Goal: Task Accomplishment & Management: Complete application form

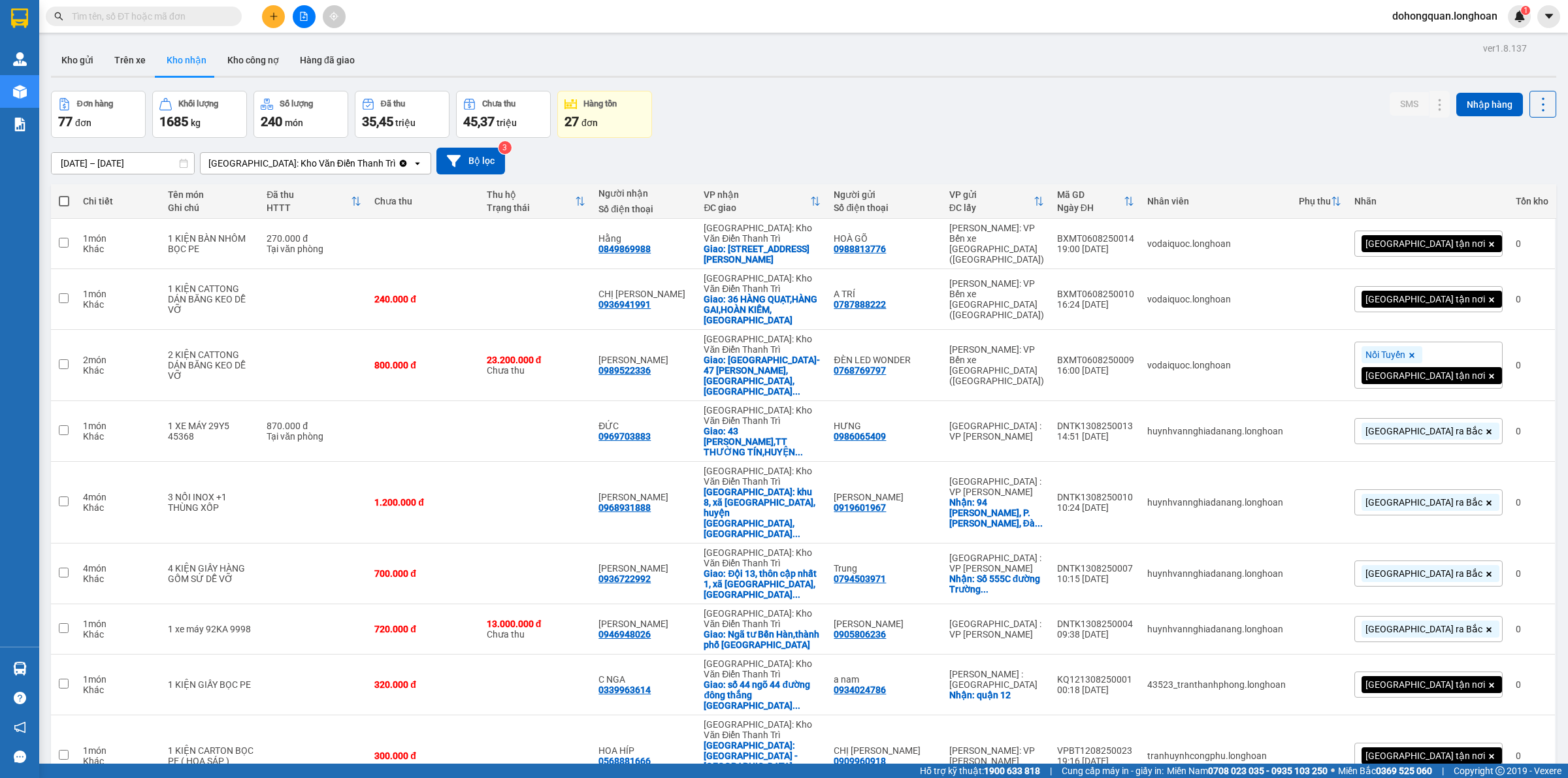
click at [743, 58] on div "Kho gửi Trên xe Kho nhận Kho công nợ Hàng đã giao" at bounding box center [804, 62] width 1506 height 35
click at [77, 59] on button "Kho gửi" at bounding box center [77, 60] width 53 height 32
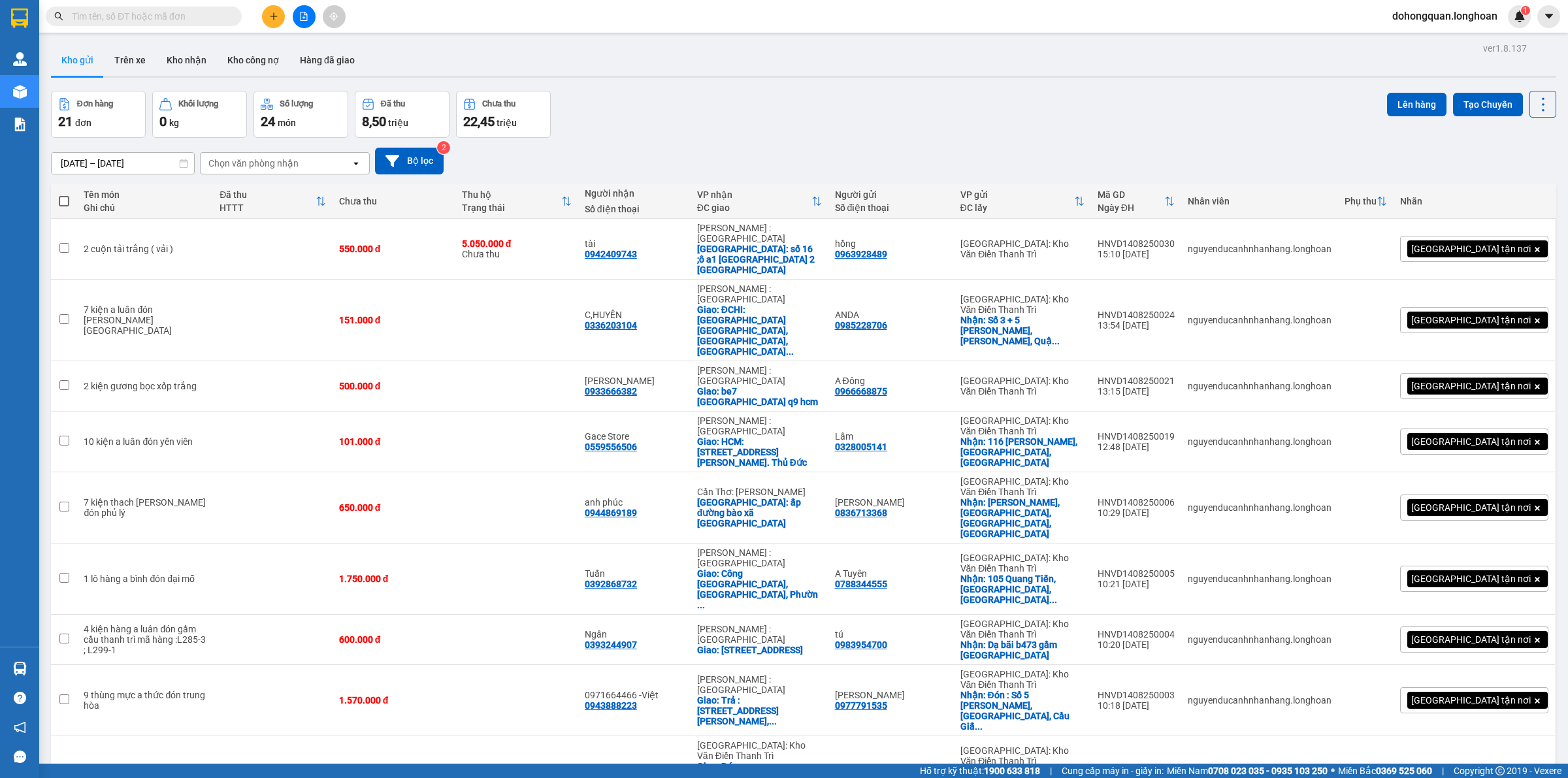
click at [1502, 633] on span "100 / trang" at bounding box center [1495, 633] width 47 height 13
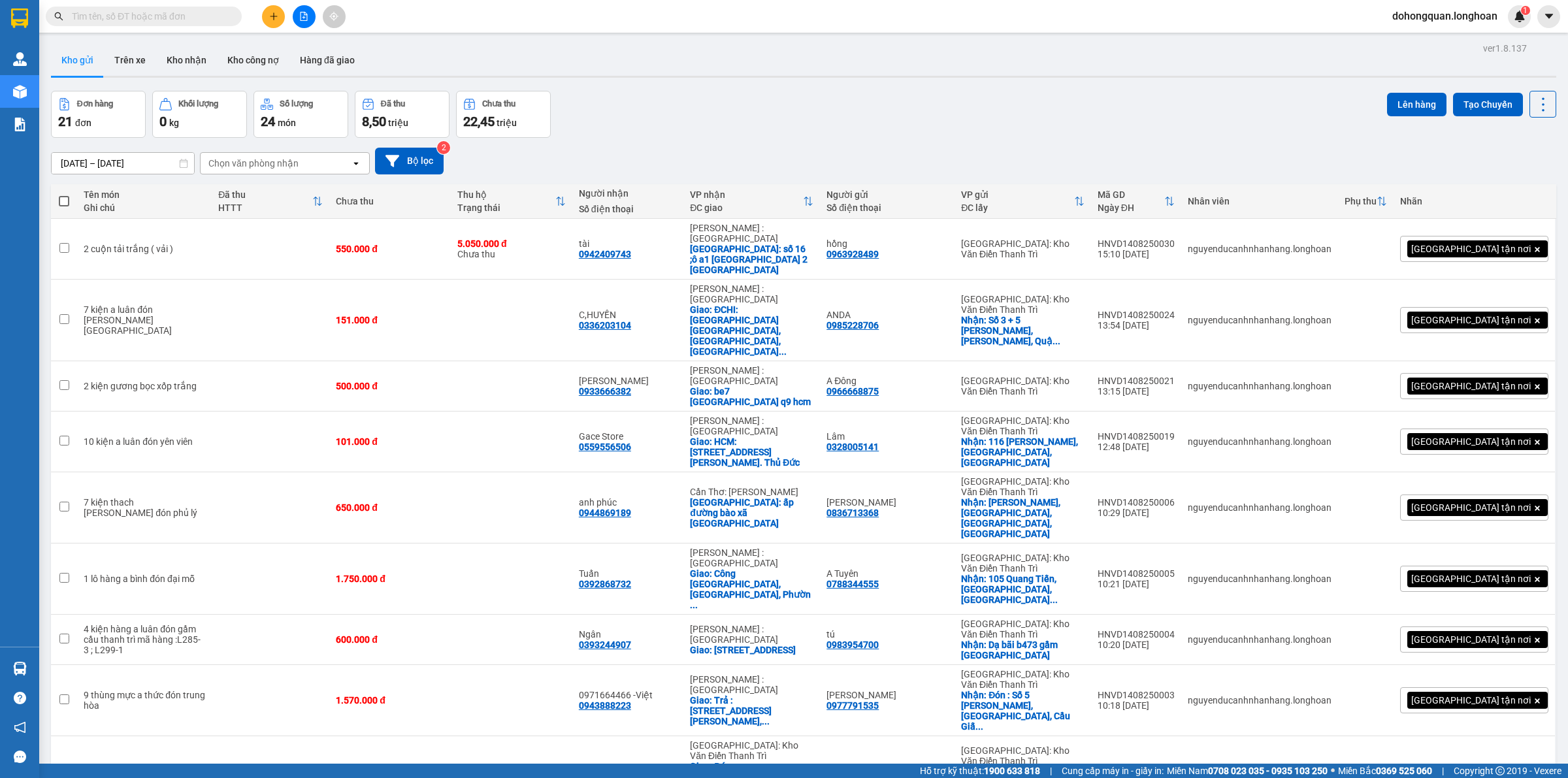
click at [766, 130] on div "Đơn hàng 21 đơn Khối lượng 0 kg Số lượng 24 món Đã thu 8,50 triệu Chưa thu 22,4…" at bounding box center [804, 115] width 1506 height 47
click at [1128, 130] on div "Đơn hàng 21 đơn Khối lượng 0 kg Số lượng 24 món Đã thu 8,50 triệu Chưa thu 22,4…" at bounding box center [804, 115] width 1506 height 47
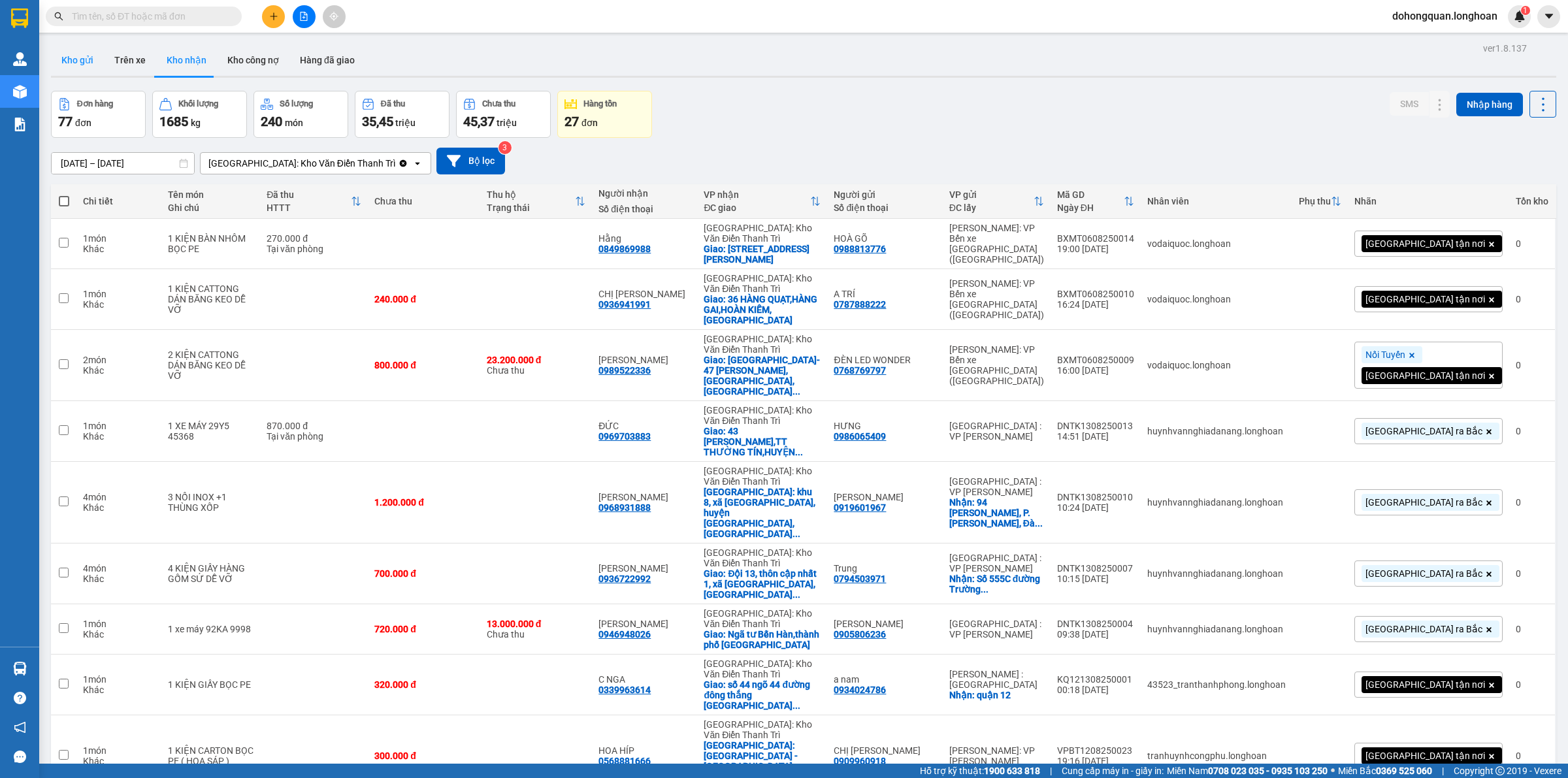
click at [70, 54] on button "Kho gửi" at bounding box center [77, 60] width 53 height 32
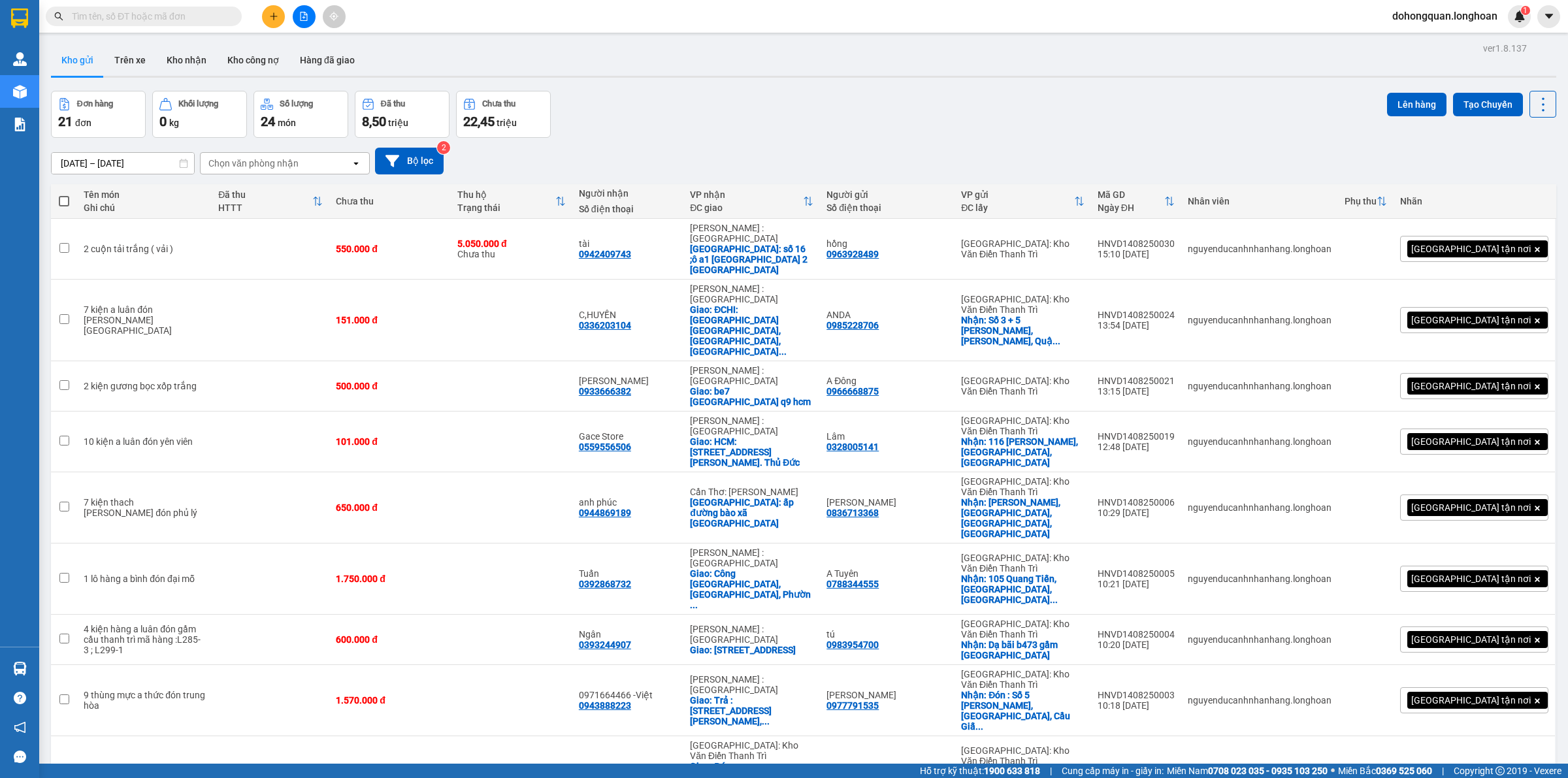
click at [670, 113] on div "Đơn hàng 21 đơn Khối lượng 0 kg Số lượng 24 món Đã thu 8,50 triệu Chưa thu 22,4…" at bounding box center [804, 115] width 1506 height 47
click at [118, 11] on input "text" at bounding box center [149, 17] width 154 height 14
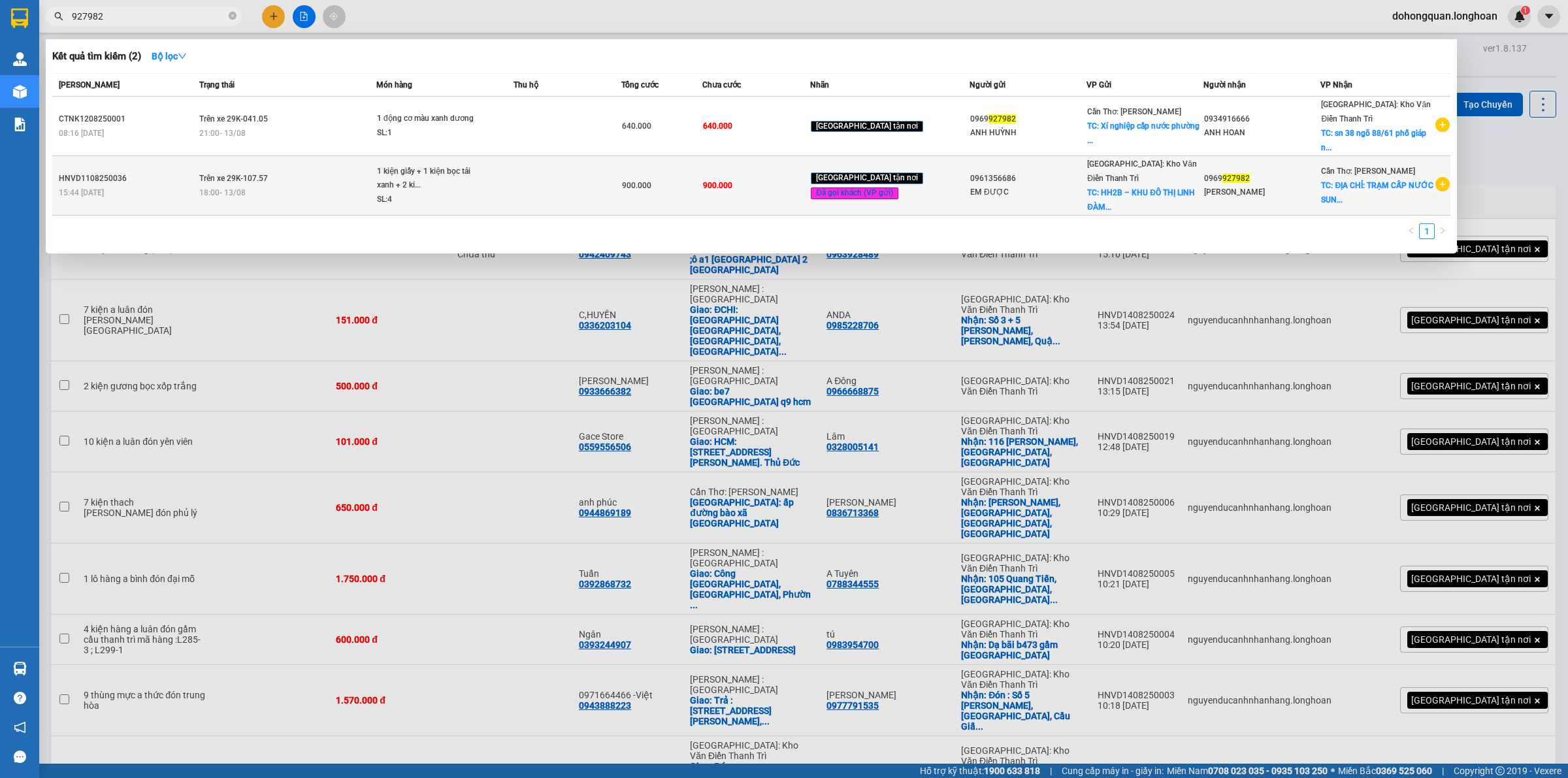
type input "927982"
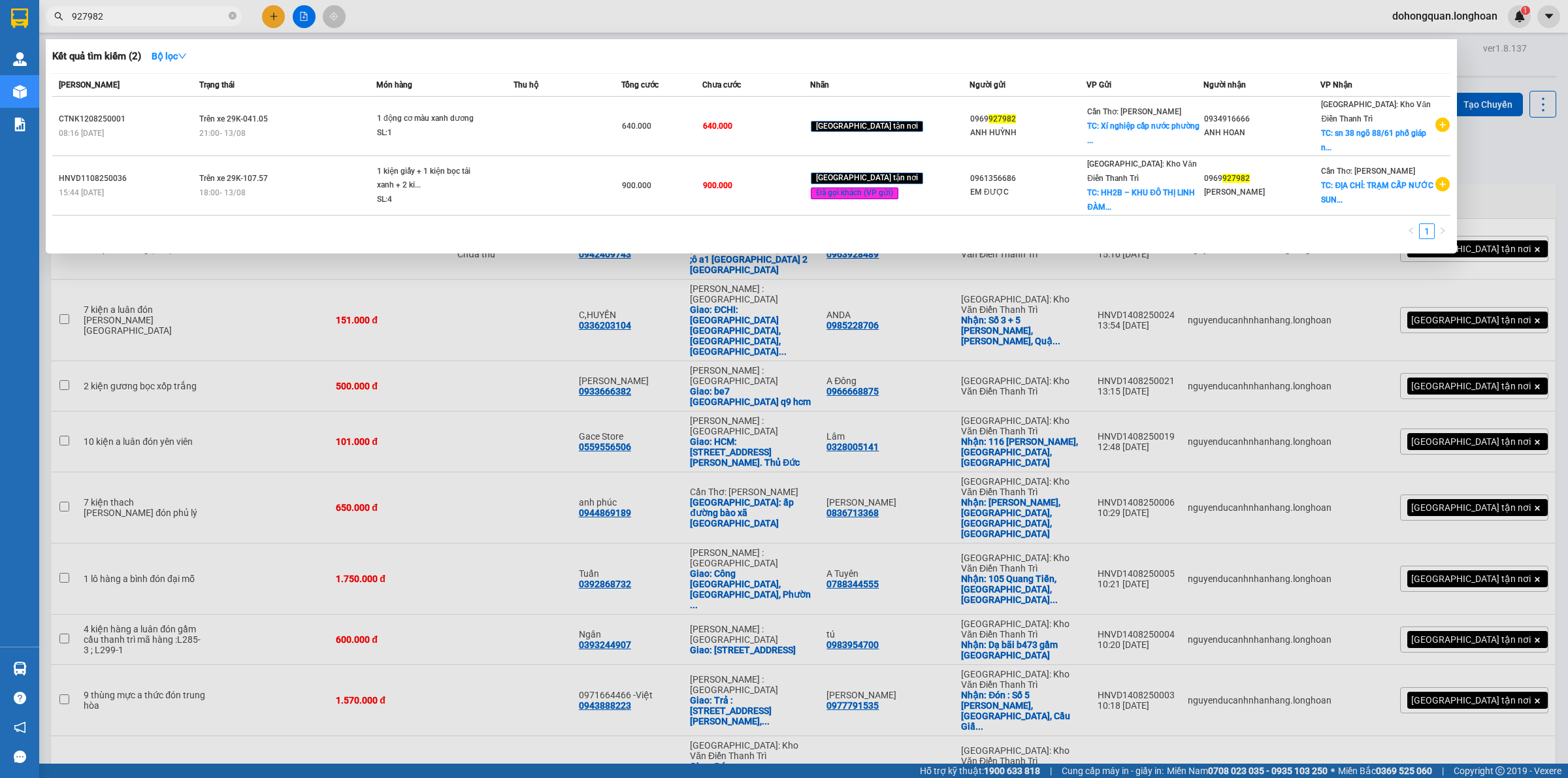
click at [357, 174] on td "Trên xe 29K-107.57 18:00 - 13/08" at bounding box center [286, 186] width 180 height 59
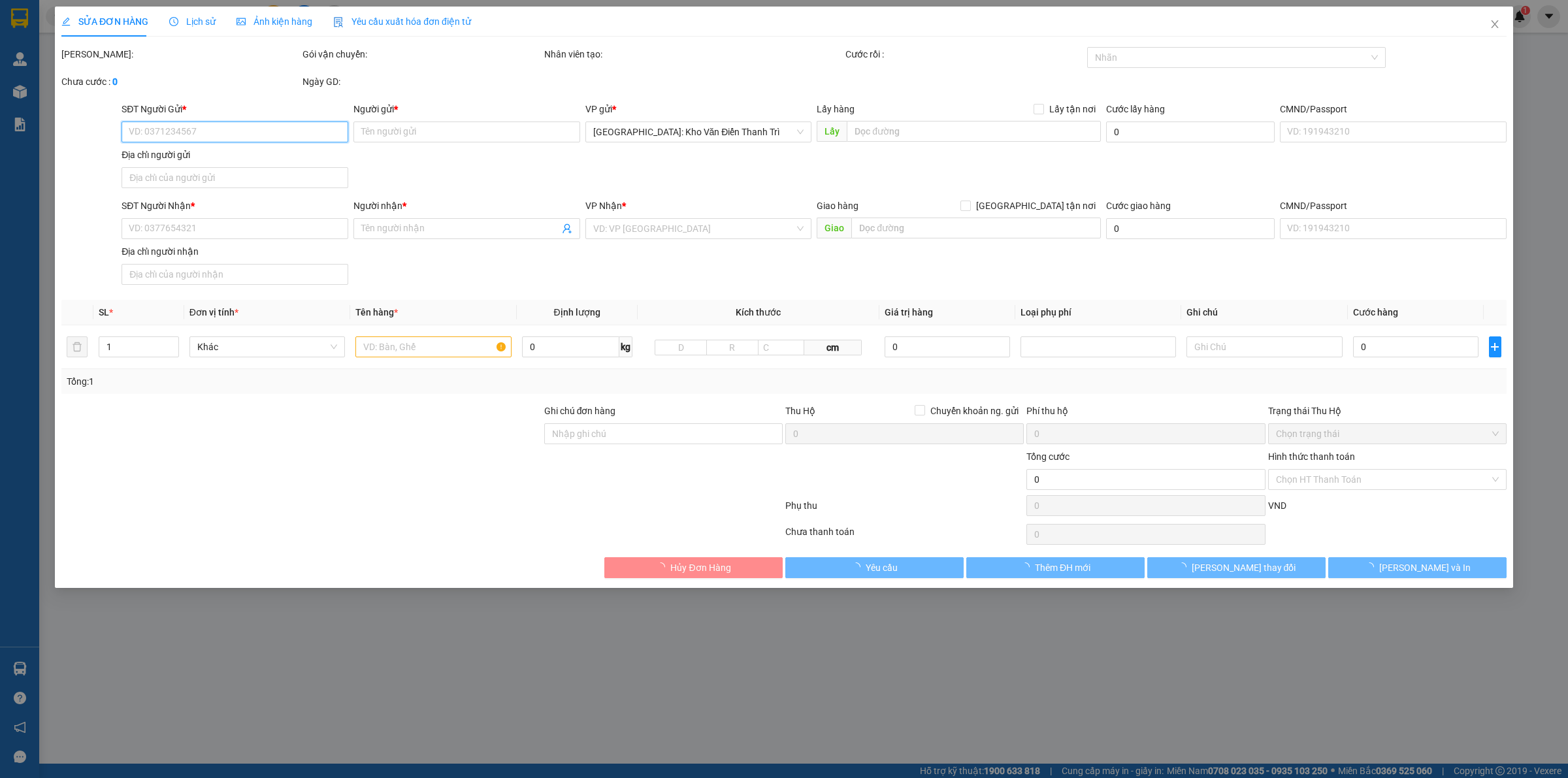
type input "0961356686"
type input "EM ĐƯỢC"
checkbox input "true"
type input "HH2B – KHU ĐÔ THỊ LINH ĐÀM, HOÀNG LIỆT, HOÀNG MAI, HÀ NỘI"
type input "0969927982"
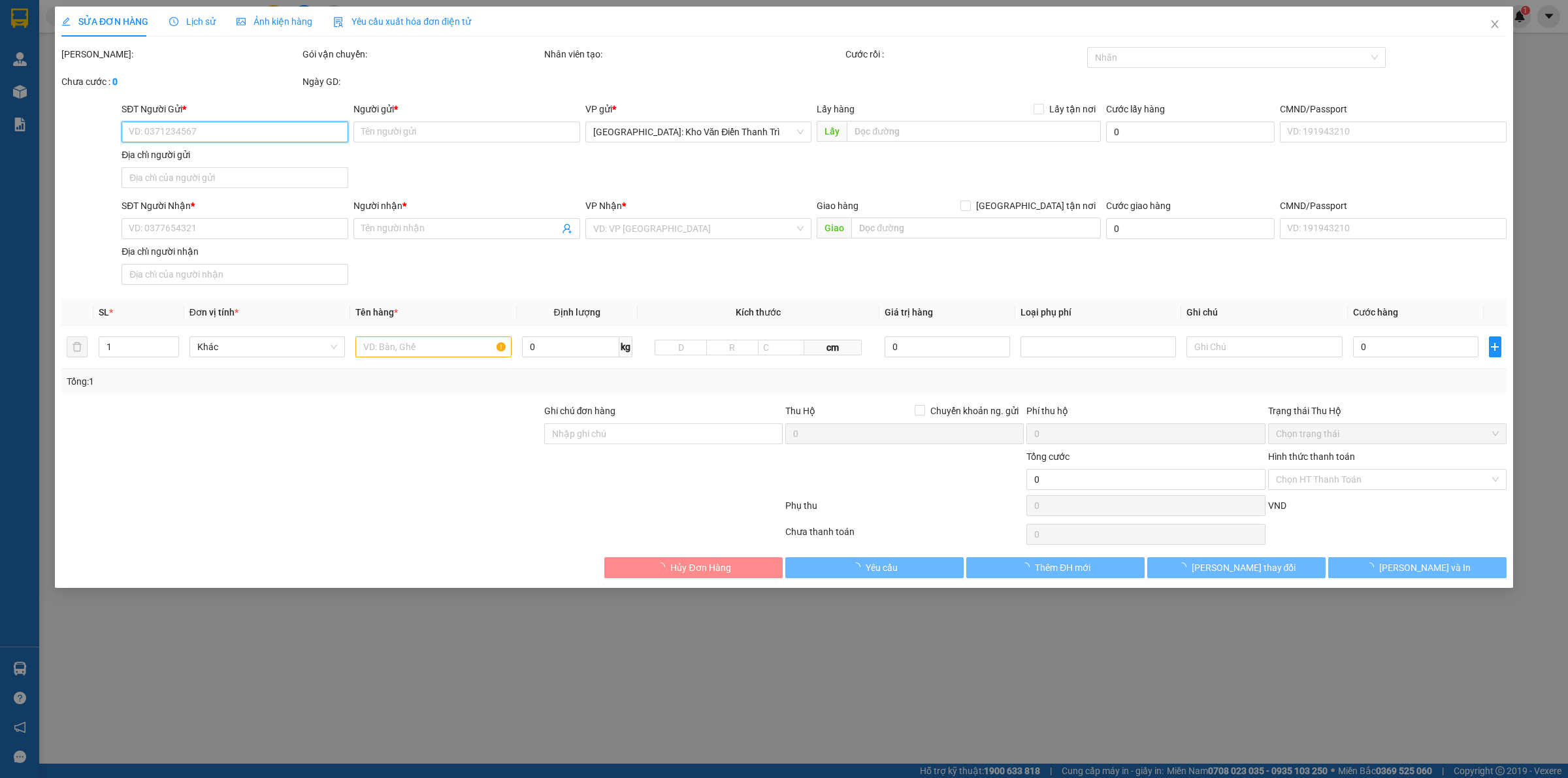
type input "ANH HUỲNH"
checkbox input "true"
type input "ĐỊA CHỈ: TRẠM CẤP NƯỚC SUNG ĐINH – 410 ĐƯỜNG BẠCH ĐẰNG, PHƯỜNG 9, TP SÓC TRĂNG."
type input "900.000"
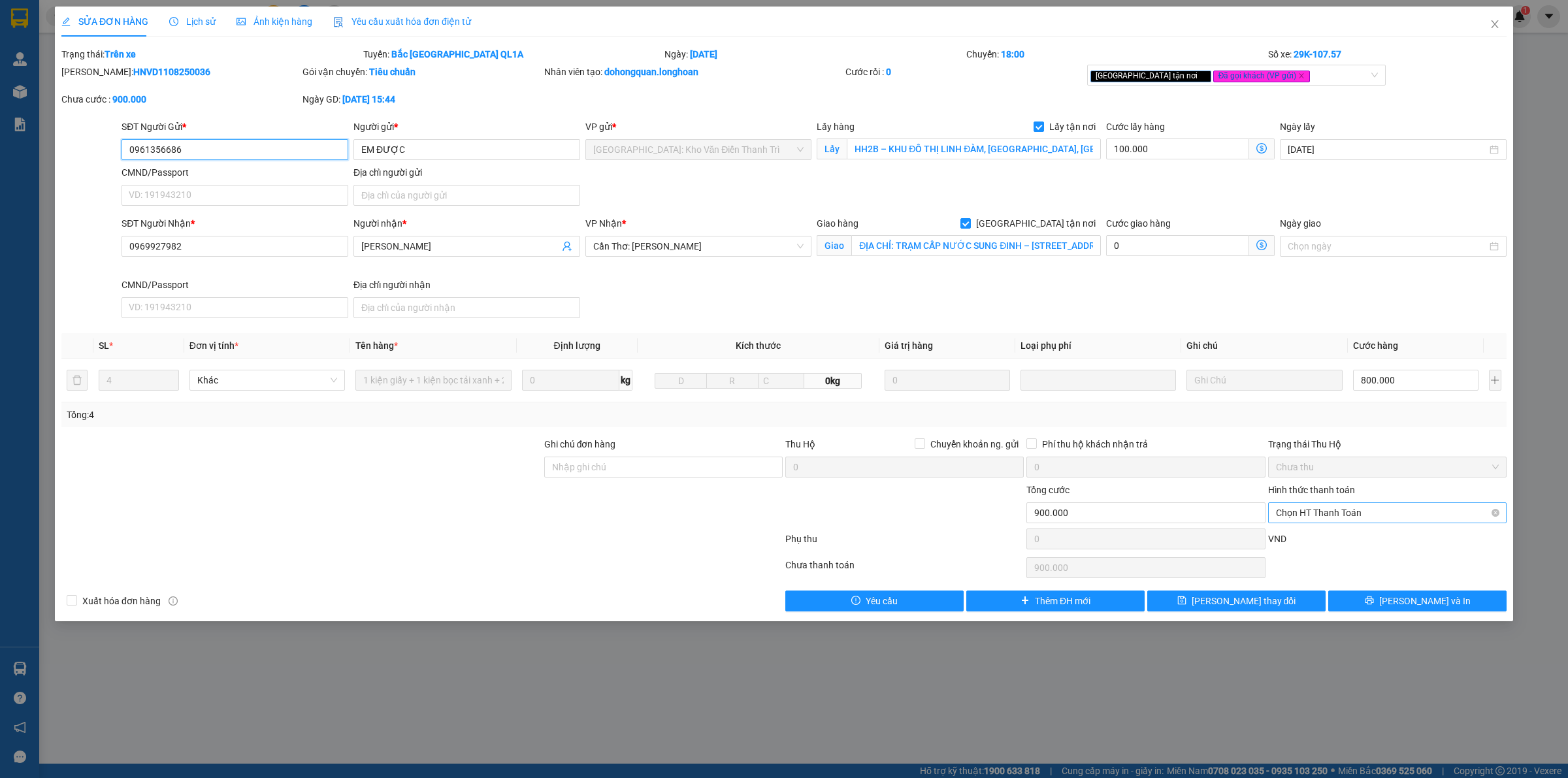
click at [1344, 517] on span "Chọn HT Thanh Toán" at bounding box center [1387, 513] width 223 height 20
click at [1323, 544] on div "Tại văn phòng" at bounding box center [1387, 540] width 223 height 14
type input "0"
click at [1249, 602] on span "[PERSON_NAME] thay đổi" at bounding box center [1244, 601] width 104 height 14
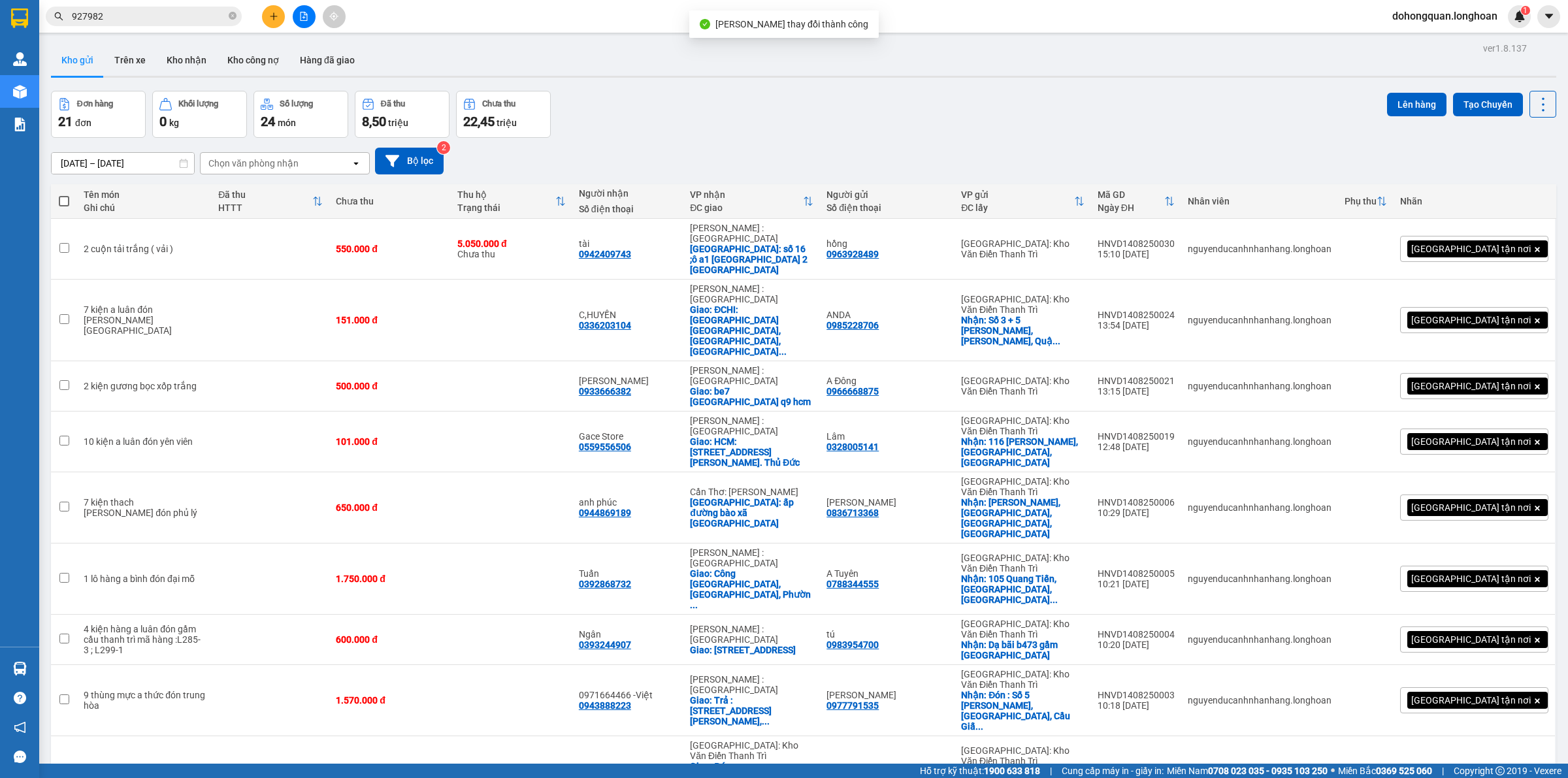
click at [1088, 92] on div "Đơn hàng 21 đơn Khối lượng 0 kg Số lượng 24 món Đã thu 8,50 triệu Chưa thu 22,4…" at bounding box center [804, 115] width 1506 height 47
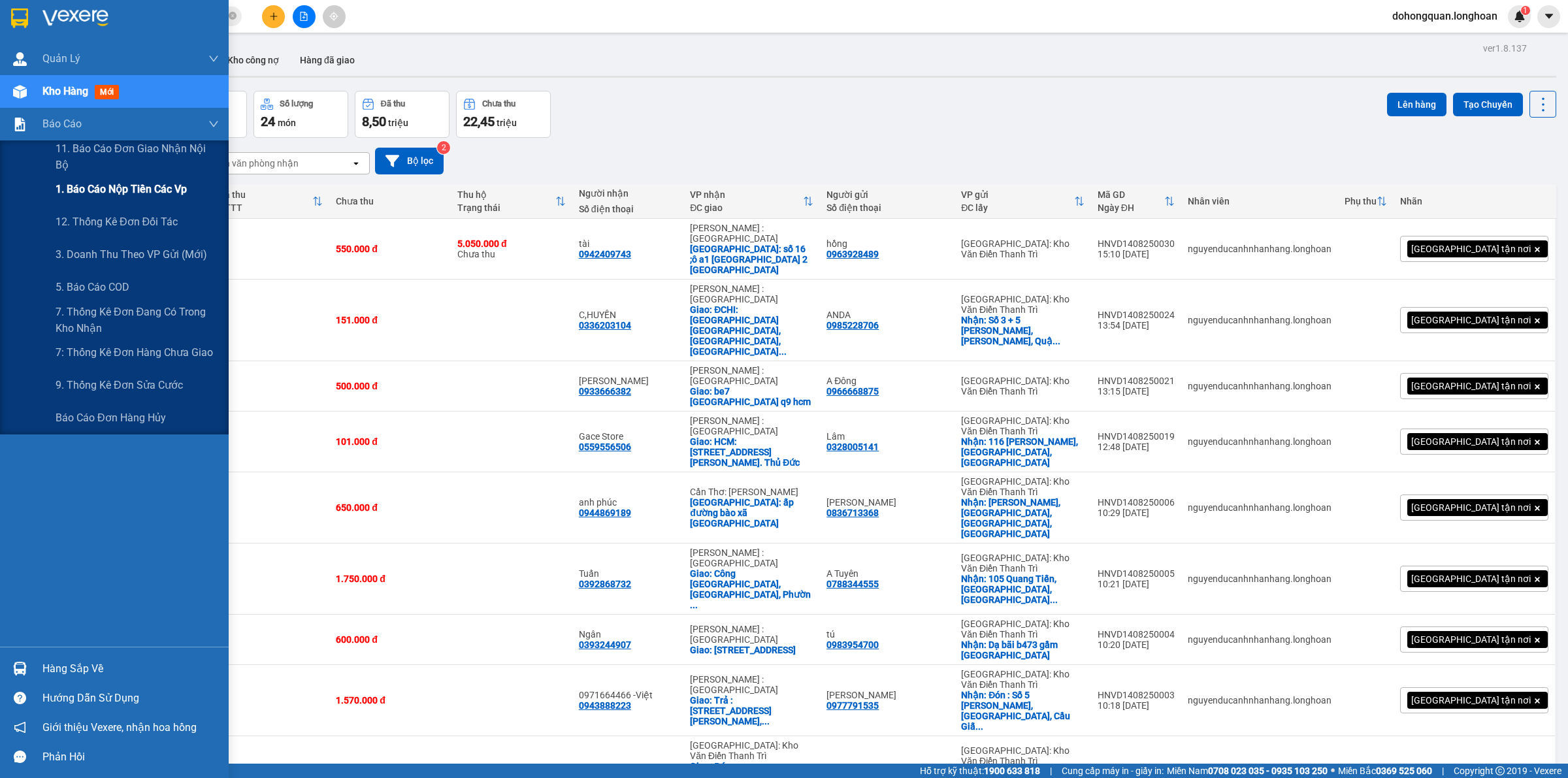
click at [100, 175] on div "1. Báo cáo nộp tiền các vp" at bounding box center [137, 189] width 164 height 32
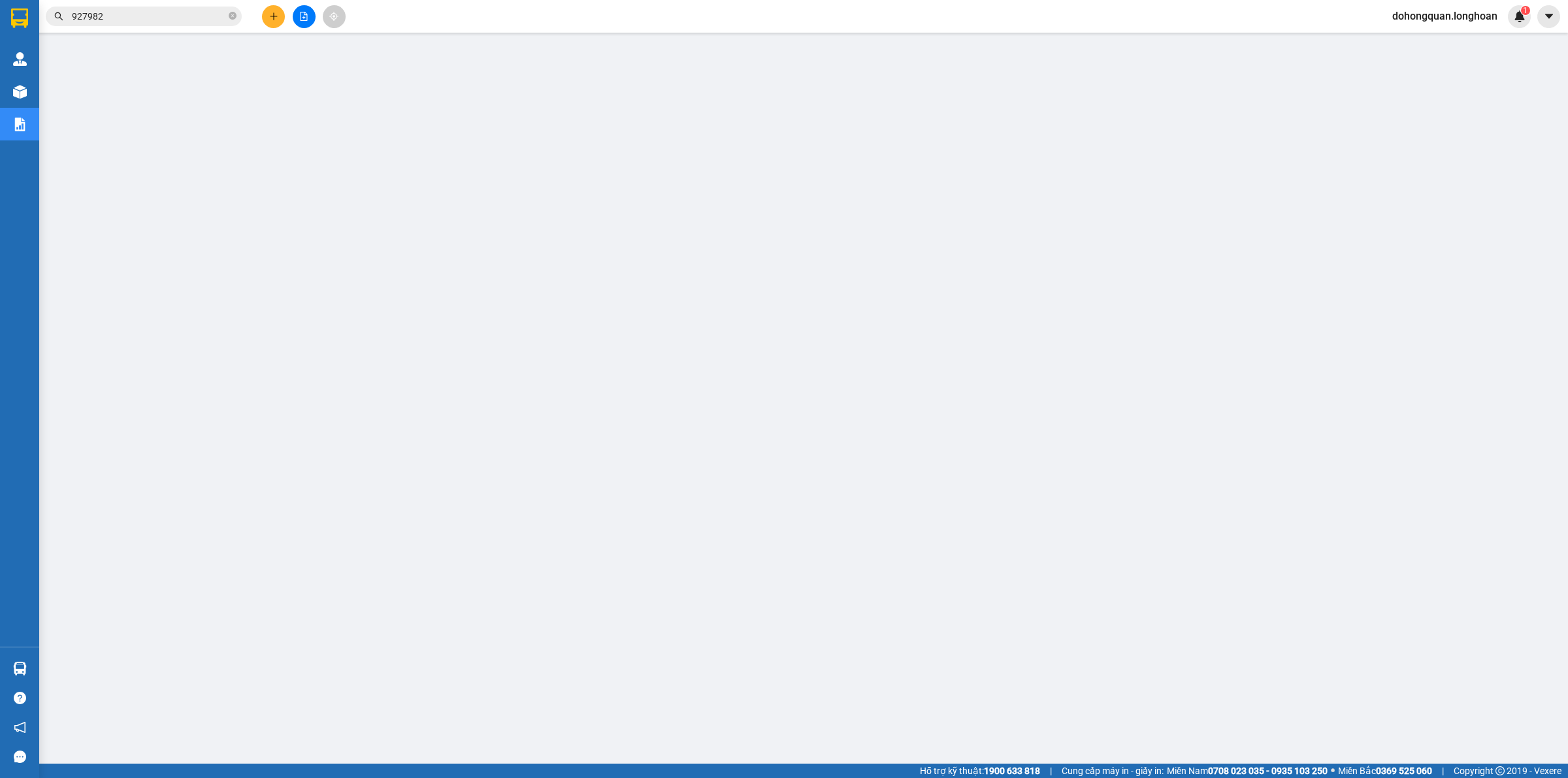
click at [141, 21] on input "927982" at bounding box center [149, 17] width 154 height 14
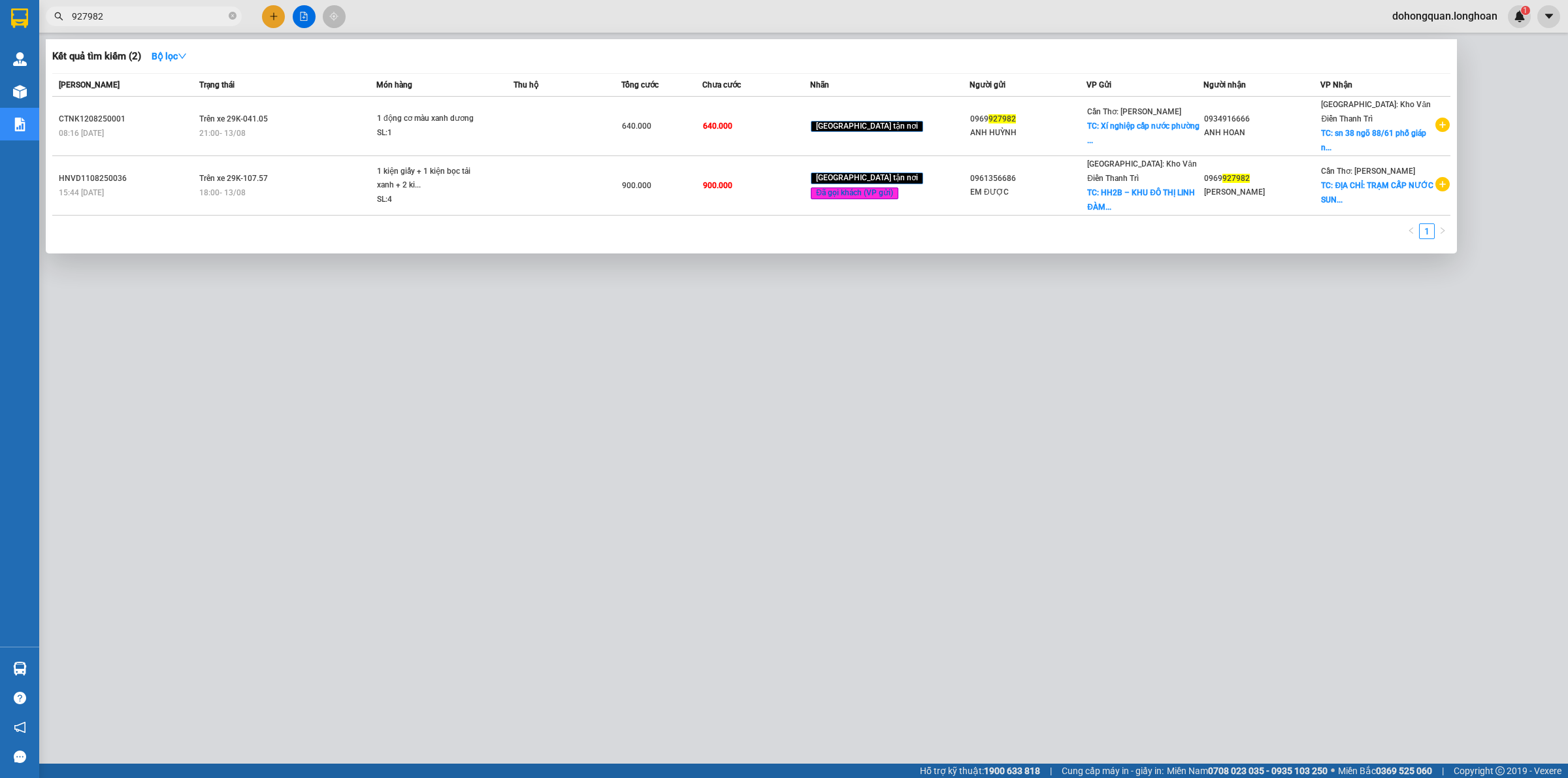
click at [141, 21] on input "927982" at bounding box center [149, 17] width 154 height 14
paste input "0987244093"
type input "0987244093"
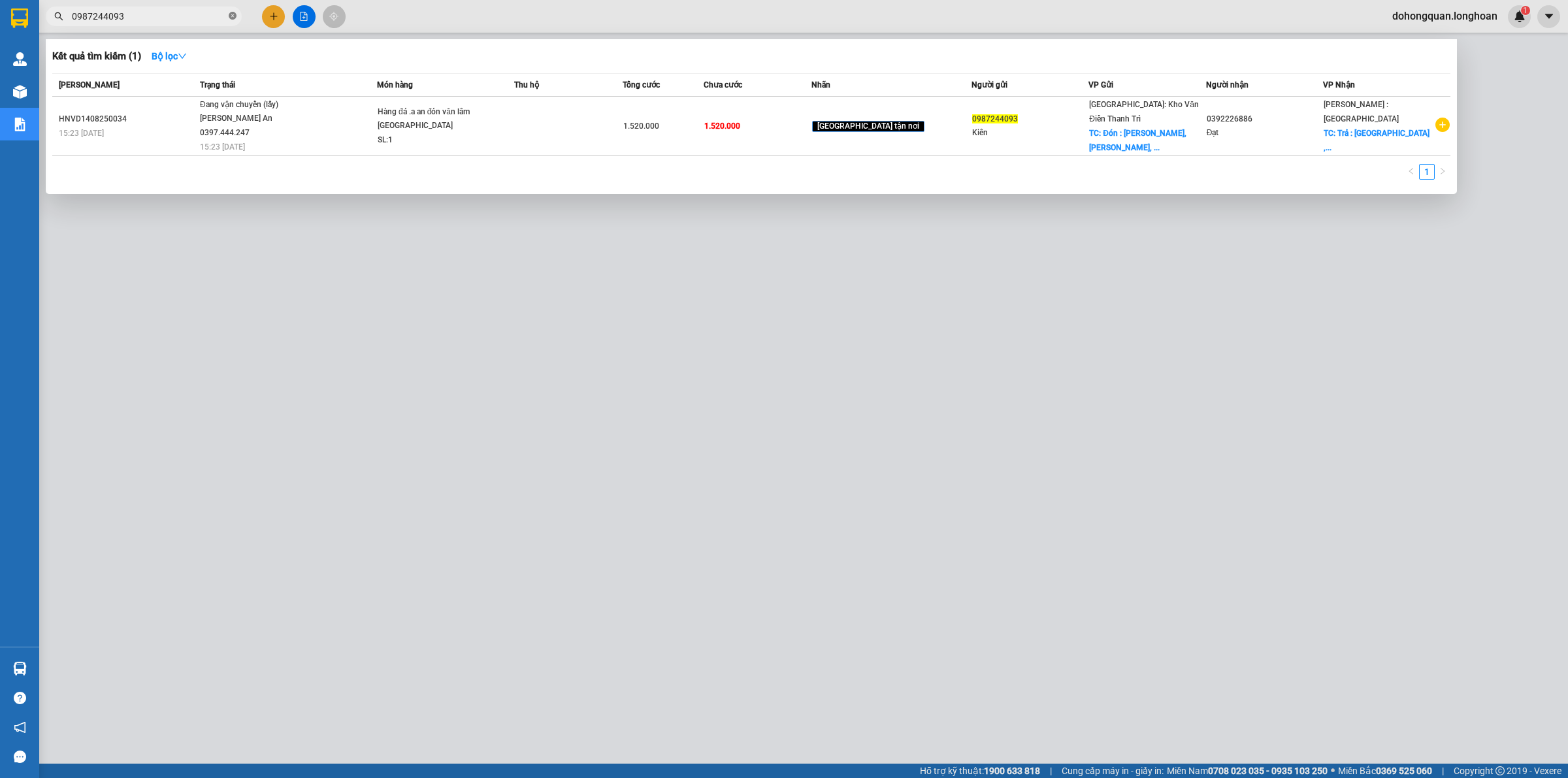
click at [232, 17] on icon "close-circle" at bounding box center [232, 16] width 8 height 8
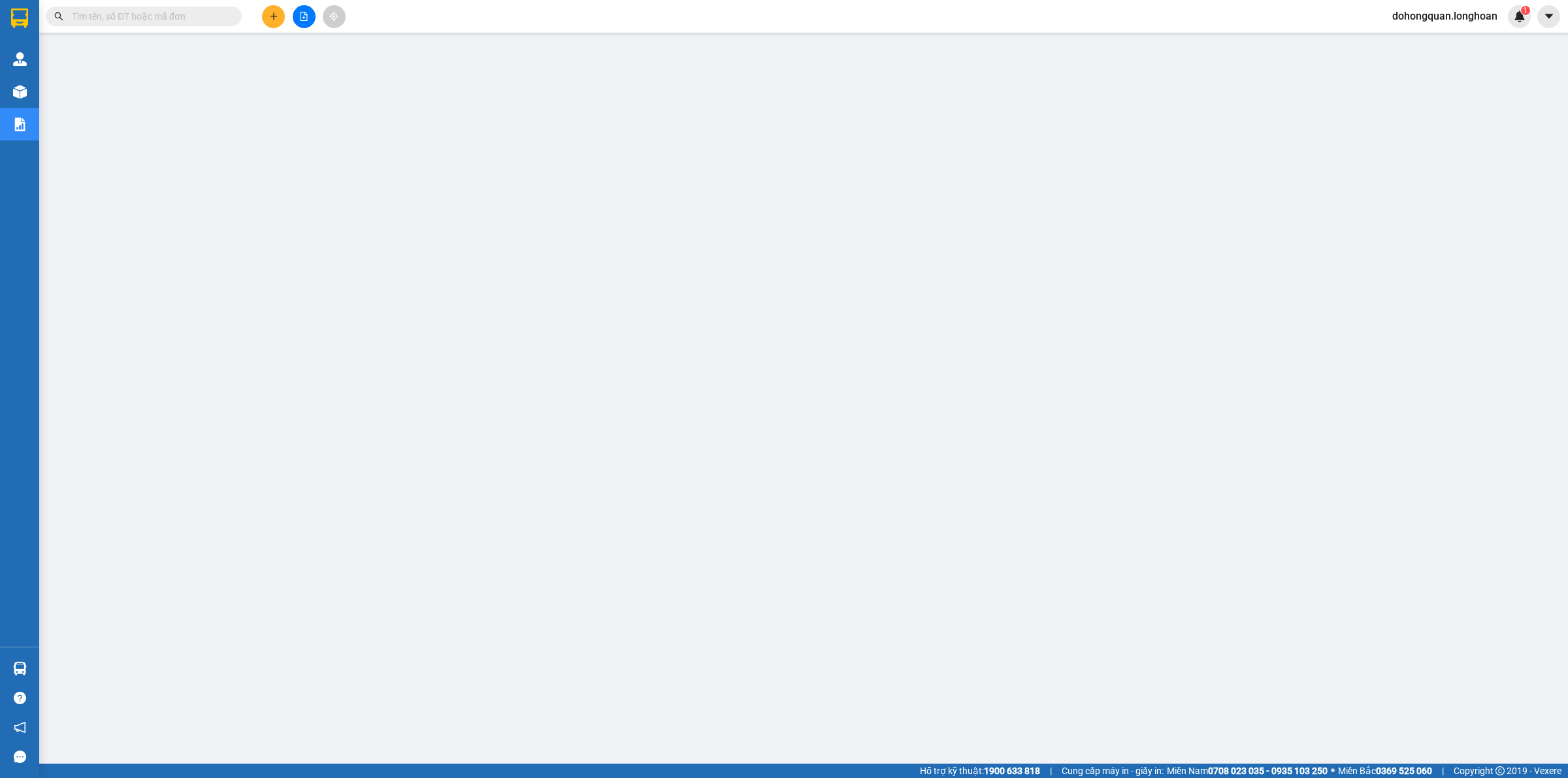
click at [179, 15] on input "text" at bounding box center [149, 17] width 154 height 14
paste input "0987244093"
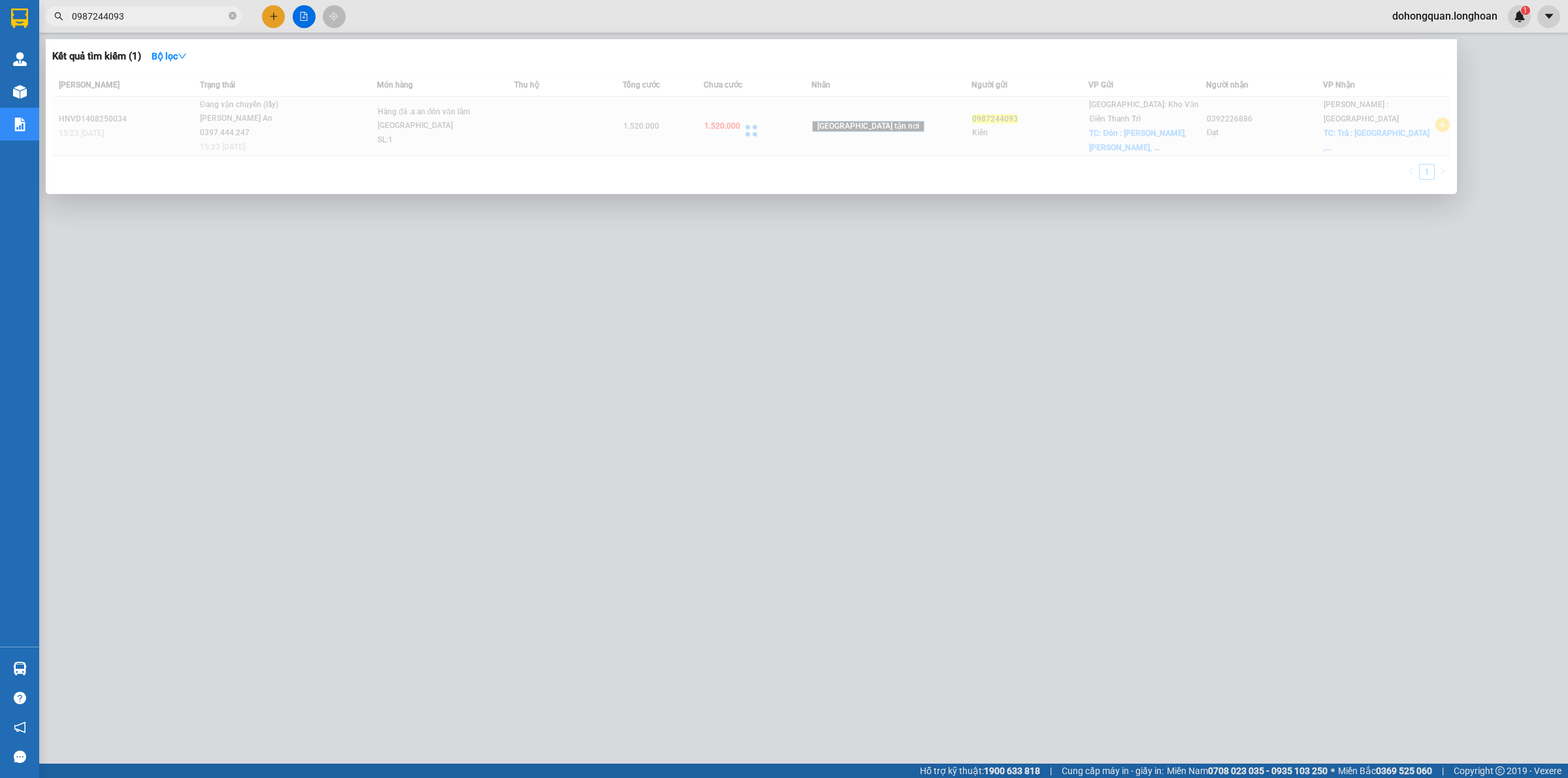
type input "0987244093"
click at [181, 115] on div "HNVD1408250034" at bounding box center [127, 118] width 137 height 13
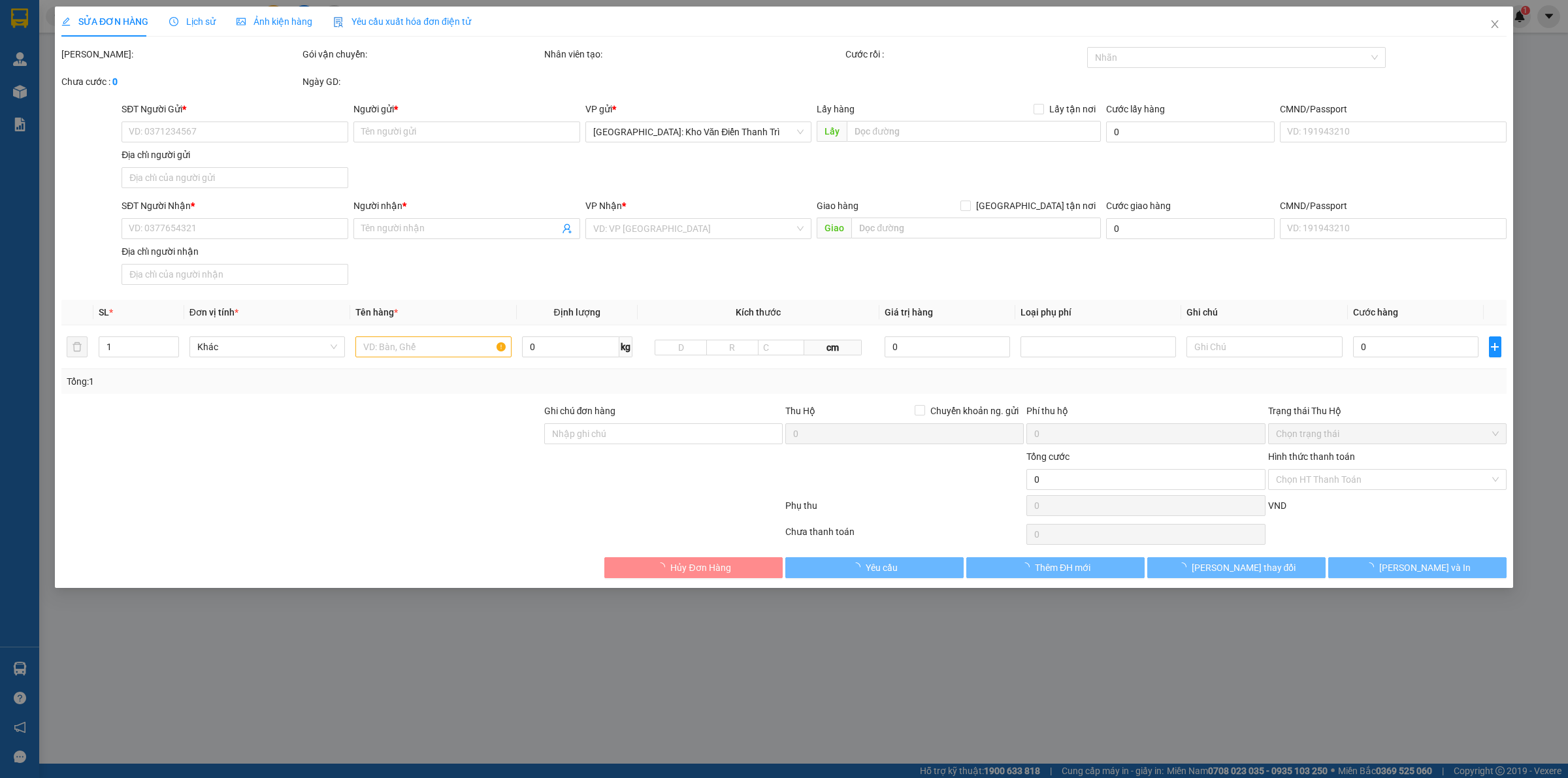
type input "0987244093"
type input "Kiên"
checkbox input "true"
type input "Đón : [PERSON_NAME], [GEOGRAPHIC_DATA], [GEOGRAPHIC_DATA]"
type input "0392226886"
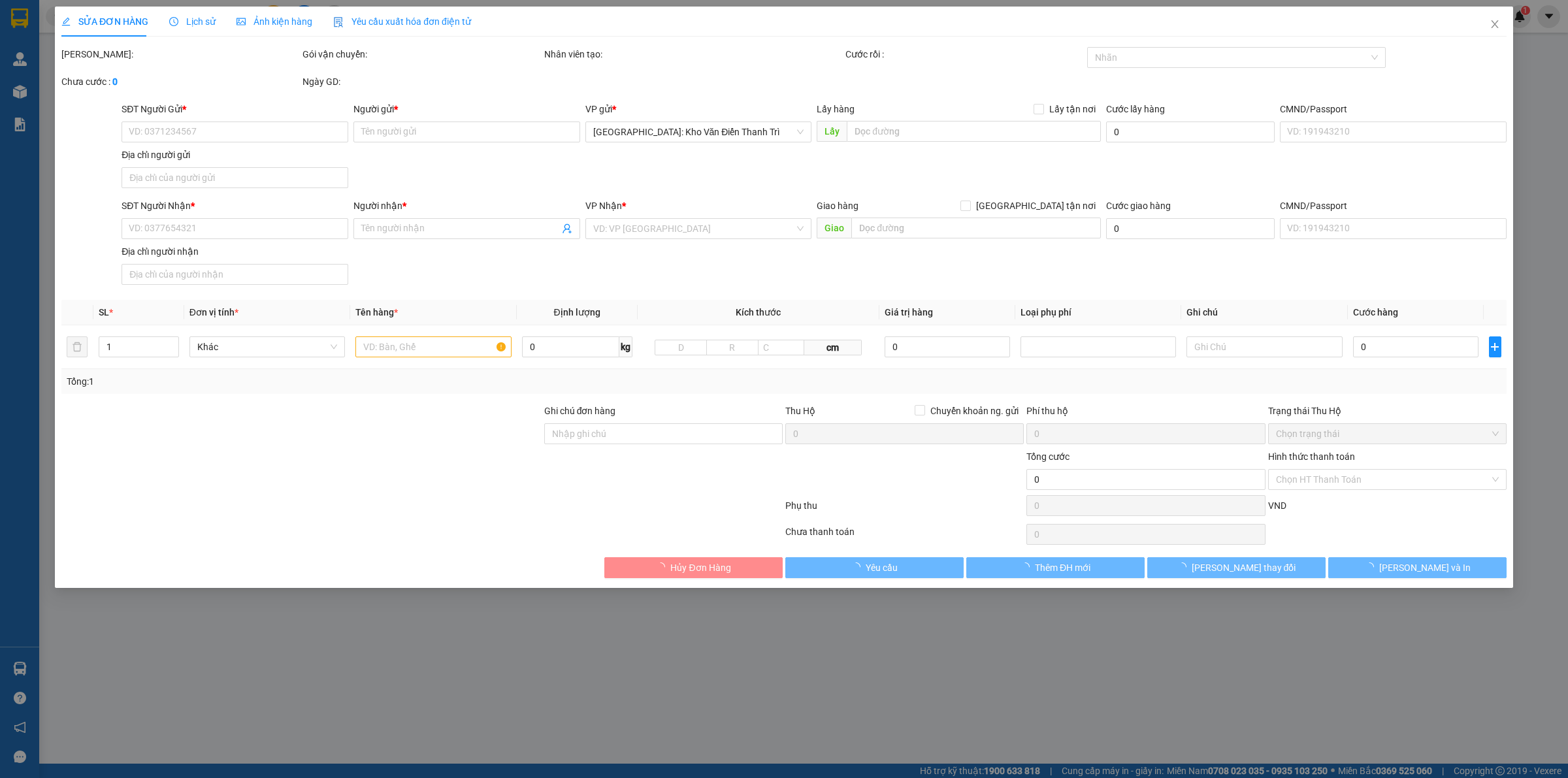
type input "Đạt"
checkbox input "true"
type input "Trả : Sân Bay Long Thành , Đồng Nai"
type input "có VAT"
type input "1.520.000"
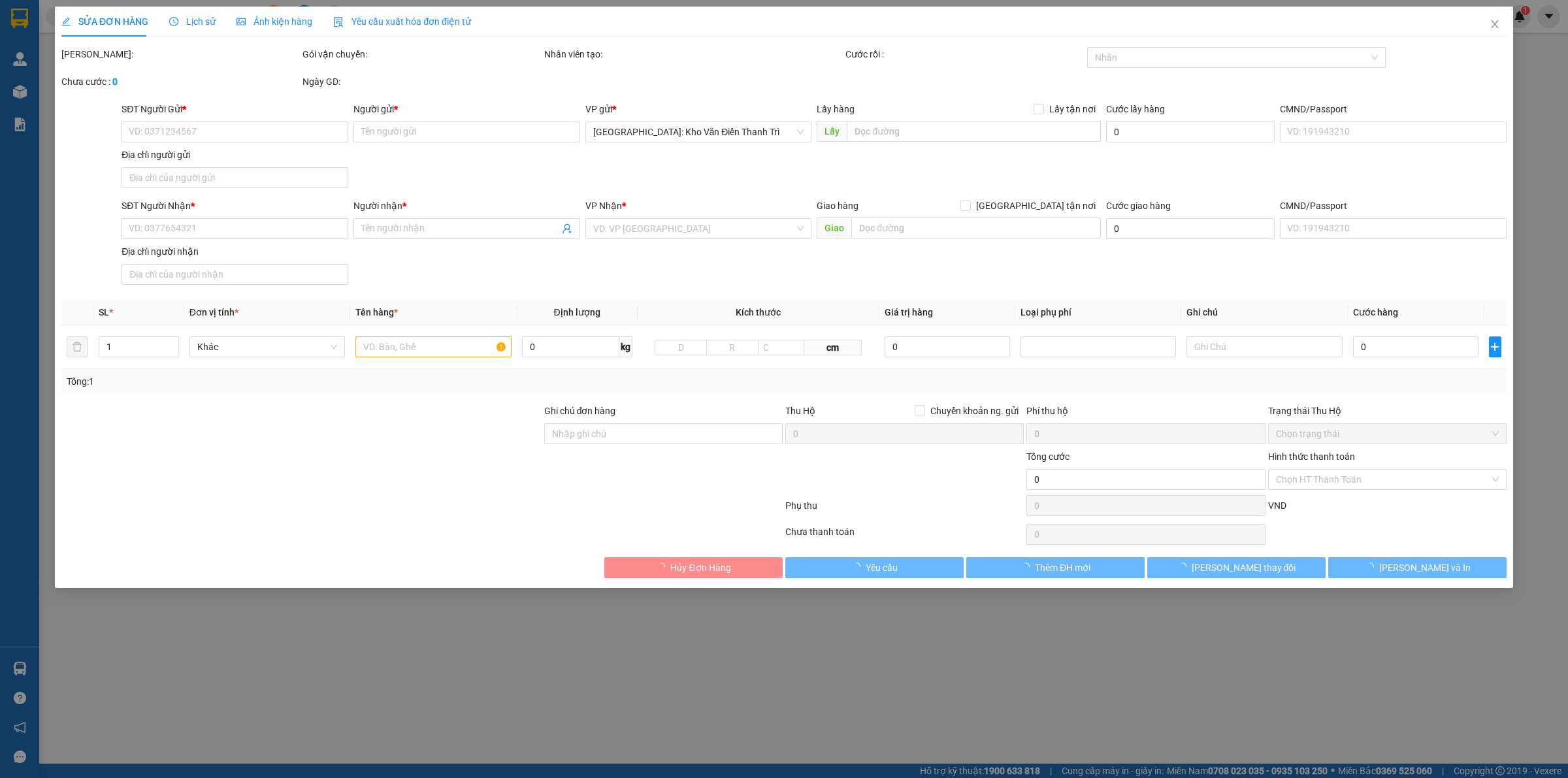
type input "1.520.000"
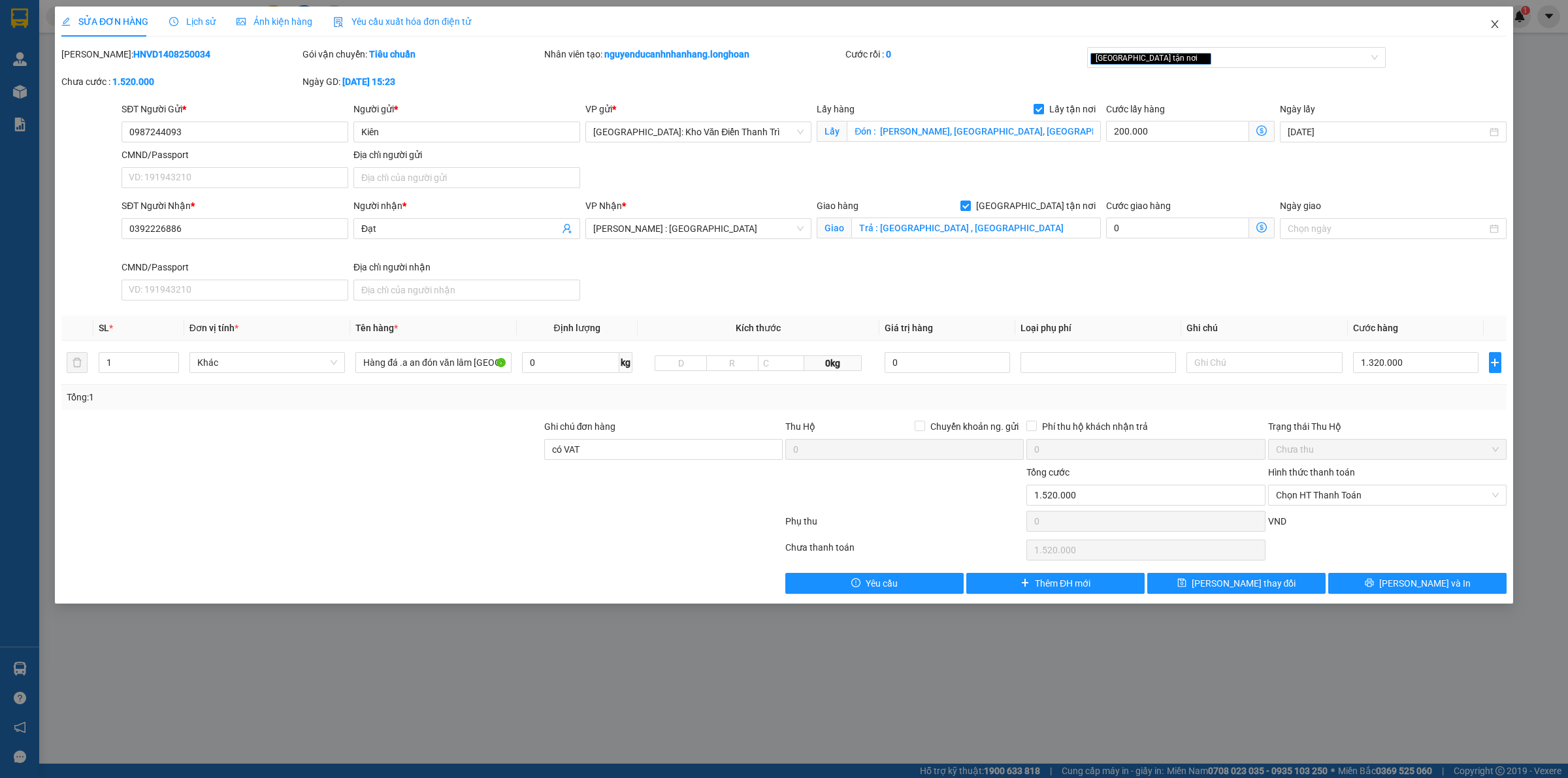
click at [1497, 24] on icon "close" at bounding box center [1495, 24] width 10 height 10
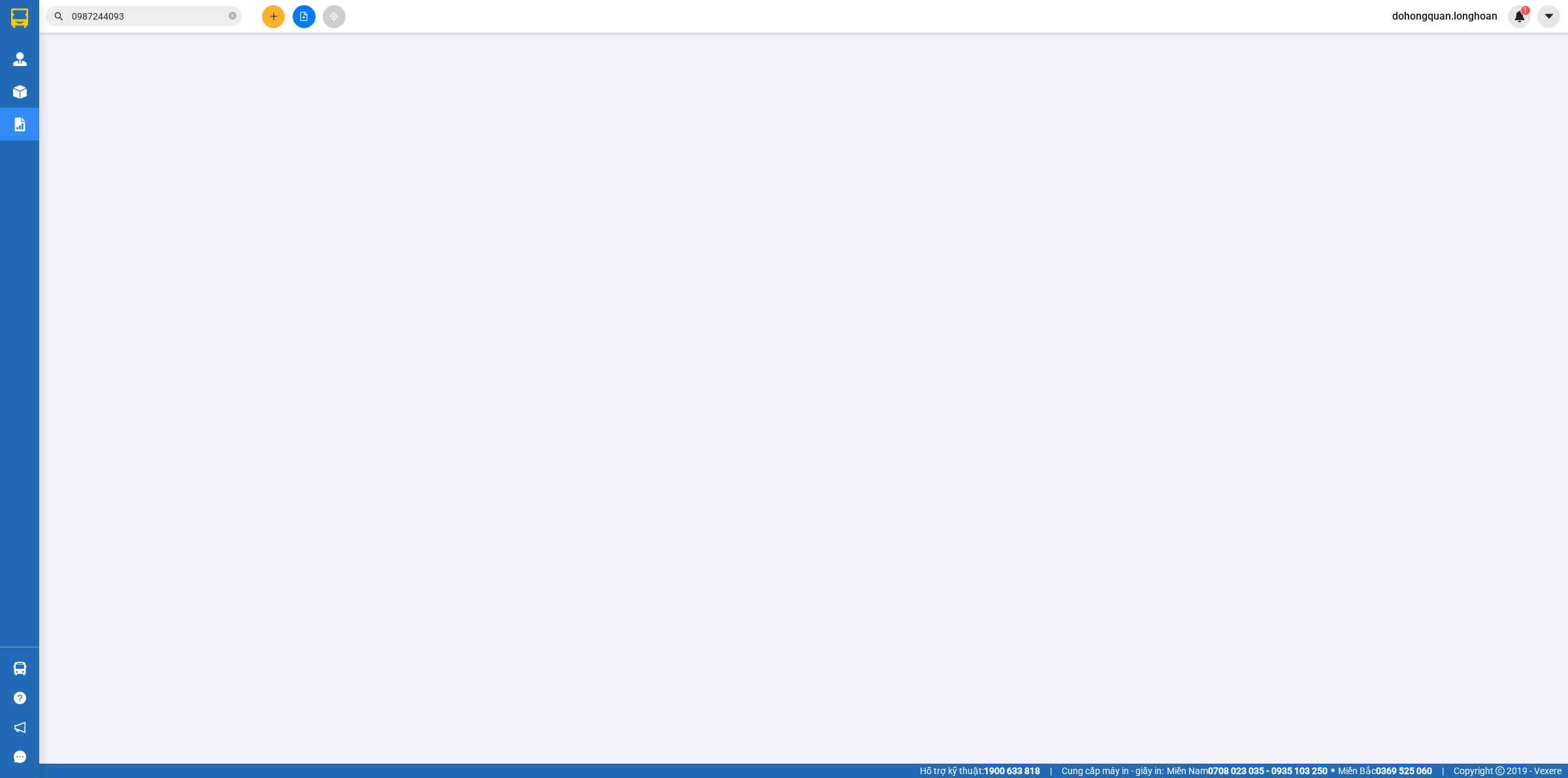
click at [168, 17] on input "0987244093" at bounding box center [149, 17] width 154 height 14
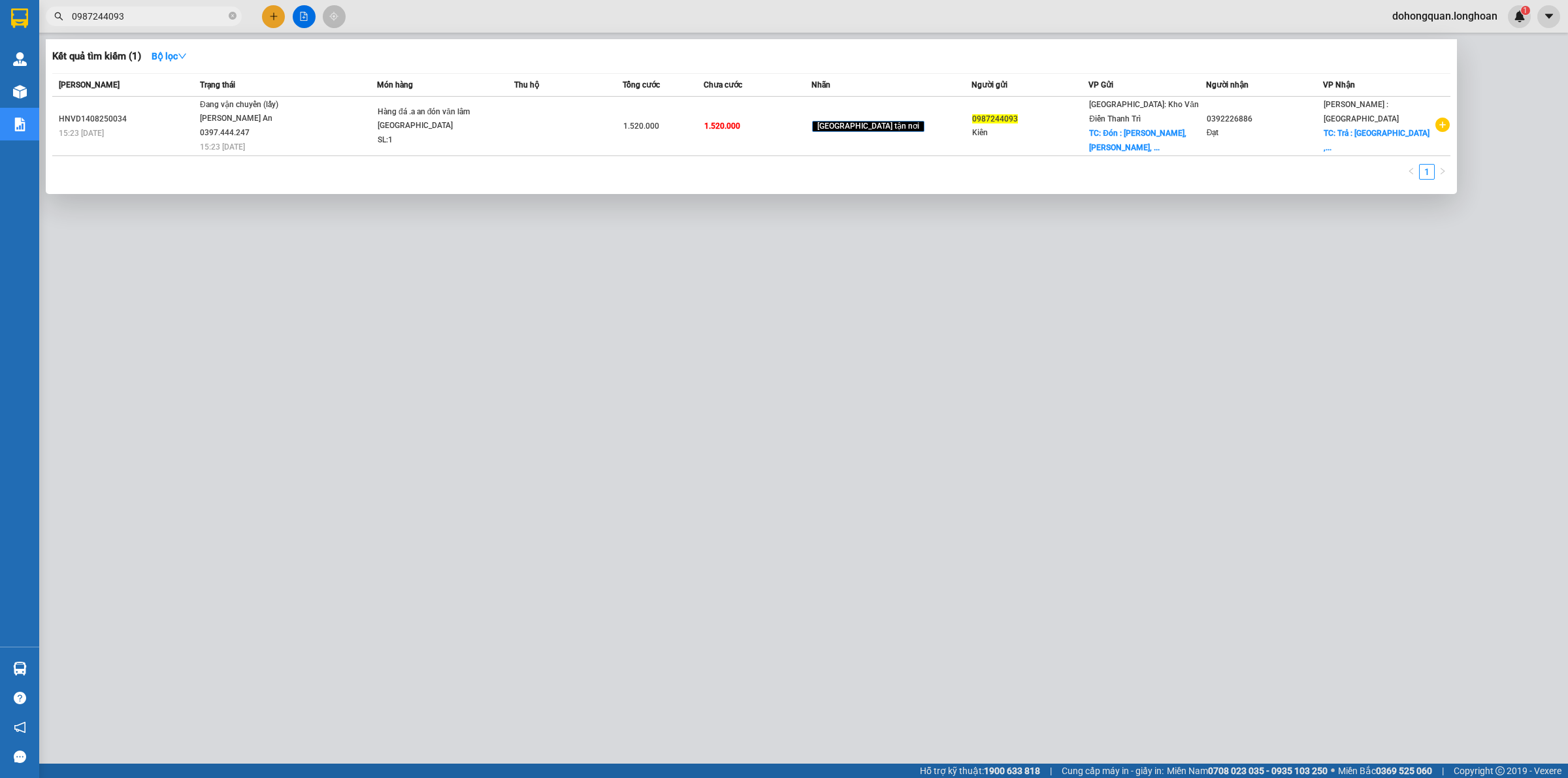
click at [168, 17] on input "0987244093" at bounding box center [149, 17] width 154 height 14
paste input "6823772"
type input "0968237723"
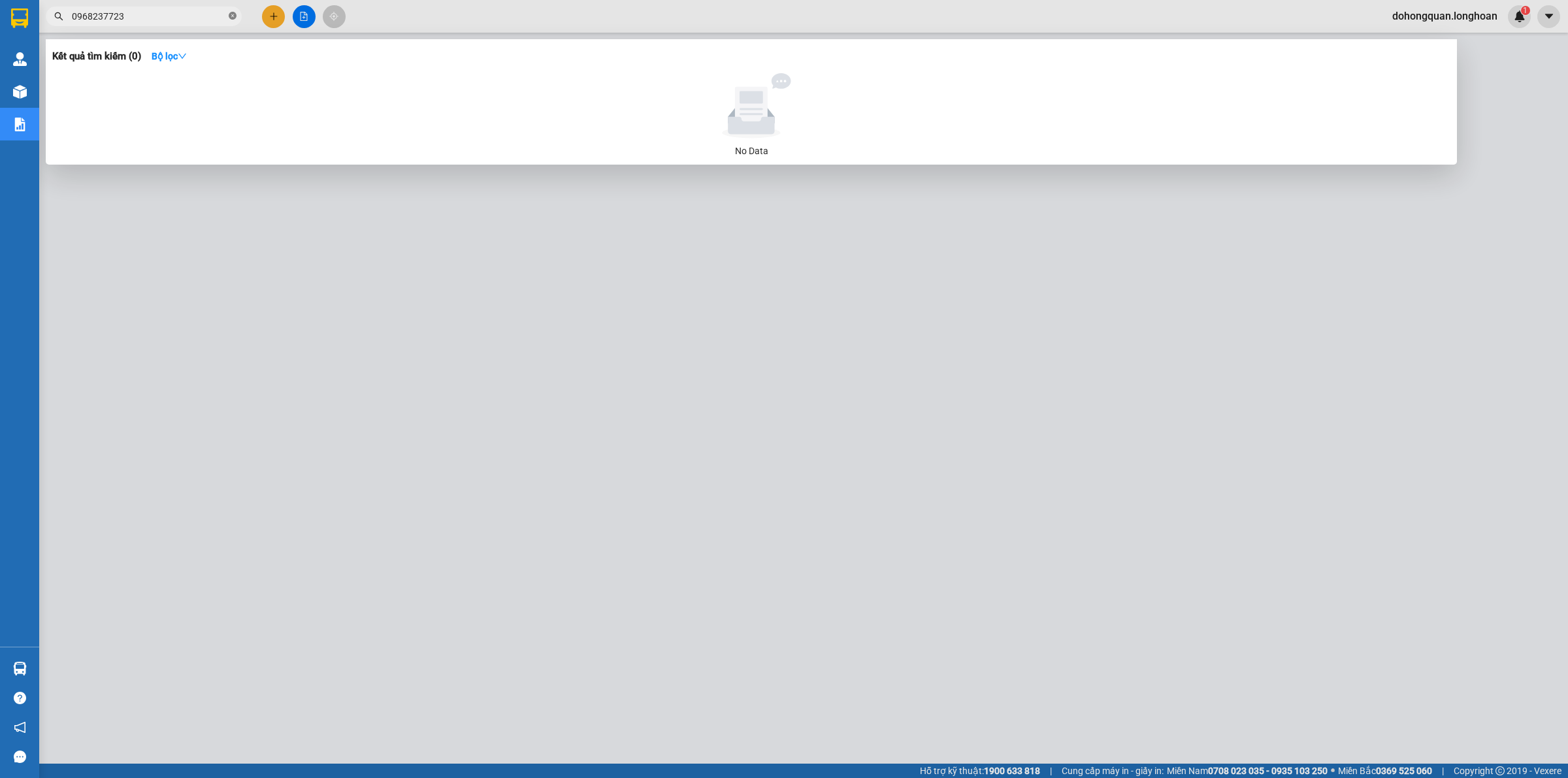
click at [228, 21] on span at bounding box center [232, 17] width 8 height 13
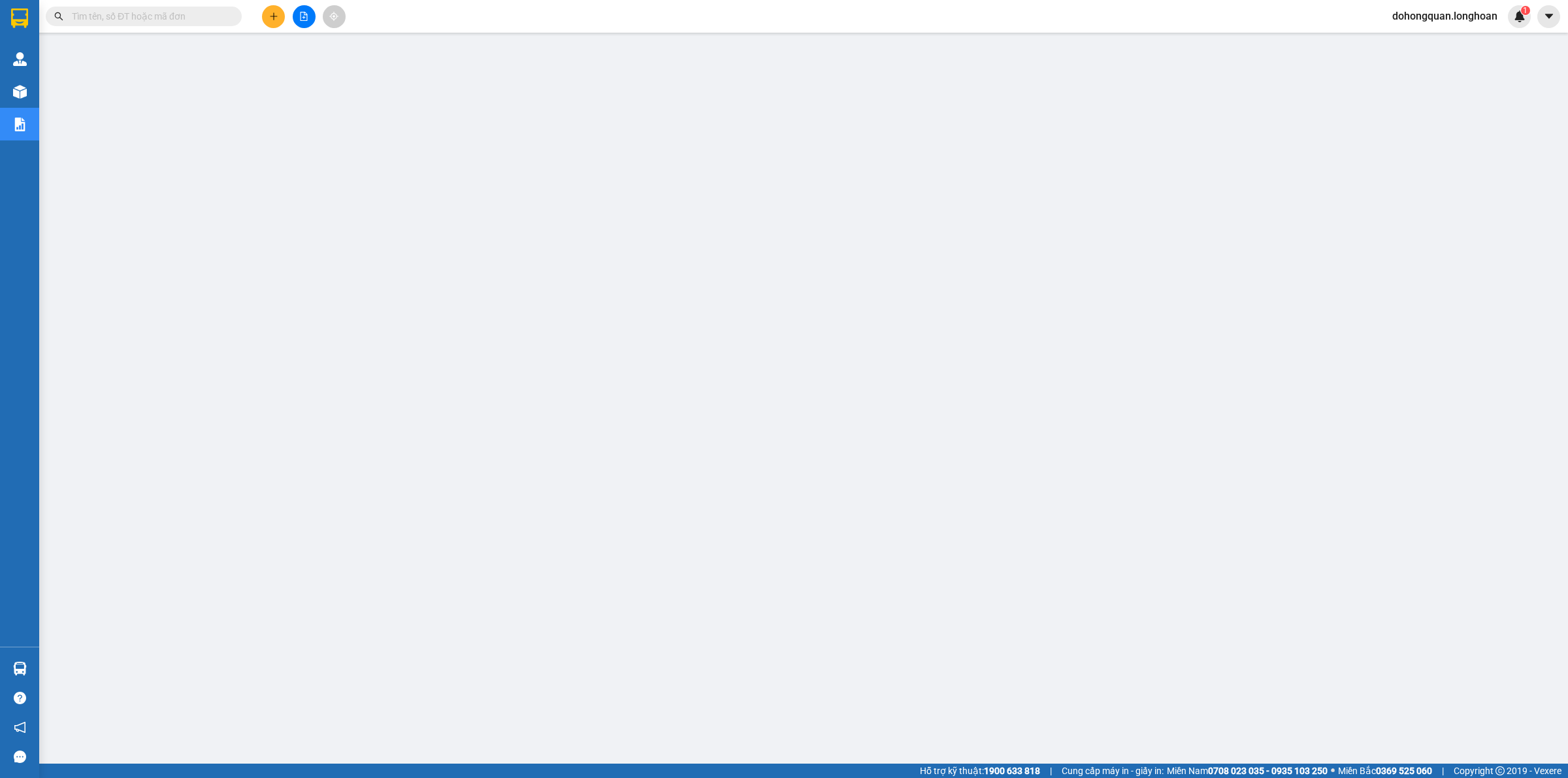
click at [278, 21] on button at bounding box center [273, 17] width 23 height 23
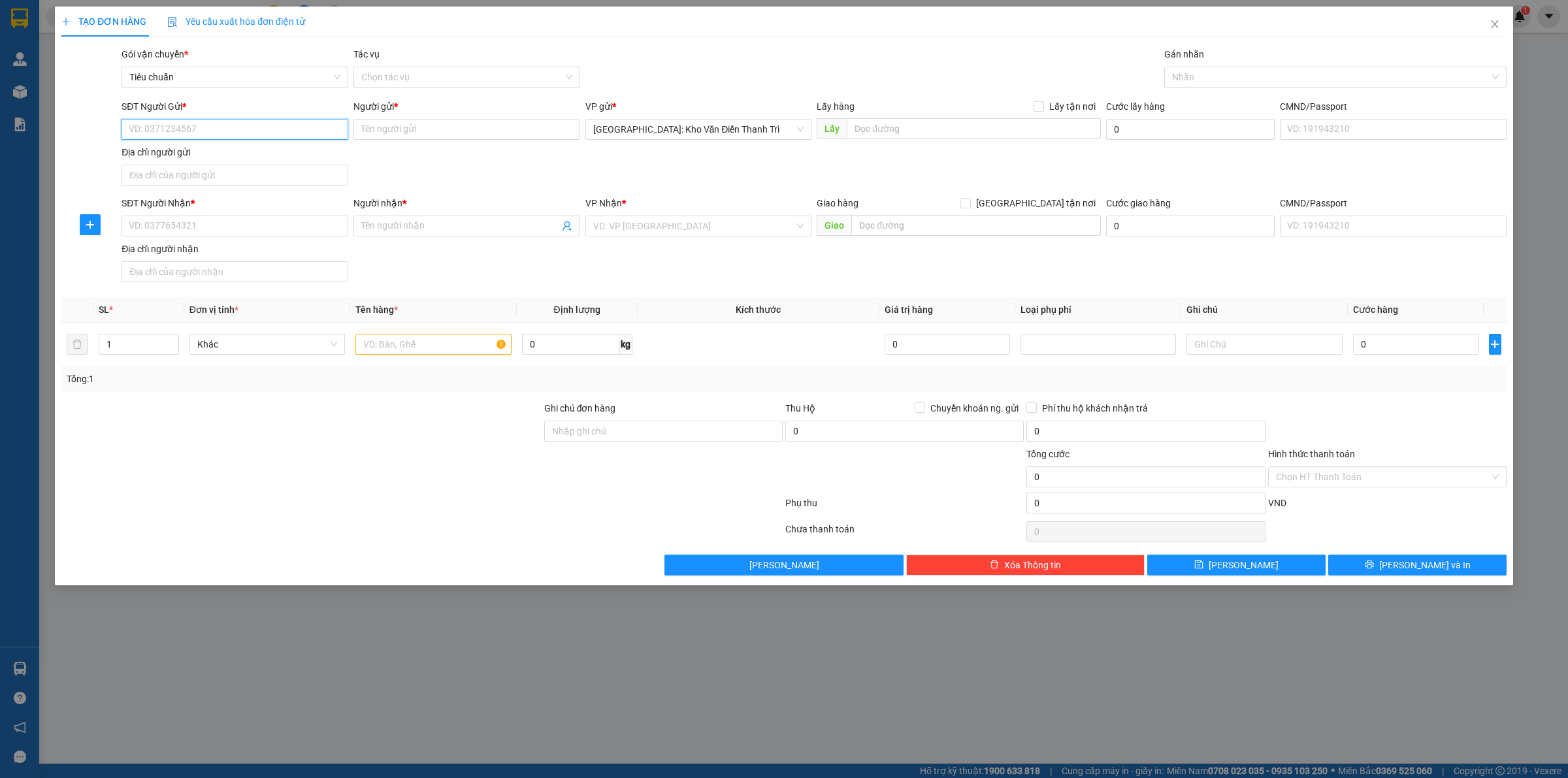
click at [171, 130] on input "SĐT Người Gửi *" at bounding box center [235, 130] width 227 height 21
paste input "0968237723"
click at [125, 126] on input "0968237723" at bounding box center [235, 130] width 227 height 21
type input "0968237723"
click at [418, 125] on input "Người gửi *" at bounding box center [466, 130] width 227 height 21
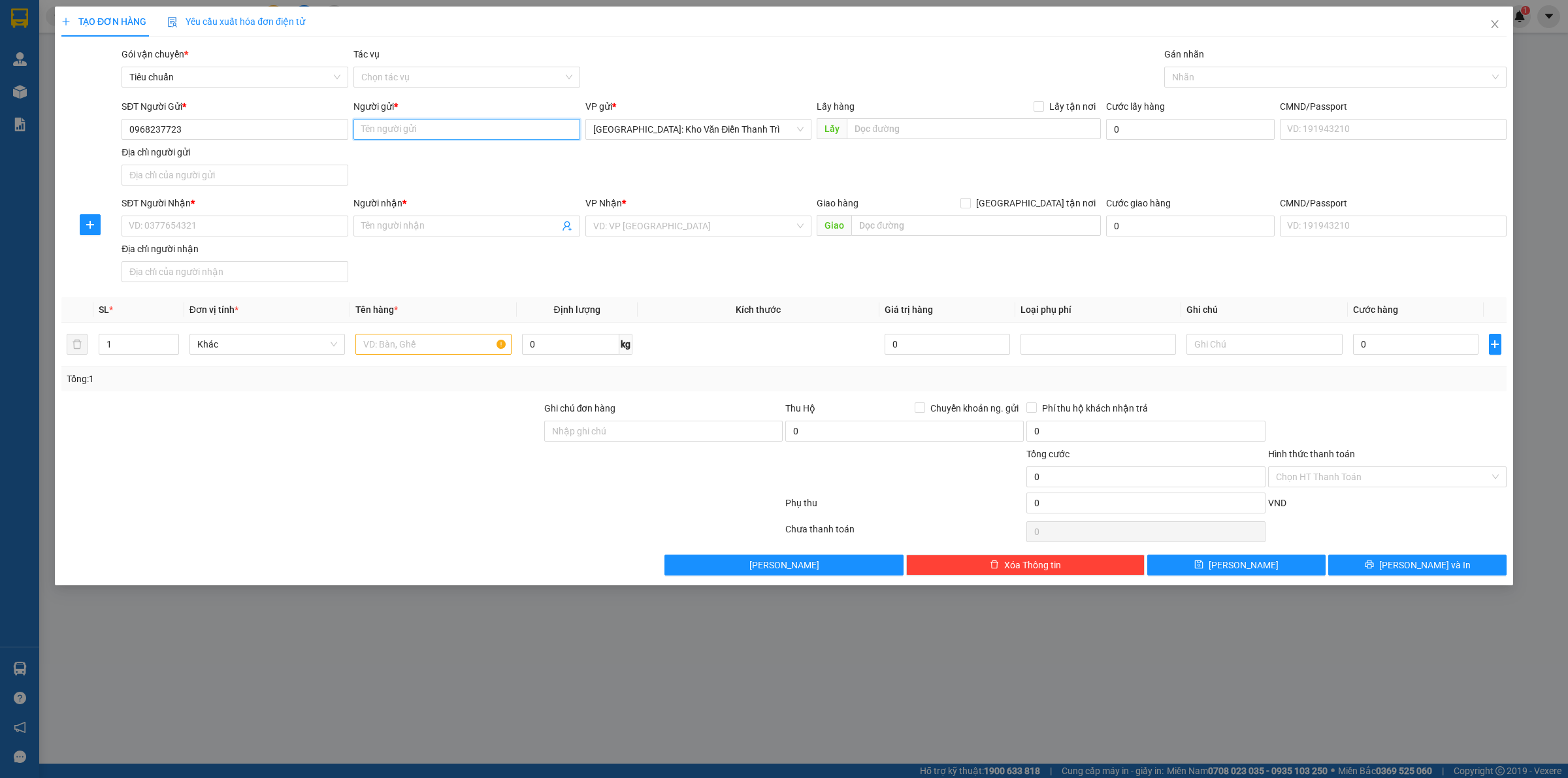
paste input "[PERSON_NAME]"
type input "[PERSON_NAME]"
drag, startPoint x: 808, startPoint y: 186, endPoint x: 858, endPoint y: 151, distance: 61.0
click at [810, 185] on div "SĐT Người Gửi * 0968237723 Người gửi * Phương Linh VP gửi * Hà Nội: Kho Văn Điể…" at bounding box center [814, 145] width 1390 height 92
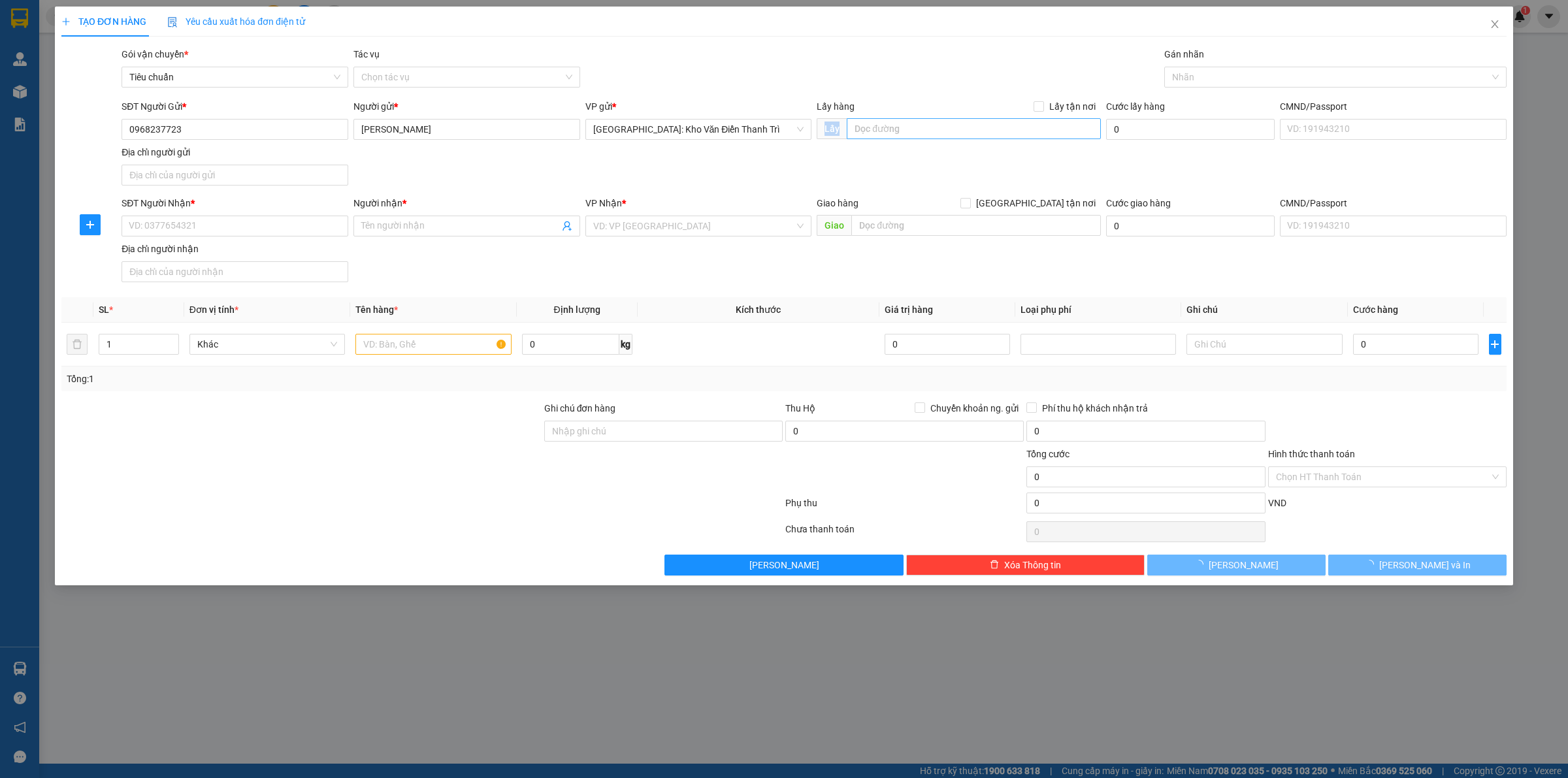
drag, startPoint x: 875, startPoint y: 141, endPoint x: 884, endPoint y: 132, distance: 12.7
click at [876, 138] on div "Lấy hàng Lấy tận nơi Lấy" at bounding box center [959, 122] width 284 height 46
click at [889, 130] on input "text" at bounding box center [974, 129] width 254 height 21
click at [942, 138] on input "text" at bounding box center [974, 129] width 254 height 21
paste input "Số 18,ngõ 68 [PERSON_NAME], [PERSON_NAME], [GEOGRAPHIC_DATA] , [GEOGRAPHIC_DATA]"
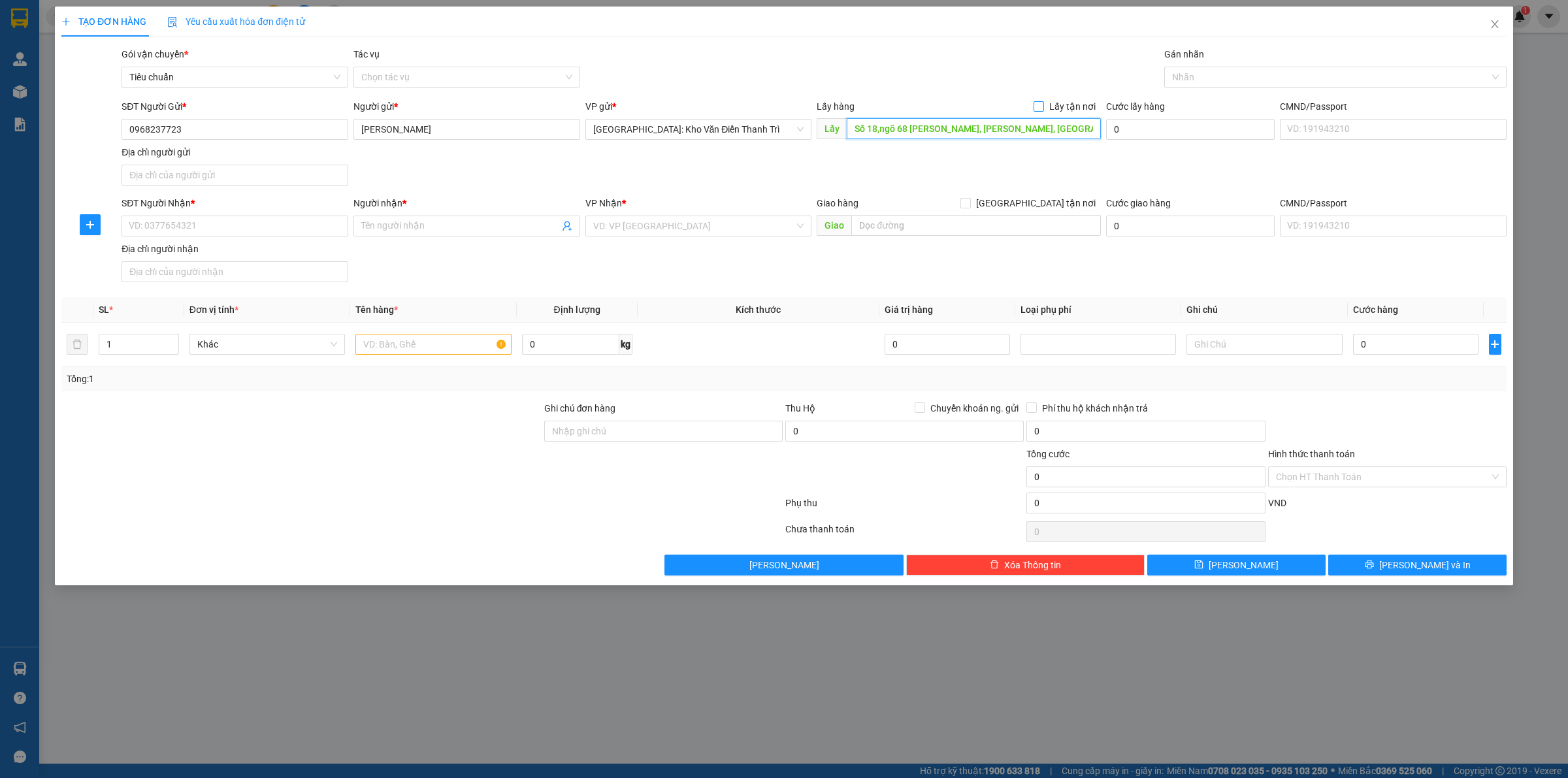
type input "Số 18,ngõ 68 [PERSON_NAME], [PERSON_NAME], [GEOGRAPHIC_DATA] , [GEOGRAPHIC_DATA]"
click at [1052, 111] on span "Lấy tận nơi" at bounding box center [1073, 107] width 57 height 14
click at [1043, 111] on input "Lấy tận nơi" at bounding box center [1038, 106] width 9 height 9
checkbox input "true"
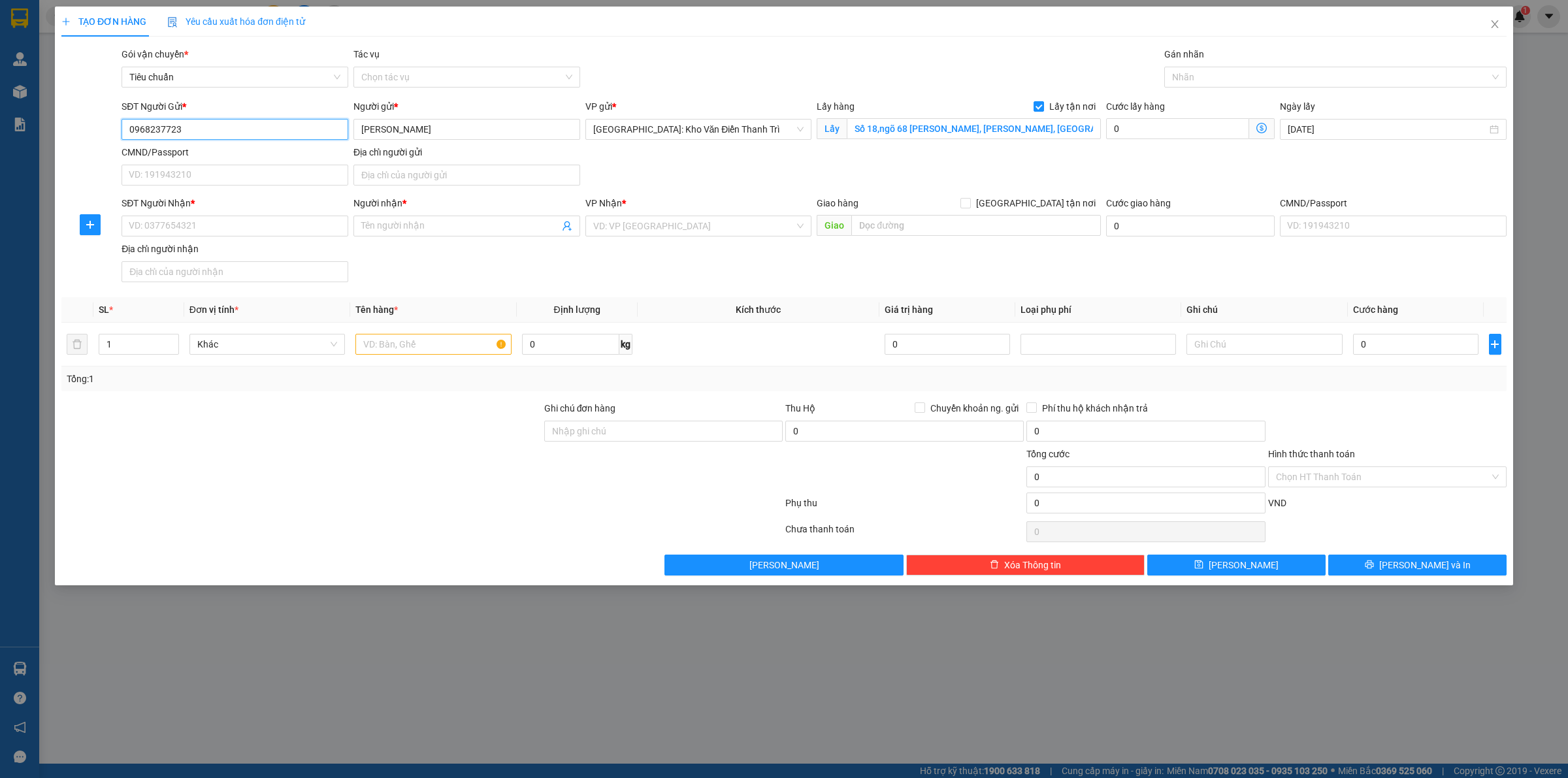
click at [224, 122] on input "0968237723" at bounding box center [235, 130] width 227 height 21
click at [198, 224] on input "SĐT Người Nhận *" at bounding box center [235, 226] width 227 height 21
paste input "0968237723"
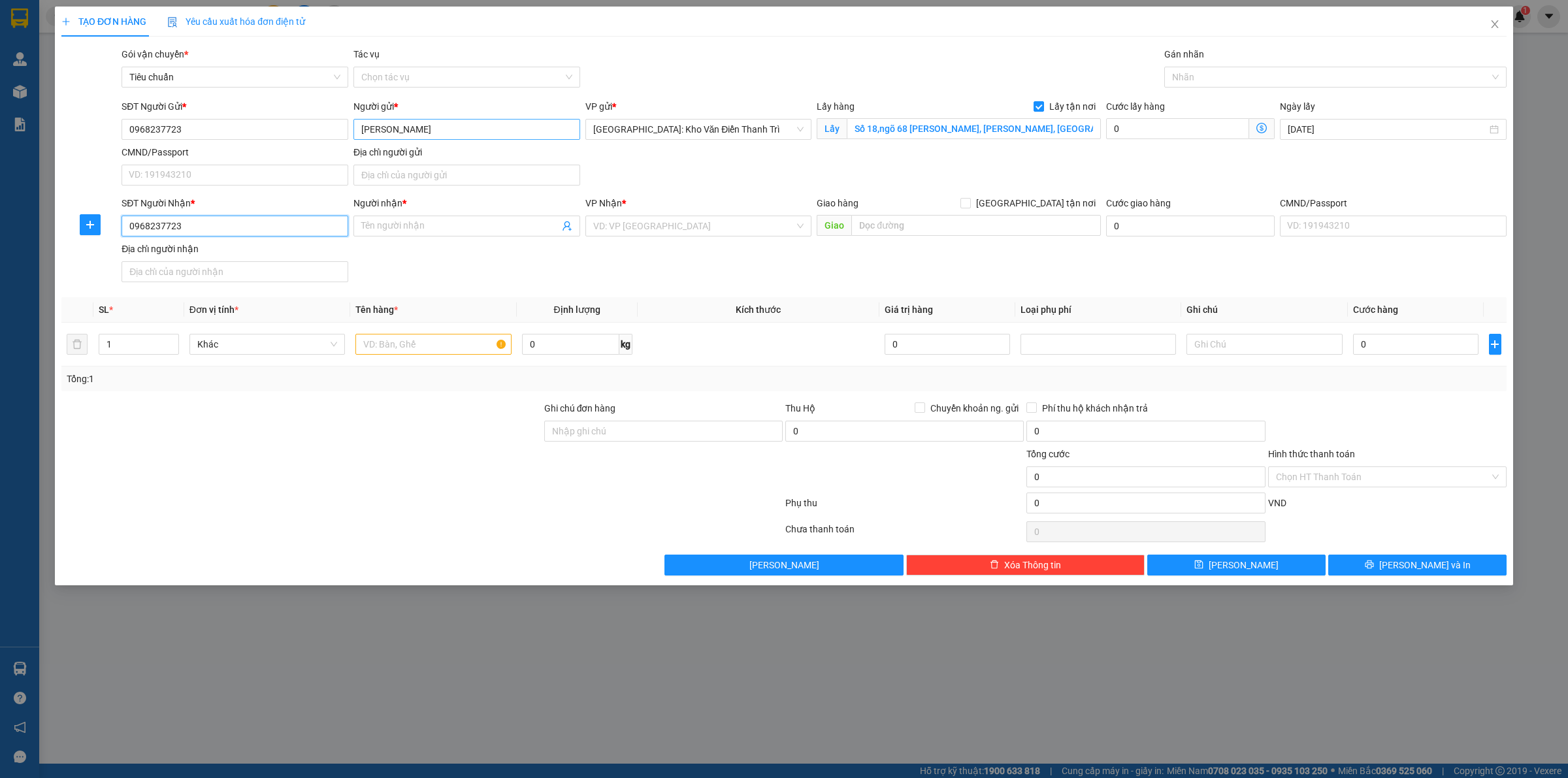
type input "0968237723"
click at [412, 129] on input "[PERSON_NAME]" at bounding box center [466, 130] width 227 height 21
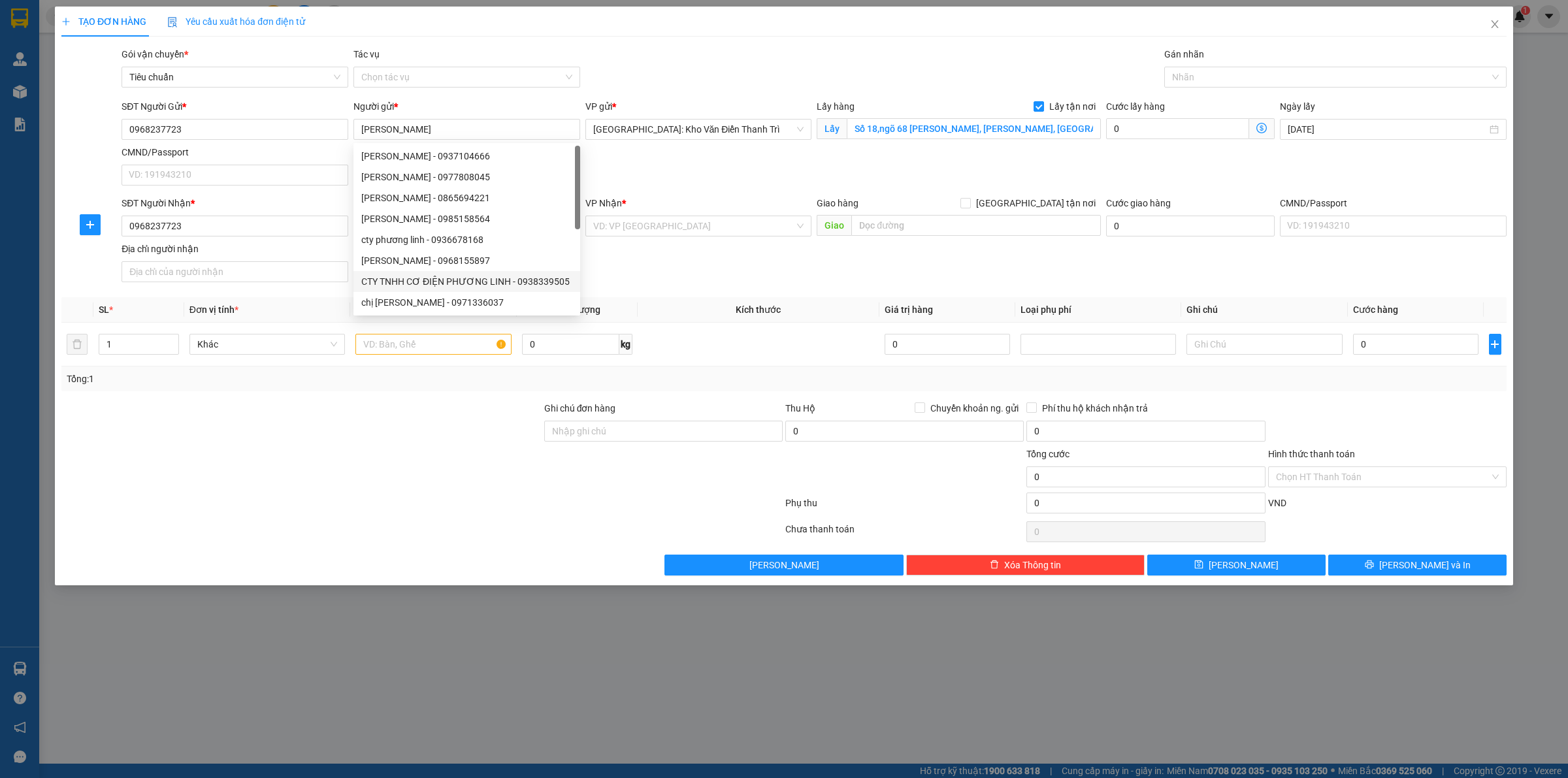
click at [319, 447] on div at bounding box center [301, 424] width 483 height 46
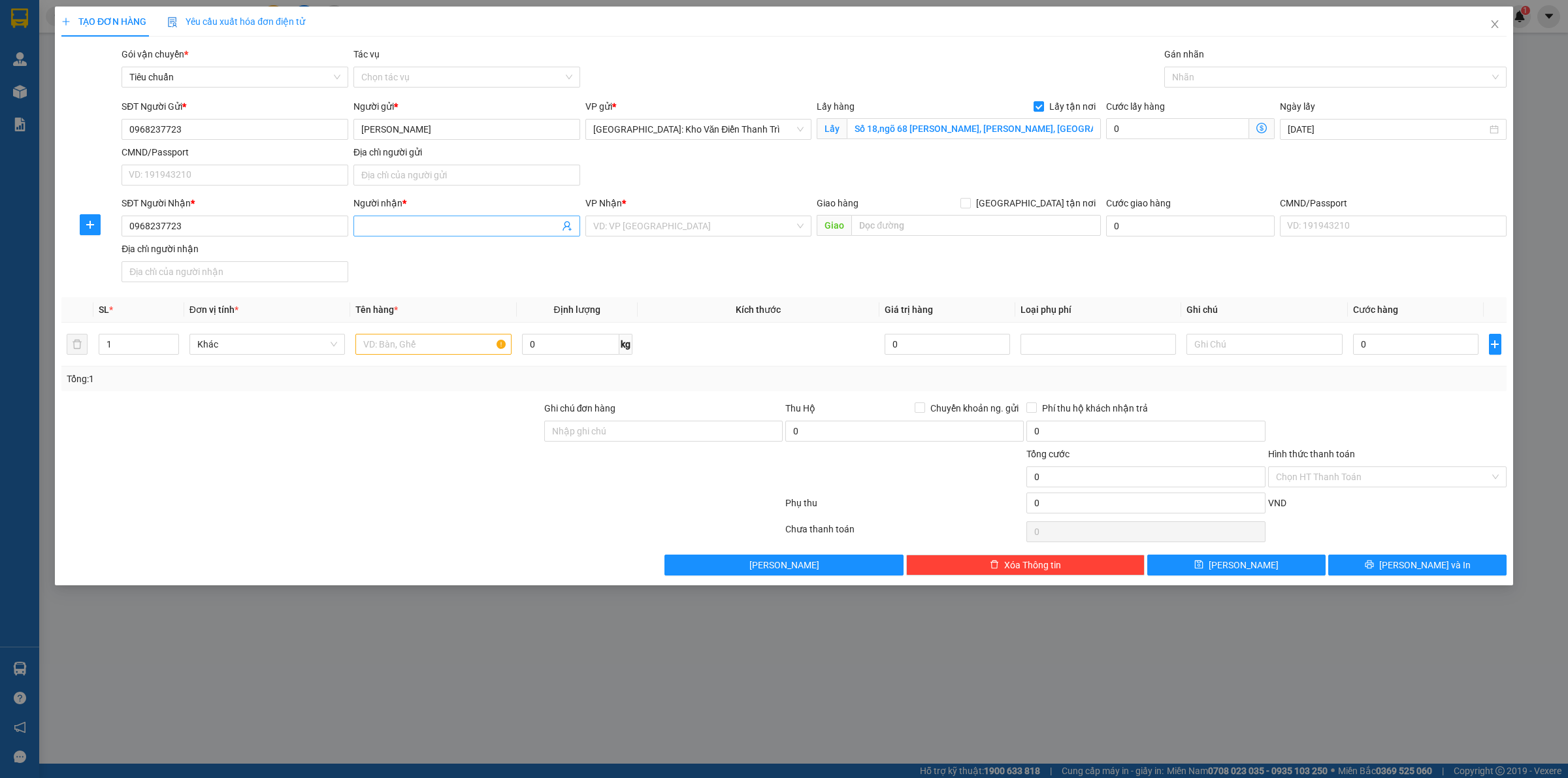
click at [387, 220] on input "Người nhận *" at bounding box center [460, 226] width 198 height 14
paste input "[PERSON_NAME]"
type input "[PERSON_NAME]"
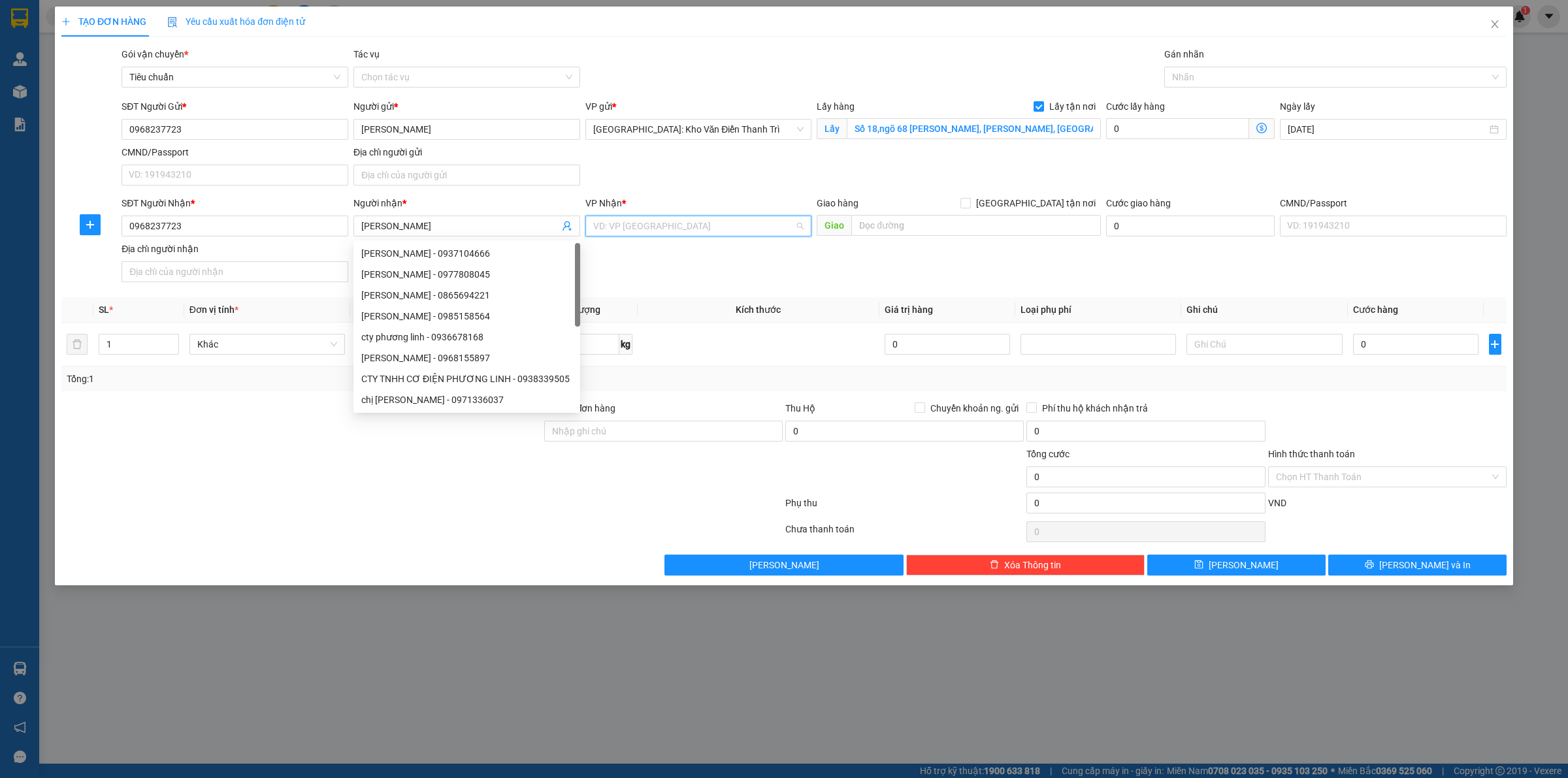
click at [671, 233] on input "search" at bounding box center [694, 226] width 202 height 20
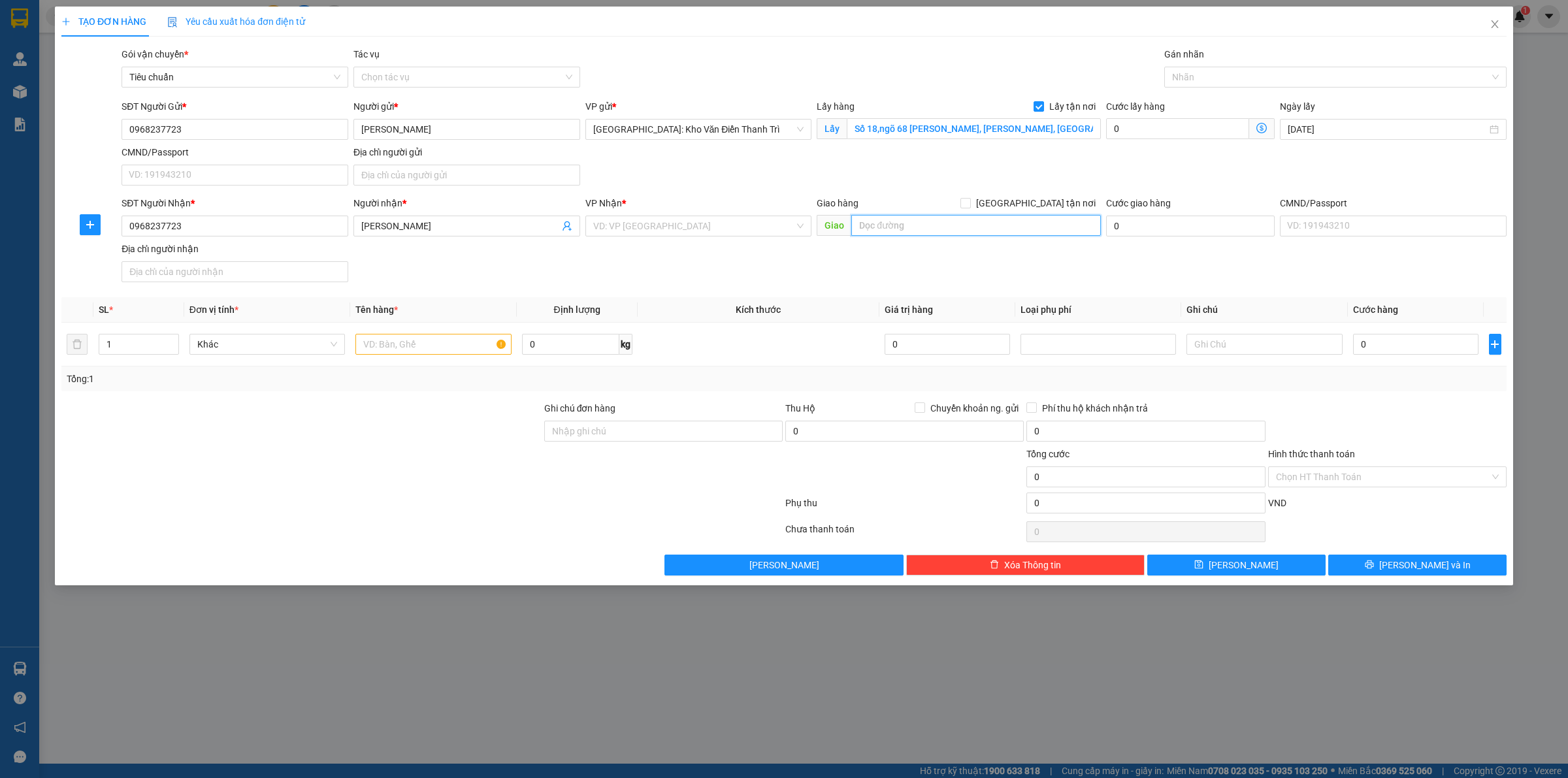
drag, startPoint x: 942, startPoint y: 232, endPoint x: 942, endPoint y: 220, distance: 12.0
click at [942, 231] on input "text" at bounding box center [976, 225] width 250 height 21
paste input "132 hào nam,ô chợ dừa đống đa"
type input "132 hào nam,ô chợ dừa đống đa"
click at [969, 206] on input "[GEOGRAPHIC_DATA] tận nơi" at bounding box center [965, 203] width 9 height 9
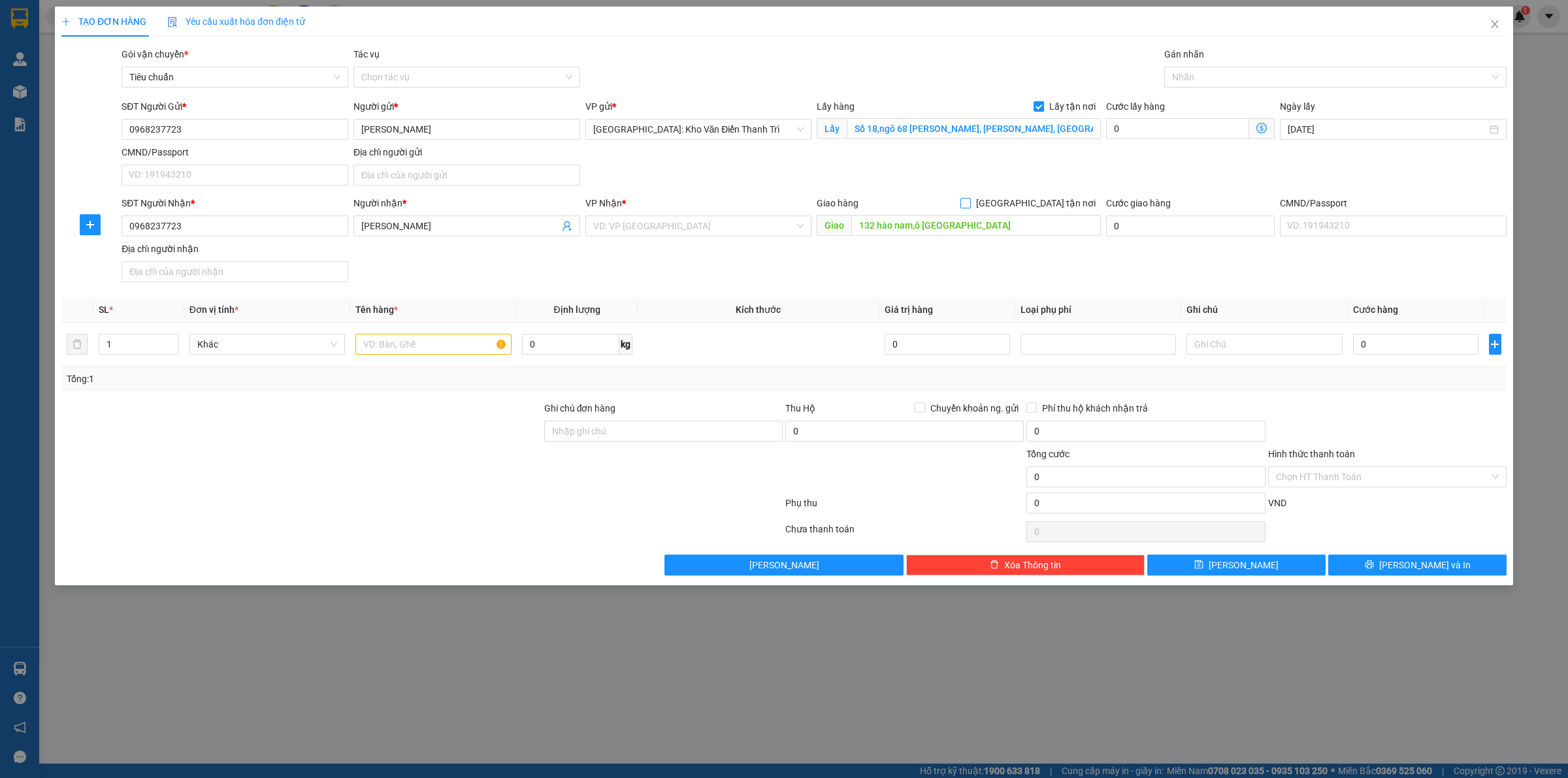
checkbox input "true"
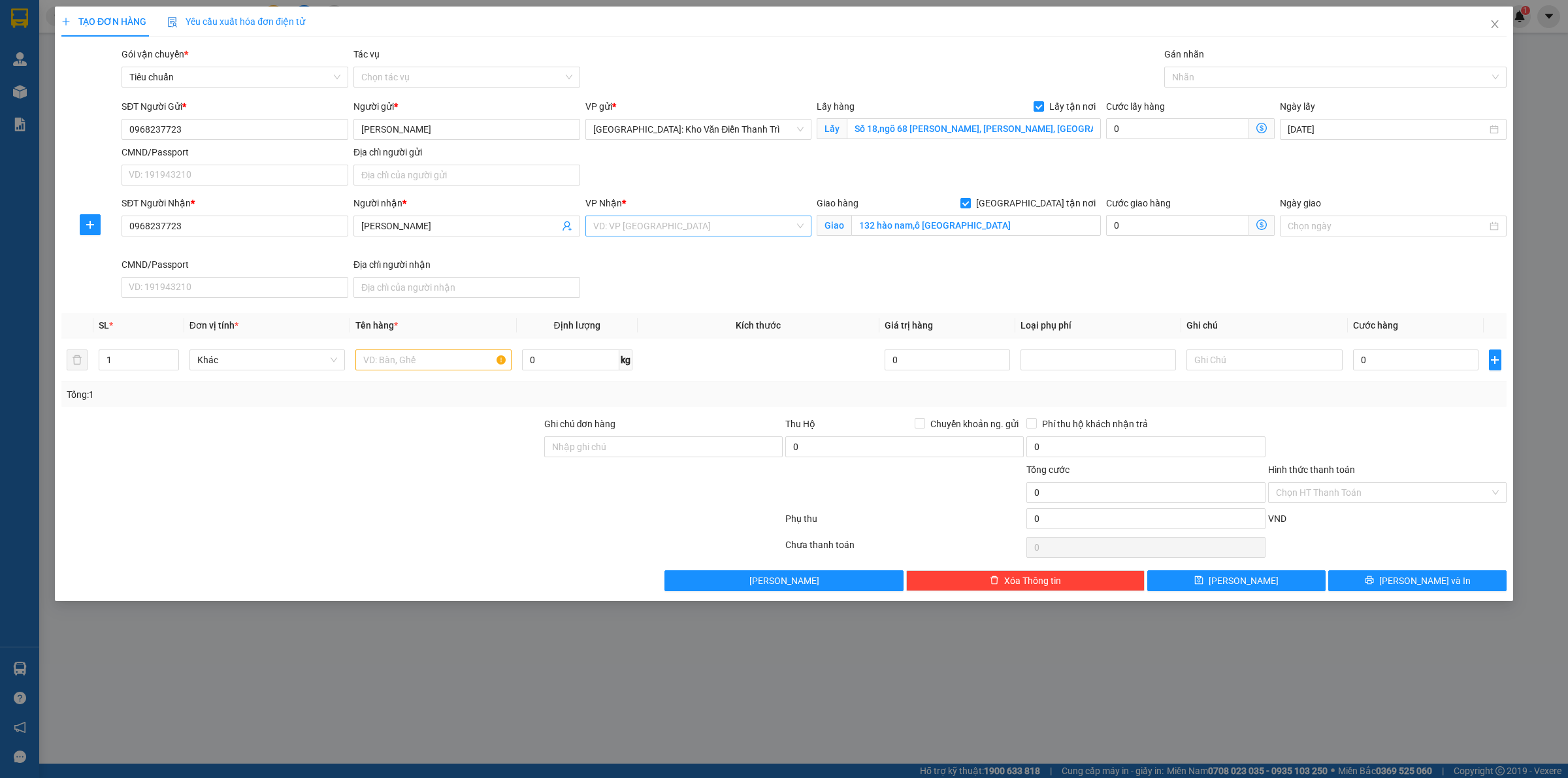
click at [717, 230] on input "search" at bounding box center [694, 226] width 202 height 20
type input "kho văn"
click at [739, 259] on div "[GEOGRAPHIC_DATA]: Kho Văn Điển Thanh Trì" at bounding box center [698, 253] width 211 height 14
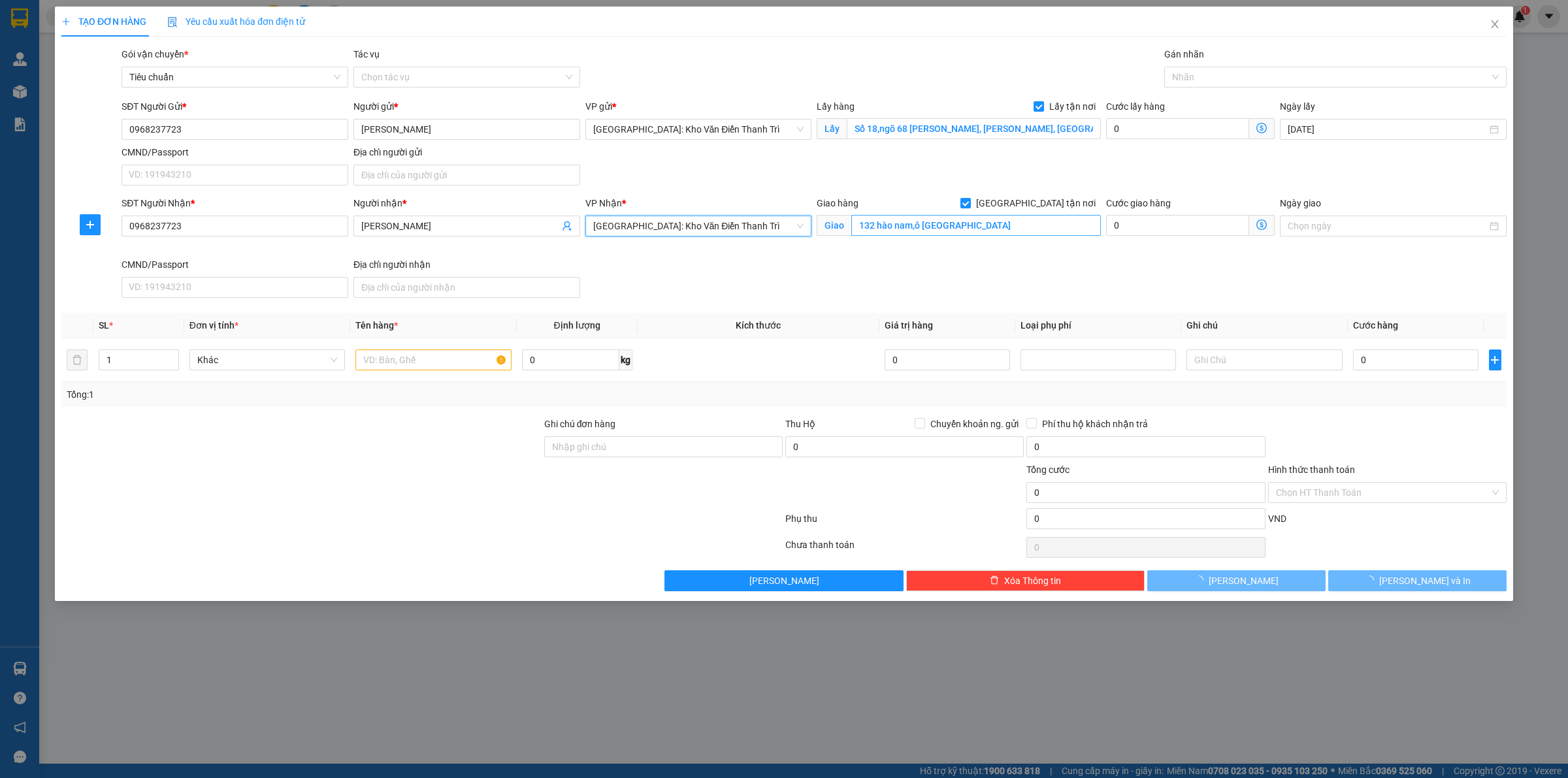
click at [1010, 255] on div "SĐT Người Nhận * 0968237723 Người nhận * Phương Linh VP Nhận * Hà Nội: Kho Văn …" at bounding box center [814, 250] width 1390 height 107
click at [1193, 78] on div at bounding box center [1329, 77] width 323 height 16
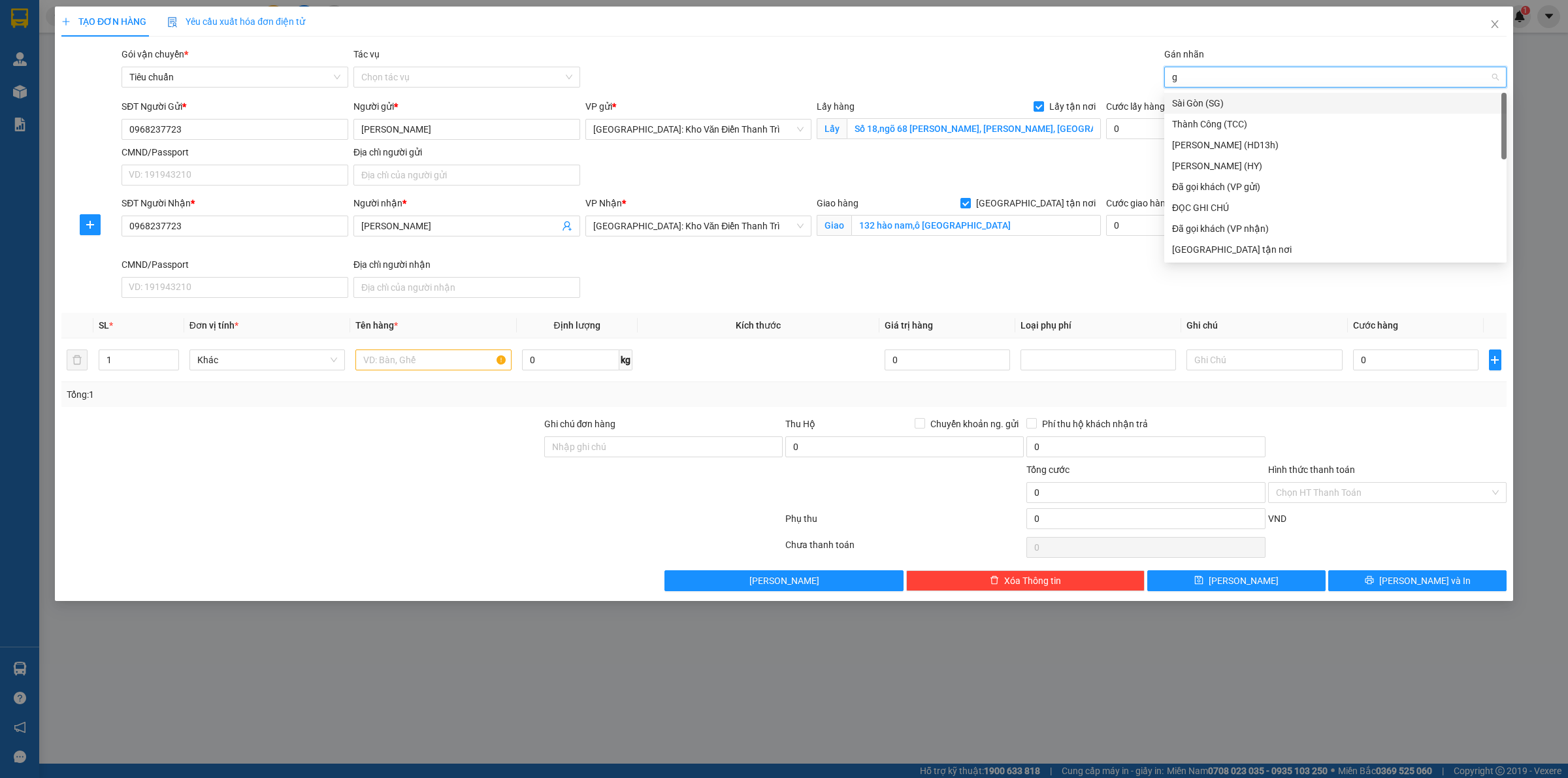
type input "gt"
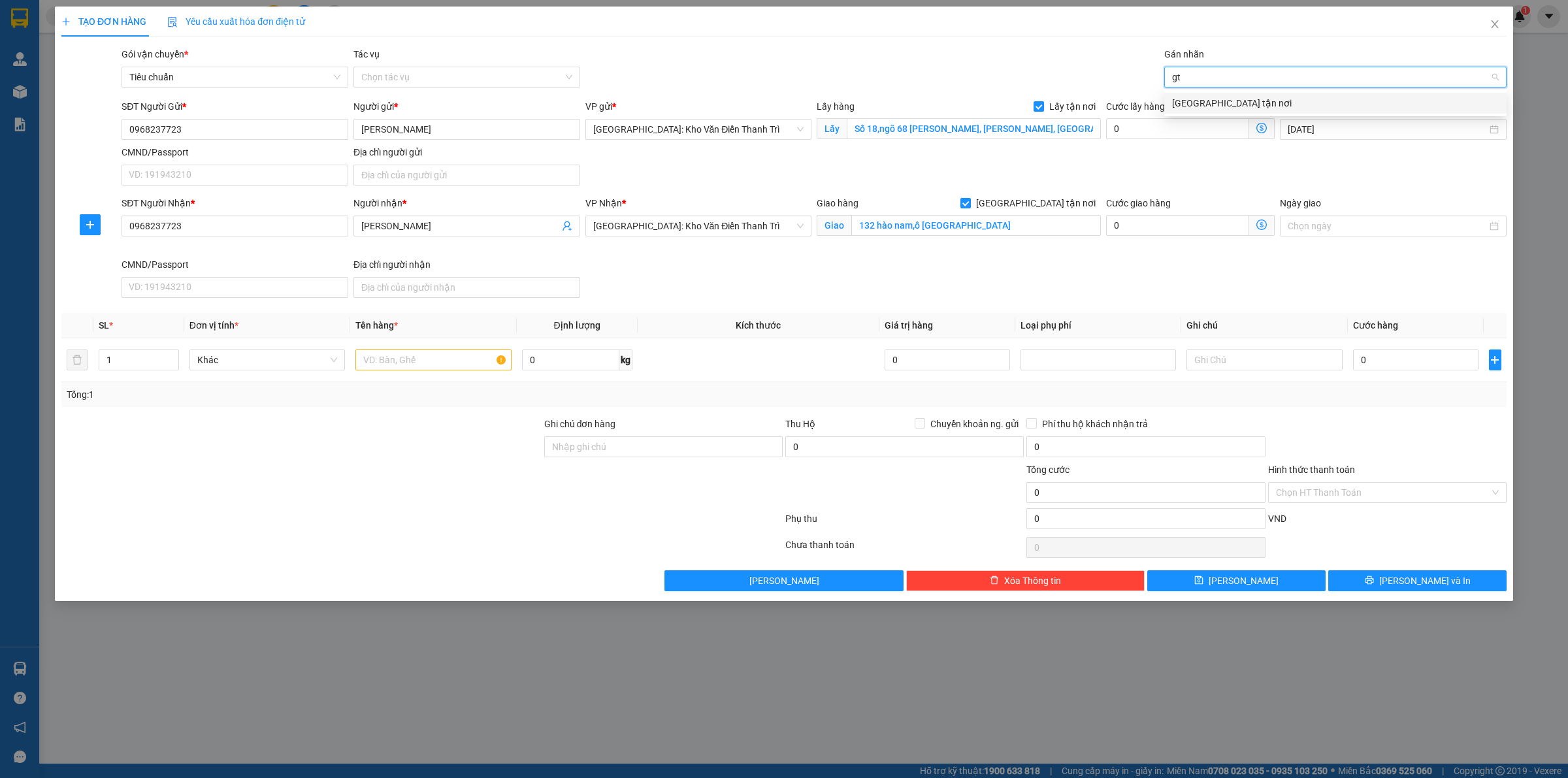
click at [1188, 109] on div "[GEOGRAPHIC_DATA] tận nơi" at bounding box center [1336, 103] width 327 height 14
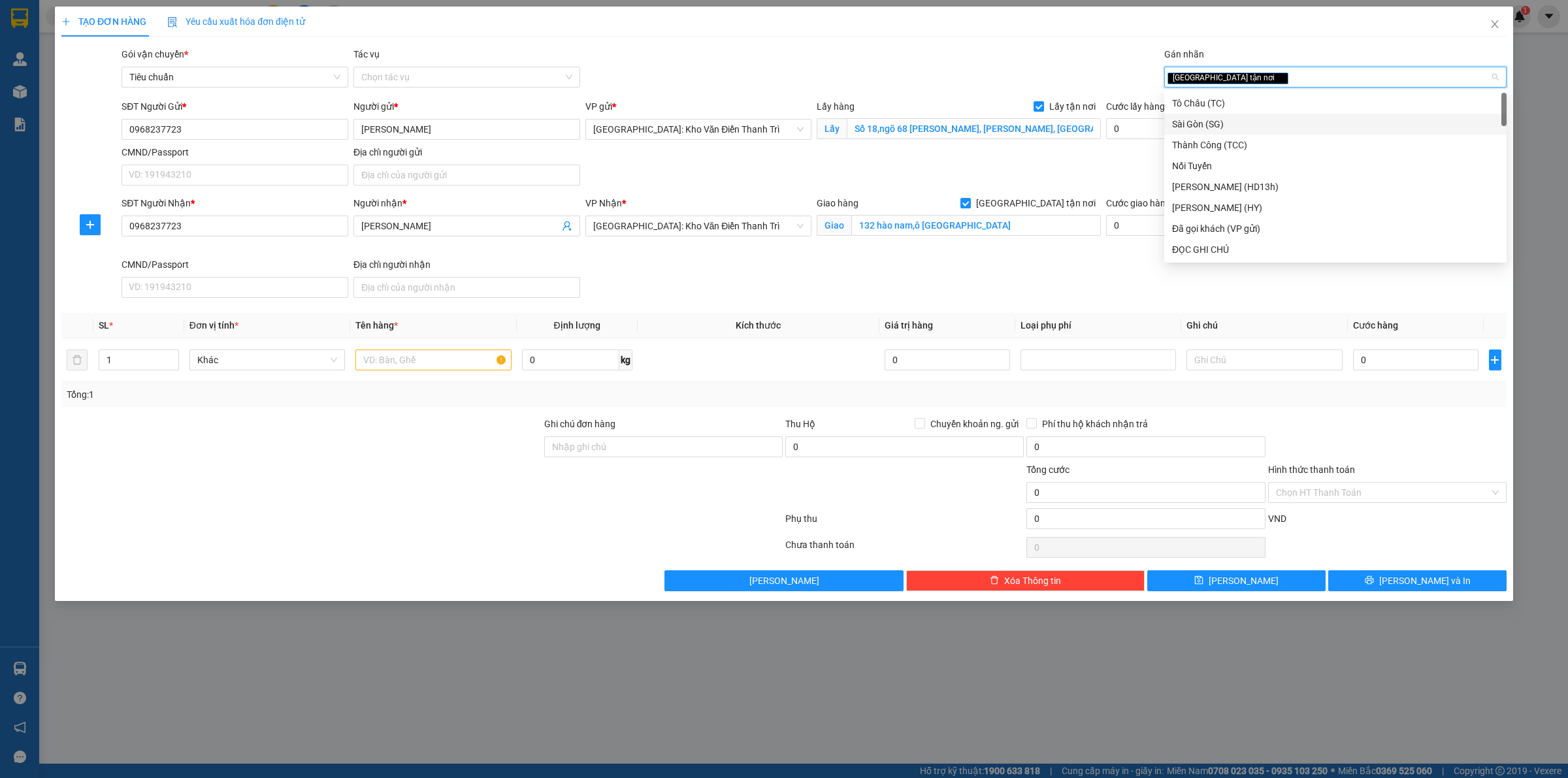
drag, startPoint x: 1053, startPoint y: 266, endPoint x: 851, endPoint y: 265, distance: 202.0
click at [1054, 265] on div "SĐT Người Nhận * 0968237723 Người nhận * Phương Linh VP Nhận * Hà Nội: Kho Văn …" at bounding box center [814, 250] width 1390 height 107
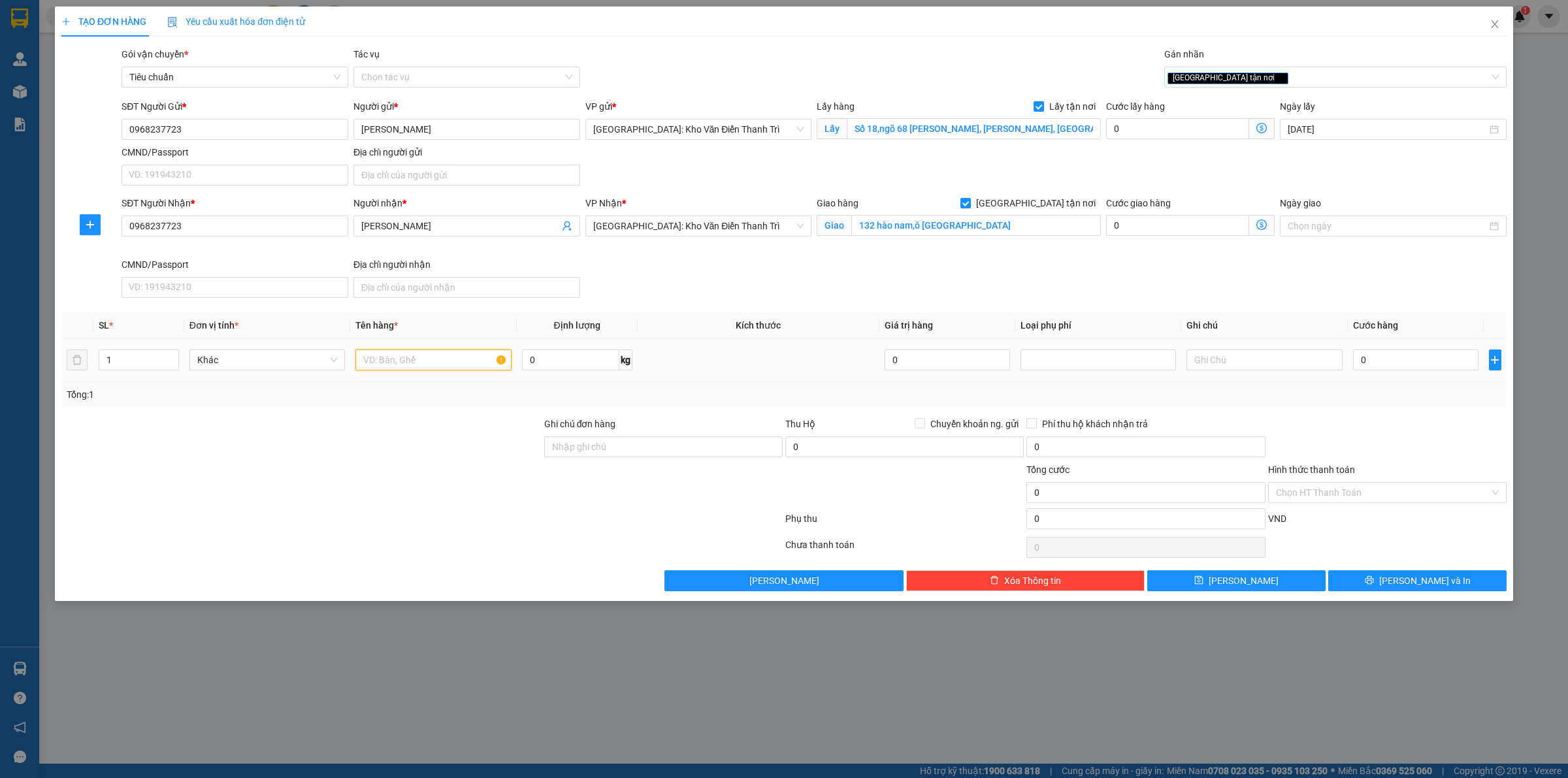
click at [419, 353] on input "text" at bounding box center [433, 359] width 156 height 21
paste input "đón 1 xe Vison"
type input "đón 1 xe Vison kiên đón phủ lý"
click at [1432, 365] on input "0" at bounding box center [1416, 359] width 126 height 21
type input "3"
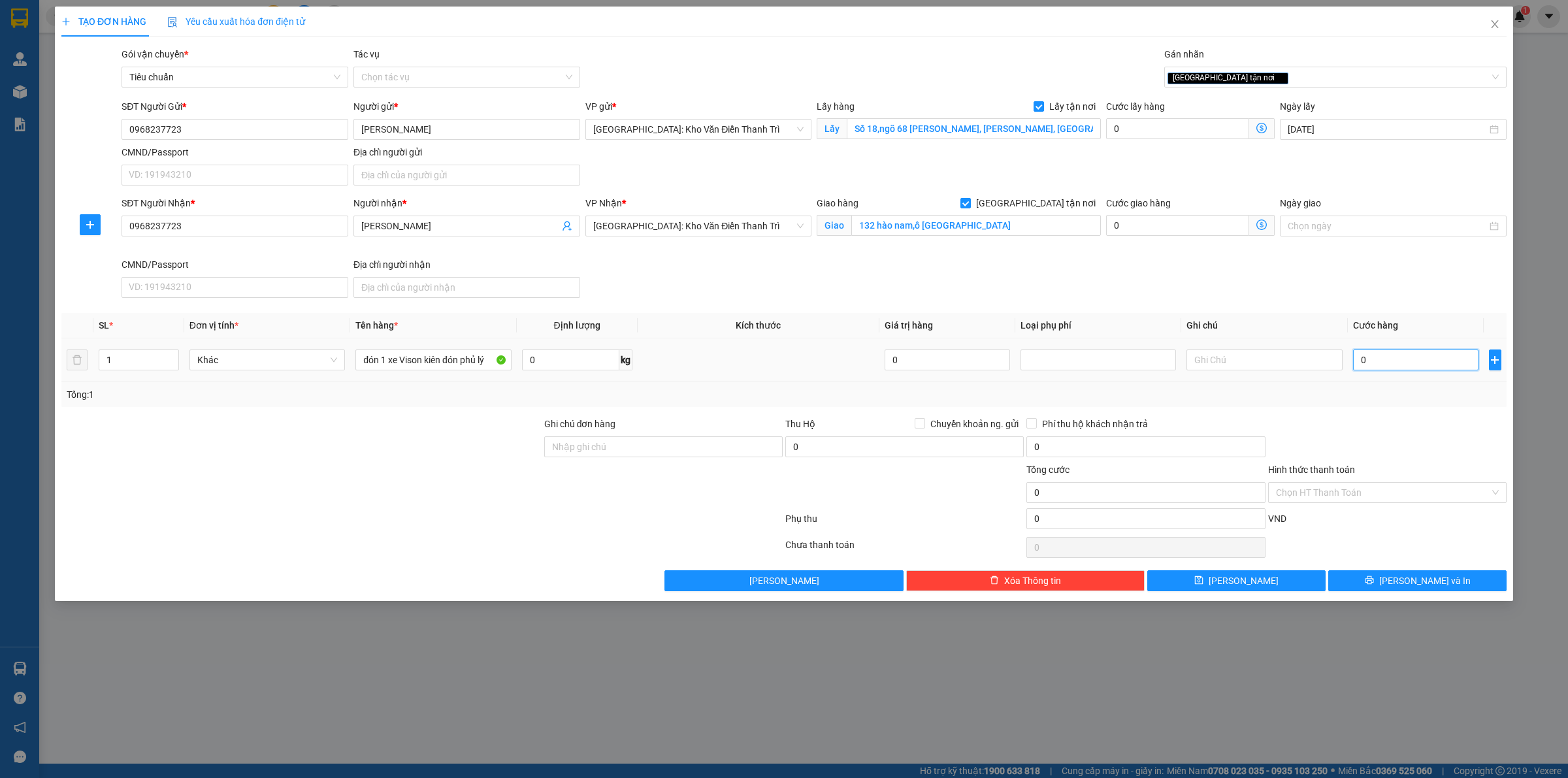
type input "3"
type input "37"
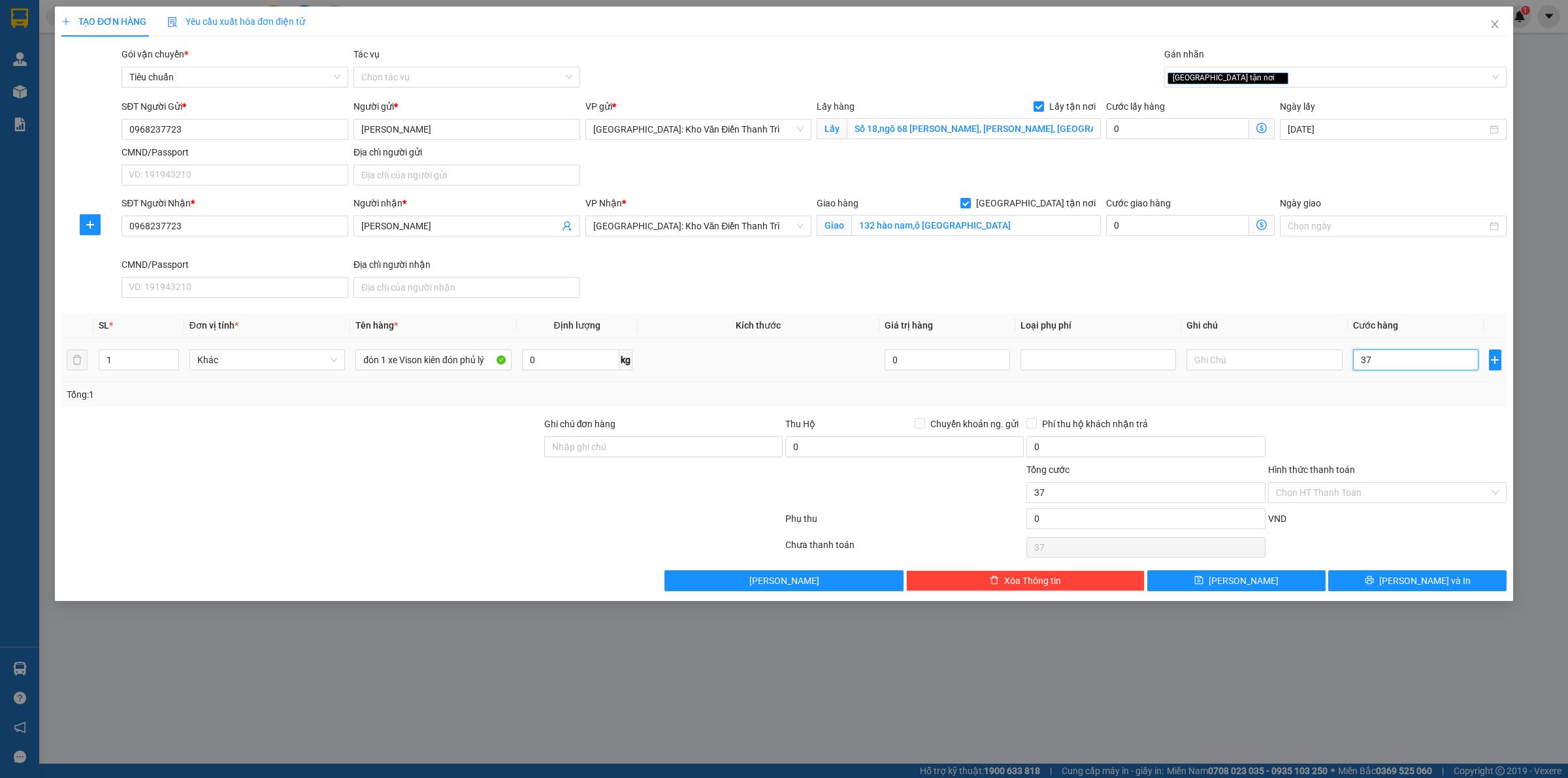
type input "370"
type input "3.700"
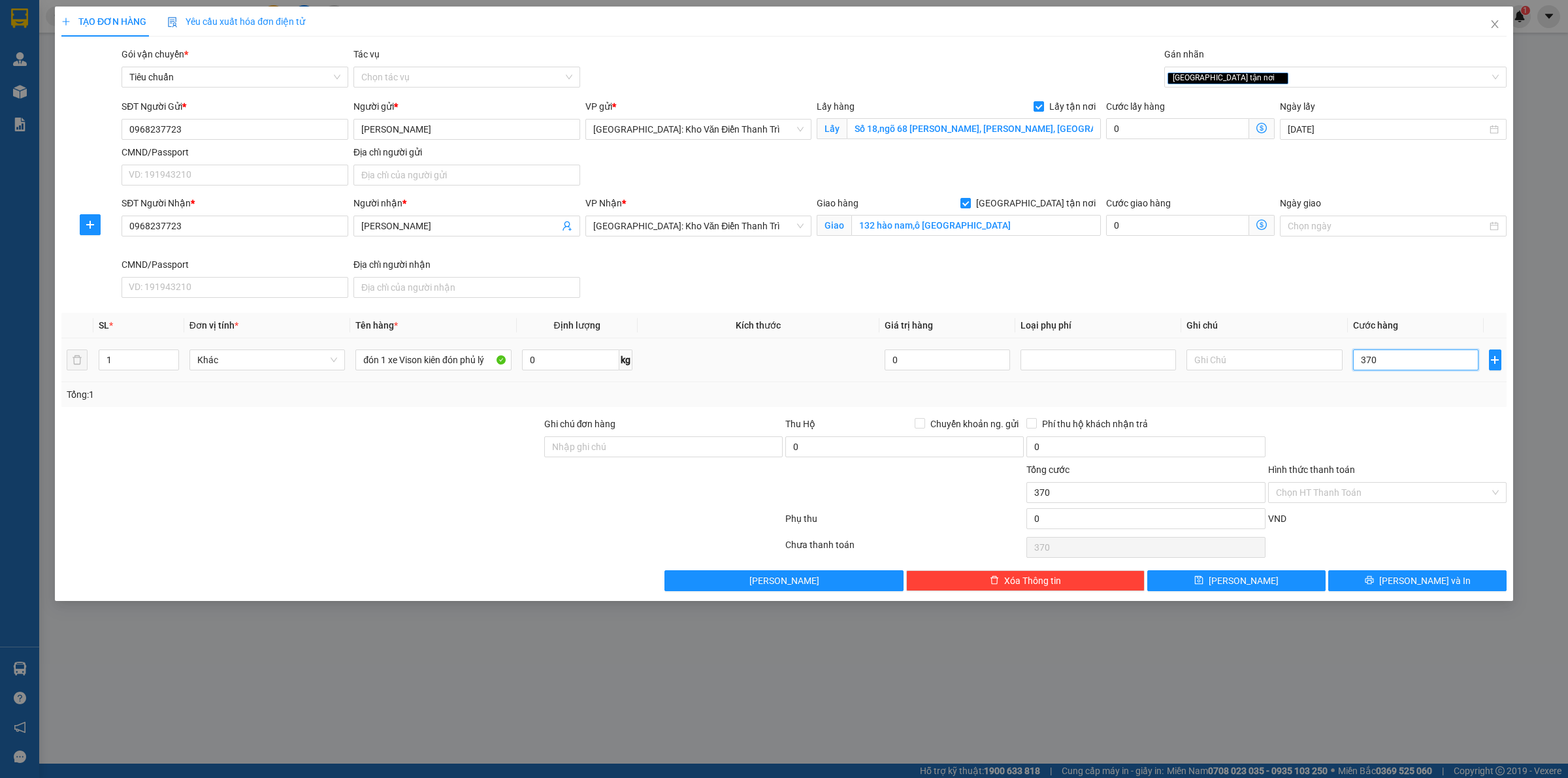
type input "3.700"
type input "37.000"
type input "370.000"
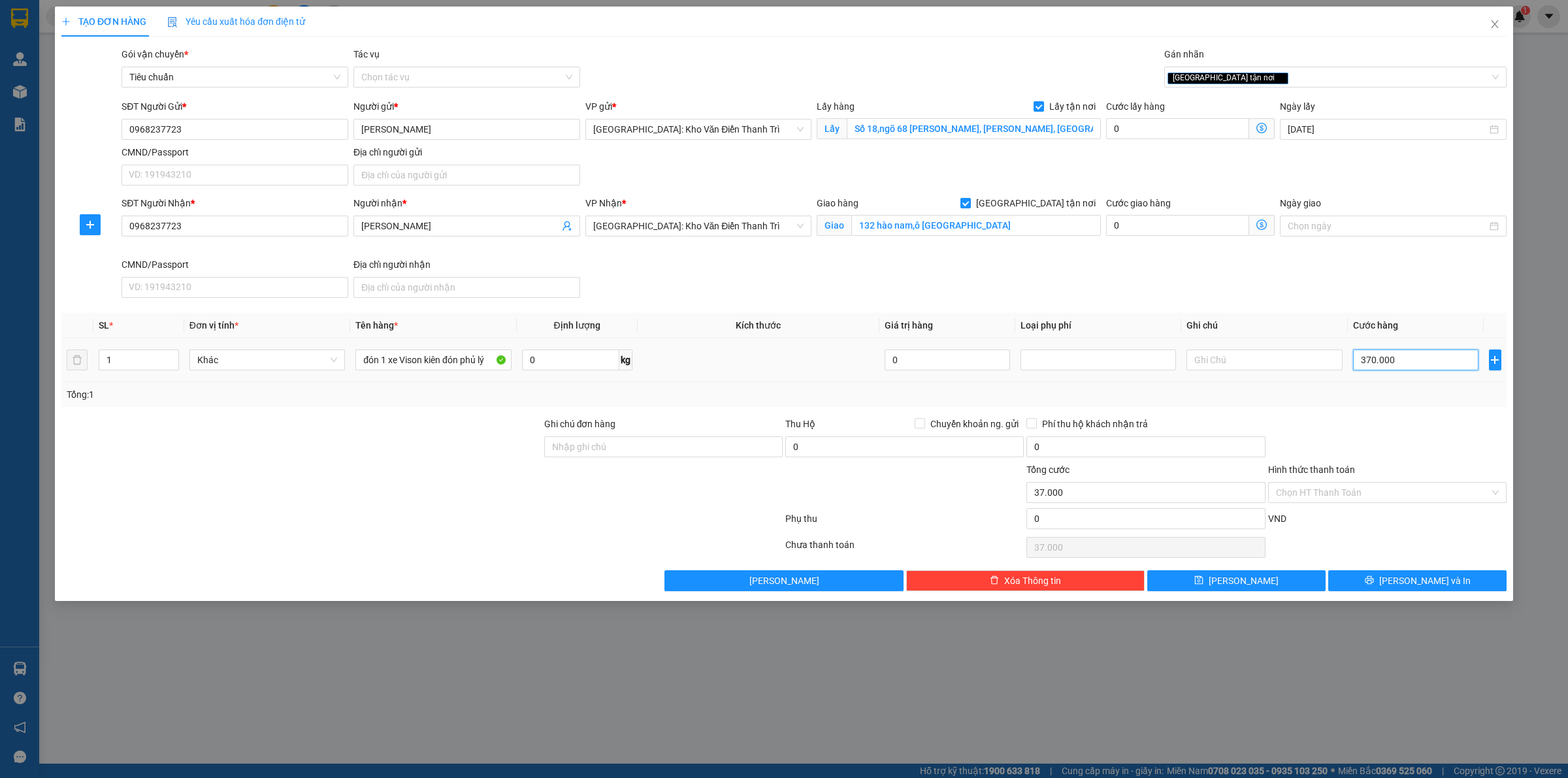
type input "370.000"
click at [1245, 581] on span "[PERSON_NAME]" at bounding box center [1243, 581] width 70 height 14
checkbox input "false"
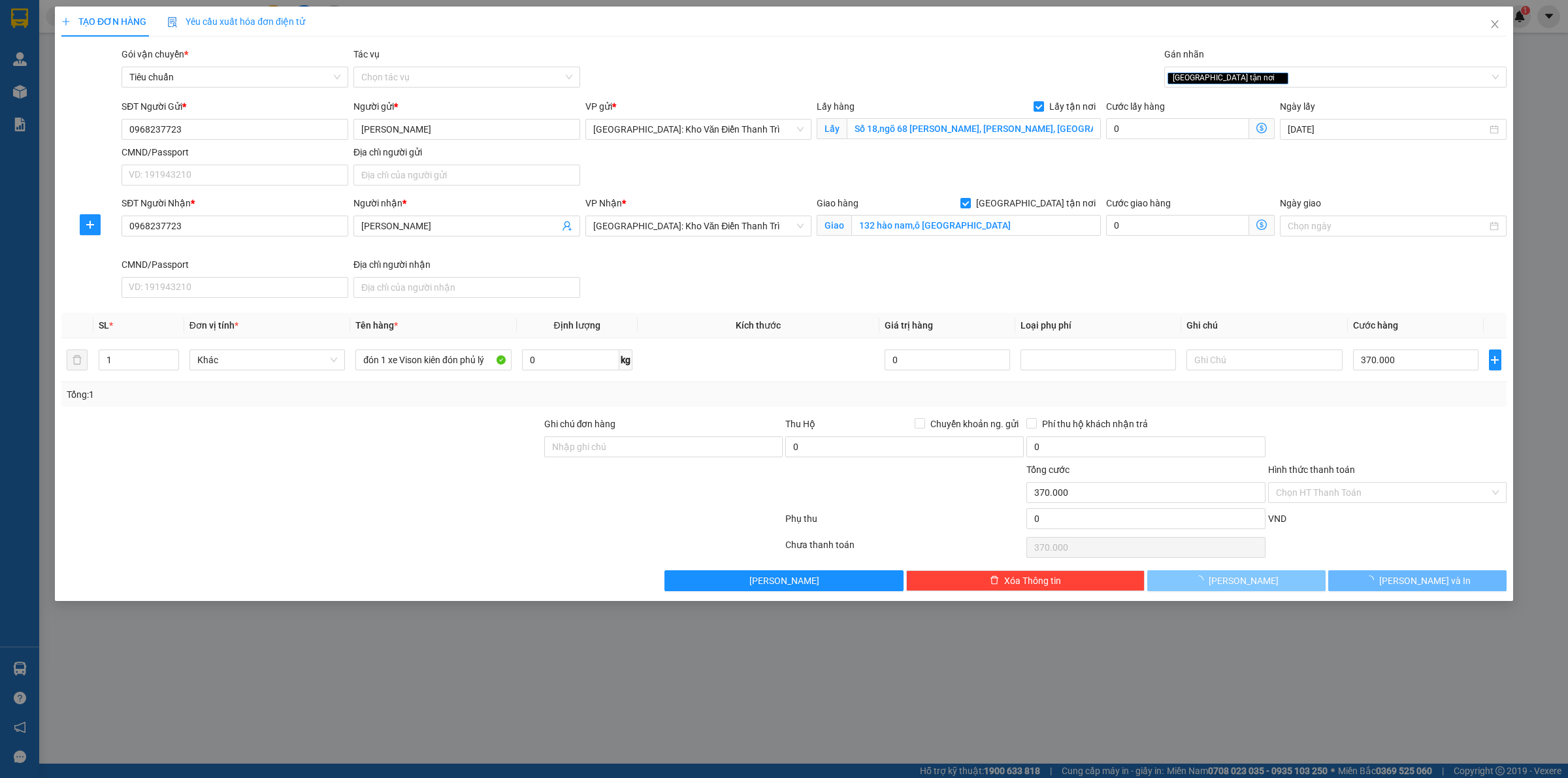
checkbox input "false"
type input "0"
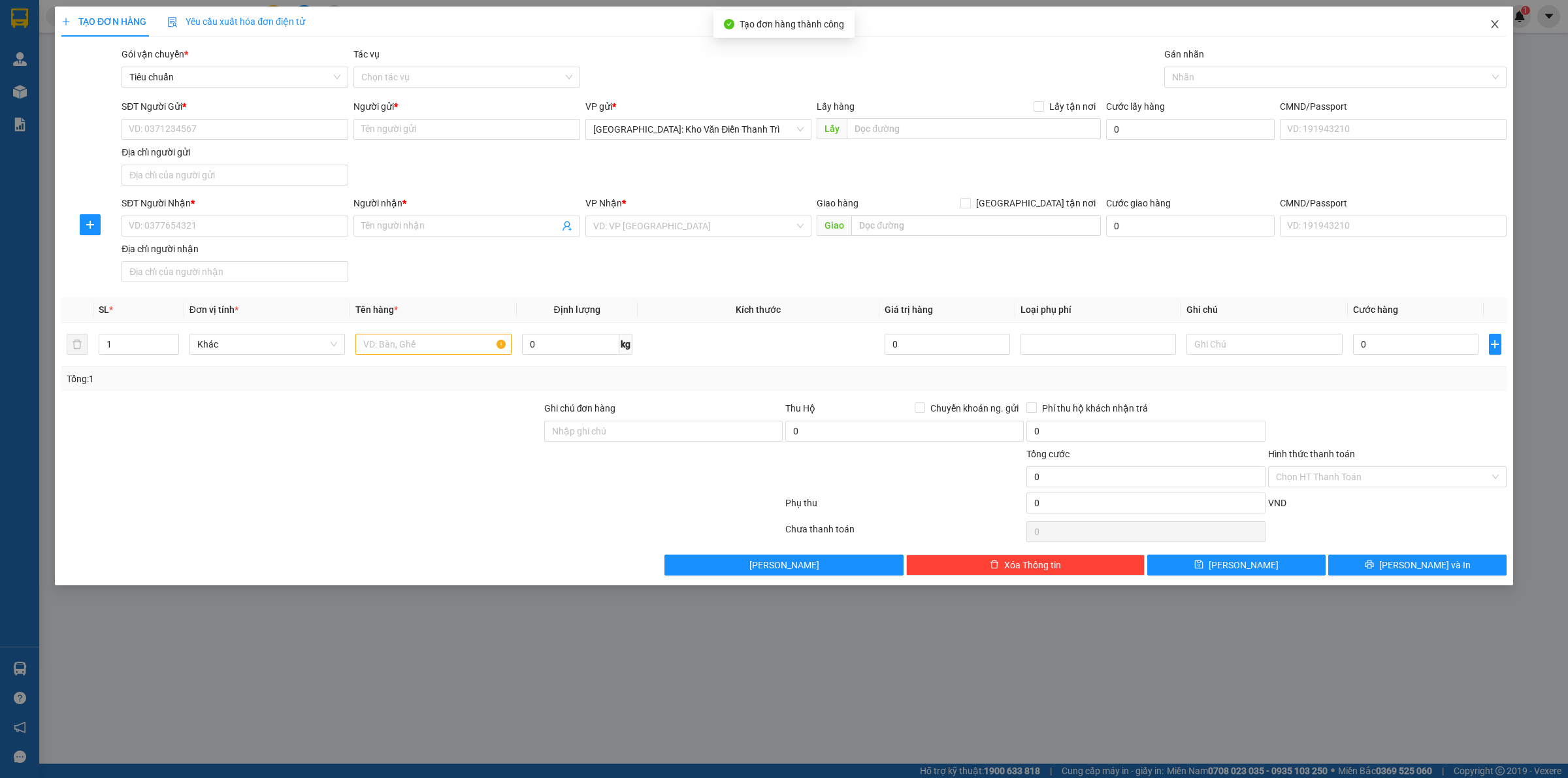
click at [1487, 17] on span "Close" at bounding box center [1495, 24] width 36 height 36
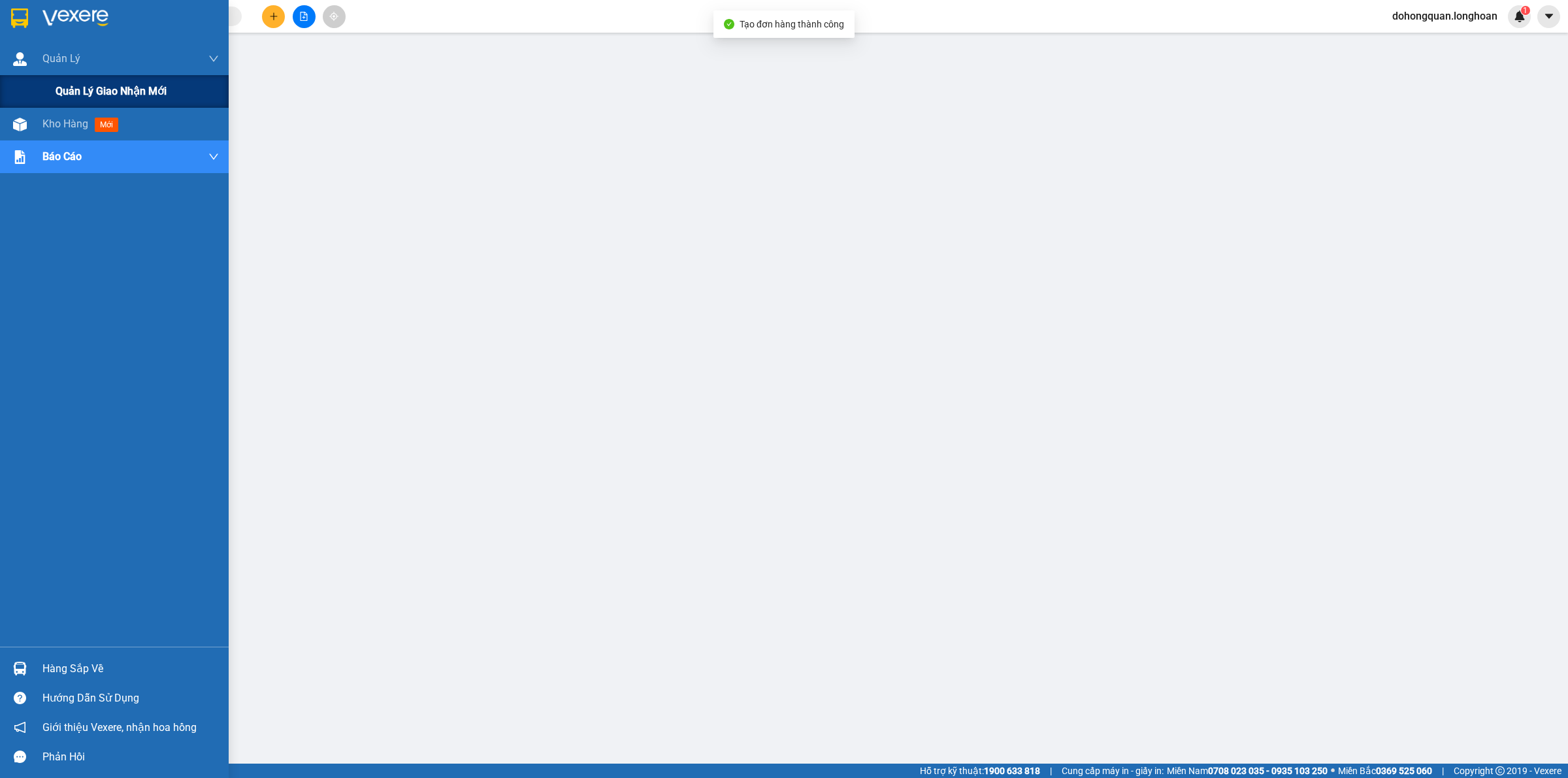
click at [50, 89] on div "Quản lý giao nhận mới" at bounding box center [114, 91] width 228 height 32
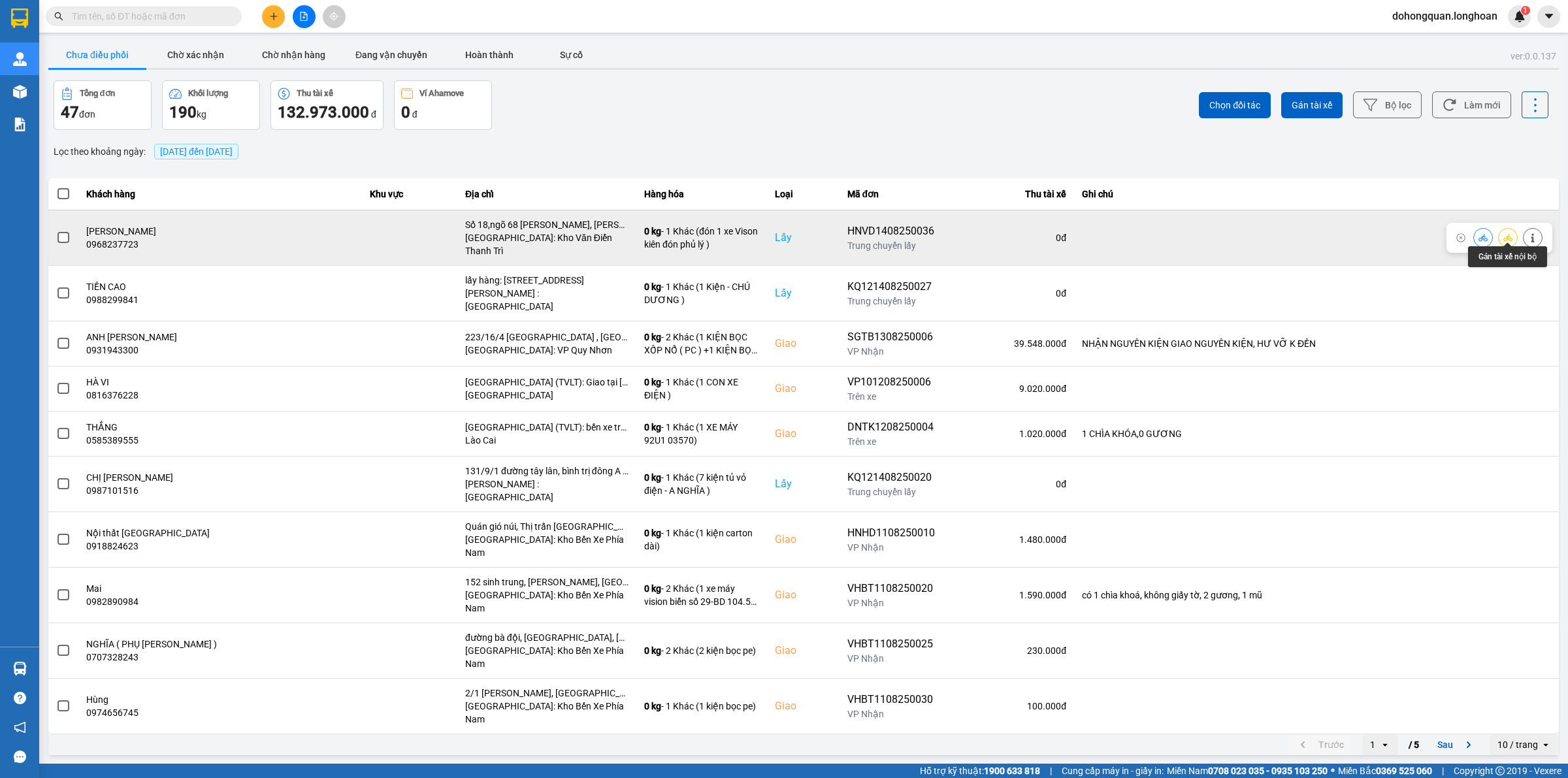
click at [1513, 228] on div at bounding box center [1507, 238] width 20 height 20
click at [1510, 226] on button at bounding box center [1507, 237] width 18 height 23
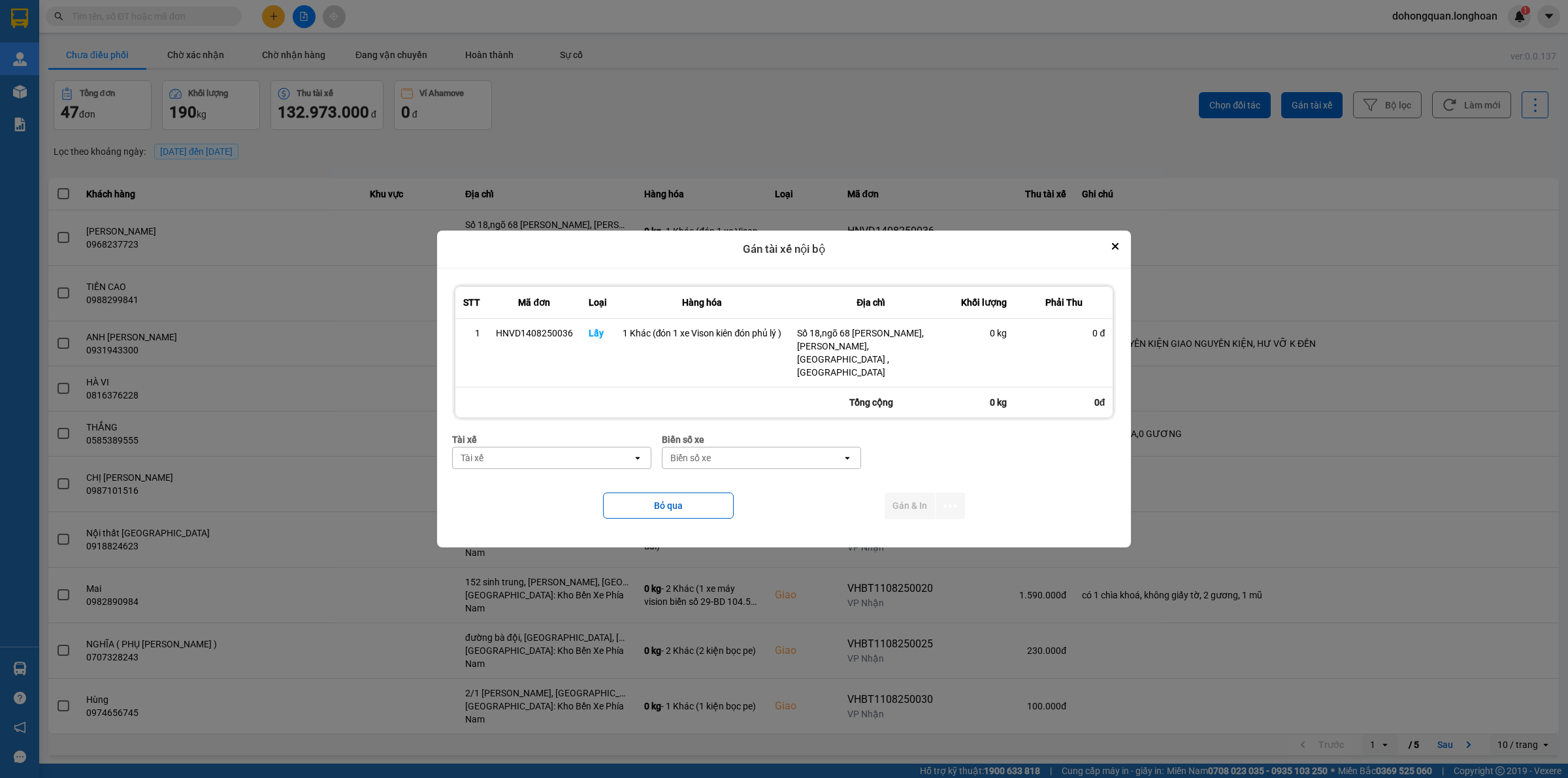
click at [554, 449] on div "Tài xế" at bounding box center [542, 458] width 179 height 21
type input "kiên"
click at [543, 506] on span "0869828247 - Trần Văn Kiên 0869.828.247" at bounding box center [554, 502] width 183 height 26
click at [789, 448] on div "Biển số xe" at bounding box center [785, 458] width 179 height 21
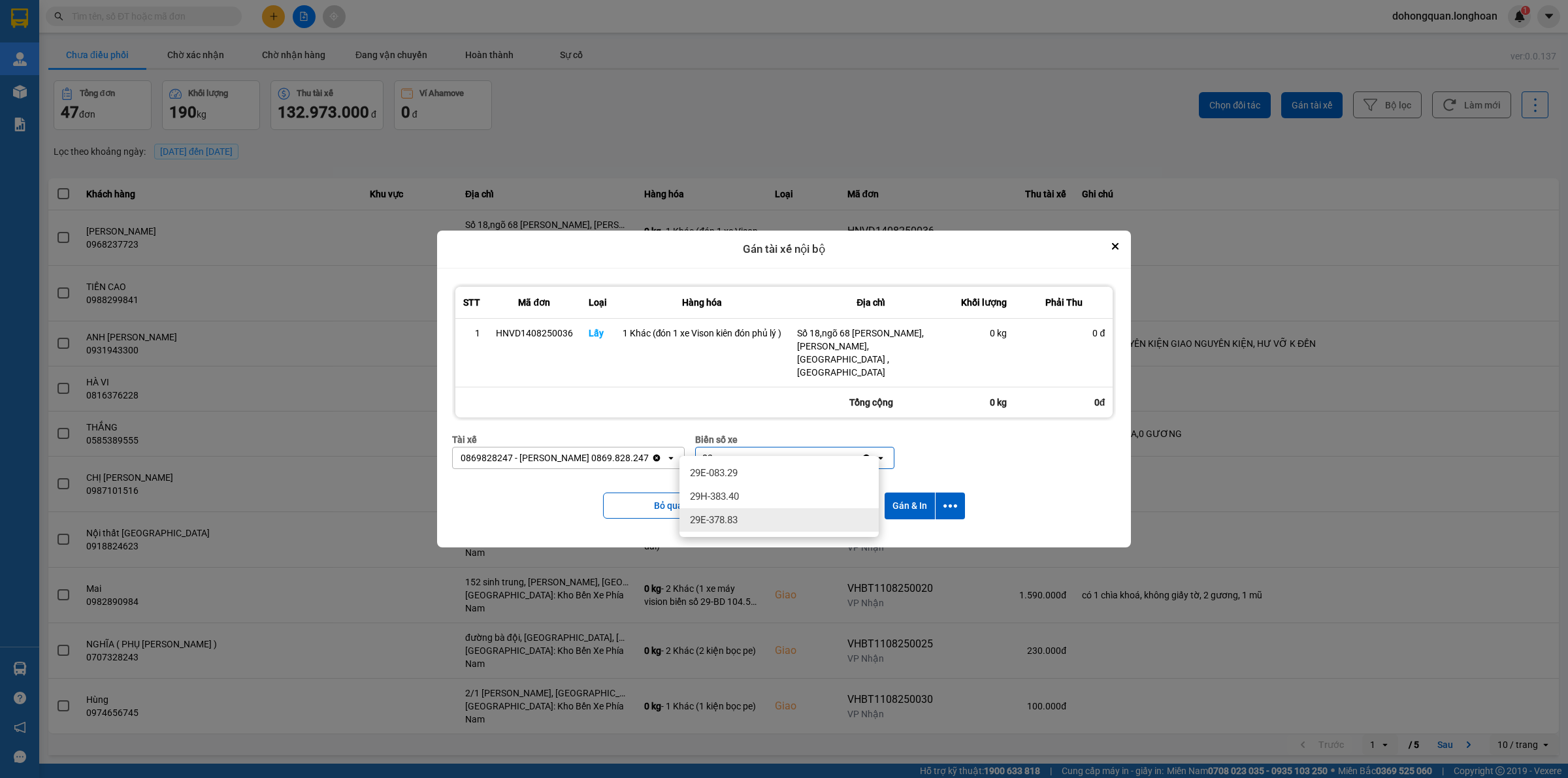
type input "83"
click at [751, 516] on div "29E-378.83" at bounding box center [779, 520] width 199 height 24
click at [950, 499] on icon "dialog" at bounding box center [949, 506] width 13 height 13
click at [889, 535] on span "Chỉ gán tài" at bounding box center [899, 528] width 43 height 13
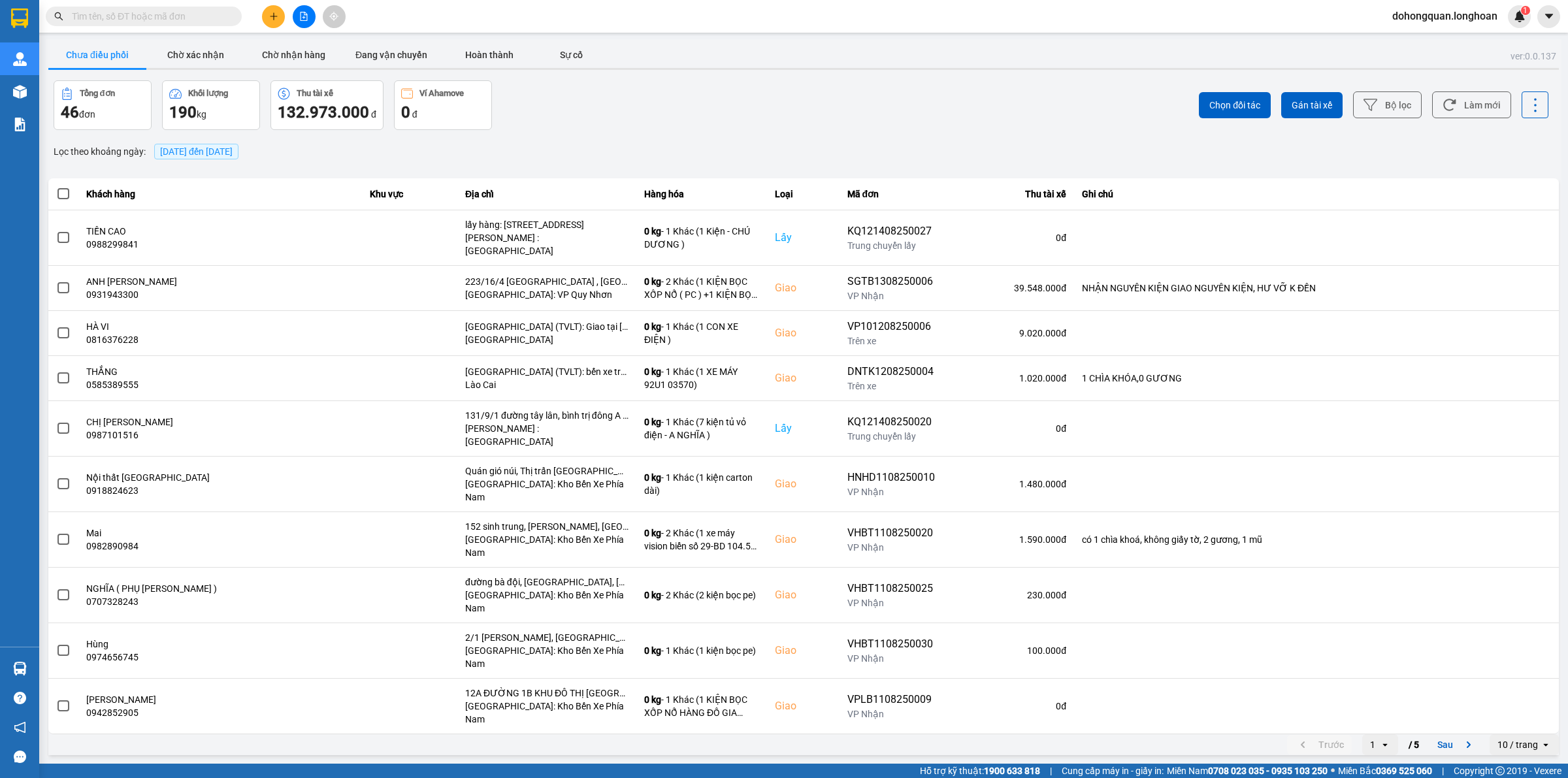
click at [274, 17] on icon "plus" at bounding box center [274, 17] width 9 height 9
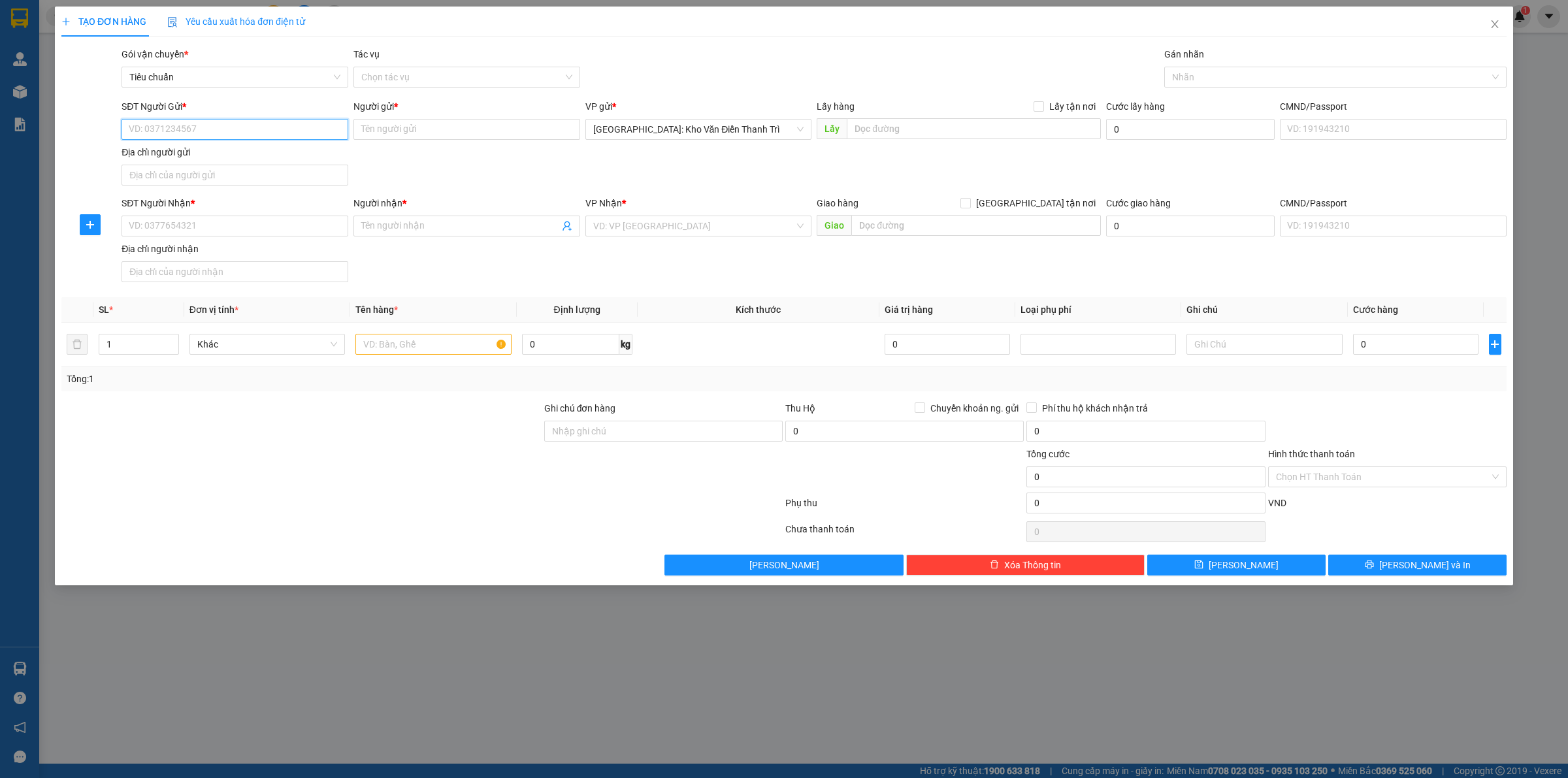
click at [168, 129] on input "SĐT Người Gửi *" at bounding box center [235, 130] width 227 height 21
paste input "0966.33.88.03"
type input "0966338803"
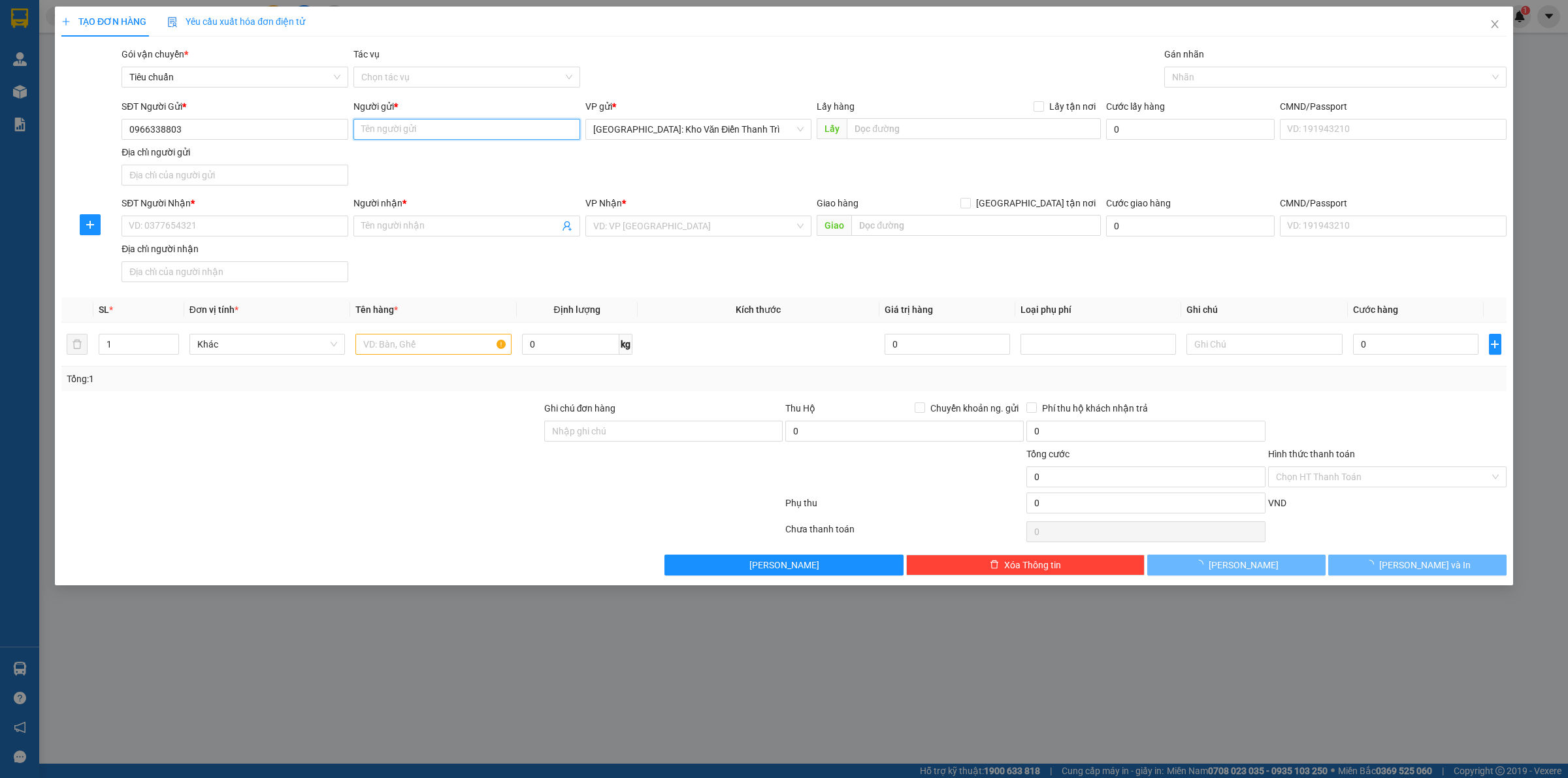
click at [404, 134] on input "Người gửi *" at bounding box center [466, 130] width 227 height 21
paste input "xưởng cơ khí hưng anh"
type input "xưởng cơ khí hưng anh"
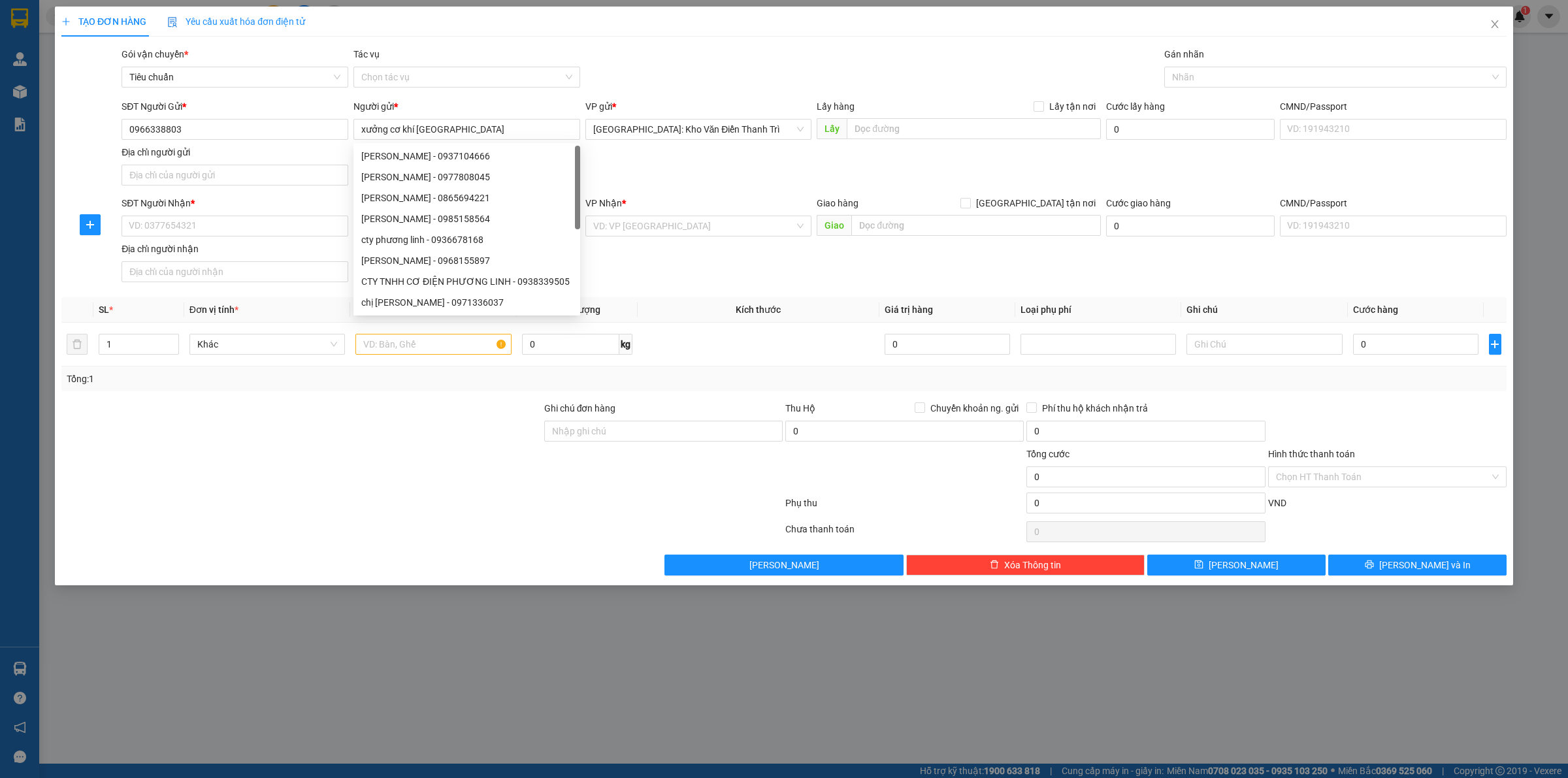
drag, startPoint x: 753, startPoint y: 163, endPoint x: 832, endPoint y: 134, distance: 84.2
click at [760, 162] on div "SĐT Người Gửi * 0966338803 Người gửi * xưởng cơ khí hưng anh VP gửi * Hà Nội: K…" at bounding box center [814, 145] width 1390 height 92
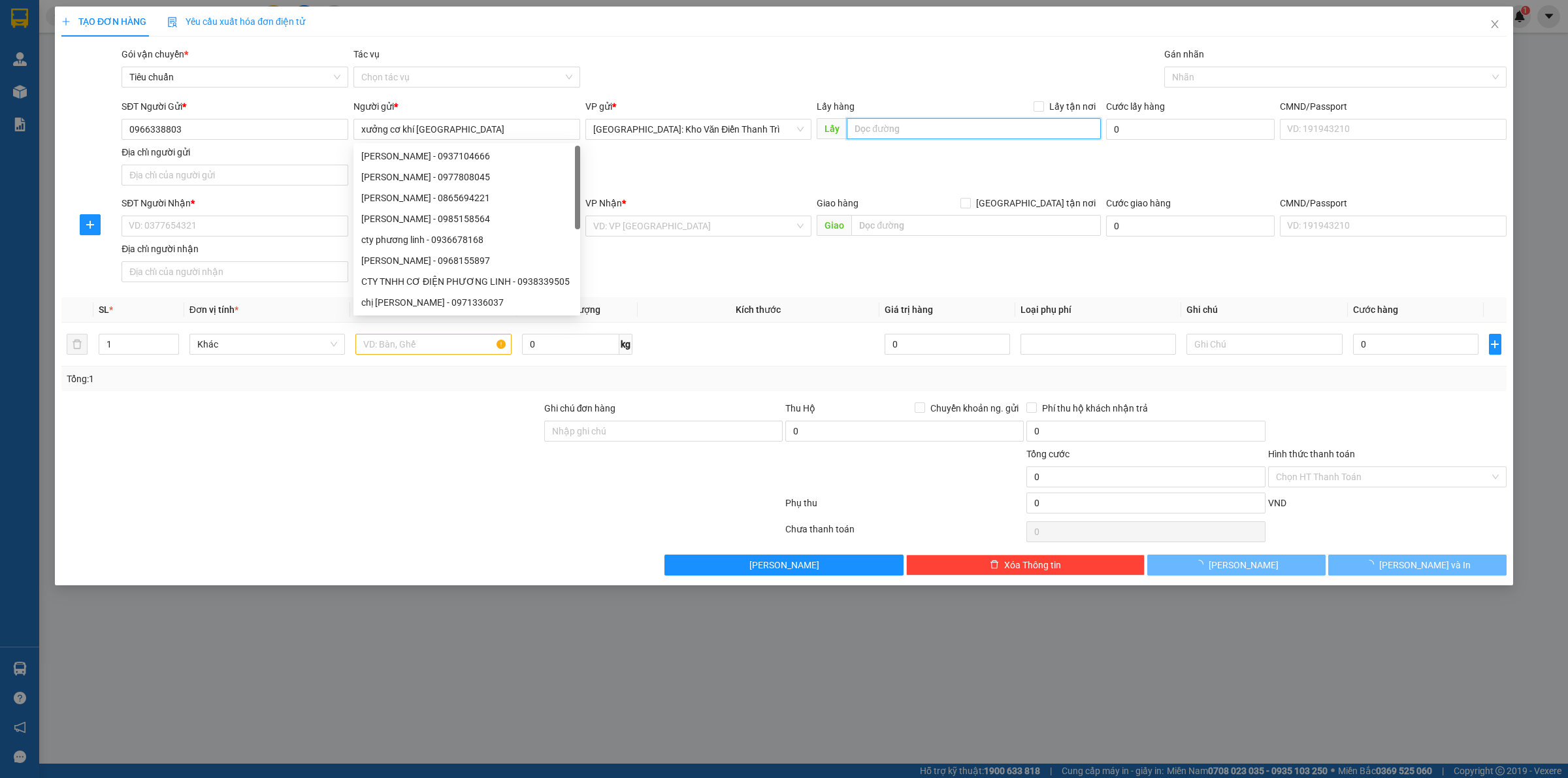
click at [878, 127] on input "text" at bounding box center [974, 129] width 254 height 21
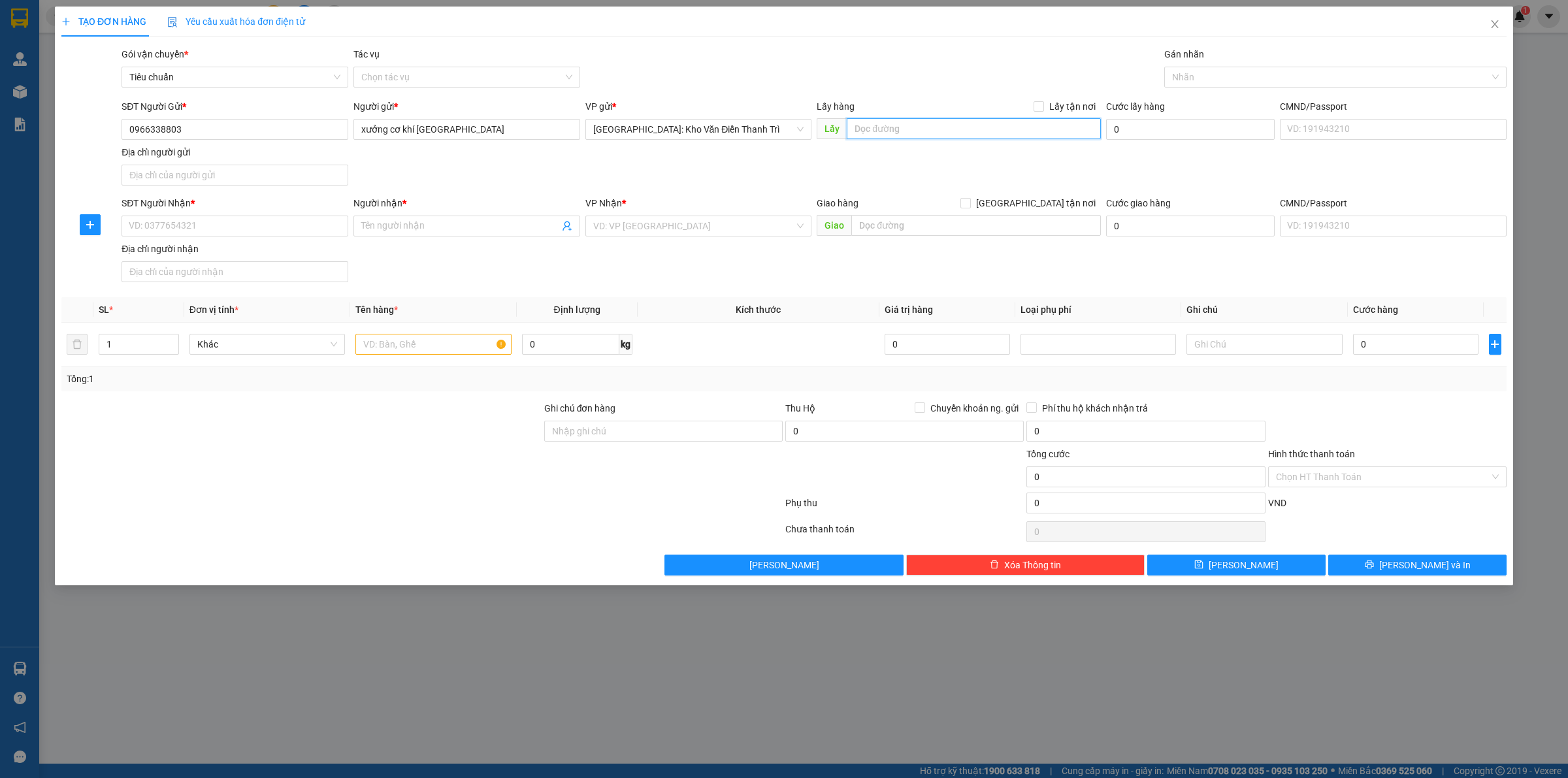
paste input "số 8 ngõ 114 thụy khuê - tây hồ - HN"
type input "số 8 ngõ 114 thụy khuê - tây hồ - HN"
drag, startPoint x: 1048, startPoint y: 118, endPoint x: 1050, endPoint y: 111, distance: 7.3
click at [1047, 115] on div "Lấy hàng Lấy tận nơi" at bounding box center [959, 109] width 284 height 20
click at [1050, 111] on span "Lấy tận nơi" at bounding box center [1073, 107] width 57 height 14
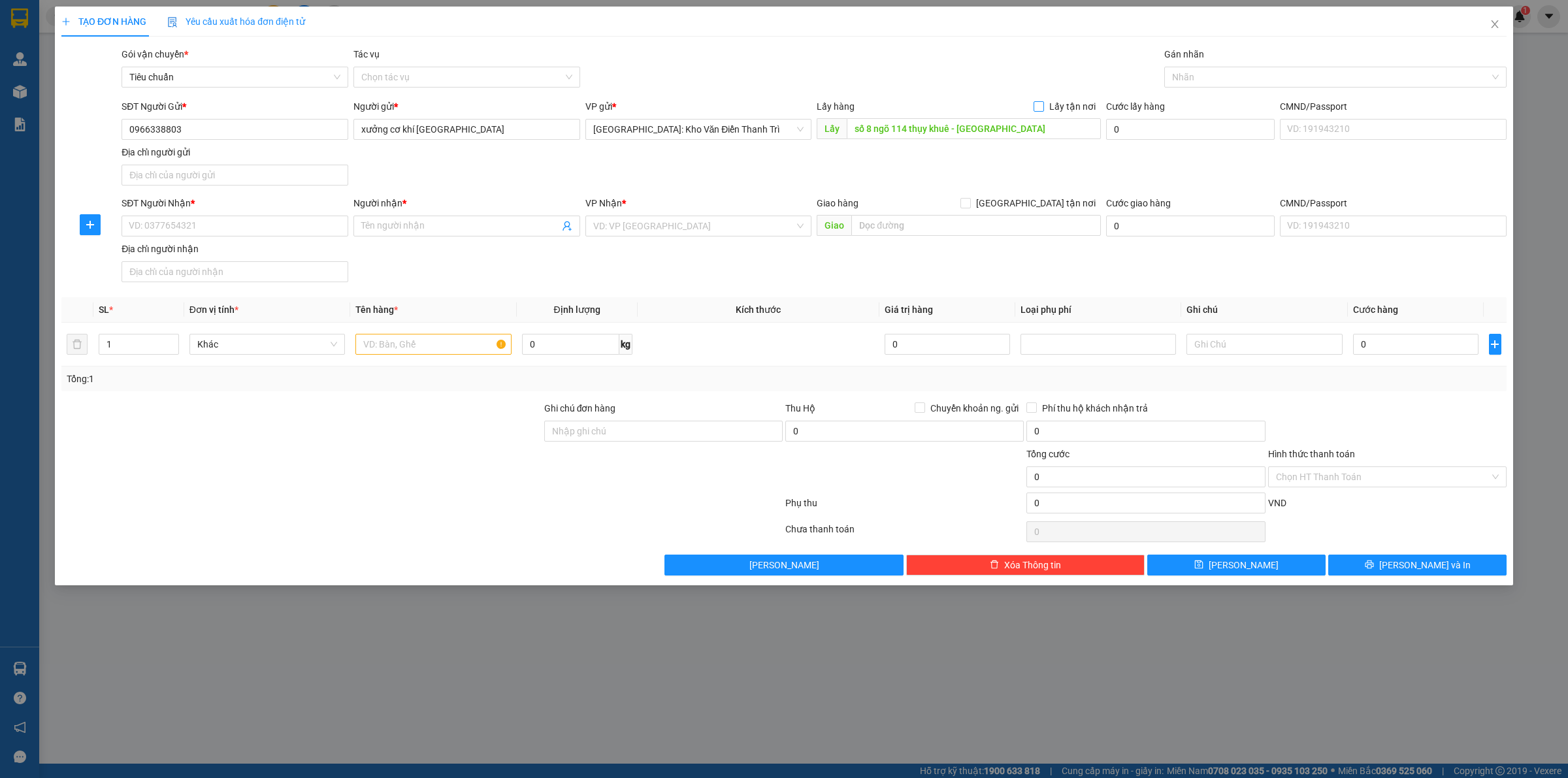
click at [1043, 111] on input "Lấy tận nơi" at bounding box center [1038, 106] width 9 height 9
checkbox input "true"
click at [271, 224] on input "SĐT Người Nhận *" at bounding box center [235, 226] width 227 height 21
paste input "0936320438"
type input "0936320438"
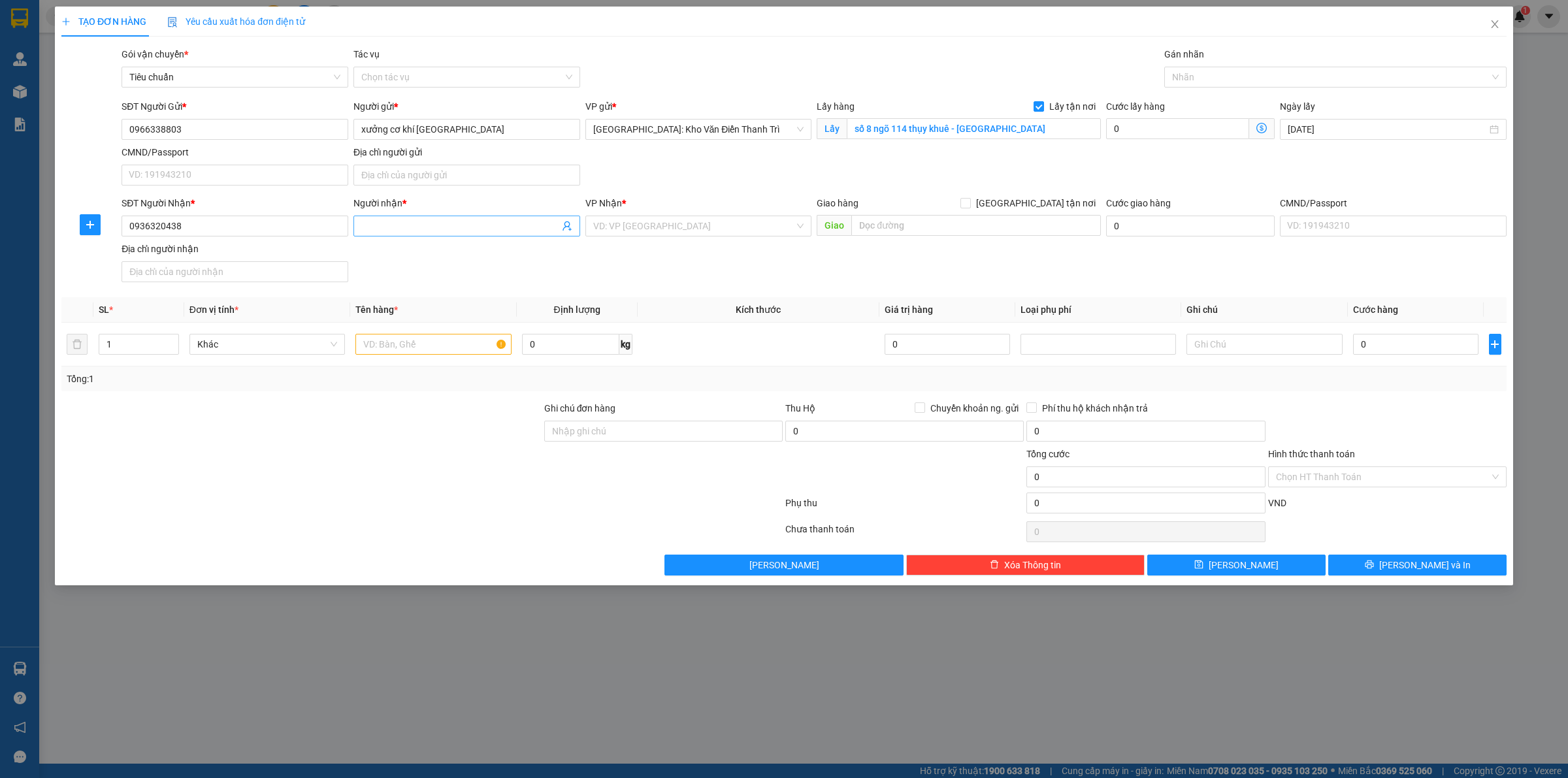
click at [390, 233] on input "Người nhận *" at bounding box center [460, 226] width 198 height 14
paste input "Anh tân"
type input "Anh tân"
click at [635, 229] on input "search" at bounding box center [694, 226] width 202 height 20
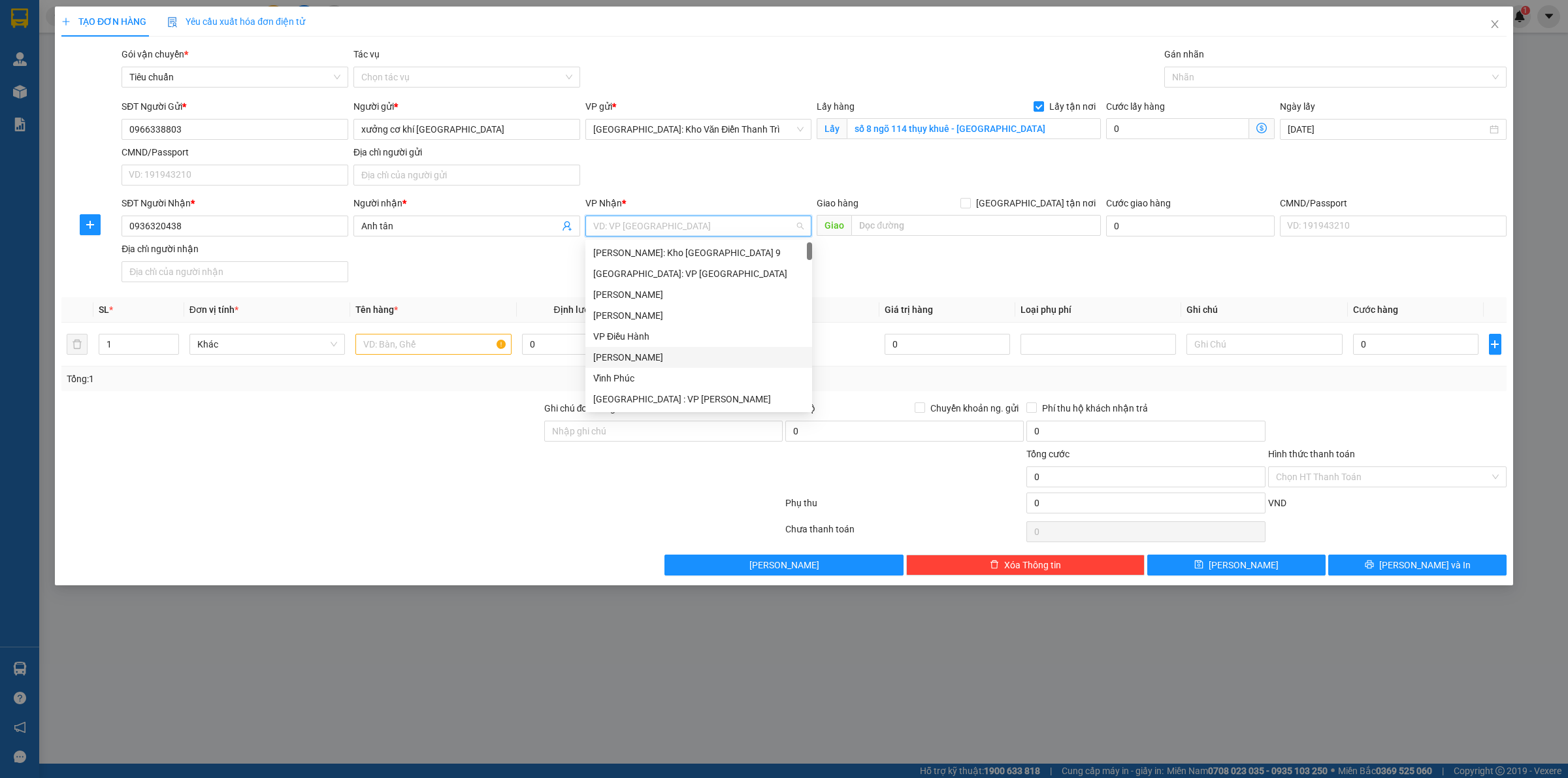
click at [477, 285] on div "SĐT Người Nhận * 0936320438 Người nhận * Anh tân VP Nhận * VD: VP Sài Gòn Giao …" at bounding box center [814, 242] width 1390 height 92
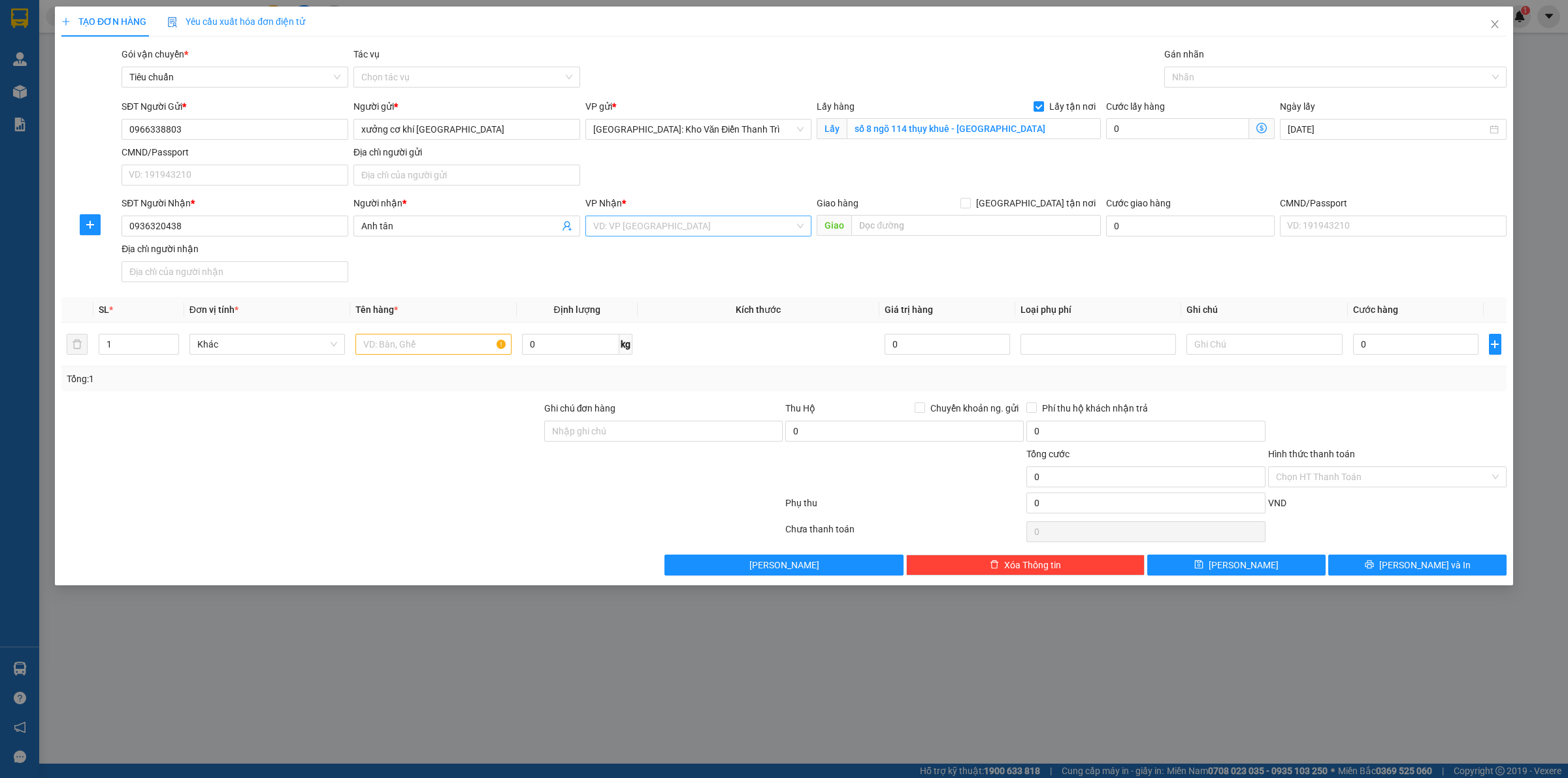
click at [652, 227] on input "search" at bounding box center [694, 226] width 202 height 20
click at [944, 236] on input "text" at bounding box center [976, 225] width 250 height 21
paste input "số 115 tân hóa - quận 6 phường 14 Hồ Chí Minh"
type input "số 115 tân hóa - quận 6 phường 14 Hồ Chí Minh"
click at [969, 206] on input "[GEOGRAPHIC_DATA] tận nơi" at bounding box center [965, 203] width 9 height 9
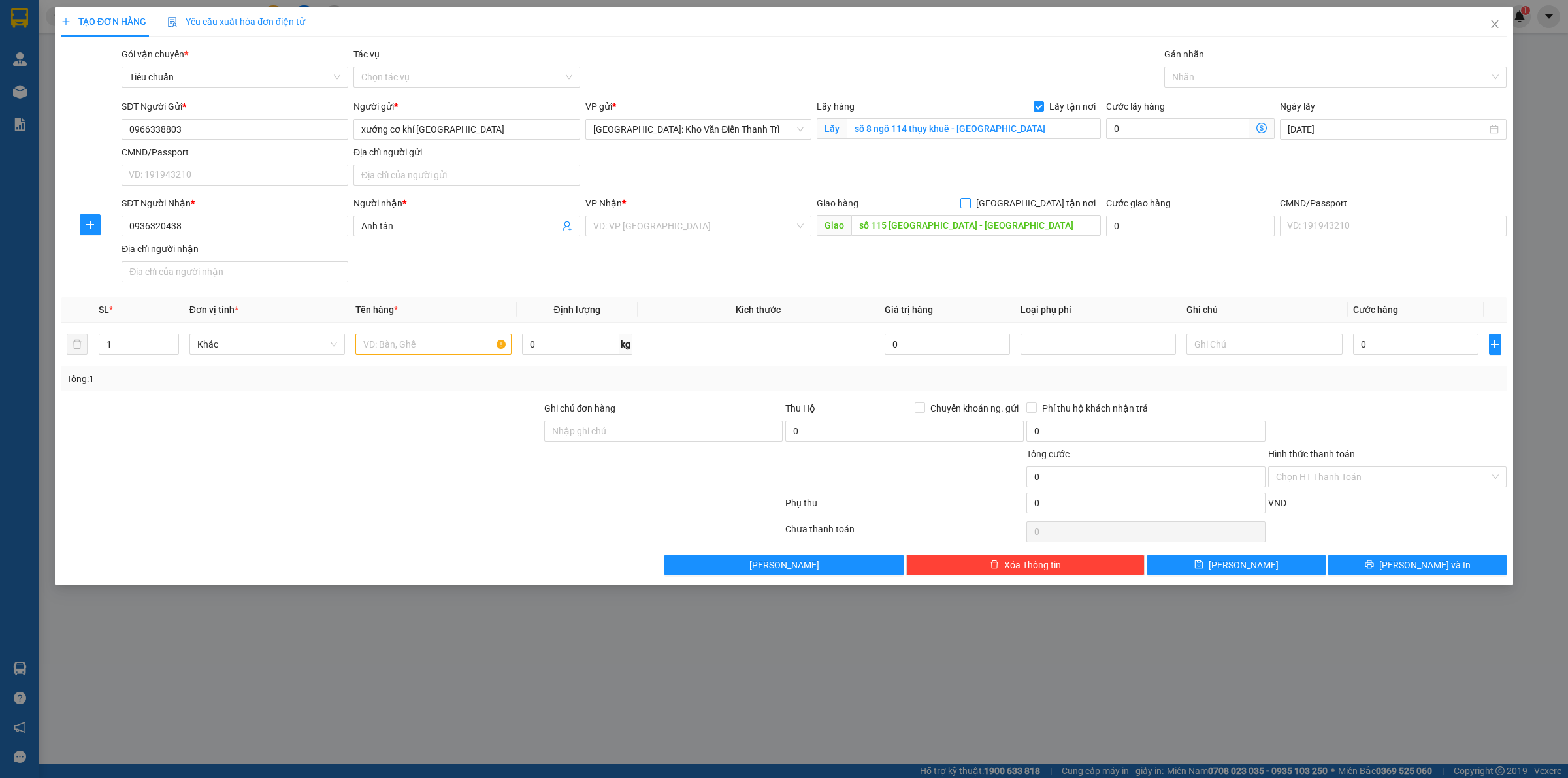
checkbox input "true"
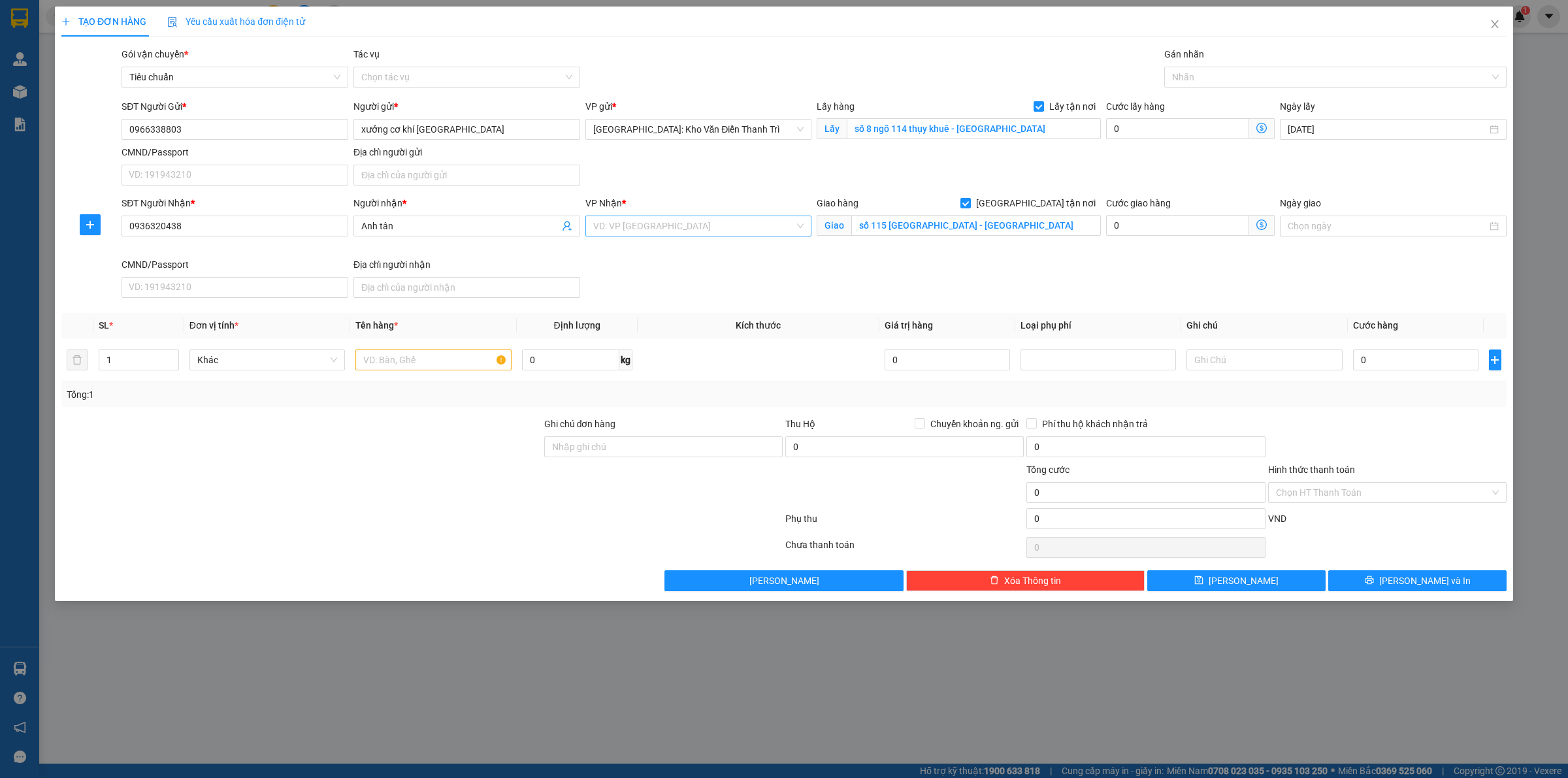
click at [730, 230] on input "search" at bounding box center [694, 226] width 202 height 20
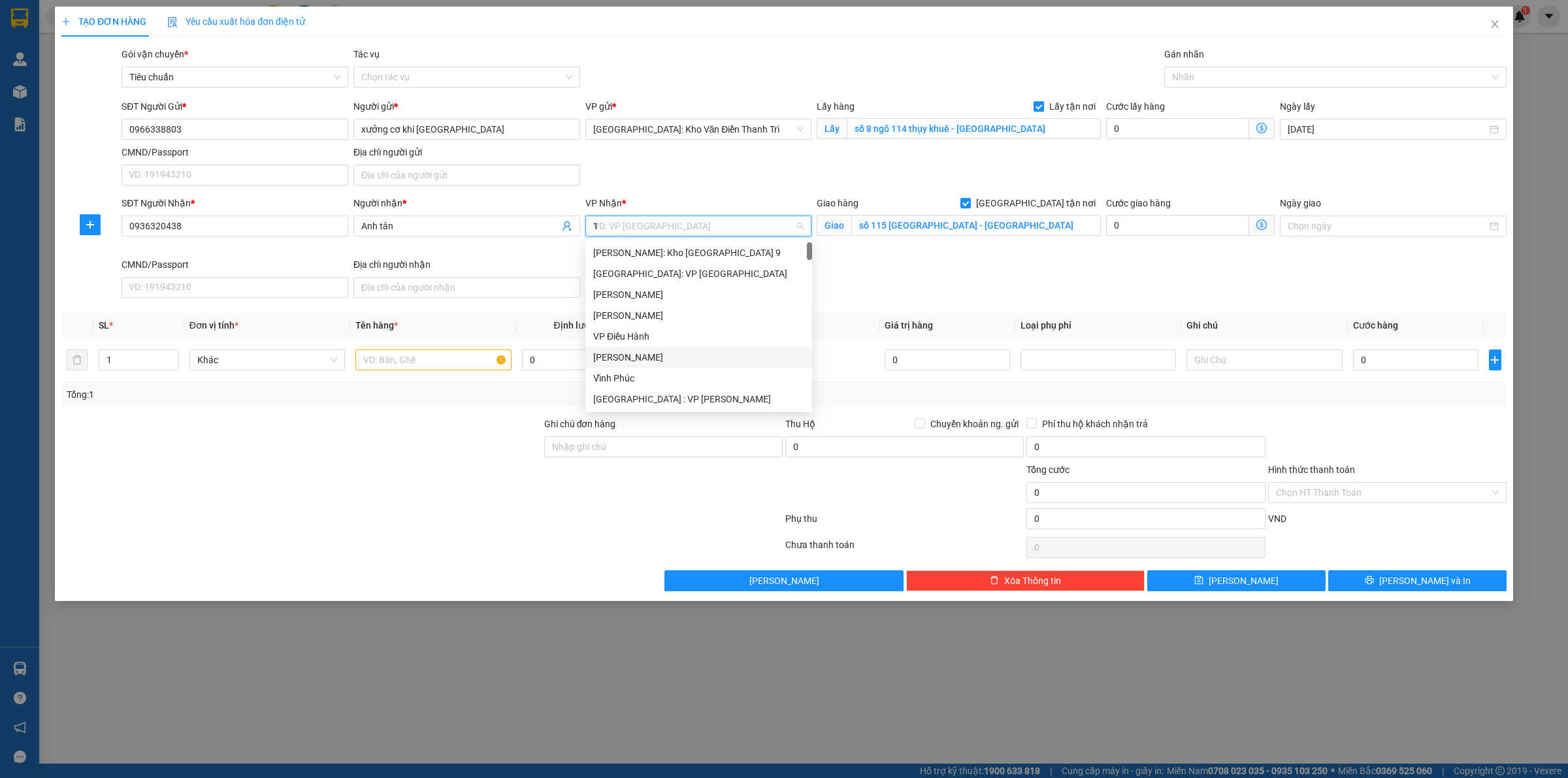
type input "12"
click at [690, 278] on div "[PERSON_NAME] : [GEOGRAPHIC_DATA]" at bounding box center [698, 273] width 211 height 14
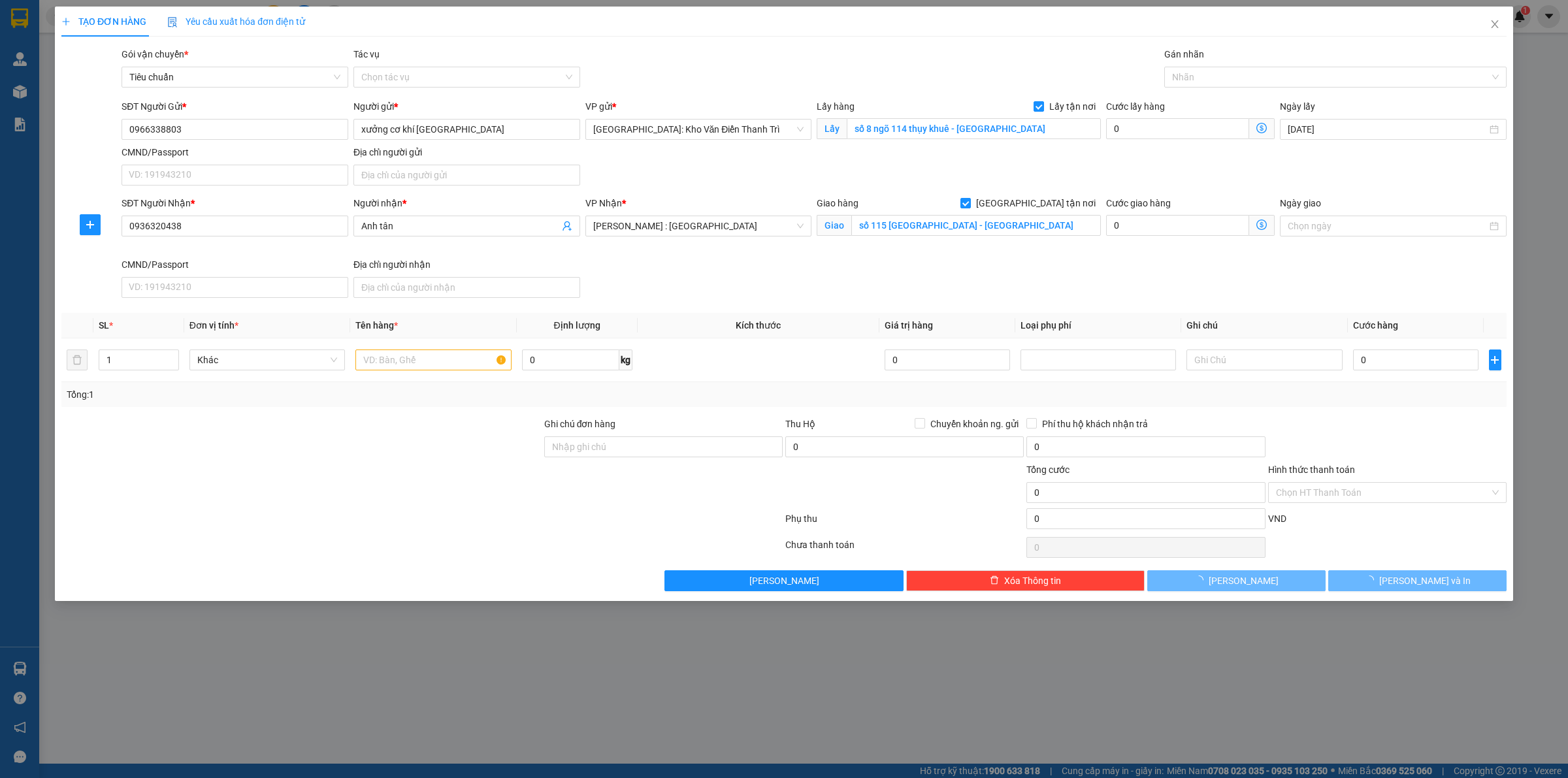
click at [920, 257] on div "Giao hàng Giao tận nơi Giao số 115 tân hóa - quận 6 phường 14 Hồ Chí Minh" at bounding box center [959, 227] width 289 height 62
click at [1186, 85] on div at bounding box center [1329, 77] width 323 height 16
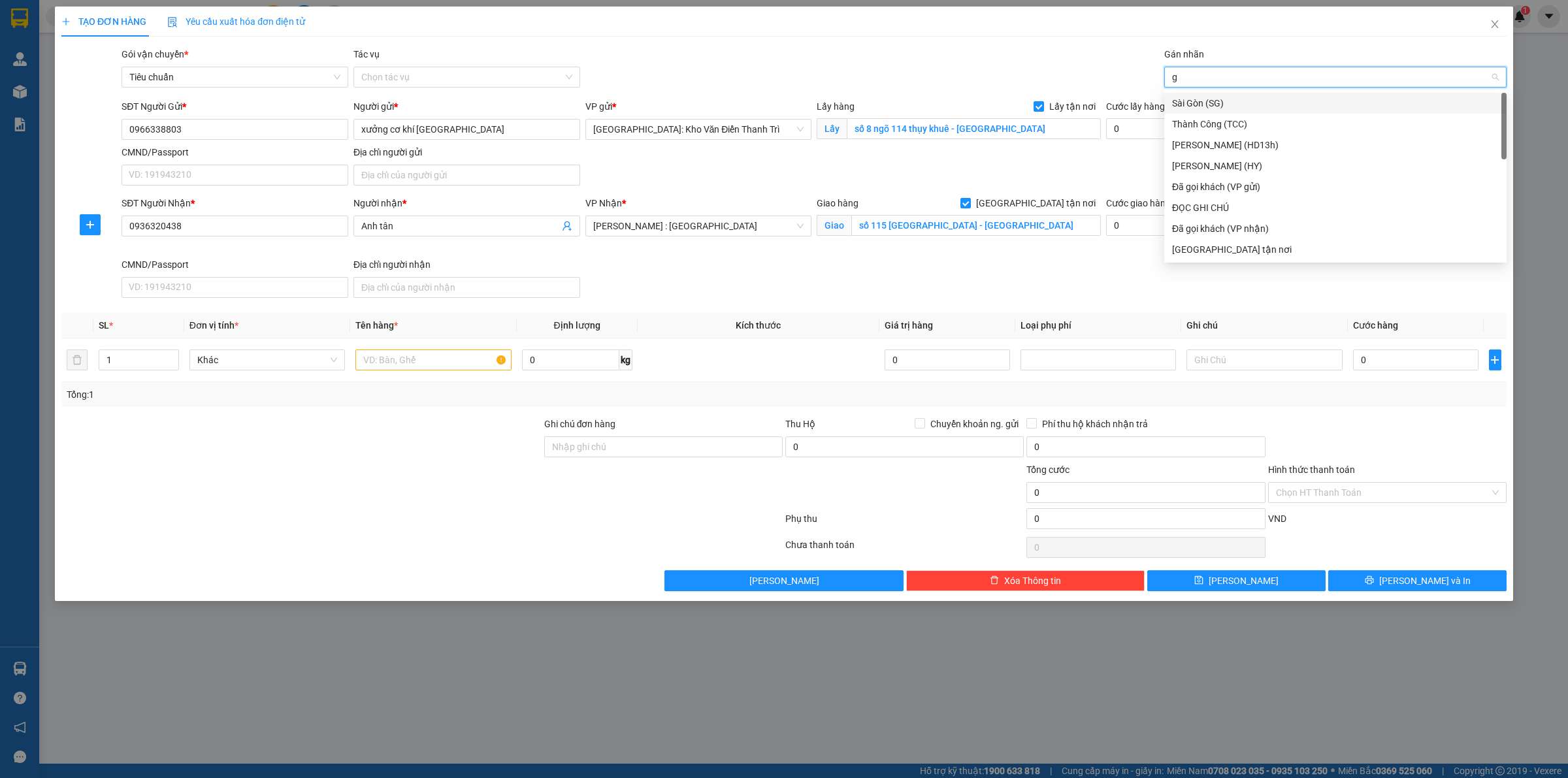
type input "gt"
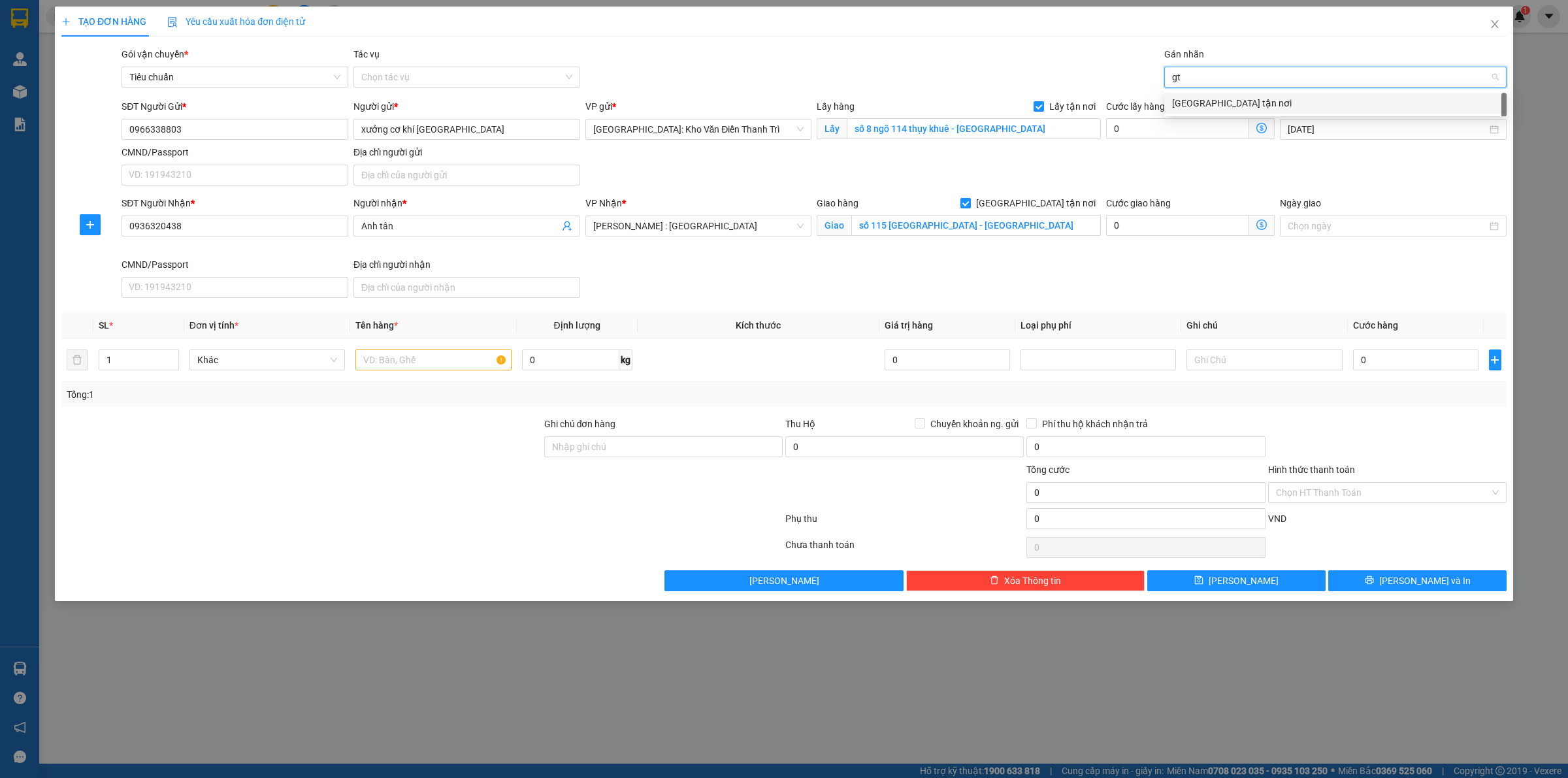
click at [1183, 107] on div "[GEOGRAPHIC_DATA] tận nơi" at bounding box center [1336, 103] width 327 height 14
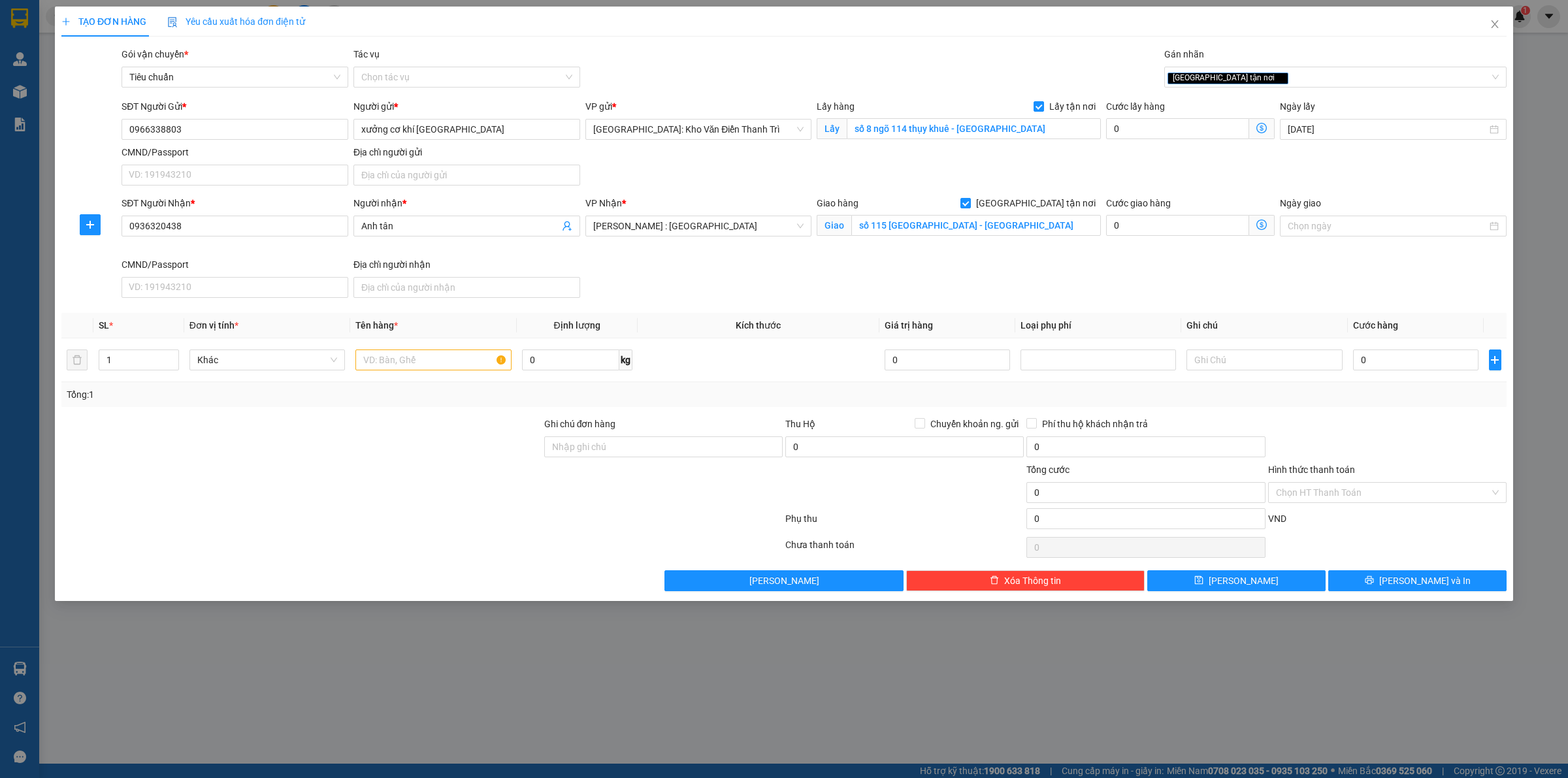
click at [1045, 275] on div "SĐT Người Nhận * 0936320438 Người nhận * Anh tân VP Nhận * Hồ Chí Minh : Kho Qu…" at bounding box center [814, 250] width 1390 height 107
click at [406, 366] on input "text" at bounding box center [433, 359] width 156 height 21
click at [1142, 126] on input "0" at bounding box center [1177, 129] width 143 height 21
type input "6"
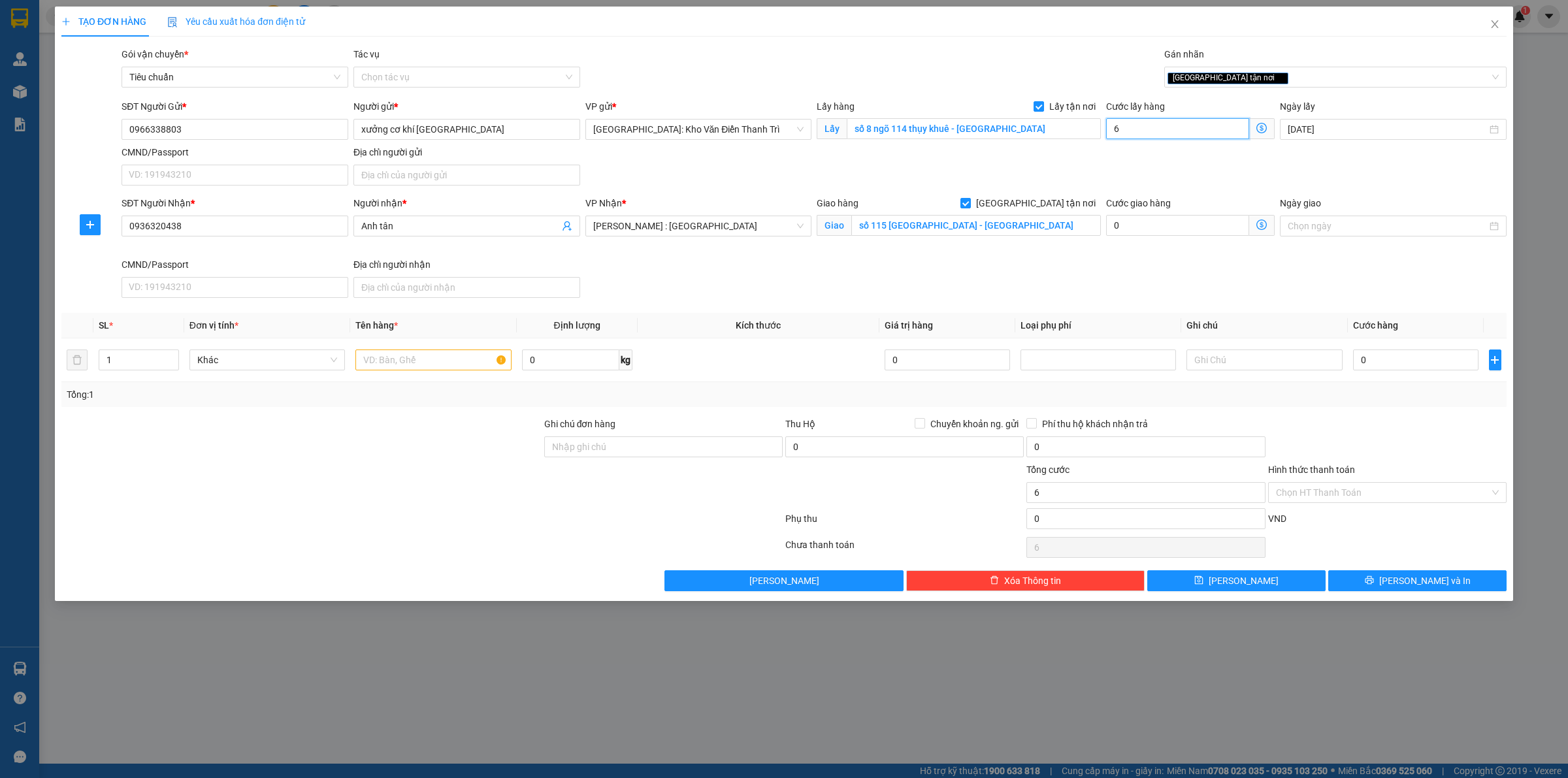
type input "65"
type input "650"
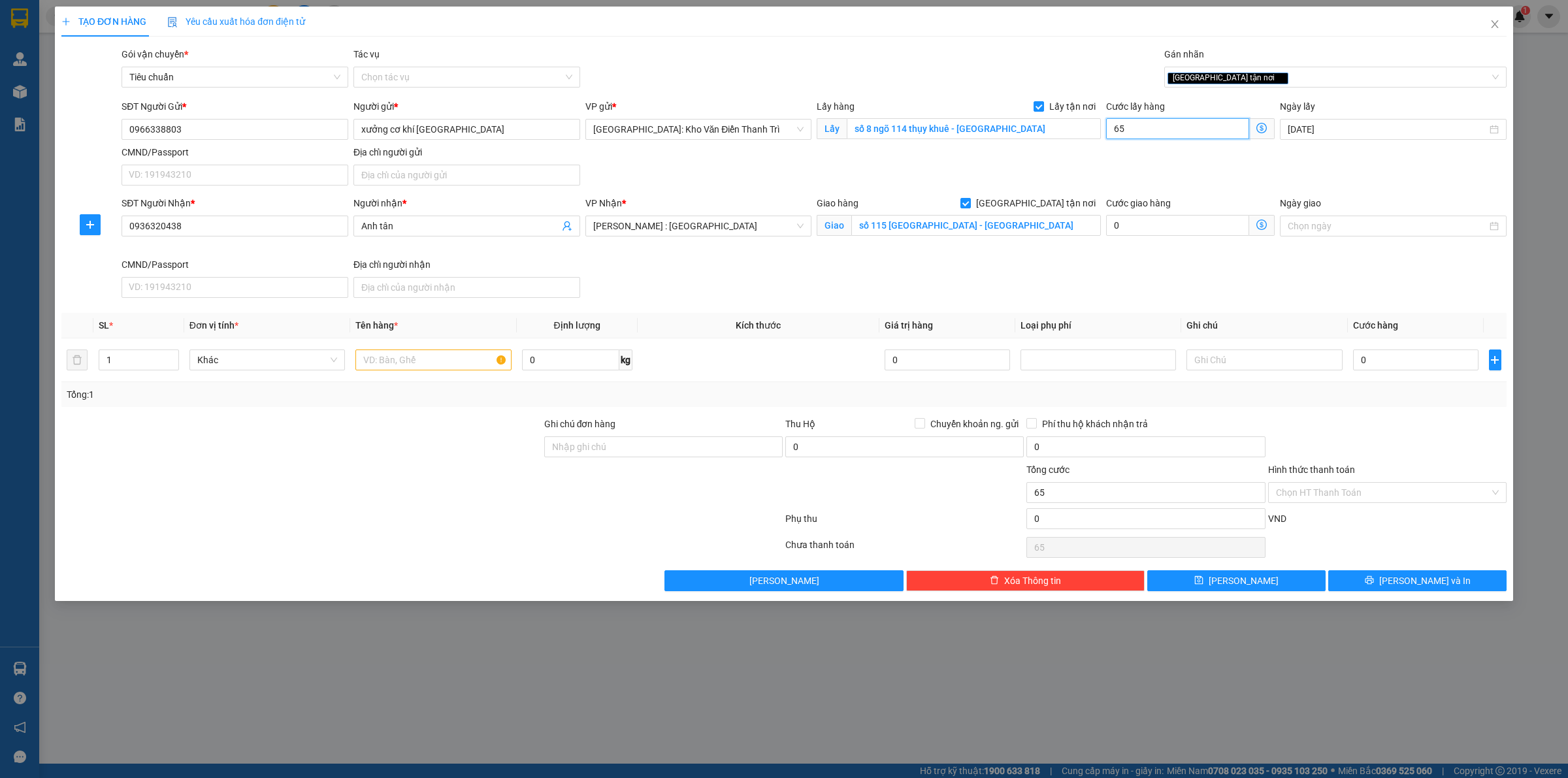
type input "650"
type input "6.500"
type input "65.000"
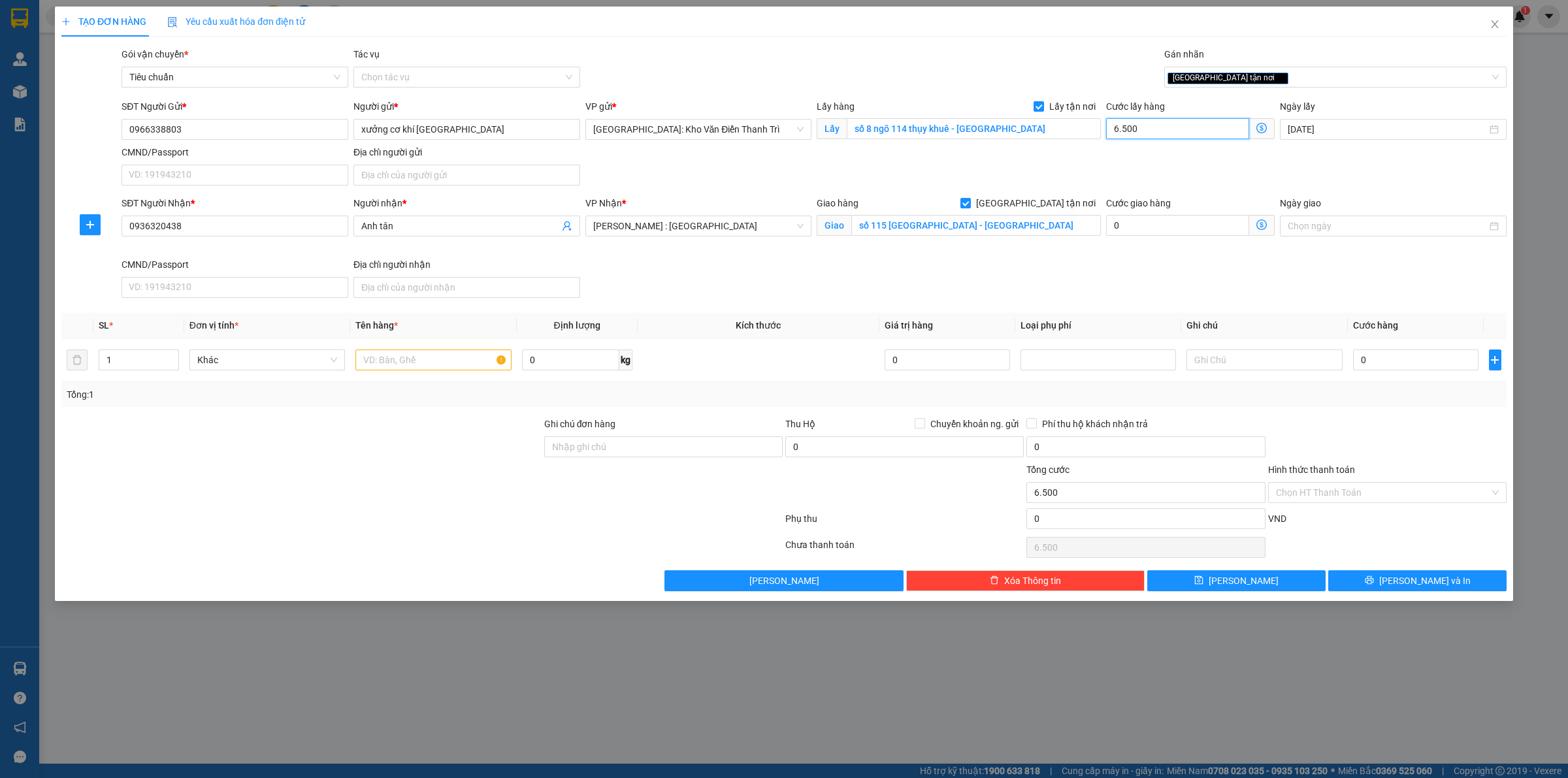
type input "65.000"
click at [1410, 357] on input "0" at bounding box center [1416, 359] width 126 height 21
type input "1"
type input "65.001"
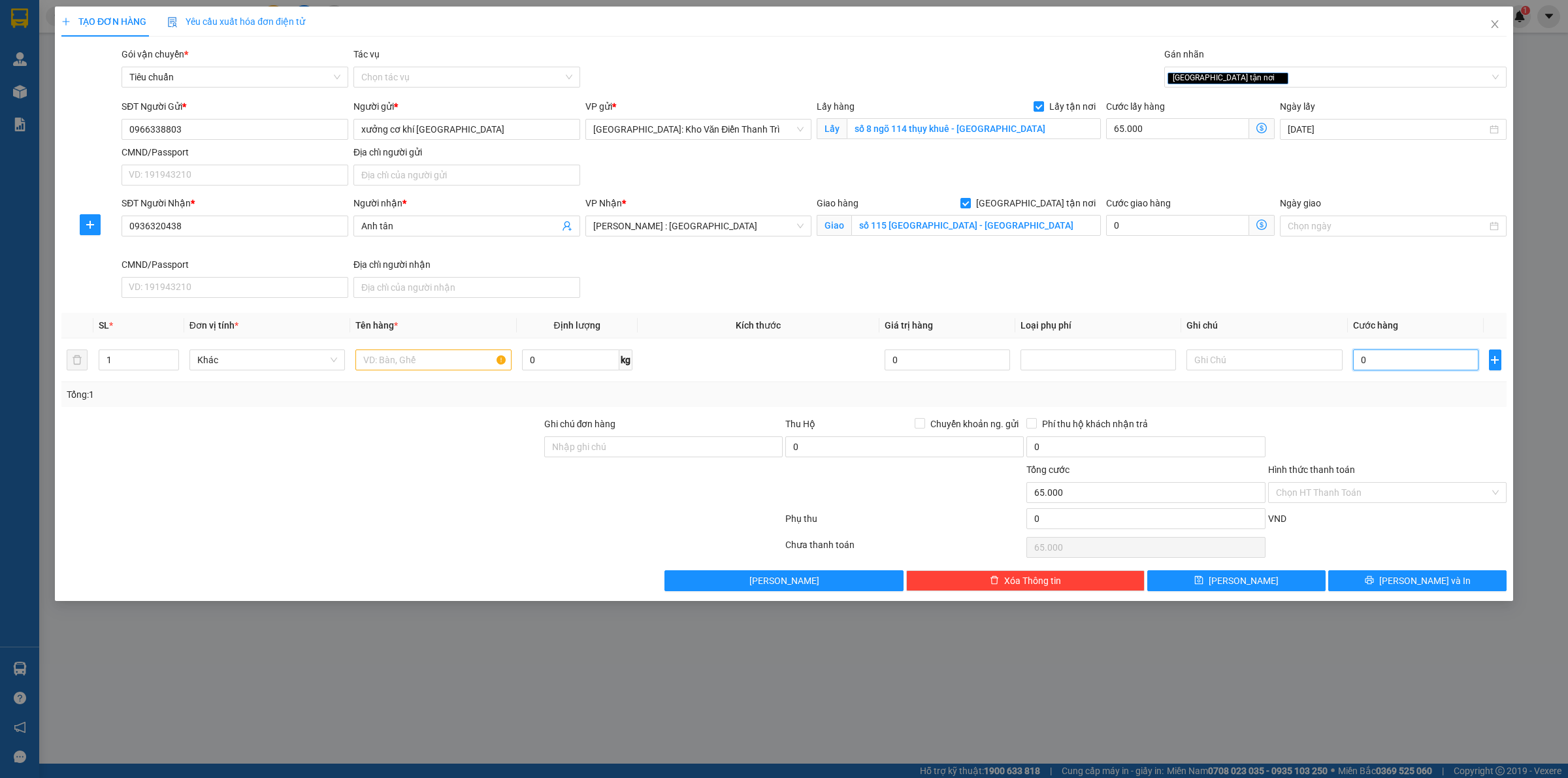
type input "65.001"
type input "15"
type input "65.015"
type input "150"
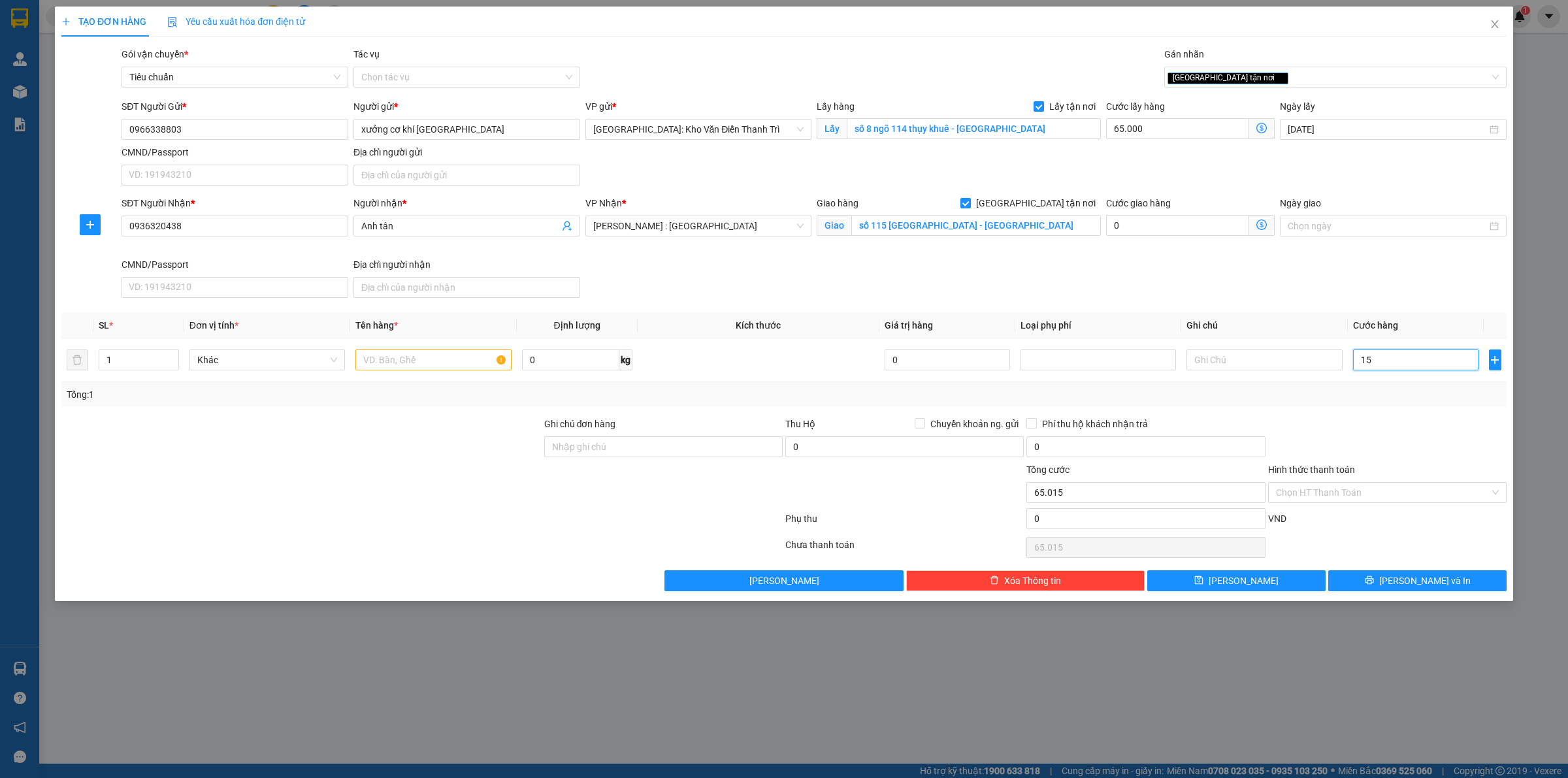
type input "65.150"
type input "1.500"
type input "66.500"
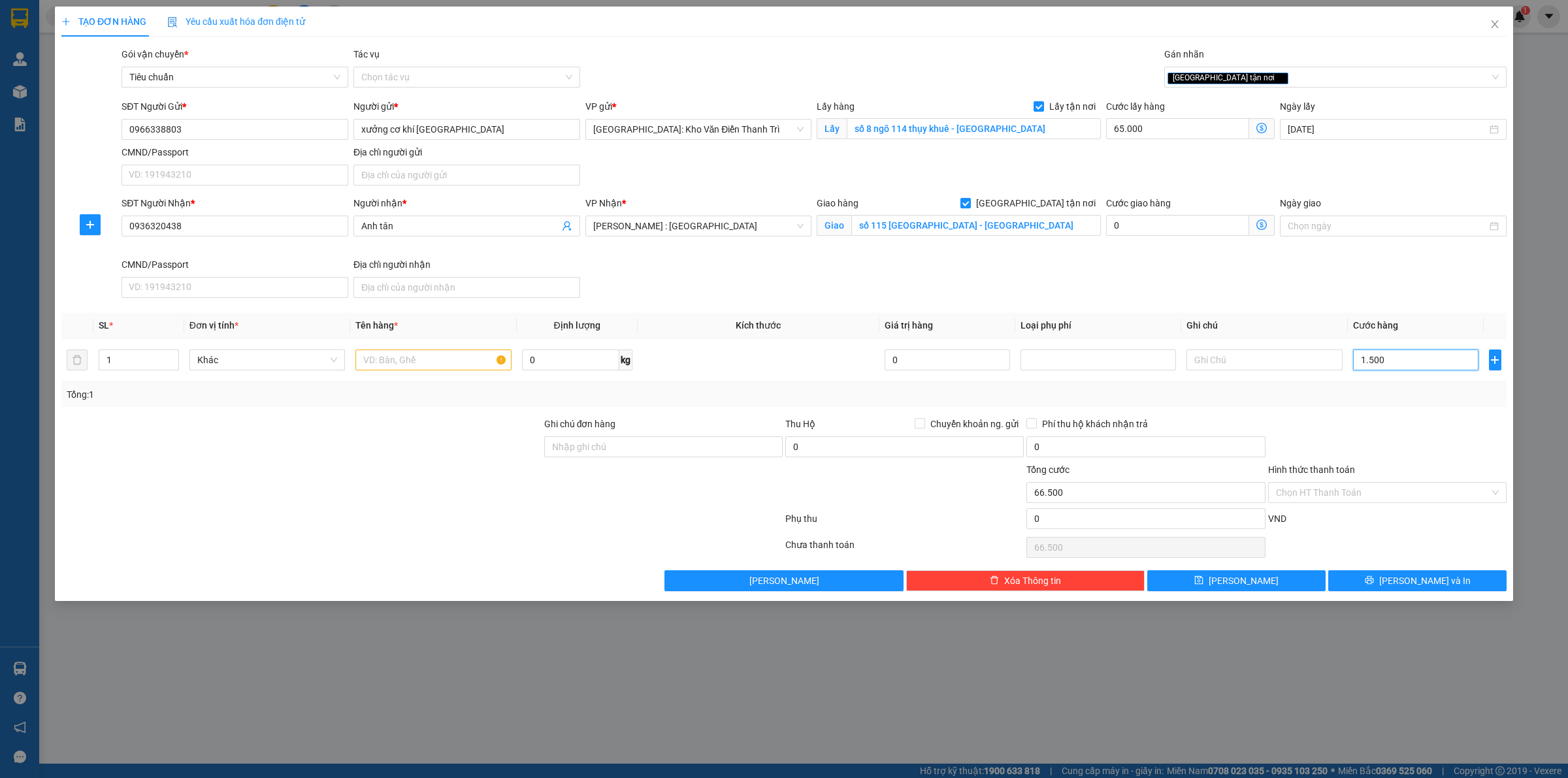
type input "15.000"
type input "80.000"
type input "150.000"
type input "215.000"
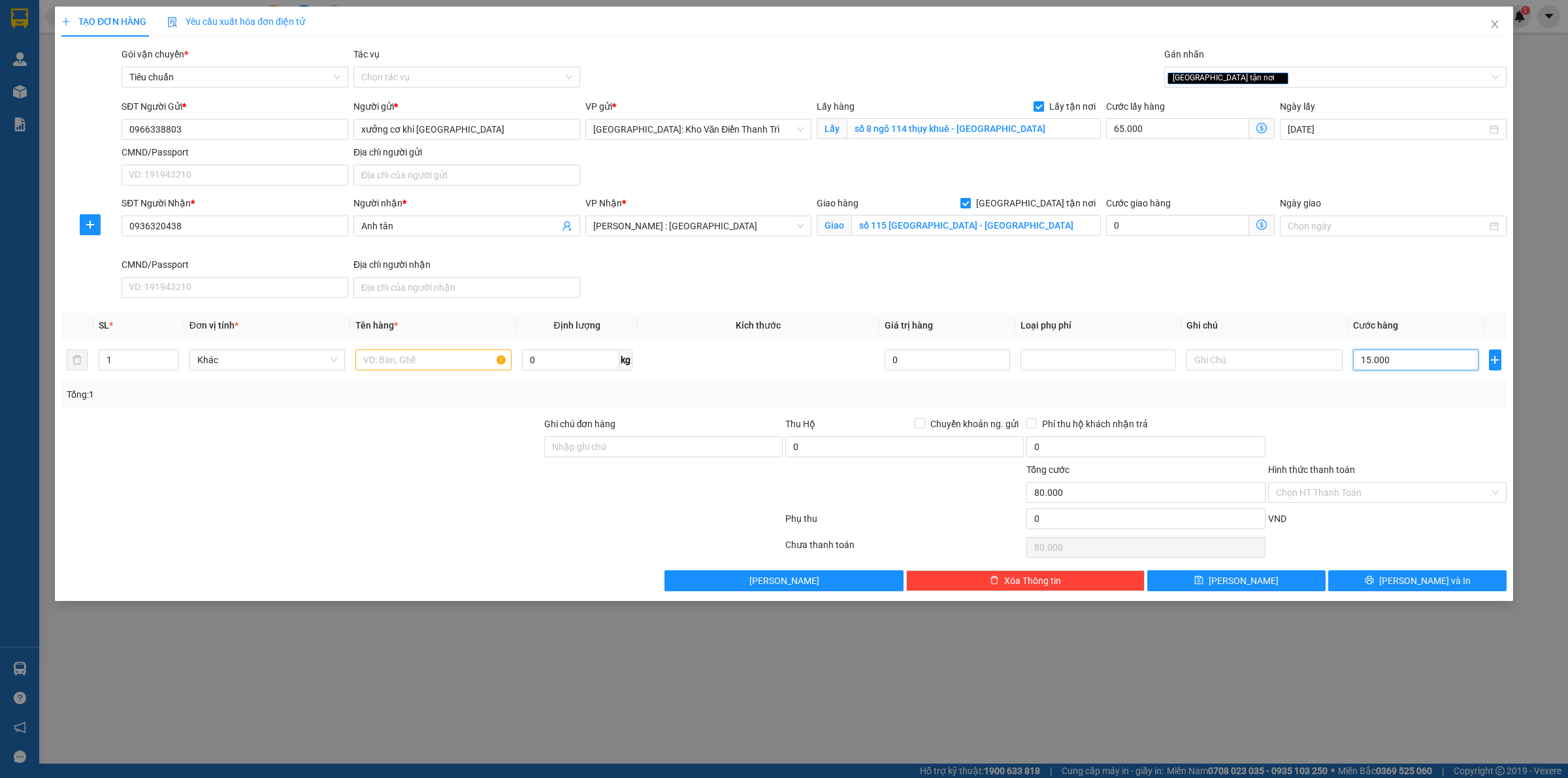
type input "215.000"
type input "150.000"
click at [410, 366] on input "text" at bounding box center [433, 359] width 156 height 21
paste input "1 kiện hàng"
type input "1 kiện hàng a thức đón tây hồ"
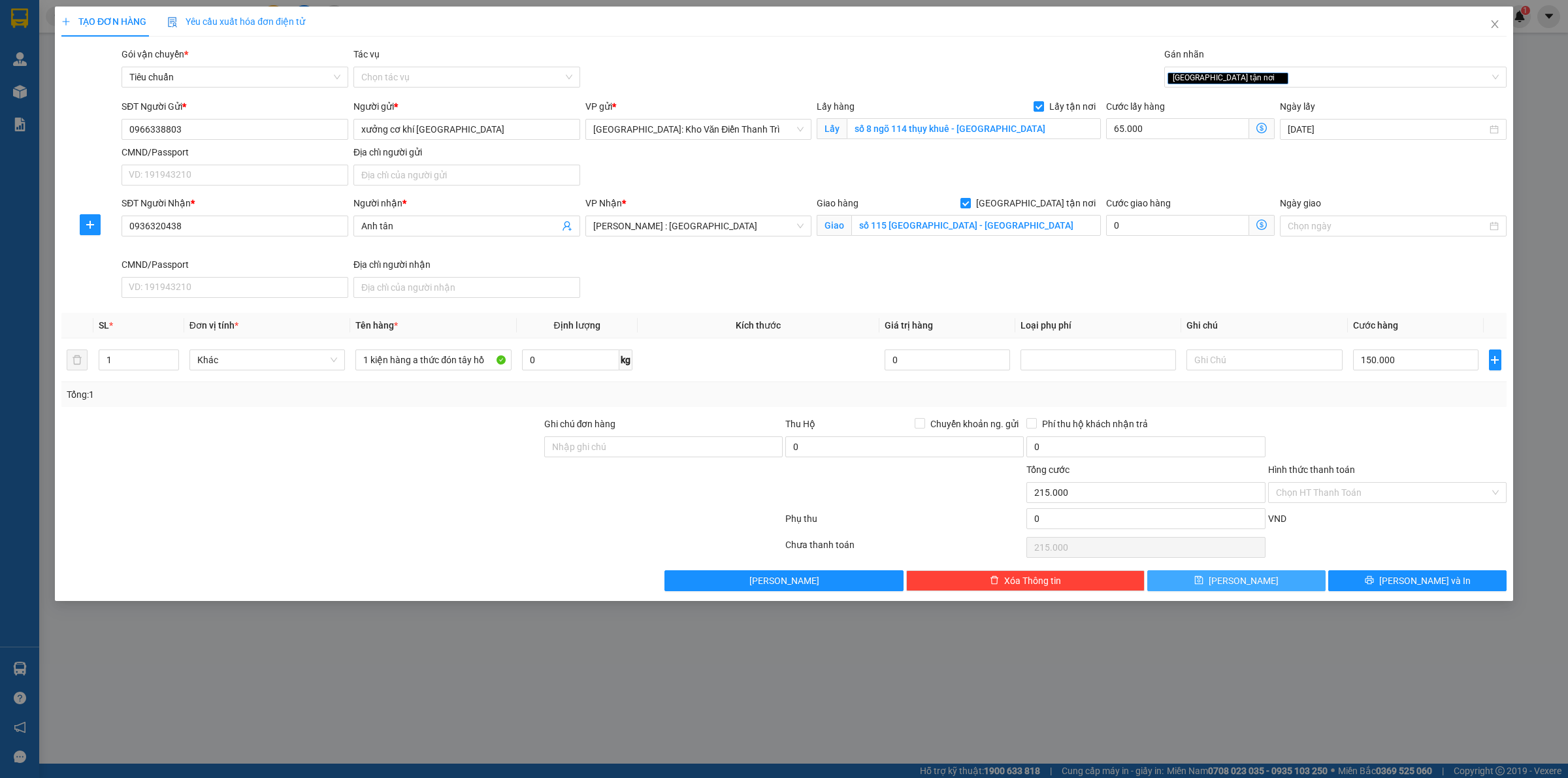
click at [1260, 573] on div "Transit Pickup Surcharge Ids Transit Deliver Surcharge Ids Transit Deliver Surc…" at bounding box center [784, 319] width 1446 height 544
drag, startPoint x: 1250, startPoint y: 583, endPoint x: 1249, endPoint y: 575, distance: 8.1
click at [1250, 584] on span "[PERSON_NAME]" at bounding box center [1243, 581] width 70 height 14
checkbox input "false"
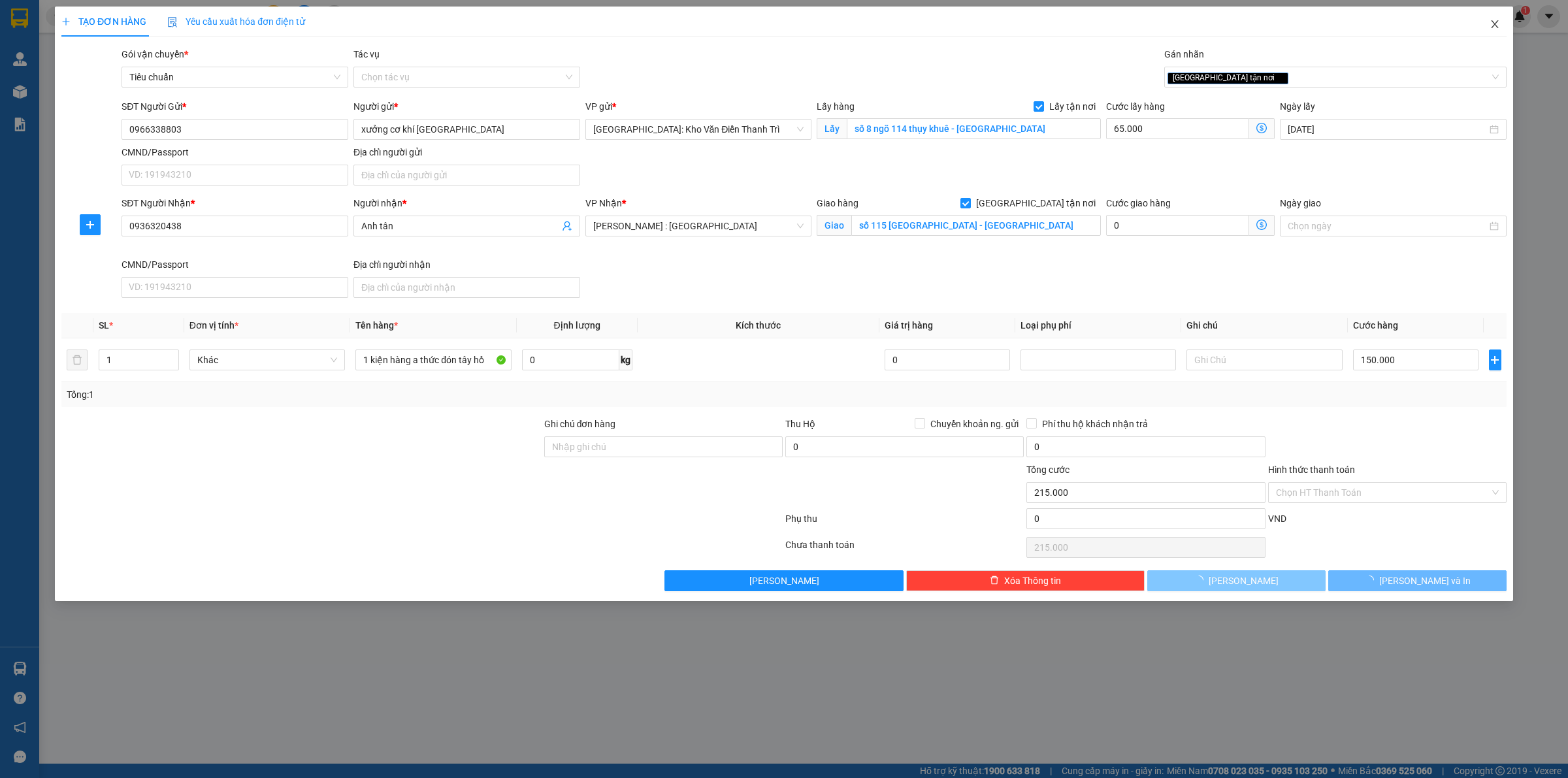
type input "0"
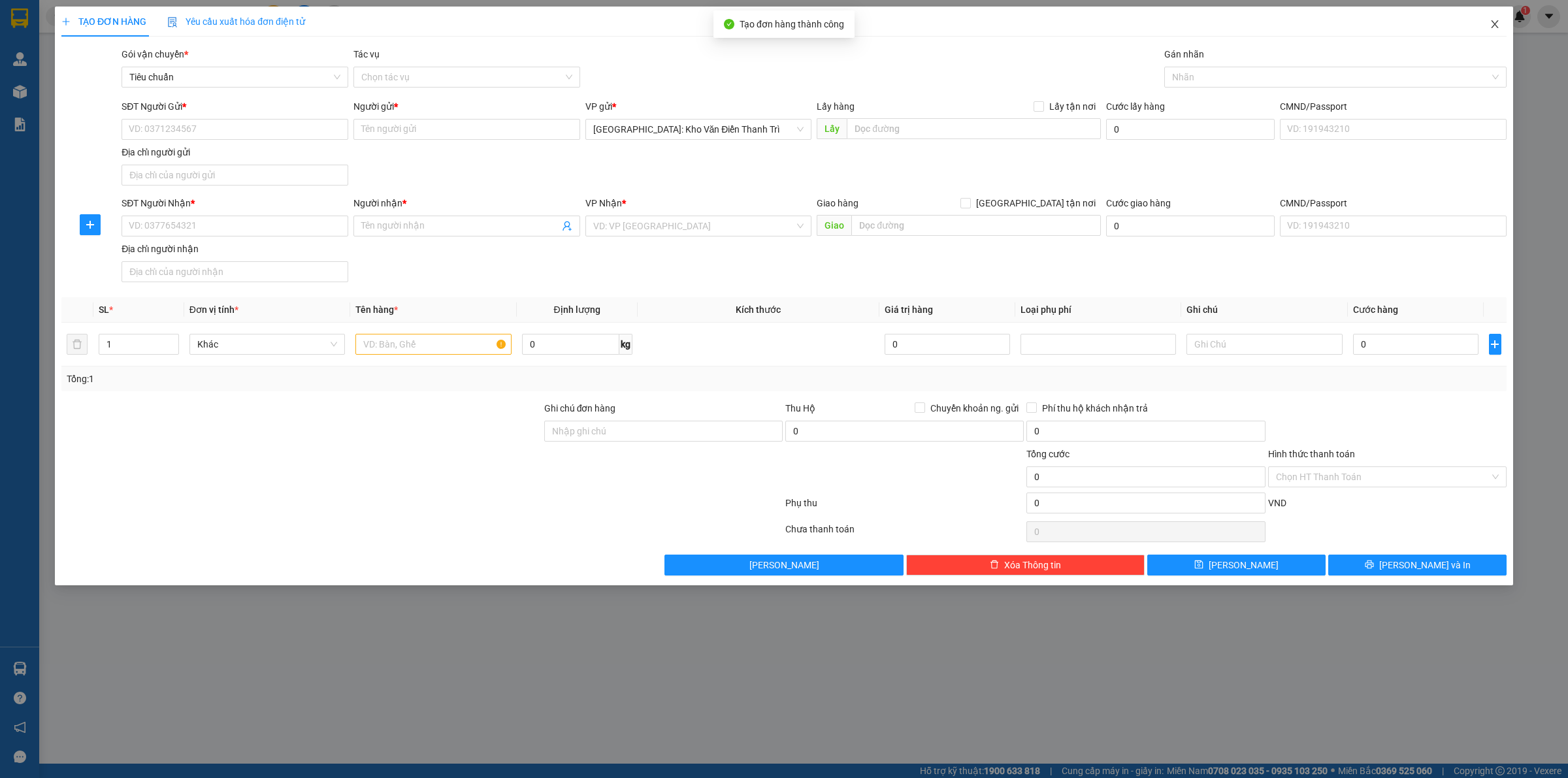
click at [1495, 21] on icon "close" at bounding box center [1495, 24] width 10 height 10
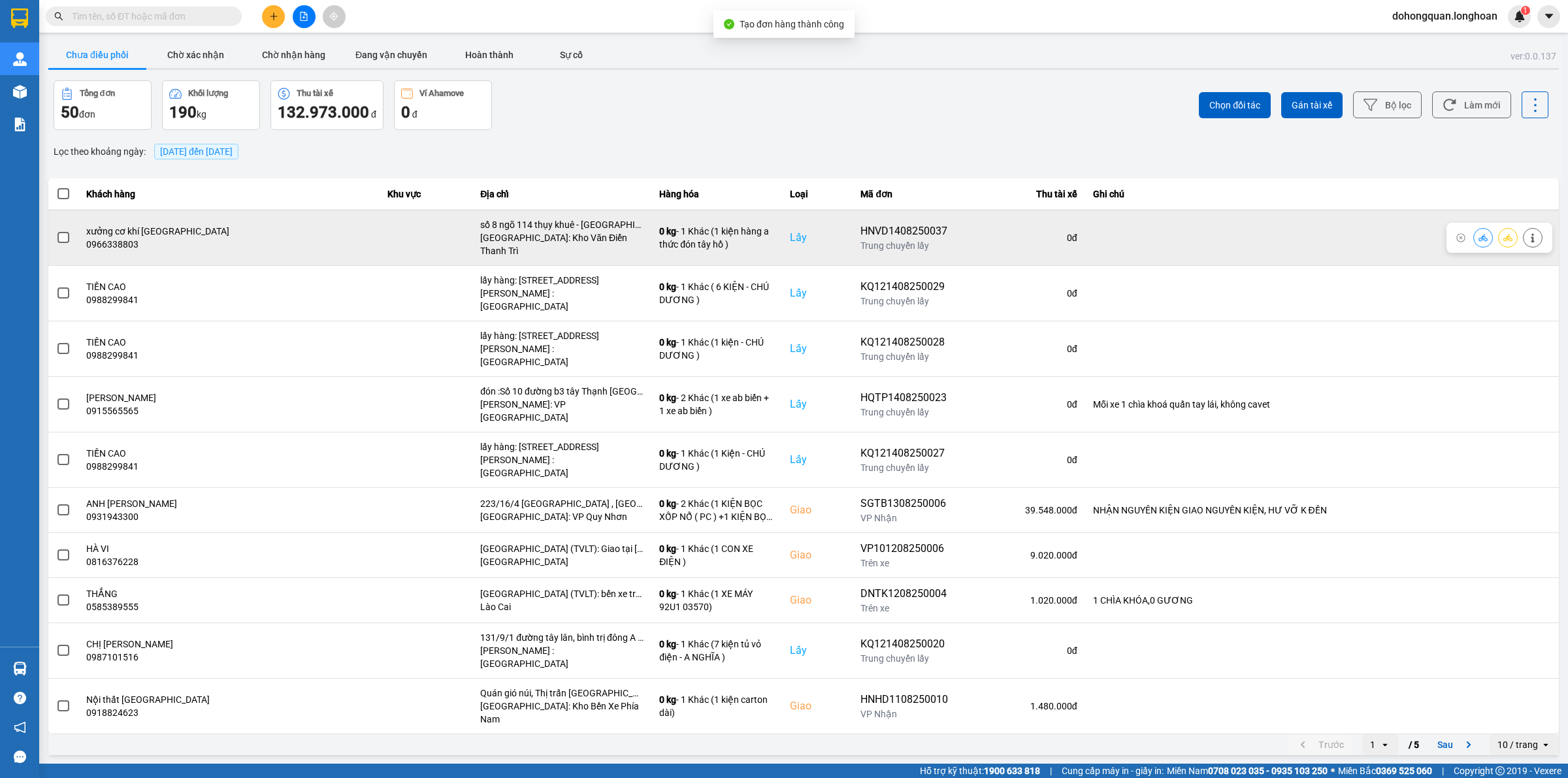
click at [1506, 234] on icon at bounding box center [1508, 237] width 9 height 7
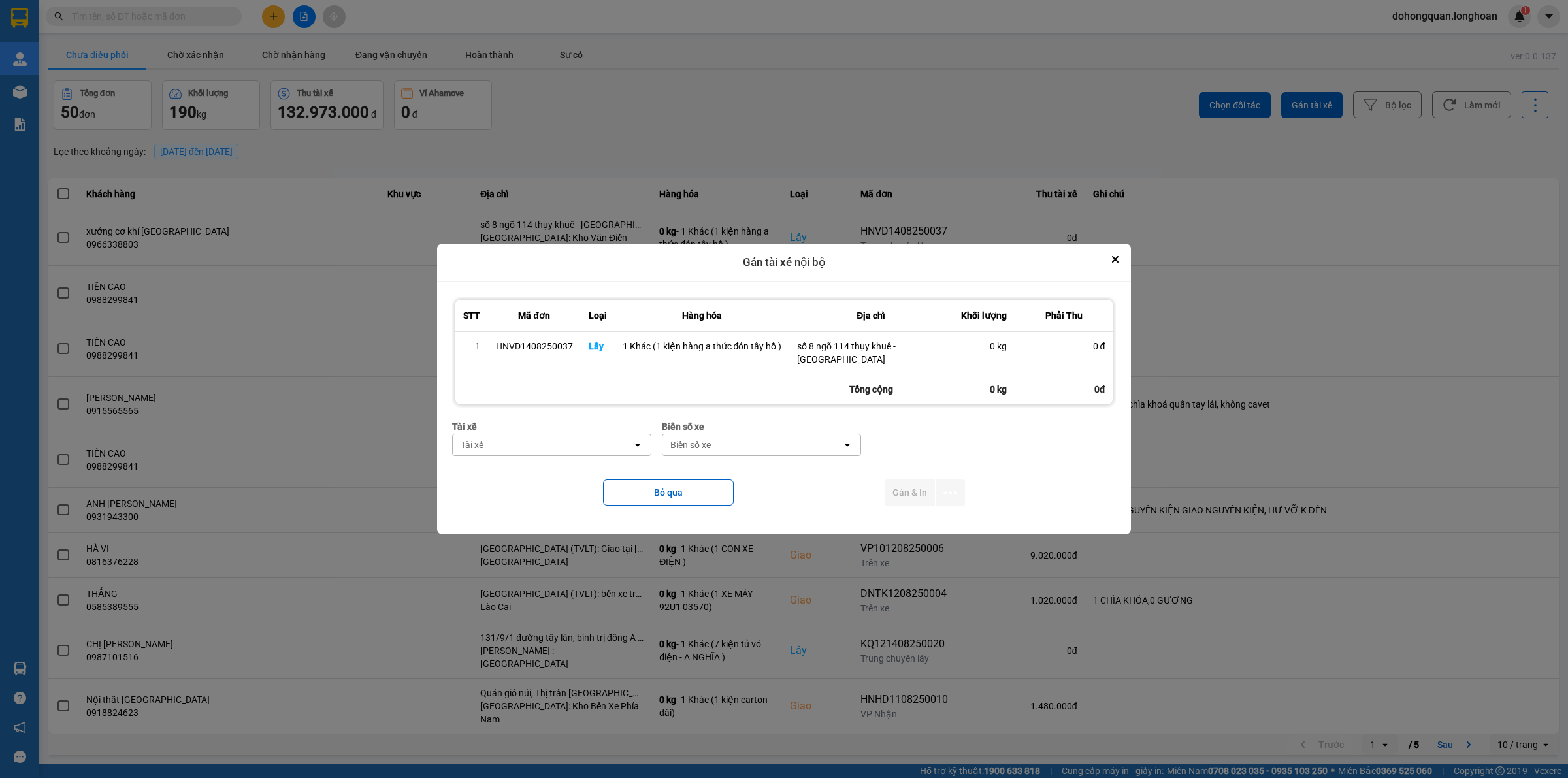
click at [505, 434] on div "Tài xế" at bounding box center [542, 445] width 179 height 21
type input "thức"
drag, startPoint x: 540, startPoint y: 472, endPoint x: 627, endPoint y: 451, distance: 89.5
click at [542, 475] on span "0353762489 - vũ văn thức lái xe 0356.323.247" at bounding box center [555, 472] width 183 height 26
click at [740, 434] on div "Biển số xe" at bounding box center [784, 445] width 179 height 21
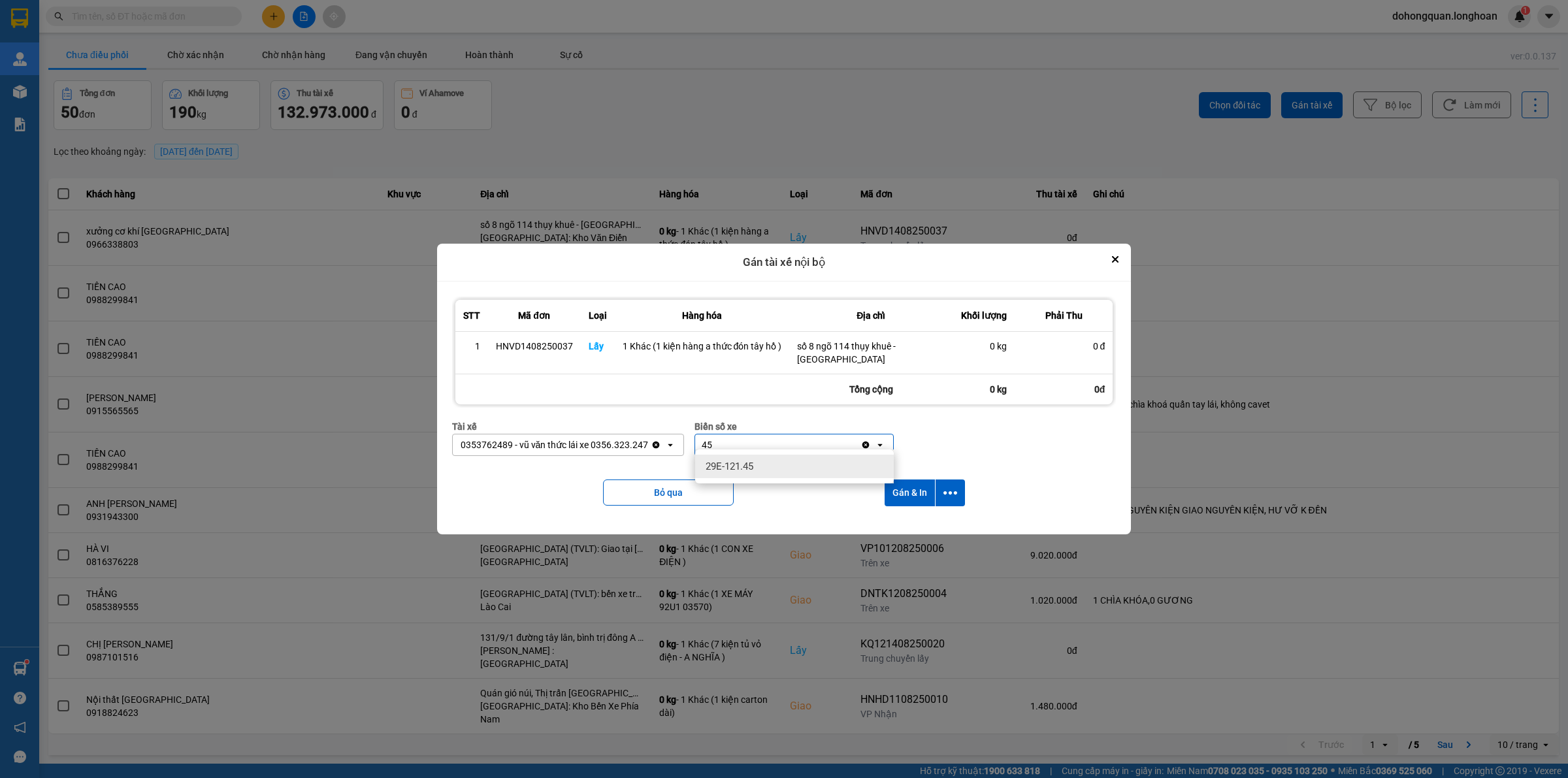
type input "45"
click at [746, 461] on span "29E-121.45" at bounding box center [729, 466] width 47 height 13
click at [952, 487] on icon "dialog" at bounding box center [949, 492] width 13 height 13
click at [909, 521] on span "Chỉ gán tài" at bounding box center [898, 522] width 43 height 13
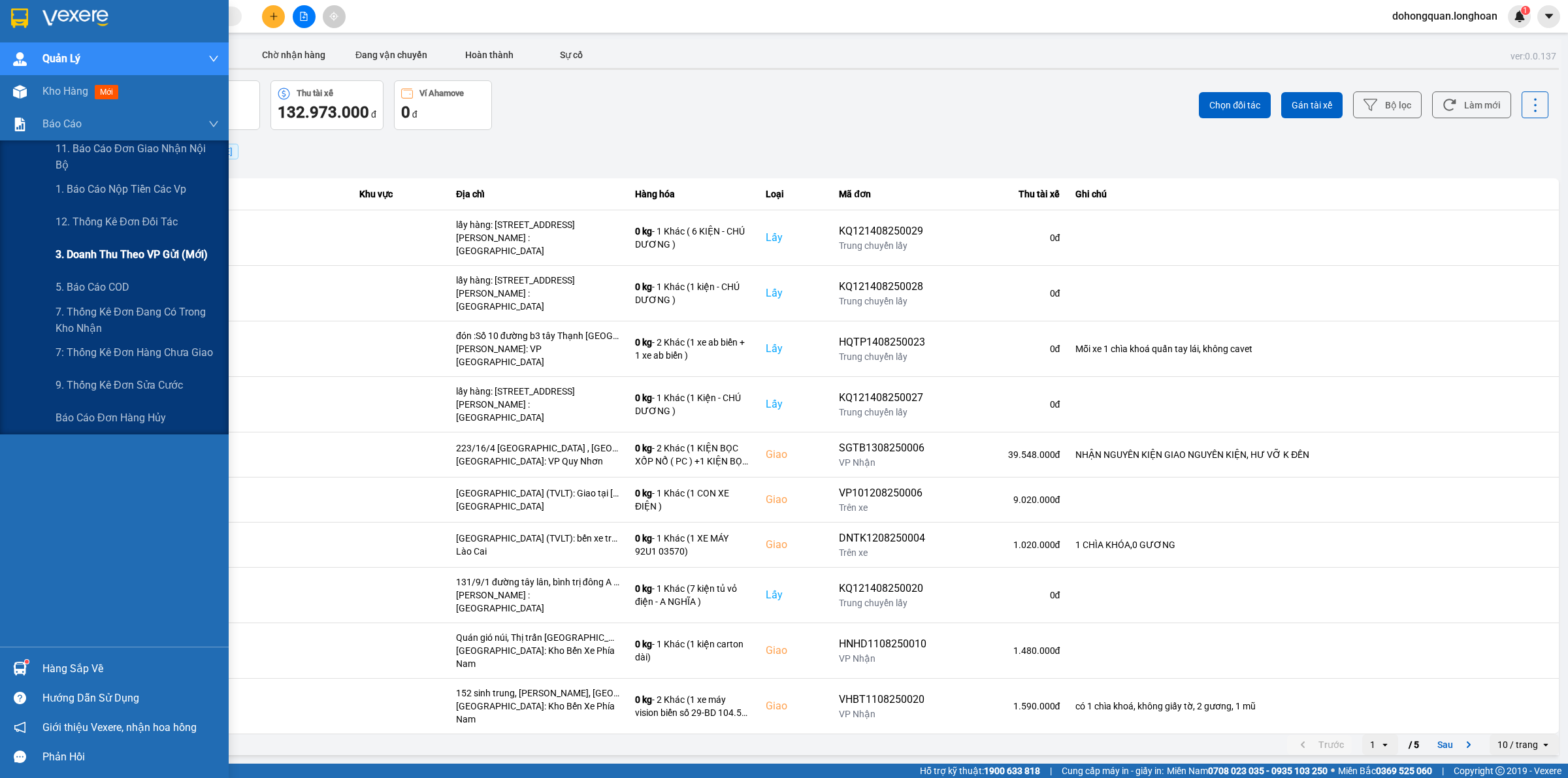
click at [95, 266] on div "3. Doanh Thu theo VP Gửi (mới)" at bounding box center [137, 254] width 164 height 32
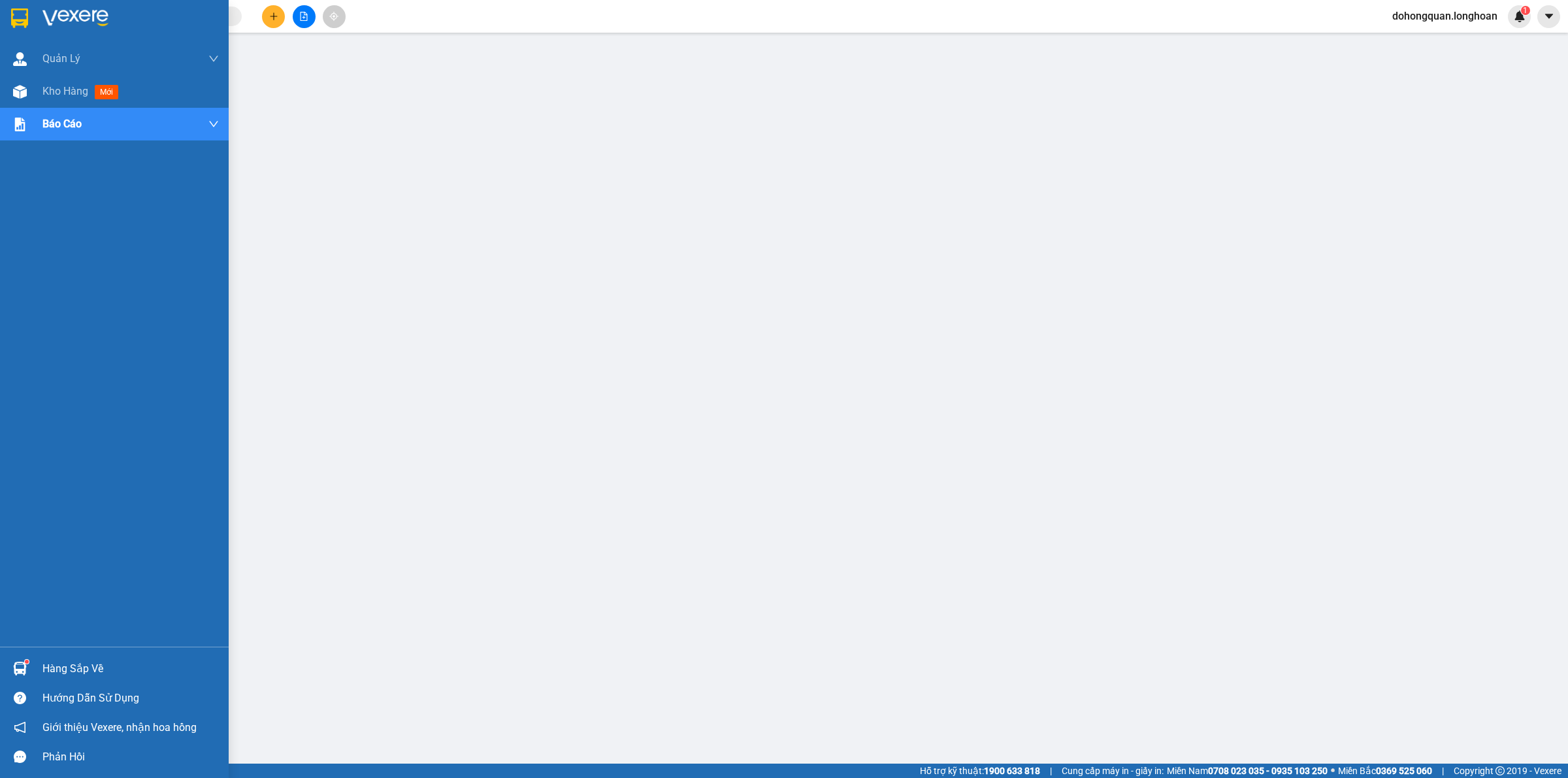
click at [24, 28] on div at bounding box center [20, 17] width 23 height 23
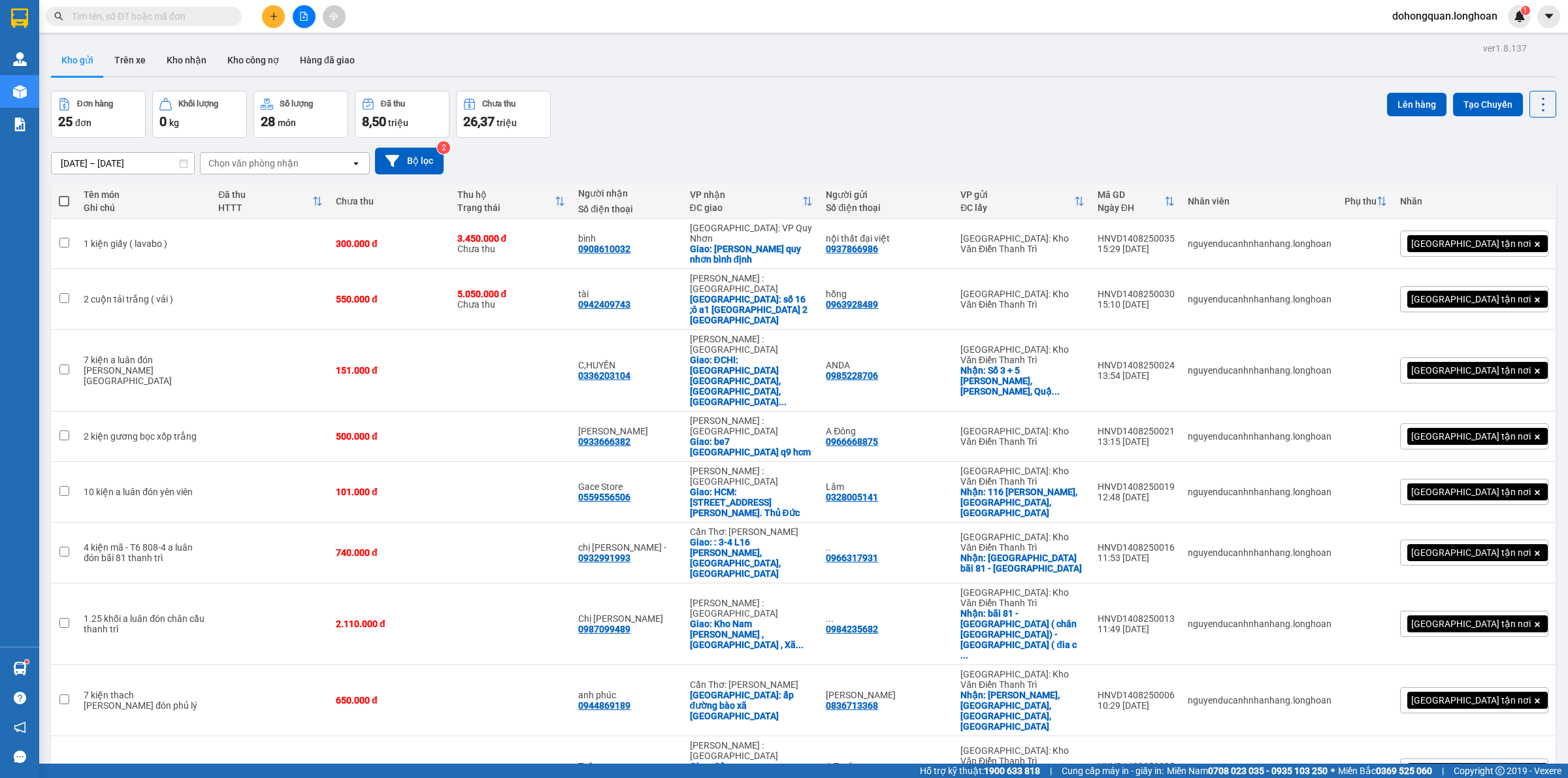
click at [708, 163] on div "[DATE] – [DATE] Press the down arrow key to interact with the calendar and sele…" at bounding box center [804, 161] width 1506 height 27
click at [282, 17] on button at bounding box center [273, 17] width 23 height 23
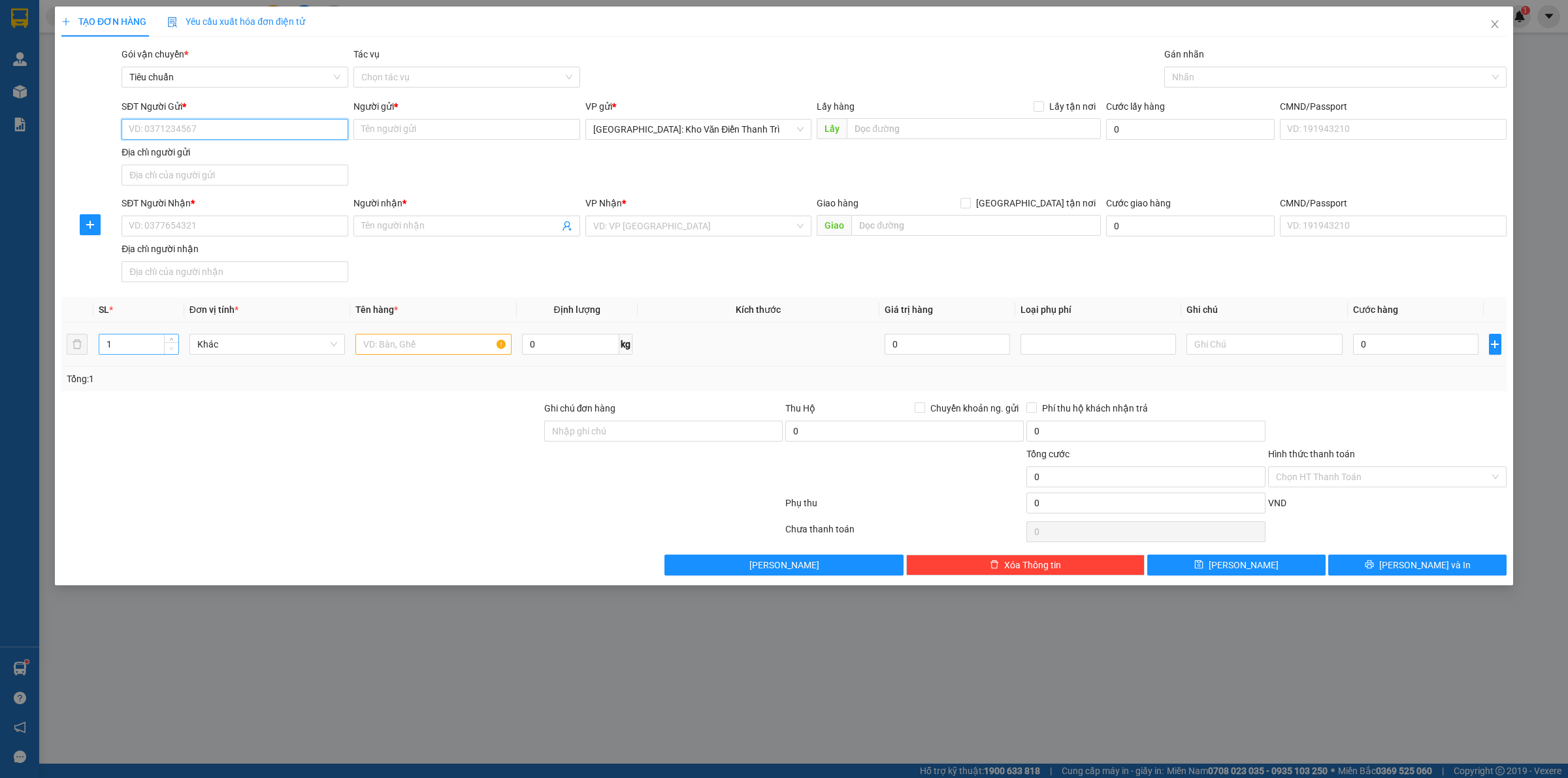
click at [174, 344] on span "Decrease Value" at bounding box center [171, 348] width 14 height 12
click at [171, 341] on icon "up" at bounding box center [171, 341] width 5 height 5
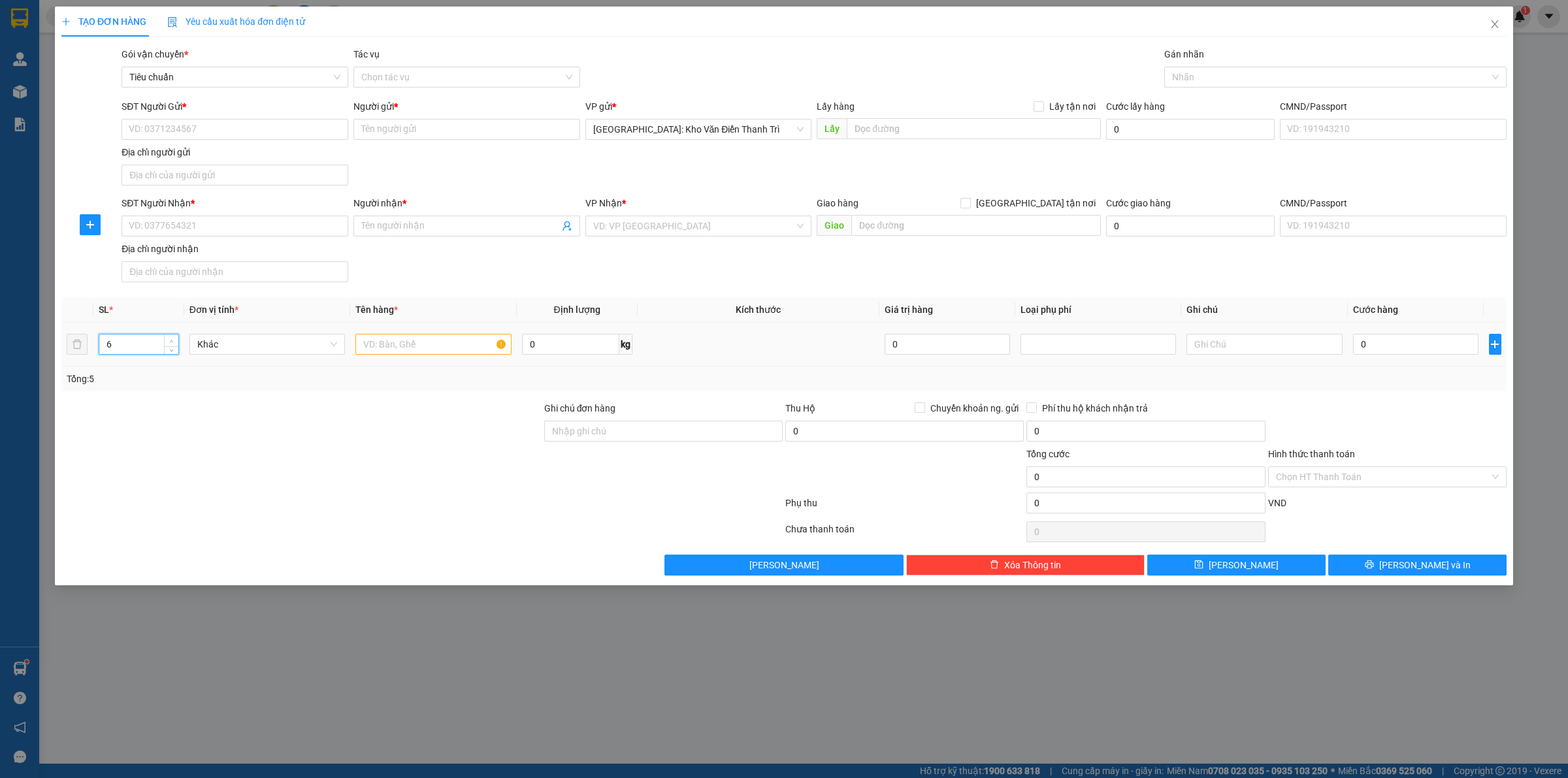
click at [171, 341] on icon "up" at bounding box center [171, 341] width 5 height 5
type input "7"
click at [173, 348] on icon "down" at bounding box center [171, 348] width 4 height 2
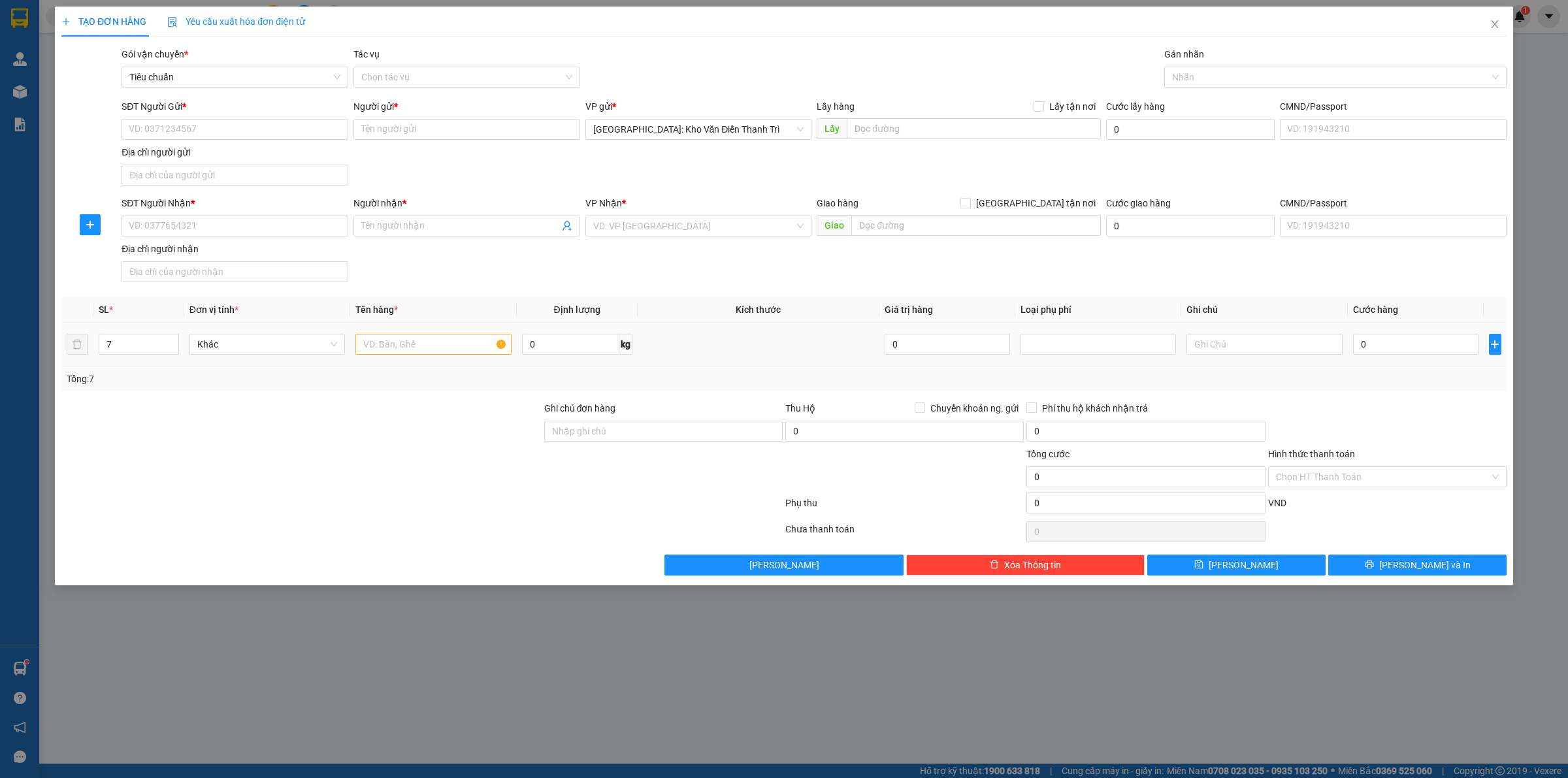
drag, startPoint x: 246, startPoint y: 419, endPoint x: 400, endPoint y: 327, distance: 179.4
click at [250, 420] on div at bounding box center [301, 424] width 483 height 46
click at [412, 344] on input "text" at bounding box center [433, 344] width 156 height 21
type input "7 kiện giấy dài vuông"
drag, startPoint x: 667, startPoint y: 272, endPoint x: 592, endPoint y: 262, distance: 75.7
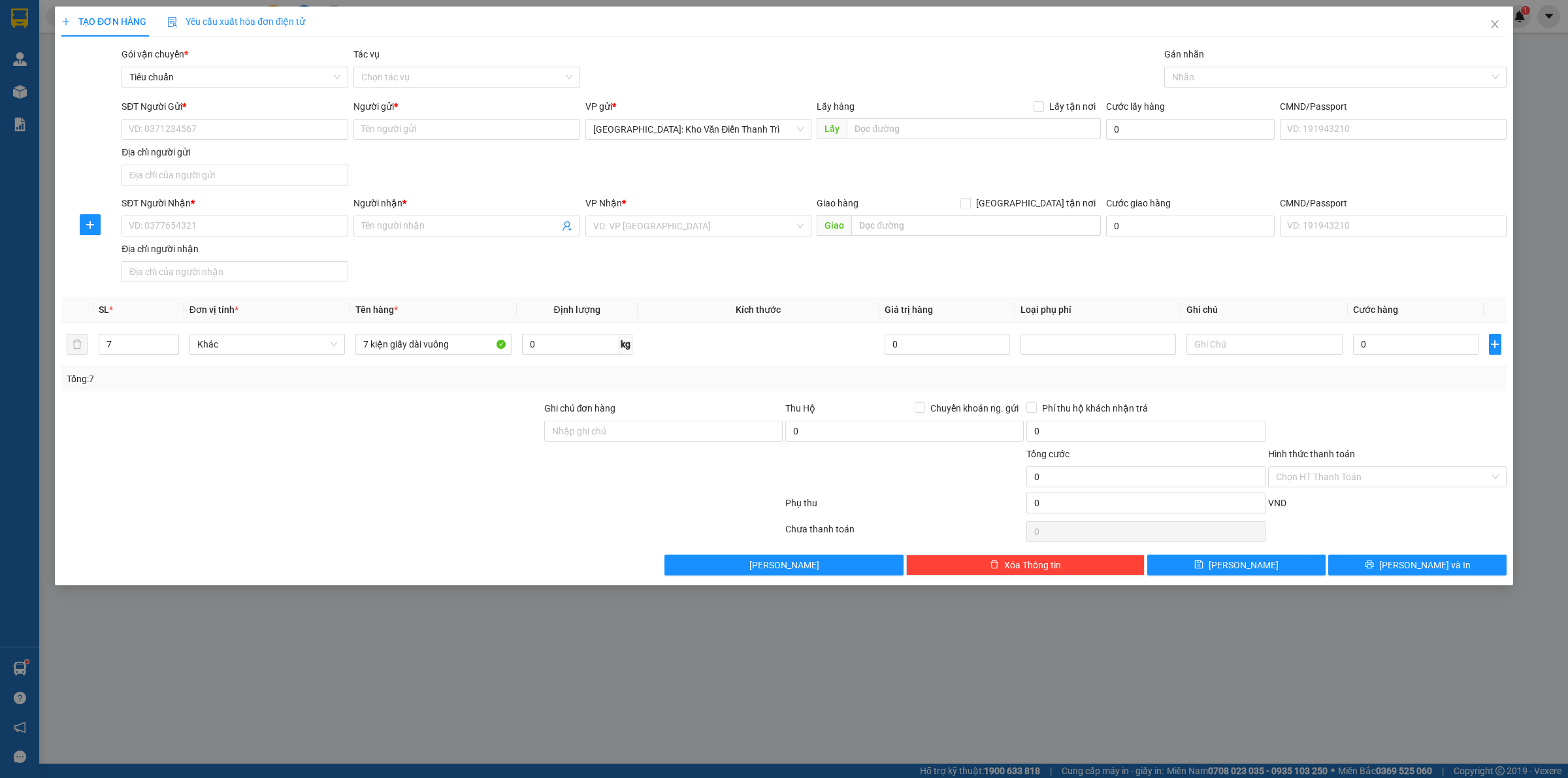
click at [663, 272] on div "SĐT Người Nhận * VD: 0377654321 Người nhận * Tên người nhận VP Nhận * VD: VP Sà…" at bounding box center [814, 242] width 1390 height 92
click at [200, 130] on input "SĐT Người Gửi *" at bounding box center [235, 130] width 227 height 21
type input "0586707999"
click at [224, 161] on div "0586707999 - HÀ" at bounding box center [235, 156] width 211 height 14
type input "HÀ"
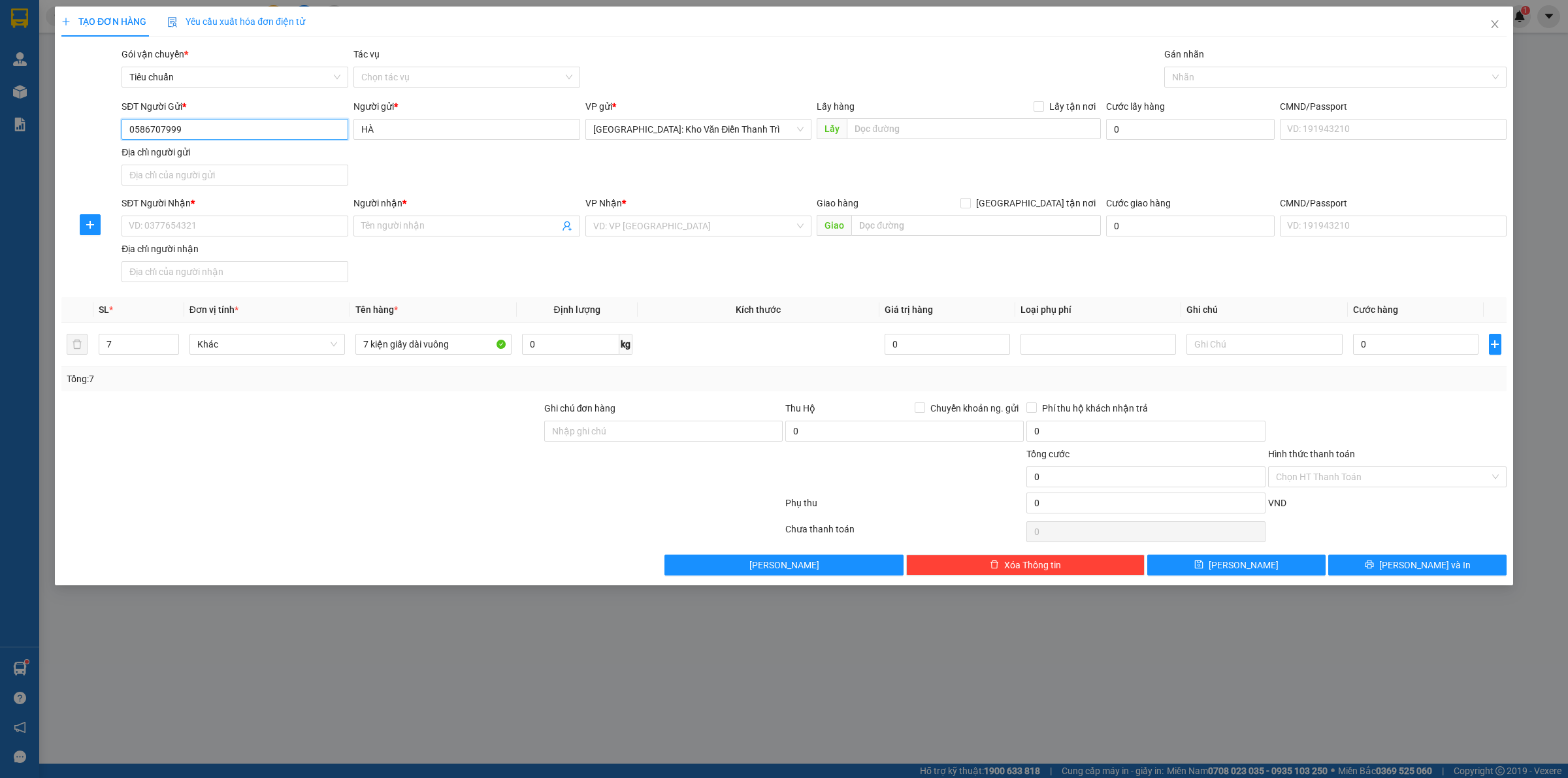
type input "0586707999"
click at [490, 175] on div "SĐT Người Gửi * 0586707999 0586707999 Người gửi * HÀ VP gửi * Hà Nội: Kho Văn Đ…" at bounding box center [814, 145] width 1390 height 92
click at [303, 222] on input "SĐT Người Nhận *" at bounding box center [235, 226] width 227 height 21
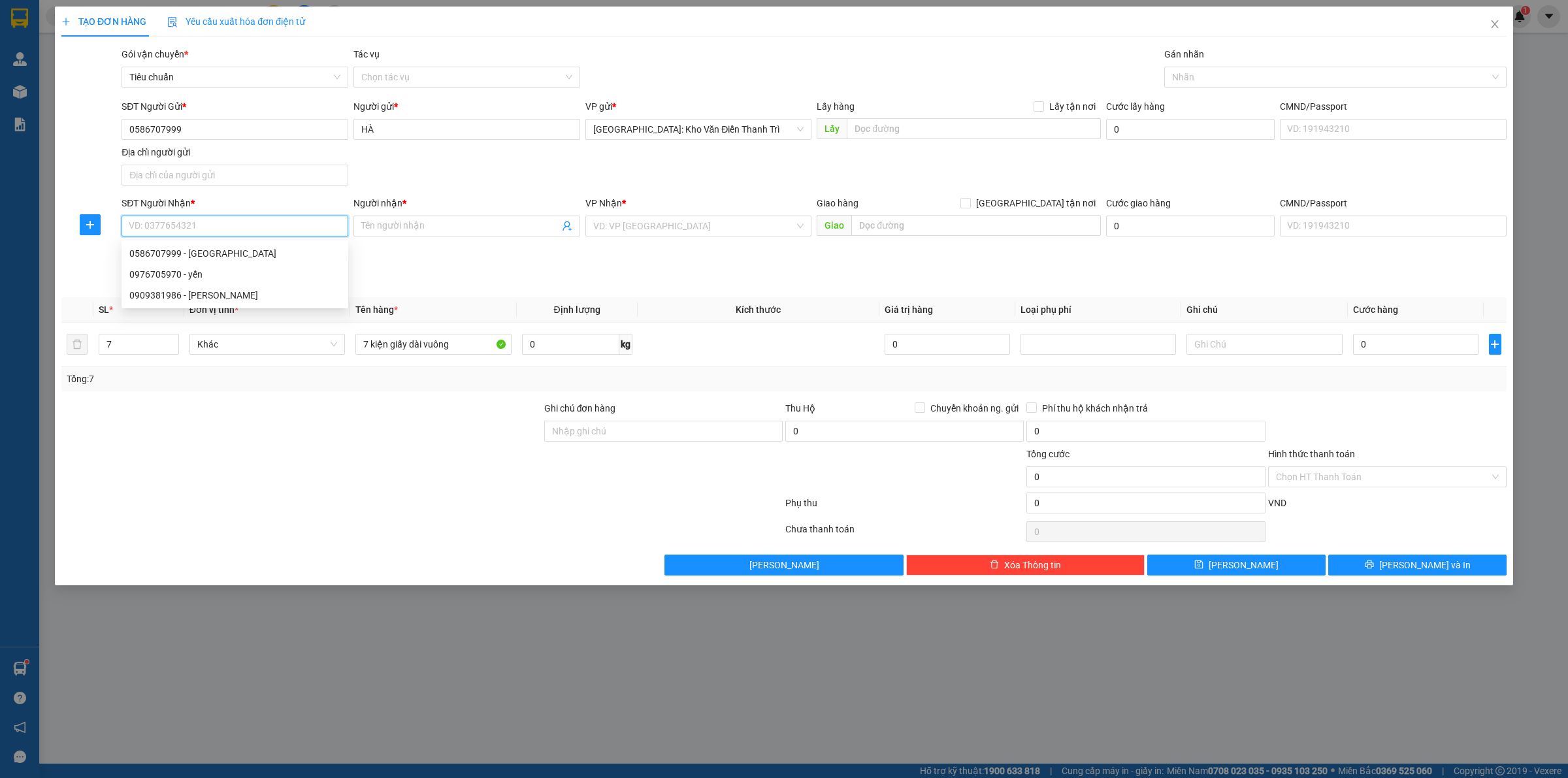
click at [318, 220] on input "SĐT Người Nhận *" at bounding box center [235, 226] width 227 height 21
type input "0976394094"
click at [383, 216] on div "Người nhận * Tên người nhận" at bounding box center [466, 219] width 227 height 46
click at [383, 217] on span at bounding box center [466, 226] width 227 height 21
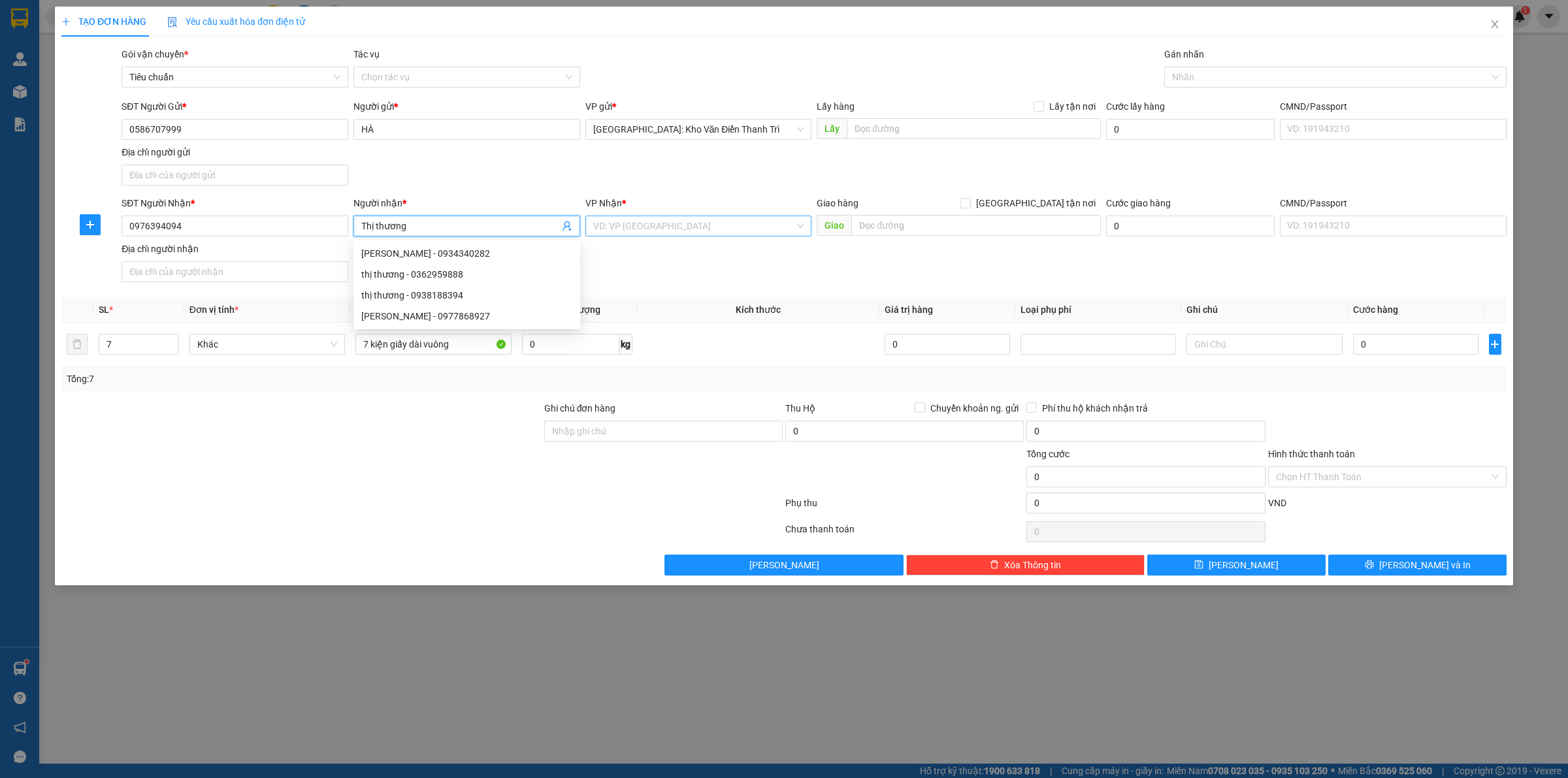
type input "Thị thương"
click at [671, 227] on input "search" at bounding box center [694, 226] width 202 height 20
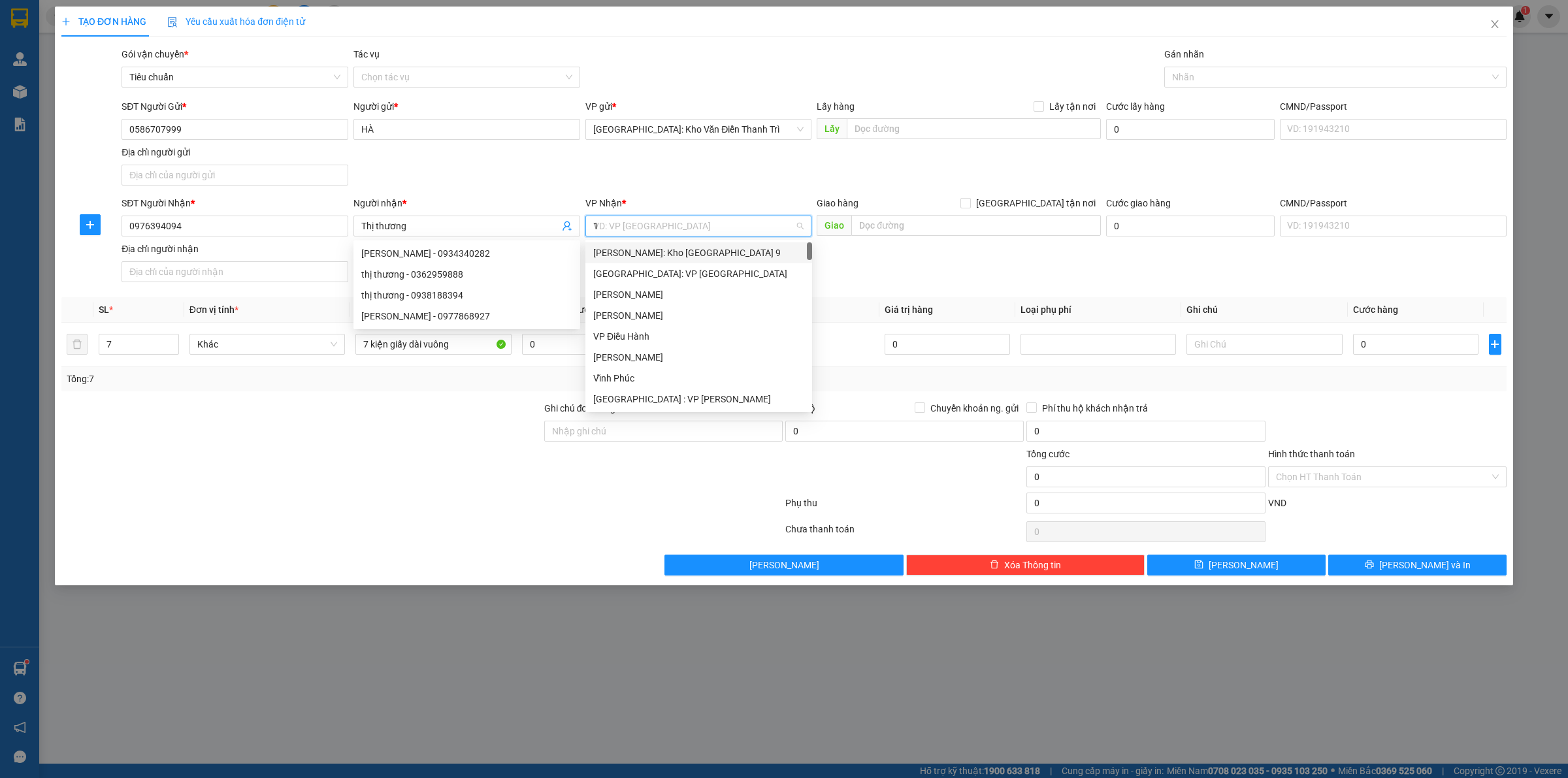
type input "12"
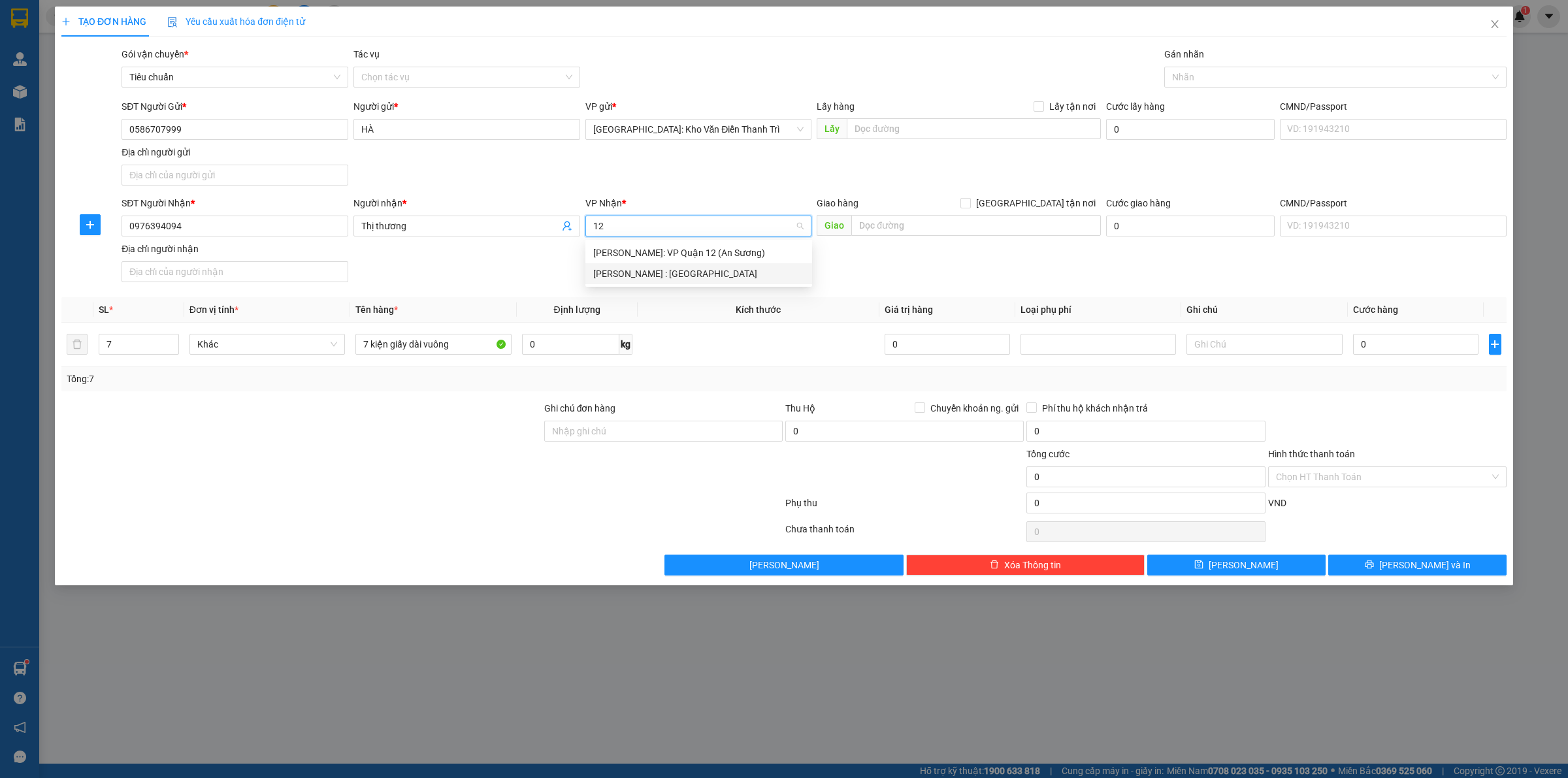
drag, startPoint x: 676, startPoint y: 240, endPoint x: 694, endPoint y: 272, distance: 36.7
click at [693, 272] on div "[PERSON_NAME] : [GEOGRAPHIC_DATA]" at bounding box center [698, 273] width 211 height 14
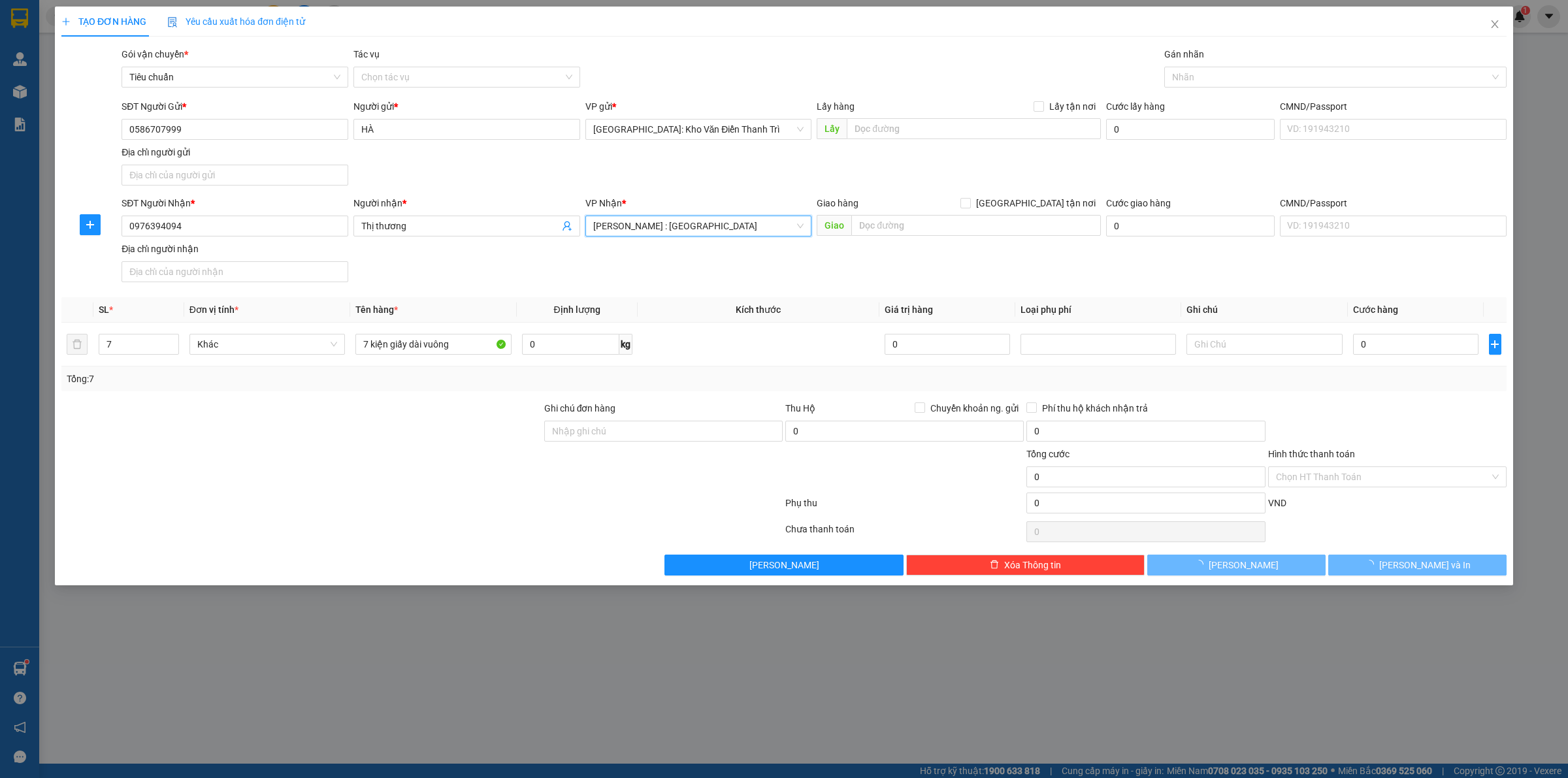
click at [874, 269] on div "SĐT Người Nhận * 0976394094 Người nhận * Thị thương VP Nhận * Hồ Chí Minh : Kho…" at bounding box center [814, 242] width 1390 height 92
click at [942, 233] on input "text" at bounding box center [976, 225] width 250 height 21
click at [942, 232] on input "text" at bounding box center [976, 225] width 250 height 21
type input "d"
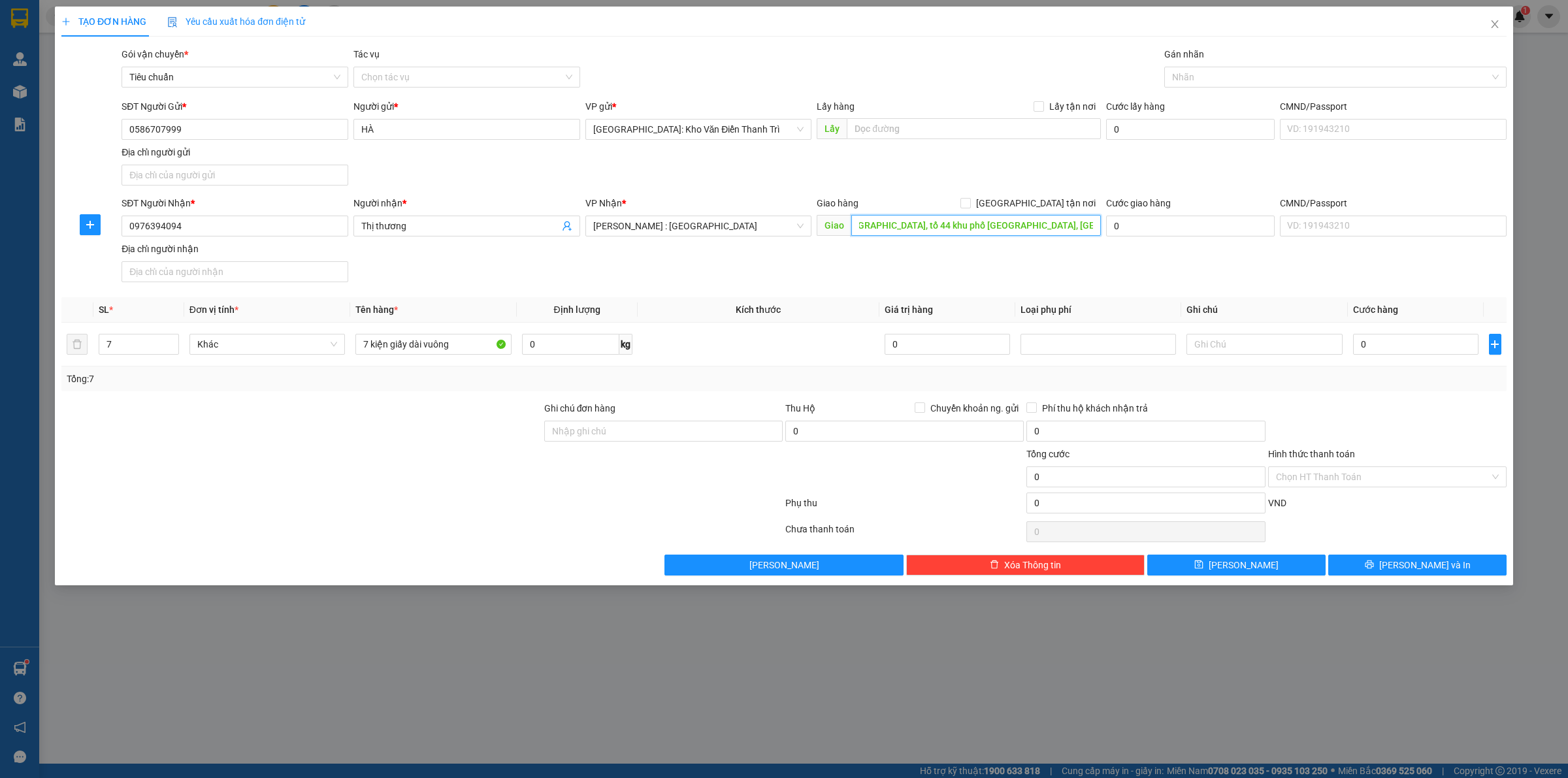
scroll to position [0, 130]
type input "đường D1 khu tái định cư cương thuận, tổ 44 khu phố vường dừa, phước tân, đồng …"
click at [1063, 204] on span "[GEOGRAPHIC_DATA] tận nơi" at bounding box center [1036, 203] width 130 height 14
click at [969, 204] on input "[GEOGRAPHIC_DATA] tận nơi" at bounding box center [965, 203] width 9 height 9
checkbox input "true"
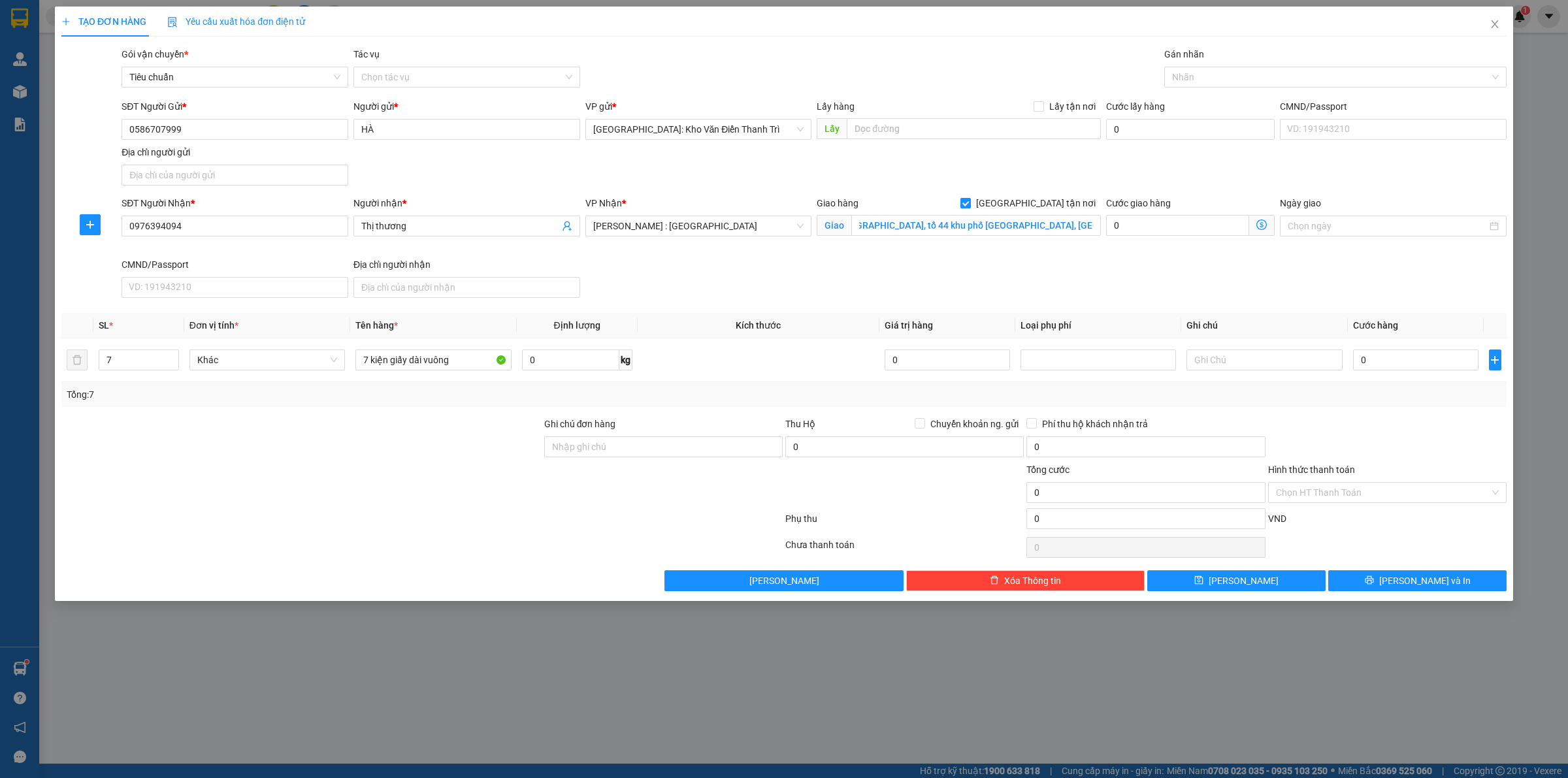
scroll to position [0, 0]
click at [1140, 167] on div "SĐT Người Gửi * 0586707999 Người gửi * HÀ VP gửi * Hà Nội: Kho Văn Điển Thanh T…" at bounding box center [814, 145] width 1390 height 92
click at [1202, 80] on div at bounding box center [1329, 77] width 323 height 16
type input "gt"
click at [1212, 103] on div "[GEOGRAPHIC_DATA] tận nơi" at bounding box center [1336, 103] width 327 height 14
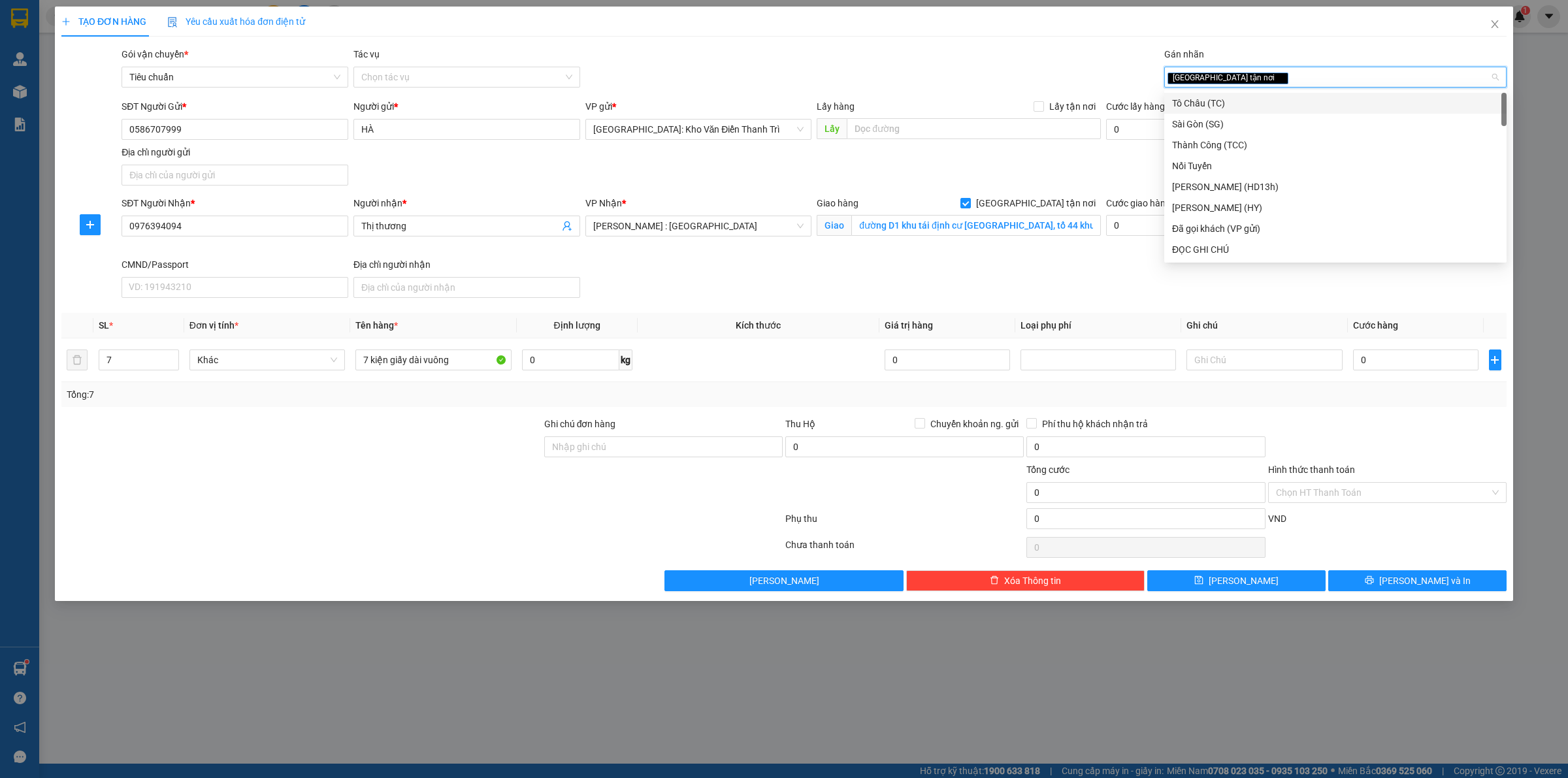
drag, startPoint x: 1059, startPoint y: 172, endPoint x: 1047, endPoint y: 168, distance: 12.6
click at [1059, 173] on div "SĐT Người Gửi * 0586707999 Người gửi * HÀ VP gửi * Hà Nội: Kho Văn Điển Thanh T…" at bounding box center [814, 145] width 1390 height 92
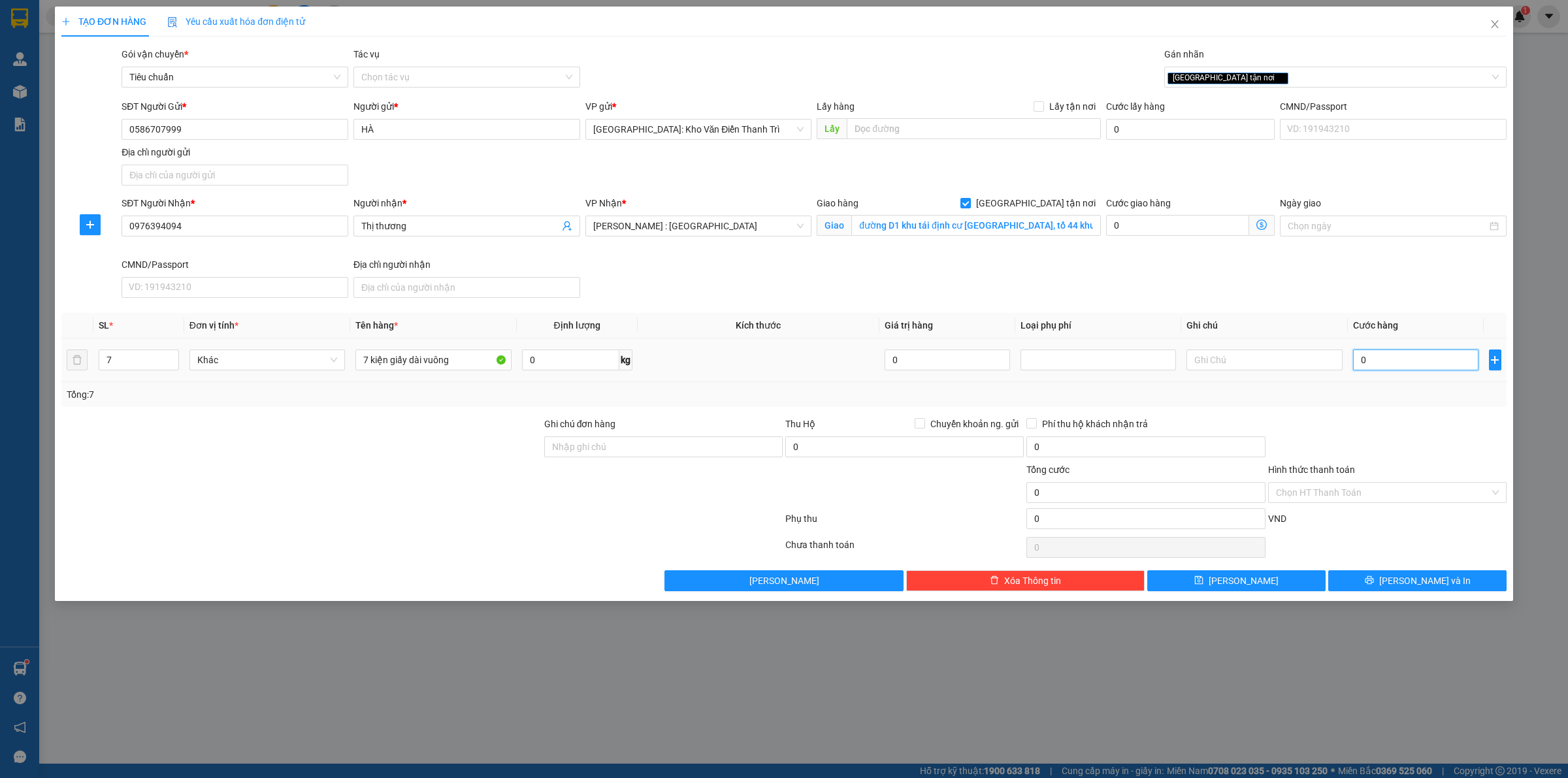
click at [1371, 366] on input "0" at bounding box center [1416, 359] width 126 height 21
type input "8"
type input "83"
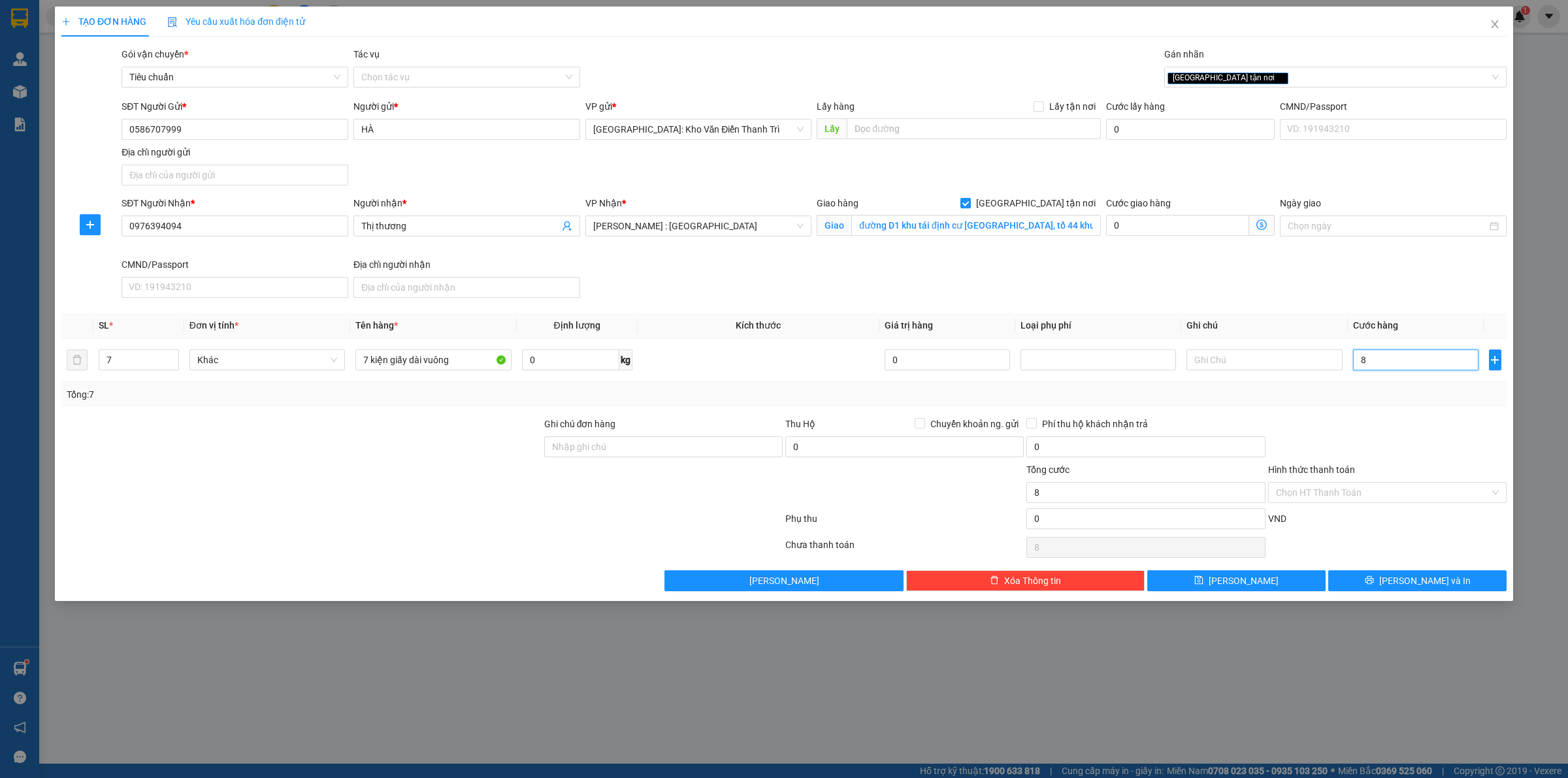
type input "83"
type input "830"
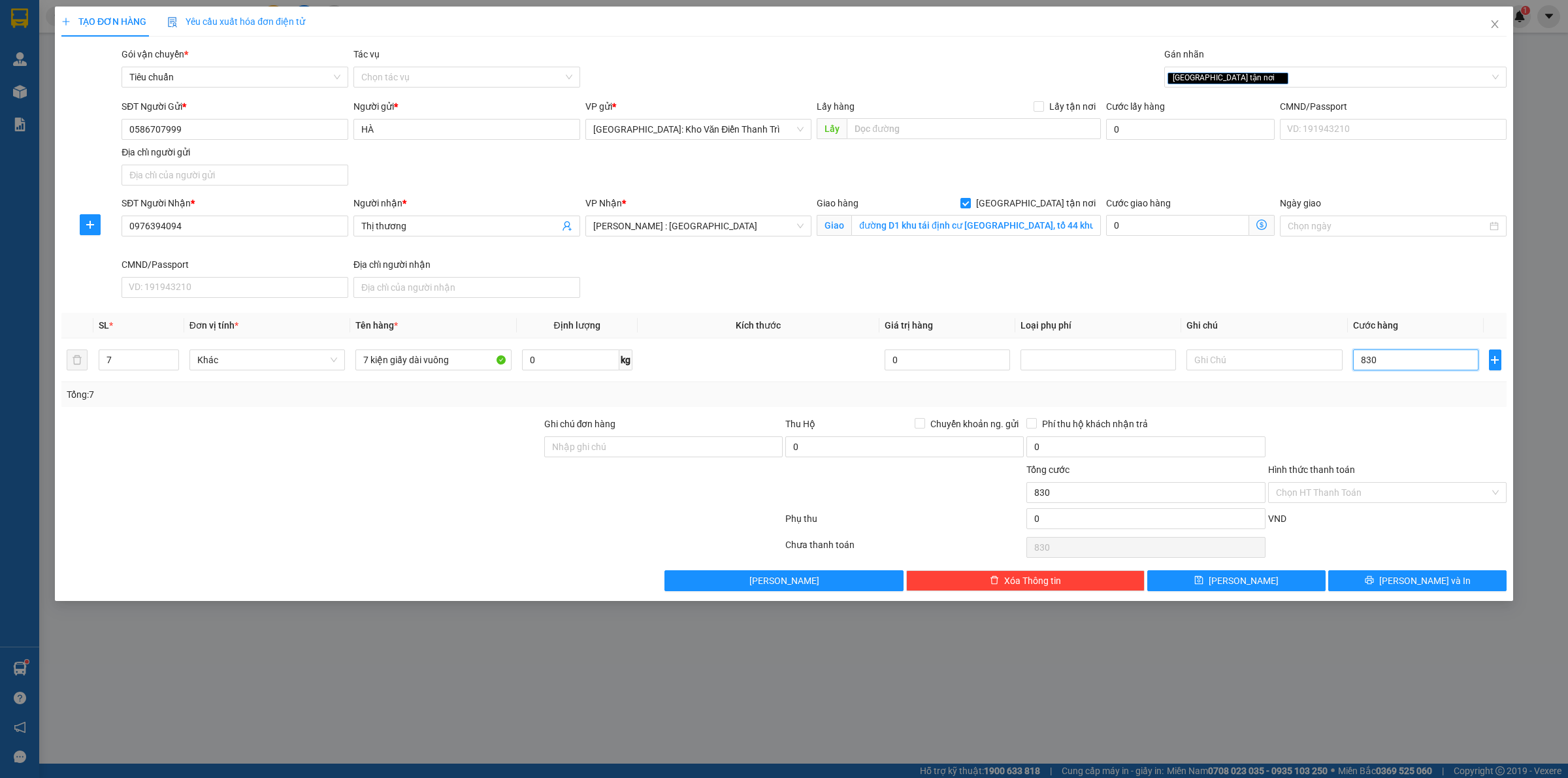
type input "8.300"
type input "83.000"
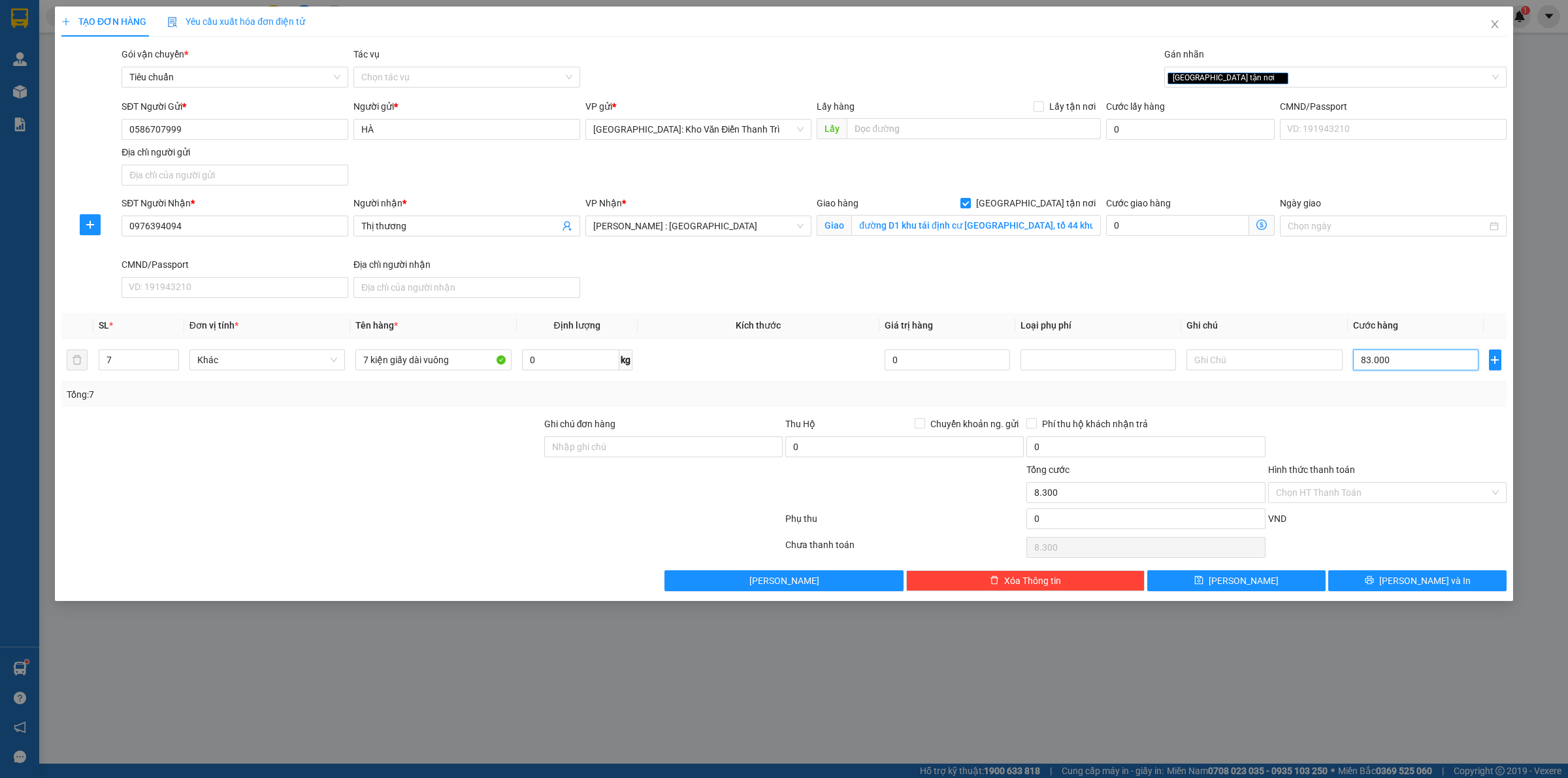
type input "83.000"
type input "830.000"
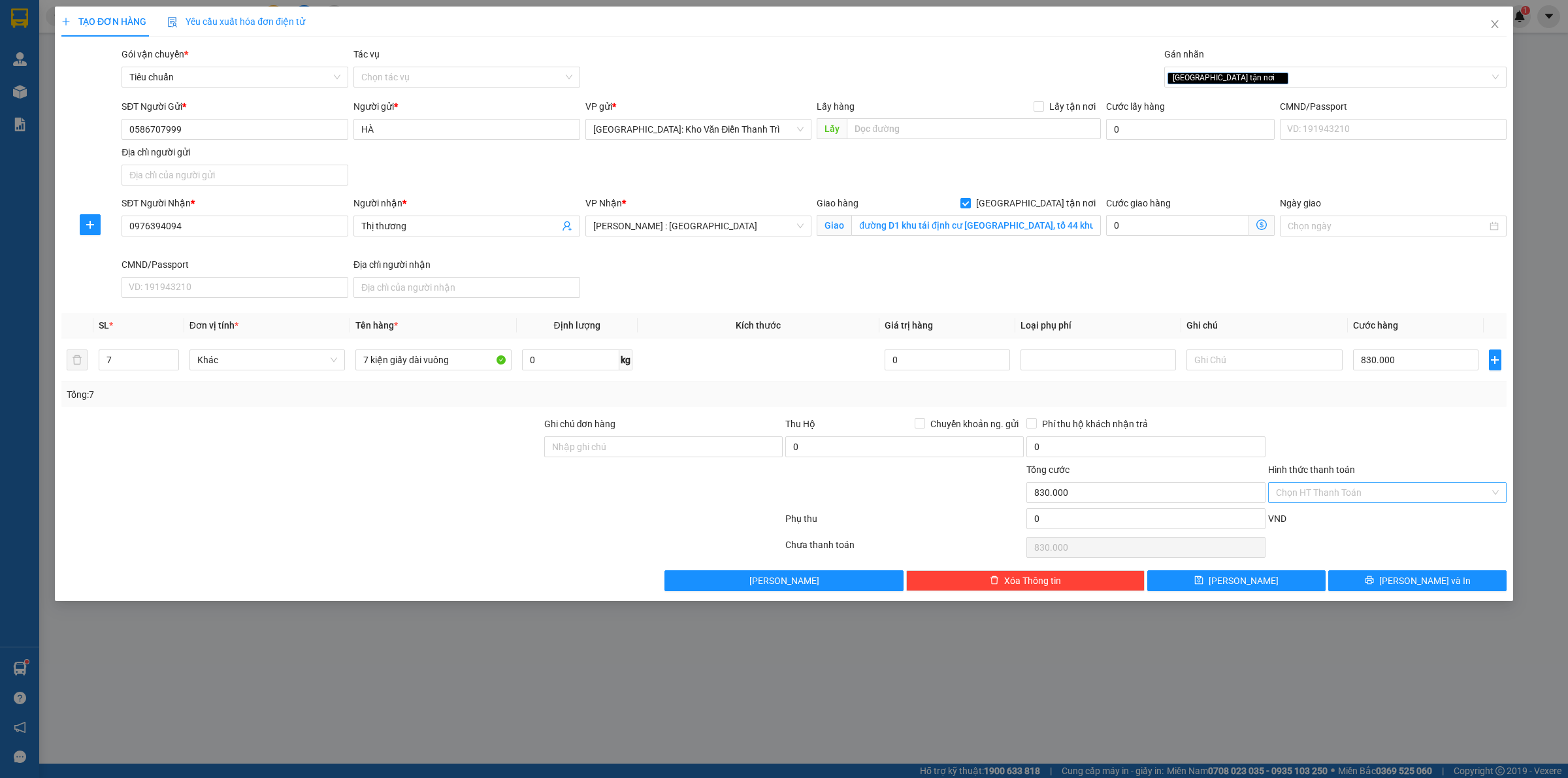
click at [1380, 492] on input "Hình thức thanh toán" at bounding box center [1382, 492] width 213 height 20
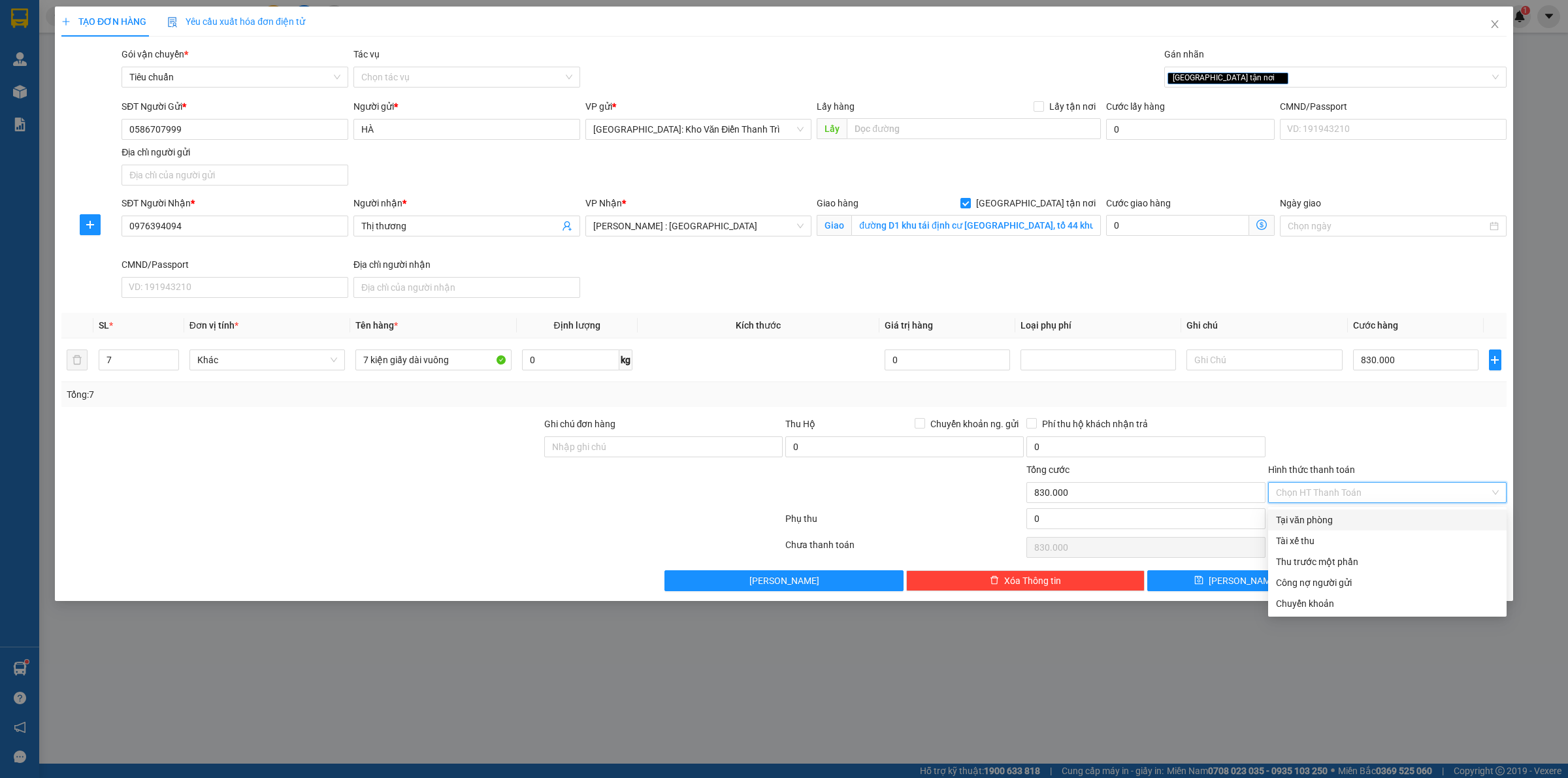
click at [1351, 517] on div "Tại văn phòng" at bounding box center [1387, 520] width 223 height 14
type input "0"
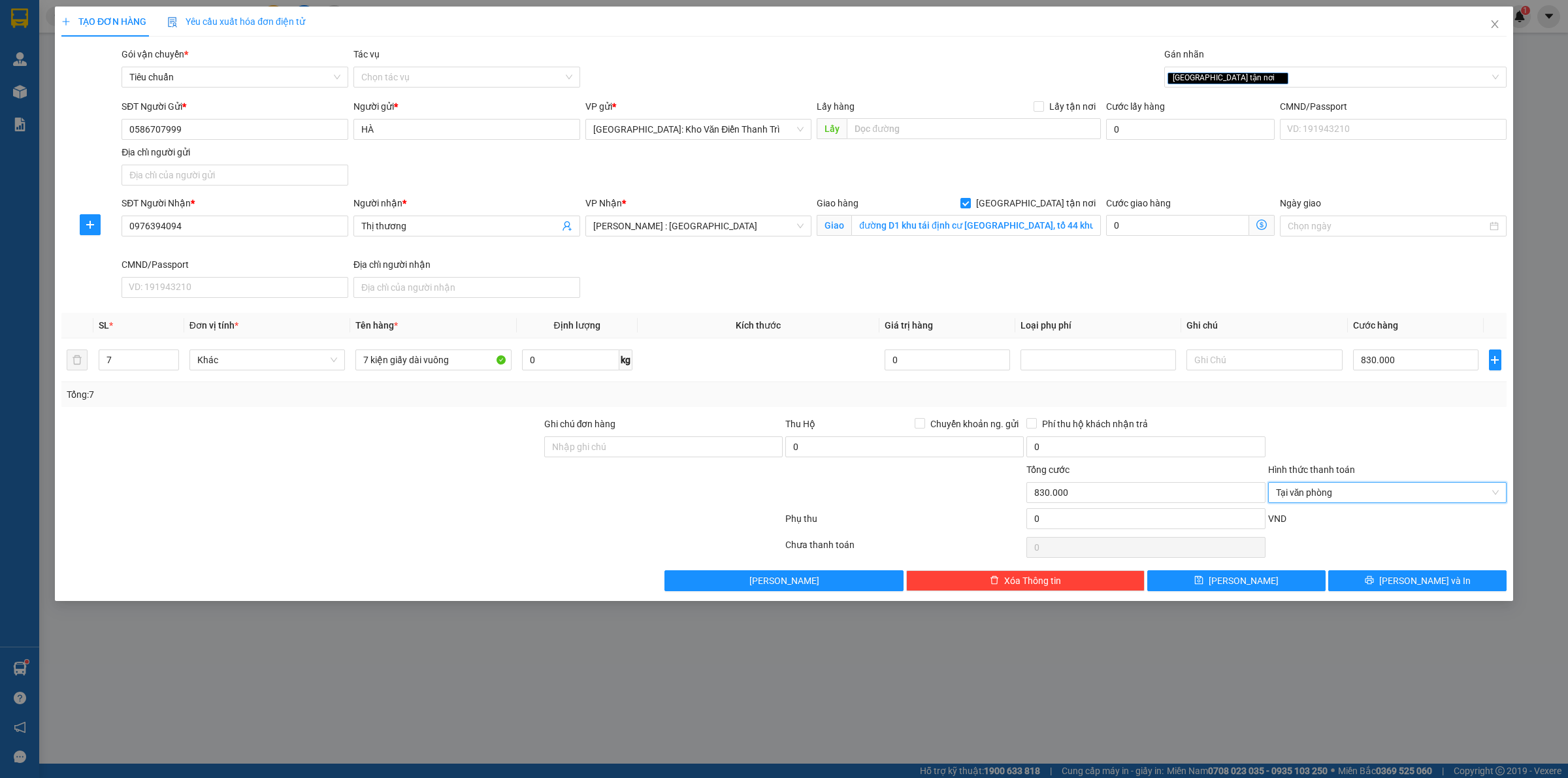
click at [1407, 569] on div "Transit Pickup Surcharge Ids Transit Deliver Surcharge Ids Transit Deliver Surc…" at bounding box center [784, 319] width 1446 height 544
click at [1407, 580] on span "[PERSON_NAME] và In" at bounding box center [1425, 581] width 92 height 14
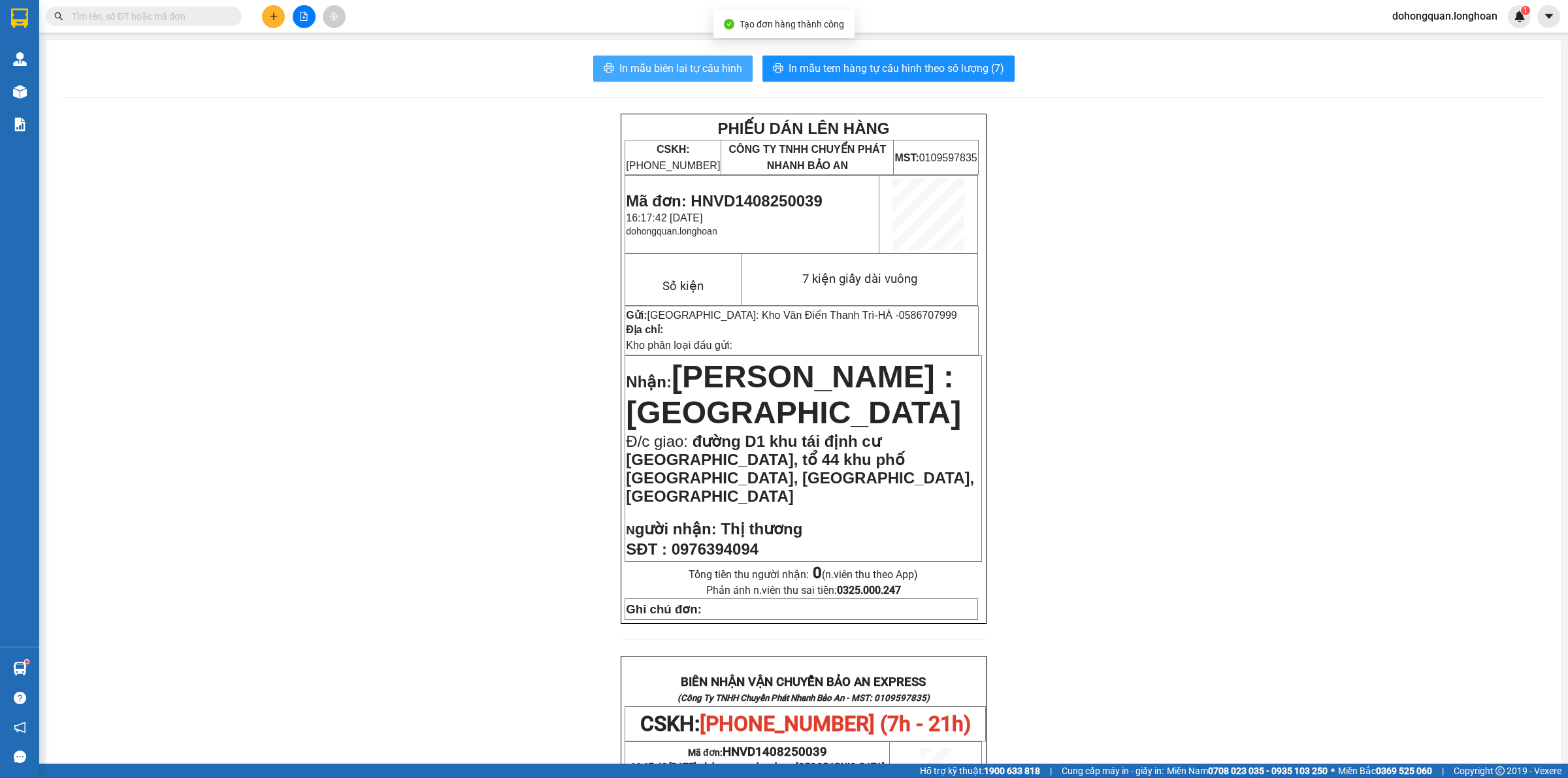
click at [667, 66] on span "In mẫu biên lai tự cấu hình" at bounding box center [680, 68] width 122 height 17
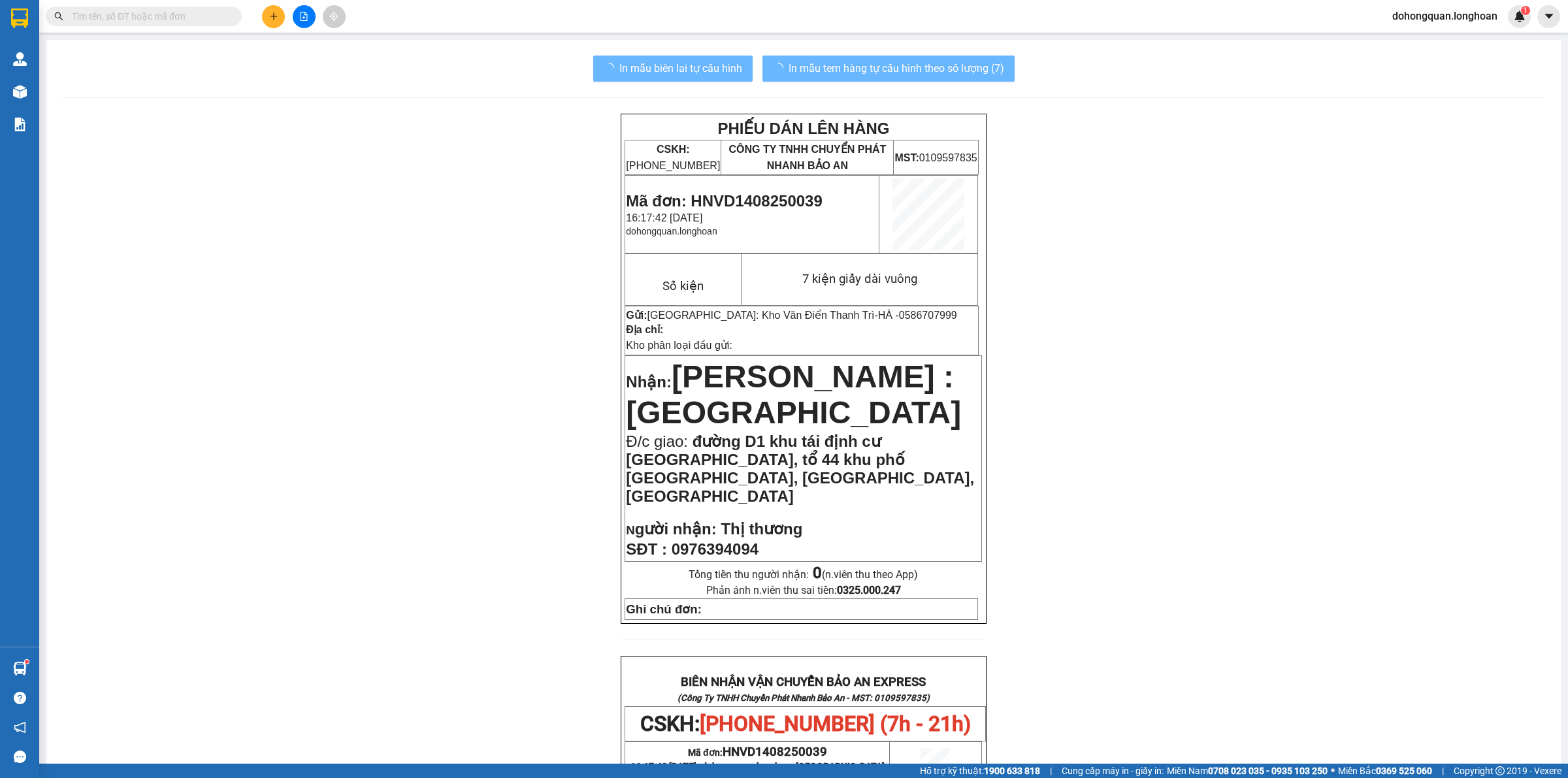
click at [1387, 488] on div "PHIẾU DÁN LÊN HÀNG CSKH: 1900.06.88.33 CÔNG TY TNHH CHUYỂN PHÁT NHANH BẢO AN MS…" at bounding box center [803, 740] width 1483 height 1253
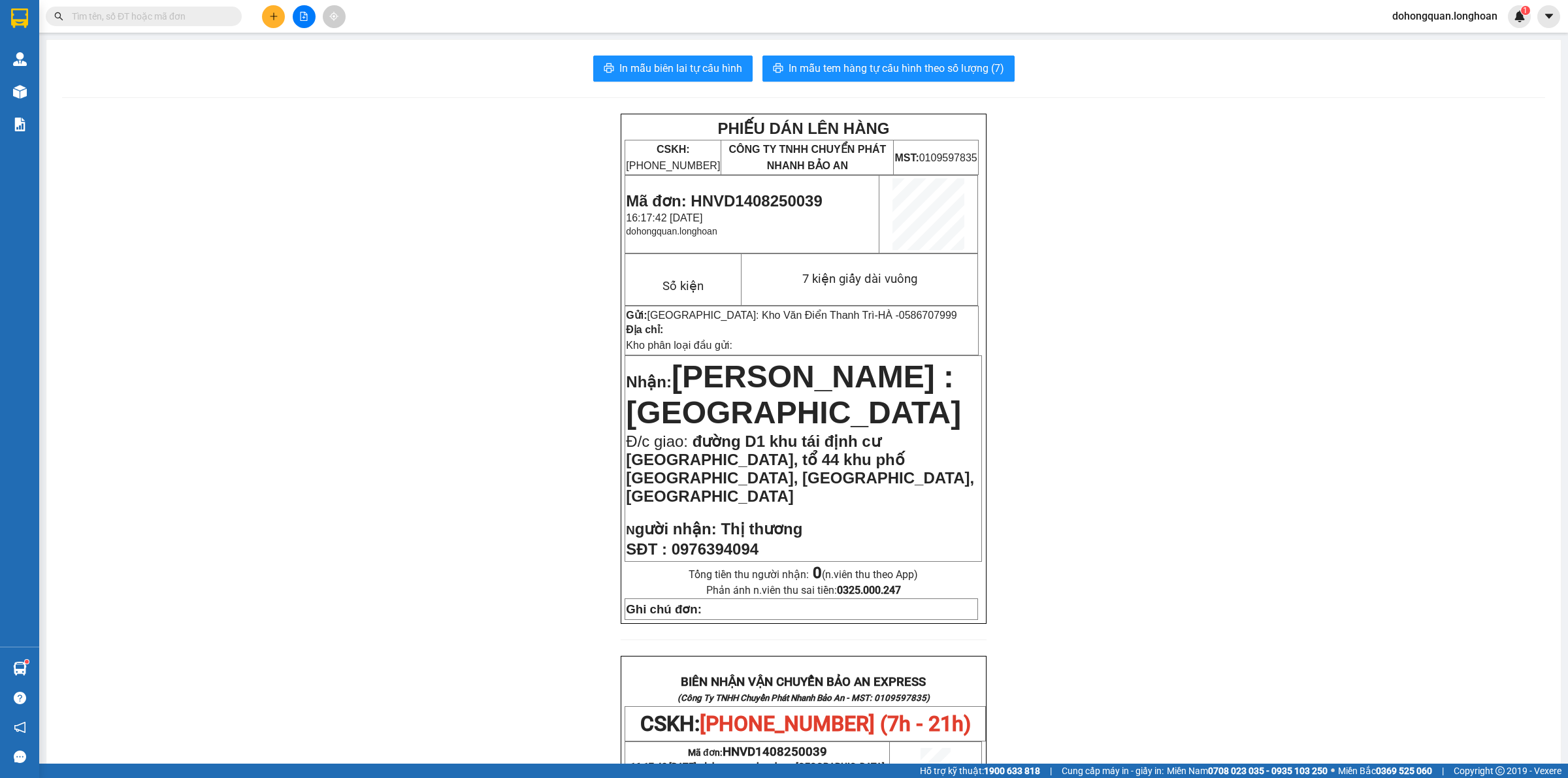
click at [407, 291] on div "PHIẾU DÁN LÊN HÀNG CSKH: 1900.06.88.33 CÔNG TY TNHH CHUYỂN PHÁT NHANH BẢO AN MS…" at bounding box center [803, 740] width 1483 height 1253
click at [141, 24] on span at bounding box center [144, 16] width 196 height 20
click at [145, 10] on input "text" at bounding box center [149, 17] width 154 height 14
paste input "0968991688"
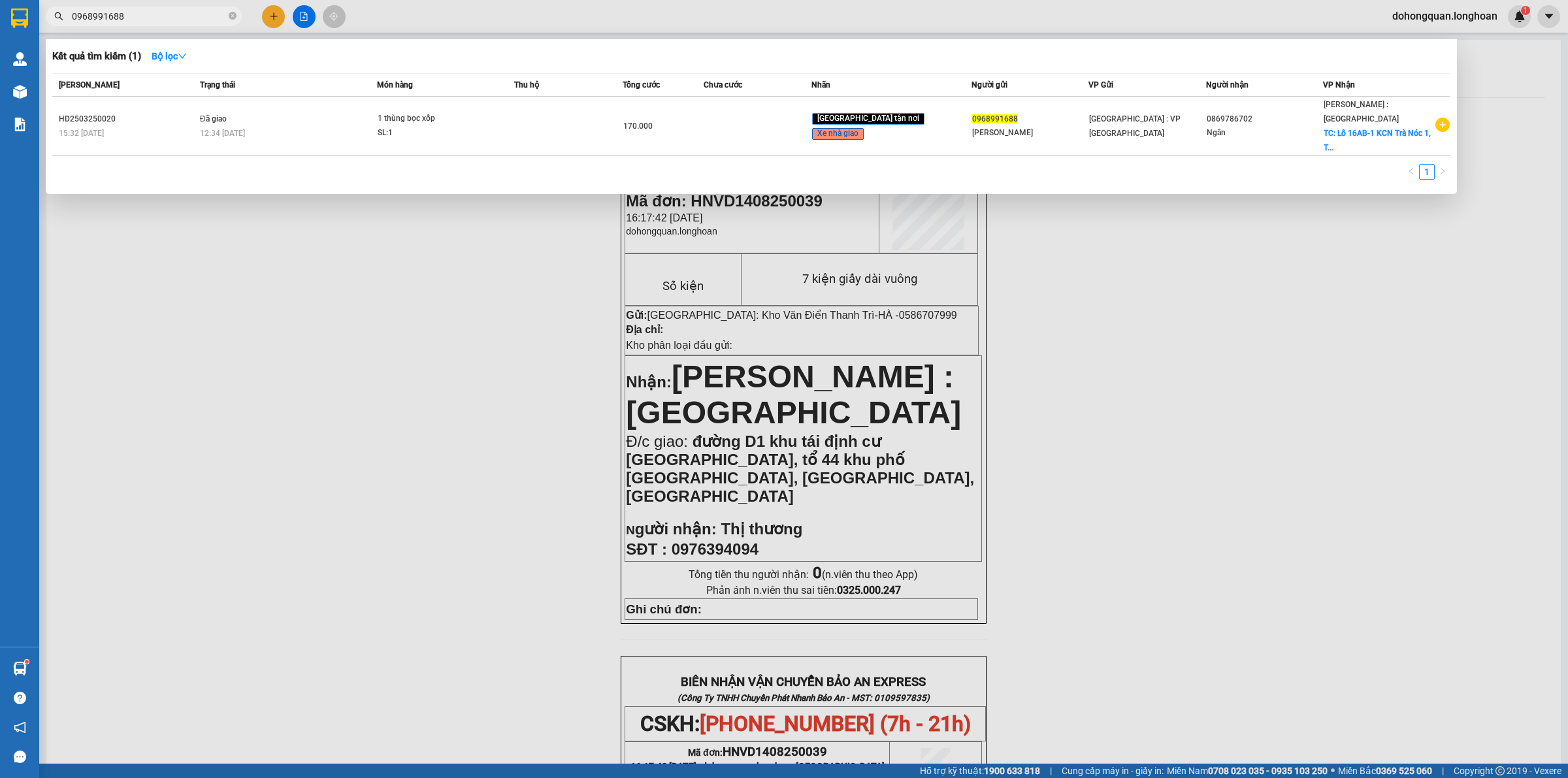
type input "0968991688"
click at [380, 247] on div at bounding box center [784, 389] width 1568 height 778
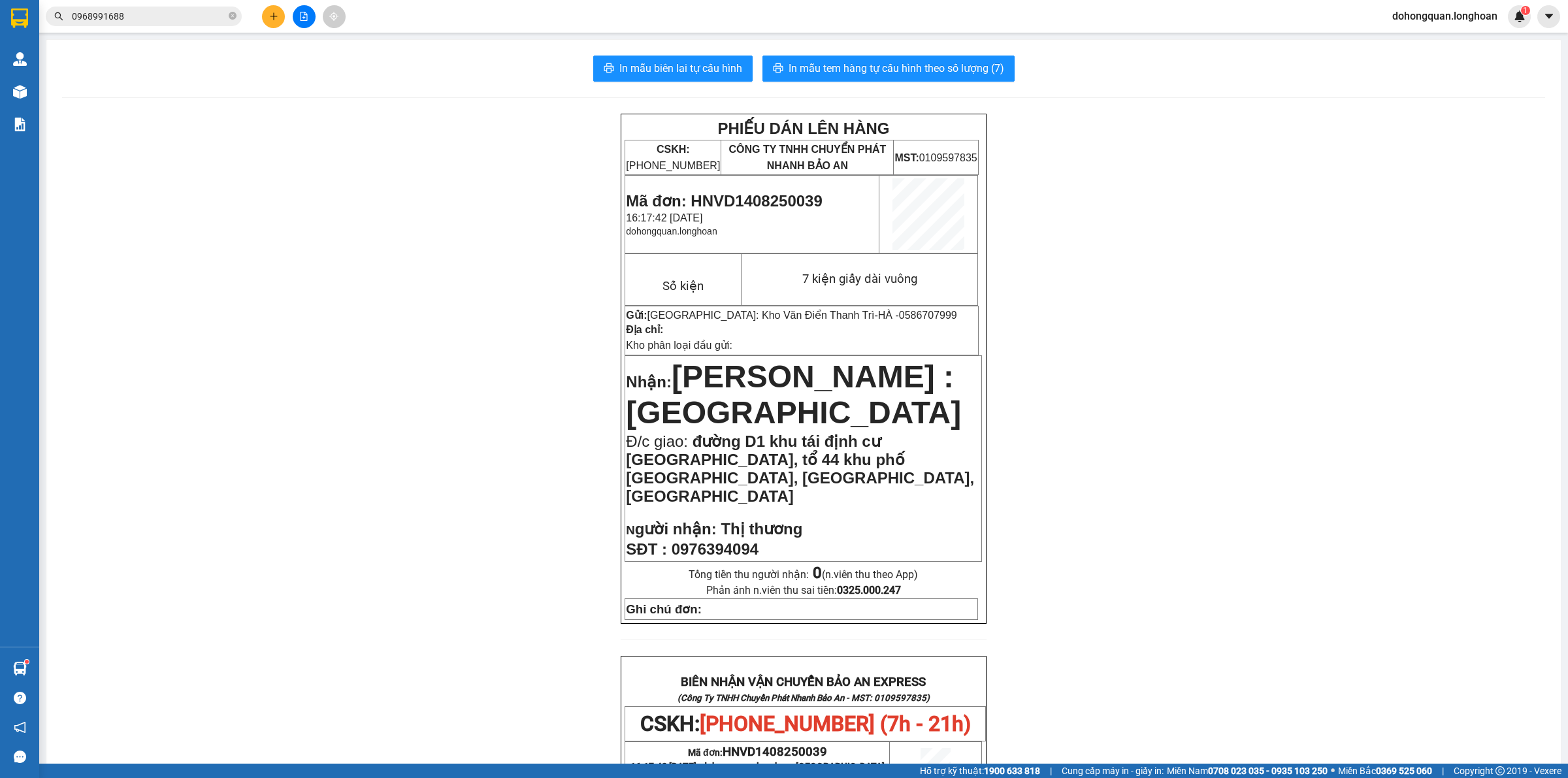
click at [235, 20] on span at bounding box center [232, 17] width 8 height 13
click at [269, 17] on icon "plus" at bounding box center [274, 17] width 9 height 9
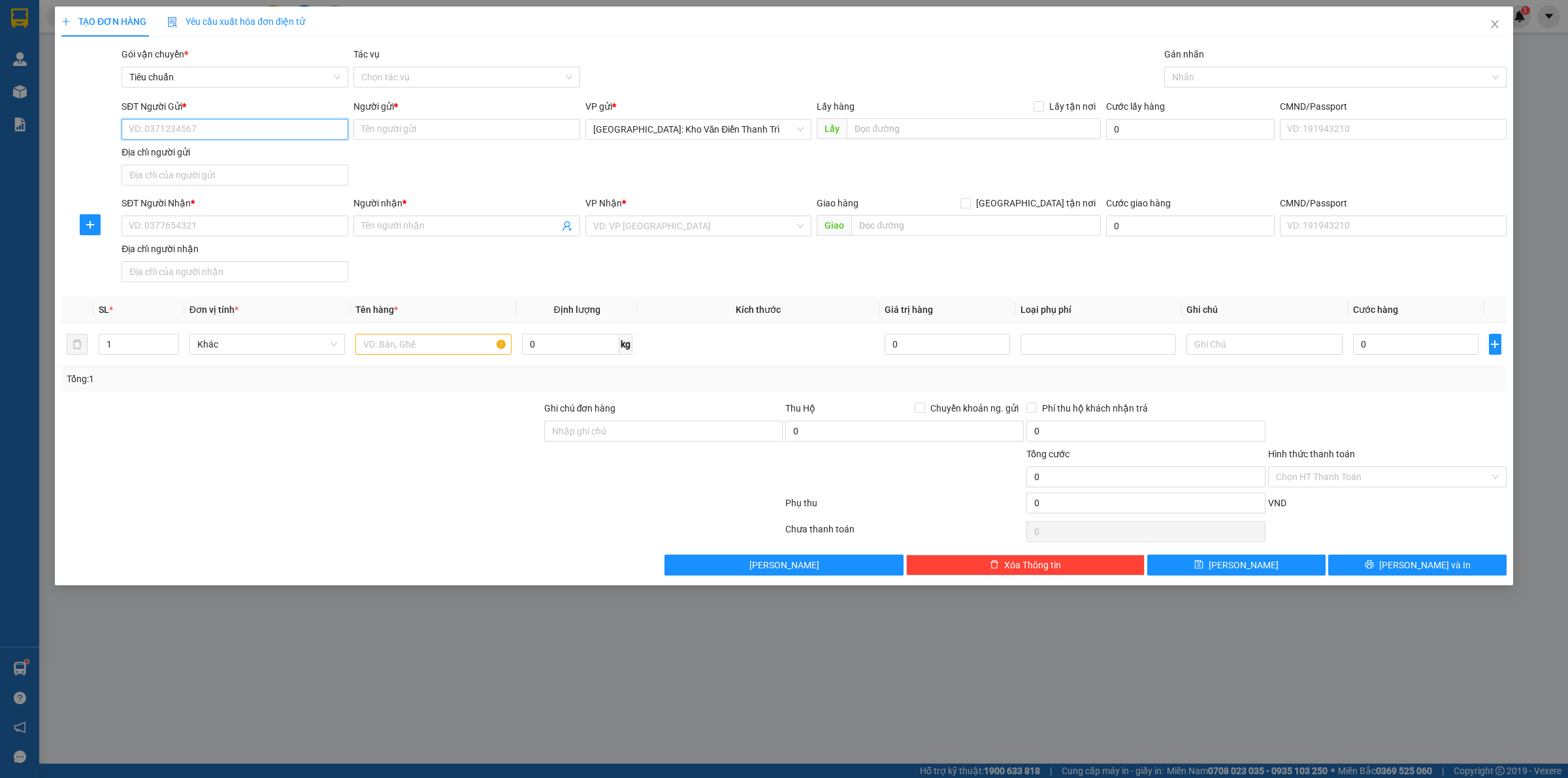
click at [201, 119] on input "SĐT Người Gửi *" at bounding box center [235, 130] width 227 height 21
paste input "0968991688"
type input "0968991688"
click at [407, 131] on input "Người gửi *" at bounding box center [466, 130] width 227 height 21
paste input "Quỳnh"
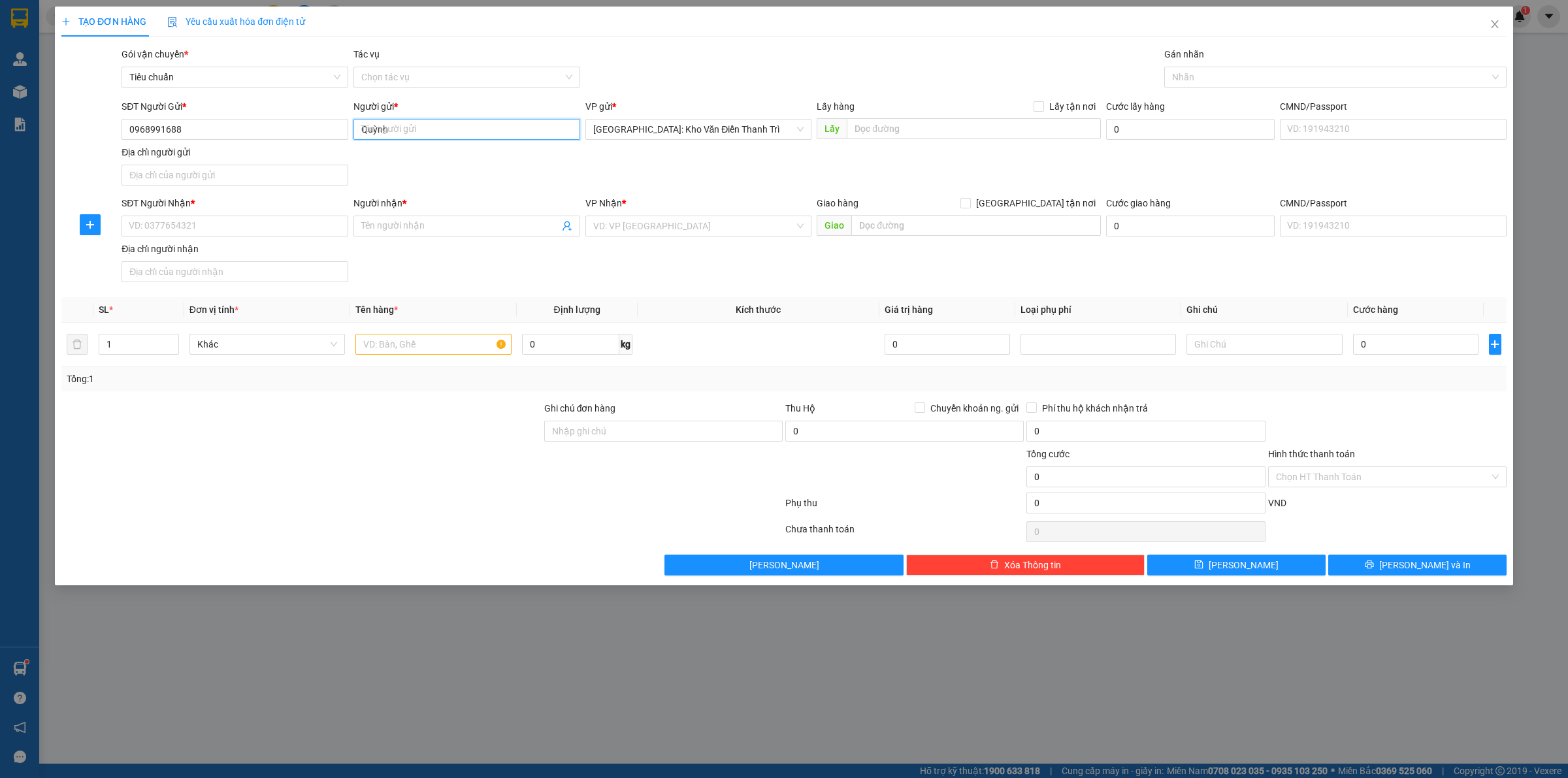
type input "Quỳnh"
click at [734, 172] on div "SĐT Người Gửi * 0968991688 Người gửi * Quỳnh VP gửi * Hà Nội: Kho Văn Điển Than…" at bounding box center [814, 145] width 1390 height 92
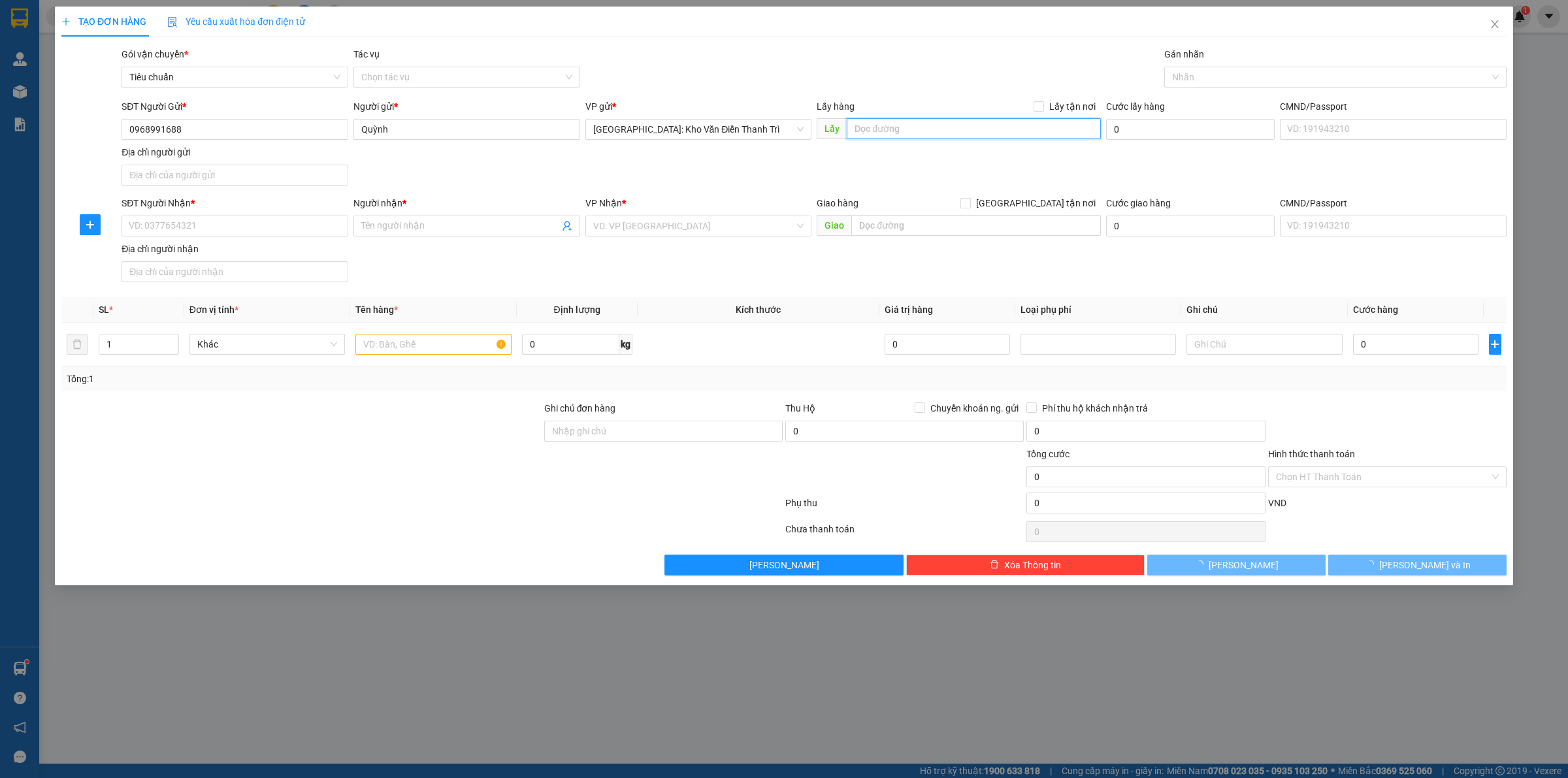
click at [884, 131] on input "text" at bounding box center [974, 129] width 254 height 21
click at [1037, 132] on input "text" at bounding box center [974, 129] width 254 height 21
paste input "Đón: B04-L09 An Phú shop villa KĐT Dương Nội Hà Đông"
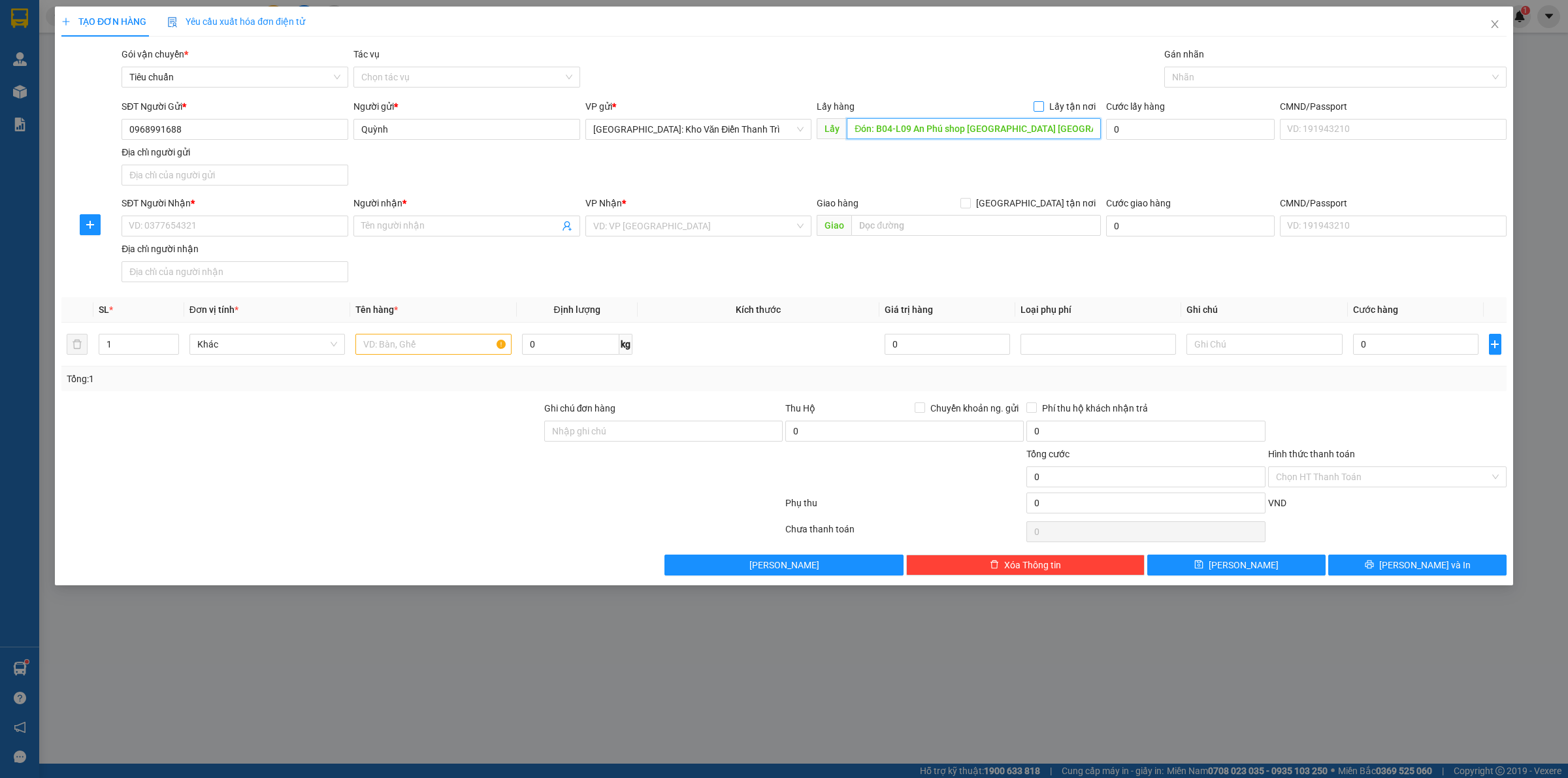
type input "Đón: B04-L09 An Phú shop villa KĐT Dương Nội Hà Đông"
click at [1043, 108] on input "Lấy tận nơi" at bounding box center [1038, 106] width 9 height 9
checkbox input "true"
click at [254, 235] on input "SĐT Người Nhận *" at bounding box center [235, 226] width 227 height 21
paste input "0904888551"
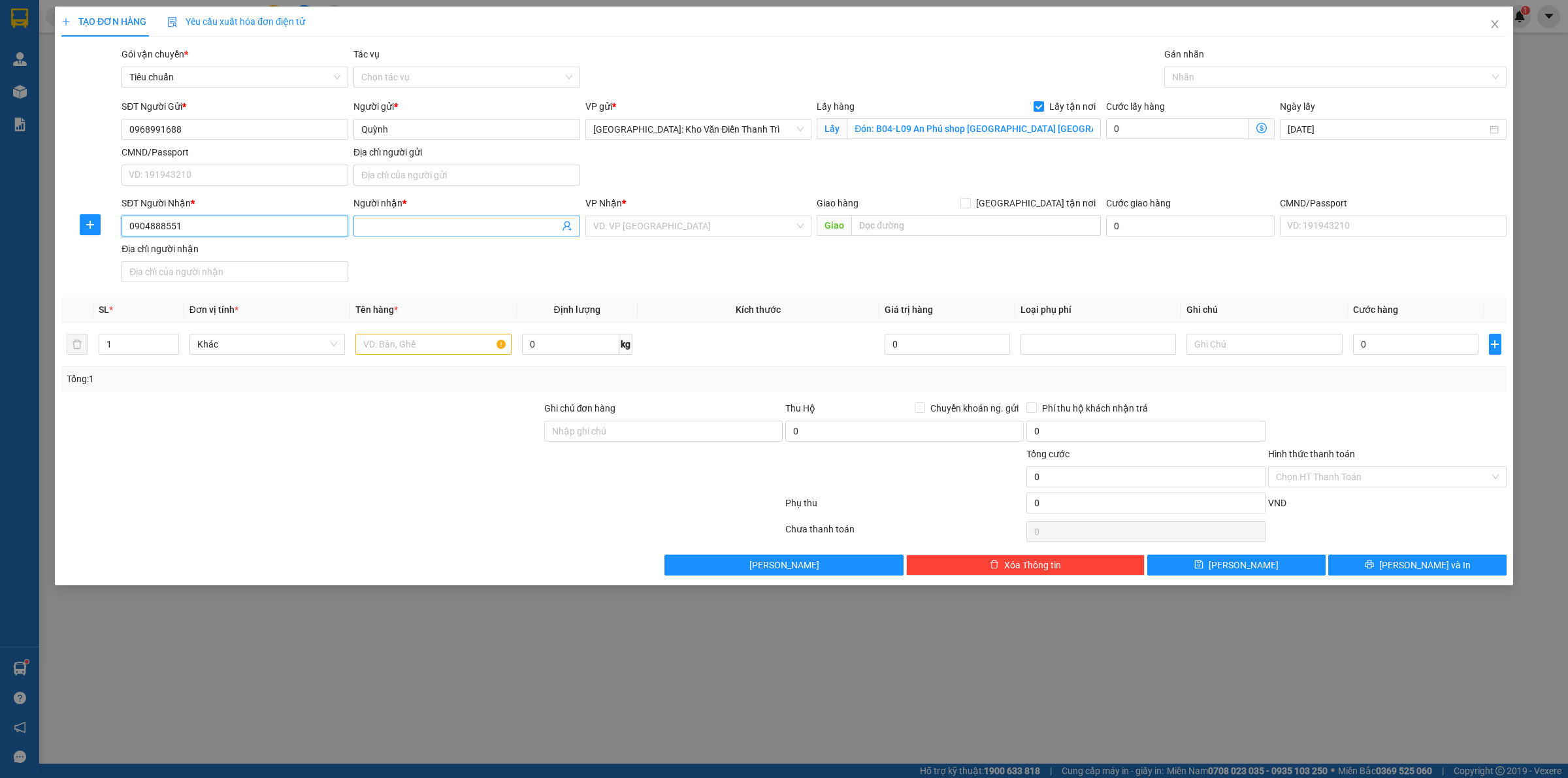
type input "0904888551"
click at [399, 227] on input "Người nhận *" at bounding box center [460, 226] width 198 height 14
paste input "Duyên"
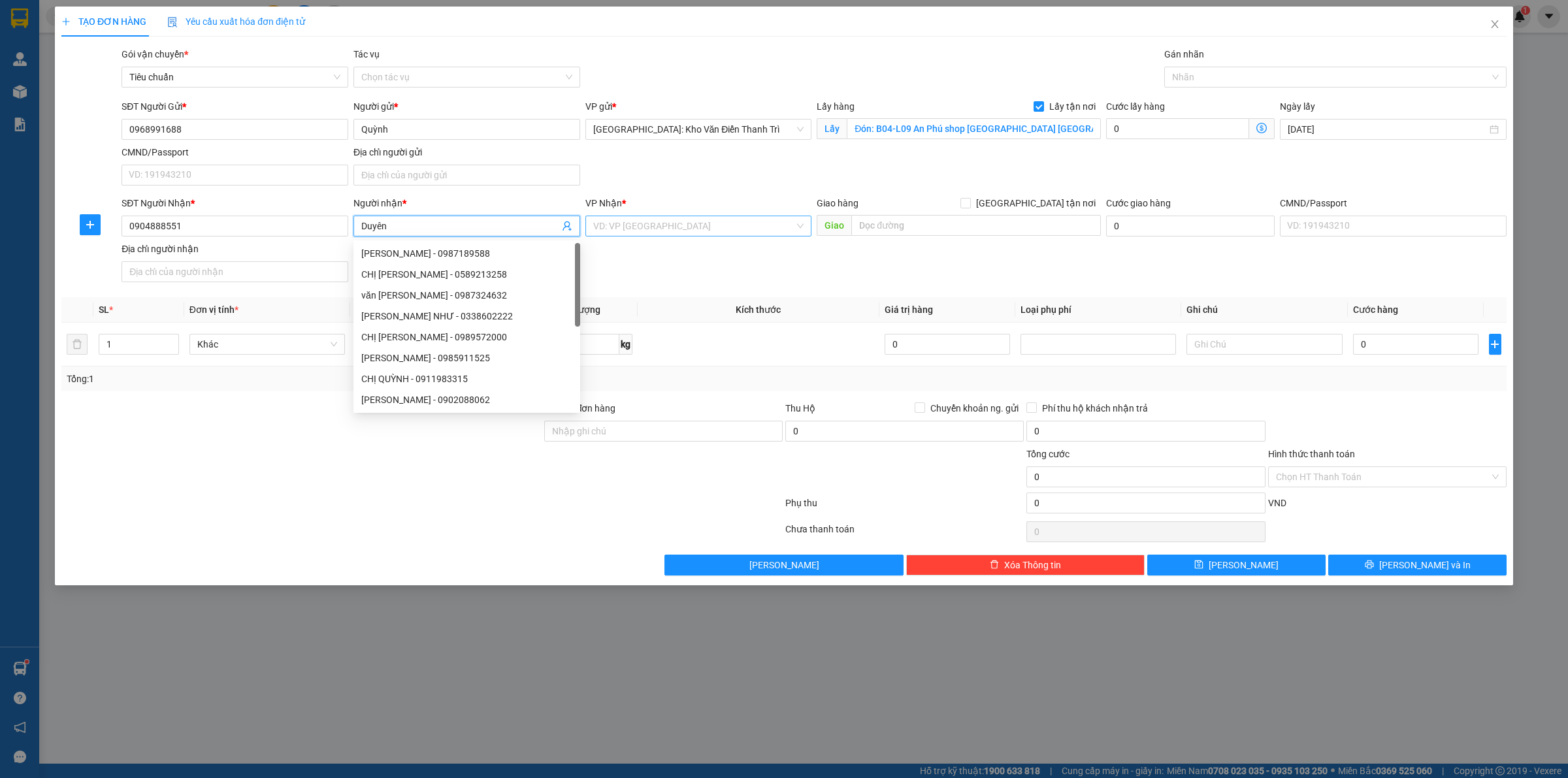
type input "Duyên"
click at [671, 225] on input "search" at bounding box center [694, 226] width 202 height 20
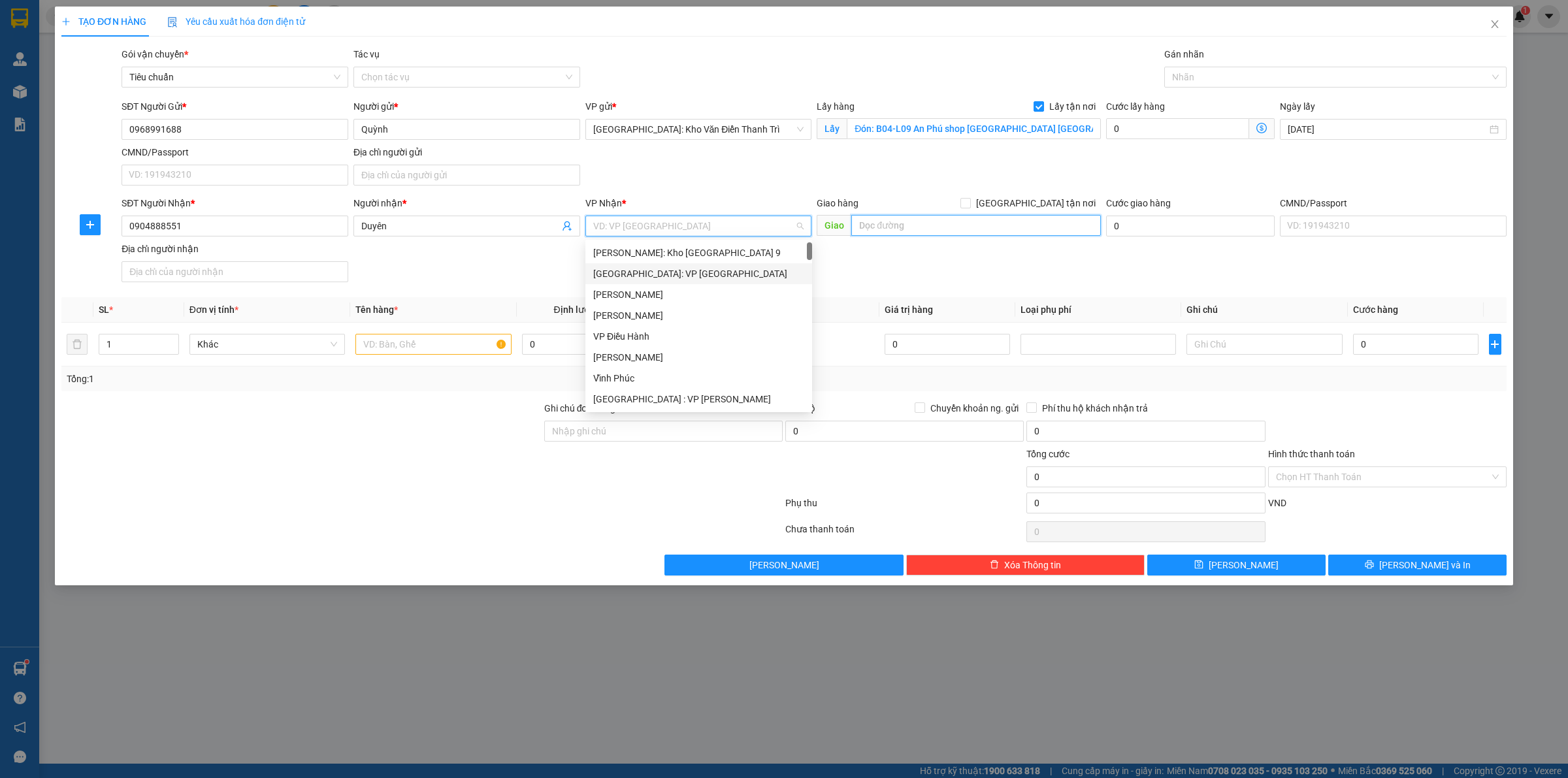
click at [910, 226] on input "text" at bounding box center [976, 225] width 250 height 21
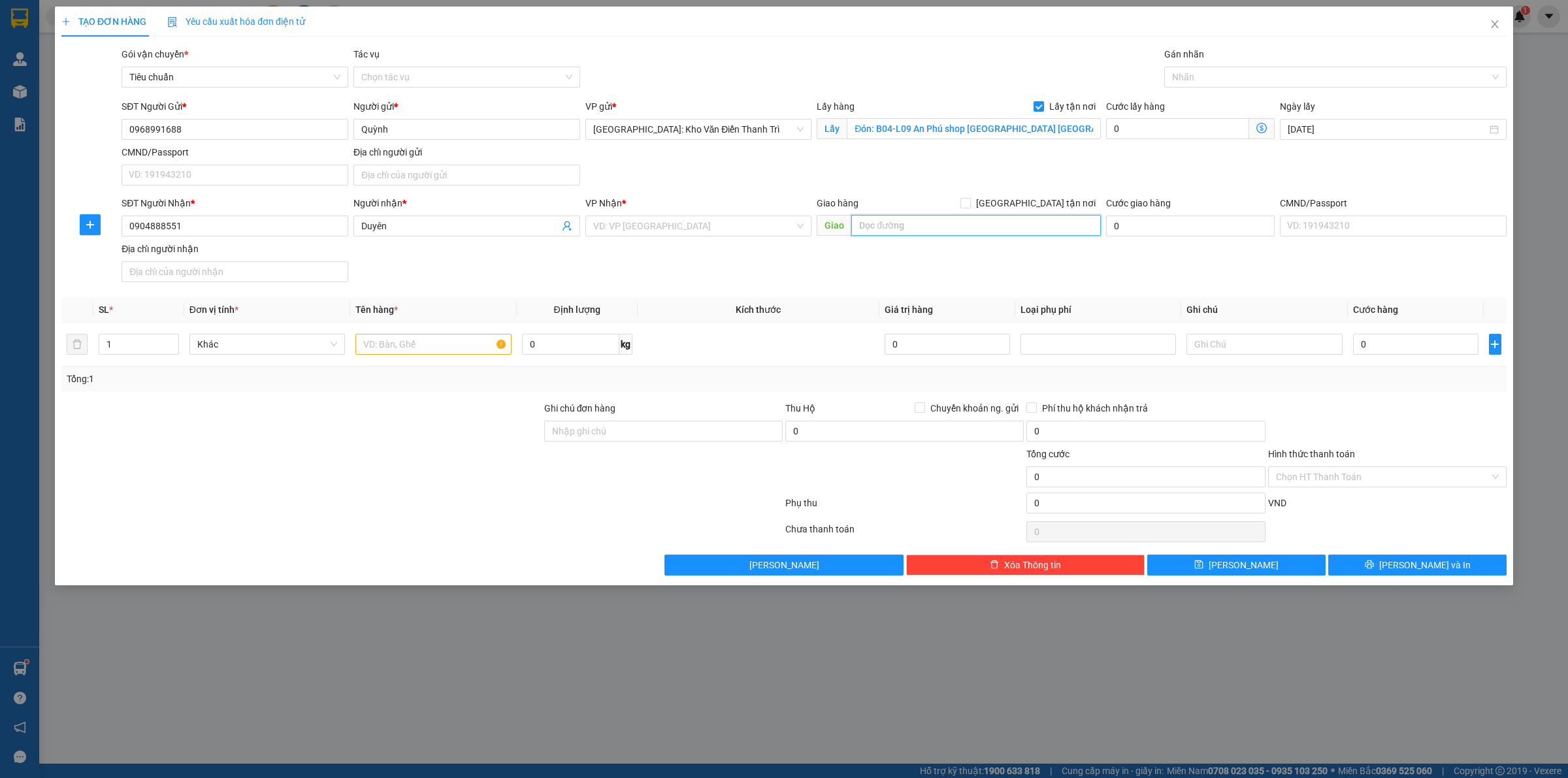
paste input "Trả: 01 Cồn Dầu 23, Hòa Xuân, Đà Nẵng"
type input "Trả: 01 Cồn Dầu 23, Hòa Xuân, Đà Nẵng"
click at [753, 239] on div "VP Nhận * VD: VP Sài Gòn" at bounding box center [698, 219] width 227 height 46
click at [726, 220] on input "search" at bounding box center [694, 226] width 202 height 20
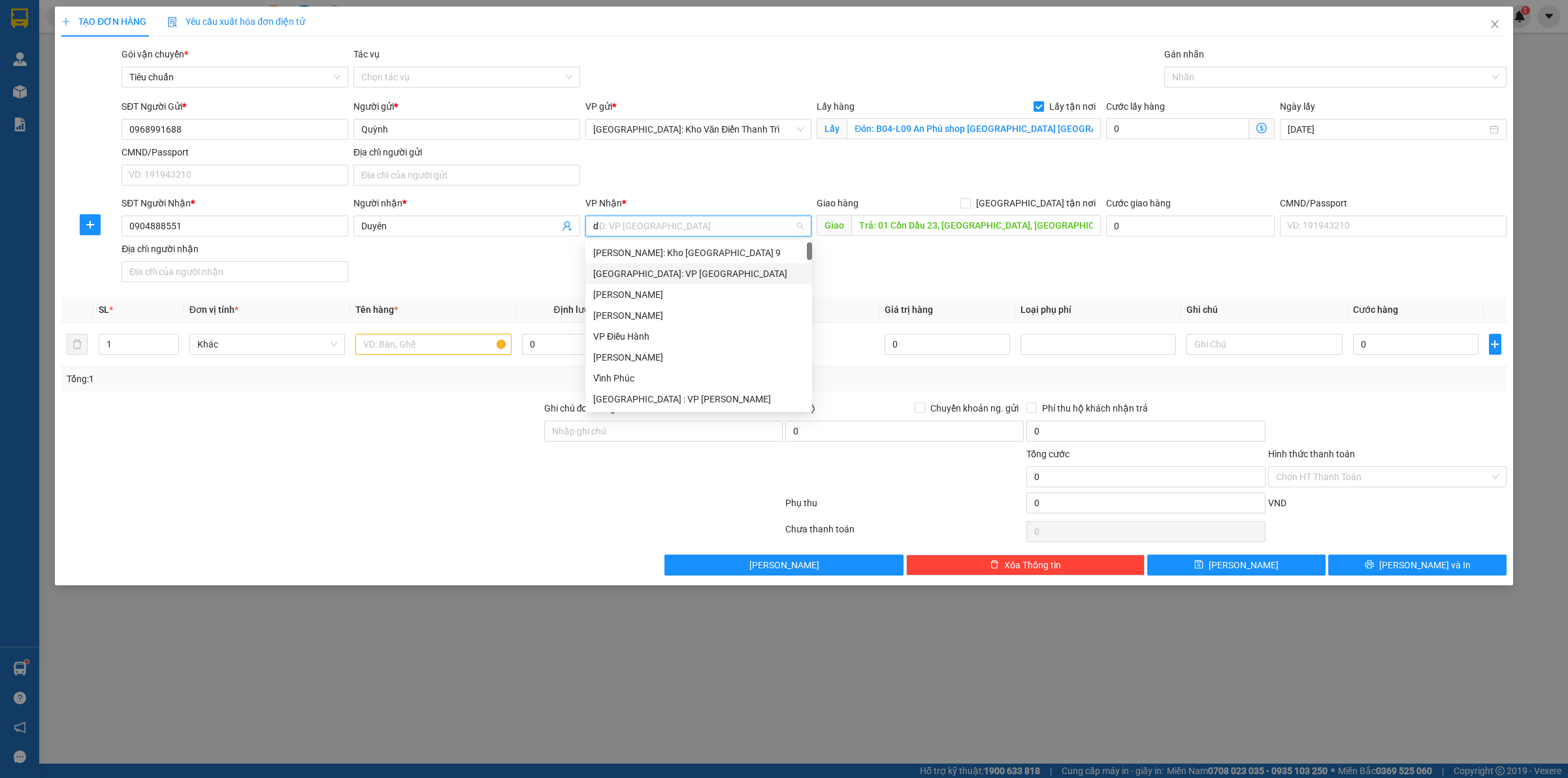
type input "da"
click at [697, 256] on div "[GEOGRAPHIC_DATA] : VP [PERSON_NAME]" at bounding box center [713, 253] width 240 height 14
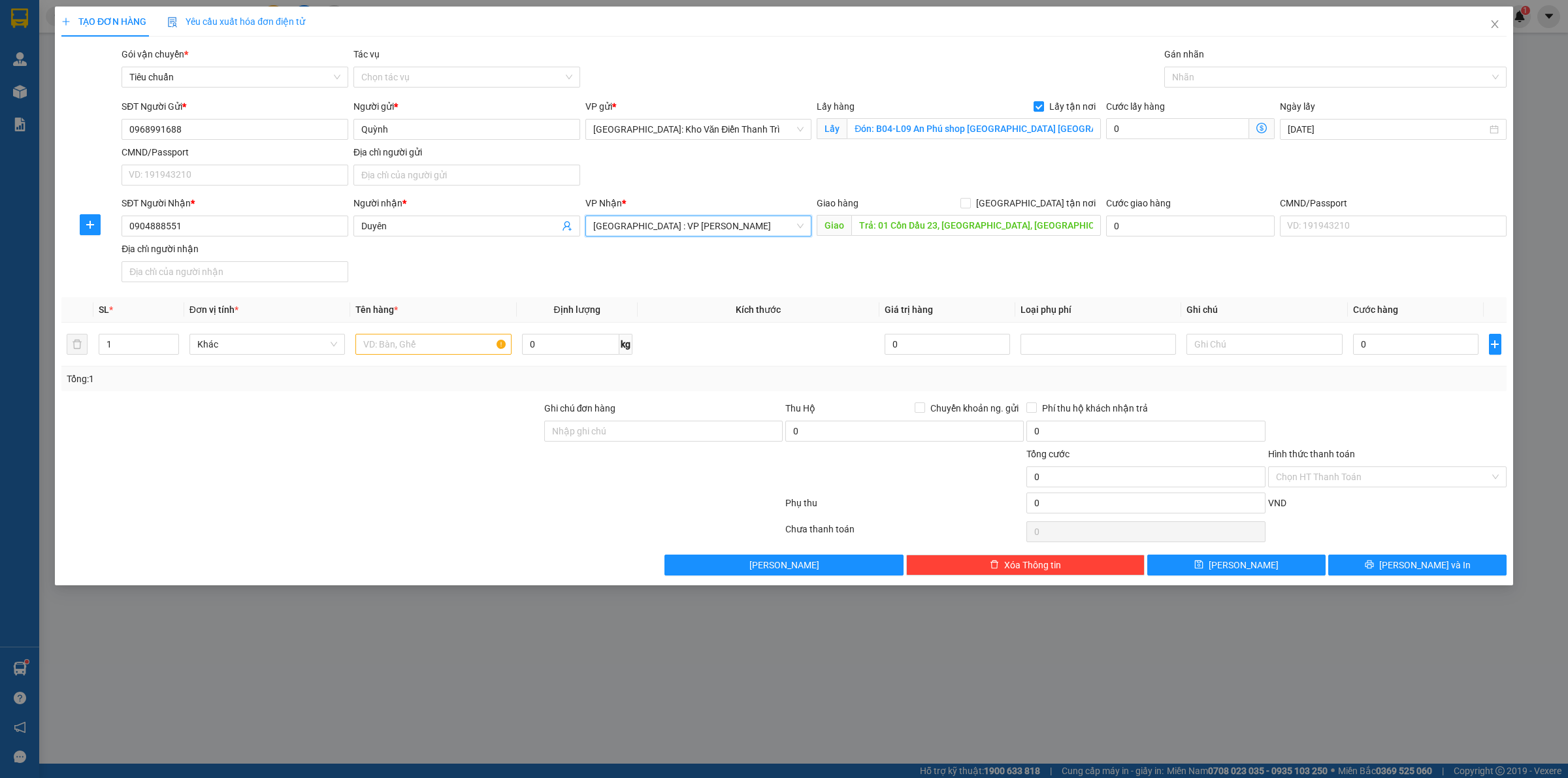
drag, startPoint x: 951, startPoint y: 255, endPoint x: 979, endPoint y: 212, distance: 51.3
click at [956, 250] on div "SĐT Người Nhận * 0904888551 Người nhận * Duyên VP Nhận * Đà Nẵng : VP Thanh Khê…" at bounding box center [814, 242] width 1390 height 92
click at [1044, 207] on span "[GEOGRAPHIC_DATA] tận nơi" at bounding box center [1036, 203] width 130 height 14
click at [969, 207] on input "[GEOGRAPHIC_DATA] tận nơi" at bounding box center [965, 203] width 9 height 9
checkbox input "true"
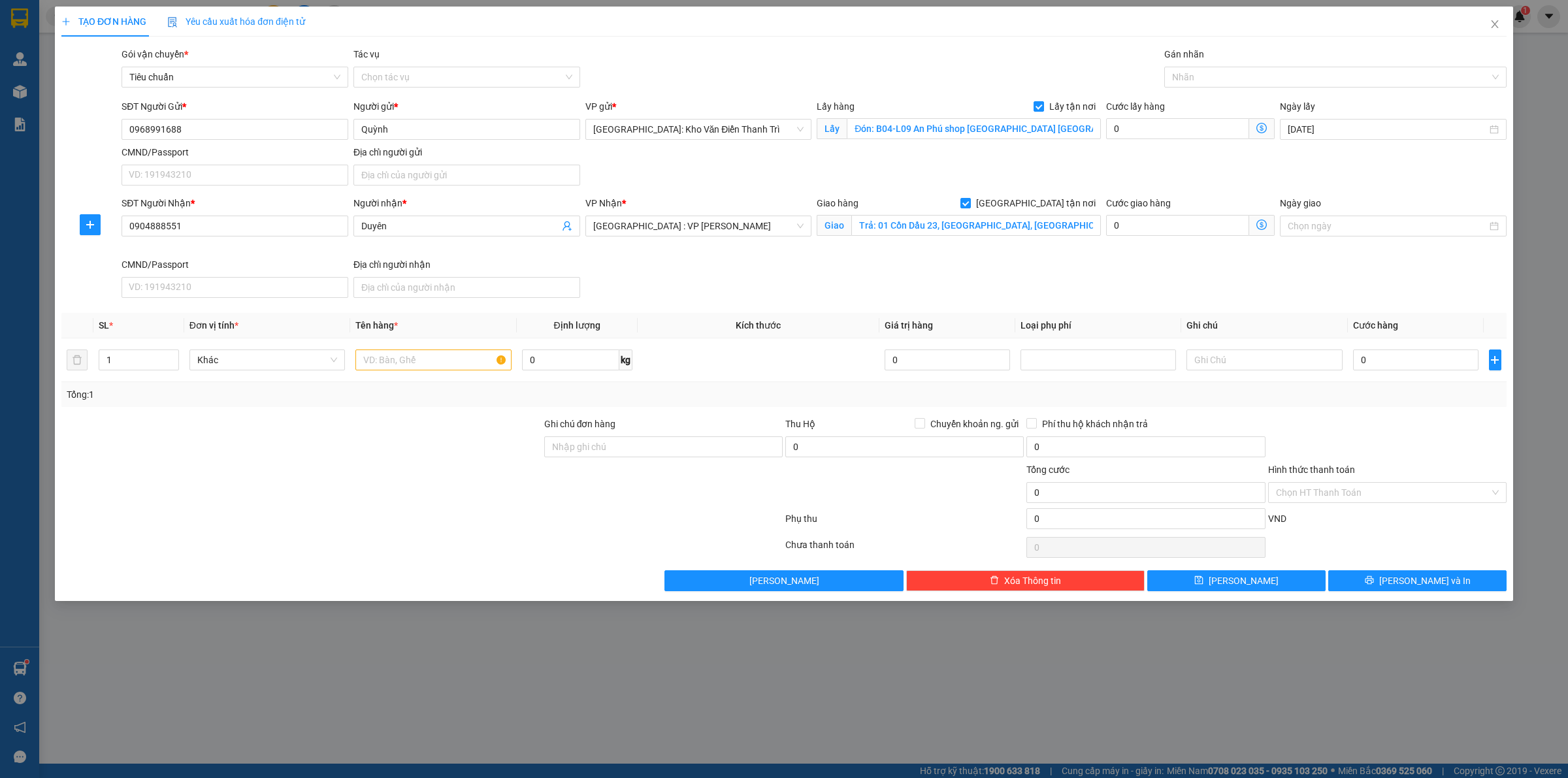
drag, startPoint x: 1120, startPoint y: 168, endPoint x: 1154, endPoint y: 145, distance: 41.0
click at [1124, 168] on div "SĐT Người Gửi * 0968991688 Người gửi * Quỳnh VP gửi * Hà Nội: Kho Văn Điển Than…" at bounding box center [814, 145] width 1390 height 92
click at [1199, 87] on div "Gán nhãn Nhãn" at bounding box center [1335, 70] width 342 height 46
click at [1203, 77] on div at bounding box center [1329, 77] width 323 height 16
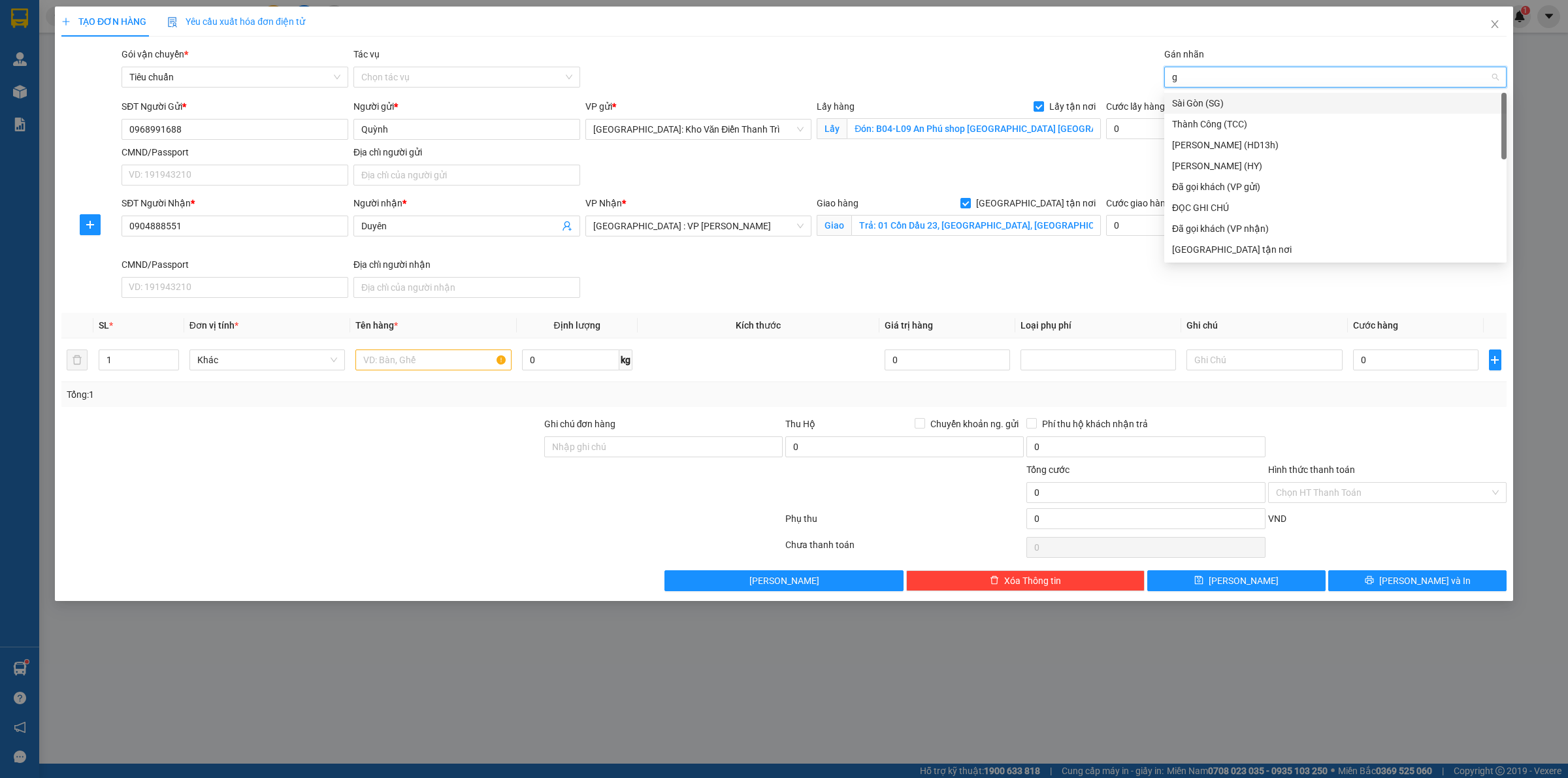
type input "gt"
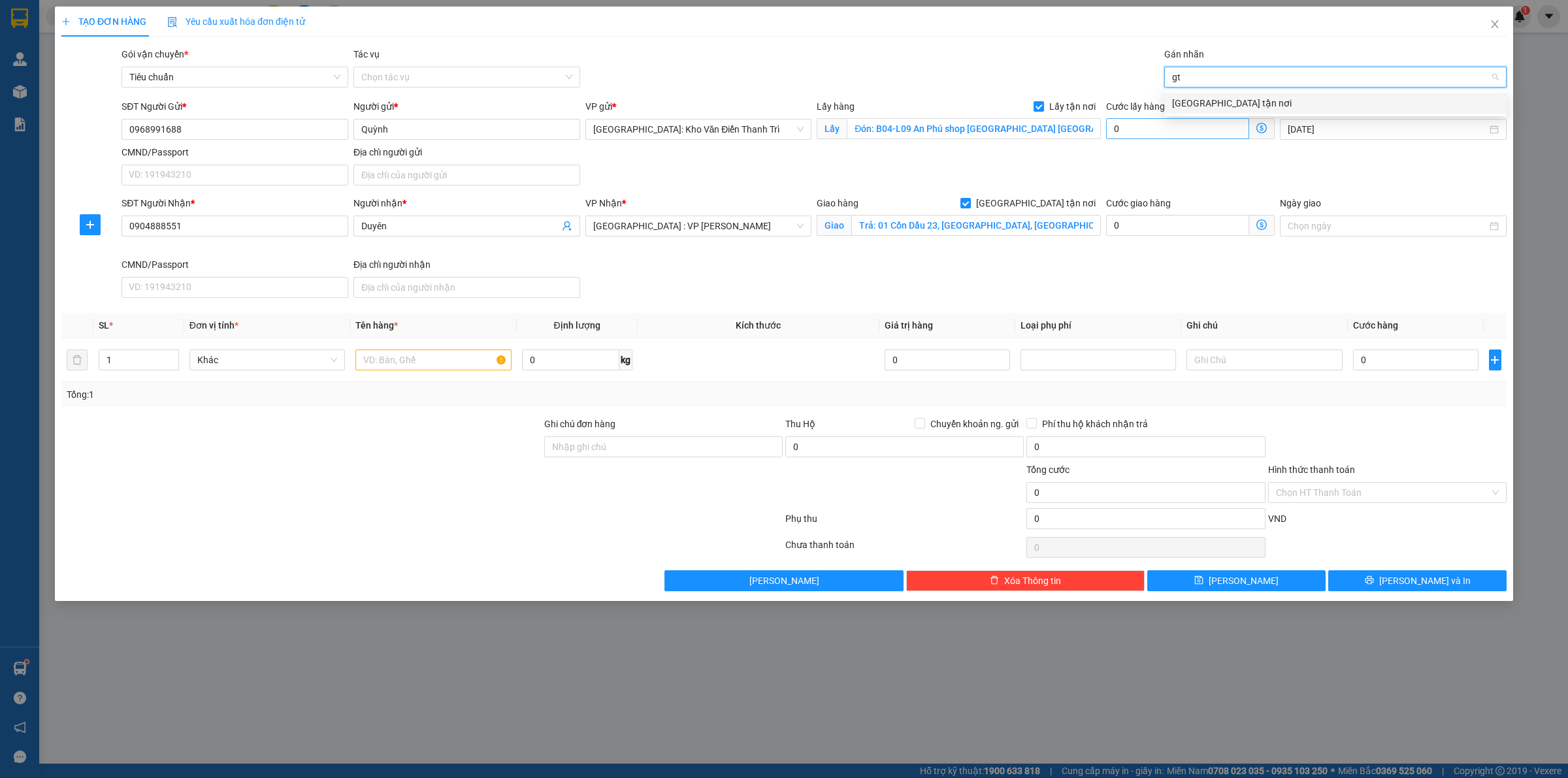
drag, startPoint x: 1205, startPoint y: 100, endPoint x: 1147, endPoint y: 137, distance: 68.8
click at [1206, 101] on div "[GEOGRAPHIC_DATA] tận nơi" at bounding box center [1336, 103] width 327 height 14
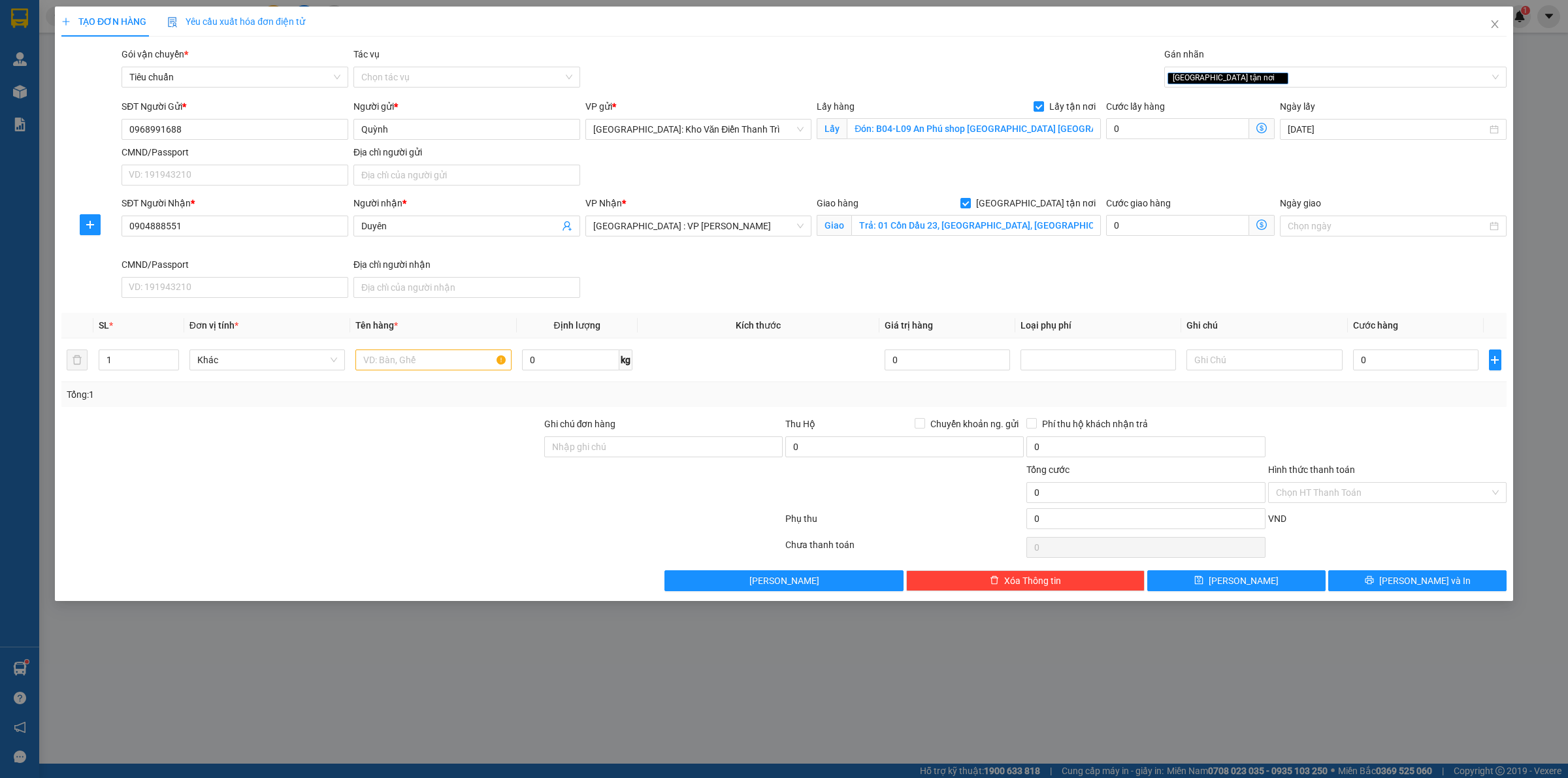
click at [1057, 259] on div "SĐT Người Nhận * 0904888551 Người nhận * Duyên VP Nhận * Đà Nẵng : VP Thanh Khê…" at bounding box center [814, 250] width 1390 height 107
click at [400, 358] on input "text" at bounding box center [433, 359] width 156 height 21
click at [1160, 131] on input "0" at bounding box center [1177, 129] width 143 height 21
type input "6"
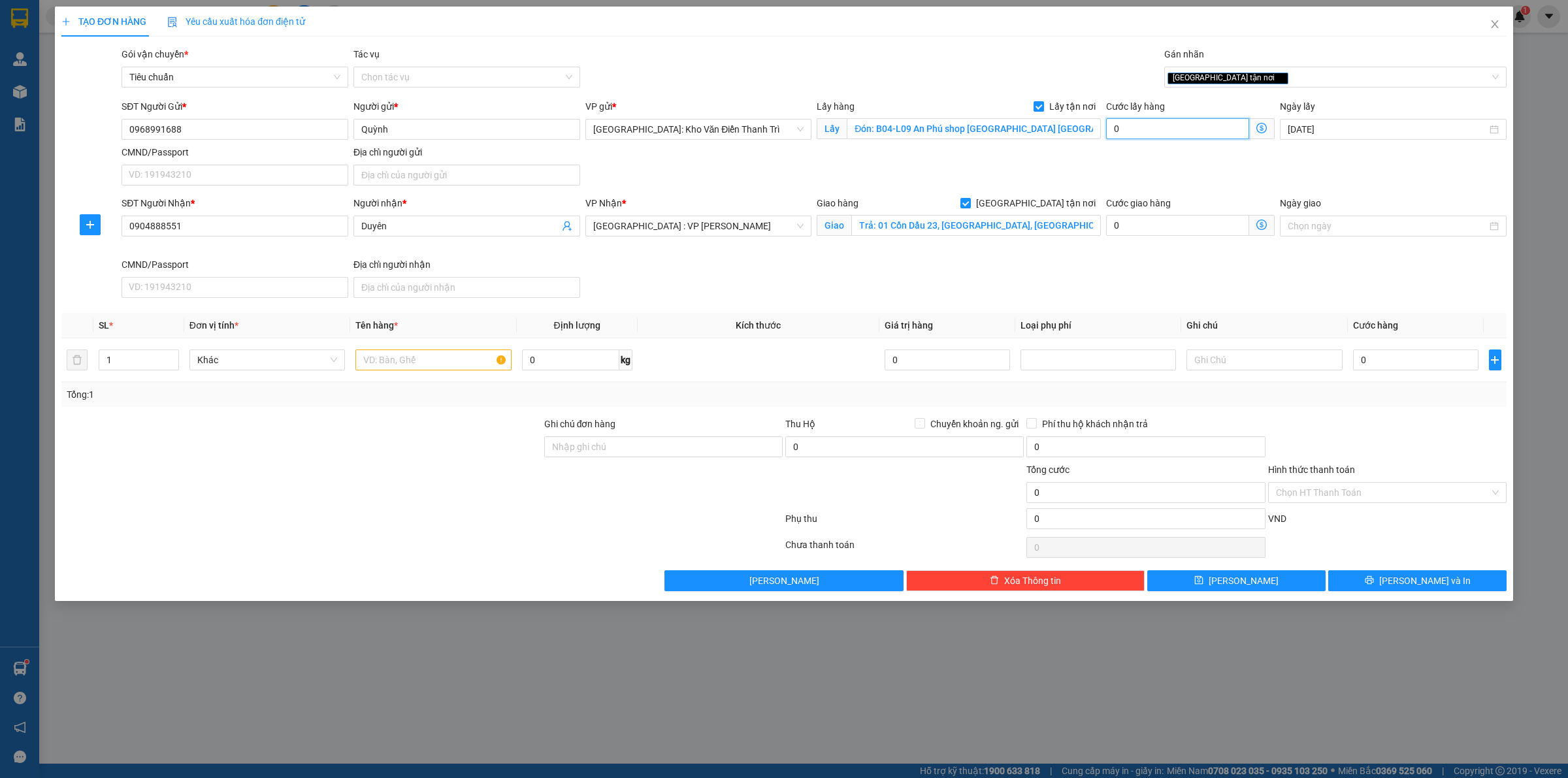
type input "6"
type input "65"
type input "650"
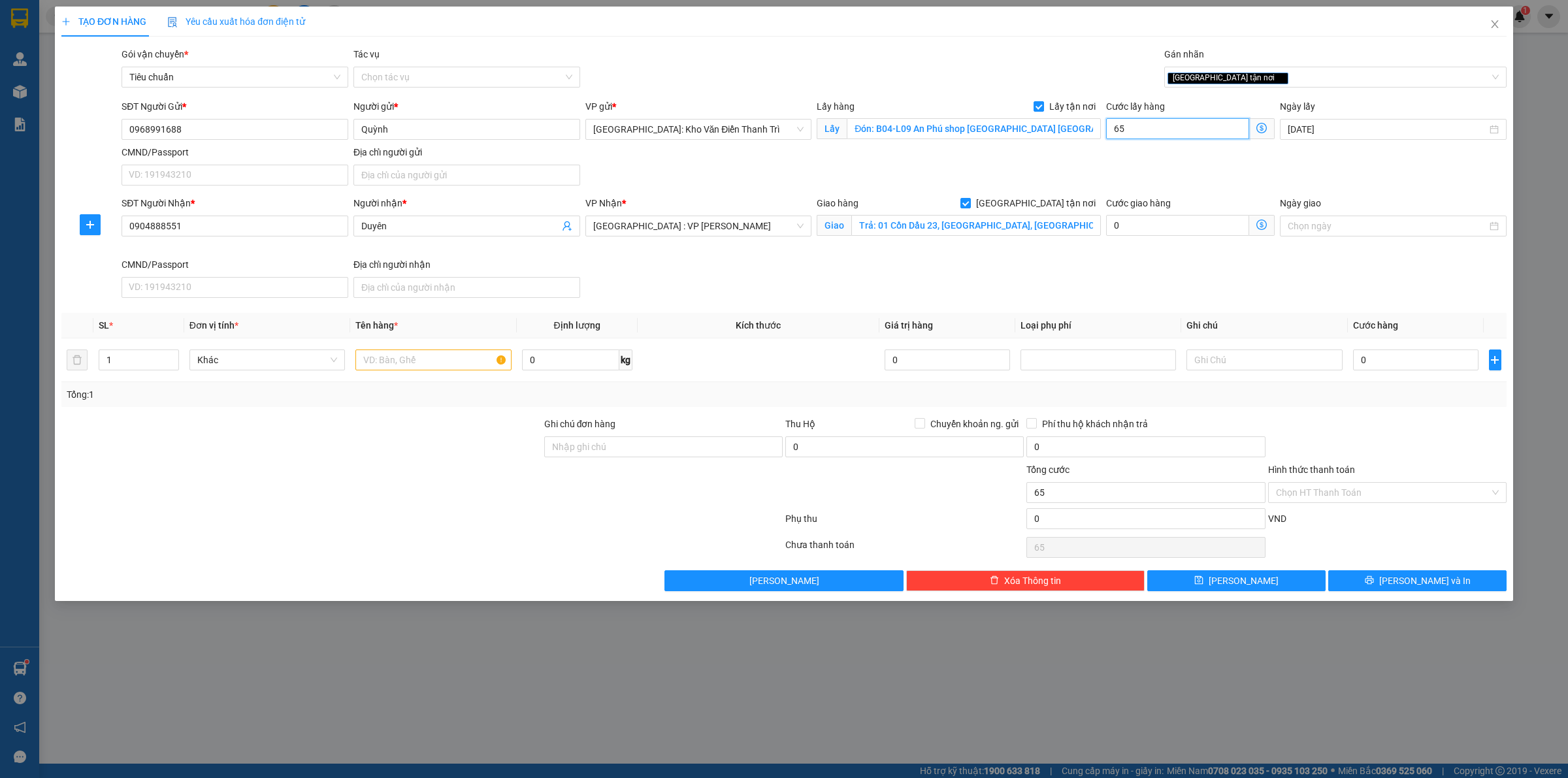
type input "650"
type input "6.500"
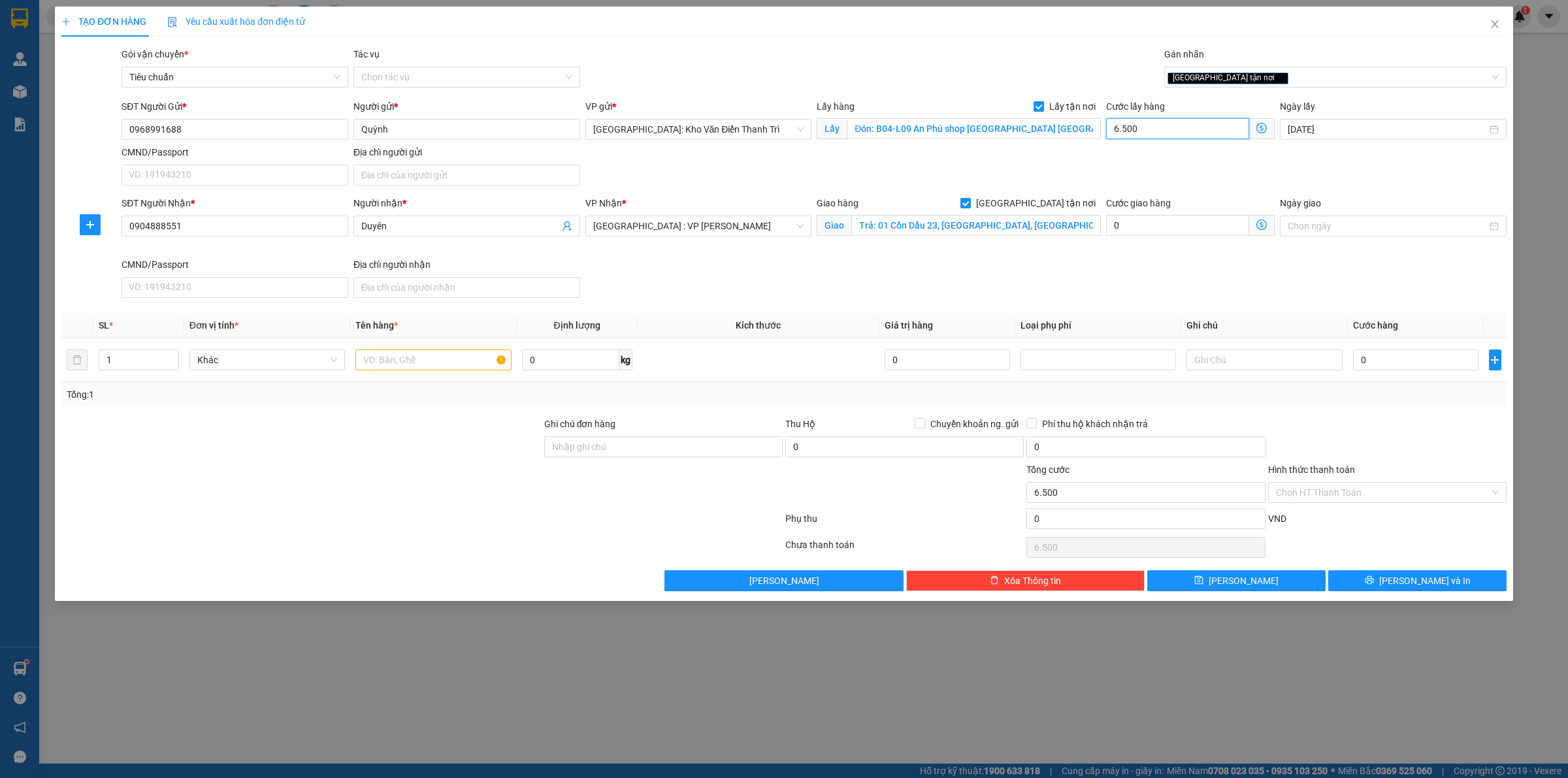
type input "65.000"
click at [1416, 357] on input "0" at bounding box center [1416, 359] width 126 height 21
type input "3"
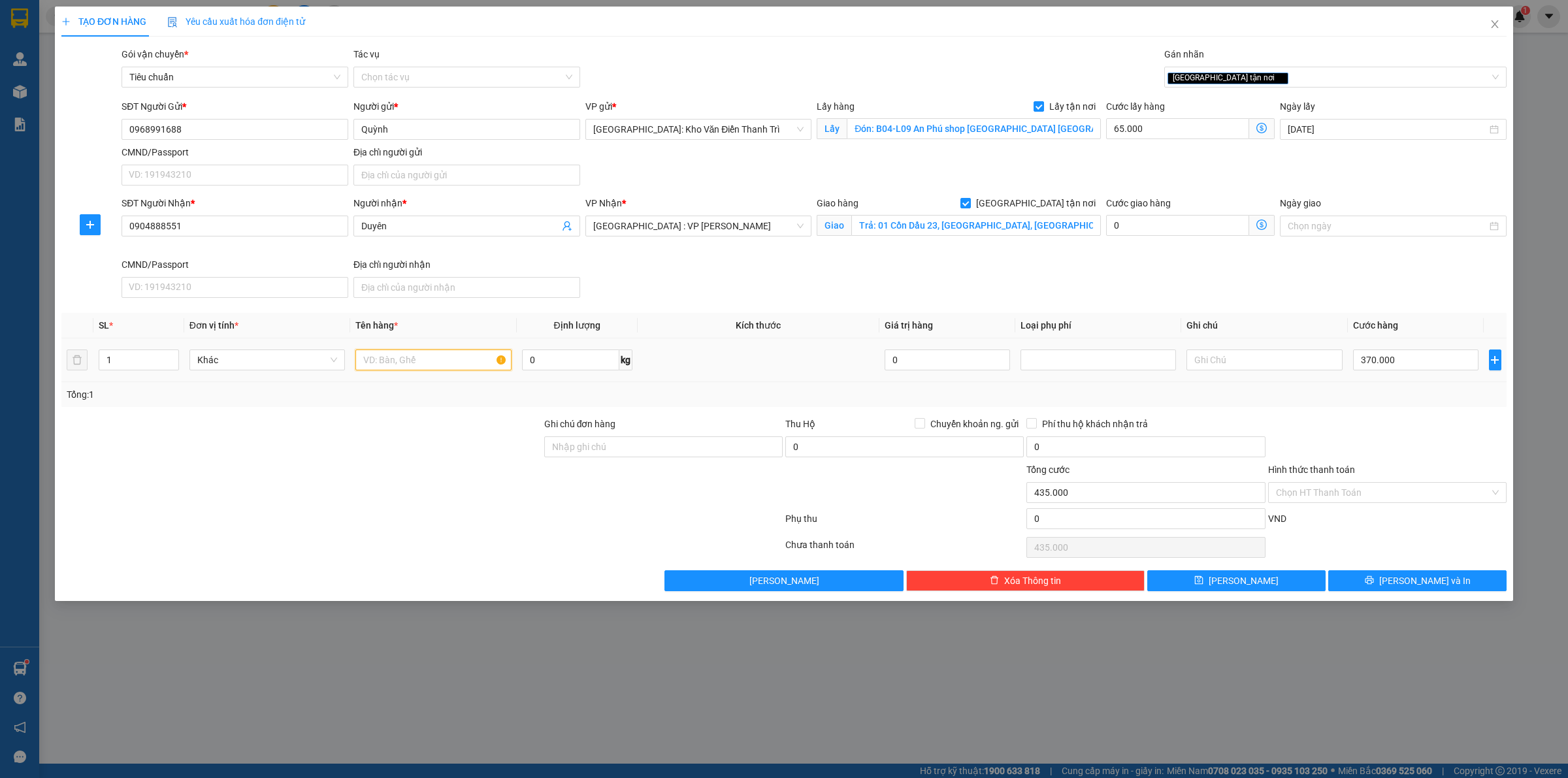
click at [366, 361] on input "text" at bounding box center [433, 359] width 156 height 21
paste input "3 kiện"
click at [1258, 592] on button "Lưu" at bounding box center [1236, 581] width 179 height 21
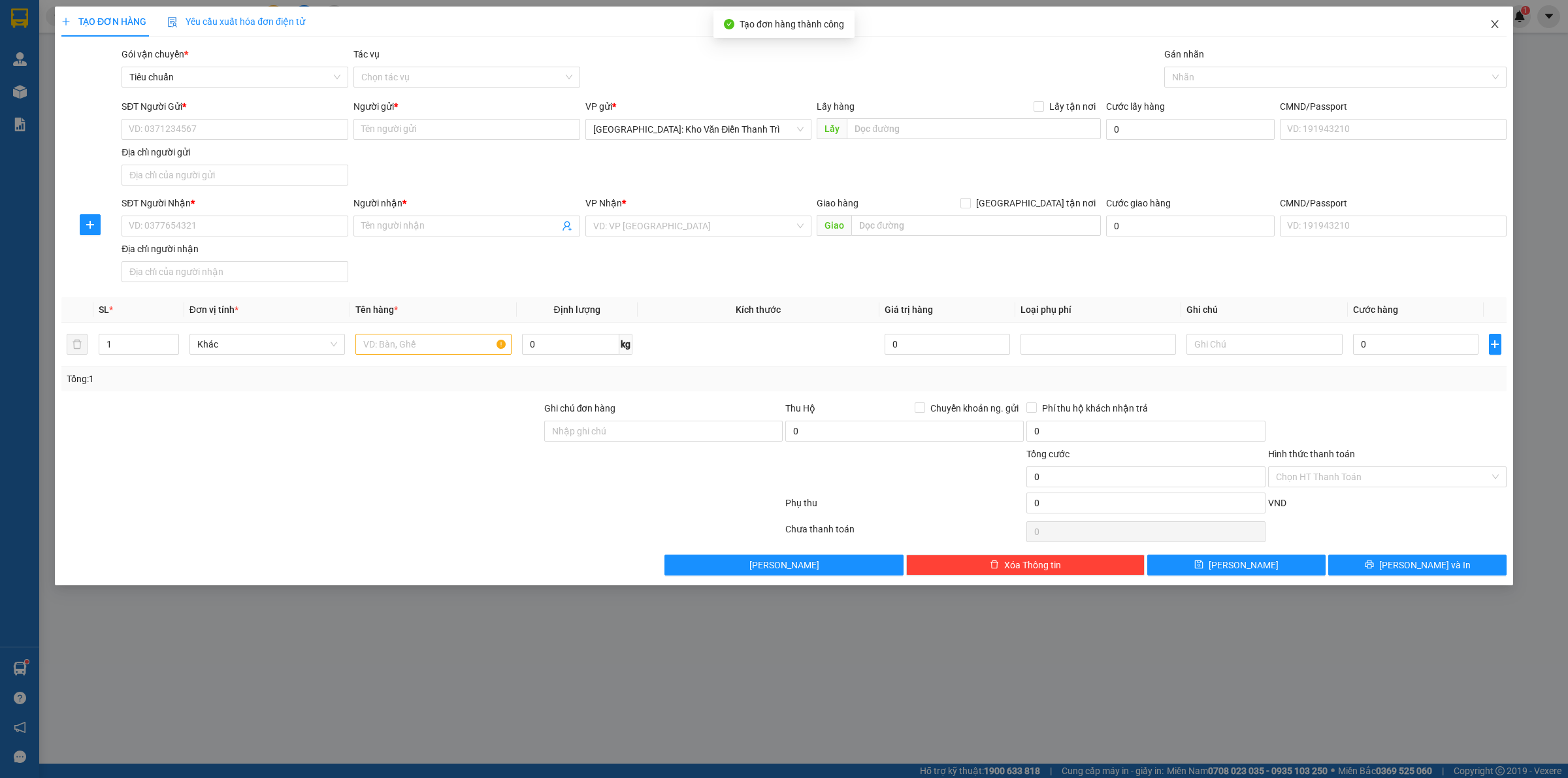
click at [1497, 17] on span "Close" at bounding box center [1495, 24] width 36 height 36
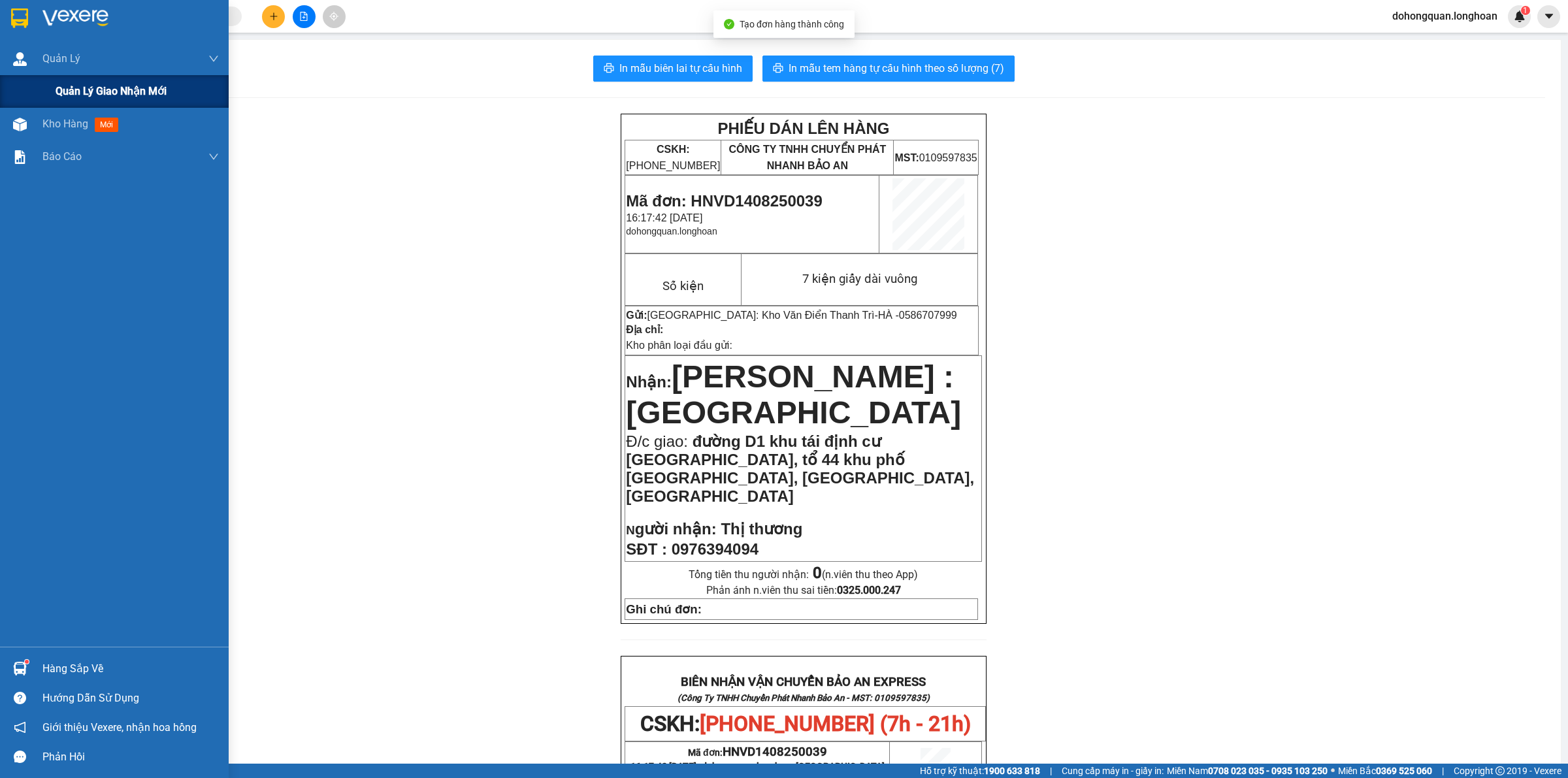
click at [50, 90] on div "Quản lý giao nhận mới" at bounding box center [114, 91] width 228 height 32
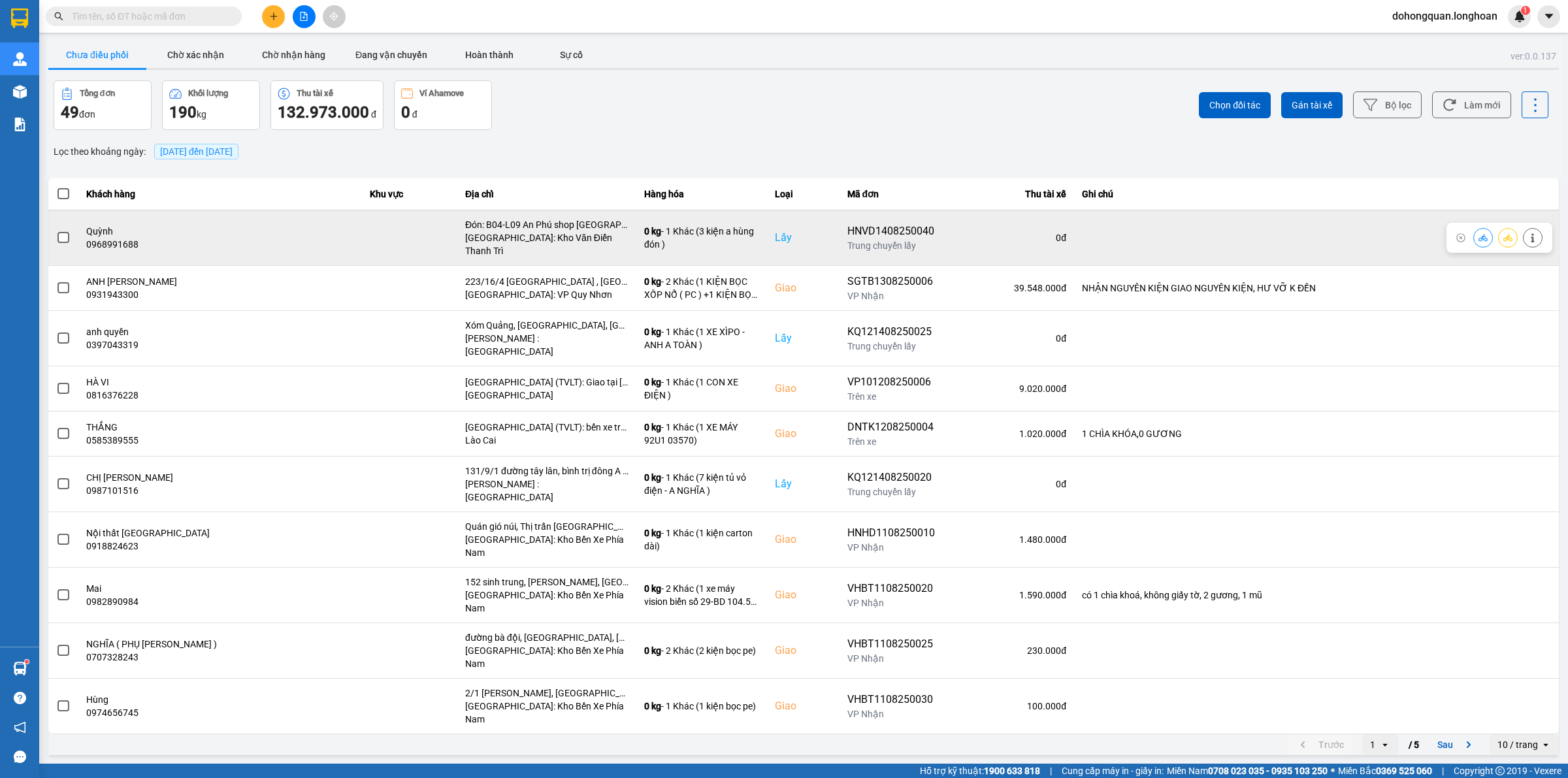
click at [1510, 234] on icon at bounding box center [1508, 237] width 9 height 7
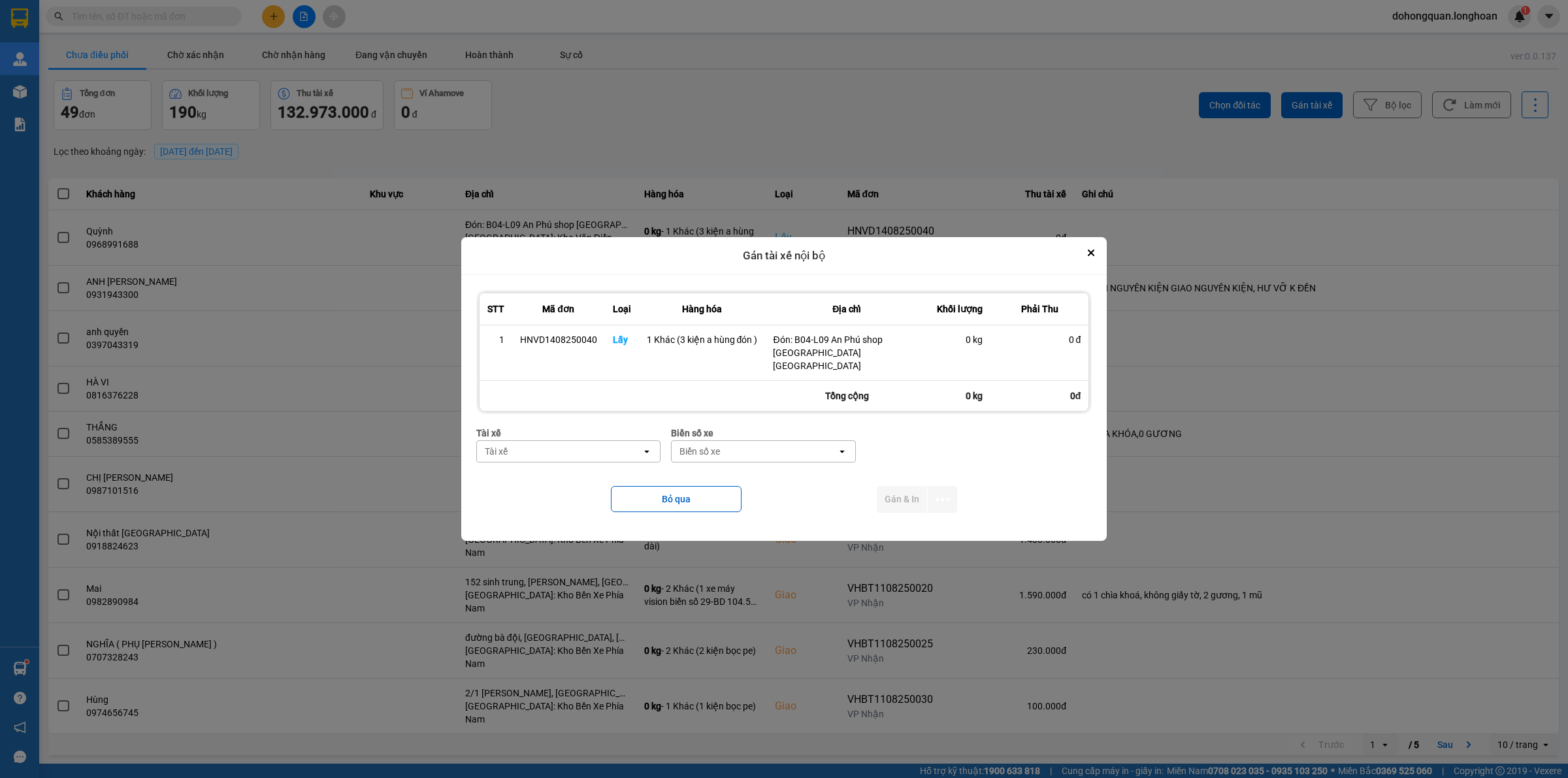
click at [564, 448] on div "Tài xế" at bounding box center [559, 451] width 165 height 21
click at [573, 472] on span "0325666247 - A Hùng 17 Lái Xe Hà Nội 0325666247" at bounding box center [571, 479] width 168 height 26
click at [785, 445] on div "Biển số xe" at bounding box center [805, 451] width 40 height 13
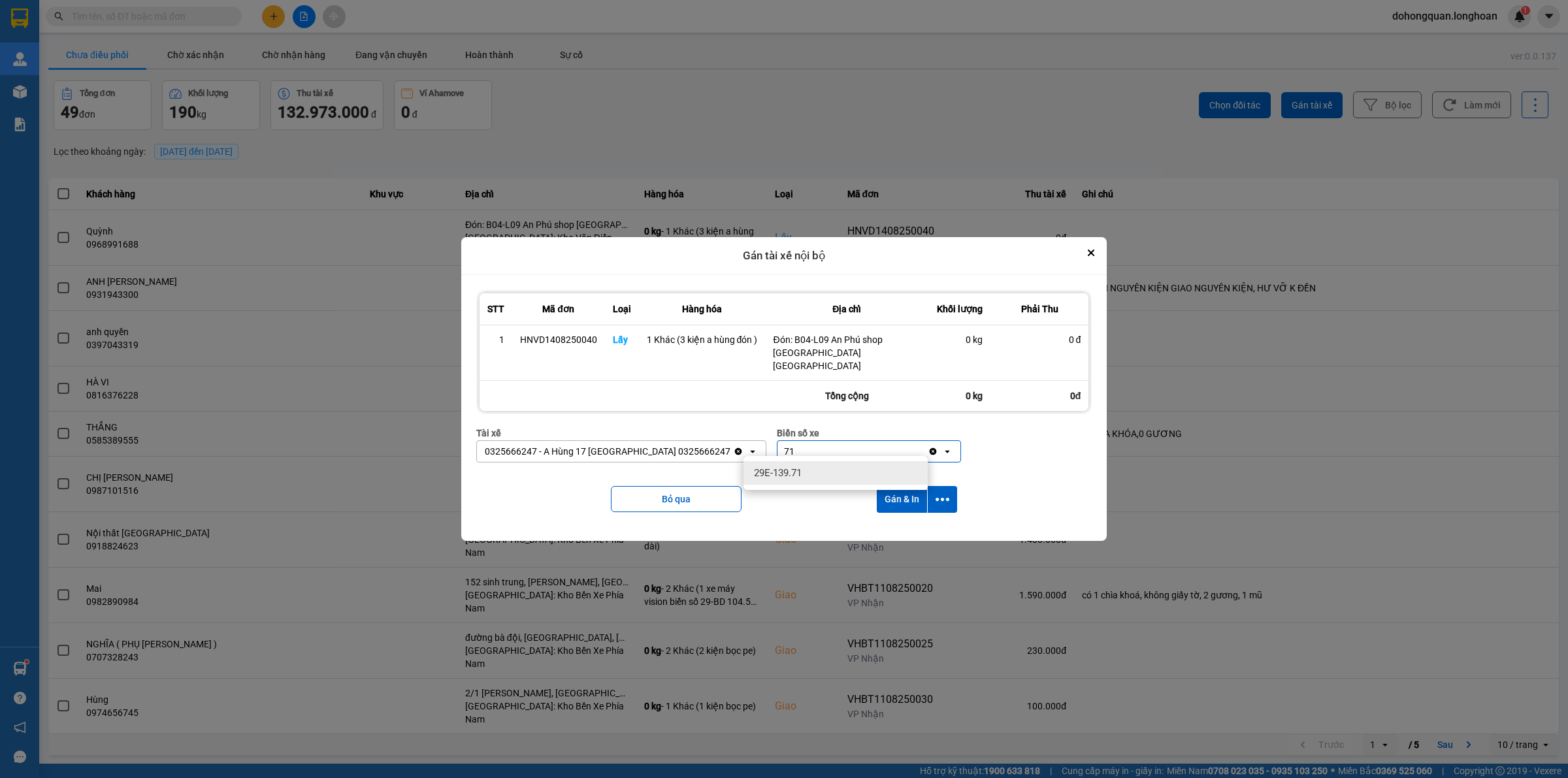
click at [789, 467] on span "29E-139.71" at bounding box center [777, 473] width 47 height 13
click at [944, 493] on icon "dialog" at bounding box center [942, 499] width 13 height 13
click at [905, 532] on span "Chỉ gán tài" at bounding box center [890, 528] width 43 height 13
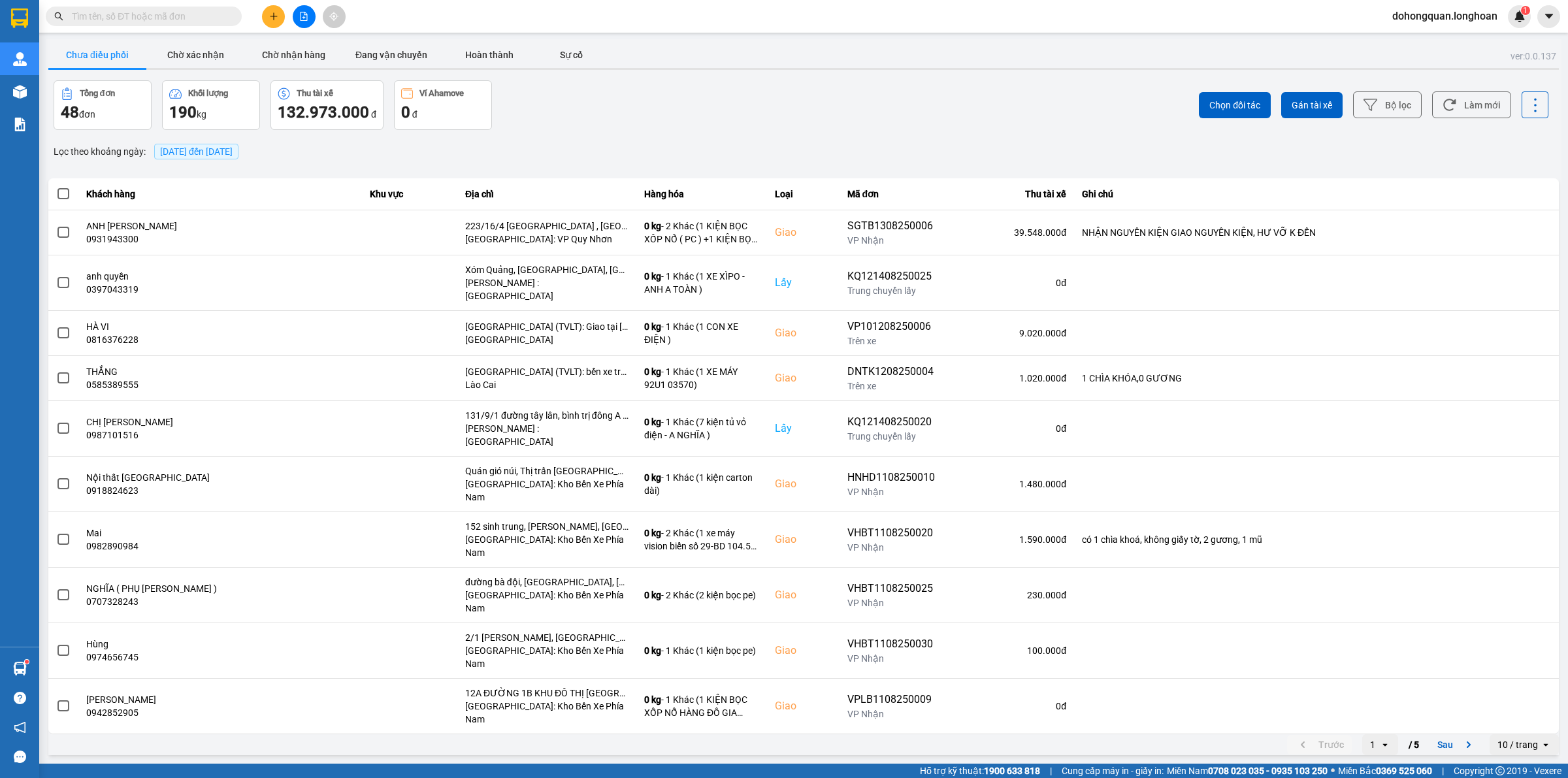
click at [674, 98] on div "Tổng đơn 48 đơn Khối lượng 190 kg Thu tài xế 132.973.000 đ Ví Ahamove 0 đ" at bounding box center [427, 105] width 747 height 50
click at [694, 93] on div "Tổng đơn 48 đơn Khối lượng 190 kg Thu tài xế 132.973.000 đ Ví Ahamove 0 đ" at bounding box center [427, 105] width 747 height 50
click at [777, 95] on div "Tổng đơn 48 đơn Khối lượng 190 kg Thu tài xế 132.973.000 đ Ví Ahamove 0 đ" at bounding box center [427, 105] width 747 height 50
click at [276, 13] on icon "plus" at bounding box center [274, 17] width 9 height 9
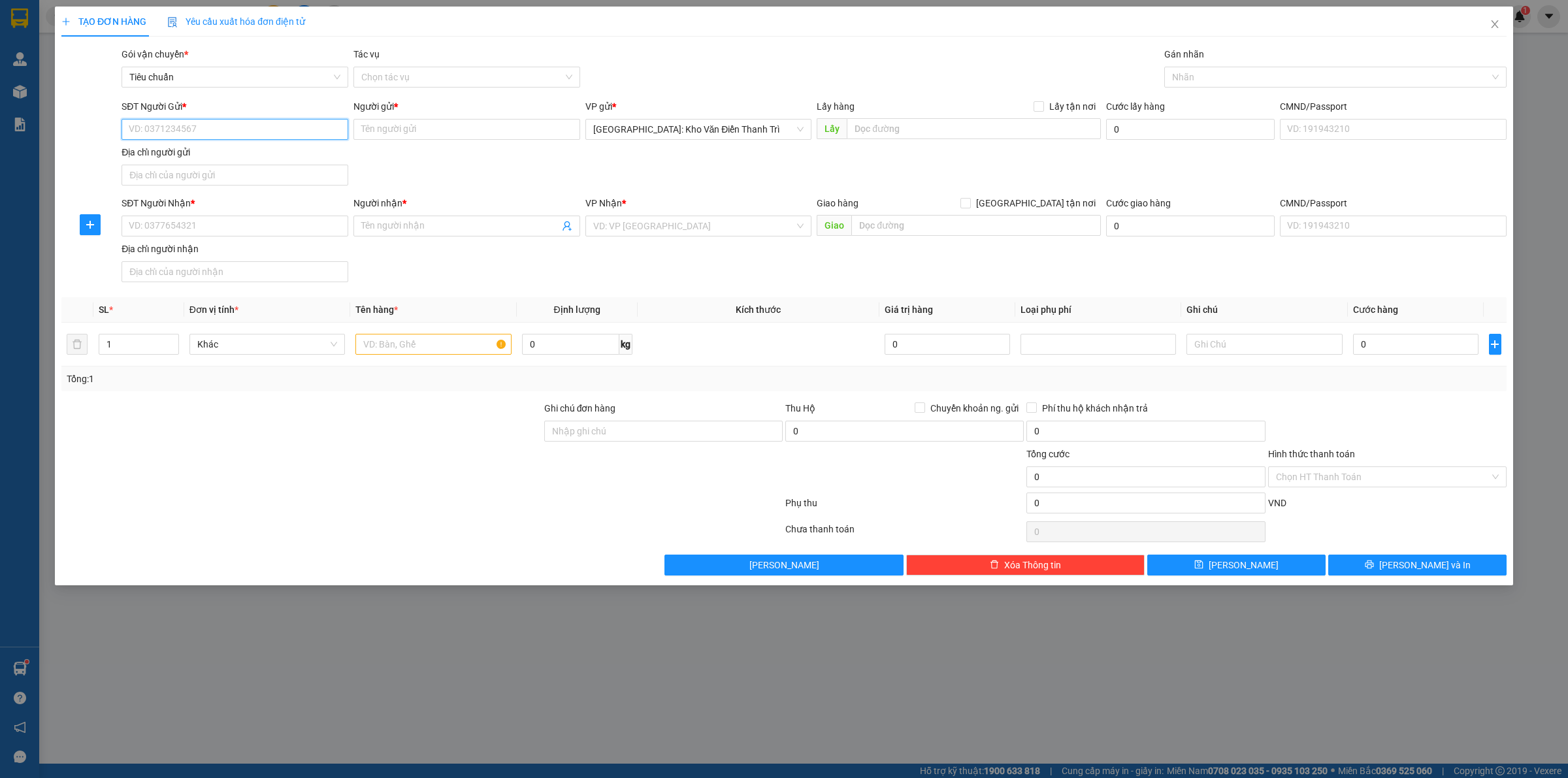
click at [243, 129] on input "SĐT Người Gửi *" at bounding box center [235, 130] width 227 height 21
paste input "0822949222"
click at [414, 119] on input "Người gửi *" at bounding box center [466, 130] width 227 height 21
paste input "Thức"
click at [654, 168] on div "SĐT Người Gửi * 0822949222 Người gửi * Thức Thức VP gửi * Hà Nội: Kho Văn Điển …" at bounding box center [814, 145] width 1390 height 92
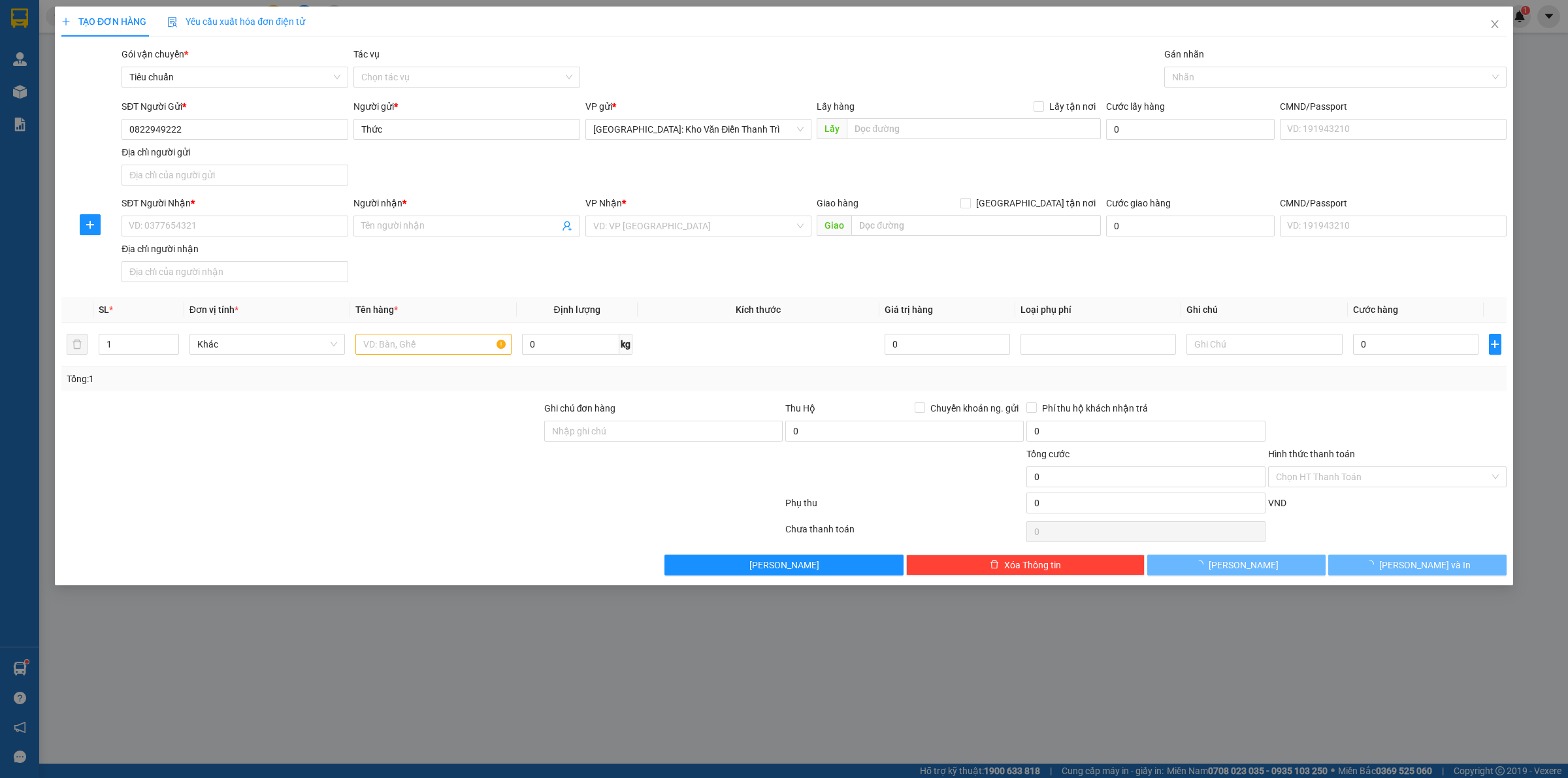
click at [881, 144] on div "Lấy hàng Lấy tận nơi Lấy" at bounding box center [959, 122] width 284 height 46
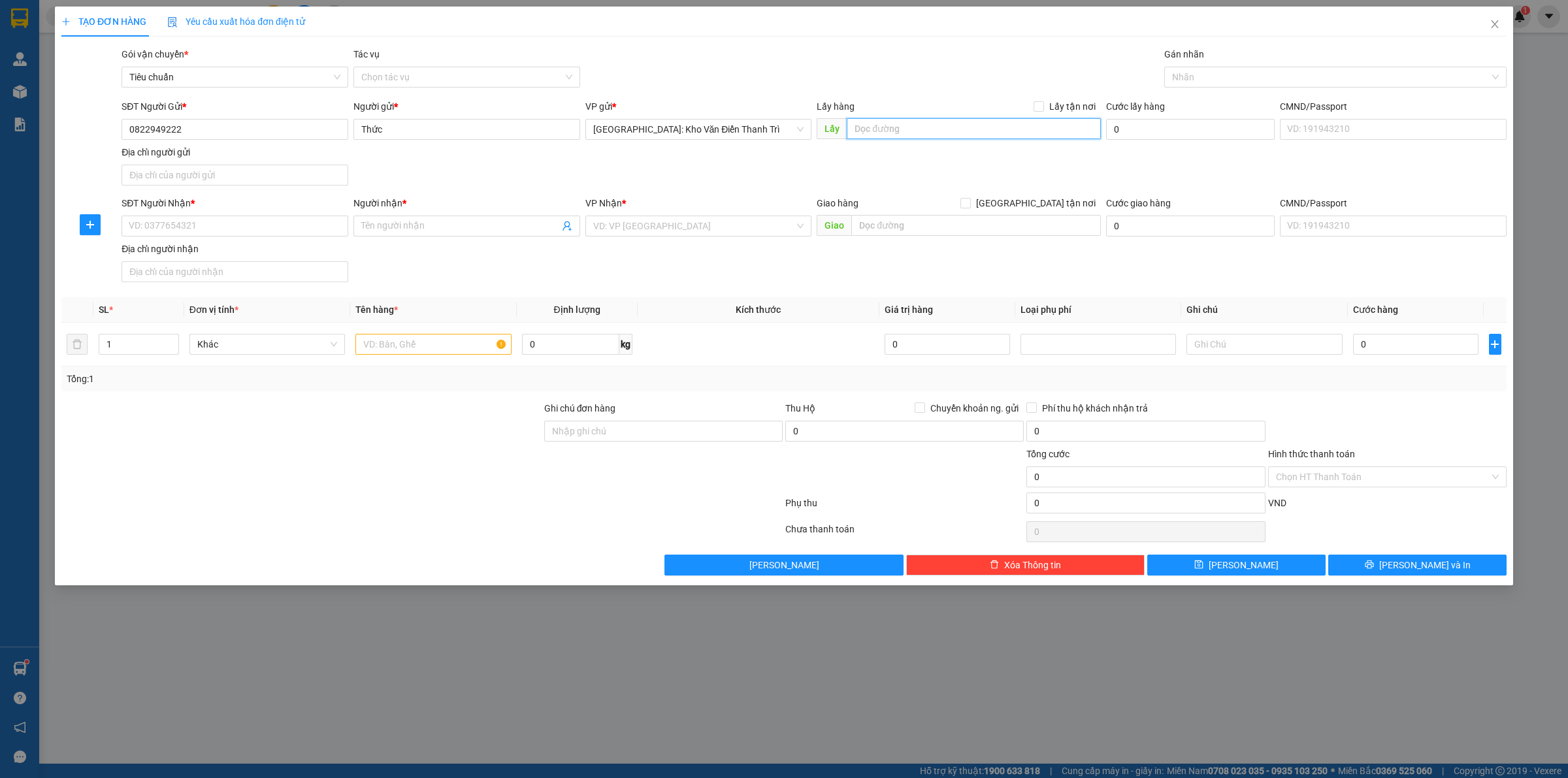
click at [889, 130] on input "text" at bounding box center [974, 129] width 254 height 21
paste input "chung cư vov toà ct1a 499 lương thế vinh mễ trì nam từ liên hà nội"
click at [1040, 107] on input "Lấy tận nơi" at bounding box center [1038, 106] width 9 height 9
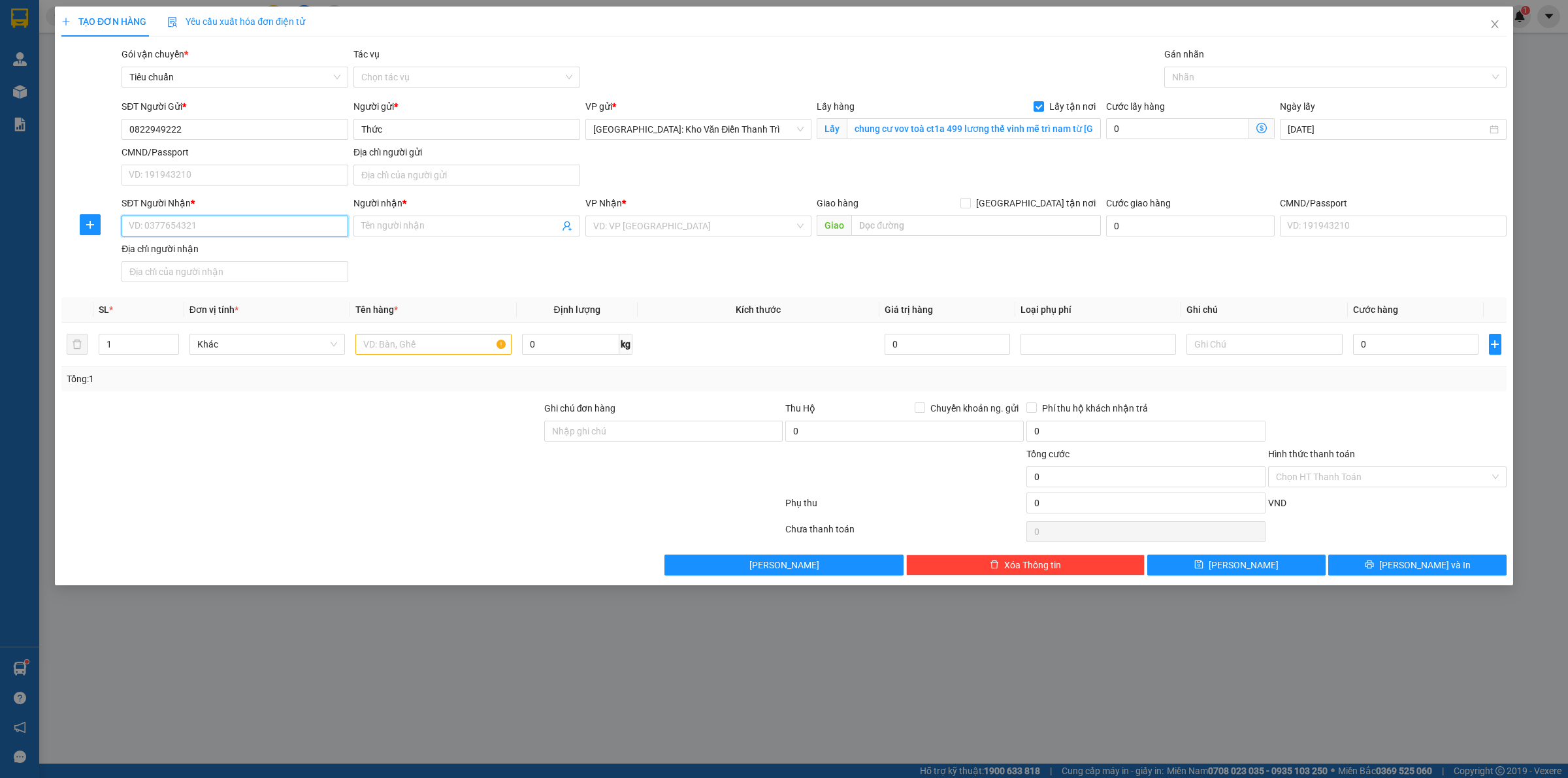
click at [243, 236] on input "SĐT Người Nhận *" at bounding box center [235, 226] width 227 height 21
paste input "0986465989"
click at [421, 230] on input "Người nhận *" at bounding box center [460, 226] width 198 height 14
paste input "Nguyen Ngoc Chung"
click at [660, 222] on input "search" at bounding box center [694, 226] width 202 height 20
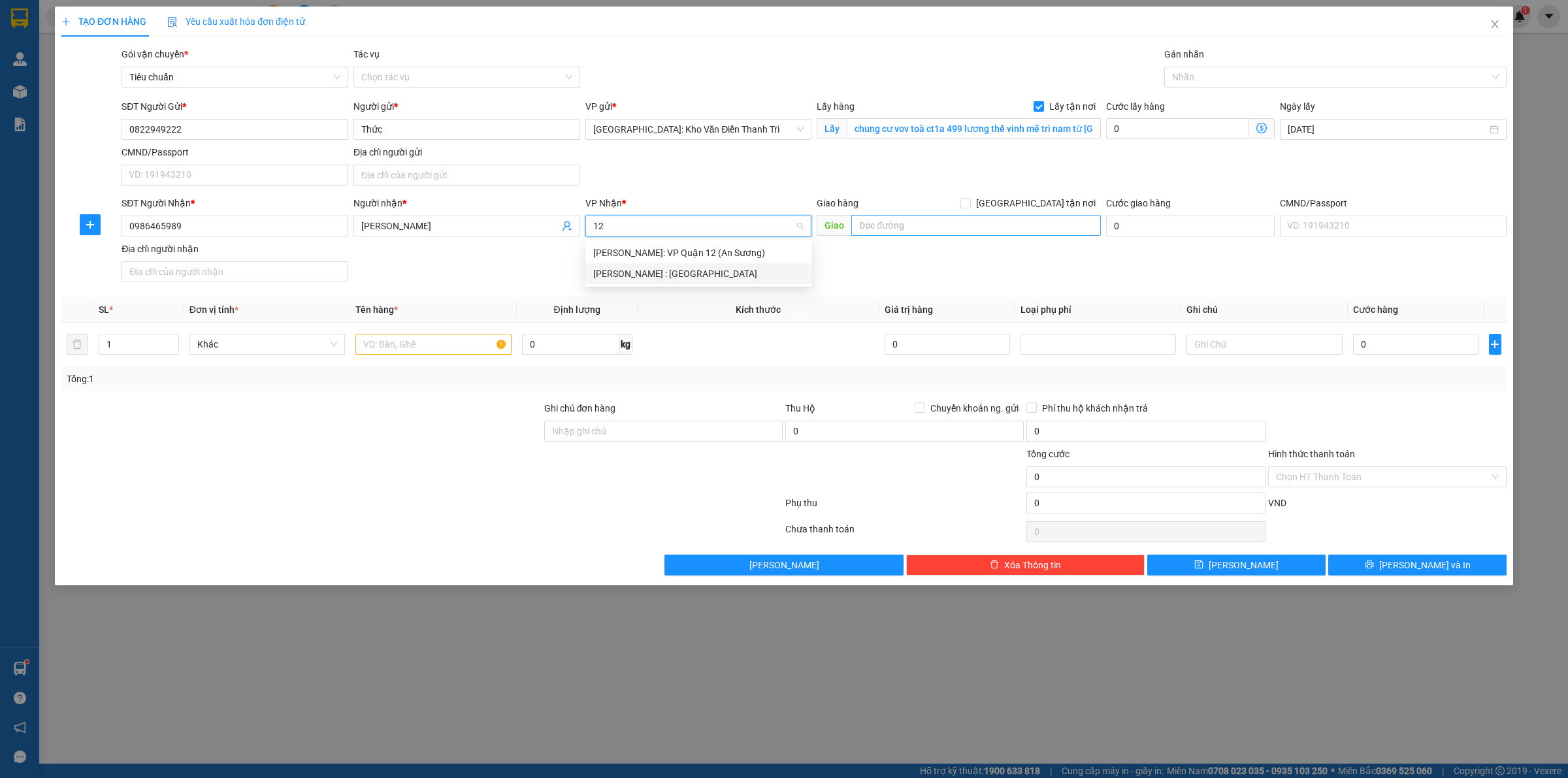
drag, startPoint x: 661, startPoint y: 269, endPoint x: 905, endPoint y: 236, distance: 246.2
click at [667, 269] on div "[PERSON_NAME] : [GEOGRAPHIC_DATA]" at bounding box center [698, 273] width 211 height 14
click at [907, 231] on input "text" at bounding box center [976, 225] width 250 height 21
click at [929, 221] on input "text" at bounding box center [976, 225] width 250 height 21
paste input "váy cưới adoli 196 lý thái tổ p mỹ long tp long xuyên an giang"
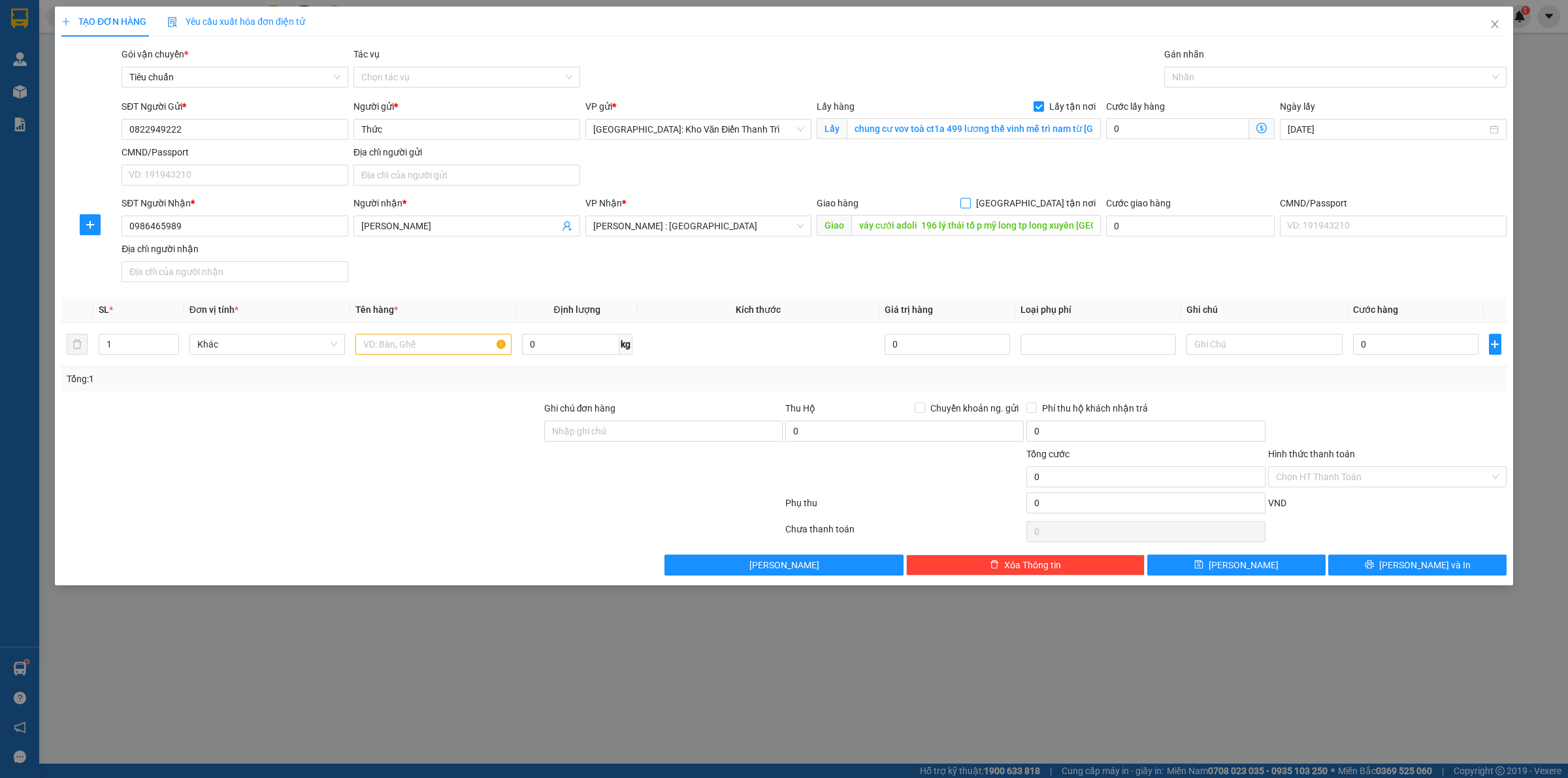
click at [1037, 197] on label "[GEOGRAPHIC_DATA] tận nơi" at bounding box center [1031, 203] width 141 height 14
click at [969, 198] on input "[GEOGRAPHIC_DATA] tận nơi" at bounding box center [965, 203] width 9 height 9
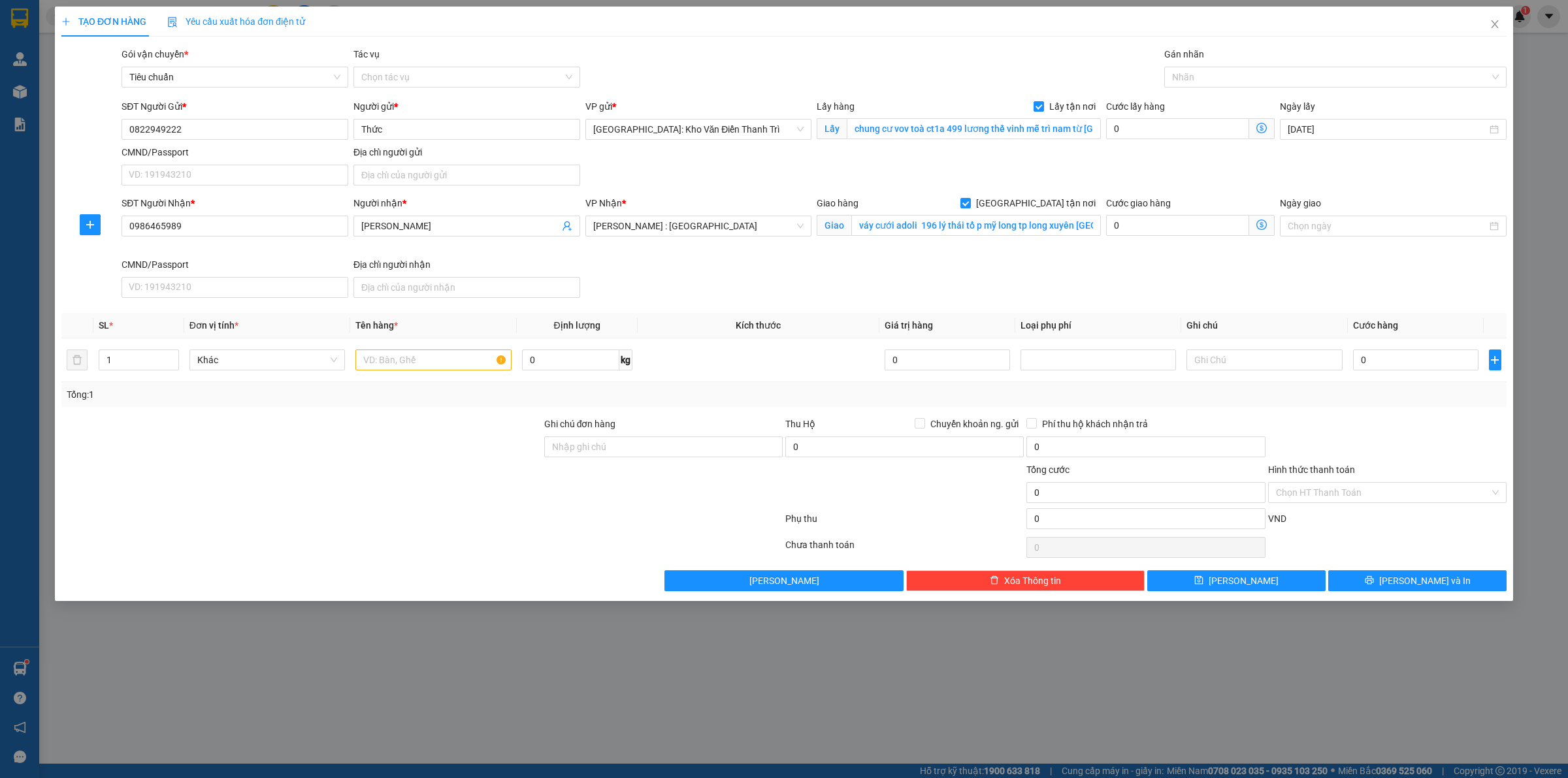
click at [1017, 179] on div "SĐT Người Gửi * 0822949222 Người gửi * Thức VP gửi * Hà Nội: Kho Văn Điển Thanh…" at bounding box center [814, 145] width 1390 height 92
click at [658, 217] on span "[PERSON_NAME] : [GEOGRAPHIC_DATA]" at bounding box center [698, 226] width 211 height 20
click at [676, 251] on div "Cần Thơ: [PERSON_NAME]" at bounding box center [698, 253] width 211 height 14
click at [998, 286] on div "SĐT Người Nhận * 0986465989 Người nhận * Nguyen Ngoc Chung VP Nhận * Cần Thơ: K…" at bounding box center [814, 250] width 1390 height 107
click at [1222, 139] on input "0" at bounding box center [1177, 129] width 143 height 21
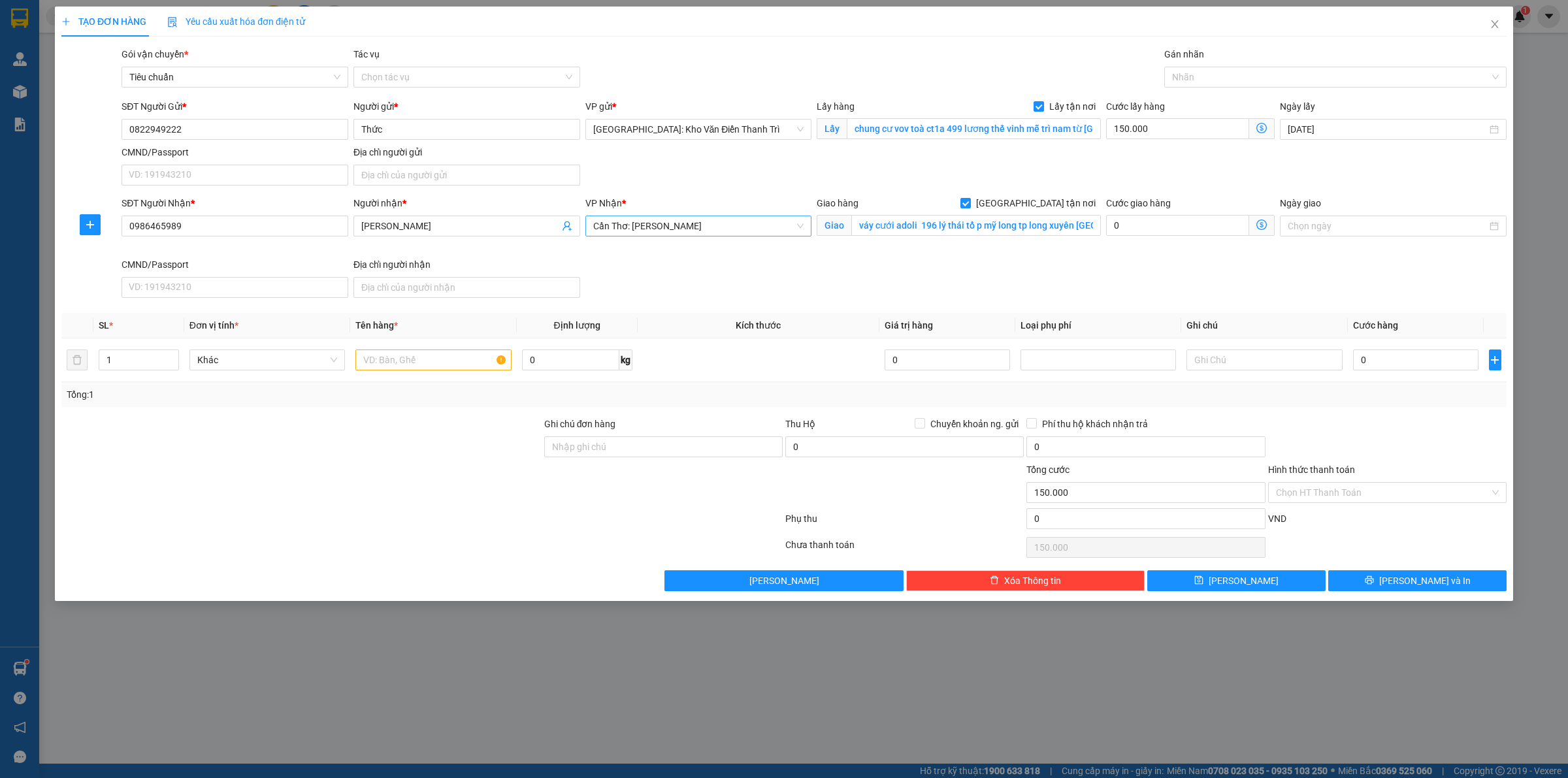
click at [1056, 261] on div "SĐT Người Nhận * 0986465989 Người nhận * Nguyen Ngoc Chung VP Nhận * Cần Thơ: K…" at bounding box center [814, 250] width 1390 height 107
paste input "ĐÓN 1 KIỆN HÀNG ĐÃ ĐÓNG GỖ"
click at [446, 370] on input "text" at bounding box center [433, 359] width 156 height 21
click at [1409, 373] on div "0" at bounding box center [1416, 359] width 126 height 26
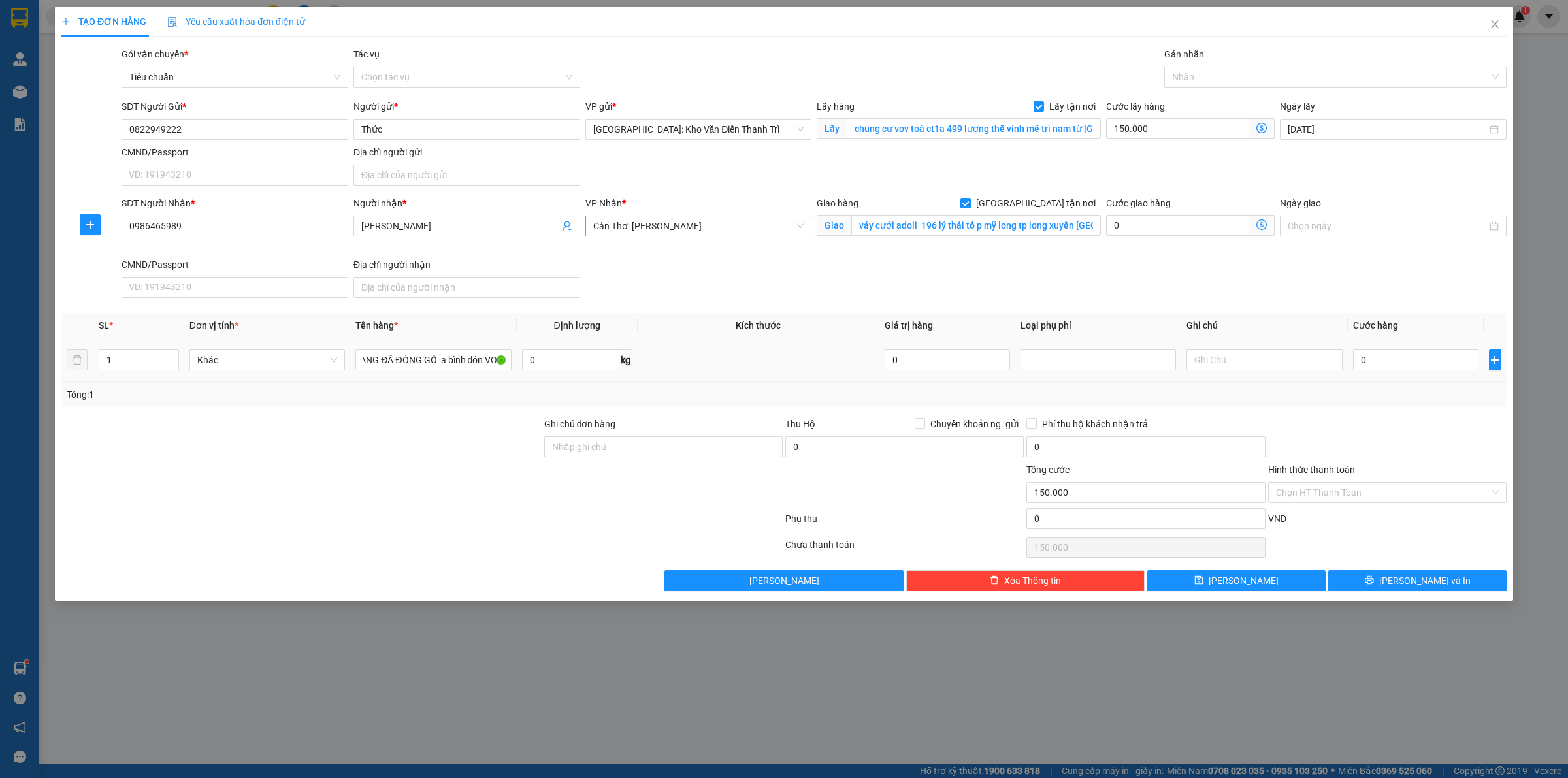
scroll to position [0, 0]
click at [1411, 367] on input "0" at bounding box center [1416, 359] width 126 height 21
click at [1203, 582] on icon "save" at bounding box center [1199, 580] width 9 height 9
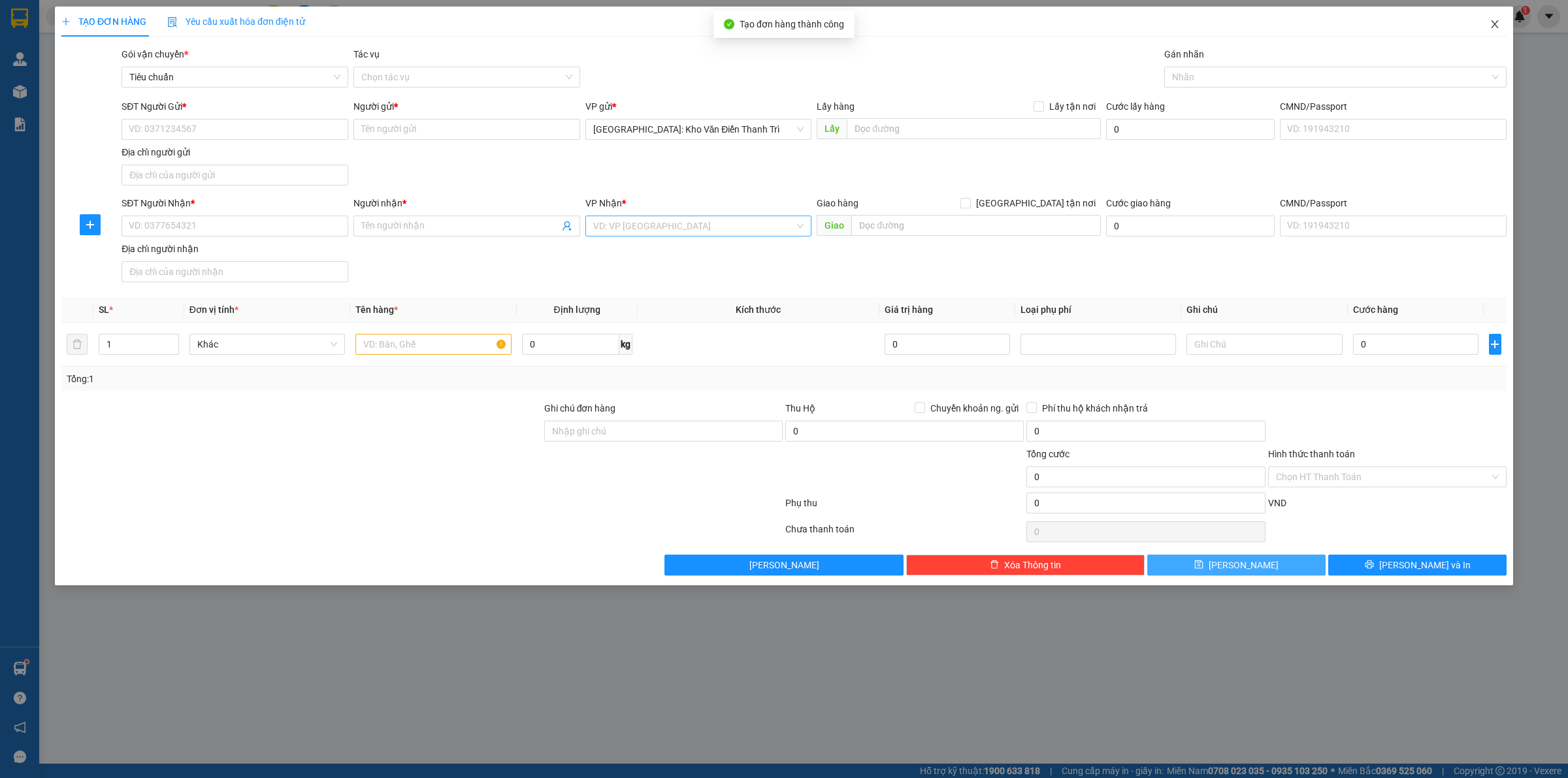
click at [1497, 32] on span "Close" at bounding box center [1495, 24] width 36 height 36
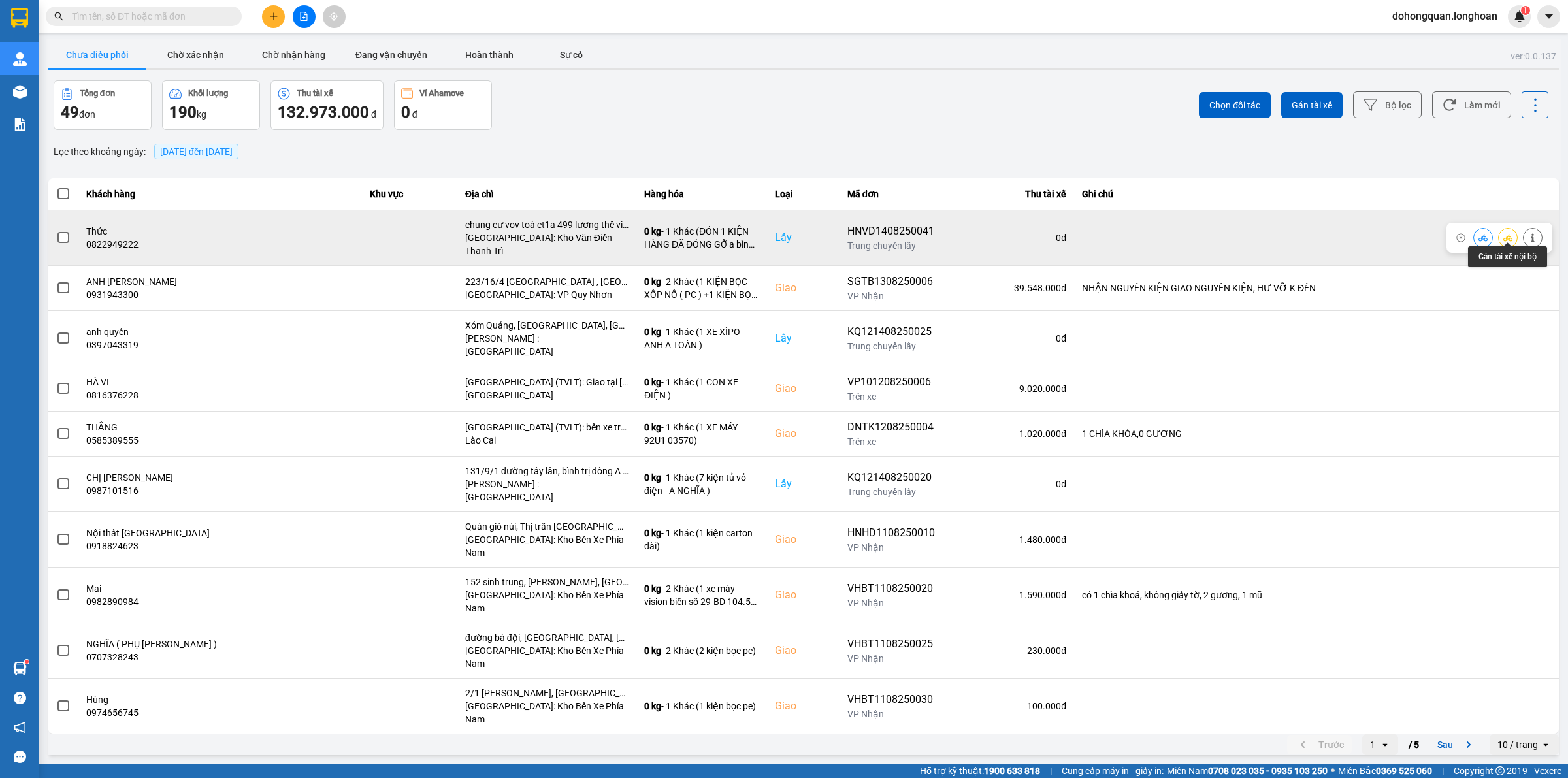
click at [1514, 232] on button at bounding box center [1507, 237] width 18 height 23
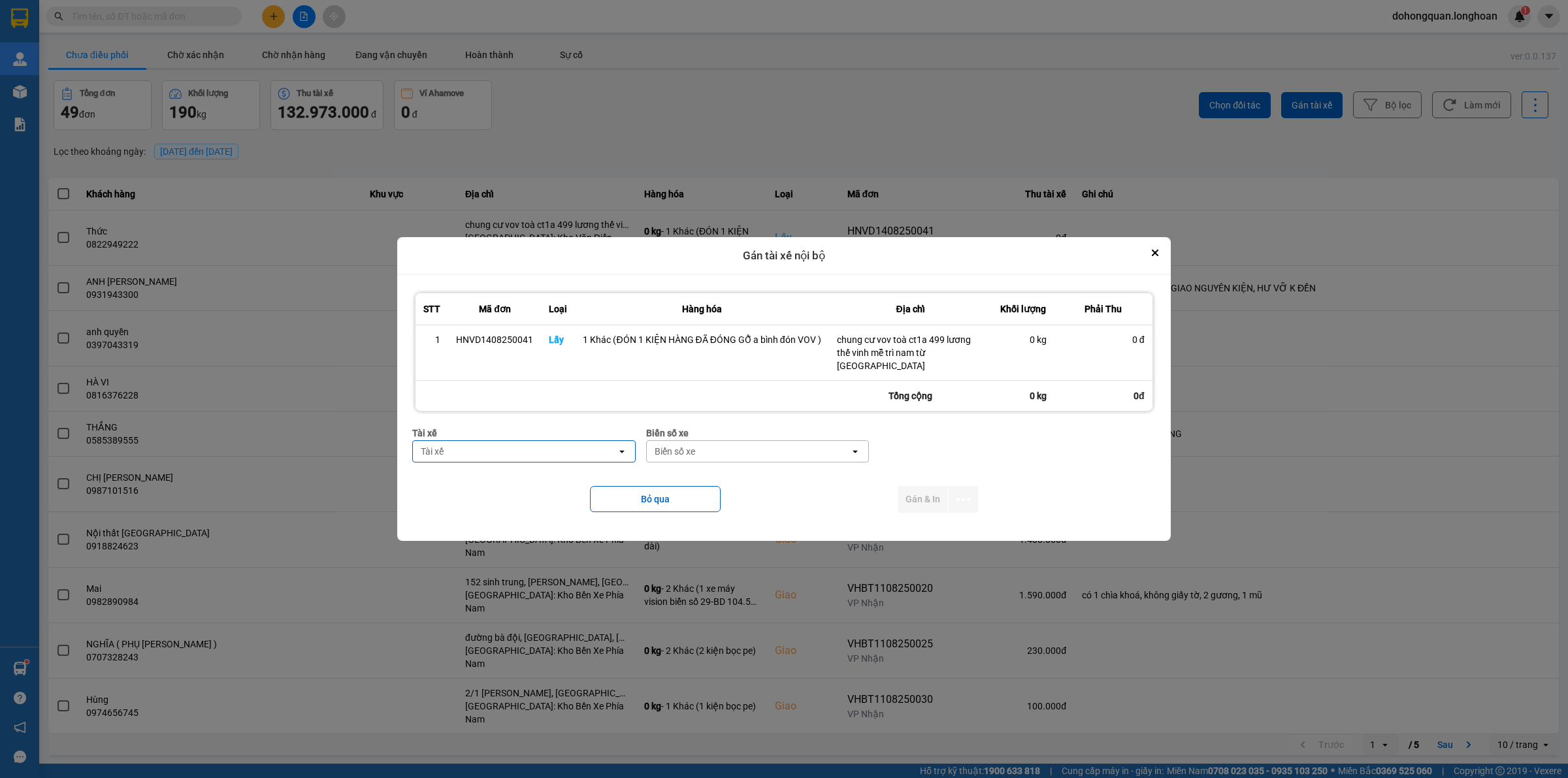
click at [508, 449] on div "Tài xế" at bounding box center [514, 451] width 203 height 21
click at [516, 503] on span "0989592016 - Trần Thanh Bình--0862.666.247" at bounding box center [523, 509] width 198 height 13
click at [686, 448] on div "Biển số xe" at bounding box center [686, 451] width 40 height 13
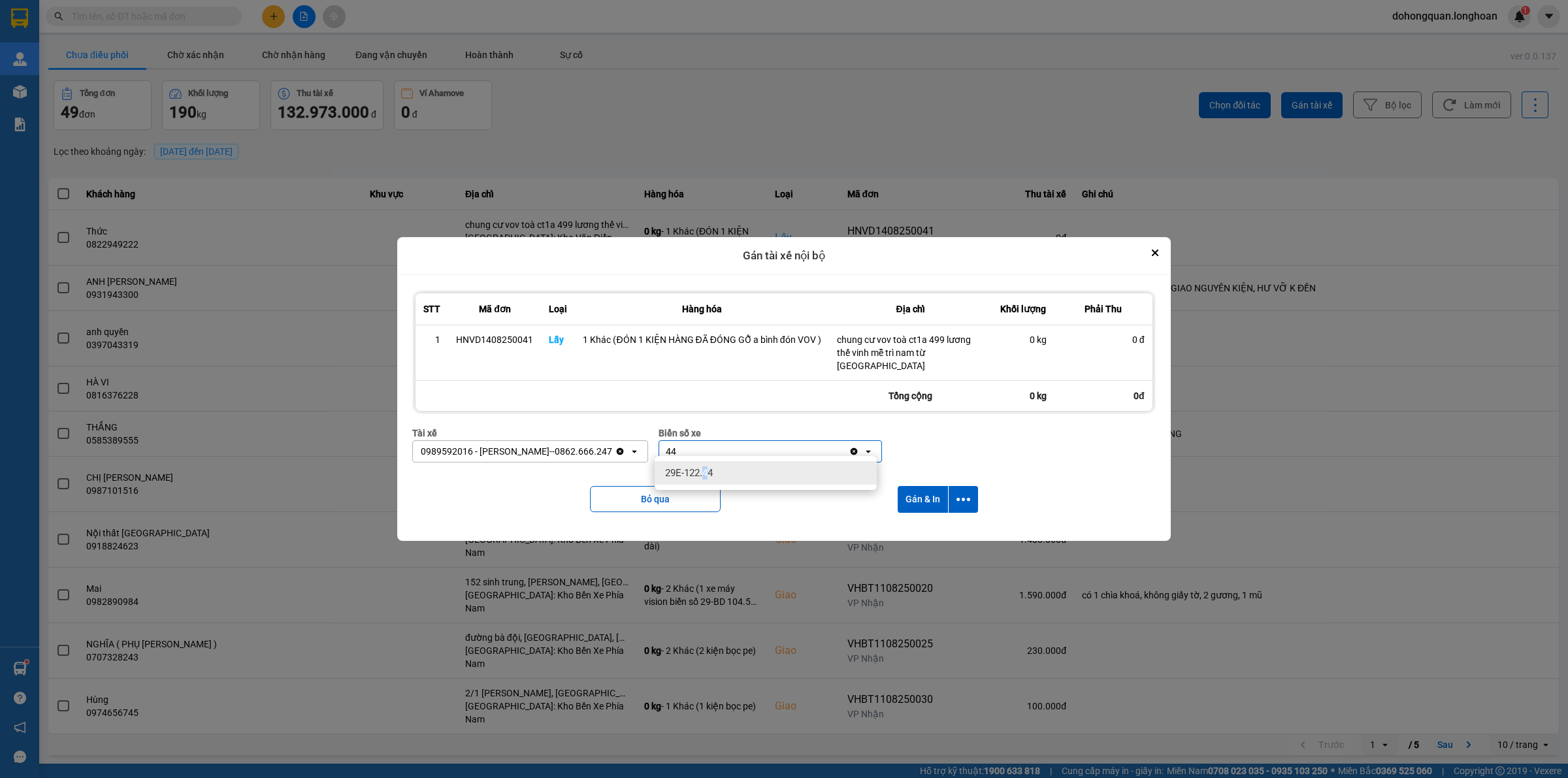
click at [706, 474] on span "29E-122.44" at bounding box center [689, 473] width 47 height 13
click at [965, 493] on icon "dialog" at bounding box center [963, 499] width 13 height 13
click at [916, 523] on span "Chỉ gán tài" at bounding box center [911, 528] width 43 height 13
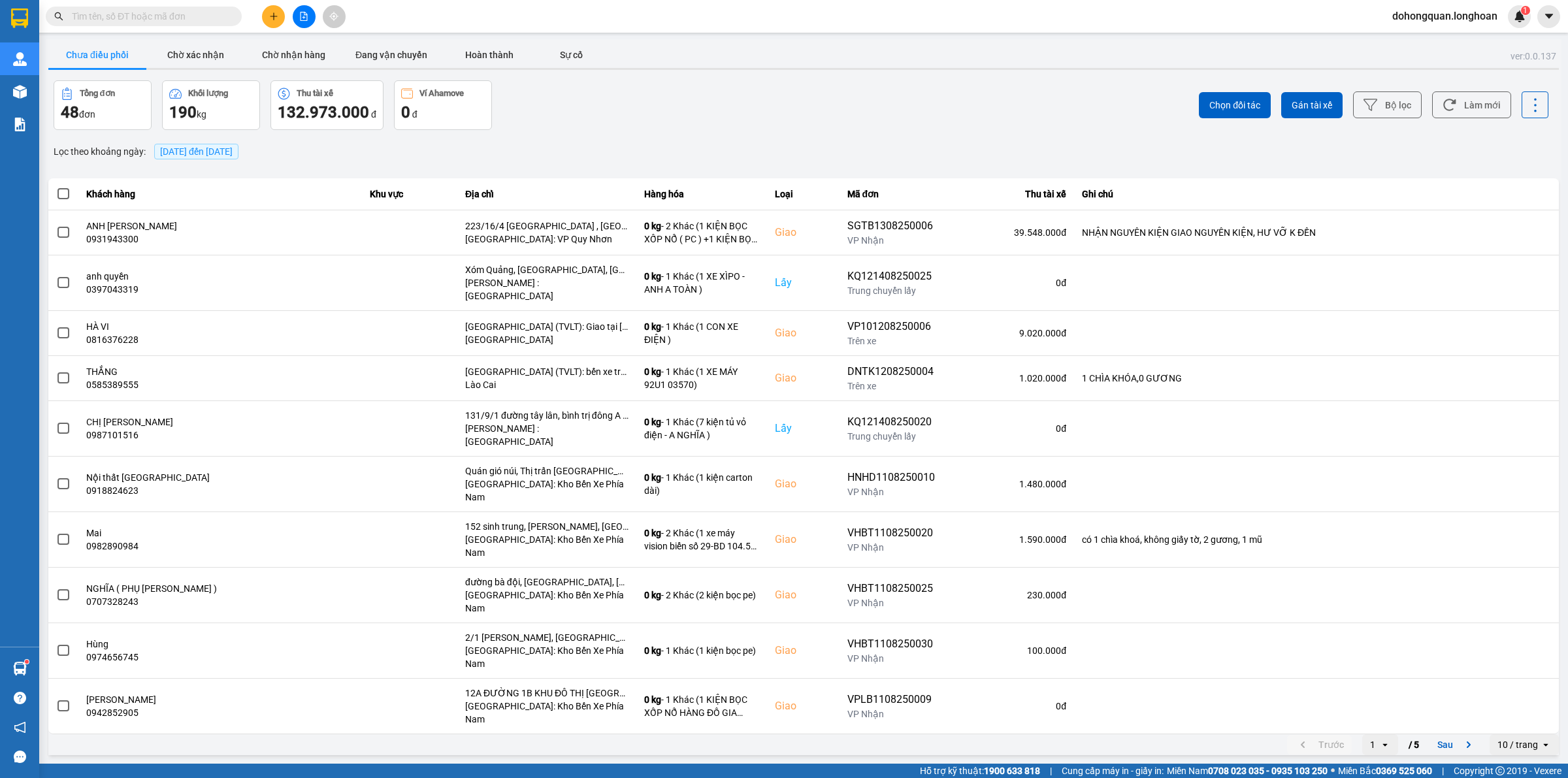
click at [278, 14] on icon "plus" at bounding box center [274, 17] width 9 height 9
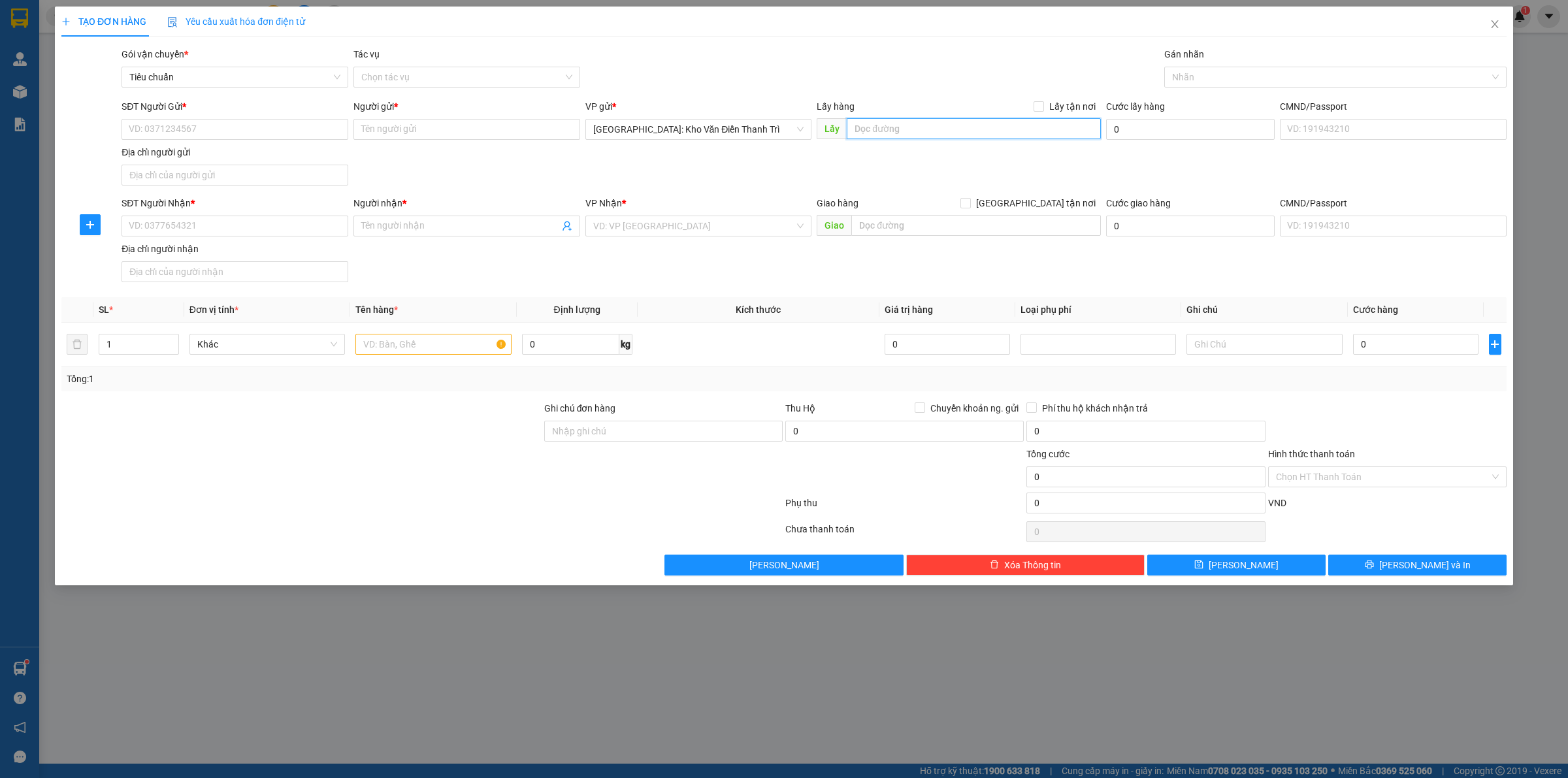
click at [1020, 130] on input "text" at bounding box center [974, 129] width 254 height 21
paste input "Địa chỉ : Song Phương, Hoài Đức , Hà Nội"
click at [1040, 110] on input "Lấy tận nơi" at bounding box center [1038, 106] width 9 height 9
click at [265, 111] on div "SĐT Người Gửi *" at bounding box center [235, 107] width 227 height 14
click at [265, 119] on input "SĐT Người Gửi *" at bounding box center [235, 130] width 227 height 21
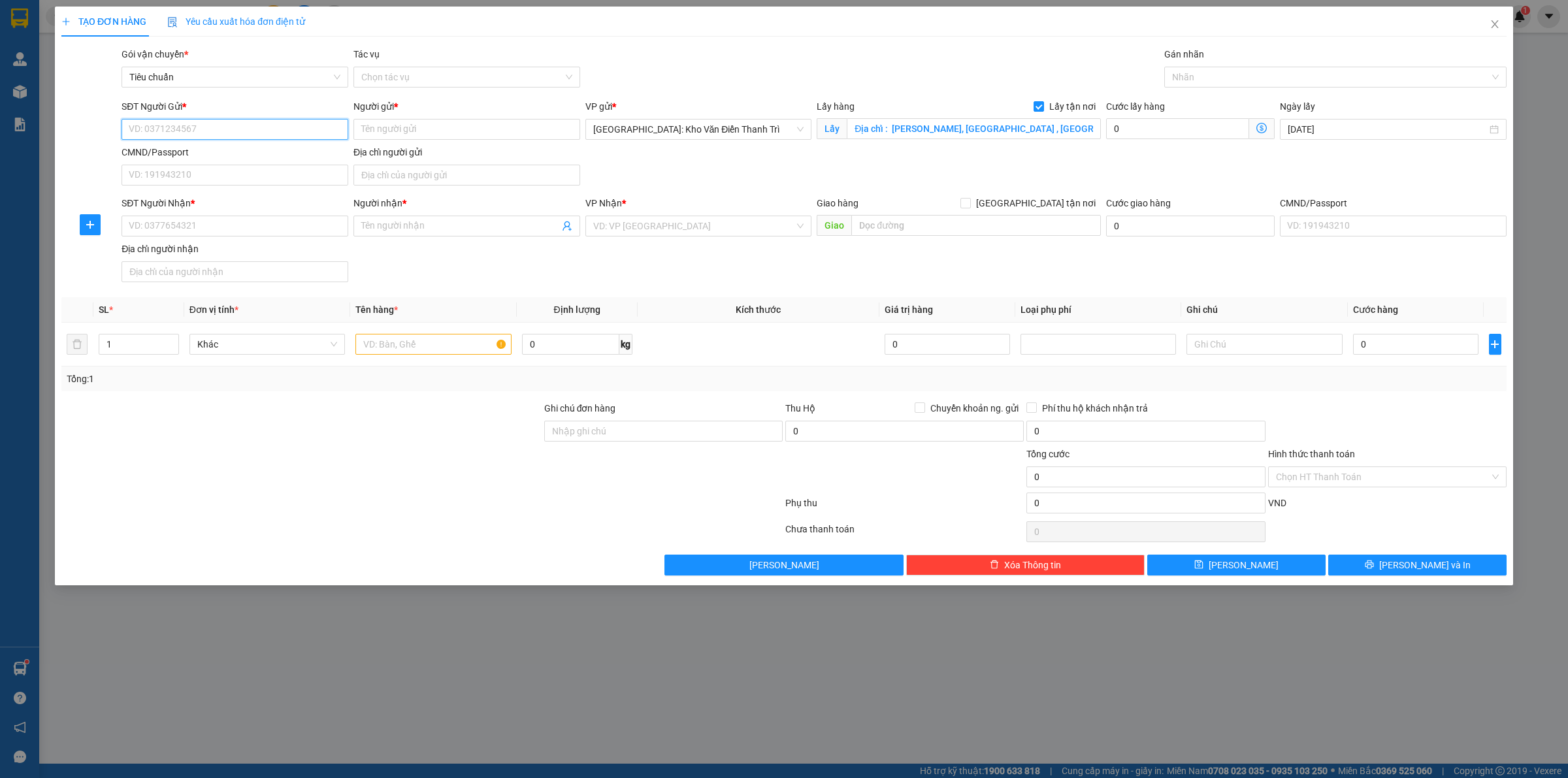
click at [261, 119] on input "SĐT Người Gửi *" at bounding box center [235, 130] width 227 height 21
click at [260, 128] on input "SĐT Người Gửi *" at bounding box center [235, 130] width 227 height 21
paste input "0989183074)"
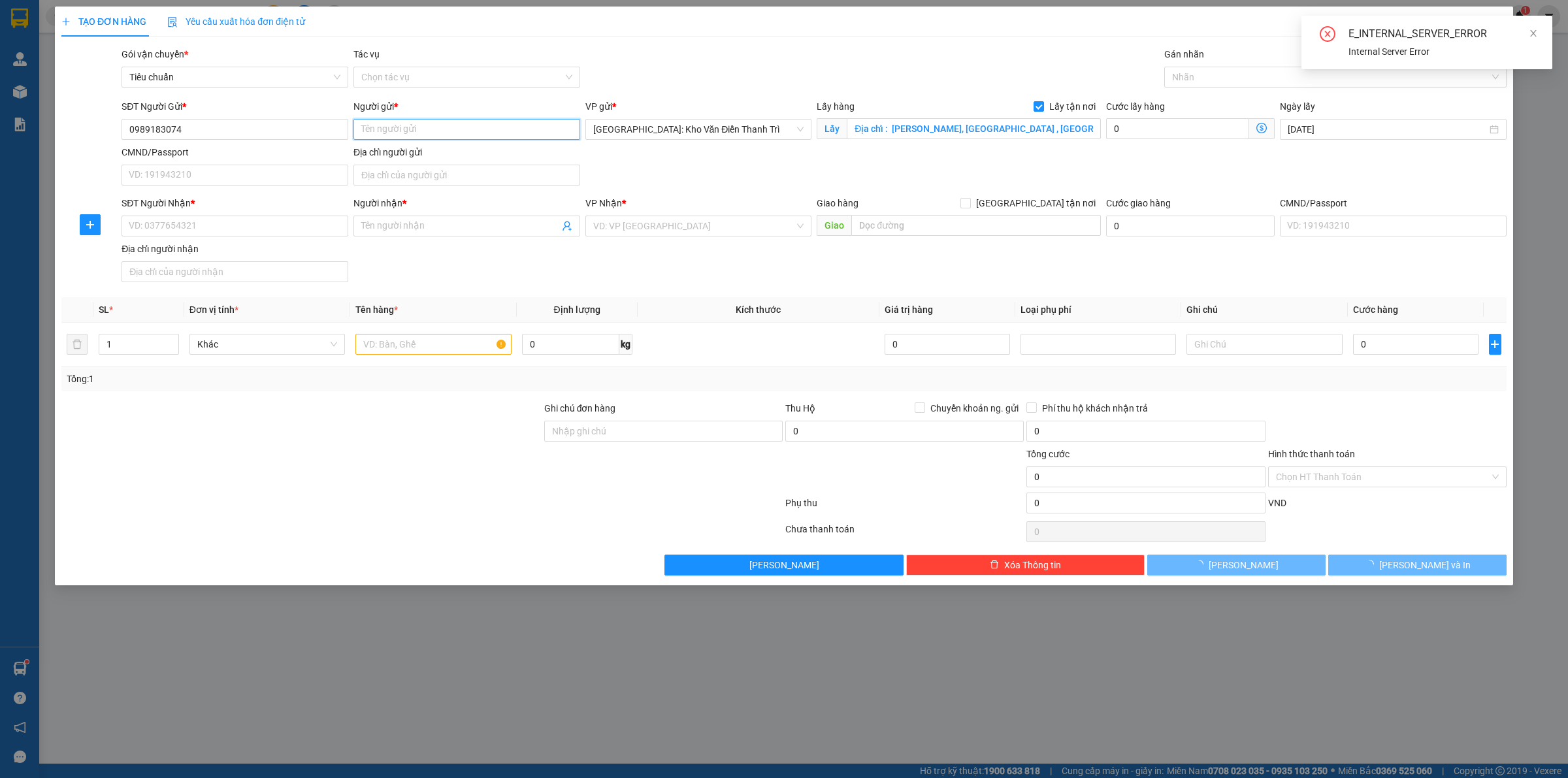
click at [394, 126] on input "Người gửi *" at bounding box center [466, 130] width 227 height 21
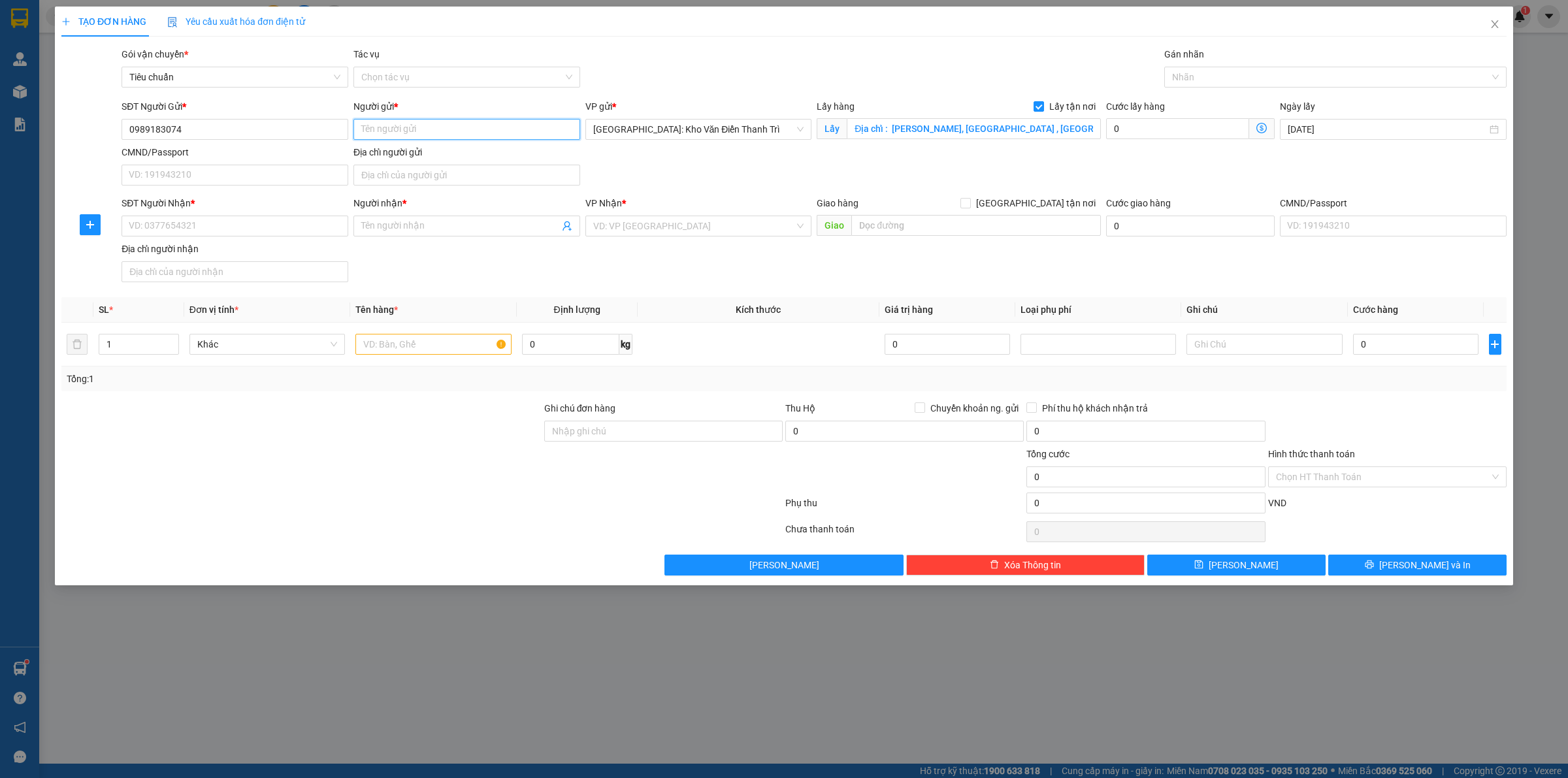
paste input "0902264914 Thanh Bình"
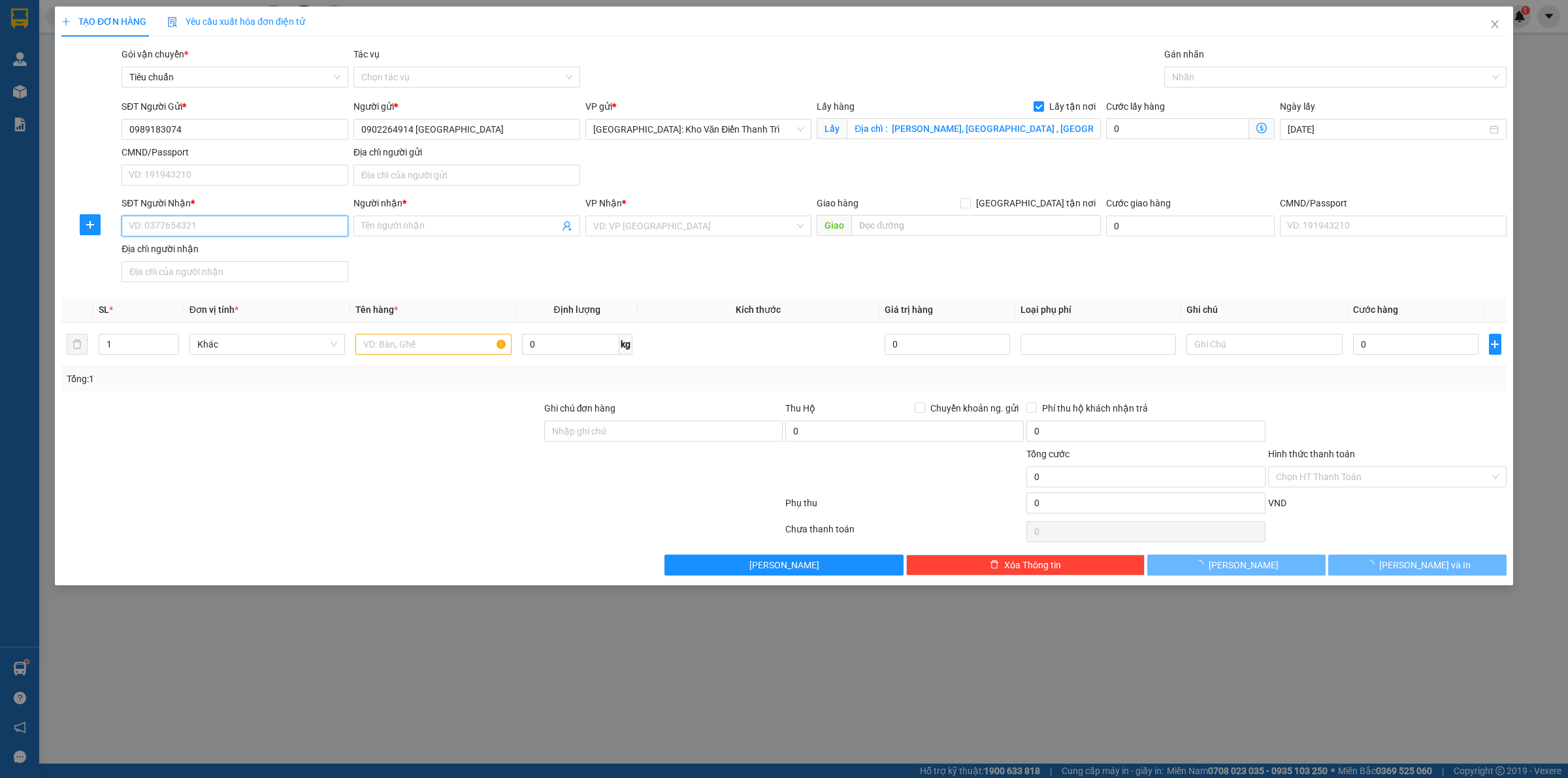
click at [210, 221] on input "SĐT Người Nhận *" at bounding box center [235, 226] width 227 height 21
paste input "033.212.8141"
click at [126, 232] on input "0332128141" at bounding box center [235, 226] width 227 height 21
click at [393, 231] on input "Người nhận *" at bounding box center [460, 226] width 198 height 14
paste input "Anh Sang"
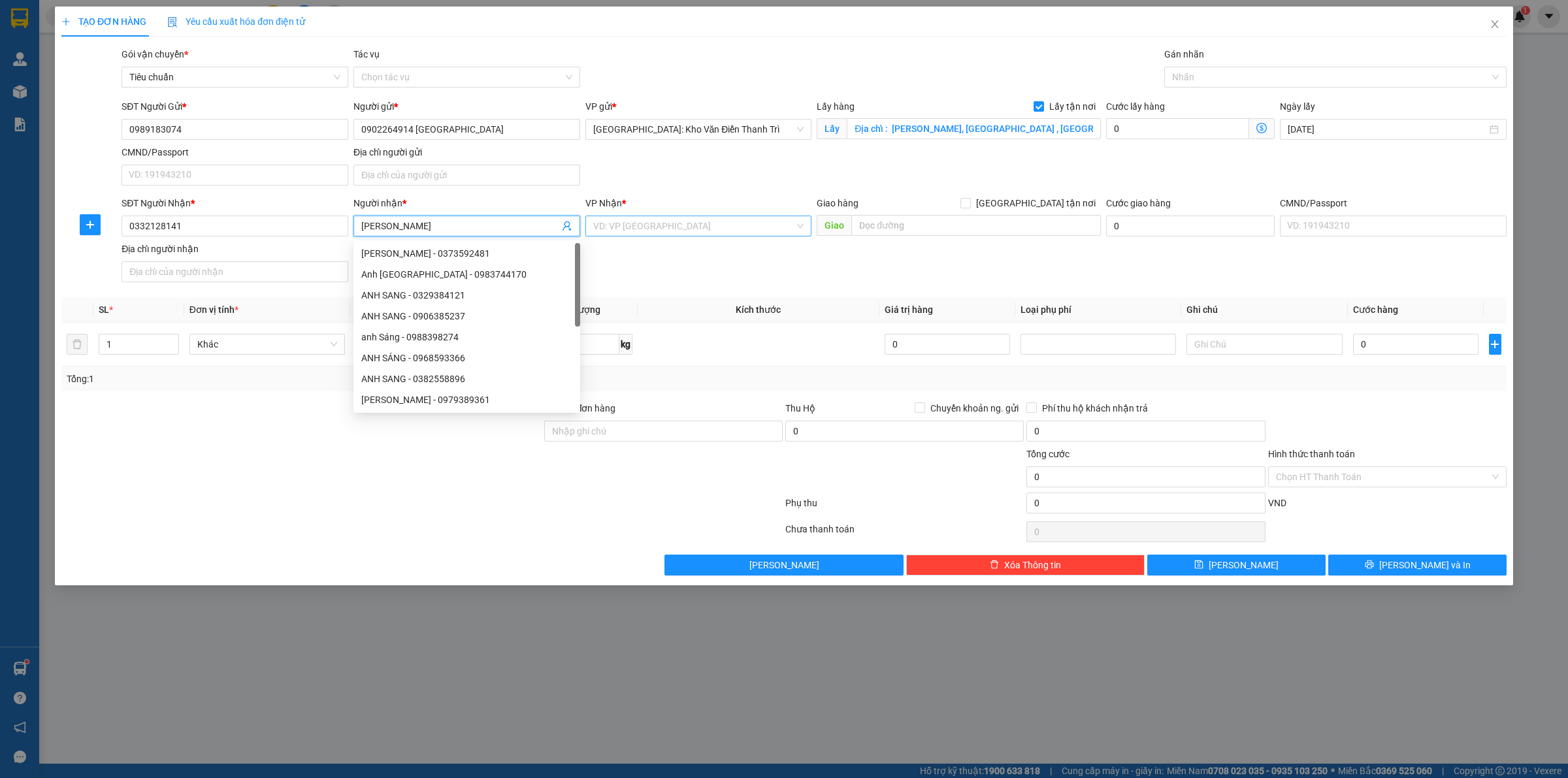
click at [644, 216] on div "VD: VP Sài Gòn" at bounding box center [698, 226] width 227 height 21
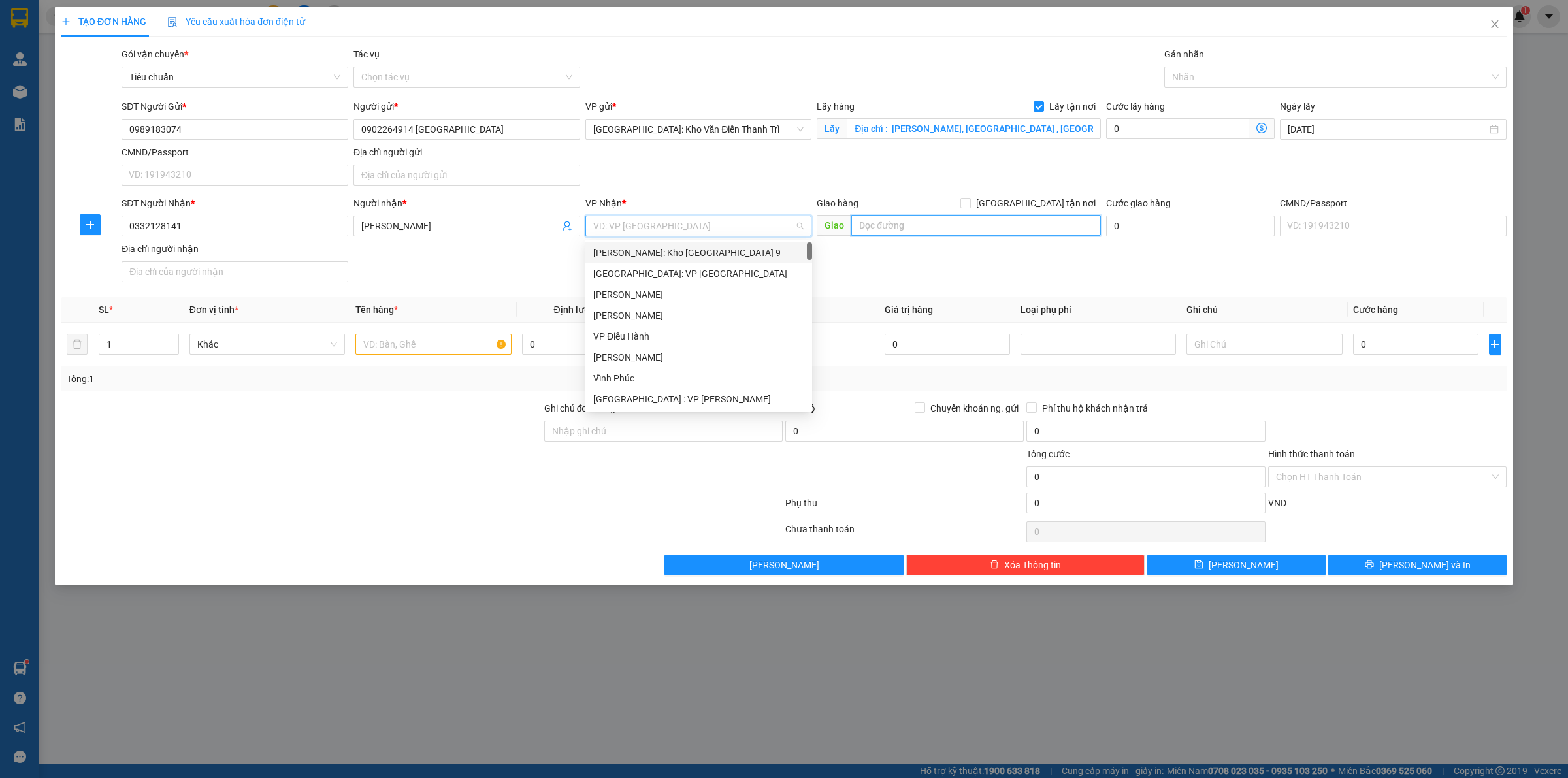
click at [934, 219] on input "text" at bounding box center [976, 225] width 250 height 21
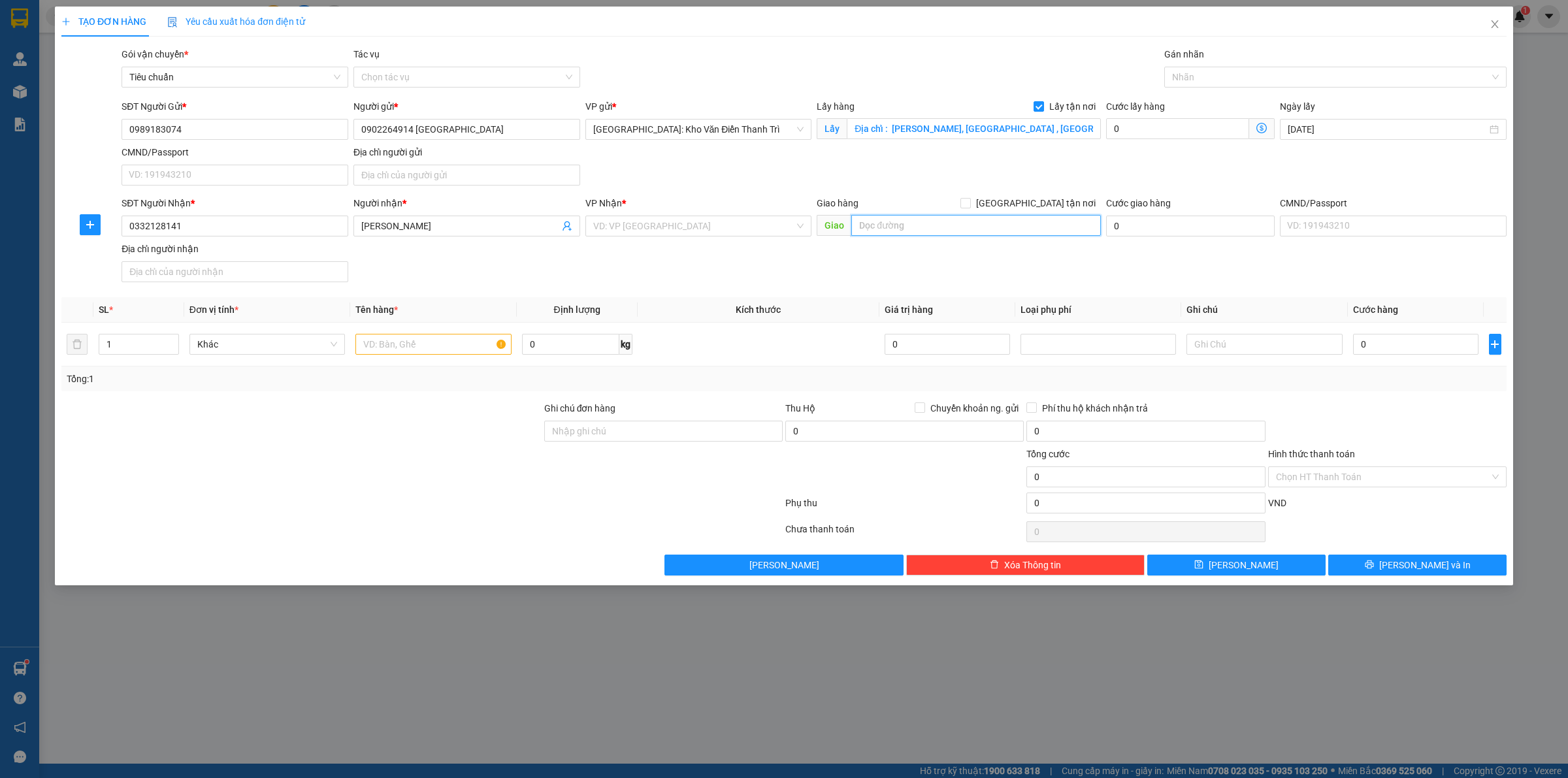
paste input "Trả : Số 01 Trần Phú , P. Xương Huân , TP Nha Trang , Khánh Hòa"
click at [971, 208] on span at bounding box center [965, 203] width 10 height 10
click at [969, 207] on input "[GEOGRAPHIC_DATA] tận nơi" at bounding box center [965, 203] width 9 height 9
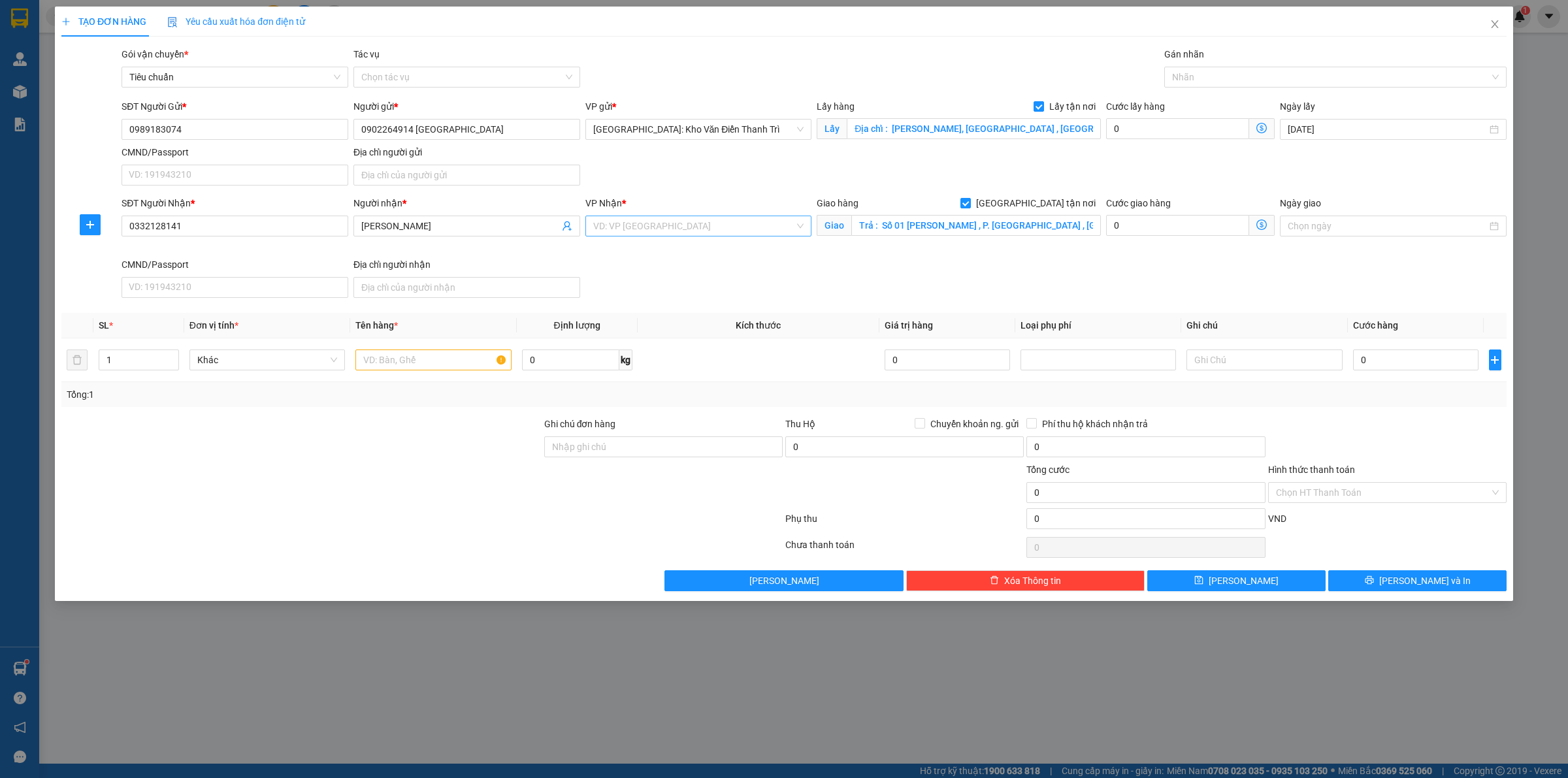
click at [696, 235] on input "search" at bounding box center [694, 226] width 202 height 20
click at [687, 278] on div "[GEOGRAPHIC_DATA]: Kho Bến Xe Phía Nam" at bounding box center [713, 273] width 239 height 14
click at [946, 257] on div "Giao hàng Giao tận nơi Giao Trả : Số 01 Trần Phú , P. Xương Huân , TP Nha Trang…" at bounding box center [959, 227] width 289 height 62
click at [1232, 73] on div at bounding box center [1329, 77] width 323 height 16
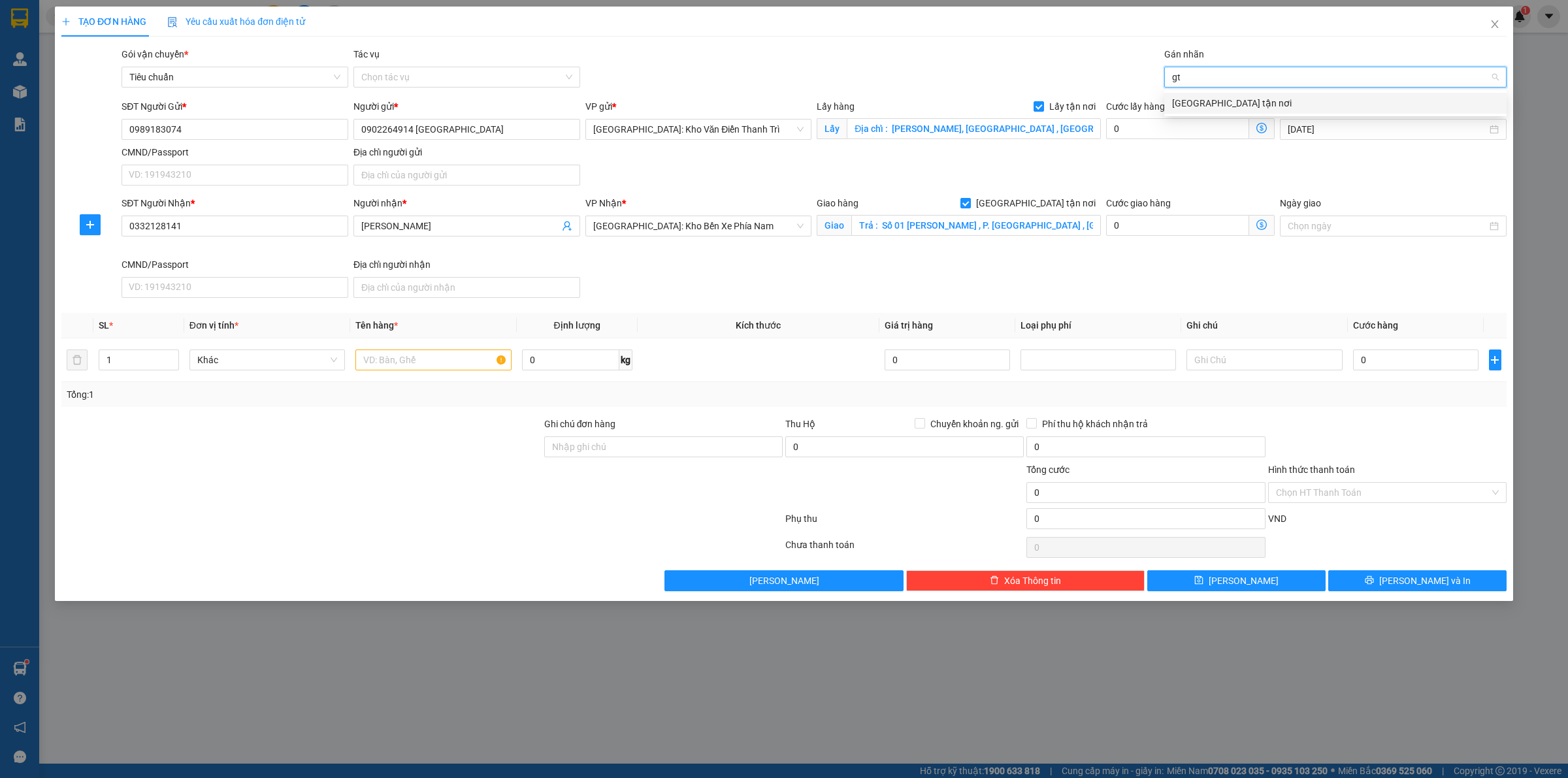
click at [1223, 98] on div "[GEOGRAPHIC_DATA] tận nơi" at bounding box center [1336, 103] width 327 height 14
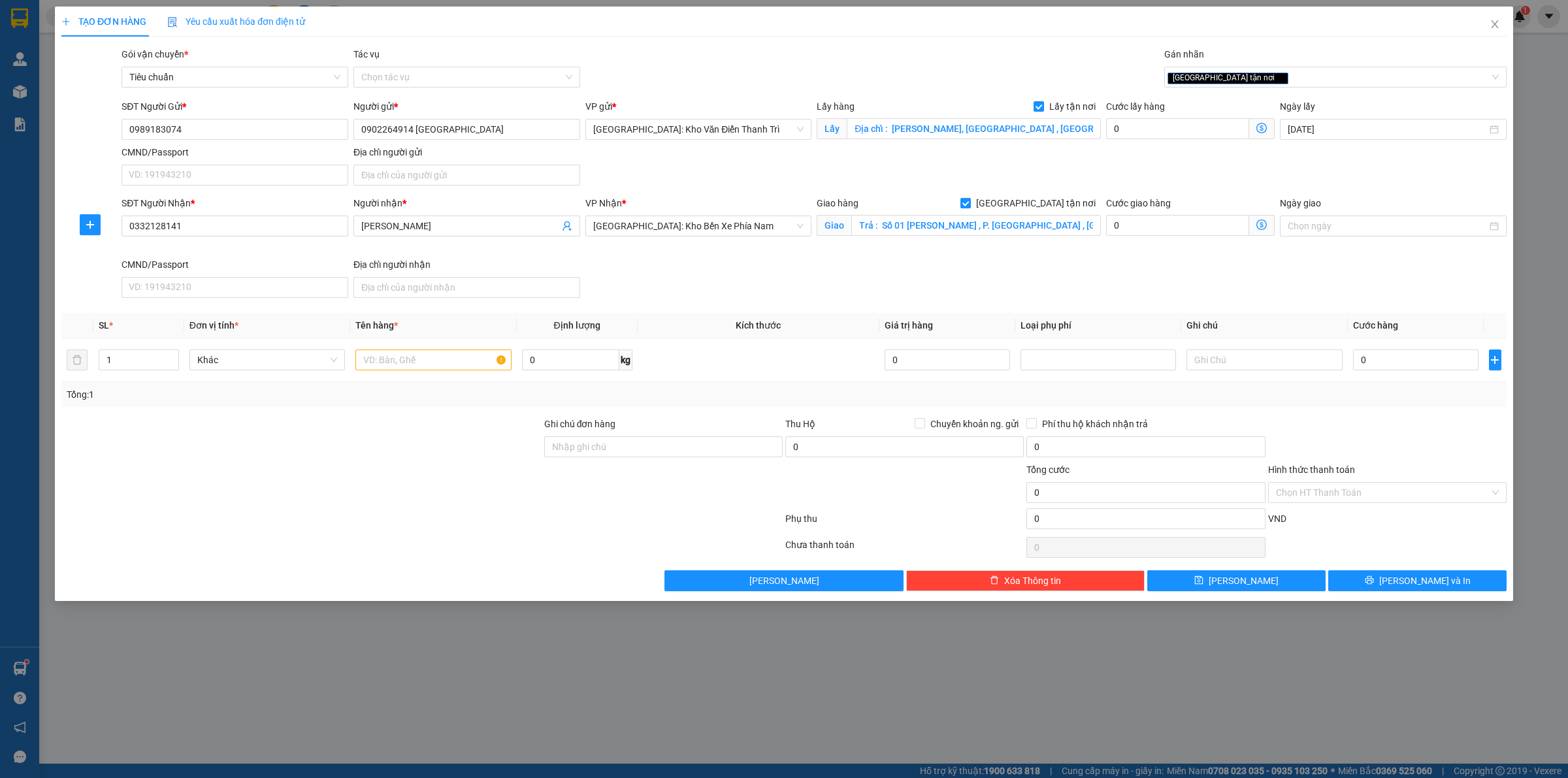
click at [1086, 286] on div "SĐT Người Nhận * 0332128141 Người nhận * Anh Sang VP Nhận * Nha Trang: Kho Bến …" at bounding box center [814, 250] width 1390 height 107
click at [445, 369] on input "text" at bounding box center [433, 359] width 156 height 21
click at [1101, 137] on div "Lấy hàng Lấy tận nơi Lấy Địa chỉ : Song Phương, Hoài Đức , Hà Nội" at bounding box center [959, 122] width 289 height 46
click at [1126, 130] on input "0" at bounding box center [1177, 129] width 143 height 21
click at [416, 376] on td at bounding box center [433, 359] width 166 height 43
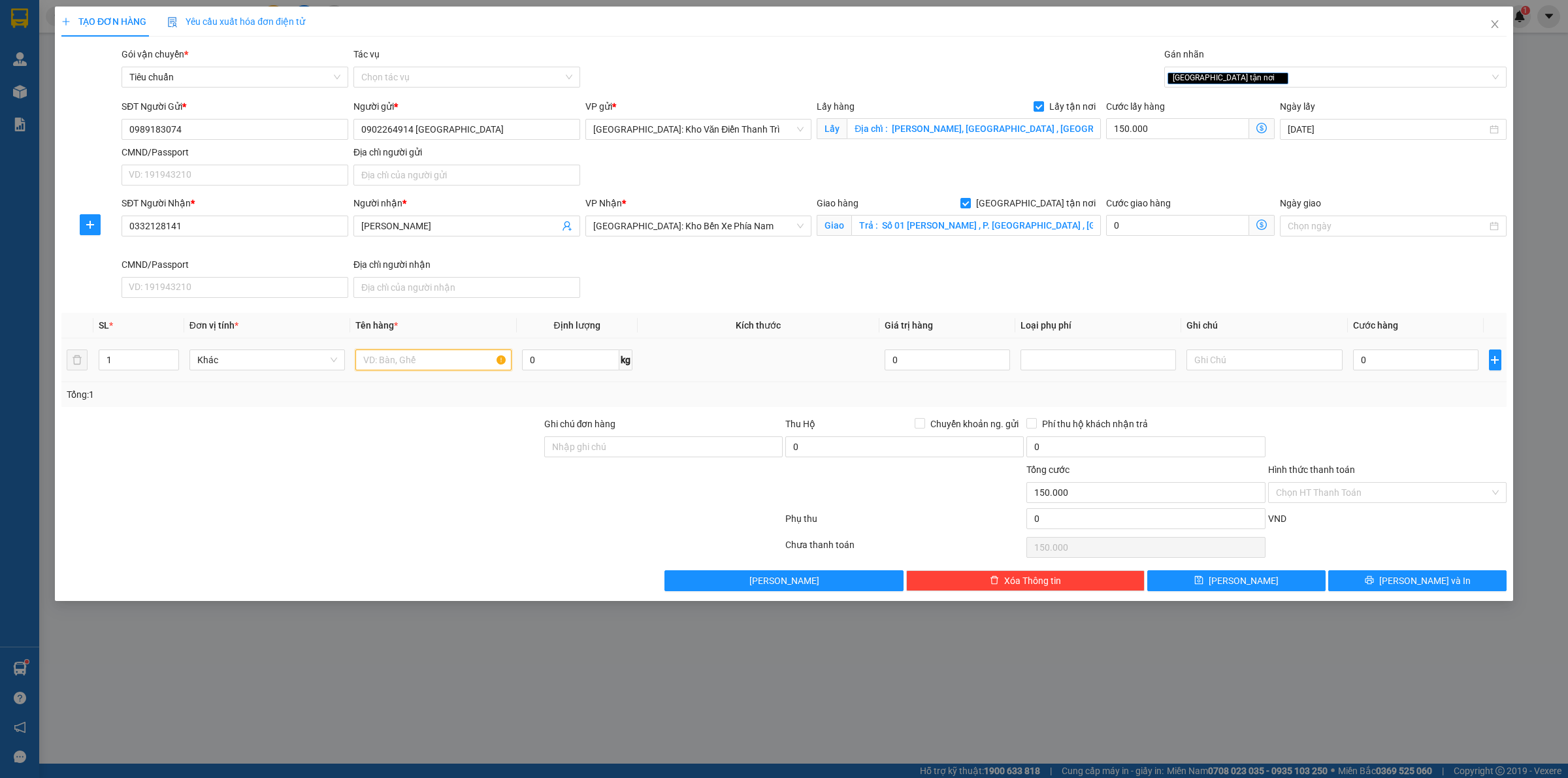
click at [417, 370] on input "text" at bounding box center [433, 359] width 156 height 21
paste input "8 ống 1m4x30cm . 5 ống 1m4x35cm và 1 bao 5kg"
click at [1006, 288] on div "SĐT Người Nhận * 0332128141 Người nhận * Anh Sang VP Nhận * Nha Trang: Kho Bến …" at bounding box center [814, 250] width 1390 height 107
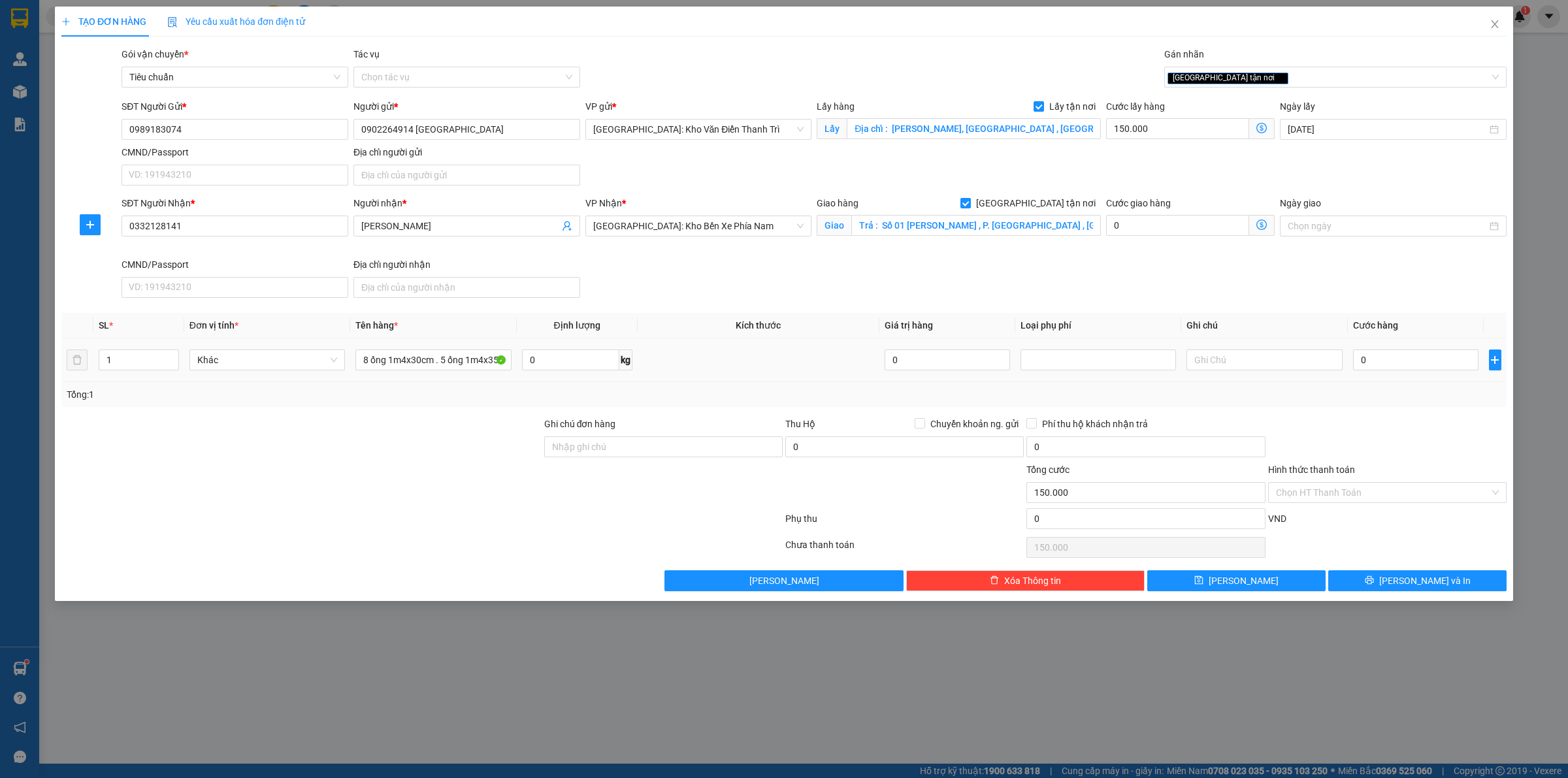
click at [1396, 376] on td "0" at bounding box center [1416, 359] width 136 height 43
click at [1398, 364] on input "0" at bounding box center [1416, 359] width 126 height 21
click at [1254, 588] on button "Lưu" at bounding box center [1236, 581] width 179 height 21
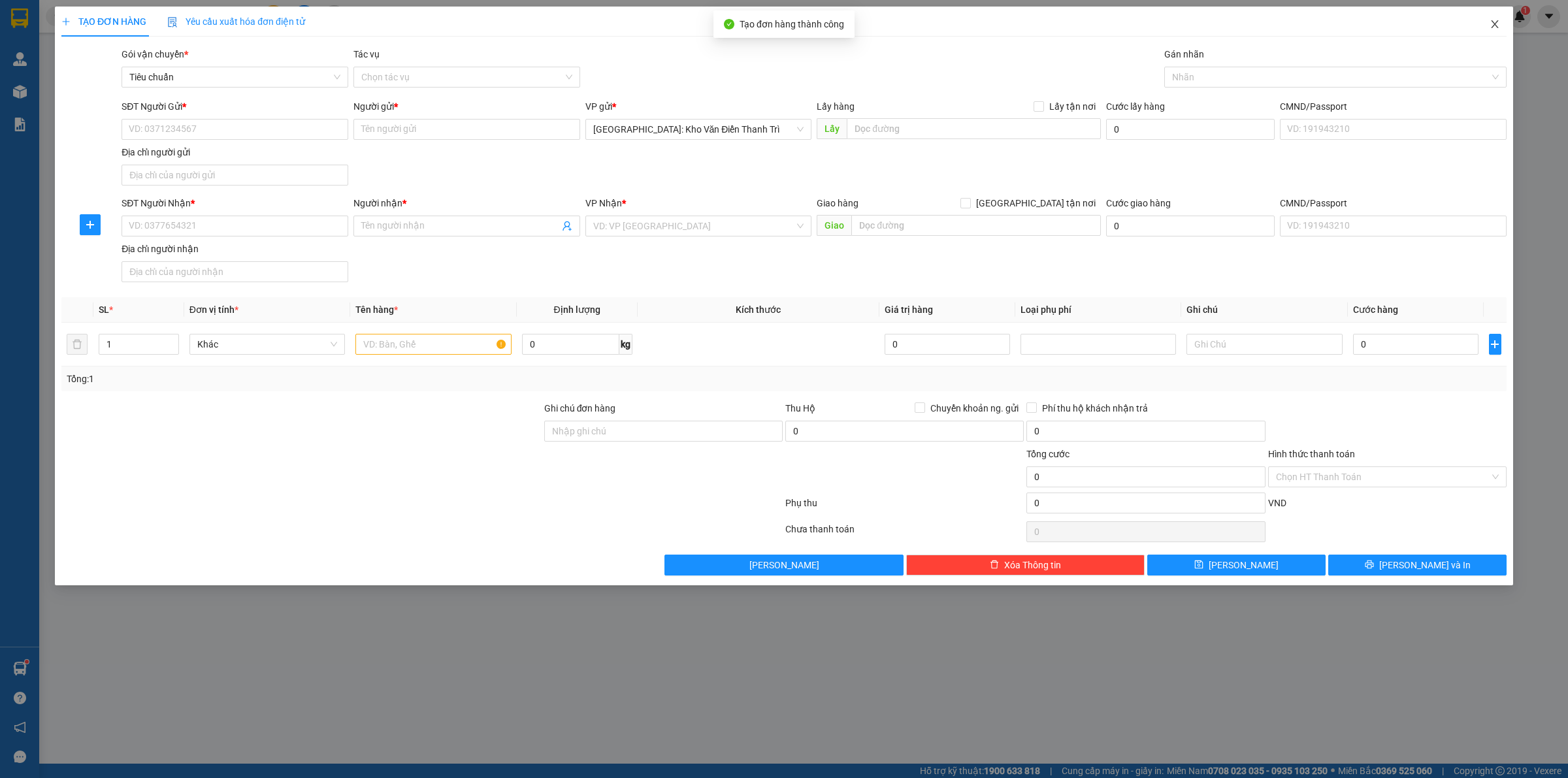
click at [1502, 24] on span "Close" at bounding box center [1495, 24] width 36 height 36
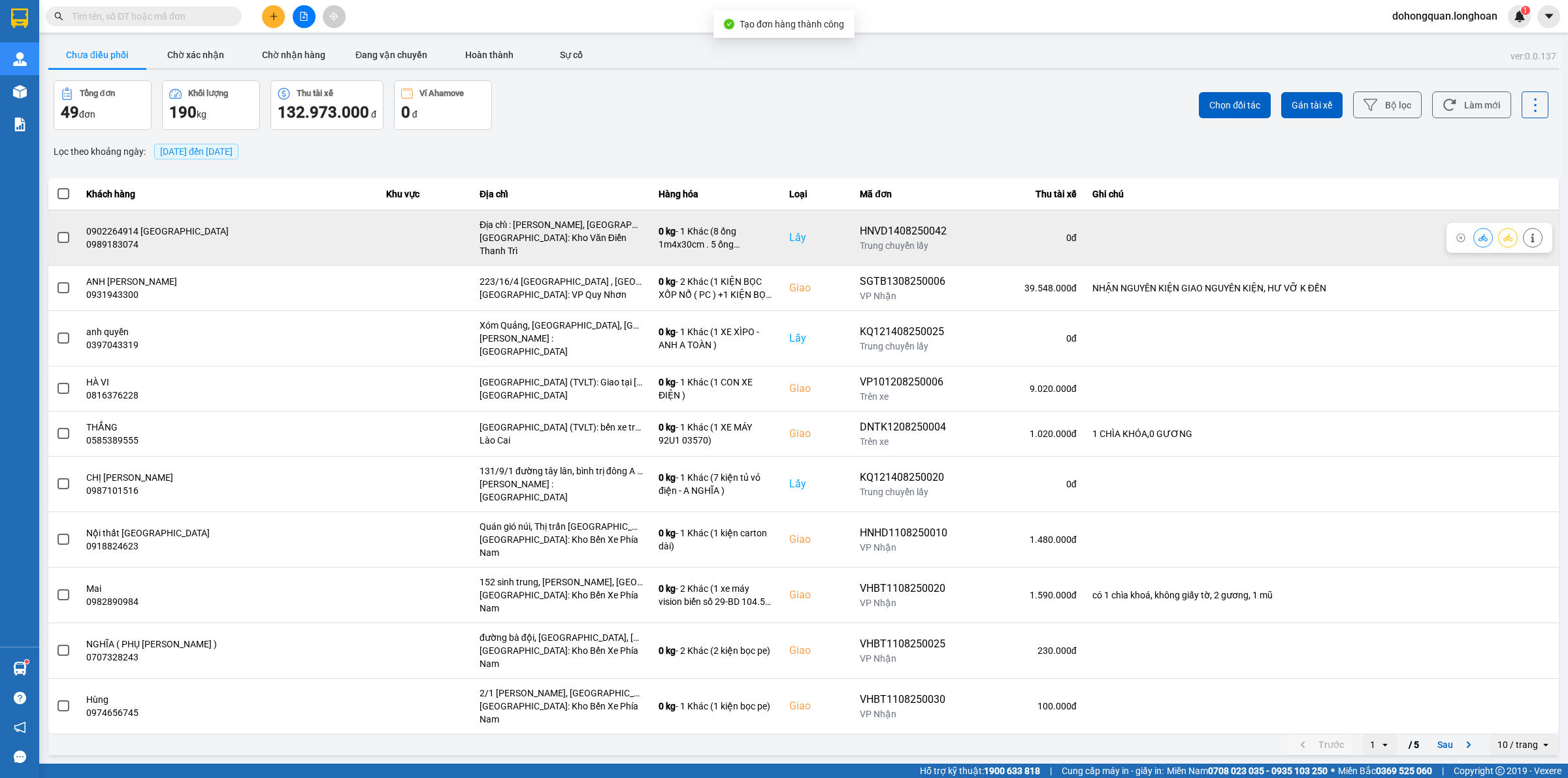
click at [1510, 234] on icon at bounding box center [1508, 237] width 9 height 7
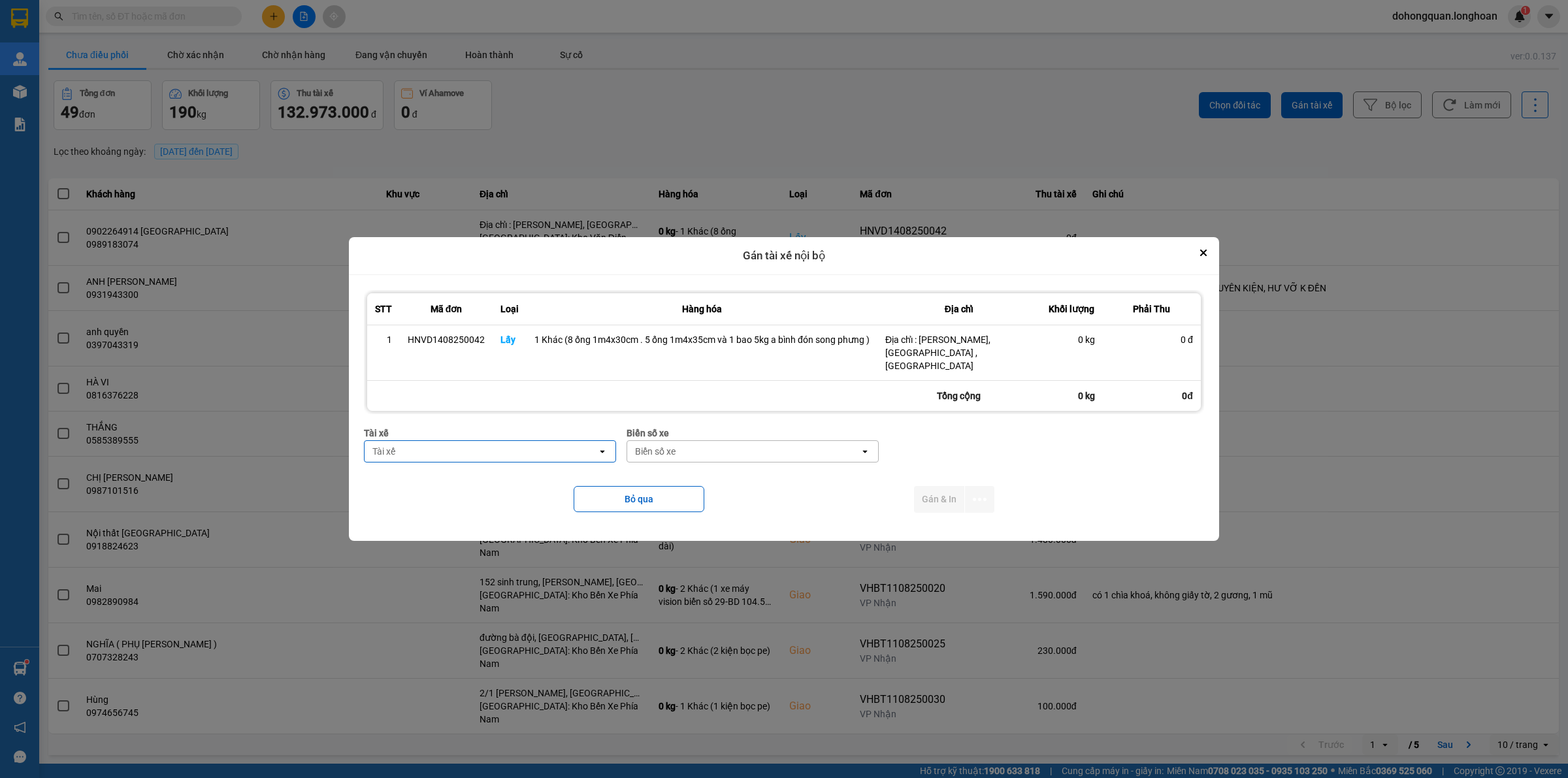
click at [471, 441] on div "Tài xế" at bounding box center [481, 451] width 232 height 21
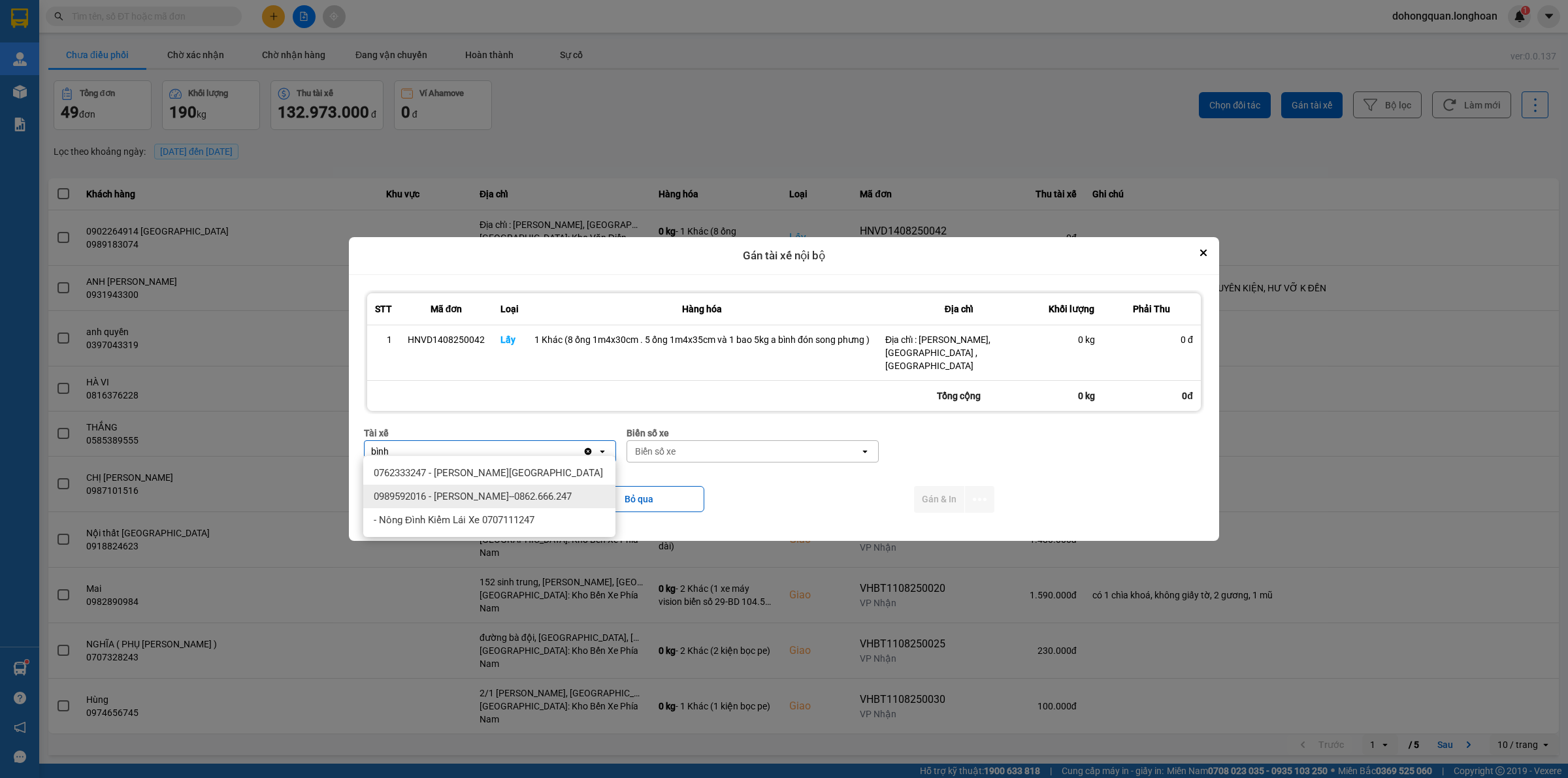
click at [497, 495] on span "0989592016 - Trần Thanh Bình--0862.666.247" at bounding box center [472, 496] width 198 height 13
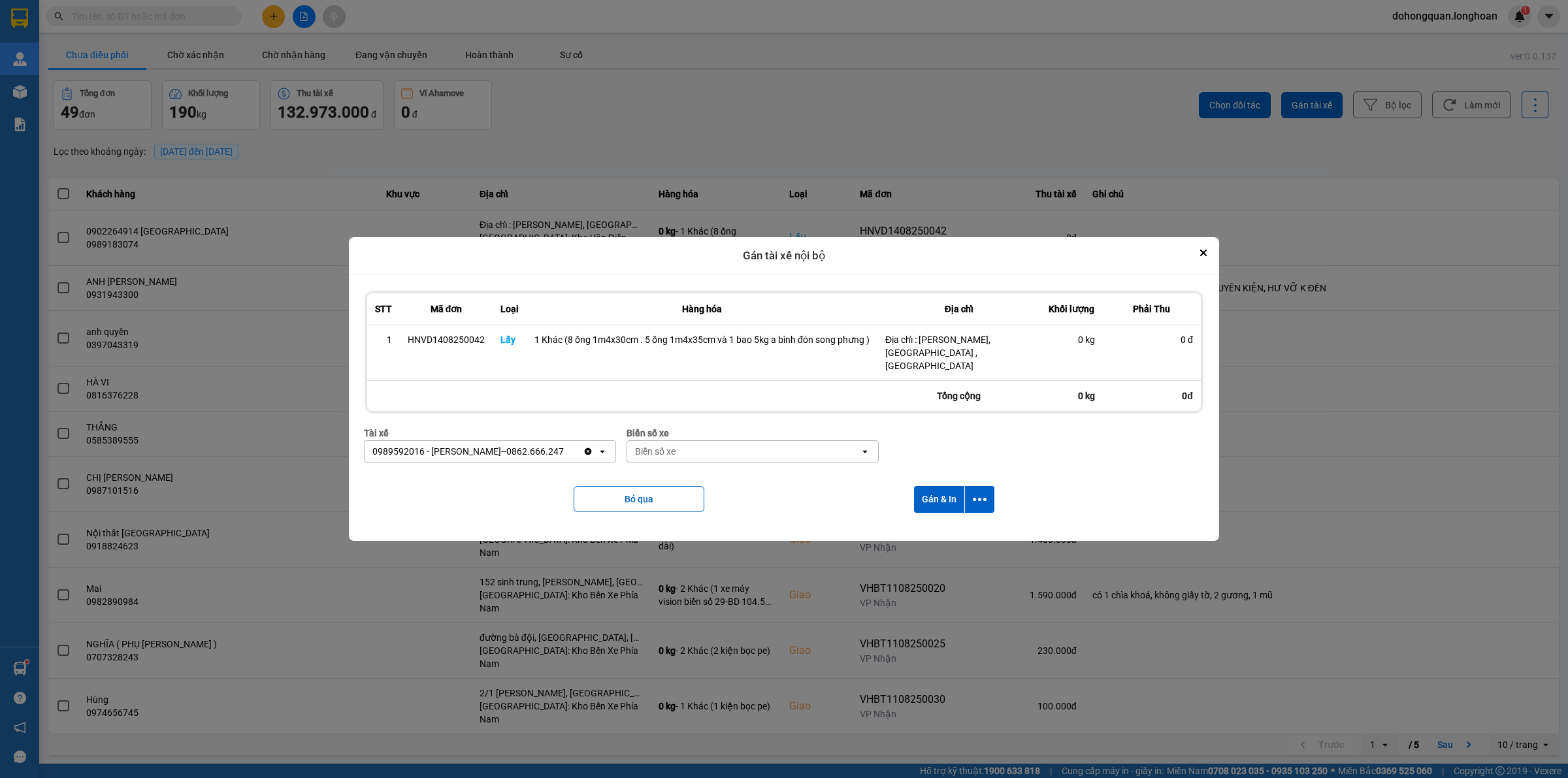
click at [709, 441] on div "Biển số xe" at bounding box center [743, 451] width 232 height 21
click at [710, 469] on div "29E-122.44" at bounding box center [751, 473] width 252 height 24
click at [984, 495] on icon "dialog" at bounding box center [980, 499] width 13 height 13
click at [935, 527] on span "Chỉ gán tài" at bounding box center [927, 528] width 43 height 13
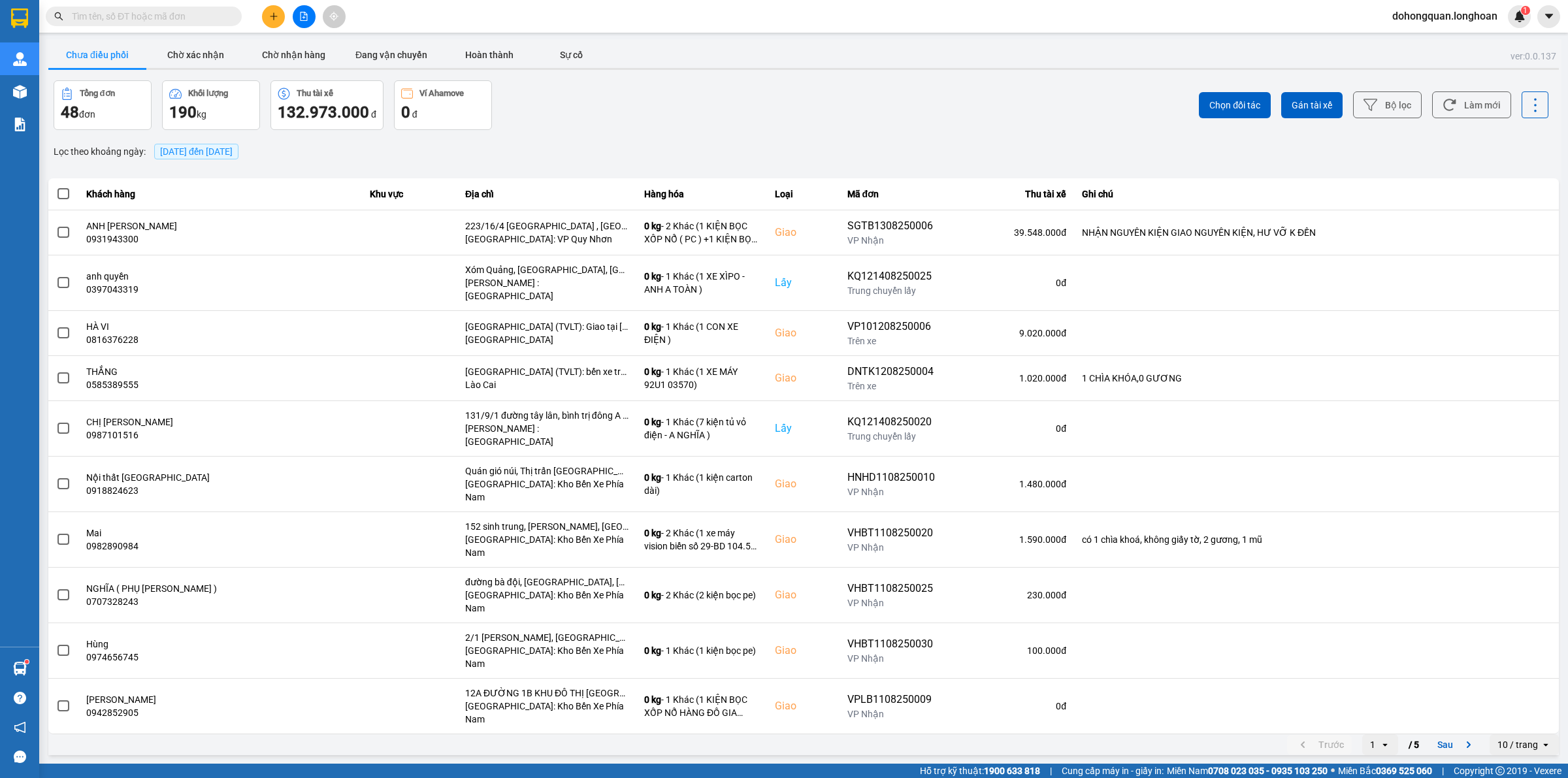
click at [269, 13] on icon "plus" at bounding box center [274, 17] width 9 height 9
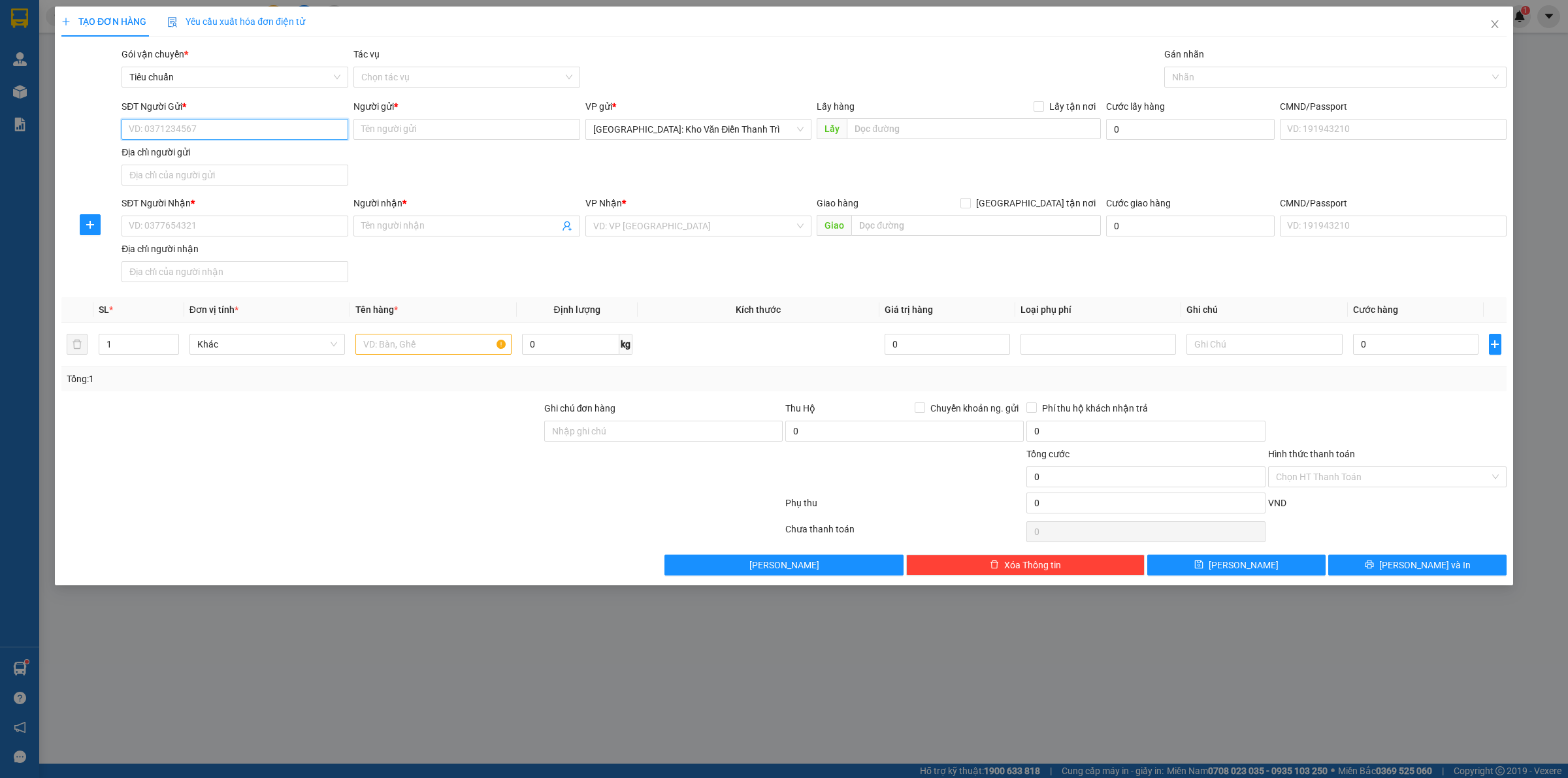
click at [217, 126] on input "SĐT Người Gửi *" at bounding box center [235, 130] width 227 height 21
paste input "0972697354"
click at [392, 127] on input "Người gửi *" at bounding box center [466, 130] width 227 height 21
click at [256, 134] on input "0972697354" at bounding box center [235, 130] width 227 height 21
click at [389, 132] on input "Người gửi *" at bounding box center [466, 130] width 227 height 21
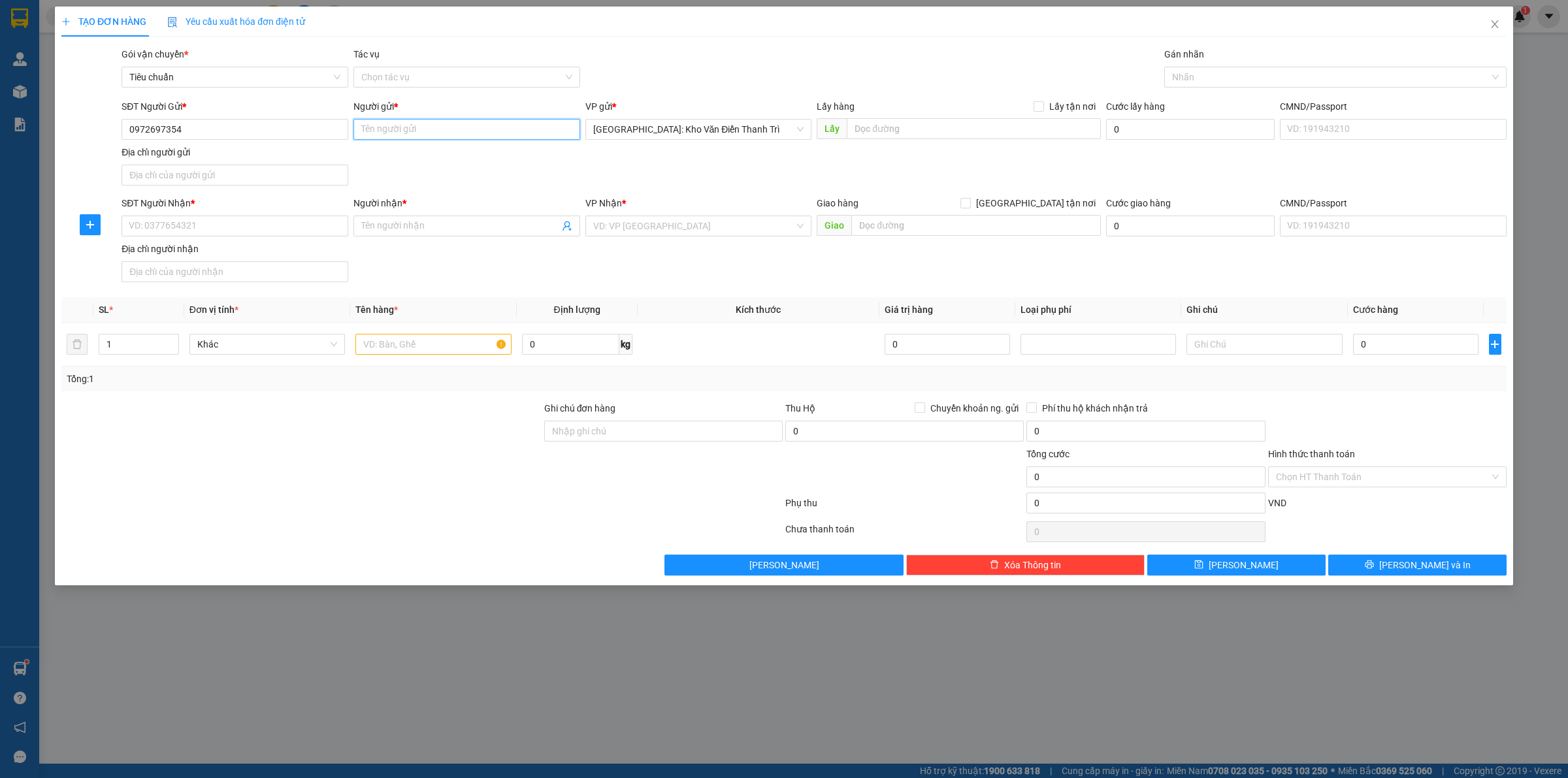
paste input "N.T.Nhung"
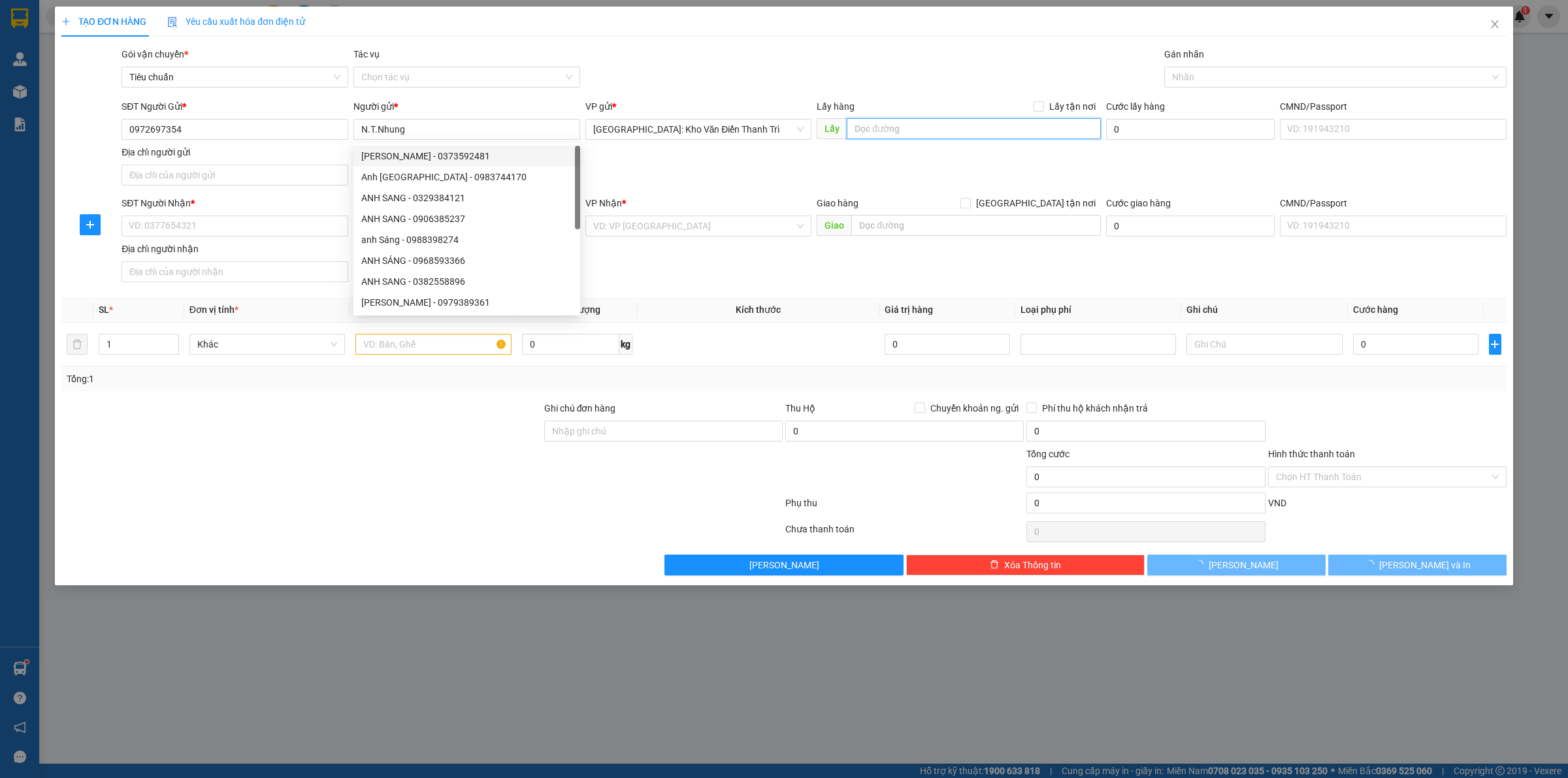
click at [934, 127] on input "text" at bounding box center [974, 129] width 254 height 21
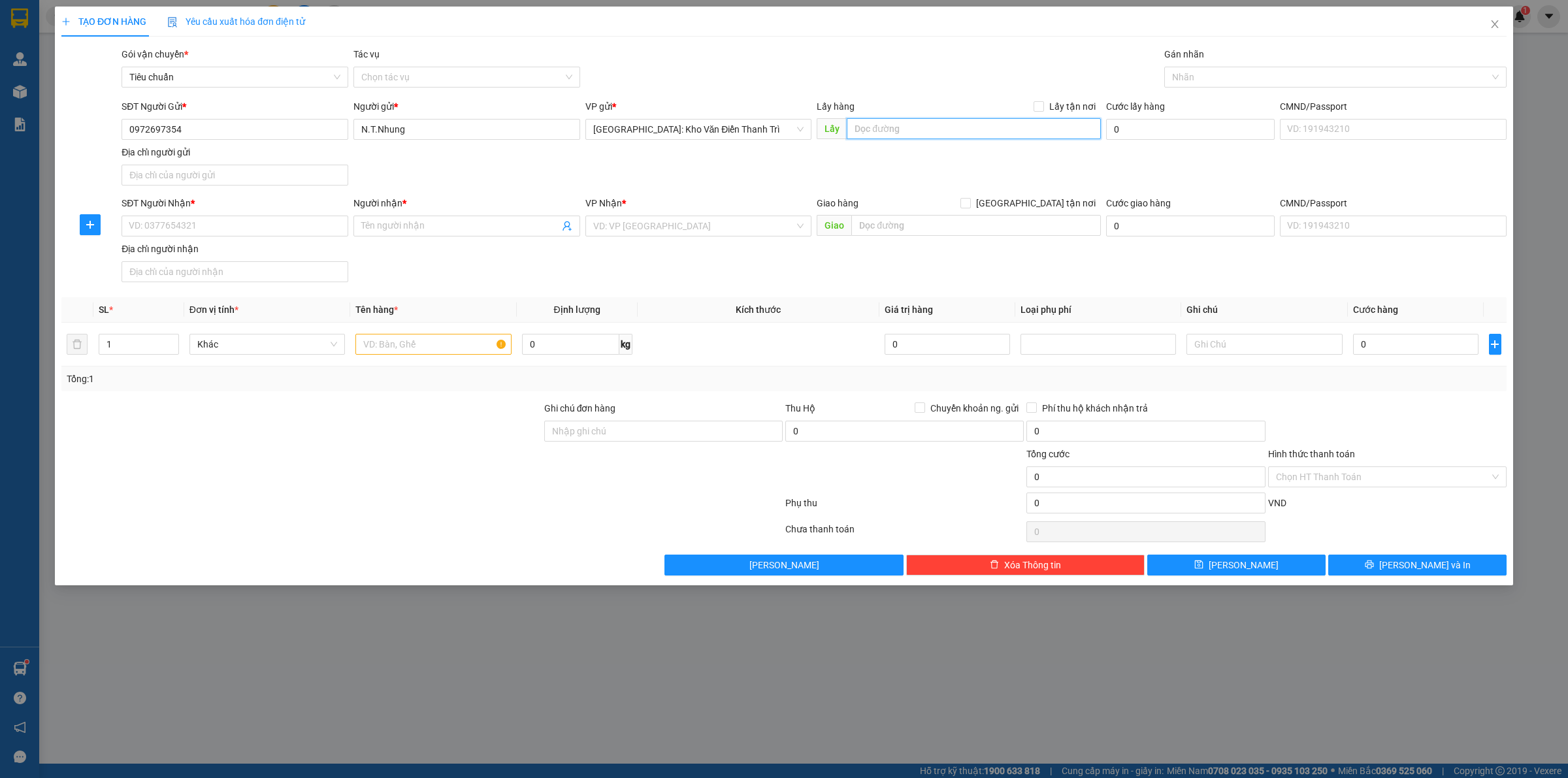
paste input "Số 64-B2 khu đô thị Đại Kim- Định Công,phường Đại Kim,quận Hoàng Mai, Hà Nội"
click at [1043, 106] on input "Lấy tận nơi" at bounding box center [1038, 106] width 9 height 9
drag, startPoint x: 690, startPoint y: 201, endPoint x: 690, endPoint y: 224, distance: 23.0
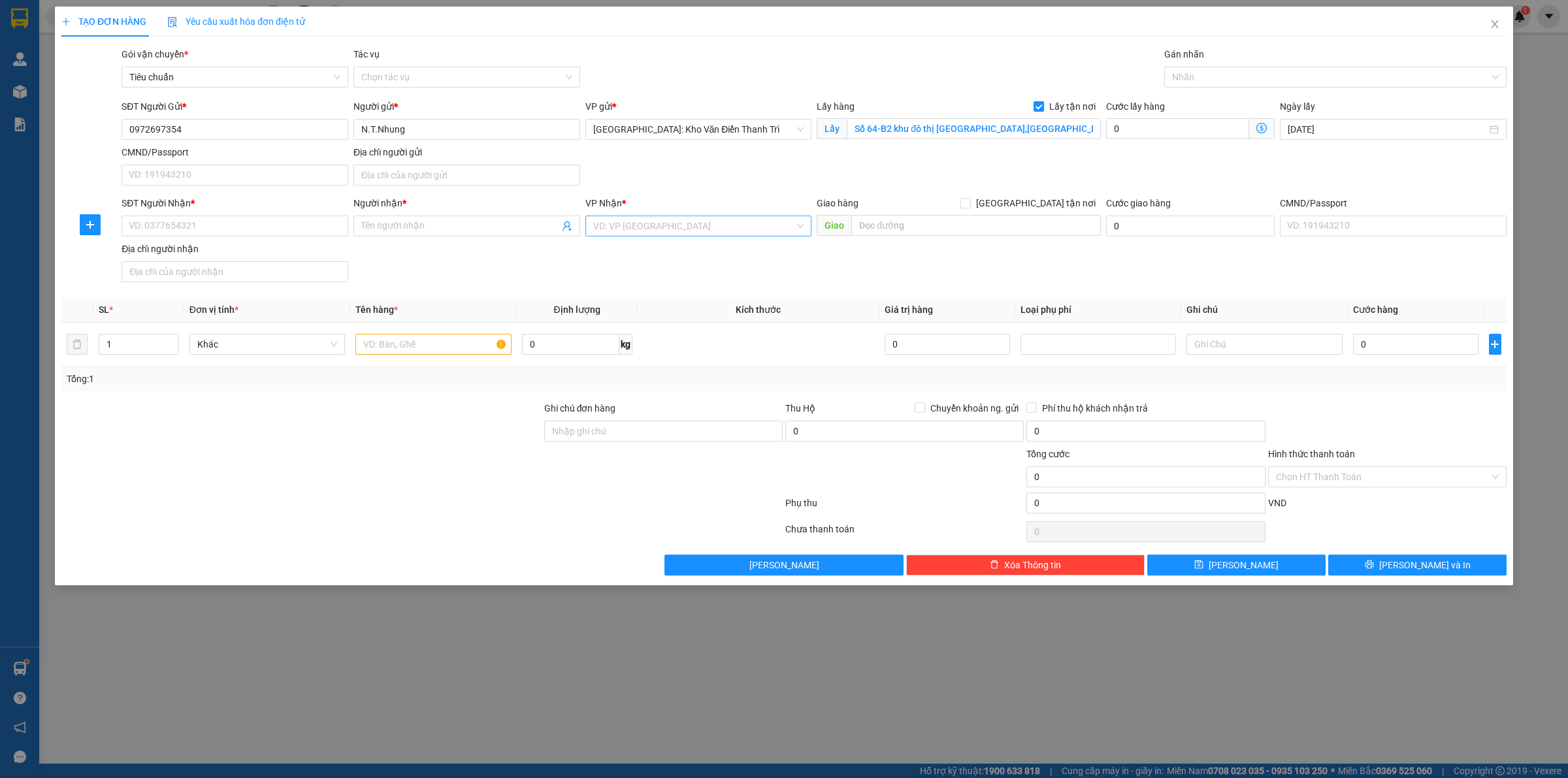
click at [690, 206] on div "VP Nhận *" at bounding box center [698, 203] width 227 height 14
click at [690, 224] on input "search" at bounding box center [694, 226] width 202 height 20
click at [687, 265] on div "[PERSON_NAME] : [GEOGRAPHIC_DATA]" at bounding box center [698, 273] width 227 height 21
click at [938, 224] on input "text" at bounding box center [976, 225] width 250 height 21
click at [936, 229] on input "text" at bounding box center [976, 225] width 250 height 21
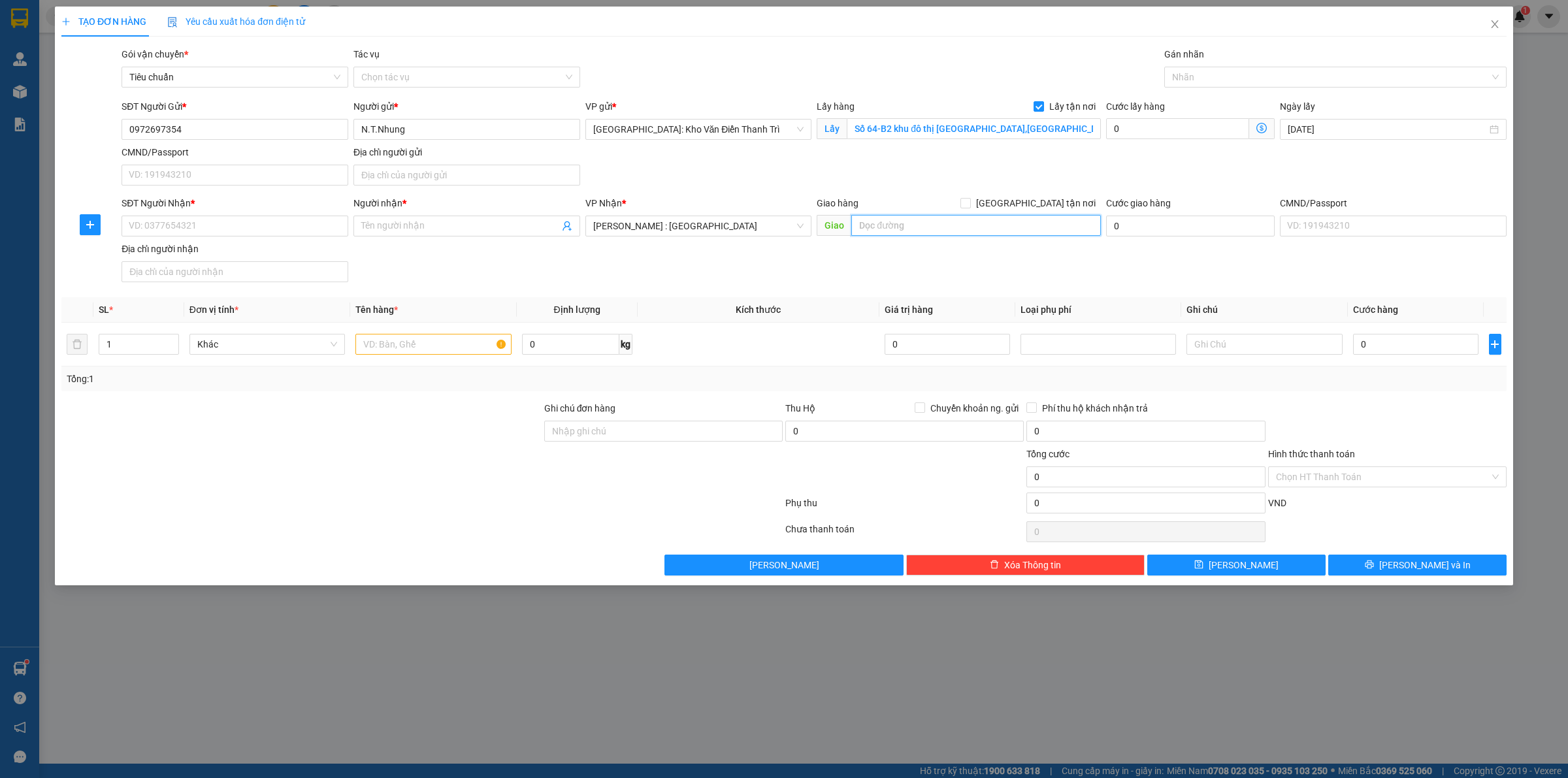
paste input "Giao : 61/7 Bình Giã, P13, Quận Tân bình ."
click at [1054, 208] on span "[GEOGRAPHIC_DATA] tận nơi" at bounding box center [1036, 203] width 130 height 14
click at [969, 207] on input "[GEOGRAPHIC_DATA] tận nơi" at bounding box center [965, 203] width 9 height 9
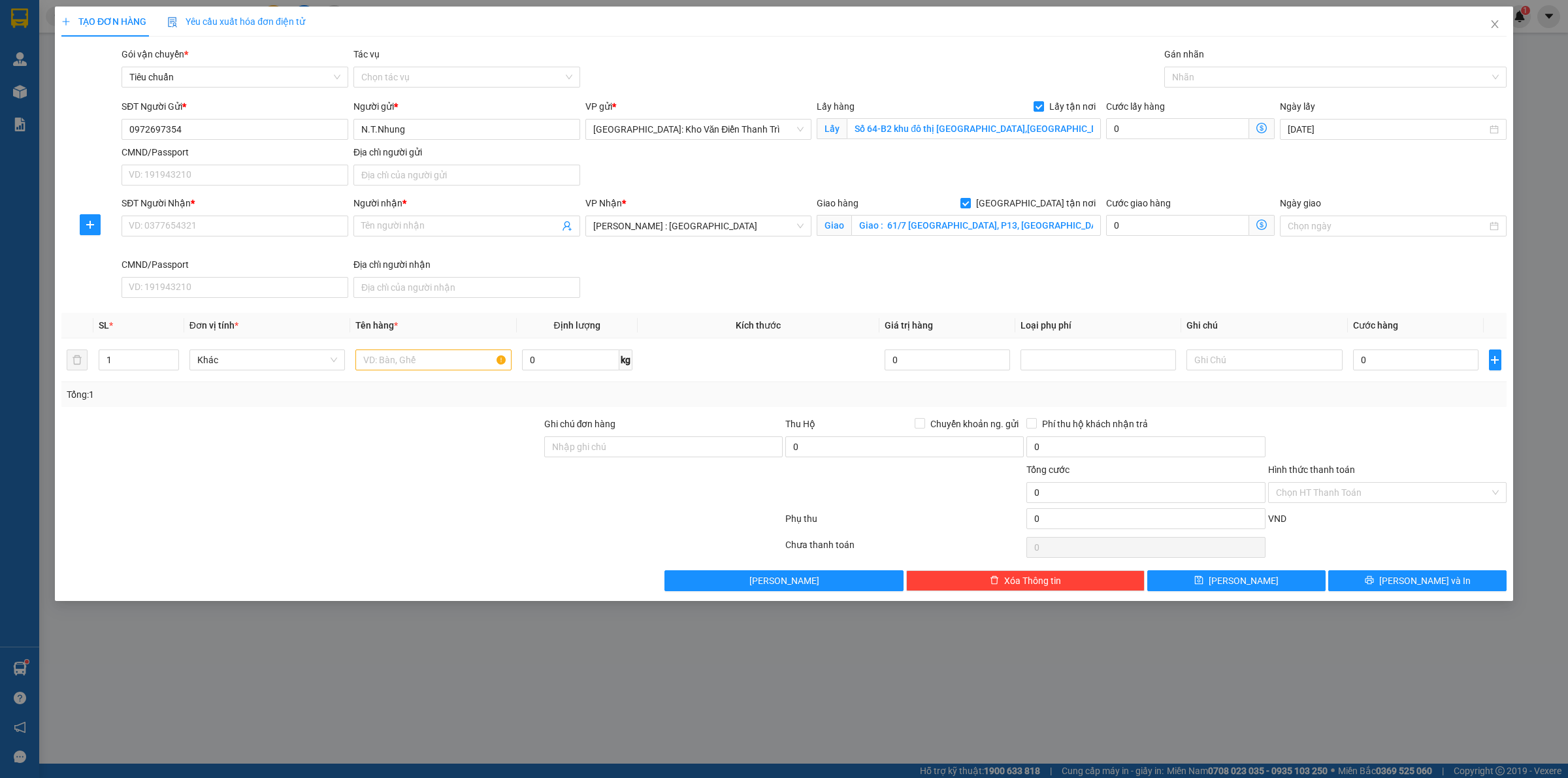
drag, startPoint x: 1183, startPoint y: 141, endPoint x: 1190, endPoint y: 115, distance: 26.9
click at [1184, 137] on div "Cước lấy hàng 0" at bounding box center [1190, 122] width 168 height 46
click at [1203, 73] on div at bounding box center [1329, 77] width 323 height 16
click at [1200, 100] on div "[GEOGRAPHIC_DATA] tận nơi" at bounding box center [1336, 103] width 327 height 14
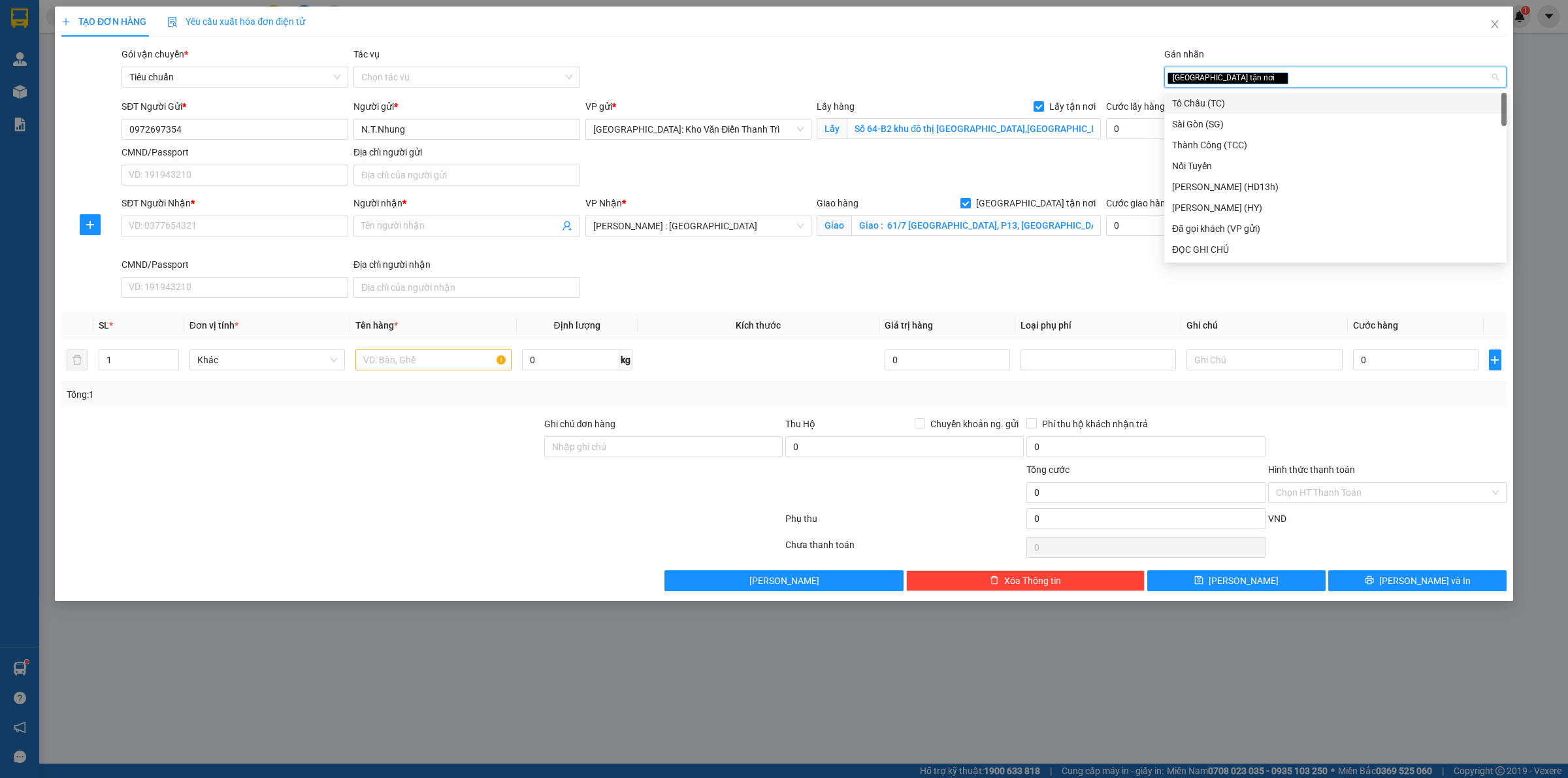
drag, startPoint x: 1112, startPoint y: 161, endPoint x: 1132, endPoint y: 145, distance: 25.6
click at [1112, 162] on div "SĐT Người Gửi * 0972697354 Người gửi * N.T.Nhung VP gửi * Hà Nội: Kho Văn Điển …" at bounding box center [814, 145] width 1390 height 92
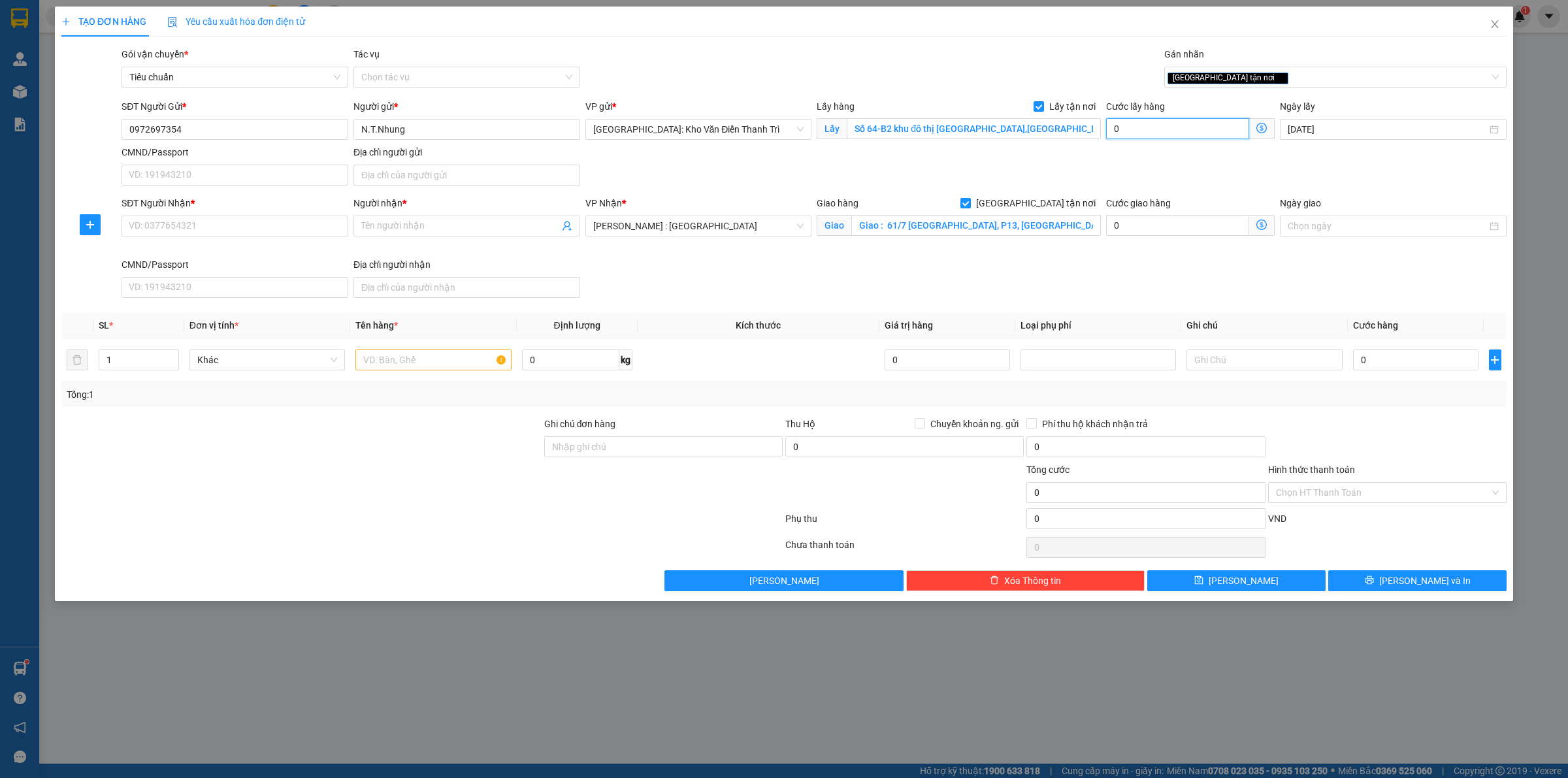
click at [1145, 130] on input "0" at bounding box center [1177, 129] width 143 height 21
click at [204, 227] on input "SĐT Người Nhận *" at bounding box center [235, 226] width 227 height 21
paste input "0972697354"
click at [448, 142] on div "Người gửi * N.T.Nhung" at bounding box center [466, 122] width 227 height 46
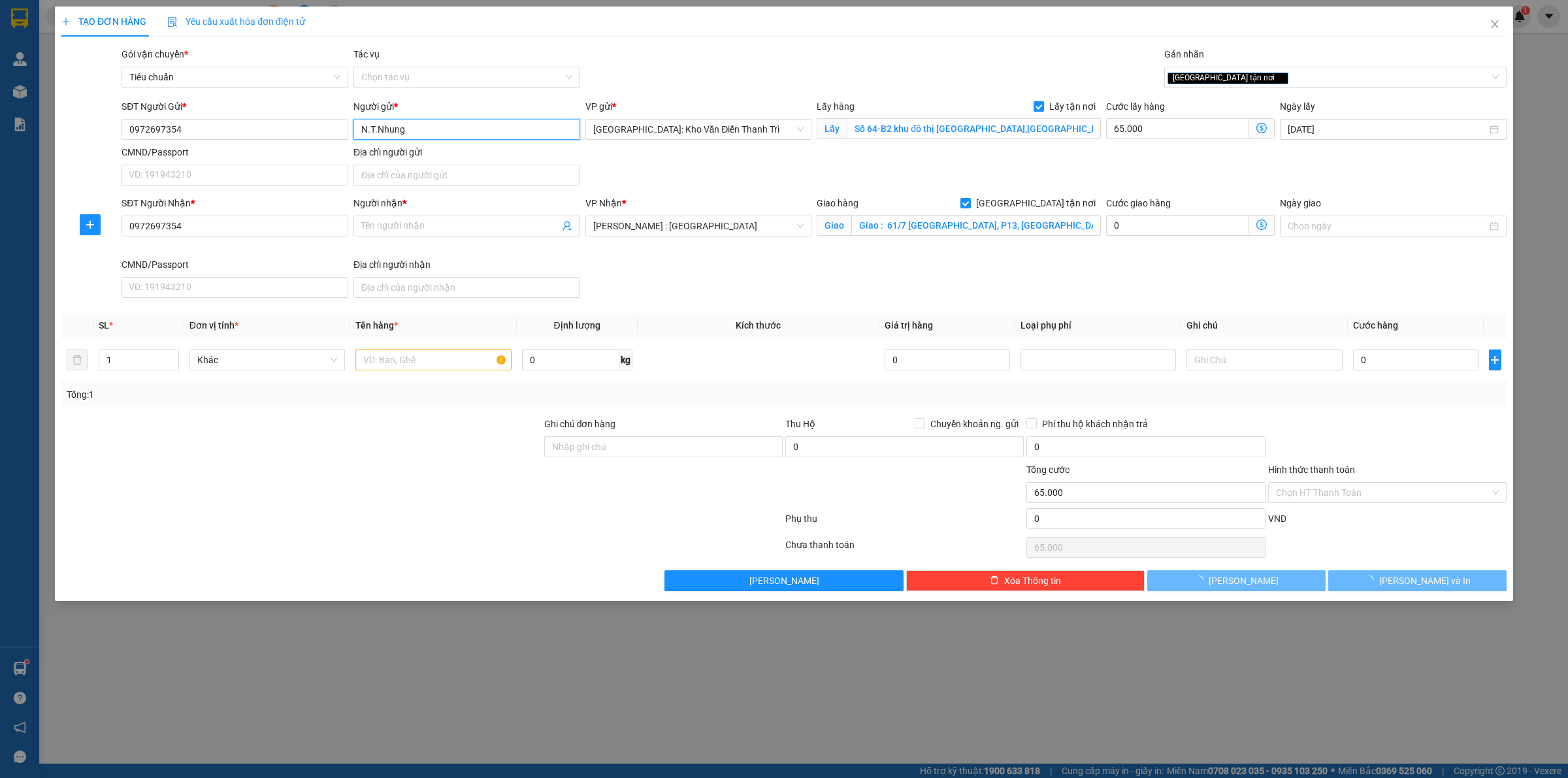
click at [448, 138] on input "N.T.Nhung" at bounding box center [466, 130] width 227 height 21
click at [448, 137] on input "N.T.Nhung" at bounding box center [466, 130] width 227 height 21
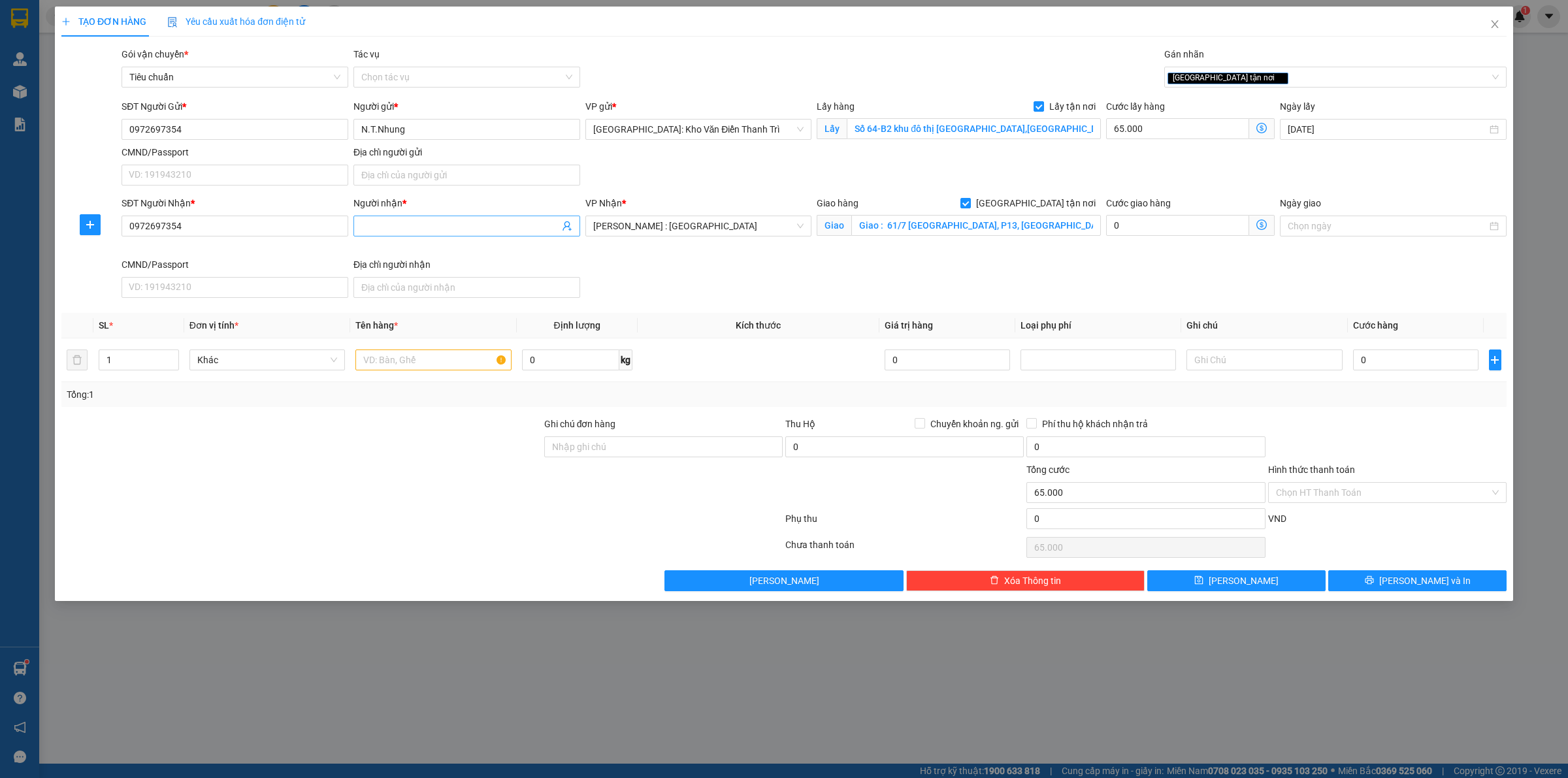
click at [403, 227] on input "Người nhận *" at bounding box center [460, 226] width 198 height 14
paste input "N.T.Nhung"
click at [397, 510] on form "Ghi chú đơn hàng Thu Hộ Chuyển khoản ng. gửi 0 Phí thu hộ khách nhận trả 0 Tổng…" at bounding box center [784, 475] width 1446 height 118
click at [407, 373] on div at bounding box center [433, 359] width 156 height 26
click at [413, 364] on input "text" at bounding box center [433, 359] width 156 height 21
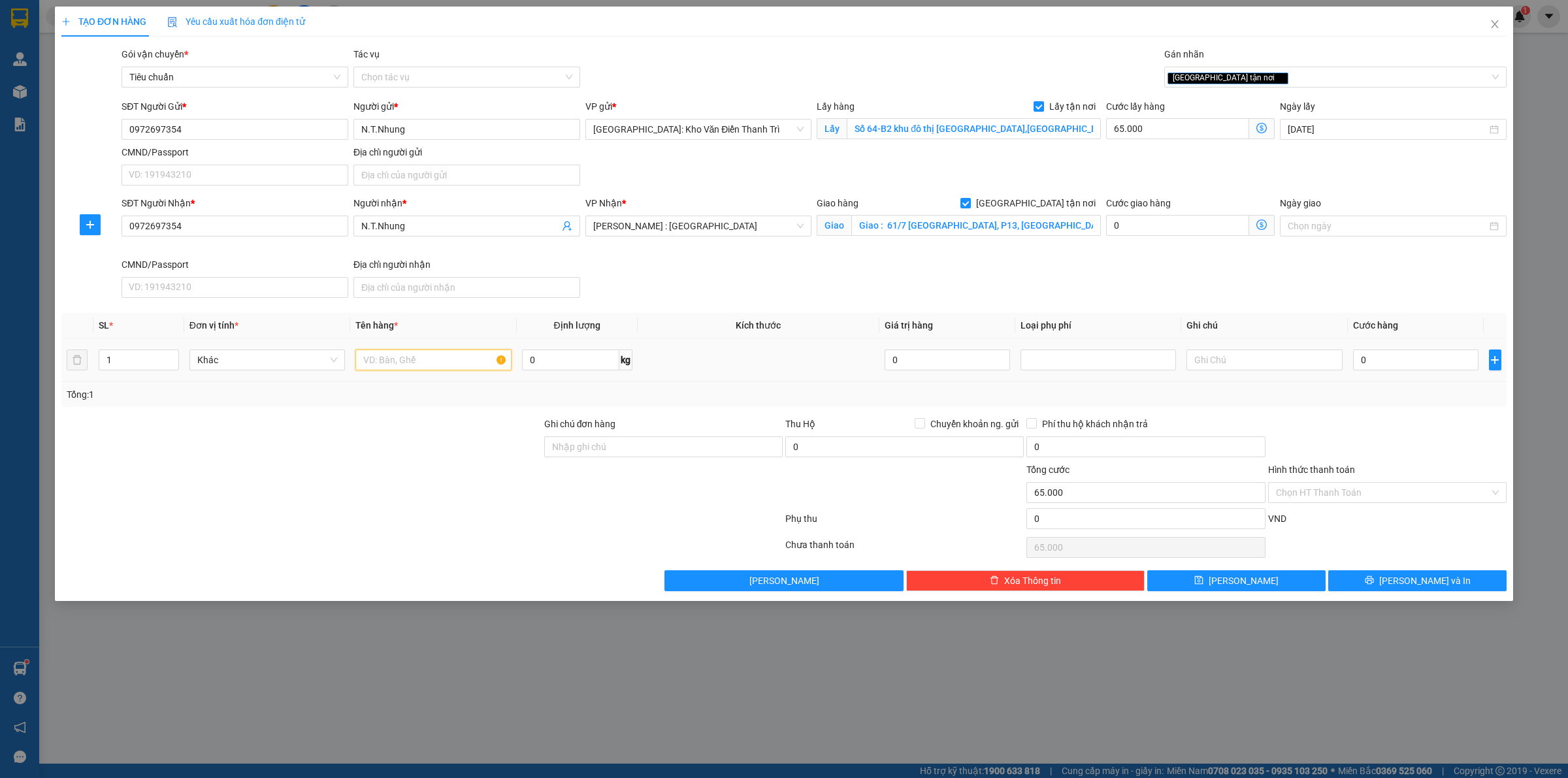
paste input "1 kiện hàng"
click at [1258, 259] on div "SĐT Người Nhận * 0972697354 Người nhận * N.T.Nhung VP Nhận * Hồ Chí Minh : Kho …" at bounding box center [814, 250] width 1390 height 107
click at [1412, 363] on input "0" at bounding box center [1416, 359] width 126 height 21
click at [1247, 581] on span "Lưu" at bounding box center [1243, 581] width 70 height 14
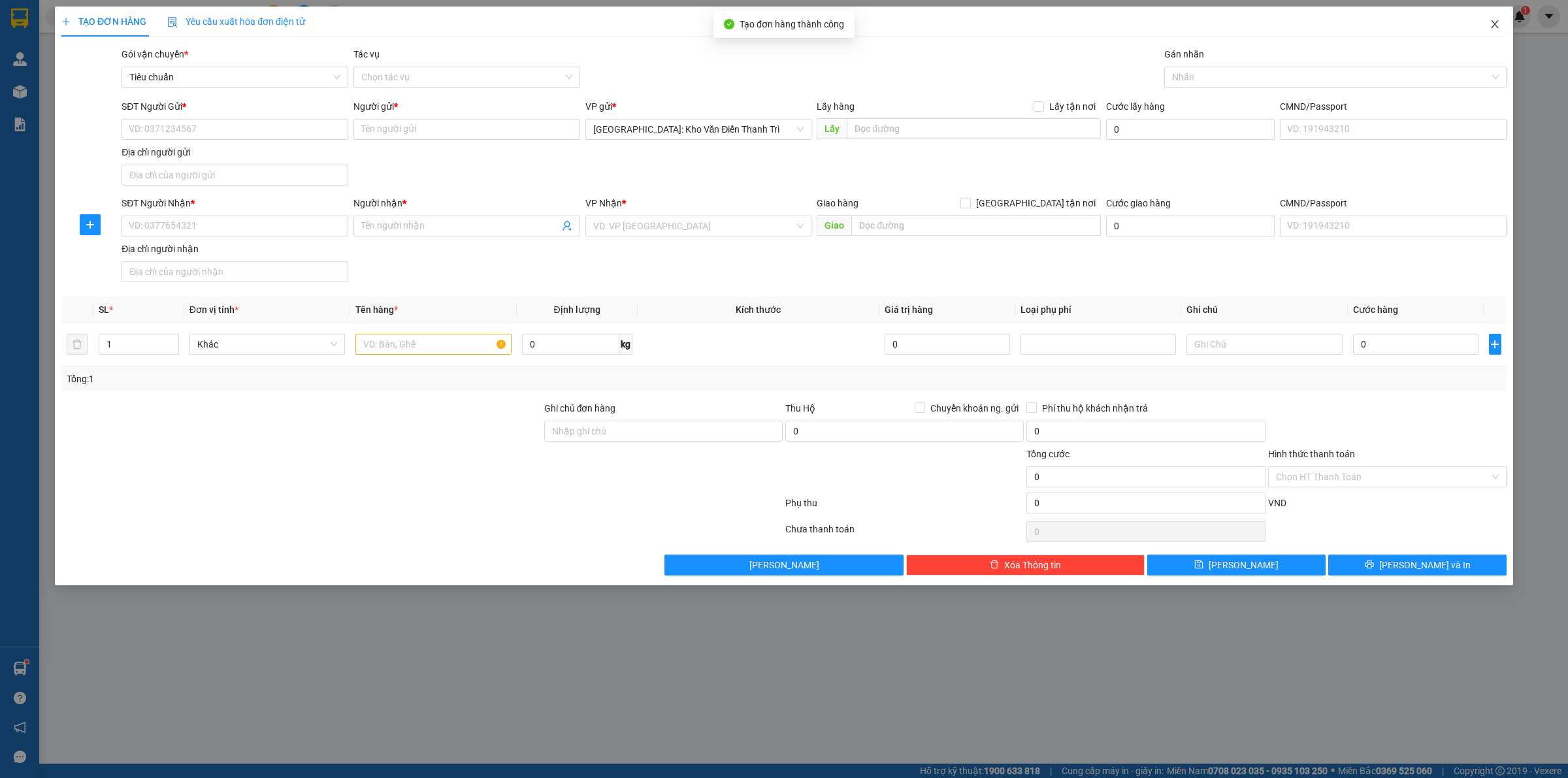
click at [1495, 35] on span "Close" at bounding box center [1495, 24] width 36 height 36
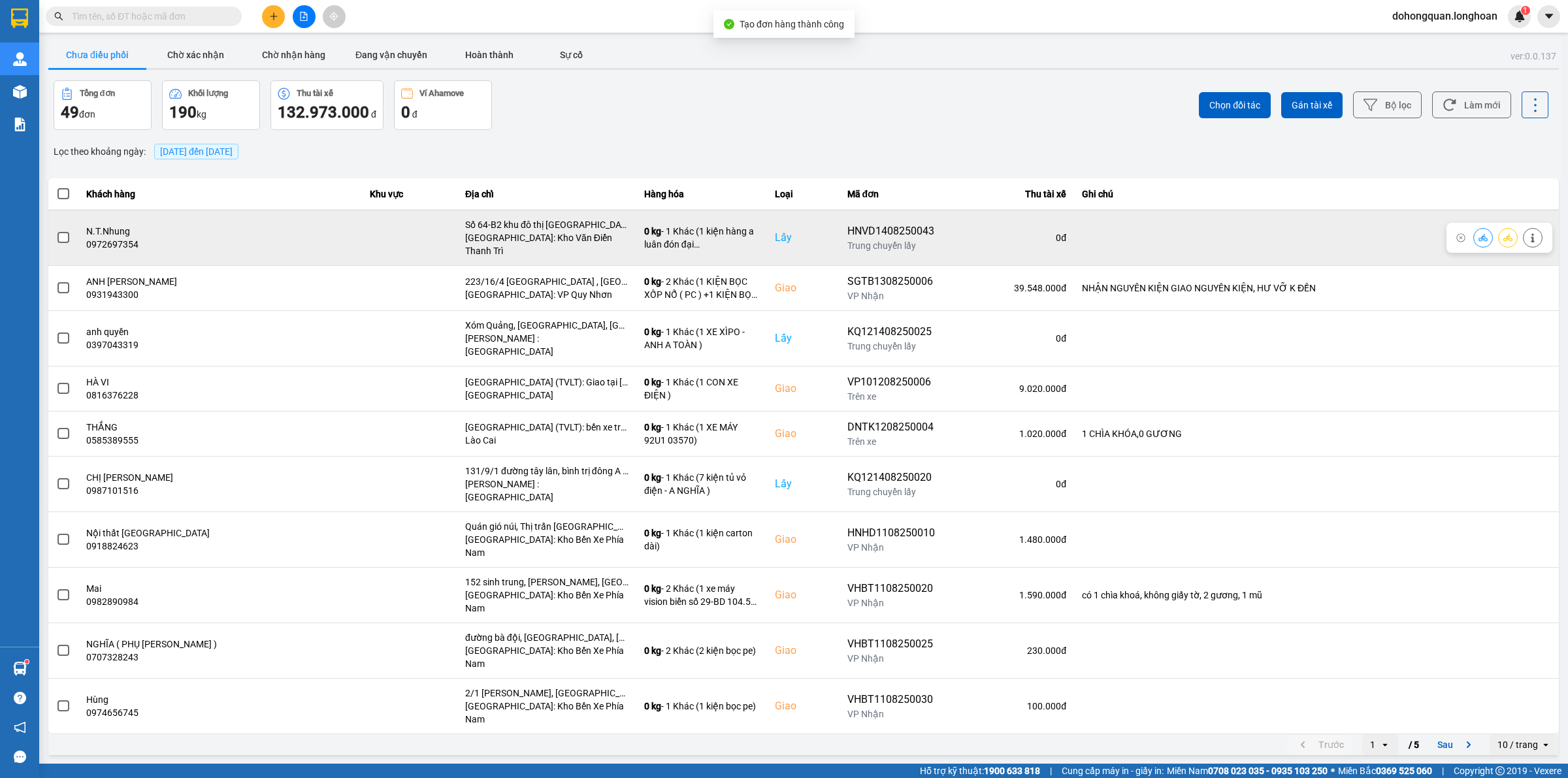
click at [1506, 235] on icon at bounding box center [1508, 237] width 9 height 7
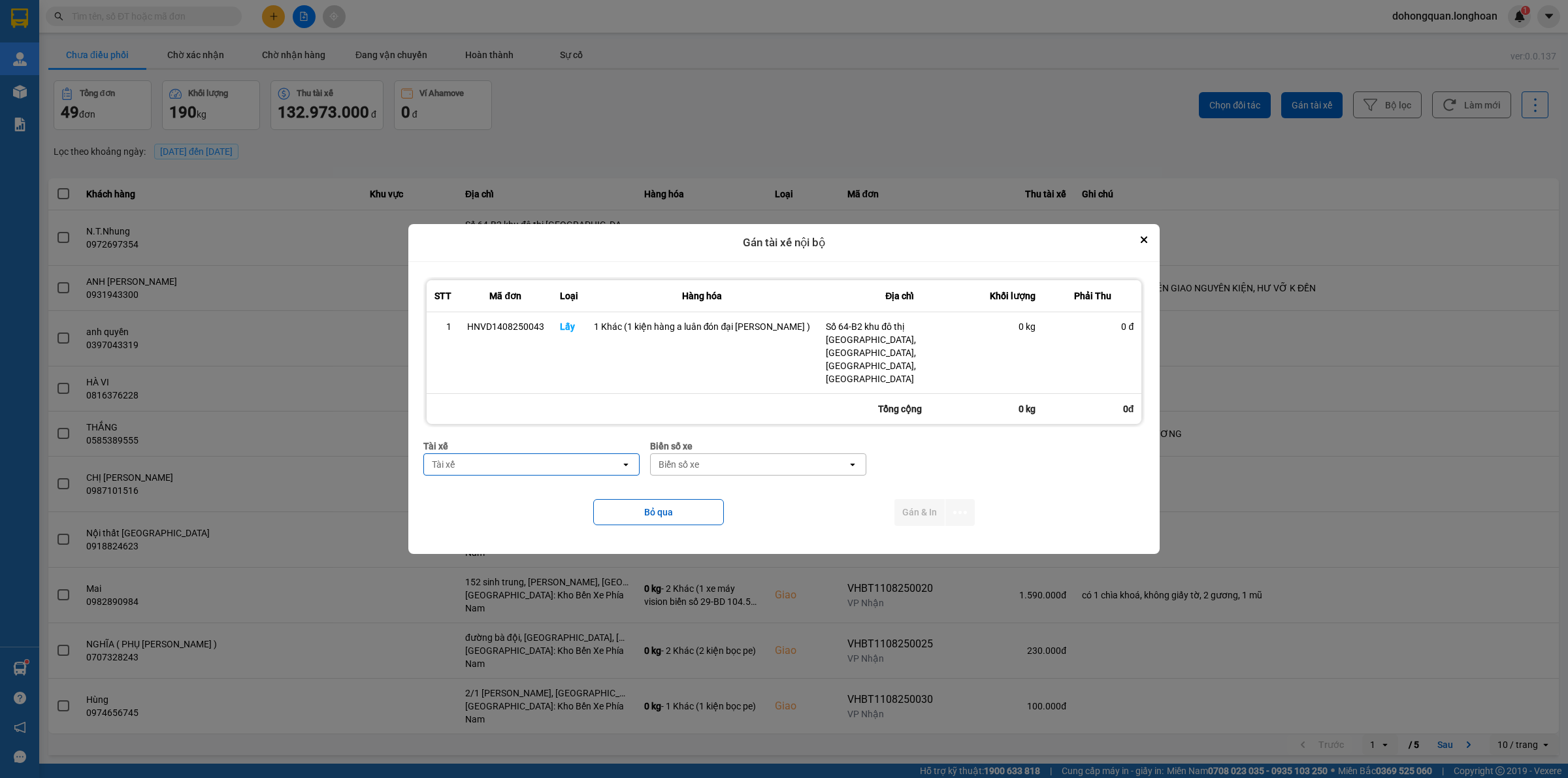
click at [596, 456] on div "Tài xế" at bounding box center [522, 464] width 197 height 21
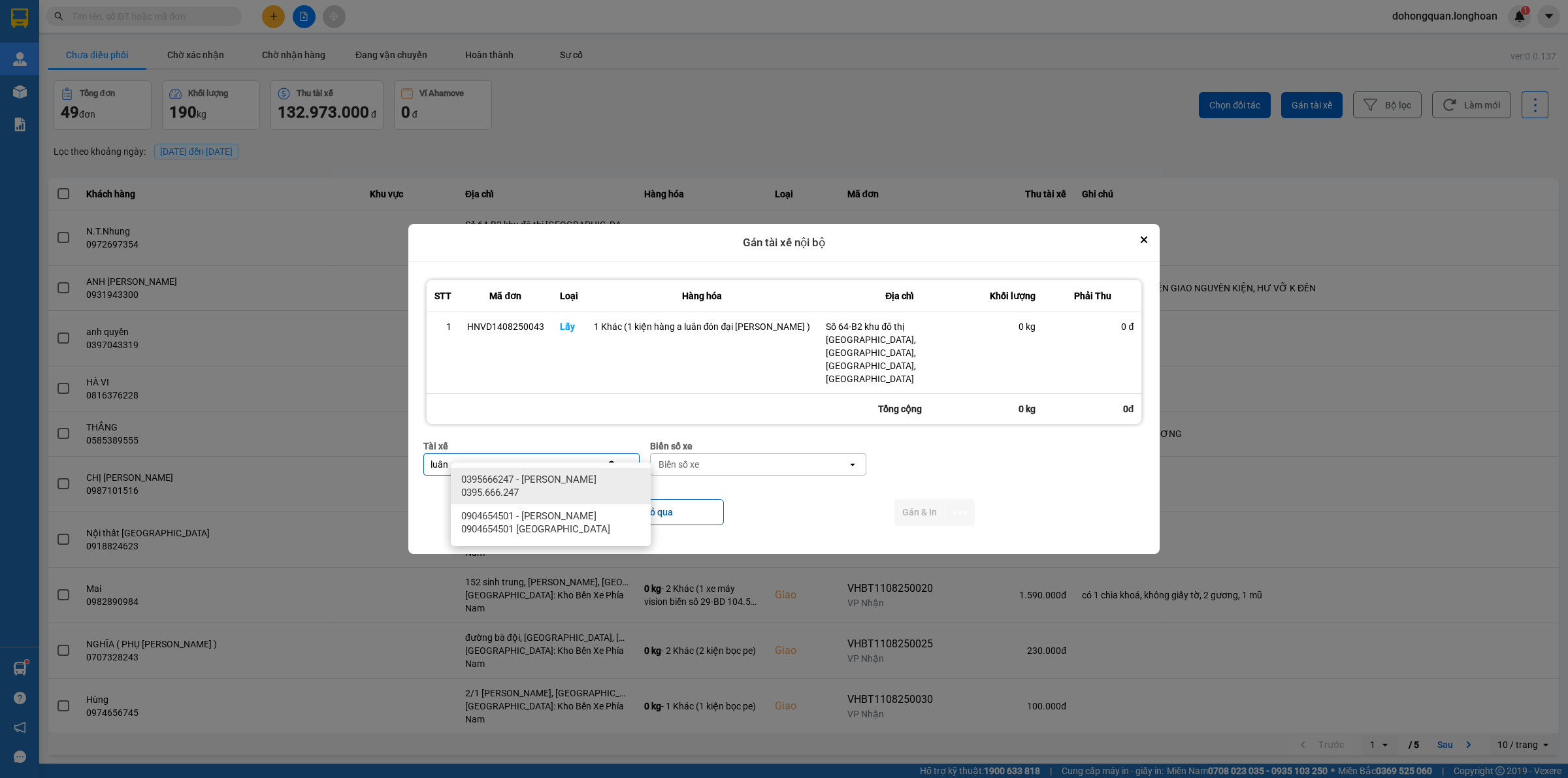
click at [557, 484] on span "0395666247 - Phạm Thế Luân 0395.666.247" at bounding box center [553, 486] width 184 height 26
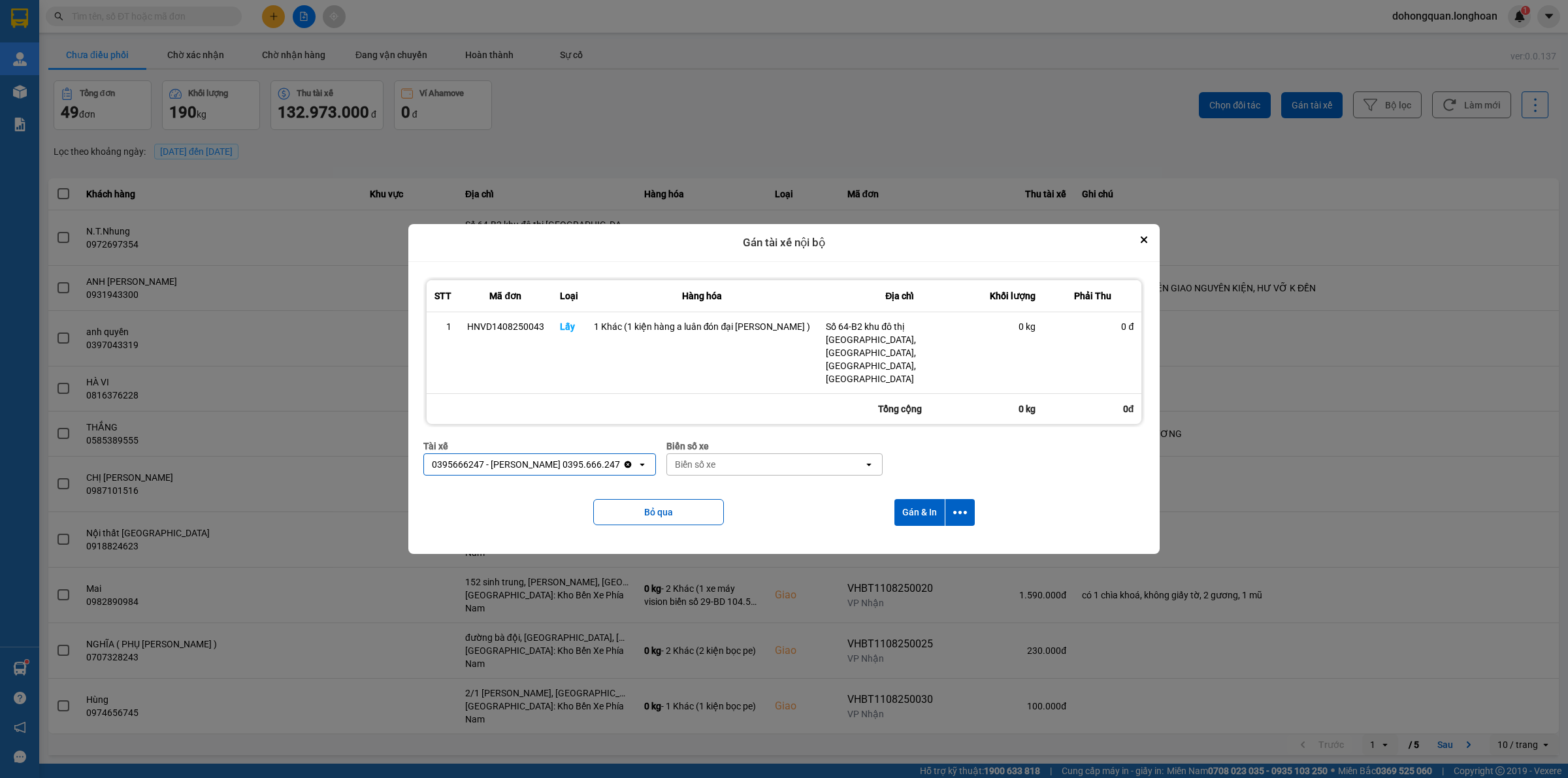
click at [716, 458] on div "Biển số xe" at bounding box center [694, 464] width 40 height 13
click at [750, 478] on div "29K-105.31" at bounding box center [785, 479] width 200 height 24
click at [953, 506] on icon "dialog" at bounding box center [960, 512] width 13 height 13
click at [895, 535] on span "Chỉ gán tài" at bounding box center [899, 535] width 43 height 13
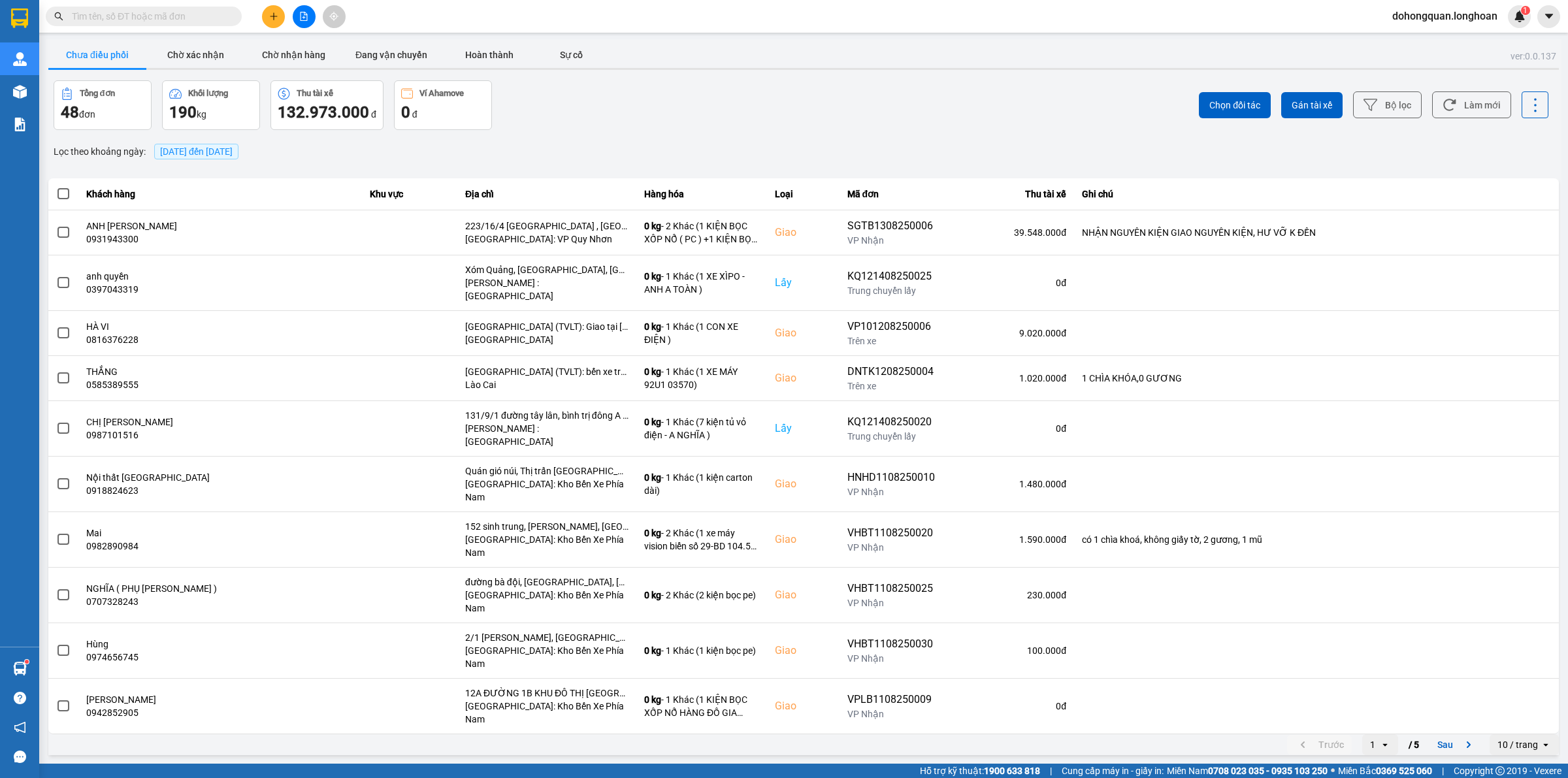
click at [279, 18] on button at bounding box center [273, 17] width 23 height 23
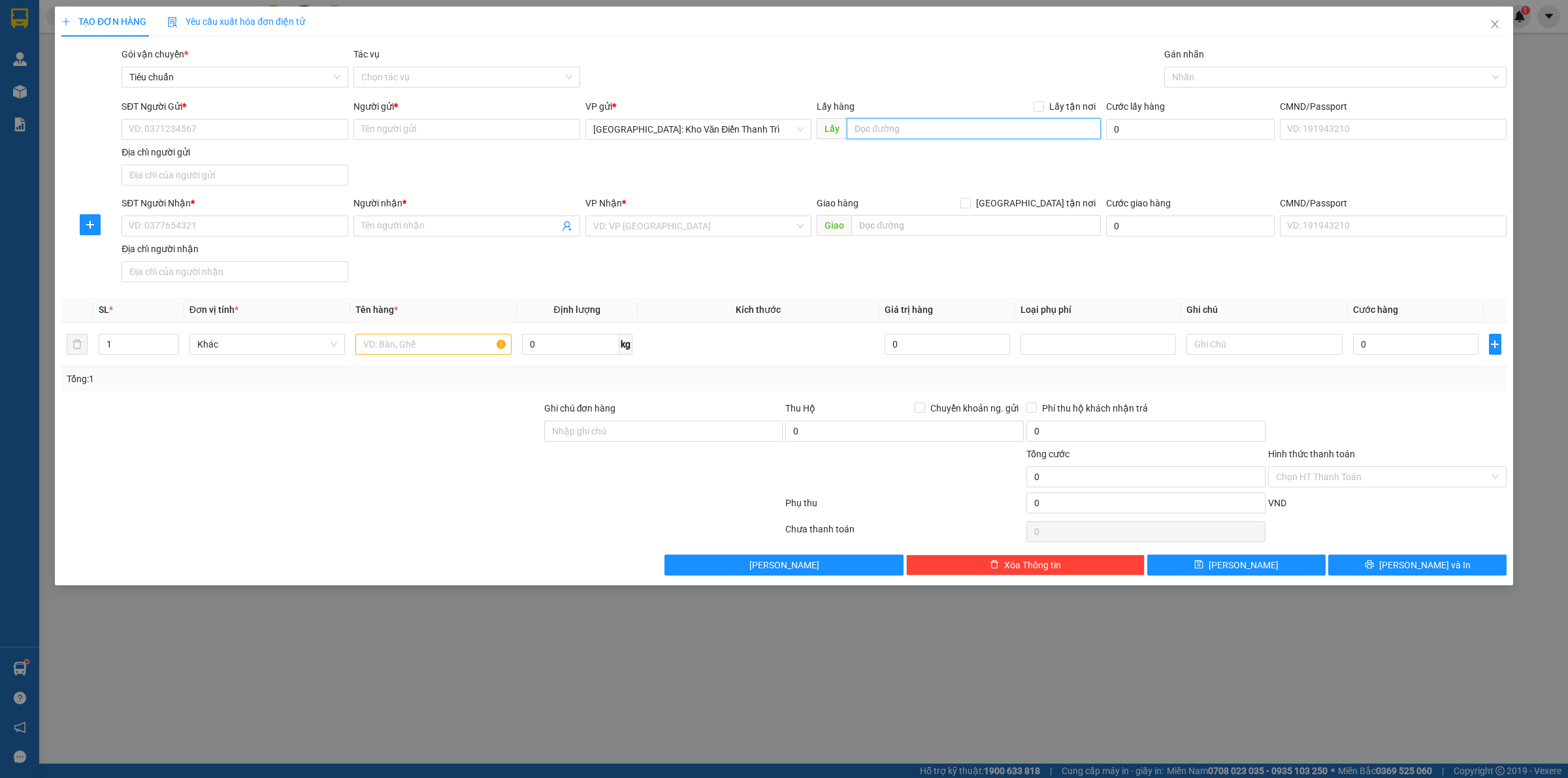
click at [867, 136] on input "text" at bounding box center [974, 129] width 254 height 21
paste input "kho coma 7 km14 quốc lộ 1 A Ngọc hồi thanh trì"
click at [1044, 103] on span at bounding box center [1038, 106] width 10 height 10
click at [1043, 103] on input "Lấy tận nơi" at bounding box center [1038, 106] width 9 height 9
click at [311, 138] on input "SĐT Người Gửi *" at bounding box center [235, 130] width 227 height 21
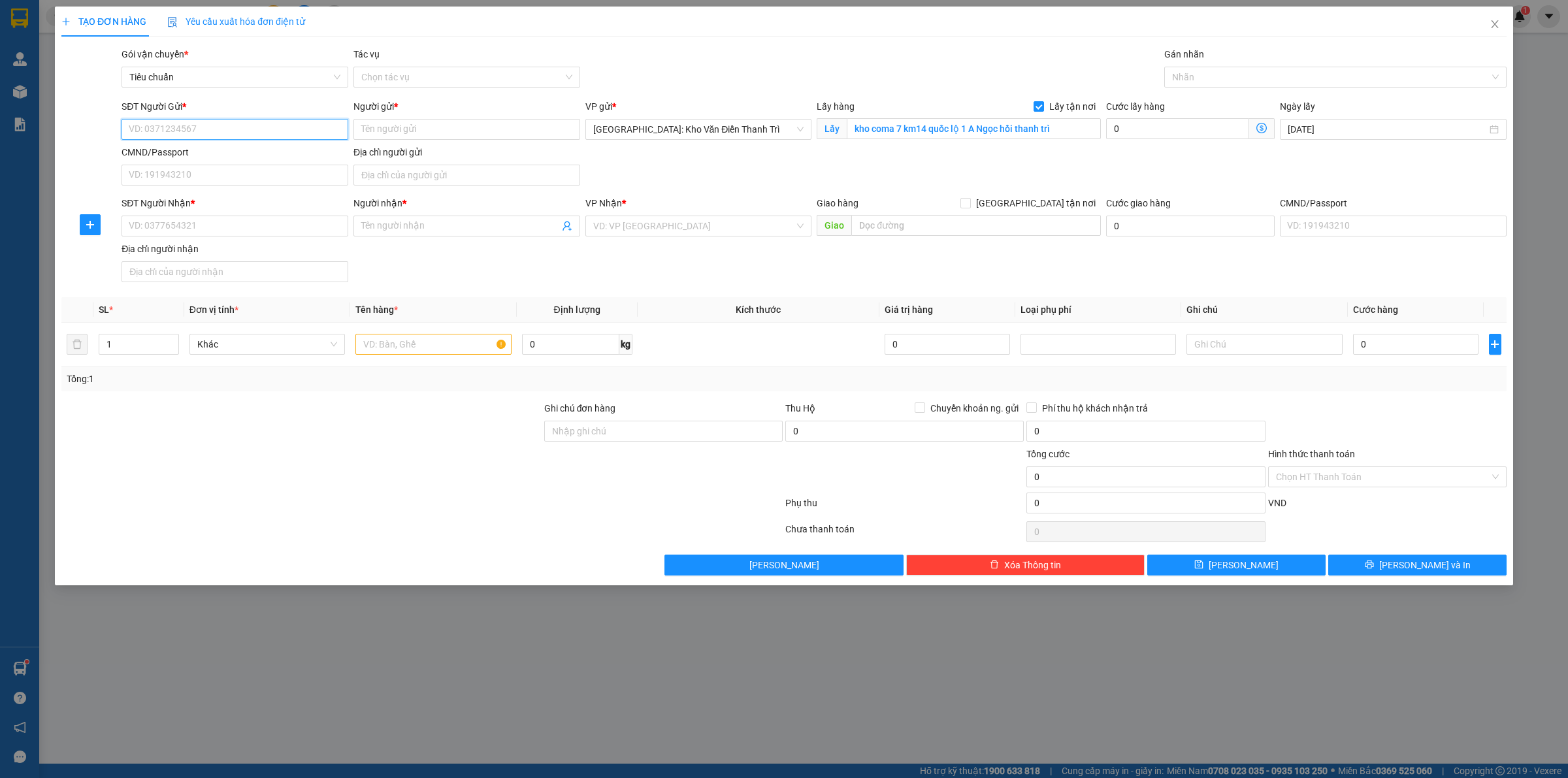
paste input "0865383869"
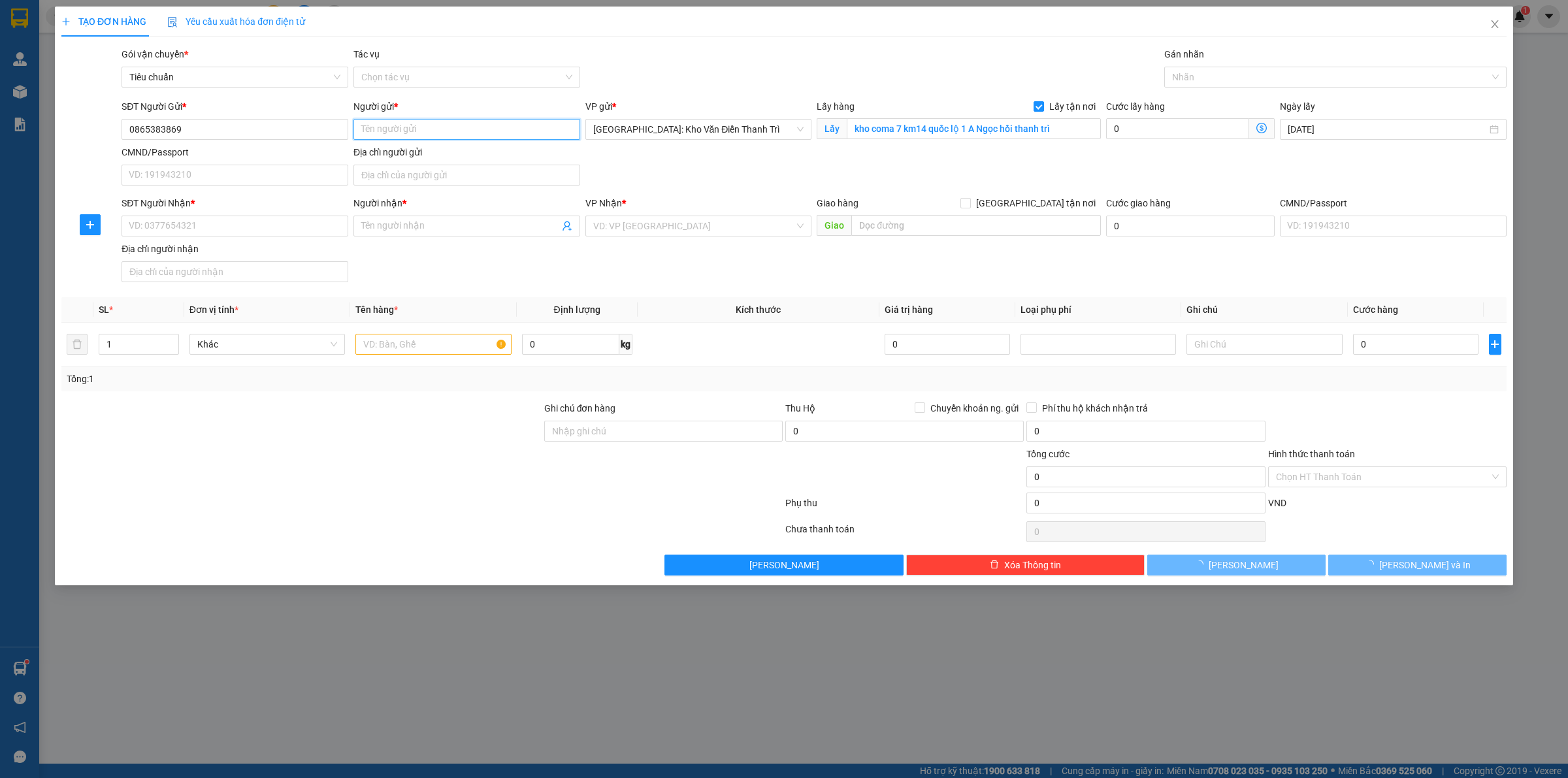
click at [389, 126] on input "Người gửi *" at bounding box center [466, 130] width 227 height 21
paste input "Kt Thiết Bị Dây Chuyền Băng Tải"
click at [224, 232] on input "SĐT Người Nhận *" at bounding box center [235, 226] width 227 height 21
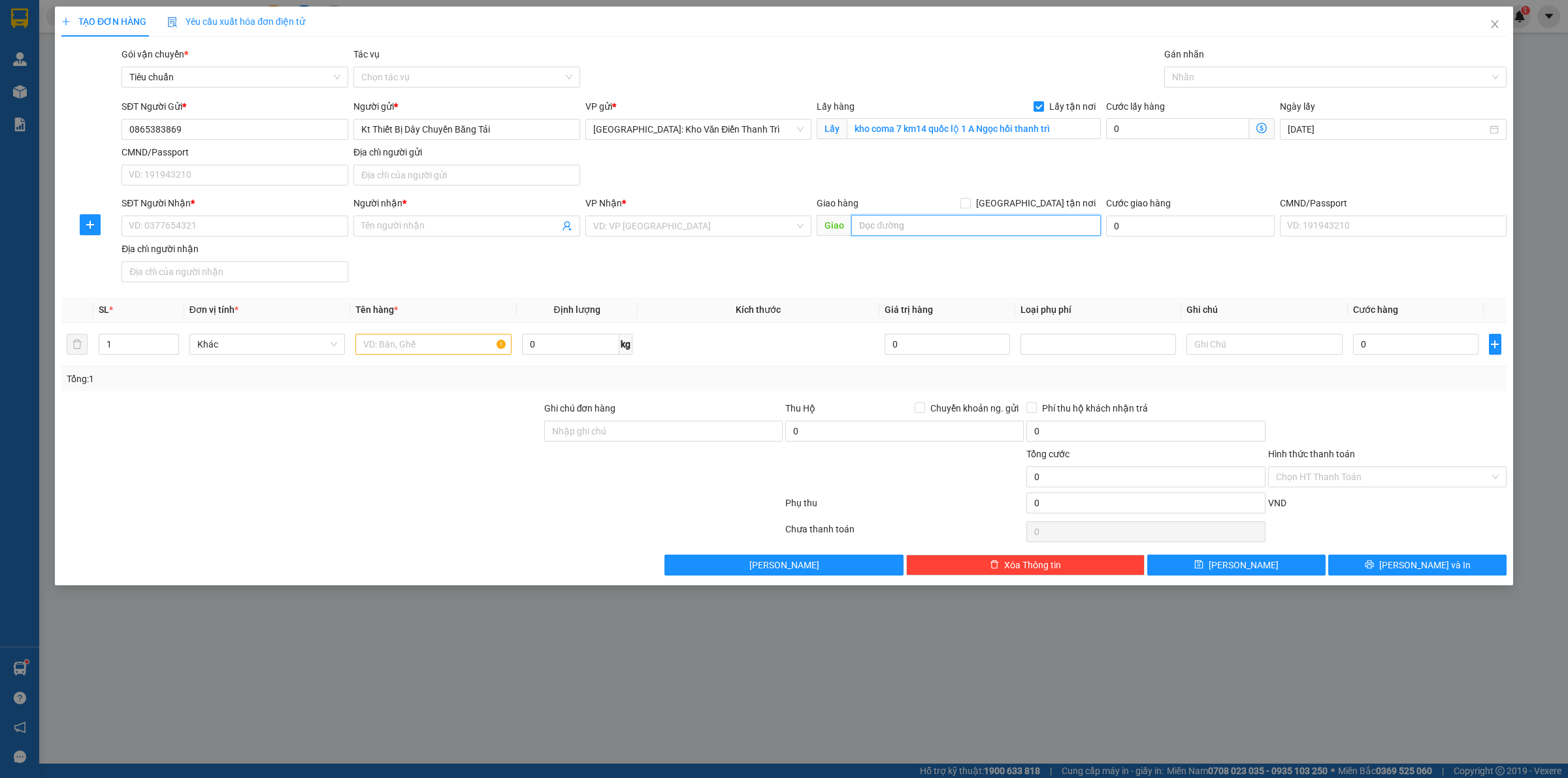
click at [906, 227] on input "text" at bounding box center [976, 225] width 250 height 21
paste input "thôn 5 xã bồ đề bình lục Hà Nam"
click at [735, 232] on input "search" at bounding box center [694, 226] width 202 height 20
click at [736, 253] on div "[GEOGRAPHIC_DATA]: Kho Văn Điển Thanh Trì" at bounding box center [698, 253] width 211 height 14
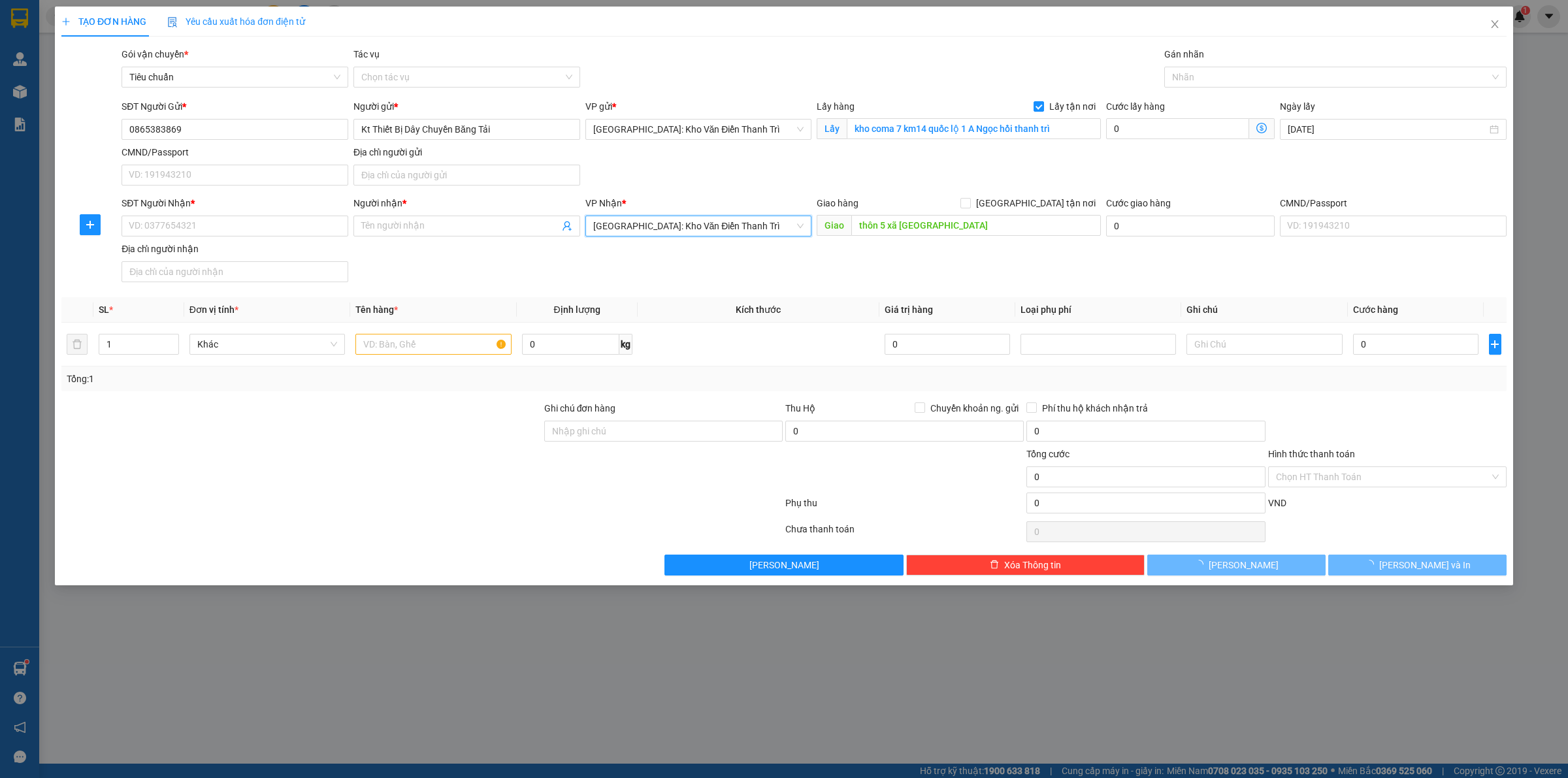
drag, startPoint x: 970, startPoint y: 272, endPoint x: 988, endPoint y: 263, distance: 20.1
click at [975, 272] on div "SĐT Người Nhận * VD: 0377654321 Người nhận * Tên người nhận VP Nhận * Hà Nội: K…" at bounding box center [814, 242] width 1390 height 92
click at [969, 206] on input "[GEOGRAPHIC_DATA] tận nơi" at bounding box center [965, 203] width 9 height 9
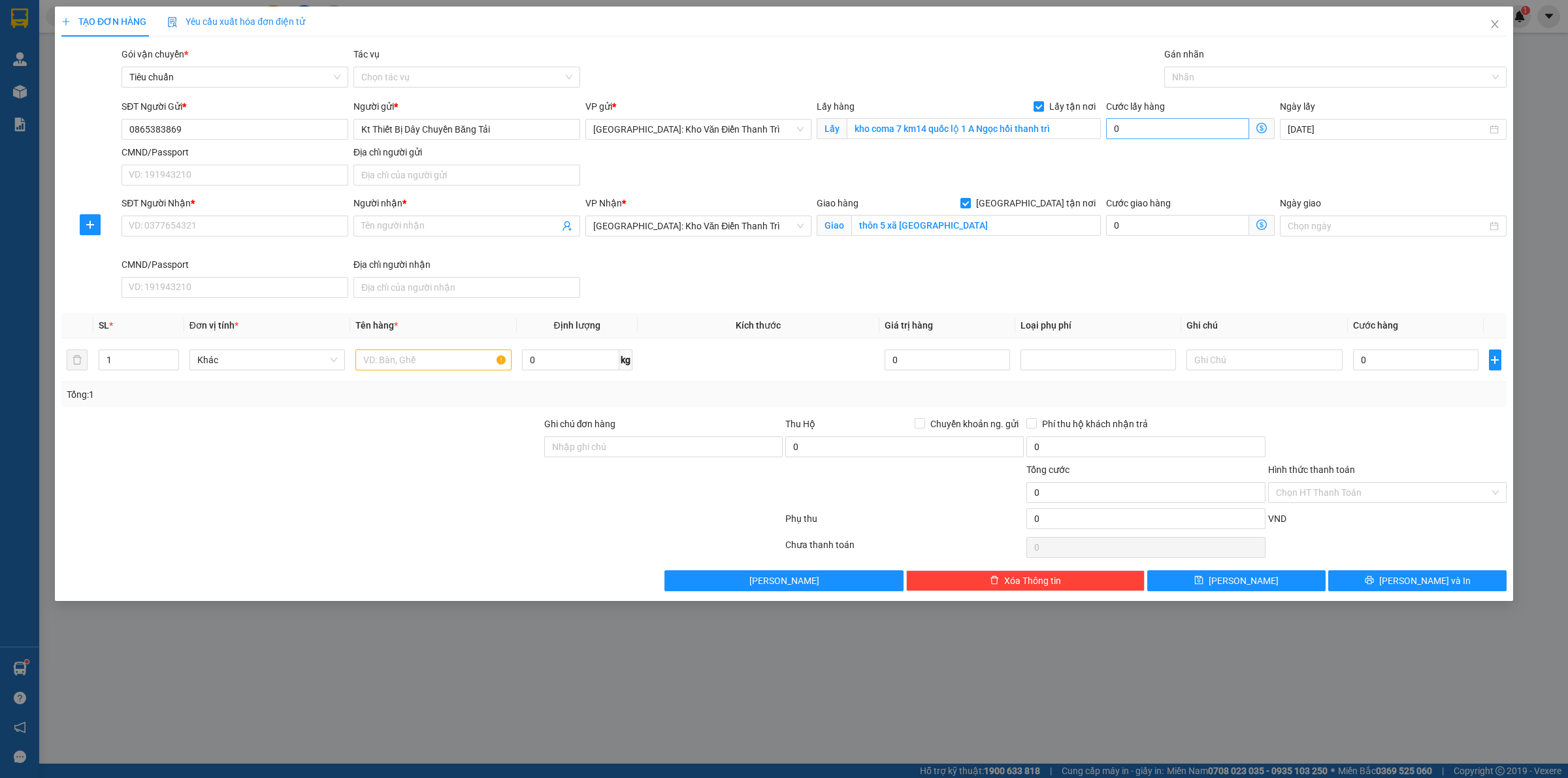
click at [1119, 145] on div "SĐT Người Gửi * 0865383869 Người gửi * Kt Thiết Bị Dây Chuyền Băng Tải VP gửi *…" at bounding box center [814, 145] width 1390 height 92
drag, startPoint x: 1168, startPoint y: 85, endPoint x: 1174, endPoint y: 80, distance: 7.8
click at [1169, 83] on div "Nhãn" at bounding box center [1335, 77] width 342 height 21
click at [1179, 103] on div "[GEOGRAPHIC_DATA] tận nơi" at bounding box center [1336, 103] width 327 height 14
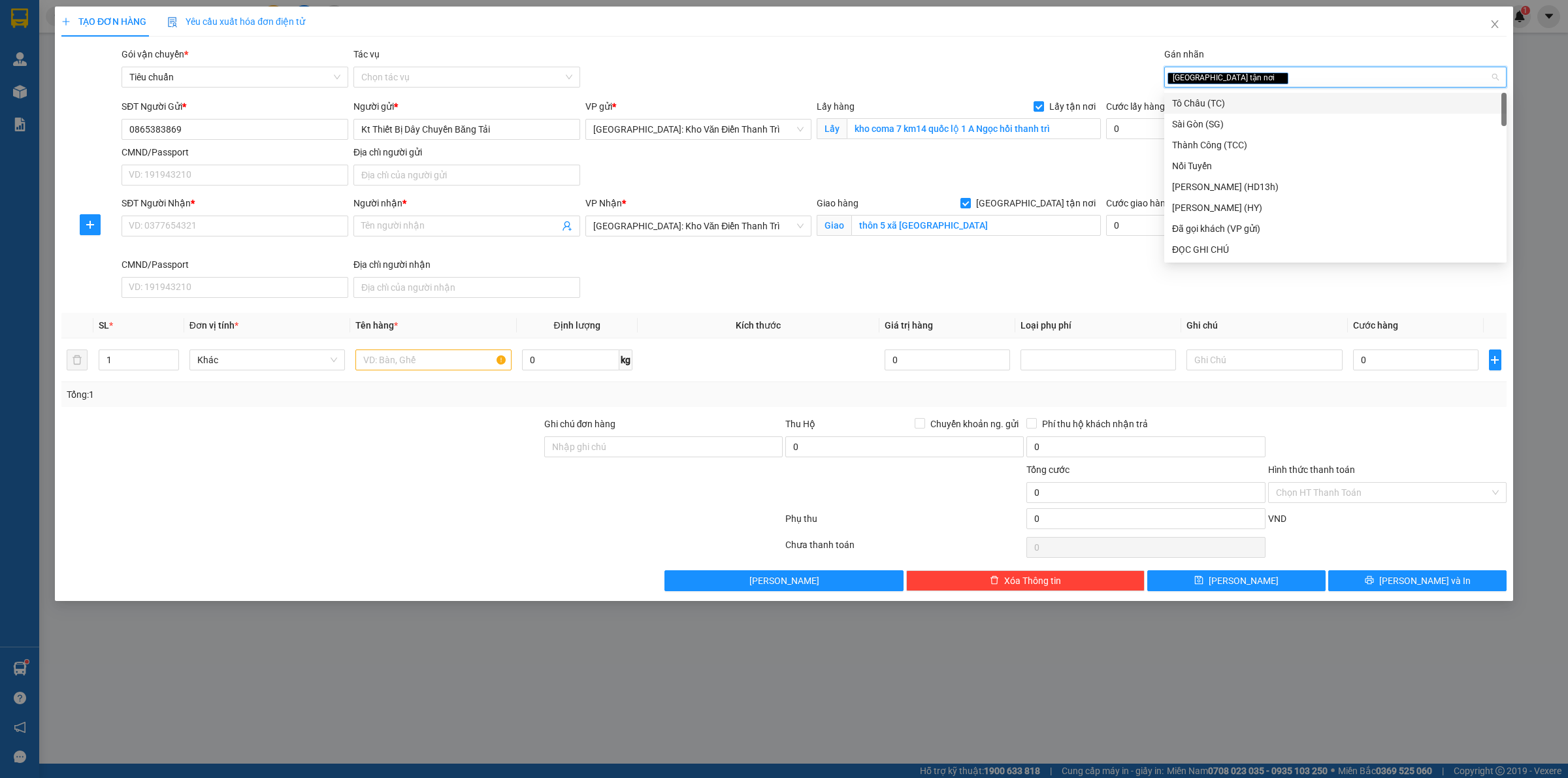
click at [1079, 167] on div "SĐT Người Gửi * 0865383869 Người gửi * Kt Thiết Bị Dây Chuyền Băng Tải VP gửi *…" at bounding box center [814, 145] width 1390 height 92
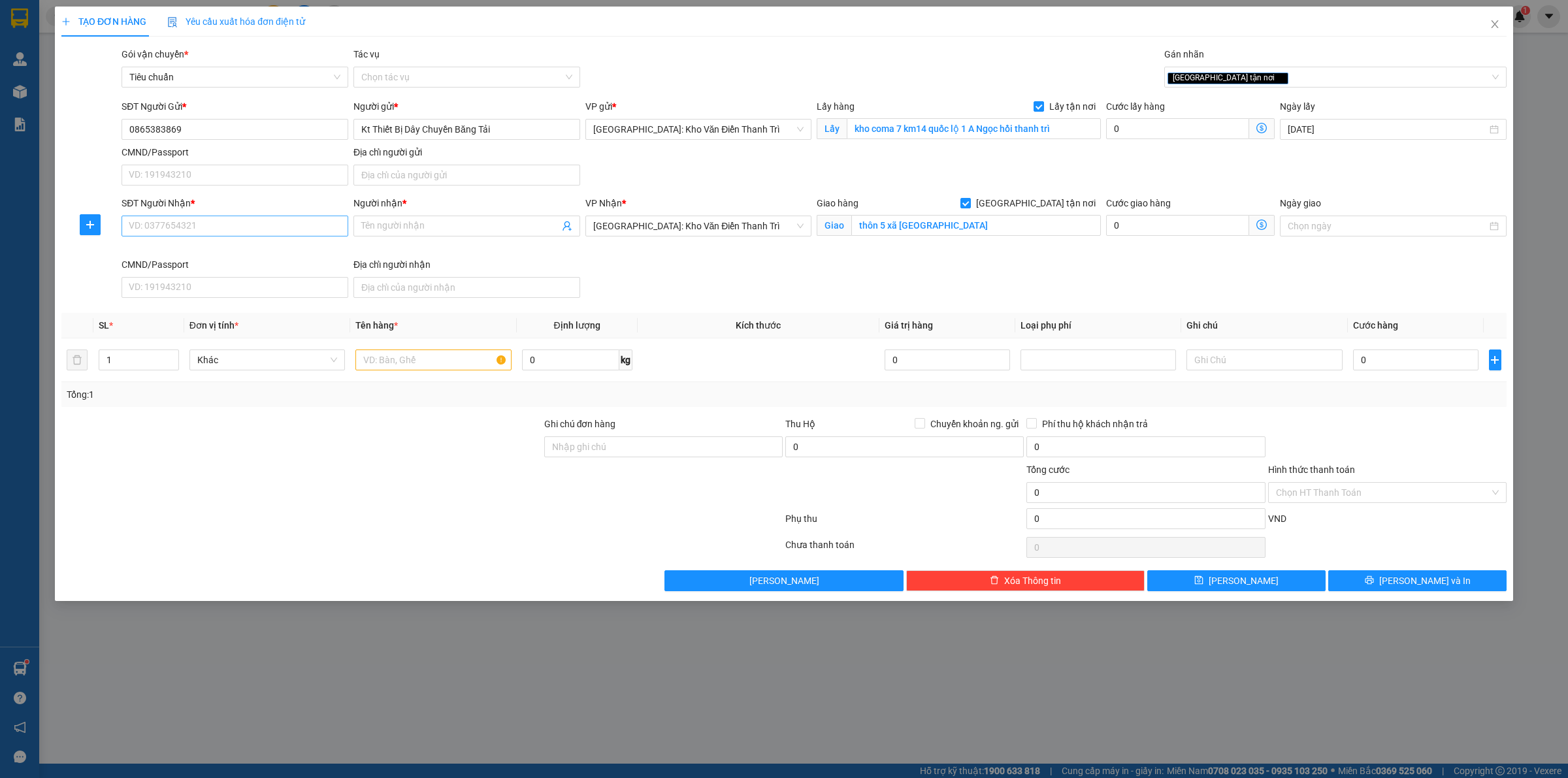
drag, startPoint x: 213, startPoint y: 246, endPoint x: 194, endPoint y: 216, distance: 35.5
click at [209, 236] on div "SĐT Người Nhận * VD: 0377654321" at bounding box center [235, 227] width 232 height 62
click at [191, 212] on div "SĐT Người Nhận *" at bounding box center [235, 205] width 227 height 20
click at [188, 224] on input "SĐT Người Nhận *" at bounding box center [235, 226] width 227 height 21
paste input "0814677836"
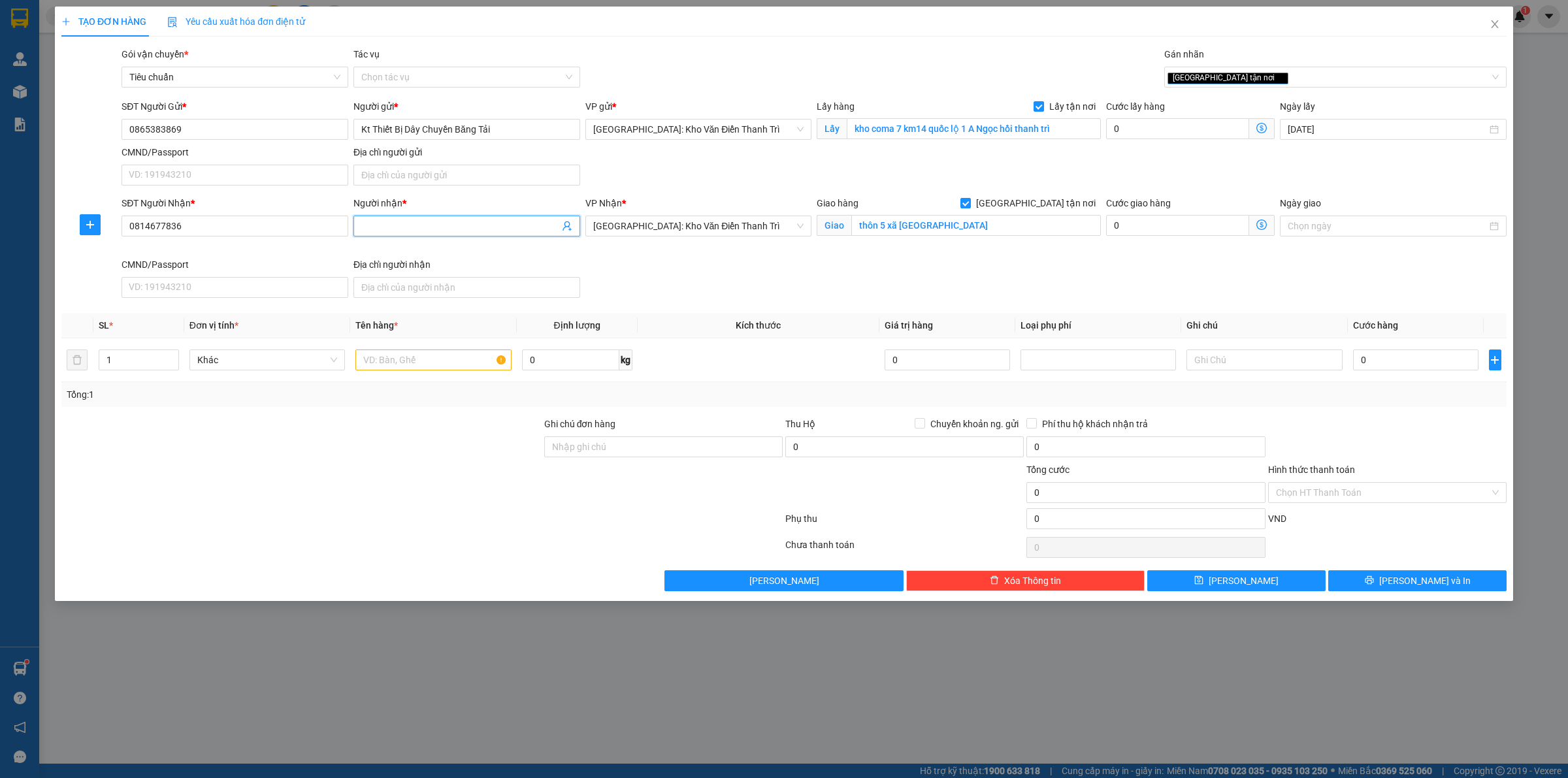
click at [396, 234] on span at bounding box center [466, 226] width 227 height 21
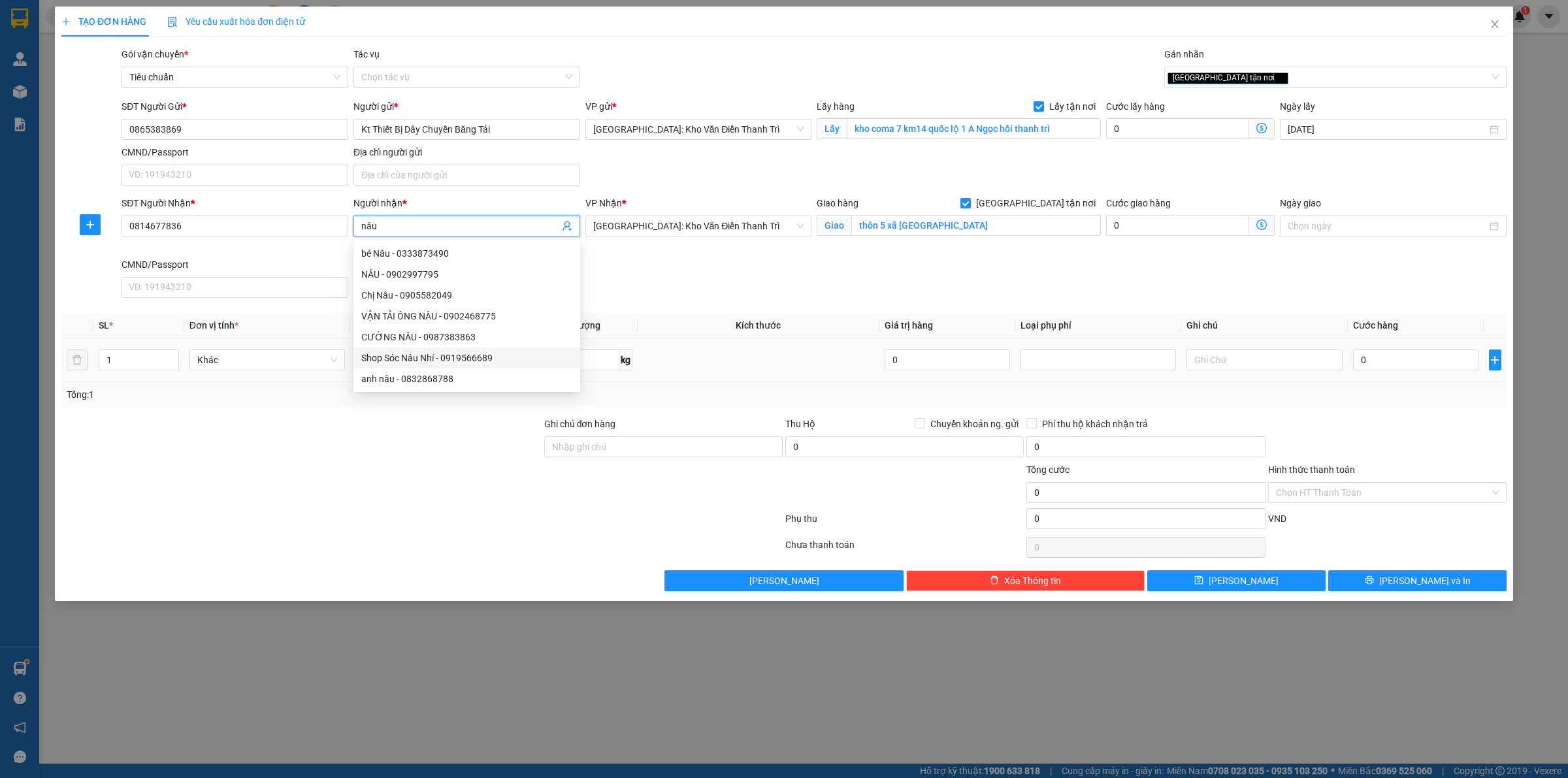
click at [442, 368] on div "anh nâu - 0832868788" at bounding box center [466, 378] width 227 height 21
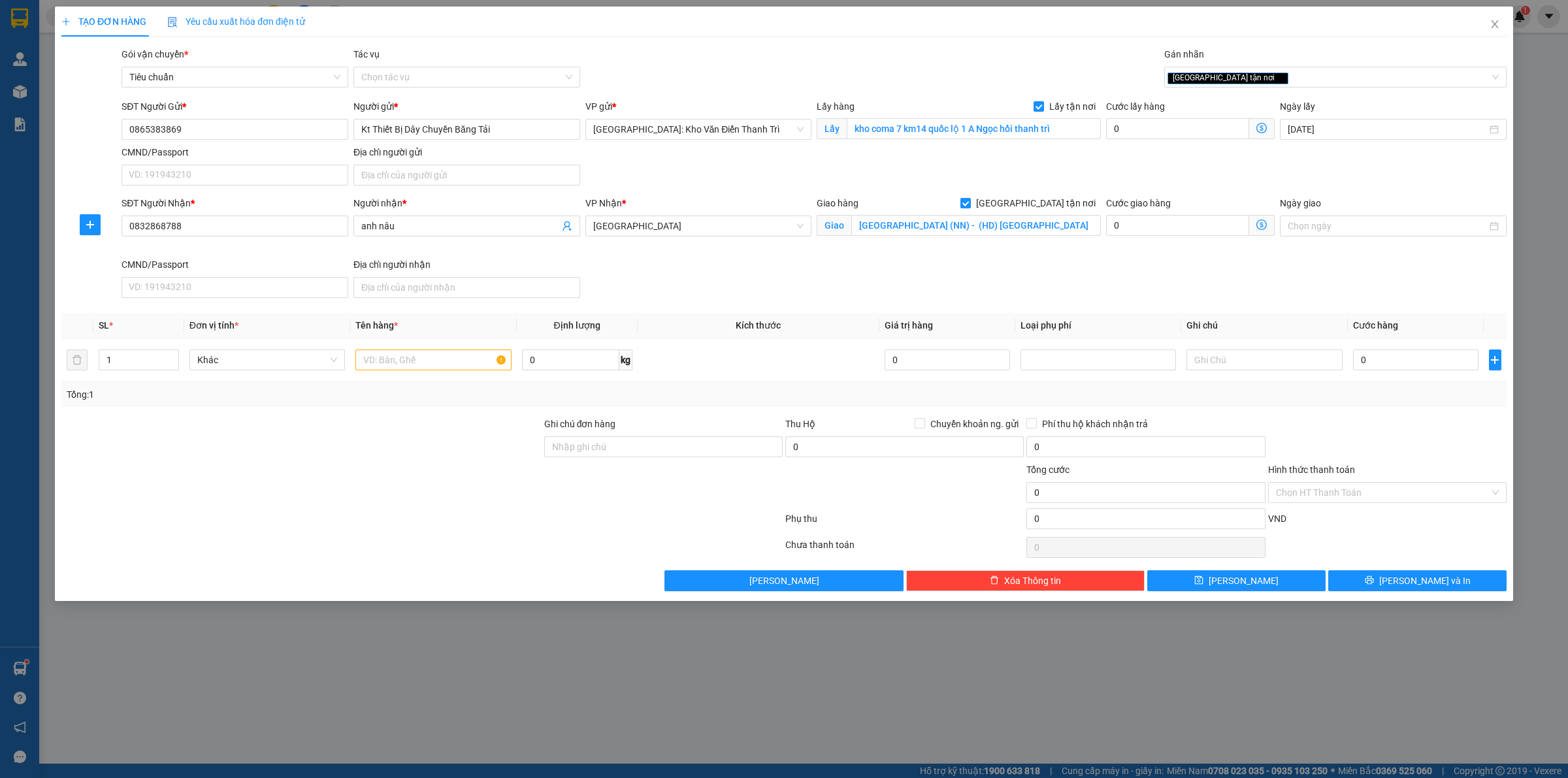
click at [269, 213] on div "SĐT Người Nhận *" at bounding box center [235, 205] width 227 height 20
click at [269, 226] on input "0832868788" at bounding box center [235, 226] width 227 height 21
click at [269, 227] on input "0832868788" at bounding box center [235, 226] width 227 height 21
click at [475, 239] on div "Người nhận * anh nâu" at bounding box center [466, 219] width 227 height 46
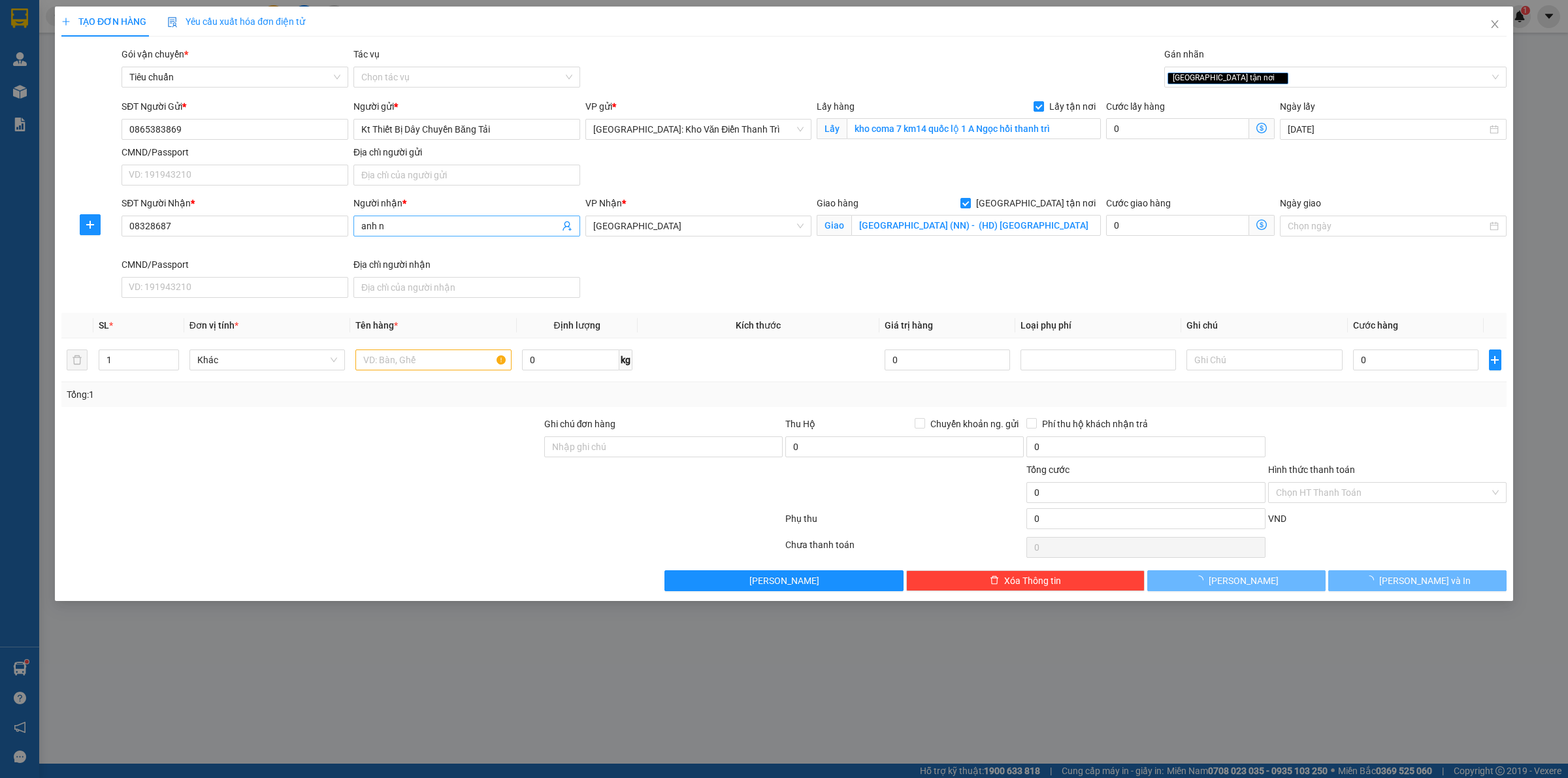
click at [449, 221] on input "anh n" at bounding box center [460, 226] width 198 height 14
click at [449, 221] on input "Người nhận *" at bounding box center [460, 226] width 198 height 14
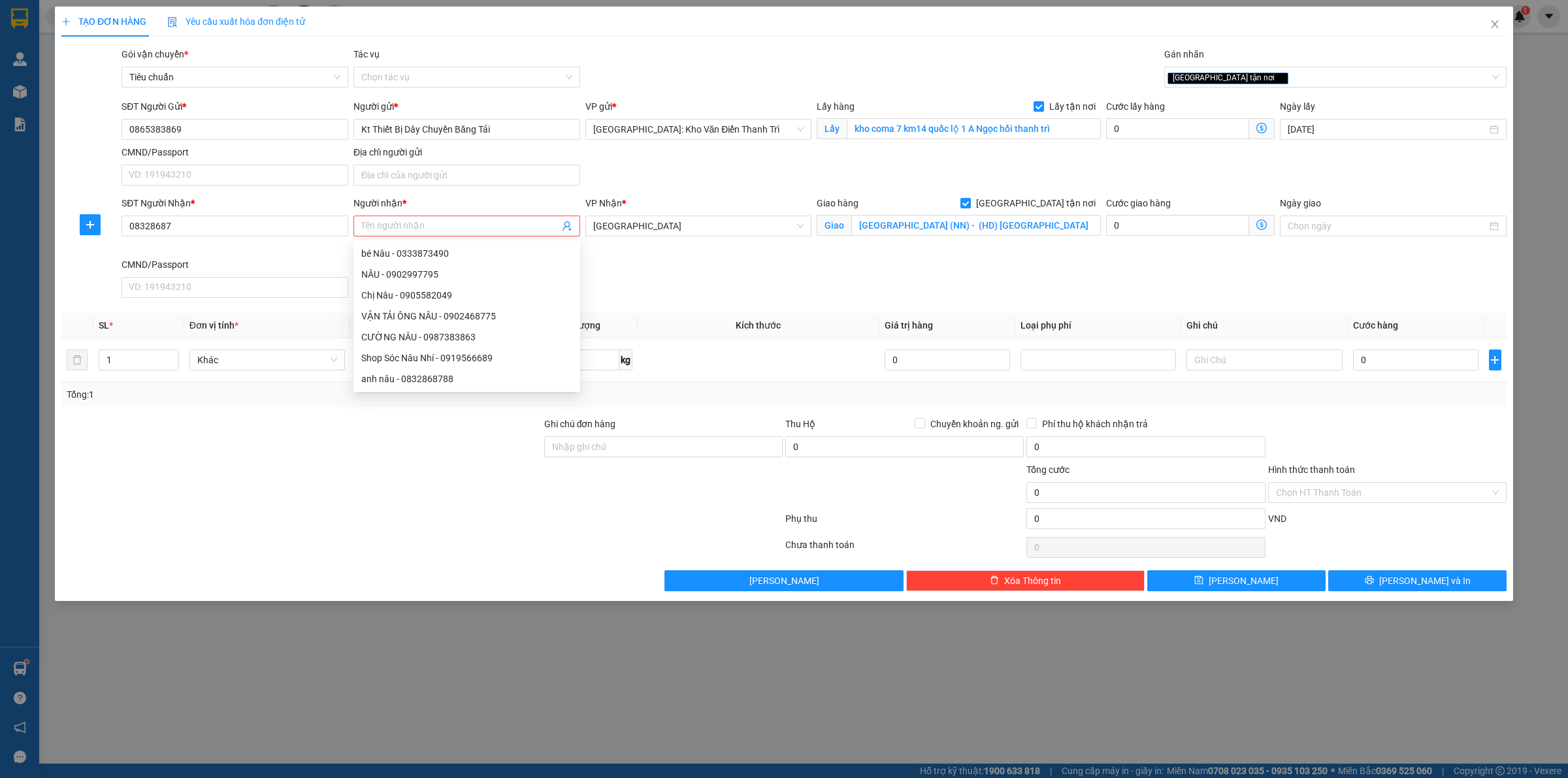
drag, startPoint x: 240, startPoint y: 240, endPoint x: 232, endPoint y: 227, distance: 15.3
click at [240, 239] on div "SĐT Người Nhận * 08328687" at bounding box center [235, 219] width 227 height 46
click at [232, 227] on input "08328" at bounding box center [235, 226] width 227 height 21
click at [232, 227] on input "SĐT Người Nhận *" at bounding box center [235, 226] width 227 height 21
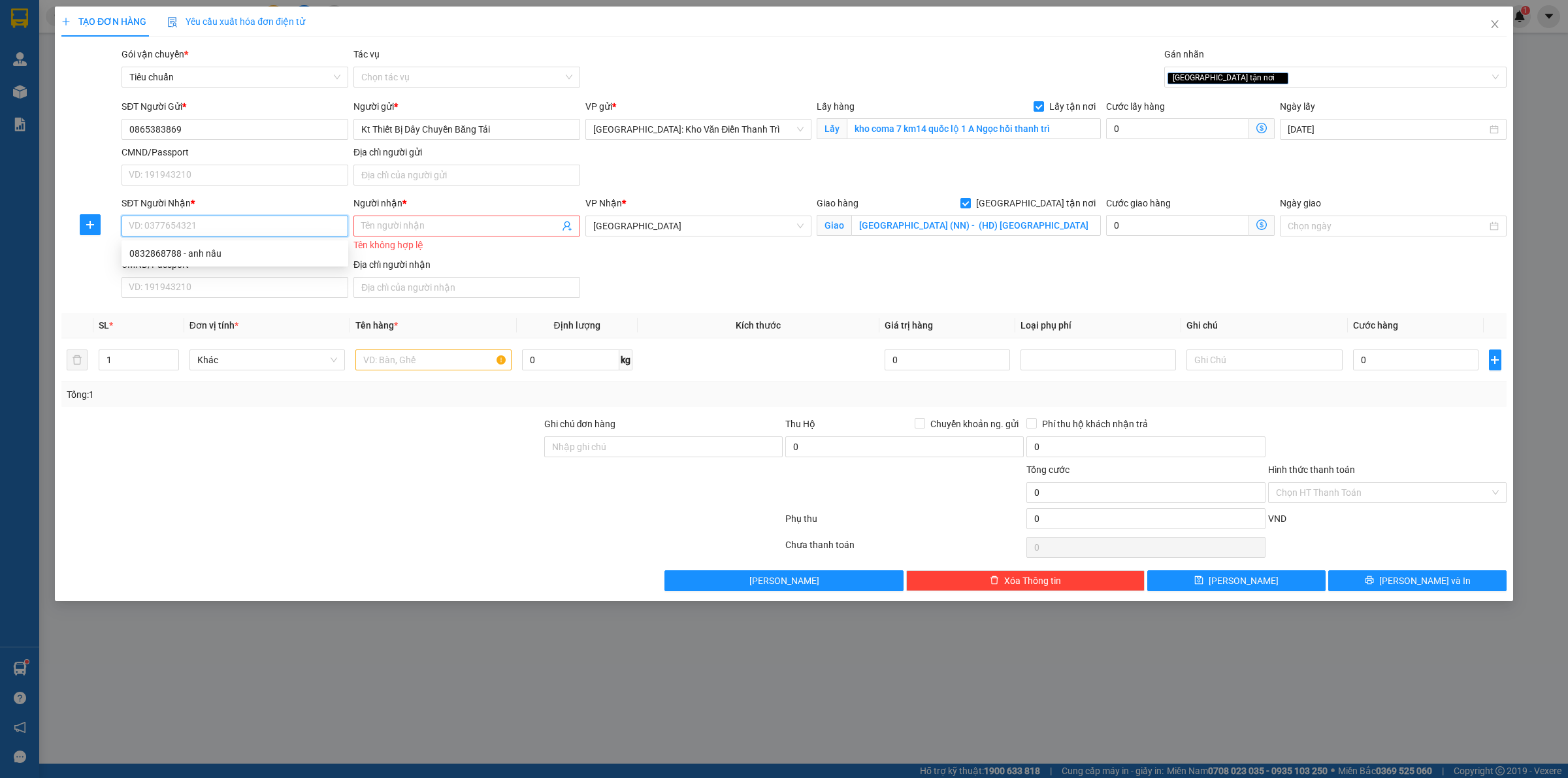
click at [232, 227] on input "SĐT Người Nhận *" at bounding box center [235, 226] width 227 height 21
paste input "0814677836"
click at [399, 232] on input "Người nhận *" at bounding box center [460, 226] width 198 height 14
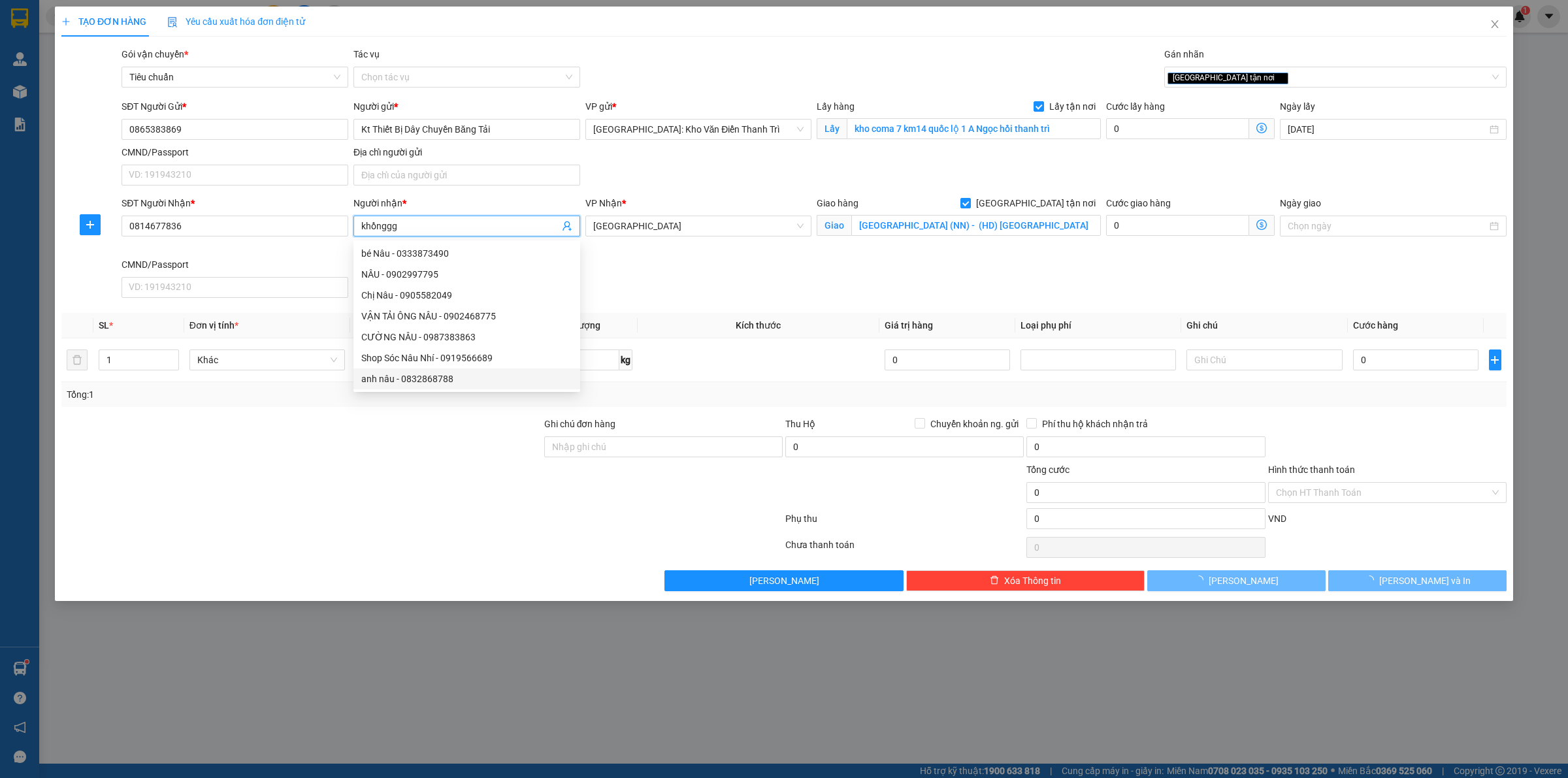
click at [340, 456] on div at bounding box center [301, 440] width 483 height 46
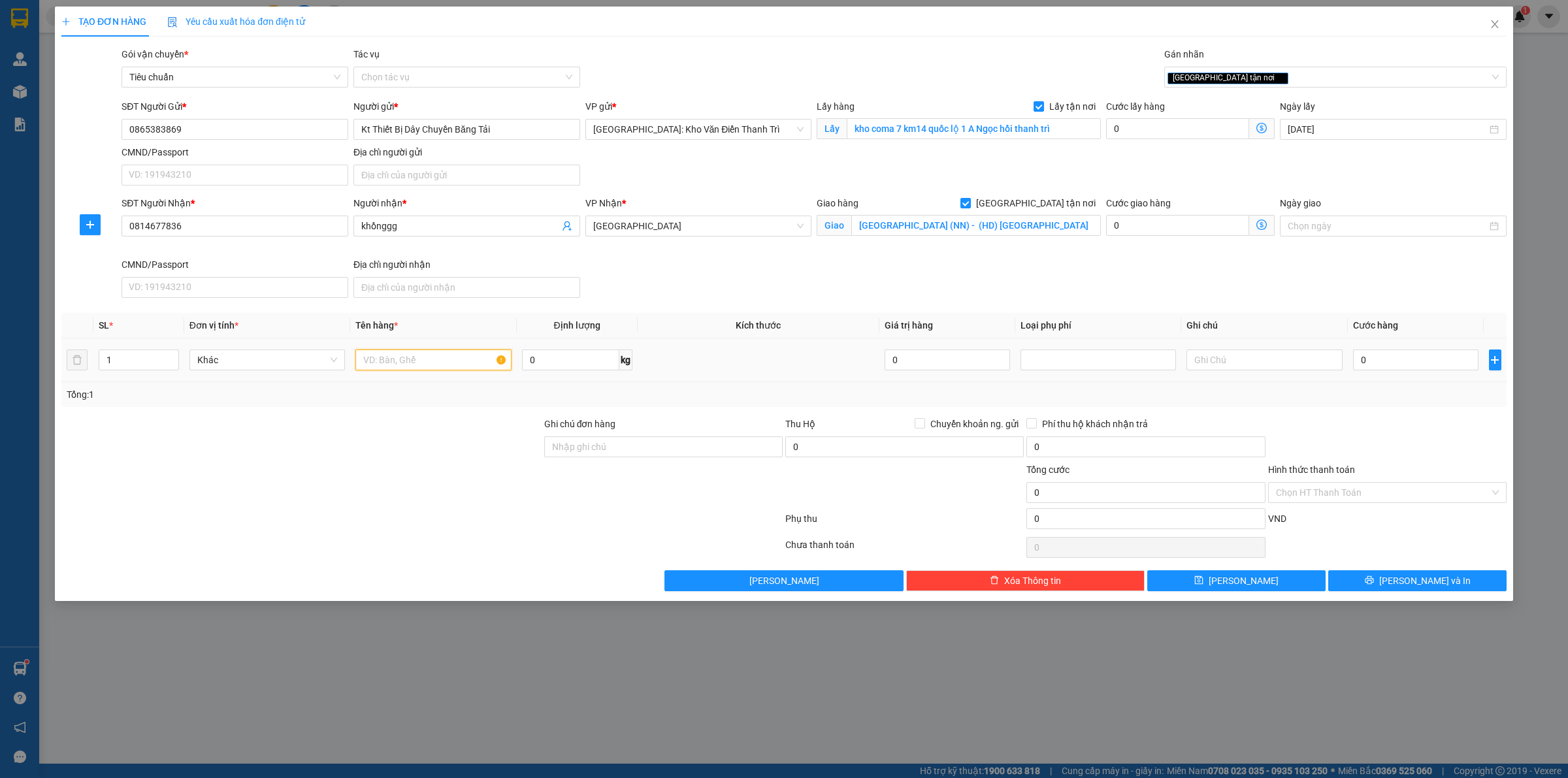
click at [396, 361] on input "text" at bounding box center [433, 359] width 156 height 21
drag, startPoint x: 427, startPoint y: 376, endPoint x: 416, endPoint y: 364, distance: 16.3
click at [417, 366] on td at bounding box center [433, 359] width 166 height 43
click at [416, 364] on input "text" at bounding box center [433, 359] width 156 height 21
click at [448, 236] on div "Người nhận * khồnggg" at bounding box center [466, 219] width 227 height 46
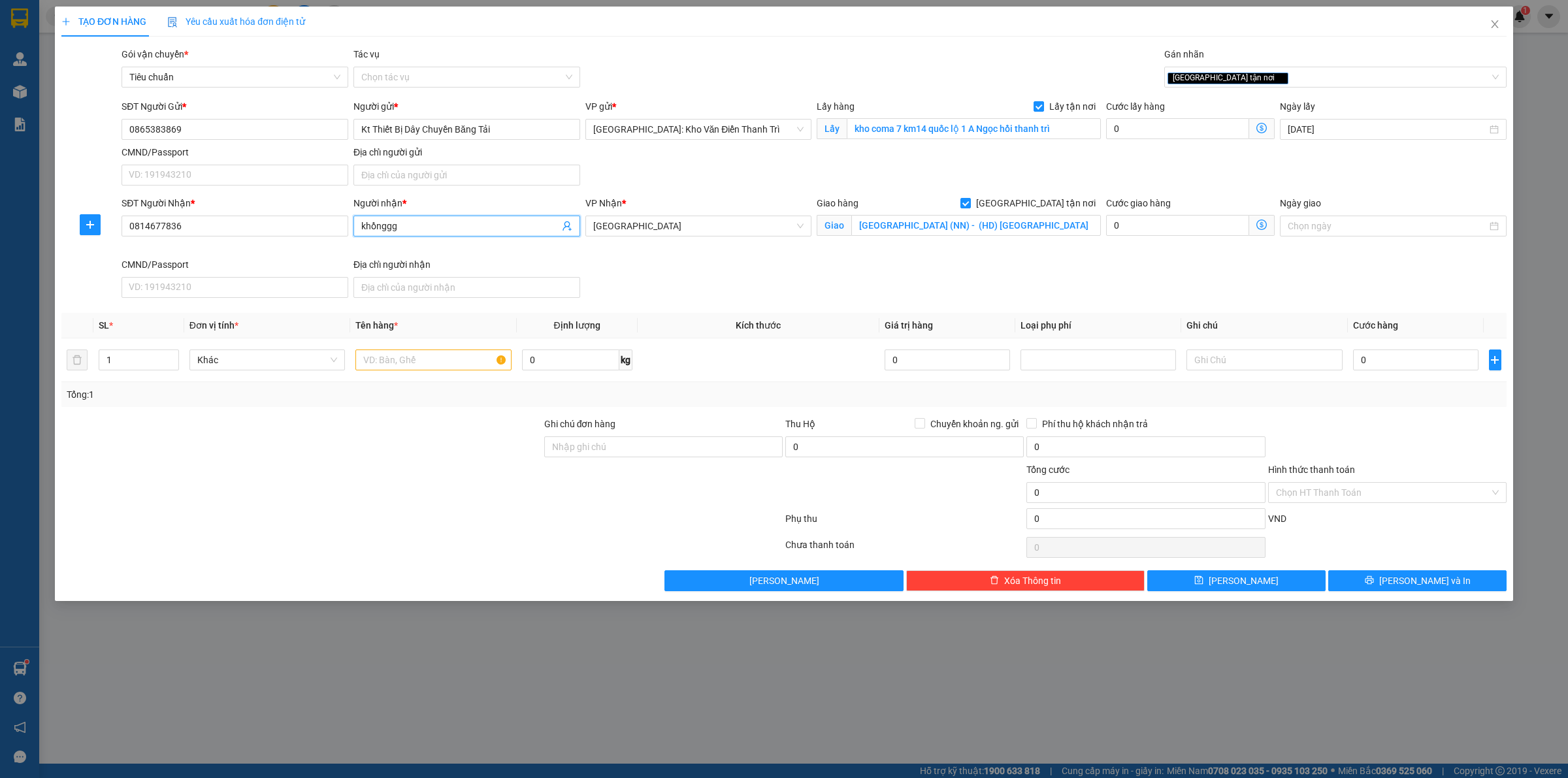
click at [452, 227] on input "khồnggg" at bounding box center [460, 226] width 198 height 14
click at [645, 228] on span "Bắc Ninh" at bounding box center [698, 226] width 211 height 20
click at [671, 246] on div "[GEOGRAPHIC_DATA]: Kho Văn Điển Thanh Trì" at bounding box center [698, 253] width 211 height 14
click at [928, 227] on input "Bắc Ninh (NN) - (HD) Từ Sơn" at bounding box center [976, 225] width 250 height 21
click at [928, 227] on input "text" at bounding box center [976, 225] width 250 height 21
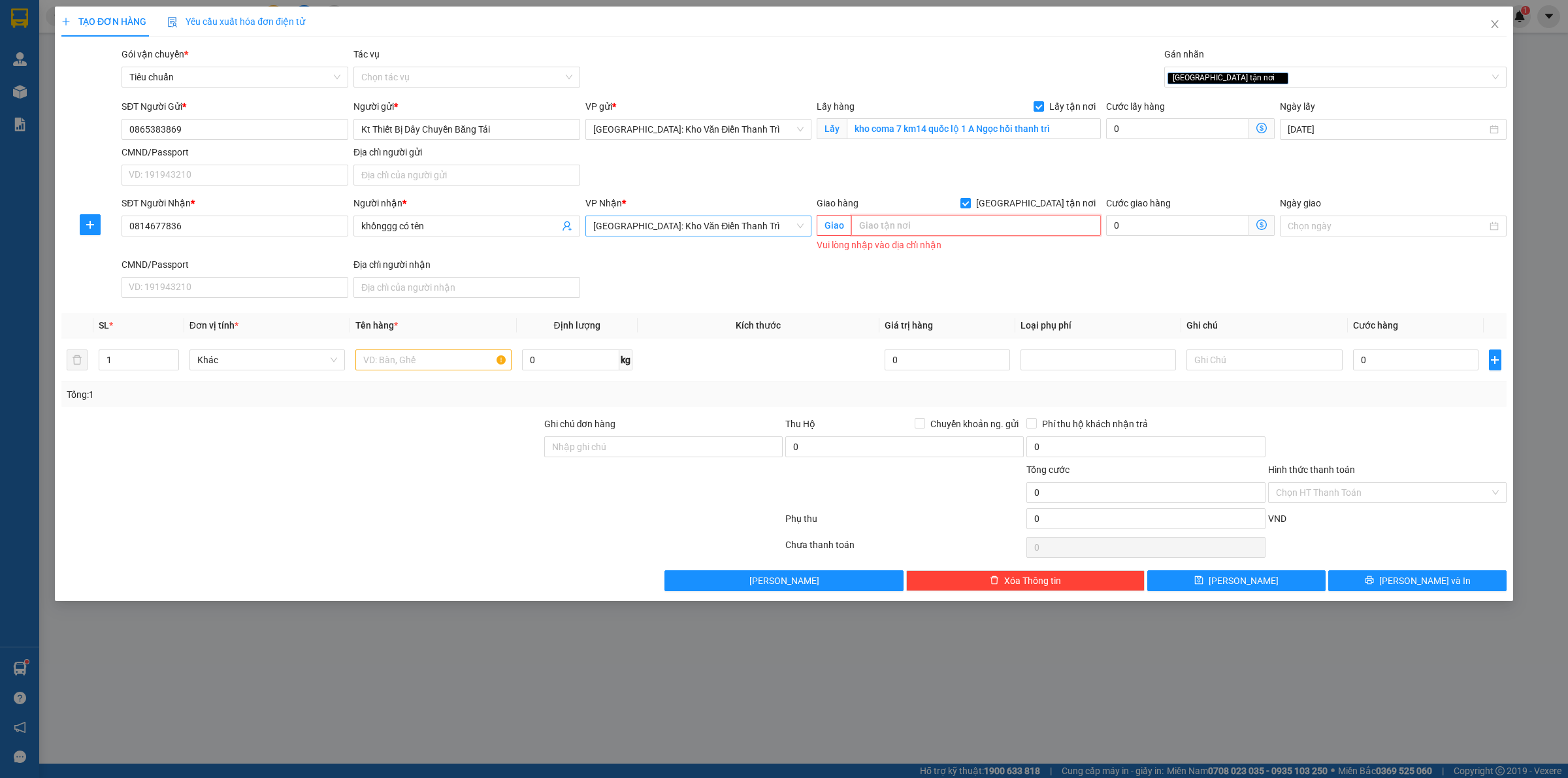
paste input "thôn 5 xã bồ đề bình lục Hà Nam"
click at [825, 261] on div "SĐT Người Nhận * 0814677836 Người nhận * khồnggg có tên VP Nhận * Hà Nội: Kho V…" at bounding box center [814, 250] width 1390 height 107
click at [459, 365] on input "text" at bounding box center [433, 359] width 156 height 21
click at [459, 364] on input "text" at bounding box center [433, 359] width 156 height 21
click at [1142, 131] on input "0" at bounding box center [1177, 129] width 143 height 21
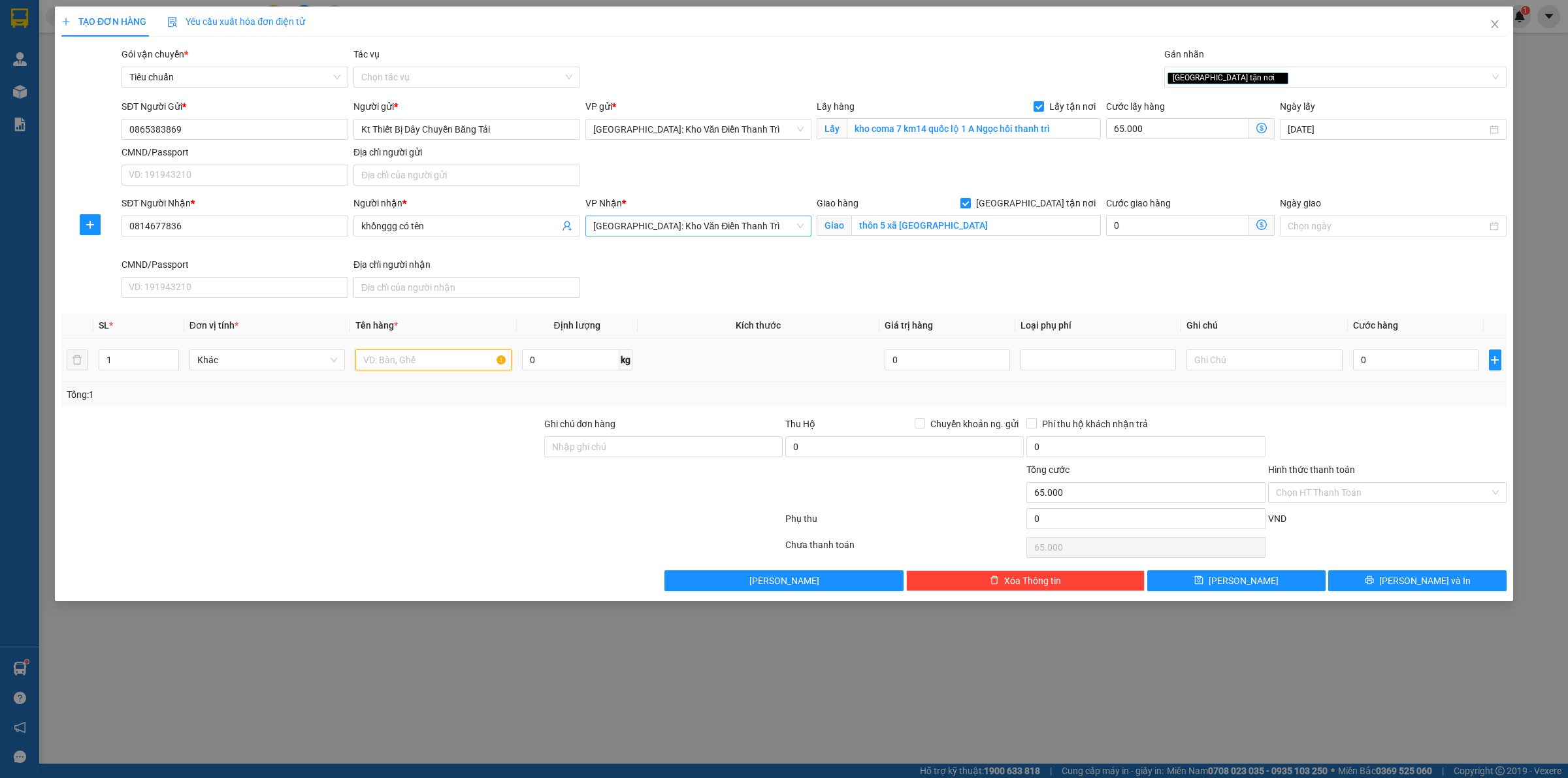
click at [416, 363] on input "text" at bounding box center [433, 359] width 156 height 21
click at [1403, 373] on td "0" at bounding box center [1416, 359] width 136 height 43
click at [1403, 365] on input "0" at bounding box center [1416, 359] width 126 height 21
click at [415, 367] on input "text" at bounding box center [433, 359] width 156 height 21
paste input "thôn 5 xã bồ đề bình lục Hà Nam"
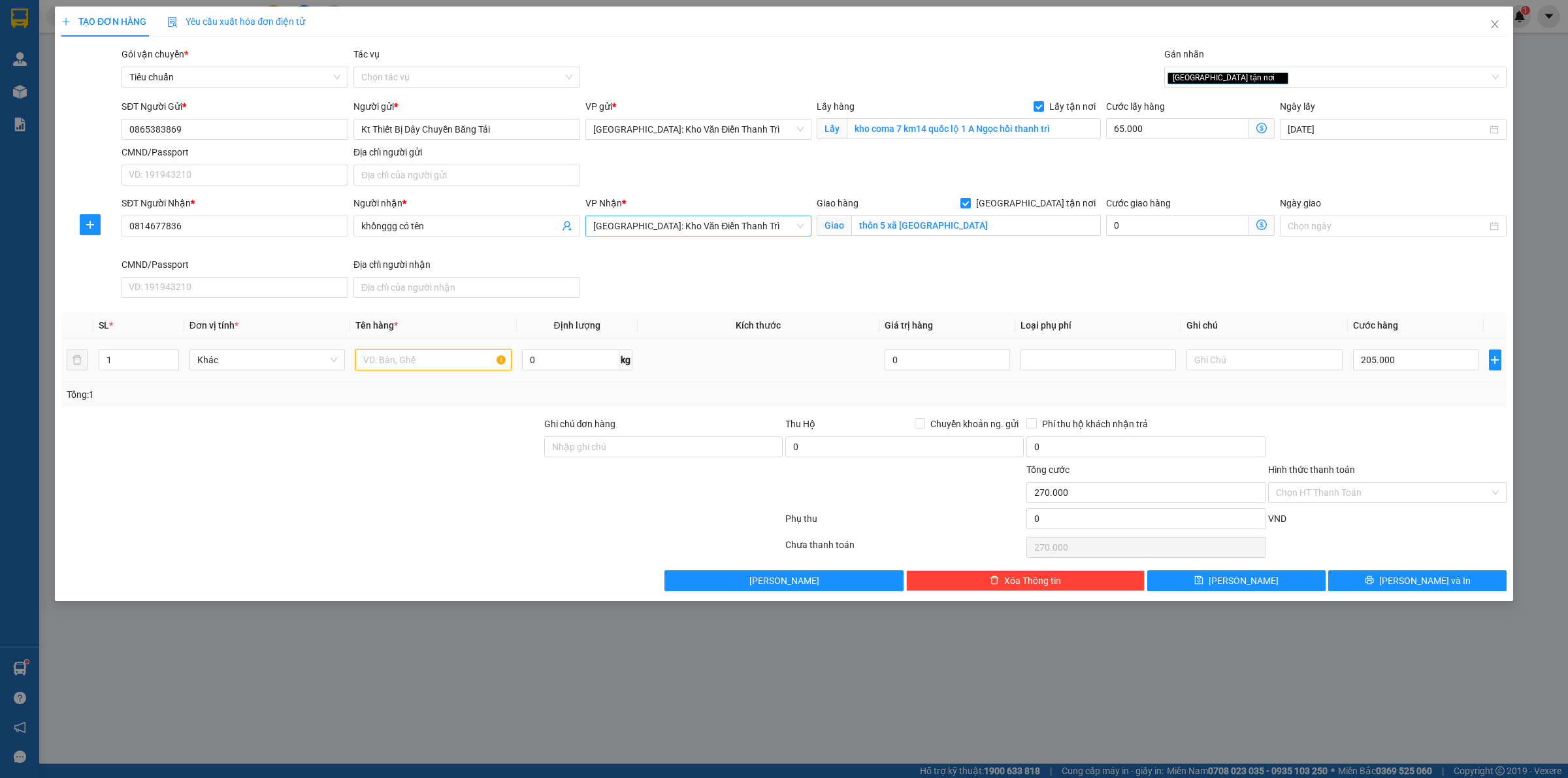
click at [452, 363] on input "text" at bounding box center [433, 359] width 156 height 21
paste input "70kg hang con lăn"
click at [754, 274] on div "SĐT Người Nhận * 0814677836 Người nhận * khồnggg có tên VP Nhận * Hà Nội: Kho V…" at bounding box center [814, 250] width 1390 height 107
click at [1251, 584] on button "Lưu" at bounding box center [1236, 581] width 179 height 21
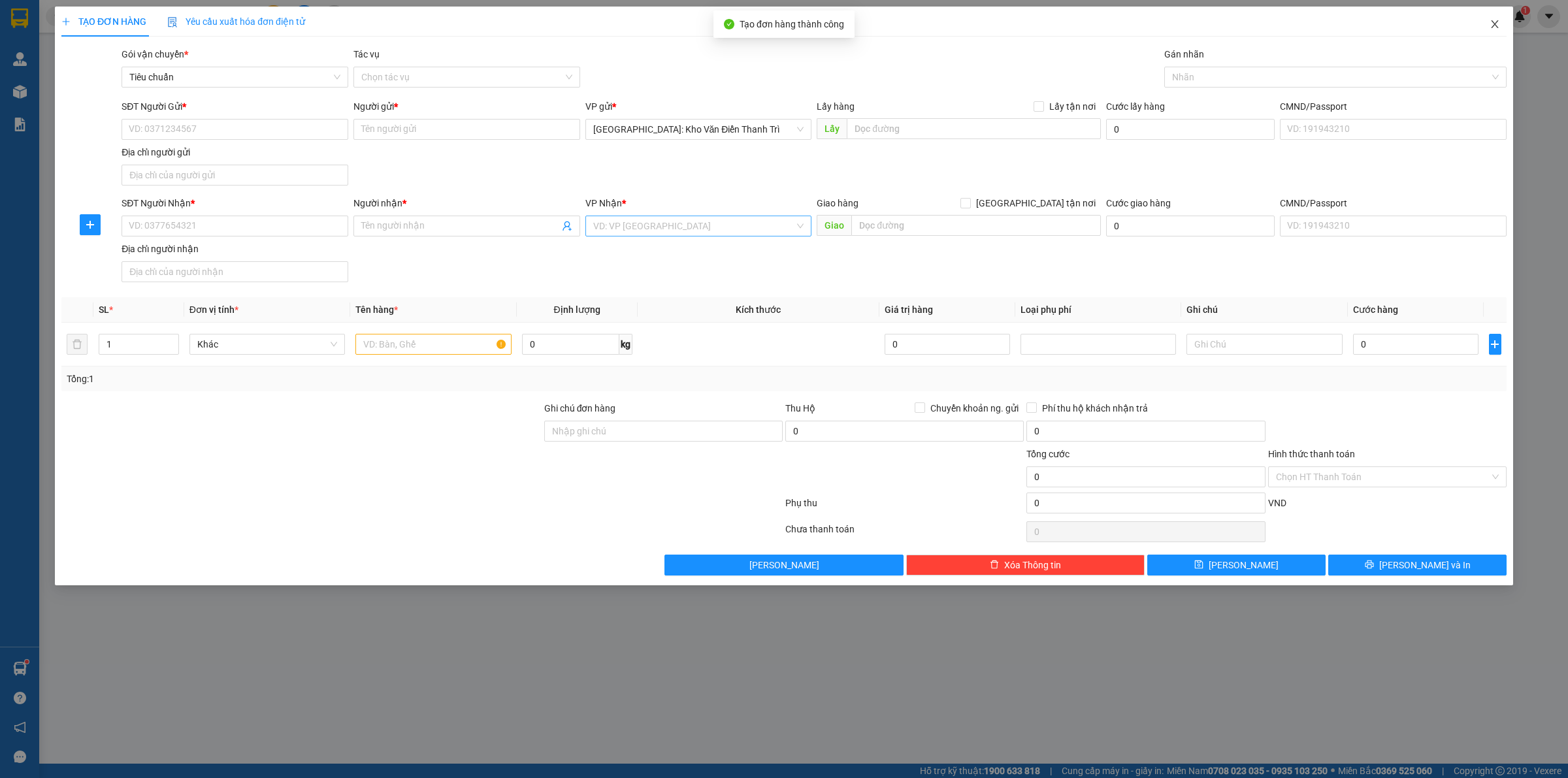
click at [1495, 28] on icon "close" at bounding box center [1495, 24] width 10 height 10
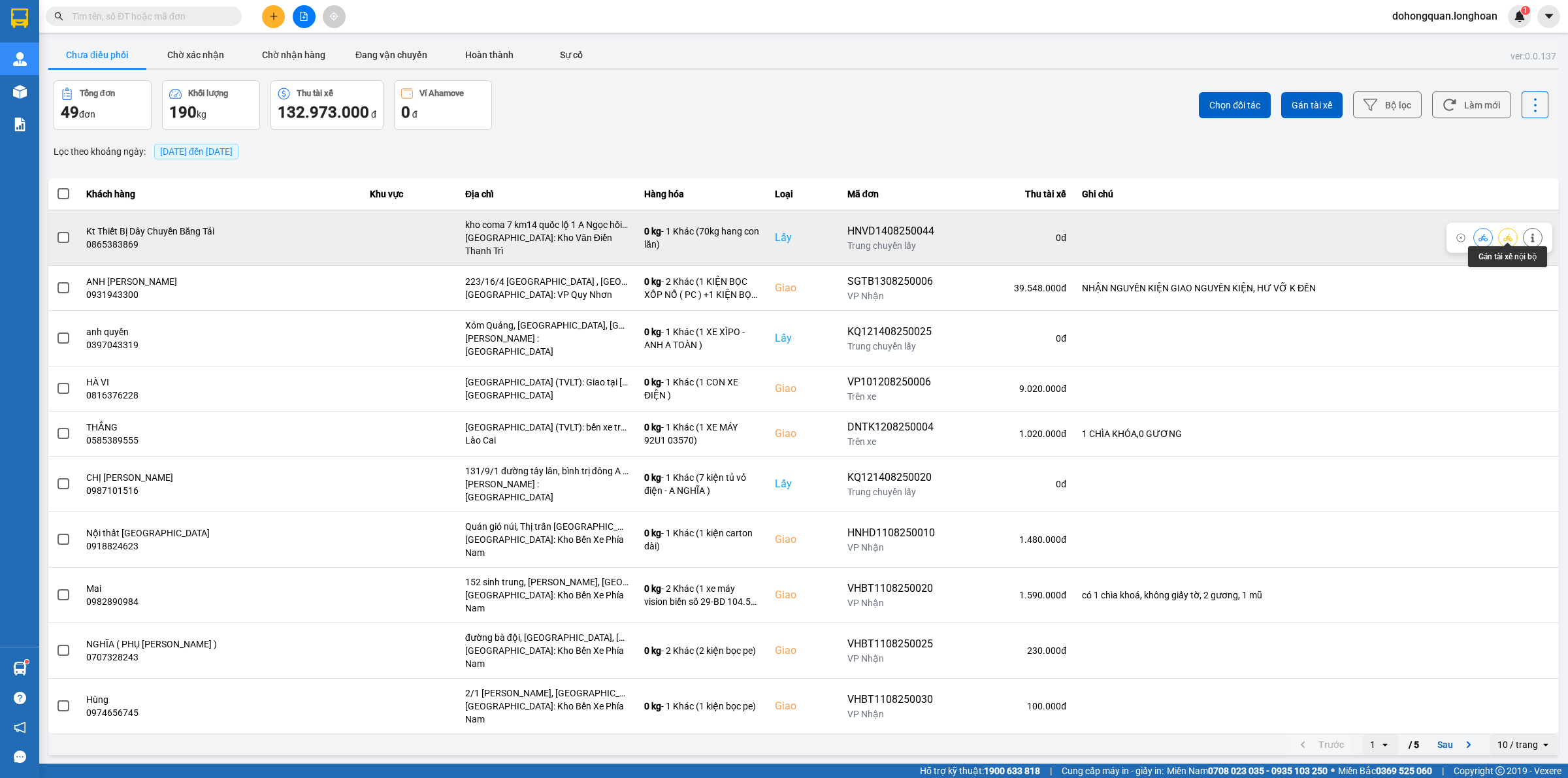
click at [1508, 233] on icon at bounding box center [1508, 238] width 9 height 9
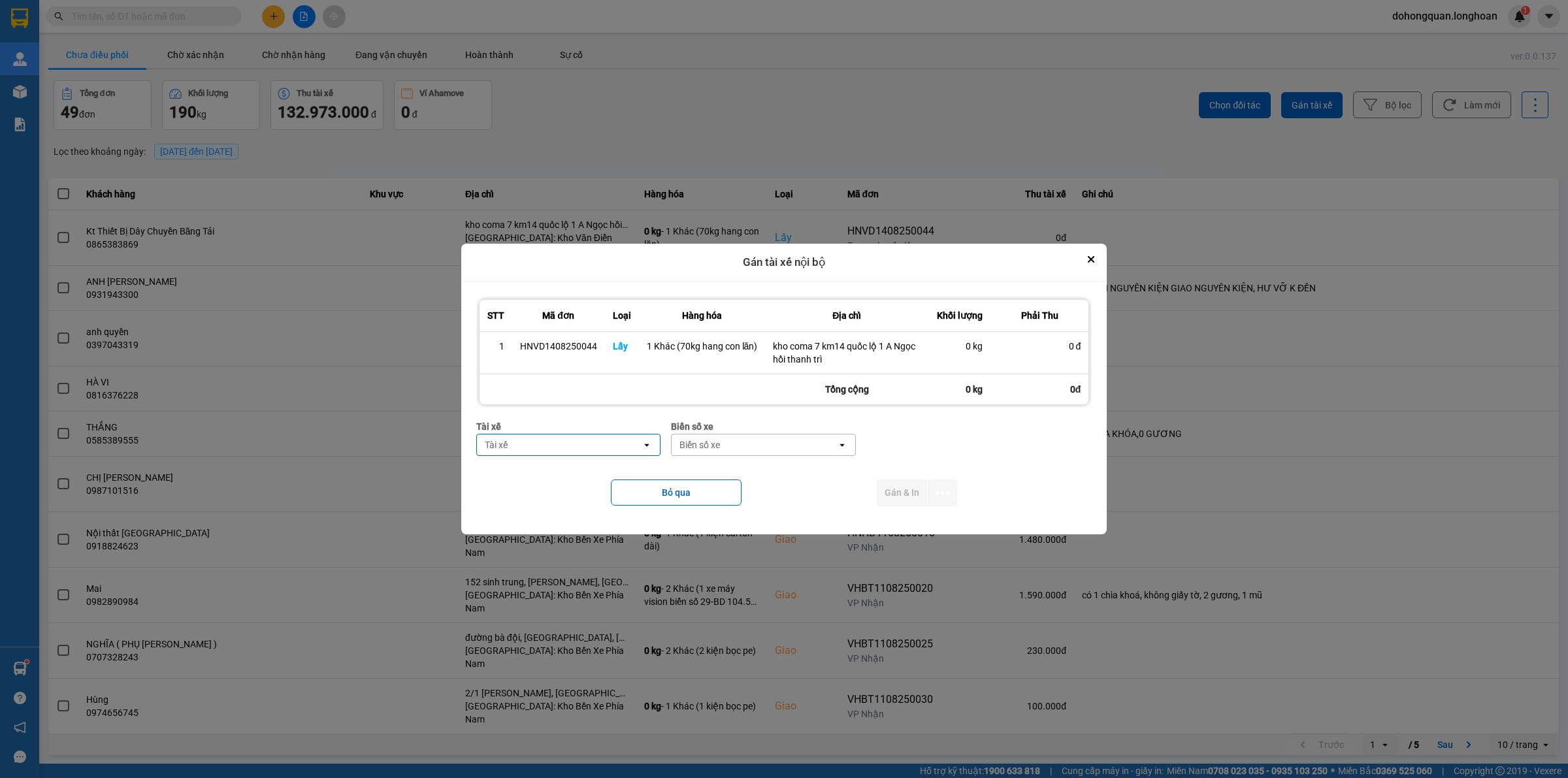
click at [535, 455] on div "Tài xế" at bounding box center [559, 445] width 165 height 21
click at [542, 485] on span "0395666247 - Phạm Thế Luân 0395.666.247" at bounding box center [571, 479] width 168 height 26
click at [766, 452] on div "Biển số xe" at bounding box center [802, 445] width 165 height 21
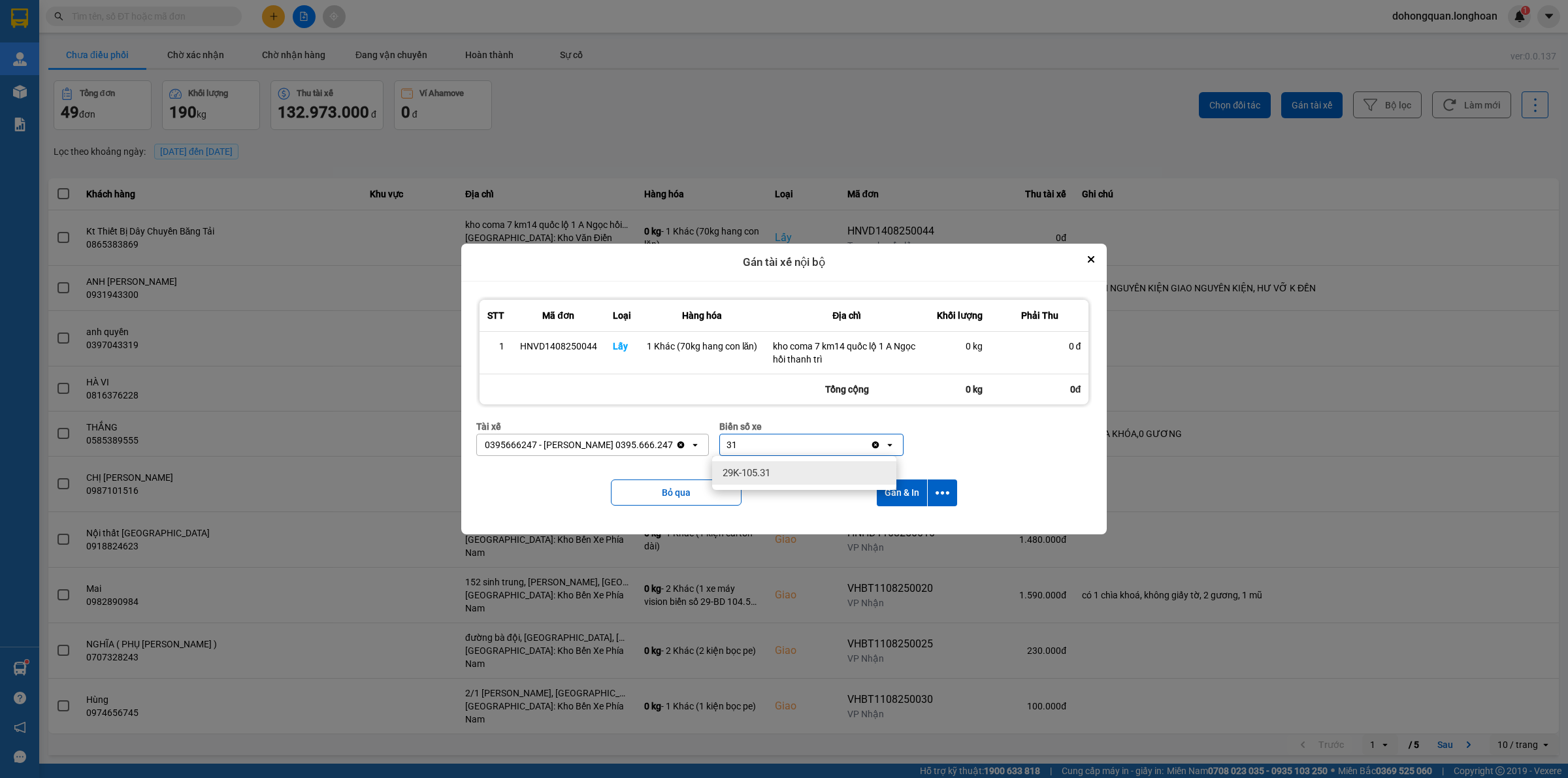
click at [763, 469] on span "29K-105.31" at bounding box center [746, 473] width 47 height 13
click at [944, 497] on icon "dialog" at bounding box center [942, 492] width 13 height 13
click at [893, 523] on span "Chỉ gán tài" at bounding box center [890, 528] width 43 height 13
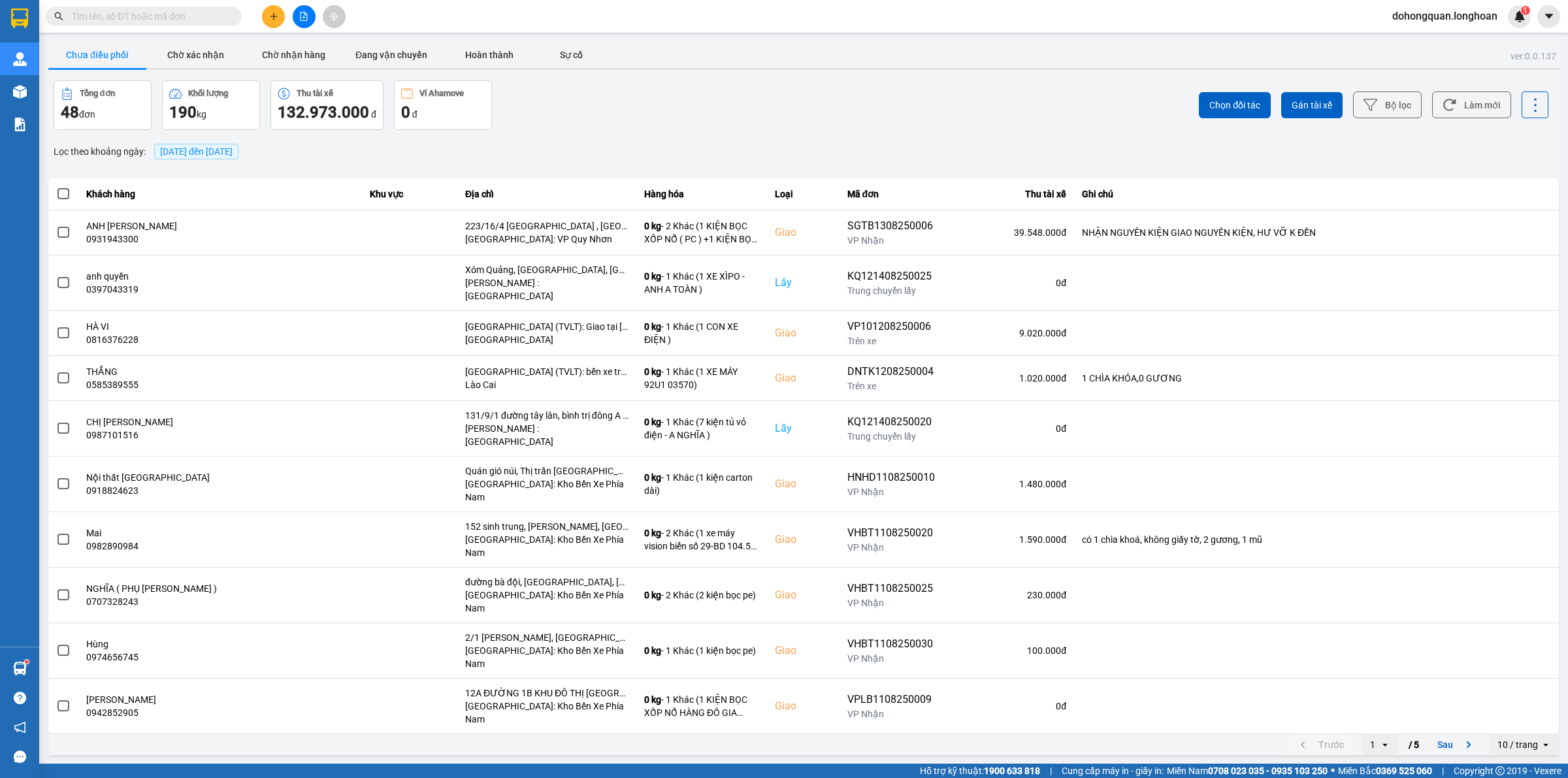
click at [185, 8] on span at bounding box center [144, 16] width 196 height 20
click at [181, 13] on input "text" at bounding box center [149, 17] width 154 height 14
paste input "0975671798"
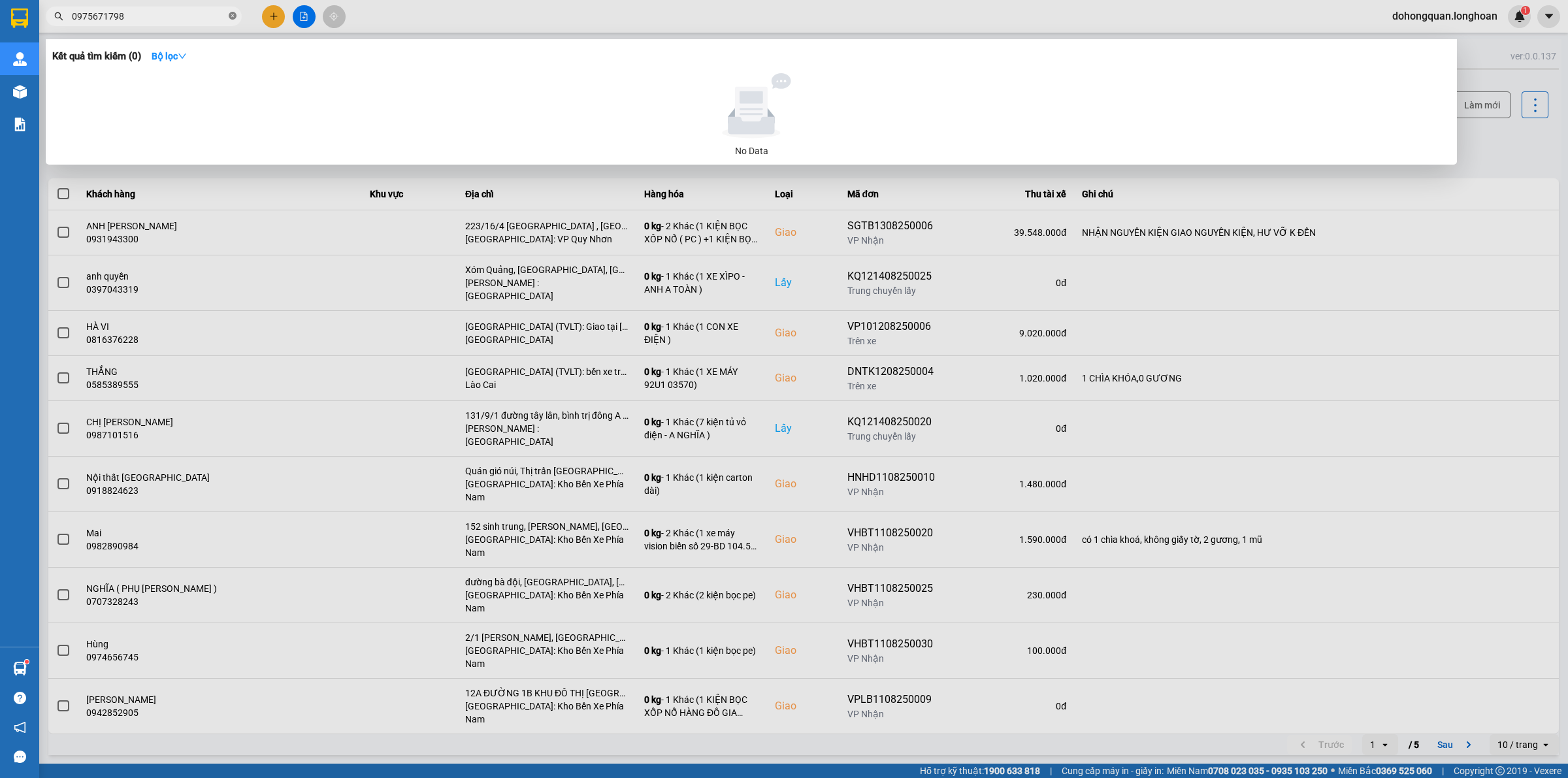
click at [235, 17] on icon "close-circle" at bounding box center [232, 16] width 8 height 8
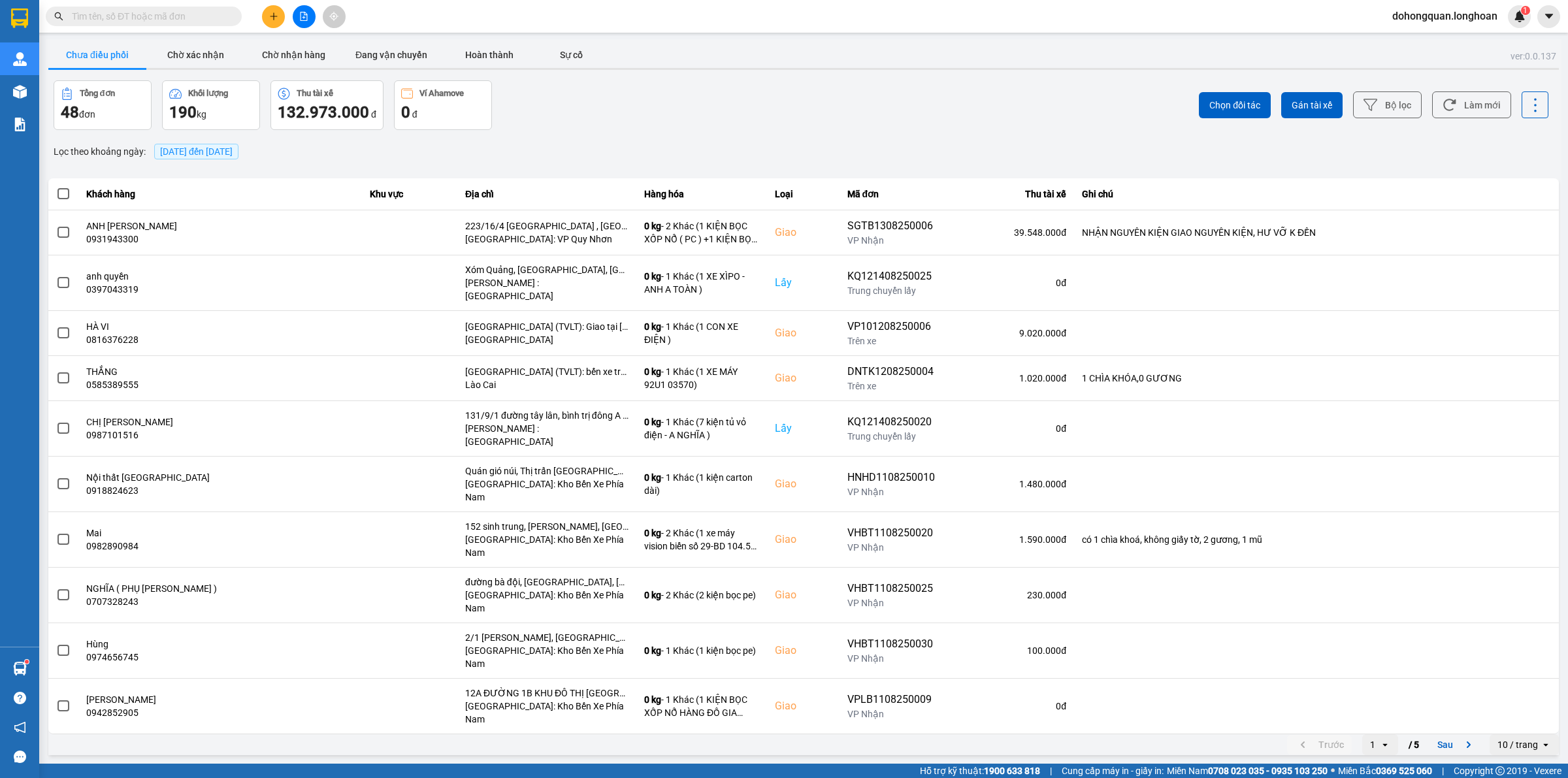
click at [266, 17] on button at bounding box center [273, 17] width 23 height 23
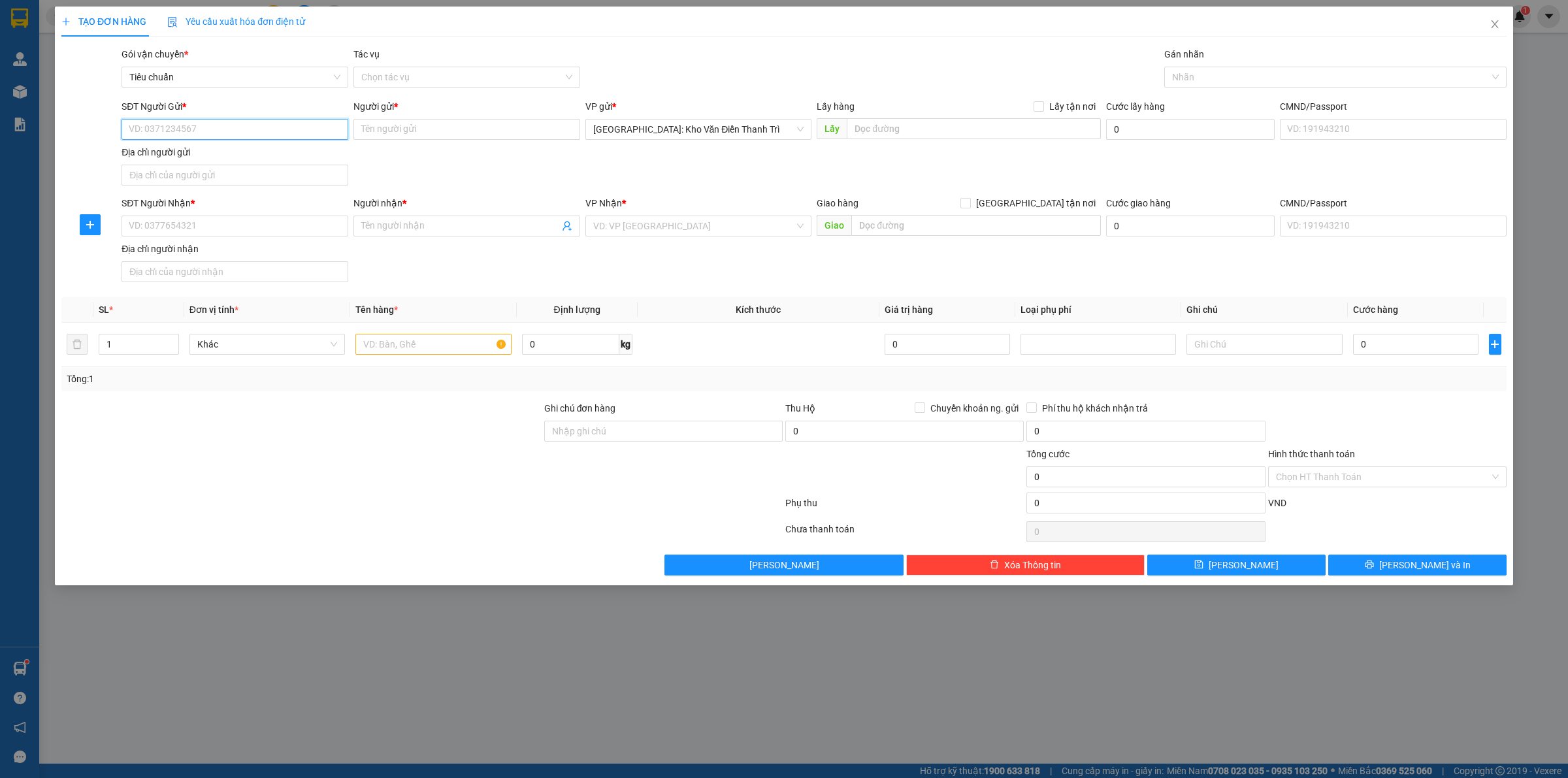
click at [206, 126] on input "SĐT Người Gửi *" at bounding box center [235, 130] width 227 height 21
paste input "0975671798"
click at [426, 127] on input "Người gửi *" at bounding box center [466, 130] width 227 height 21
paste input "Hà Nguyên"
click at [650, 170] on div "SĐT Người Gửi * 0975671798 Người gửi * Hà Nguyên Hà Nguyên VP gửi * Hà Nội: Kho…" at bounding box center [814, 145] width 1390 height 92
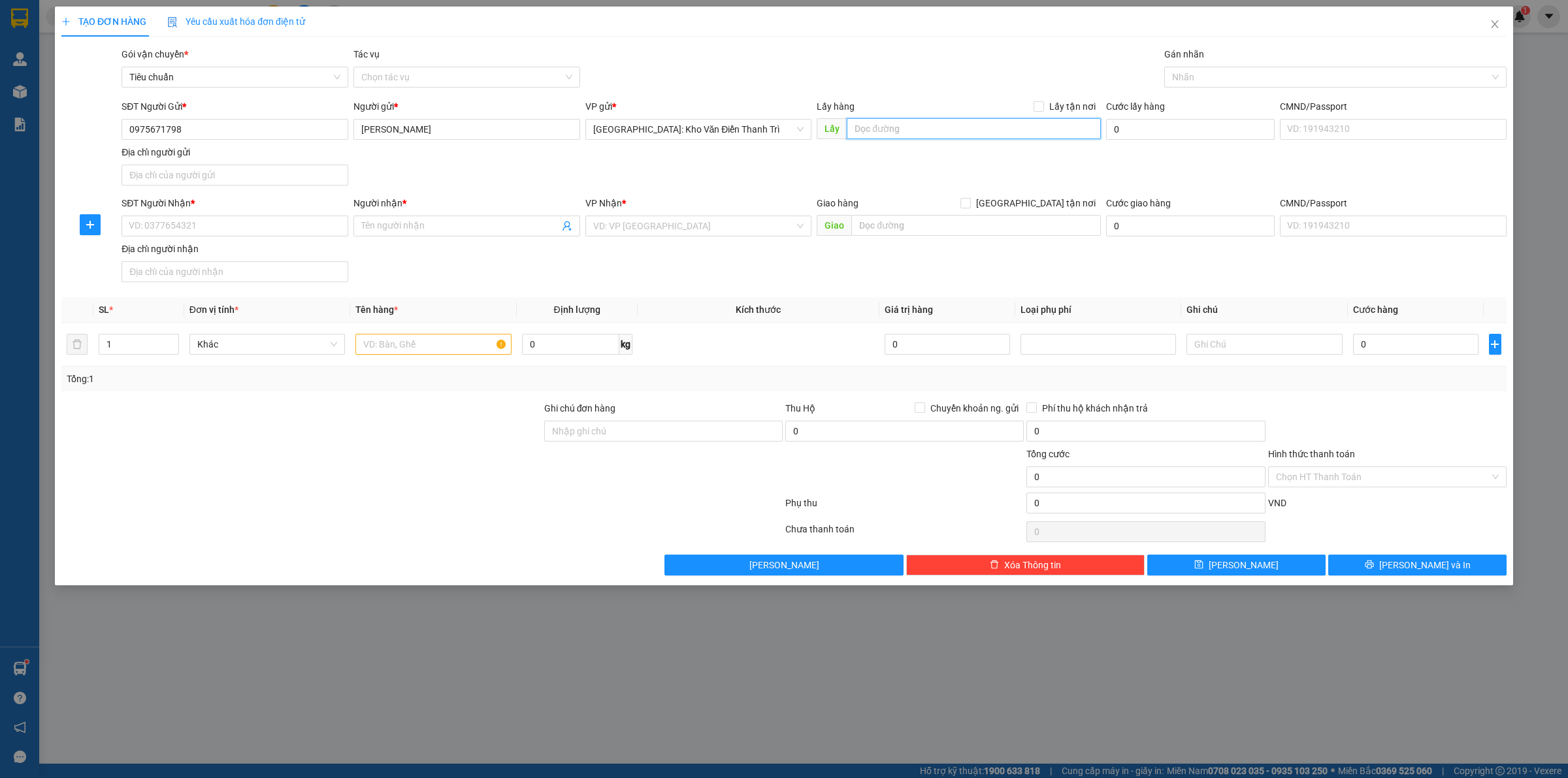
click at [870, 137] on input "text" at bounding box center [974, 129] width 254 height 21
paste input "địa chỉ: số 8 ngõ 198b Nguyễn Tuân, phường Nhân Chính, Thanh Xuân, Hà Nội"
click at [1044, 112] on label "Lấy tận nơi" at bounding box center [1066, 107] width 67 height 14
click at [1043, 111] on input "Lấy tận nơi" at bounding box center [1038, 106] width 9 height 9
click at [159, 221] on input "SĐT Người Nhận *" at bounding box center [235, 226] width 227 height 21
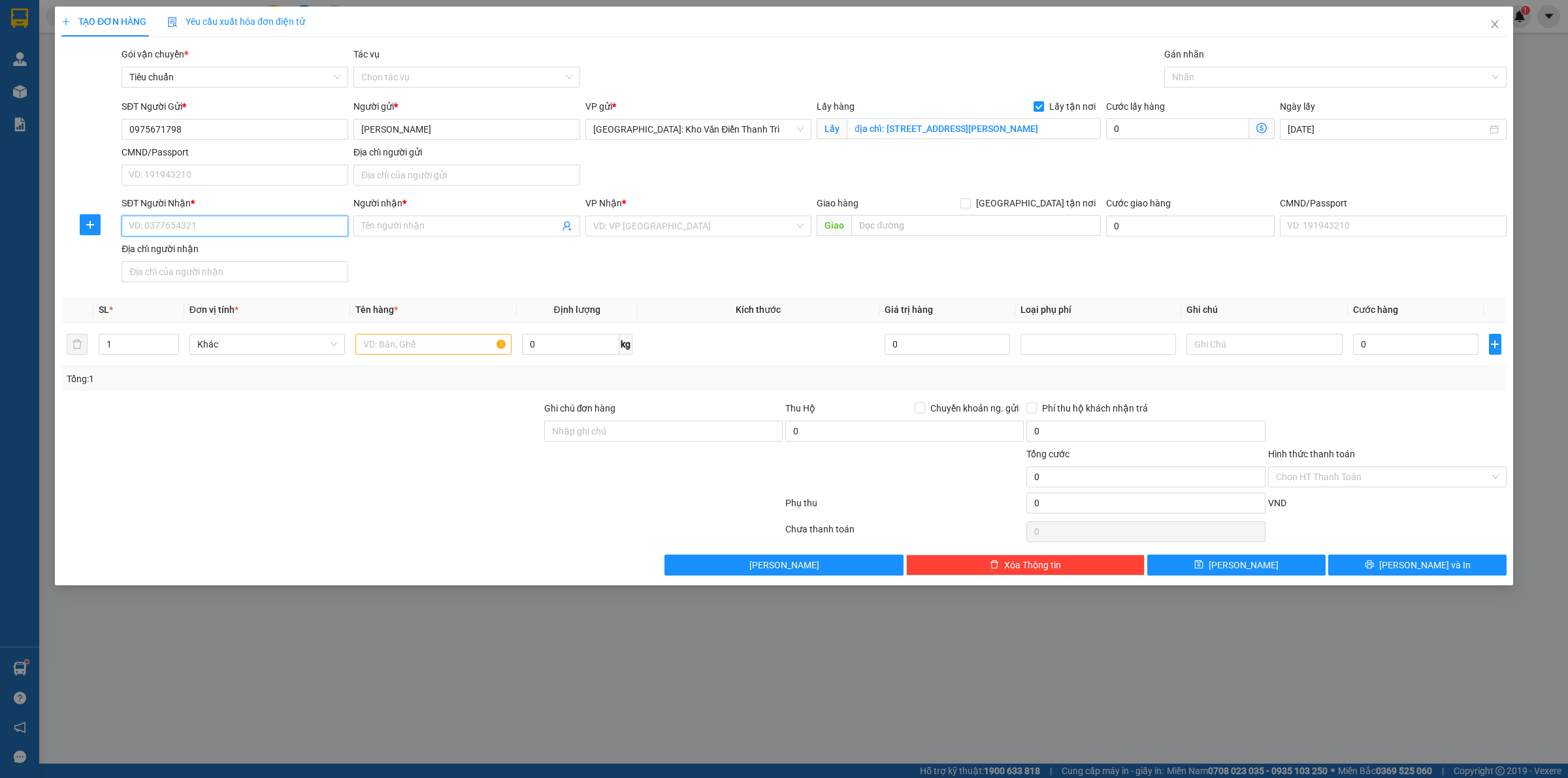
paste input "0974272272"
click at [399, 224] on input "Người nhận *" at bounding box center [460, 226] width 198 height 14
paste input "Nguyễn An"
click at [667, 226] on input "search" at bounding box center [694, 226] width 202 height 20
click at [936, 221] on input "text" at bounding box center [976, 225] width 250 height 21
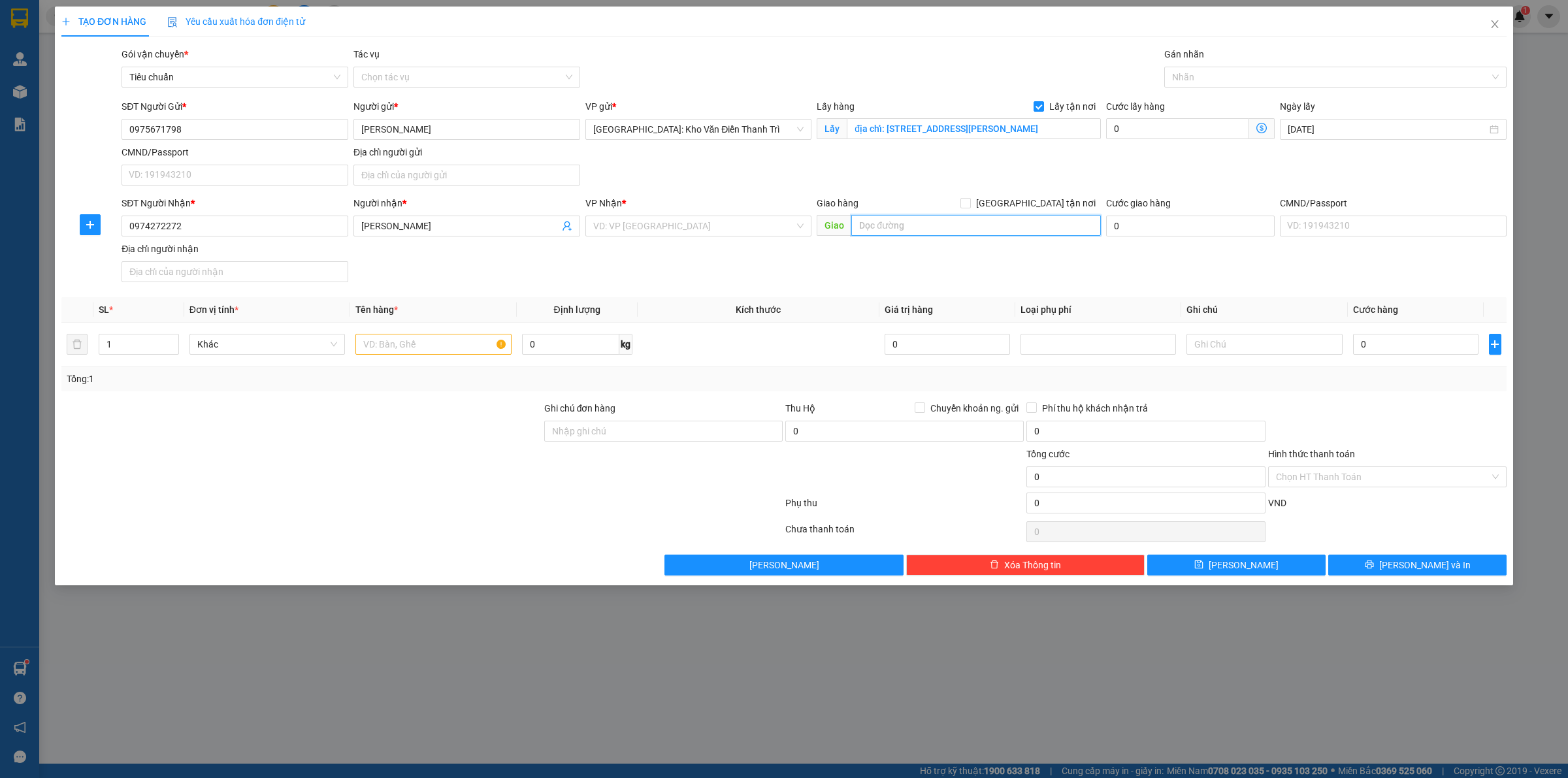
paste input "địa chỉ: 04 yersin, phường vạn thạnh, tp nha trang"
click at [971, 208] on span at bounding box center [965, 203] width 10 height 10
click at [969, 207] on input "[GEOGRAPHIC_DATA] tận nơi" at bounding box center [965, 203] width 9 height 9
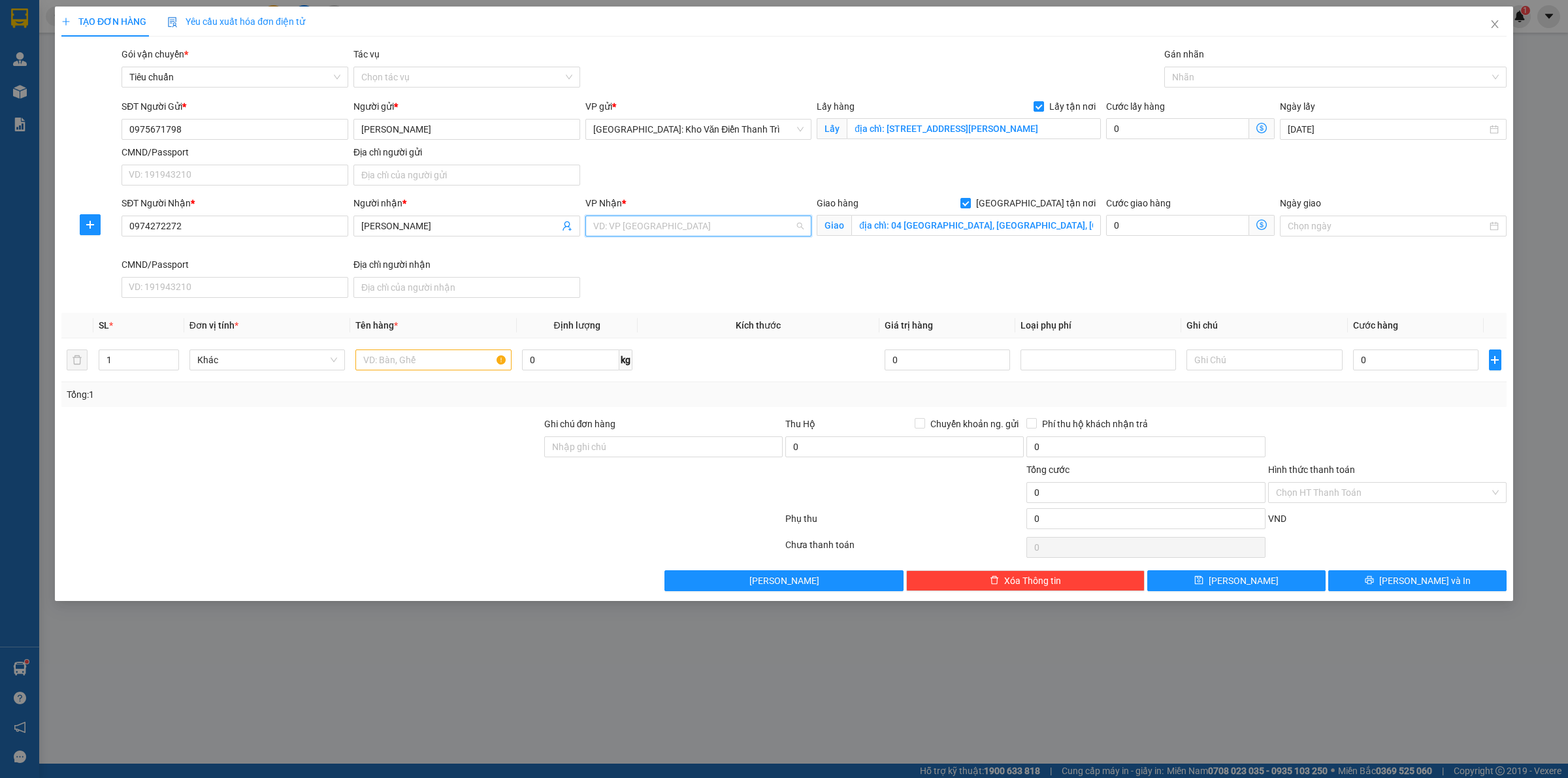
click at [713, 233] on input "search" at bounding box center [694, 226] width 202 height 20
click at [698, 270] on div "[GEOGRAPHIC_DATA]: Kho Bến Xe Phía Nam" at bounding box center [713, 273] width 239 height 14
drag, startPoint x: 916, startPoint y: 258, endPoint x: 1026, endPoint y: 194, distance: 127.3
click at [918, 257] on div "Giao hàng Giao tận nơi Giao địa chỉ: 04 yersin, phường vạn thạnh, tp nha trang" at bounding box center [959, 227] width 289 height 62
click at [1187, 77] on div at bounding box center [1329, 77] width 323 height 16
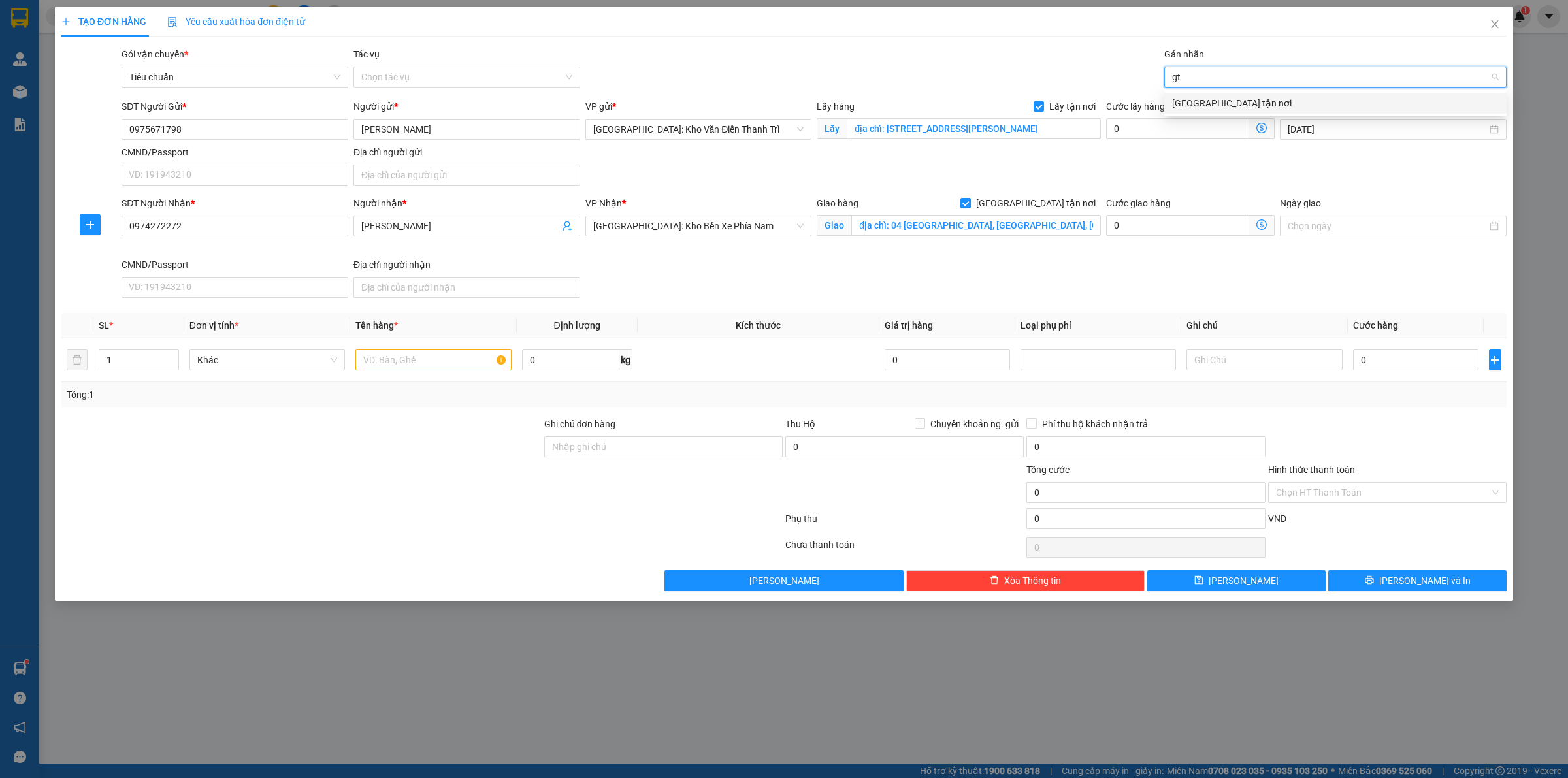
click at [1194, 93] on div "[GEOGRAPHIC_DATA] tận nơi" at bounding box center [1335, 103] width 342 height 21
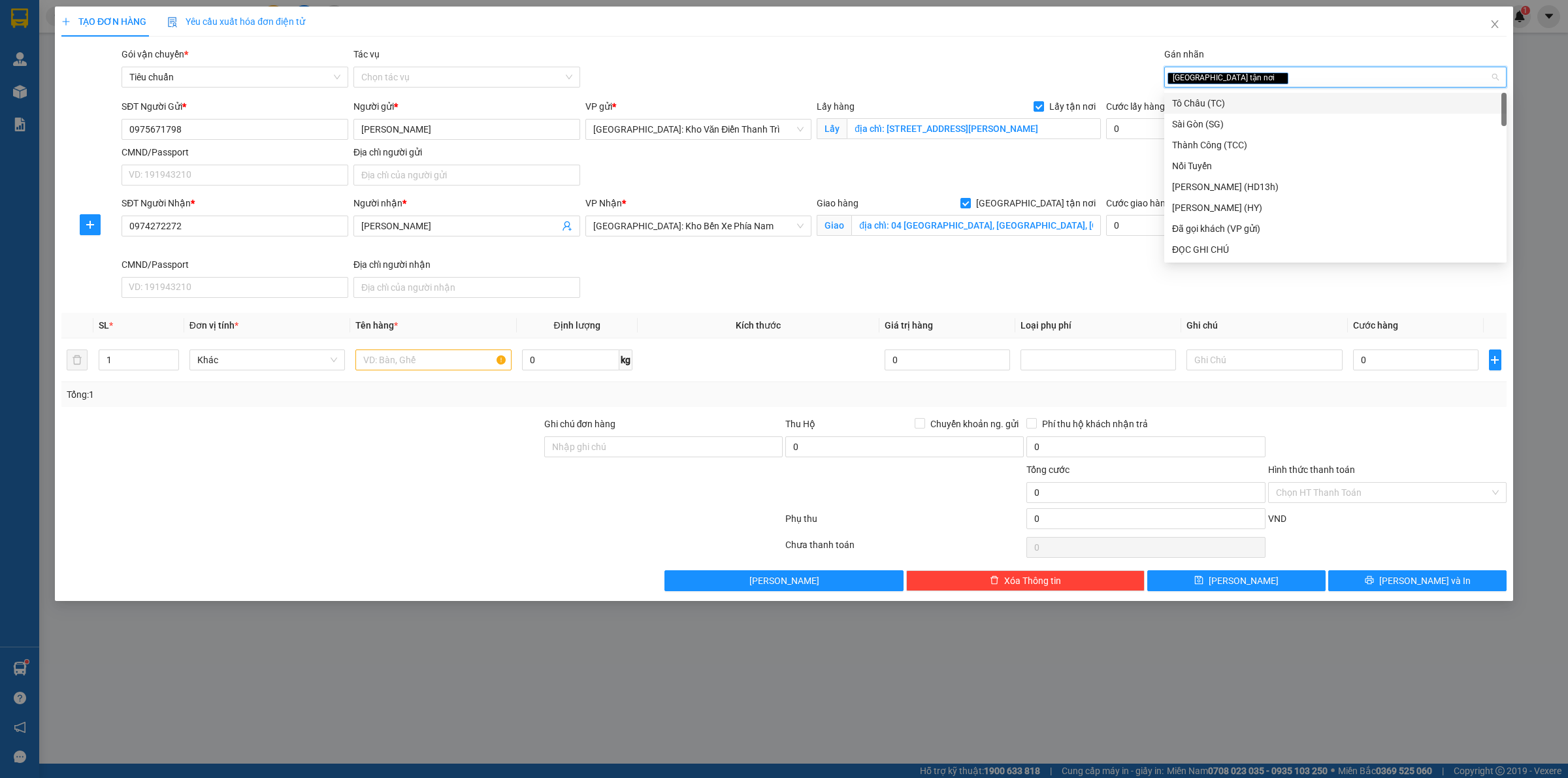
click at [1122, 148] on div "SĐT Người Gửi * 0975671798 Người gửi * Hà Nguyên VP gửi * Hà Nội: Kho Văn Điển …" at bounding box center [814, 145] width 1390 height 92
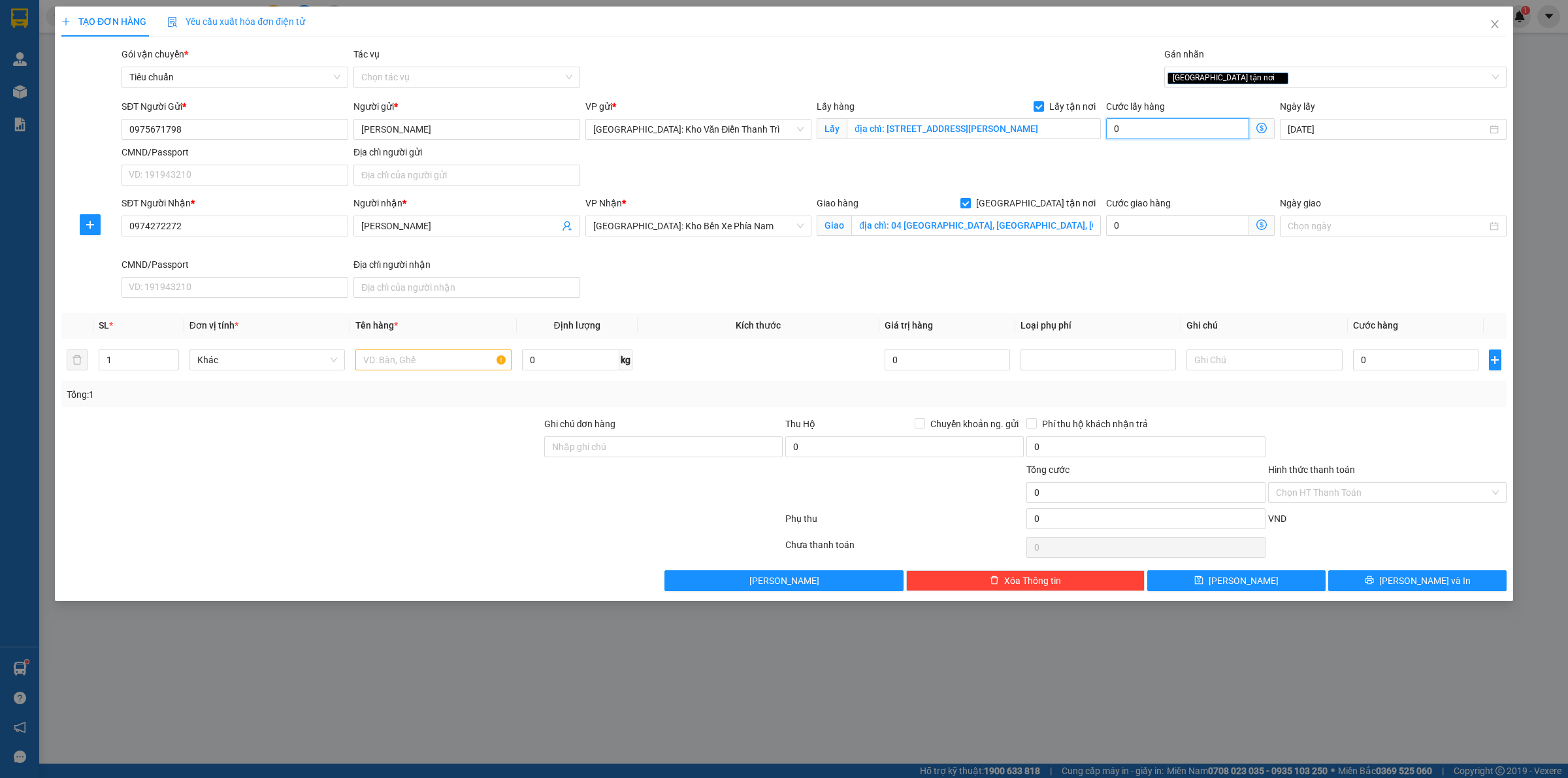
click at [1145, 118] on input "0" at bounding box center [1177, 129] width 143 height 21
click at [1442, 354] on input "0" at bounding box center [1416, 359] width 126 height 21
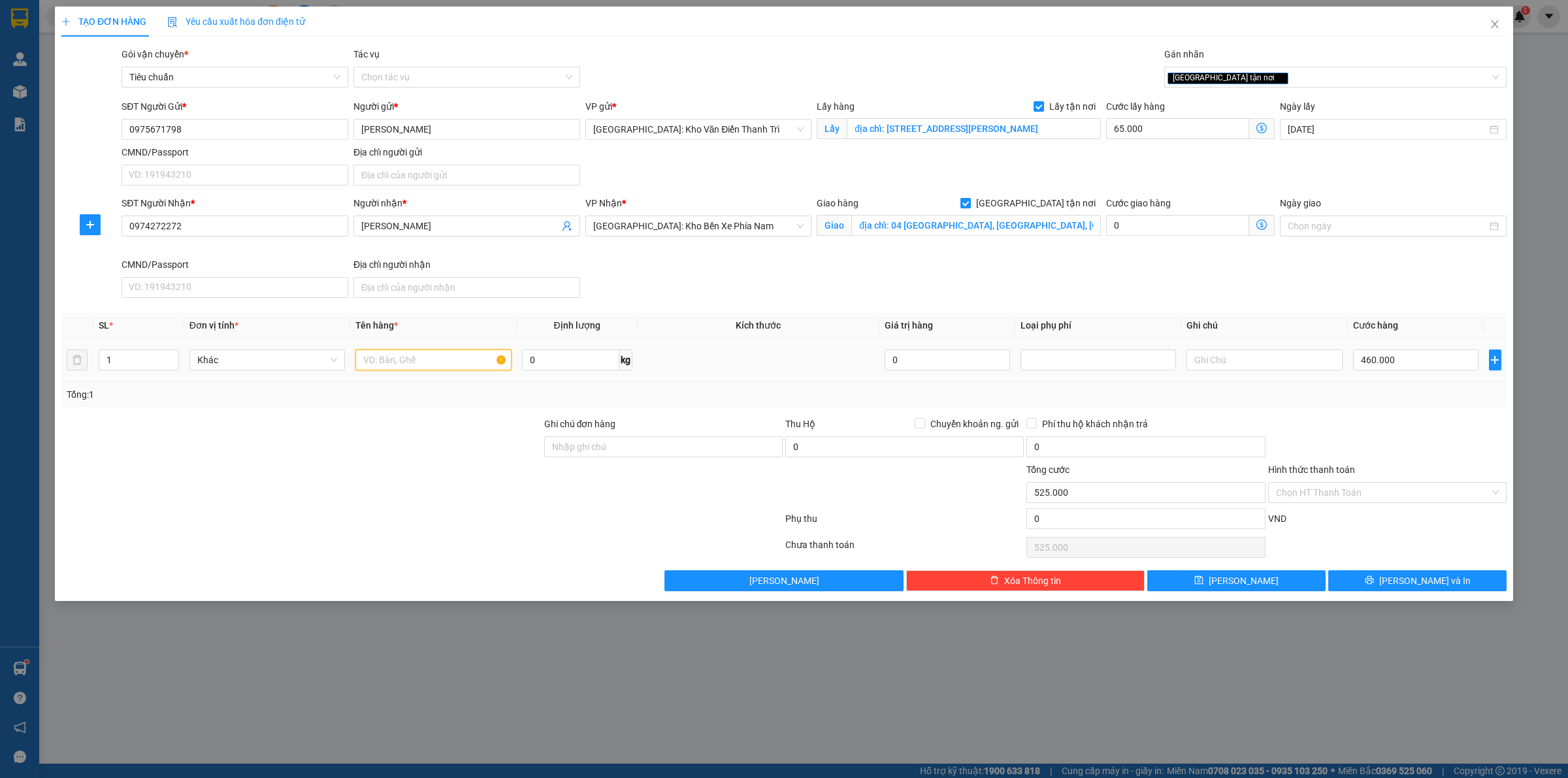
click at [470, 369] on input "text" at bounding box center [433, 359] width 156 height 21
paste input "đón 5 kiện khoảng 70kg"
click at [1234, 583] on button "Lưu" at bounding box center [1236, 581] width 179 height 21
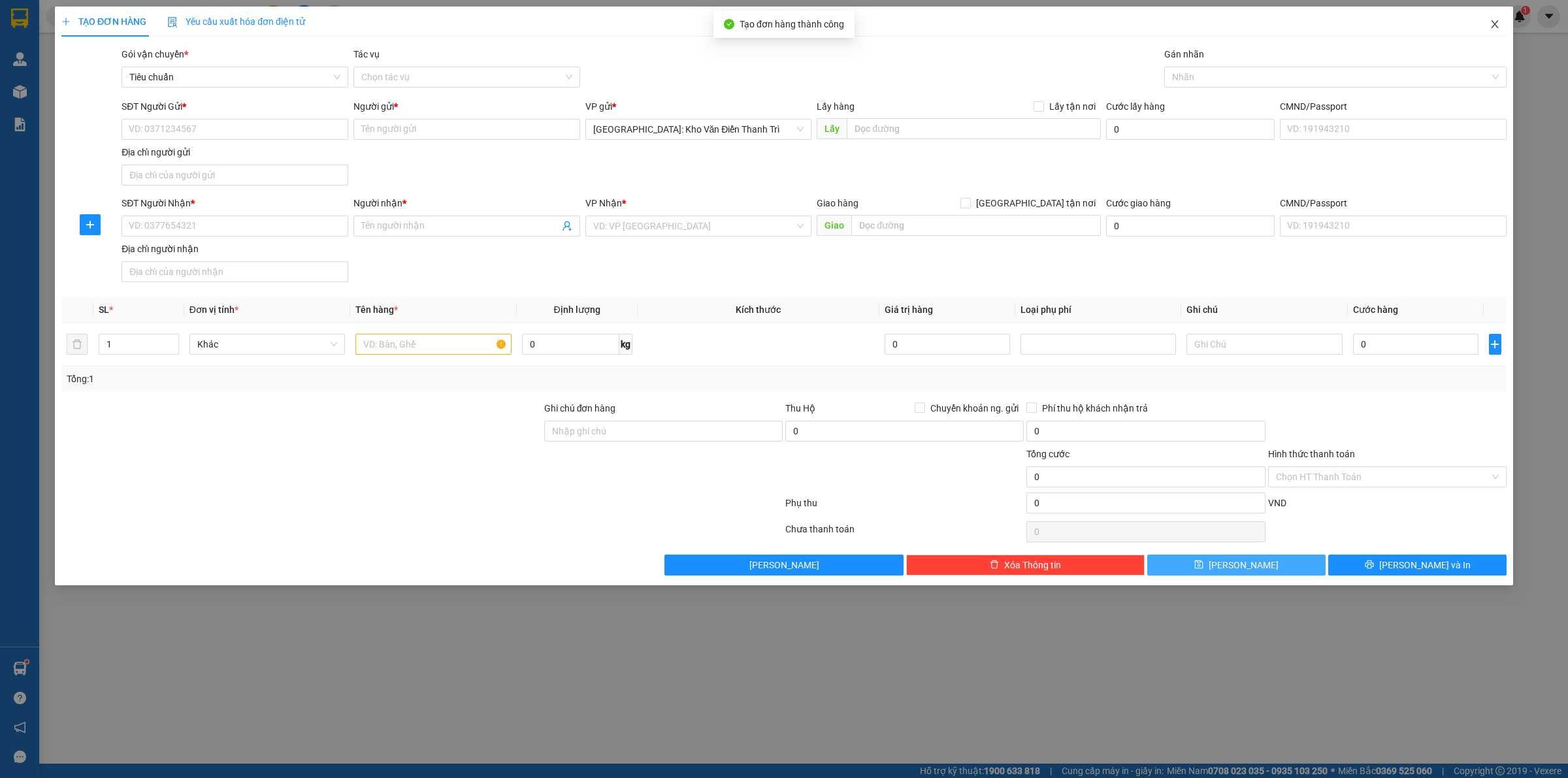
click at [1495, 17] on span "Close" at bounding box center [1495, 24] width 36 height 36
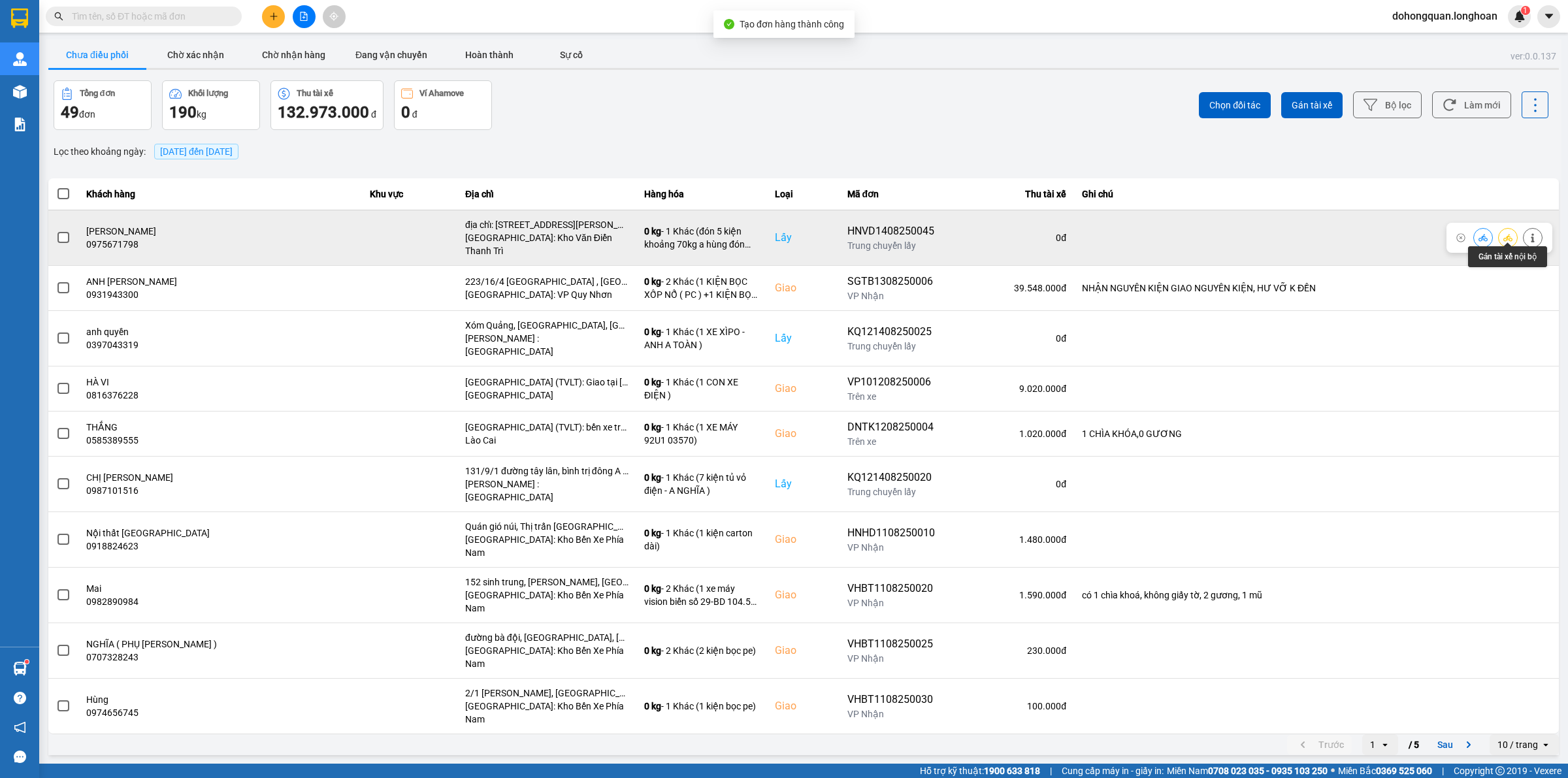
click at [1510, 234] on icon at bounding box center [1508, 237] width 9 height 7
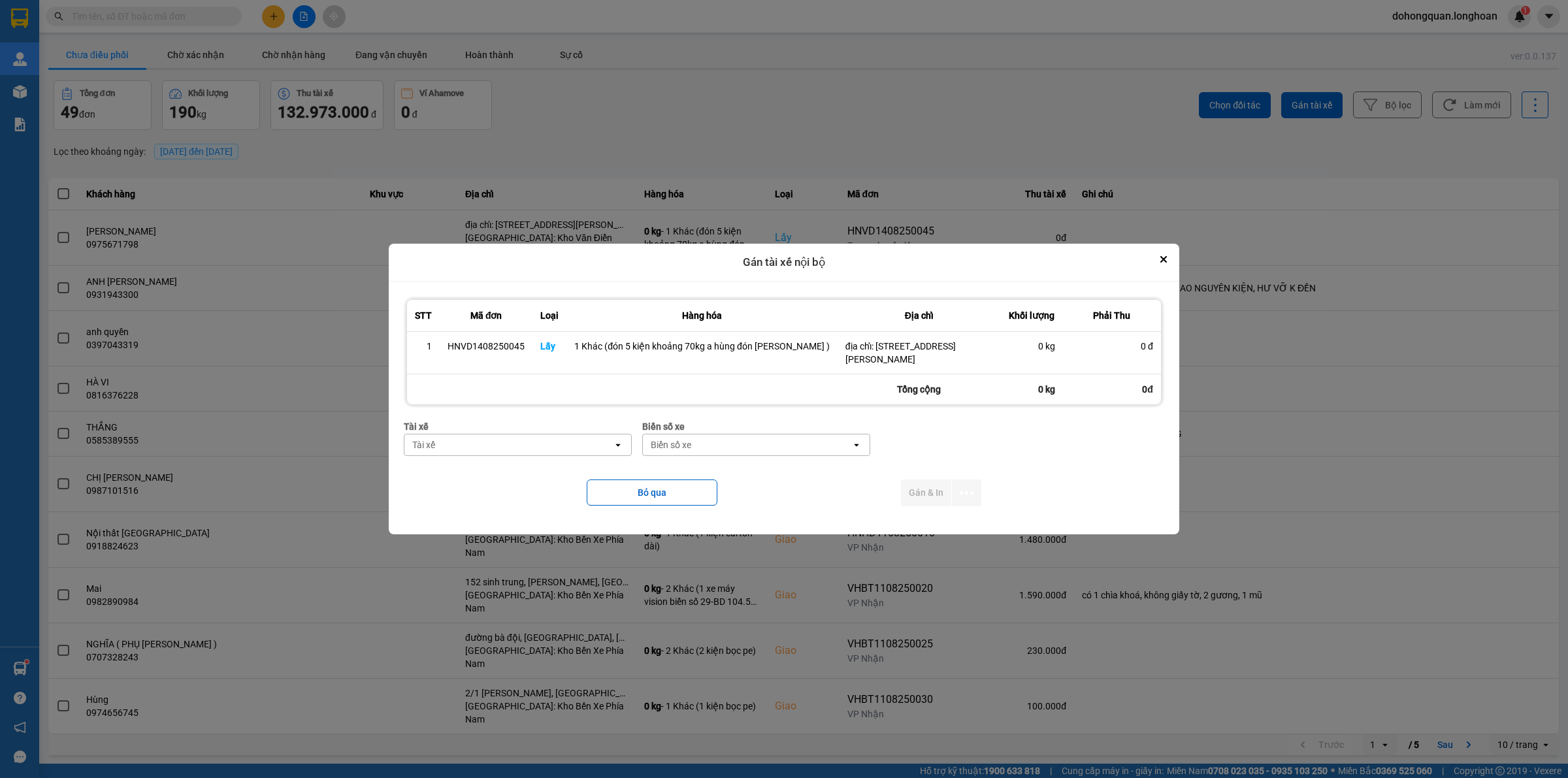
click at [521, 455] on div "Tài xế" at bounding box center [509, 445] width 209 height 21
click at [524, 483] on span "0325666247 - A Hùng 17 Lái Xe Hà Nội 0325666247" at bounding box center [528, 486] width 206 height 26
click at [713, 445] on div "Biển số xe" at bounding box center [732, 445] width 40 height 13
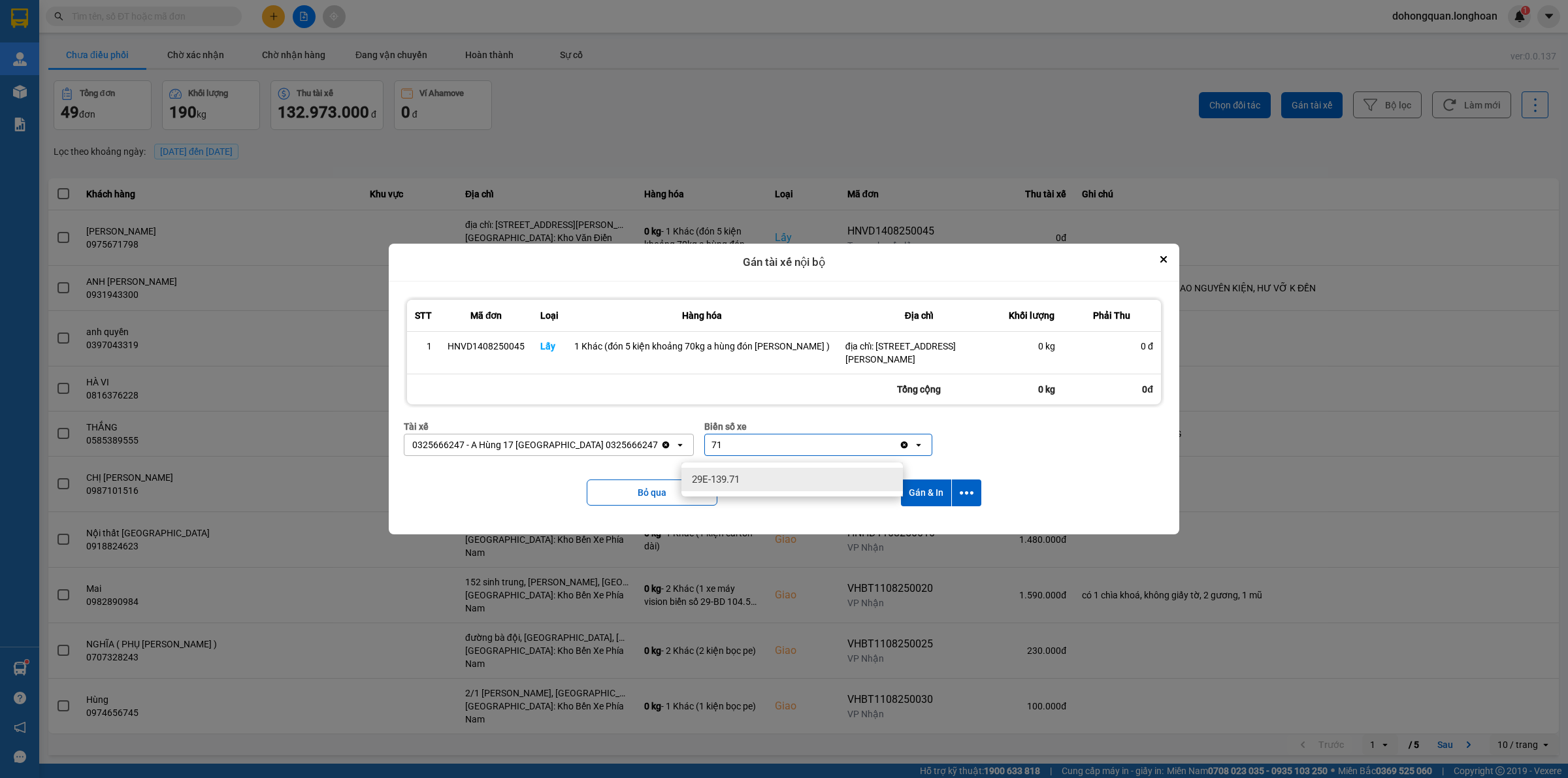
click at [724, 474] on span "29E-139.71" at bounding box center [716, 479] width 47 height 13
click at [965, 500] on icon "dialog" at bounding box center [966, 492] width 13 height 13
click at [932, 534] on div "Chỉ gán tài" at bounding box center [928, 535] width 77 height 13
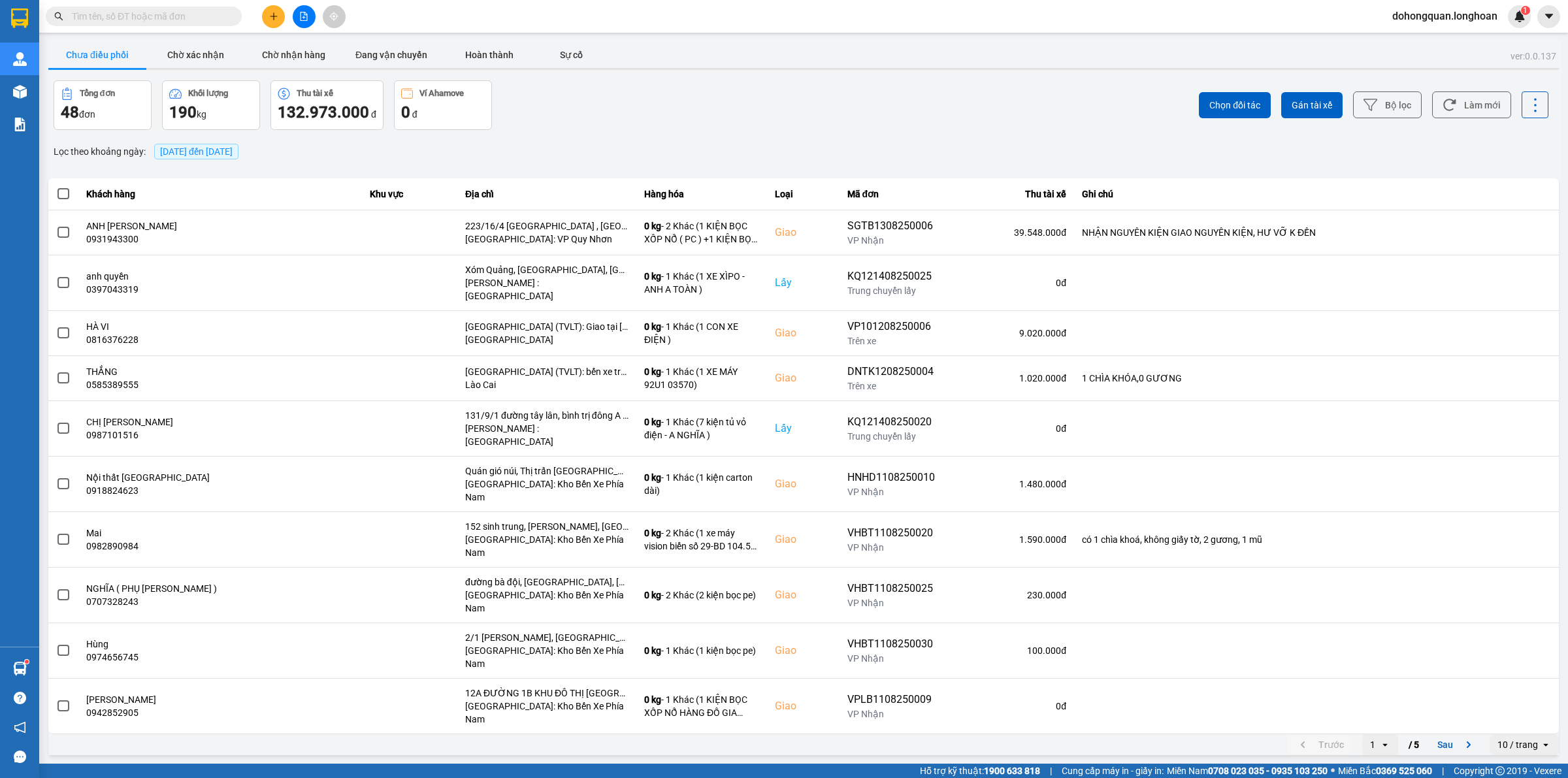
click at [279, 15] on button at bounding box center [273, 17] width 23 height 23
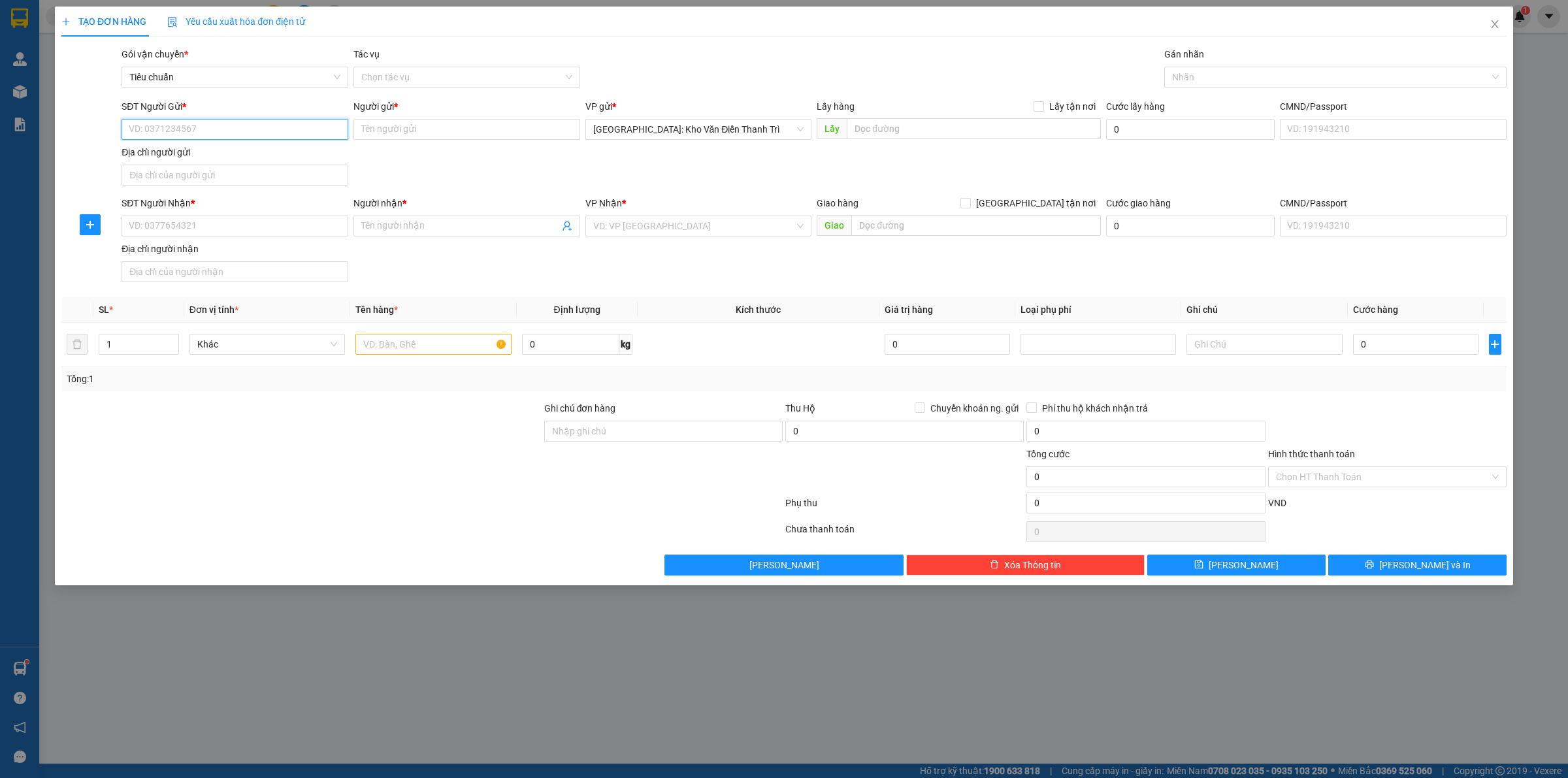
click at [199, 122] on input "SĐT Người Gửi *" at bounding box center [235, 130] width 227 height 21
paste input "0962428688"
click at [405, 115] on div "Người gửi *" at bounding box center [466, 109] width 227 height 20
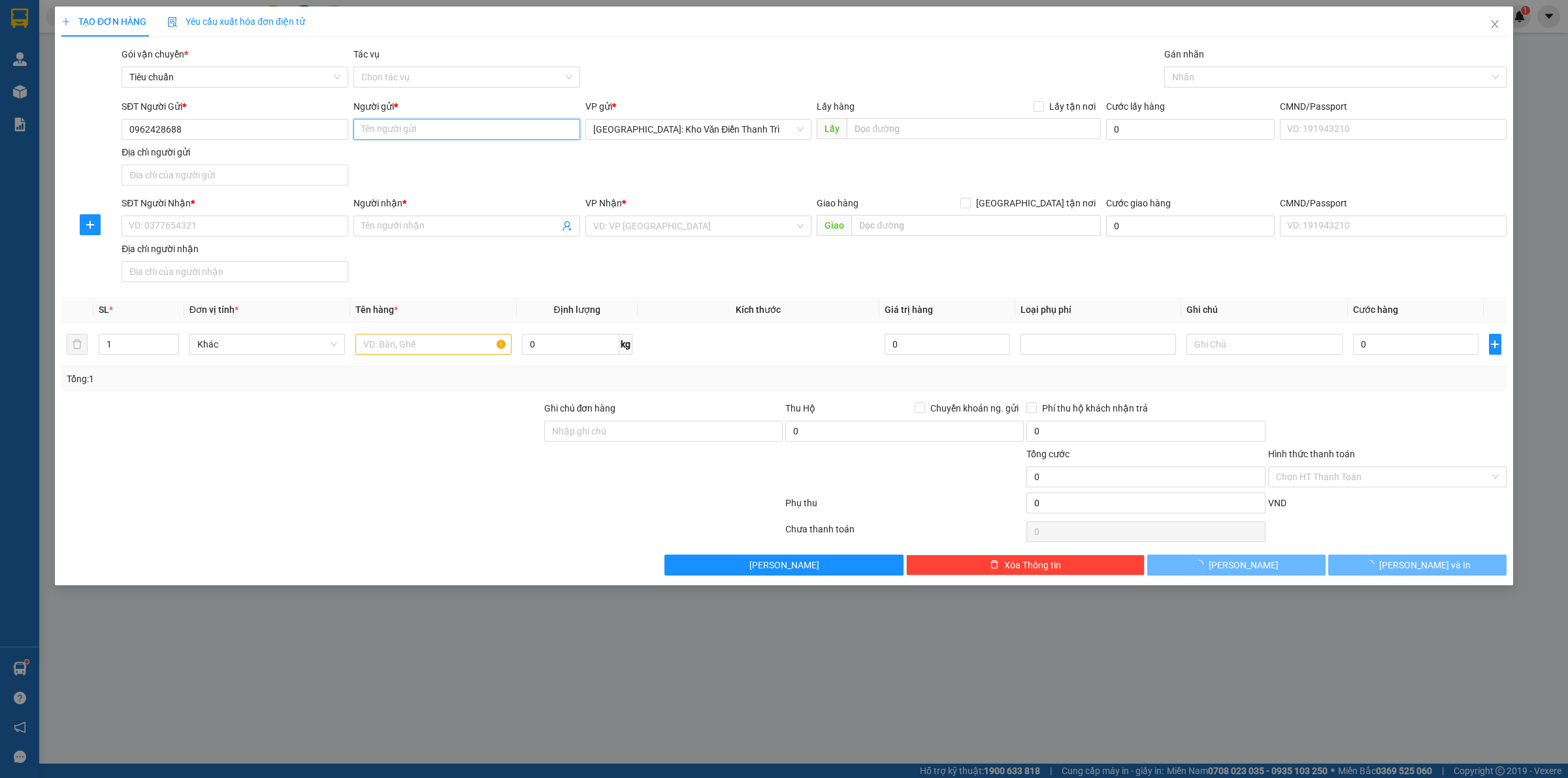
click at [402, 122] on input "Người gửi *" at bounding box center [466, 130] width 227 height 21
paste input "Gia Huy"
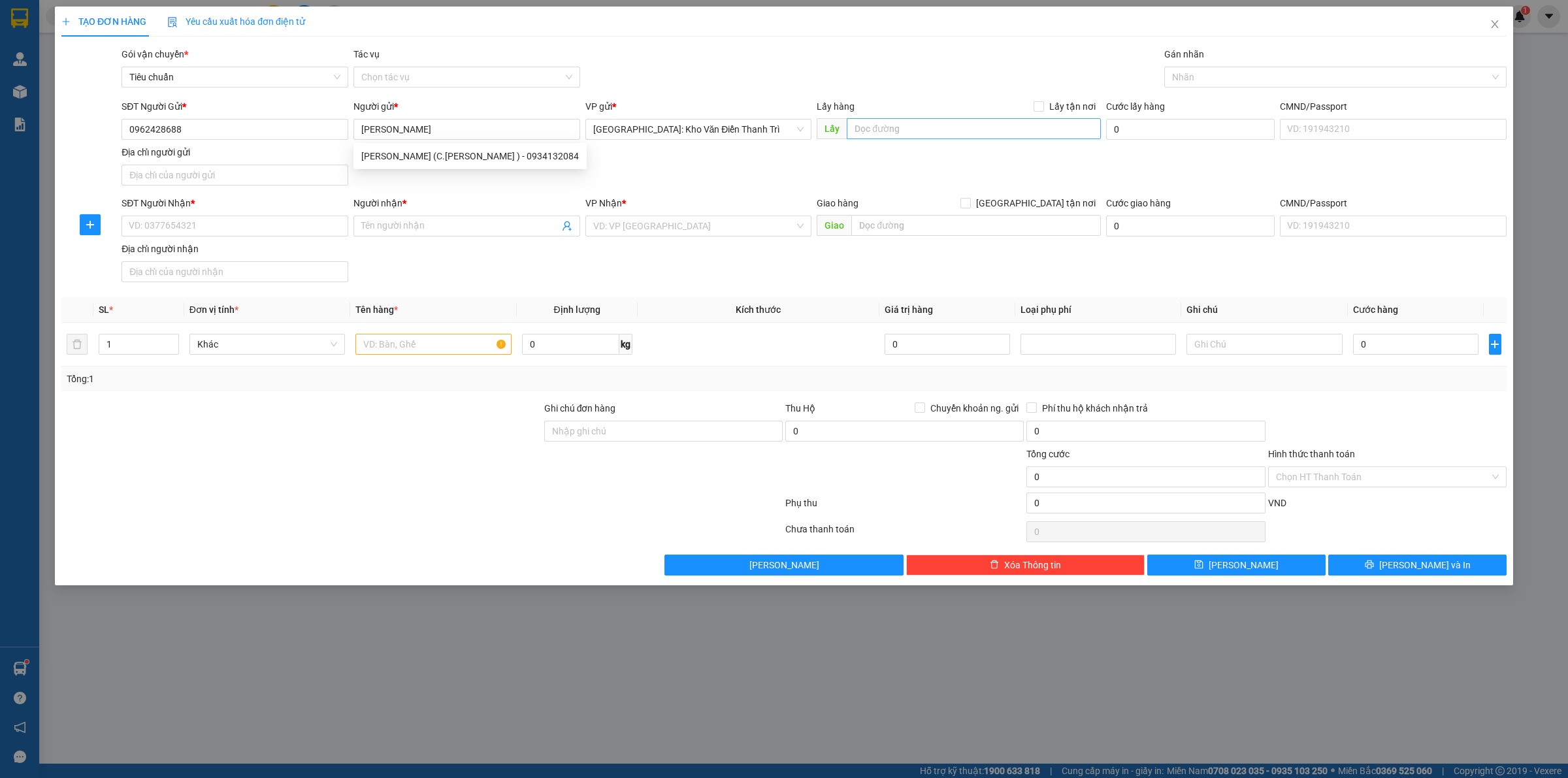
drag, startPoint x: 814, startPoint y: 163, endPoint x: 849, endPoint y: 137, distance: 43.6
click at [818, 161] on div "SĐT Người Gửi * 0962428688 Người gửi * Gia Huy VP gửi * Hà Nội: Kho Văn Điển Th…" at bounding box center [814, 145] width 1390 height 92
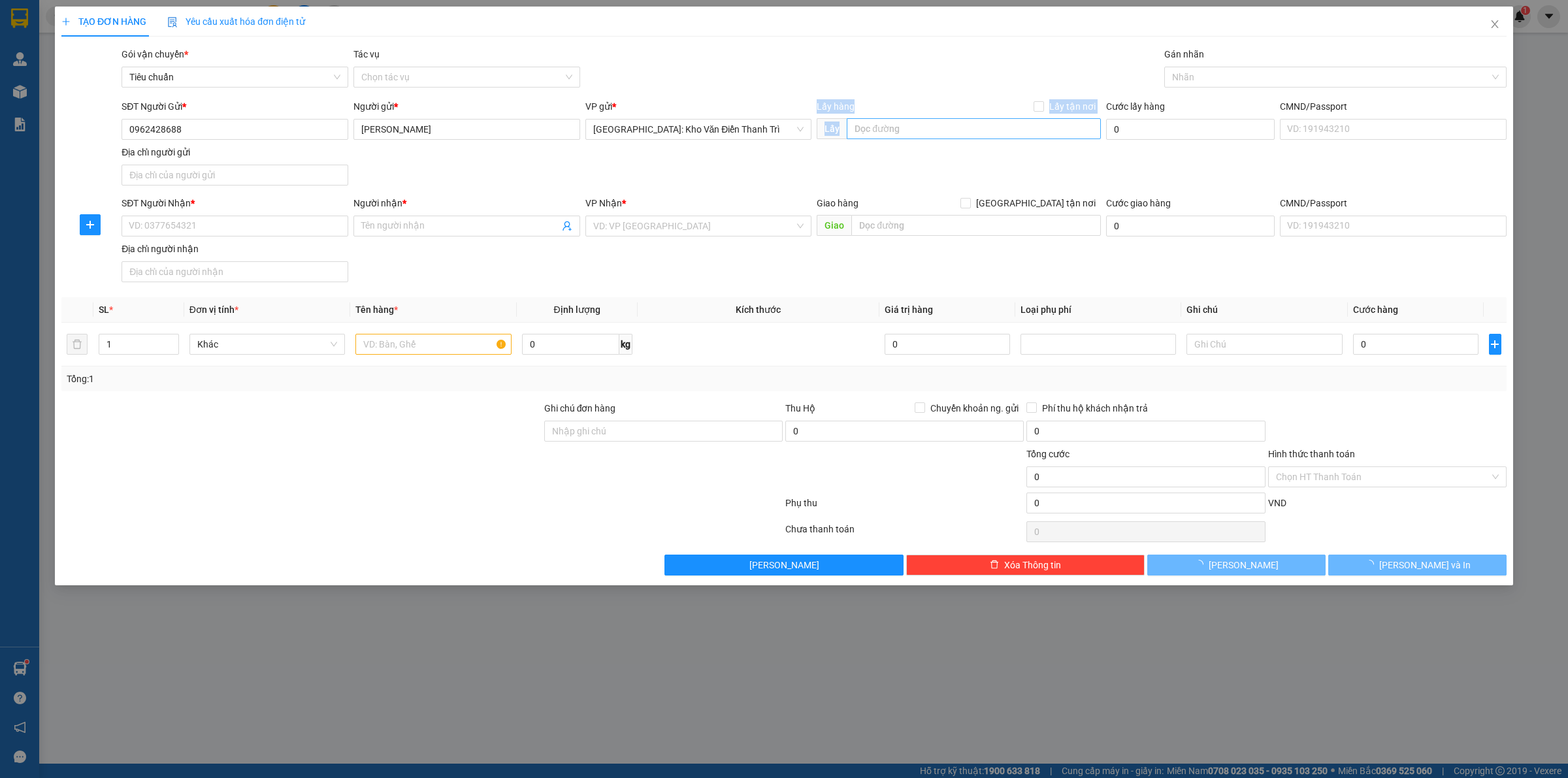
click at [867, 131] on input "text" at bounding box center [974, 129] width 254 height 21
click at [895, 122] on input "text" at bounding box center [974, 129] width 254 height 21
click at [1016, 122] on input "text" at bounding box center [974, 129] width 254 height 21
paste input "Địa chỉ nhận : HN - 121 nguyễn văn giáp - mỹ đình"
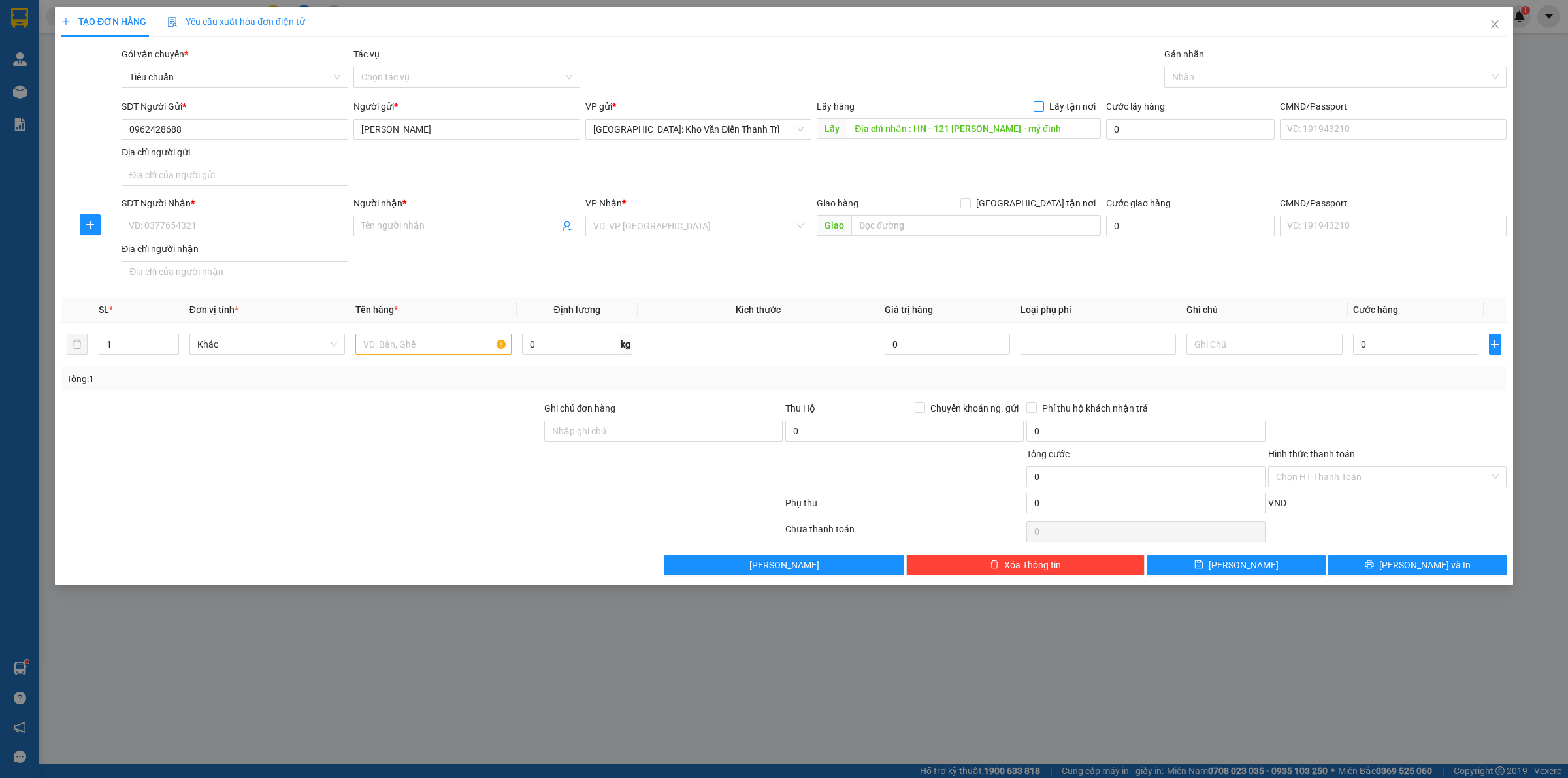
click at [1052, 103] on span "Lấy tận nơi" at bounding box center [1073, 107] width 57 height 14
click at [1043, 103] on input "Lấy tận nơi" at bounding box center [1038, 106] width 9 height 9
click at [972, 152] on div "SĐT Người Gửi * 0962428688 Người gửi * Gia Huy VP gửi * Hà Nội: Kho Văn Điển Th…" at bounding box center [814, 145] width 1390 height 92
click at [707, 259] on div "SĐT Người Nhận * VD: 0377654321 Người nhận * Tên người nhận VP Nhận * VD: VP Sà…" at bounding box center [814, 242] width 1390 height 92
click at [869, 222] on input "text" at bounding box center [976, 225] width 250 height 21
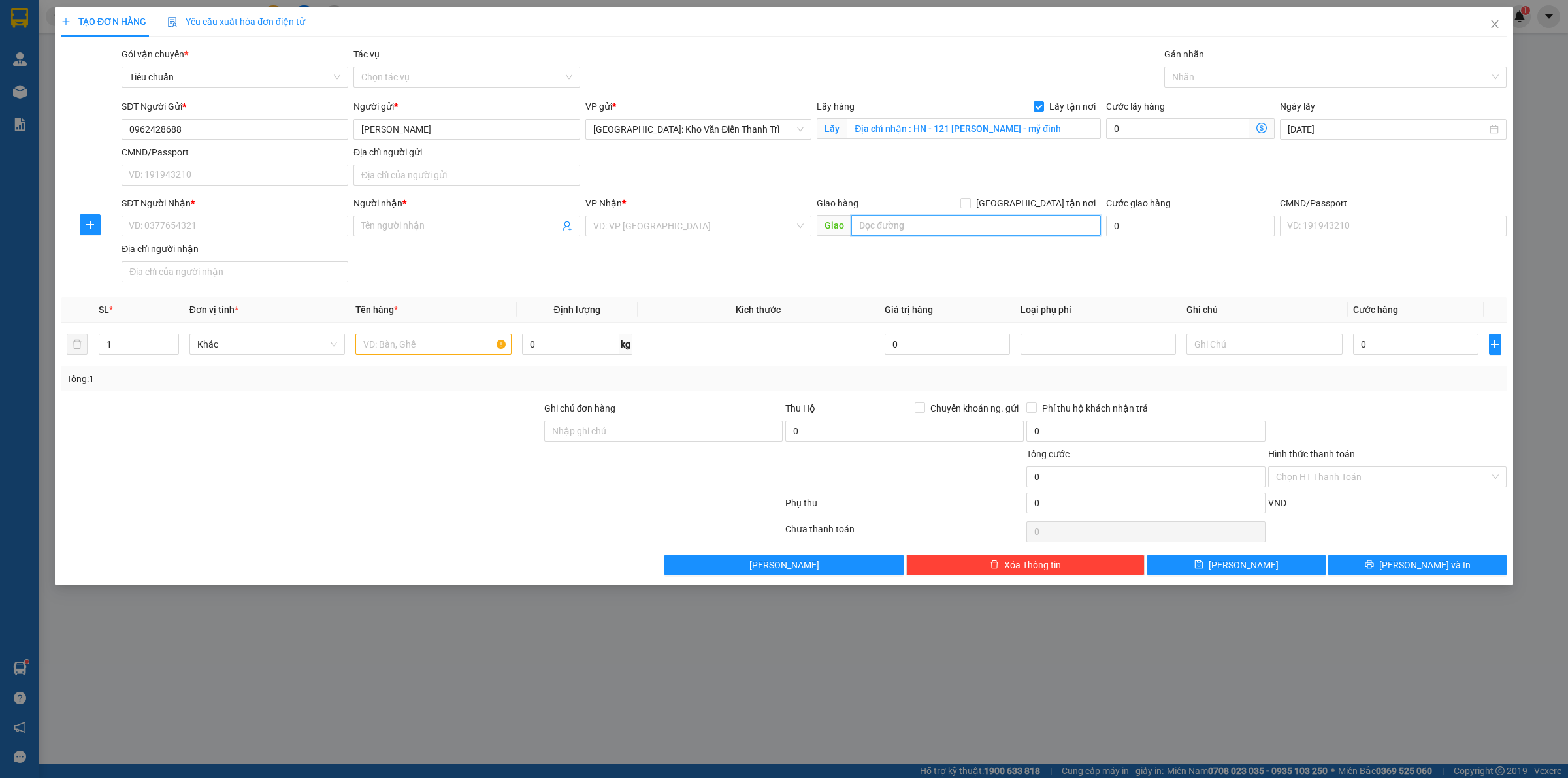
paste input "121 nguyễn văn giáp"
click at [996, 216] on input "121 nguyễn văn giáp" at bounding box center [976, 225] width 250 height 21
click at [622, 213] on div "VP Nhận *" at bounding box center [698, 205] width 227 height 20
click at [229, 220] on input "SĐT Người Nhận *" at bounding box center [235, 226] width 227 height 21
paste input "091 3532887"
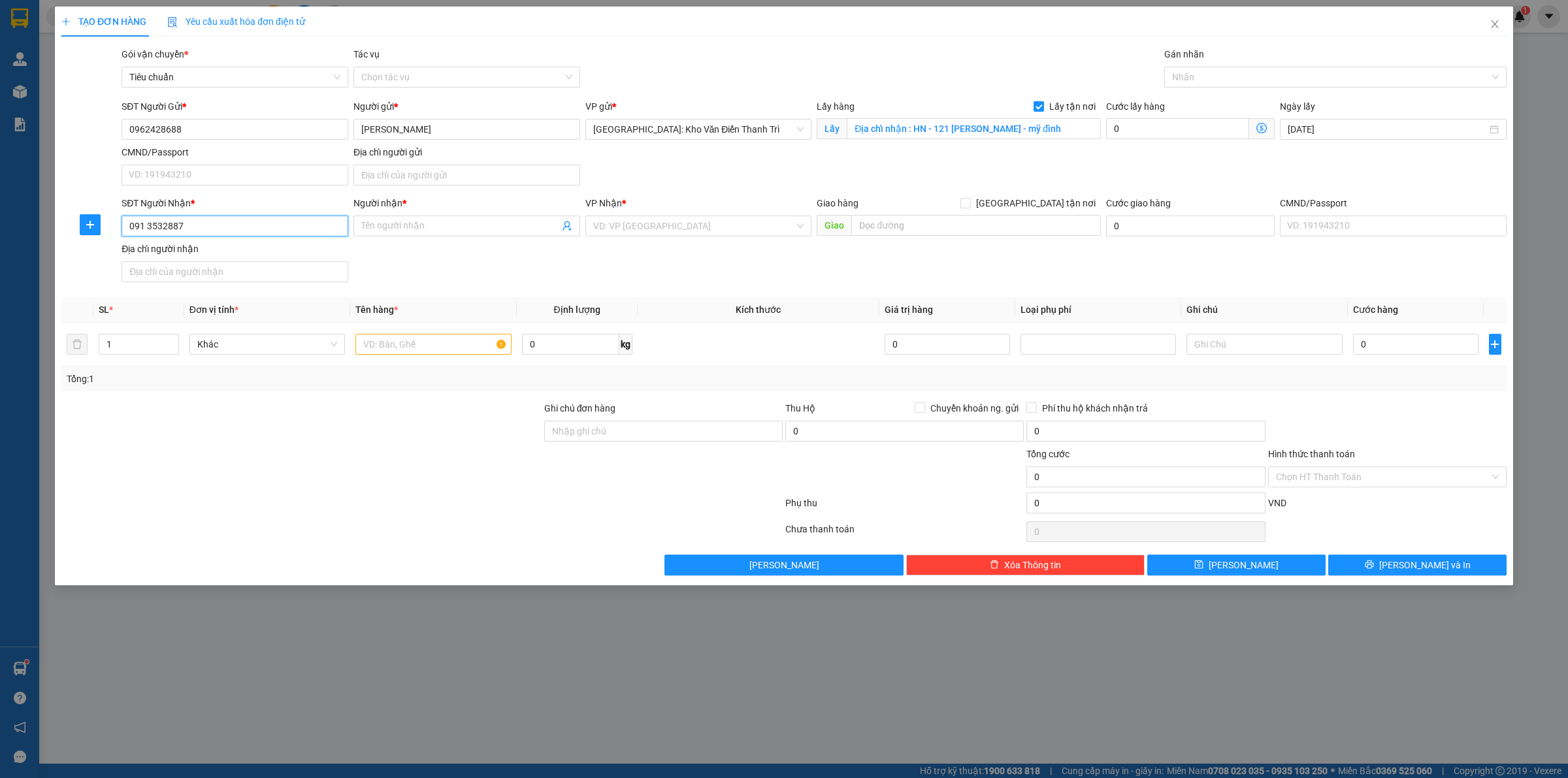
click at [147, 223] on input "091 3532887" at bounding box center [235, 226] width 227 height 21
click at [129, 227] on input "0913532887" at bounding box center [235, 226] width 227 height 21
click at [402, 227] on input "Người nhận *" at bounding box center [460, 226] width 198 height 14
paste input "hoàng đô"
click at [656, 220] on input "search" at bounding box center [694, 226] width 202 height 20
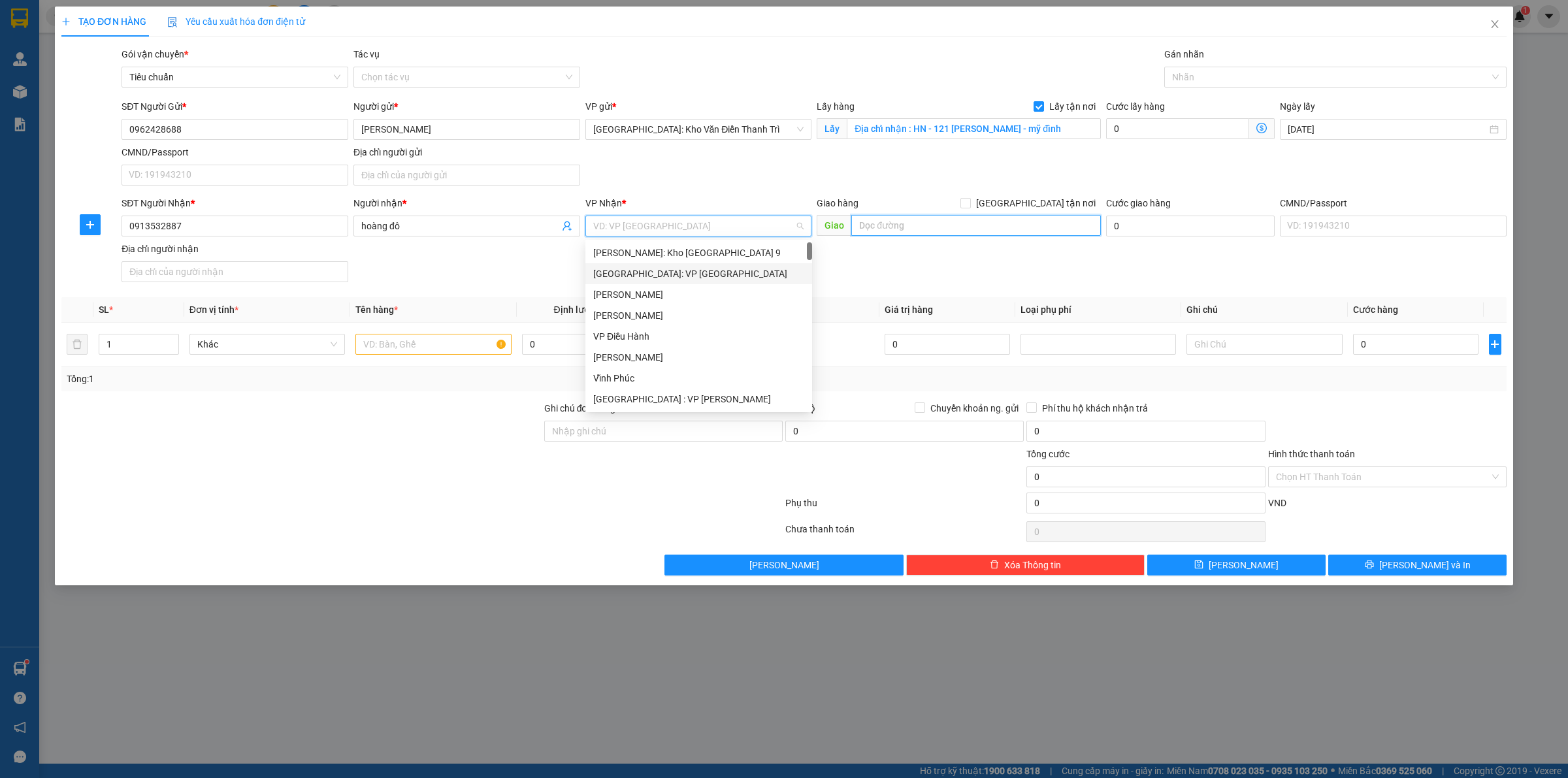
click at [962, 229] on input "text" at bounding box center [976, 225] width 250 height 21
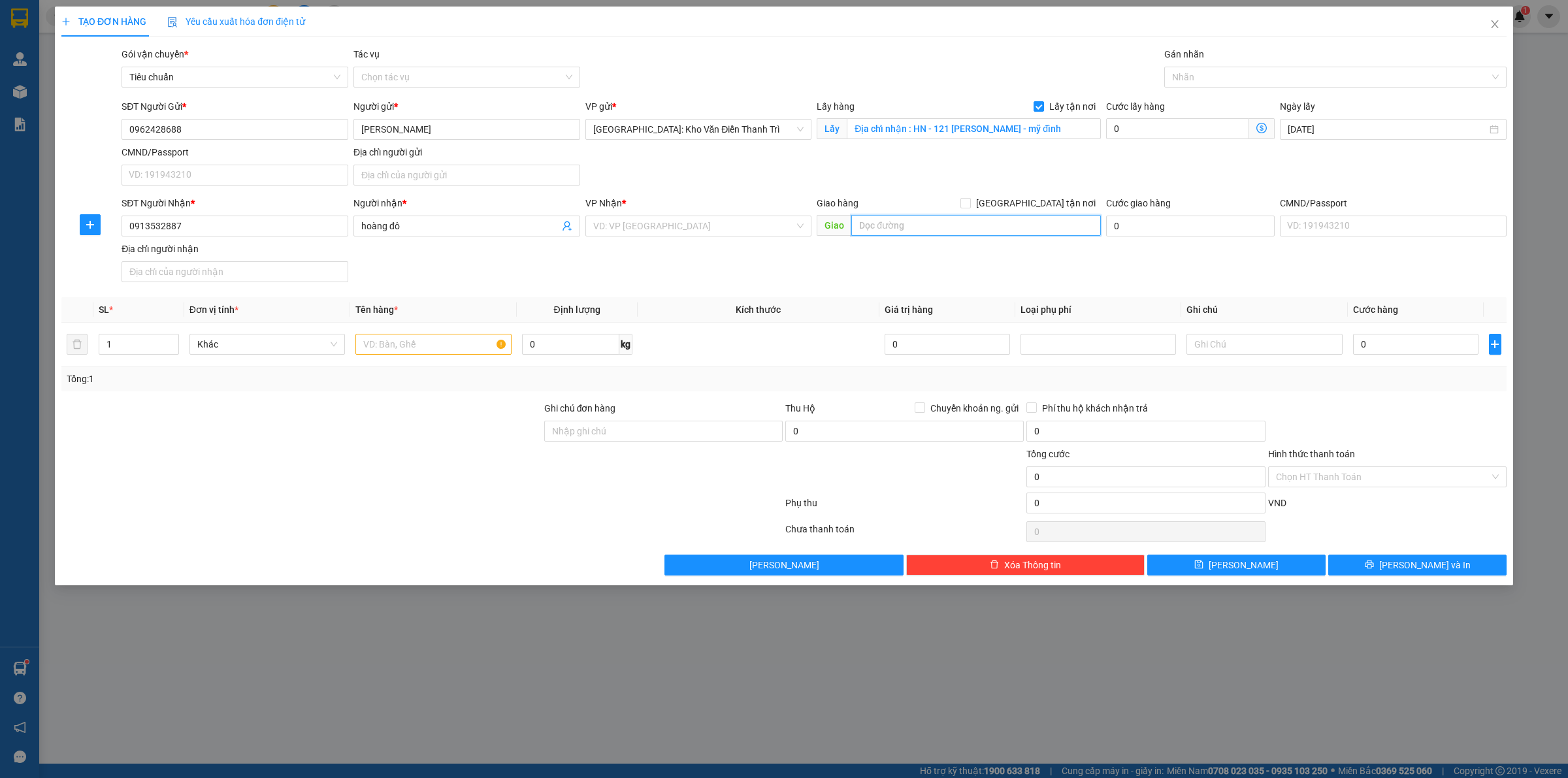
paste input "Địa chỉ gửi : Tổ 91 đồn điền phường hà khẩu Tp Halong"
click at [1030, 205] on div "Giao hàng Giao tận nơi" at bounding box center [959, 203] width 284 height 14
click at [969, 203] on input "[GEOGRAPHIC_DATA] tận nơi" at bounding box center [965, 203] width 9 height 9
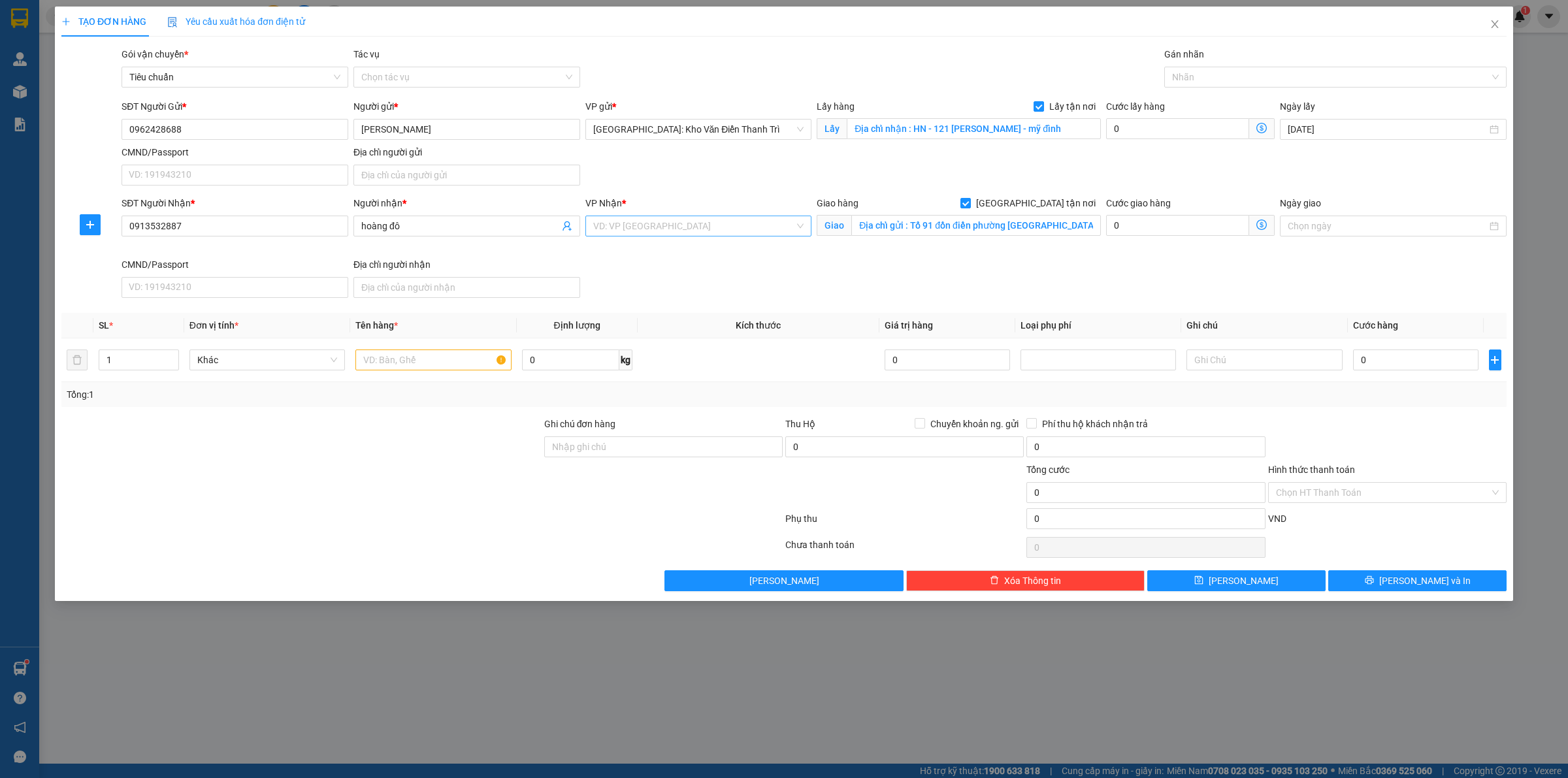
click at [694, 224] on input "search" at bounding box center [694, 226] width 202 height 20
click at [675, 271] on div "SĐT Người Nhận * 0913532887 Người nhận * hoàng đô VP Nhận * VD: VP Sài Gòn Giao…" at bounding box center [814, 250] width 1390 height 107
click at [673, 227] on input "search" at bounding box center [694, 226] width 202 height 20
click at [645, 250] on div "[GEOGRAPHIC_DATA]: Văn phòng Bến xe [GEOGRAPHIC_DATA]" at bounding box center [720, 253] width 255 height 14
click at [412, 357] on input "text" at bounding box center [433, 359] width 156 height 21
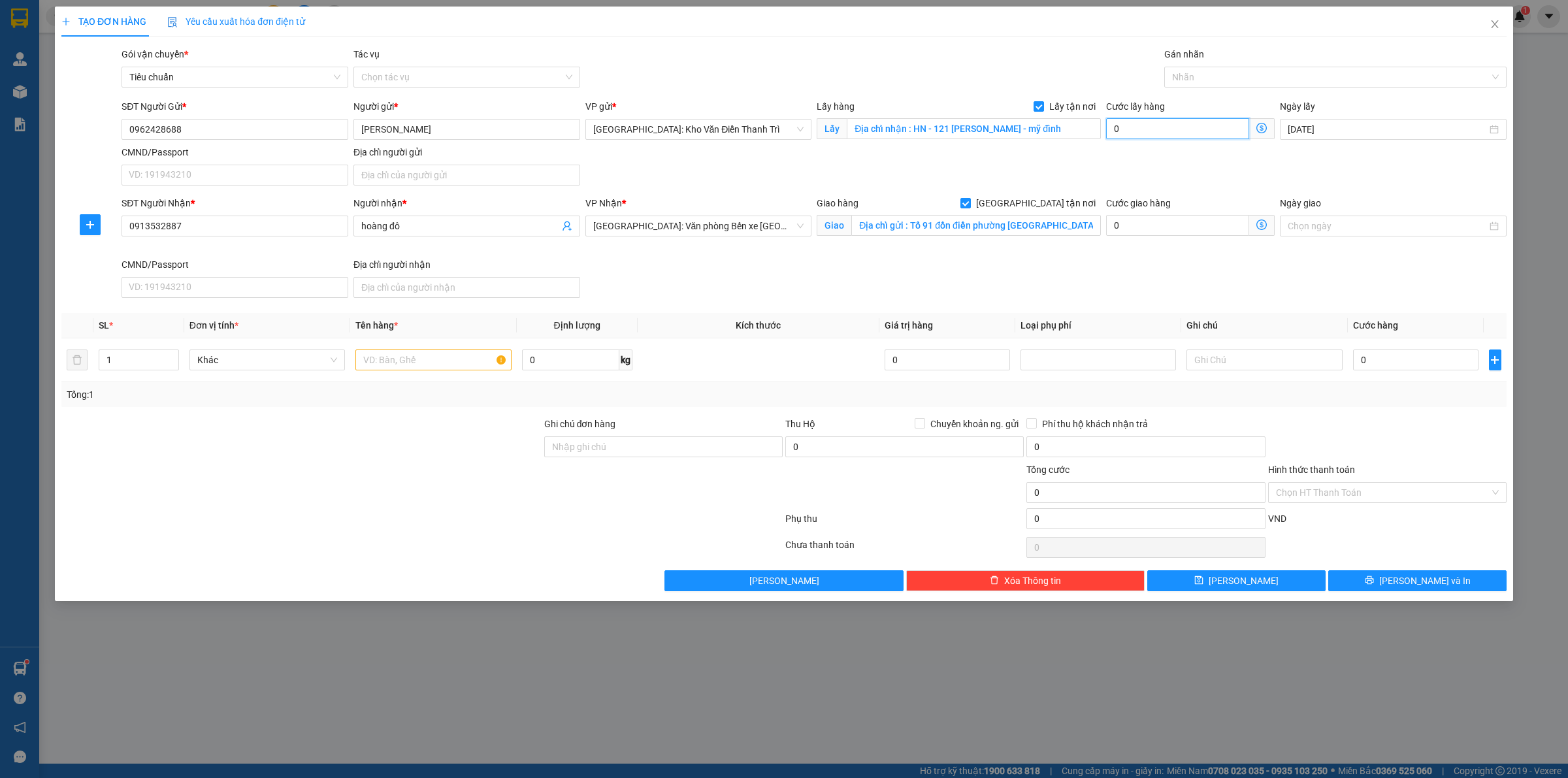
click at [1132, 128] on input "0" at bounding box center [1177, 129] width 143 height 21
click at [1390, 364] on input "0" at bounding box center [1416, 359] width 126 height 21
click at [413, 365] on input "text" at bounding box center [433, 359] width 156 height 21
paste input "1 kiện sắt 80kg"
click at [1282, 576] on button "Lưu" at bounding box center [1236, 581] width 179 height 21
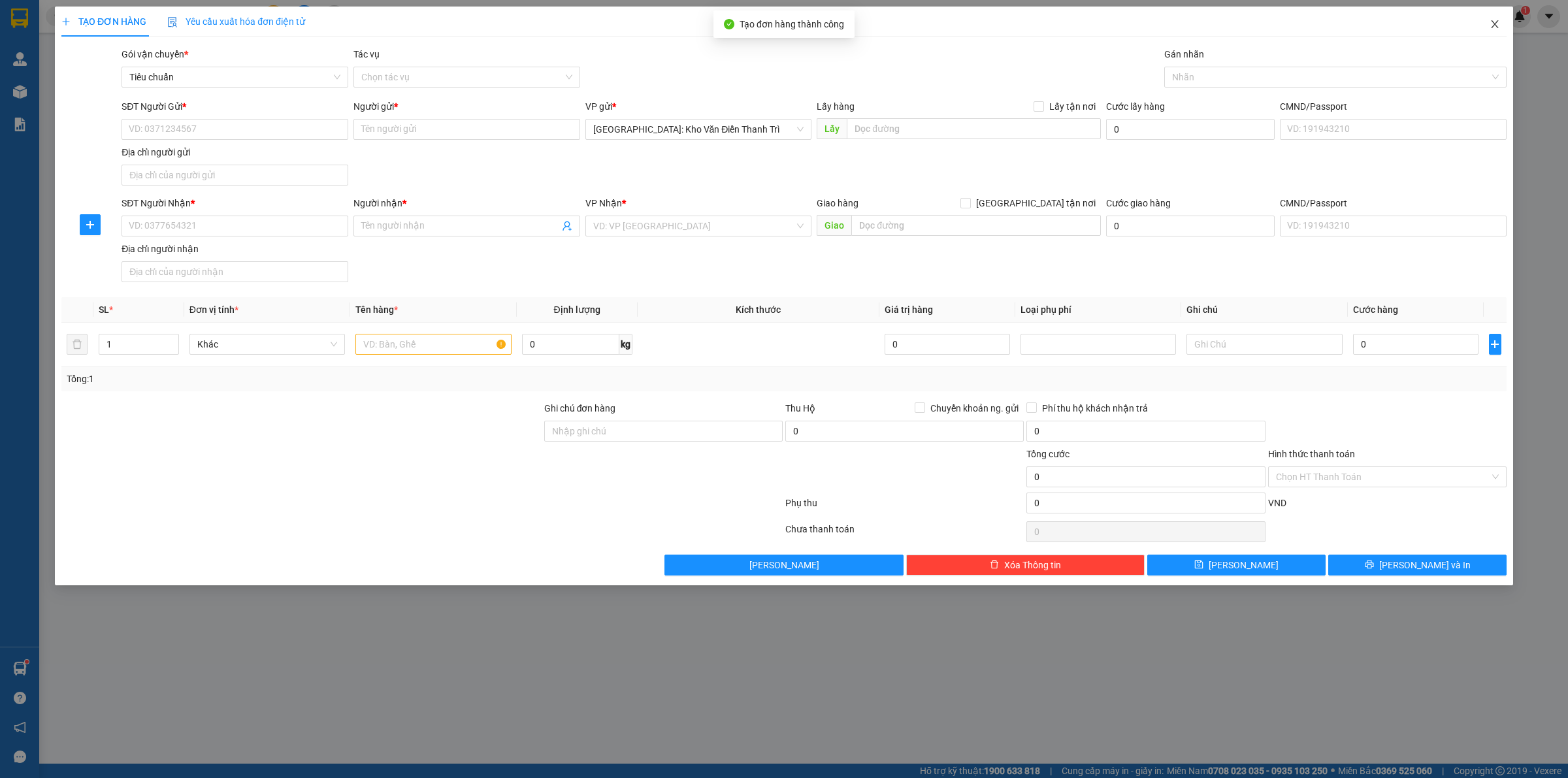
click at [1495, 31] on span "Close" at bounding box center [1495, 24] width 36 height 36
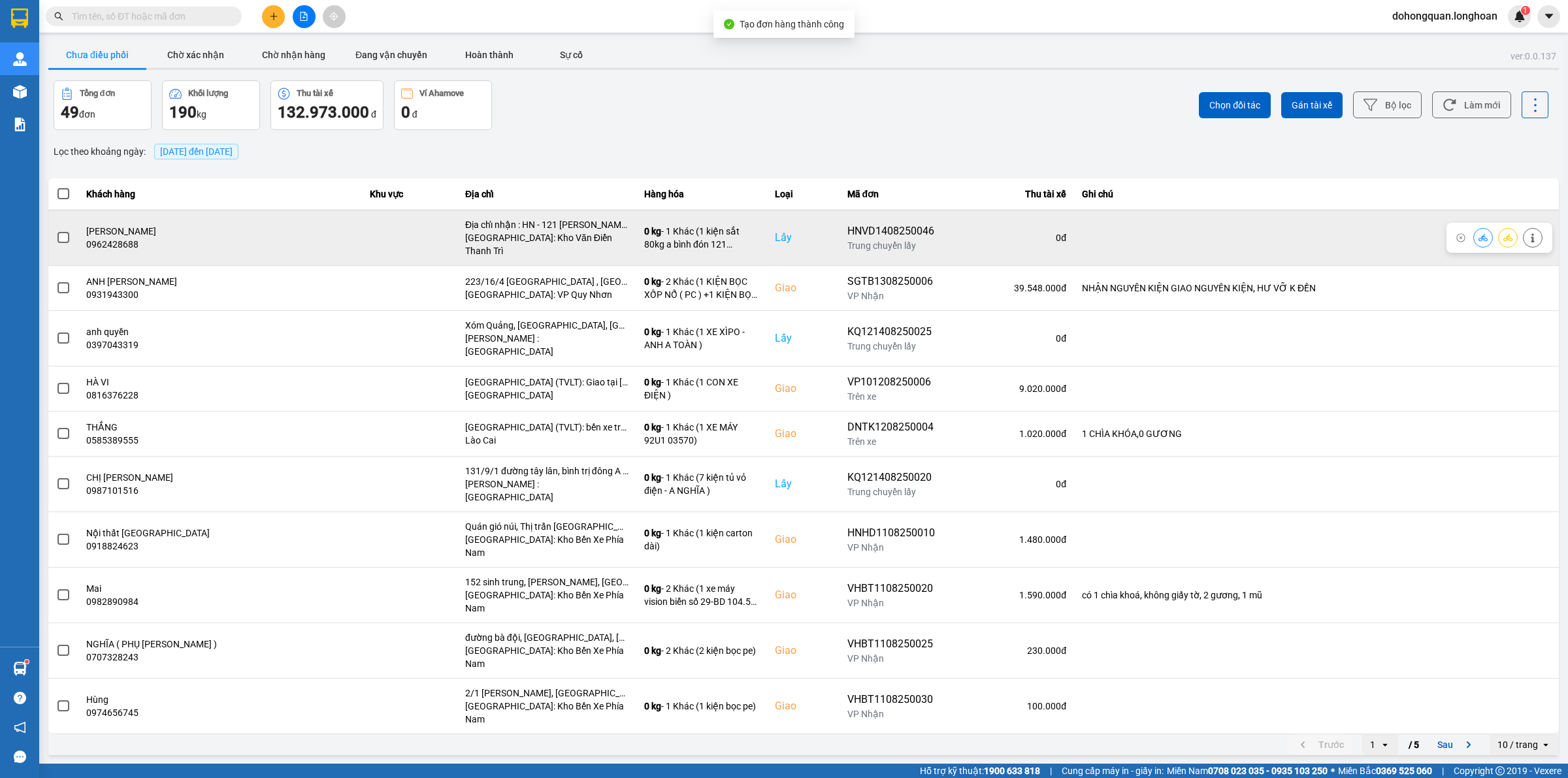
click at [1502, 230] on button at bounding box center [1507, 237] width 18 height 23
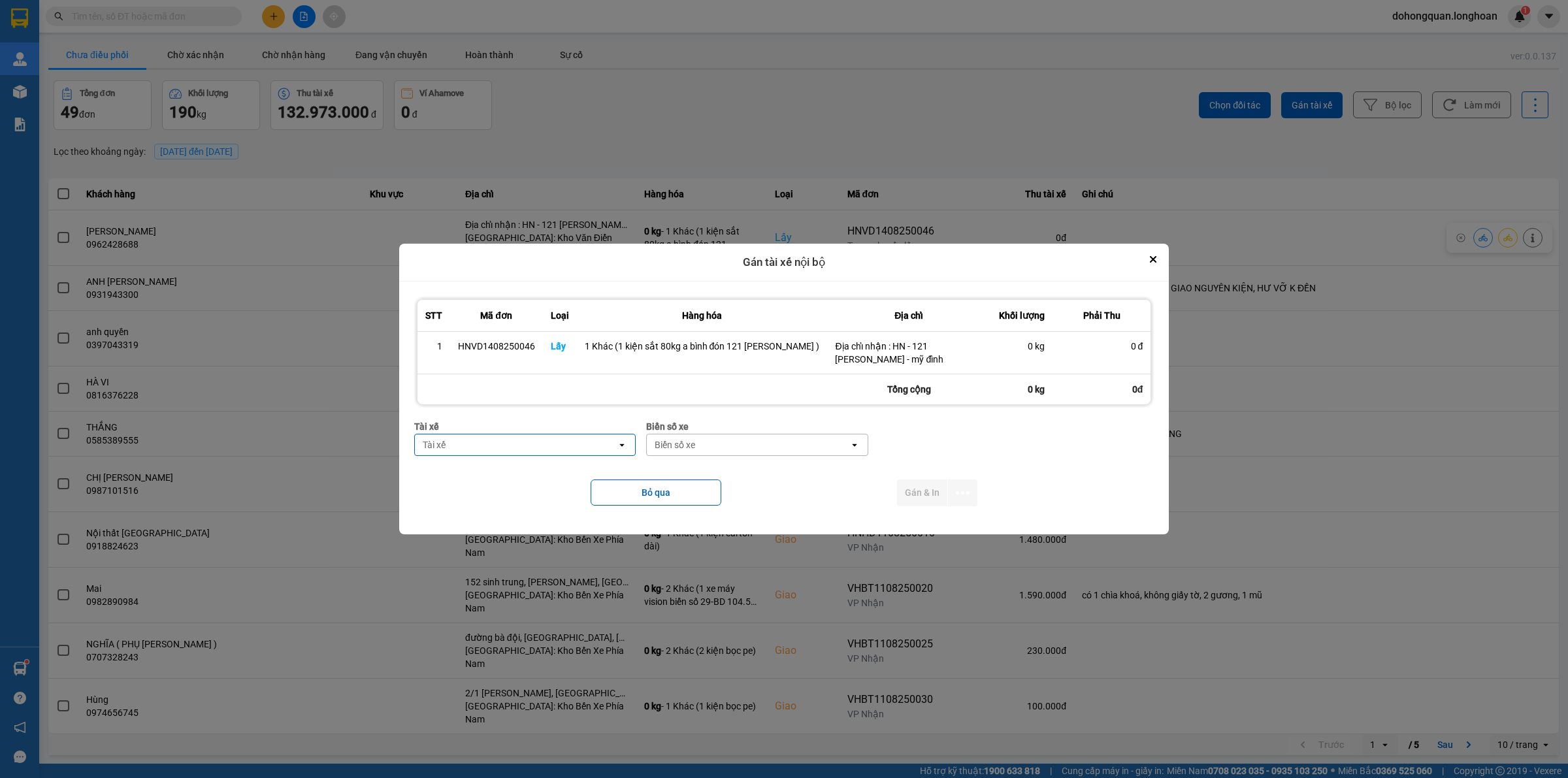
click at [477, 448] on div "Tài xế" at bounding box center [516, 445] width 202 height 21
click at [487, 503] on span "0989592016 - Trần Thanh Bình--0862.666.247" at bounding box center [526, 509] width 198 height 13
click at [724, 443] on div "Biển số xe" at bounding box center [762, 445] width 202 height 21
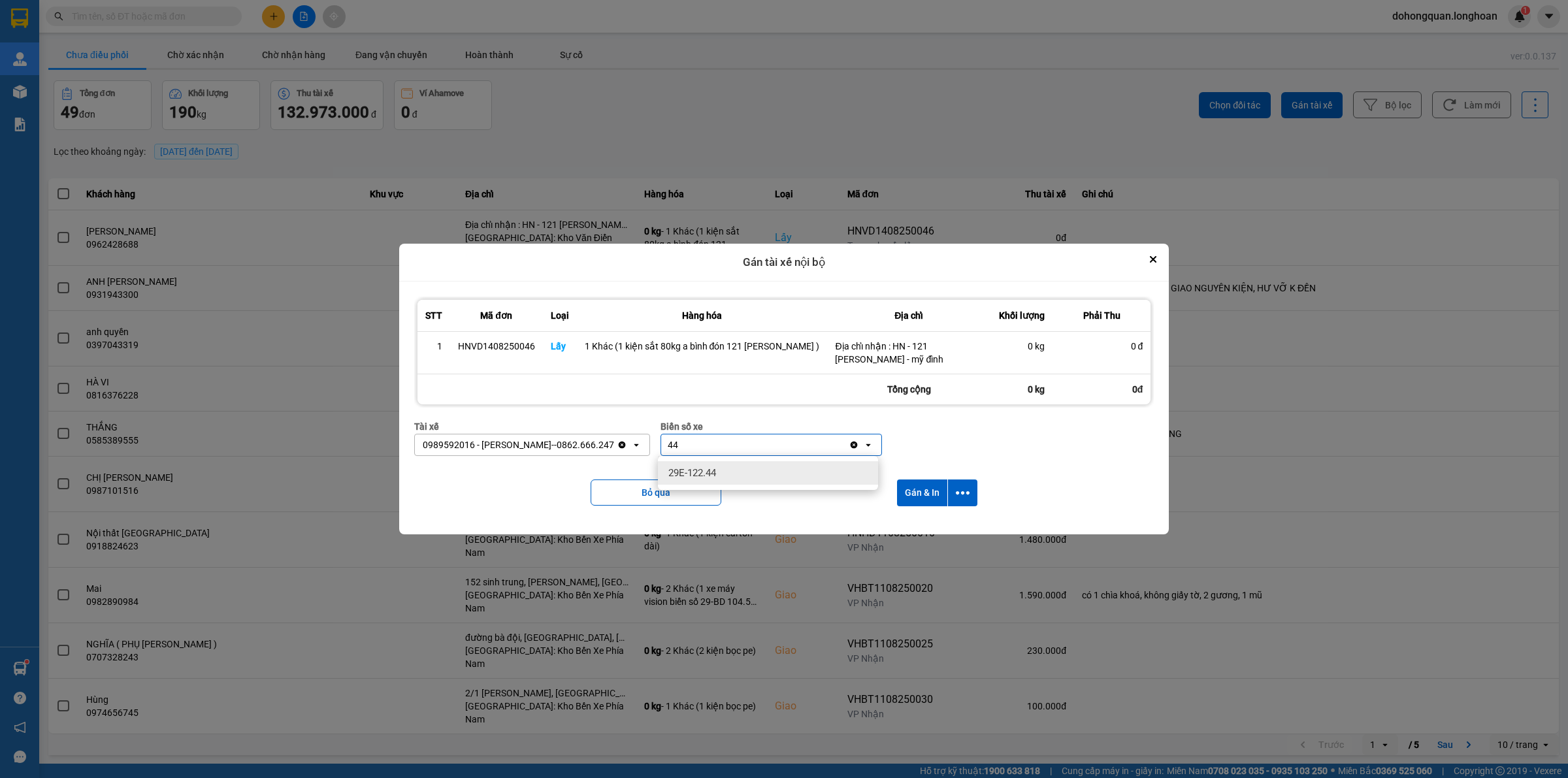
drag, startPoint x: 713, startPoint y: 470, endPoint x: 720, endPoint y: 472, distance: 7.3
click at [713, 471] on span "29E-122.44" at bounding box center [692, 473] width 47 height 13
click at [968, 497] on icon "dialog" at bounding box center [962, 492] width 13 height 13
click at [912, 529] on span "Chỉ gán tài" at bounding box center [910, 528] width 43 height 13
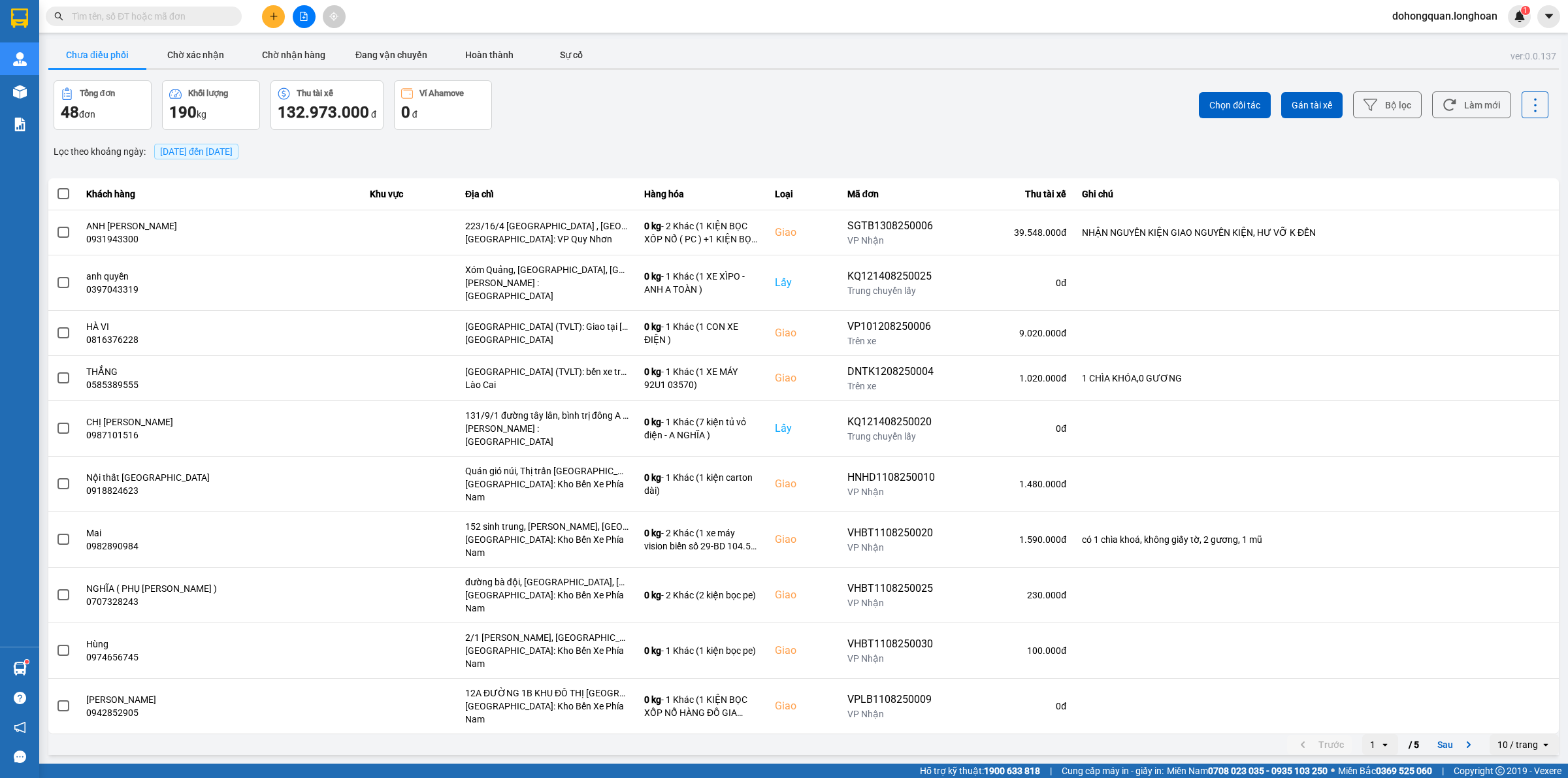
click at [284, 33] on main "ver: 0.0.137 Chưa điều phối Chờ xác nhận Chờ nhận hàng Đang vận chuyển Hoàn thà…" at bounding box center [784, 381] width 1568 height 764
click at [285, 21] on div at bounding box center [304, 17] width 98 height 23
click at [283, 21] on button at bounding box center [273, 17] width 23 height 23
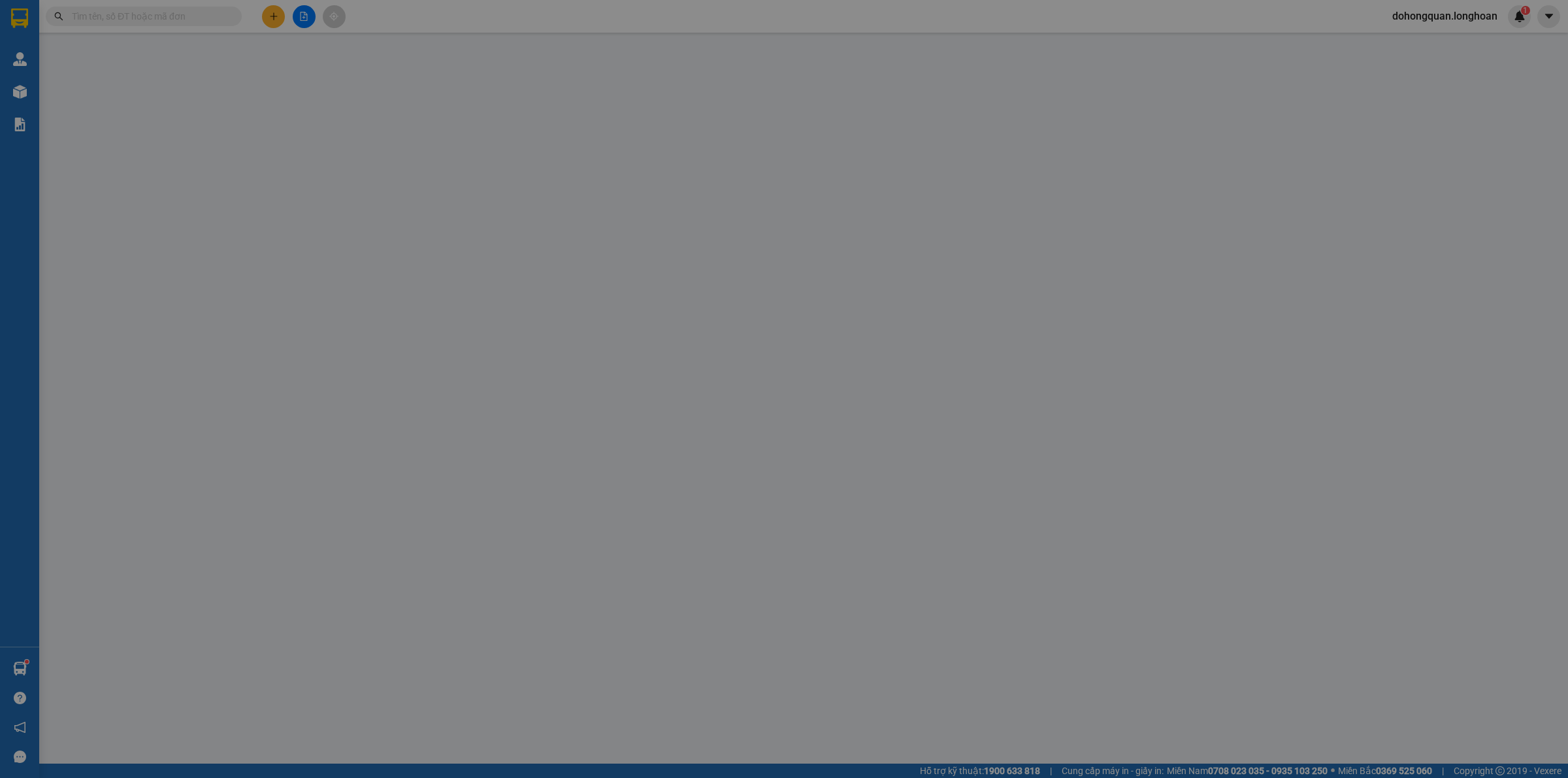
click at [271, 17] on div "Yêu cầu xuất hóa đơn điện tử" at bounding box center [236, 21] width 138 height 30
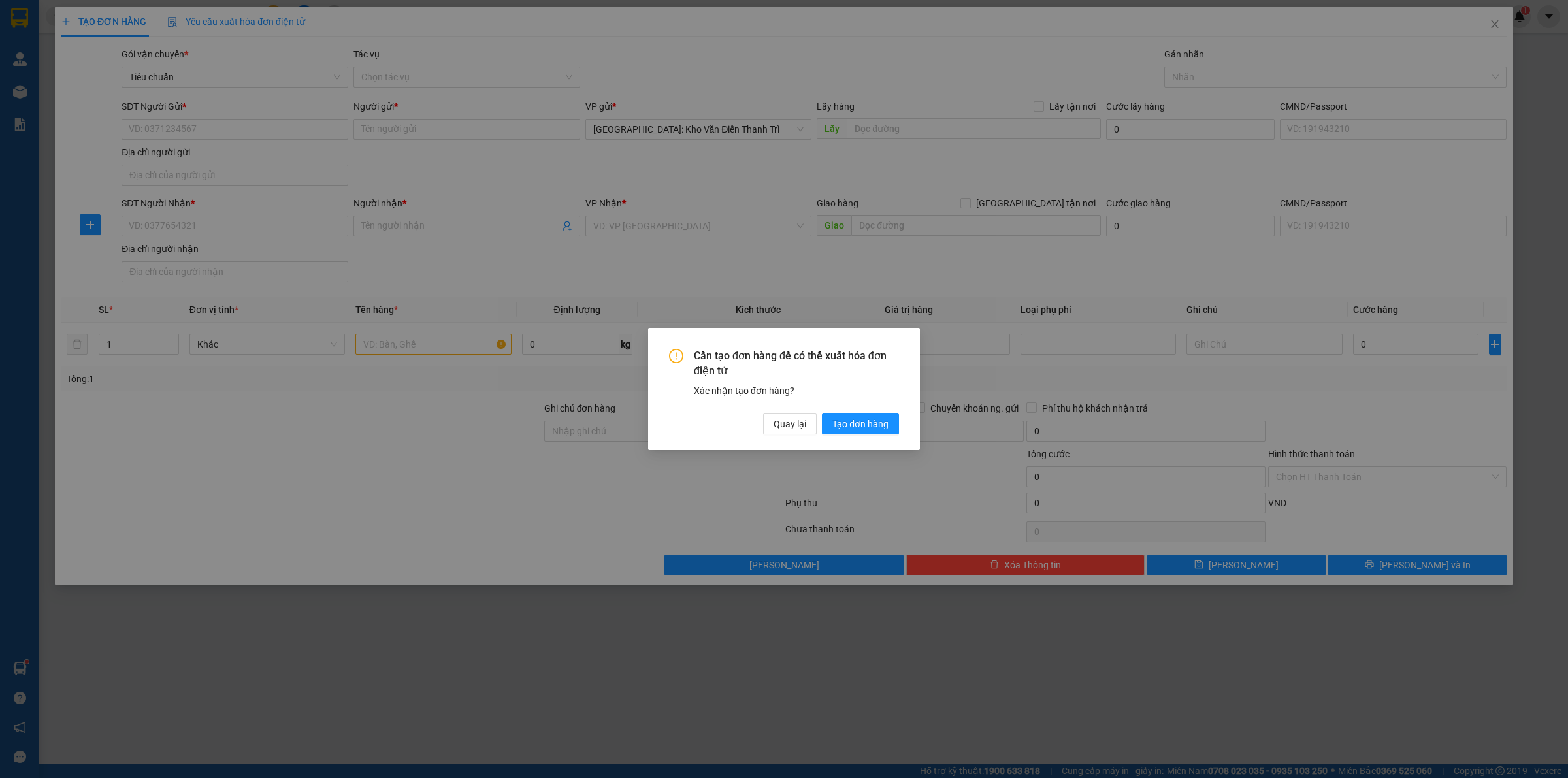
click at [775, 412] on div "Cần tạo đơn hàng để có thể xuất hóa đơn điện tử Xác nhận tạo đơn hàng? Quay lại…" at bounding box center [784, 392] width 230 height 85
click at [776, 425] on span "Quay lại" at bounding box center [789, 424] width 32 height 14
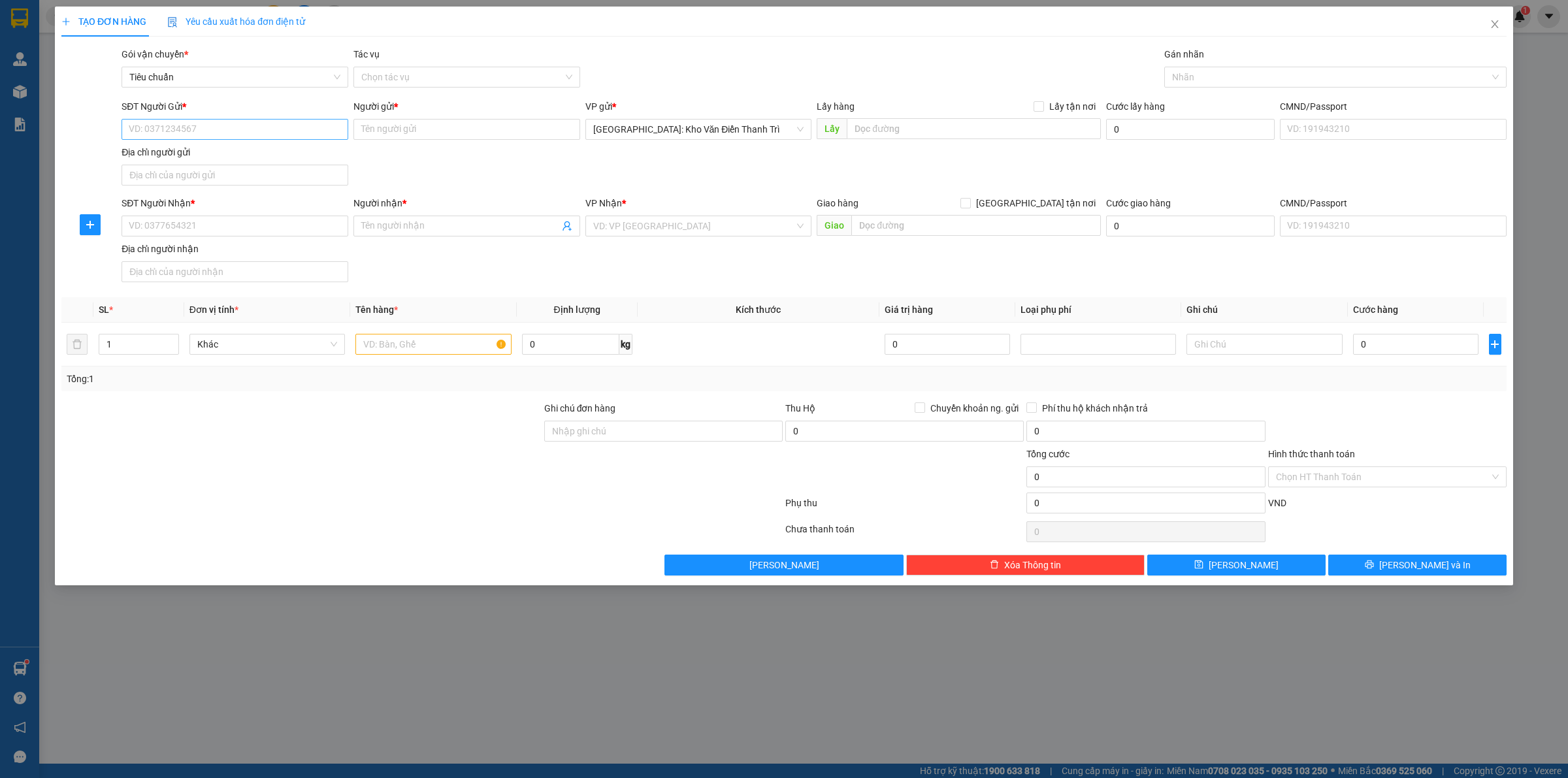
drag, startPoint x: 205, startPoint y: 115, endPoint x: 205, endPoint y: 124, distance: 9.0
click at [205, 122] on div "SĐT Người Gửi * VD: 0371234567" at bounding box center [235, 122] width 227 height 46
click at [205, 132] on input "SĐT Người Gửi *" at bounding box center [235, 130] width 227 height 21
paste input "0938016738"
click at [410, 158] on div "SĐT Người Gửi * 0938016738 0938016738 Người gửi * Tên người gửi VP gửi * Hà Nội…" at bounding box center [814, 145] width 1390 height 92
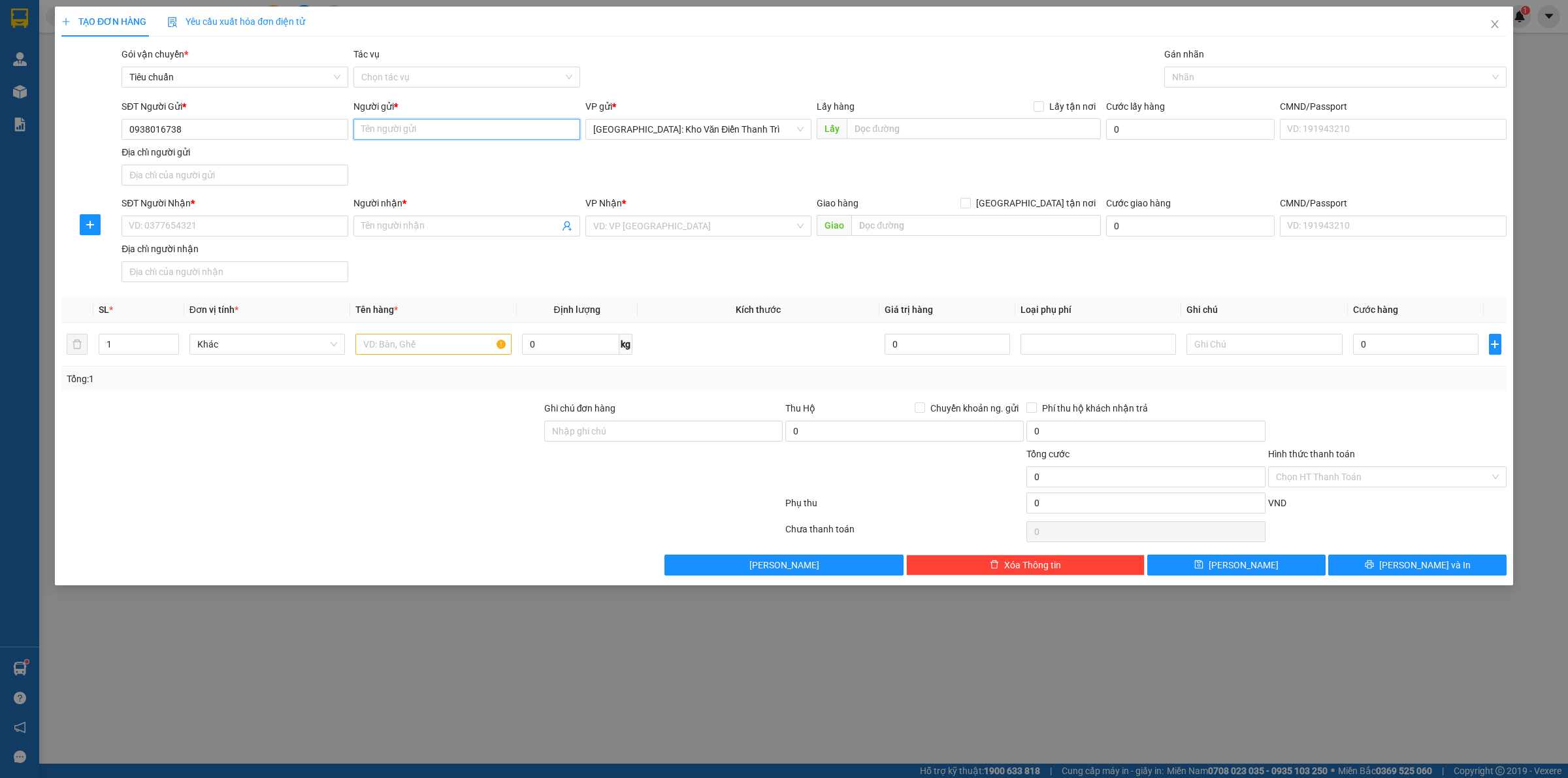
click at [438, 138] on input "Người gửi *" at bounding box center [466, 130] width 227 height 21
click at [448, 128] on input "Người gửi *" at bounding box center [466, 130] width 227 height 21
paste input "A Sơn"
click at [728, 179] on div "SĐT Người Gửi * 0938016738 Người gửi * A Sơn A Sơn VP gửi * Hà Nội: Kho Văn Điể…" at bounding box center [814, 145] width 1390 height 92
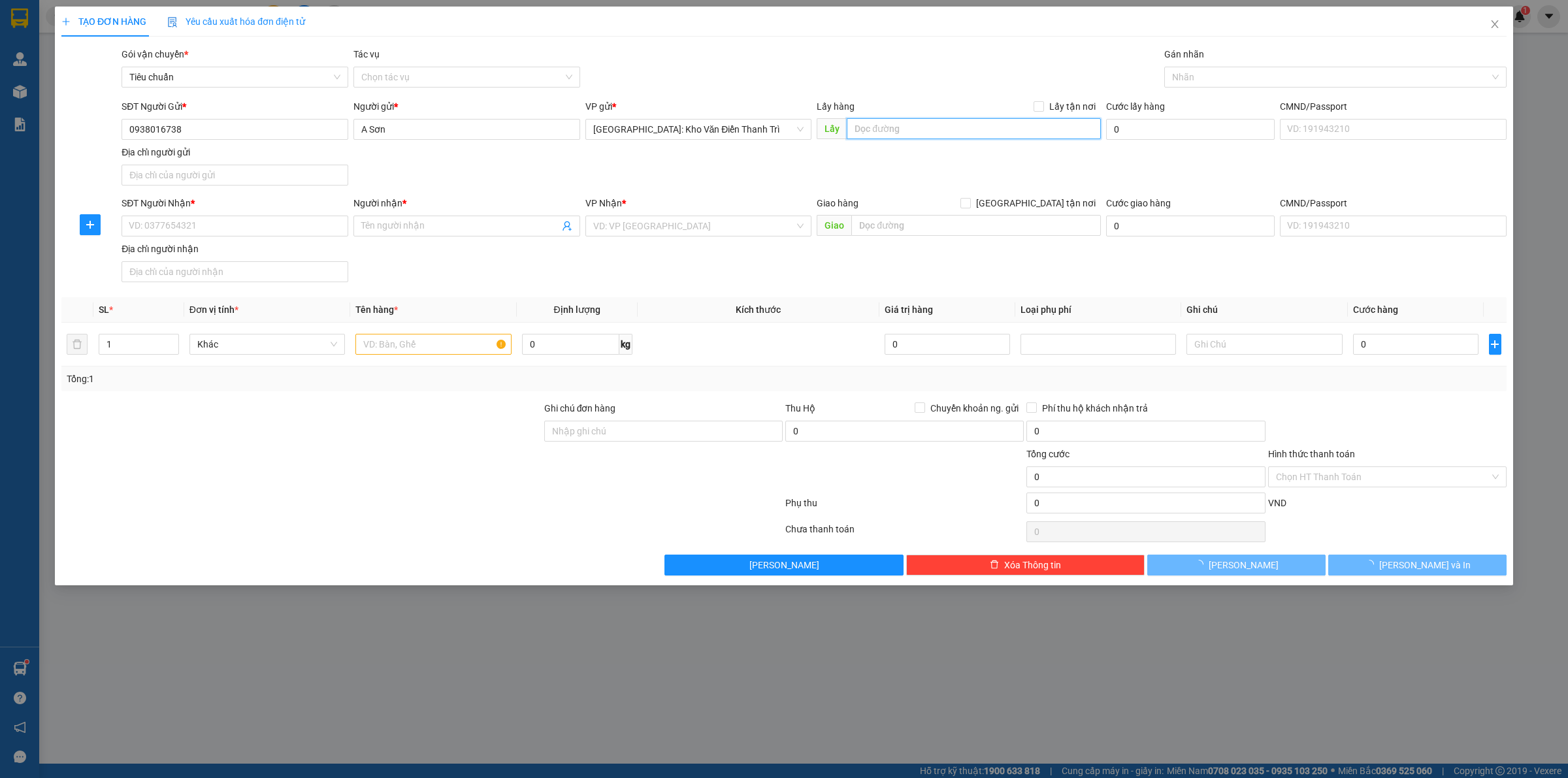
click at [935, 119] on input "text" at bounding box center [974, 129] width 254 height 21
paste input "Công ty cp dược vật tư y tế thái bình dd km 4 đường Hùng vương phường phúc khán…"
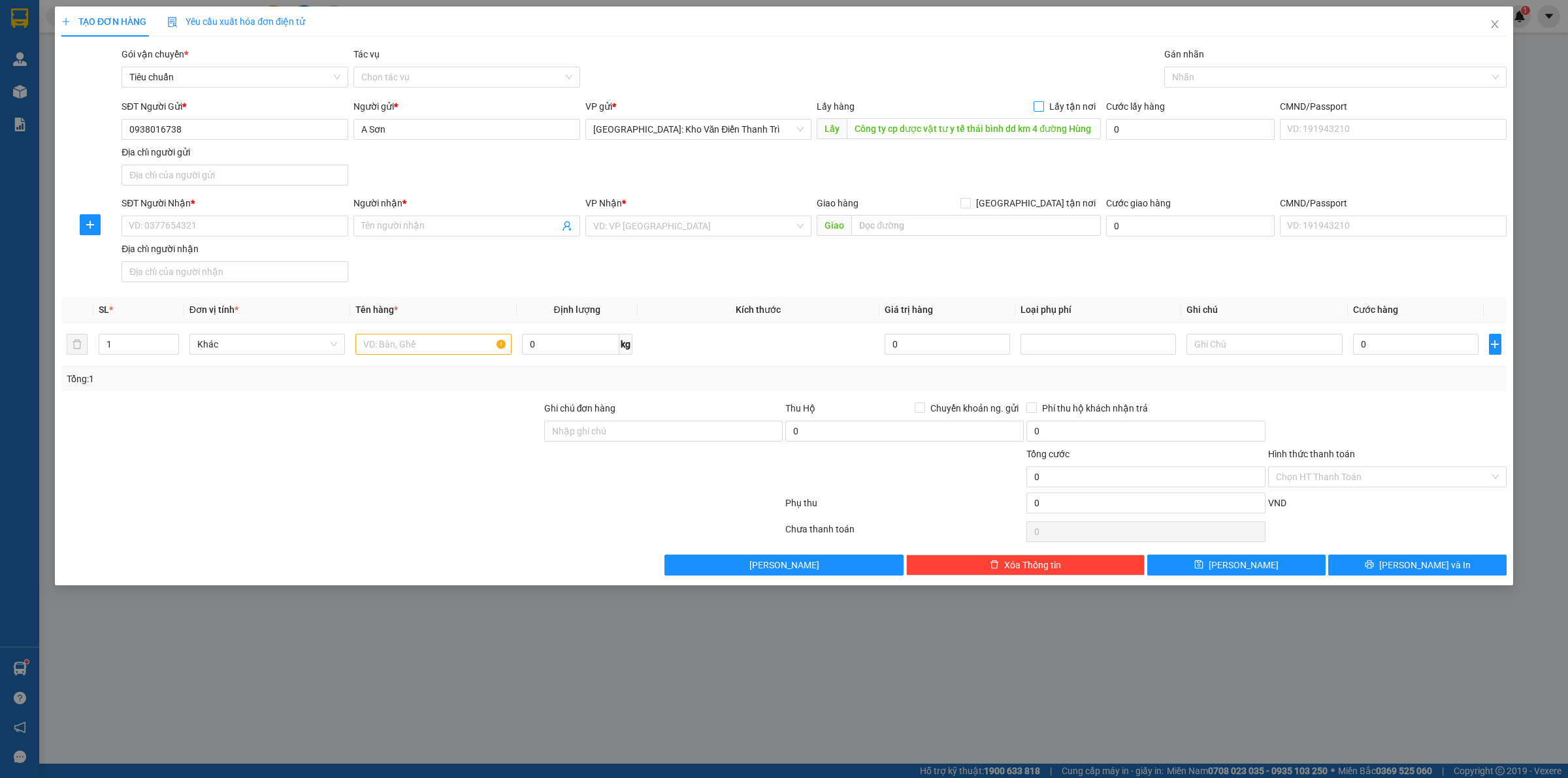
click at [1050, 101] on span "Lấy tận nơi" at bounding box center [1073, 107] width 57 height 14
click at [1043, 101] on input "Lấy tận nơi" at bounding box center [1038, 106] width 9 height 9
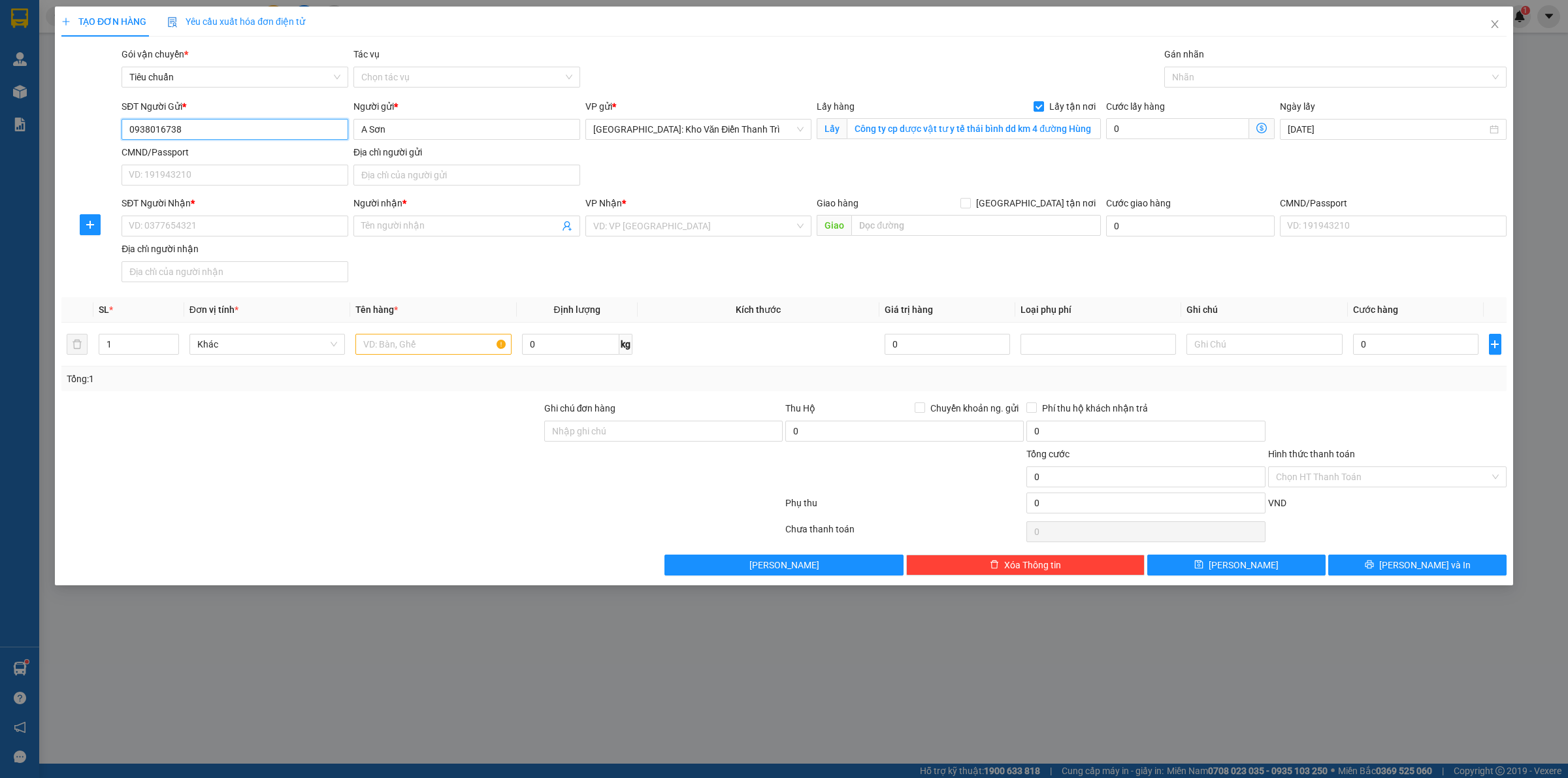
click at [252, 131] on input "0938016738" at bounding box center [235, 130] width 227 height 21
click at [194, 228] on input "SĐT Người Nhận *" at bounding box center [235, 226] width 227 height 21
paste input "0938016738"
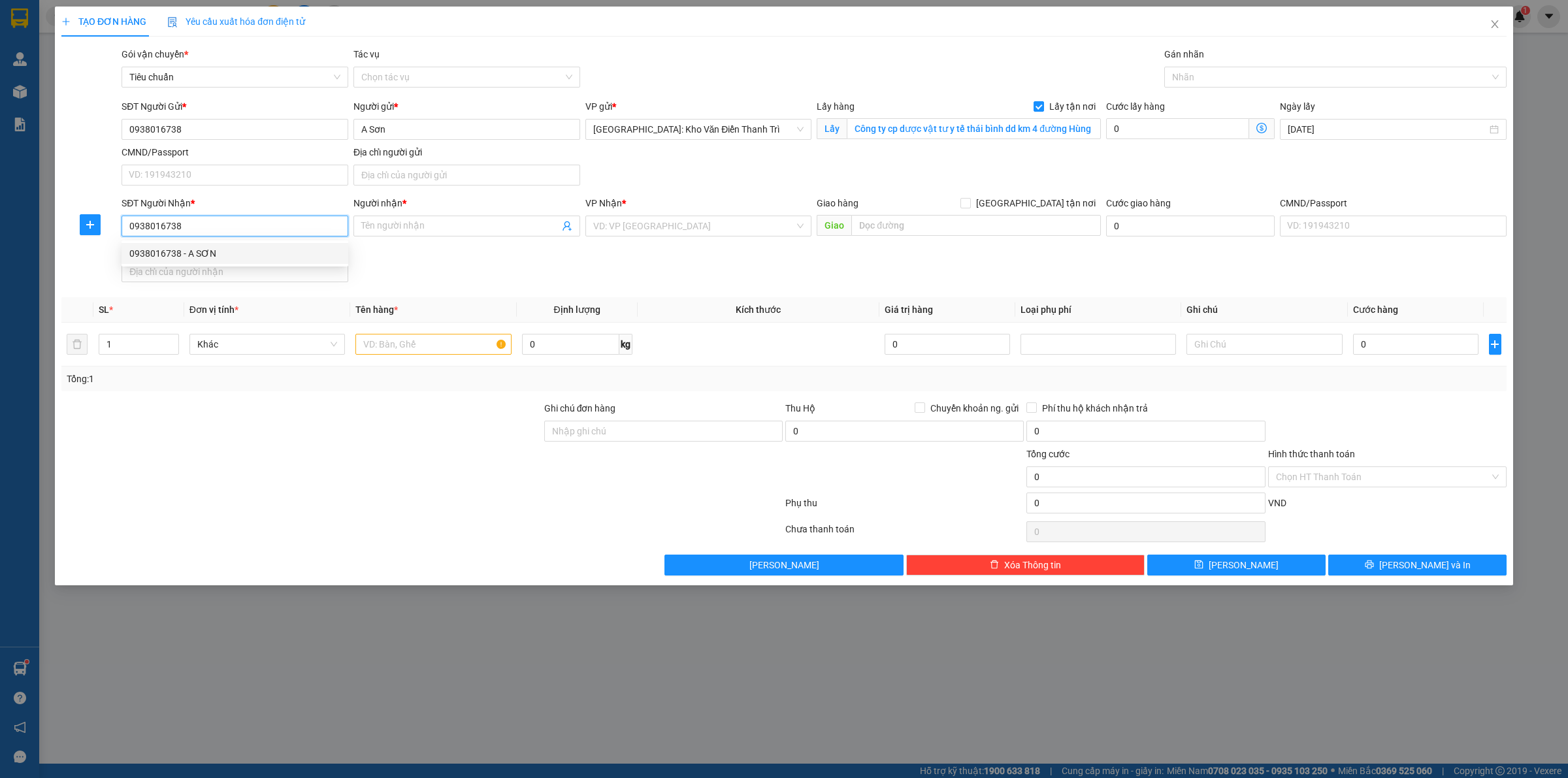
click at [226, 254] on div "0938016738 - A SƠN" at bounding box center [235, 254] width 211 height 14
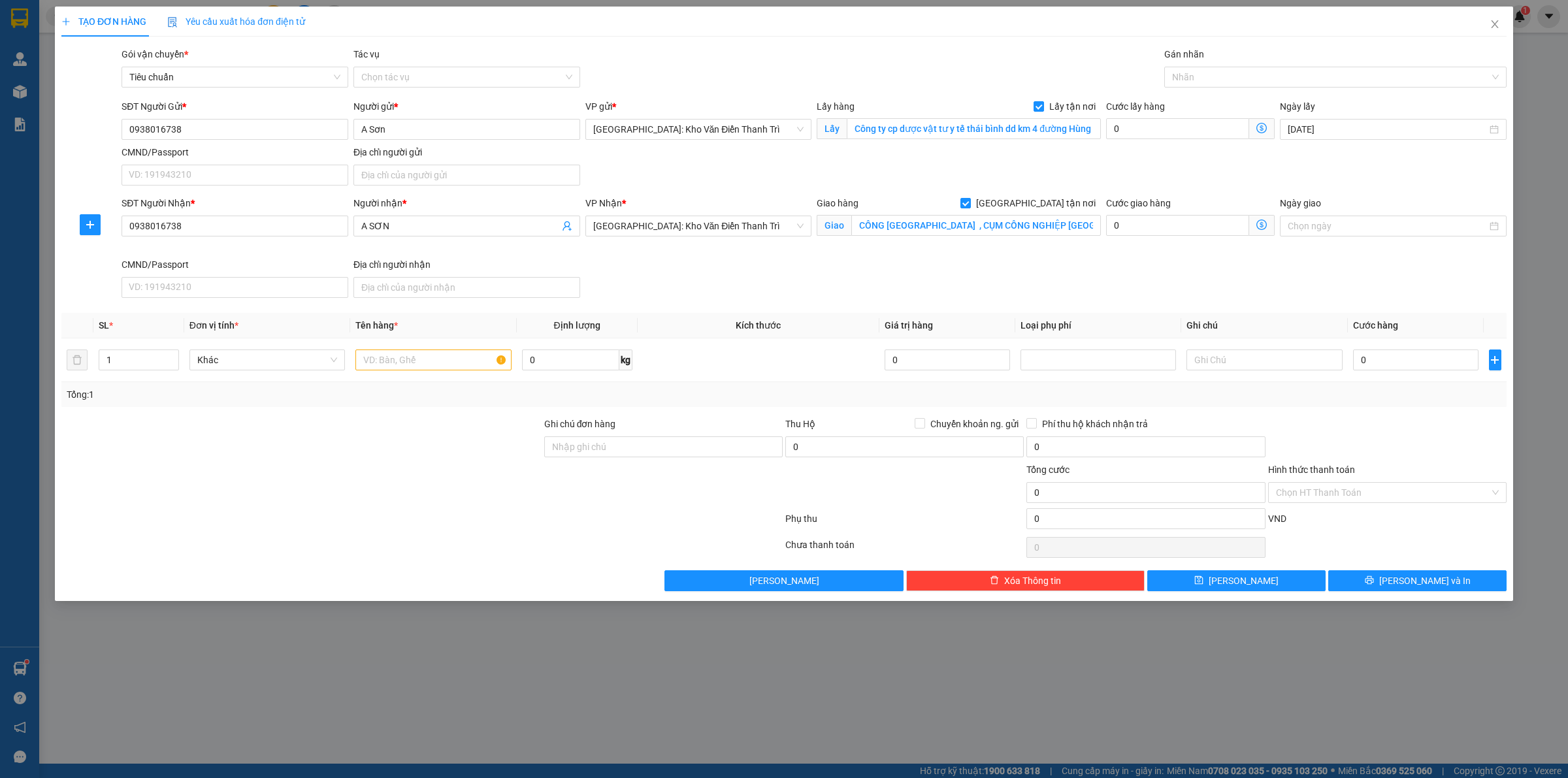
click at [293, 482] on div at bounding box center [301, 486] width 483 height 46
click at [740, 227] on span "[GEOGRAPHIC_DATA]: Kho Văn Điển Thanh Trì" at bounding box center [698, 226] width 211 height 20
click at [714, 253] on div "Hồ Chí Minh: VP Quận Tân Phú" at bounding box center [698, 253] width 211 height 14
drag, startPoint x: 1037, startPoint y: 199, endPoint x: 1030, endPoint y: 203, distance: 8.1
click at [969, 198] on input "[GEOGRAPHIC_DATA] tận nơi" at bounding box center [965, 203] width 9 height 9
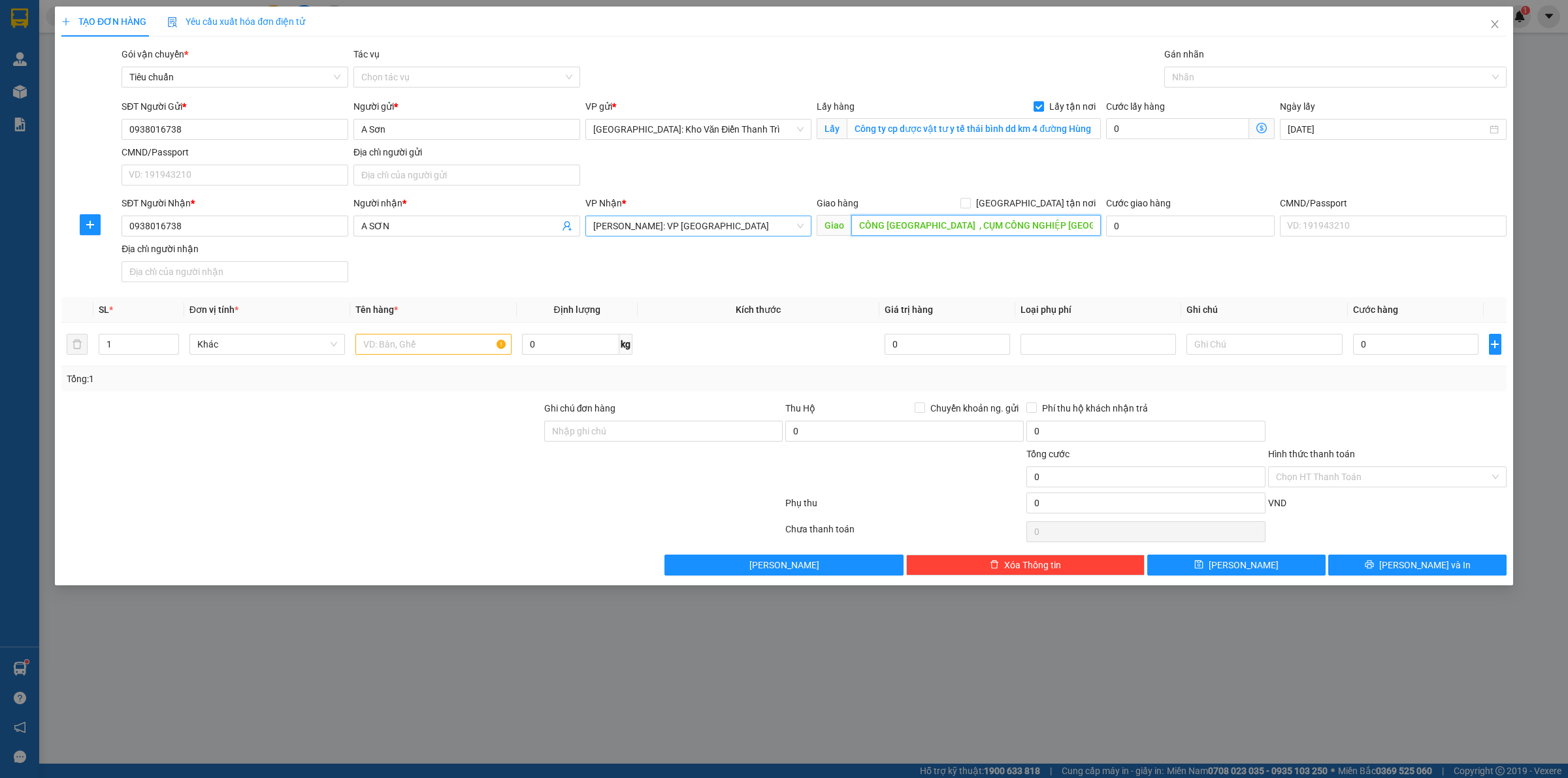
click at [1017, 232] on input "CÔNG TY KID PLAZA , CỤM CÔNG NGHIỆP THANH OAI , XÃ BÍCH HÒA , THANH OAI , HÀ NỘI" at bounding box center [976, 225] width 250 height 21
click at [975, 259] on div "SĐT Người Nhận * 0938016738 Người nhận * A SƠN VP Nhận * Hồ Chí Minh: VP Quận T…" at bounding box center [814, 242] width 1390 height 92
click at [446, 348] on input "text" at bounding box center [433, 344] width 156 height 21
paste input "7 kiện 175 cân thùng phi xanh dược phẩm"
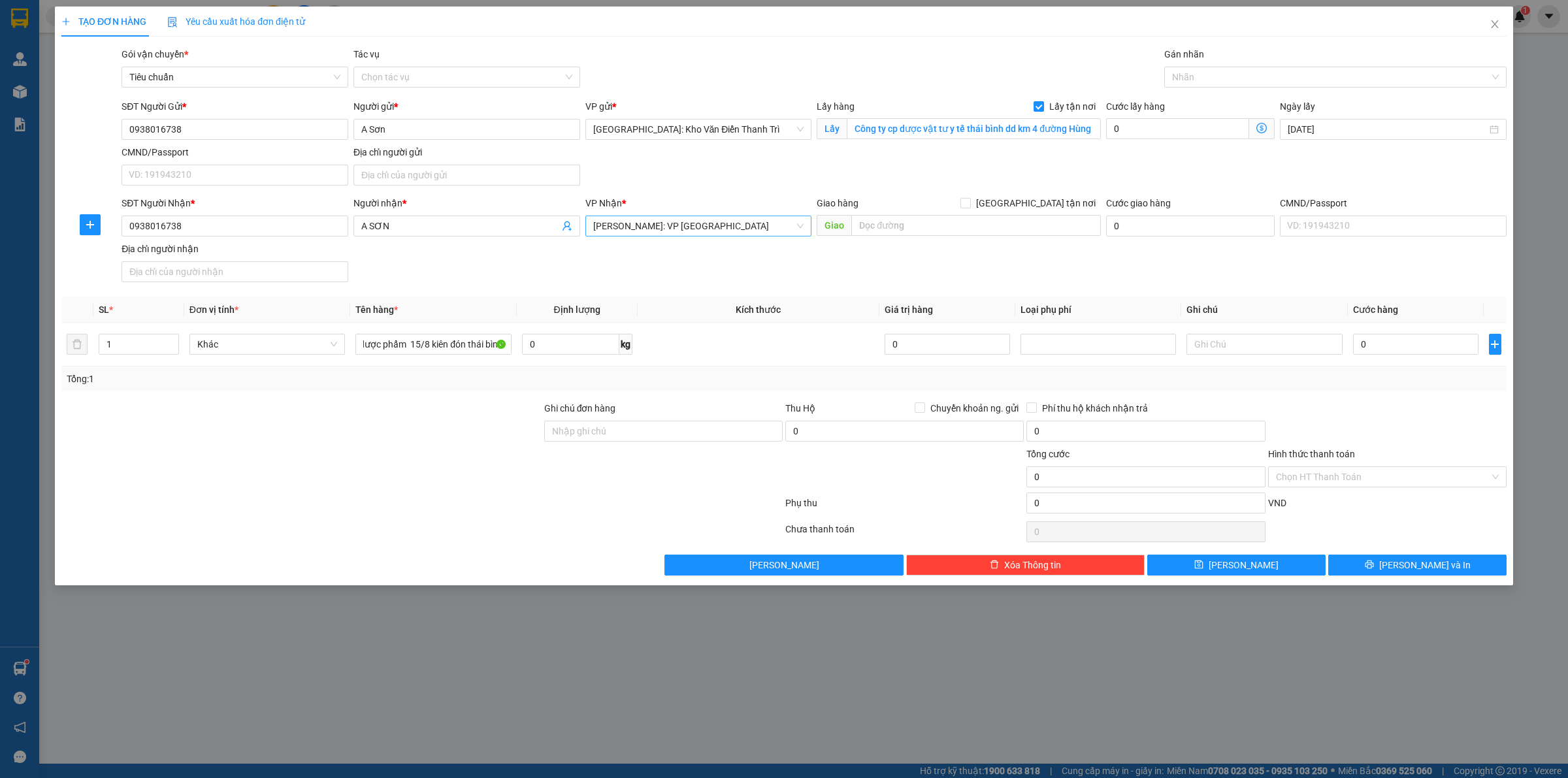
click at [687, 282] on div "SĐT Người Nhận * 0938016738 Người nhận * A SƠN VP Nhận * Hồ Chí Minh: VP Quận T…" at bounding box center [814, 242] width 1390 height 92
drag, startPoint x: 1401, startPoint y: 341, endPoint x: 1403, endPoint y: 334, distance: 7.3
click at [1402, 340] on input "0" at bounding box center [1416, 344] width 126 height 21
click at [376, 494] on div at bounding box center [422, 506] width 724 height 26
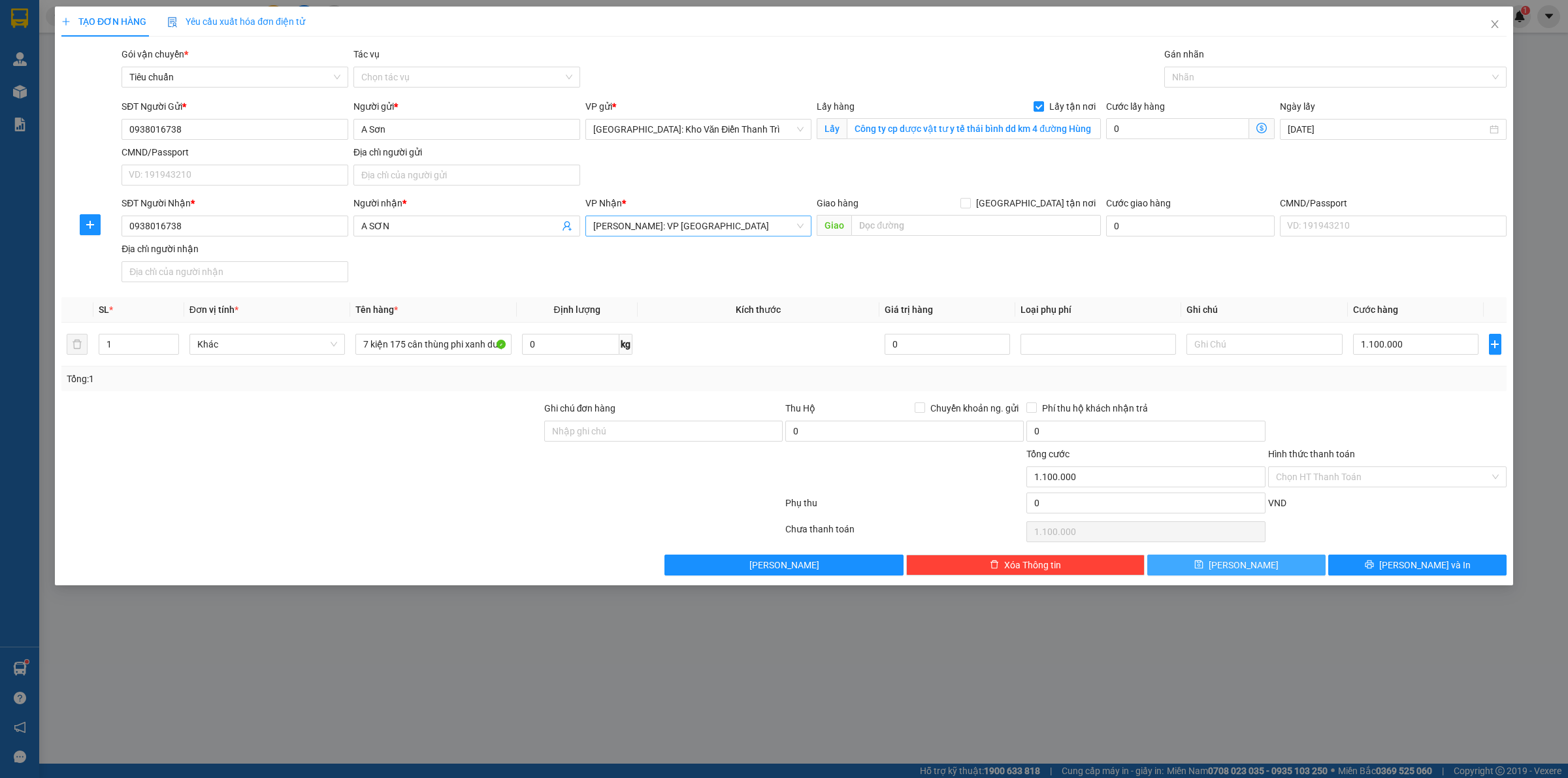
click at [1268, 565] on button "Lưu" at bounding box center [1236, 565] width 179 height 21
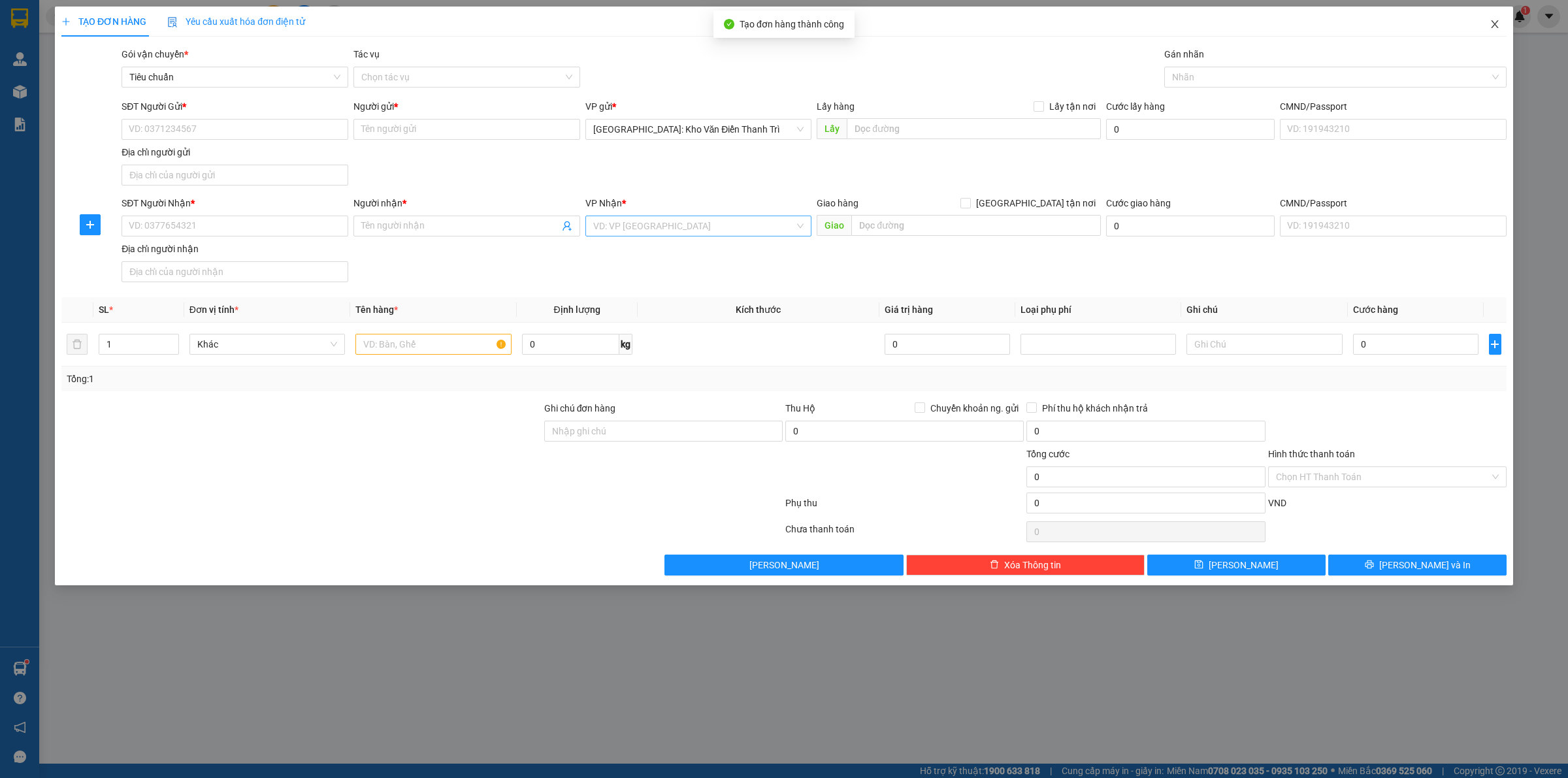
drag, startPoint x: 1491, startPoint y: 21, endPoint x: 1470, endPoint y: 23, distance: 21.1
click at [1491, 20] on icon "close" at bounding box center [1495, 24] width 10 height 10
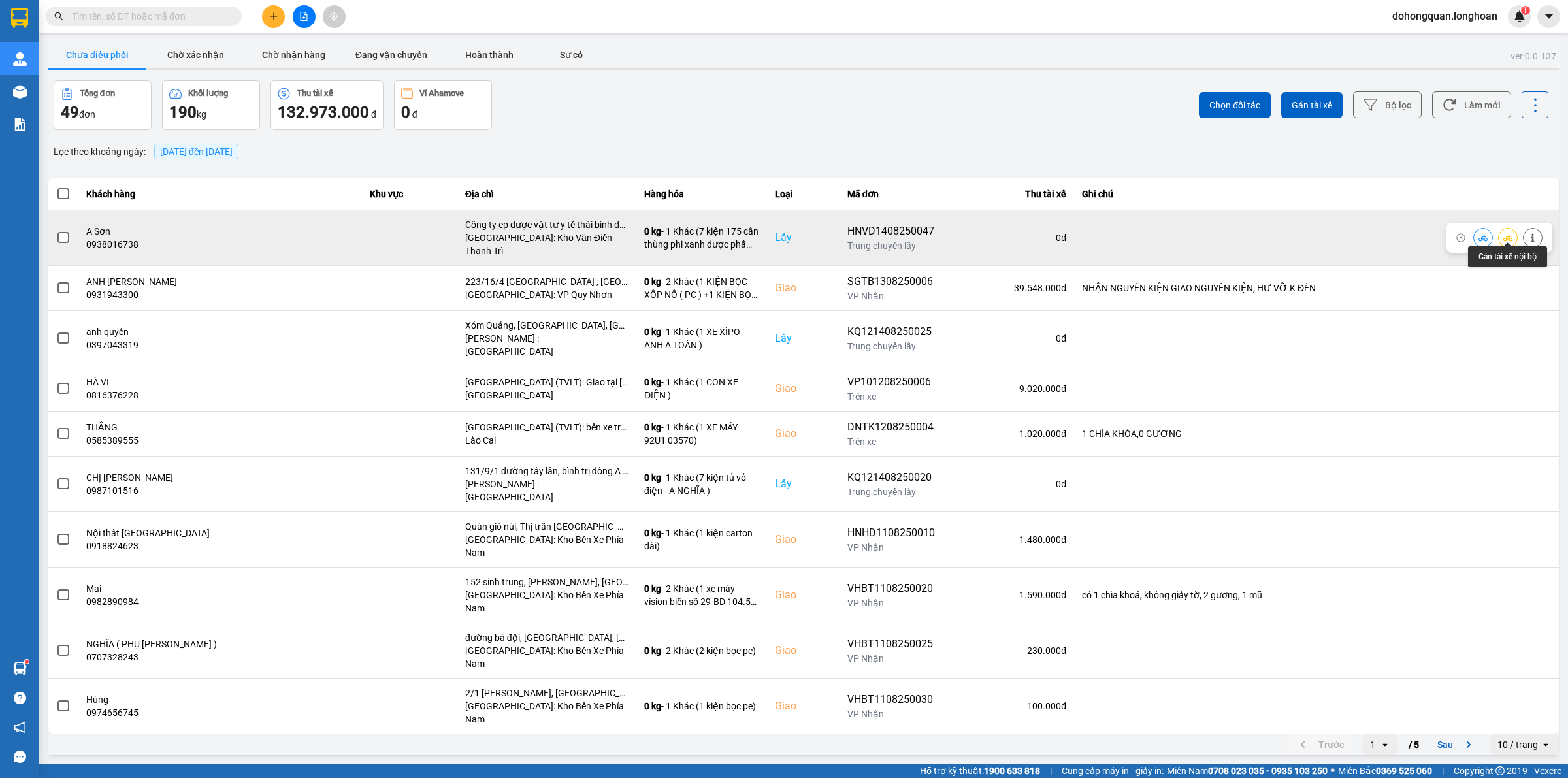
click at [1510, 234] on icon at bounding box center [1508, 237] width 9 height 7
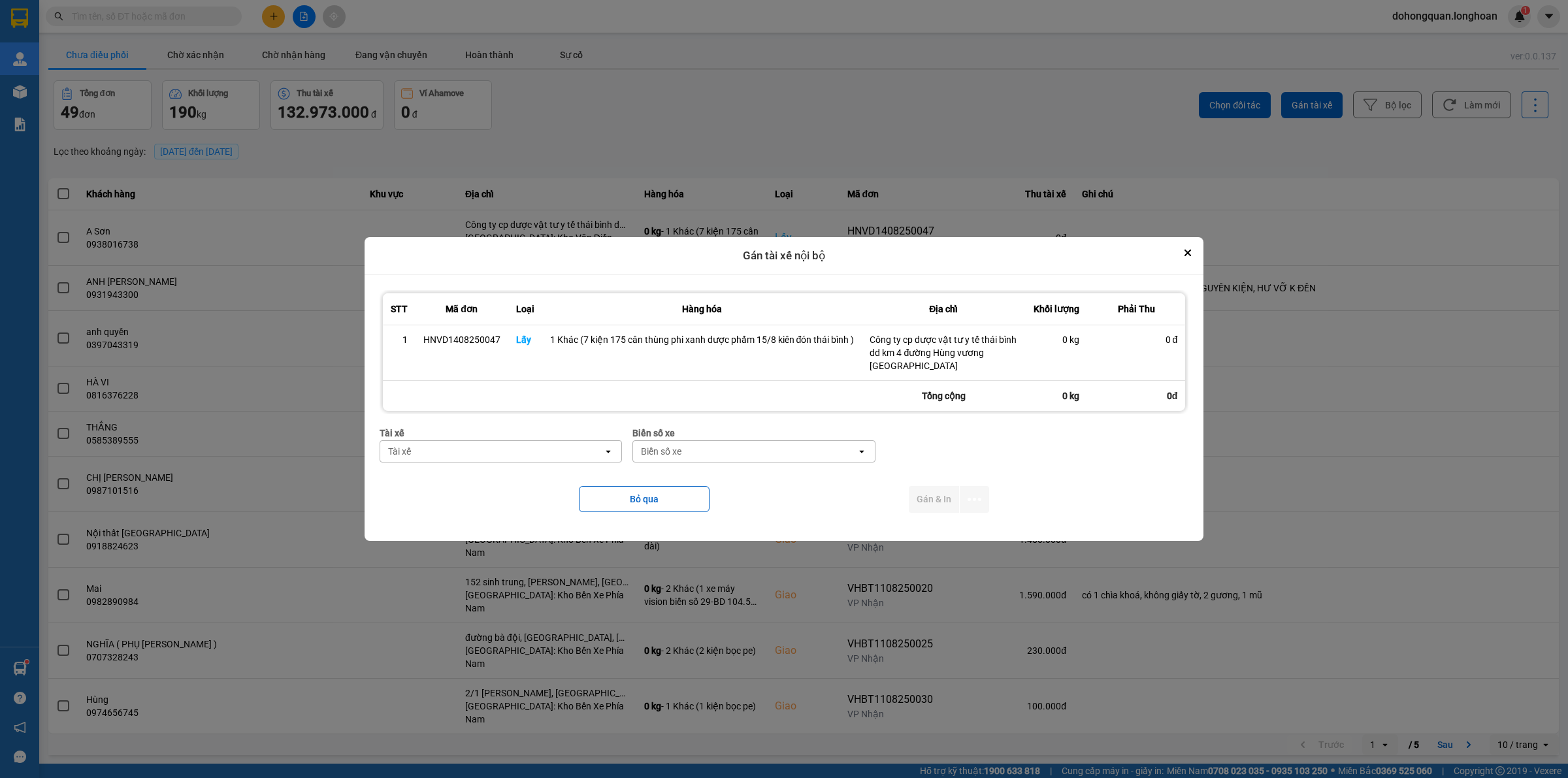
click at [521, 455] on div "Tài xế" at bounding box center [491, 451] width 224 height 21
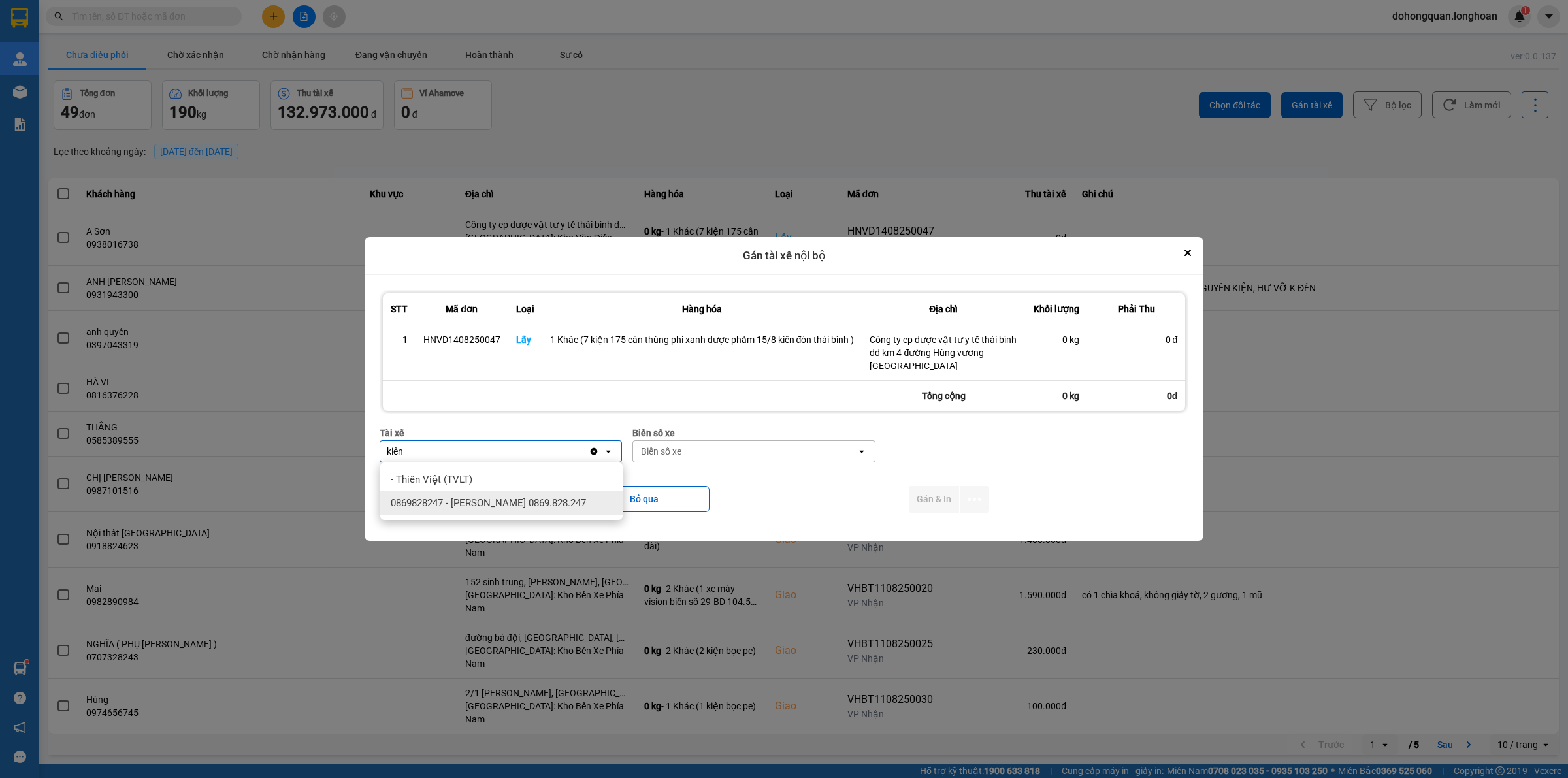
click at [521, 495] on div "0869828247 - Trần Văn Kiên 0869.828.247" at bounding box center [501, 503] width 243 height 24
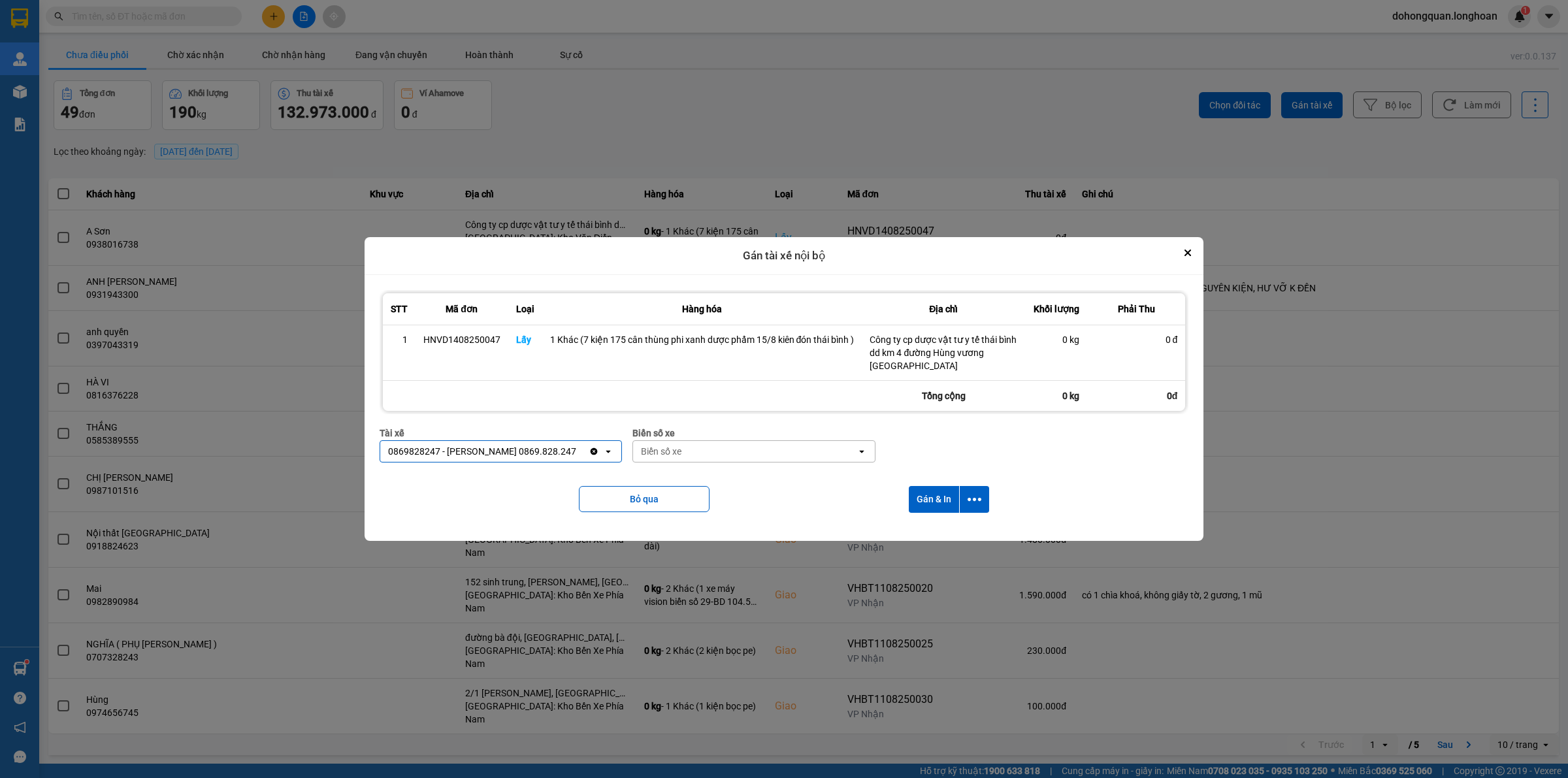
click at [691, 455] on div "Biển số xe" at bounding box center [744, 451] width 224 height 21
click at [686, 521] on span "29E-378.83" at bounding box center [667, 526] width 47 height 13
click at [973, 500] on icon "dialog" at bounding box center [974, 499] width 13 height 3
click at [924, 534] on span "Chỉ gán tài" at bounding box center [923, 535] width 43 height 13
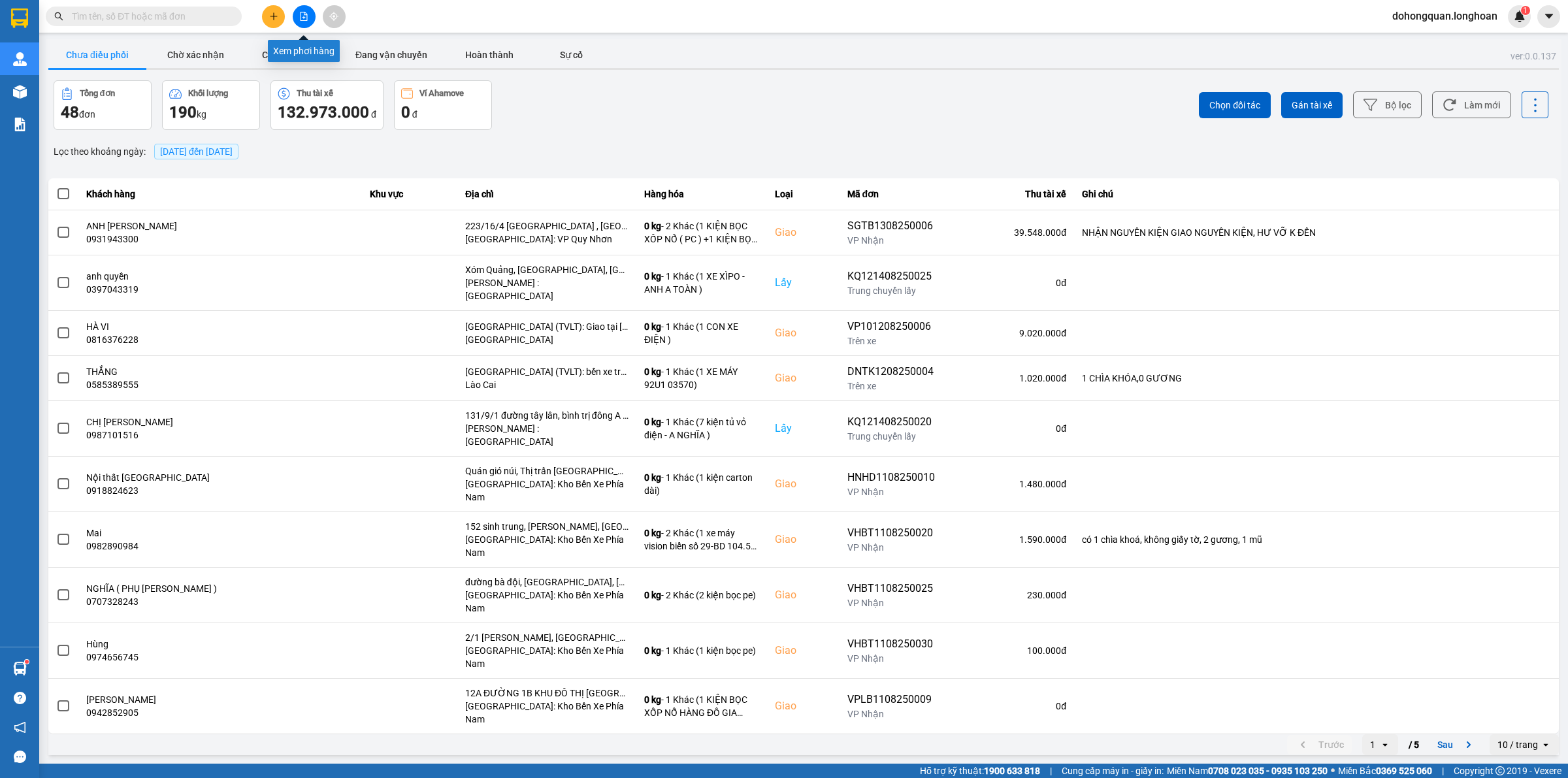
click at [275, 3] on div "Kết quả tìm kiếm ( 0 ) Bộ lọc No Data dohongquan.longhoan 1" at bounding box center [784, 16] width 1568 height 32
click at [271, 21] on button at bounding box center [273, 17] width 23 height 23
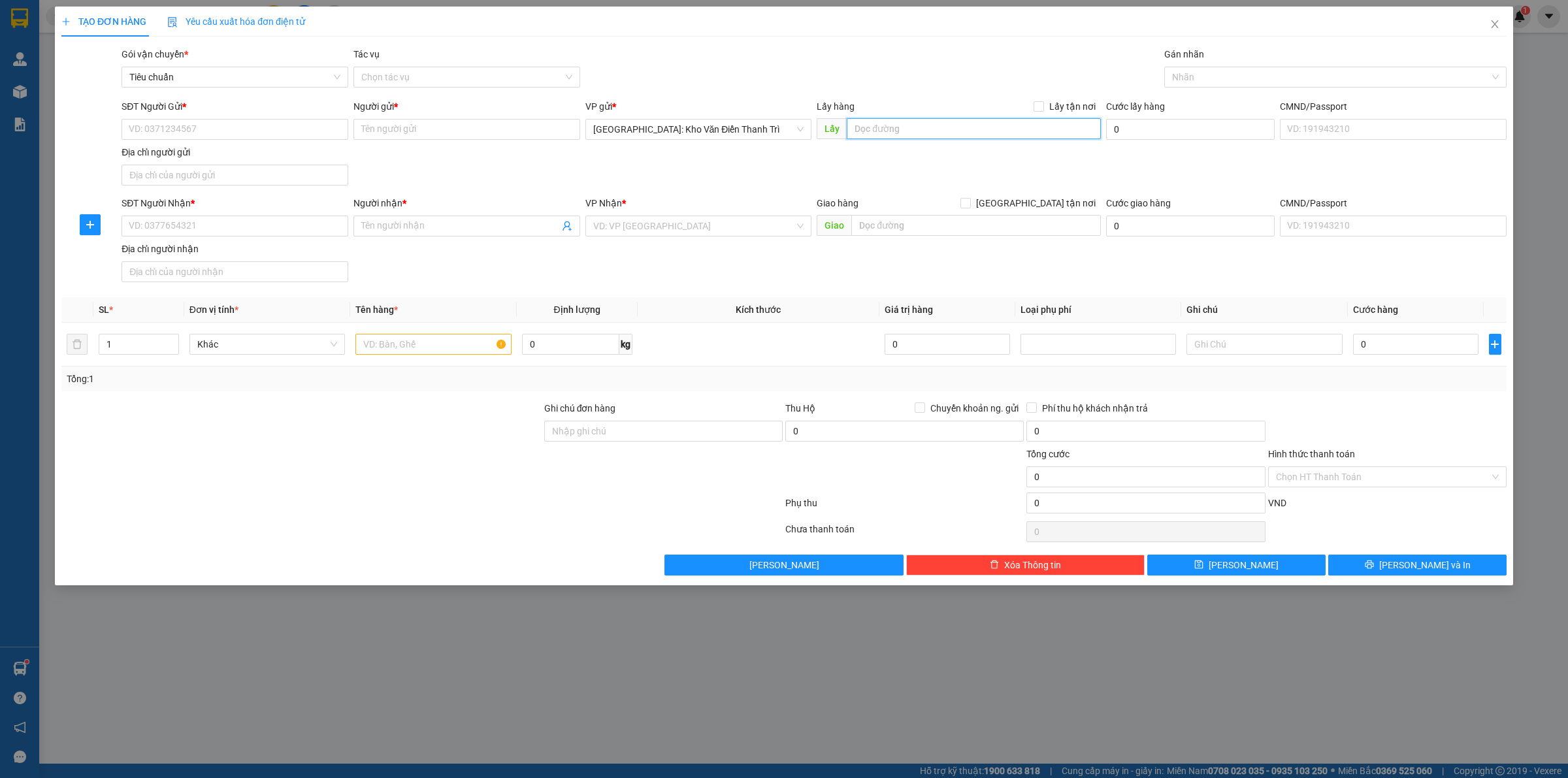
click at [946, 130] on input "text" at bounding box center [974, 129] width 254 height 21
paste input "Dc cũ : số 179 An Định - P Bình Hàn - TP Hải Duong"
click at [1040, 100] on label "Lấy tận nơi" at bounding box center [1066, 107] width 67 height 14
click at [1040, 101] on input "Lấy tận nơi" at bounding box center [1038, 106] width 9 height 9
click at [292, 129] on input "SĐT Người Gửi *" at bounding box center [235, 130] width 227 height 21
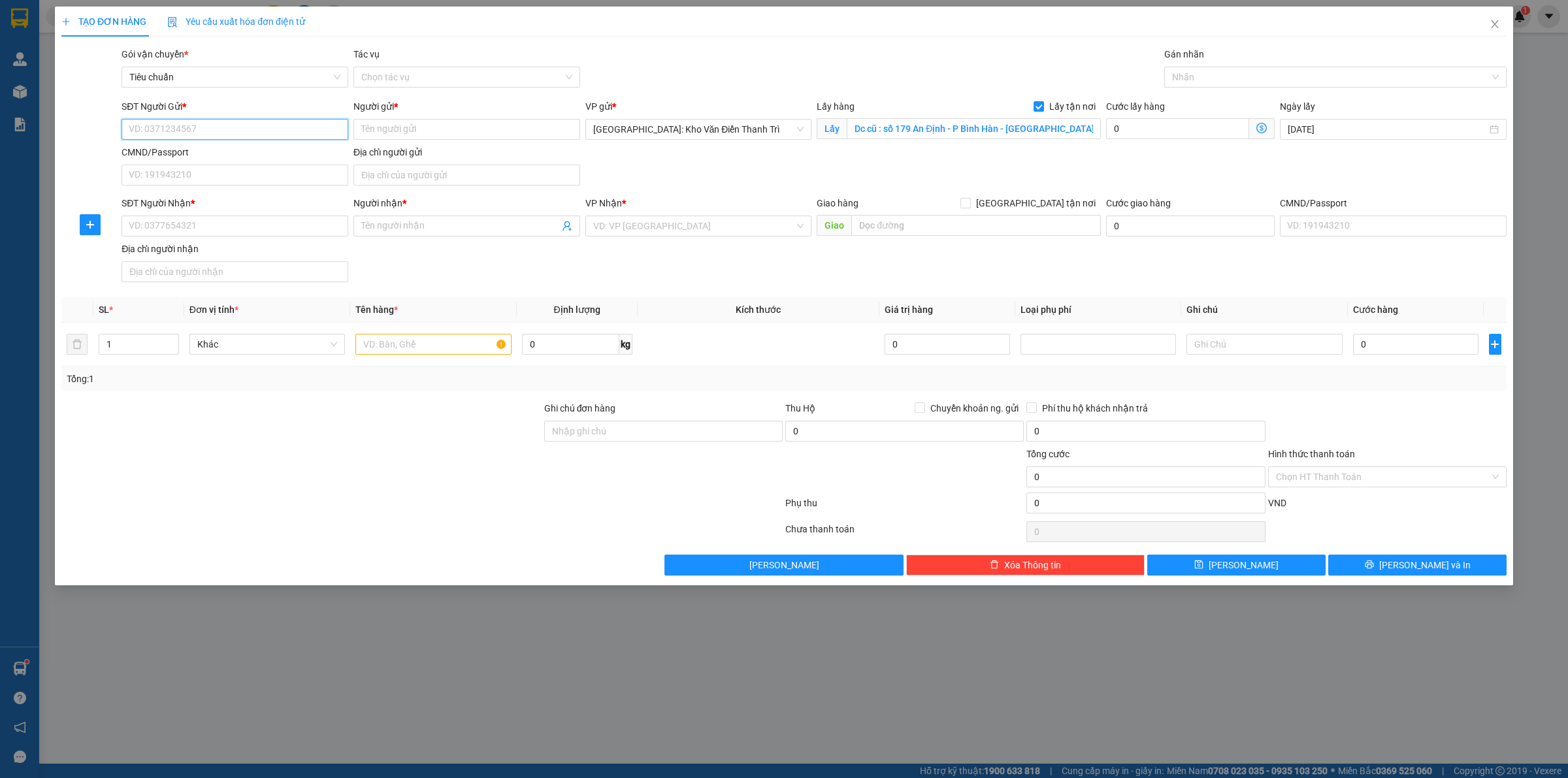
paste input "0976257979"
click at [387, 119] on input "Người gửi *" at bounding box center [466, 130] width 227 height 21
paste input "Hải"
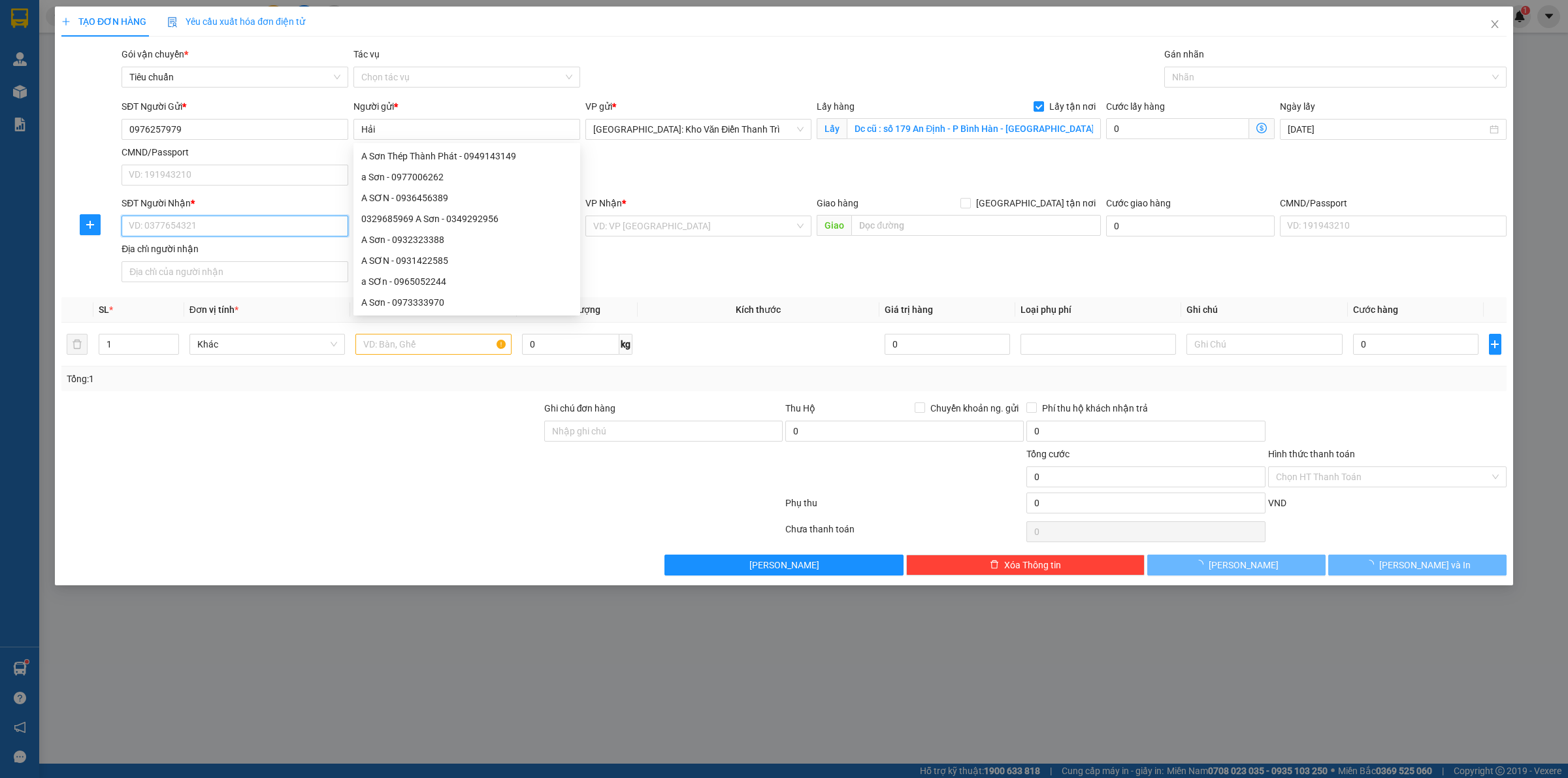
click at [205, 231] on input "SĐT Người Nhận *" at bounding box center [235, 226] width 227 height 21
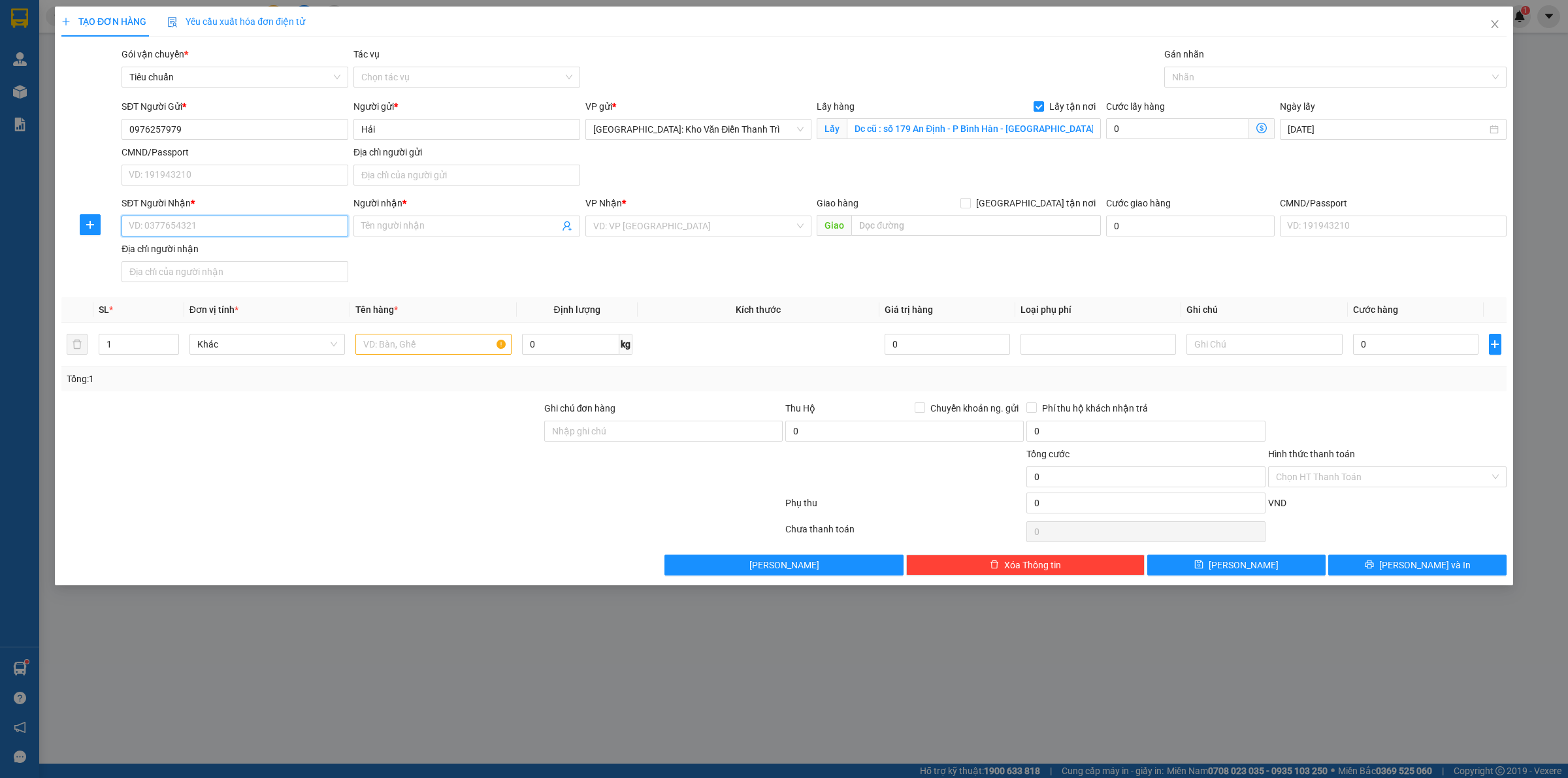
paste input "0966301976"
click at [419, 226] on input "Người nhận *" at bounding box center [460, 226] width 198 height 14
paste input "Phượng"
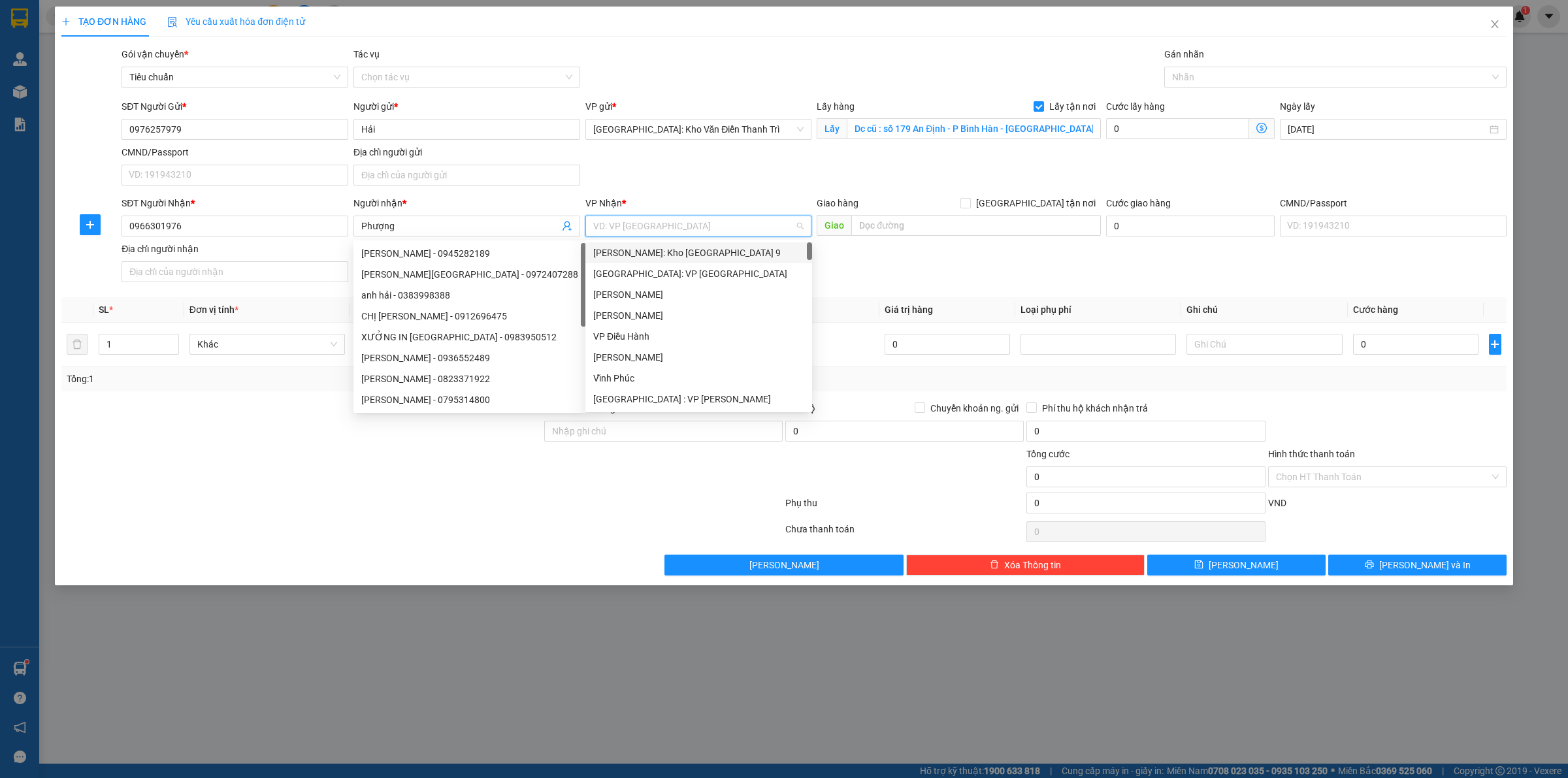
click at [686, 235] on input "search" at bounding box center [694, 226] width 202 height 20
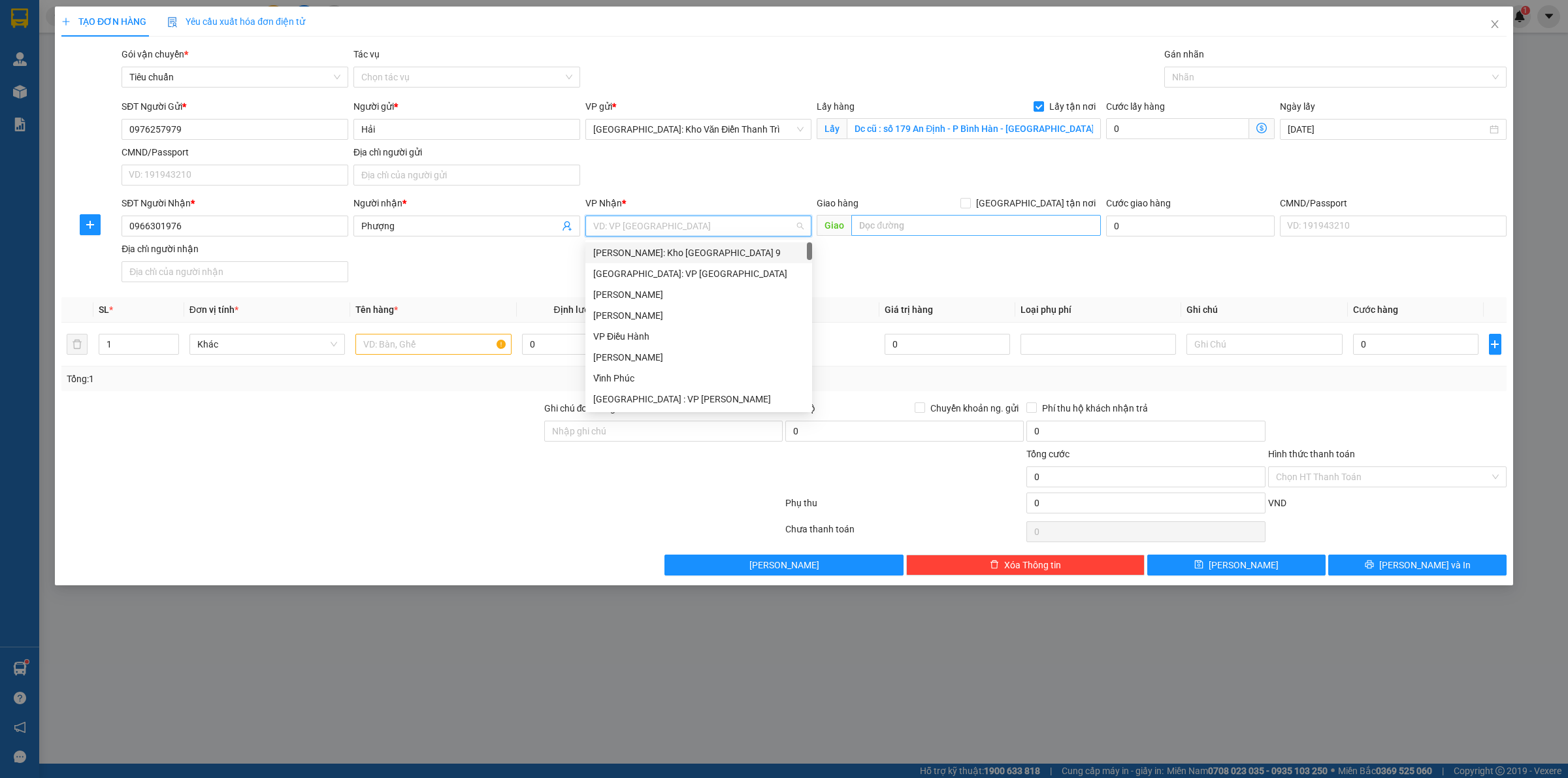
paste input "Nguoi nhận : Luu thị Phương ngõ 162 Nguyễn văn Cừ - Bồ Đề - Long Biên - TP Hà N…"
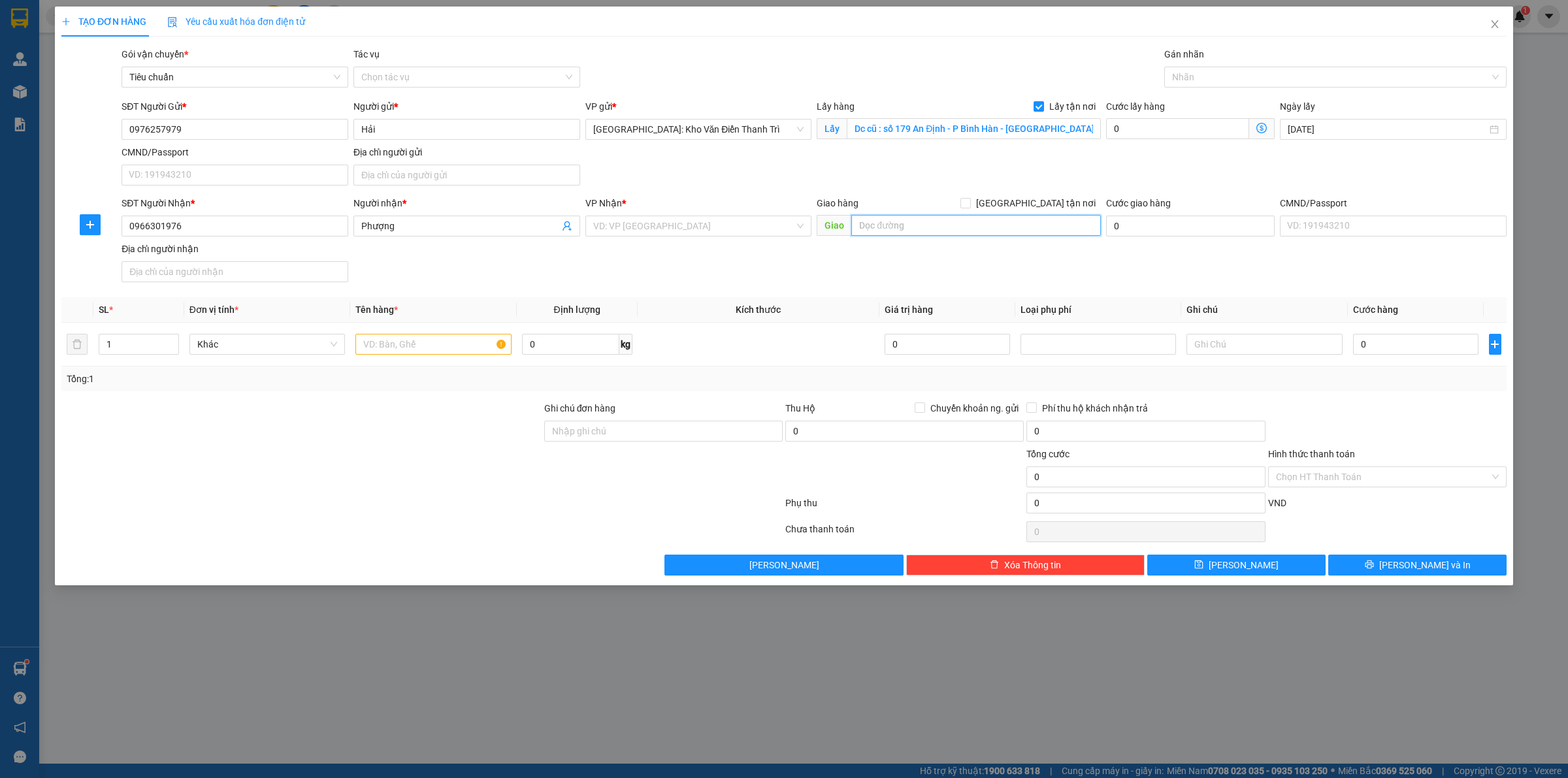
click at [967, 226] on input "text" at bounding box center [976, 225] width 250 height 21
paste input "Nguoi nhận : Luu thị Phương ngõ 162 Nguyễn văn Cừ - Bồ Đề - Long Biên - TP Hà N…"
click at [978, 220] on input "Nguoi nhận : Luu thị Phương ngõ 162 Nguyễn văn Cừ - Bồ Đề - Long Biên - TP Hà N…" at bounding box center [976, 225] width 250 height 21
click at [1043, 199] on span "[GEOGRAPHIC_DATA] tận nơi" at bounding box center [1036, 203] width 130 height 14
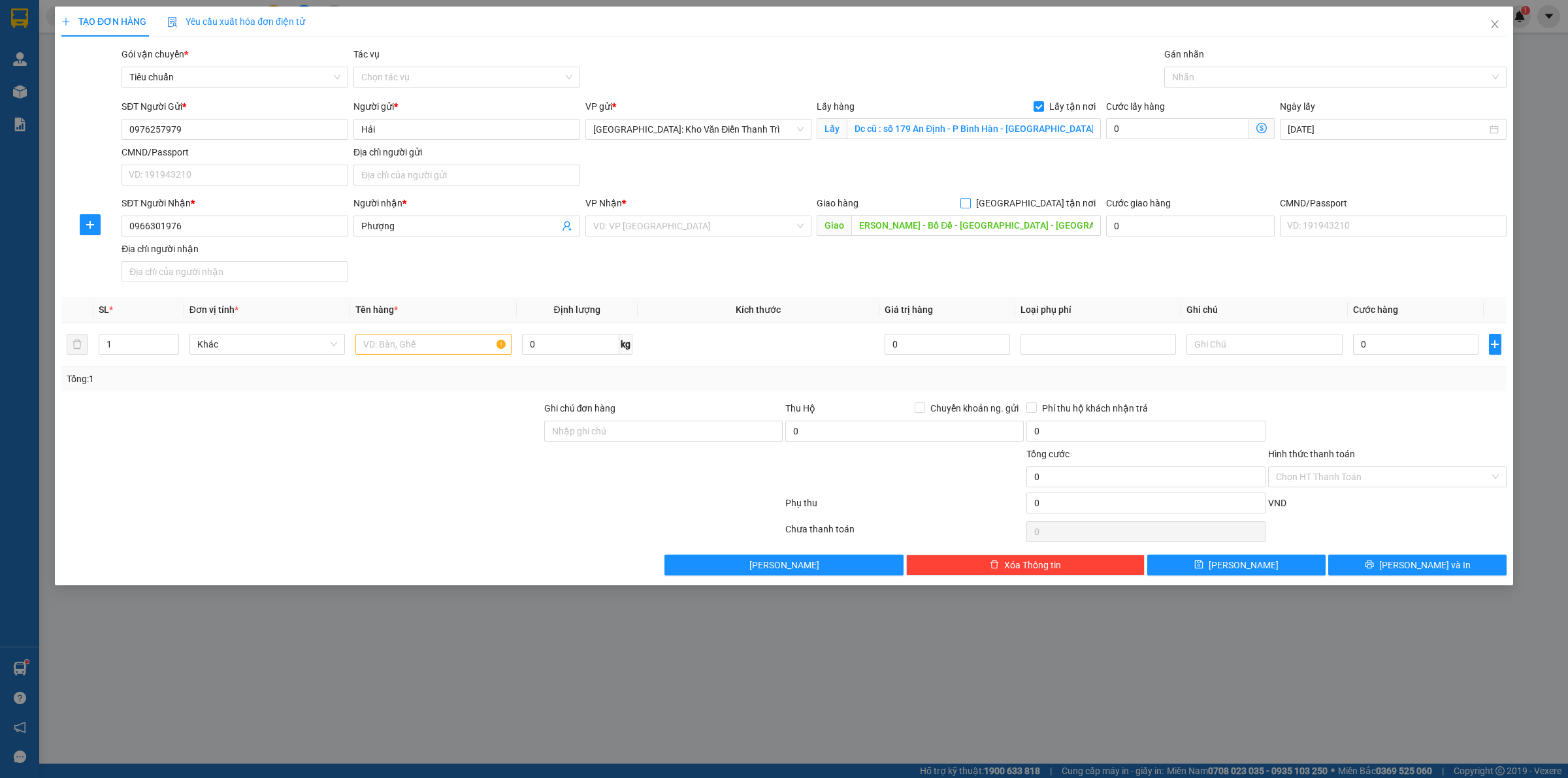
click at [969, 199] on input "[GEOGRAPHIC_DATA] tận nơi" at bounding box center [965, 203] width 9 height 9
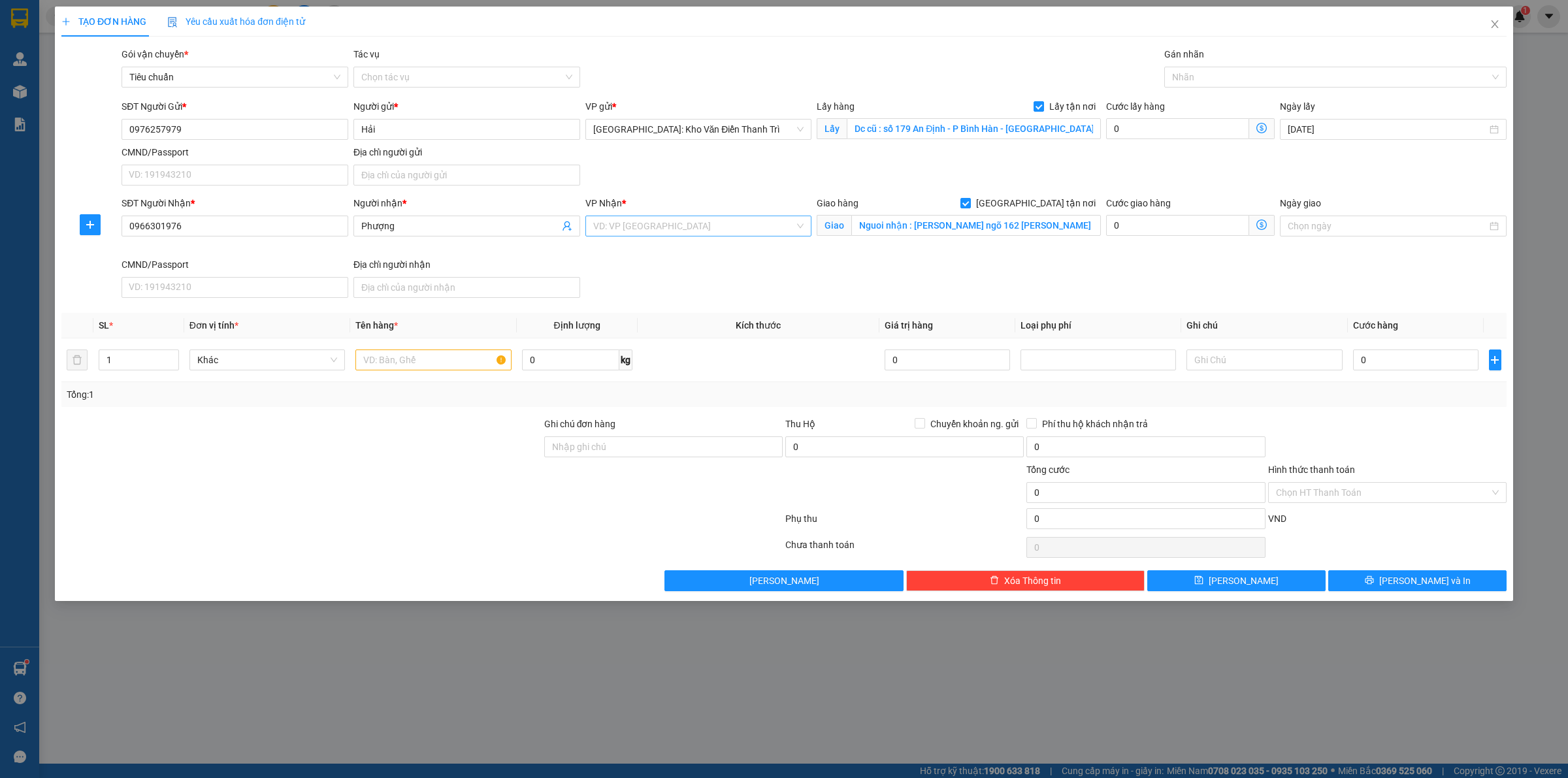
click at [683, 216] on div "VP Nhận * VD: VP Sài Gòn" at bounding box center [698, 219] width 227 height 46
click at [682, 229] on input "search" at bounding box center [694, 226] width 202 height 20
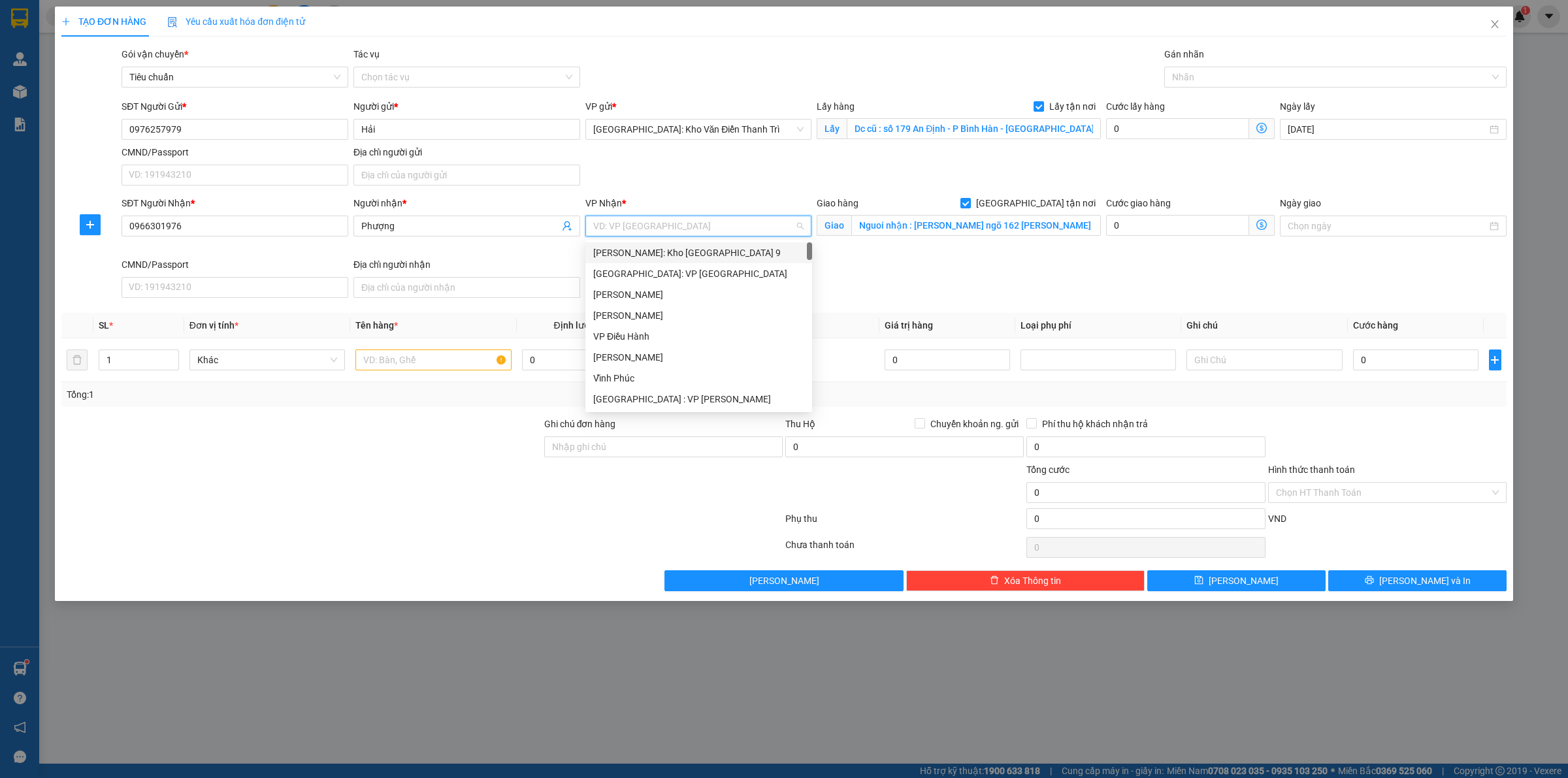
click at [682, 229] on input "search" at bounding box center [694, 226] width 202 height 20
click at [682, 255] on div "[GEOGRAPHIC_DATA]: Kho Văn Điển Thanh Trì" at bounding box center [698, 253] width 211 height 14
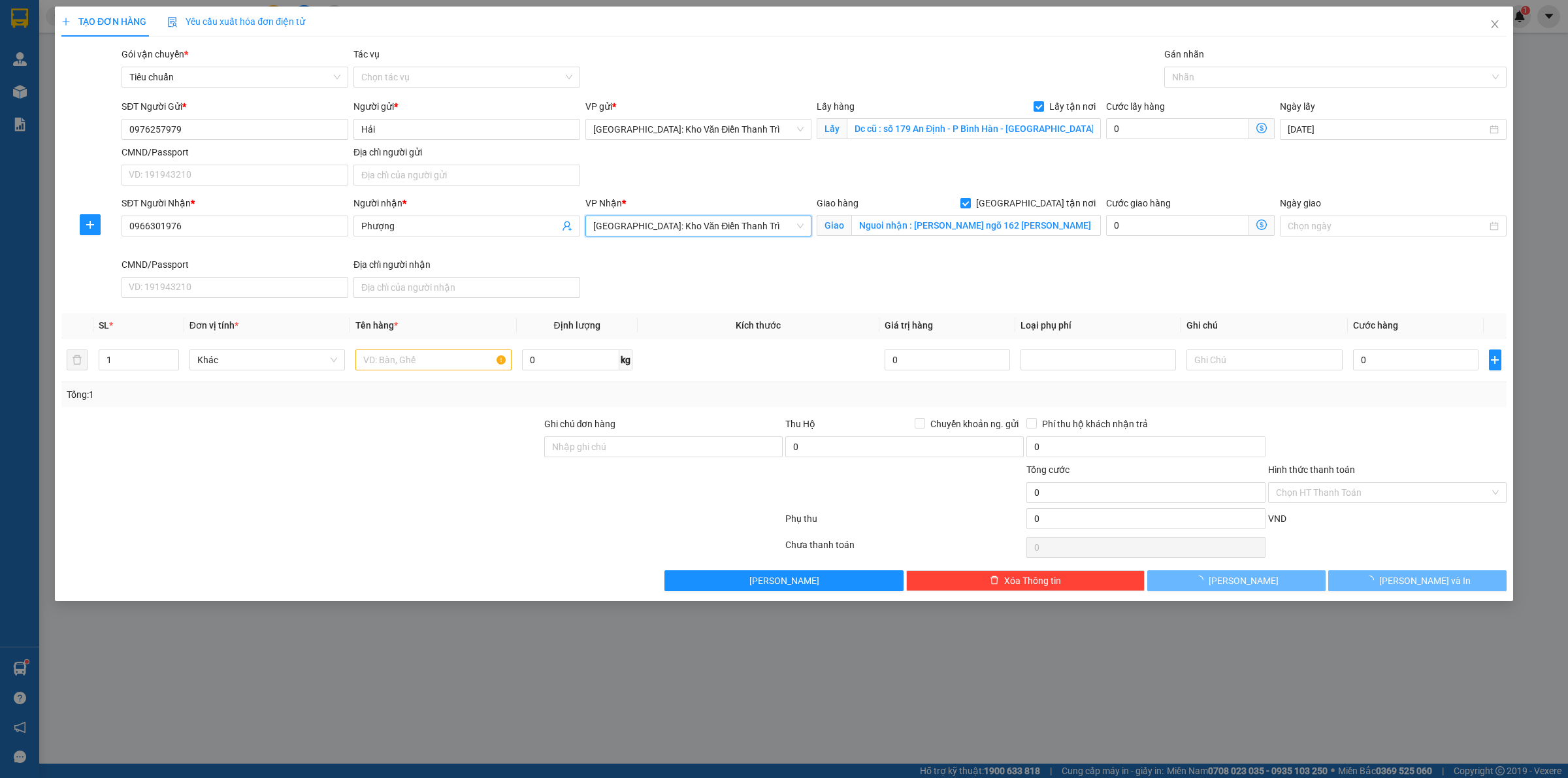
click at [1002, 295] on div "SĐT Người Nhận * 0966301976 Người nhận * Phượng VP Nhận * Hà Nội: Kho Văn Điển …" at bounding box center [814, 250] width 1390 height 107
click at [1247, 70] on div at bounding box center [1329, 77] width 323 height 16
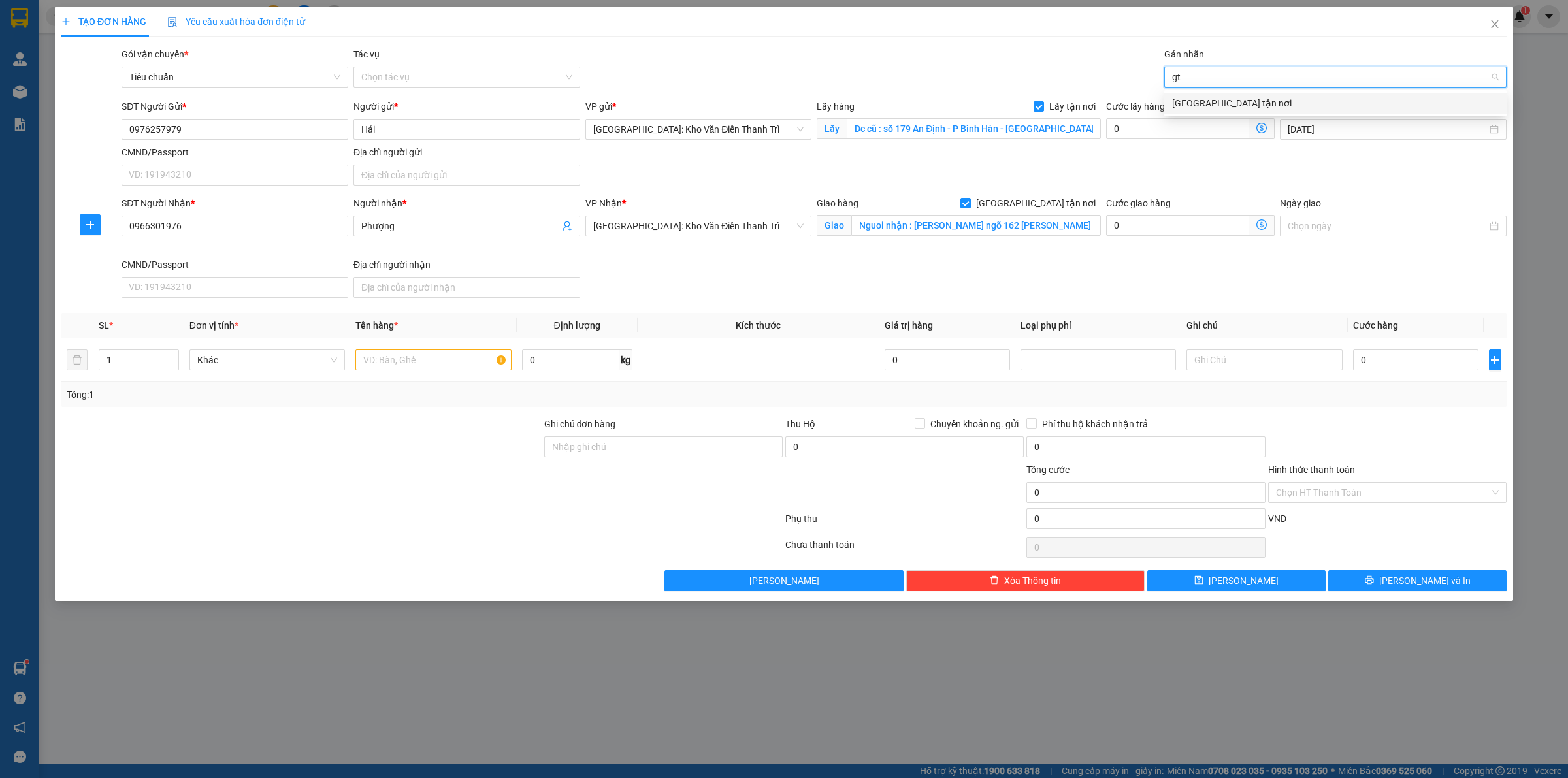
click at [1215, 100] on div "[GEOGRAPHIC_DATA] tận nơi" at bounding box center [1336, 103] width 327 height 14
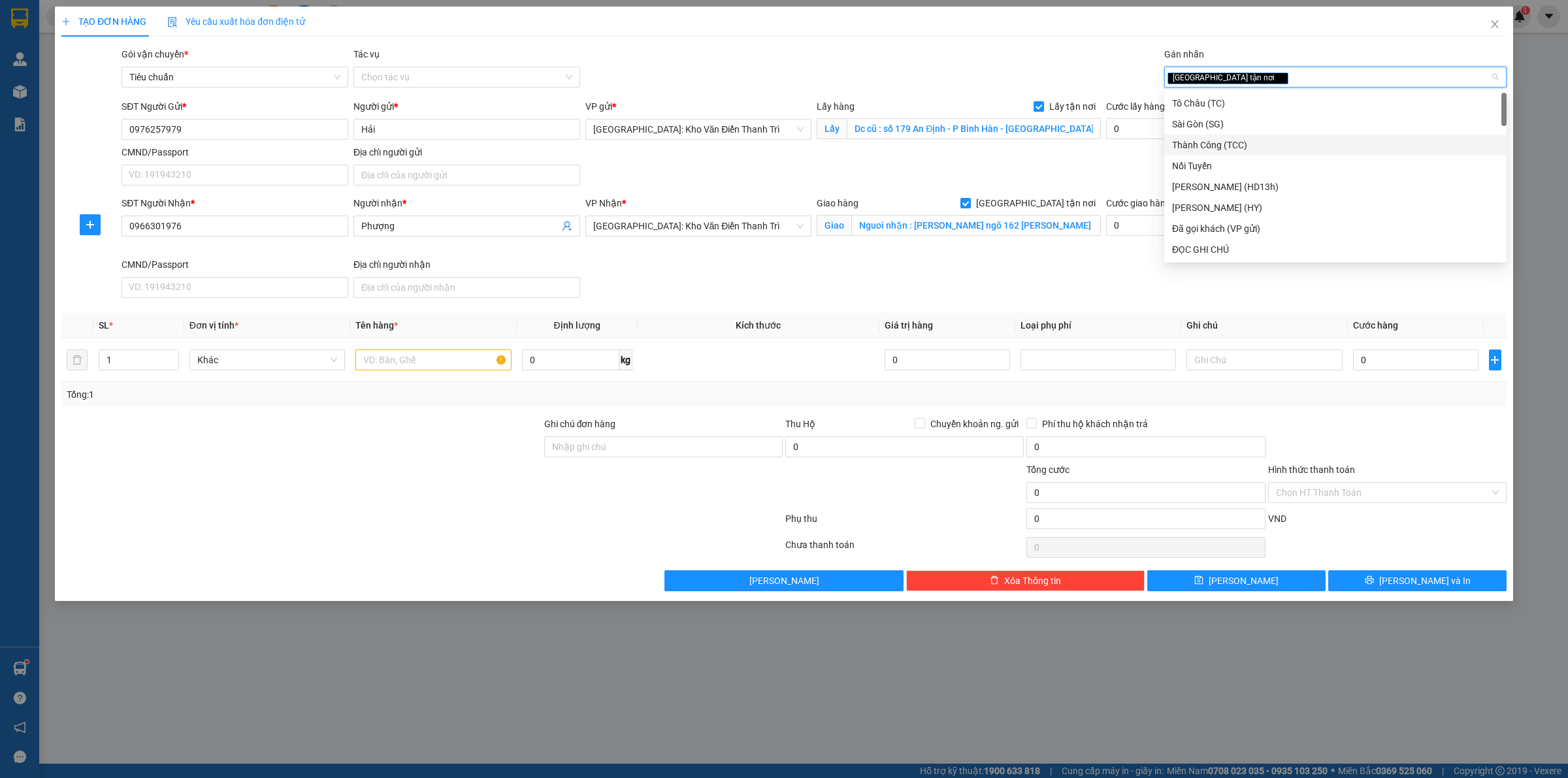
click at [1121, 249] on div "Cước giao hàng 0" at bounding box center [1190, 227] width 174 height 62
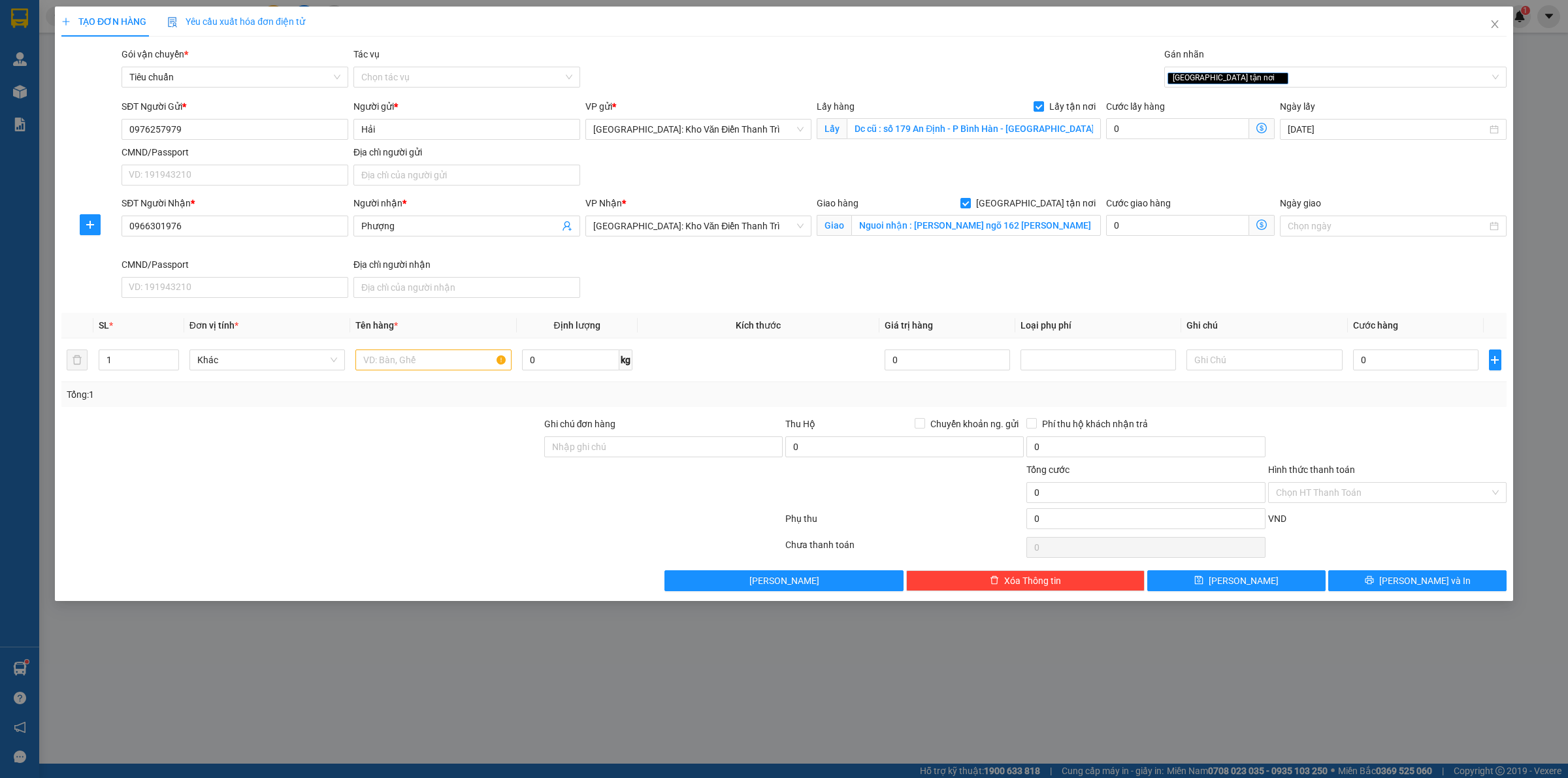
click at [1161, 144] on div "SĐT Người Gửi * 0976257979 Người gửi * Hải VP gửi * Hà Nội: Kho Văn Điển Thanh …" at bounding box center [814, 145] width 1390 height 92
click at [1161, 132] on input "0" at bounding box center [1177, 129] width 143 height 21
click at [1387, 370] on input "0" at bounding box center [1416, 359] width 126 height 21
click at [429, 365] on input "text" at bounding box center [433, 359] width 156 height 21
paste input "14/8 đón 1 xe ga"
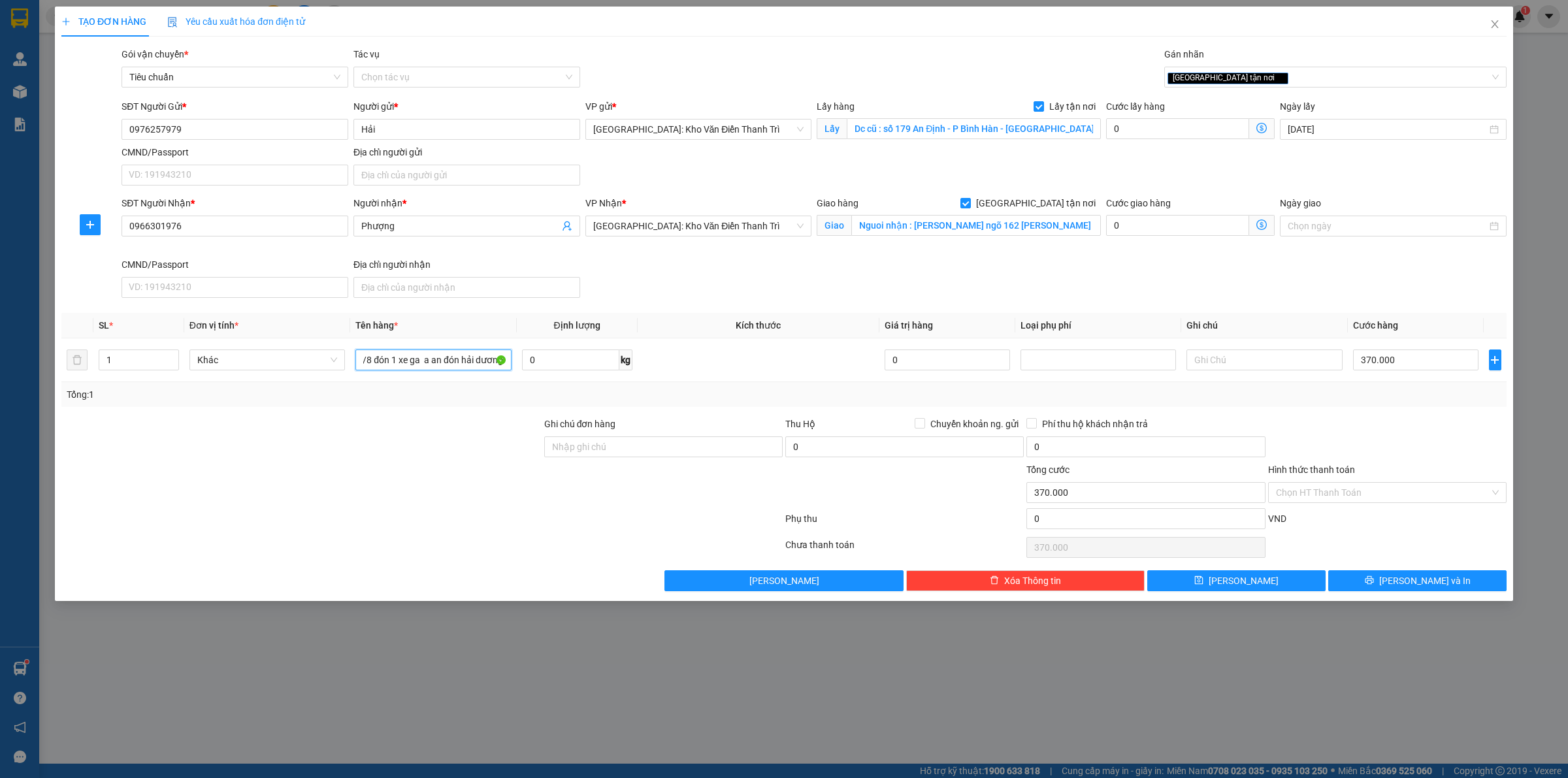
scroll to position [0, 15]
click at [1219, 579] on button "Lưu" at bounding box center [1236, 581] width 179 height 21
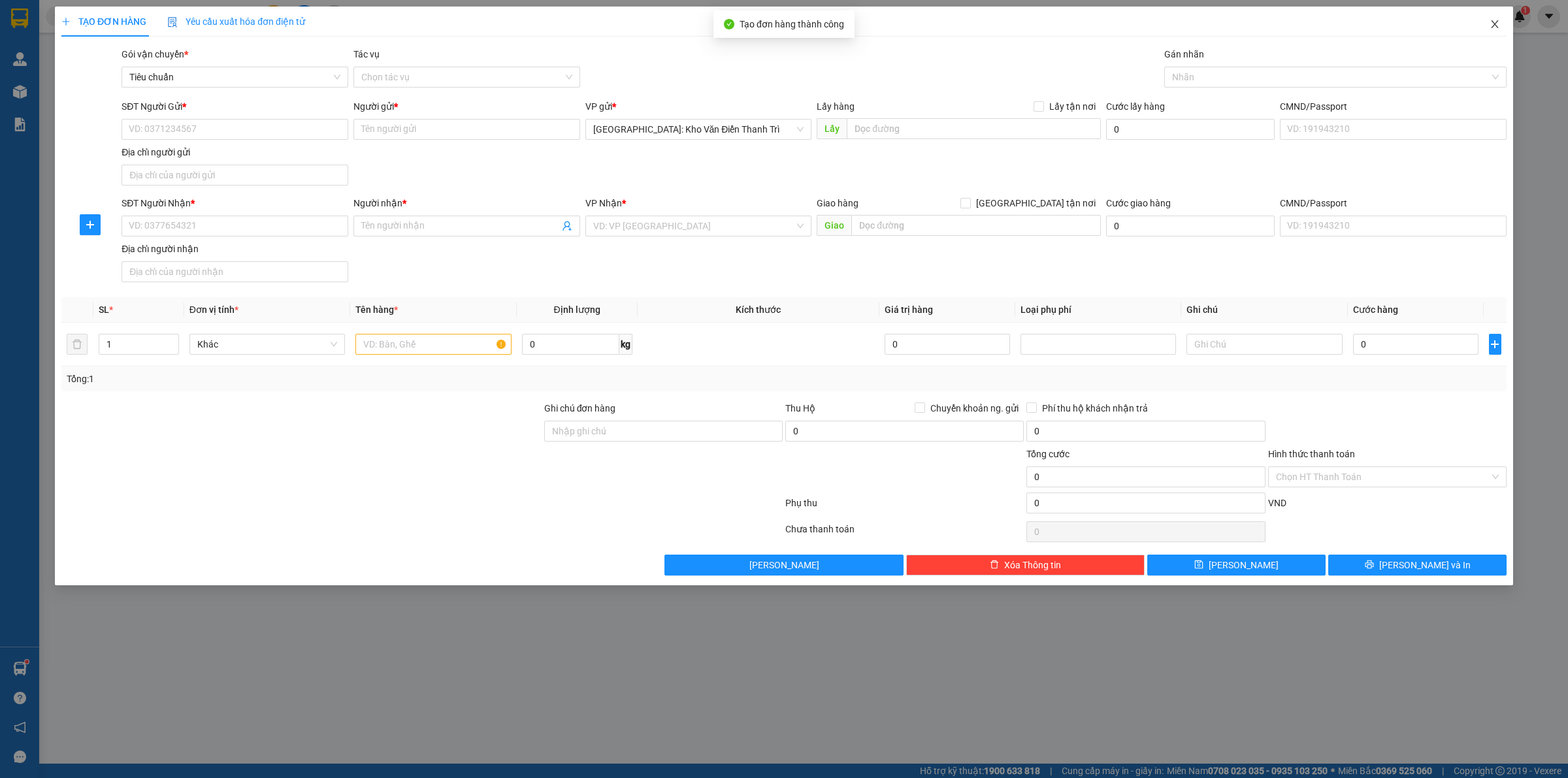
click at [1491, 29] on icon "close" at bounding box center [1495, 24] width 10 height 10
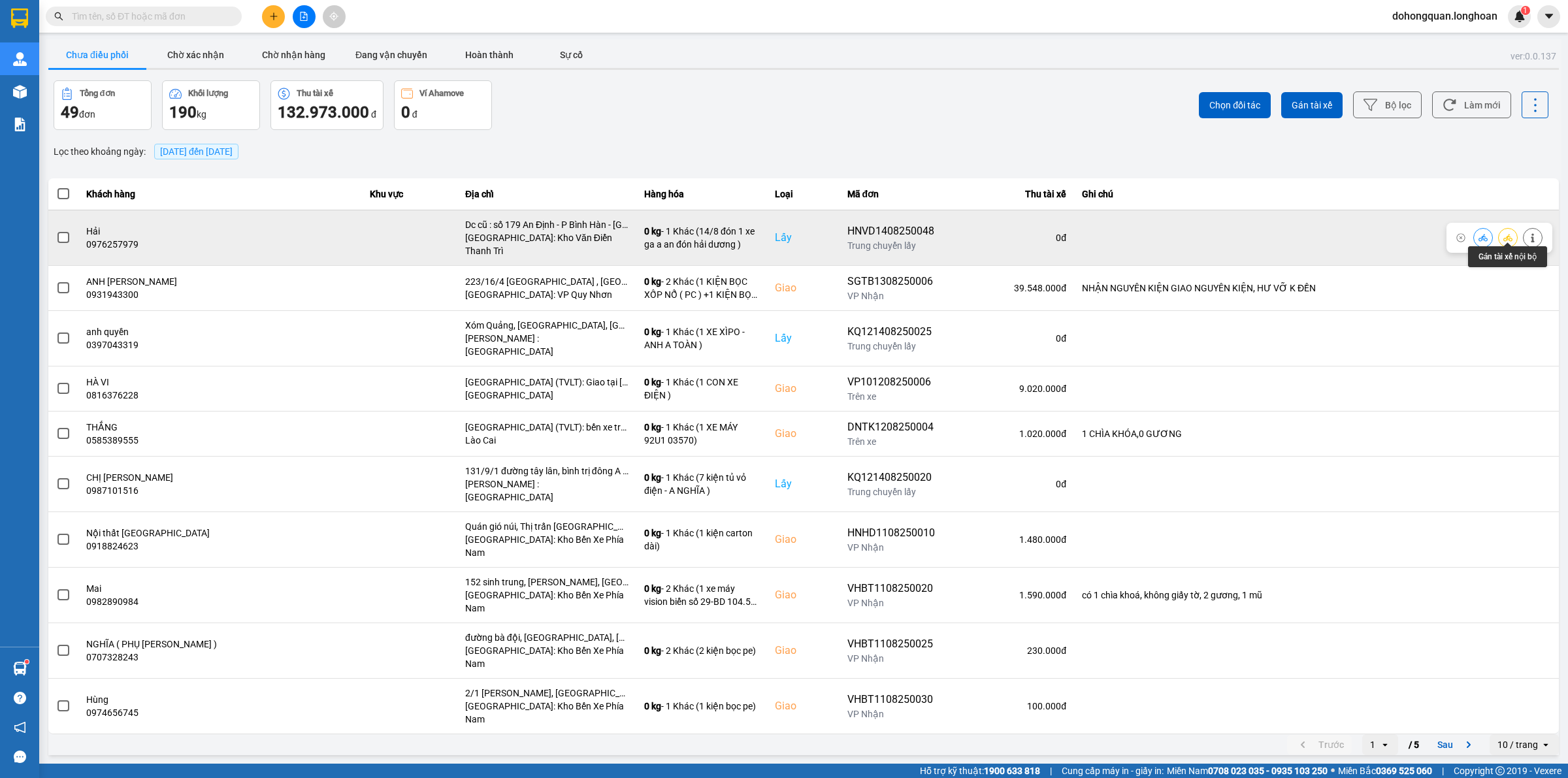
click at [1510, 233] on icon at bounding box center [1508, 238] width 9 height 9
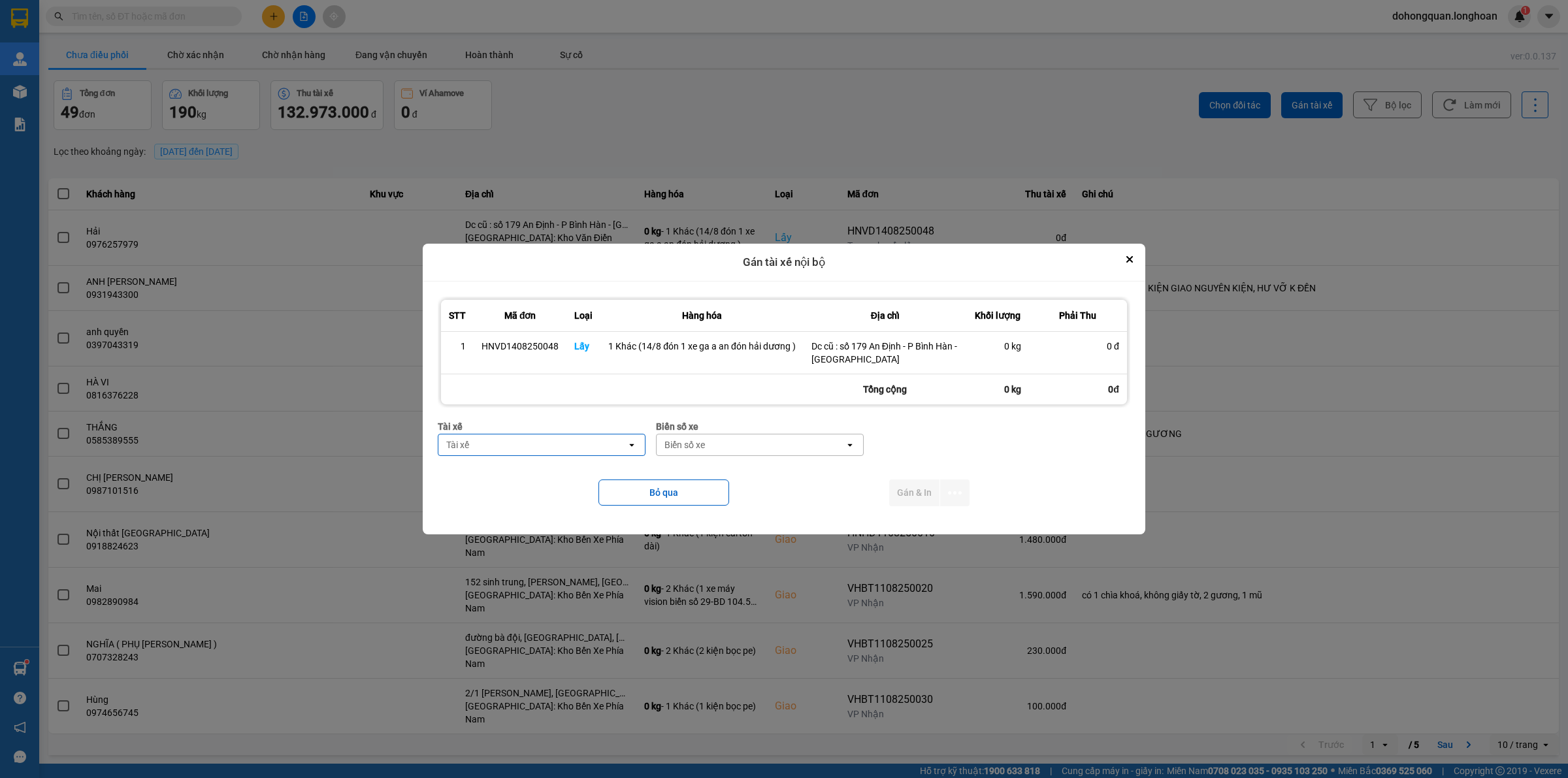
click at [533, 459] on div "Tài xế Tài xế open" at bounding box center [541, 443] width 208 height 47
click at [536, 453] on div "Tài xế" at bounding box center [532, 445] width 188 height 21
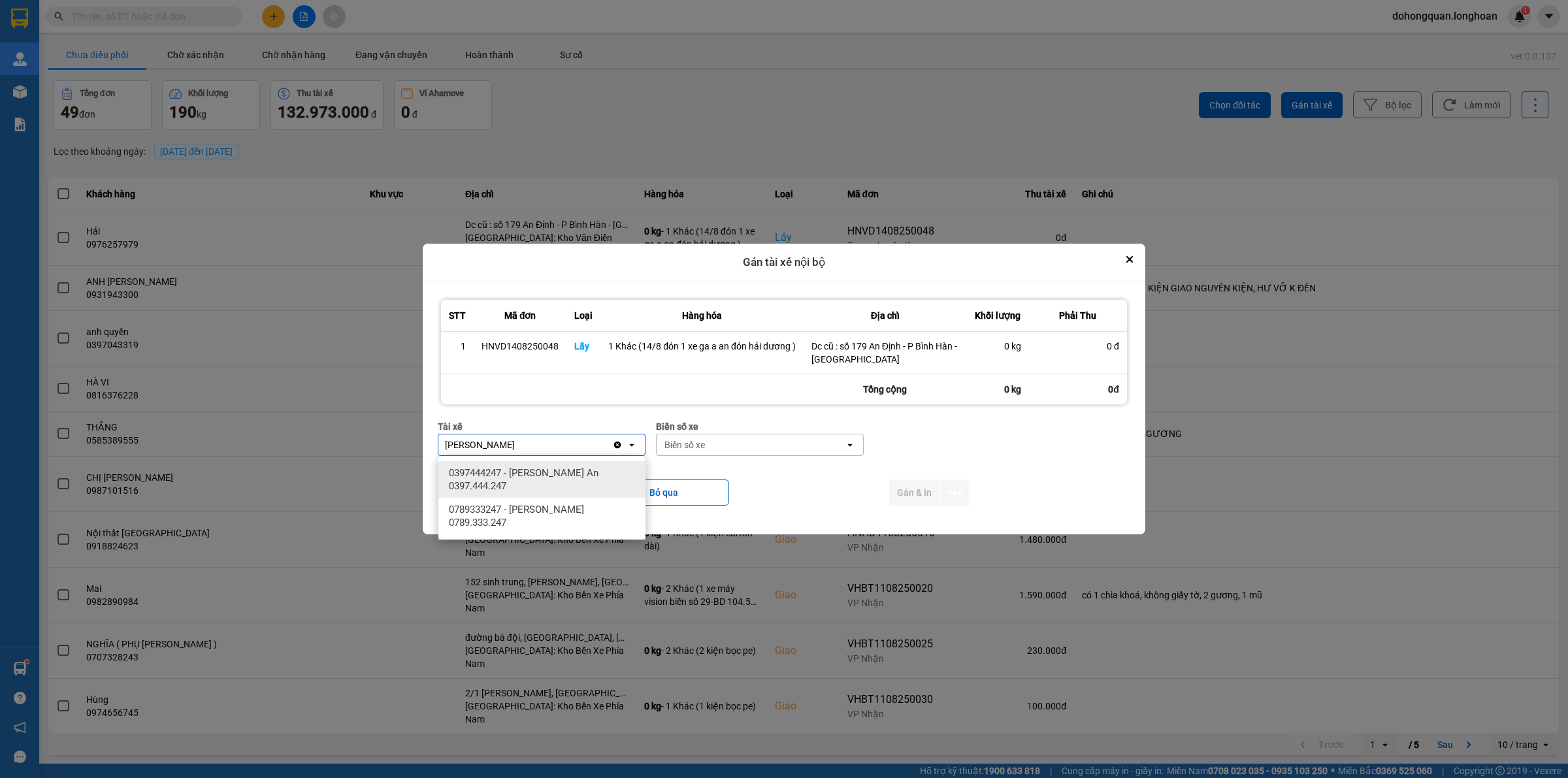
click at [511, 487] on span "0397444247 - Nguyễn Trường An 0397.444.247" at bounding box center [544, 479] width 191 height 26
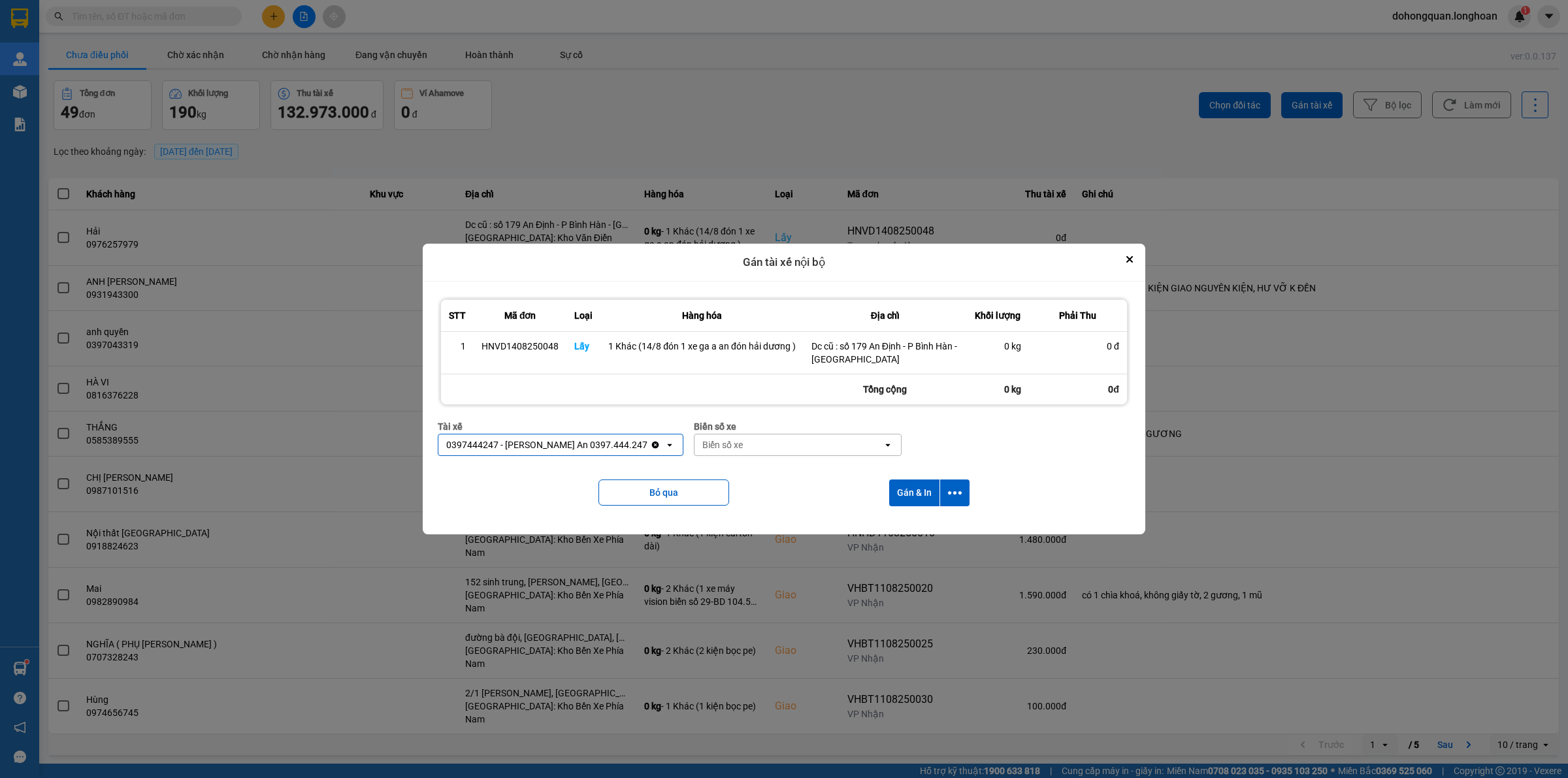
click at [705, 449] on div "Biển số xe" at bounding box center [722, 445] width 40 height 13
click at [746, 472] on div "29E-098.33" at bounding box center [789, 473] width 207 height 24
drag, startPoint x: 959, startPoint y: 497, endPoint x: 947, endPoint y: 495, distance: 12.2
click at [961, 497] on icon "dialog" at bounding box center [954, 492] width 13 height 13
click at [904, 529] on span "Chỉ gán tài" at bounding box center [903, 528] width 43 height 13
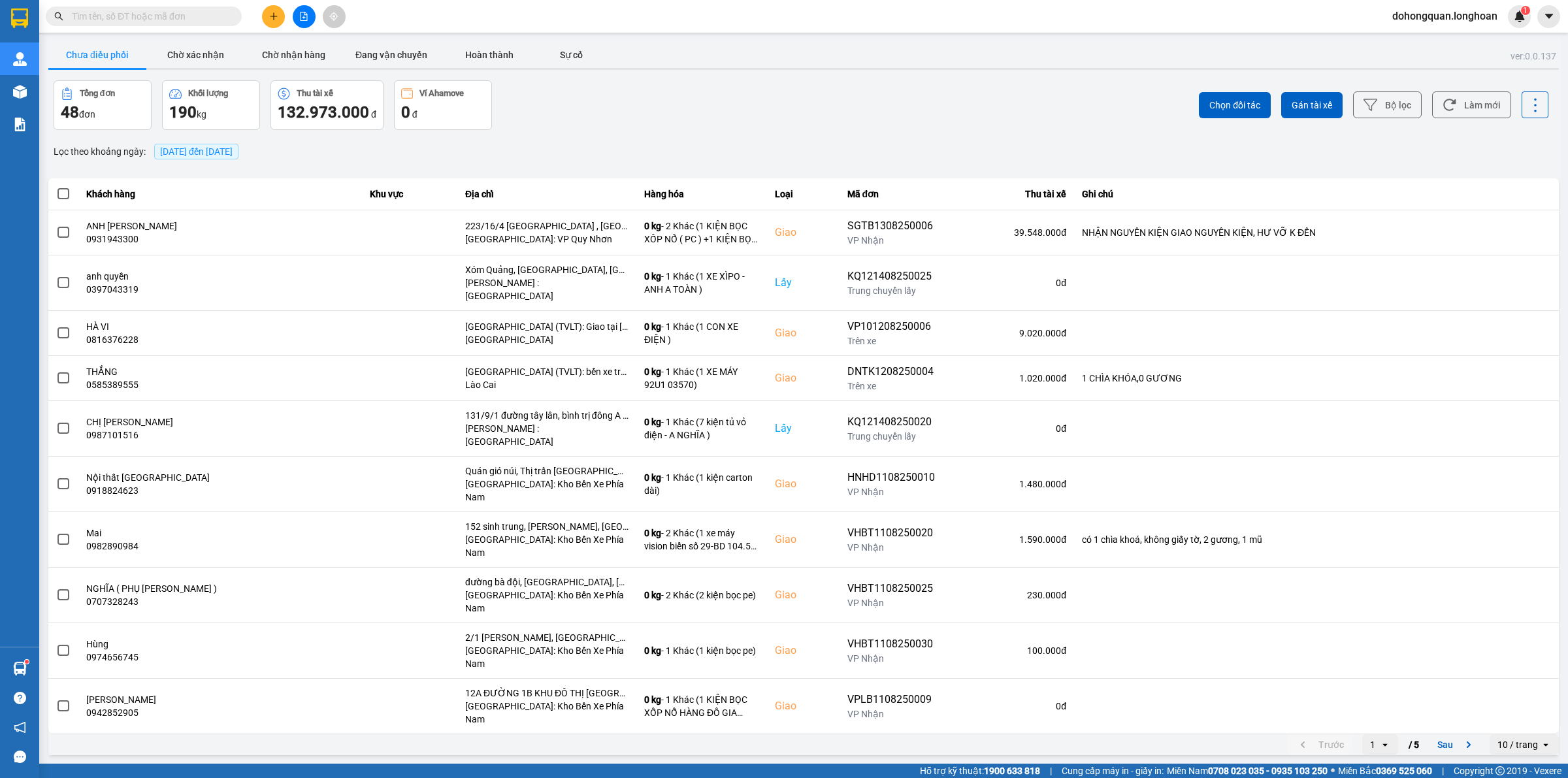
click at [133, 21] on input "text" at bounding box center [149, 17] width 154 height 14
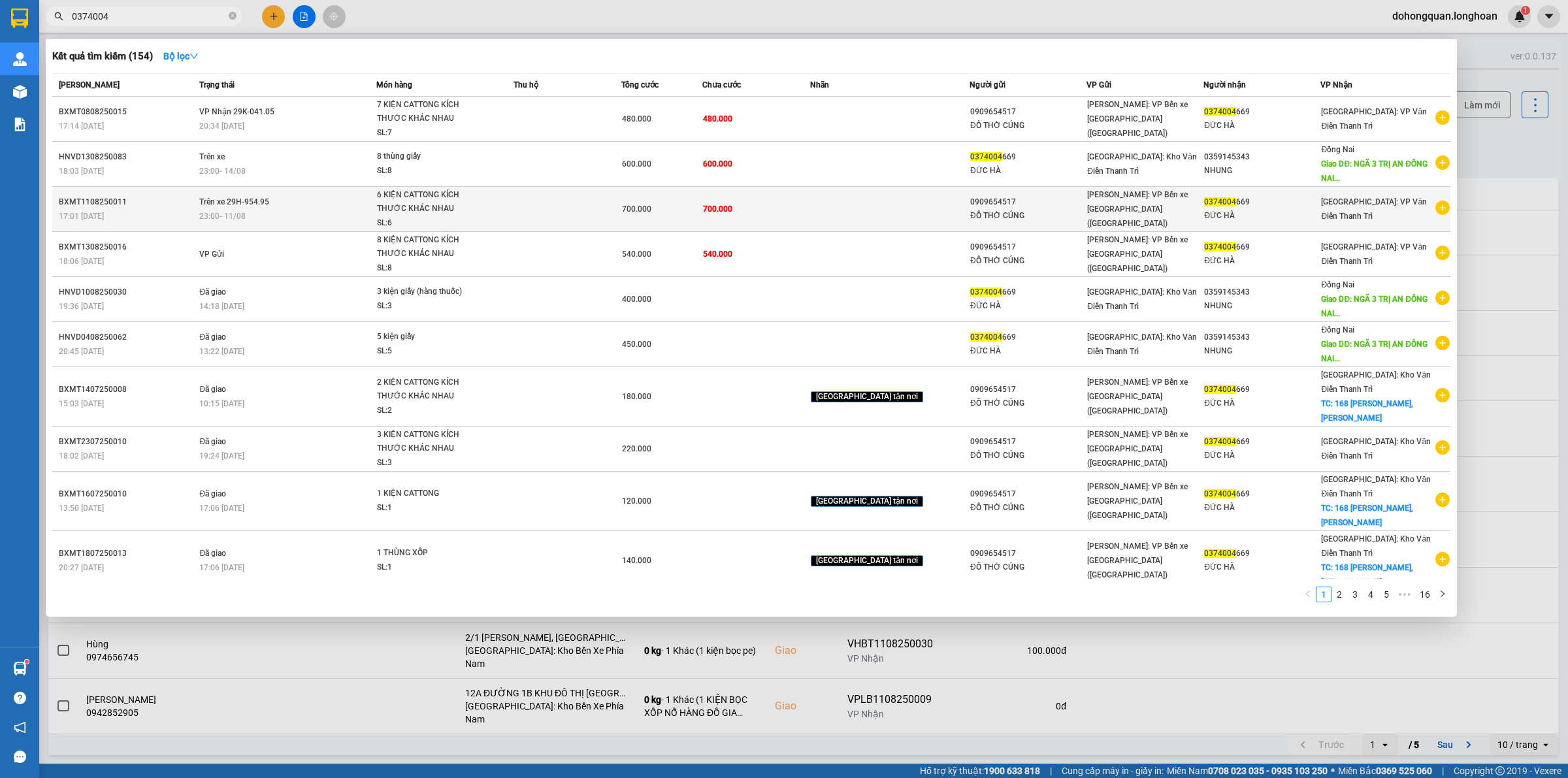
click at [419, 199] on div "6 KIỆN CATTONG KÍCH THƯỚC KHÁC NHAU" at bounding box center [426, 202] width 98 height 28
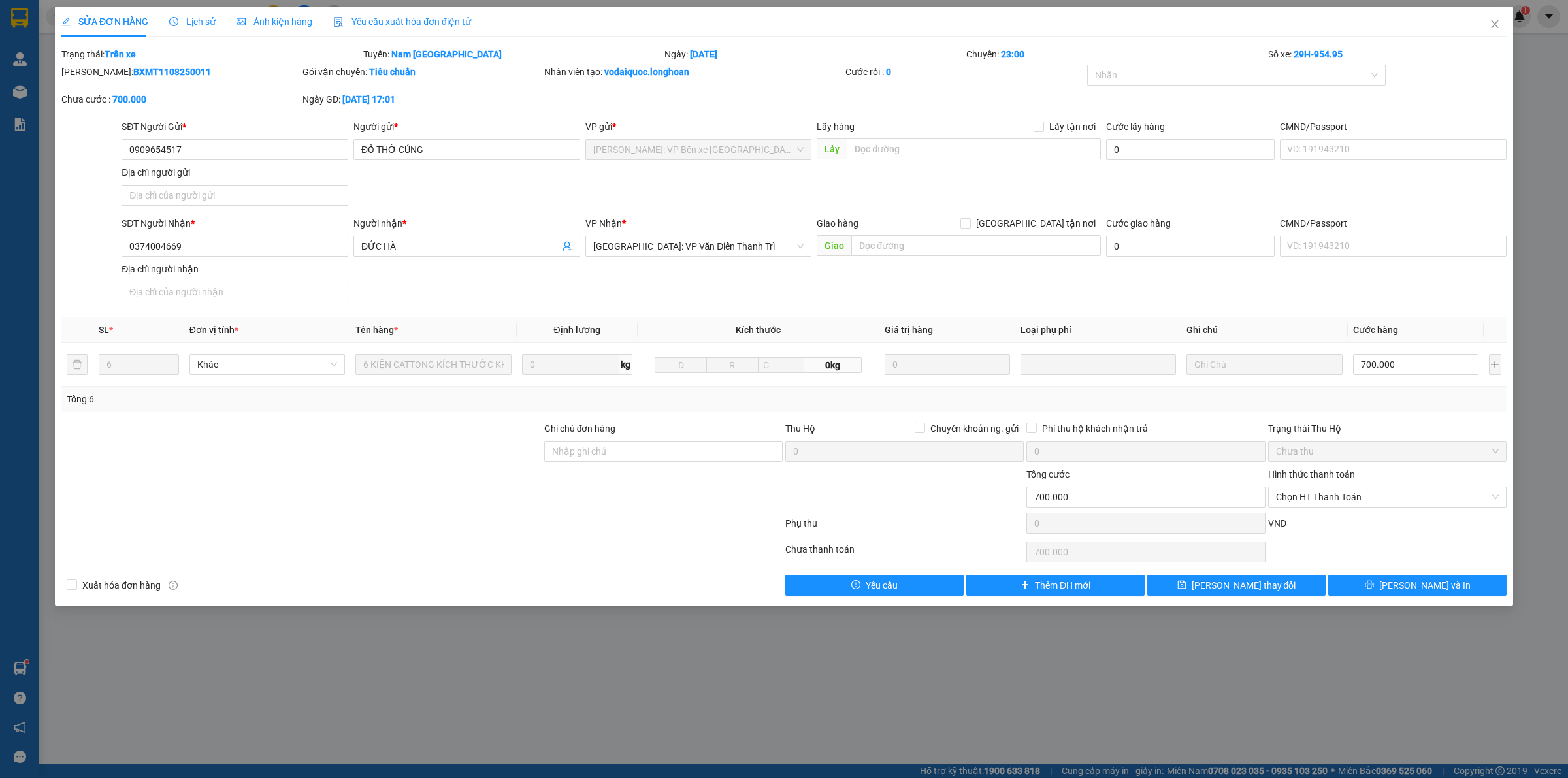
click at [200, 24] on span "Lịch sử" at bounding box center [192, 21] width 47 height 10
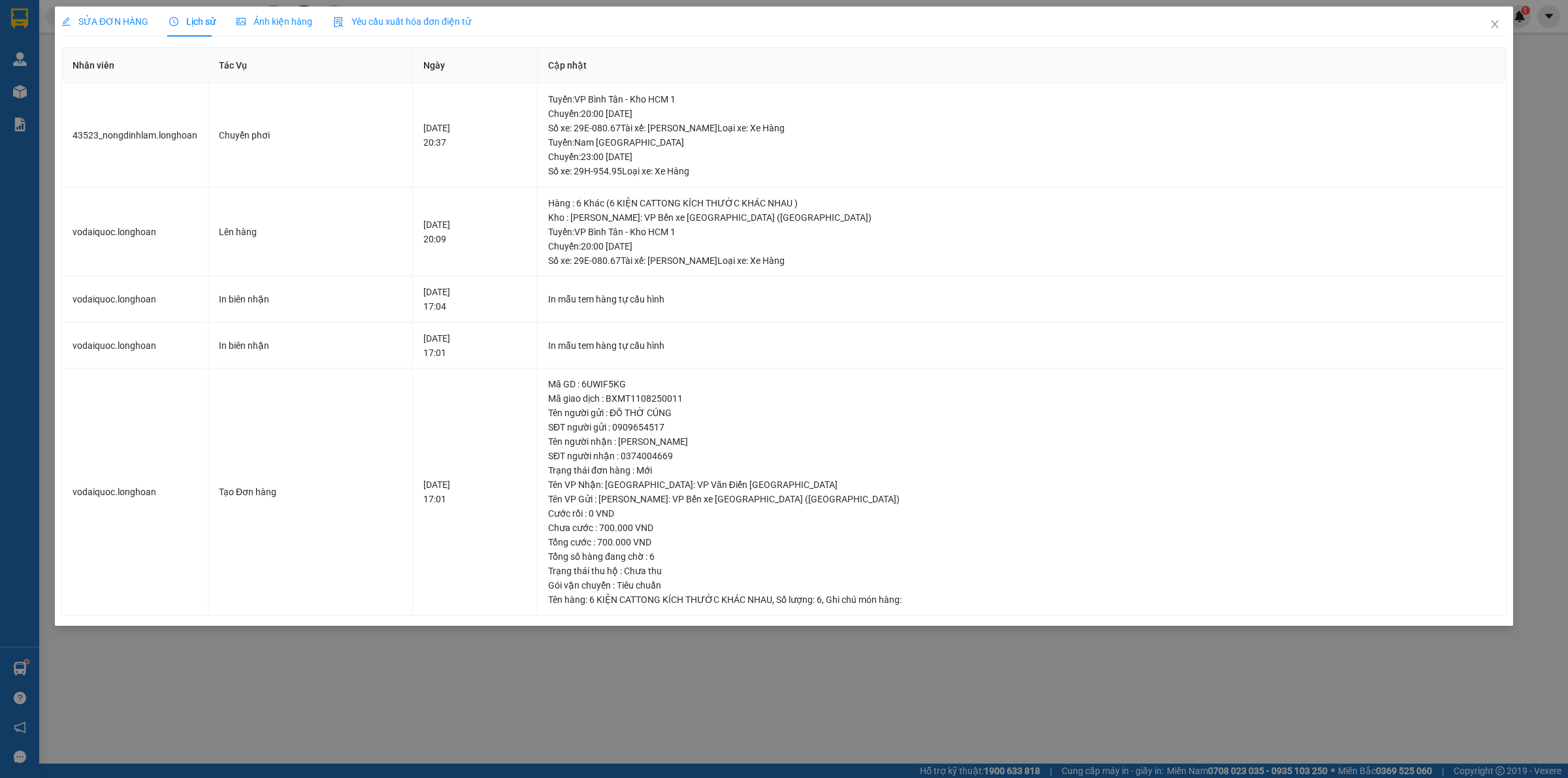
click at [122, 21] on span "SỬA ĐƠN HÀNG" at bounding box center [105, 21] width 87 height 10
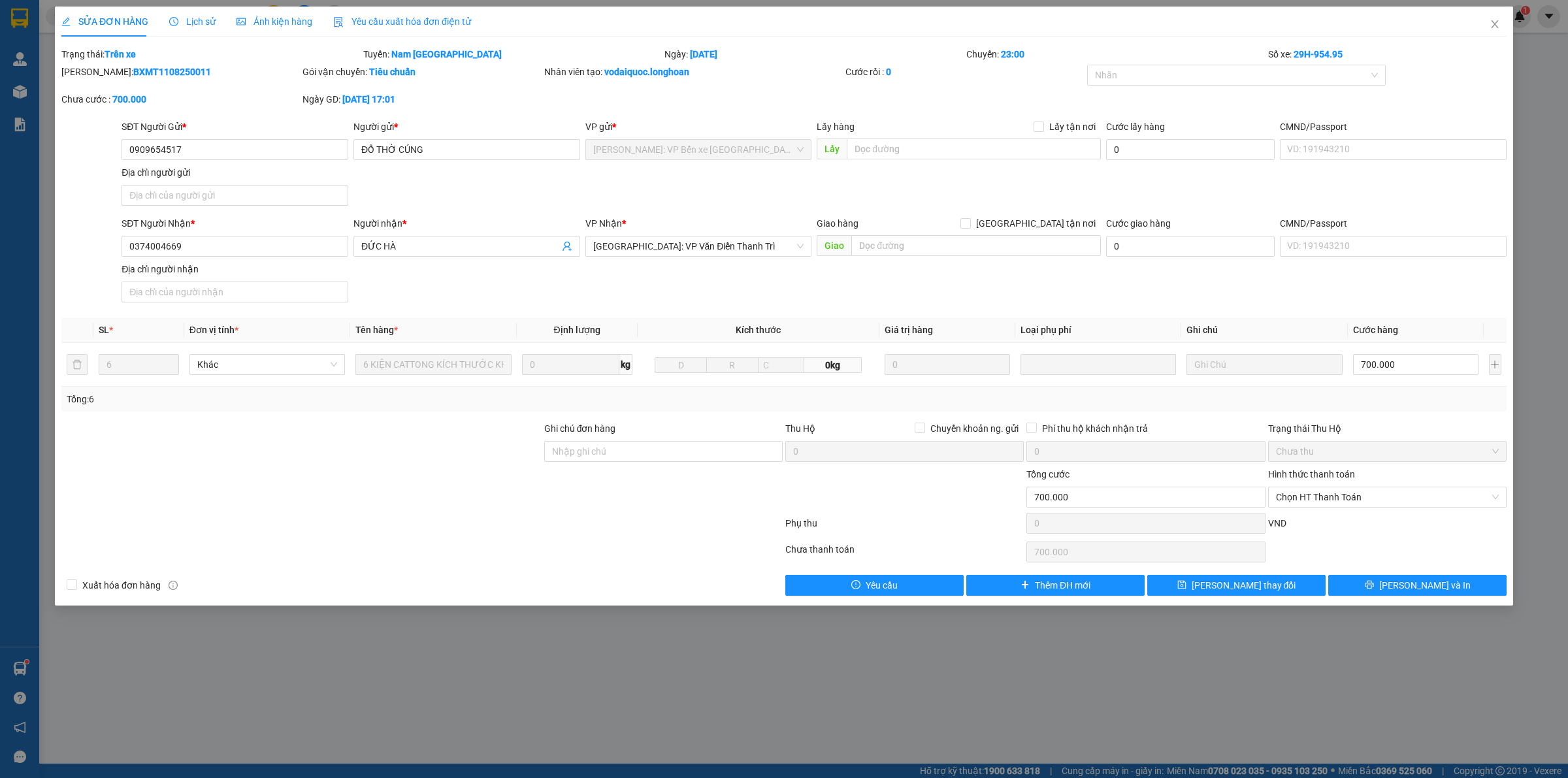
click at [187, 24] on span "Lịch sử" at bounding box center [192, 21] width 47 height 10
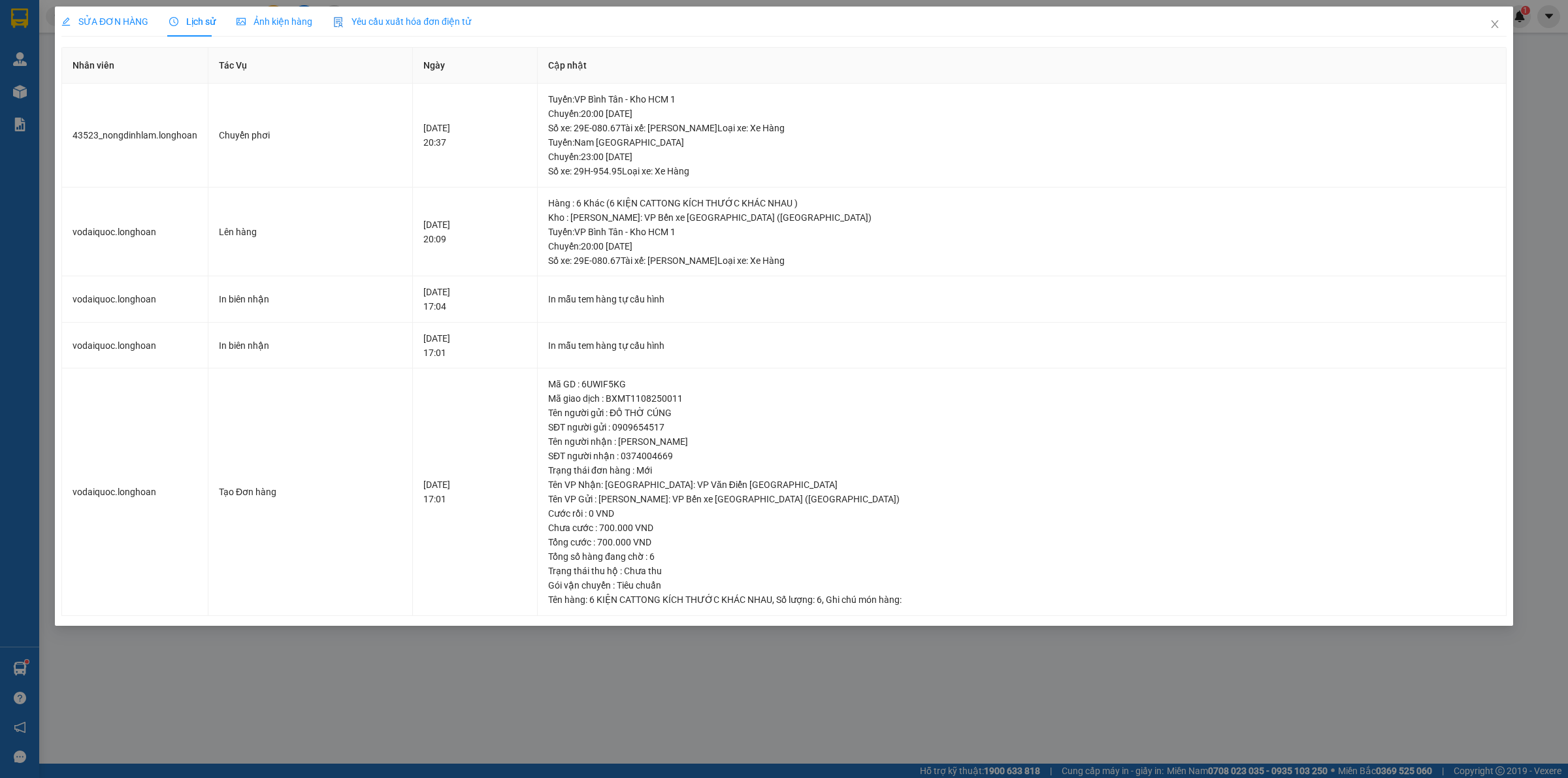
click at [103, 27] on span "SỬA ĐƠN HÀNG" at bounding box center [105, 21] width 87 height 10
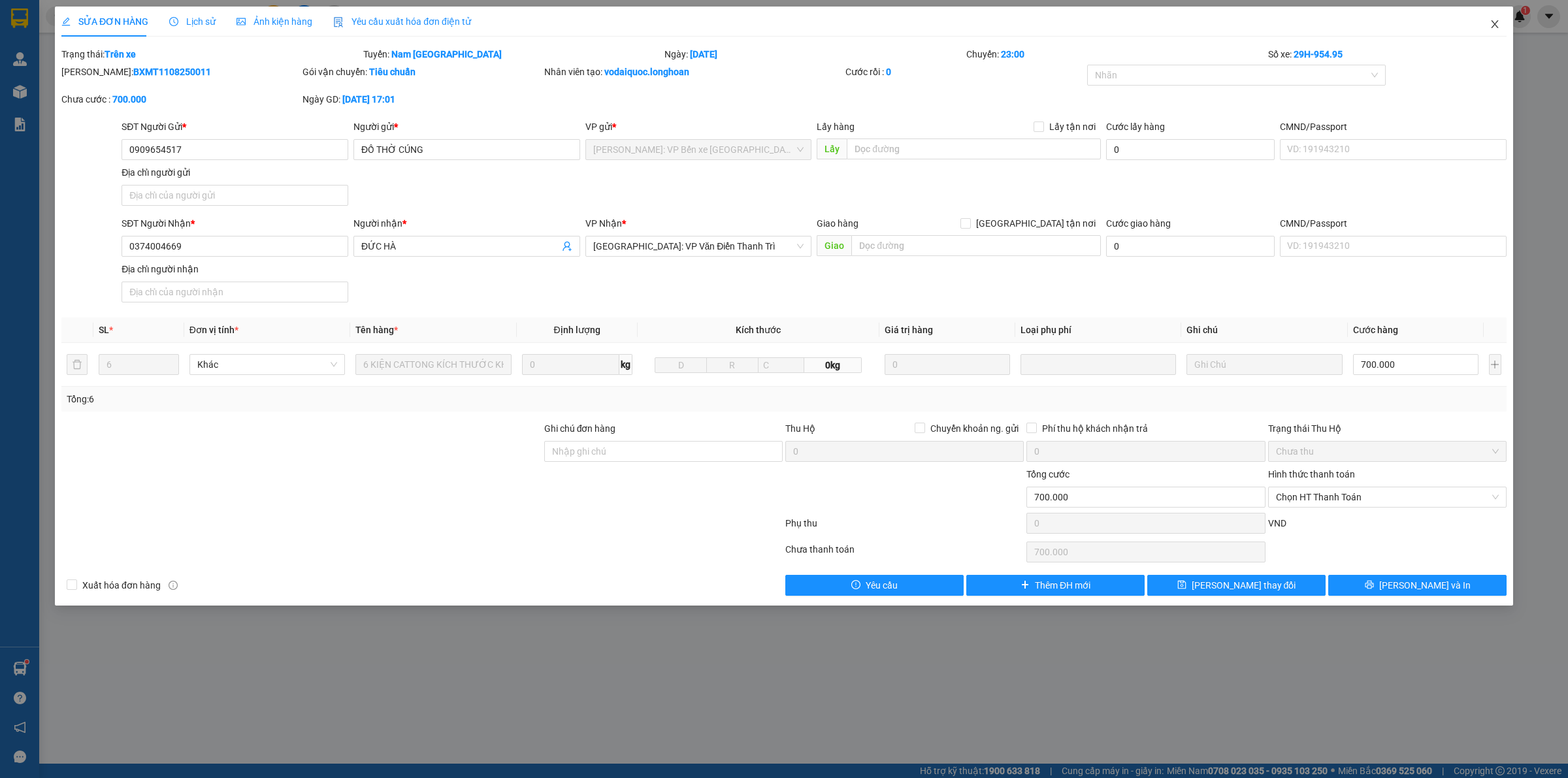
click at [1487, 24] on span "Close" at bounding box center [1495, 24] width 36 height 36
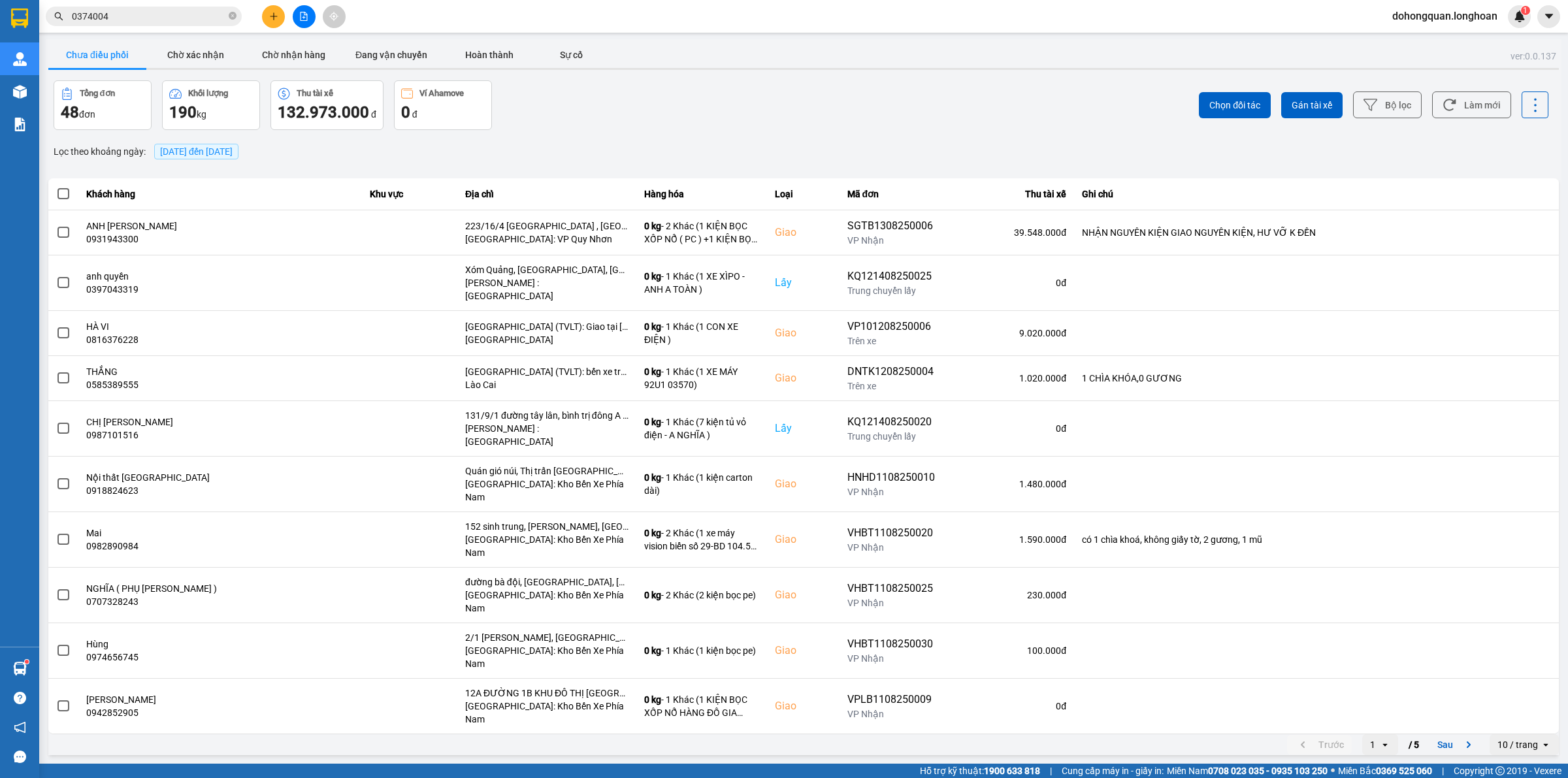
click at [134, 28] on div "Kết quả tìm kiếm ( 154 ) Bộ lọc Mã ĐH Trạng thái Món hàng Thu hộ Tổng cước Chưa…" at bounding box center [784, 16] width 1568 height 32
click at [133, 21] on input "0374004" at bounding box center [149, 17] width 154 height 14
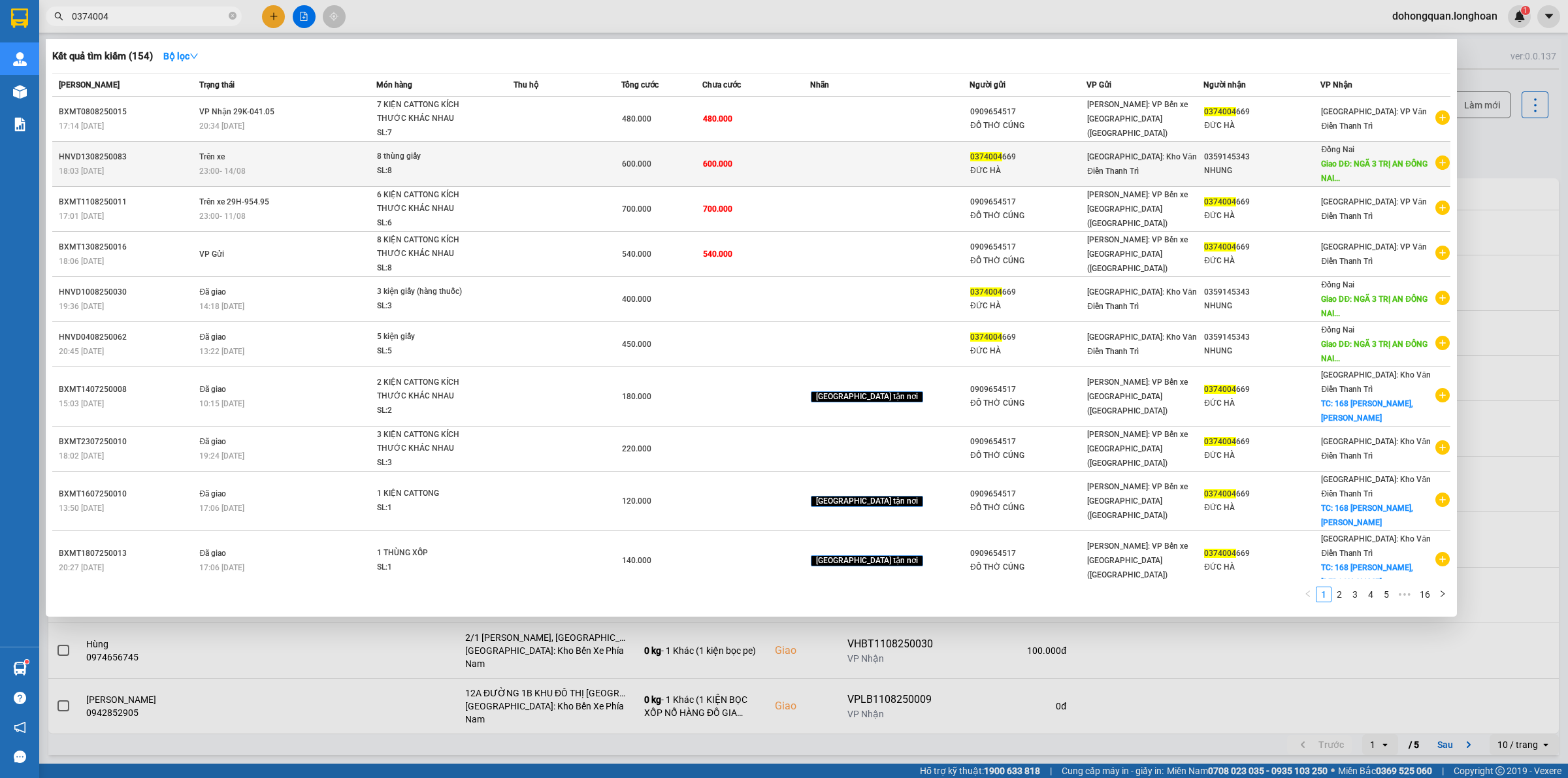
click at [297, 164] on div "23:00 - 14/08" at bounding box center [287, 171] width 176 height 14
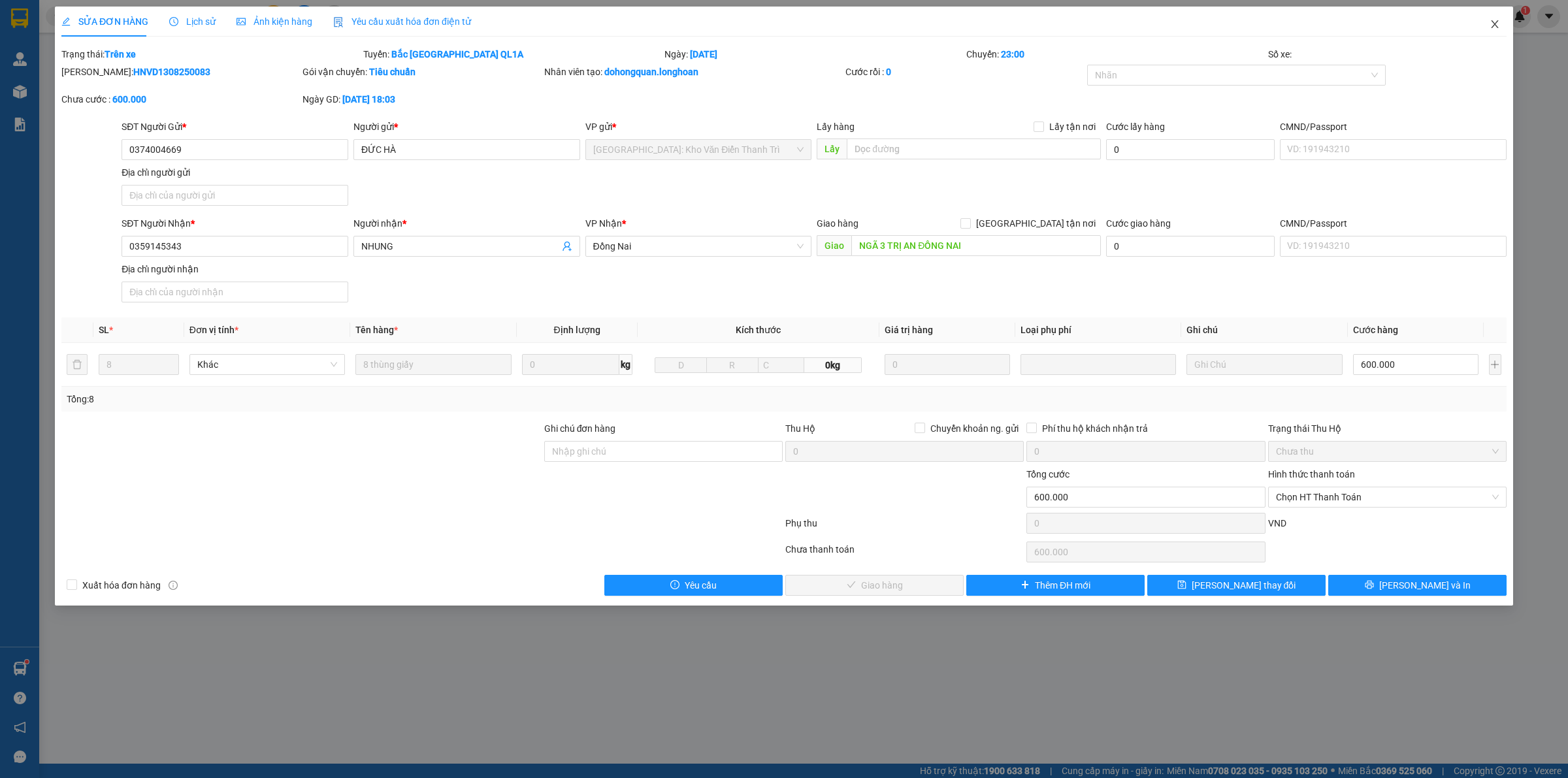
click at [1499, 30] on span "Close" at bounding box center [1495, 24] width 36 height 36
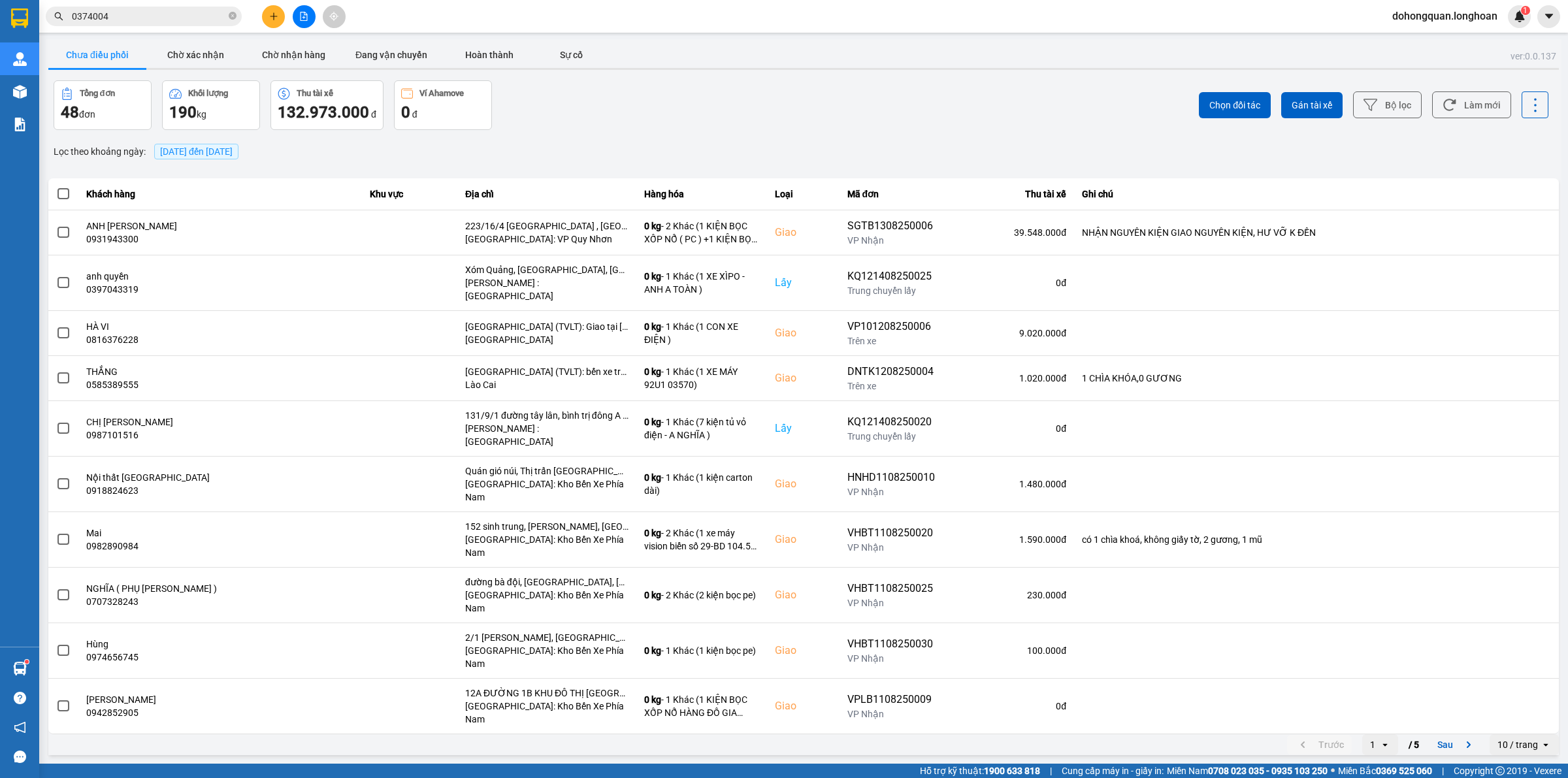
drag, startPoint x: 866, startPoint y: 175, endPoint x: 468, endPoint y: 77, distance: 409.9
click at [863, 175] on div "ver: 0.0.137 Chưa điều phối Chờ xác nhận Chờ nhận hàng Đang vận chuyển Hoàn thà…" at bounding box center [803, 399] width 1516 height 719
click at [228, 21] on span at bounding box center [232, 17] width 8 height 13
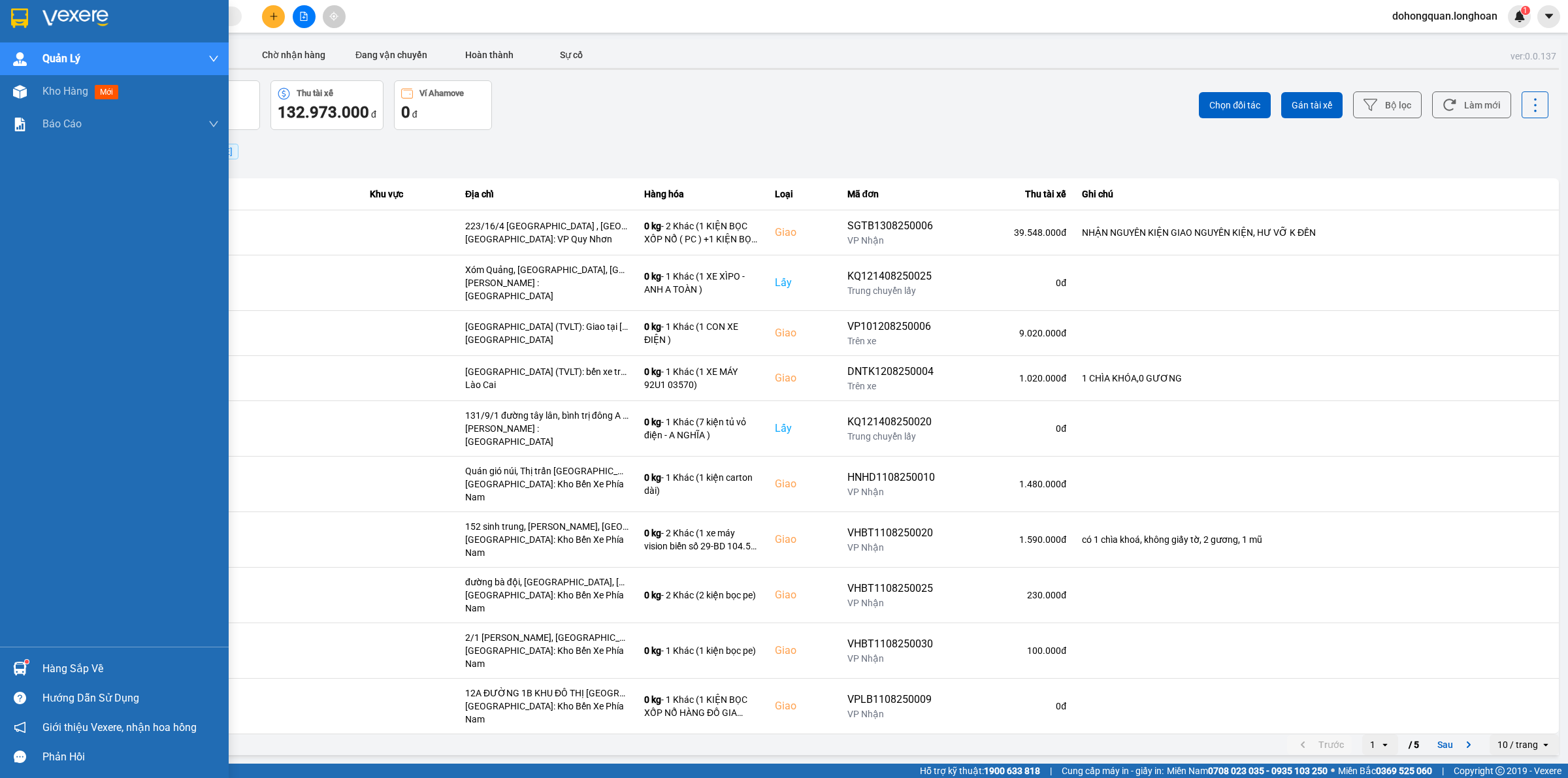
click at [21, 21] on img at bounding box center [20, 18] width 17 height 20
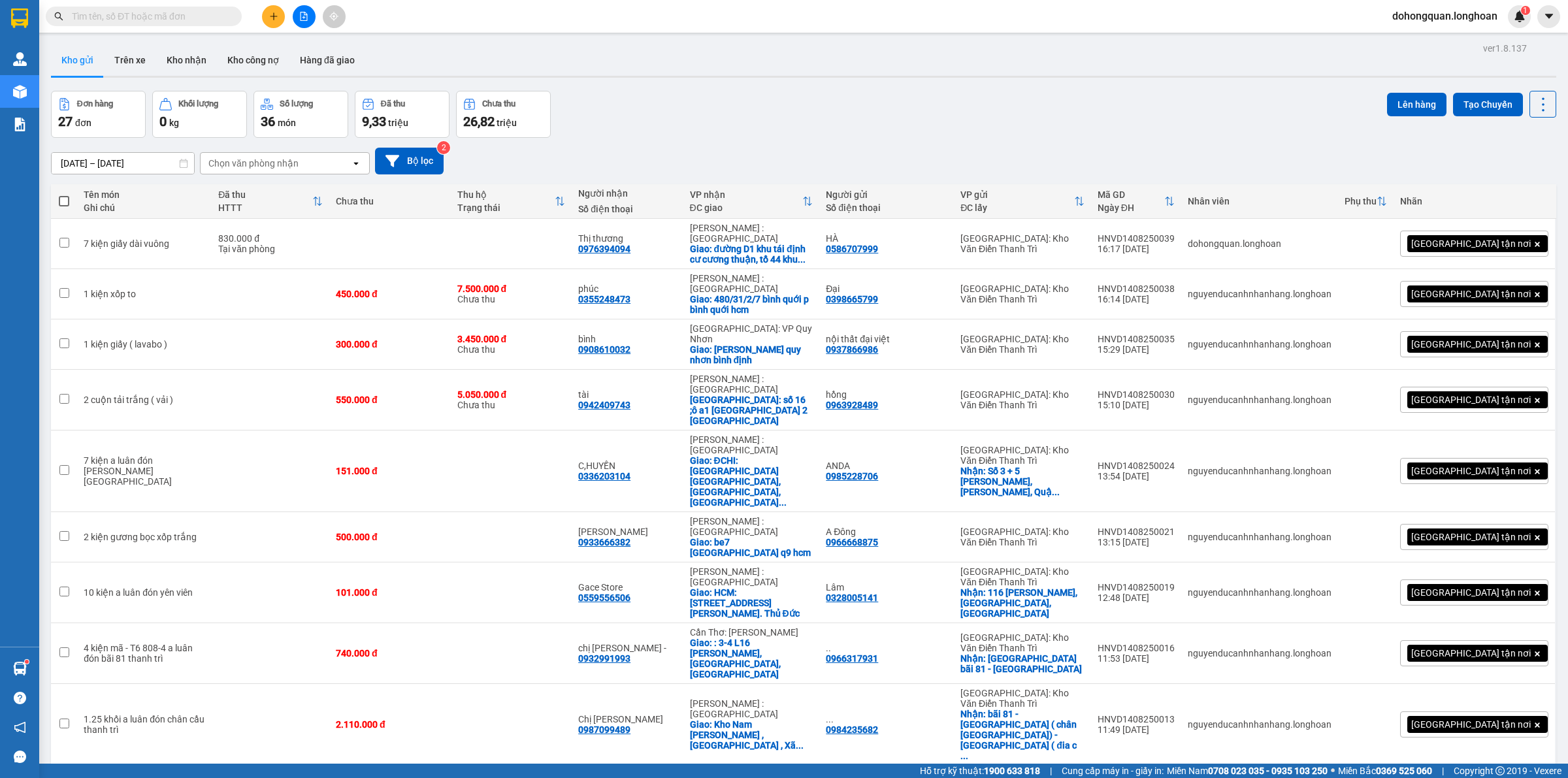
click at [753, 103] on div "Đơn hàng 27 đơn Khối lượng 0 kg Số lượng 36 món Đã thu 9,33 triệu Chưa thu 26,8…" at bounding box center [804, 115] width 1506 height 47
click at [273, 12] on icon "plus" at bounding box center [274, 17] width 9 height 9
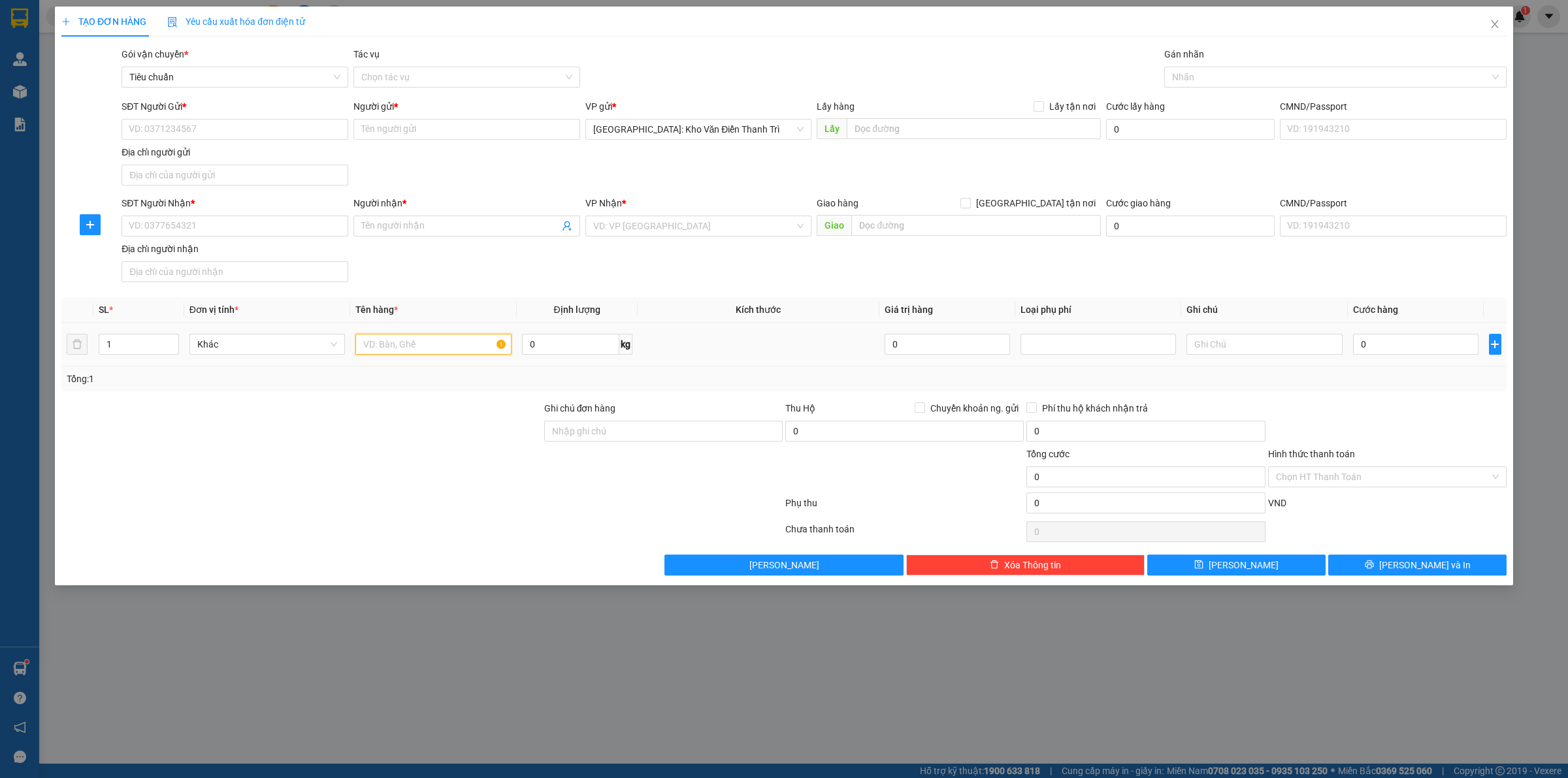
click at [383, 347] on input "text" at bounding box center [433, 344] width 156 height 21
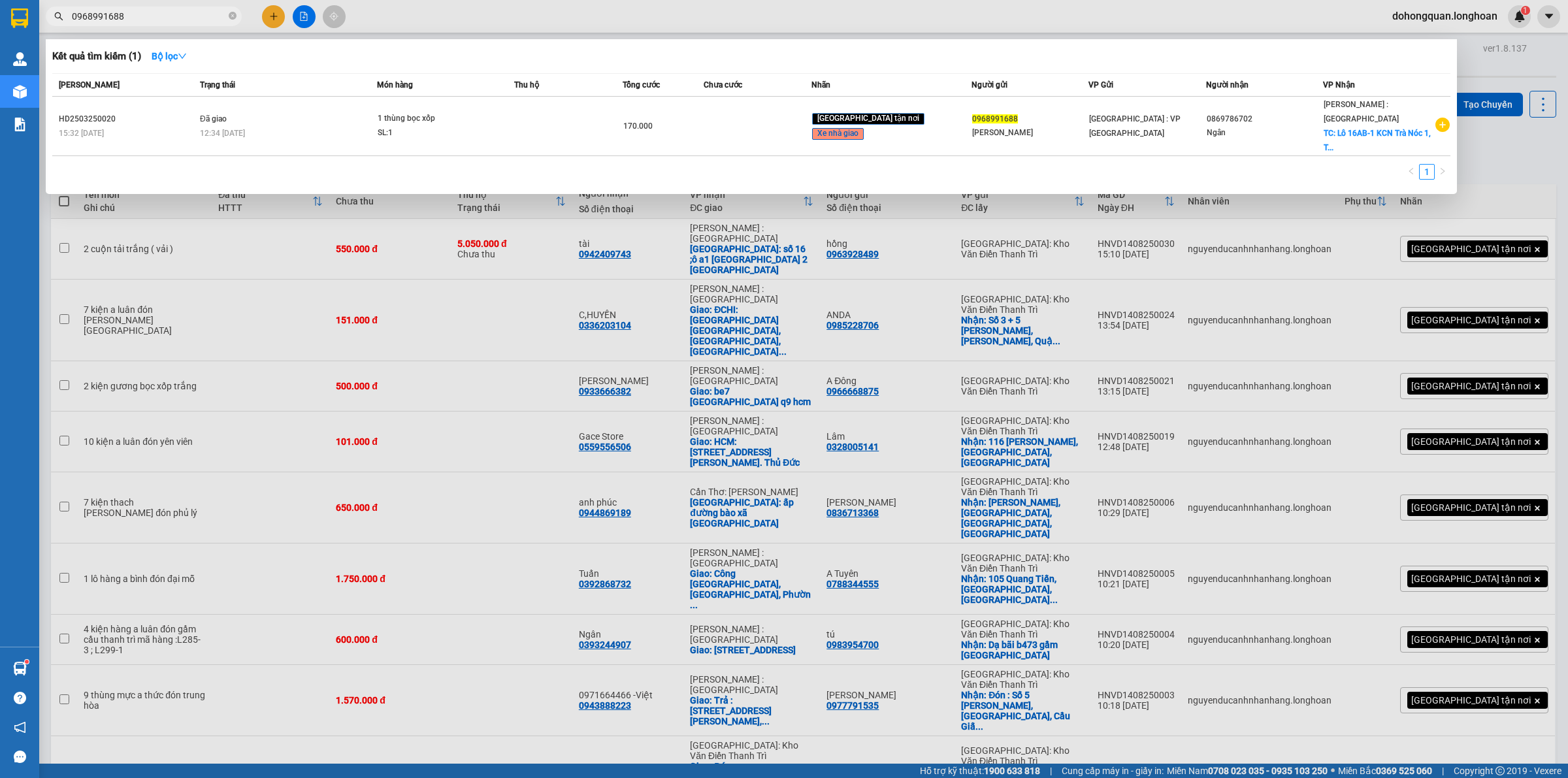
click at [183, 23] on input "0968991688" at bounding box center [149, 17] width 154 height 14
paste input "3632043"
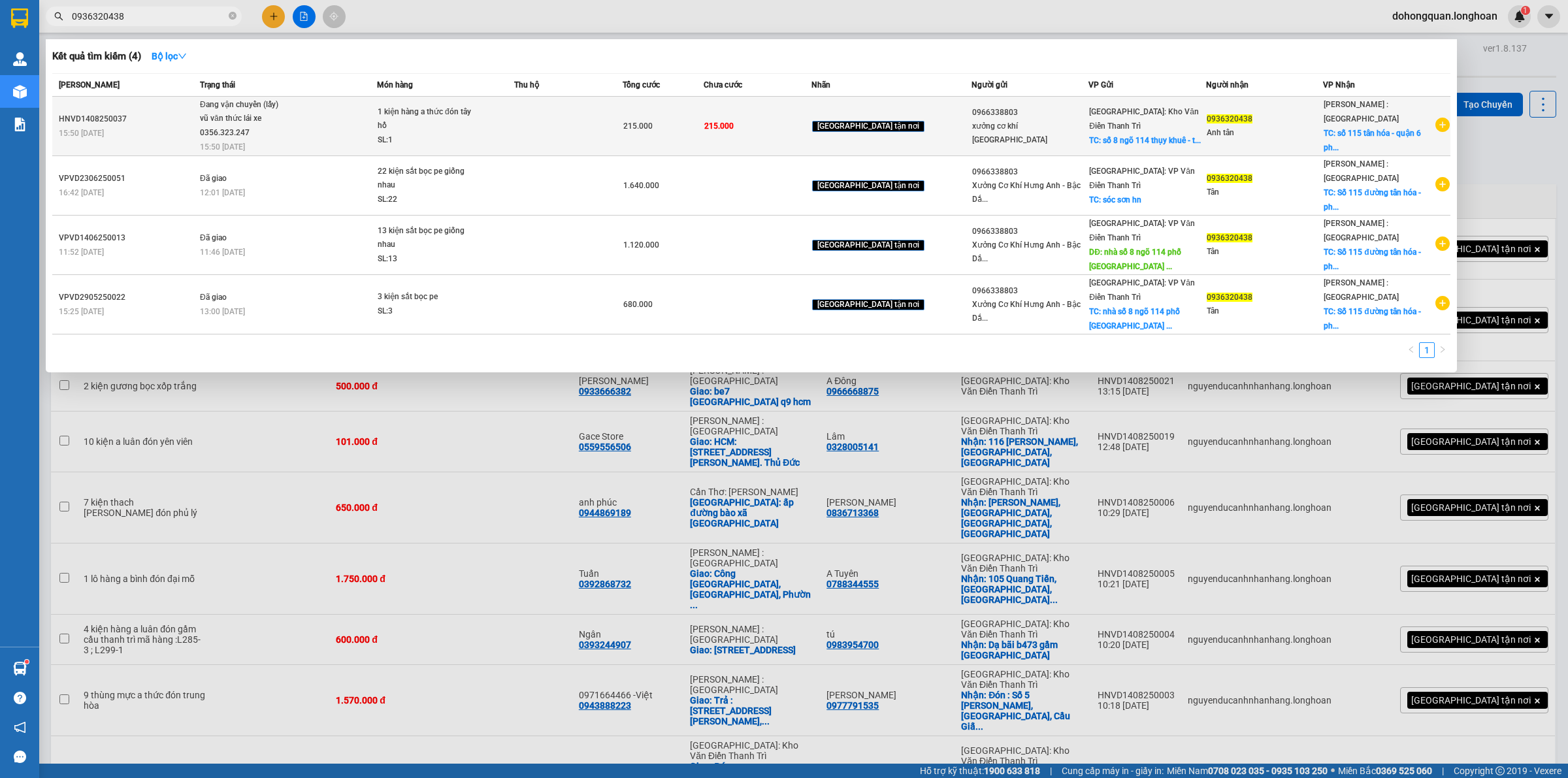
type input "0936320438"
click at [353, 119] on span "Đang vận chuyển (lấy) vũ văn thức lái xe 0356.323.247 15:50 - 14/08" at bounding box center [288, 125] width 176 height 54
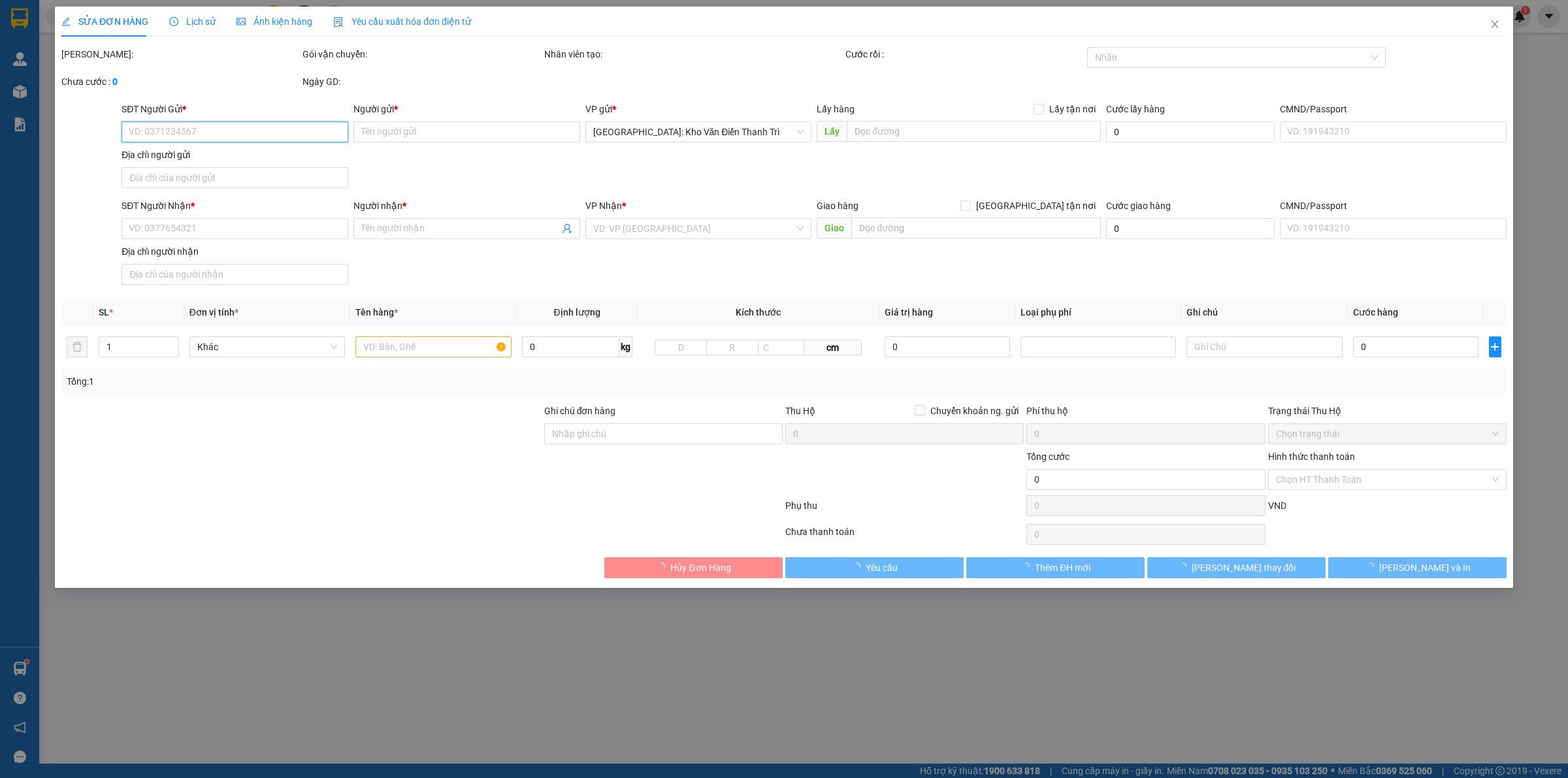
type input "0966338803"
type input "xưởng cơ khí hưng anh"
checkbox input "true"
type input "số 8 ngõ 114 thụy khuê - tây hồ - HN"
type input "0936320438"
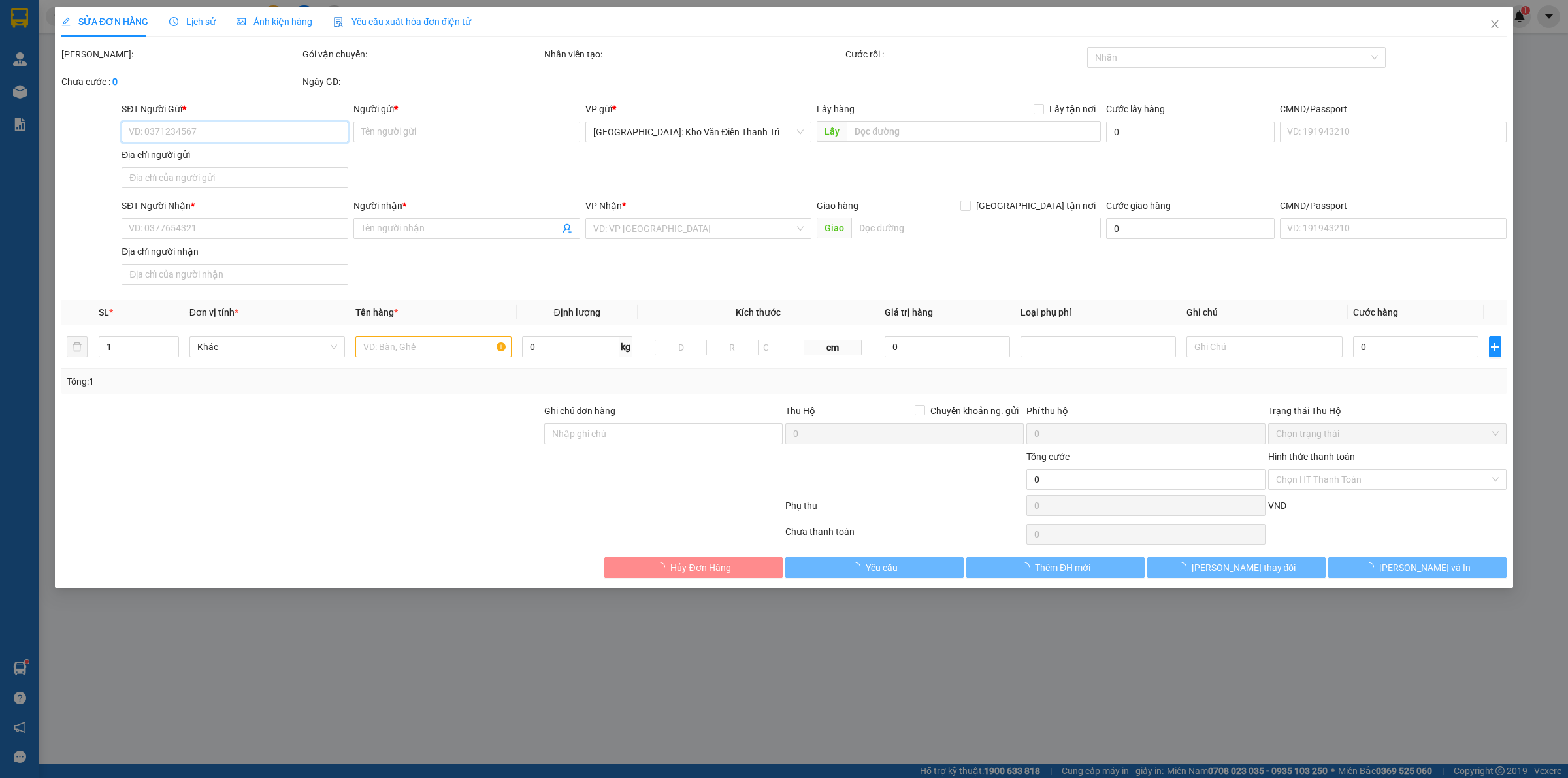
type input "Anh tân"
checkbox input "true"
type input "số 115 tân hóa - quận 6 phường 14 Hồ Chí Minh"
type input "215.000"
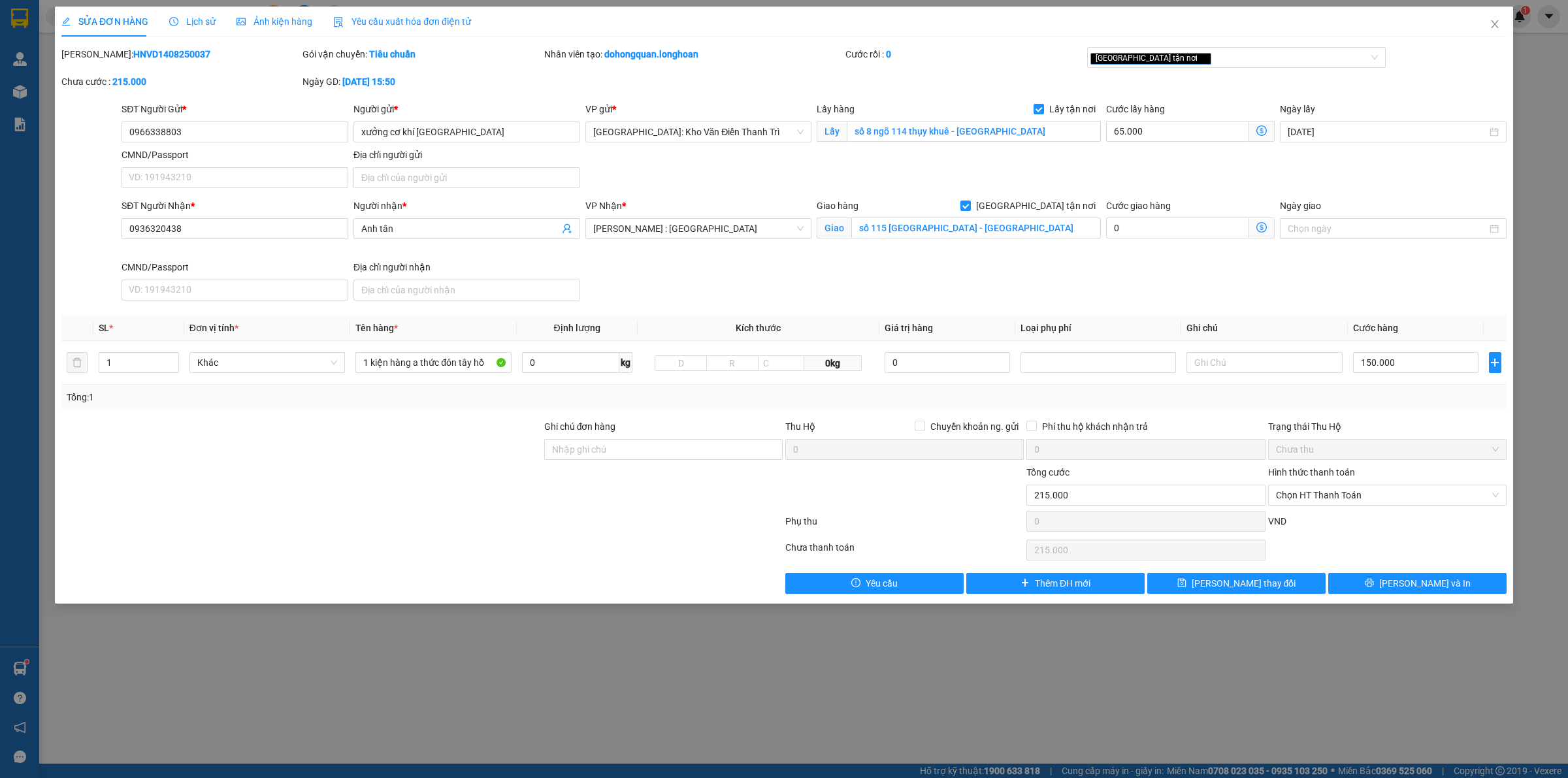
click at [165, 17] on div "SỬA ĐƠN HÀNG Lịch sử Ảnh kiện hàng Yêu cầu xuất hóa đơn điện tử" at bounding box center [266, 21] width 410 height 30
click at [180, 24] on span "Lịch sử" at bounding box center [192, 21] width 47 height 10
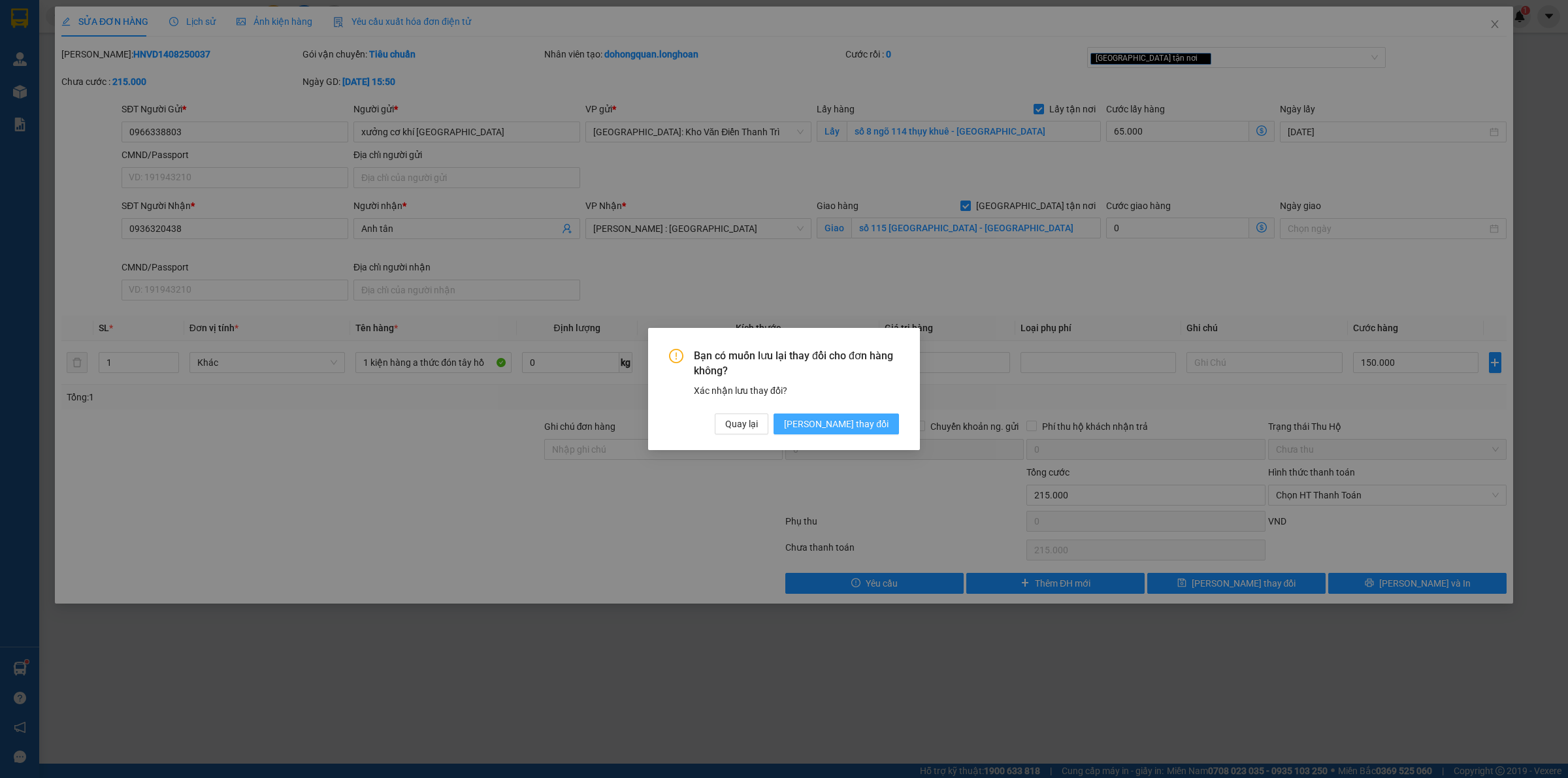
click at [869, 428] on span "[PERSON_NAME] thay đổi" at bounding box center [836, 424] width 104 height 14
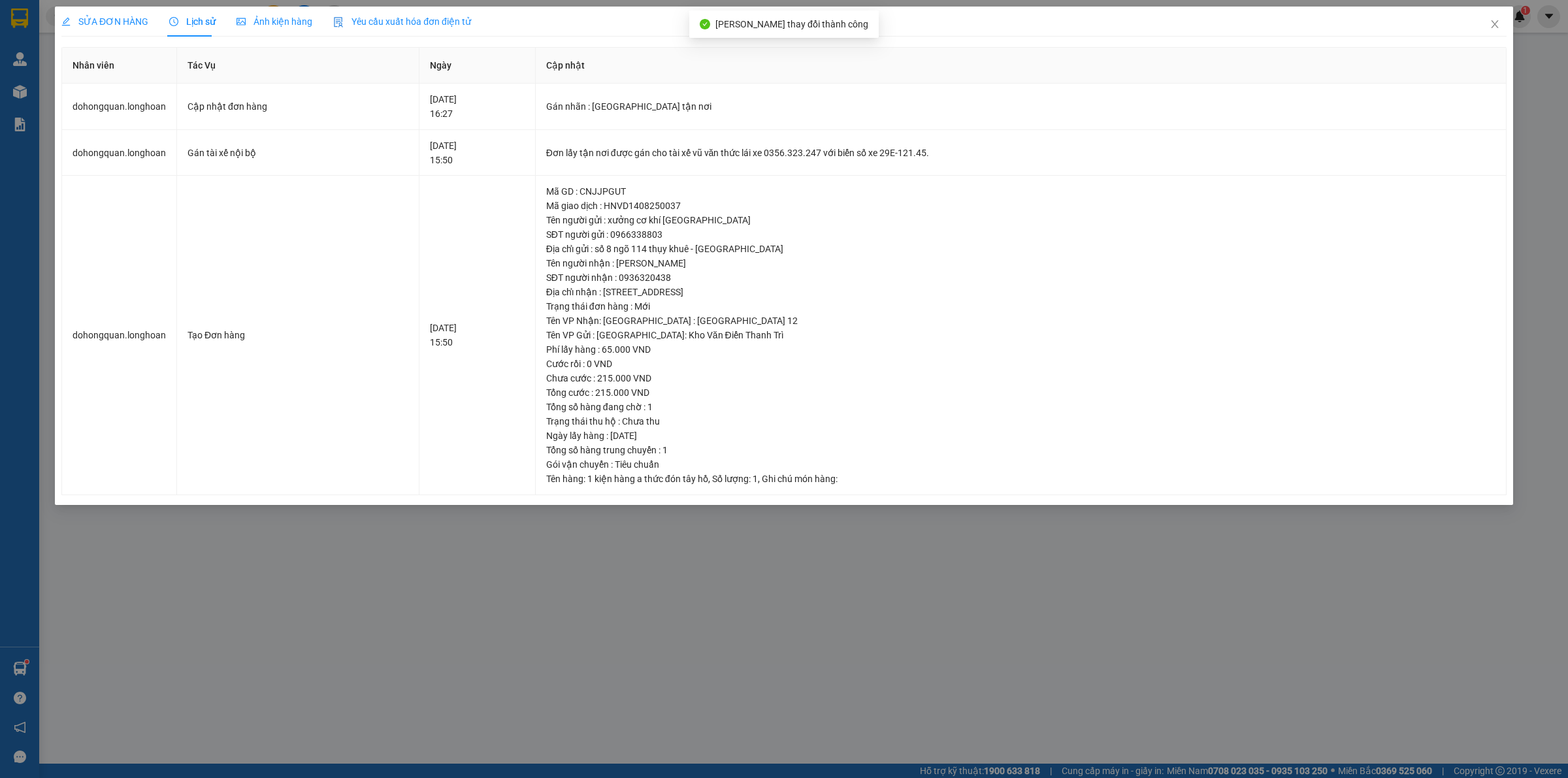
click at [98, 26] on span "SỬA ĐƠN HÀNG" at bounding box center [105, 21] width 87 height 10
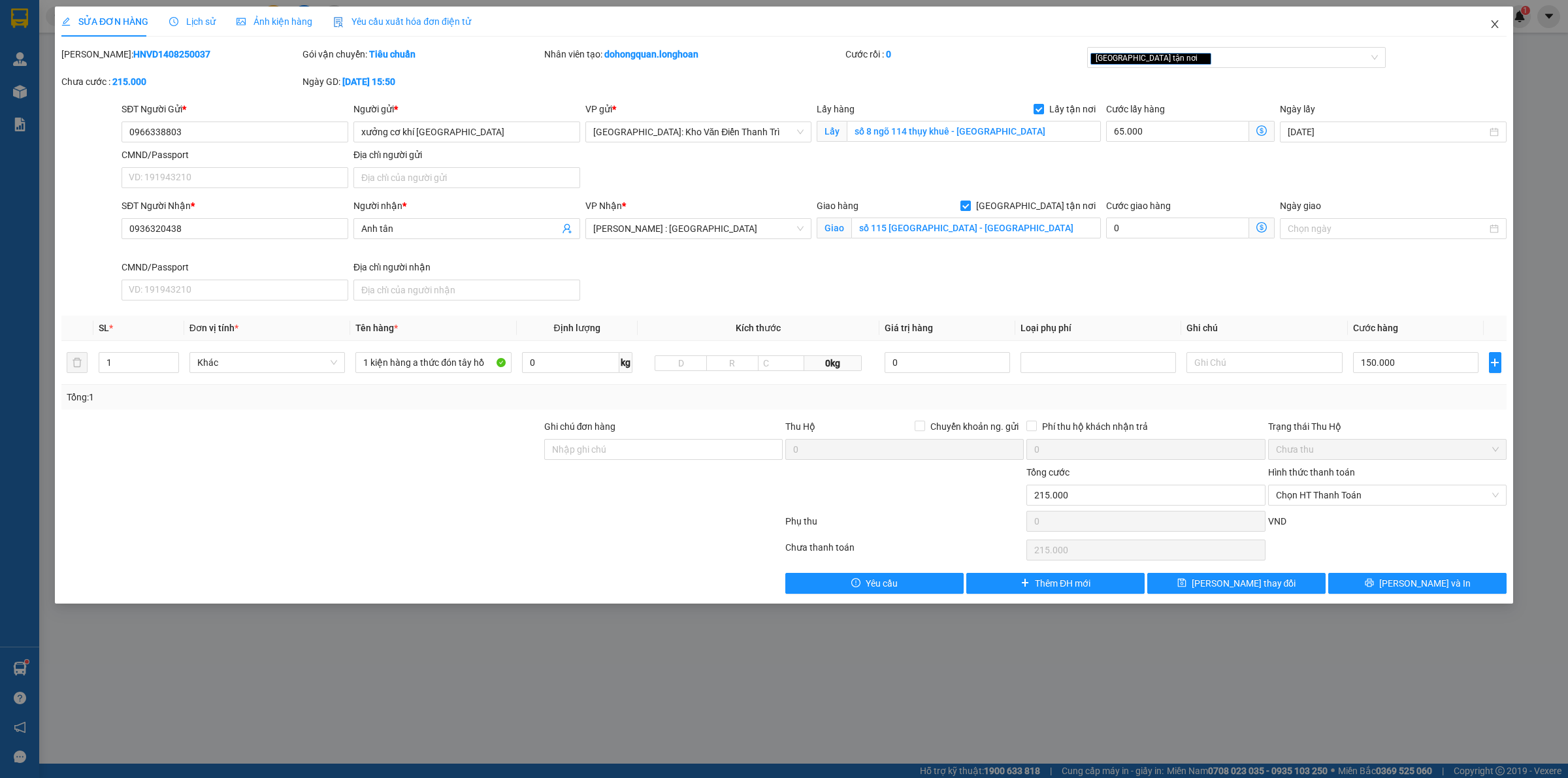
click at [1483, 24] on span "Close" at bounding box center [1495, 24] width 36 height 36
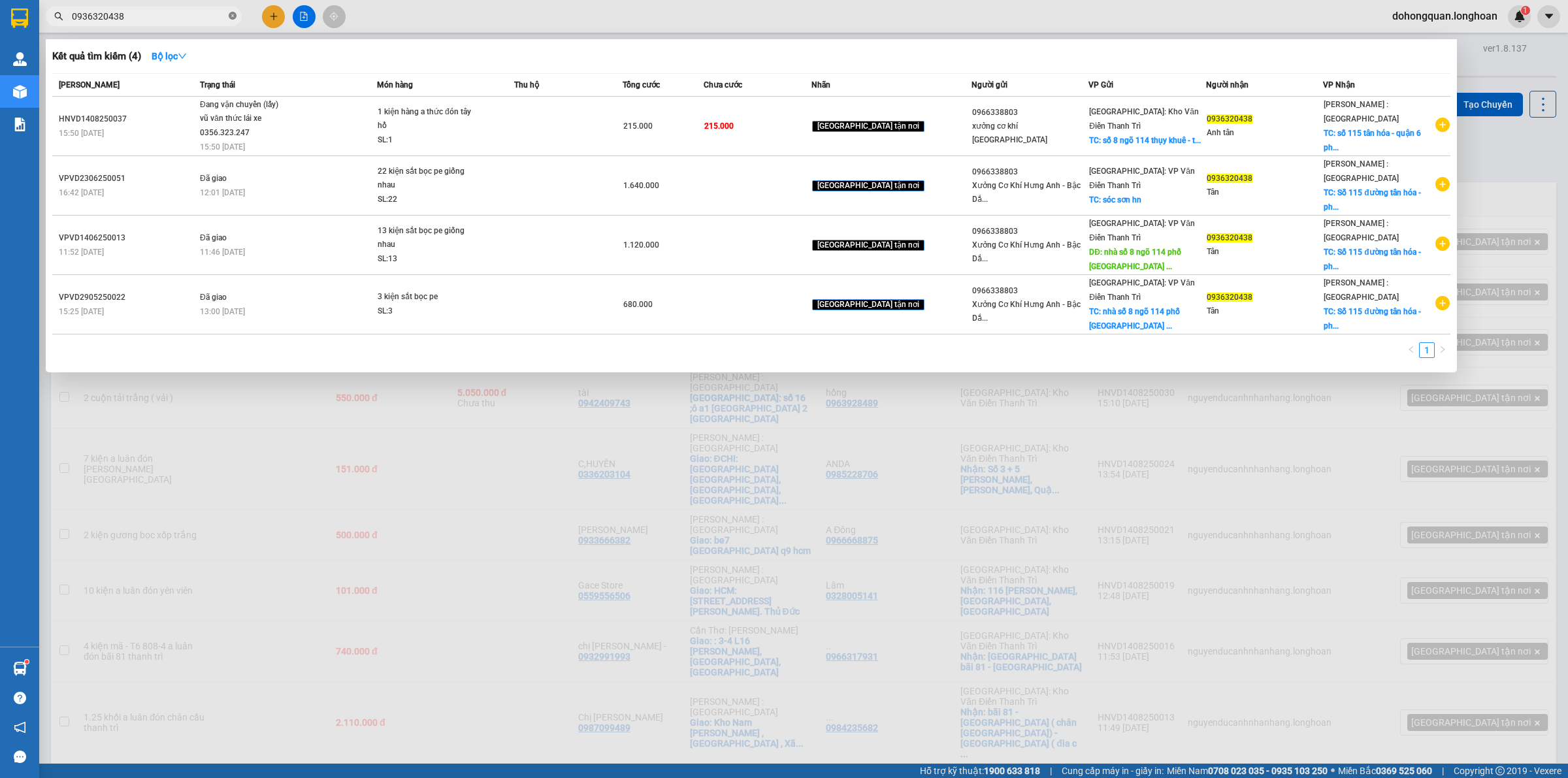
click at [236, 15] on icon "close-circle" at bounding box center [232, 16] width 8 height 8
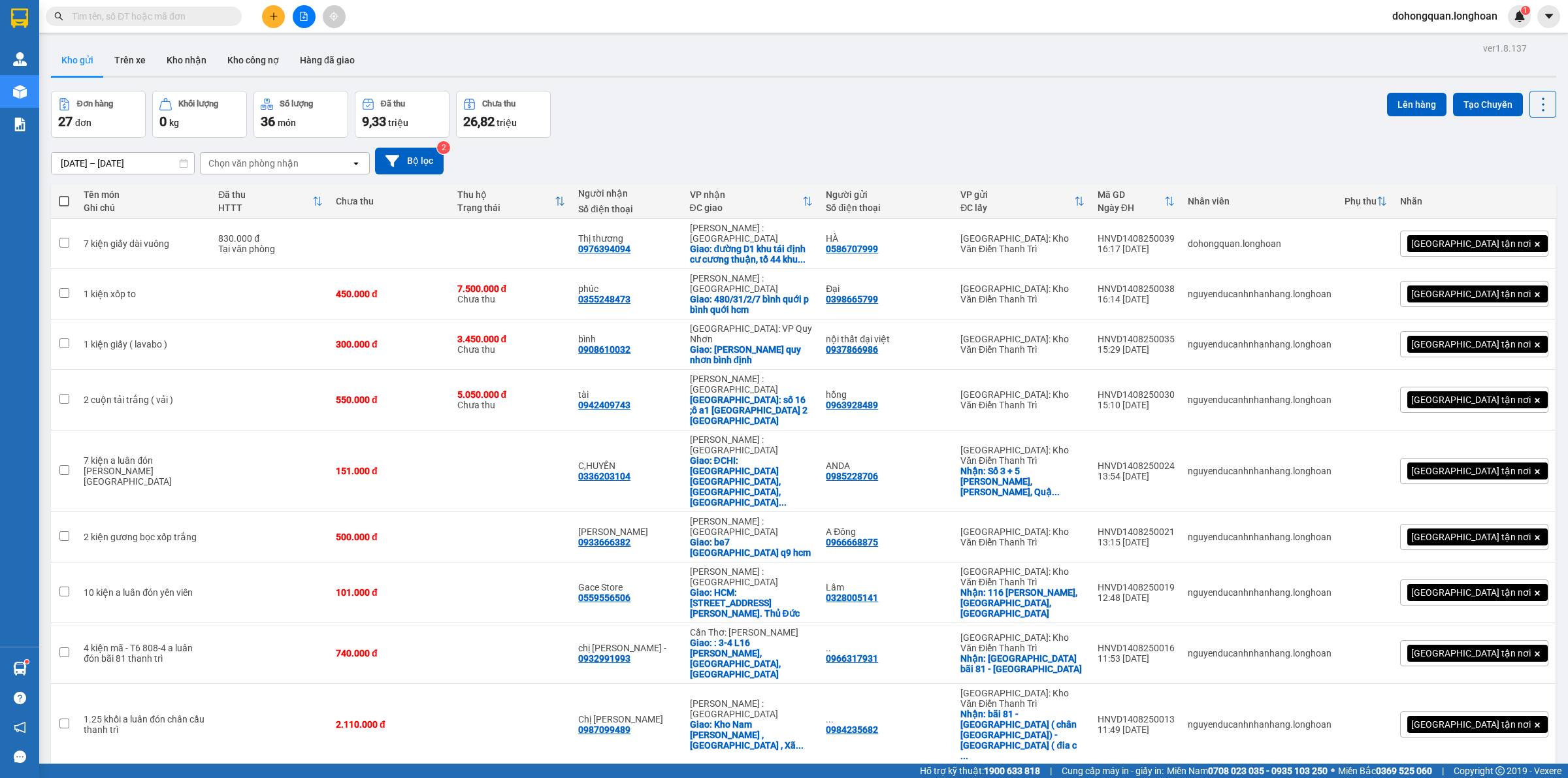
click at [206, 21] on input "text" at bounding box center [149, 17] width 154 height 14
paste input "0968237723"
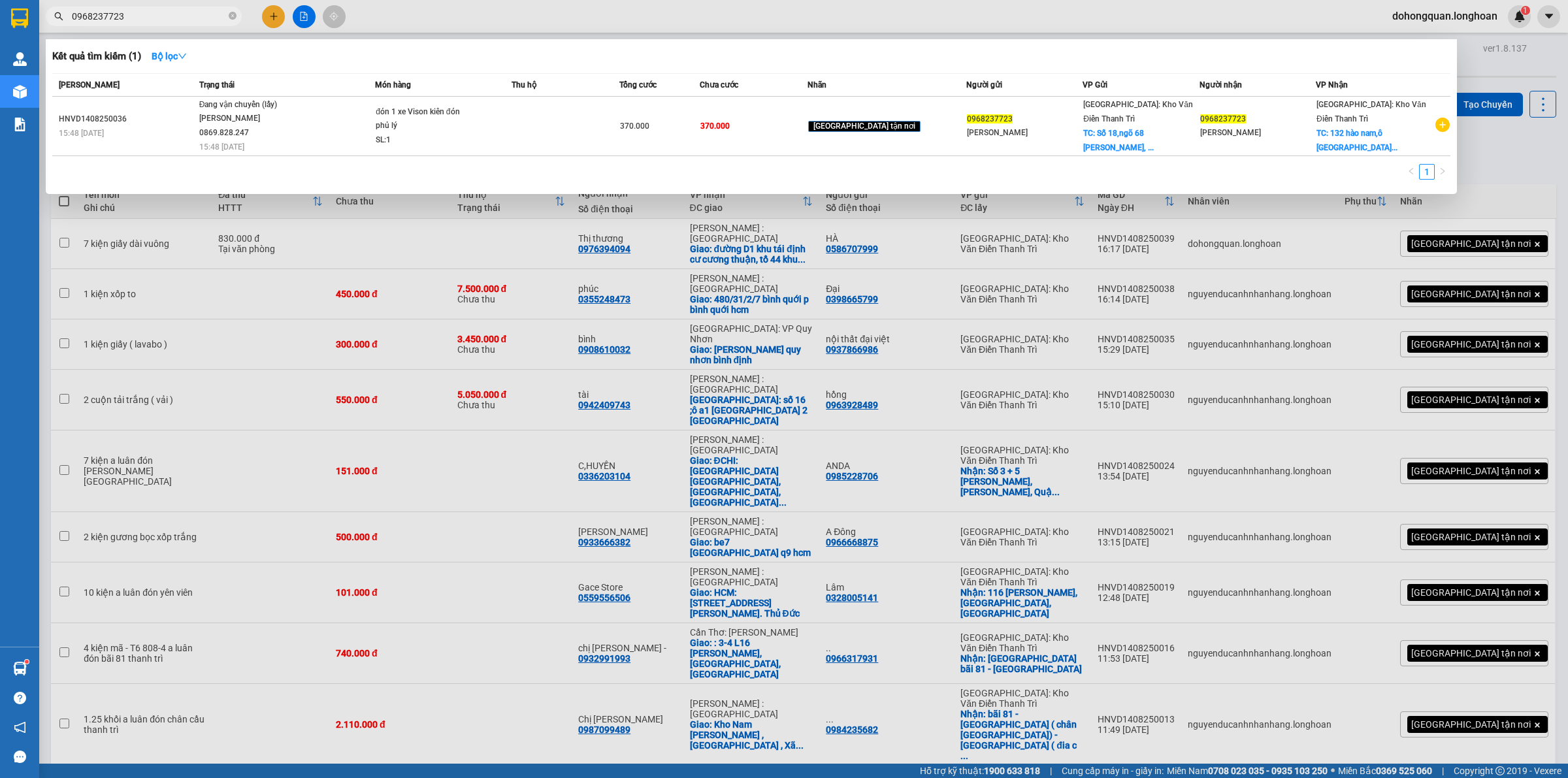
type input "0968237723"
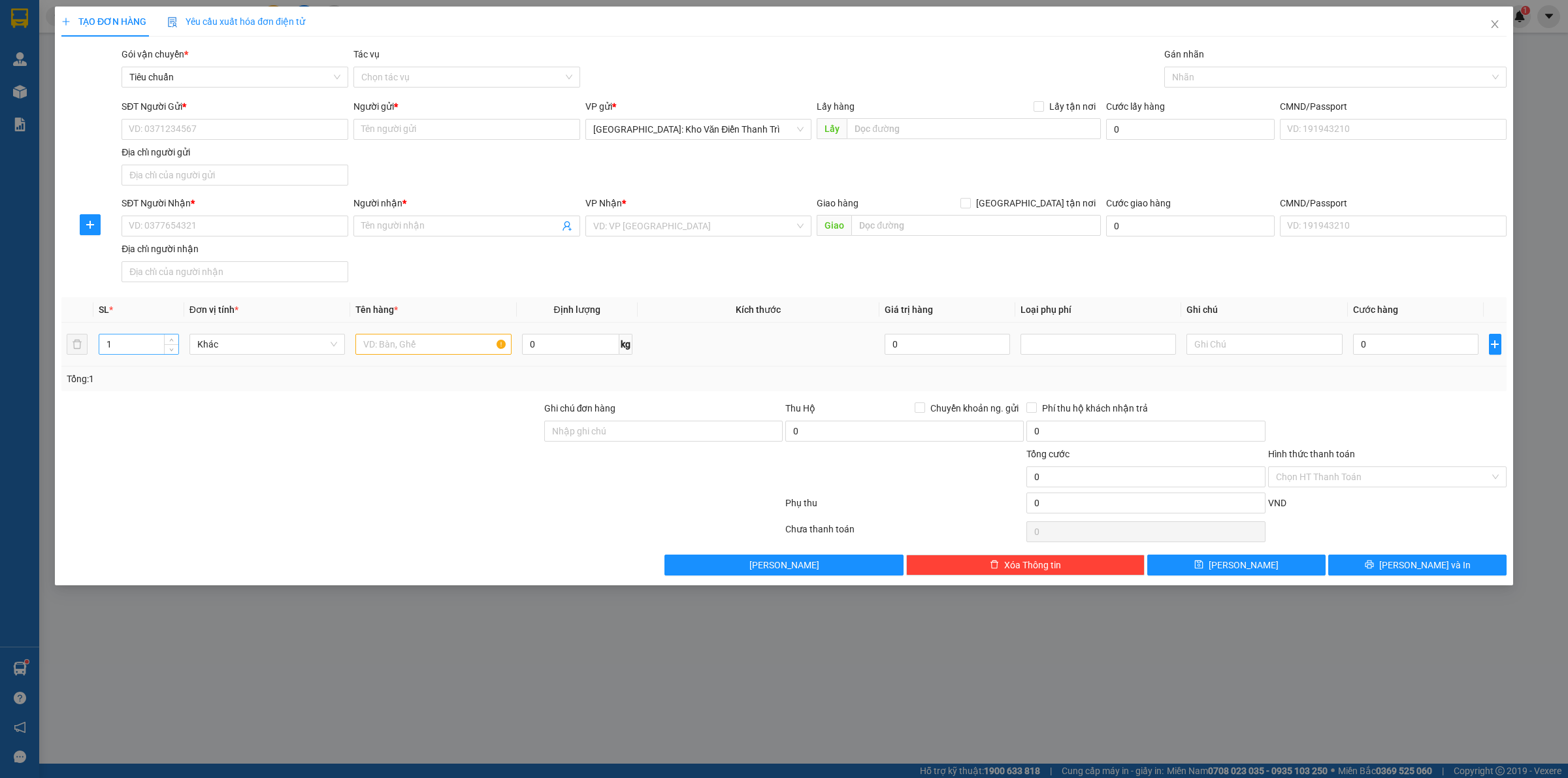
click at [134, 346] on input "1" at bounding box center [139, 344] width 79 height 20
click at [134, 346] on input "12" at bounding box center [139, 344] width 79 height 20
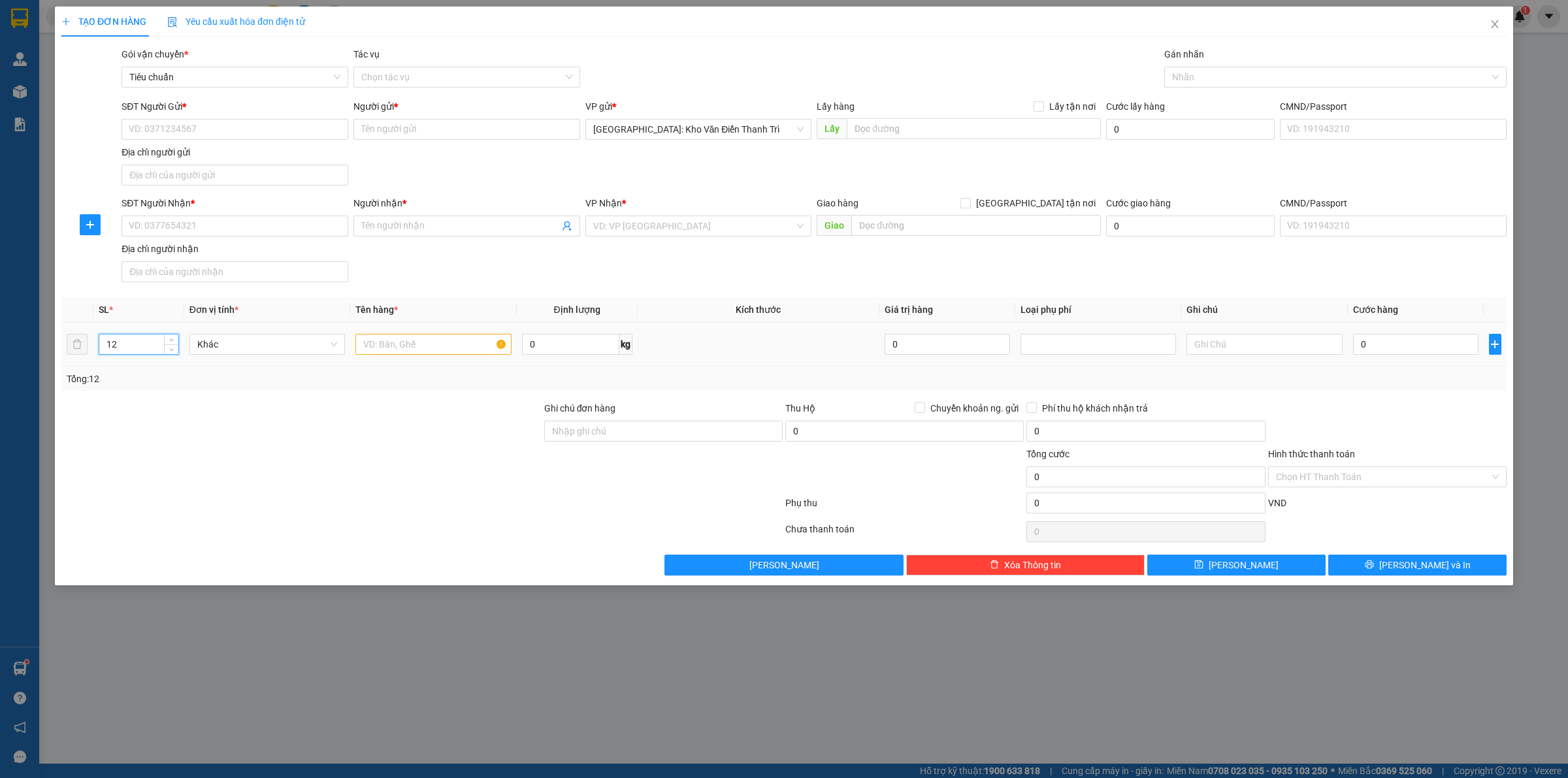
click at [134, 346] on input "12" at bounding box center [139, 344] width 79 height 20
type input "20"
click at [451, 351] on input "text" at bounding box center [433, 344] width 156 height 21
type input "20 can rượu 10L"
click at [197, 132] on input "SĐT Người Gửi *" at bounding box center [235, 130] width 227 height 21
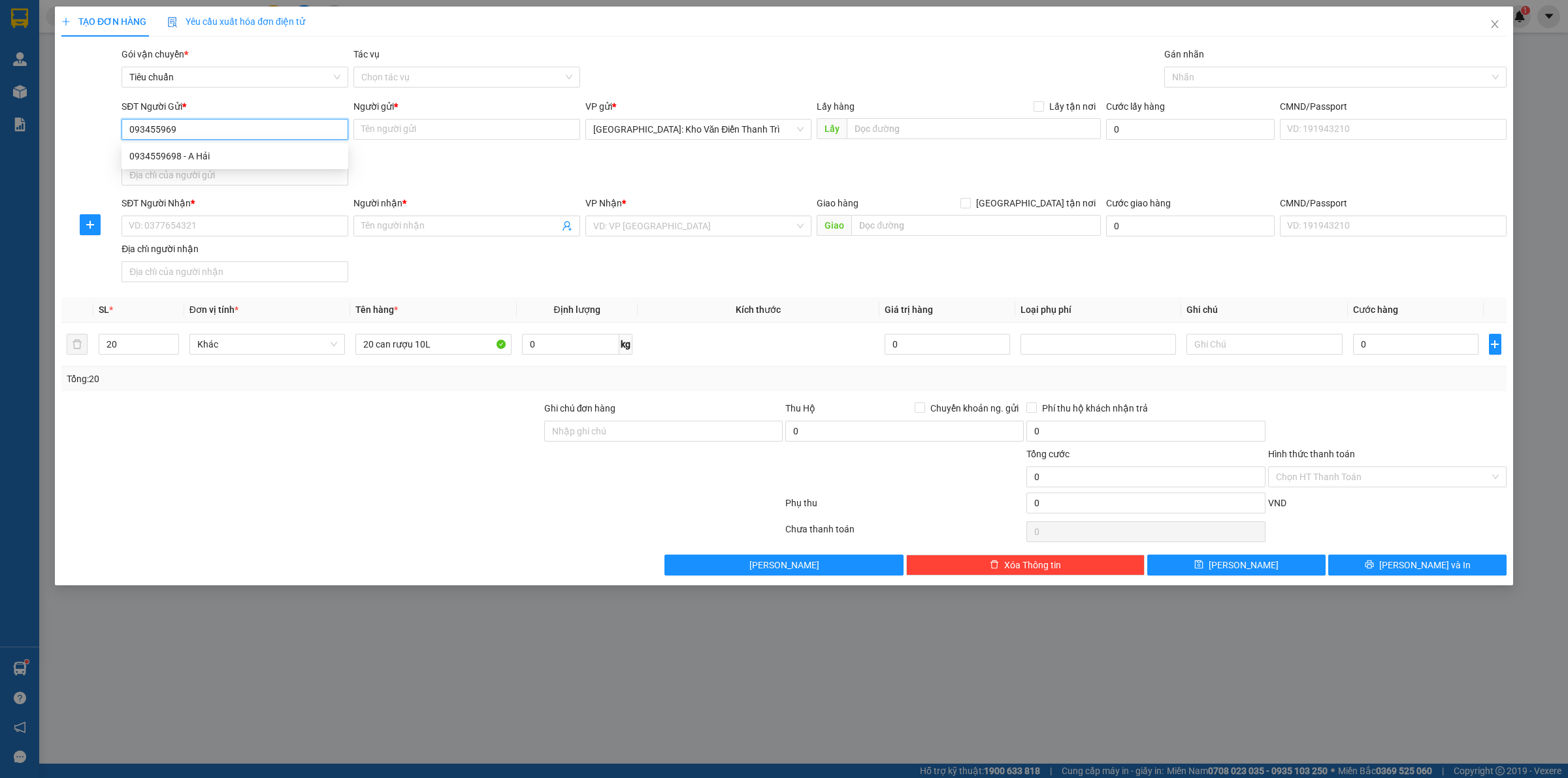
click at [222, 152] on div "0934559698 - A Hải" at bounding box center [235, 156] width 211 height 14
type input "0934559698"
type input "A Hải"
checkbox input "true"
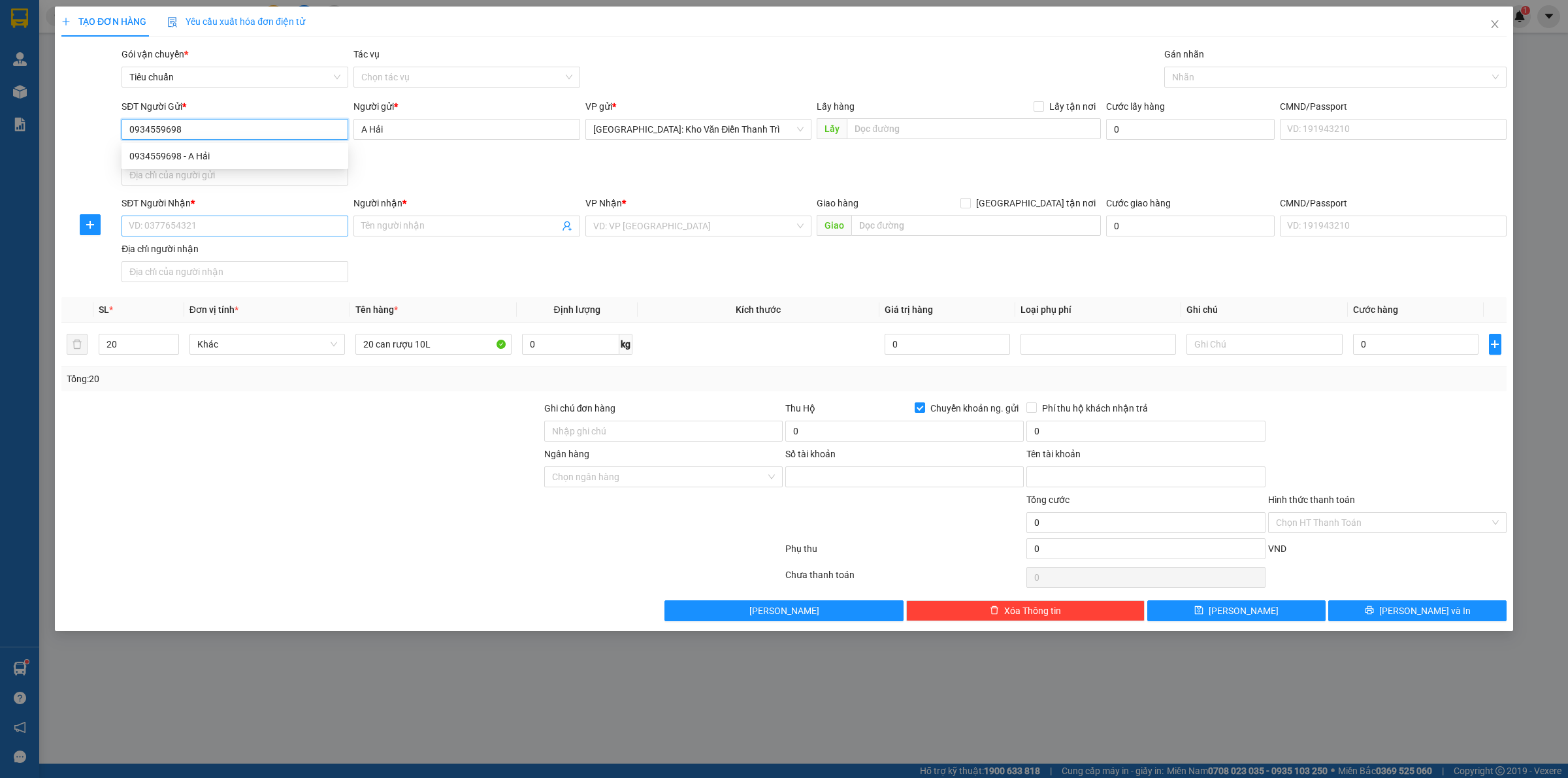
type input "8998956789999"
type input "NGUYEN HOANG HAI"
type input "0934559698"
click at [211, 228] on input "SĐT Người Nhận *" at bounding box center [235, 226] width 227 height 21
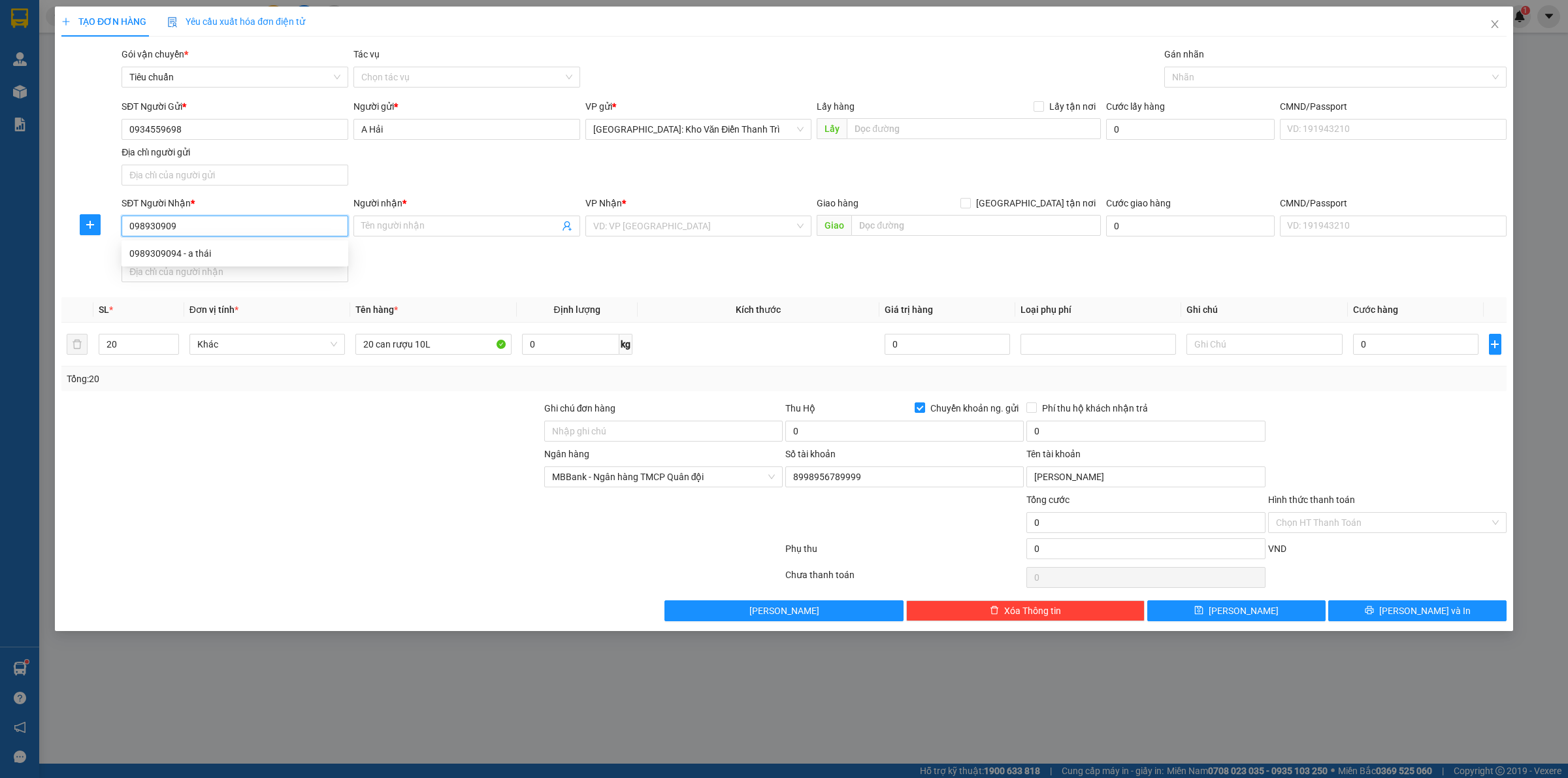
type input "0989309094"
click at [211, 257] on div "0989309094 - a thái" at bounding box center [235, 254] width 211 height 14
type input "a thái"
checkbox input "true"
type input "Số 2 đường 54 phường Tân Phong quận 7 tp Hồ Chí Minh"
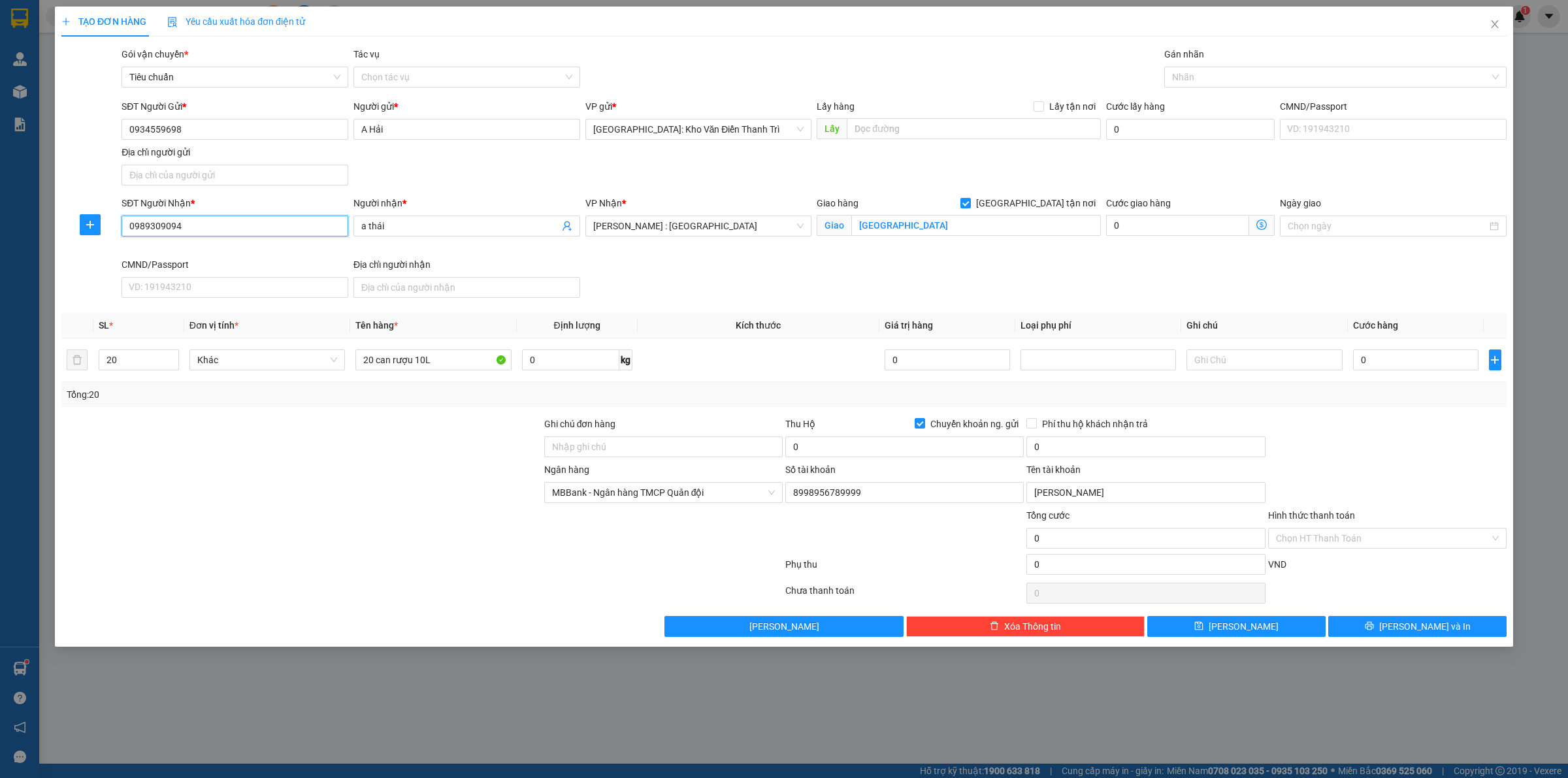
type input "0989309094"
drag, startPoint x: 760, startPoint y: 268, endPoint x: 833, endPoint y: 247, distance: 76.0
click at [763, 265] on div "SĐT Người Nhận * 0989309094 0989309094 Người nhận * a thái VP Nhận * Hồ Chí Min…" at bounding box center [814, 250] width 1390 height 107
click at [909, 227] on input "Số 2 đường 54 phường Tân Phong quận 7 tp Hồ Chí Minh" at bounding box center [976, 225] width 250 height 21
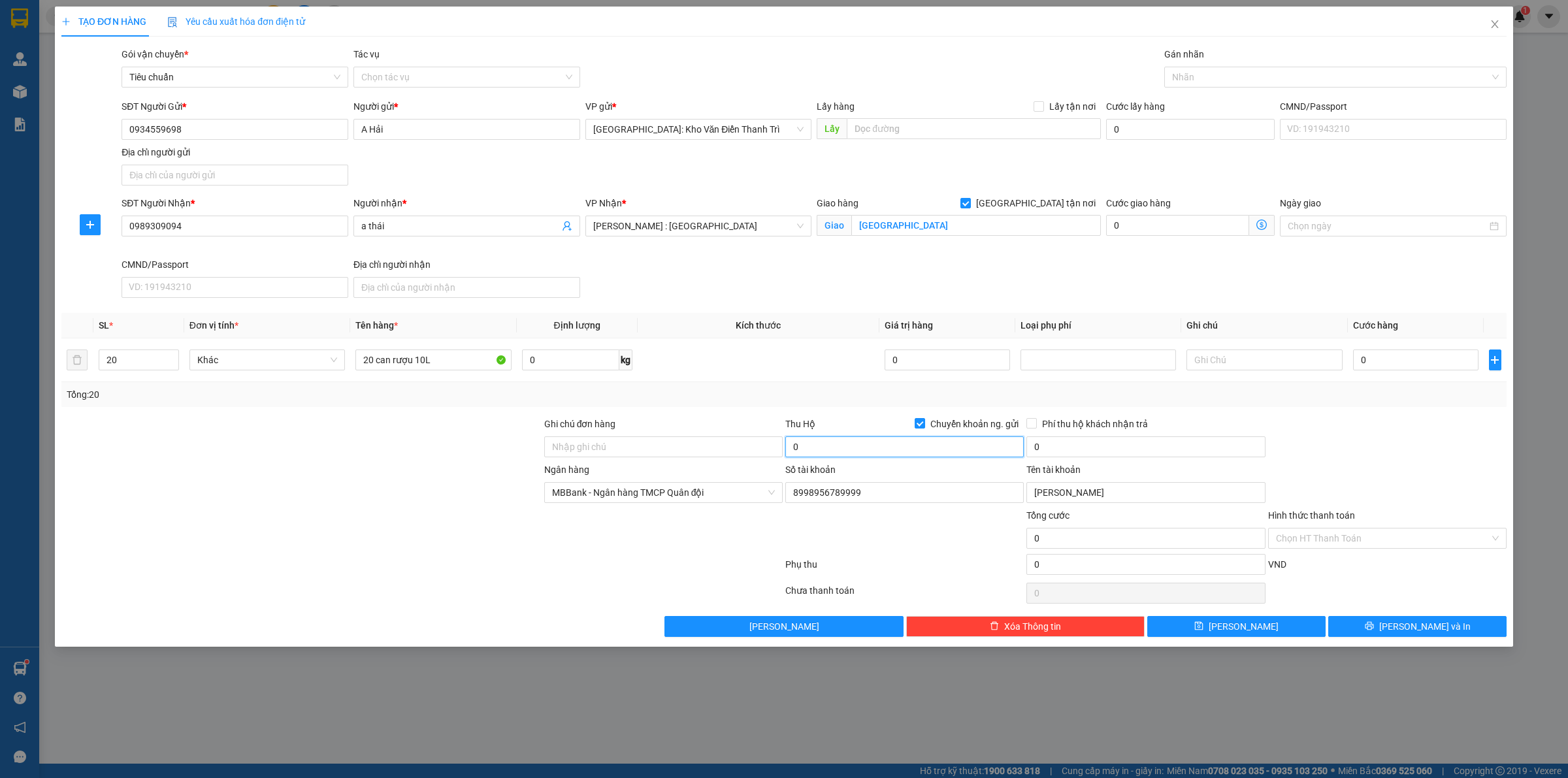
click at [825, 441] on input "0" at bounding box center [904, 446] width 239 height 21
type input "17.000.000"
click at [1361, 400] on div "Tổng: 20" at bounding box center [784, 394] width 1435 height 14
click at [1196, 75] on div at bounding box center [1329, 77] width 323 height 16
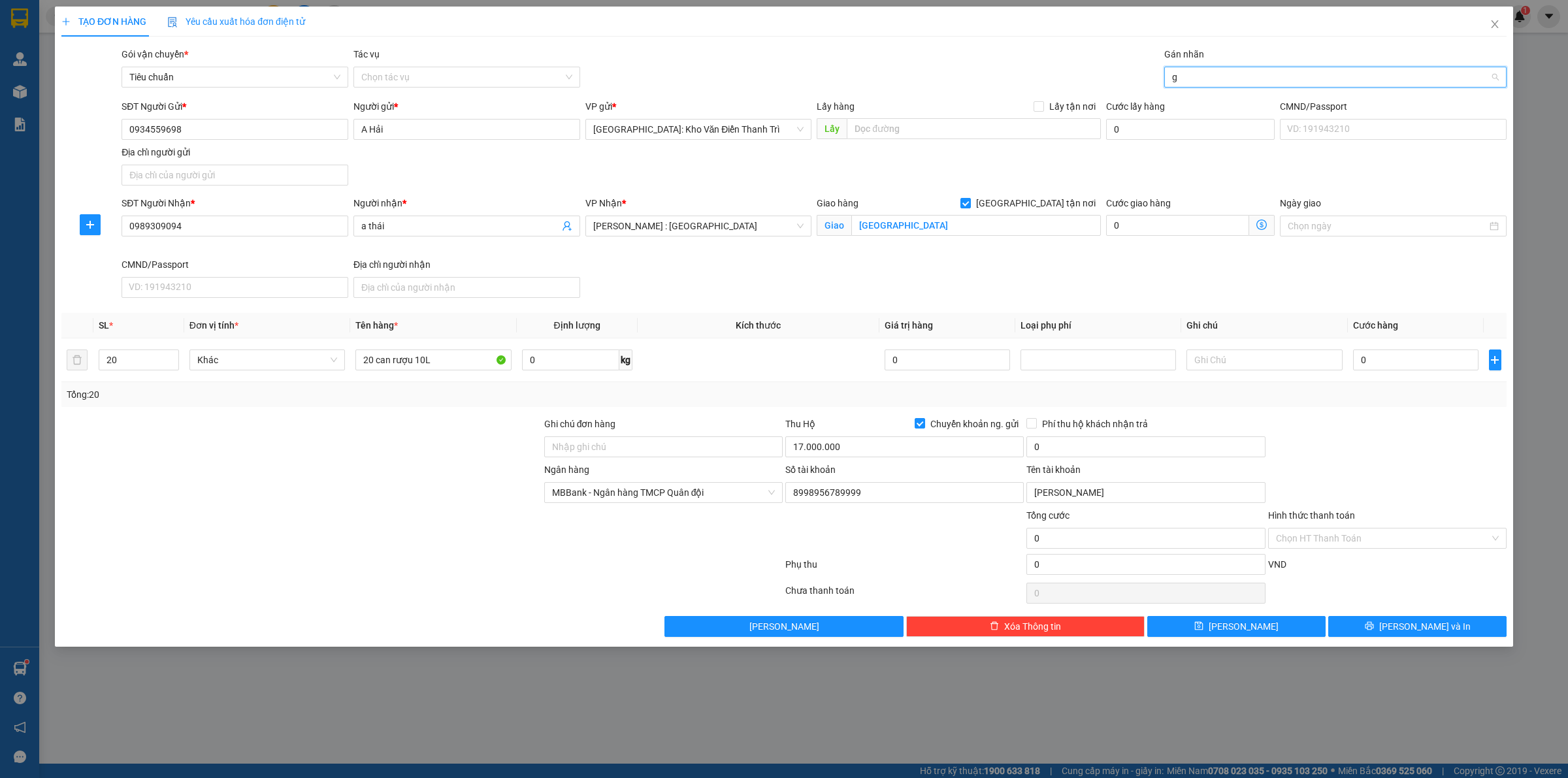
type input "gt"
click at [1196, 92] on div "[GEOGRAPHIC_DATA] tận nơi" at bounding box center [1335, 103] width 342 height 21
click at [995, 246] on div "Giao hàng Giao tận nơi Giao Số 2 đường 54 phường Tân Phong quận 7 tp Hồ Chí Minh" at bounding box center [959, 227] width 289 height 62
click at [1379, 358] on input "0" at bounding box center [1416, 359] width 126 height 21
type input "1"
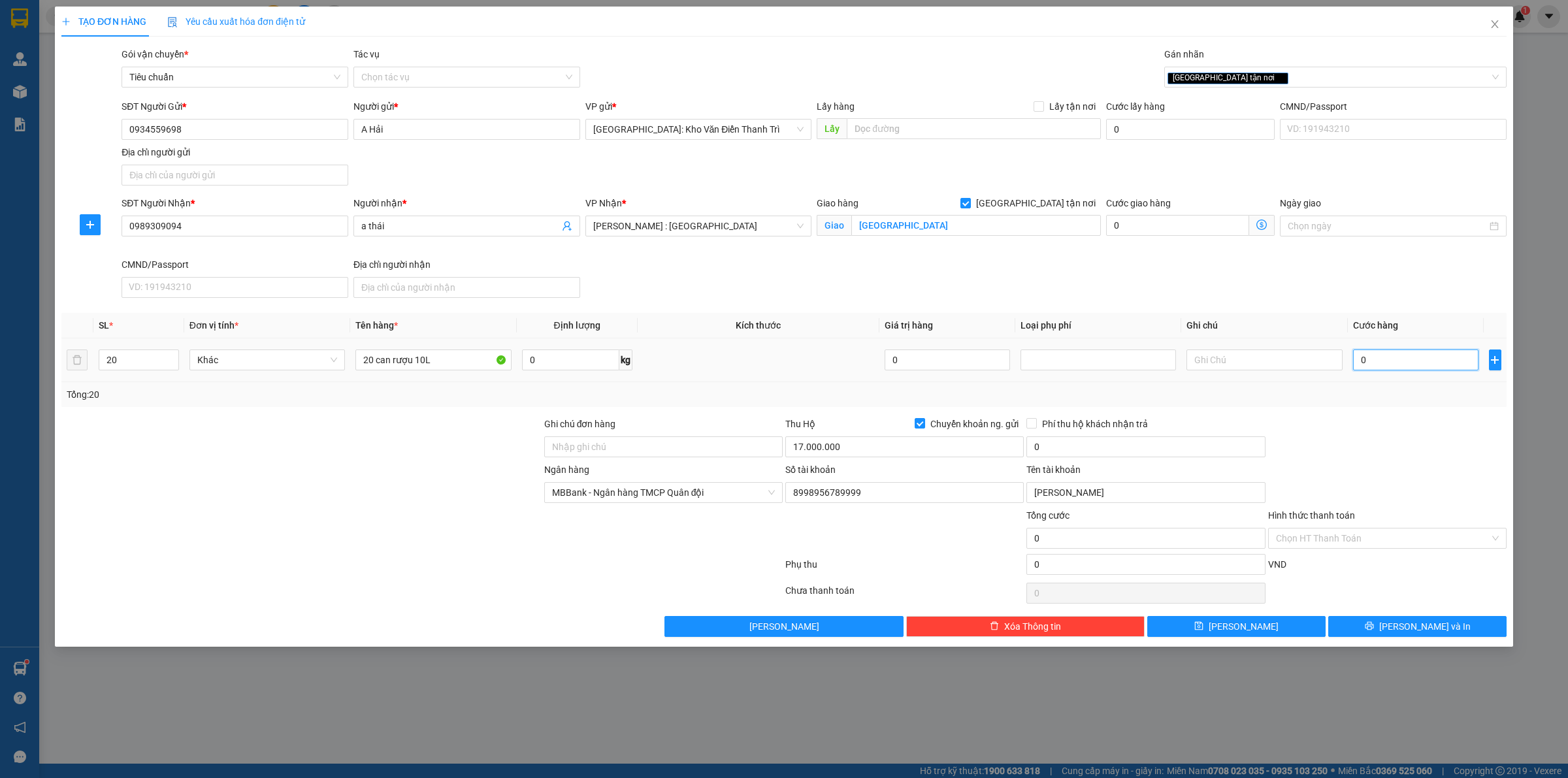
type input "1"
type input "11"
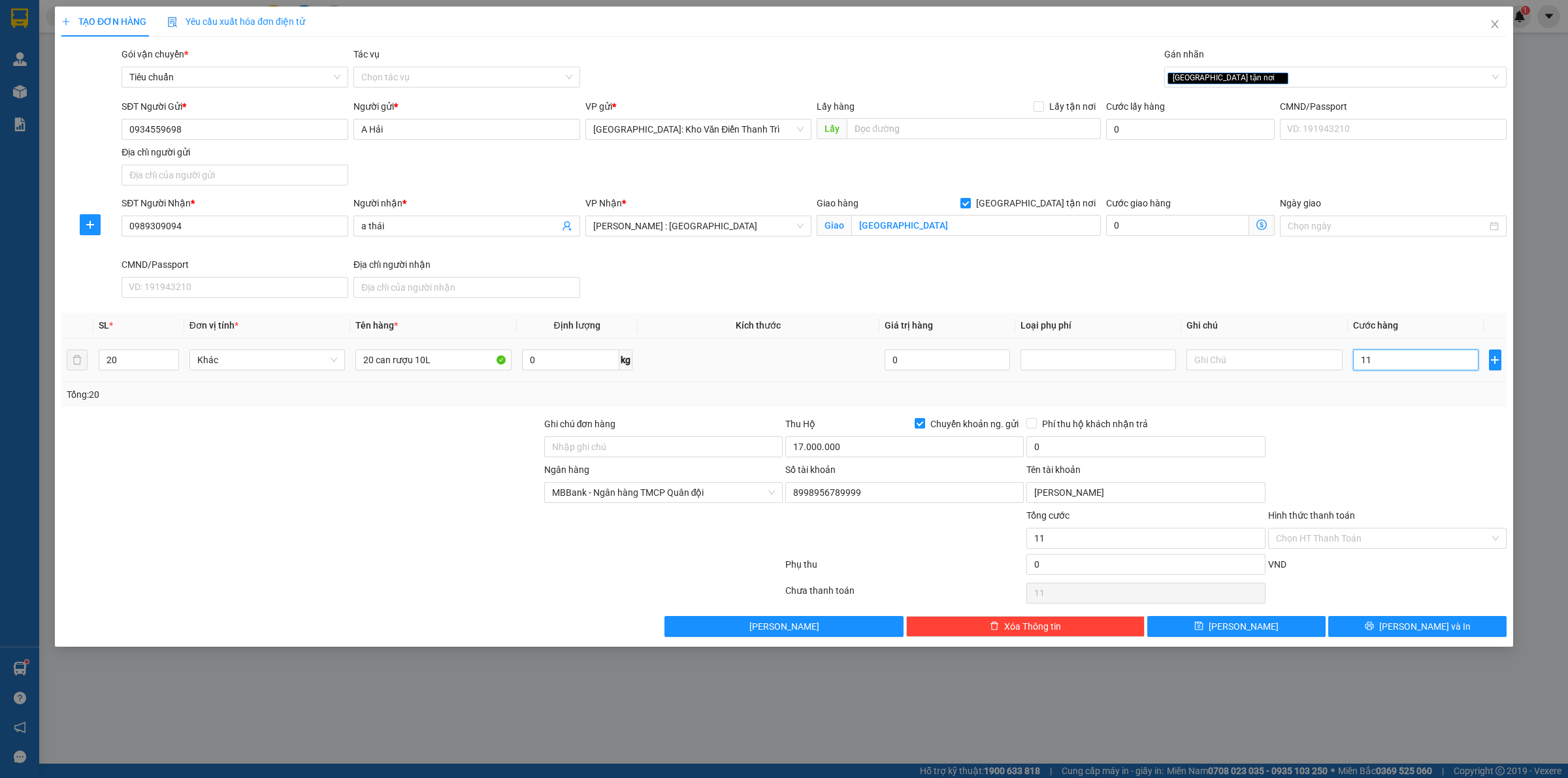
type input "115"
type input "1.150"
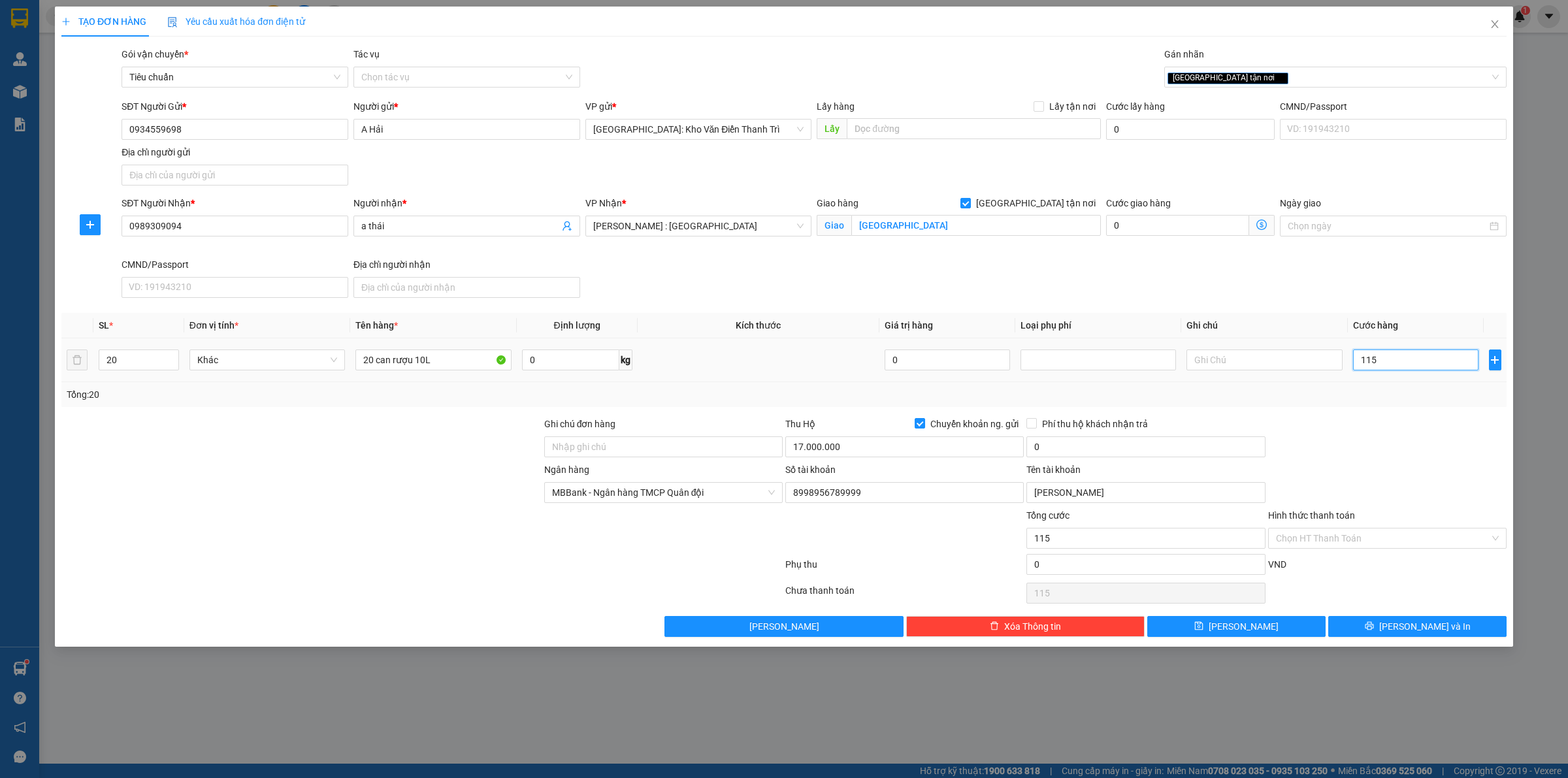
type input "1.150"
type input "11.500"
type input "115.000"
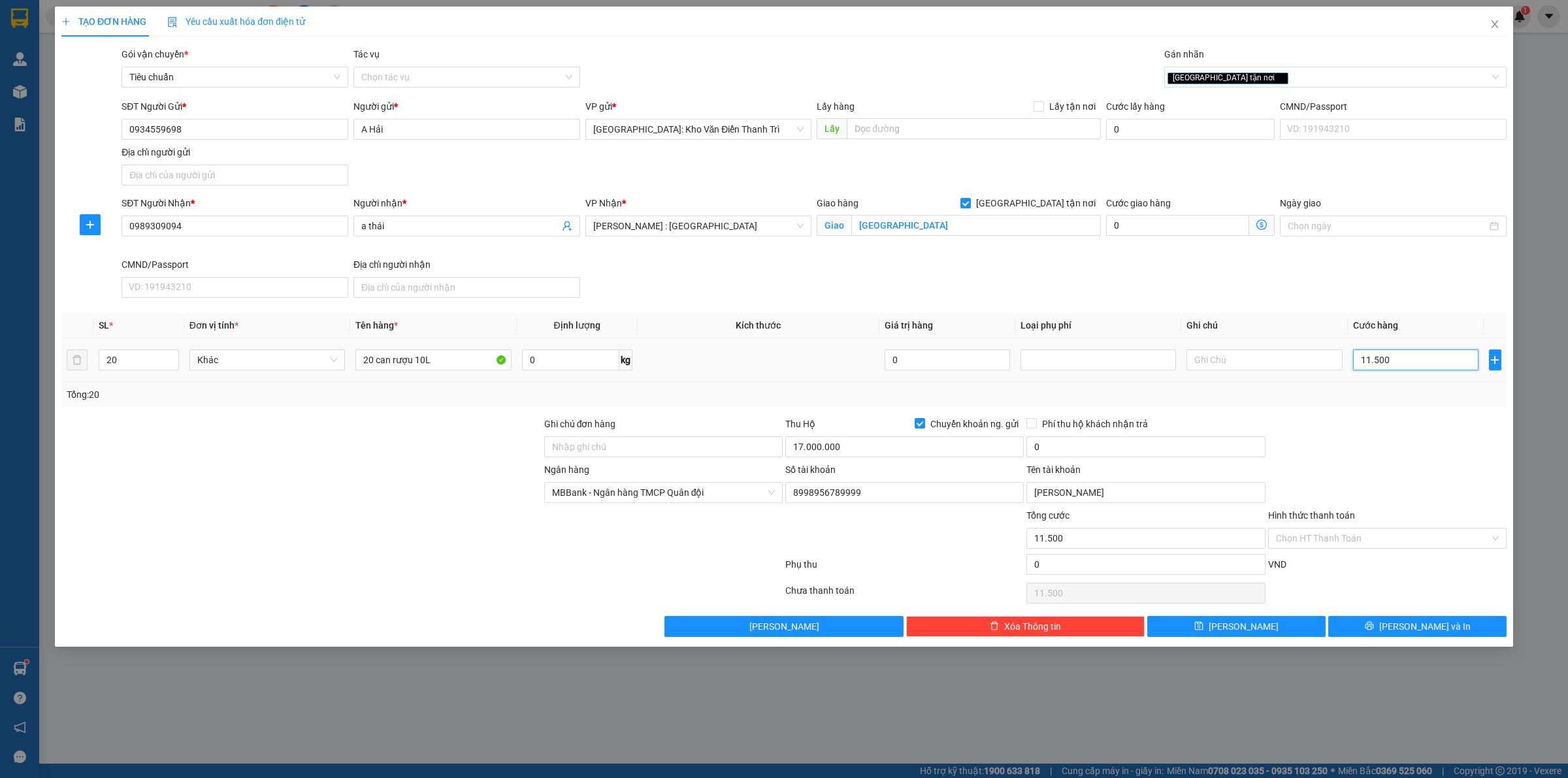
type input "115.000"
type input "1.150.000"
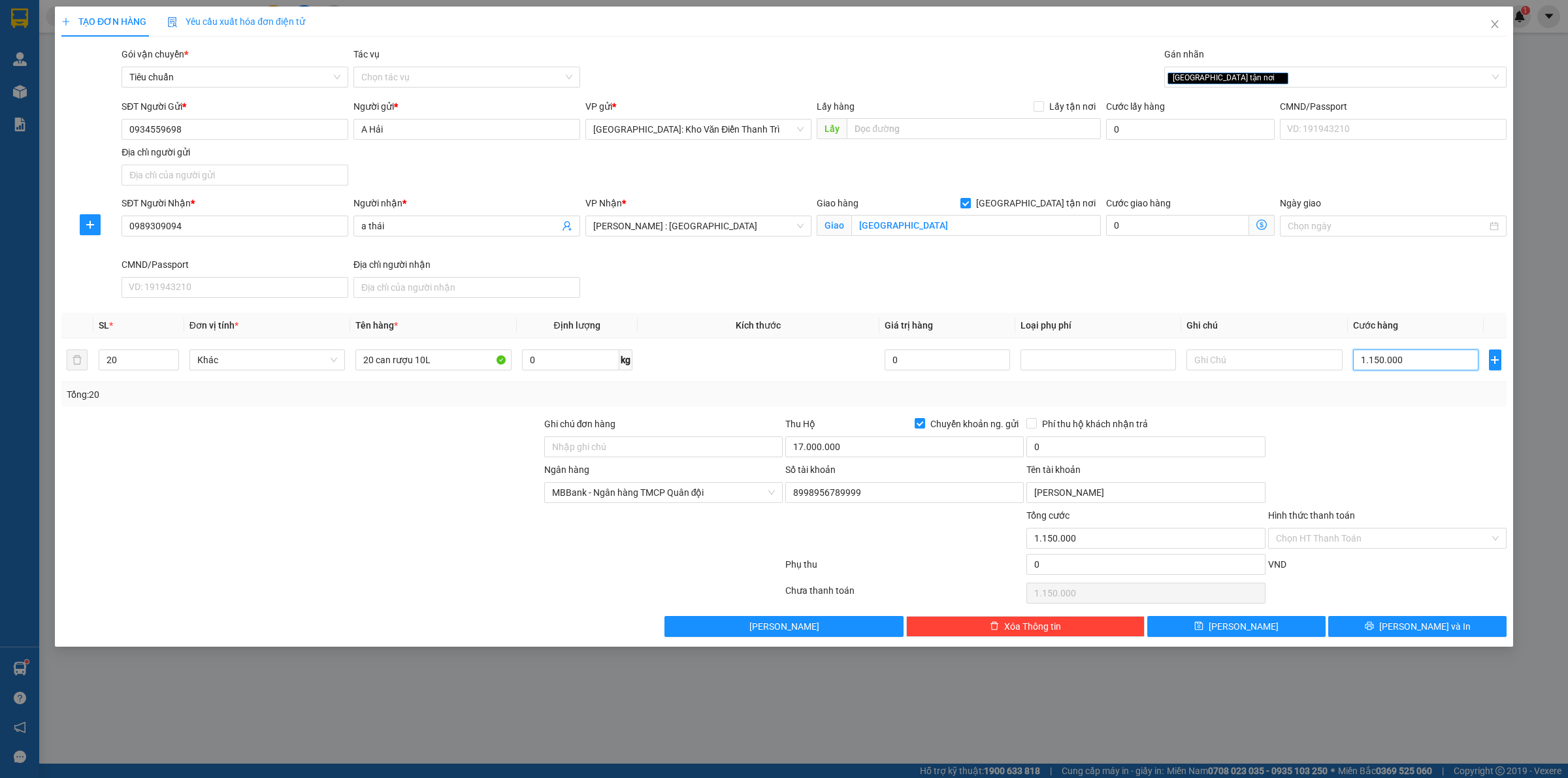
type input "1.150.000"
click at [1348, 439] on div at bounding box center [1387, 440] width 241 height 46
click at [1058, 468] on label "Tên tài khoản" at bounding box center [1053, 469] width 55 height 10
click at [1058, 482] on input "NGUYEN HOANG HAI" at bounding box center [1145, 492] width 239 height 21
click at [1094, 430] on span "Phí thu hộ khách nhận trả" at bounding box center [1095, 424] width 116 height 14
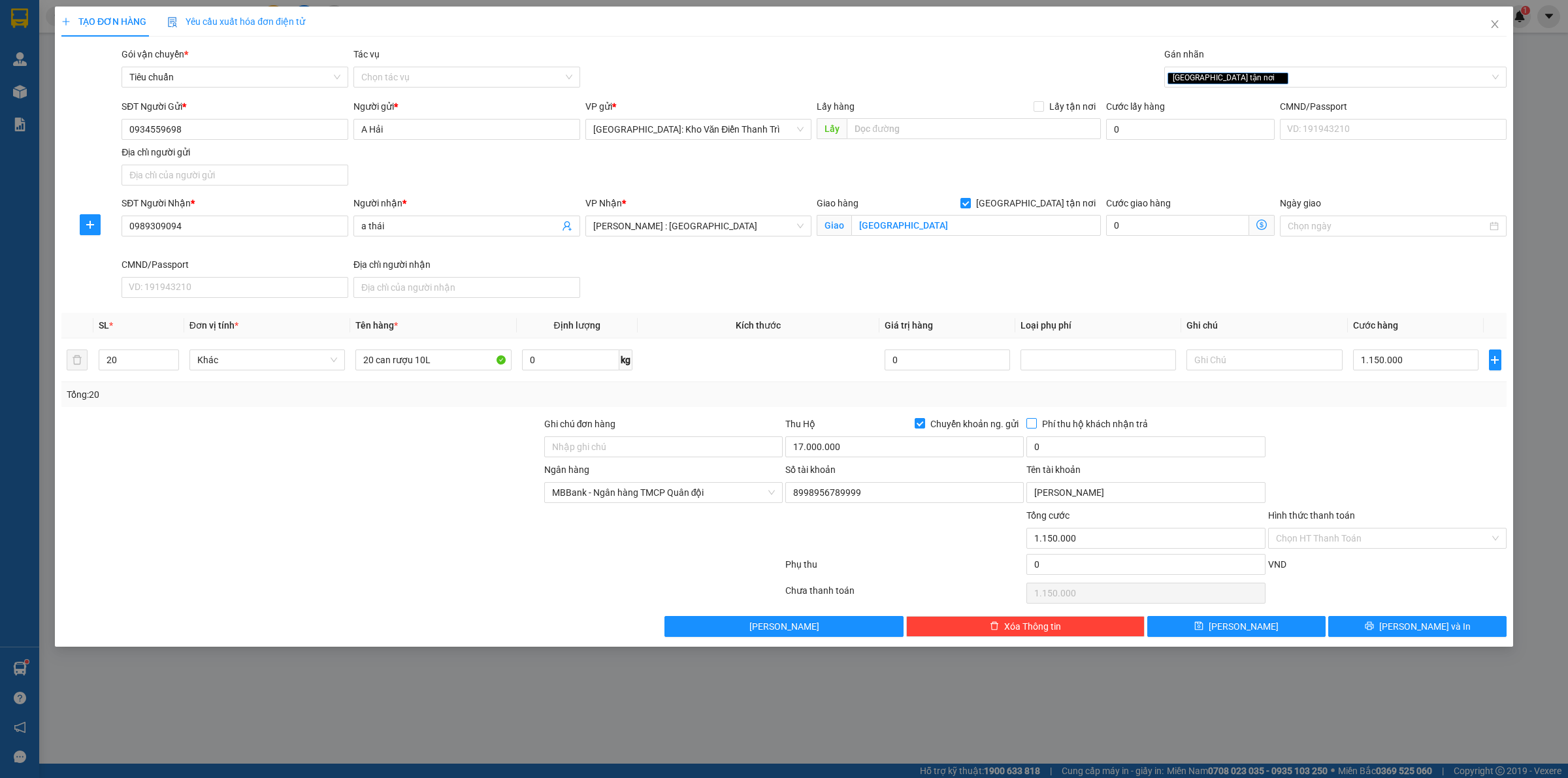
click at [1036, 427] on input "Phí thu hộ khách nhận trả" at bounding box center [1031, 423] width 9 height 9
click at [1106, 457] on input "0" at bounding box center [1145, 446] width 239 height 21
click at [1043, 423] on span "Phí thu hộ khách nhận trả" at bounding box center [1095, 424] width 116 height 14
click at [1036, 423] on input "Phí thu hộ khách nhận trả" at bounding box center [1031, 423] width 9 height 9
checkbox input "false"
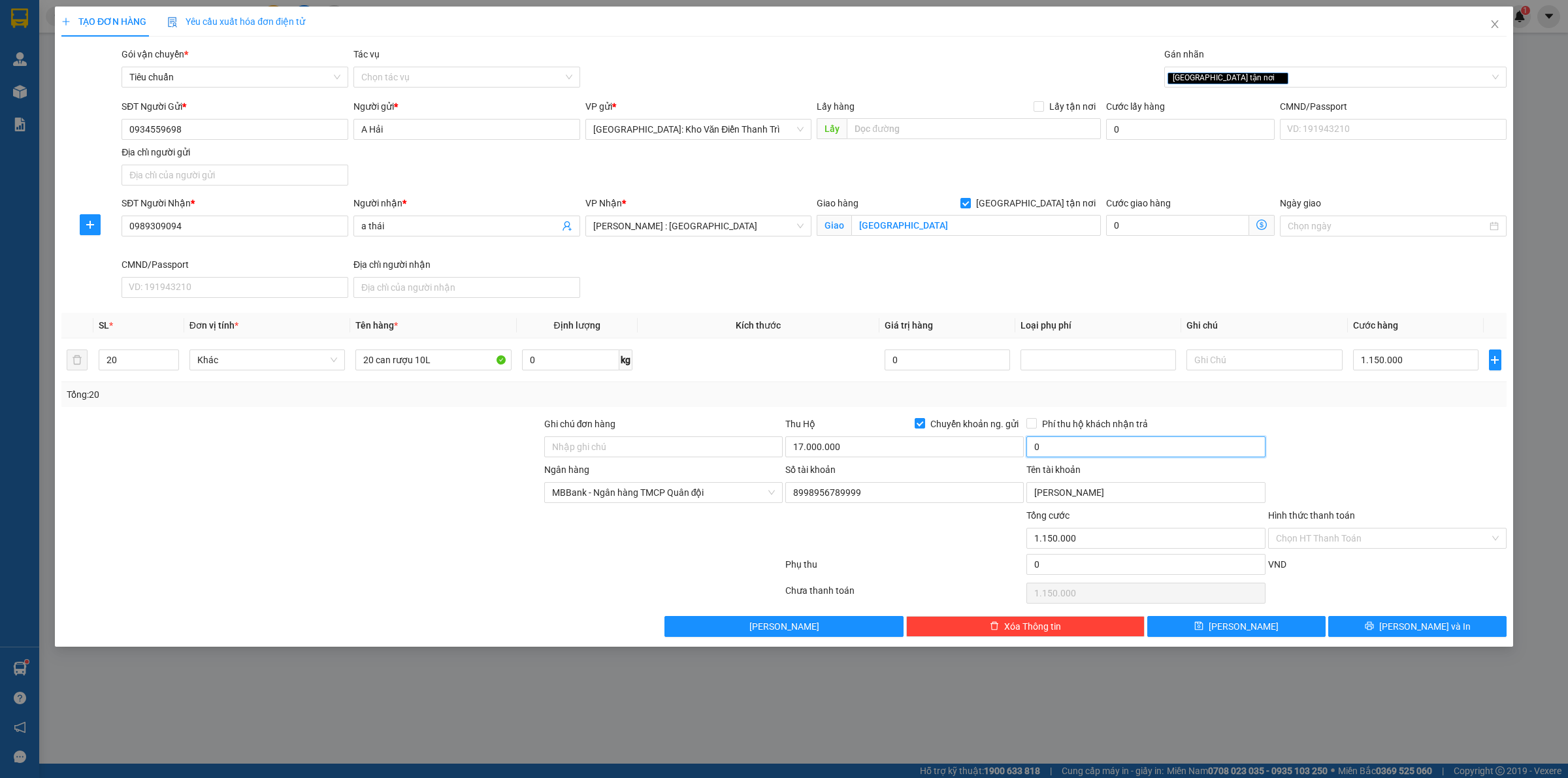
click at [1079, 455] on input "0" at bounding box center [1145, 446] width 239 height 21
type input "35.000"
click at [1390, 628] on button "[PERSON_NAME] và In" at bounding box center [1417, 626] width 179 height 21
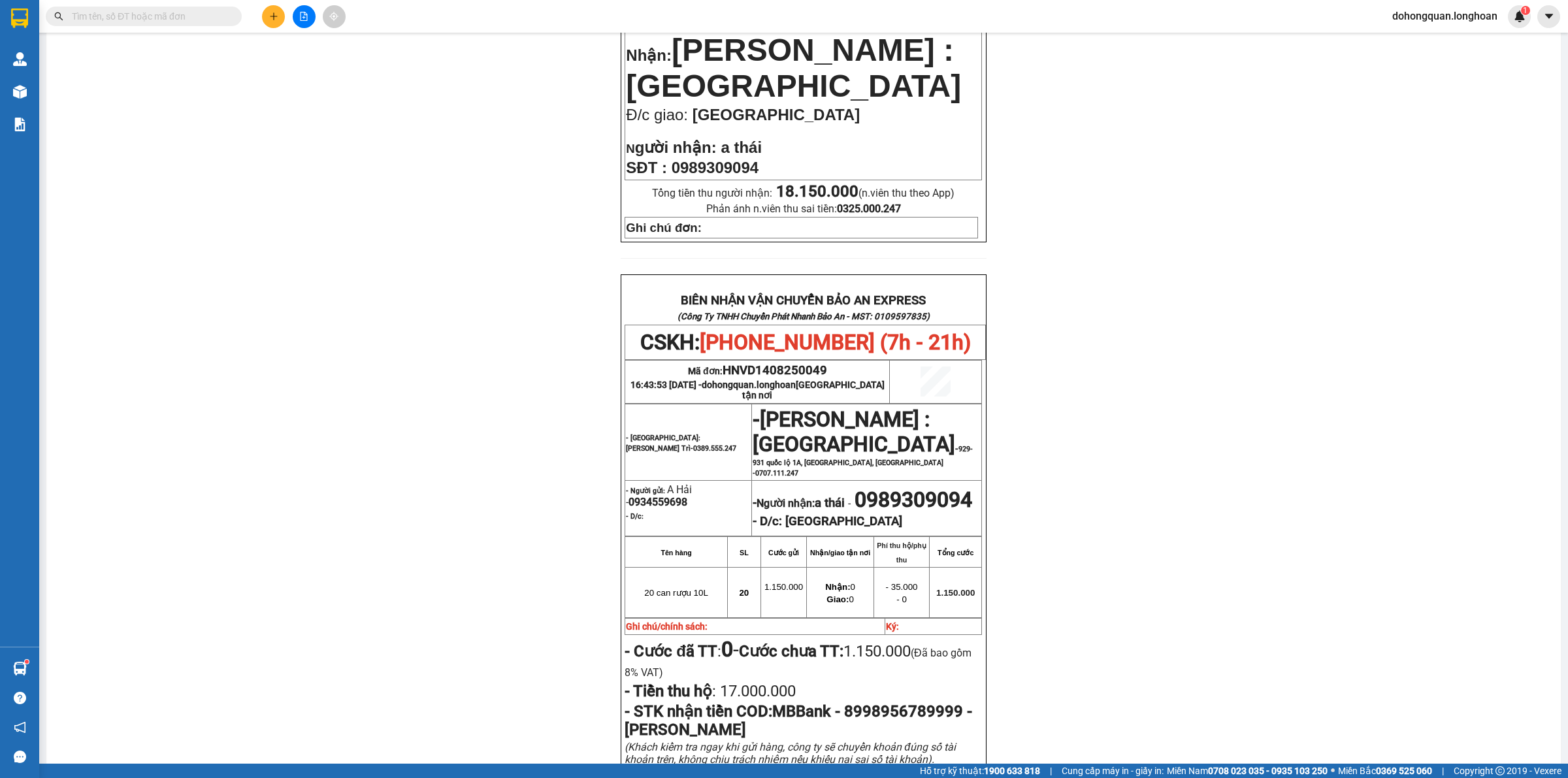
drag, startPoint x: 1547, startPoint y: 222, endPoint x: 1552, endPoint y: 240, distance: 18.7
click at [1551, 242] on main "In mẫu biên lai tự cấu hình In mẫu tem hàng tự cấu hình theo số lượng (20) PHIẾ…" at bounding box center [784, 381] width 1568 height 764
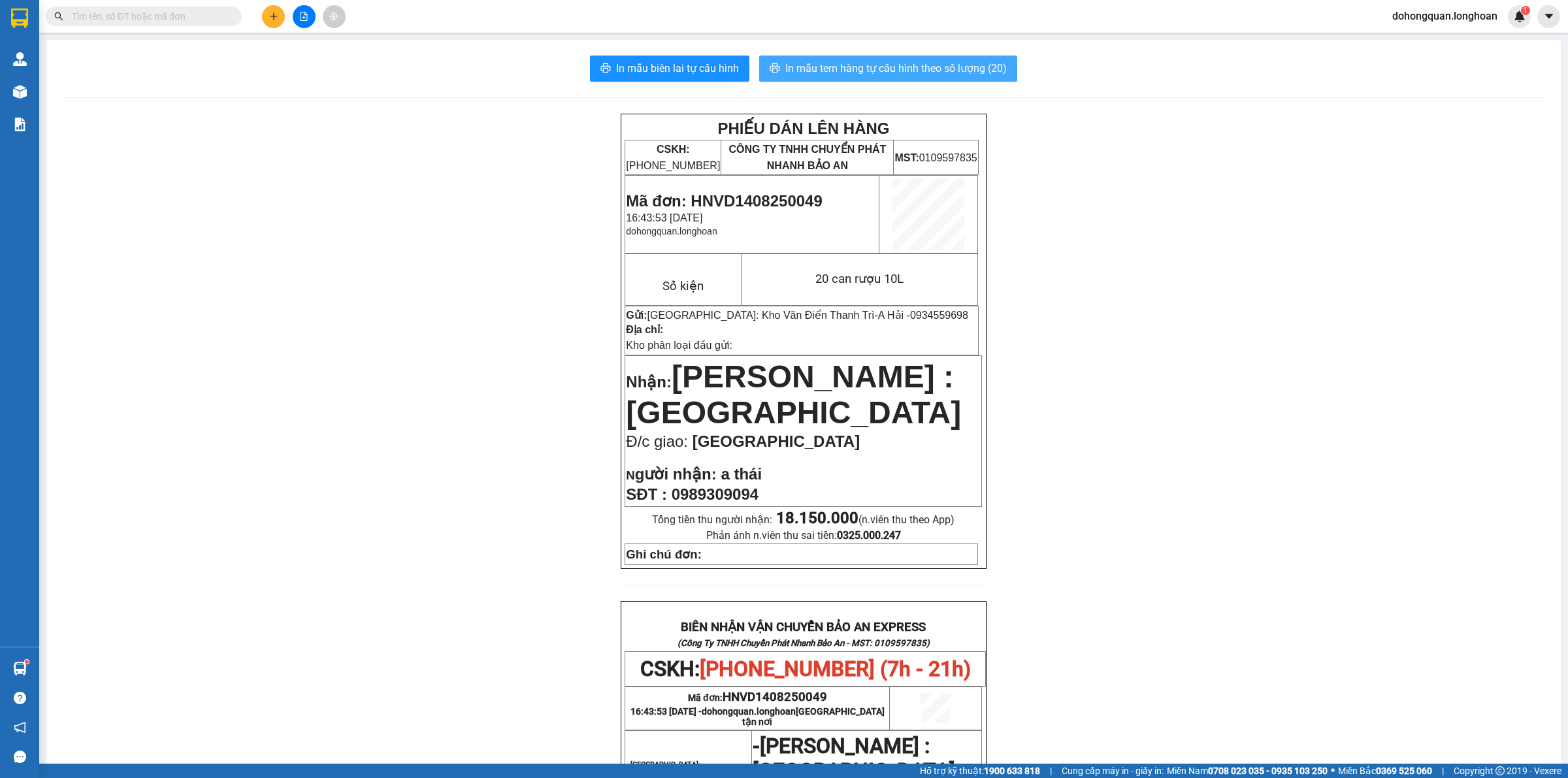
click at [846, 66] on span "In mẫu tem hàng tự cấu hình theo số lượng (20)" at bounding box center [896, 68] width 221 height 17
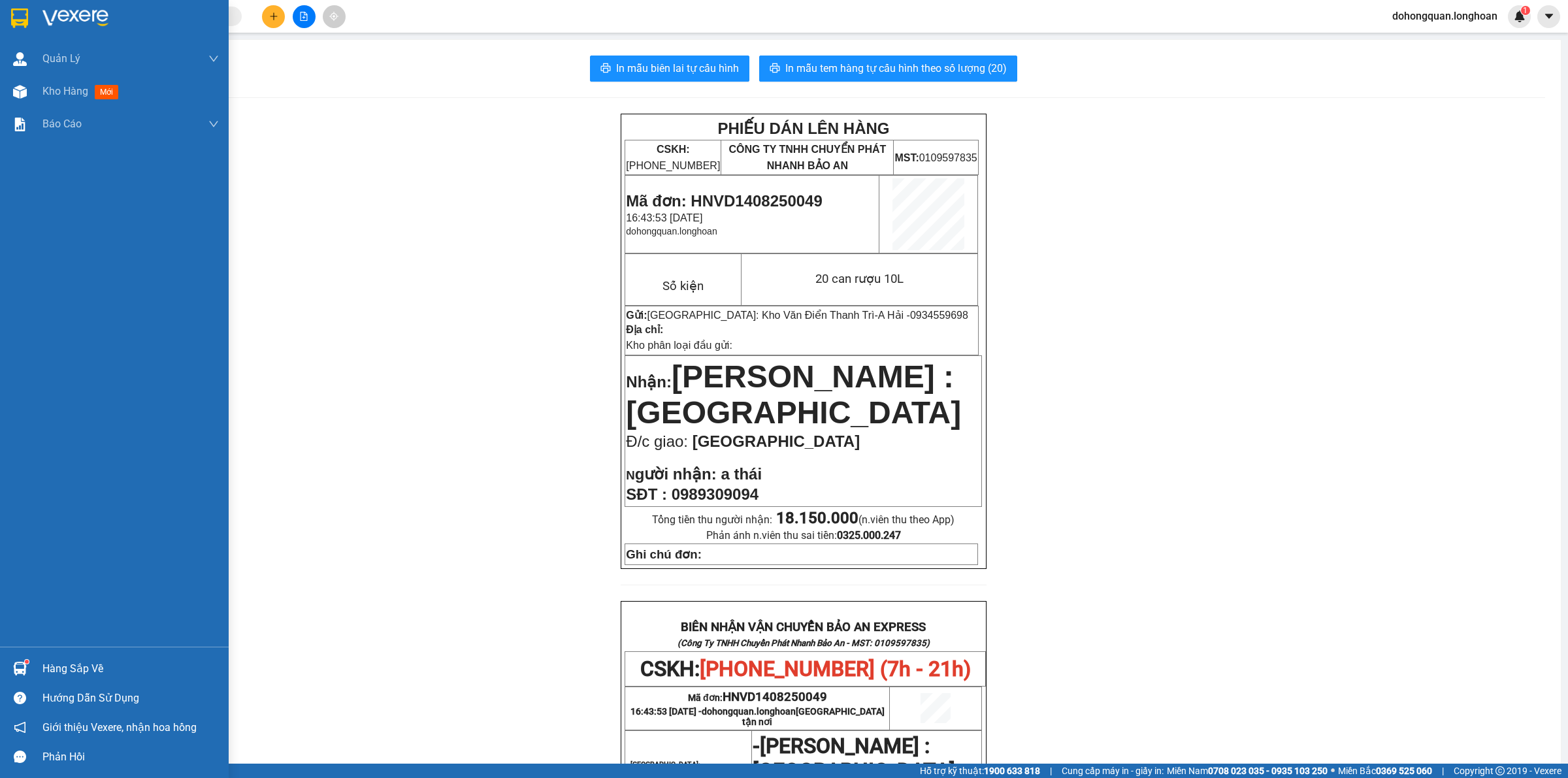
click at [6, 24] on div at bounding box center [114, 21] width 228 height 43
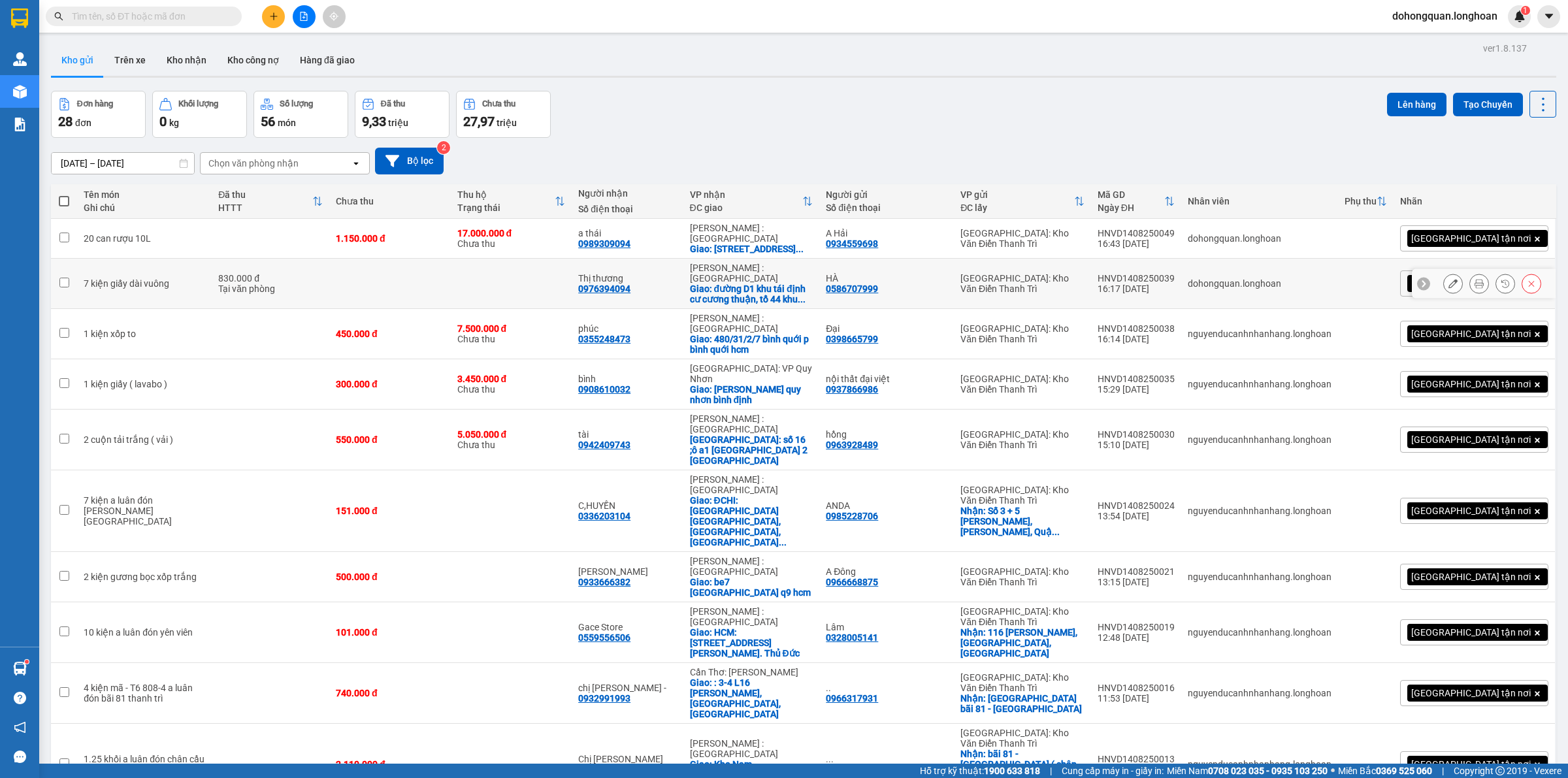
click at [1475, 286] on icon at bounding box center [1480, 284] width 9 height 9
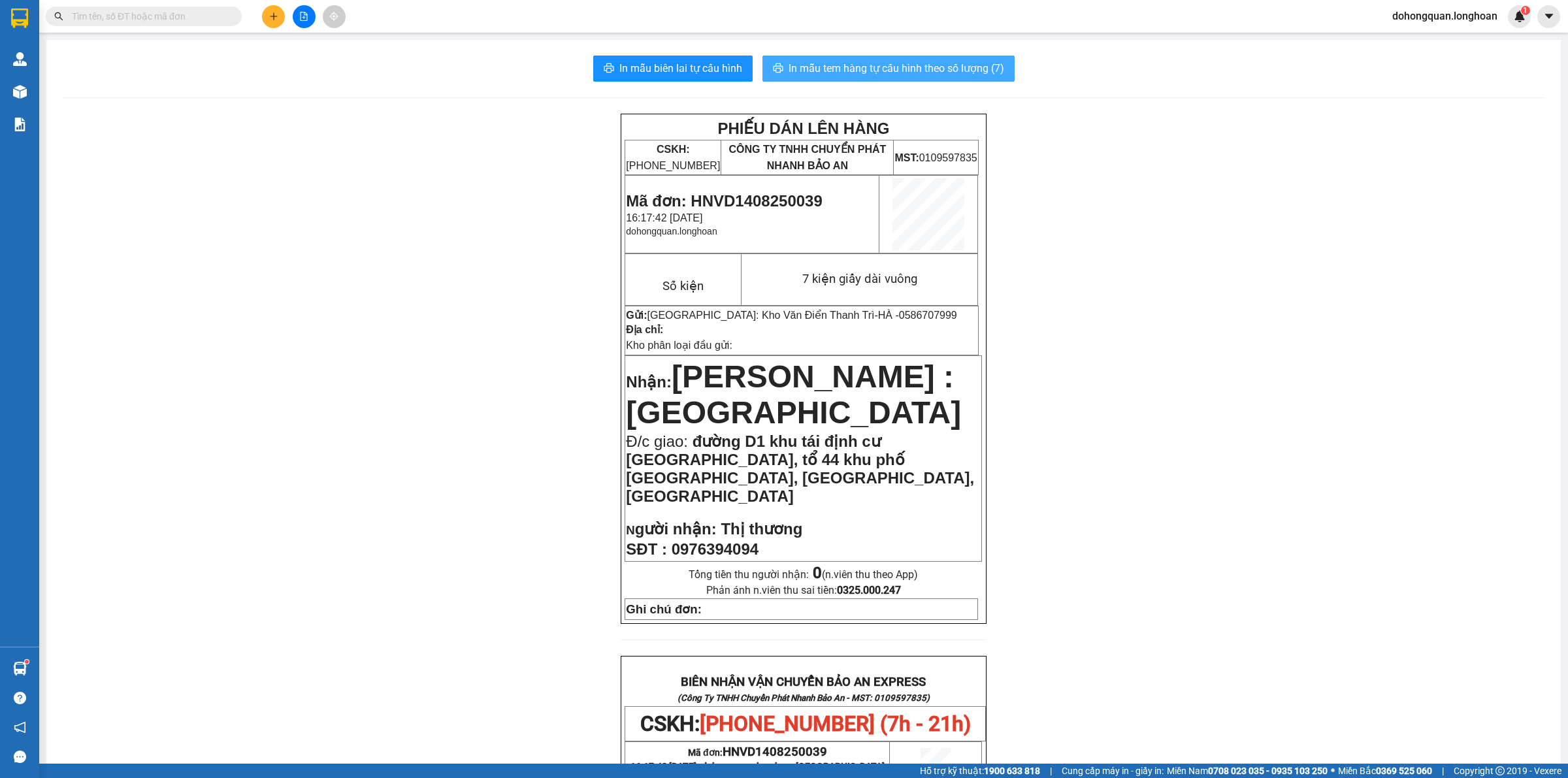
click at [912, 64] on span "In mẫu tem hàng tự cấu hình theo số lượng (7)" at bounding box center [896, 68] width 216 height 17
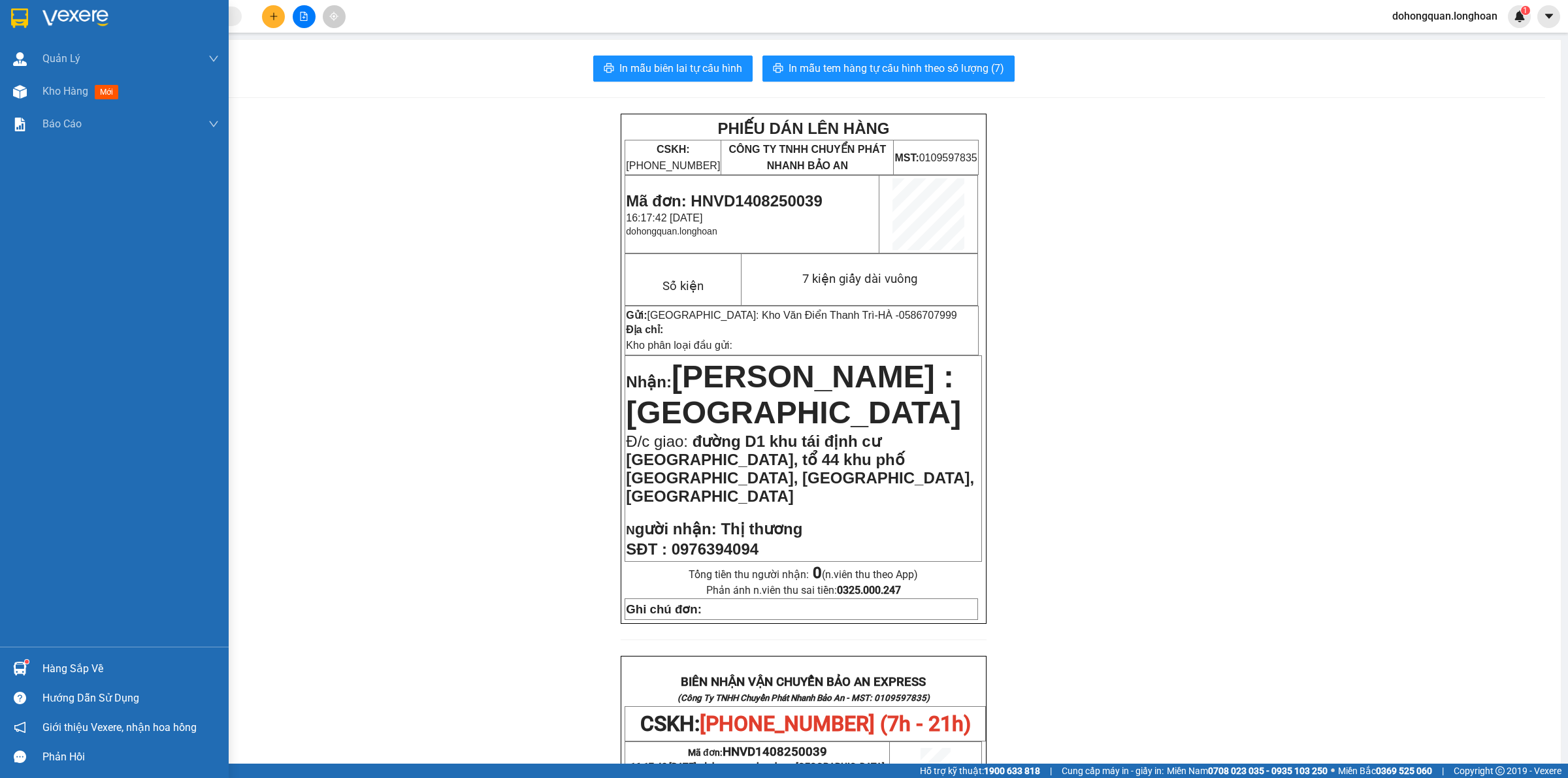
click at [5, 9] on div at bounding box center [114, 21] width 228 height 43
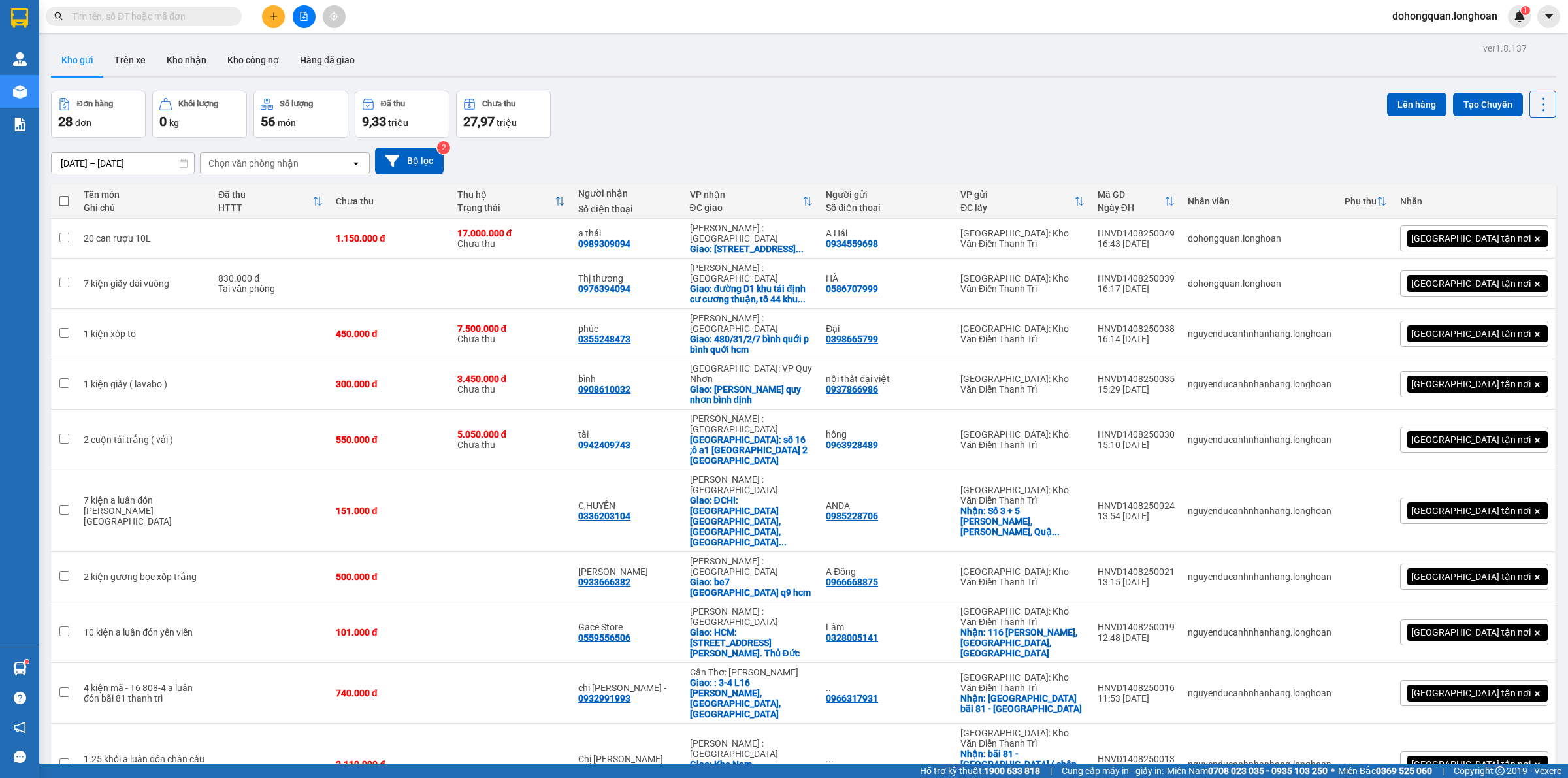
click at [651, 105] on div "Đơn hàng 28 đơn Khối lượng 0 kg Số lượng 56 món Đã thu 9,33 triệu Chưa thu 27,9…" at bounding box center [804, 115] width 1506 height 47
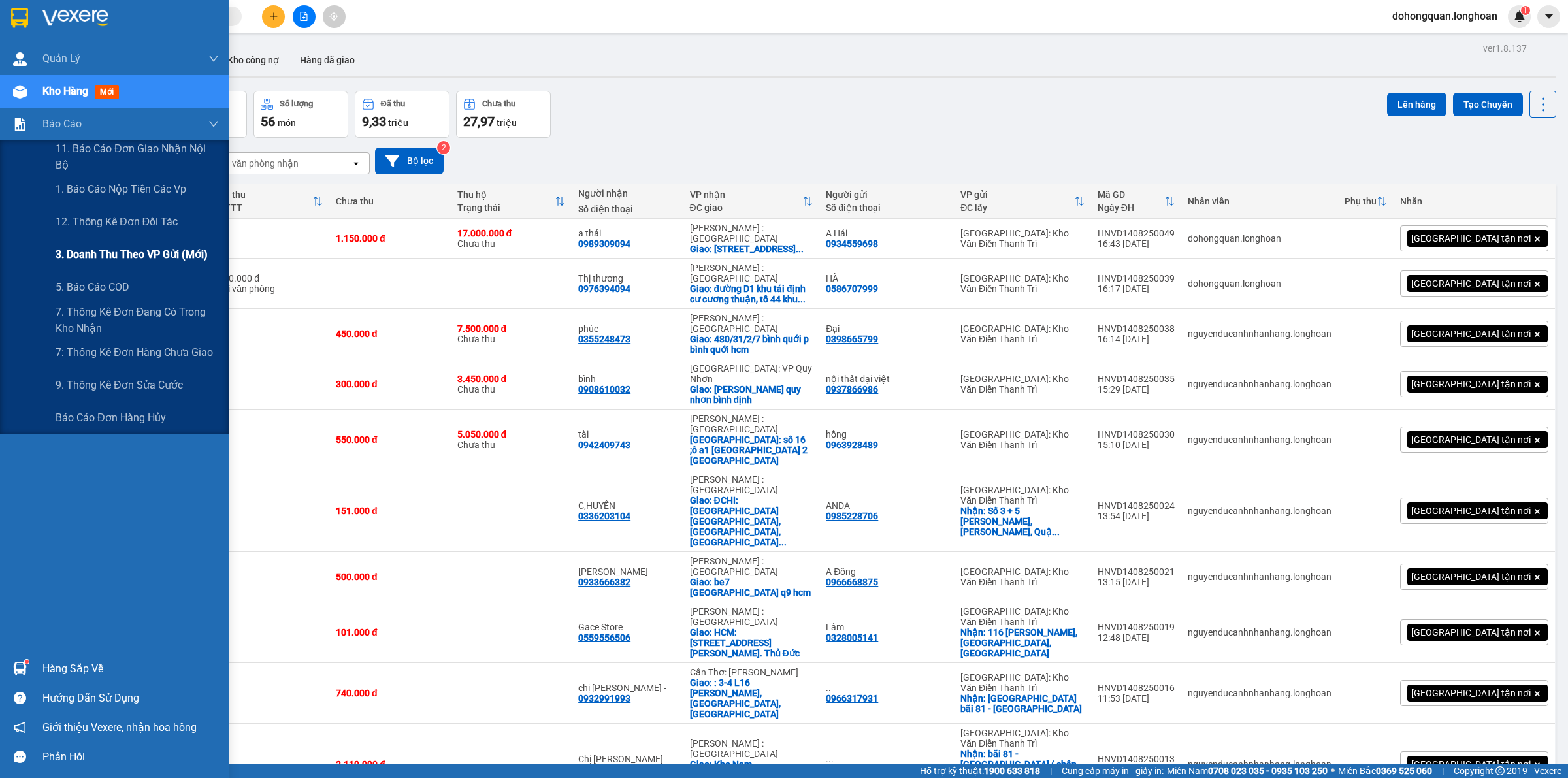
click at [95, 252] on span "3. Doanh Thu theo VP Gửi (mới)" at bounding box center [131, 254] width 152 height 17
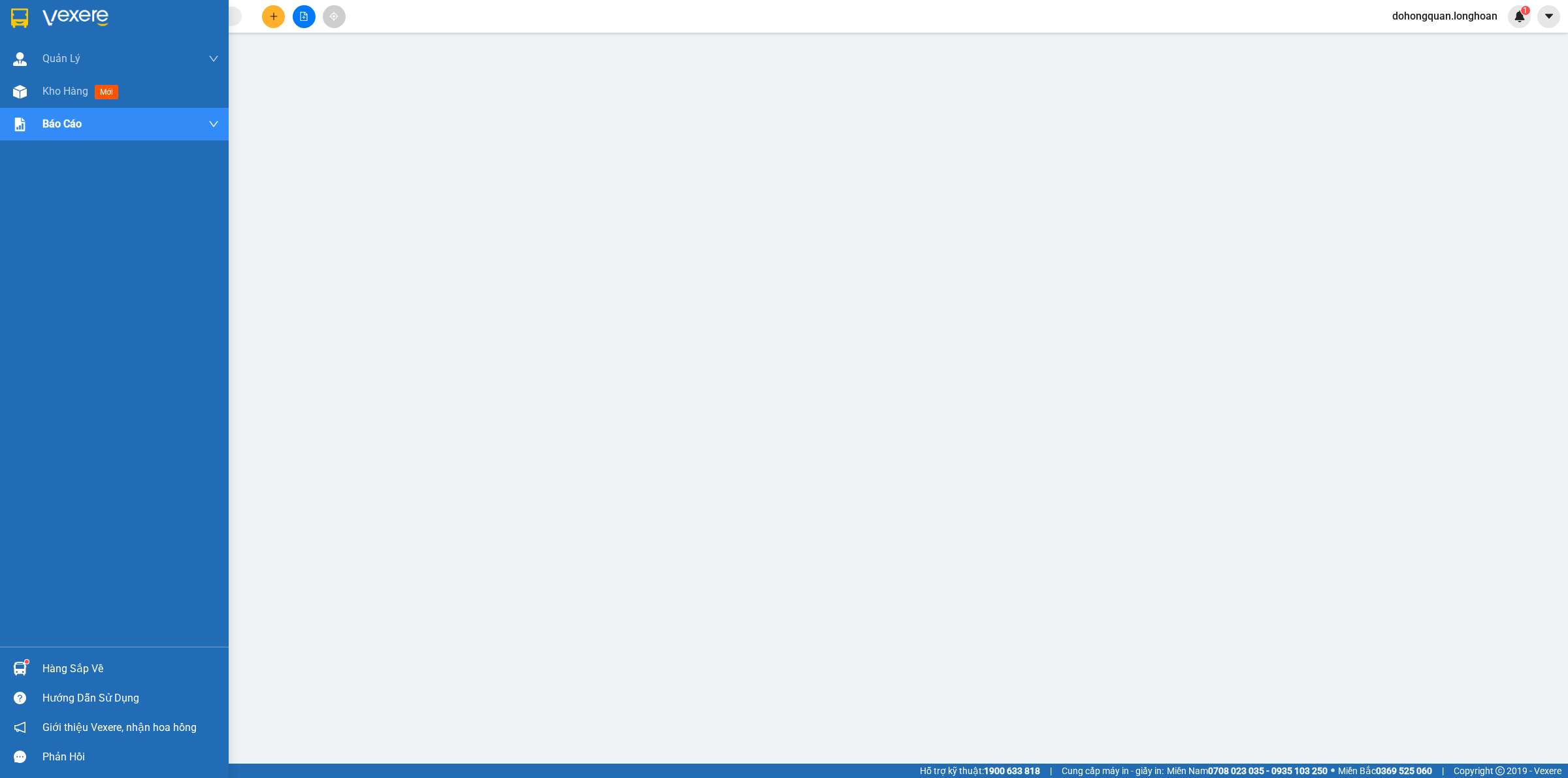
click at [28, 28] on div at bounding box center [20, 17] width 23 height 23
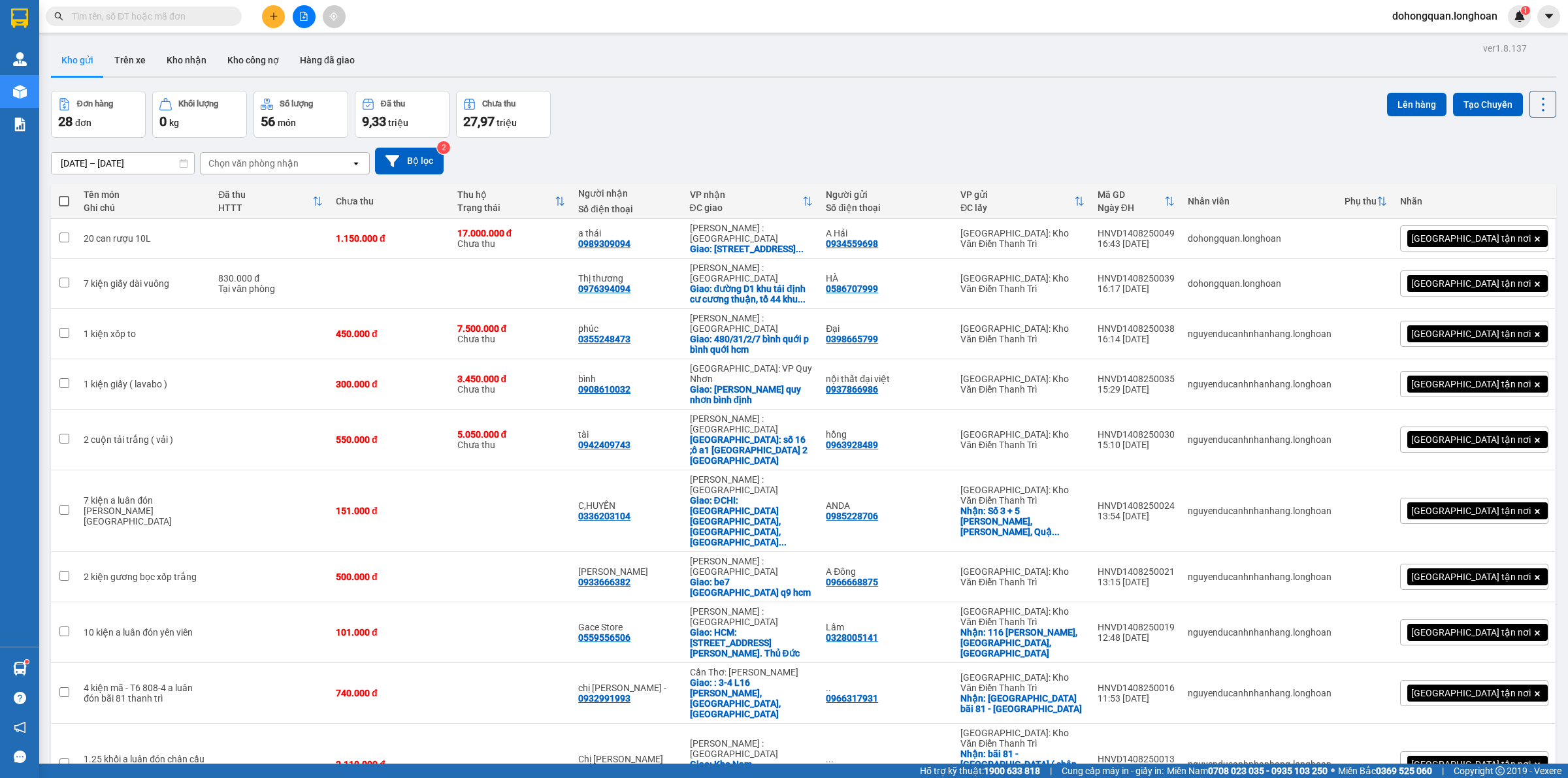
click at [950, 148] on div "[DATE] – [DATE] Press the down arrow key to interact with the calendar and sele…" at bounding box center [804, 161] width 1506 height 27
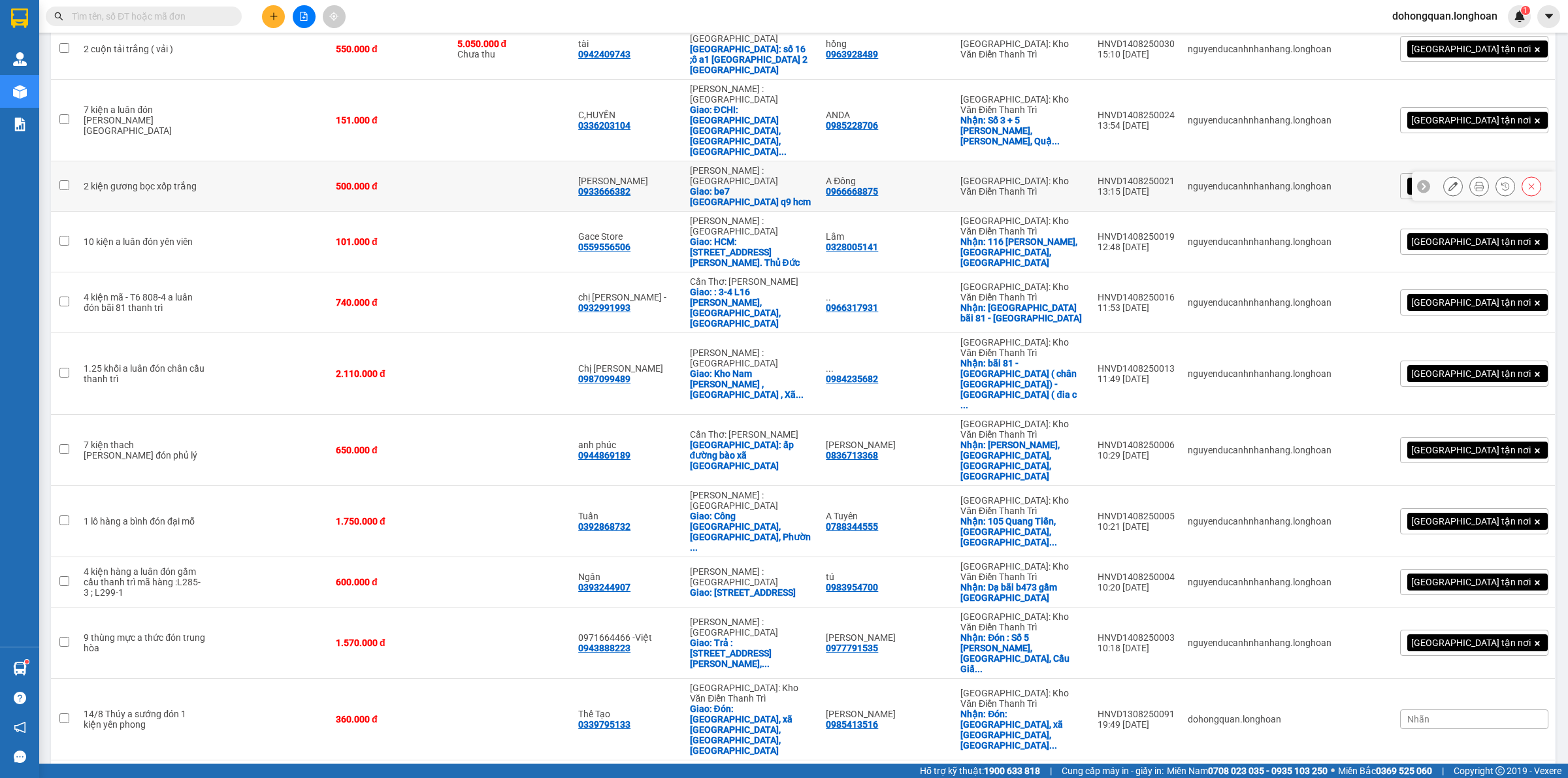
scroll to position [64, 0]
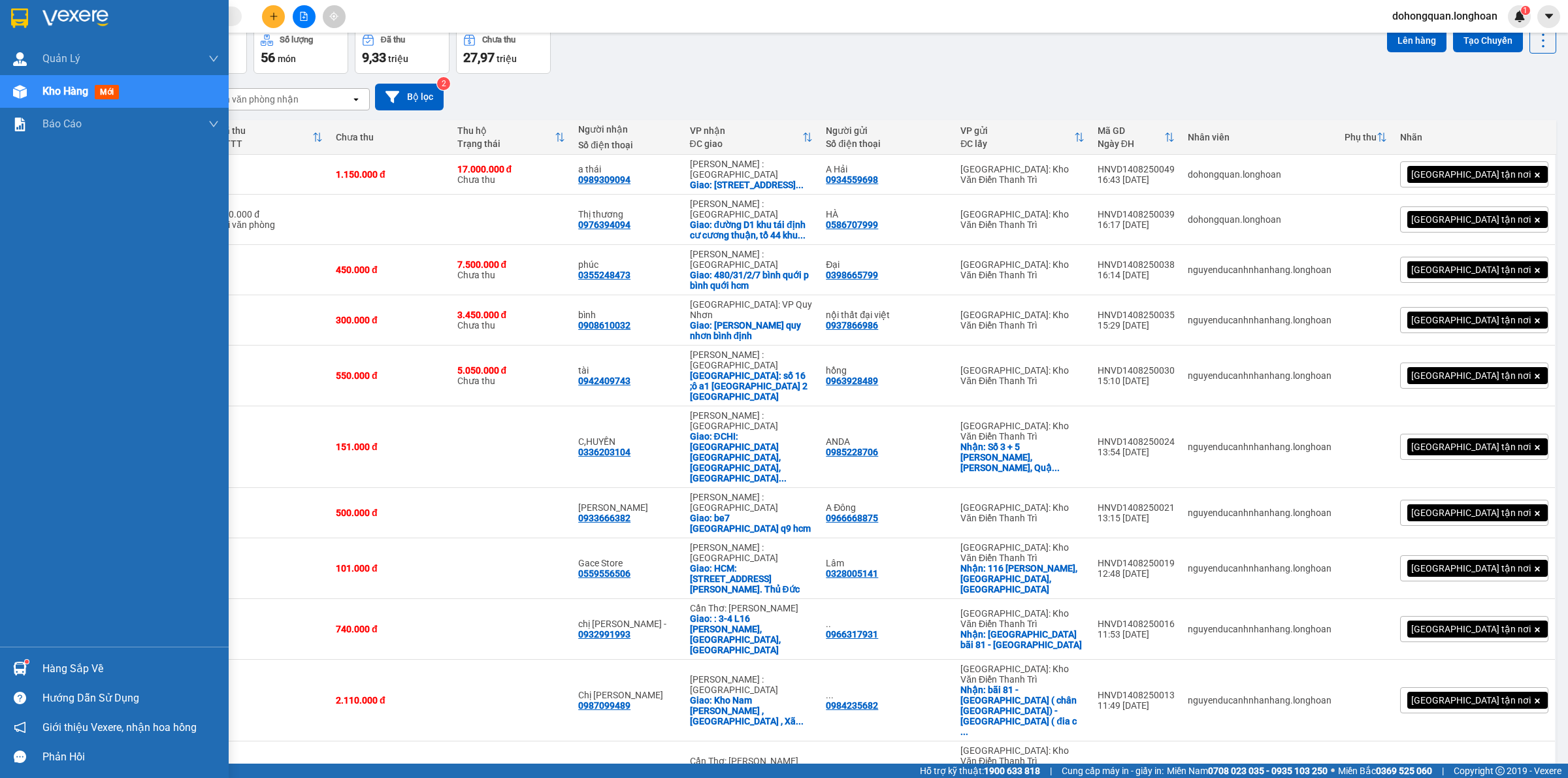
click at [32, 26] on div at bounding box center [114, 21] width 228 height 43
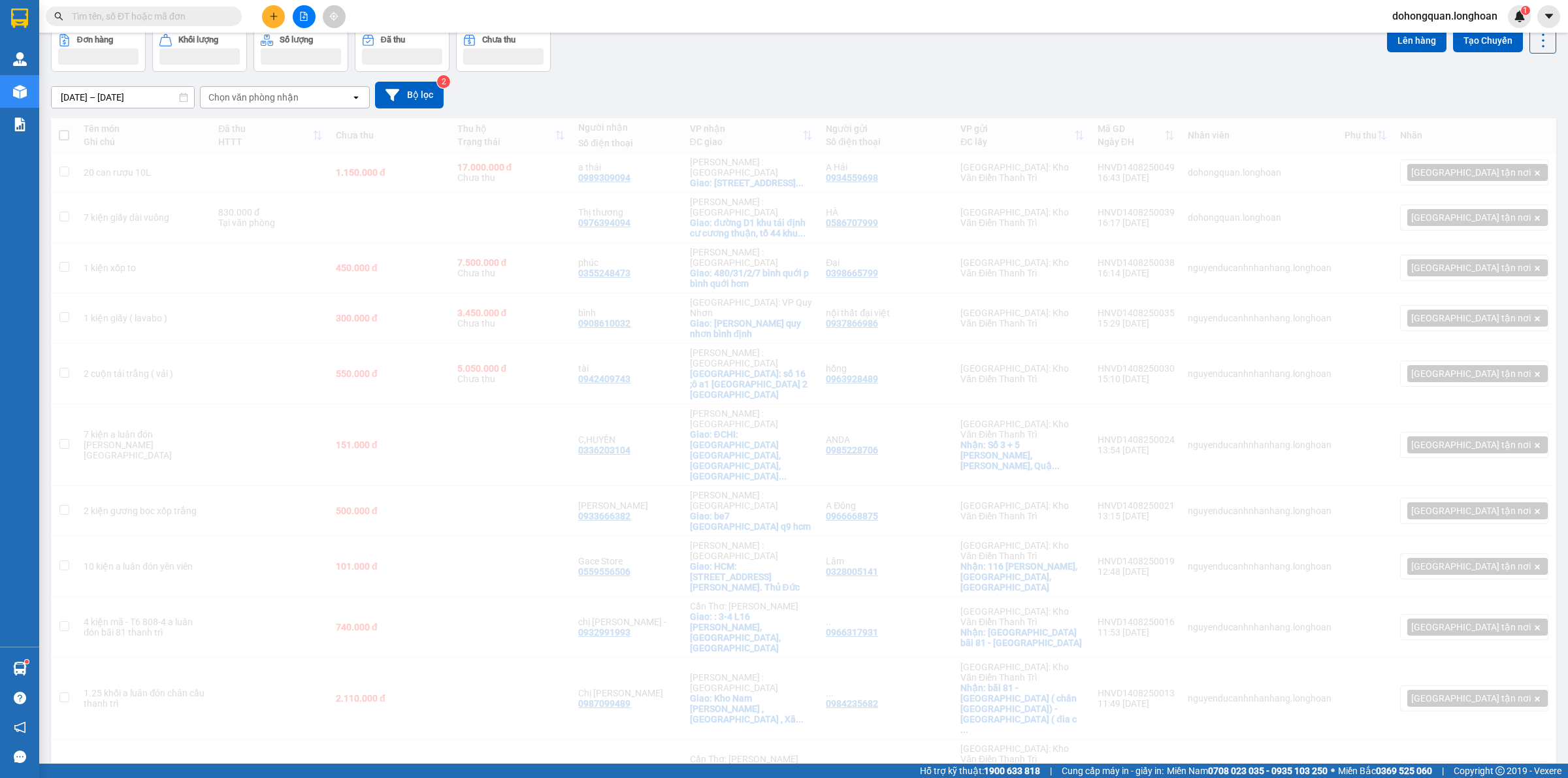
click at [765, 73] on div "[DATE] – [DATE] Press the down arrow key to interact with the calendar and sele…" at bounding box center [804, 95] width 1506 height 47
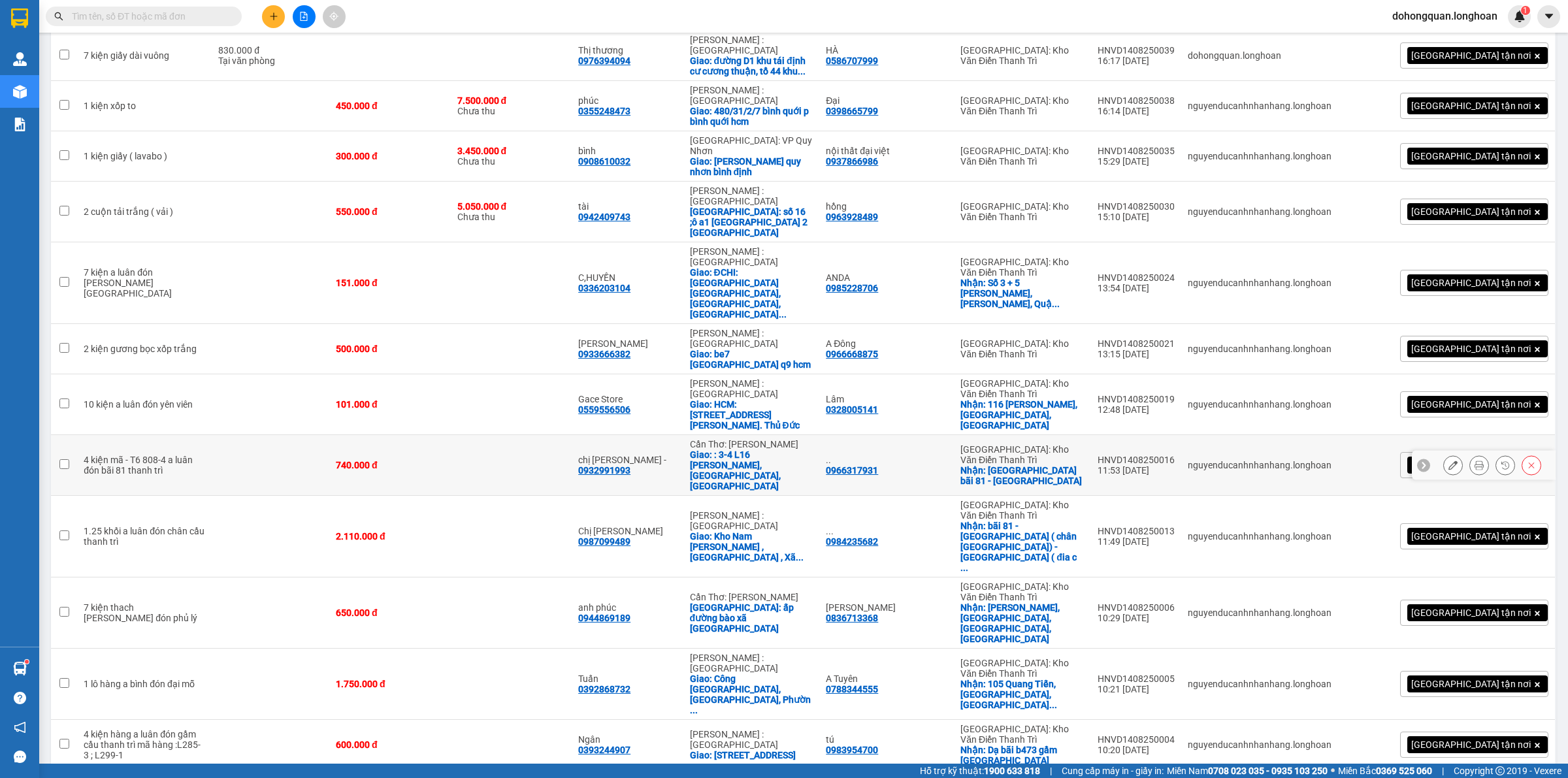
scroll to position [104, 0]
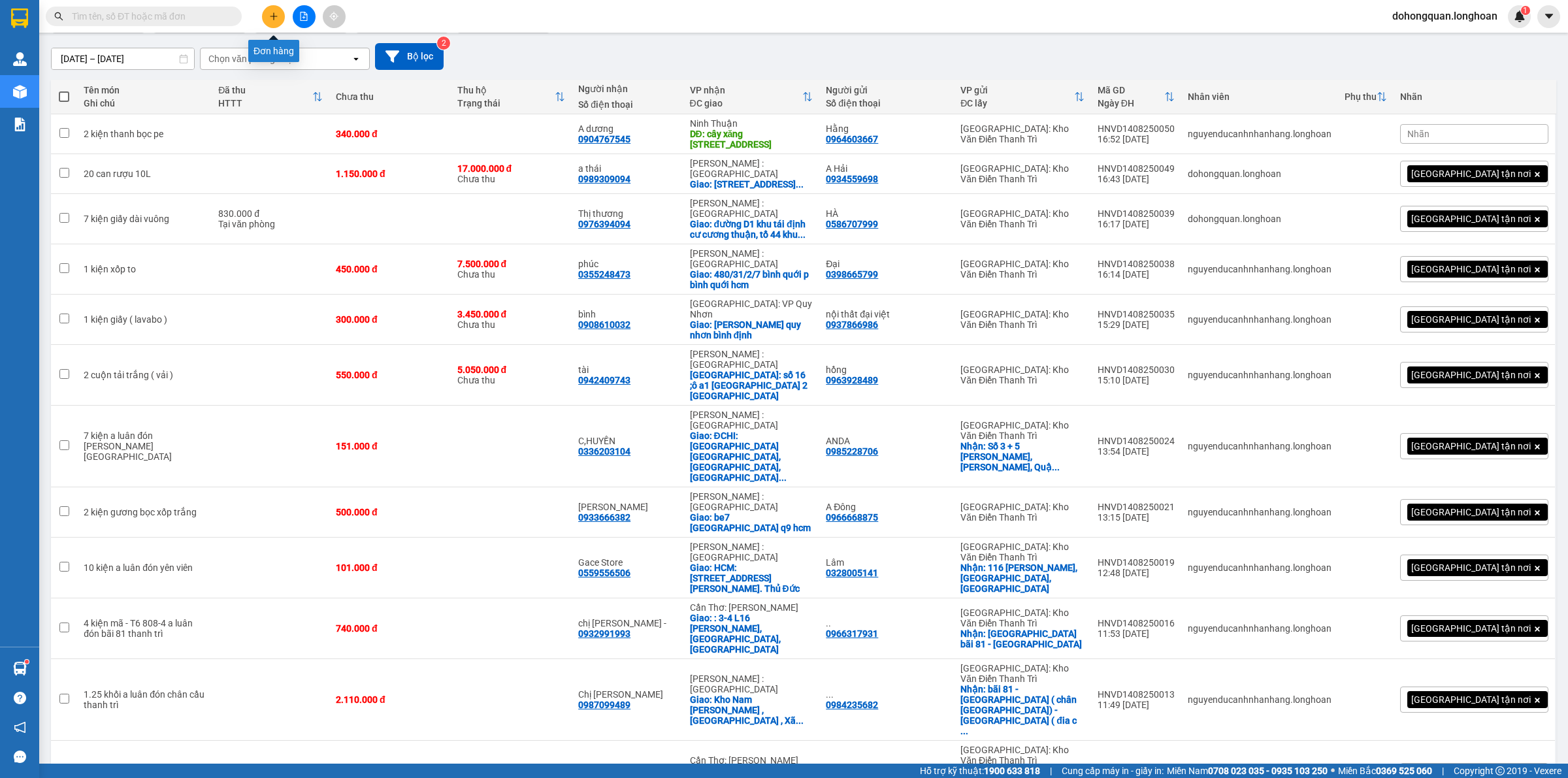
click at [272, 13] on icon "plus" at bounding box center [274, 17] width 9 height 9
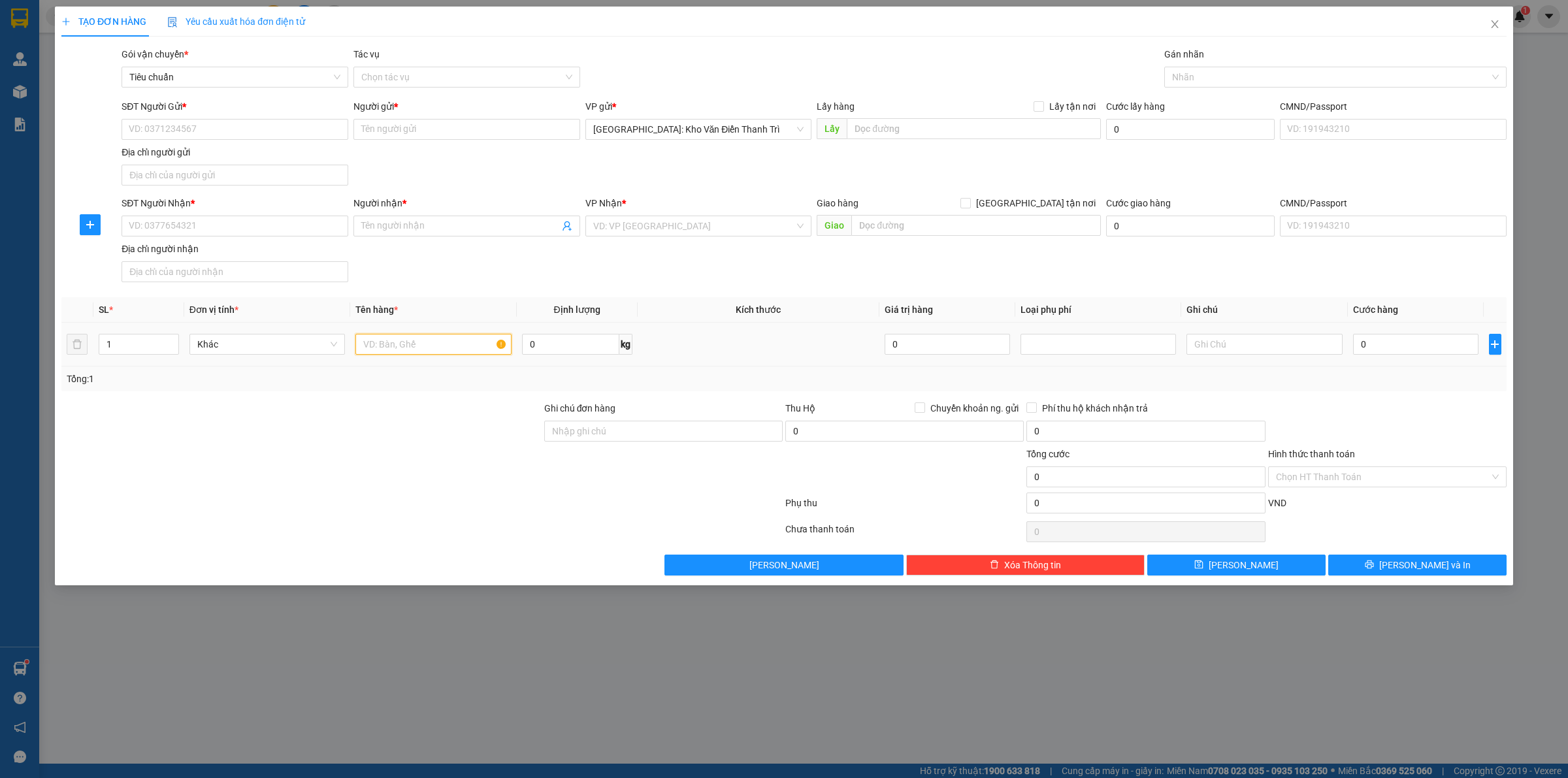
click at [410, 340] on input "text" at bounding box center [433, 344] width 156 height 21
paste input "15/8 đón 2 kiện loa khoảng 50kg"
type input "15/8 đón 2 kiện loa khoảng 50kg"
click at [892, 217] on input "text" at bounding box center [976, 225] width 250 height 21
paste input "D/c 565 hàn thuyên- tp. [GEOGRAPHIC_DATA]"
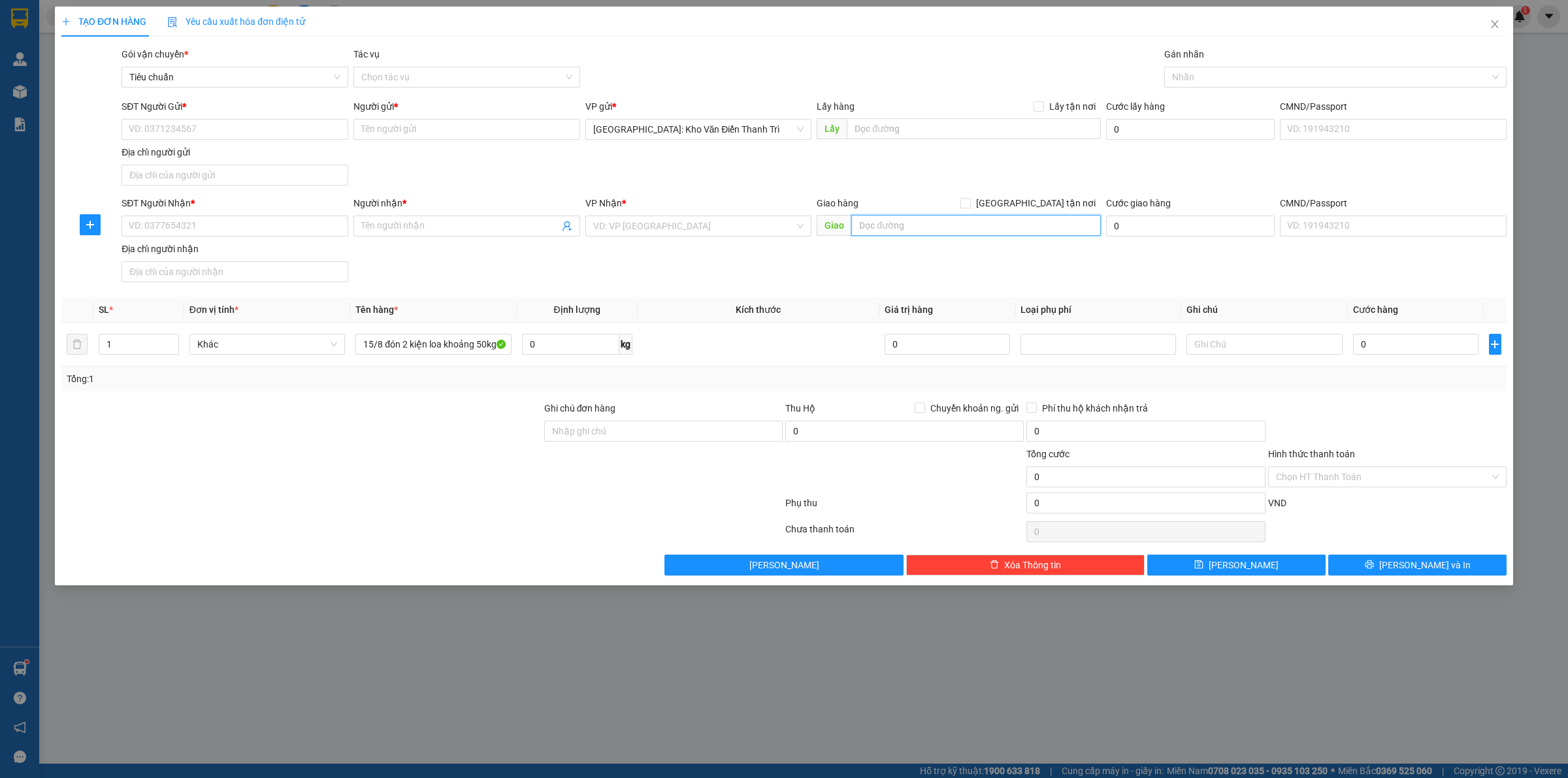
type input "D/c 565 hàn thuyên- tp. [GEOGRAPHIC_DATA]"
click at [930, 129] on input "text" at bounding box center [974, 129] width 254 height 21
paste input "D/c 565 hàn thuyên- tp. [GEOGRAPHIC_DATA]"
type input "D/c 565 hàn thuyên- tp. [GEOGRAPHIC_DATA]"
drag, startPoint x: 1052, startPoint y: 96, endPoint x: 1044, endPoint y: 100, distance: 8.9
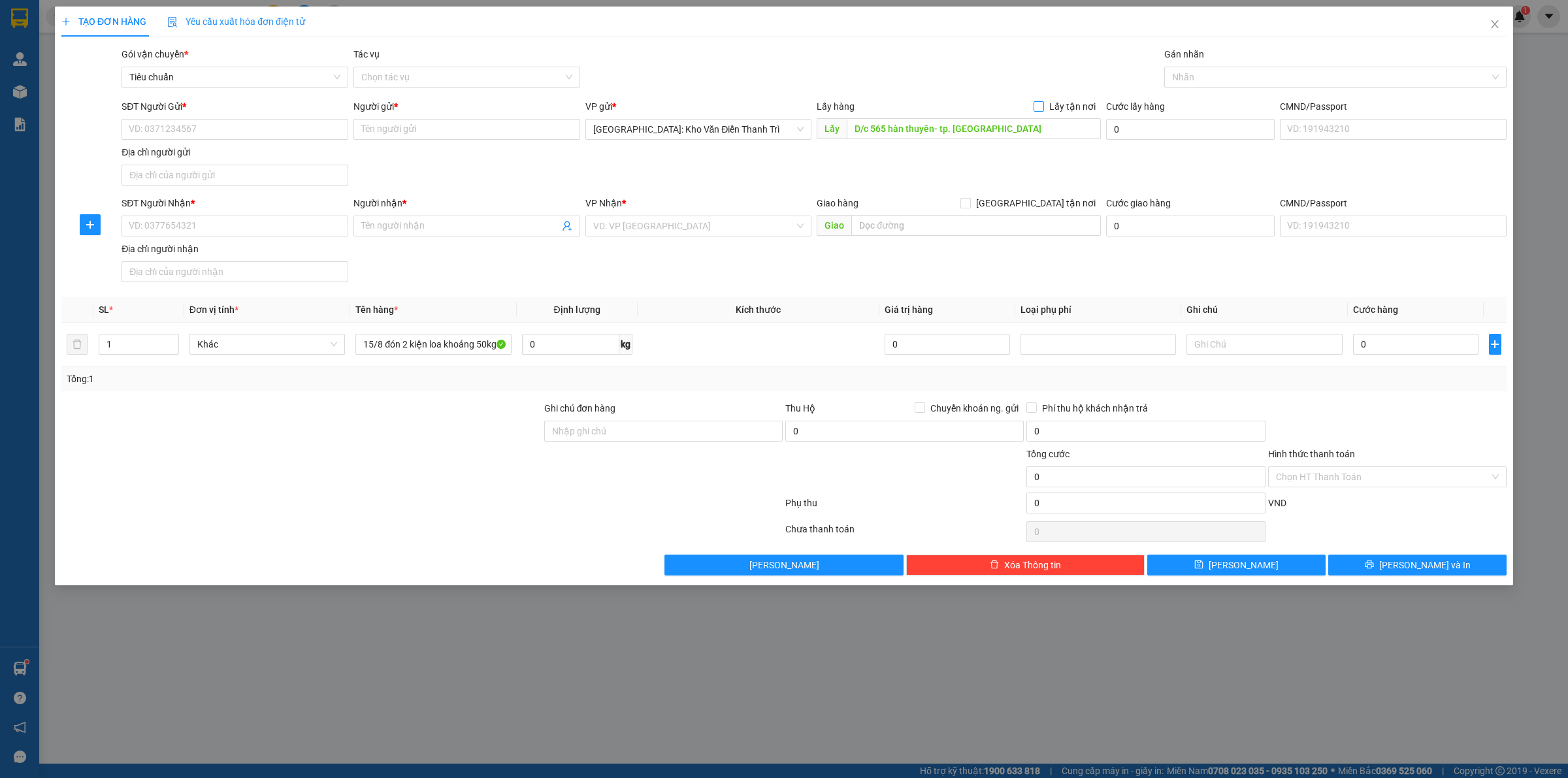
click at [1051, 98] on div "Transit Pickup Surcharge Ids Transit Deliver Surcharge Ids Transit Deliver Surc…" at bounding box center [784, 311] width 1446 height 528
click at [1043, 100] on label "Lấy tận nơi" at bounding box center [1066, 107] width 67 height 14
click at [1043, 101] on input "Lấy tận nơi" at bounding box center [1038, 106] width 9 height 9
checkbox input "true"
click at [731, 227] on input "search" at bounding box center [694, 226] width 202 height 20
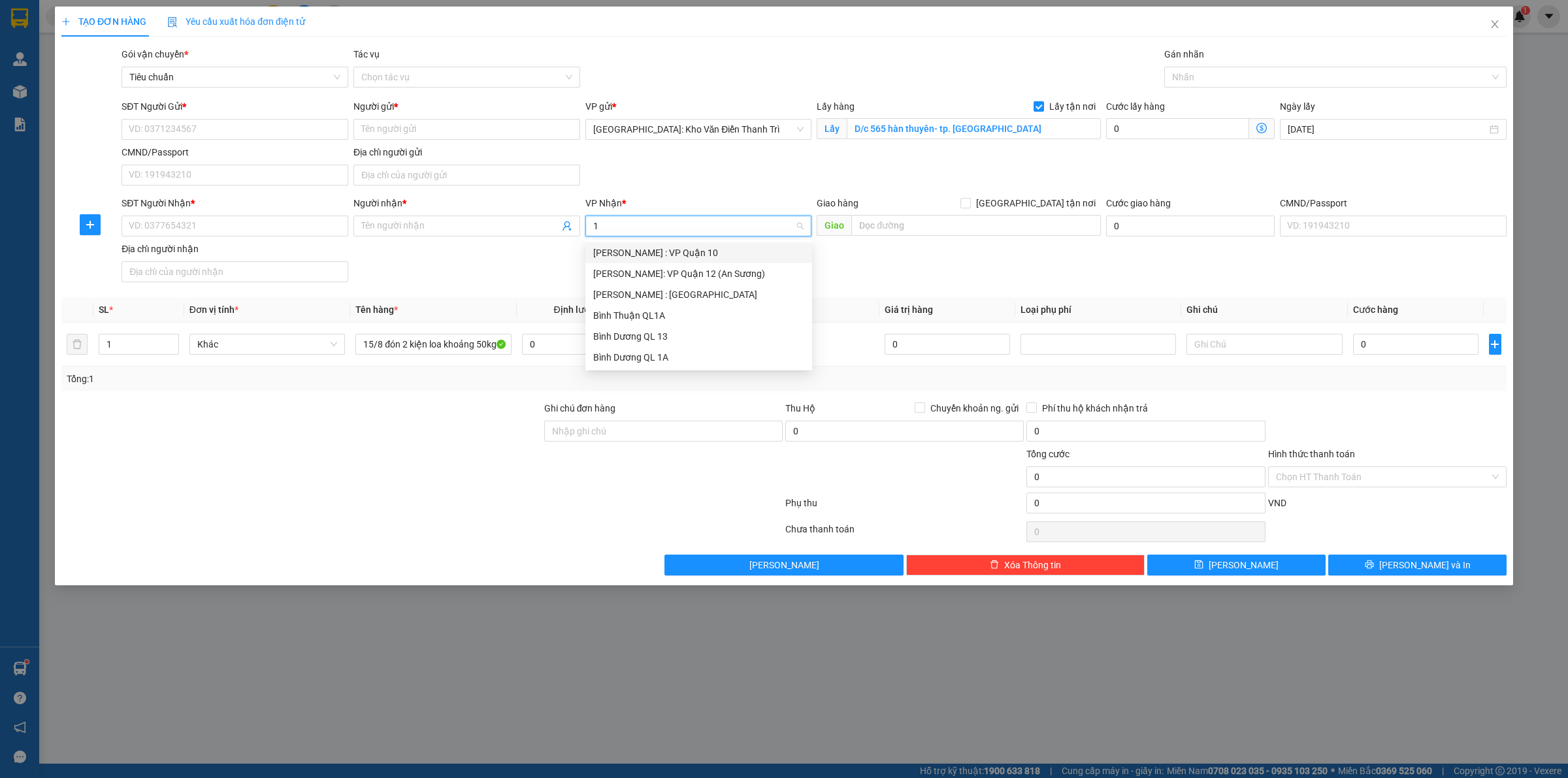
type input "12"
click at [702, 278] on div "[PERSON_NAME] : [GEOGRAPHIC_DATA]" at bounding box center [698, 273] width 211 height 14
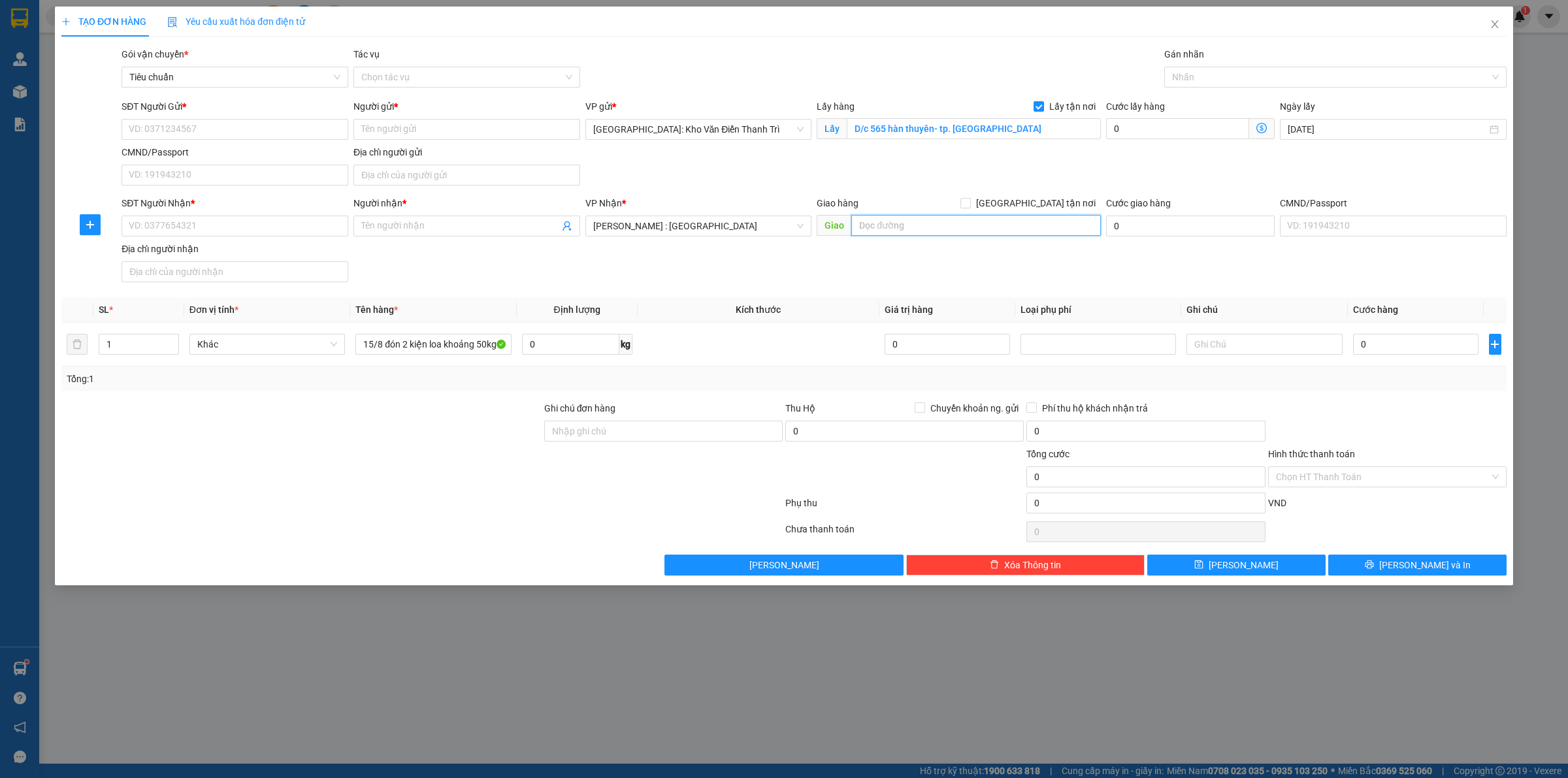
click at [898, 220] on input "text" at bounding box center [976, 225] width 250 height 21
paste input "18/47/18 Nguyễn Cửu Vân, phường 17, quận Bình Thạnh, TPHCM."
type input "18/47/18 Nguyễn Cửu Vân, phường 17, quận Bình Thạnh, TPHCM."
click at [969, 200] on input "[GEOGRAPHIC_DATA] tận nơi" at bounding box center [965, 203] width 9 height 9
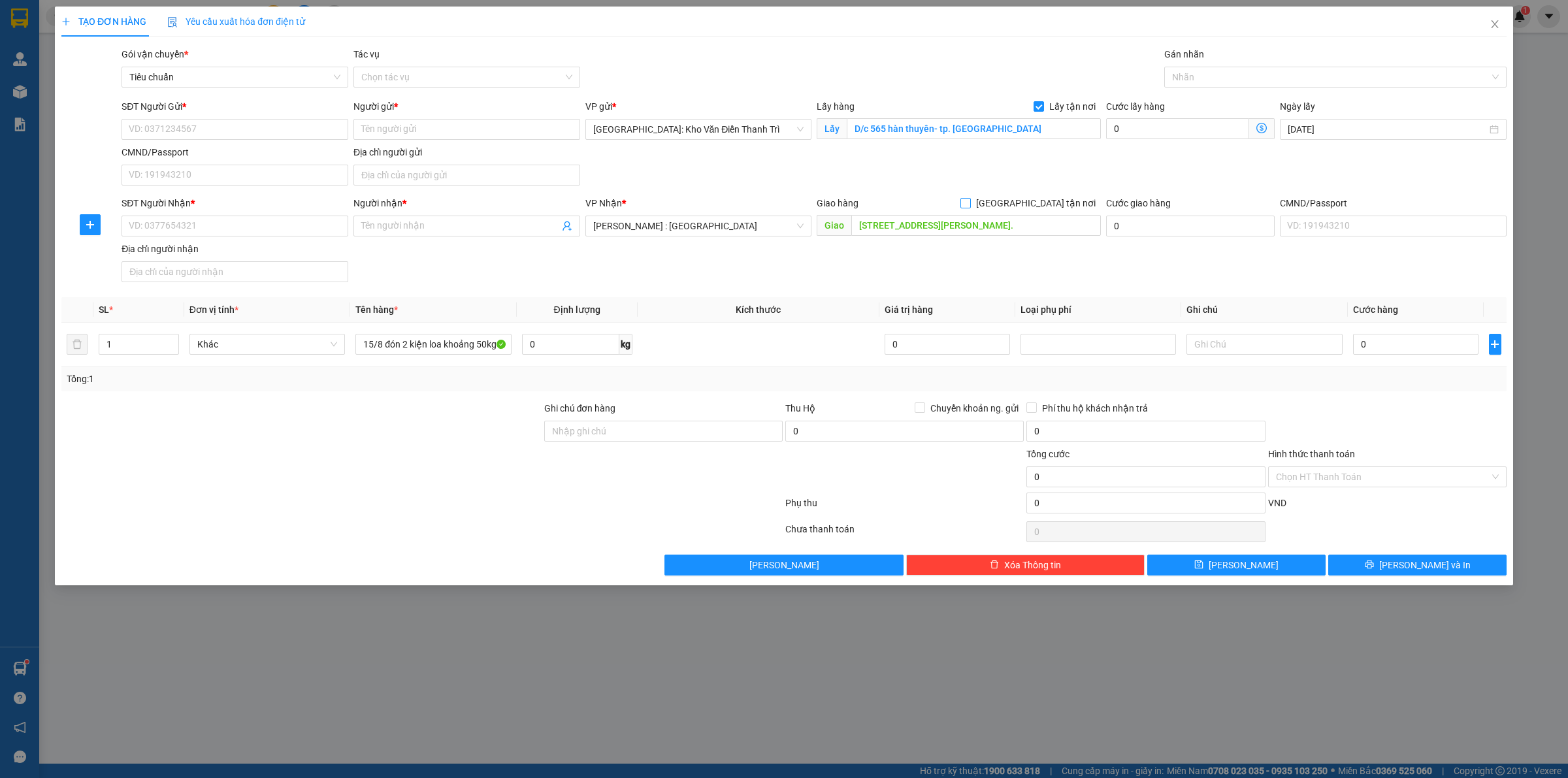
checkbox input "true"
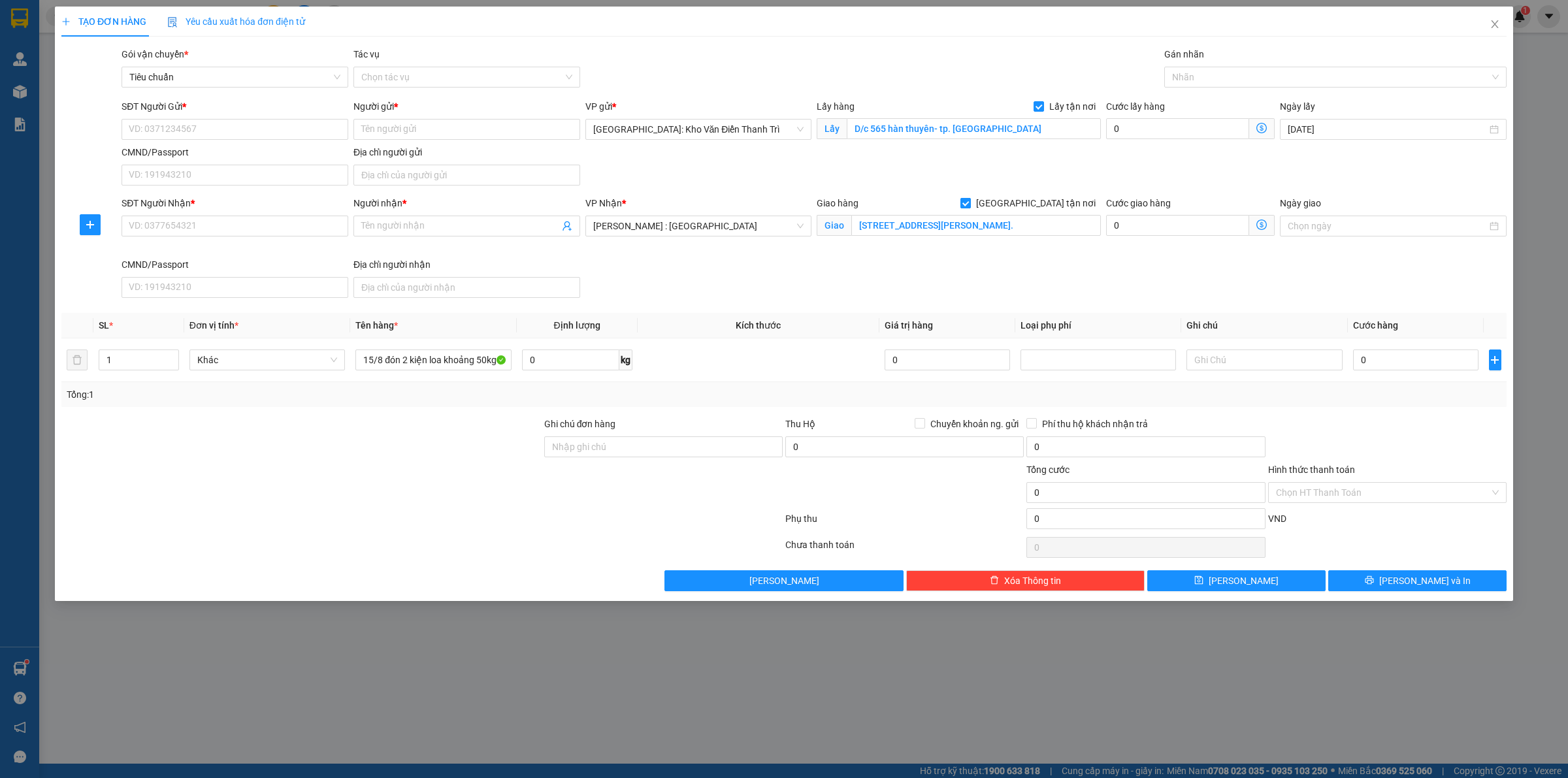
scroll to position [0, 0]
click at [179, 129] on input "SĐT Người Gửi *" at bounding box center [235, 130] width 227 height 21
paste input "083.678.8833"
click at [167, 129] on input "083.678.8833" at bounding box center [235, 130] width 227 height 21
click at [128, 133] on input "0836788833" at bounding box center [235, 130] width 227 height 21
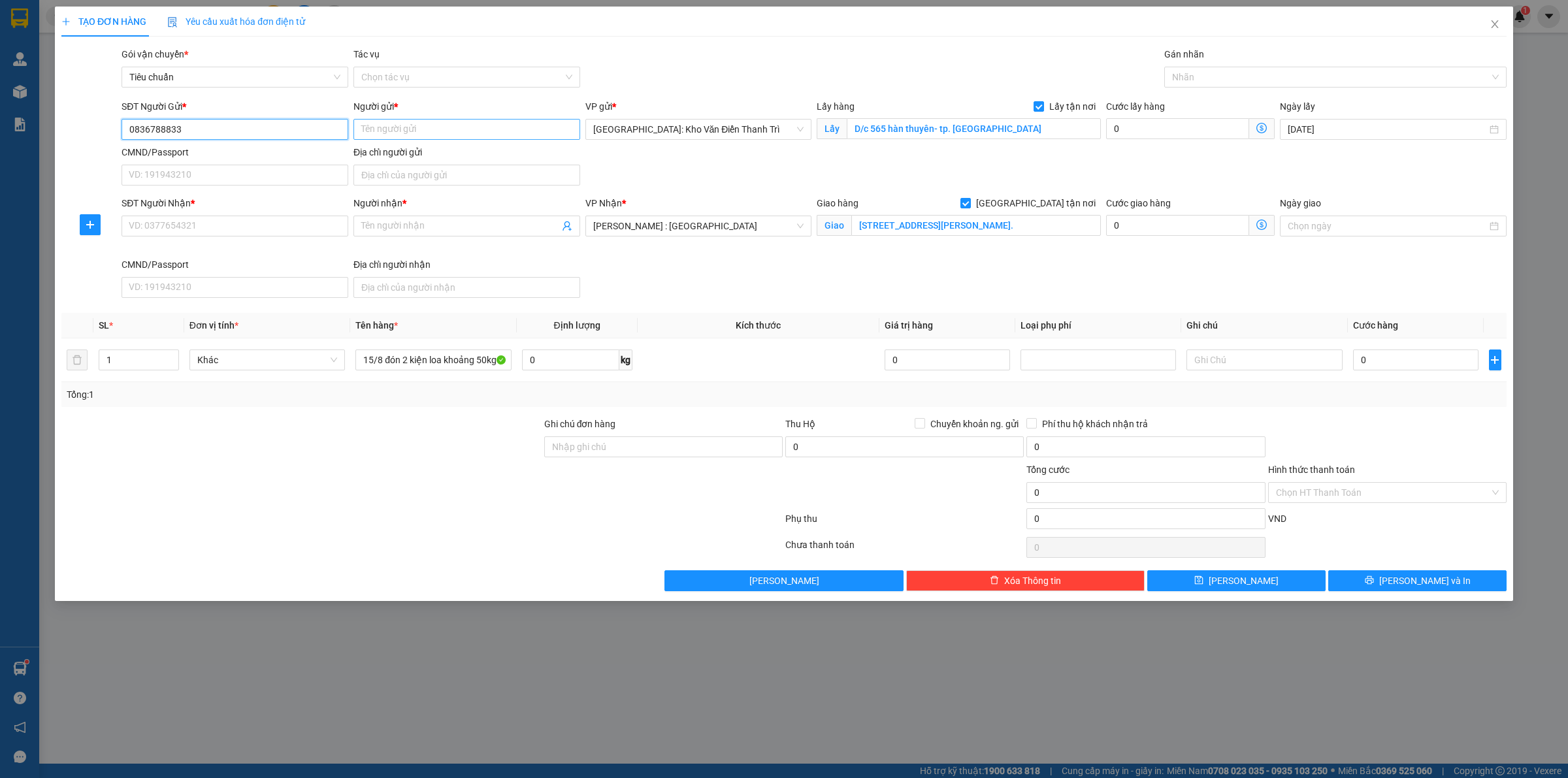
type input "0836788833"
click at [400, 135] on input "Người gửi *" at bounding box center [466, 130] width 227 height 21
paste input "zaza fam"
type input "zaza fam"
click at [675, 171] on div "SĐT Người Gửi * 0836788833 Người gửi * zaza fam zaza fam VP gửi * Hà Nội: Kho V…" at bounding box center [814, 145] width 1390 height 92
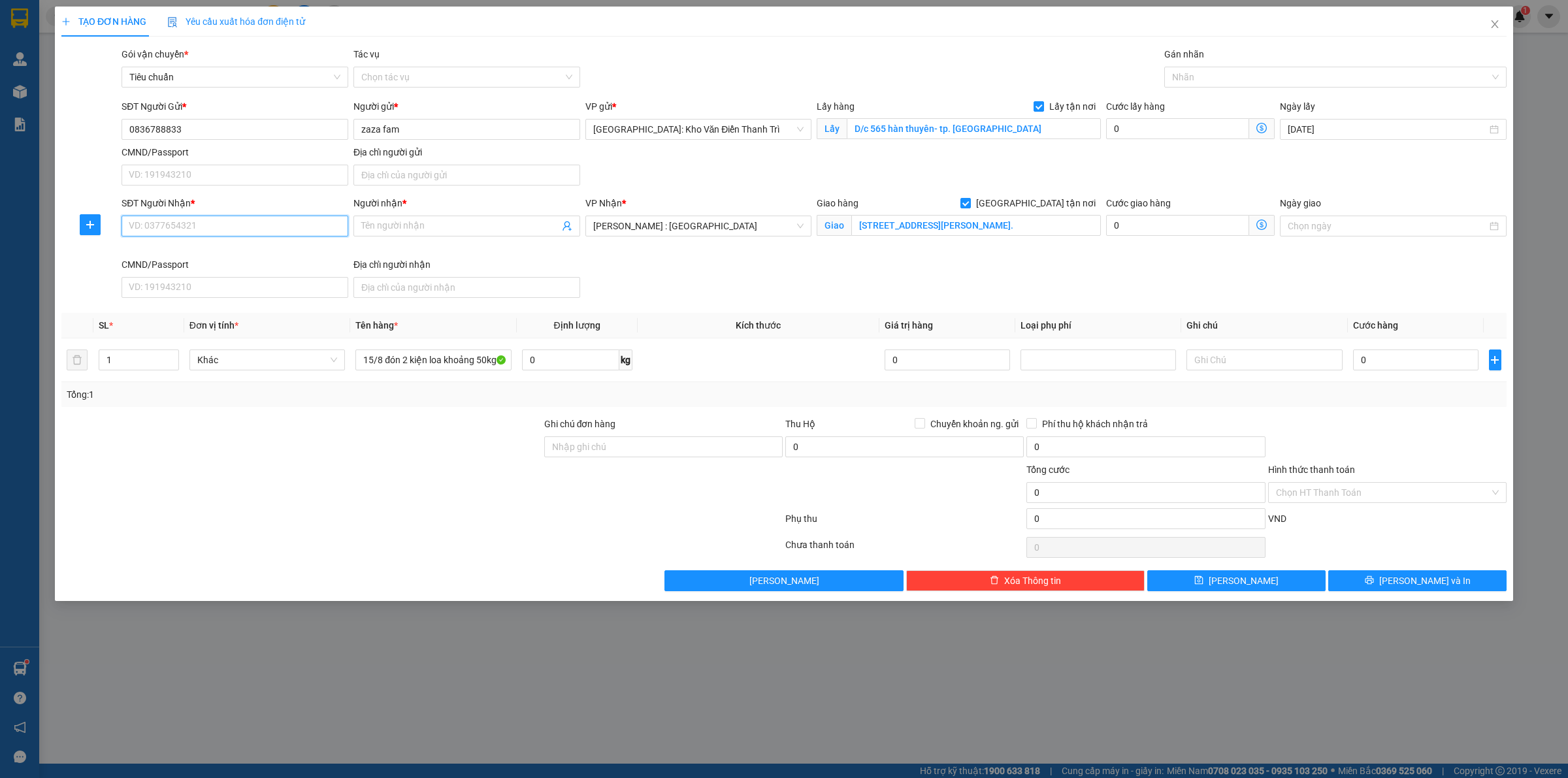
click at [249, 221] on input "SĐT Người Nhận *" at bounding box center [235, 226] width 227 height 21
paste input "0906023039"
type input "0906023039"
click at [423, 220] on input "Người nhận *" at bounding box center [460, 226] width 198 height 14
paste input "Khoa"
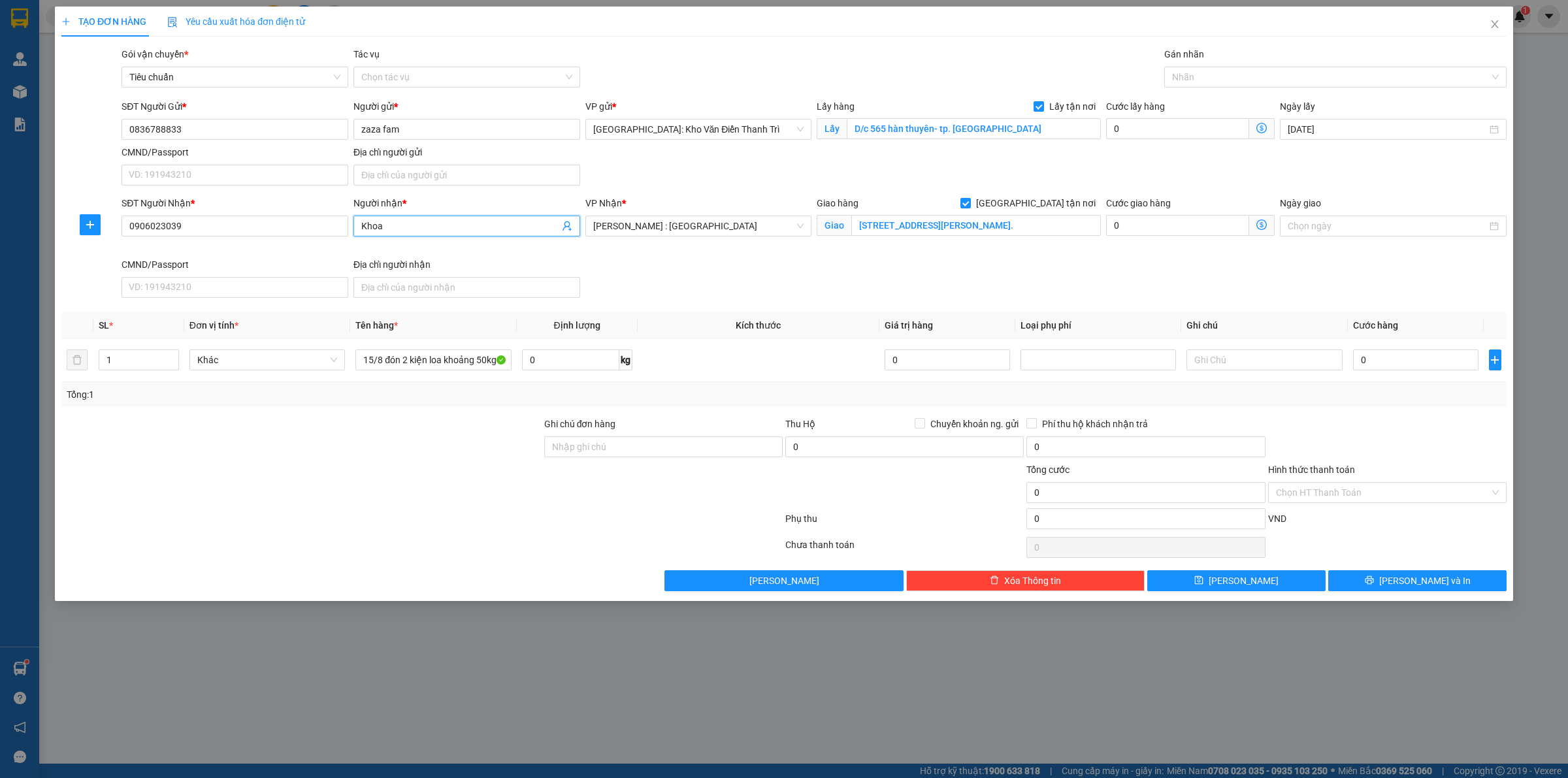
type input "Khoa"
click at [675, 288] on div "SĐT Người Nhận * 0906023039 Người nhận * Khoa VP Nhận * Hồ Chí Minh : Kho Quận …" at bounding box center [814, 250] width 1390 height 107
click at [1209, 92] on div "Gán nhãn Nhãn" at bounding box center [1335, 70] width 342 height 46
drag, startPoint x: 1216, startPoint y: 88, endPoint x: 1223, endPoint y: 77, distance: 13.0
click at [1217, 85] on div "Gán nhãn Nhãn" at bounding box center [1335, 70] width 342 height 46
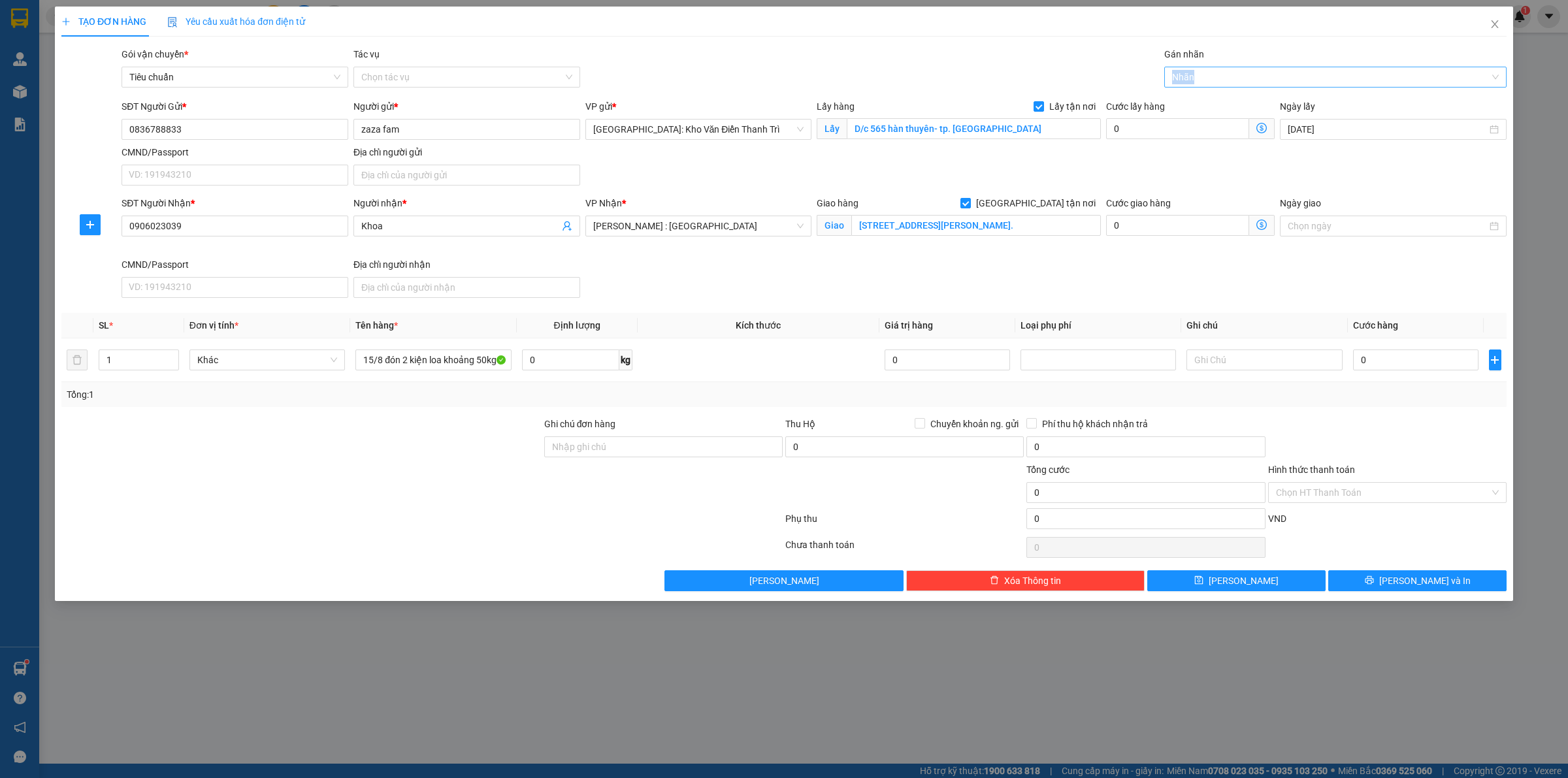
click at [1224, 75] on div at bounding box center [1329, 77] width 323 height 16
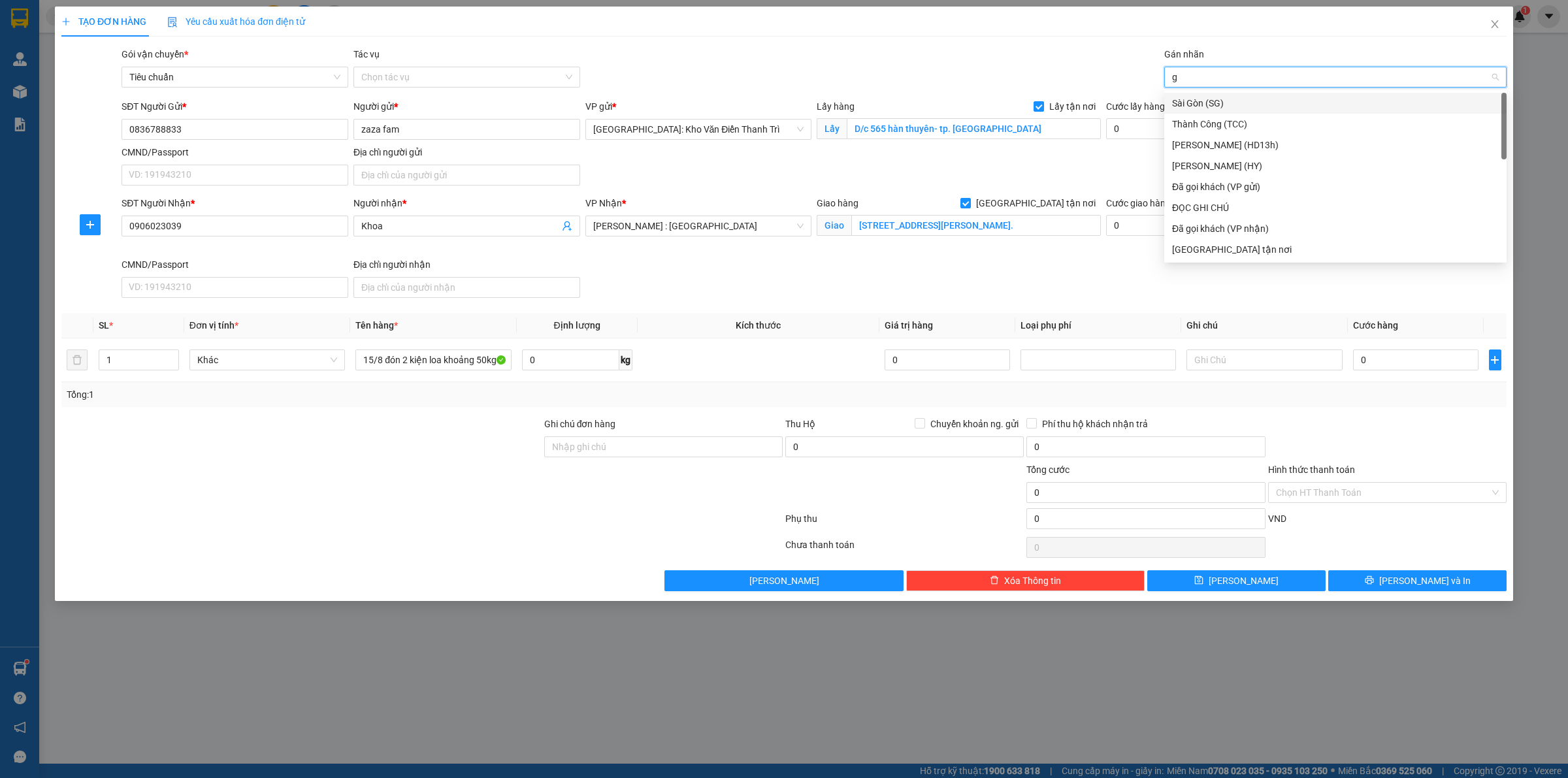
type input "gt"
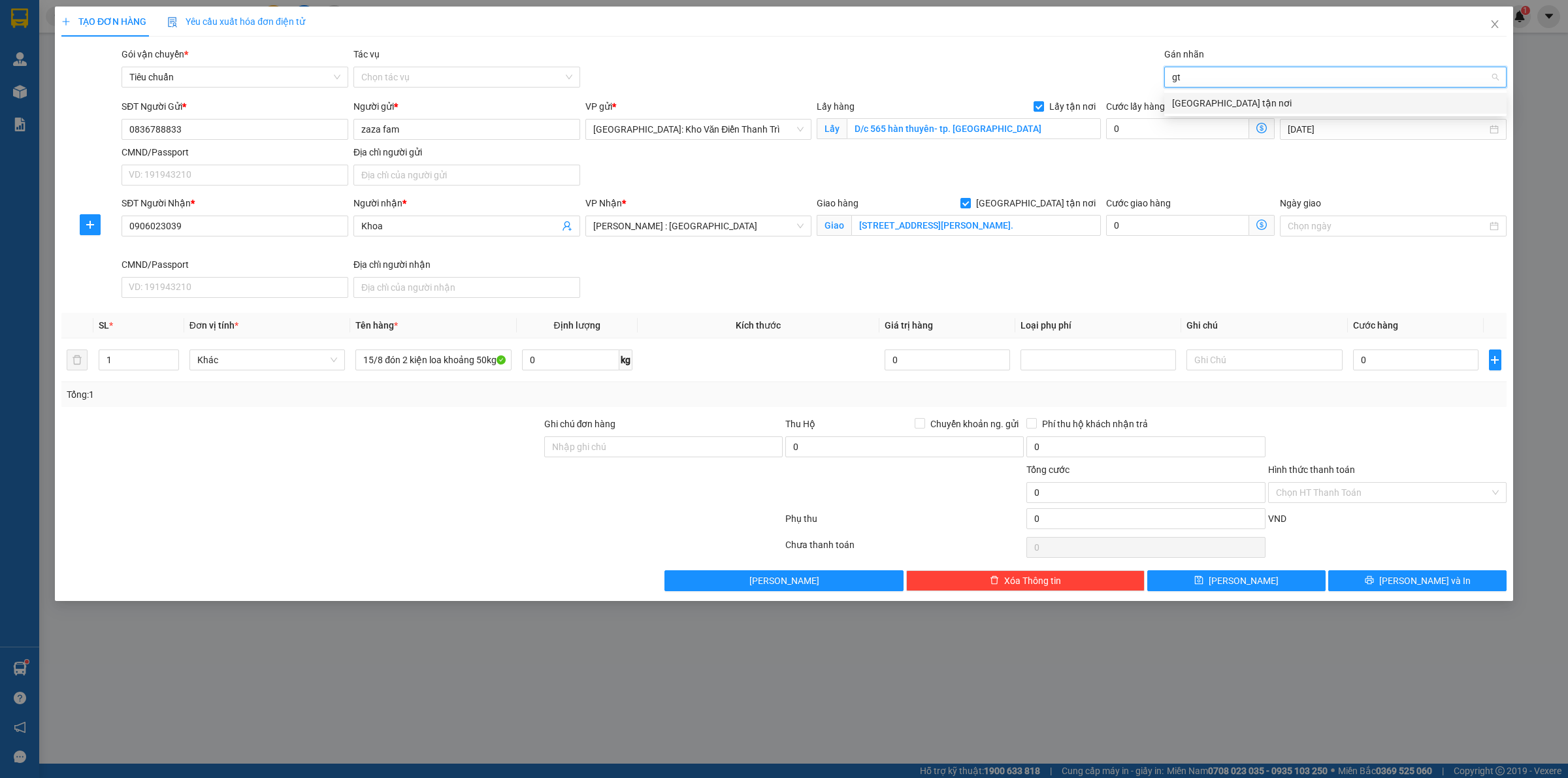
click at [1210, 98] on div "[GEOGRAPHIC_DATA] tận nơi" at bounding box center [1336, 103] width 327 height 14
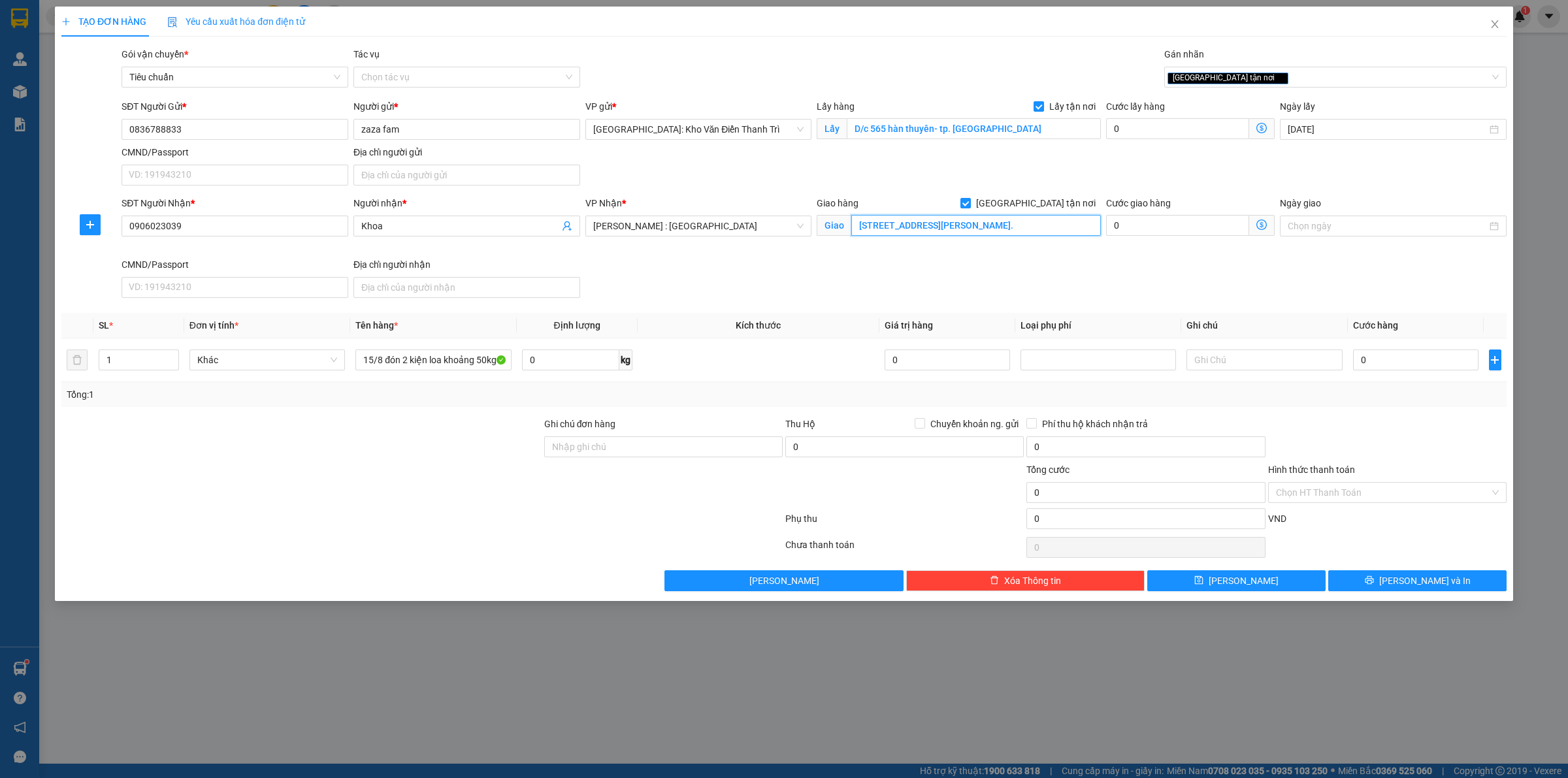
click at [1049, 231] on input "18/47/18 Nguyễn Cửu Vân, phường 17, quận Bình Thạnh, TPHCM." at bounding box center [976, 225] width 250 height 21
click at [998, 256] on div "Giao hàng Giao tận nơi Giao 18/47/18 Nguyễn Cửu Vân, phường 17, quận Bình Thạnh…" at bounding box center [959, 227] width 289 height 62
click at [728, 272] on div "SĐT Người Nhận * 0906023039 Người nhận * Khoa VP Nhận * Hồ Chí Minh : Kho Quận …" at bounding box center [814, 250] width 1390 height 107
click at [1400, 366] on input "0" at bounding box center [1416, 359] width 126 height 21
type input "4"
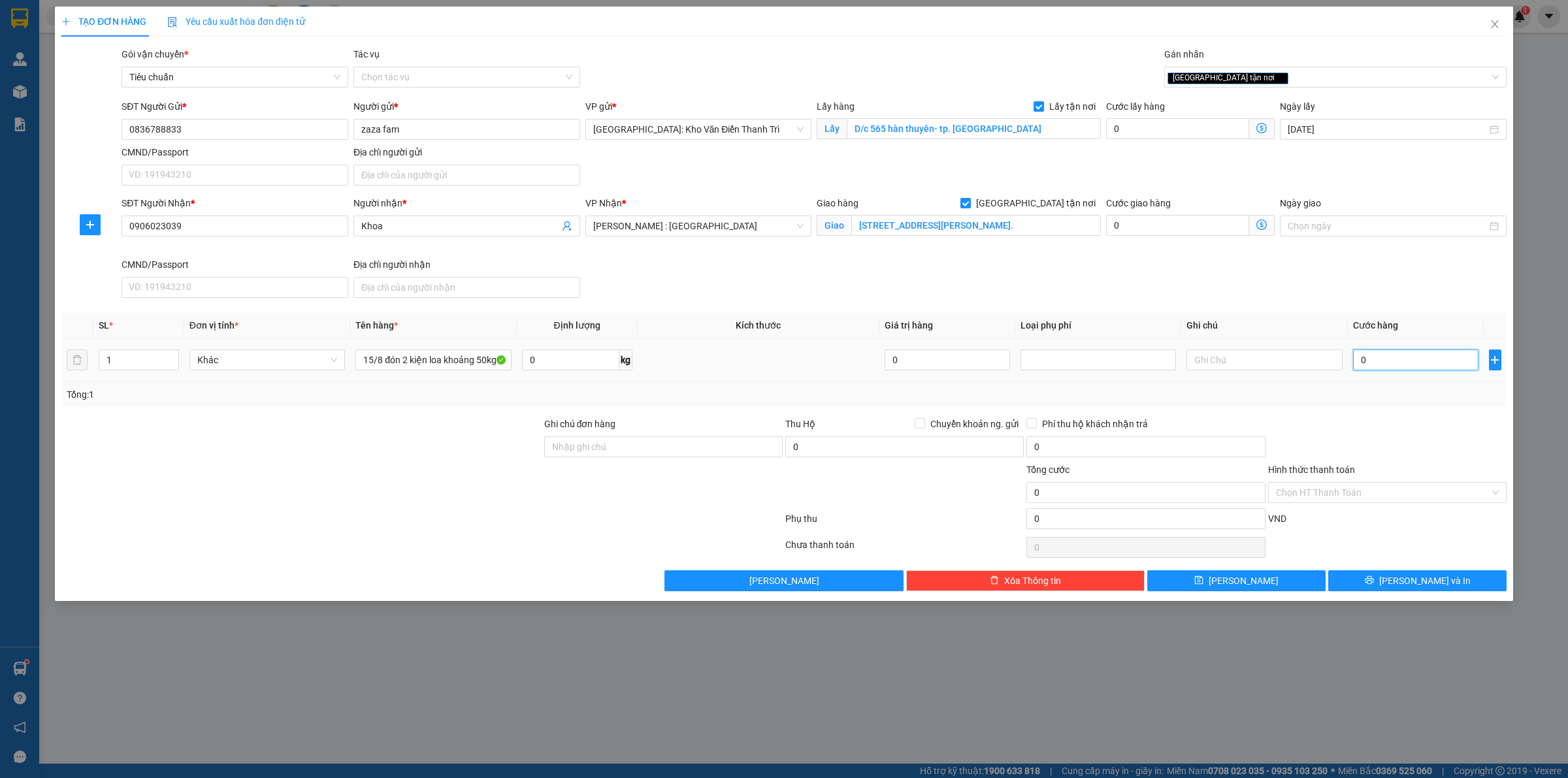
type input "4"
type input "40"
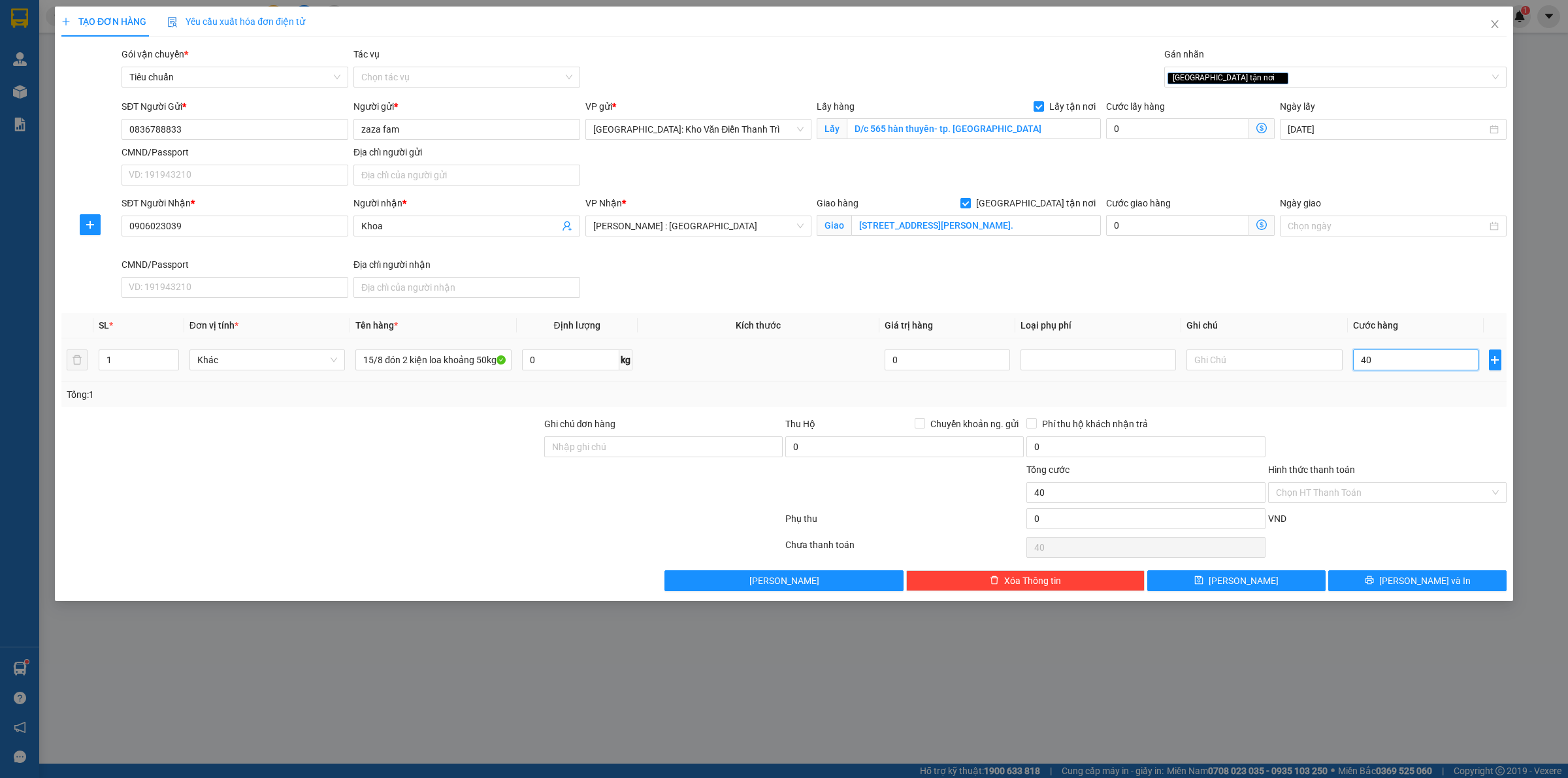
type input "400"
type input "4.000"
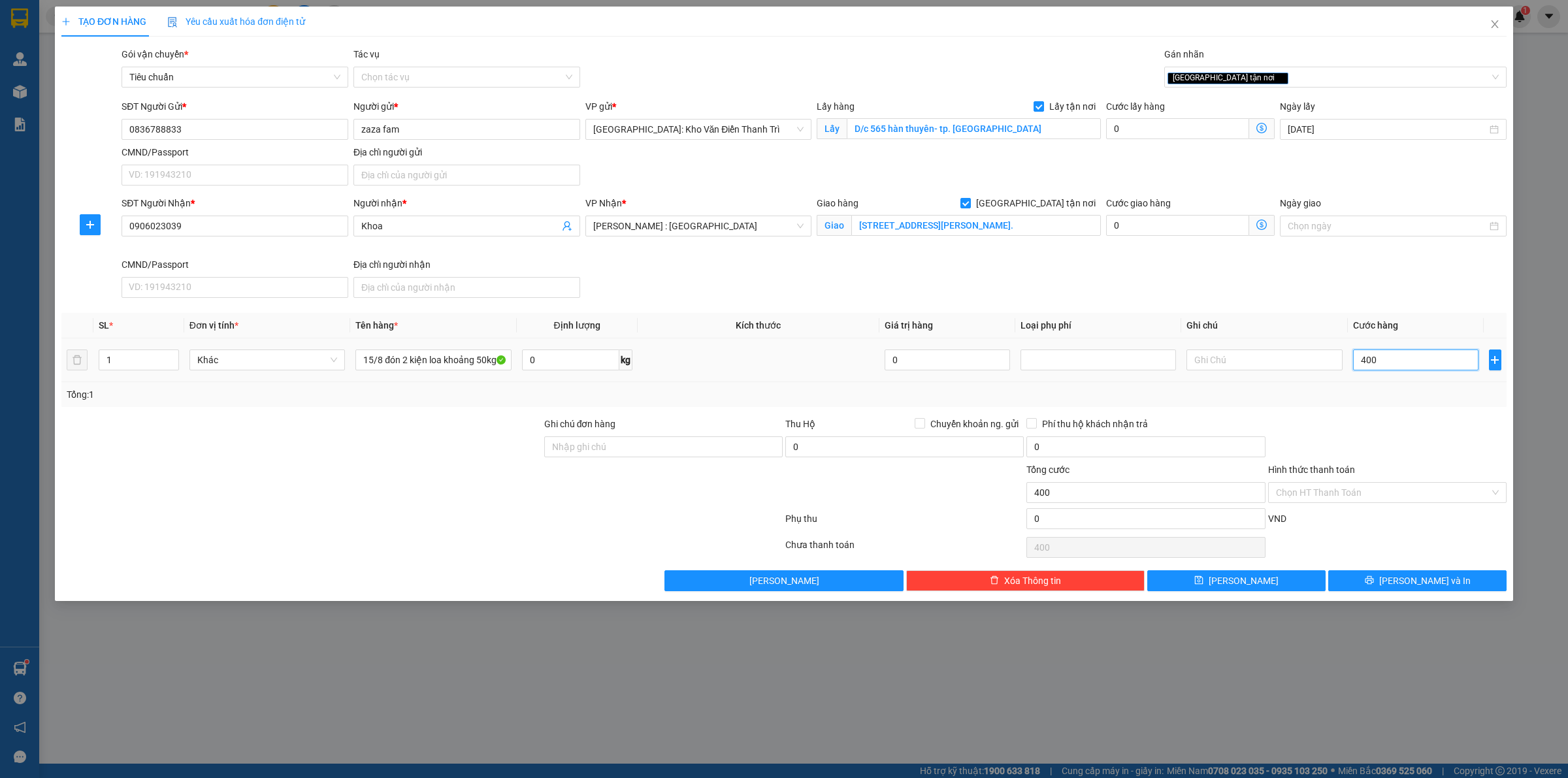
type input "4.000"
type input "40.000"
type input "400.000"
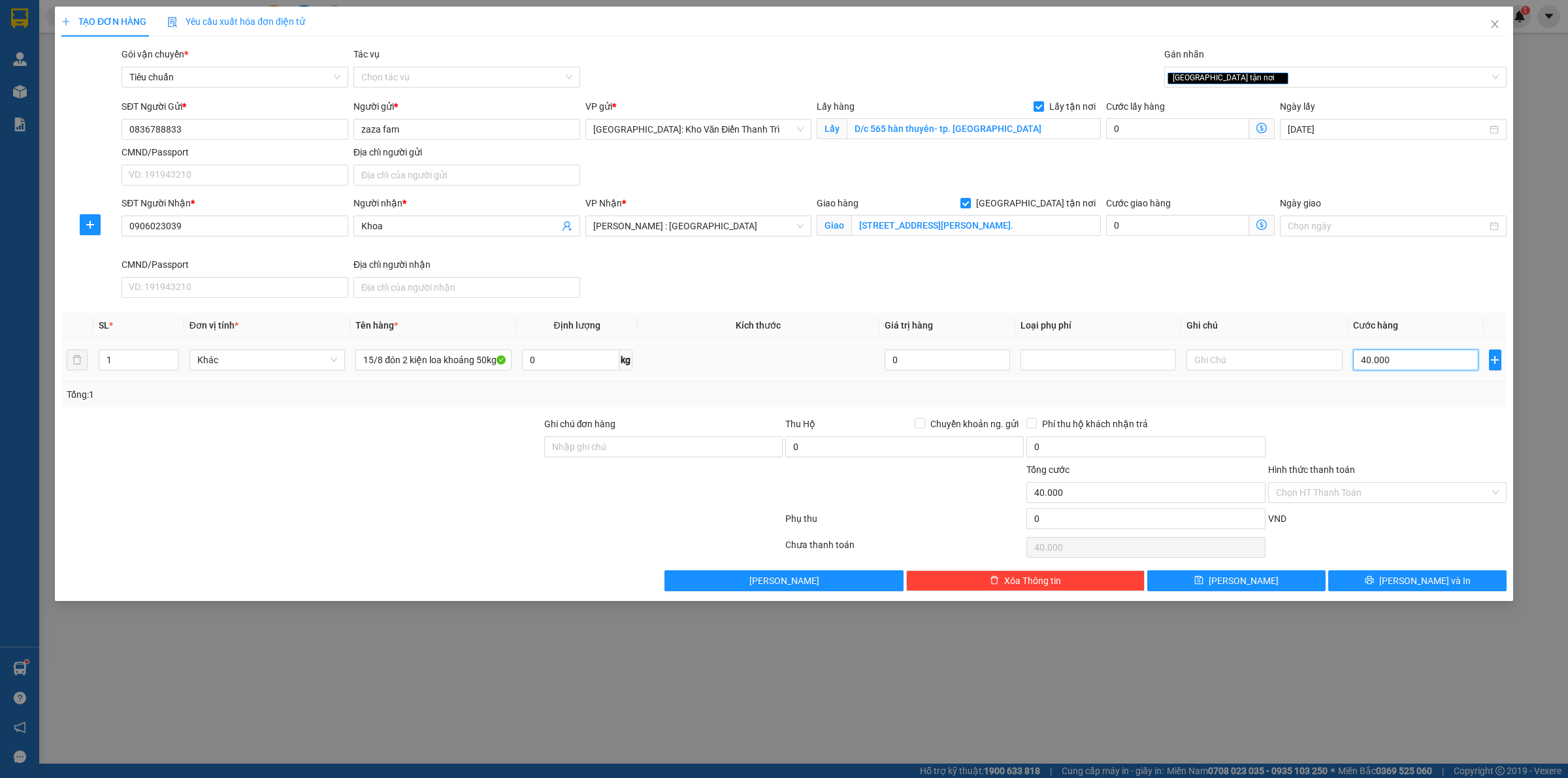
type input "400.000"
click at [1262, 575] on button "[PERSON_NAME]" at bounding box center [1236, 581] width 179 height 21
checkbox input "false"
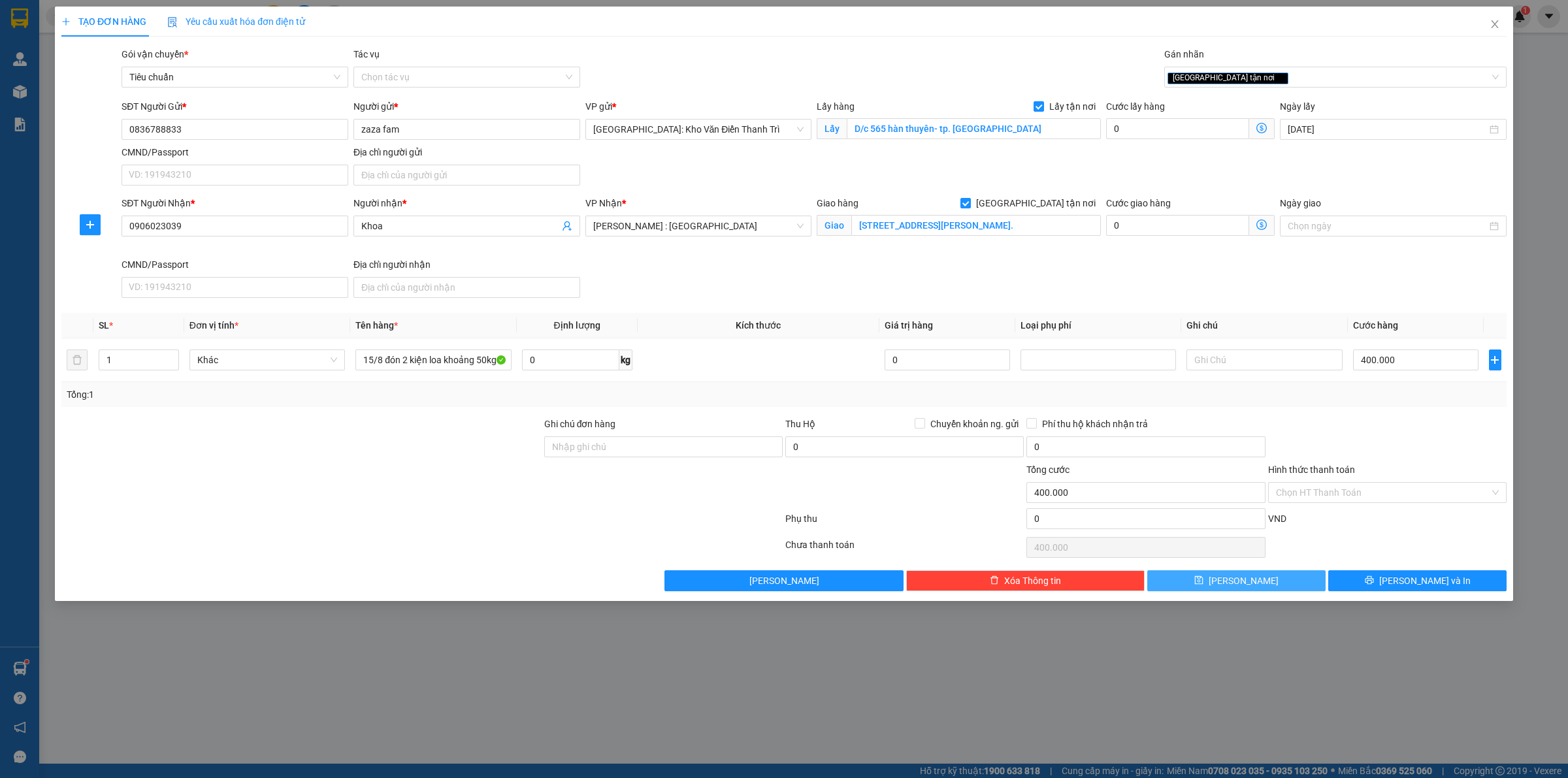
checkbox input "false"
type input "0"
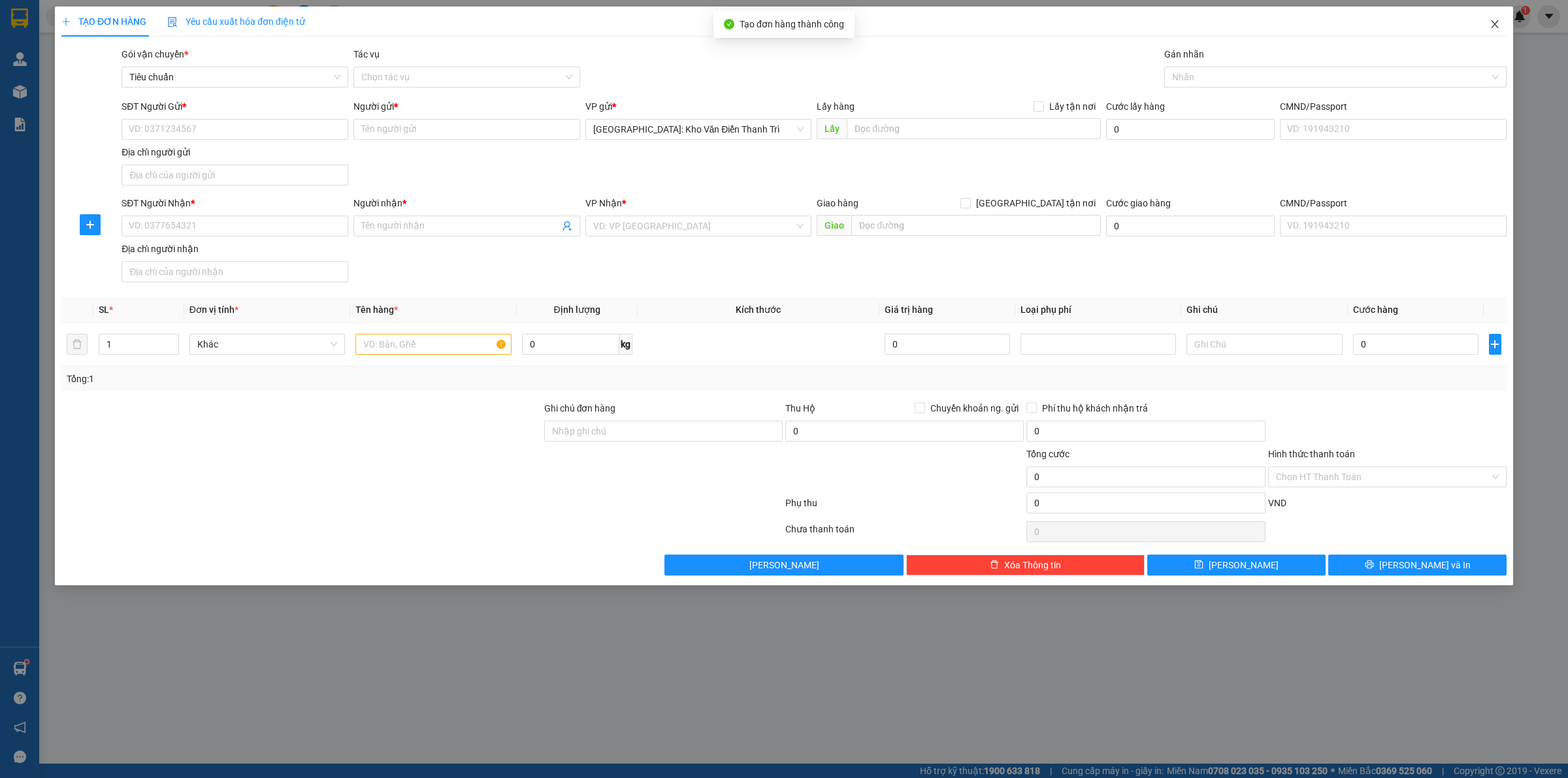
click at [1502, 28] on span "Close" at bounding box center [1495, 24] width 36 height 36
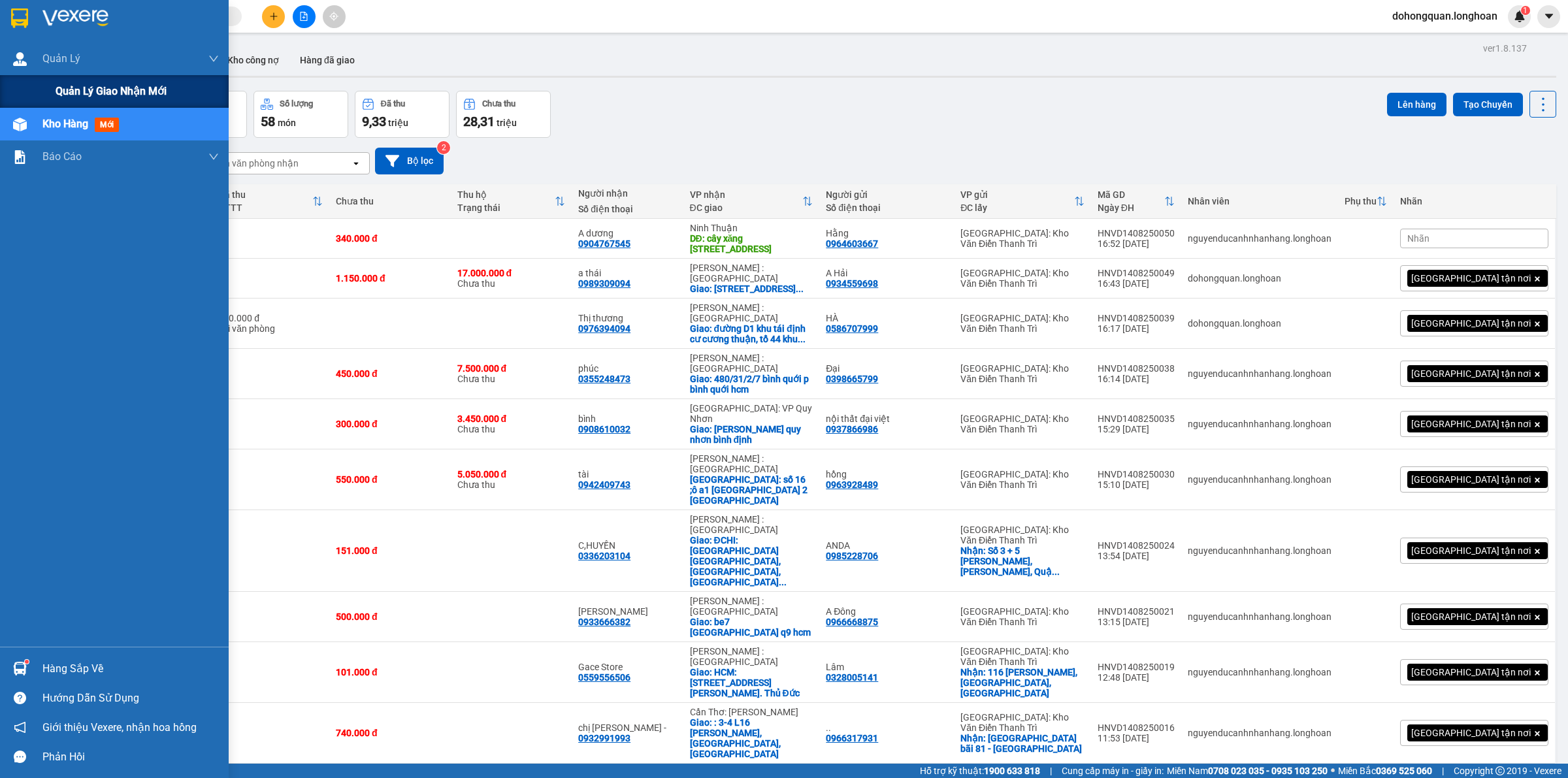
click at [62, 83] on span "Quản lý giao nhận mới" at bounding box center [111, 91] width 111 height 17
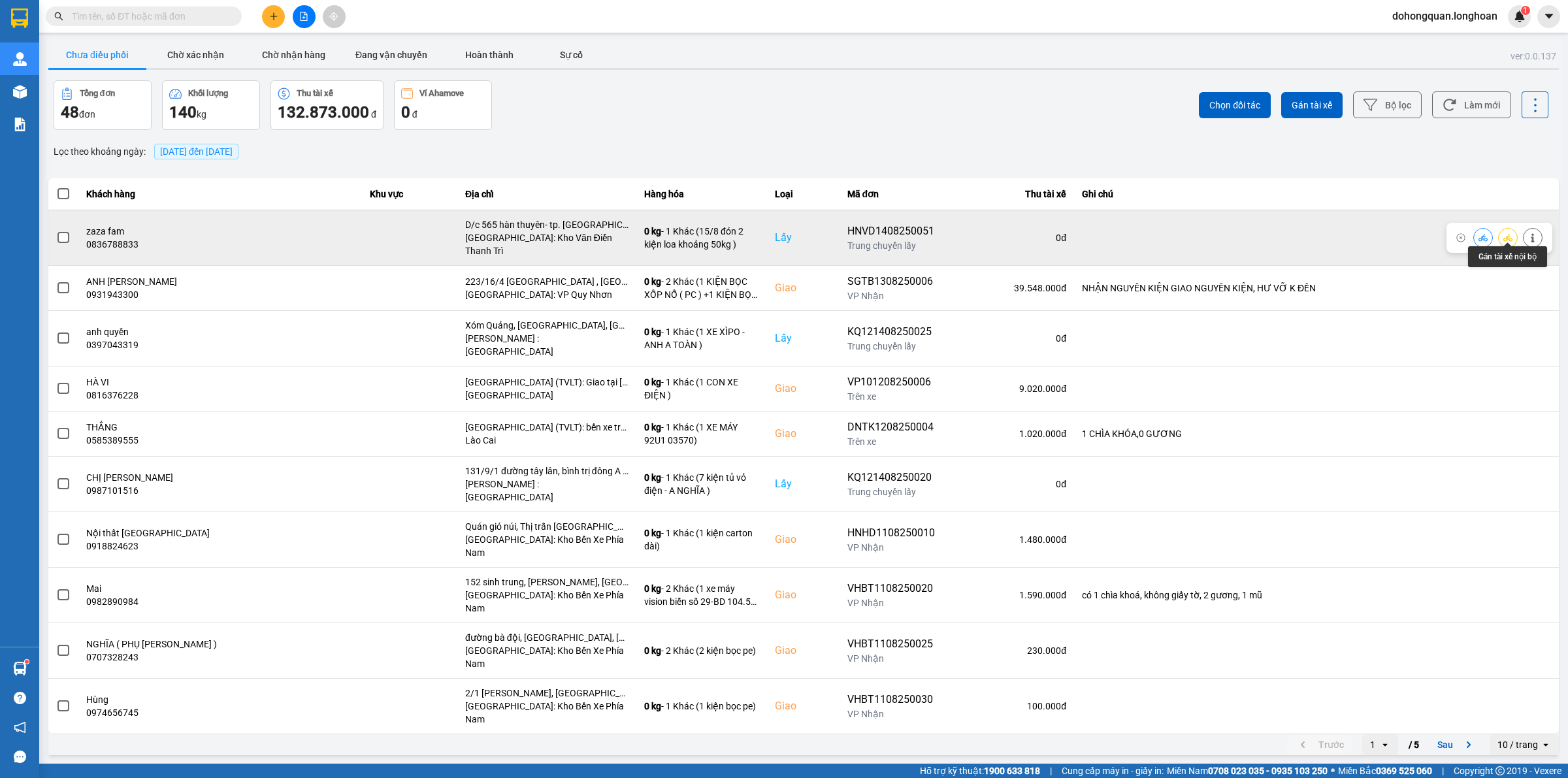
click at [1503, 233] on icon at bounding box center [1508, 238] width 9 height 9
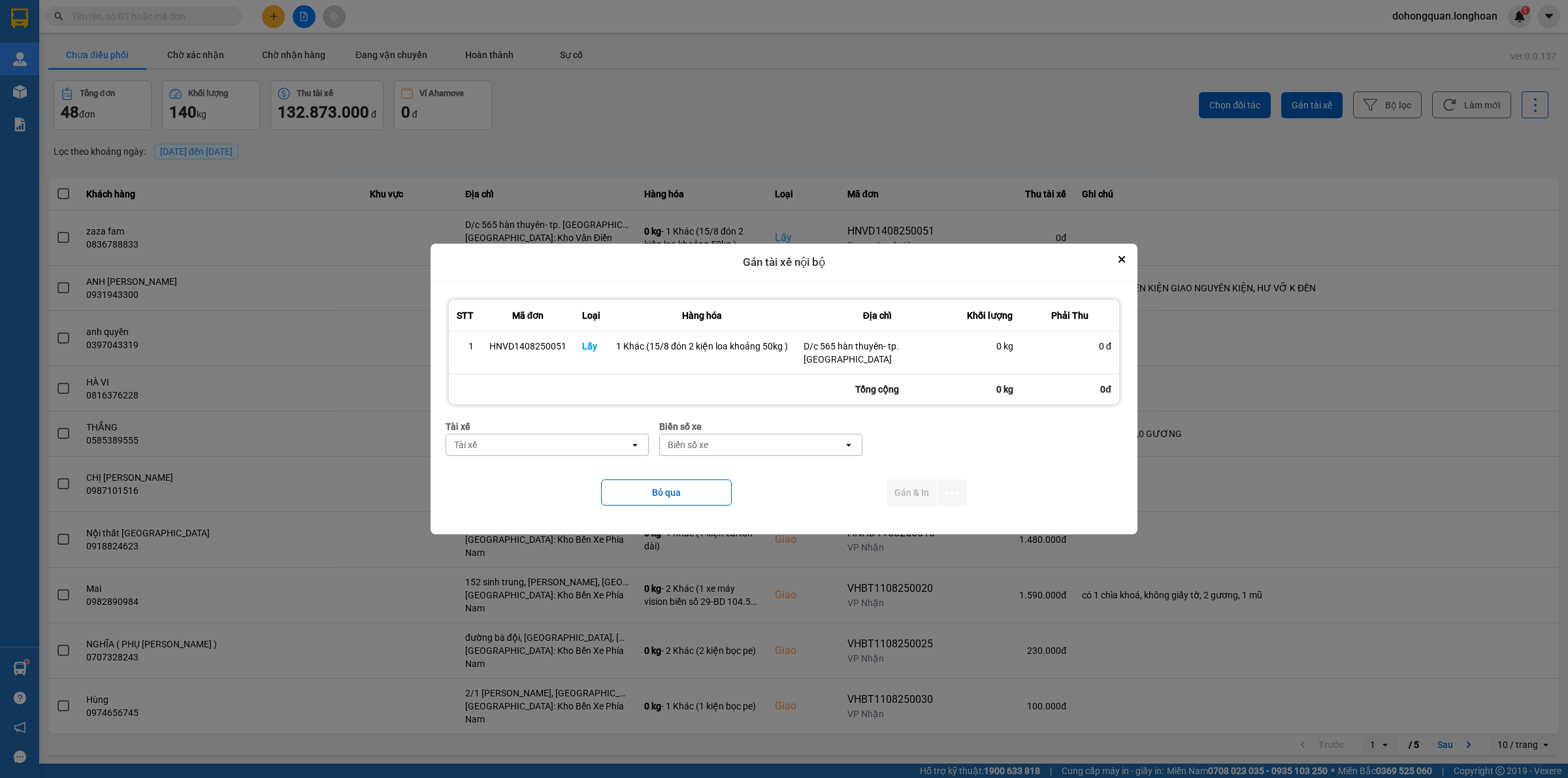
click at [471, 442] on div "Tài xế" at bounding box center [465, 445] width 23 height 13
type input "sướng"
drag, startPoint x: 520, startPoint y: 472, endPoint x: 527, endPoint y: 468, distance: 8.1
click at [521, 471] on span "0369971969 - Bùi Mạnh Sướng 0336.858.247" at bounding box center [550, 472] width 187 height 26
click at [728, 438] on div "Biển số xe" at bounding box center [716, 445] width 40 height 13
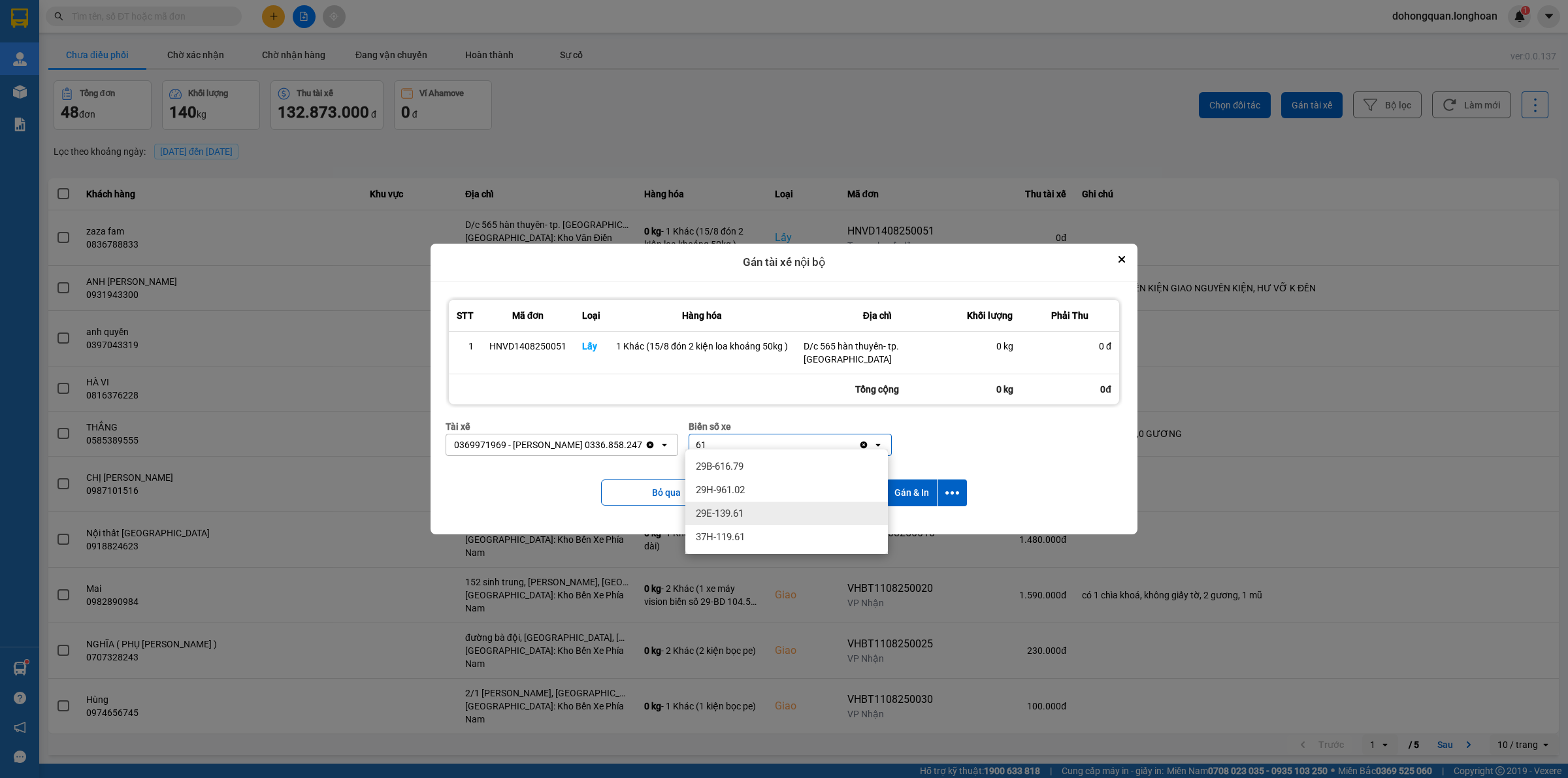
type input "61"
click at [735, 510] on span "29E-139.61" at bounding box center [720, 513] width 47 height 13
drag, startPoint x: 957, startPoint y: 481, endPoint x: 949, endPoint y: 482, distance: 8.1
click at [958, 486] on icon "dialog" at bounding box center [952, 492] width 13 height 13
click at [905, 527] on span "Chỉ gán tài" at bounding box center [900, 522] width 43 height 13
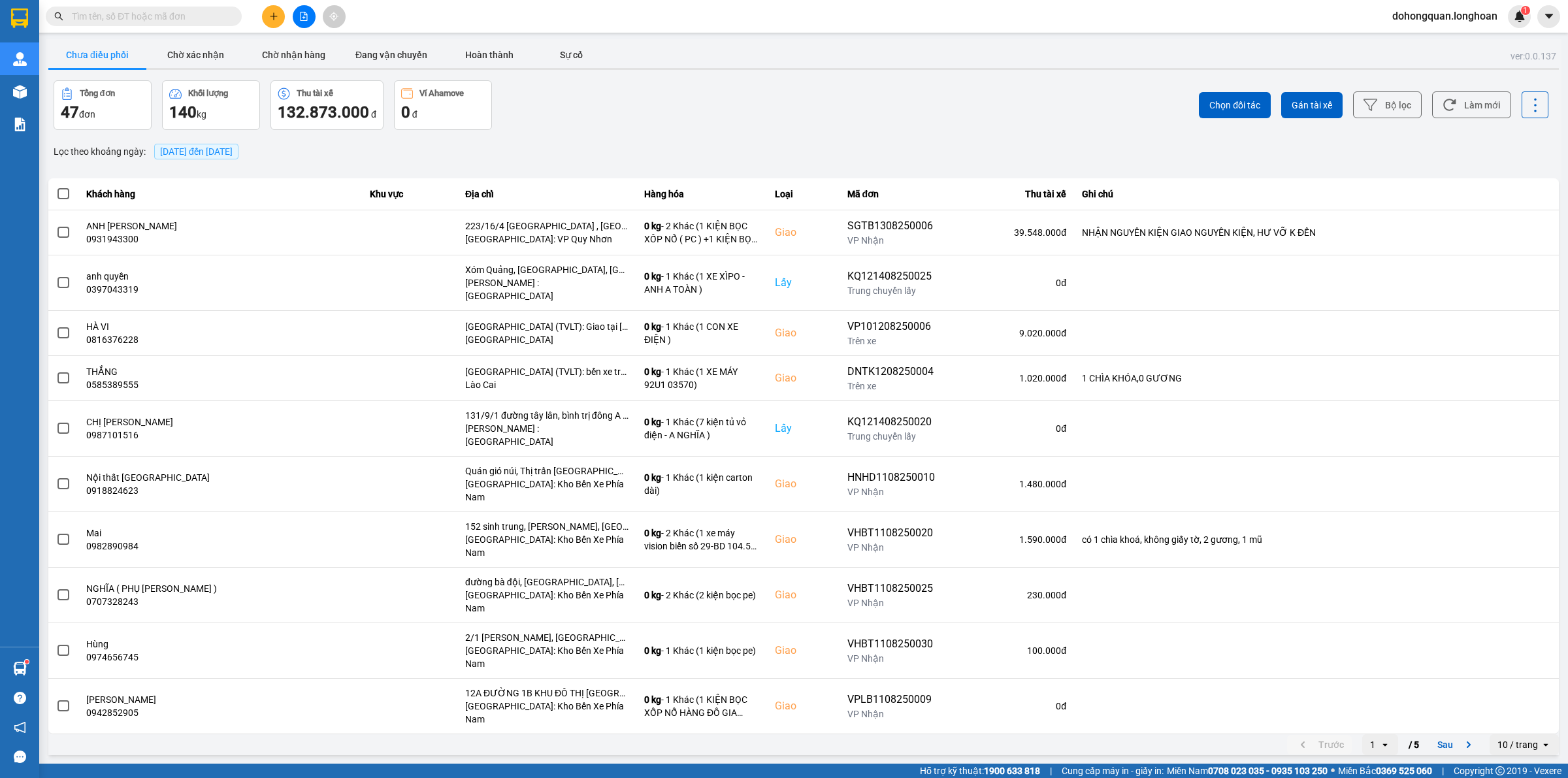
click at [40, 15] on div at bounding box center [127, 16] width 255 height 20
click at [17, 21] on img at bounding box center [20, 18] width 17 height 20
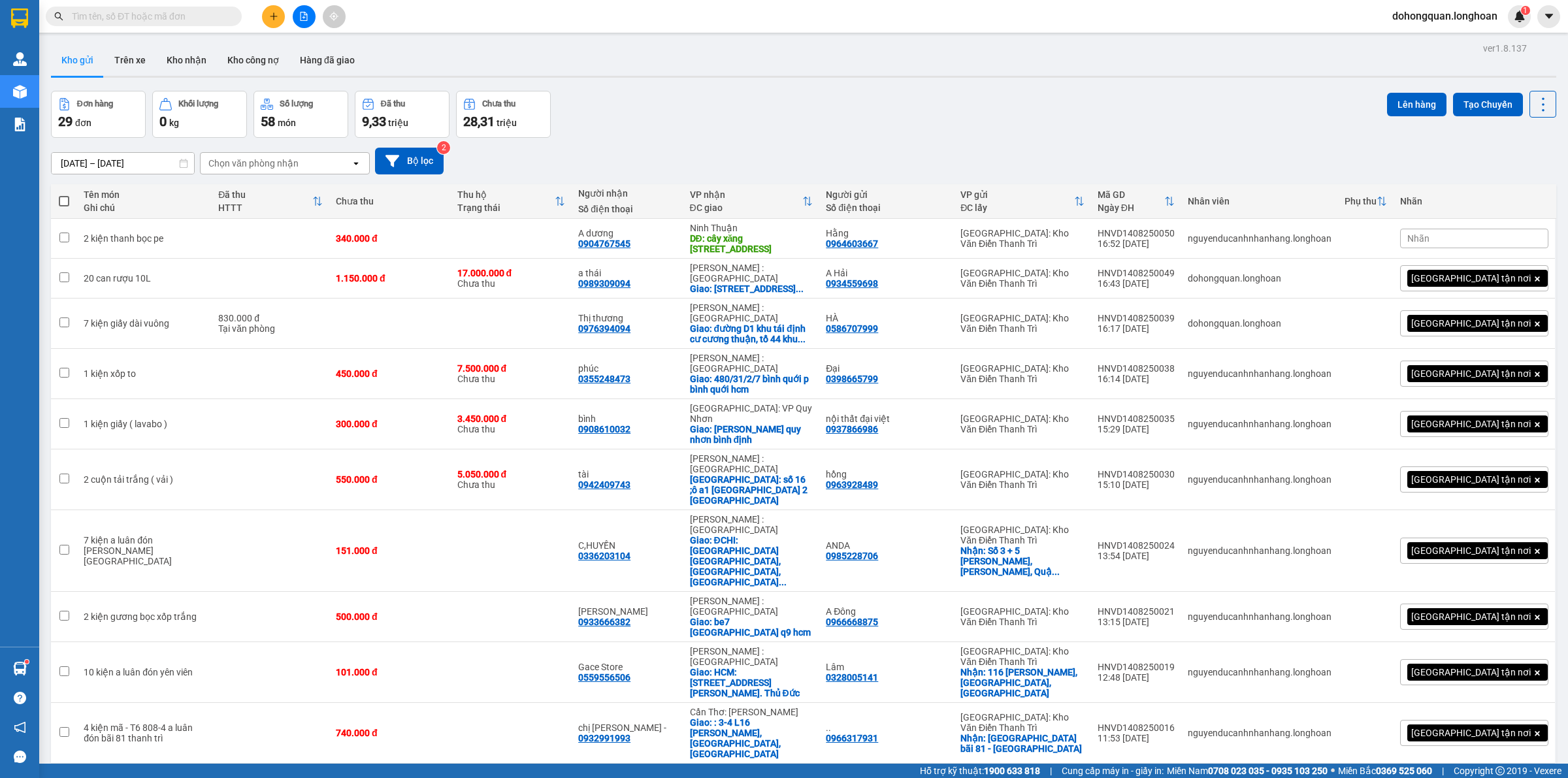
click at [869, 111] on div "Đơn hàng 29 đơn Khối lượng 0 kg Số lượng 58 món Đã thu 9,33 triệu Chưa thu 28,3…" at bounding box center [804, 115] width 1506 height 47
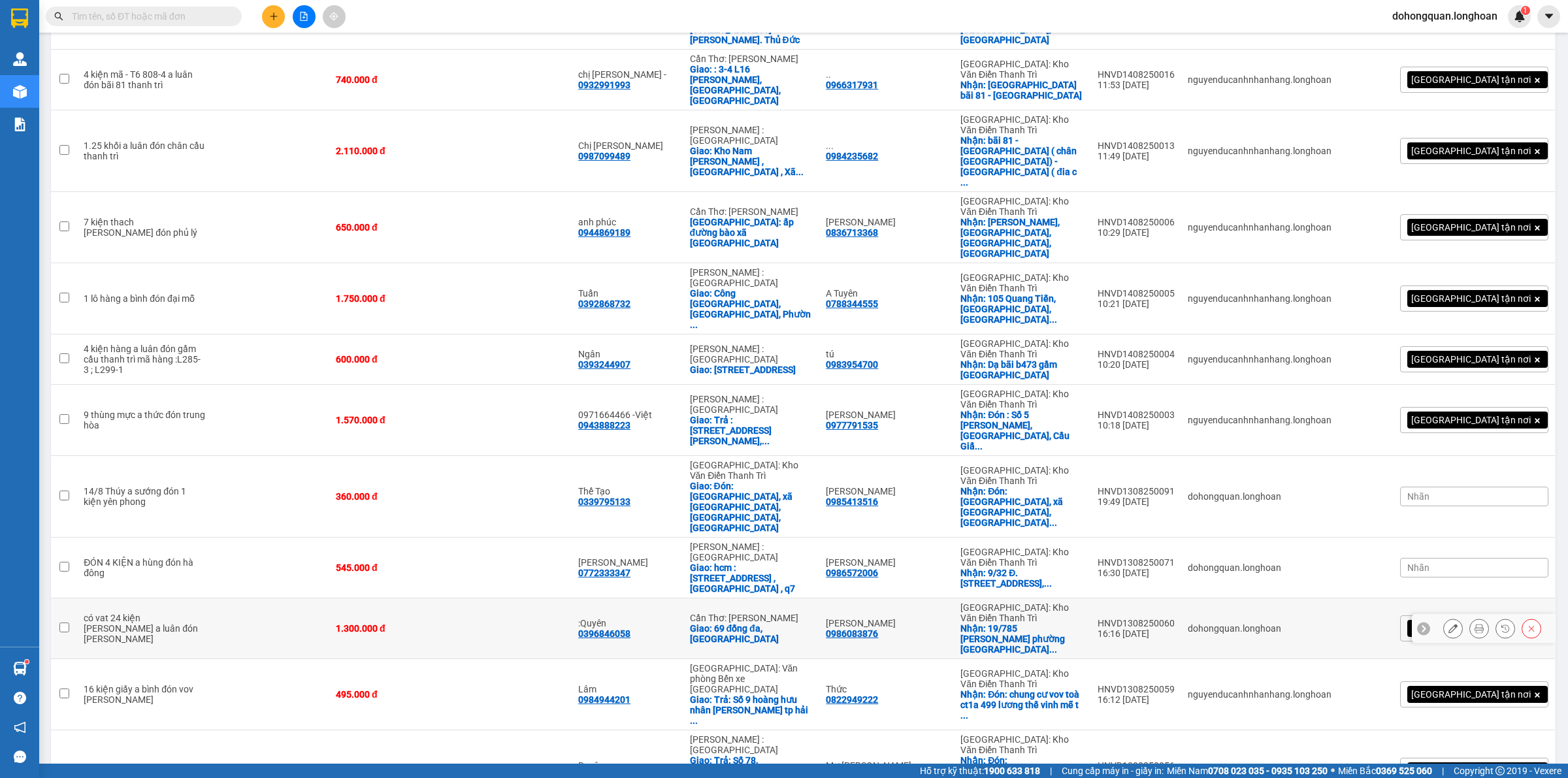
scroll to position [921, 0]
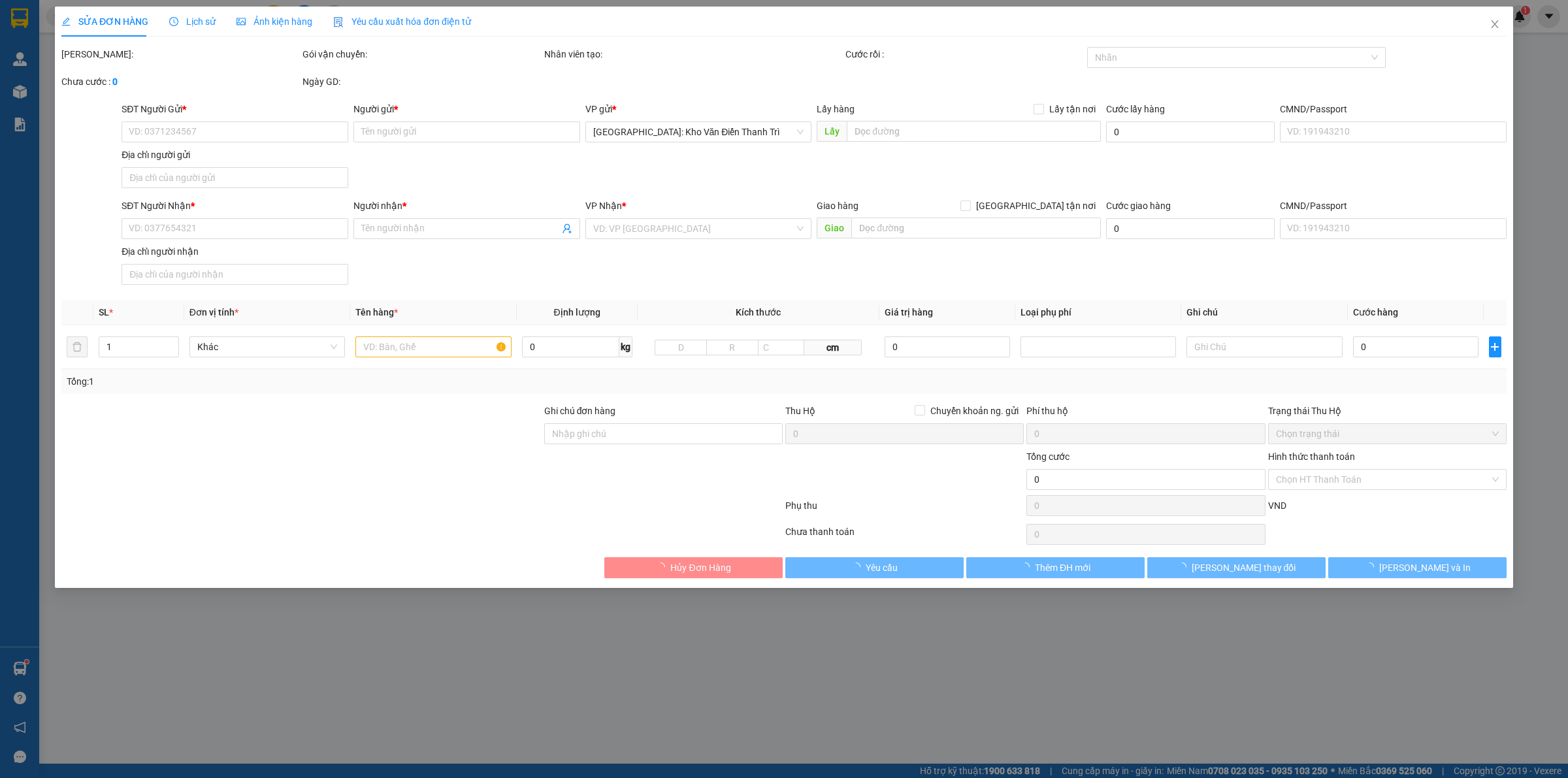
type input "0981143815"
type input "Tuấn"
checkbox input "true"
type input "Đón: Tòa nhà Hòa phát 257 giải phóng ,[GEOGRAPHIC_DATA], [GEOGRAPHIC_DATA]."
type input "0936584333"
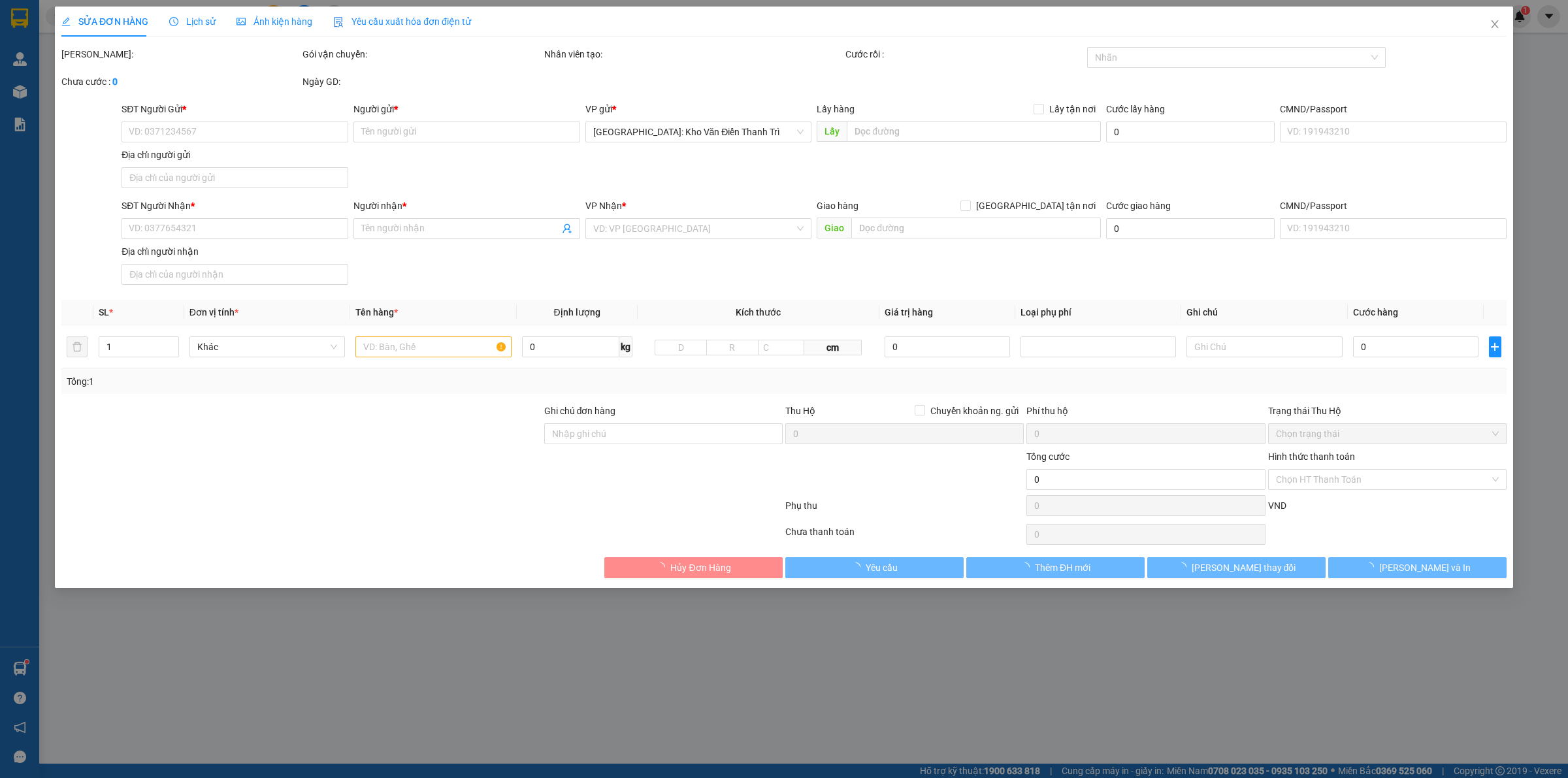
type input "Chi"
checkbox input "true"
type input "Trả: [STREET_ADDRESS]."
type input "315.000"
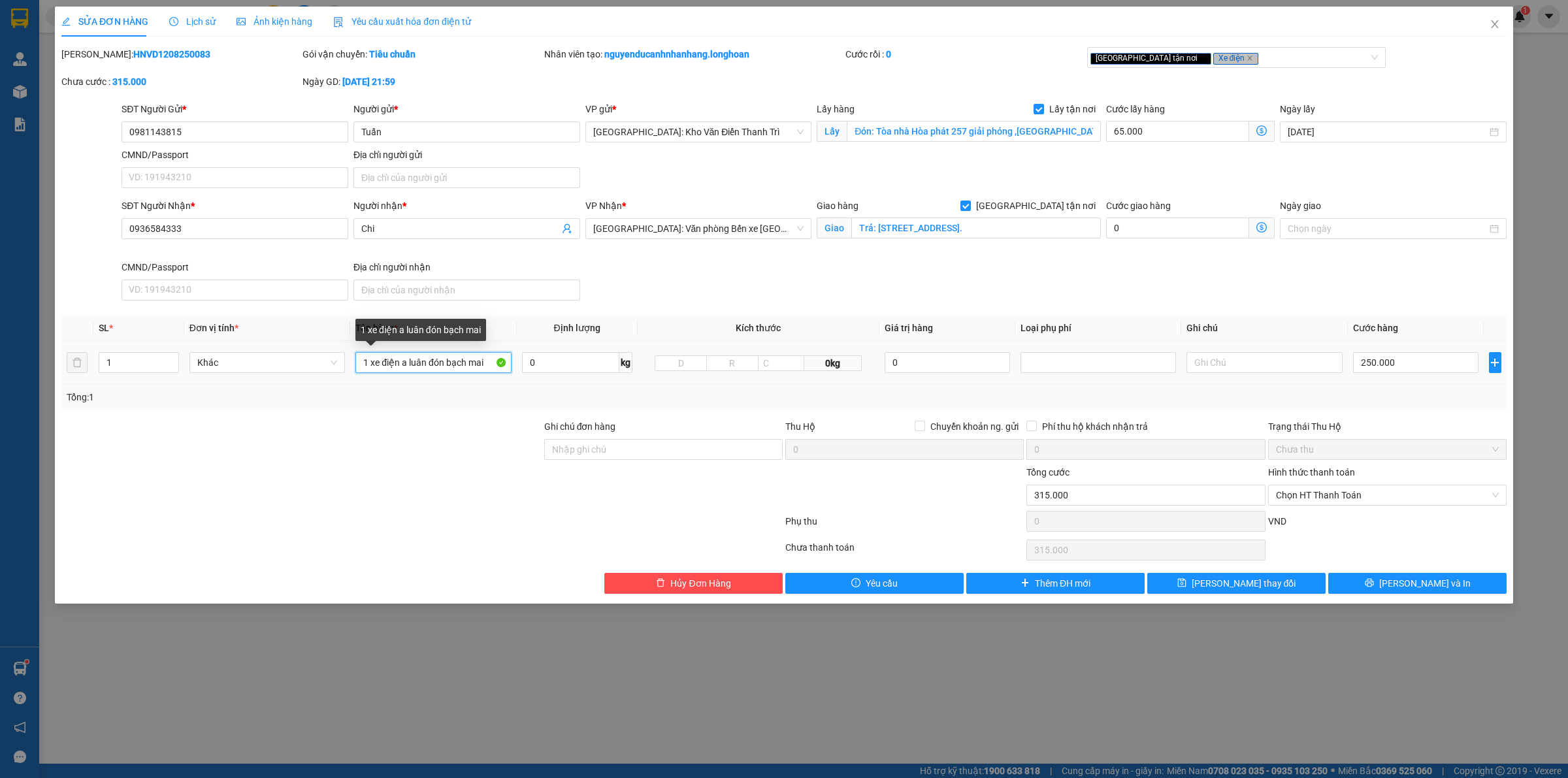
click at [488, 357] on input "1 xe điện a luân đón bạch mai" at bounding box center [433, 363] width 156 height 21
click at [676, 293] on div "SĐT Người Nhận * 0936584333 Người nhận * Chi VP Nhận * Hải Phòng: Văn phòng Bến…" at bounding box center [814, 252] width 1390 height 107
click at [468, 366] on input "1 xe điện a luâ" at bounding box center [433, 363] width 156 height 21
type input "1 xe điện a"
click at [1503, 28] on span "Close" at bounding box center [1495, 24] width 36 height 36
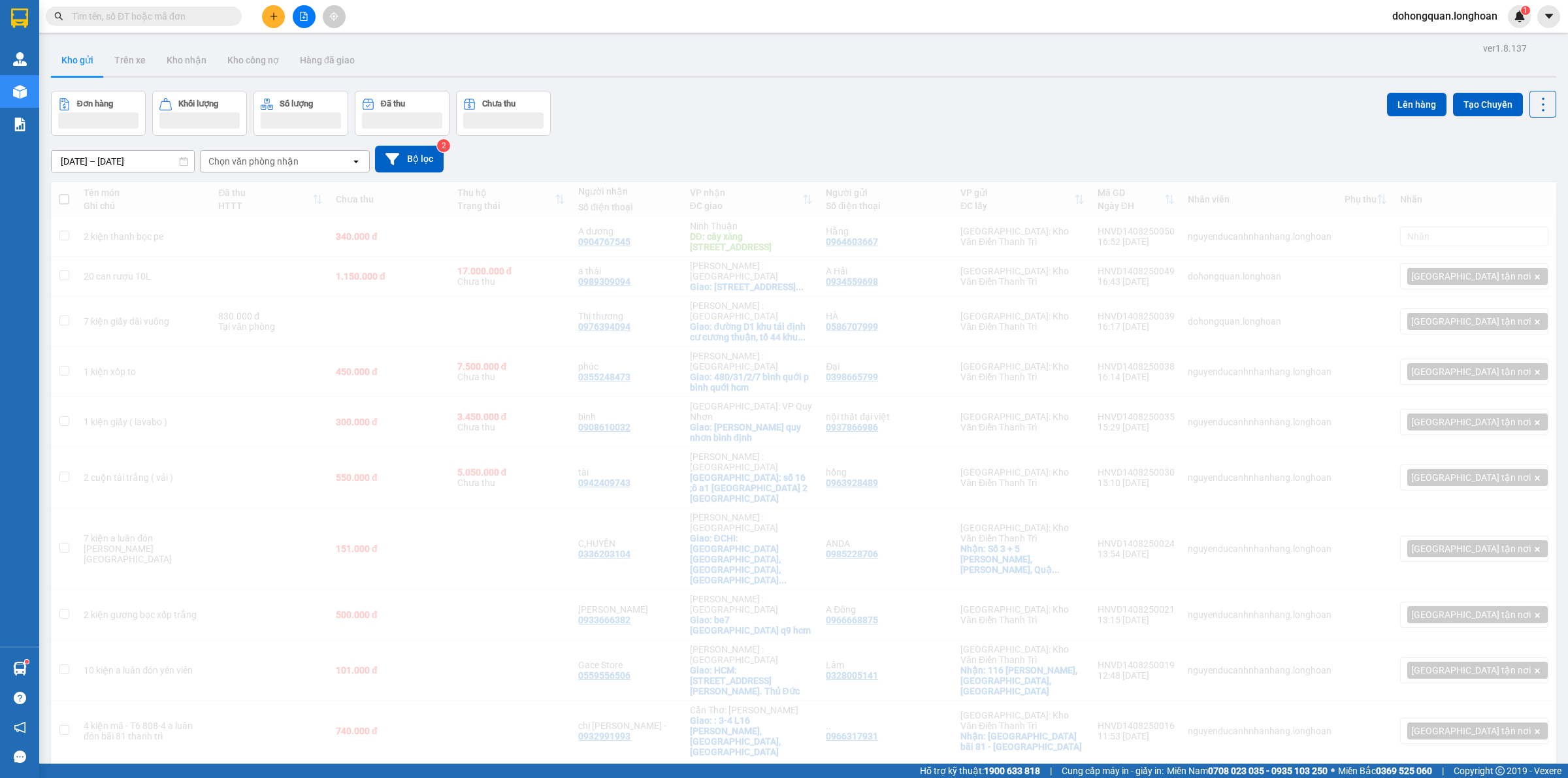
click at [185, 6] on div "Kết quả tìm kiếm ( 154 ) Bộ lọc Mã ĐH Trạng thái Món hàng Thu hộ Tổng cước Chưa…" at bounding box center [127, 17] width 255 height 23
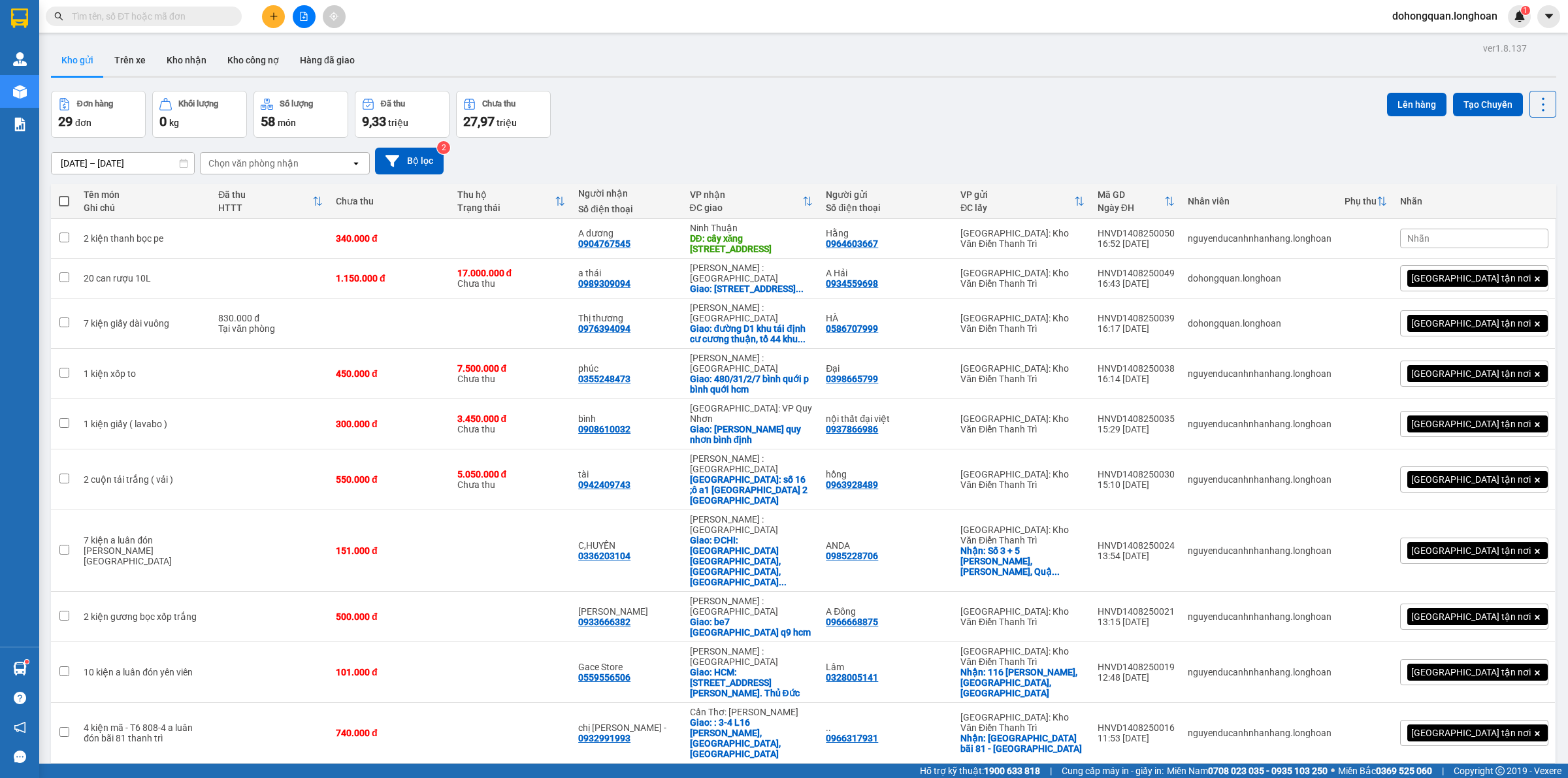
click at [180, 13] on input "text" at bounding box center [149, 17] width 154 height 14
paste input "0979014385"
type input "0979014385"
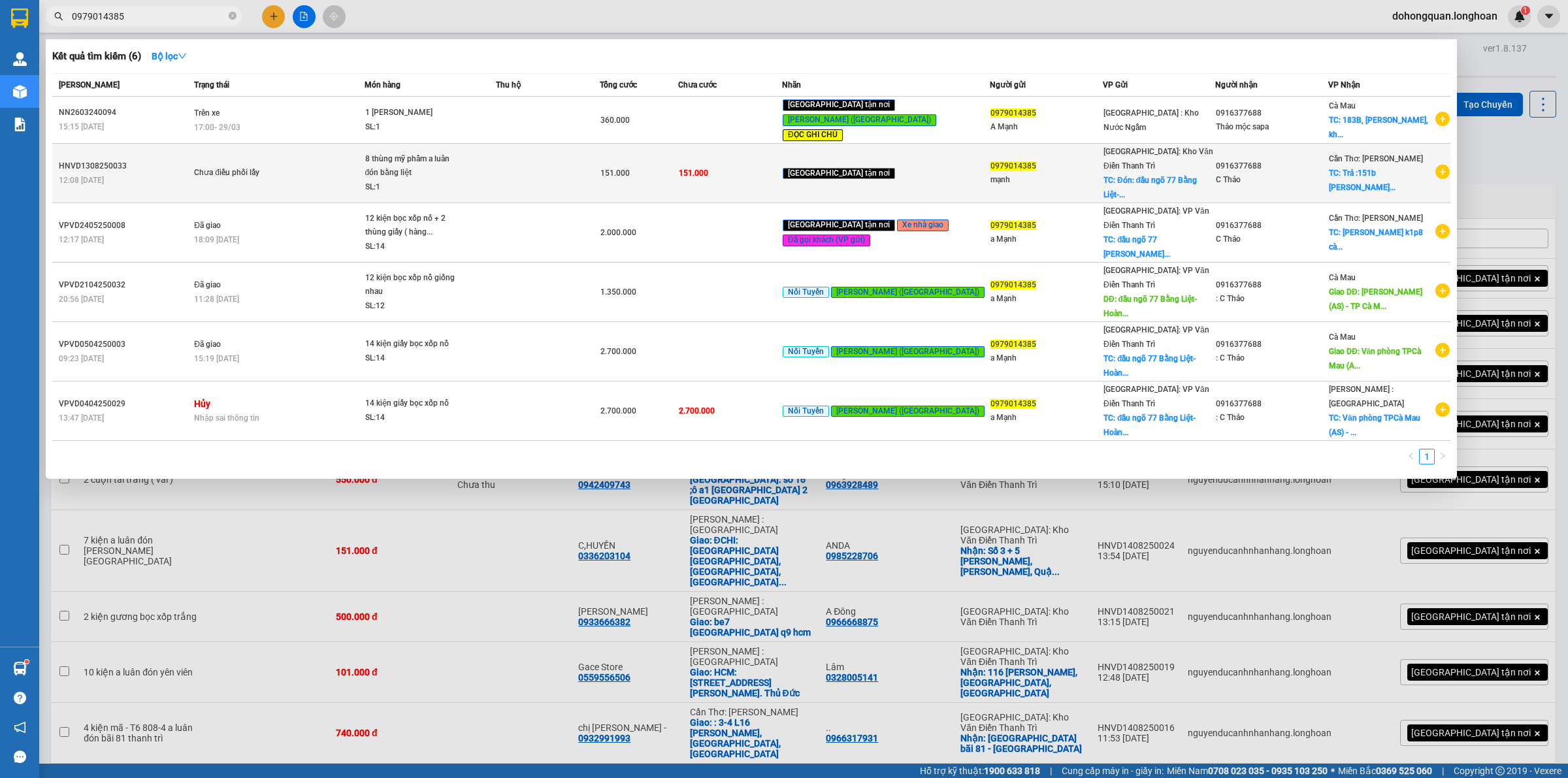
type input "0979014385"
click at [284, 166] on div "Chưa điều phối lấy" at bounding box center [243, 173] width 98 height 14
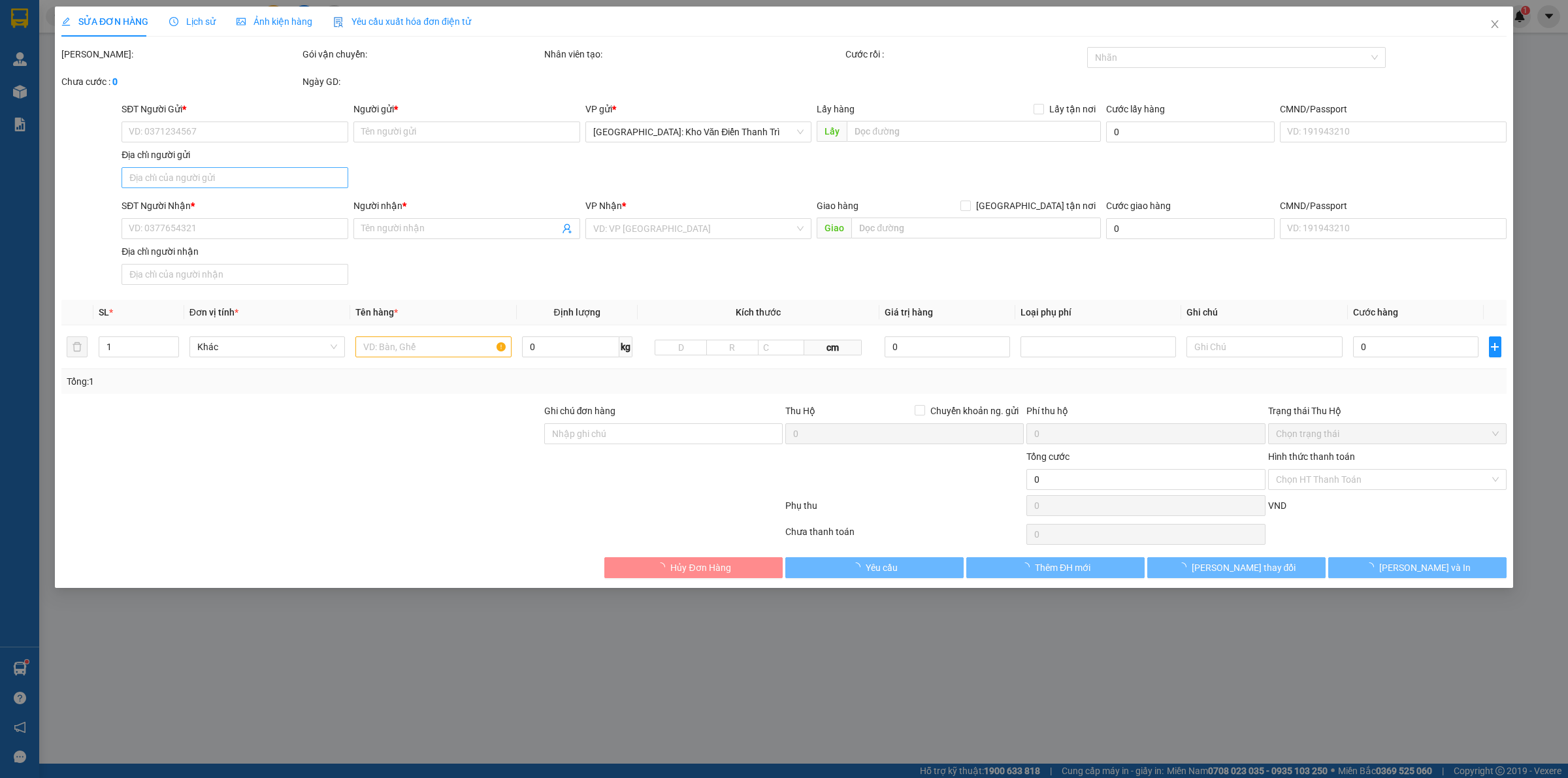
type input "0979014385"
type input "mạnh"
checkbox input "true"
type input "Đón: đầu ngõ 77 Bằng Liệt- [PERSON_NAME]"
type input "0916377688"
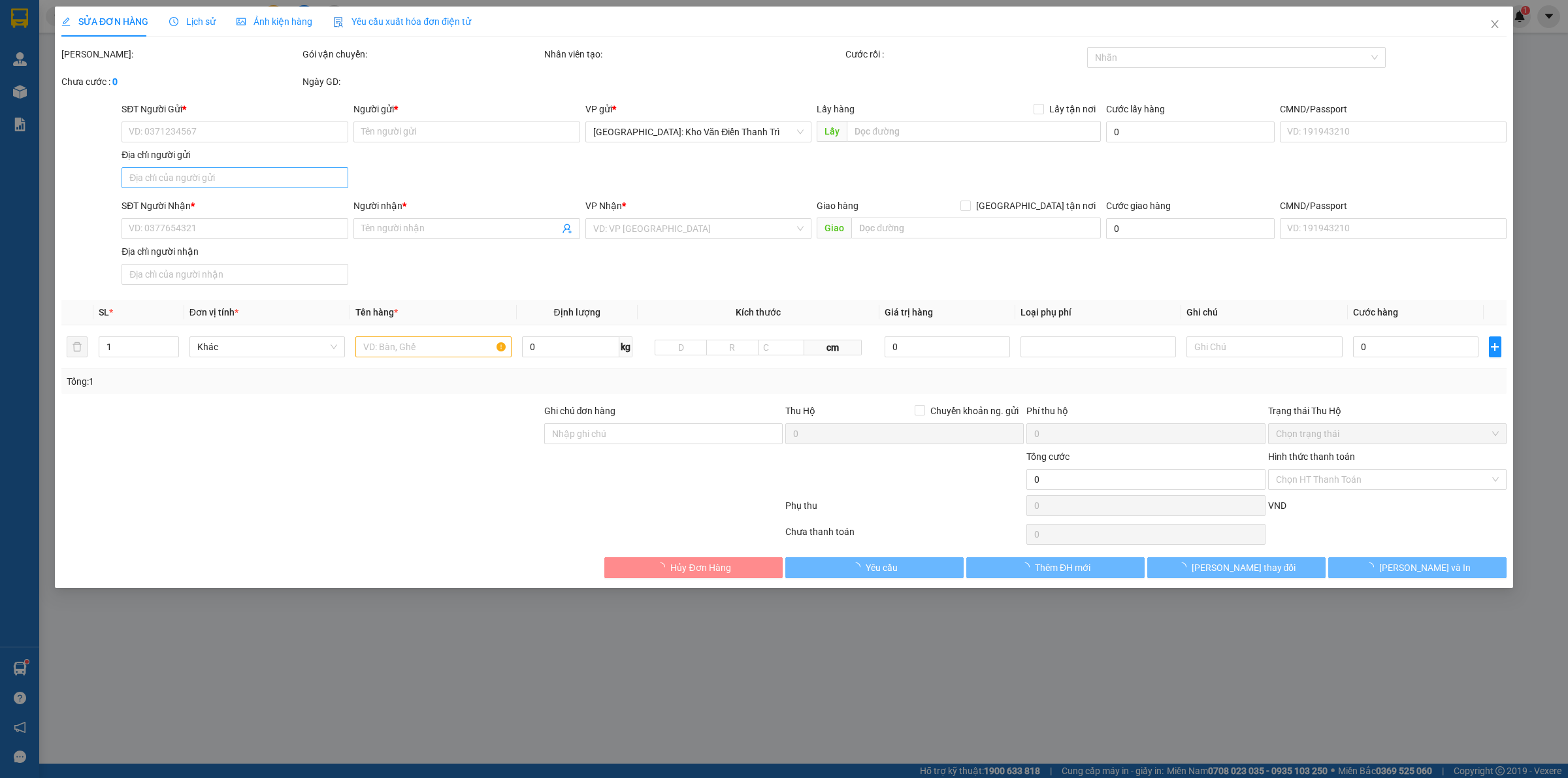
type input "C Thảo"
checkbox input "true"
type input "Trả :[STREET_ADDRESS][PERSON_NAME]"
type input "[PERSON_NAME] : Người nhận trả 320k , còn lại người gửi trả"
type input "151.000"
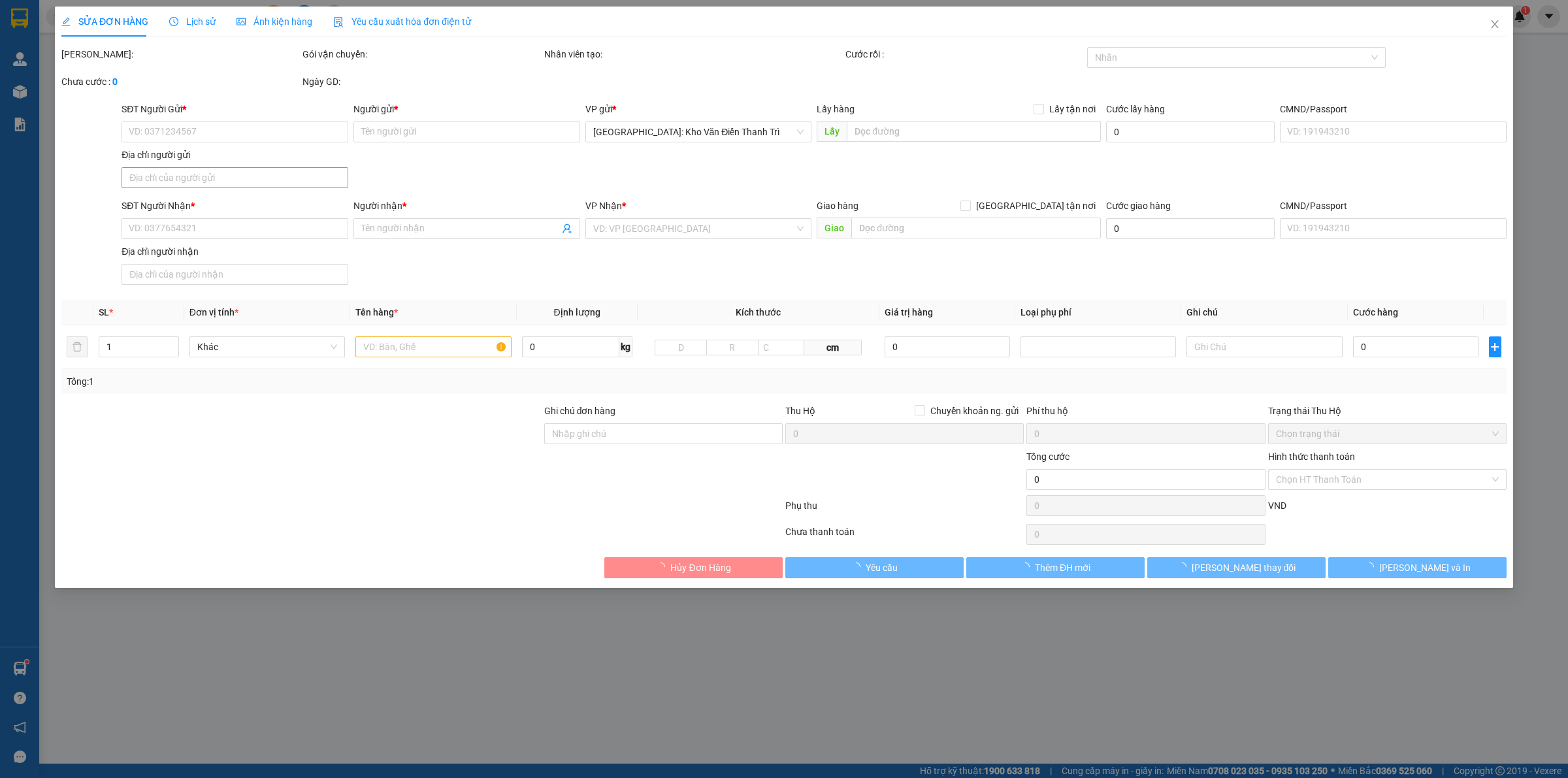
type input "151.000"
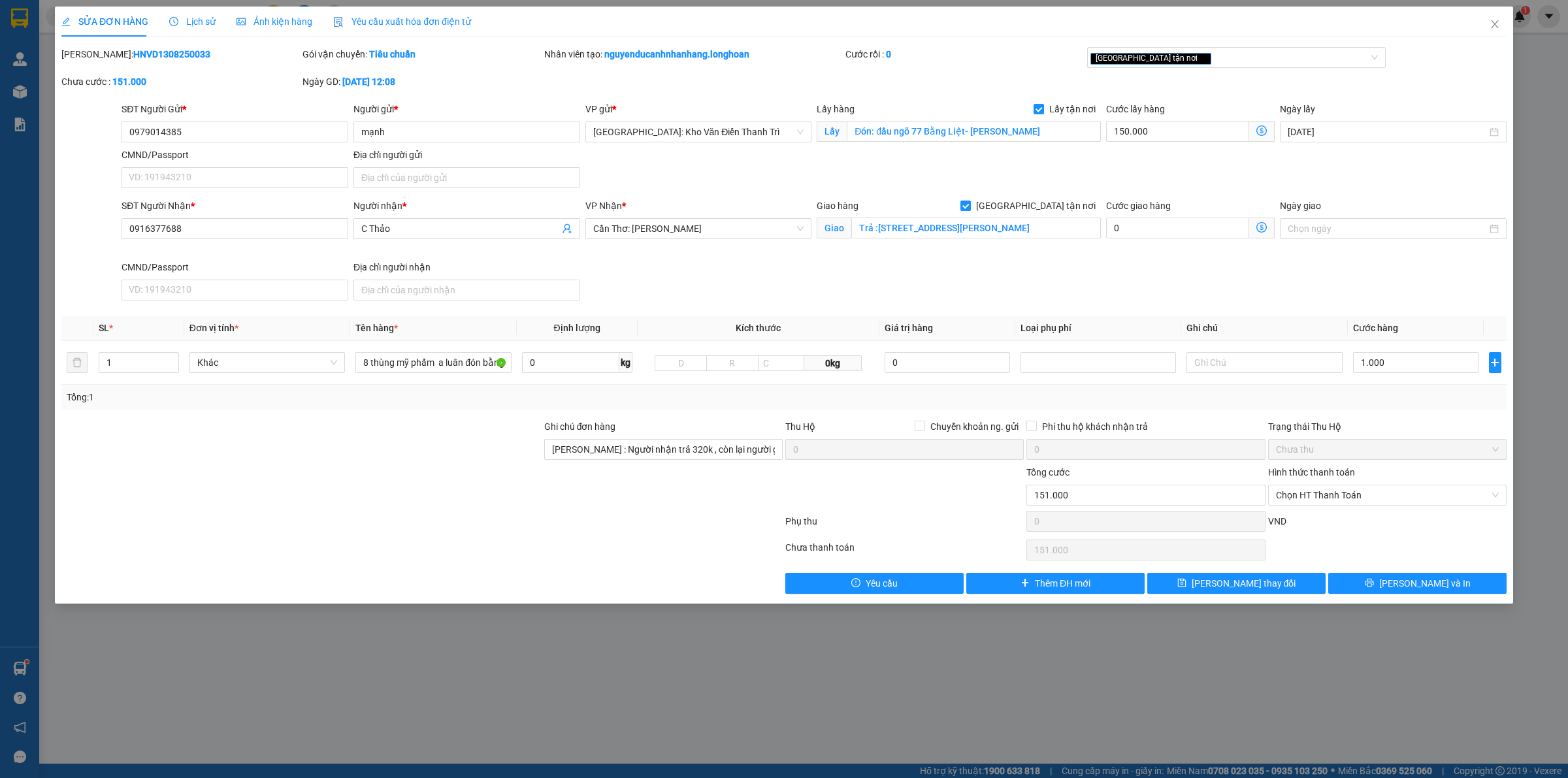
click at [187, 28] on div "Lịch sử" at bounding box center [192, 21] width 47 height 14
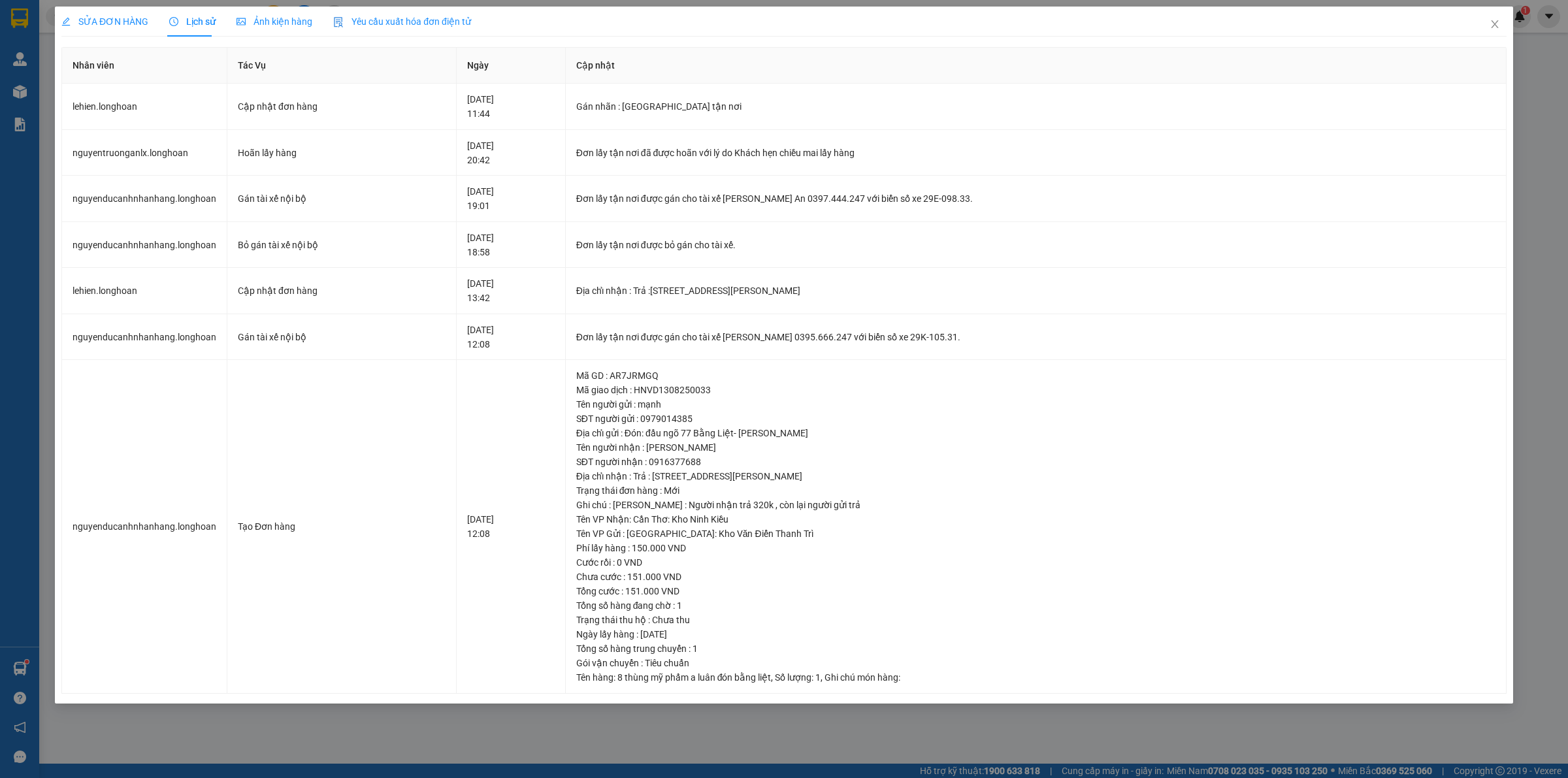
click at [100, 20] on span "SỬA ĐƠN HÀNG" at bounding box center [105, 21] width 87 height 10
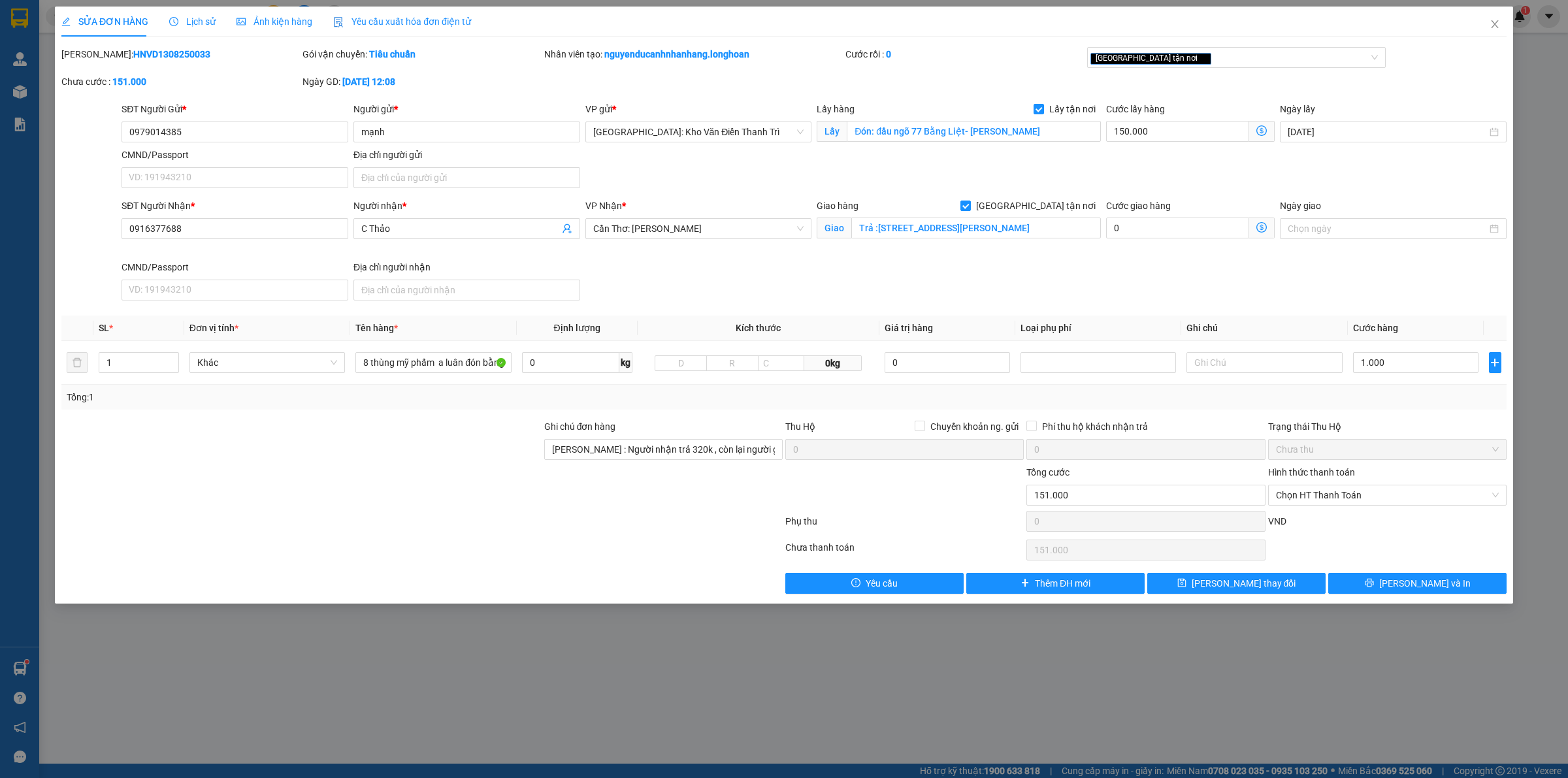
drag, startPoint x: 734, startPoint y: 262, endPoint x: 953, endPoint y: 142, distance: 249.7
click at [748, 258] on div "SĐT Người Nhận * 0916377688 Người nhận * C Thảo VP Nhận * Cần Thơ: Kho Ninh Kiề…" at bounding box center [814, 252] width 1390 height 107
click at [1496, 20] on icon "close" at bounding box center [1495, 24] width 10 height 10
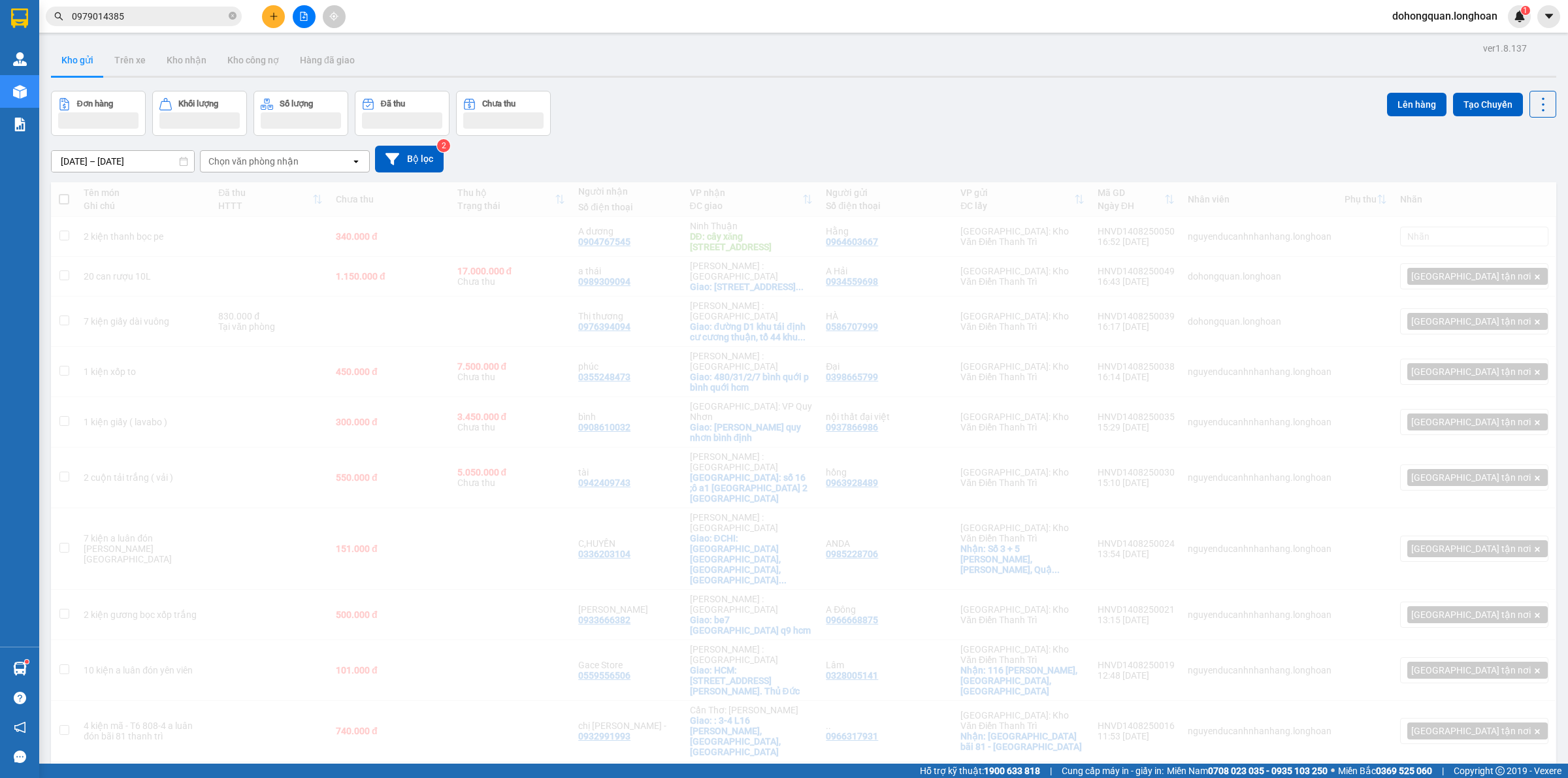
click at [750, 92] on div "Đơn hàng Khối lượng Số lượng Đã thu Chưa thu Lên hàng Tạo Chuyến" at bounding box center [804, 113] width 1506 height 45
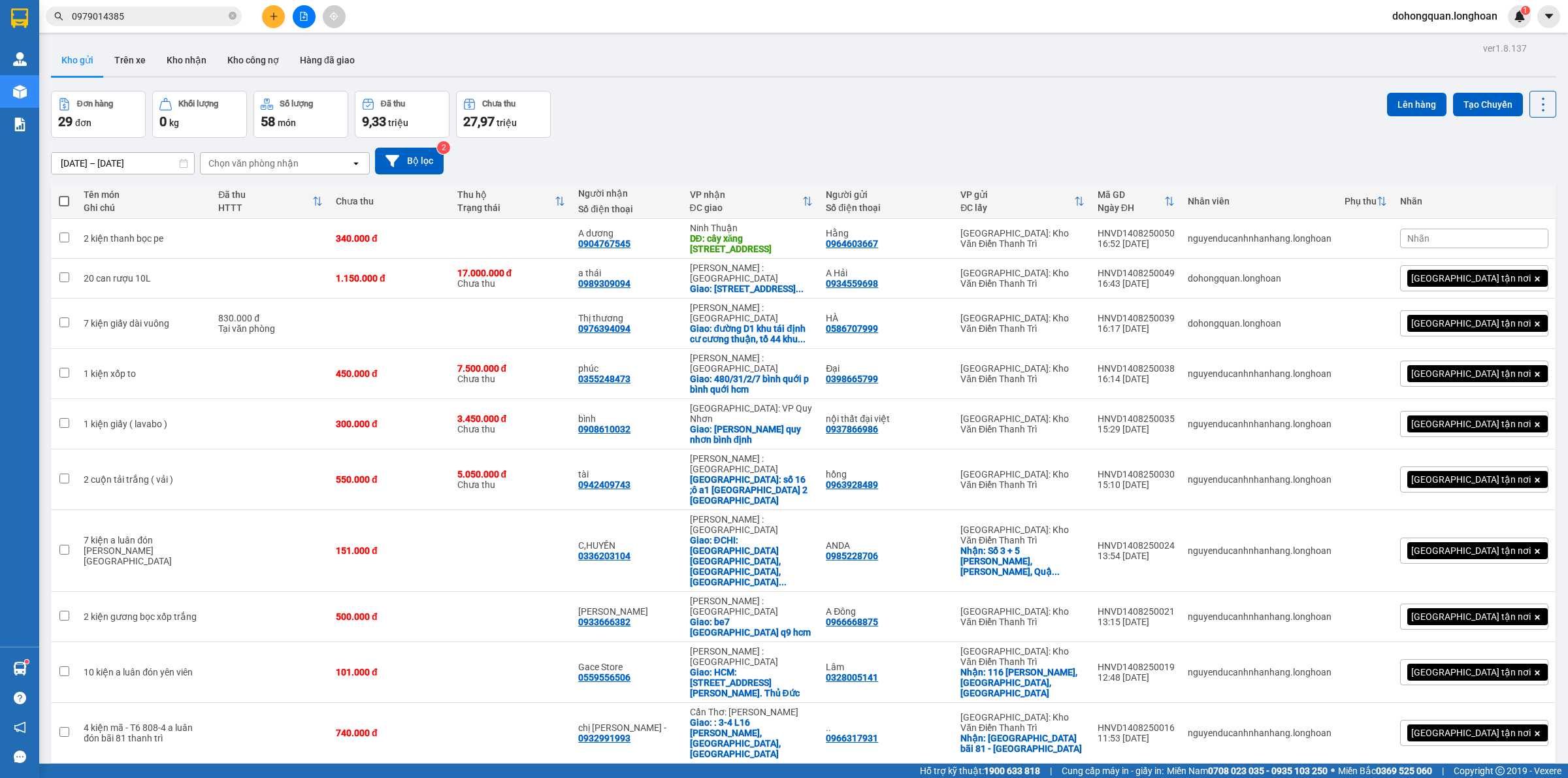
click at [855, 138] on div "[DATE] – [DATE] Press the down arrow key to interact with the calendar and sele…" at bounding box center [804, 161] width 1506 height 47
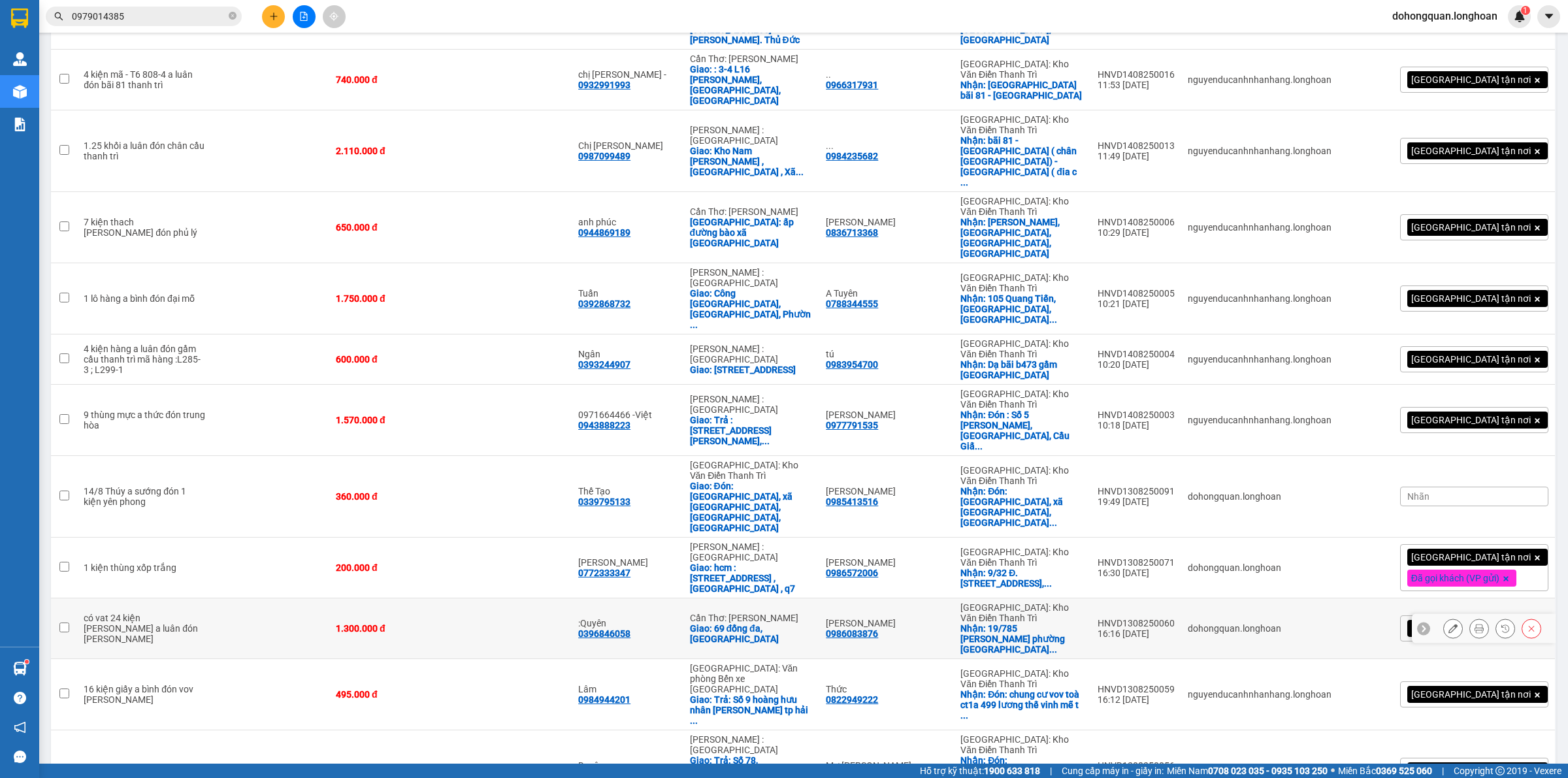
scroll to position [945, 0]
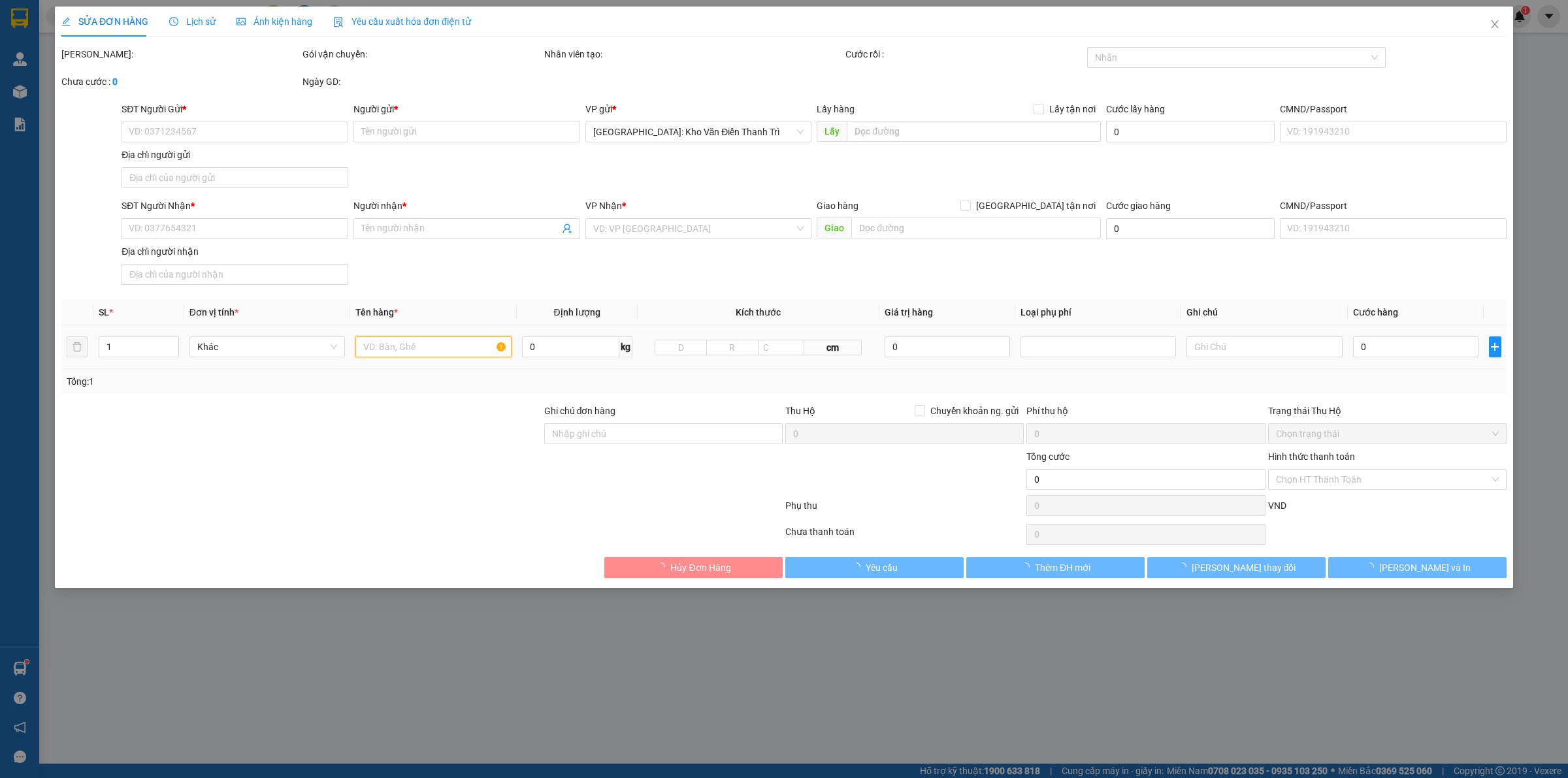
click at [461, 347] on input "text" at bounding box center [433, 347] width 156 height 21
click at [420, 490] on div at bounding box center [301, 472] width 483 height 46
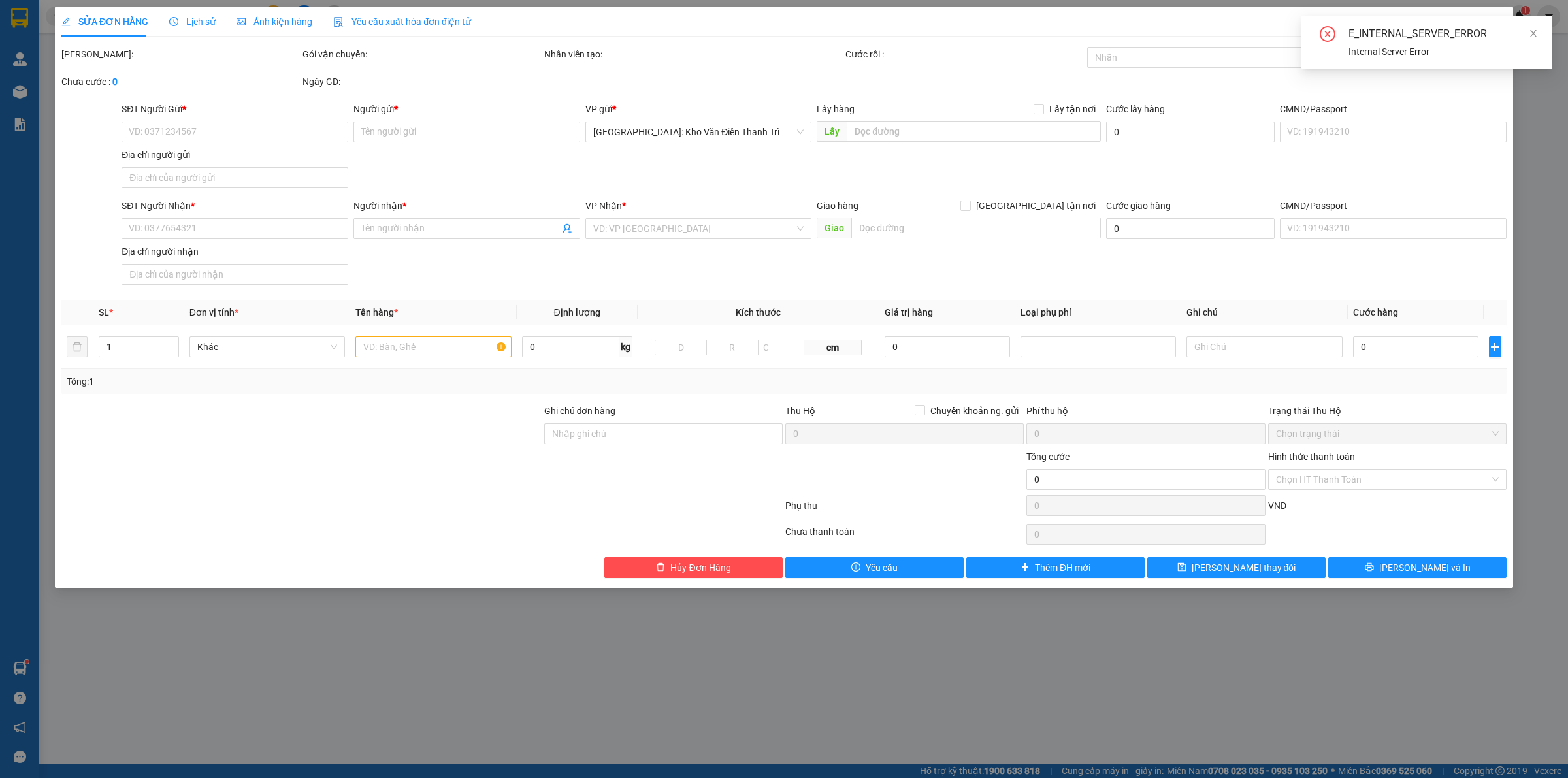
click at [1540, 36] on div "E_INTERNAL_SERVER_ERROR Internal Server Error" at bounding box center [1427, 43] width 251 height 54
click at [1529, 33] on icon "close" at bounding box center [1533, 33] width 9 height 9
click at [1491, 15] on span "Close" at bounding box center [1495, 24] width 36 height 36
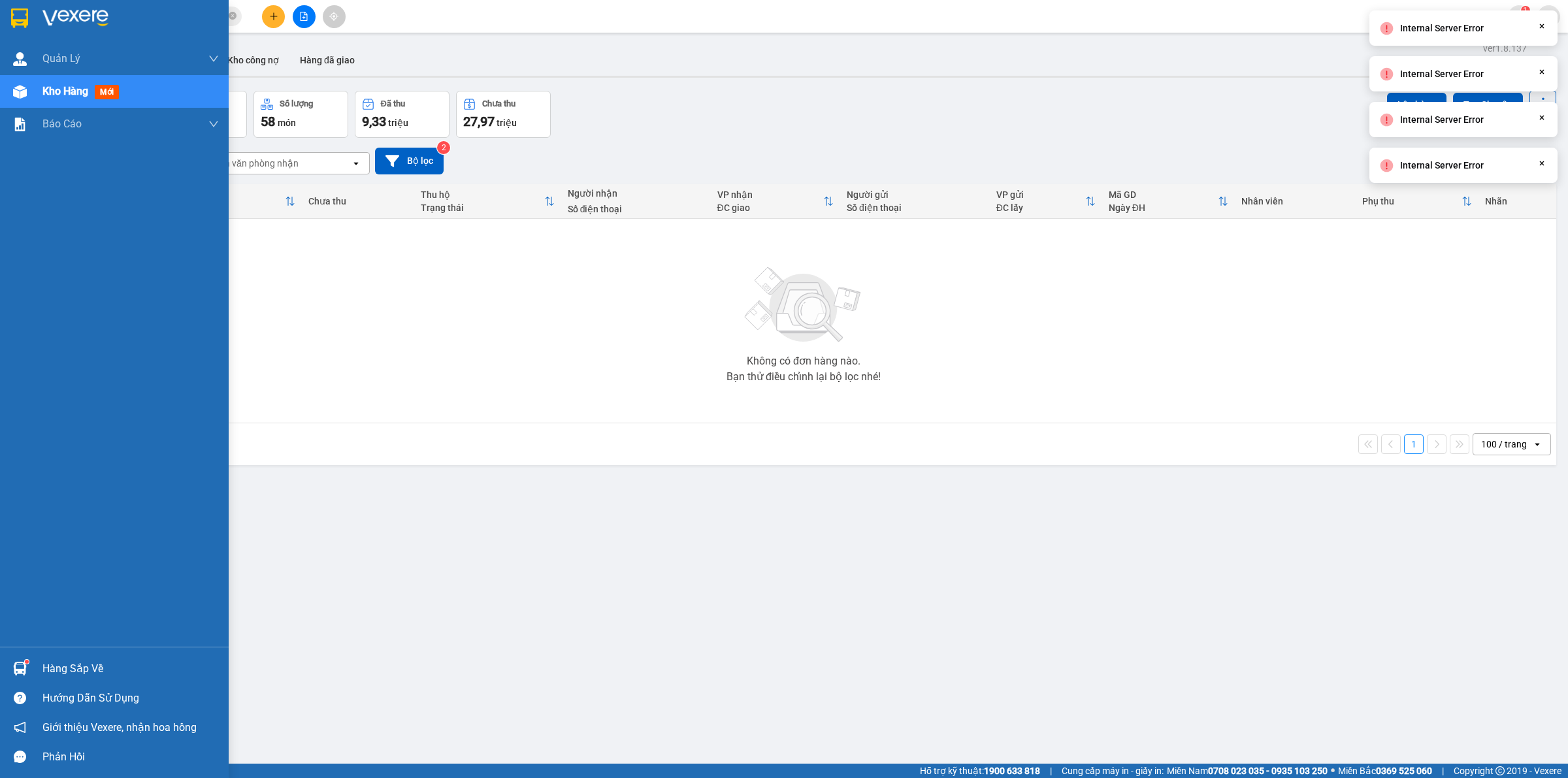
click at [23, 14] on img at bounding box center [20, 18] width 17 height 20
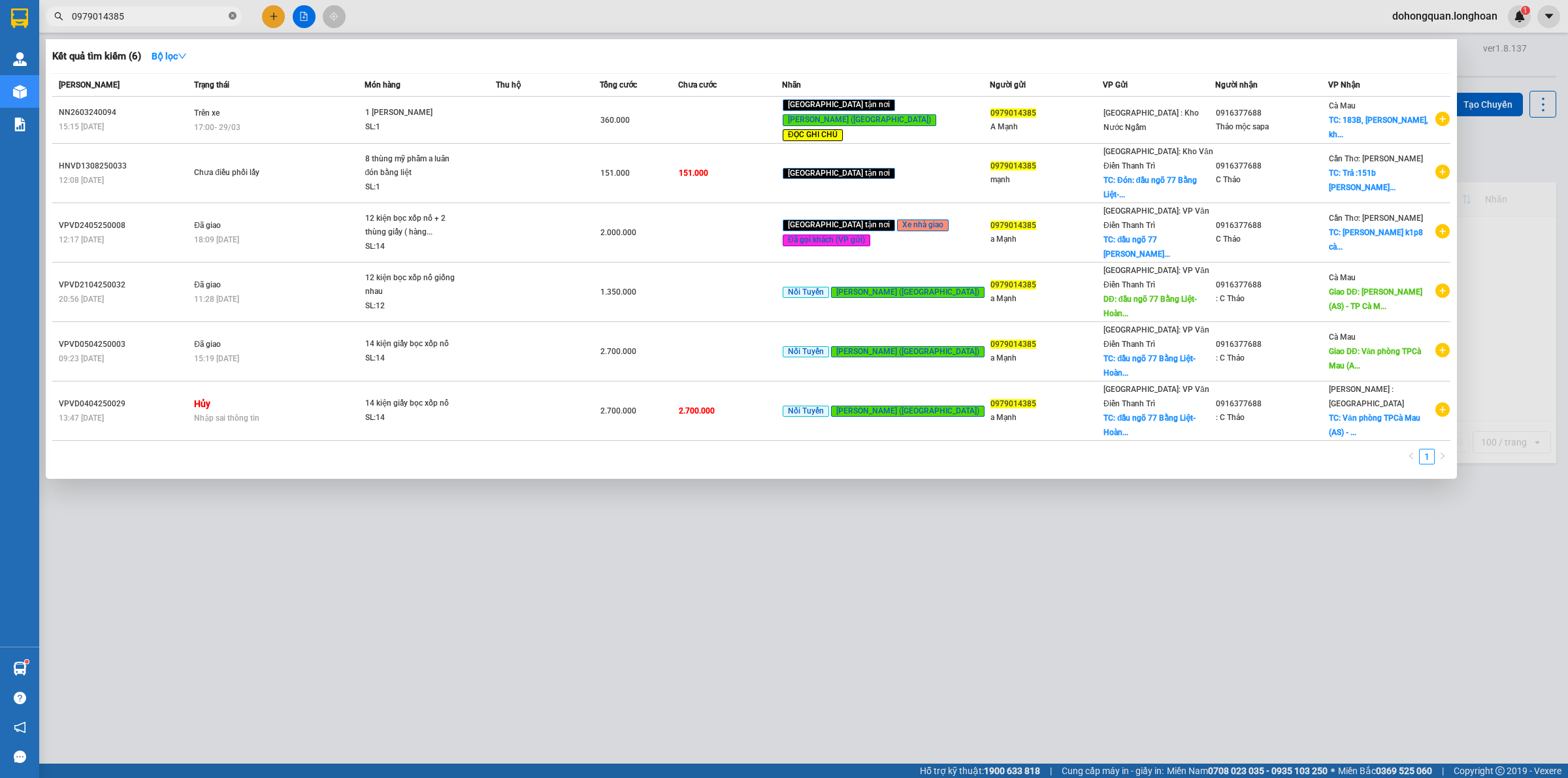
click at [232, 20] on icon "close-circle" at bounding box center [232, 16] width 8 height 8
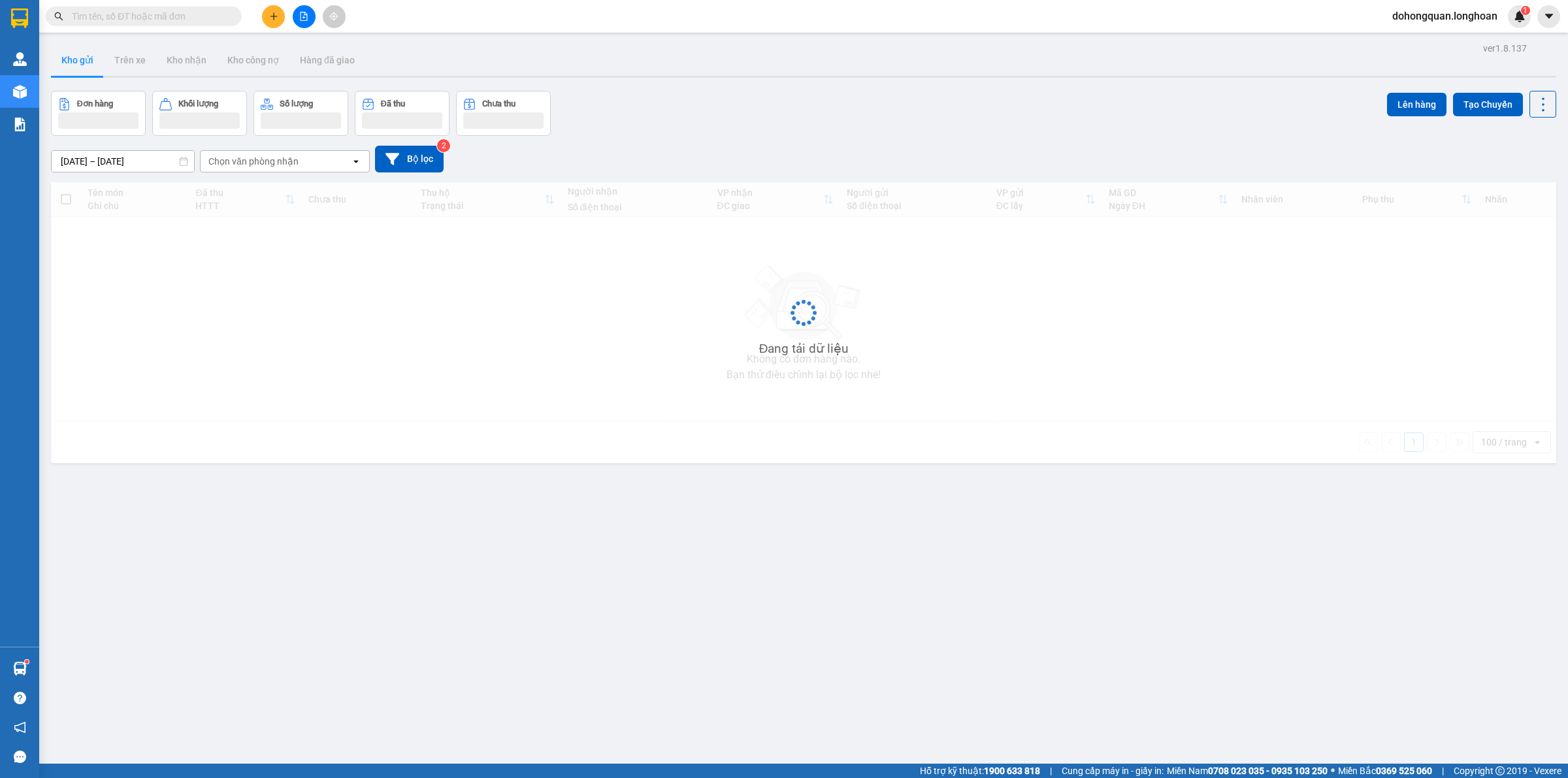
click at [611, 95] on div "Đơn hàng Khối lượng Số lượng Đã thu Chưa thu Lên hàng Tạo Chuyến" at bounding box center [804, 113] width 1506 height 45
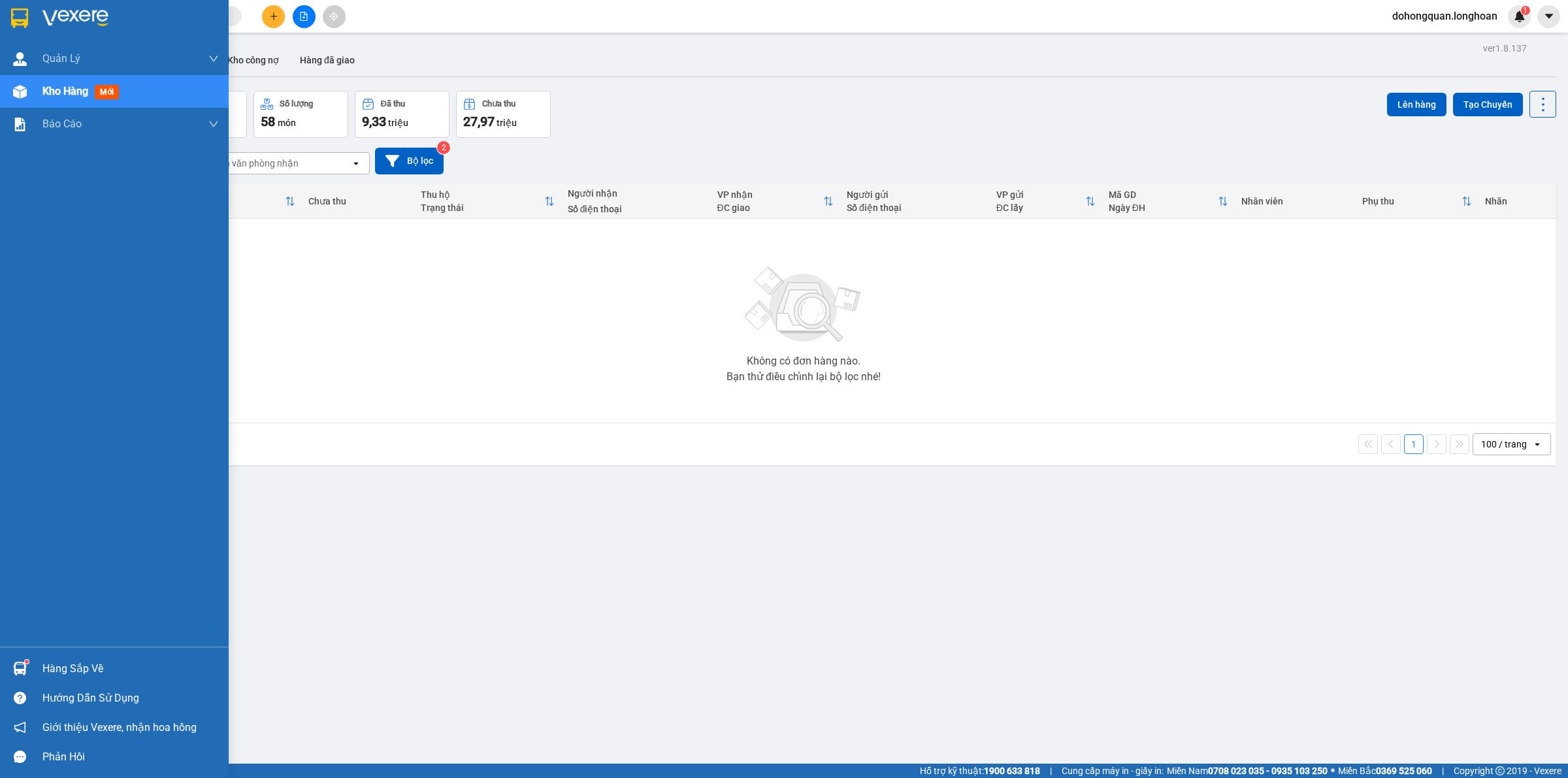
click at [11, 24] on img at bounding box center [20, 18] width 17 height 20
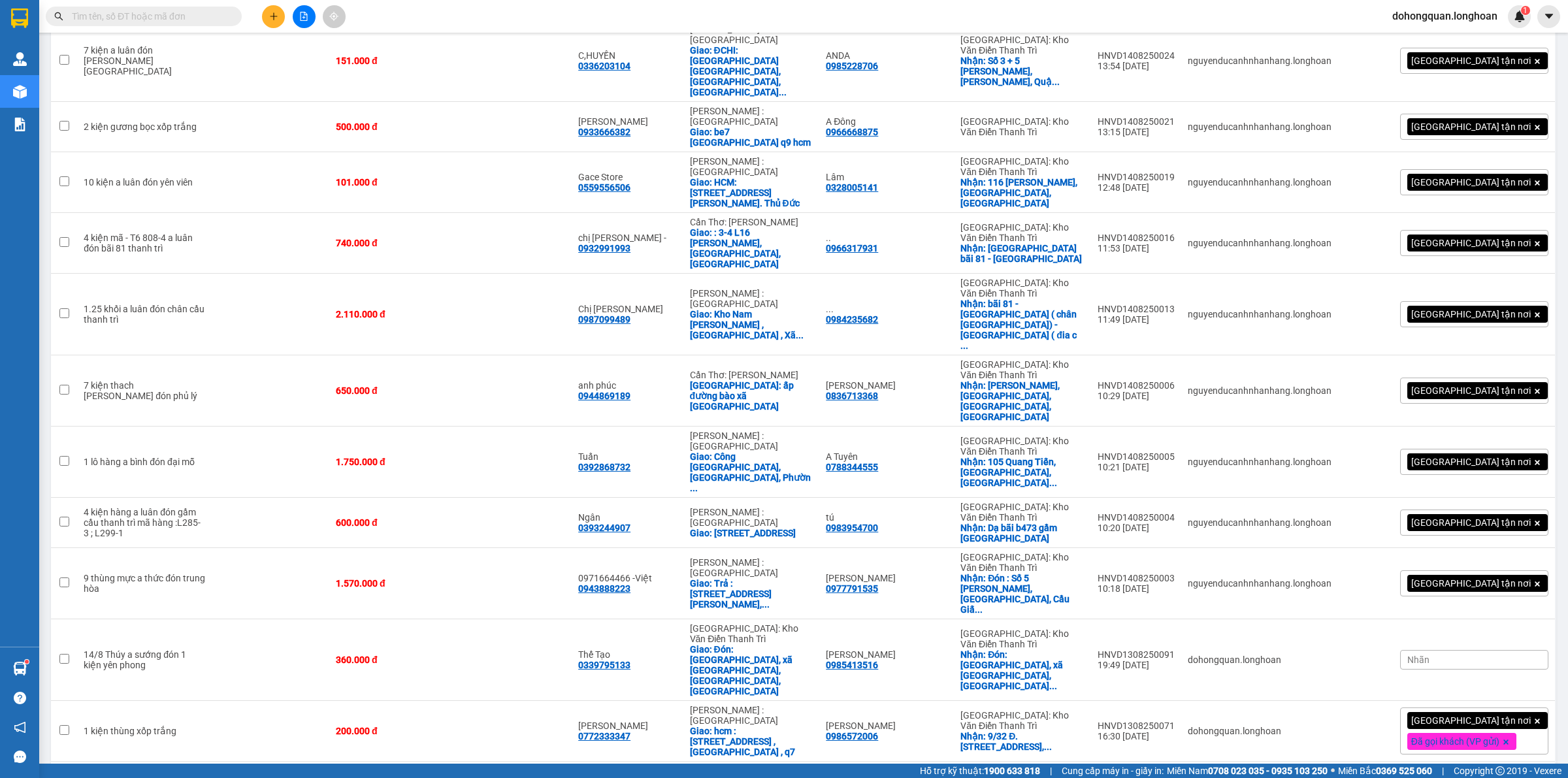
scroll to position [945, 0]
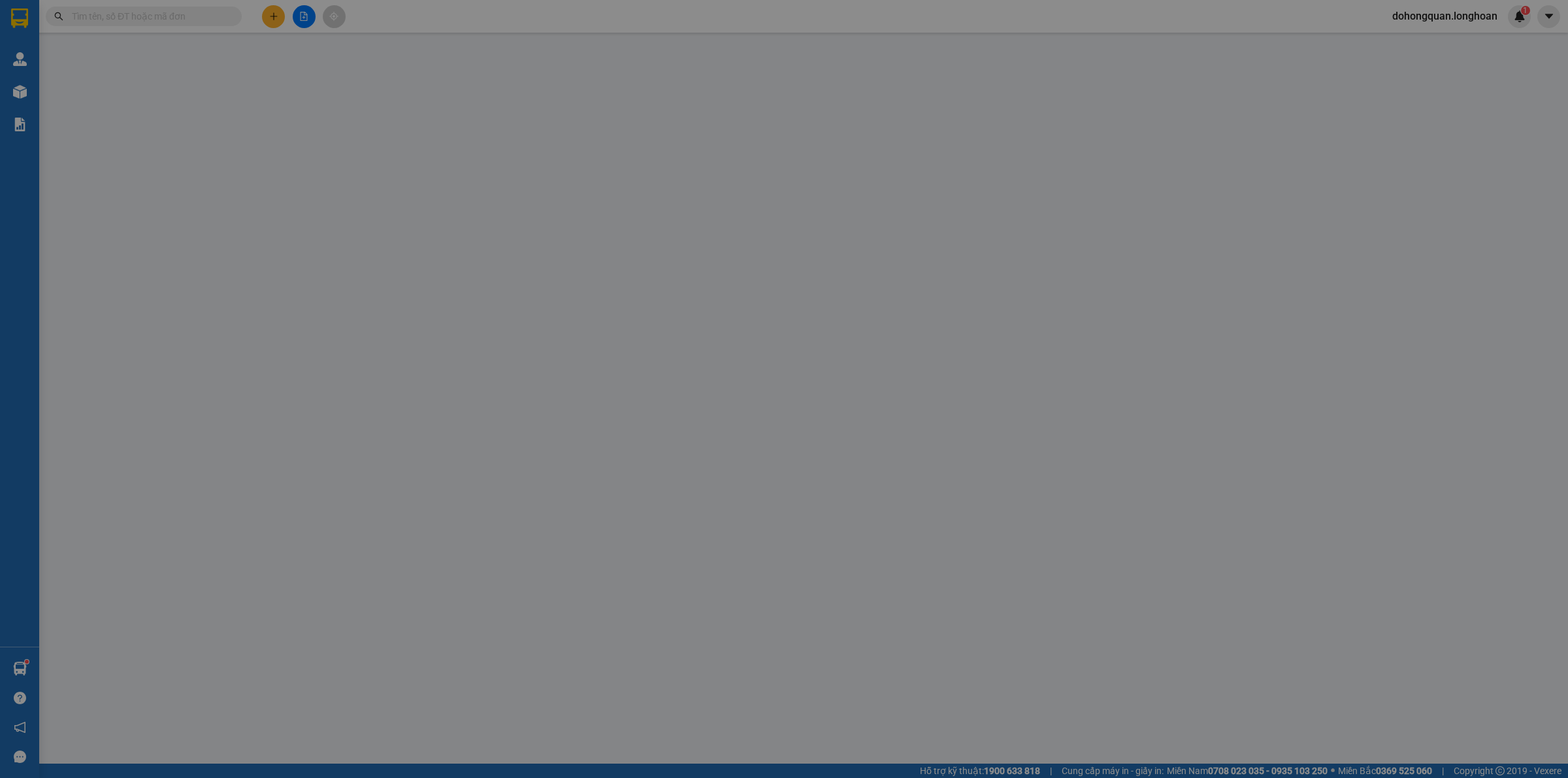
type input "0981143815"
type input "Tuấn"
checkbox input "true"
type input "Đón: Tòa nhà Hòa phát 257 giải phóng ,[GEOGRAPHIC_DATA], [GEOGRAPHIC_DATA]."
type input "0936584333"
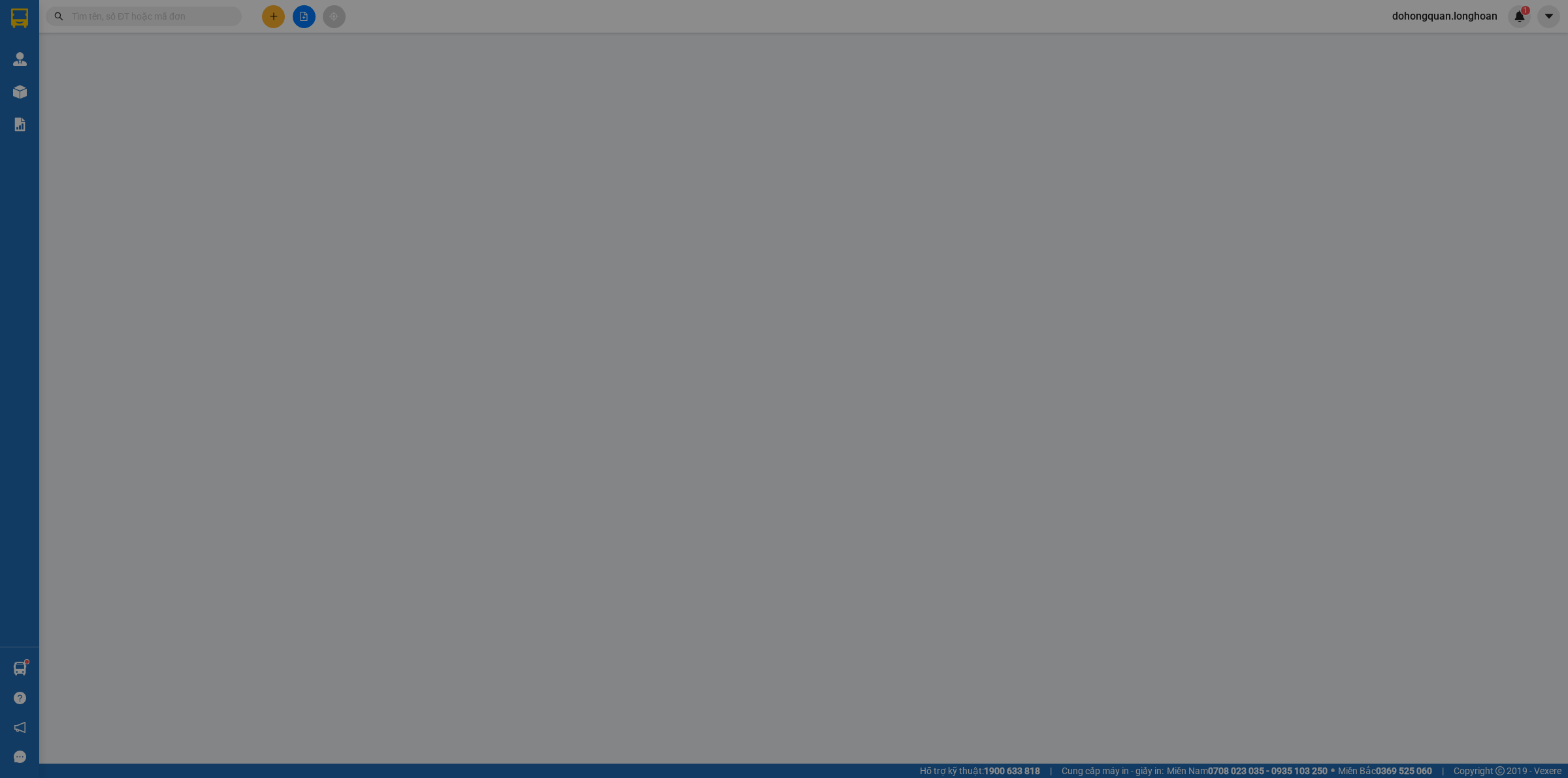
type input "Chi"
checkbox input "true"
type input "Trả: [STREET_ADDRESS]."
type input "315.000"
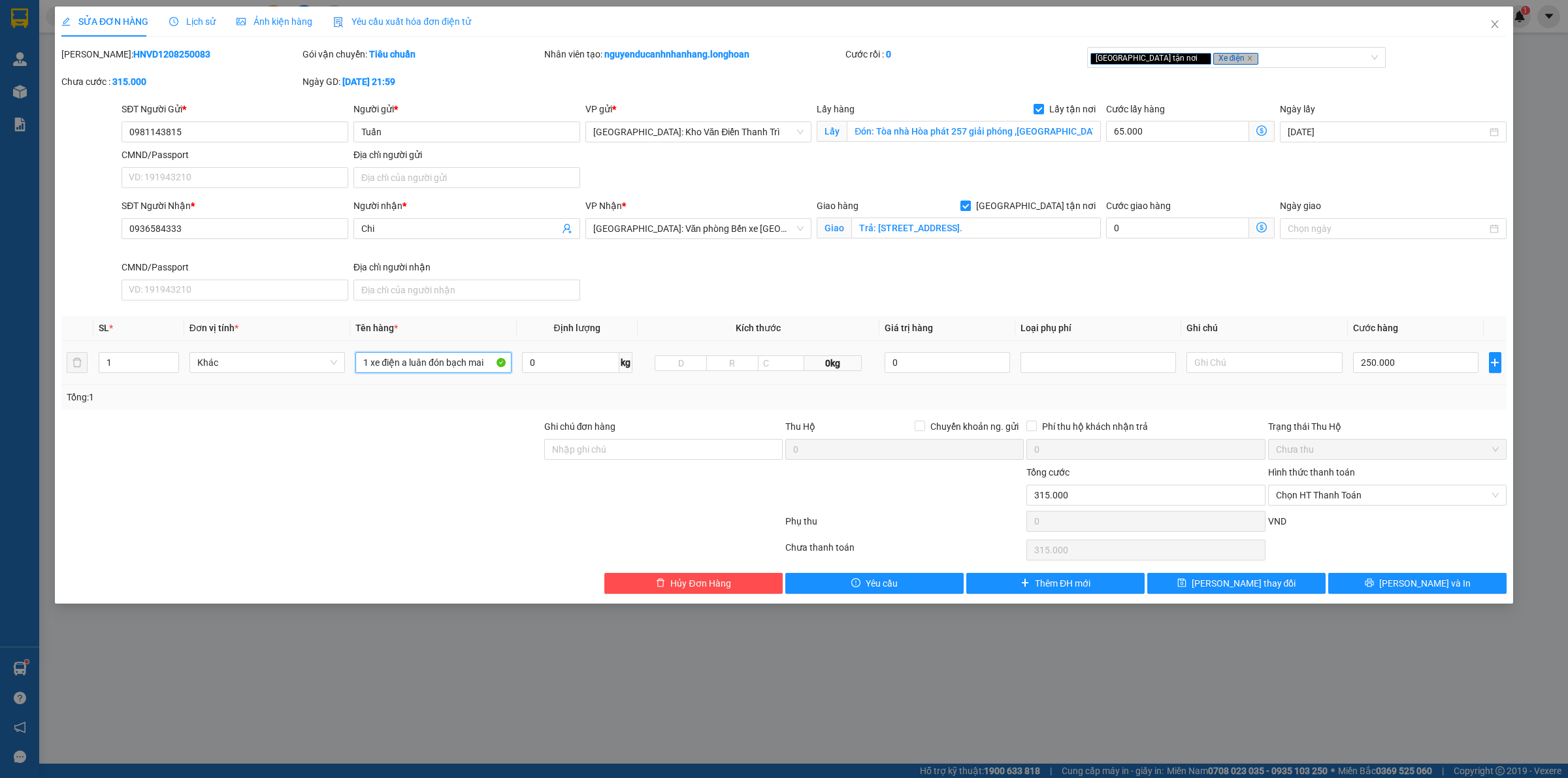
click at [491, 361] on input "1 xe điện a luân đón bạch mai" at bounding box center [433, 363] width 156 height 21
type input "1 xe điện"
click at [1488, 27] on span "Close" at bounding box center [1495, 24] width 36 height 36
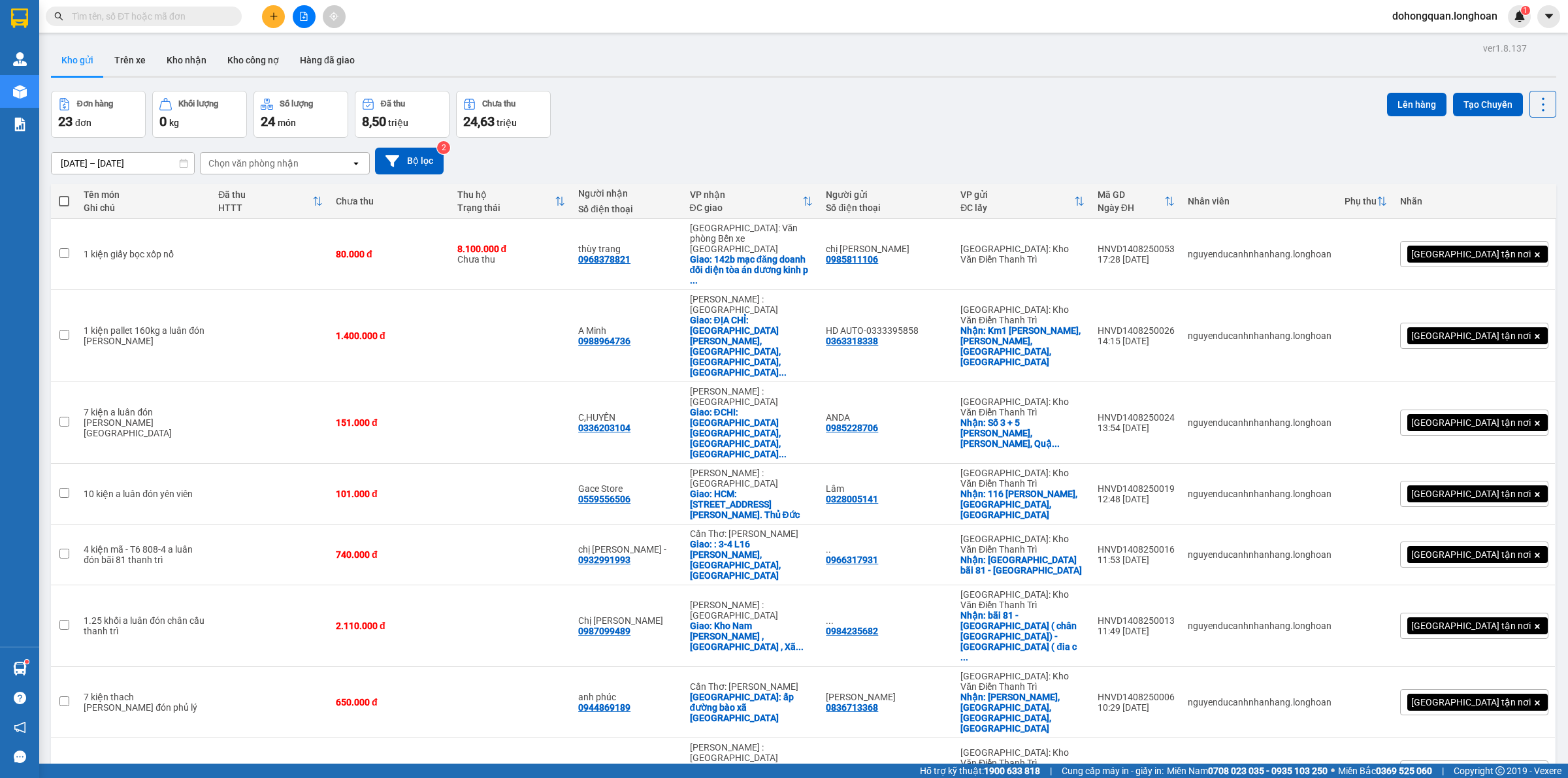
click at [276, 14] on icon "plus" at bounding box center [274, 17] width 9 height 9
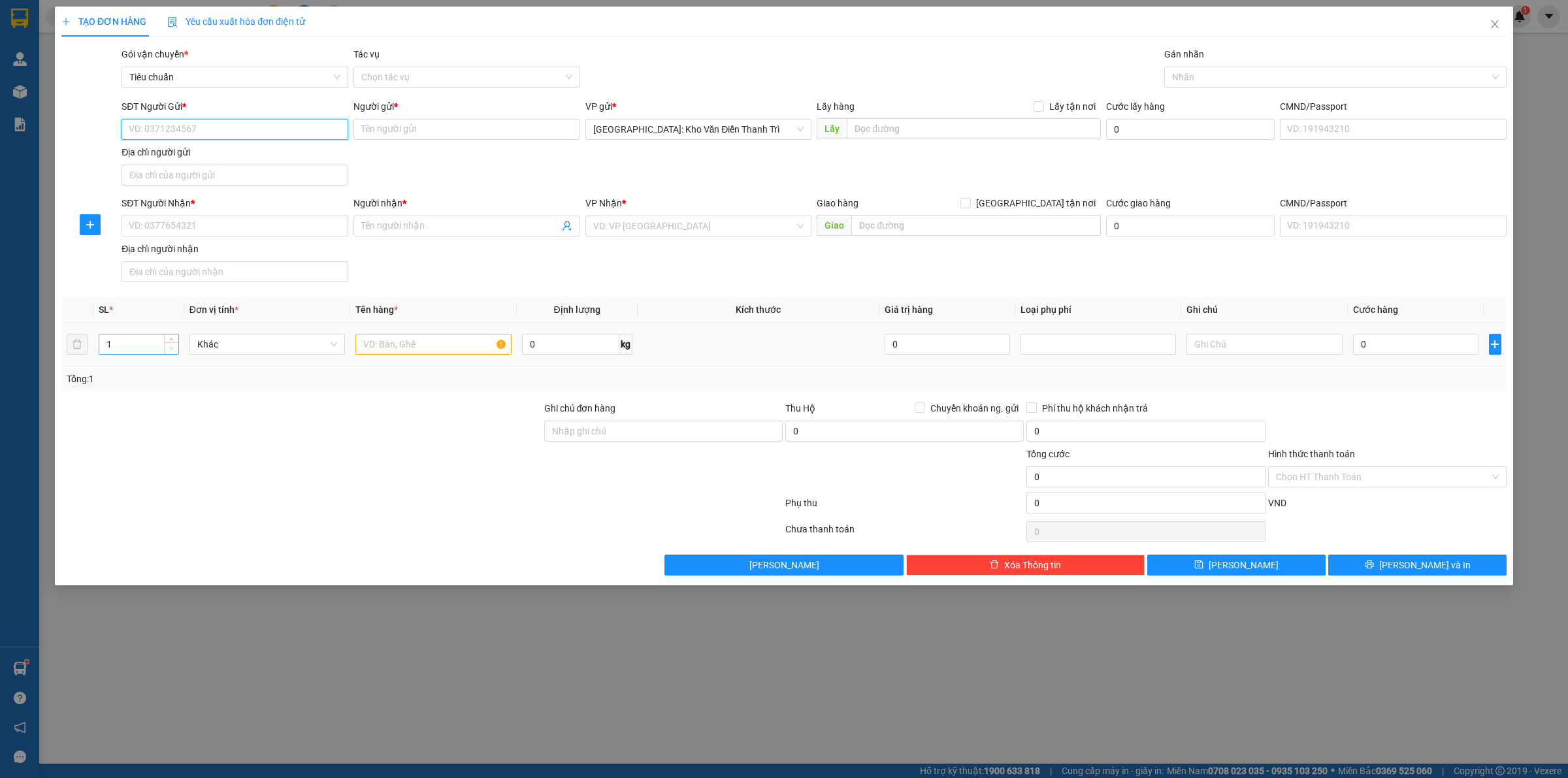
click at [174, 345] on span "down" at bounding box center [172, 349] width 8 height 8
click at [174, 335] on span "Increase Value" at bounding box center [171, 340] width 14 height 12
type input "5"
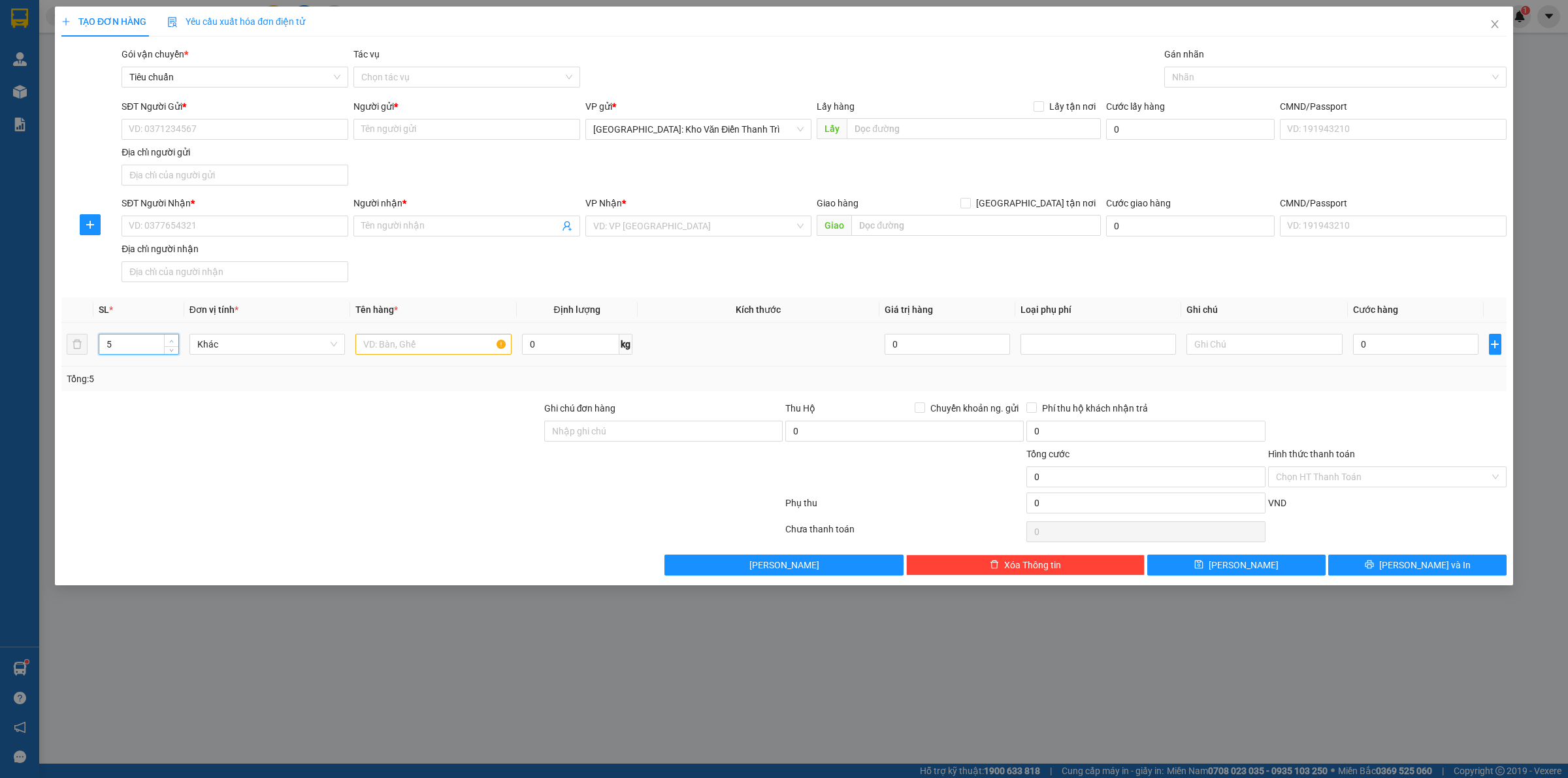
click at [171, 335] on span "Increase Value" at bounding box center [171, 340] width 14 height 12
drag, startPoint x: 319, startPoint y: 461, endPoint x: 387, endPoint y: 370, distance: 113.6
click at [320, 461] on div at bounding box center [301, 470] width 483 height 46
click at [412, 354] on input "text" at bounding box center [433, 344] width 156 height 21
type input "t"
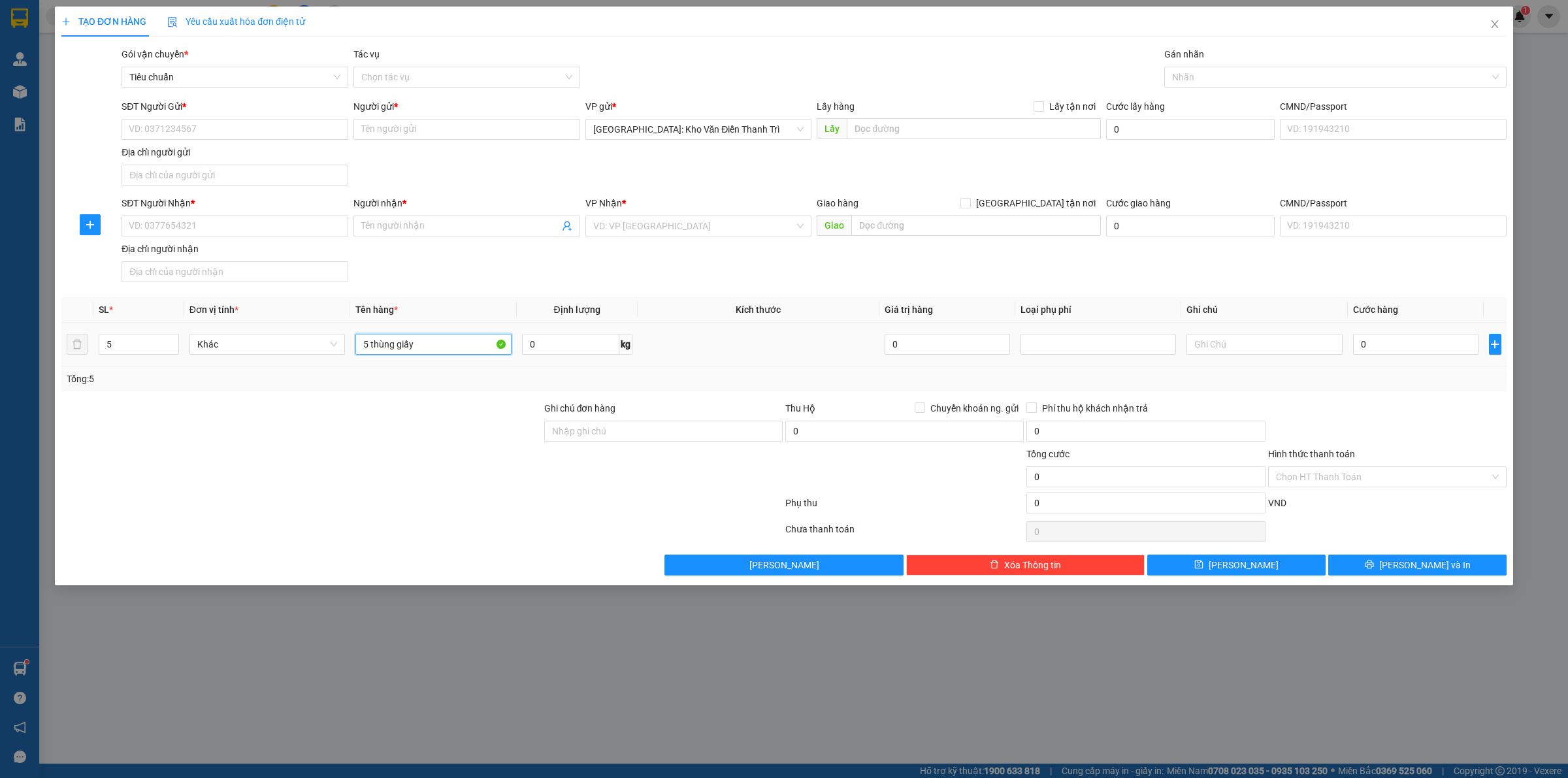
type input "5 thùng giấy"
click at [412, 351] on input "5 thùng giấy" at bounding box center [433, 344] width 156 height 21
click at [413, 350] on input "5 thùng giấy" at bounding box center [433, 344] width 156 height 21
click at [413, 350] on input "text" at bounding box center [433, 344] width 156 height 21
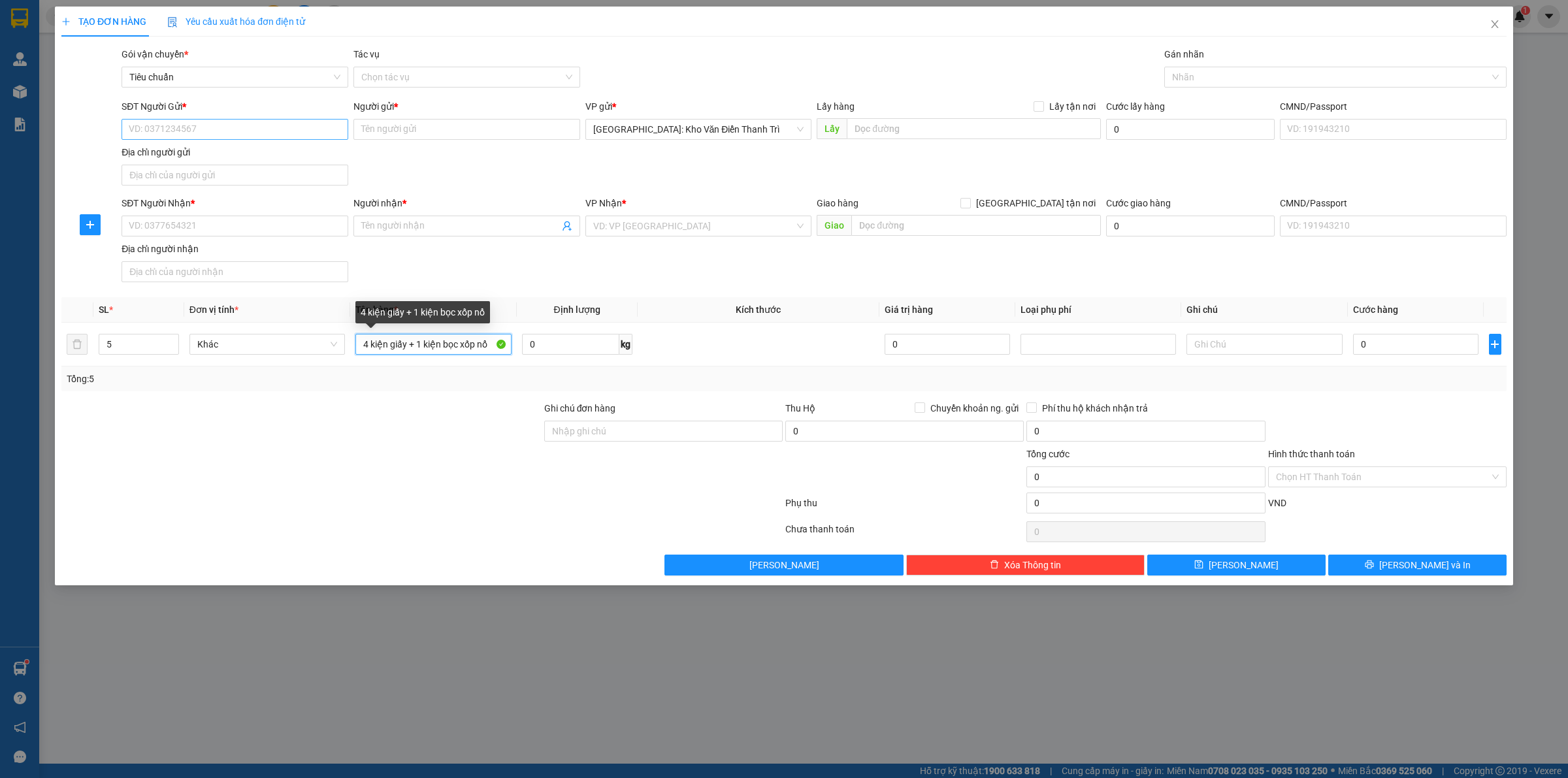
type input "4 kiện giấy + 1 kiện bọc xốp nổ"
click at [209, 130] on input "SĐT Người Gửi *" at bounding box center [235, 130] width 227 height 21
click at [202, 150] on div "0374004669 - [GEOGRAPHIC_DATA]" at bounding box center [235, 156] width 211 height 14
type input "0374004669"
type input "ĐỨC HÀ"
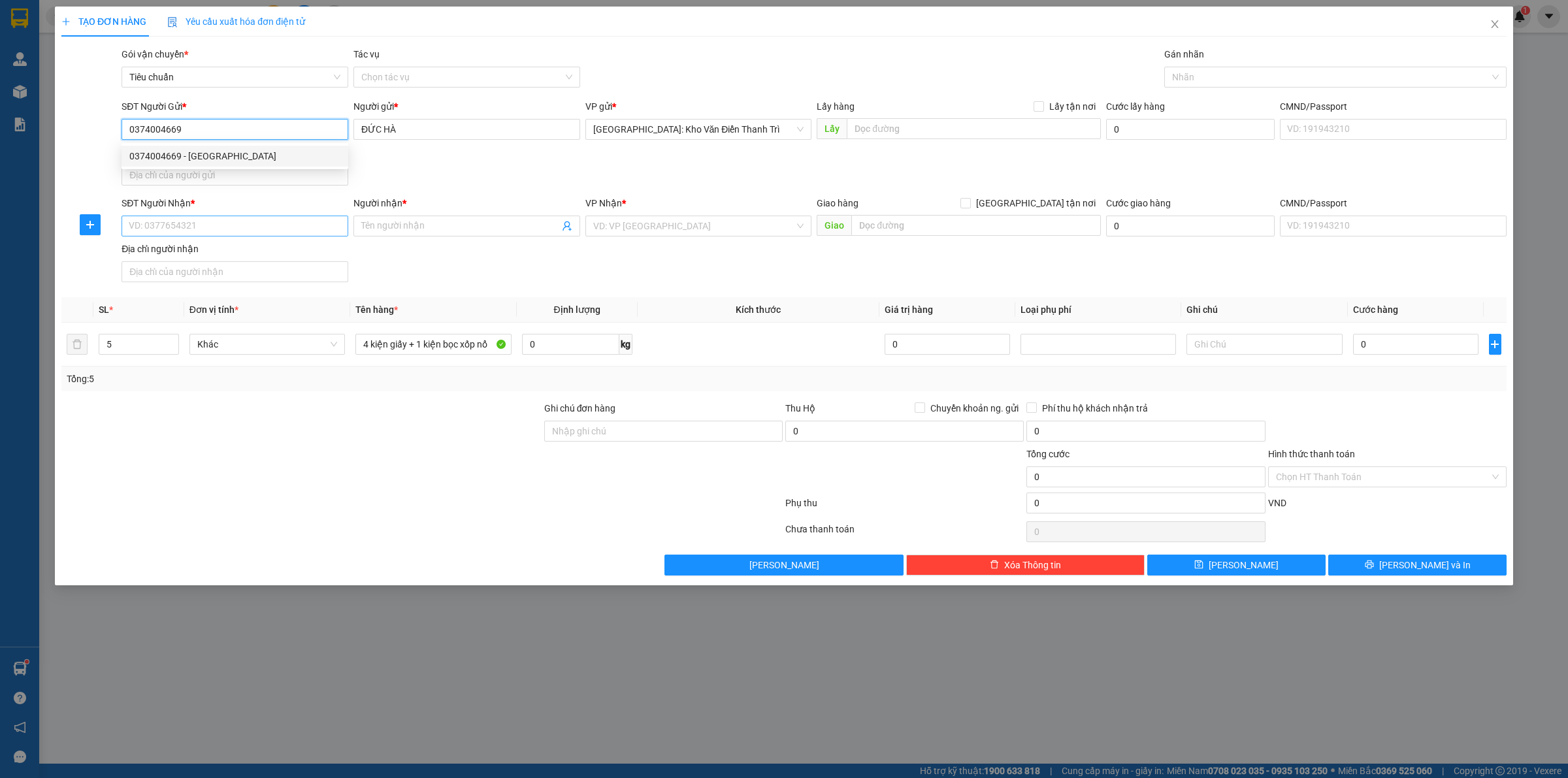
type input "0374004669"
click at [186, 222] on input "SĐT Người Nhận *" at bounding box center [235, 226] width 227 height 21
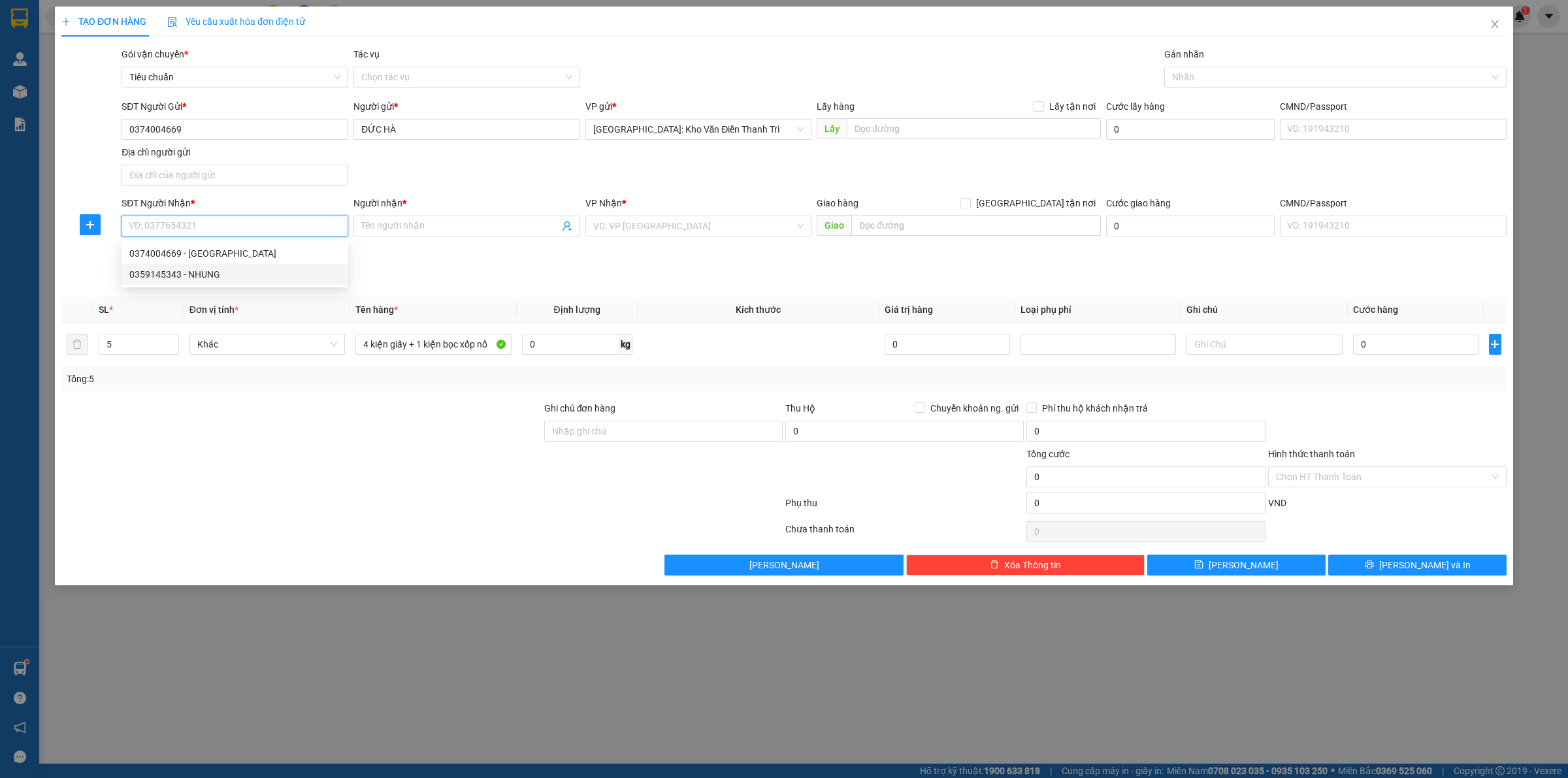
click at [194, 278] on div "0359145343 - NHUNG" at bounding box center [235, 274] width 211 height 14
type input "0359145343"
click at [536, 300] on th "Định lượng" at bounding box center [577, 310] width 121 height 25
type input "NHUNG"
type input "NGÃ 3 TRỊ AN ĐỒNG NAI"
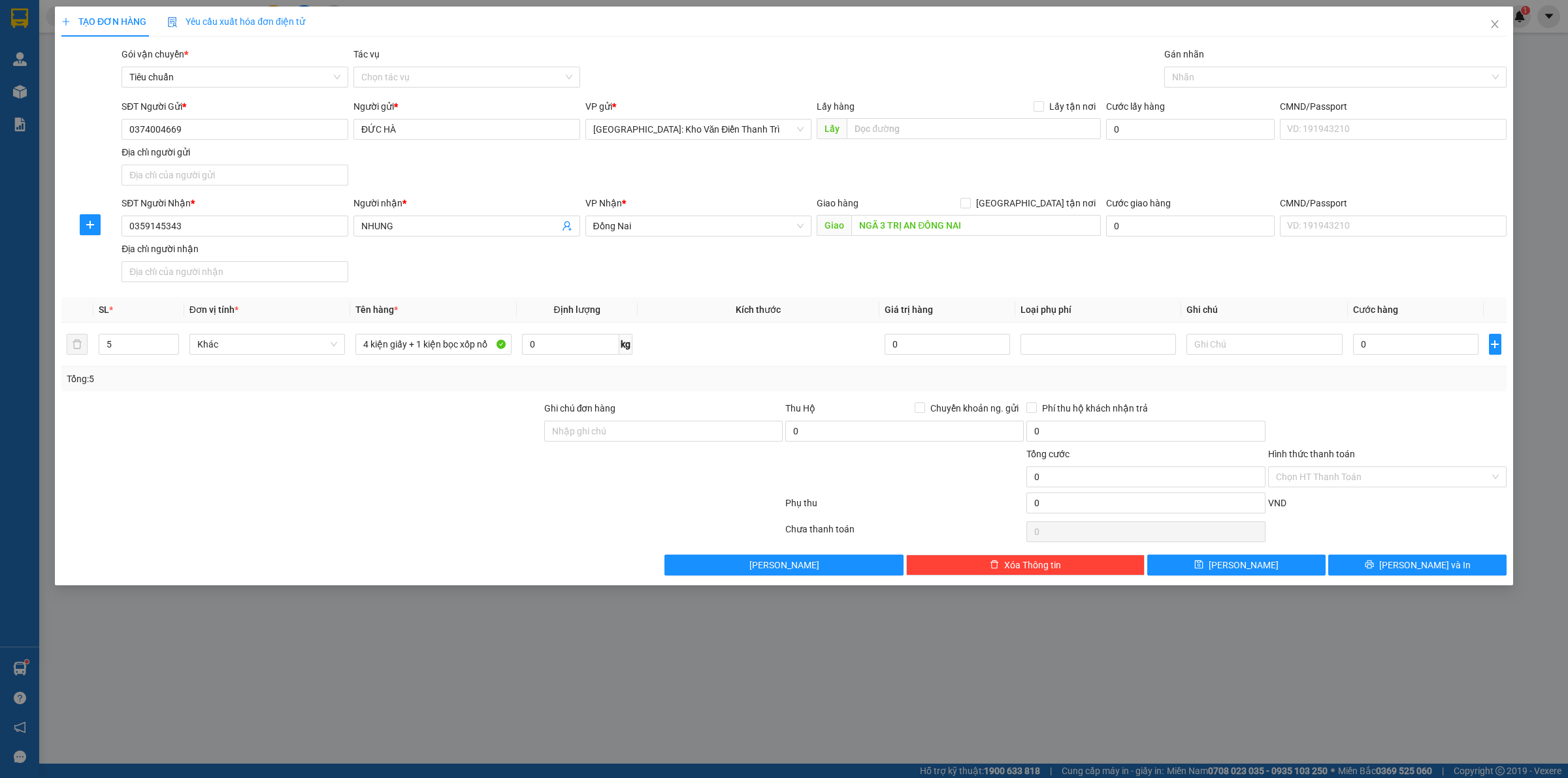
click at [621, 256] on div "SĐT Người Nhận * 0359145343 Người nhận * NHUNG VP Nhận * Đồng Nai Giao hàng Gia…" at bounding box center [814, 242] width 1390 height 92
drag, startPoint x: 1419, startPoint y: 337, endPoint x: 1406, endPoint y: 340, distance: 13.3
click at [1419, 337] on input "0" at bounding box center [1416, 344] width 126 height 21
type input "5"
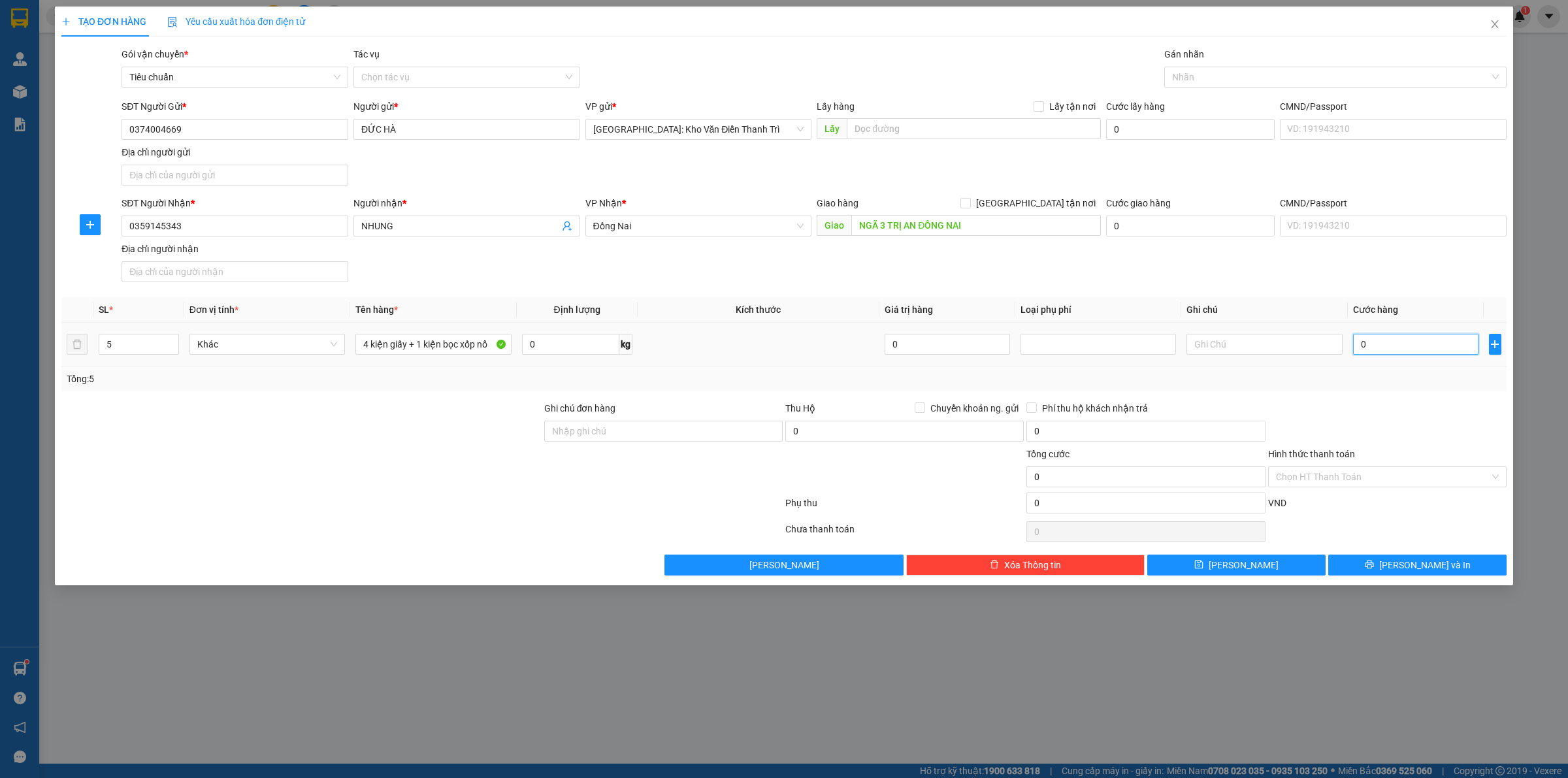
type input "5"
type input "56"
type input "5"
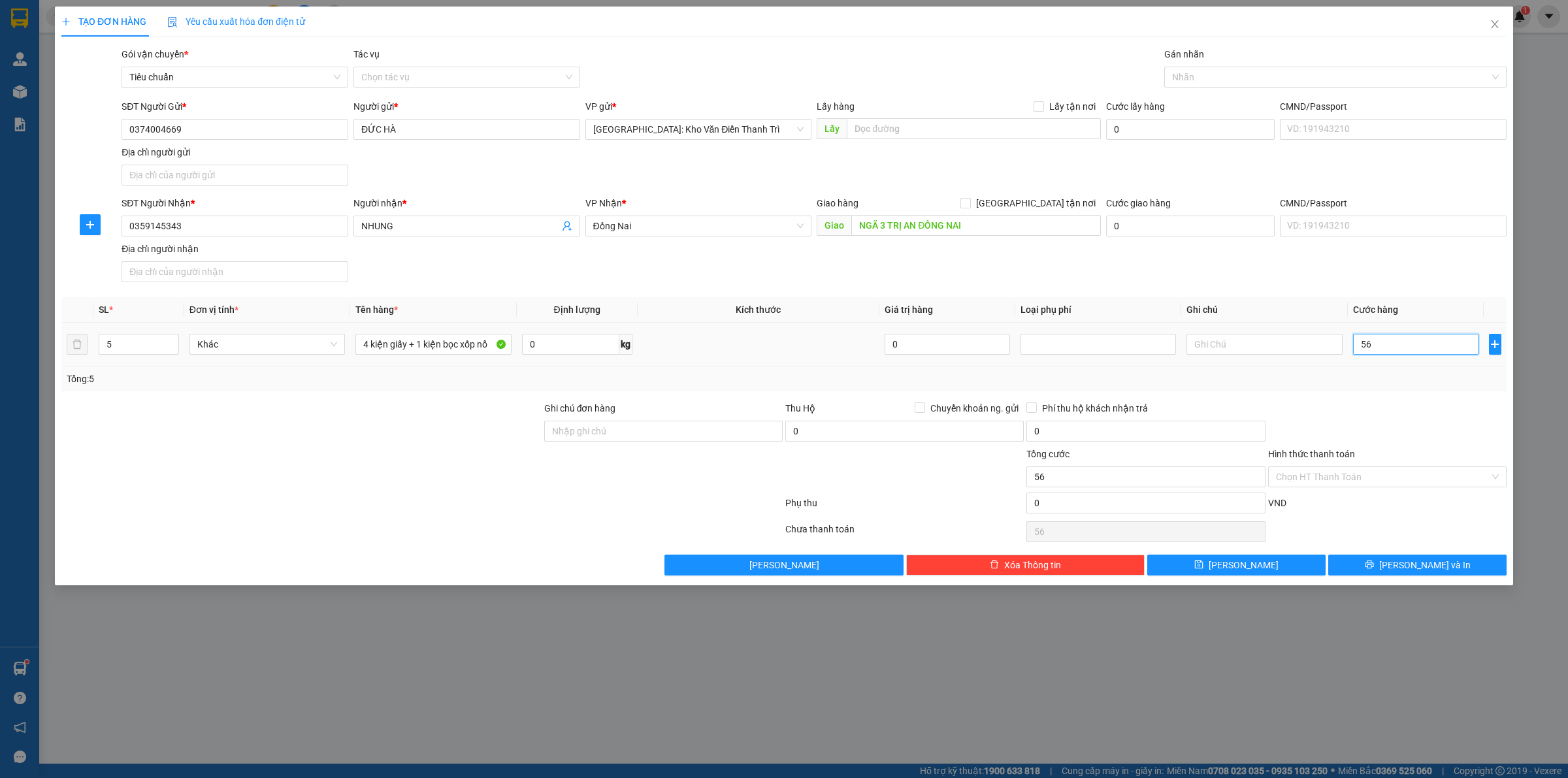
type input "5"
type input "0"
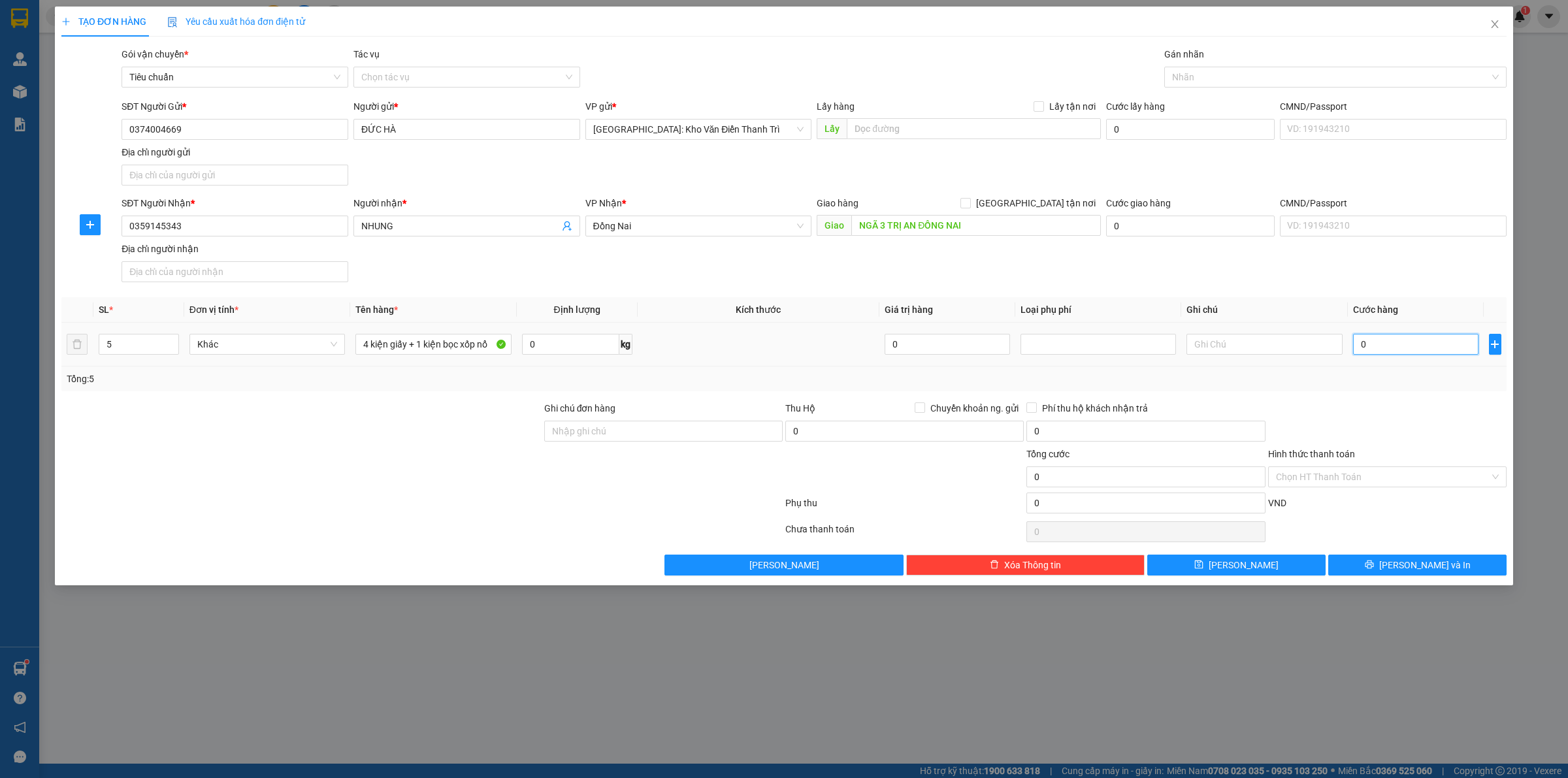
type input "06"
type input "6"
type input "060"
type input "60"
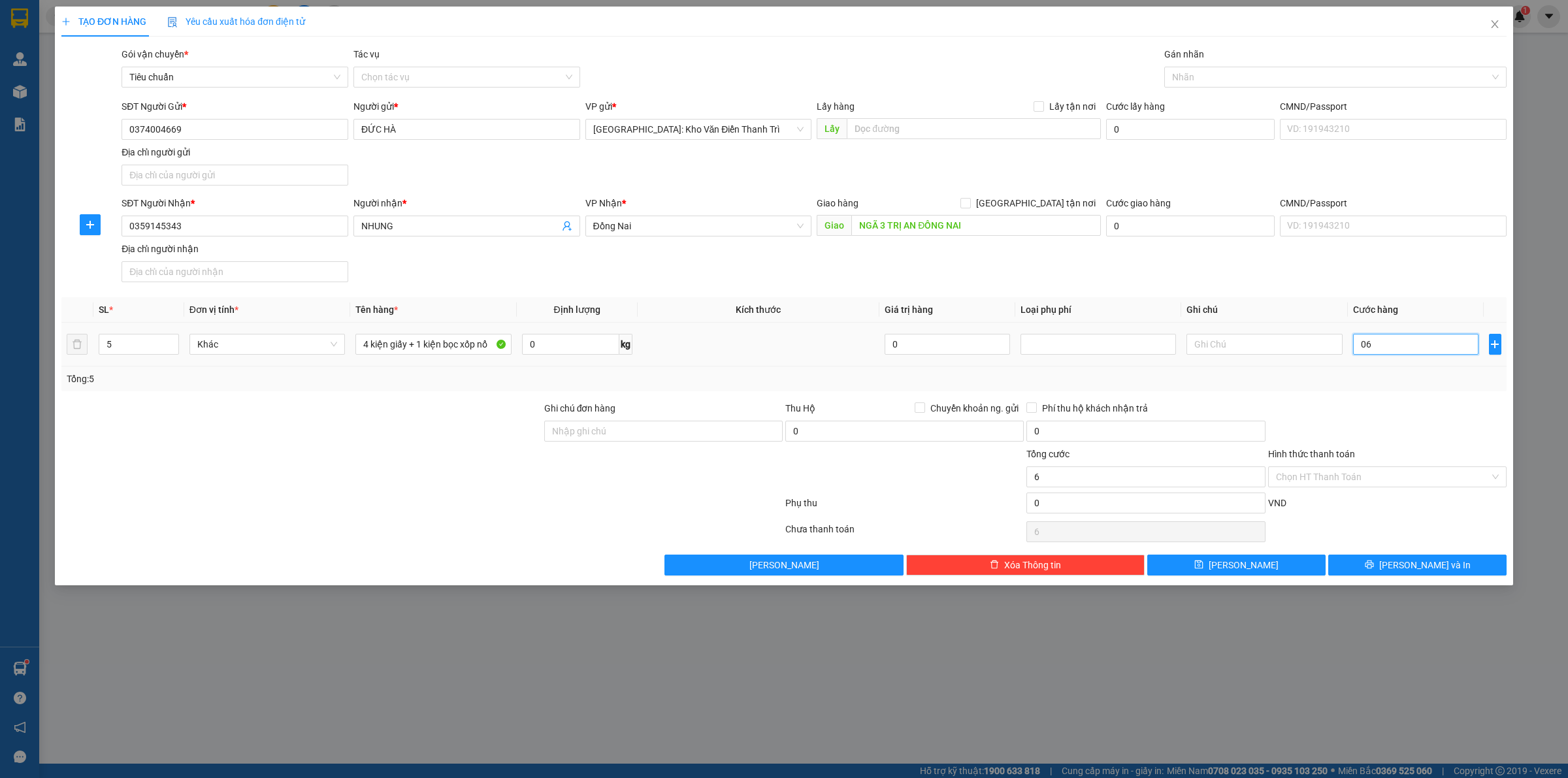
type input "60"
type input "0.600"
type input "600"
type input "06.000"
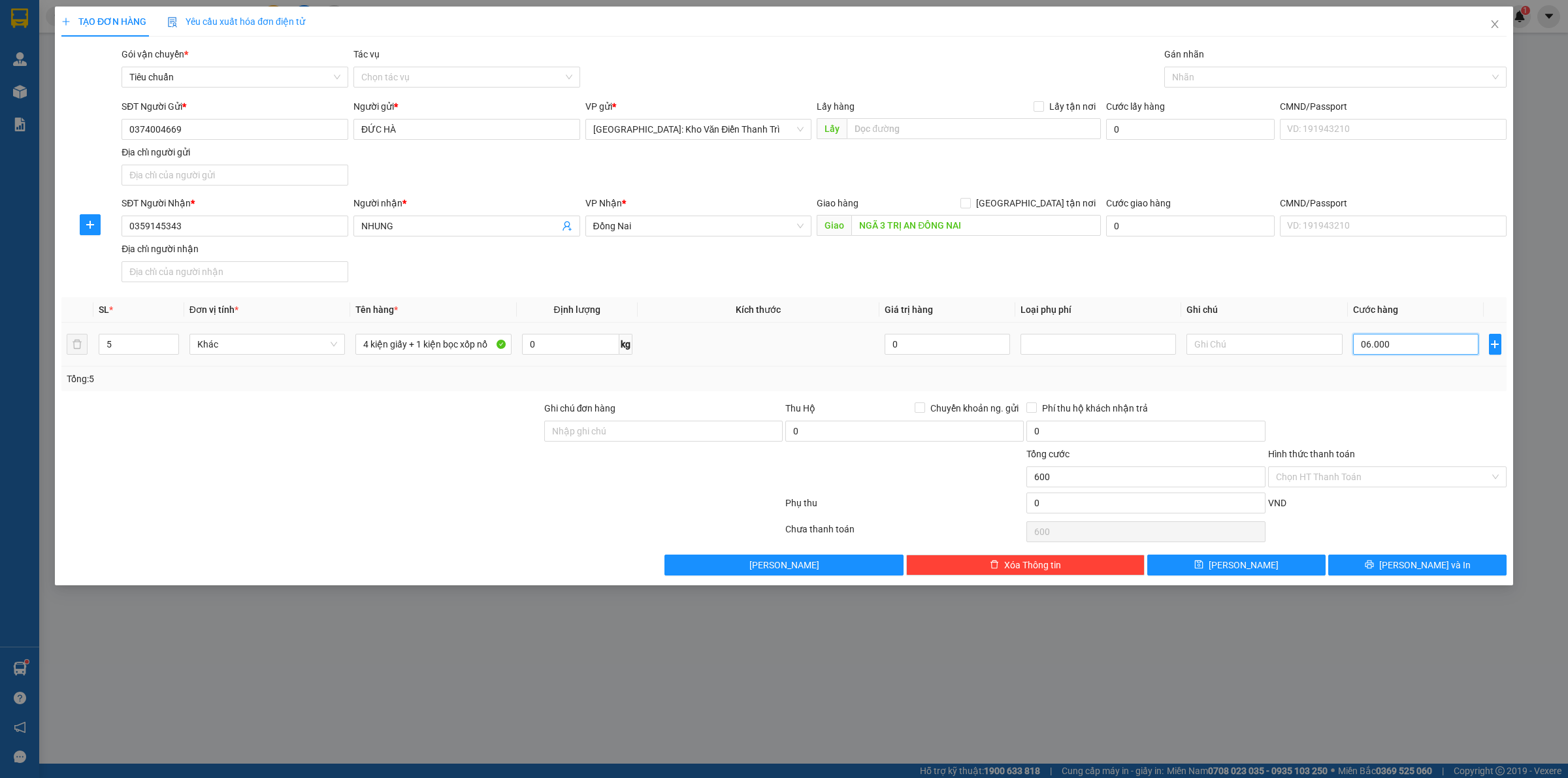
type input "6.000"
type input "060.000"
type input "60.000"
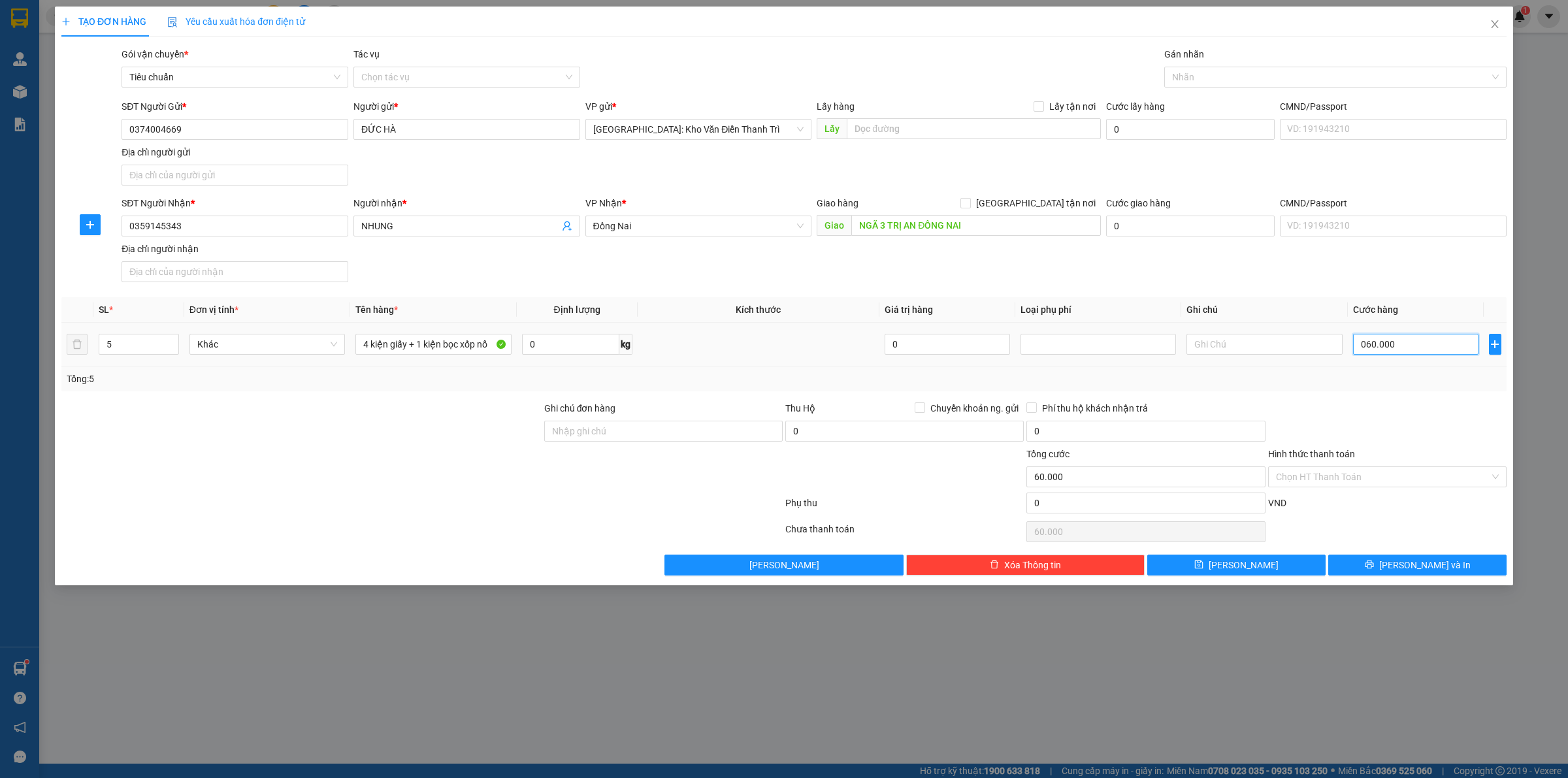
click at [1387, 345] on input "060.000" at bounding box center [1416, 344] width 126 height 21
type input "6"
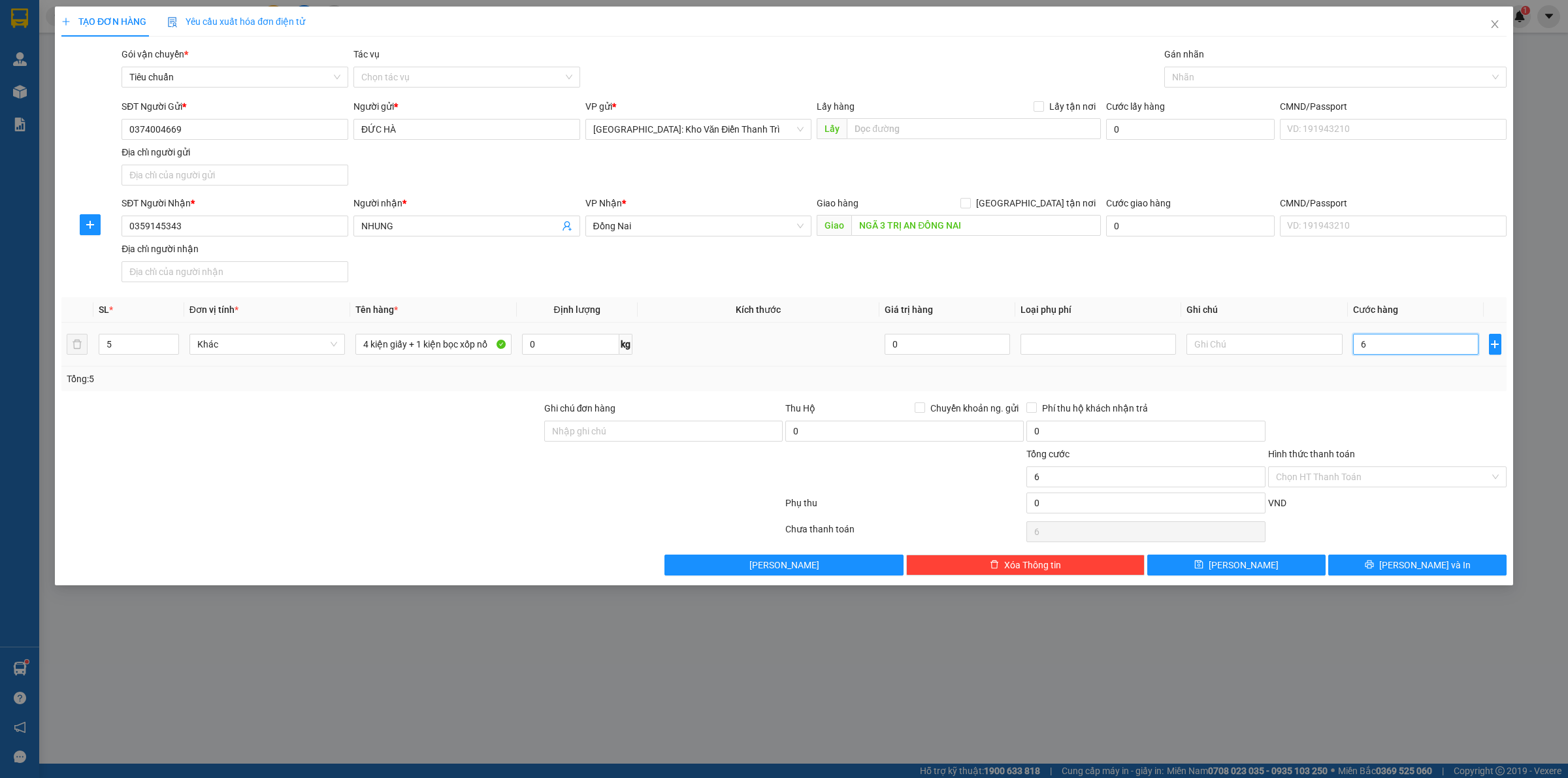
type input "60"
type input "600"
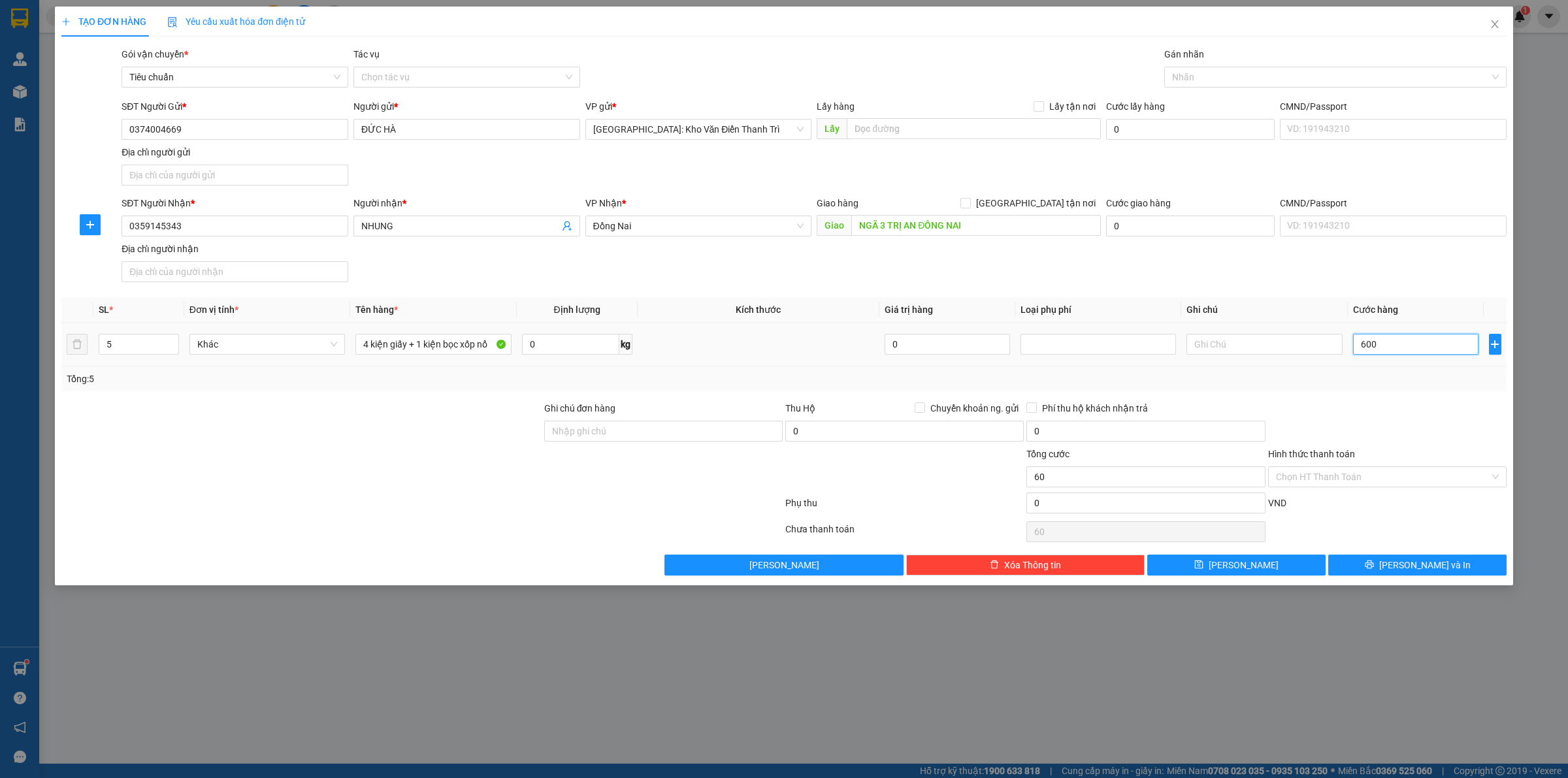
type input "600"
type input "6.000"
type input "60.000"
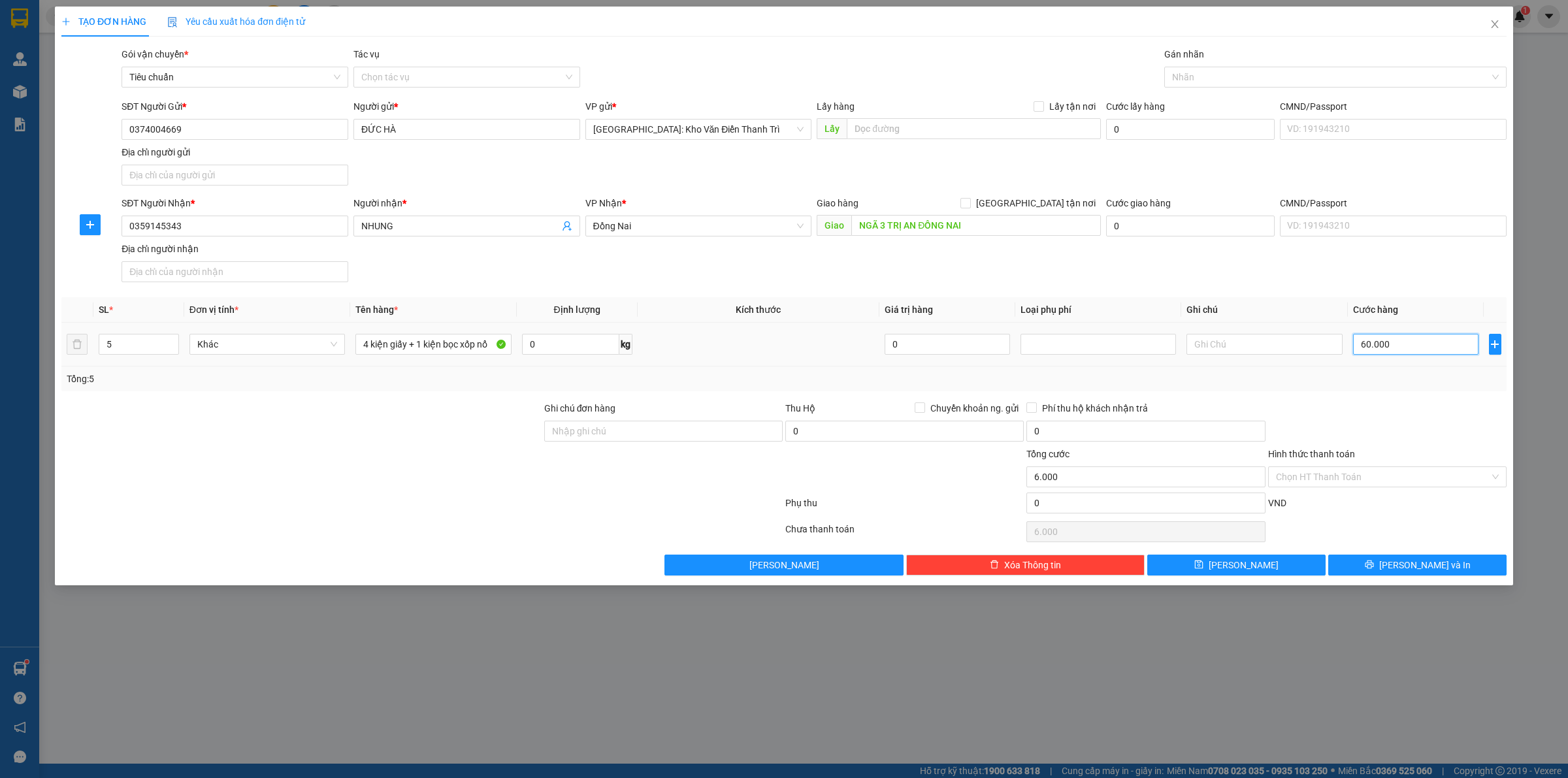
type input "60.000"
type input "600.000"
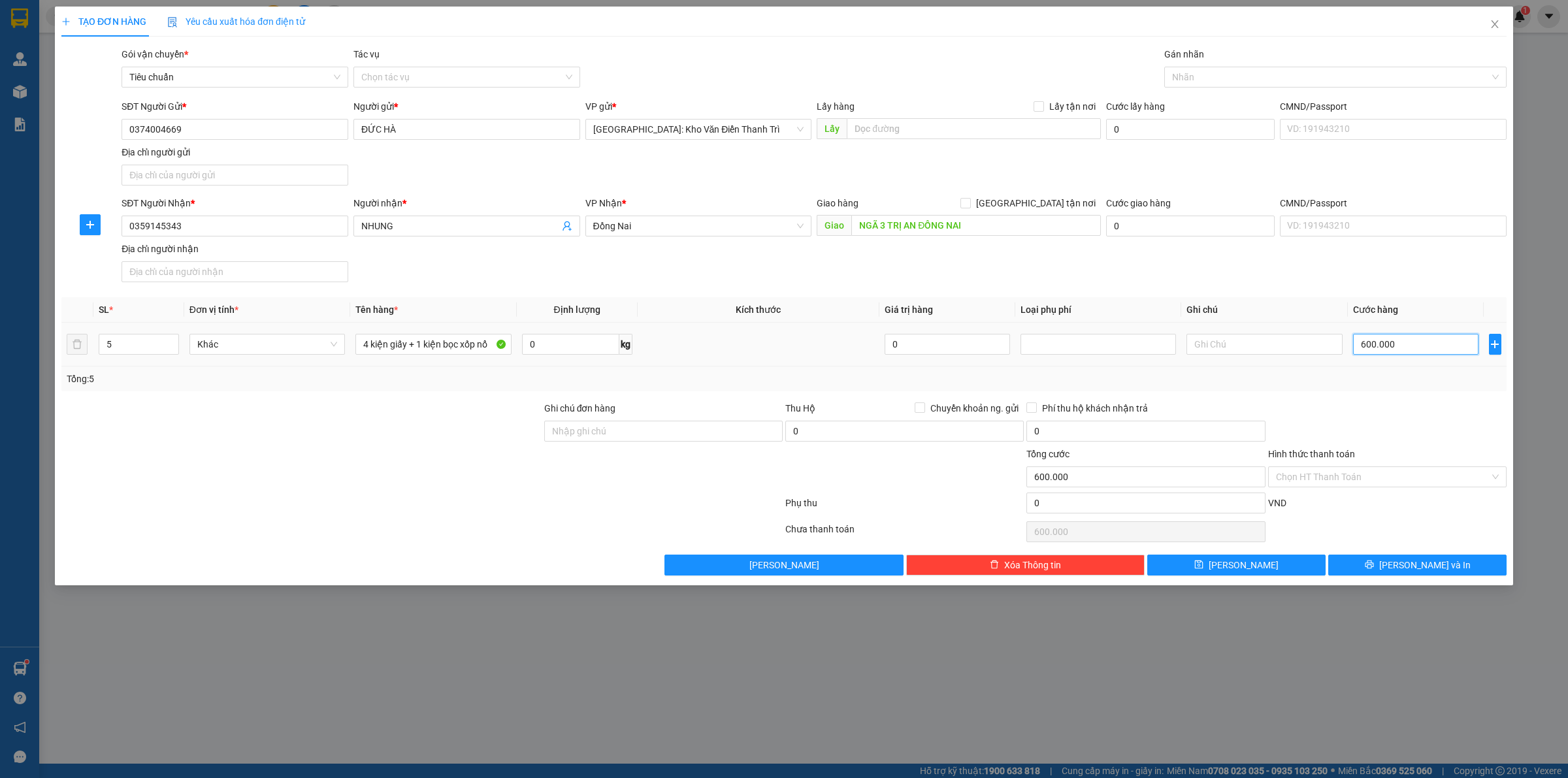
type input "6.000.000"
type input "600.000"
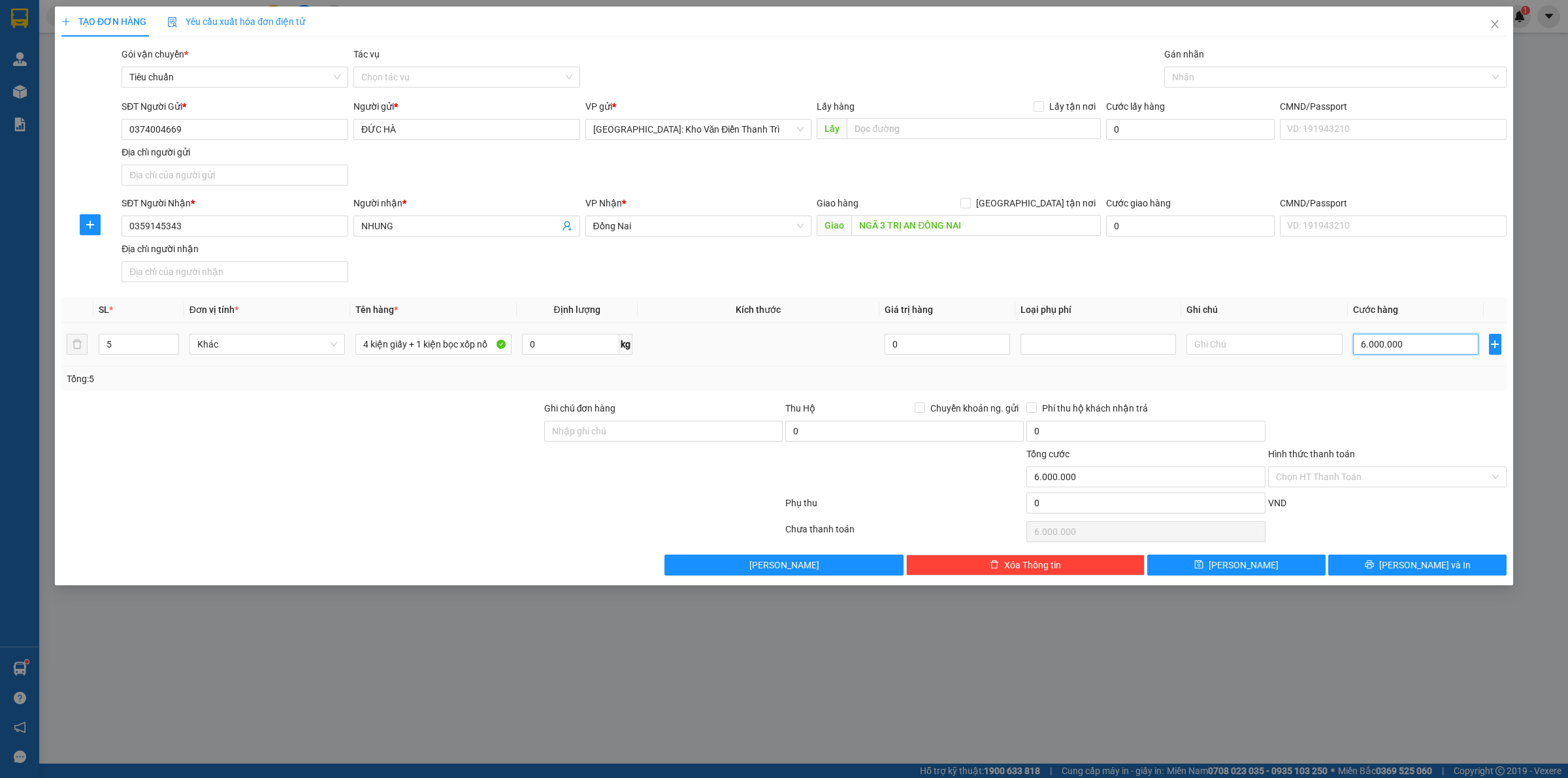
type input "600.000"
click at [1374, 569] on icon "printer" at bounding box center [1370, 565] width 9 height 9
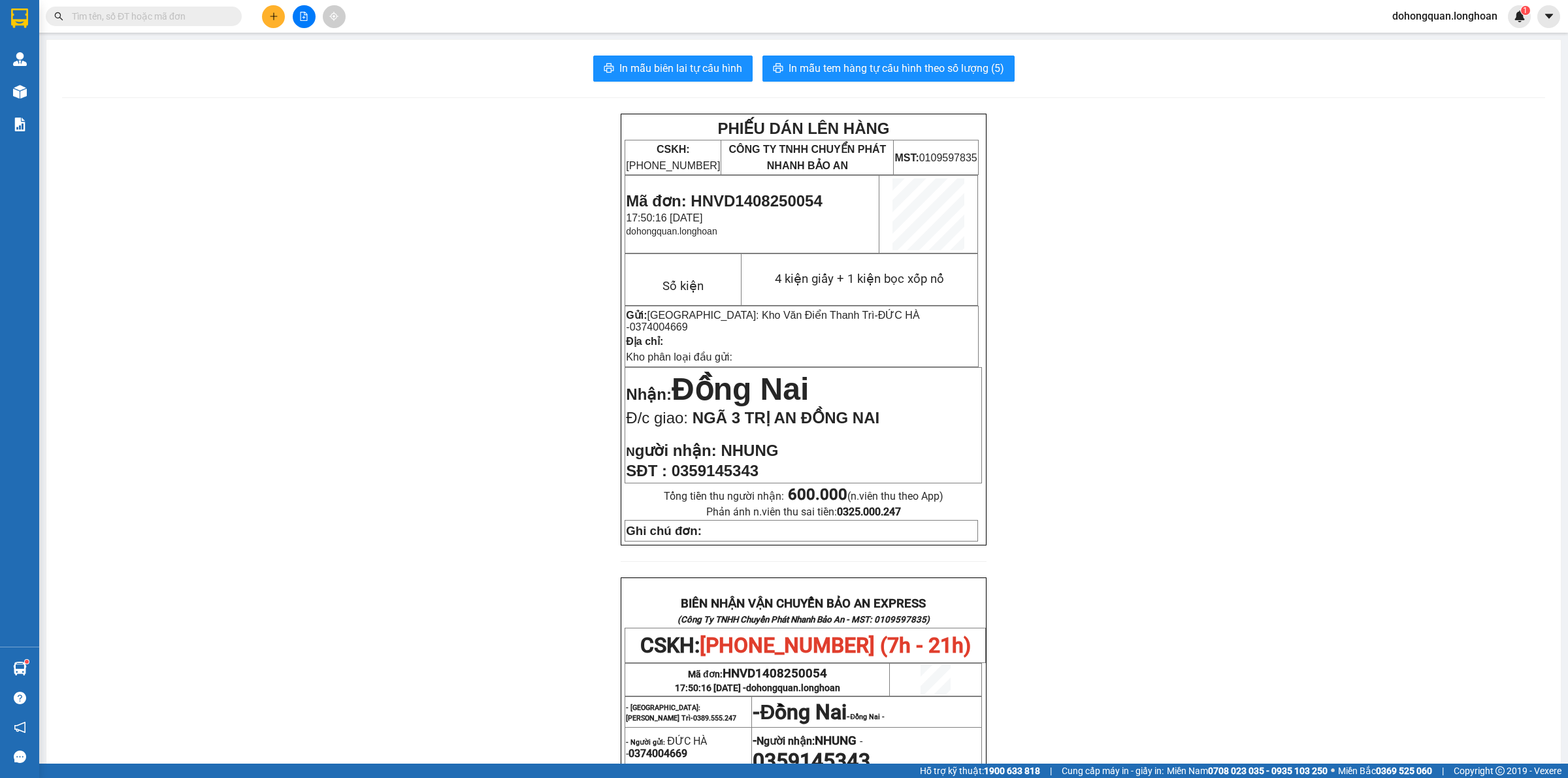
click at [870, 53] on div "In mẫu biên lai tự cấu hình In mẫu tem hàng tự cấu hình theo số lượng (5) PHIẾU…" at bounding box center [803, 615] width 1514 height 1151
click at [870, 69] on span "In mẫu tem hàng tự cấu hình theo số lượng (5)" at bounding box center [896, 68] width 216 height 17
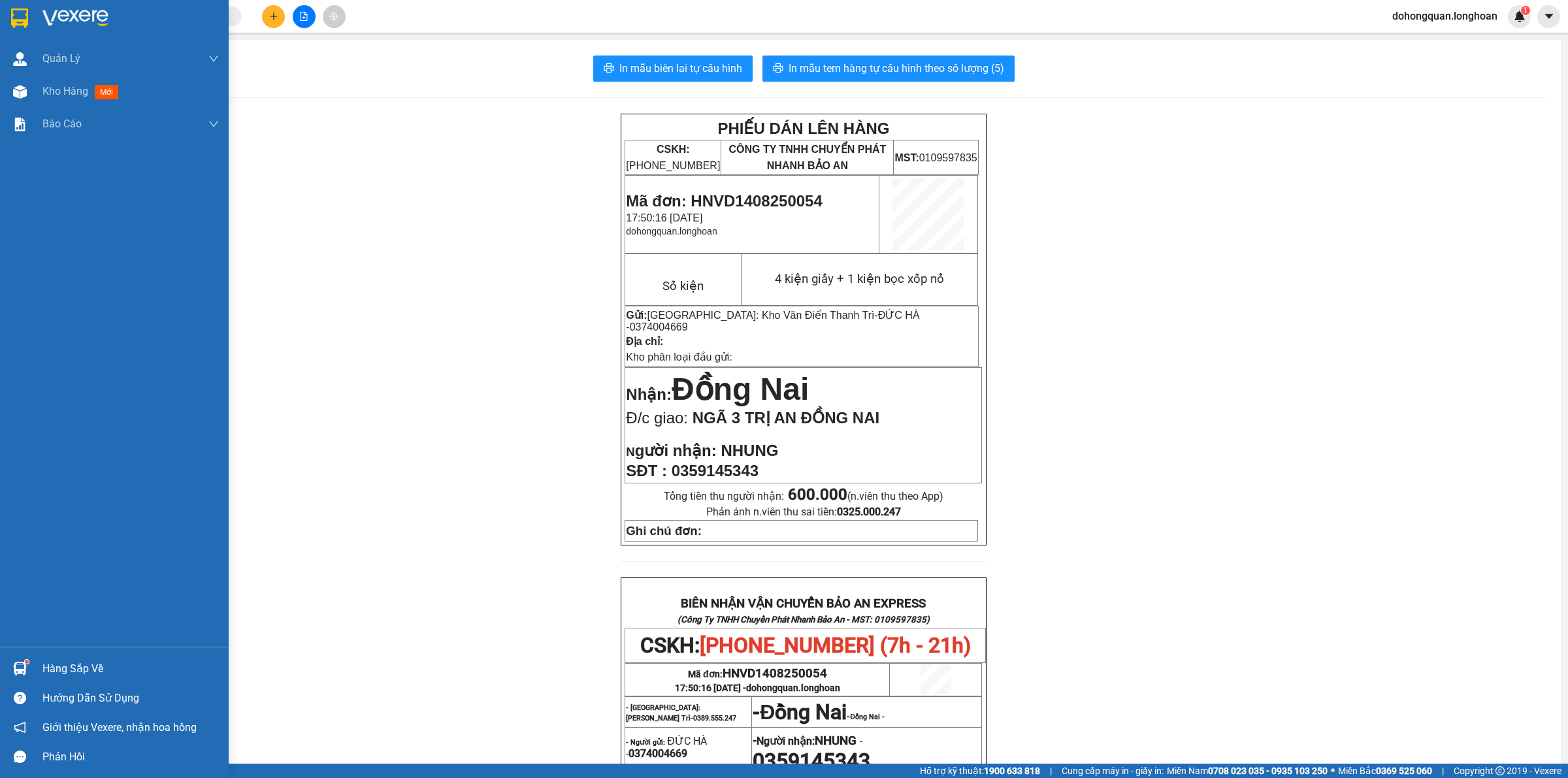
click at [31, 28] on div at bounding box center [114, 21] width 228 height 43
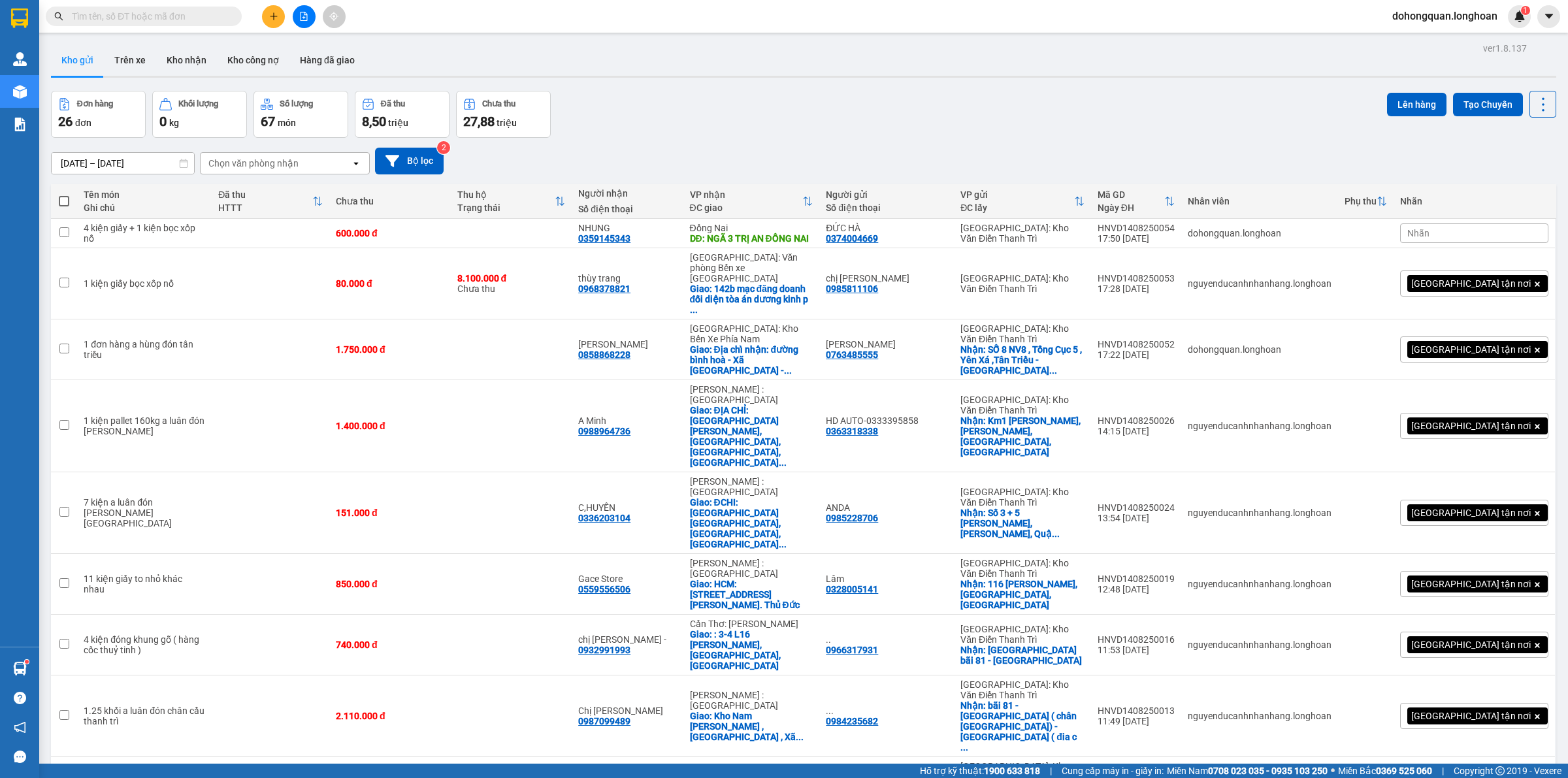
click at [676, 125] on div "Đơn hàng 26 đơn Khối lượng 0 kg Số lượng 67 món Đã thu 8,50 triệu Chưa thu 27,8…" at bounding box center [804, 115] width 1506 height 47
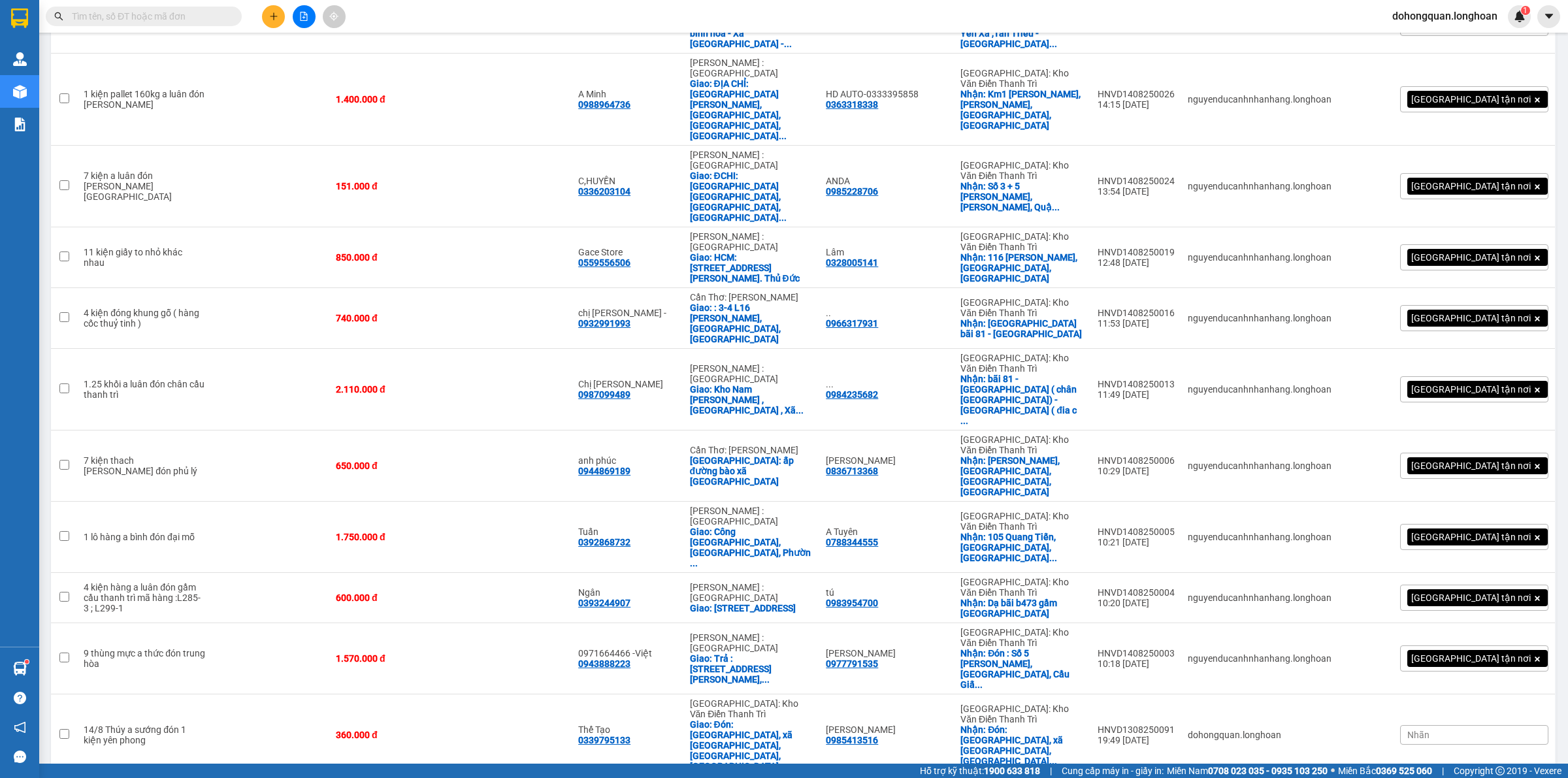
click at [132, 17] on input "text" at bounding box center [149, 17] width 154 height 14
paste input "0921989888"
type input "0921989888"
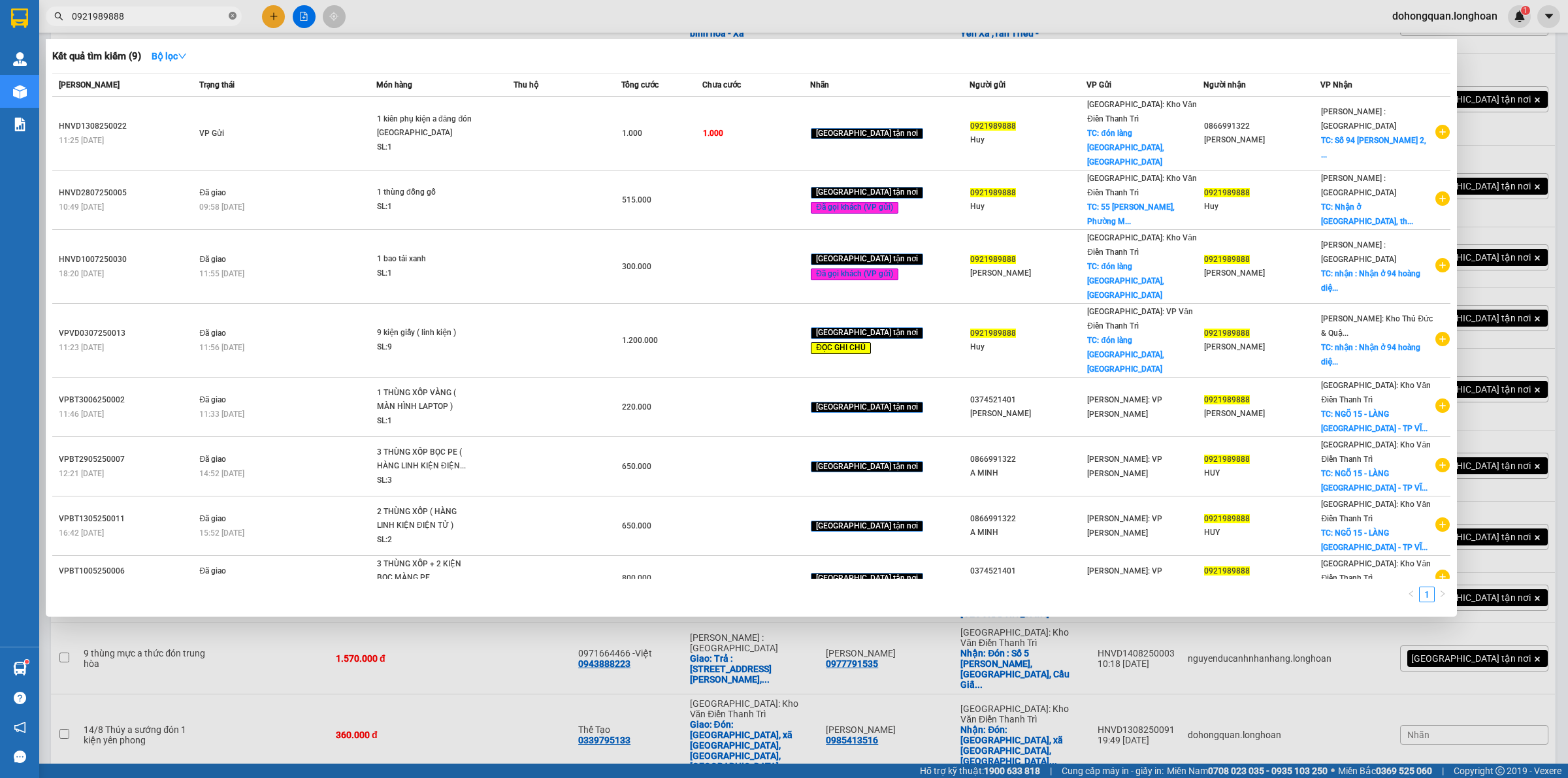
click at [232, 13] on icon "close-circle" at bounding box center [232, 16] width 8 height 8
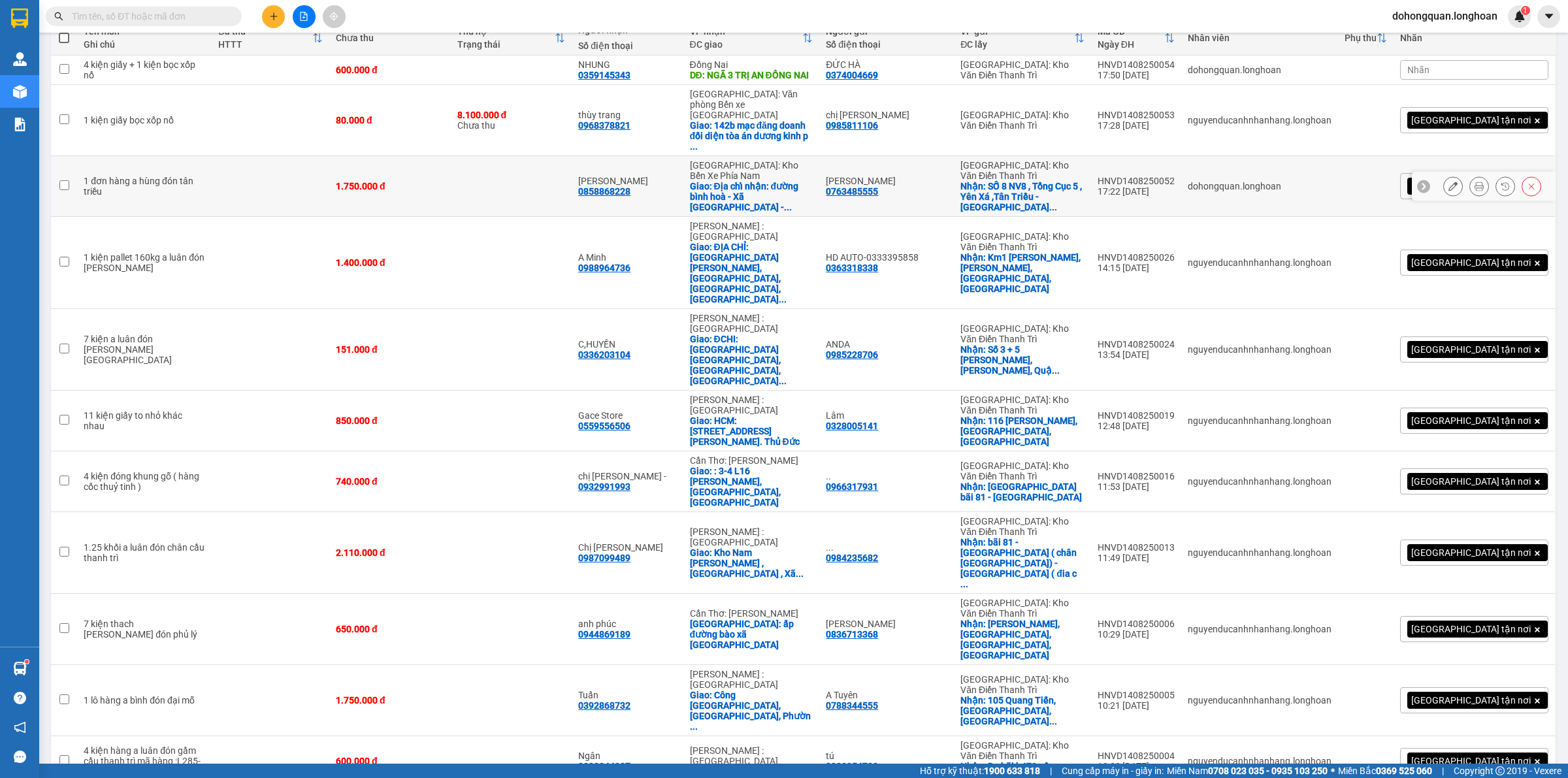
scroll to position [0, 0]
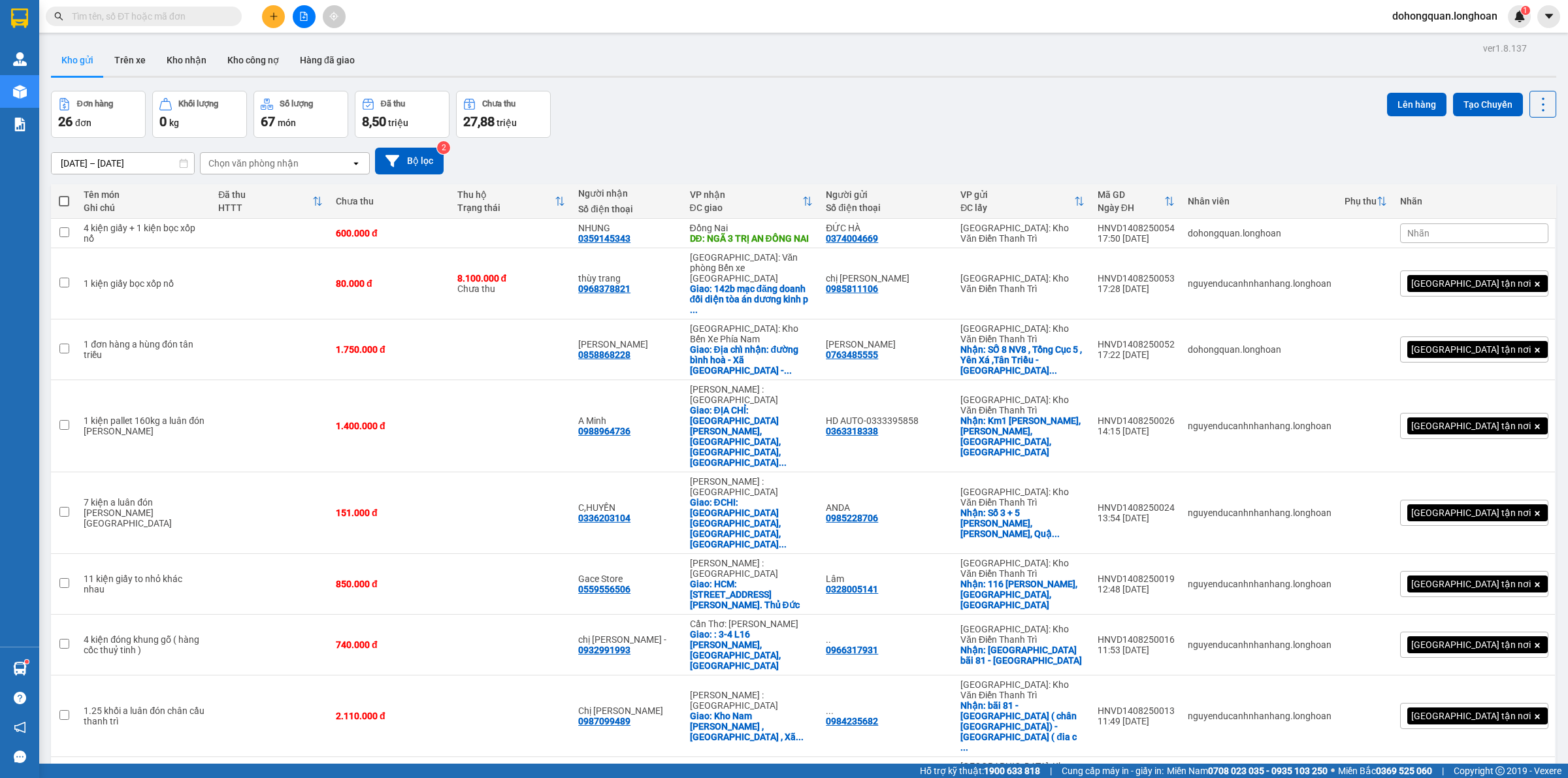
click at [800, 93] on div "Đơn hàng 26 đơn Khối lượng 0 kg Số lượng 67 món Đã thu 8,50 triệu Chưa thu 27,8…" at bounding box center [804, 115] width 1506 height 47
click at [204, 20] on input "text" at bounding box center [149, 17] width 154 height 14
paste input "0921989888"
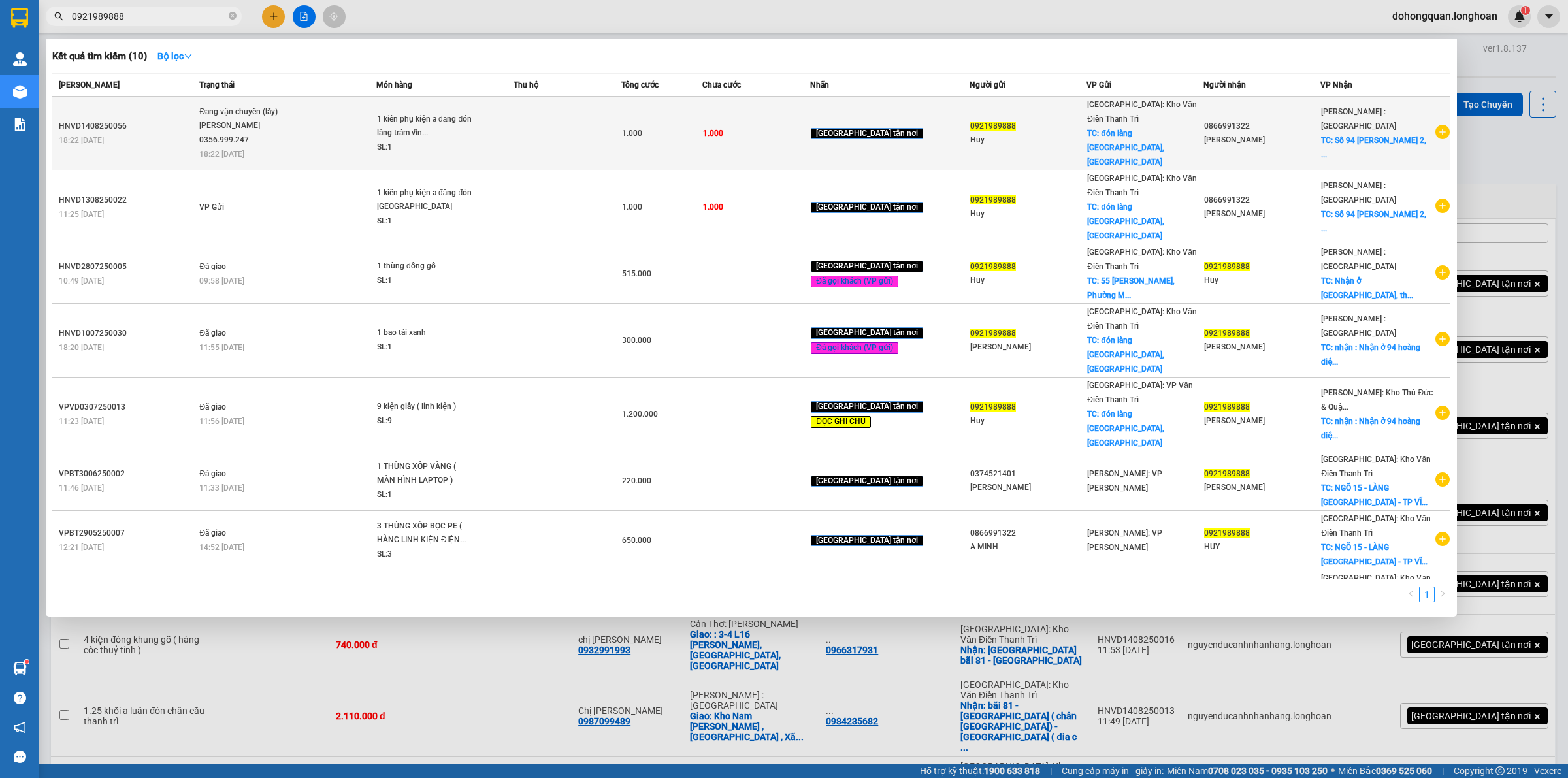
type input "0921989888"
click at [332, 124] on span "Đang vận chuyển (lấy) nguyễn hải đăng 0356.999.247 18:22 - 14/08" at bounding box center [287, 132] width 176 height 54
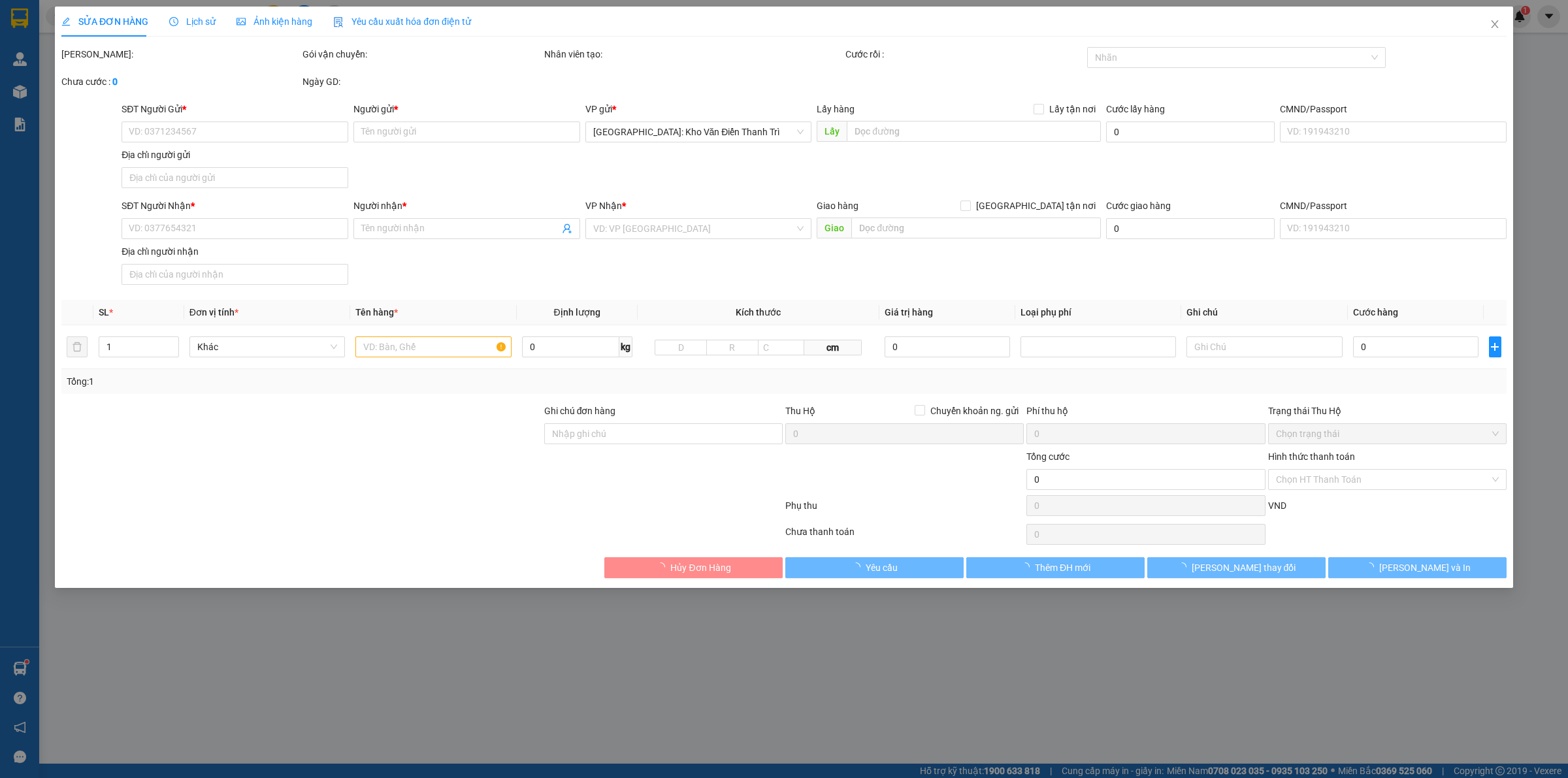
type input "0921989888"
type input "Huy"
checkbox input "true"
type input "đón làng trám, vĩnh yên"
type input "0866991322"
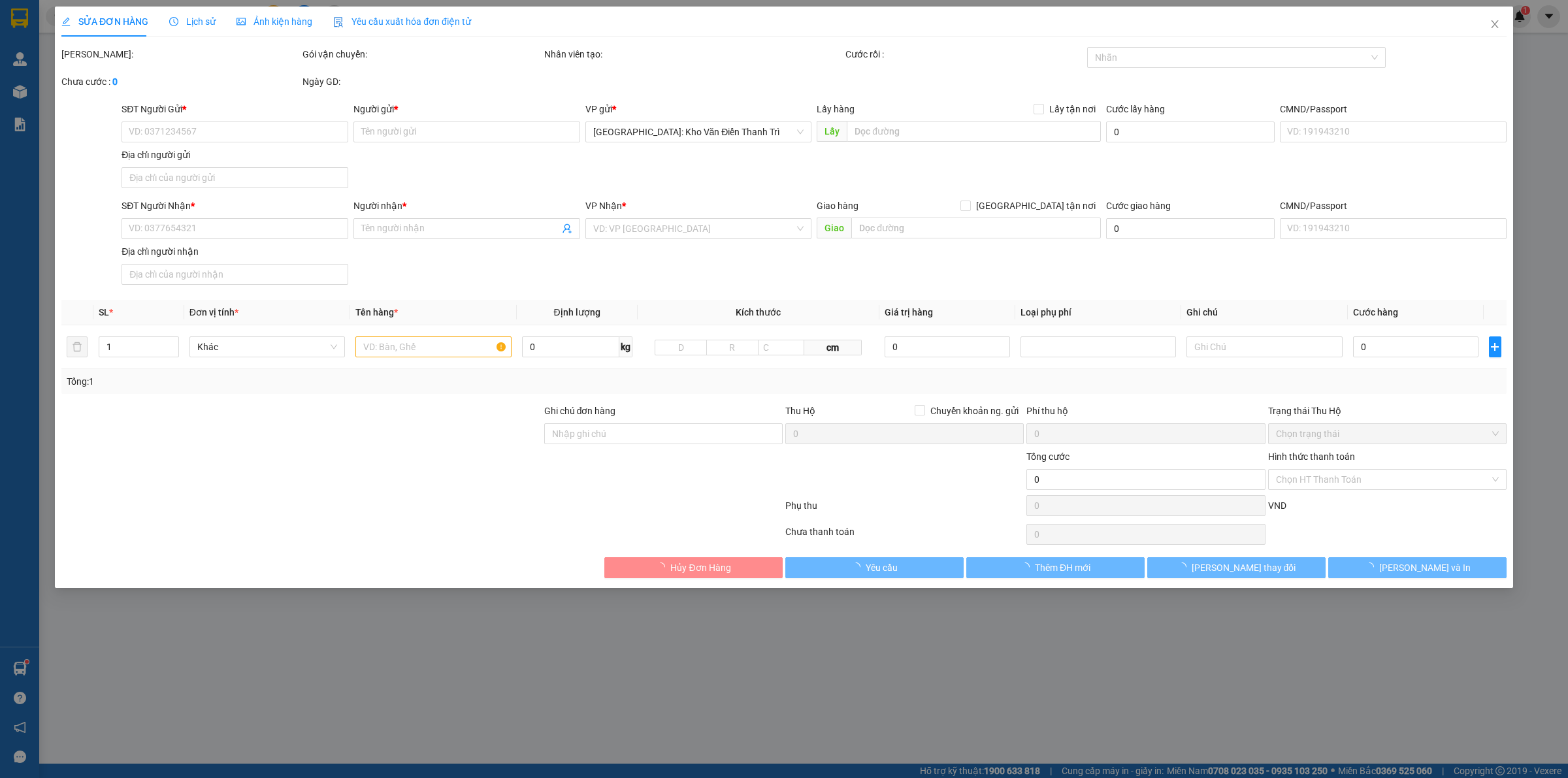
type input "[PERSON_NAME]"
checkbox input "true"
type input "Số 94 Đường Hoàng Diệu 2, Phường Linh Chiểu, Quận Thủ Đức, Thành phố Hồ Chí Minh"
checkbox input "true"
type input "1.000"
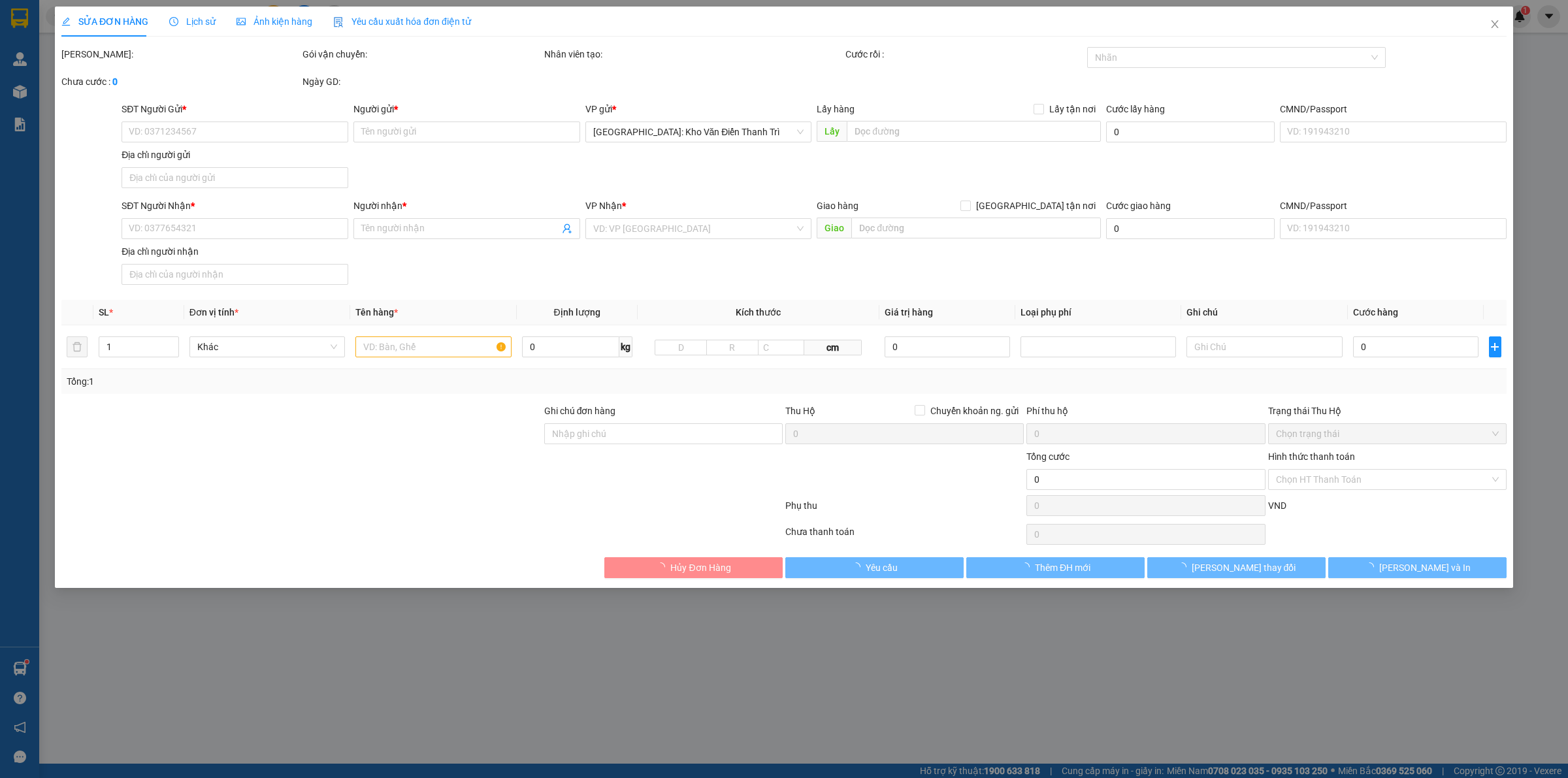
type input "1.000"
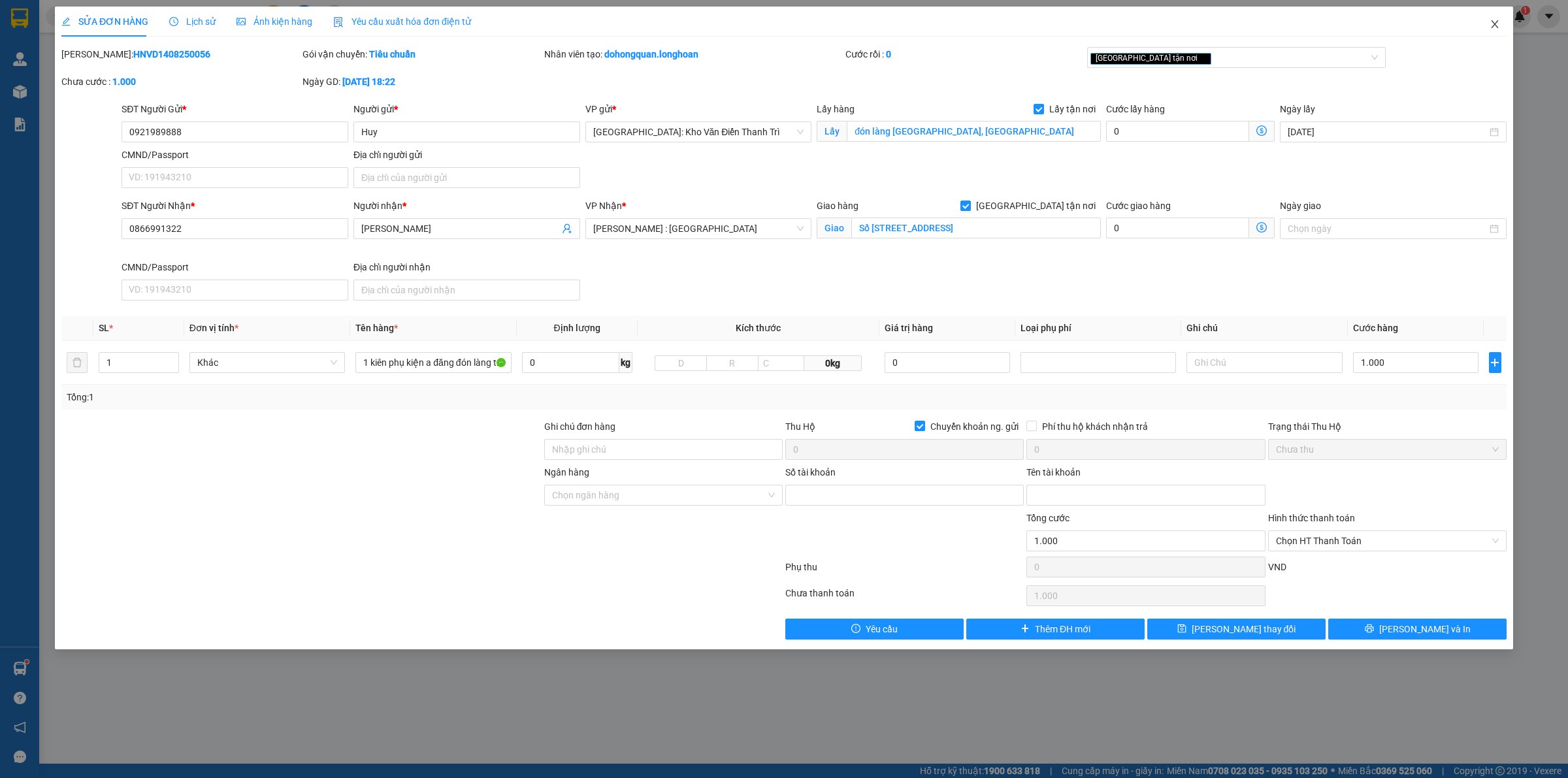
click at [1488, 21] on span "Close" at bounding box center [1495, 24] width 36 height 36
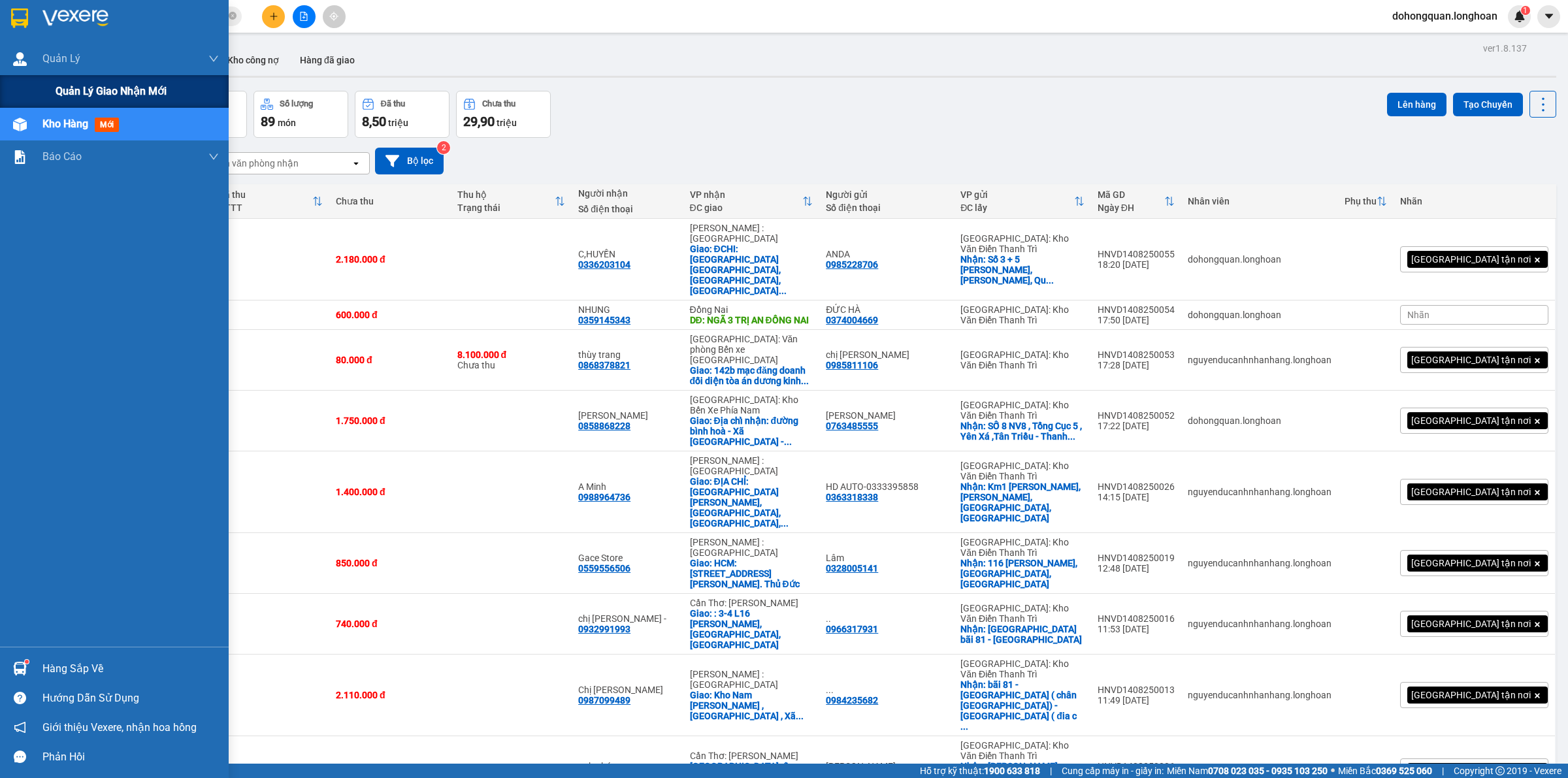
click at [39, 81] on div "Quản lý giao nhận mới" at bounding box center [114, 91] width 228 height 32
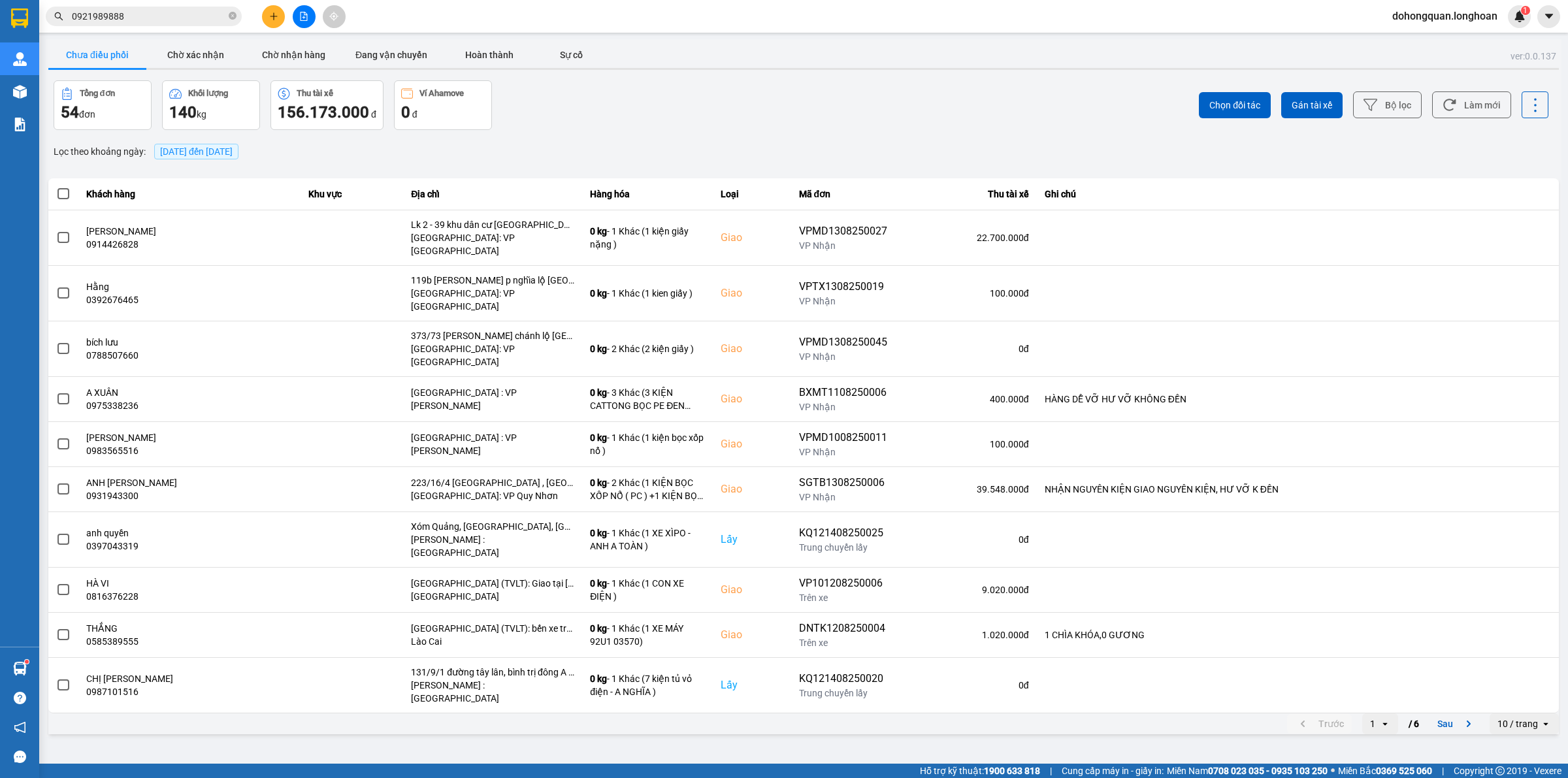
click at [122, 51] on button "Chưa điều phối" at bounding box center [97, 54] width 98 height 26
click at [194, 158] on span "[DATE] đến [DATE]" at bounding box center [196, 152] width 85 height 16
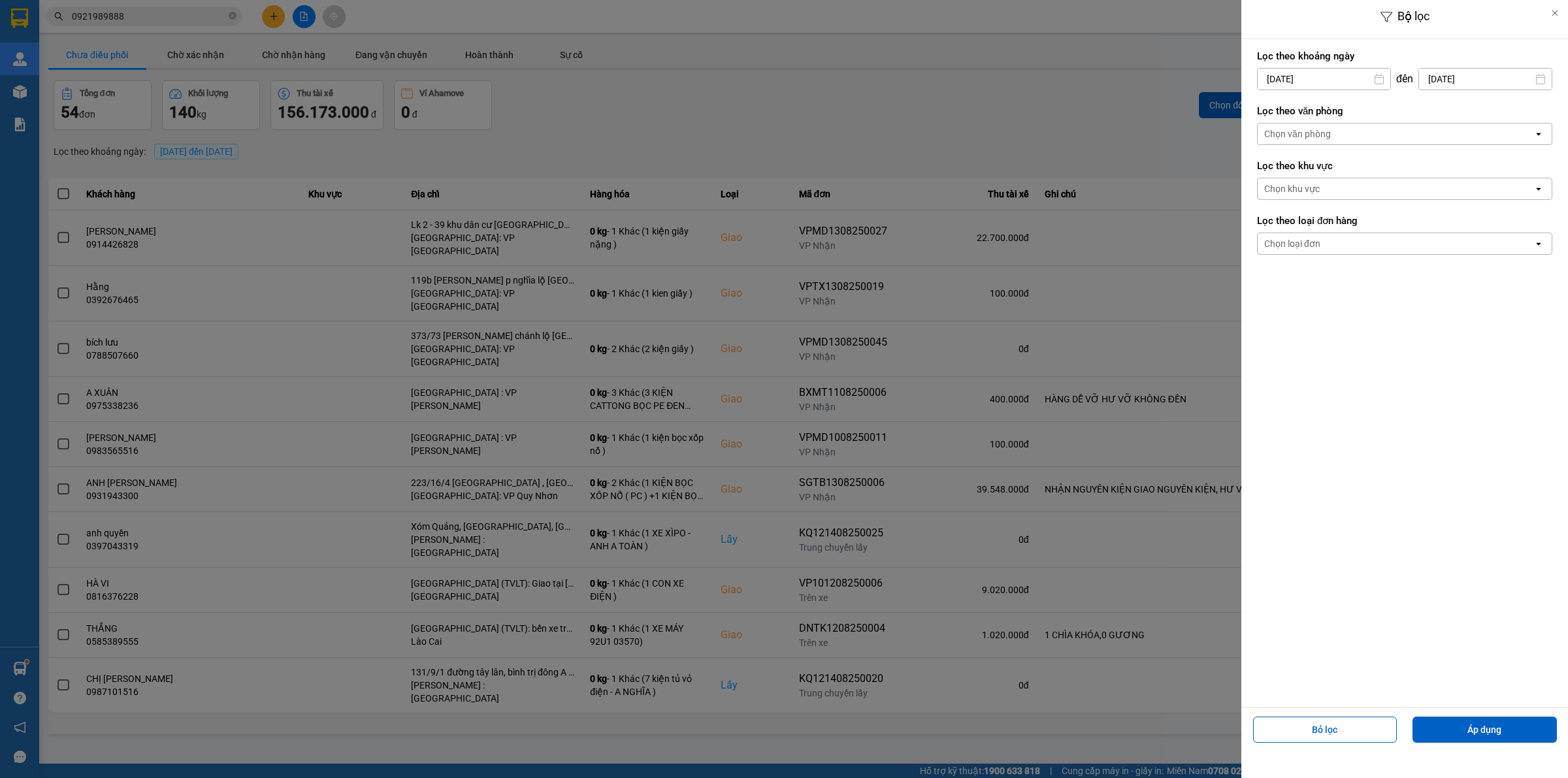
click at [1325, 141] on div "Chọn văn phòng" at bounding box center [1395, 133] width 276 height 21
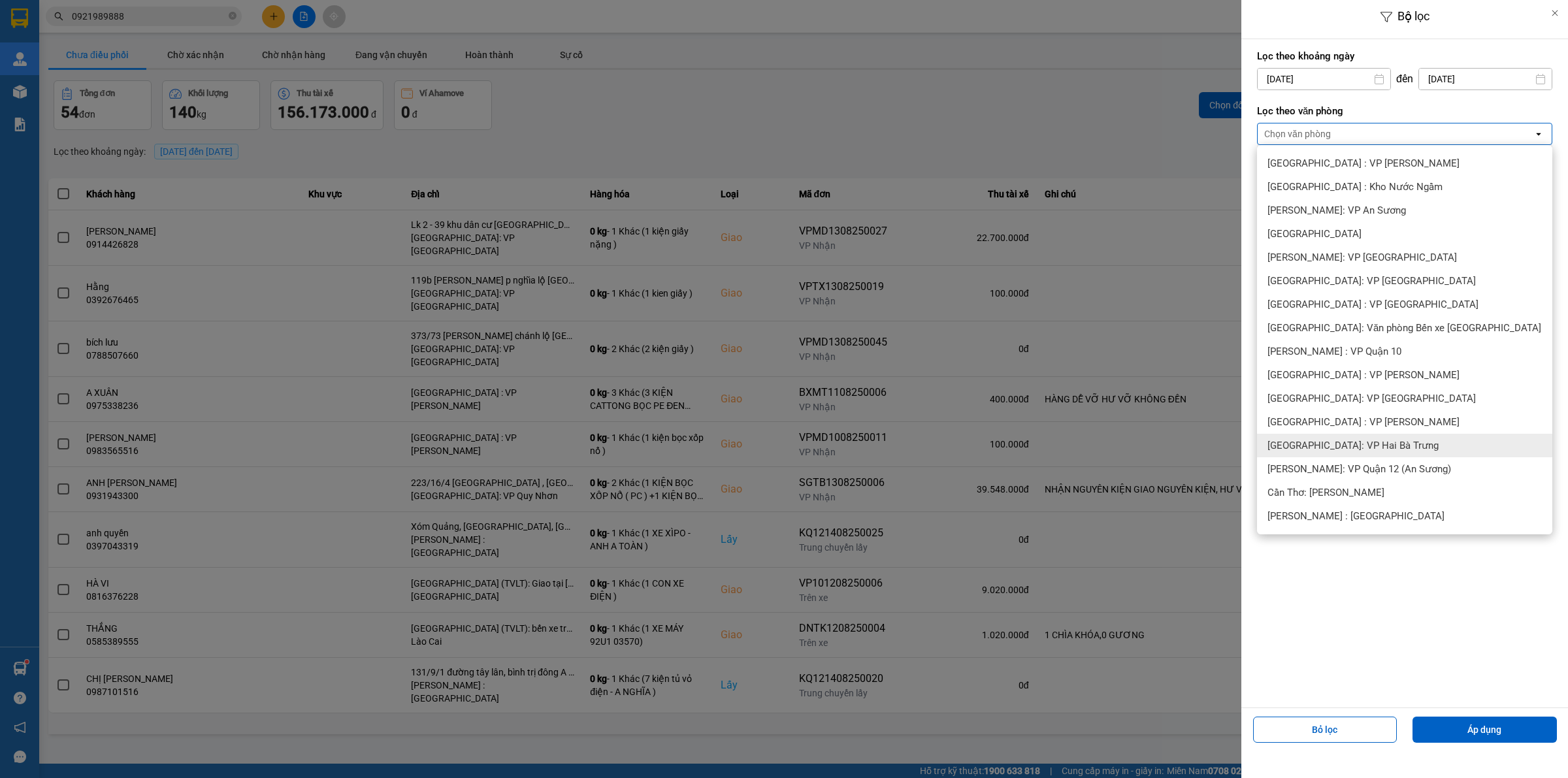
scroll to position [327, 0]
click at [1336, 442] on span "[GEOGRAPHIC_DATA]: Kho Văn Điển Thanh Trì" at bounding box center [1369, 446] width 202 height 13
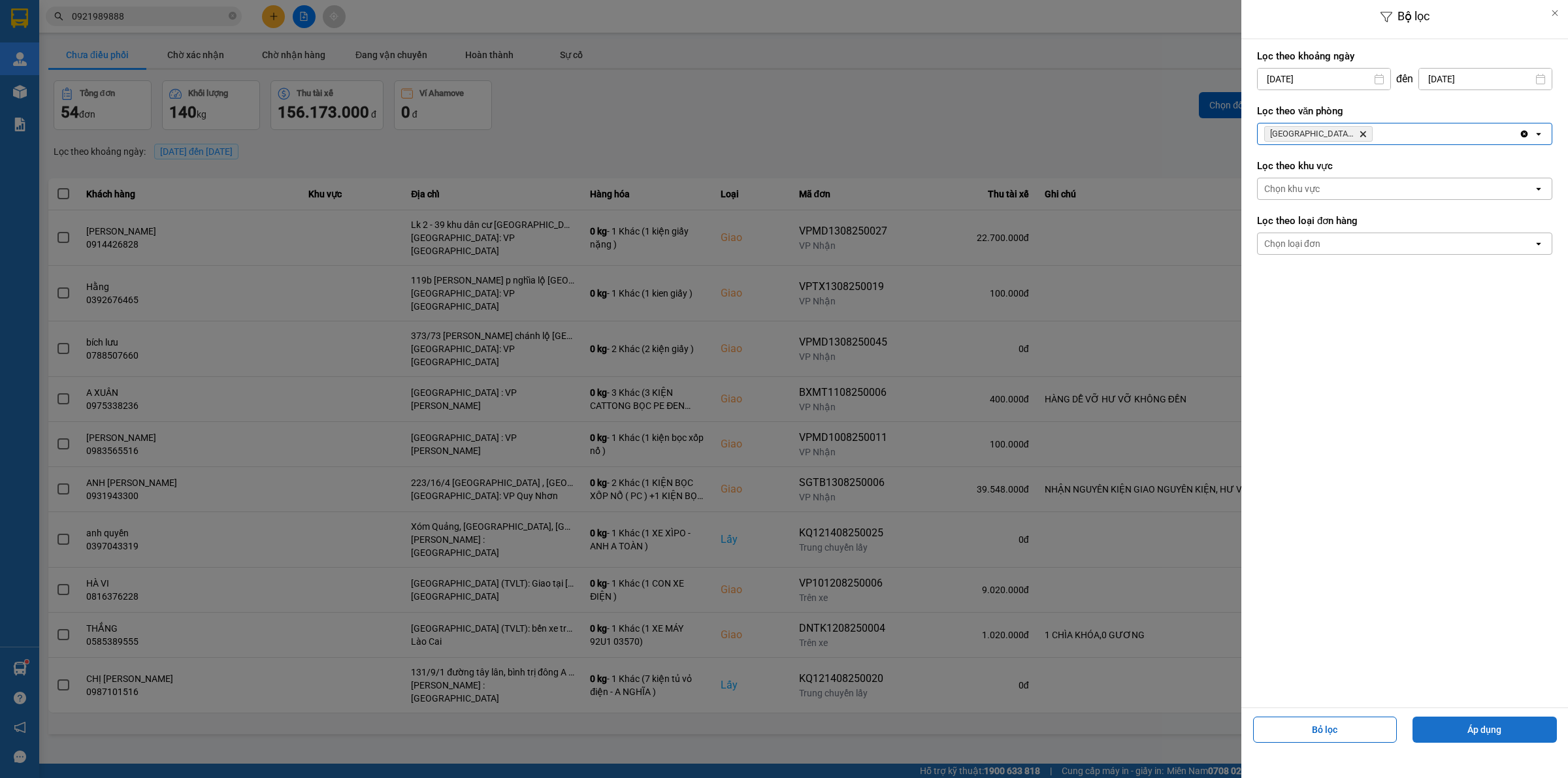
click at [1483, 731] on button "Áp dụng" at bounding box center [1484, 729] width 145 height 26
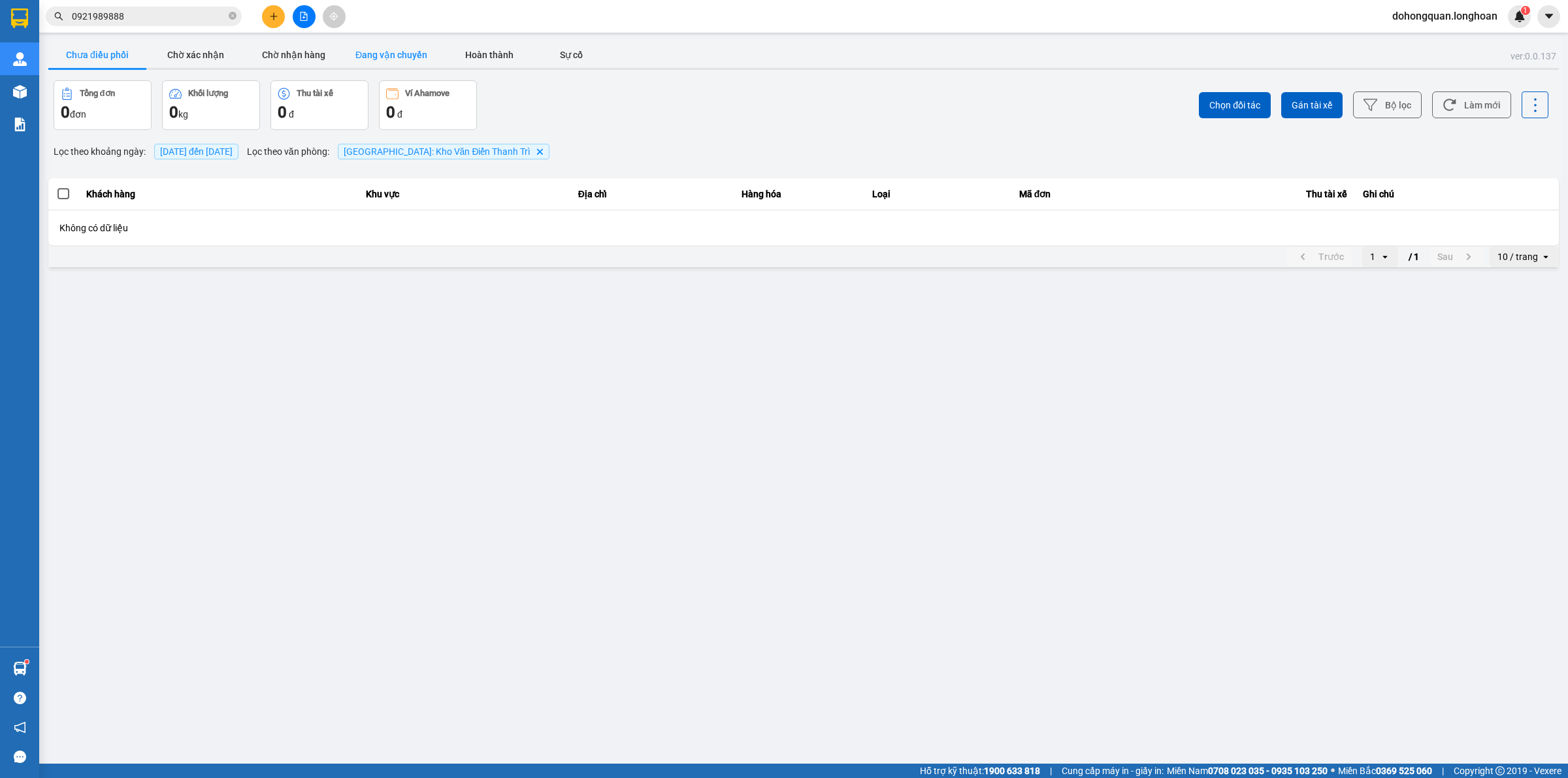
click at [384, 46] on button "Đang vận chuyển" at bounding box center [391, 54] width 98 height 26
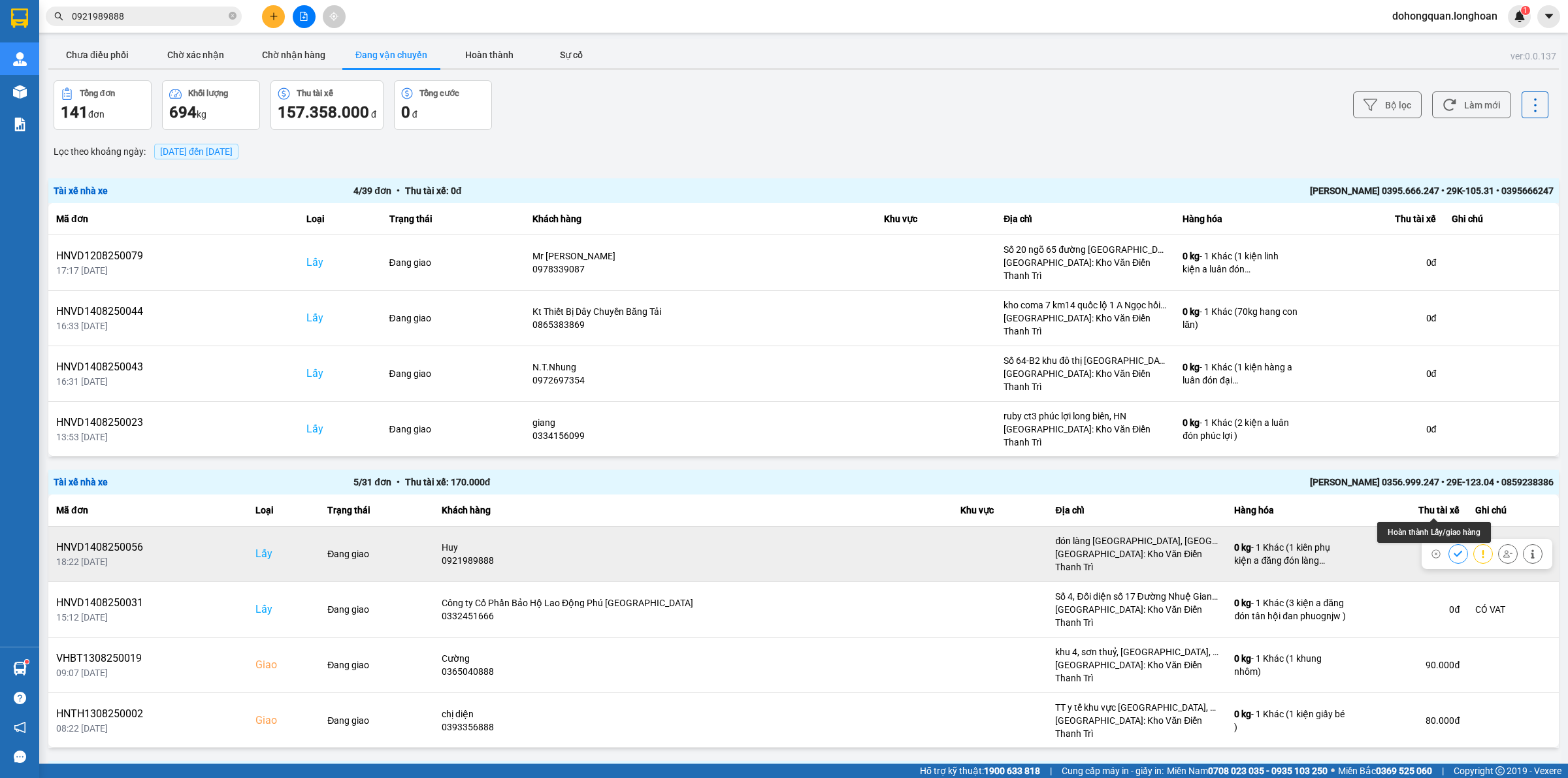
click at [1453, 550] on icon at bounding box center [1458, 554] width 9 height 9
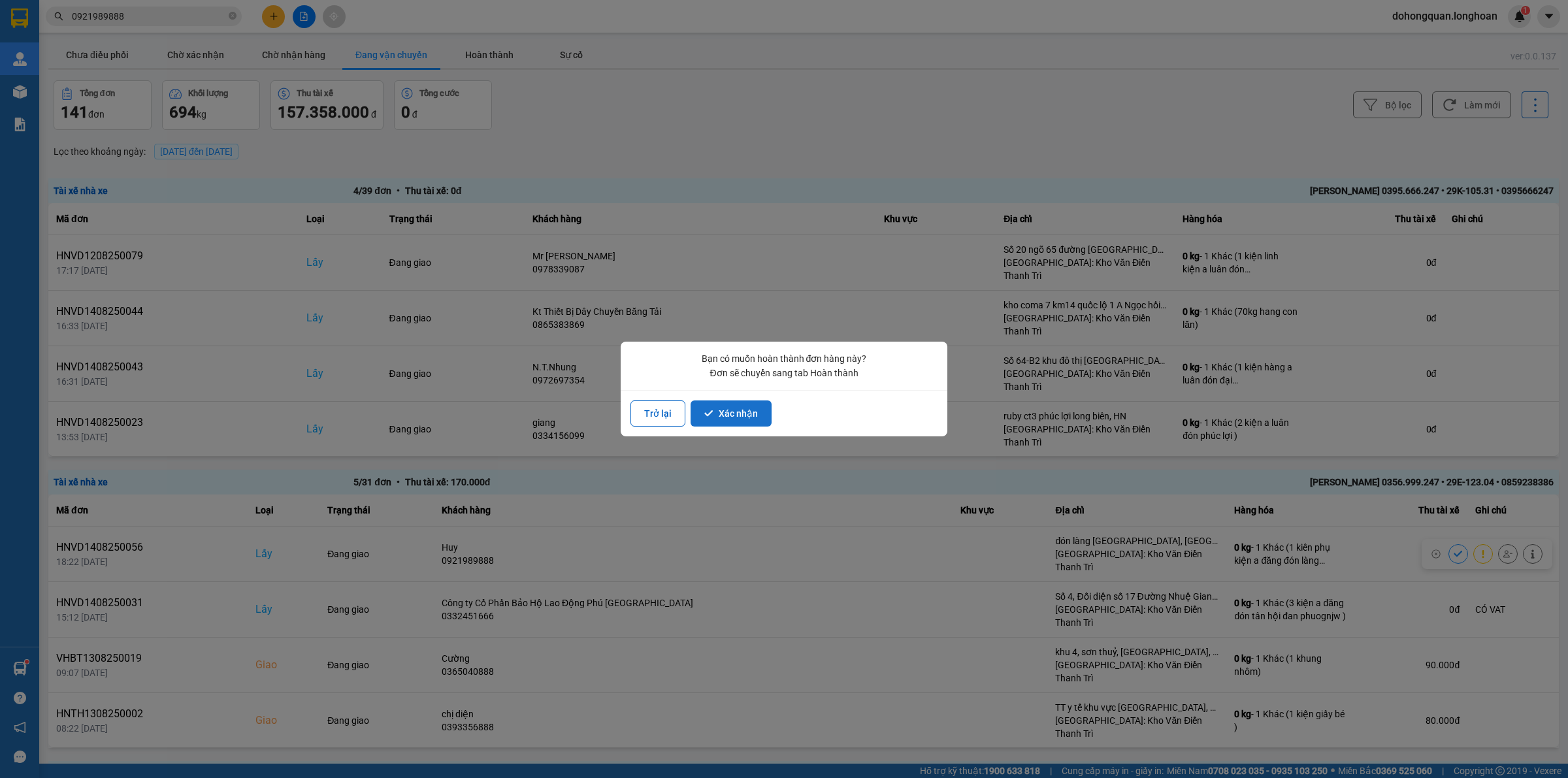
click at [722, 402] on button "Xác nhận" at bounding box center [731, 413] width 81 height 26
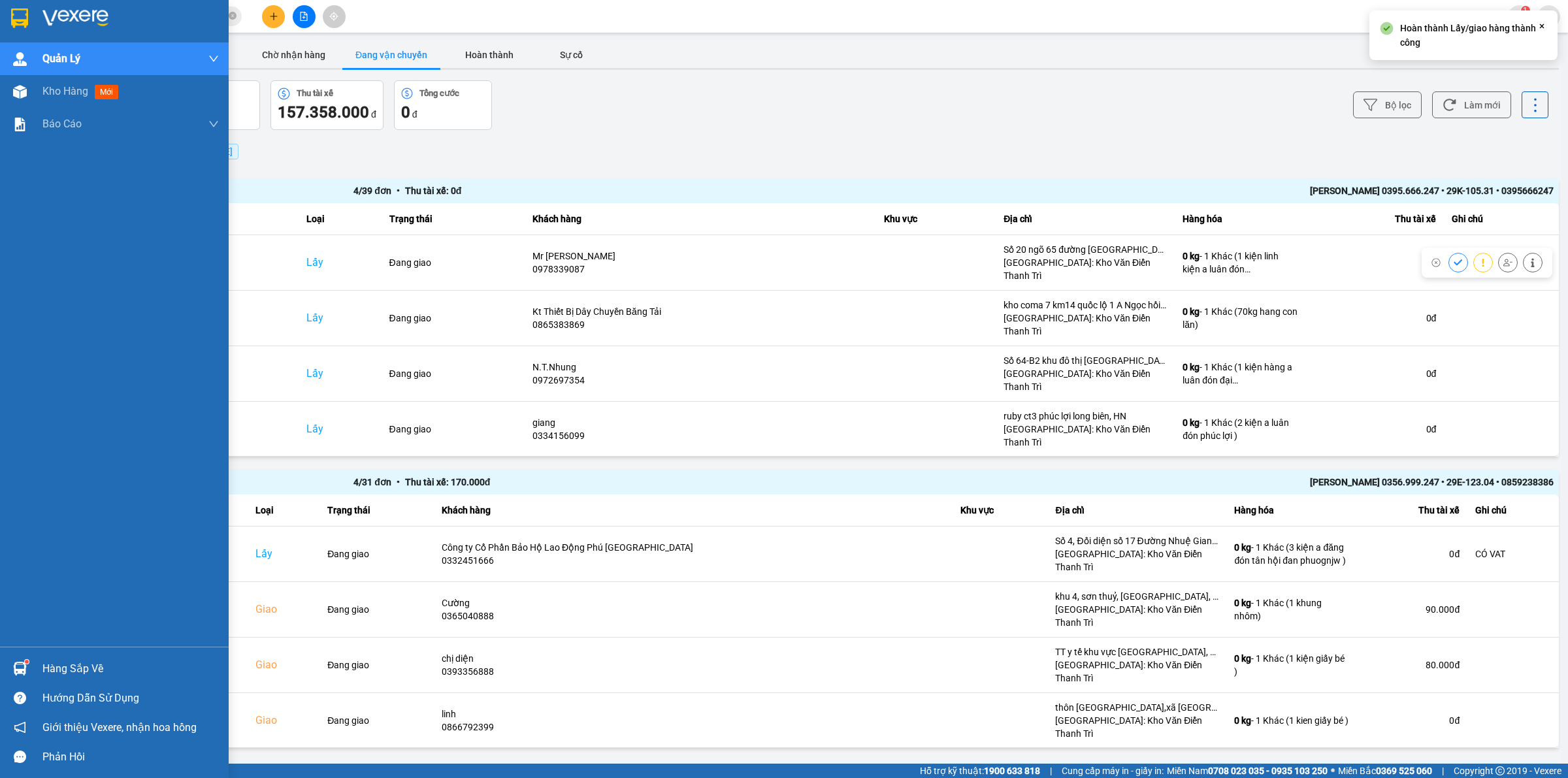
click at [20, 15] on img at bounding box center [20, 18] width 17 height 20
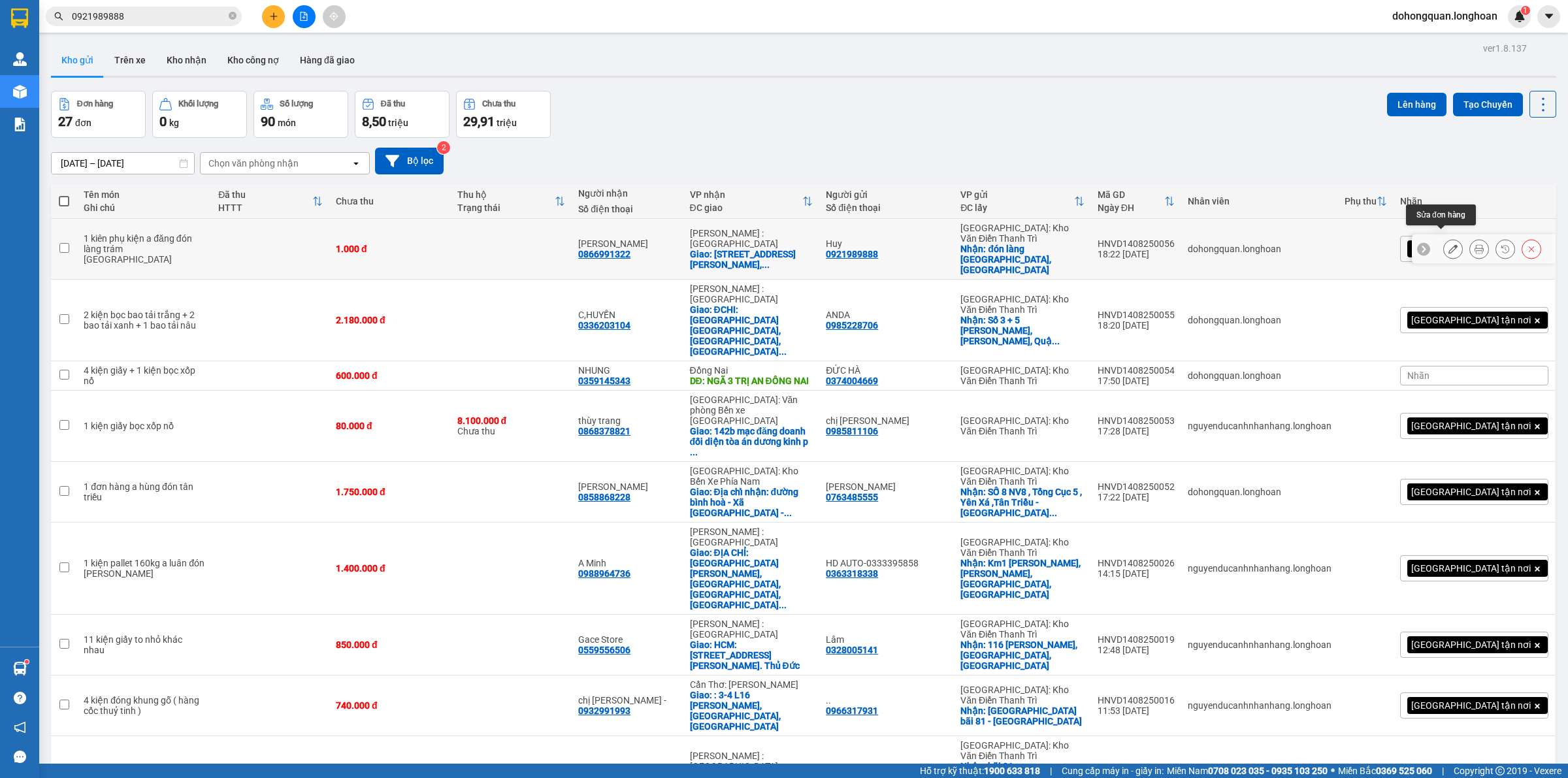
click at [1449, 244] on icon at bounding box center [1453, 249] width 9 height 9
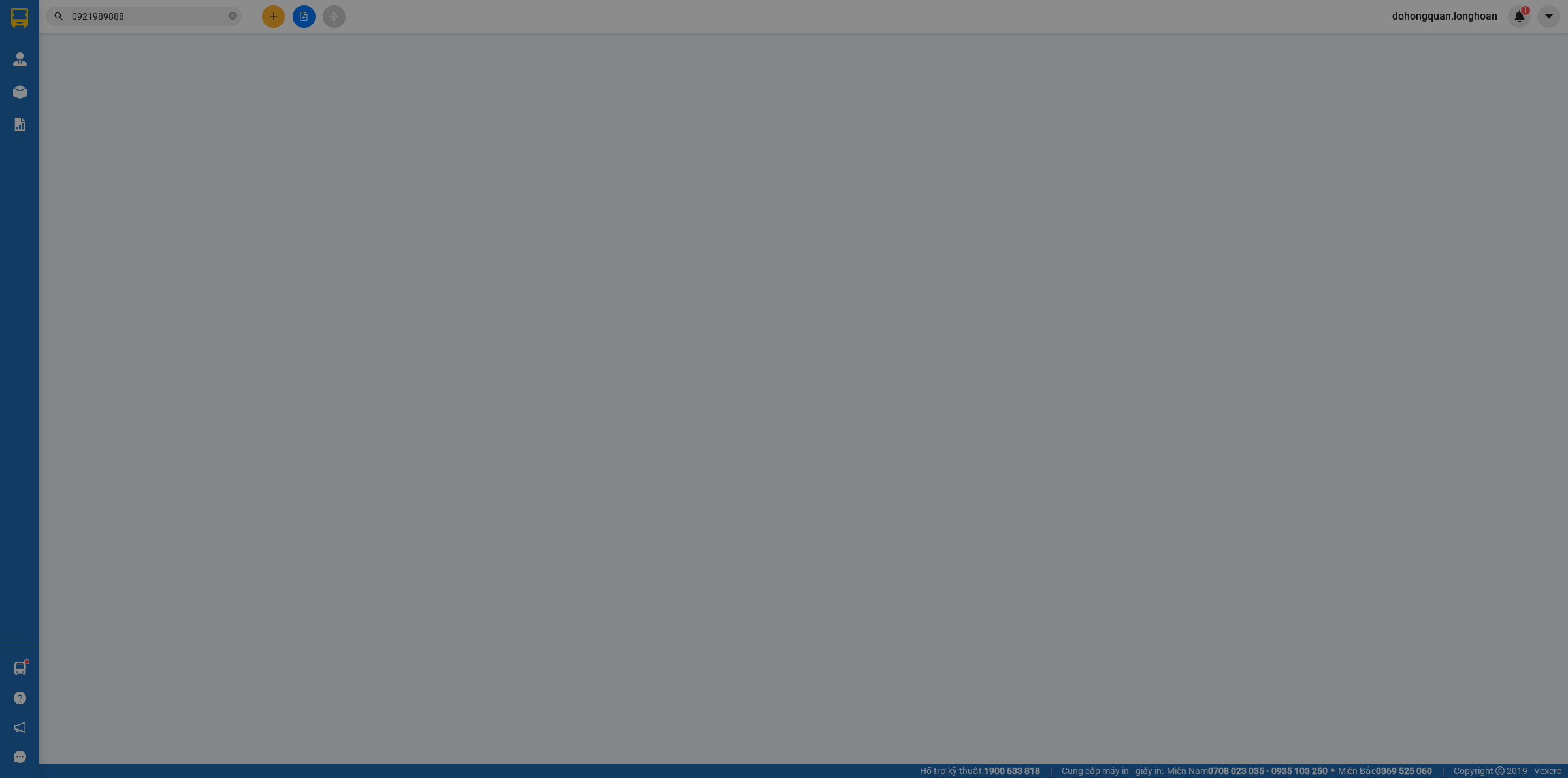
type input "0921989888"
type input "Huy"
checkbox input "true"
type input "đón làng [GEOGRAPHIC_DATA], [GEOGRAPHIC_DATA]"
type input "0866991322"
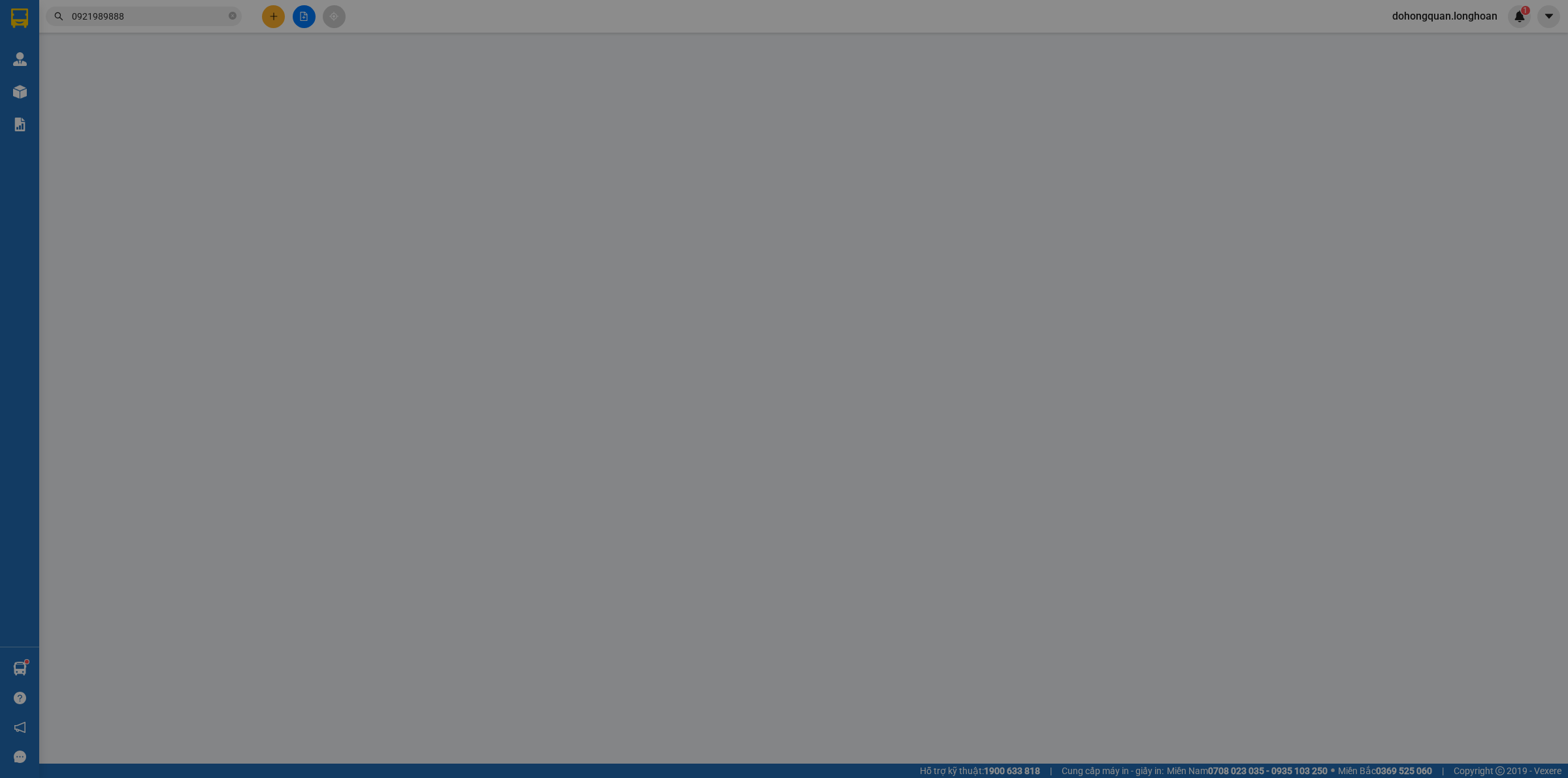
type input "[PERSON_NAME]"
checkbox input "true"
type input "Số [STREET_ADDRESS]"
checkbox input "true"
type input "1.000"
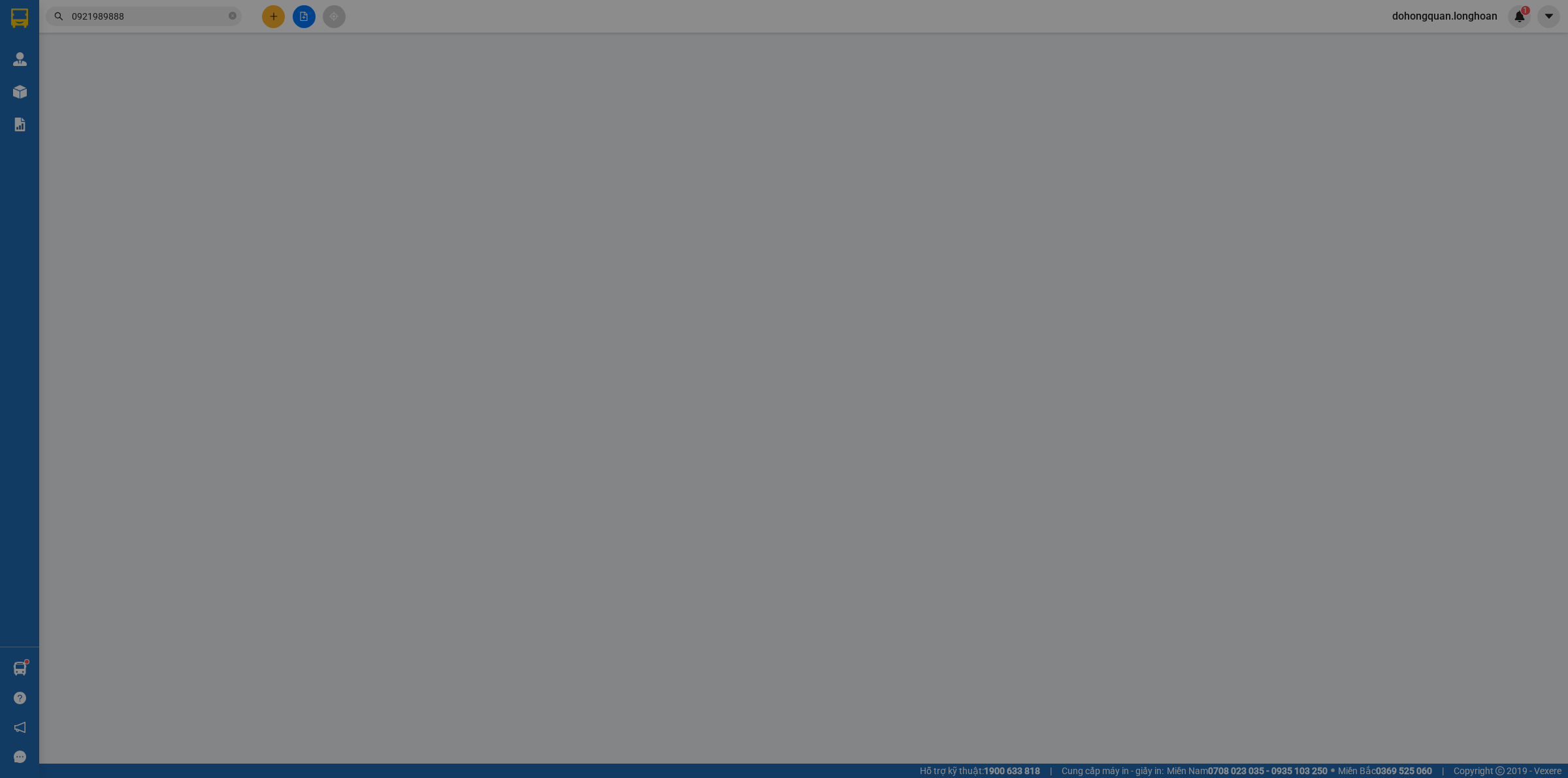
type input "1.000"
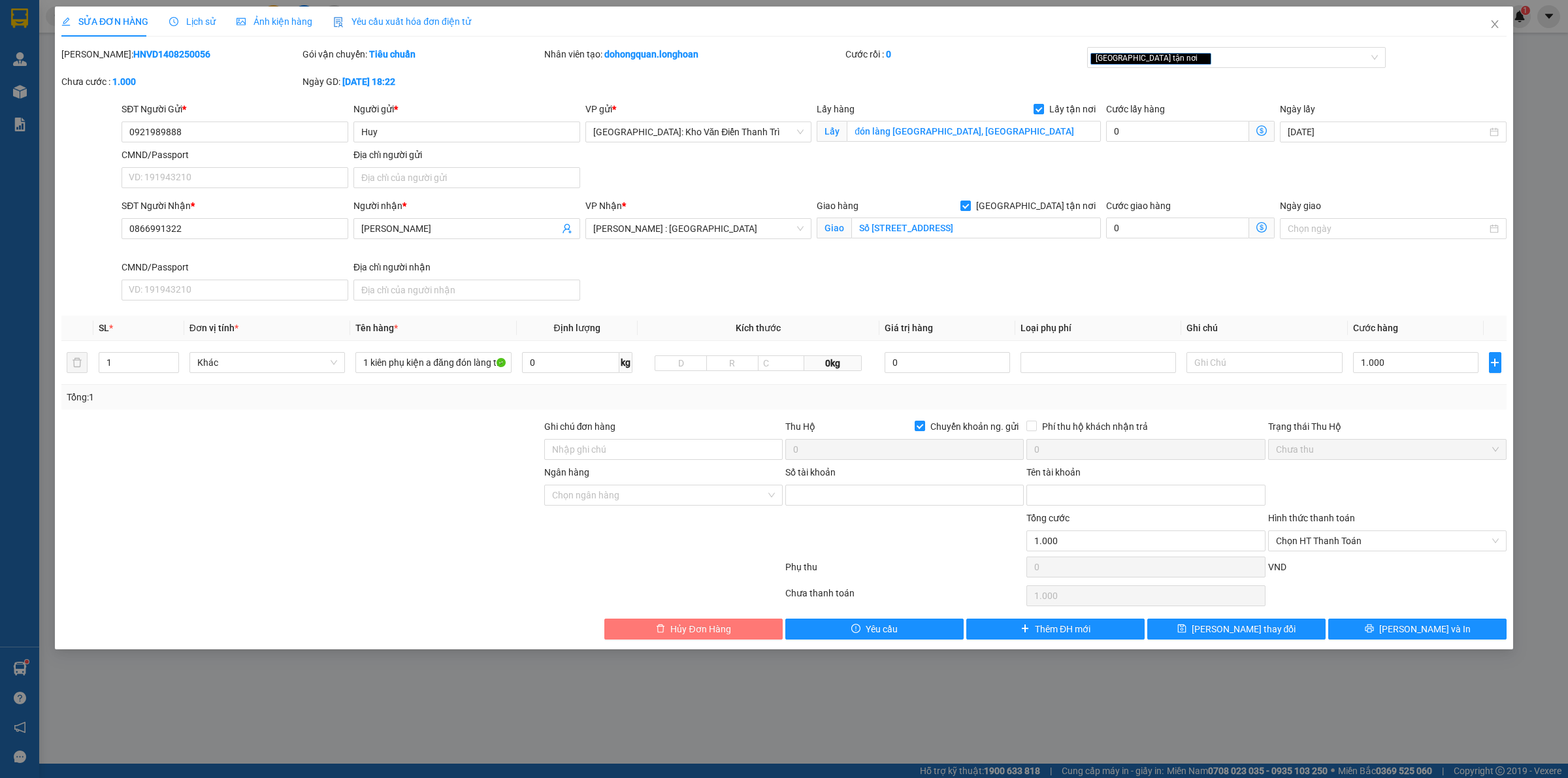
click at [677, 621] on button "Hủy Đơn Hàng" at bounding box center [694, 629] width 179 height 21
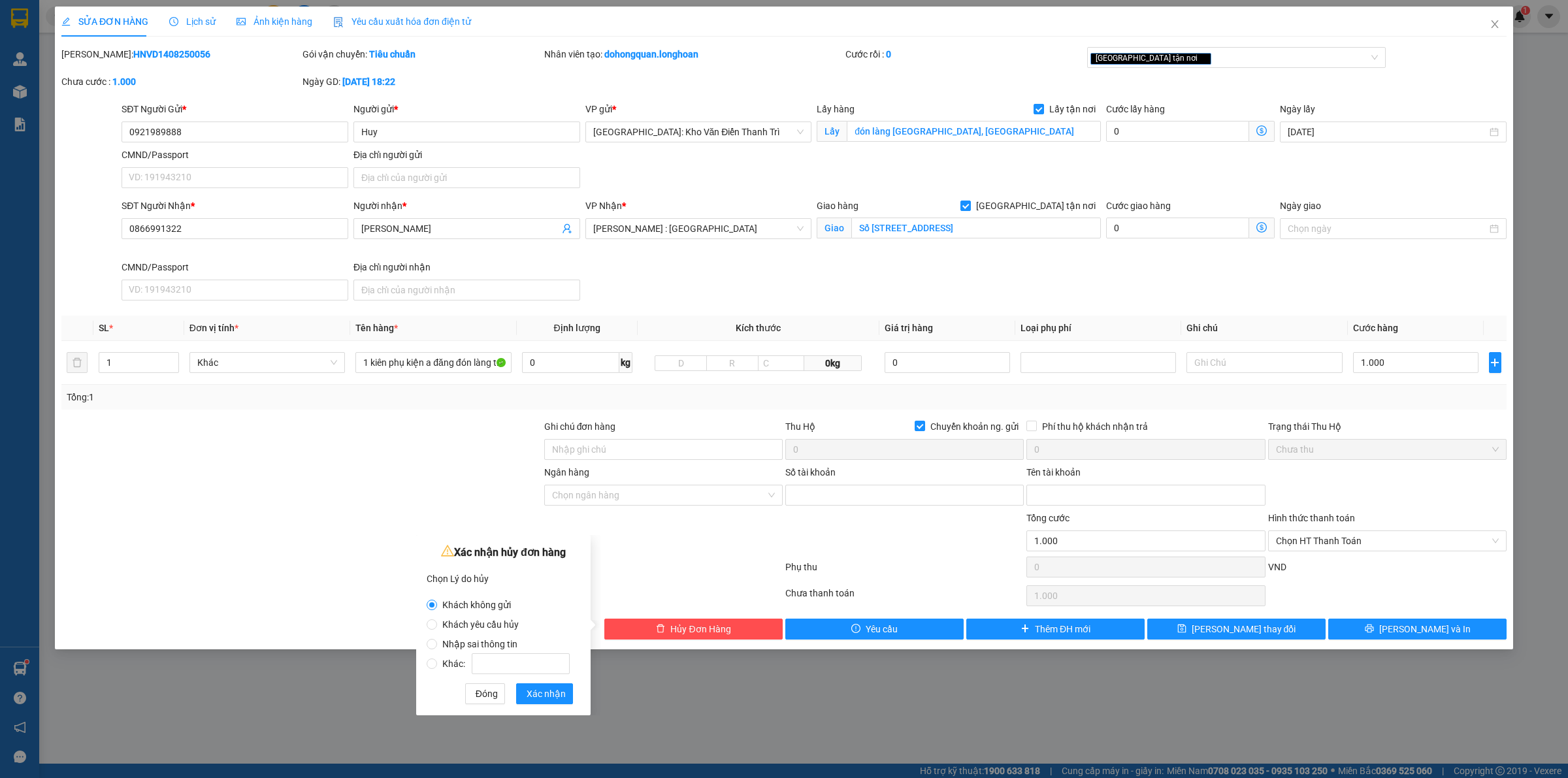
click at [463, 639] on span "Nhập sai thông tin" at bounding box center [479, 644] width 85 height 10
click at [437, 639] on input "Nhập sai thông tin" at bounding box center [431, 644] width 10 height 10
radio input "true"
radio input "false"
click at [561, 697] on span "Xác nhận" at bounding box center [547, 693] width 39 height 14
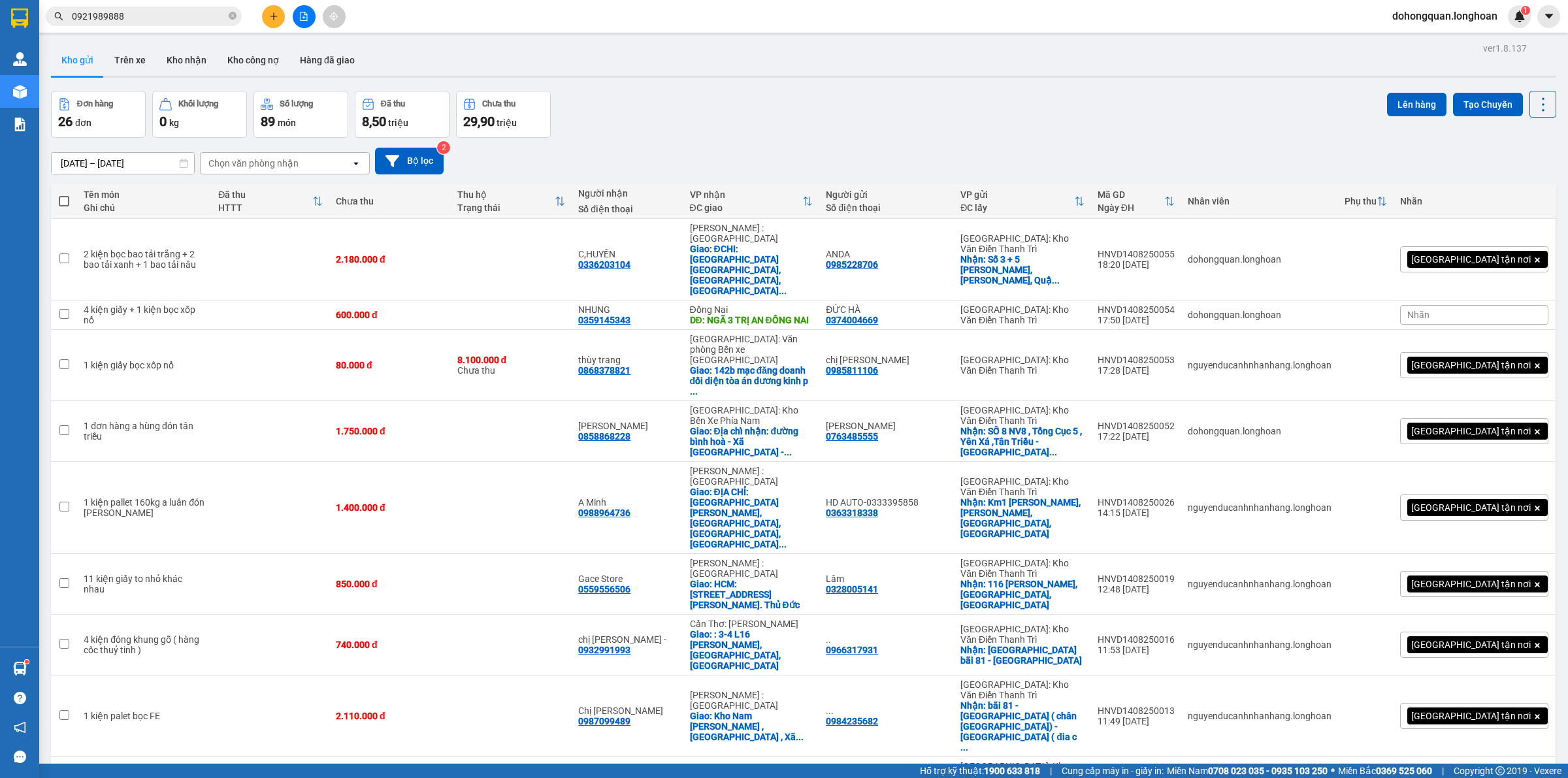
drag, startPoint x: 791, startPoint y: 30, endPoint x: 725, endPoint y: 89, distance: 88.5
click at [788, 32] on div "Kết quả tìm kiếm ( 10 ) Bộ lọc Mã ĐH Trạng thái Món hàng Thu hộ Tổng cước Chưa …" at bounding box center [784, 16] width 1568 height 32
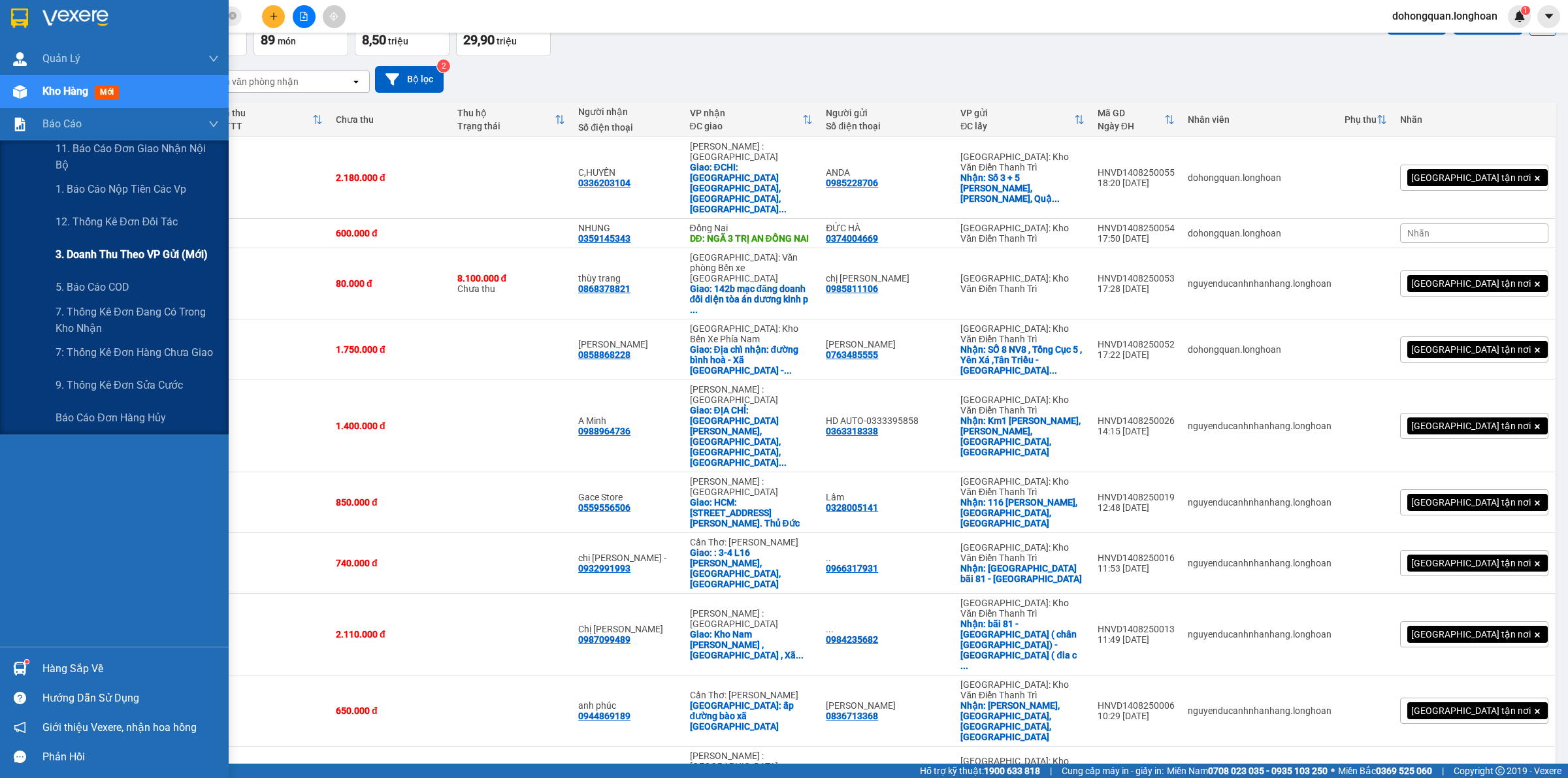
drag, startPoint x: 101, startPoint y: 276, endPoint x: 103, endPoint y: 252, distance: 24.1
click at [100, 276] on div "5. Báo cáo COD" at bounding box center [137, 287] width 164 height 32
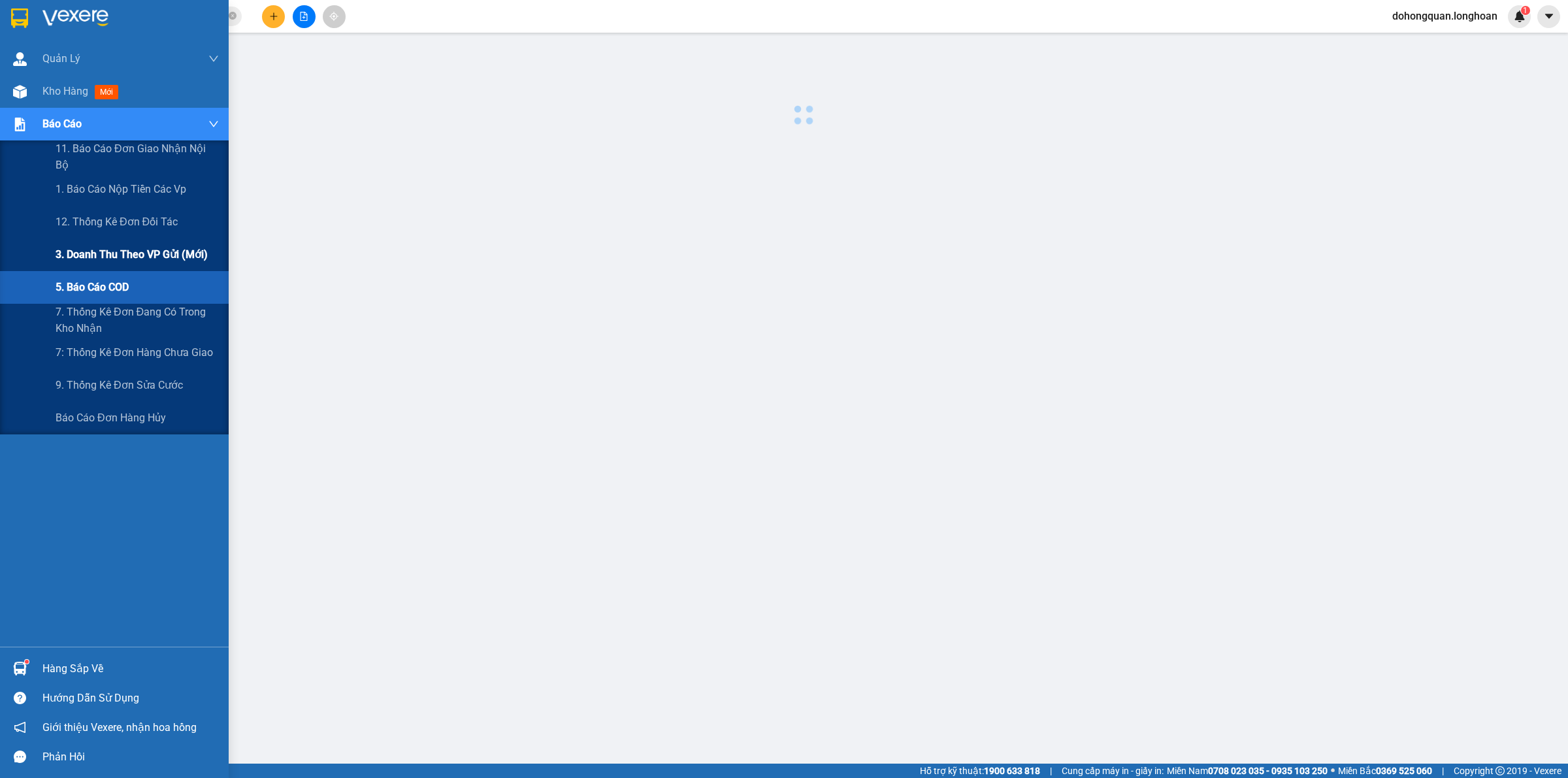
click at [103, 252] on span "3. Doanh Thu theo VP Gửi (mới)" at bounding box center [131, 254] width 152 height 17
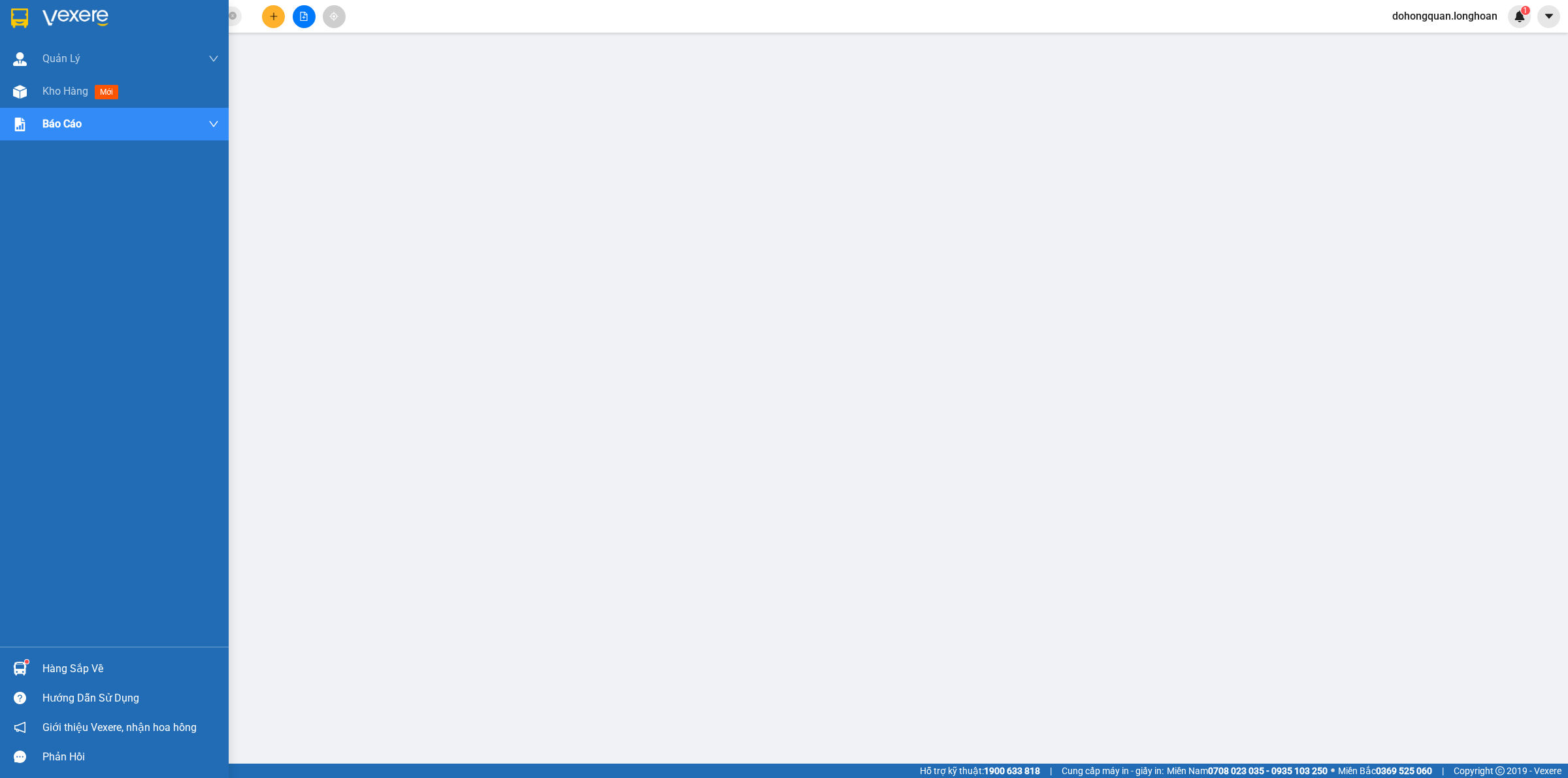
click at [18, 26] on img at bounding box center [20, 18] width 17 height 20
click at [231, 17] on icon "close-circle" at bounding box center [232, 16] width 8 height 8
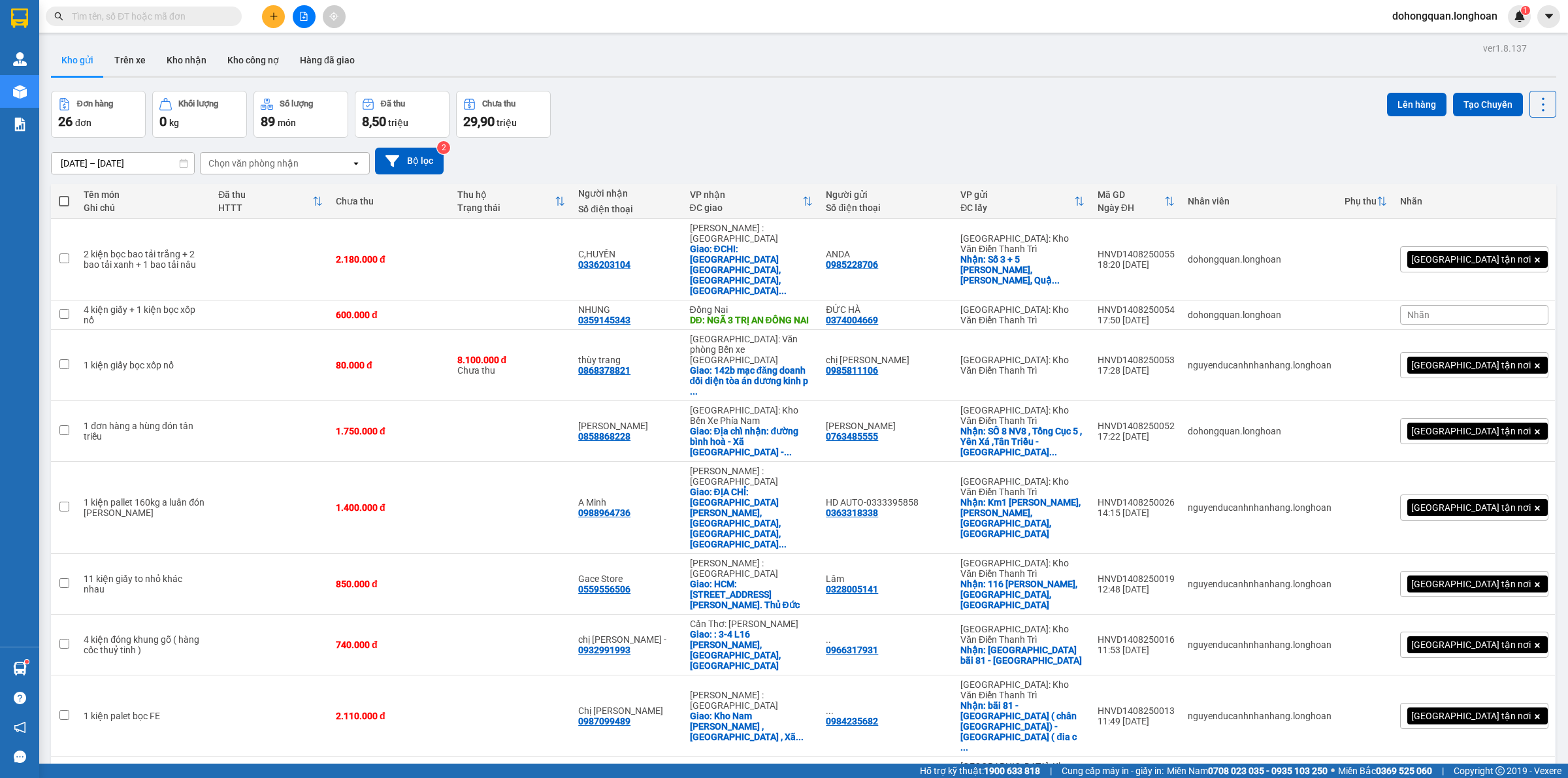
click at [795, 111] on div "Đơn hàng 26 đơn Khối lượng 0 kg Số lượng 89 món Đã thu 8,50 triệu Chưa thu 29,9…" at bounding box center [804, 115] width 1506 height 47
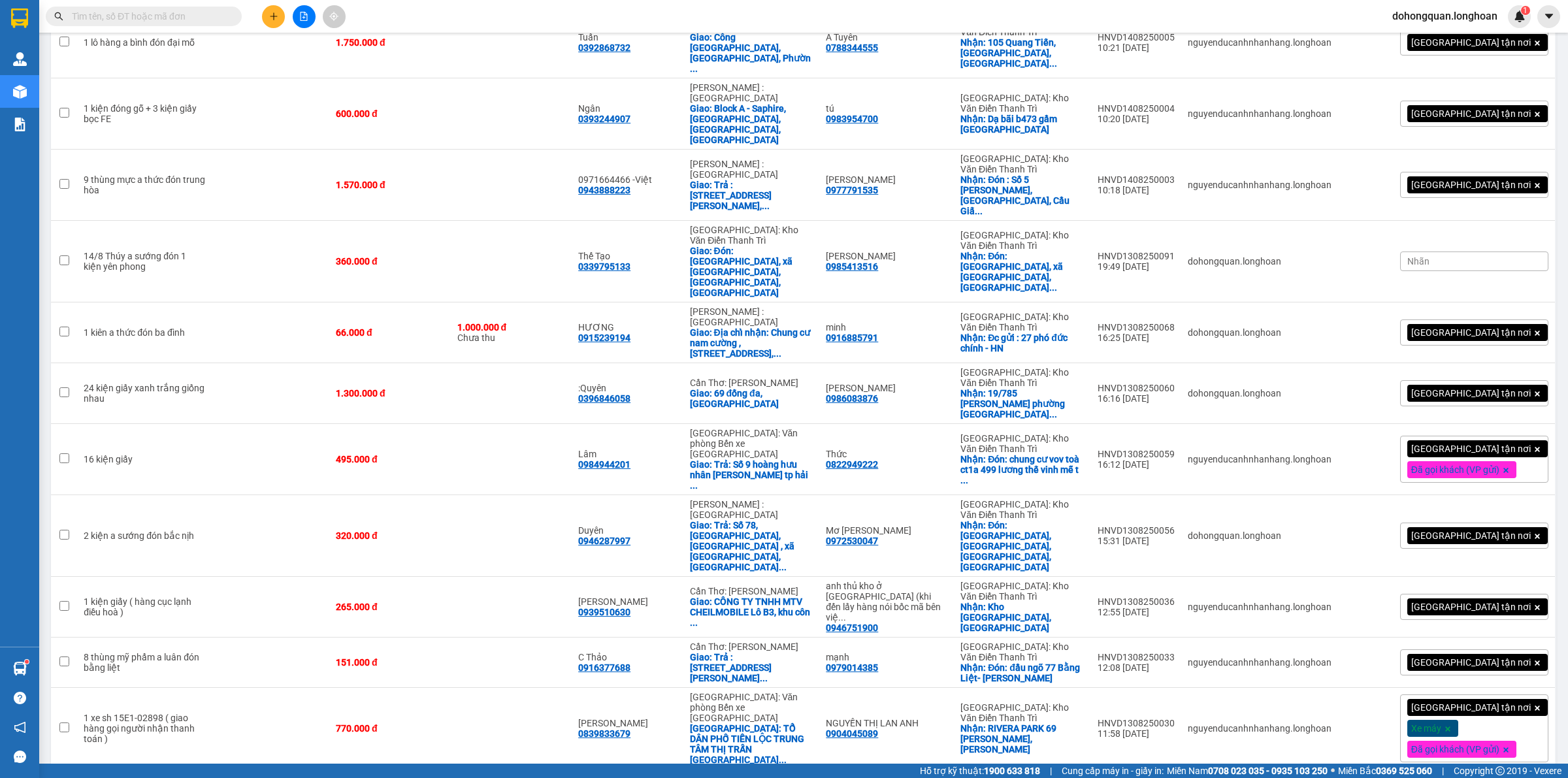
scroll to position [331, 0]
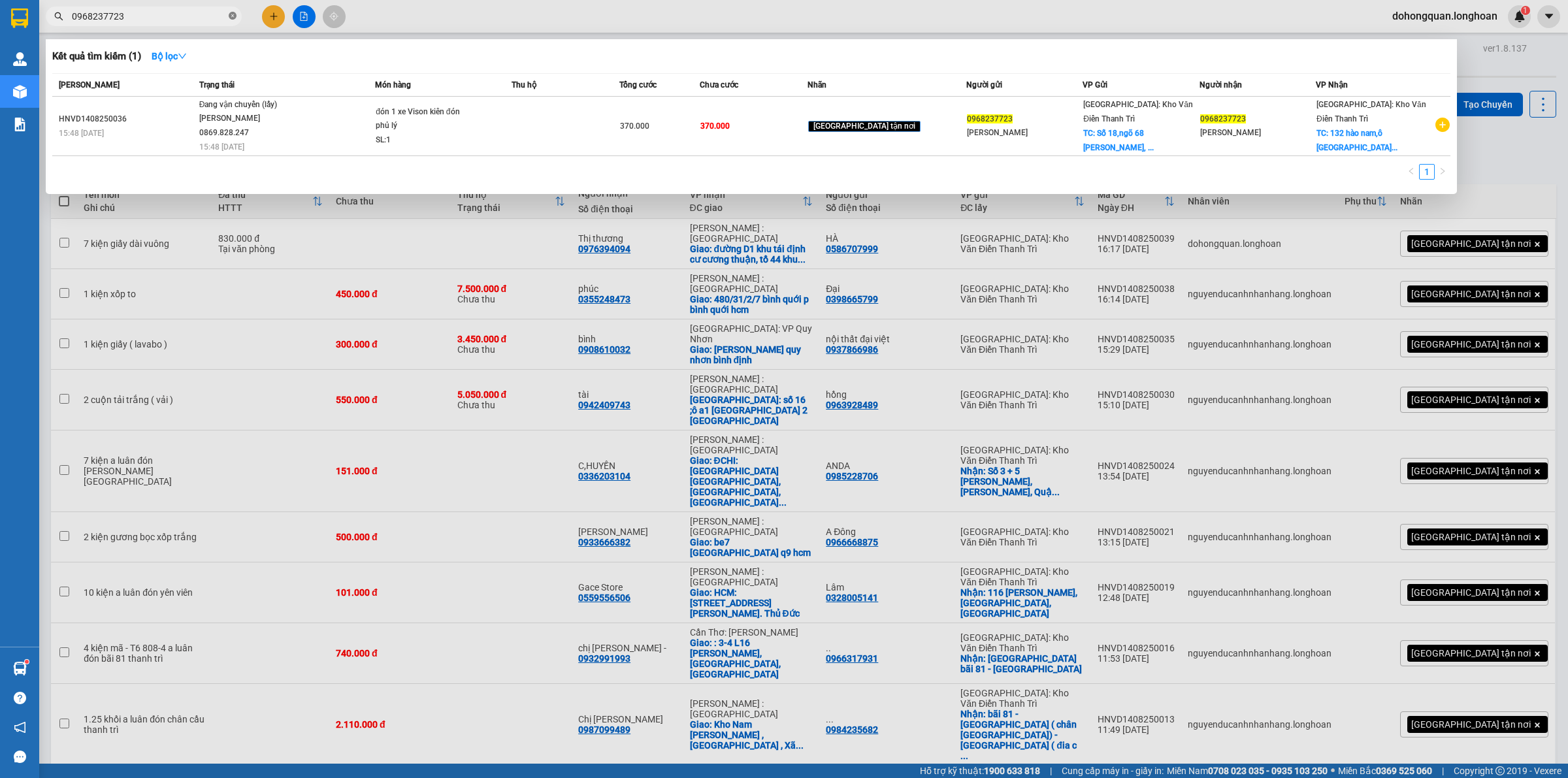
click at [232, 18] on icon "close-circle" at bounding box center [232, 16] width 8 height 8
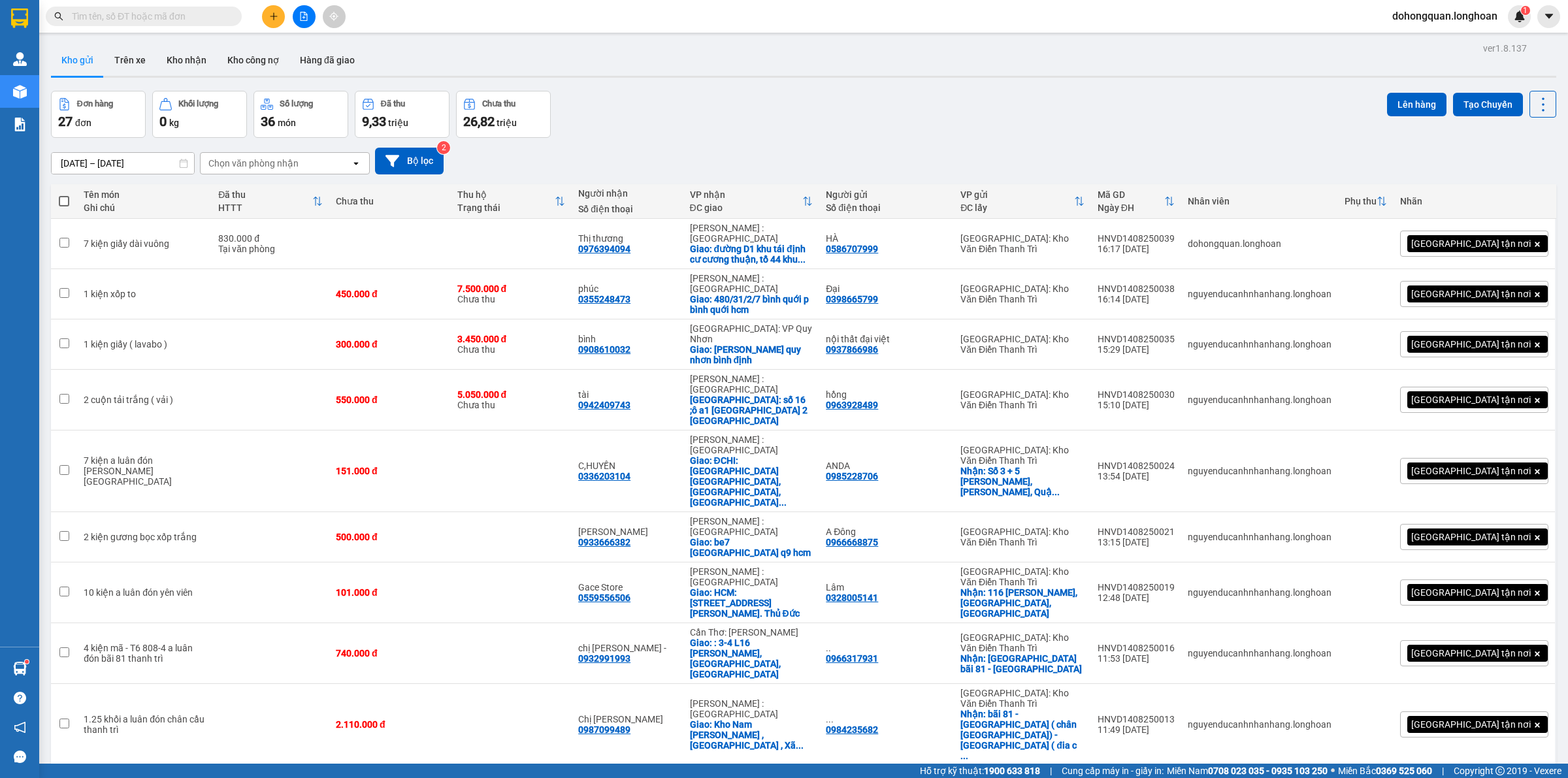
click at [257, 12] on div at bounding box center [304, 17] width 98 height 23
click at [262, 14] on button at bounding box center [273, 17] width 23 height 23
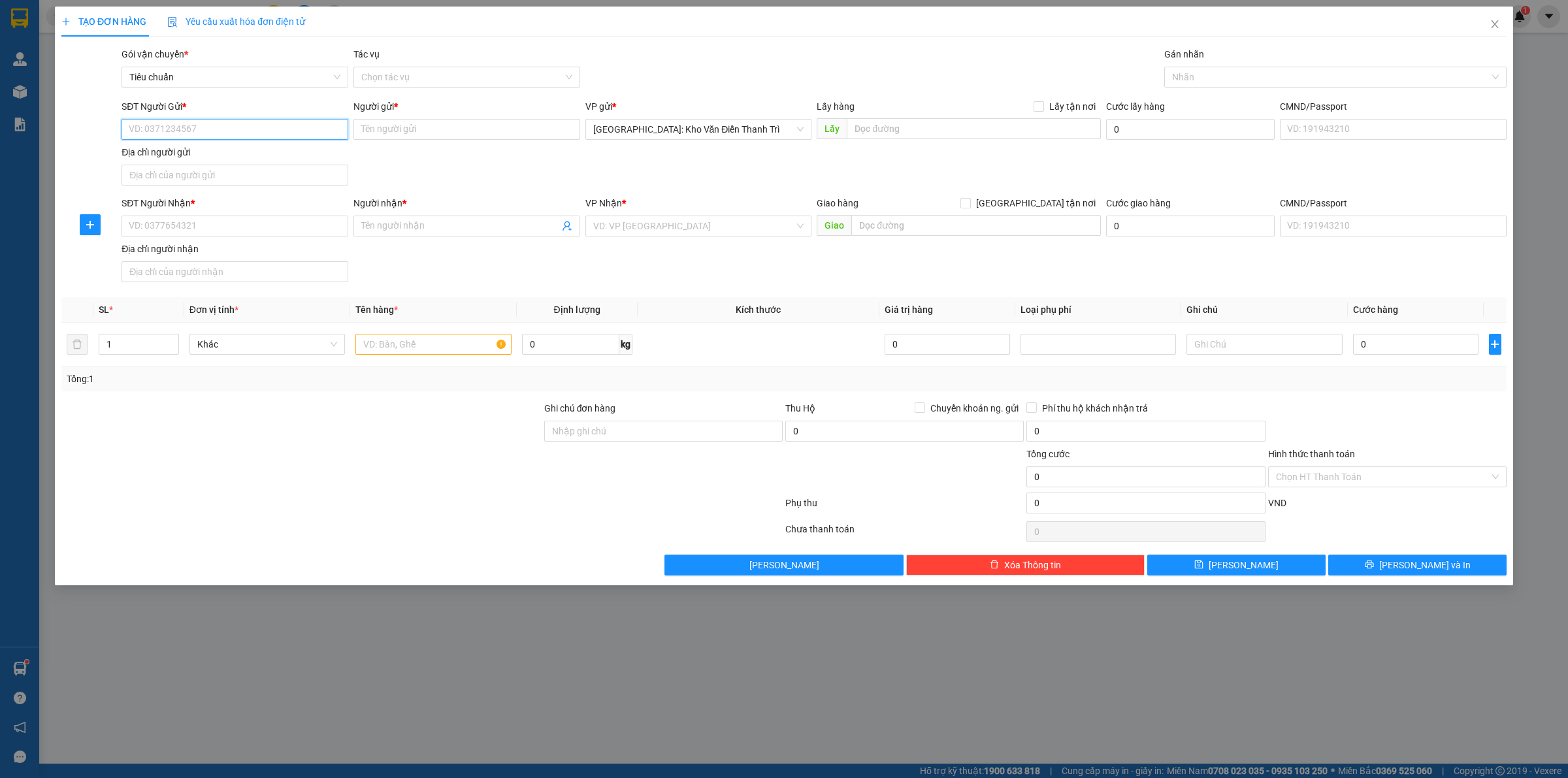
click at [194, 125] on input "SĐT Người Gửi *" at bounding box center [235, 130] width 227 height 21
paste input "0763485555"
type input "0763485555"
click at [446, 118] on div "Người gửi *" at bounding box center [466, 109] width 227 height 20
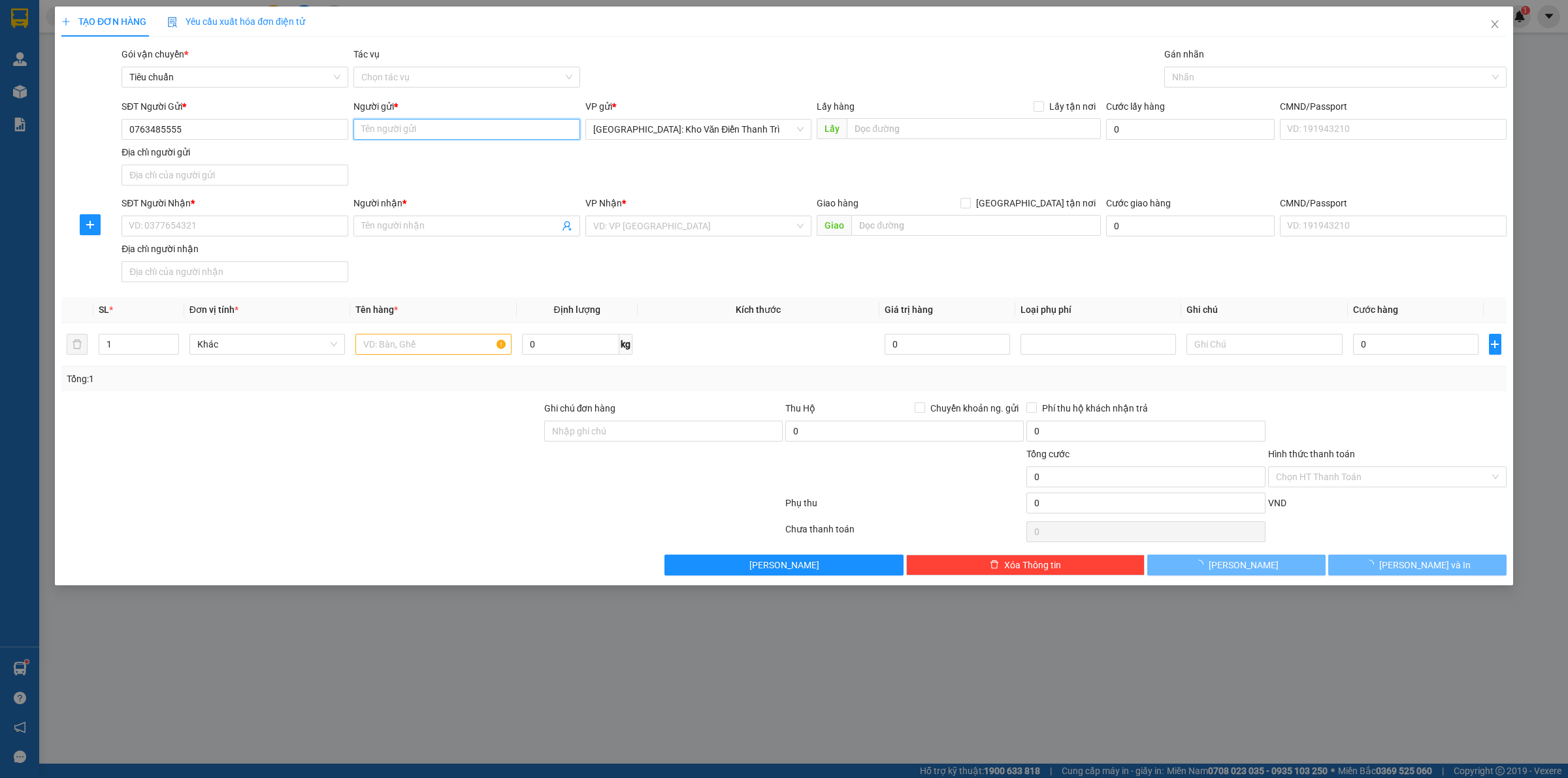
click at [429, 127] on input "Người gửi *" at bounding box center [466, 130] width 227 height 21
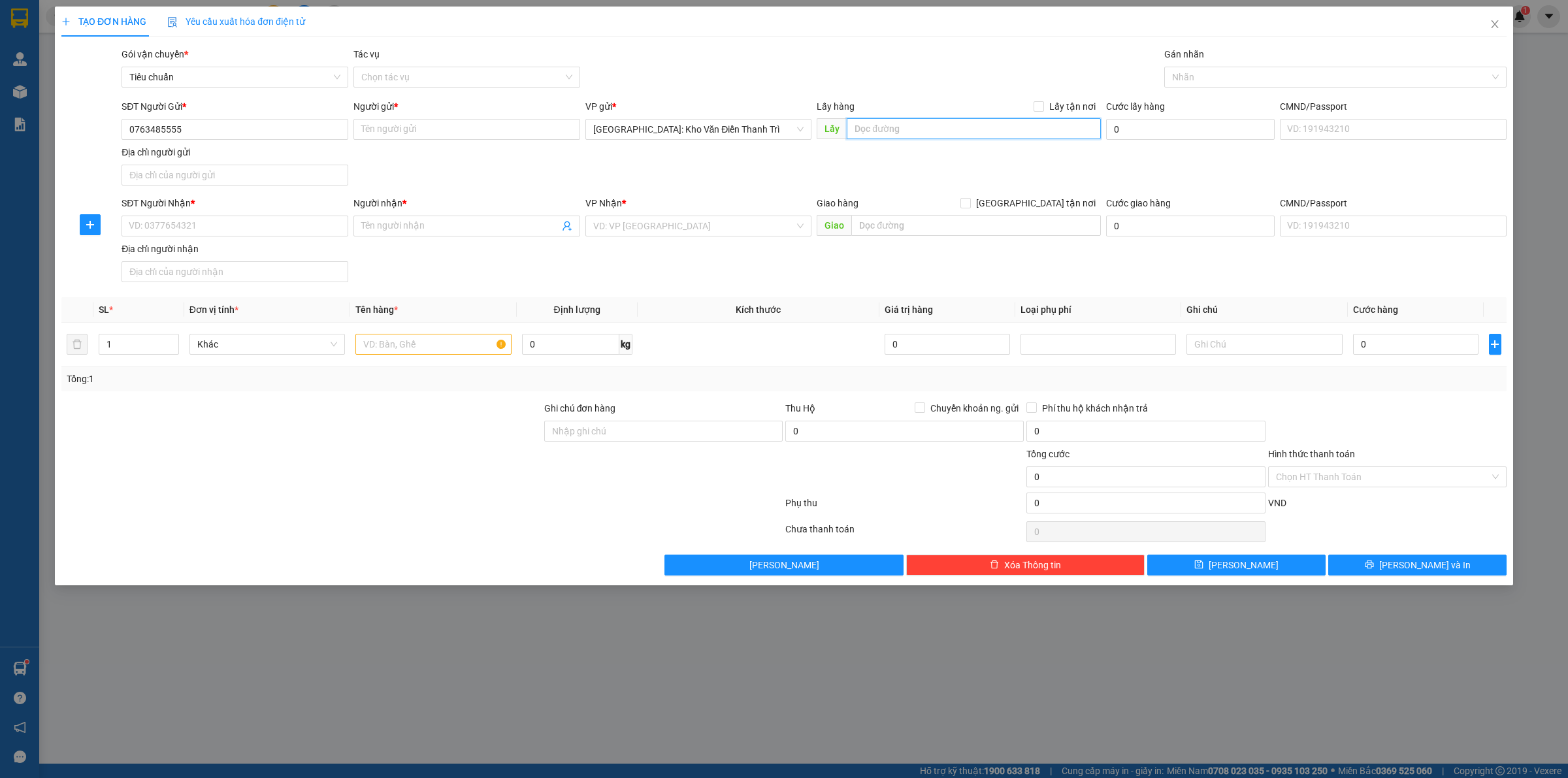
click at [931, 135] on input "text" at bounding box center [974, 129] width 254 height 21
paste input "SỐ 8 NV8 , Tổng Cục 5 , Yên Xá ,Tân Triều - [GEOGRAPHIC_DATA] - [GEOGRAPHIC_DAT…"
type input "SỐ 8 NV8 , Tổng Cục 5 , Yên Xá ,Tân Triều - [GEOGRAPHIC_DATA] - [GEOGRAPHIC_DAT…"
click at [1050, 101] on span "Lấy tận nơi" at bounding box center [1073, 107] width 57 height 14
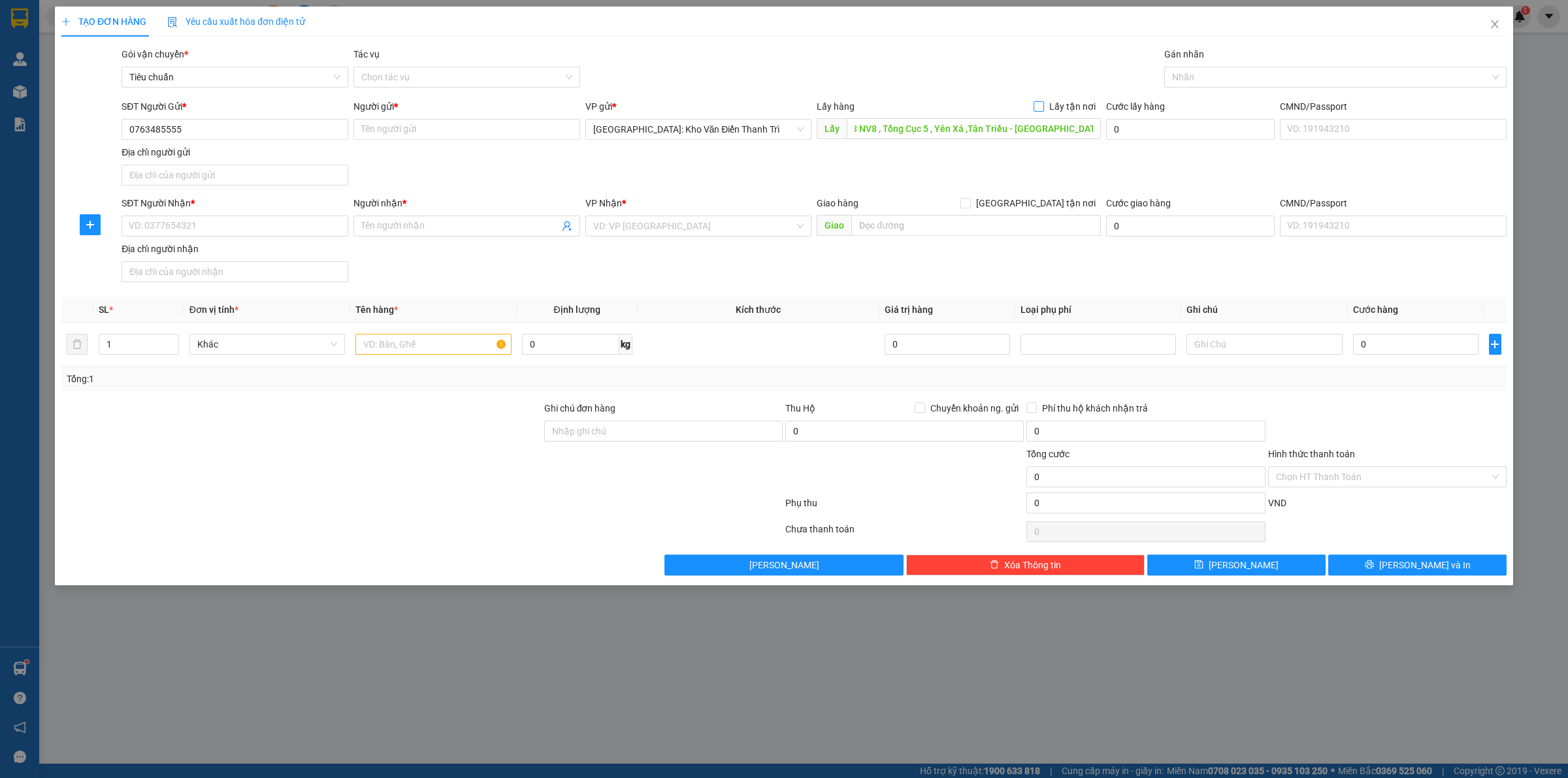
click at [1043, 101] on input "Lấy tận nơi" at bounding box center [1038, 106] width 9 height 9
checkbox input "true"
click at [422, 109] on div "Người gửi *" at bounding box center [466, 107] width 227 height 14
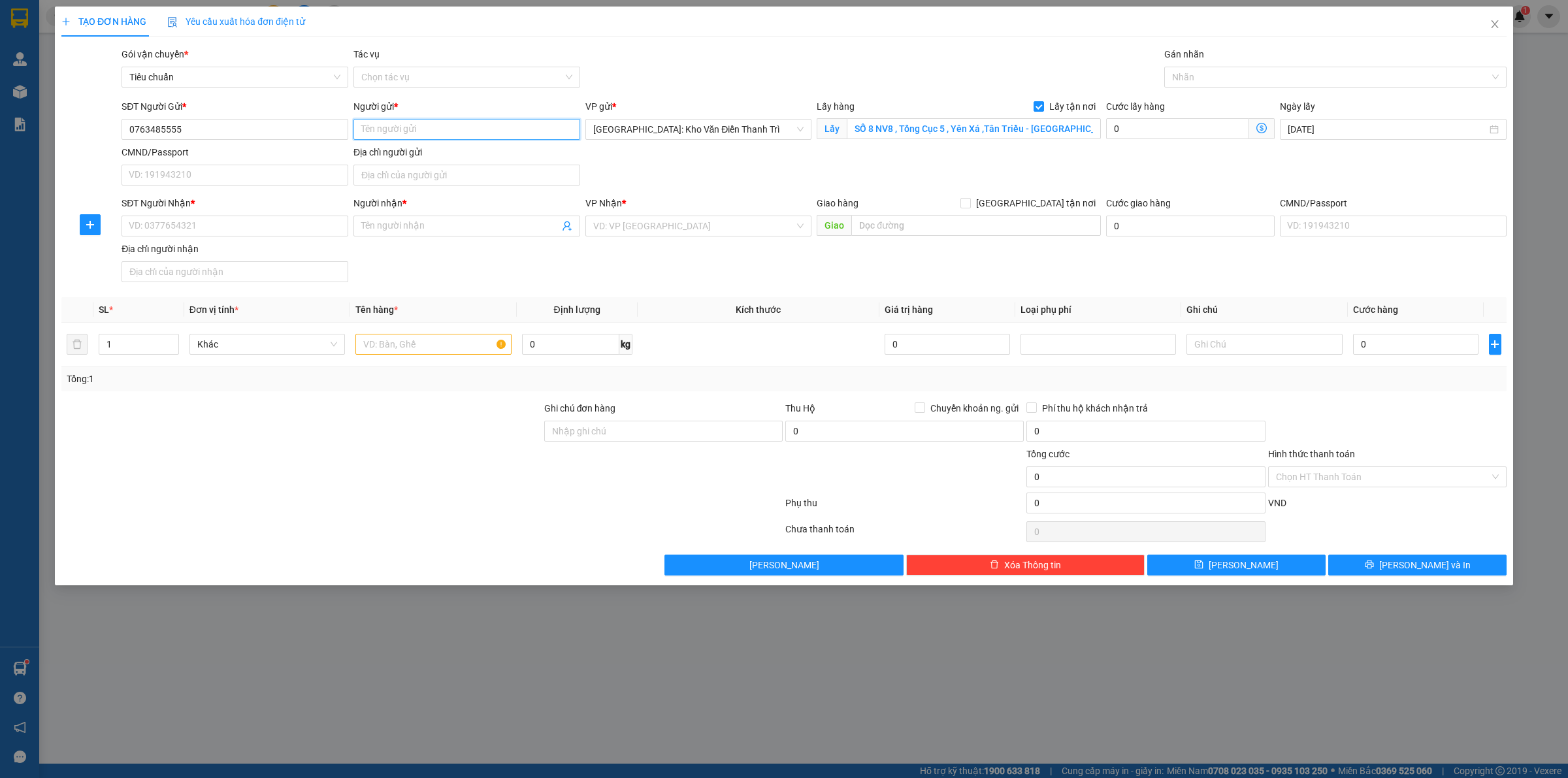
click at [422, 119] on input "Người gửi *" at bounding box center [466, 130] width 227 height 21
click at [419, 126] on input "Người gửi *" at bounding box center [466, 130] width 227 height 21
paste input "[PERSON_NAME]"
type input "[PERSON_NAME]"
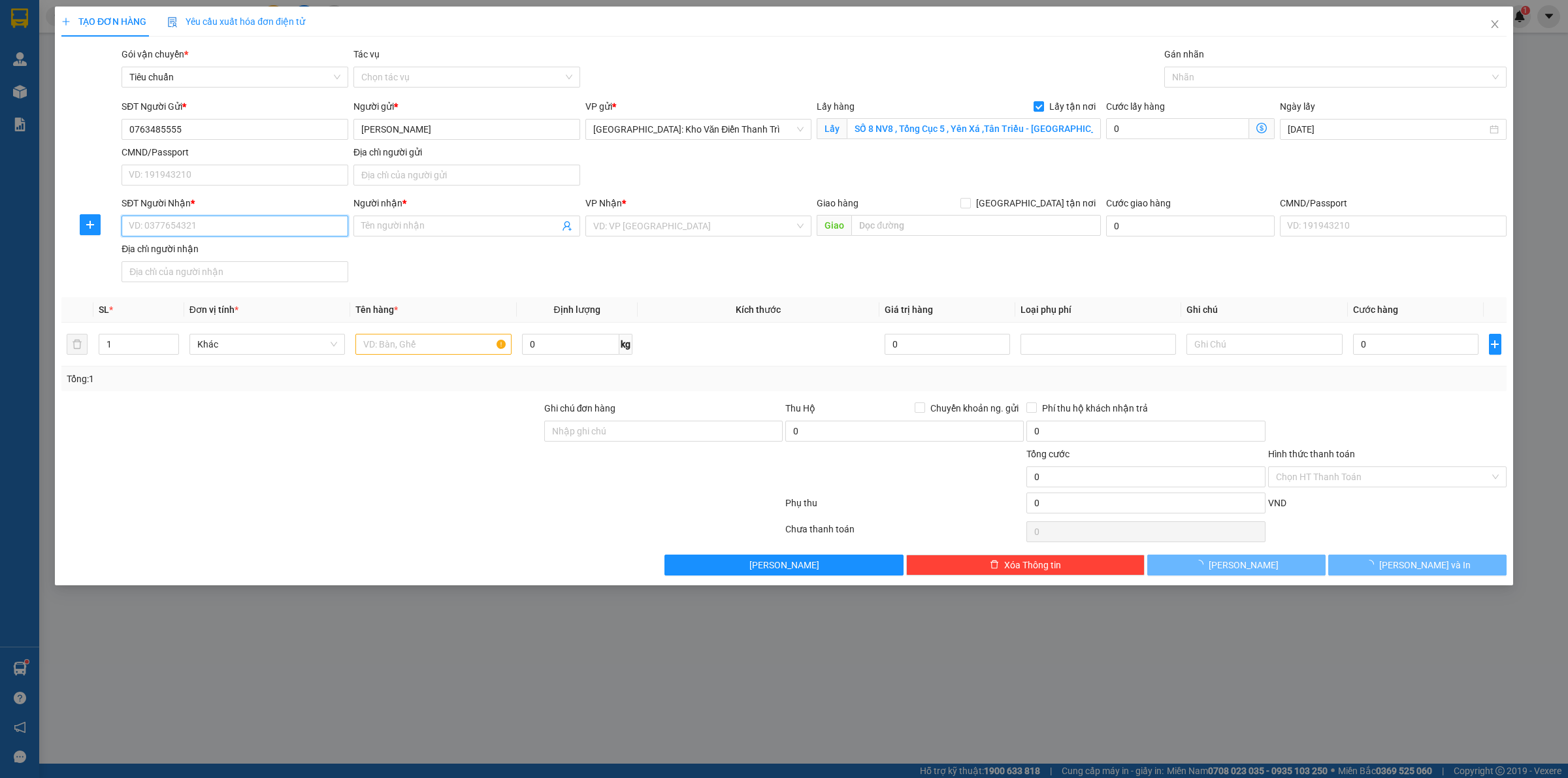
click at [213, 226] on input "SĐT Người Nhận *" at bounding box center [235, 226] width 227 height 21
click at [240, 213] on div "SĐT Người Nhận *" at bounding box center [235, 205] width 227 height 20
click at [243, 234] on input "SĐT Người Nhận *" at bounding box center [235, 226] width 227 height 21
paste input "0858868228"
click at [135, 229] on input "0858868228" at bounding box center [235, 226] width 227 height 21
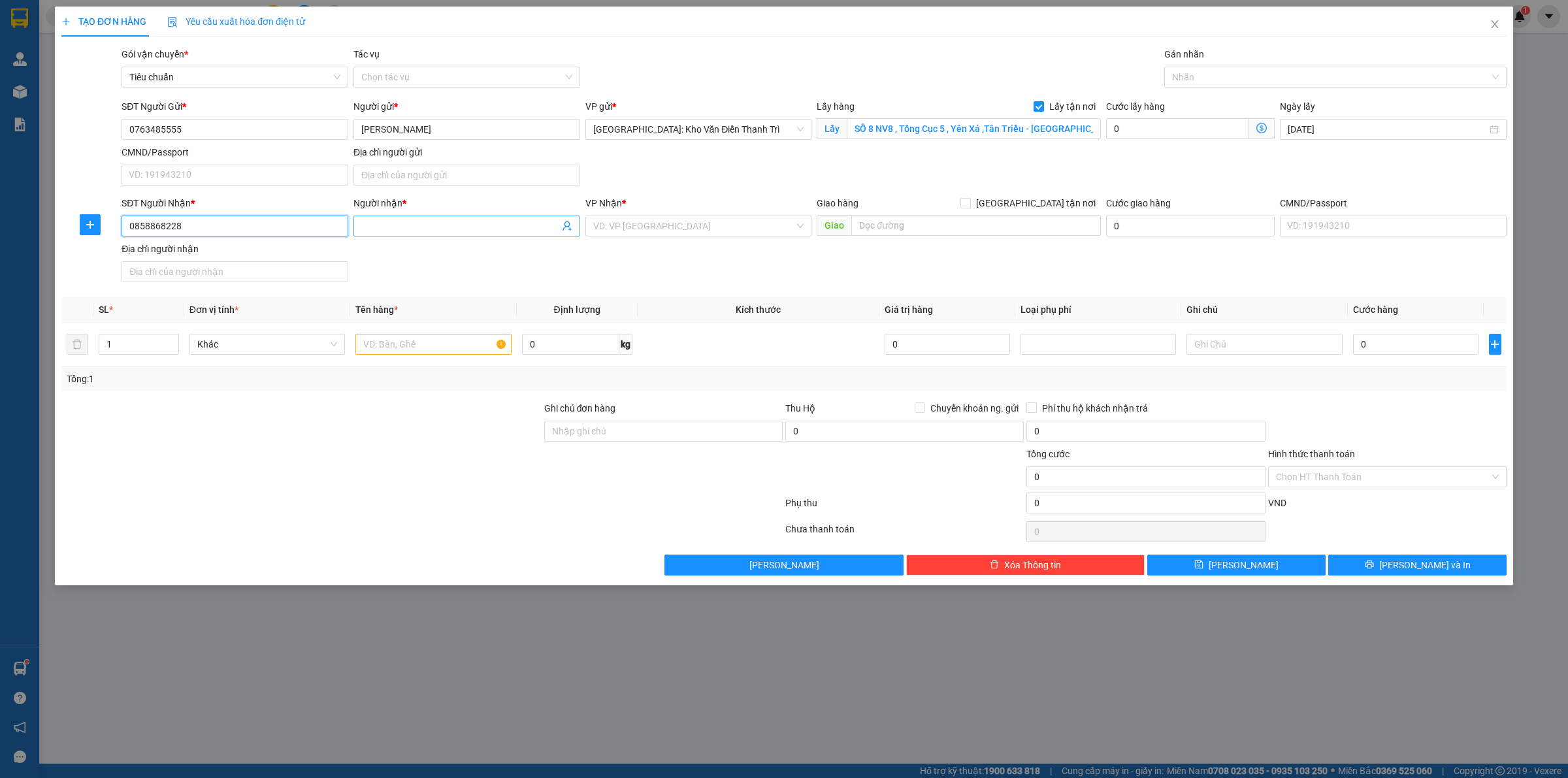
type input "0858868228"
click at [445, 222] on input "Người nhận *" at bounding box center [460, 226] width 198 height 14
paste input "[PERSON_NAME]"
type input "[PERSON_NAME]"
click at [634, 228] on input "search" at bounding box center [694, 226] width 202 height 20
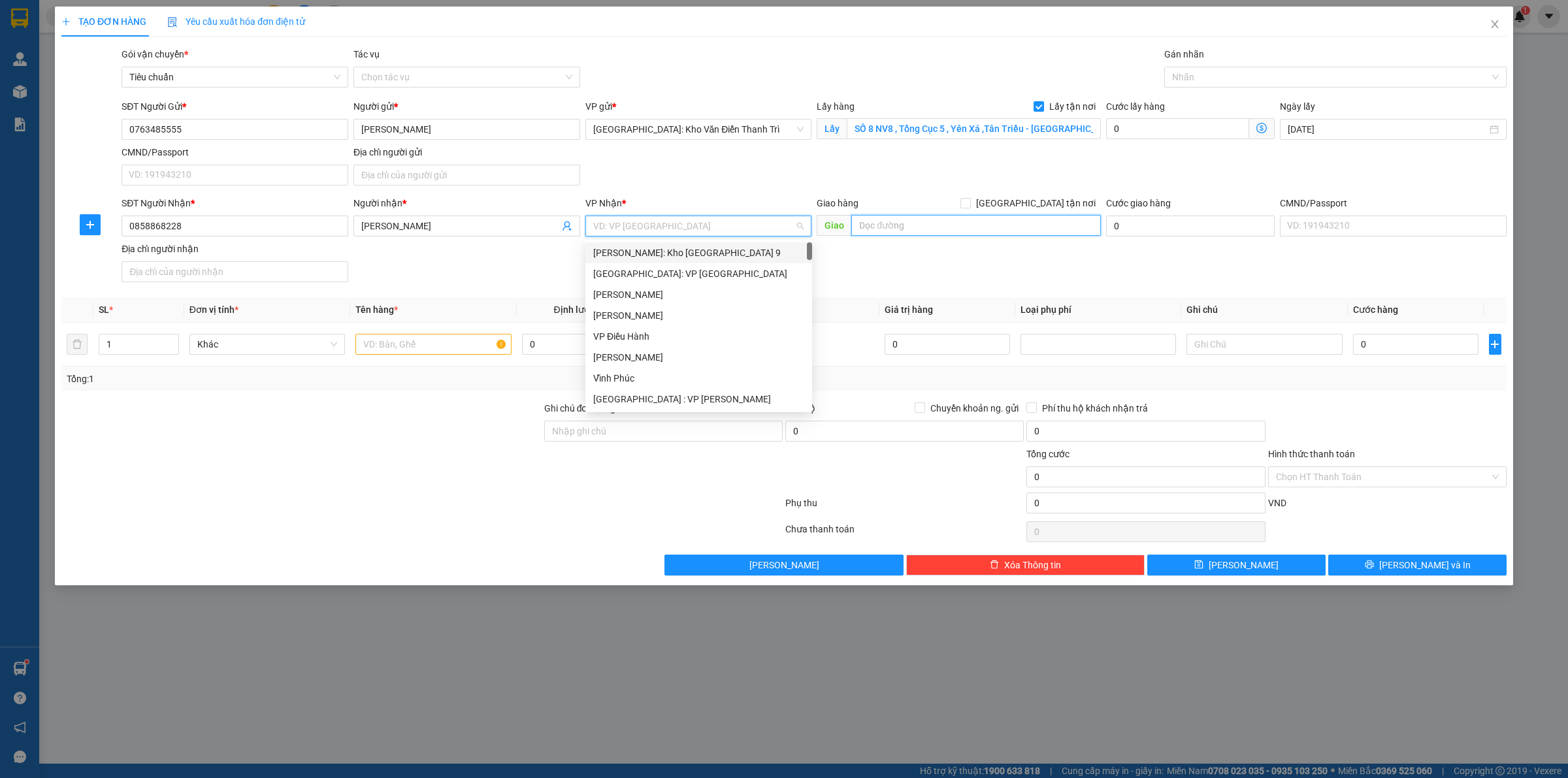
click at [912, 226] on input "text" at bounding box center [976, 225] width 250 height 21
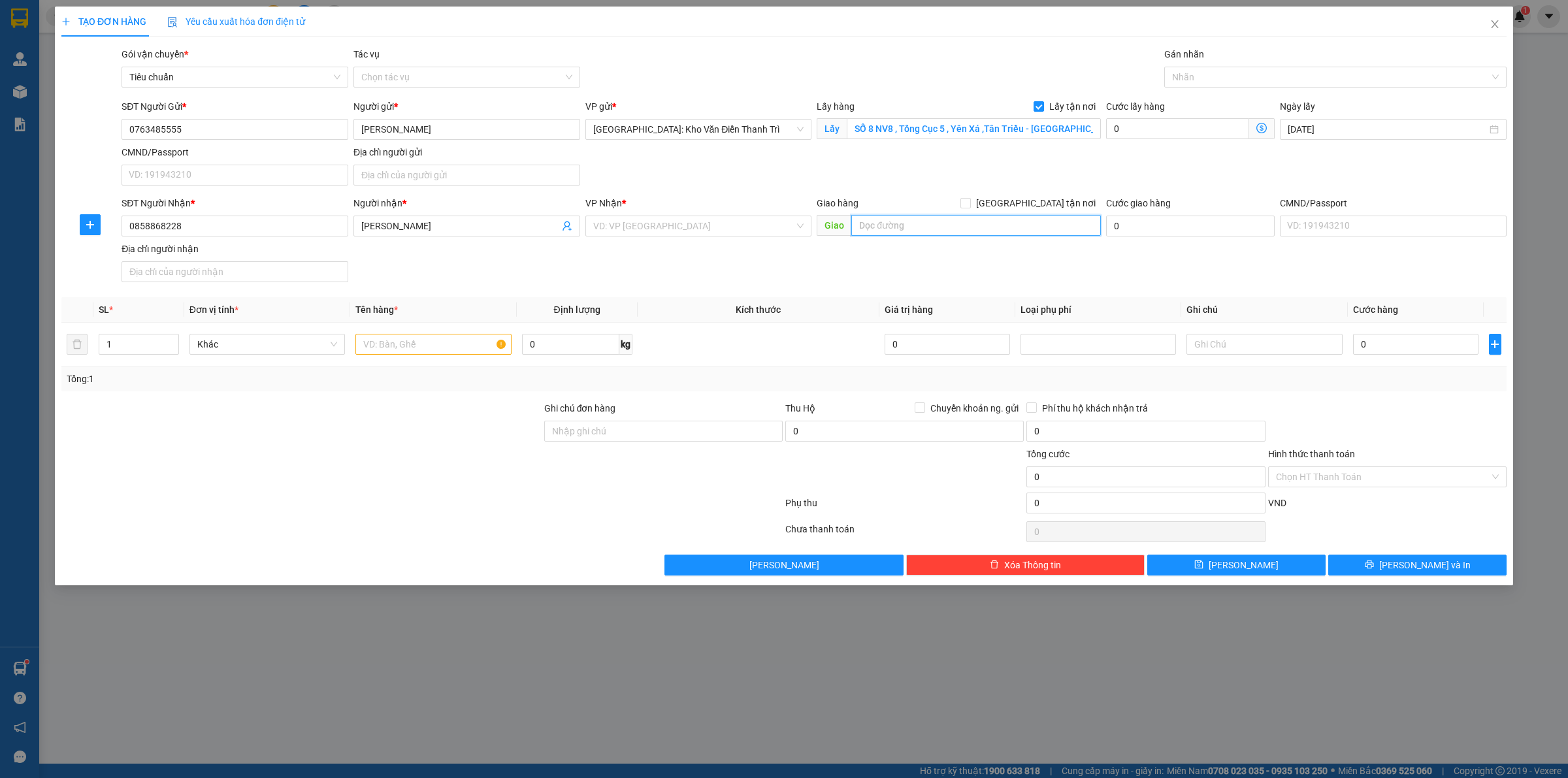
paste input "Địa chỉ nhận: đường bình hoà - Xã [GEOGRAPHIC_DATA] - [GEOGRAPHIC_DATA] [GEOGRA…"
type input "Địa chỉ nhận: đường bình hoà - Xã [GEOGRAPHIC_DATA] - [GEOGRAPHIC_DATA] [GEOGRA…"
click at [969, 202] on input "[GEOGRAPHIC_DATA] tận nơi" at bounding box center [965, 203] width 9 height 9
checkbox input "true"
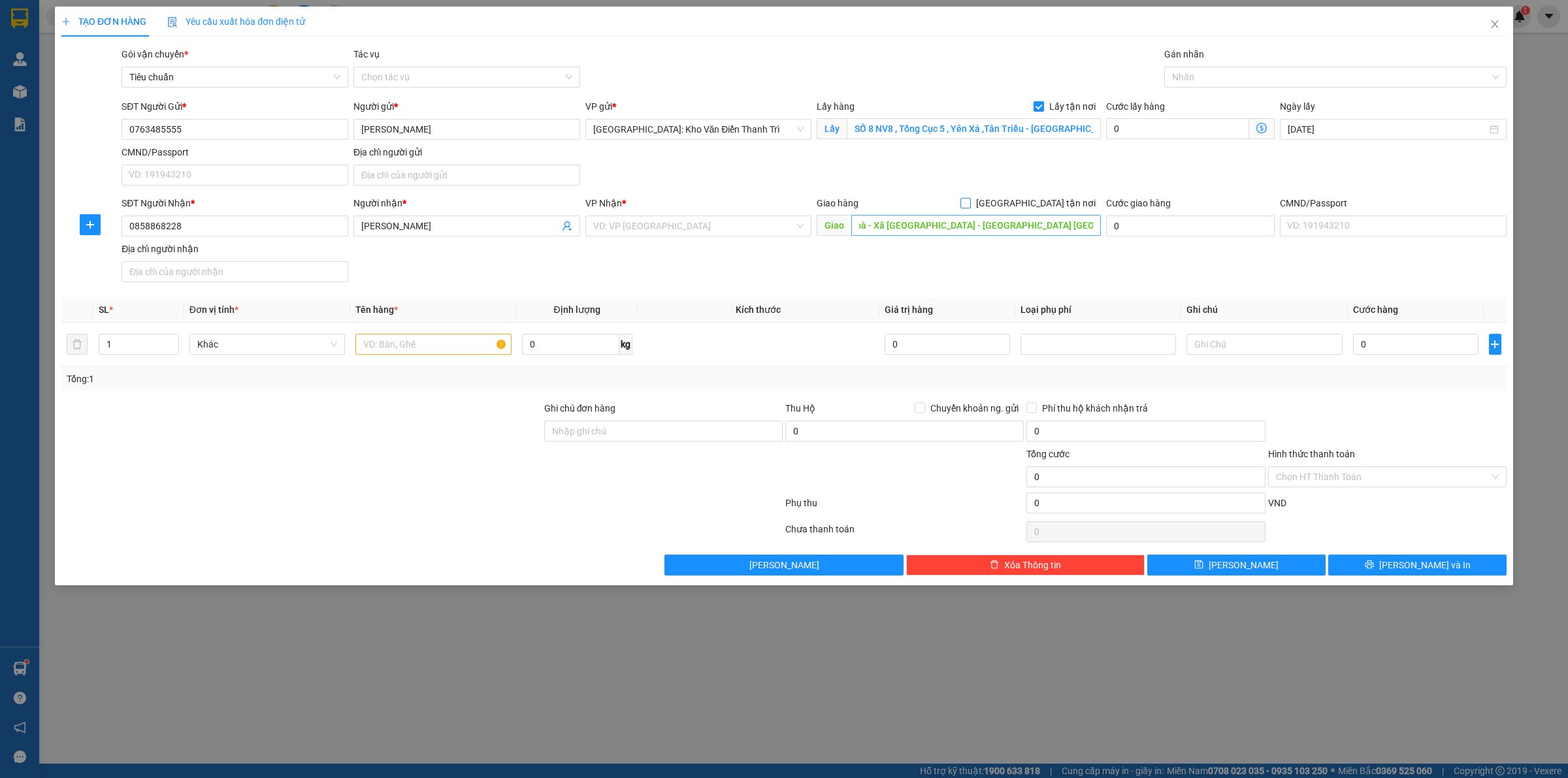
scroll to position [0, 0]
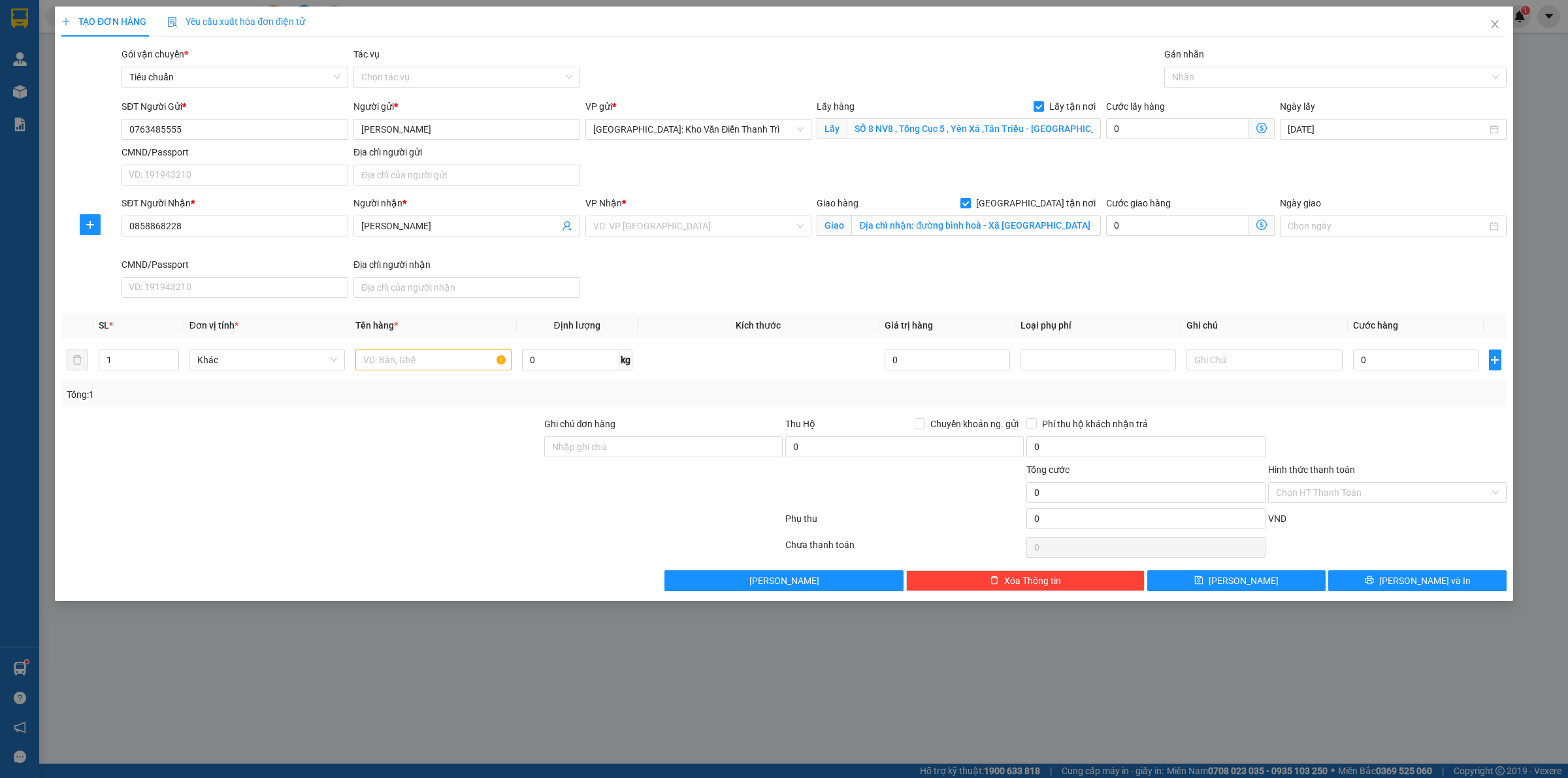
click at [694, 239] on div "VP Nhận * VD: VP [GEOGRAPHIC_DATA]" at bounding box center [698, 219] width 227 height 46
click at [694, 236] on div "VP Nhận * VD: VP [GEOGRAPHIC_DATA]" at bounding box center [698, 219] width 227 height 46
click at [694, 236] on input "search" at bounding box center [694, 226] width 202 height 20
type input "k"
type input "nha t"
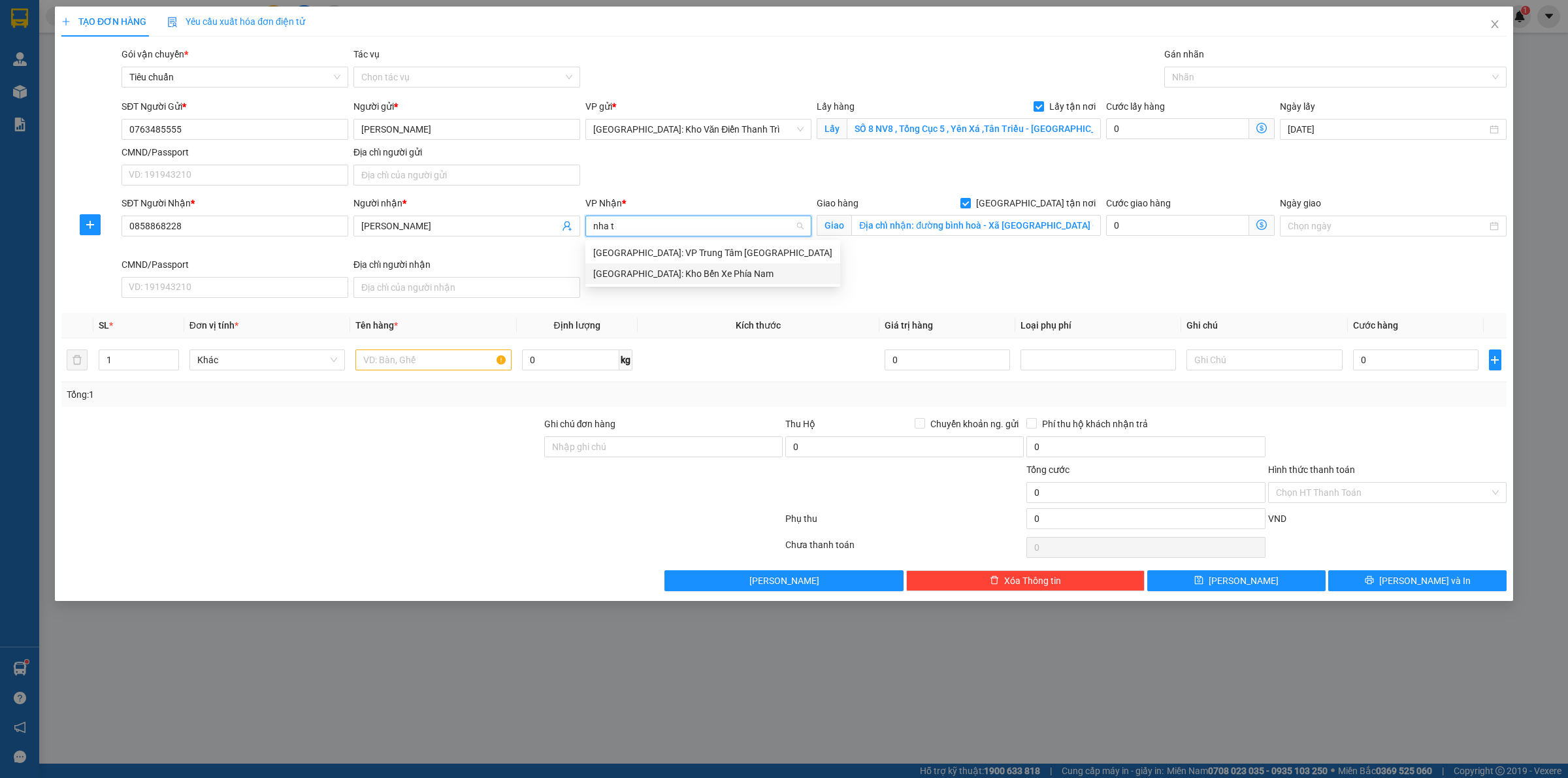
click at [641, 271] on div "[GEOGRAPHIC_DATA]: Kho Bến Xe Phía Nam" at bounding box center [713, 273] width 239 height 14
drag, startPoint x: 1043, startPoint y: 284, endPoint x: 1243, endPoint y: 82, distance: 284.3
click at [1047, 284] on div "SĐT Người Nhận * 0858868228 Người nhận * Ngọc duy VP Nhận * [GEOGRAPHIC_DATA]: …" at bounding box center [814, 250] width 1390 height 107
click at [1253, 63] on div "Gán nhãn" at bounding box center [1335, 57] width 342 height 20
click at [1245, 72] on div at bounding box center [1329, 77] width 323 height 16
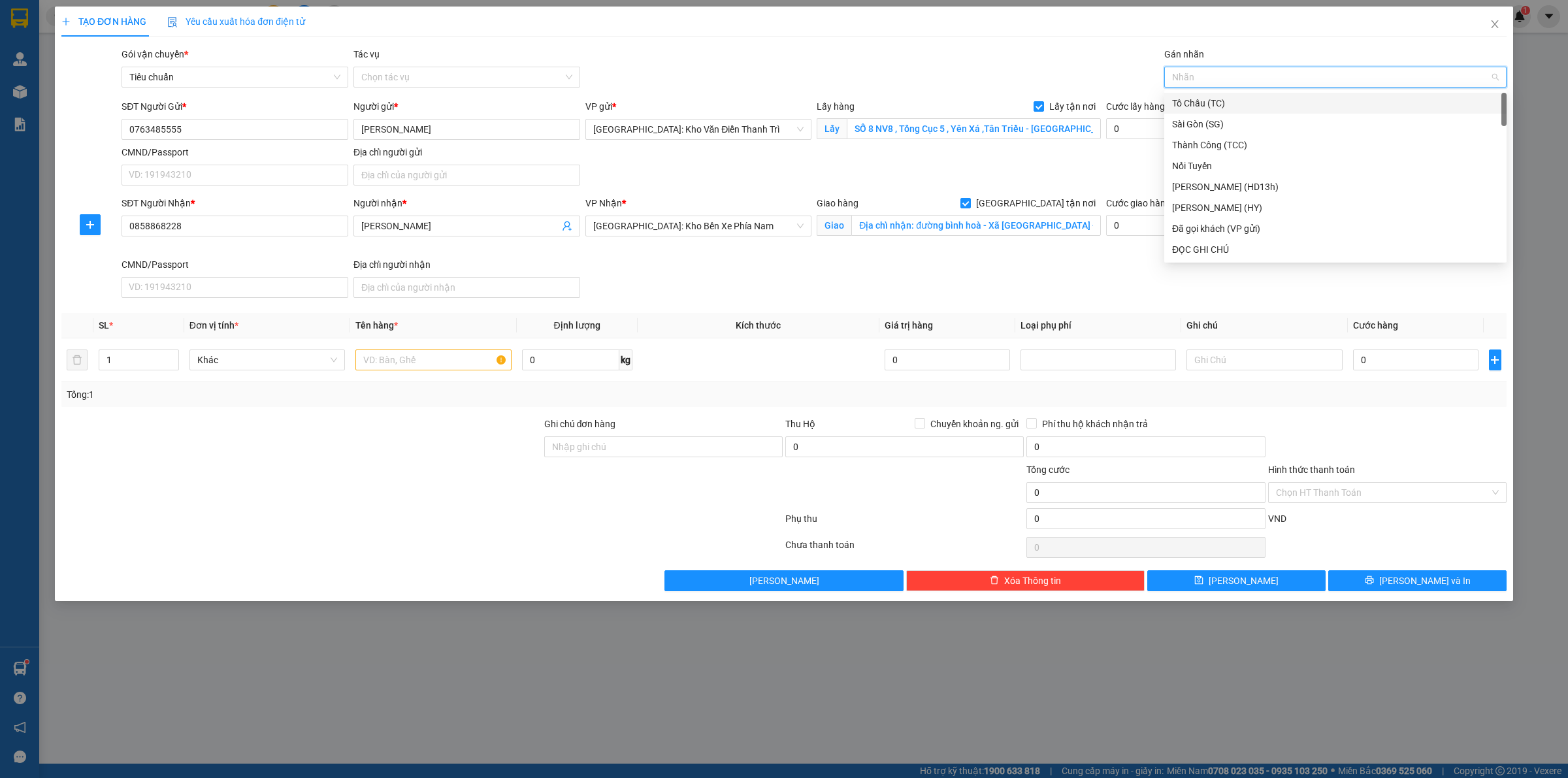
click at [1243, 76] on div at bounding box center [1329, 77] width 323 height 16
type input "gt"
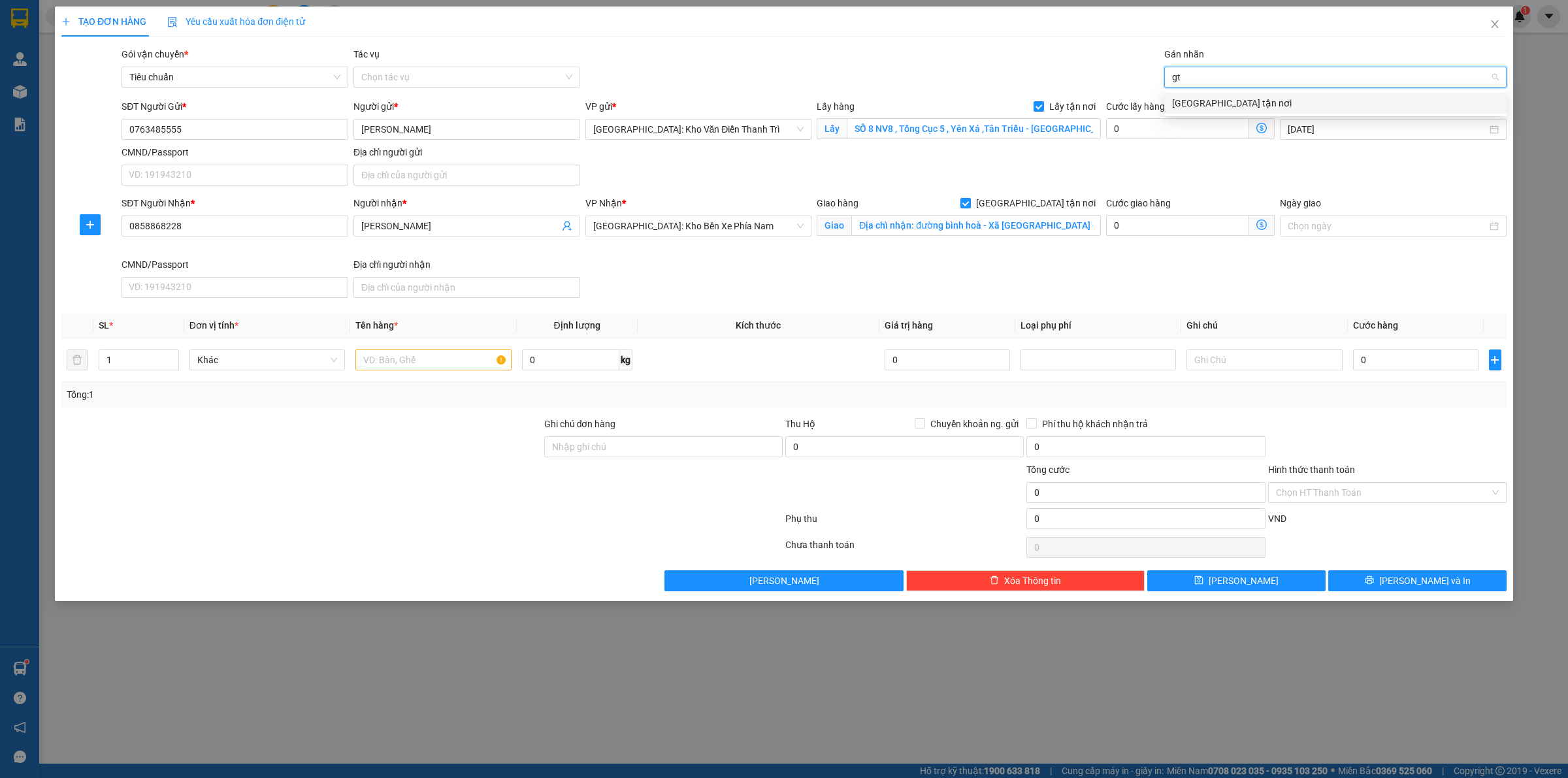
click at [1224, 104] on div "[GEOGRAPHIC_DATA] tận nơi" at bounding box center [1336, 103] width 327 height 14
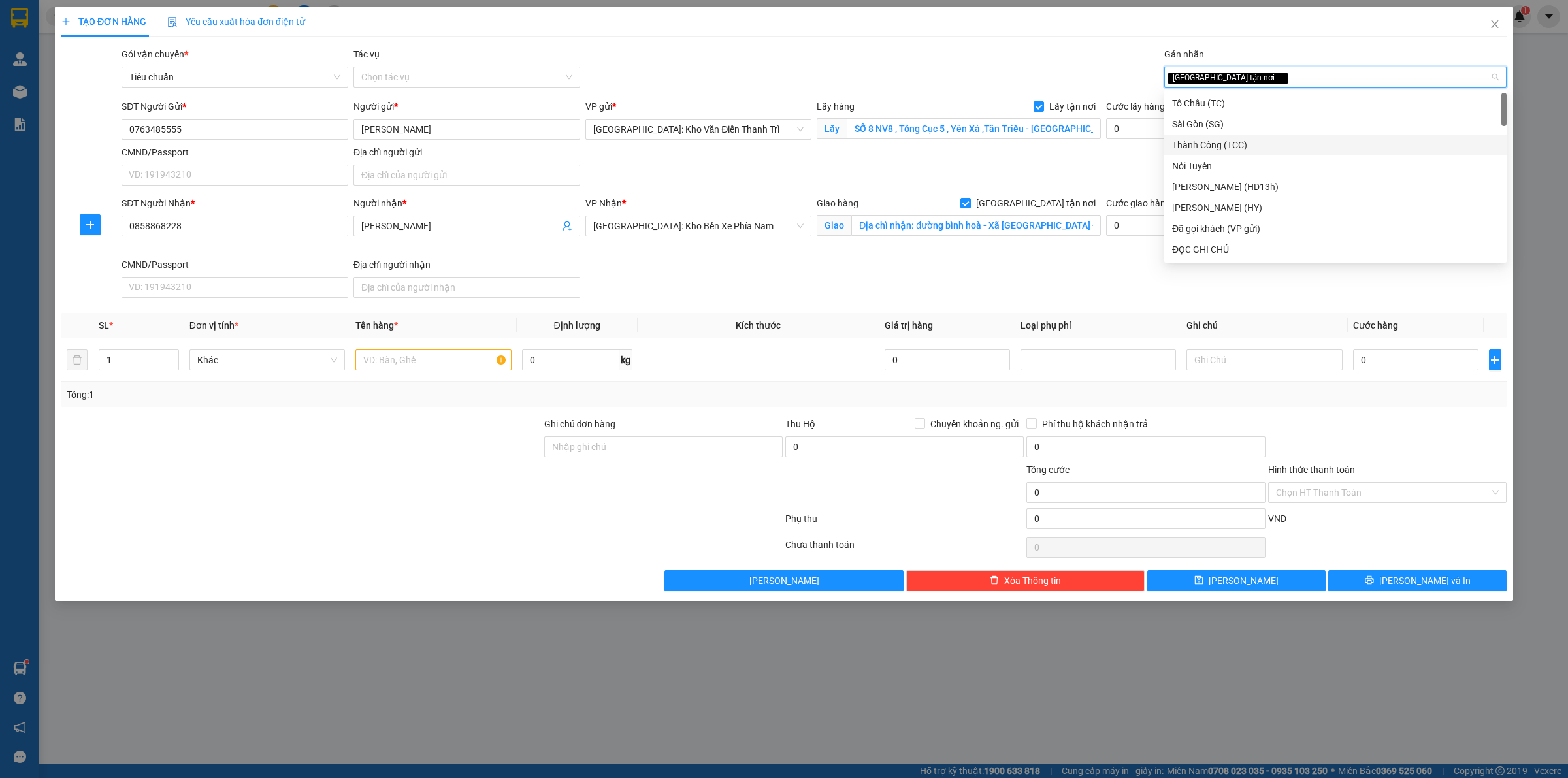
drag, startPoint x: 1006, startPoint y: 259, endPoint x: 972, endPoint y: 270, distance: 35.7
click at [1004, 260] on div "SĐT Người Nhận * 0858868228 Người nhận * Ngọc duy VP Nhận * Nha Trang: Kho Bến …" at bounding box center [814, 250] width 1390 height 107
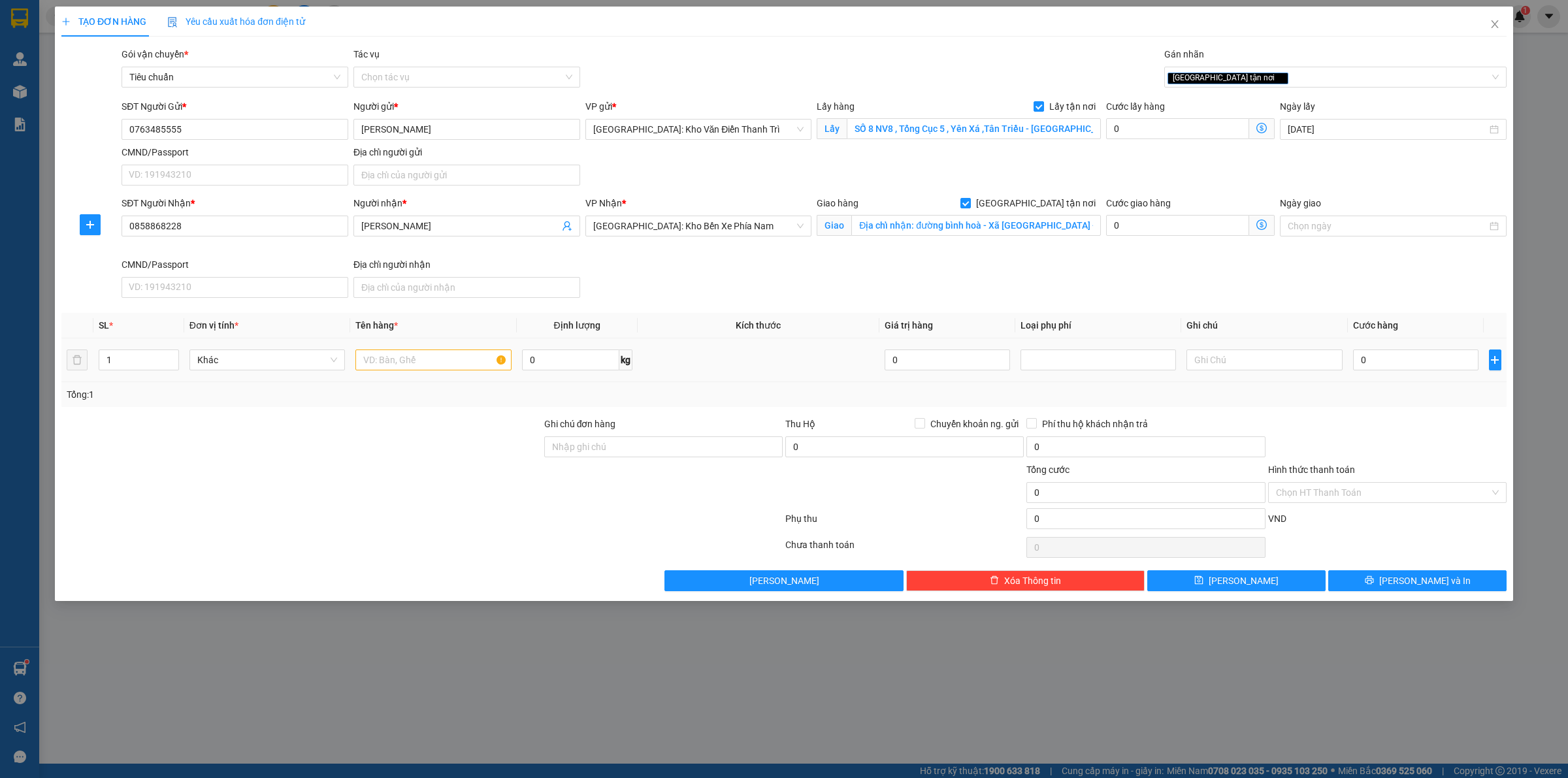
click at [445, 373] on div at bounding box center [433, 359] width 156 height 26
click at [442, 368] on input "text" at bounding box center [433, 359] width 156 height 21
click at [1154, 136] on input "0" at bounding box center [1177, 129] width 143 height 21
type input "1"
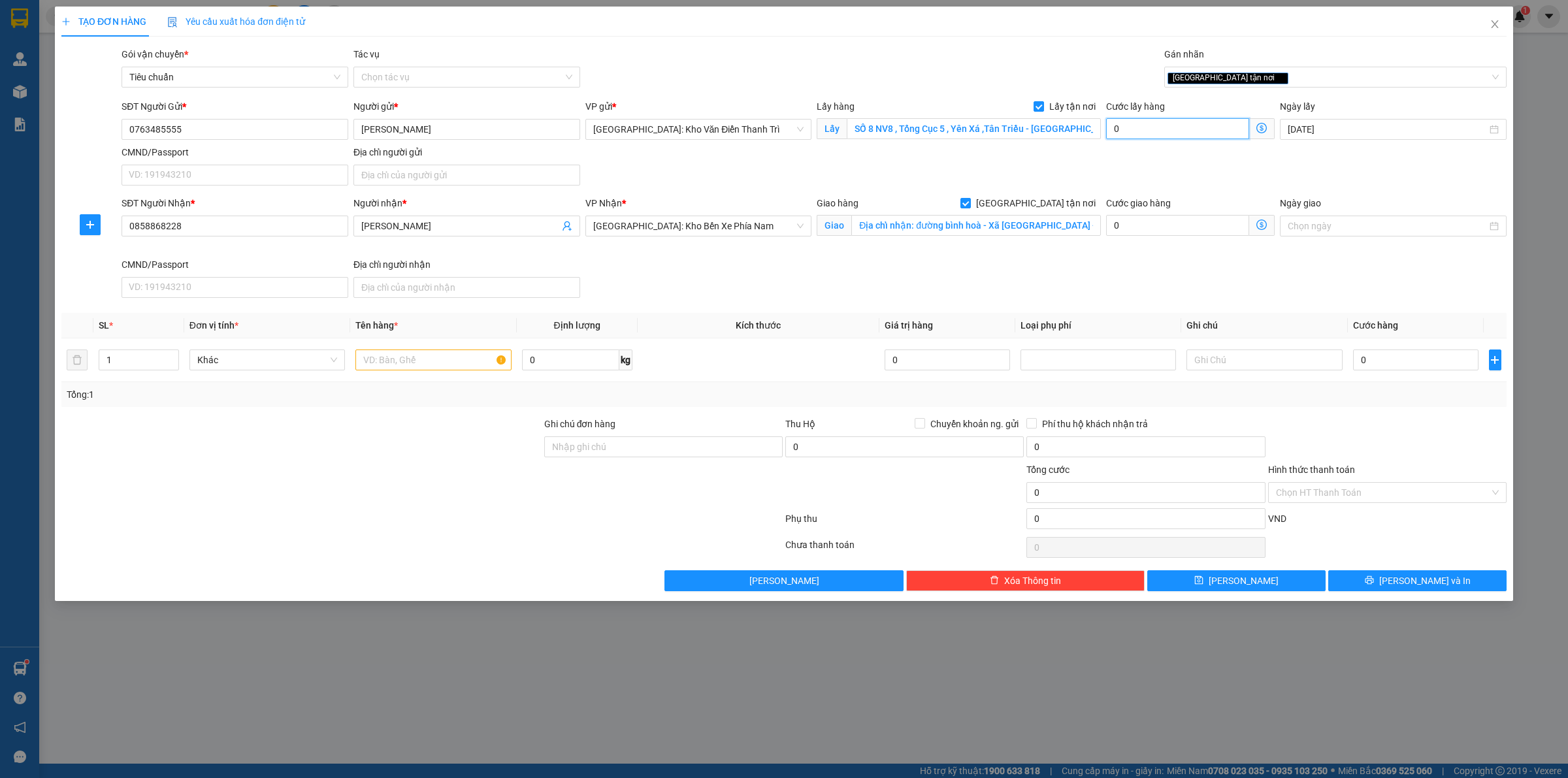
type input "1"
type input "15"
type input "150"
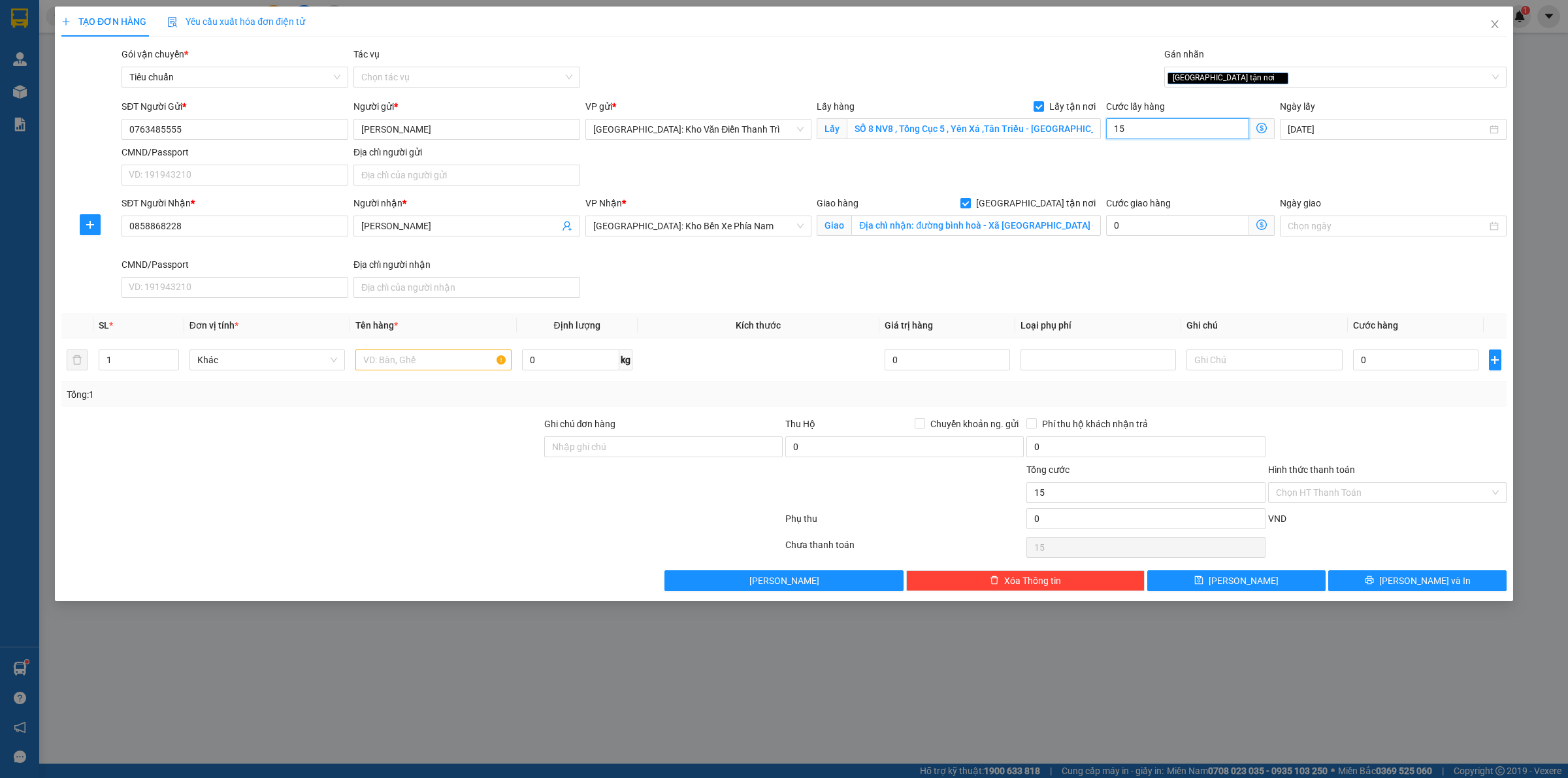
type input "150"
type input "1.500"
type input "15.000"
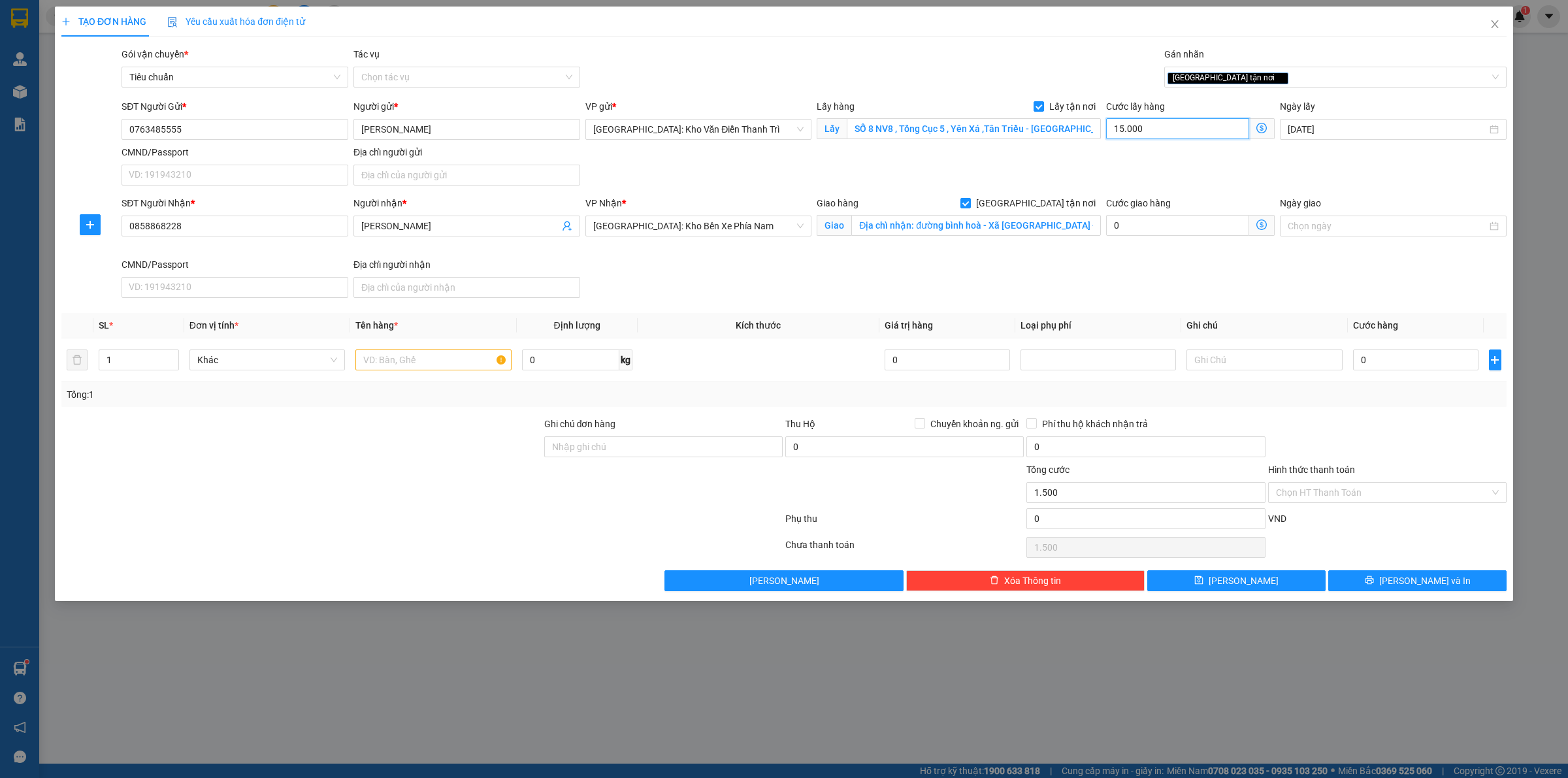
type input "15.000"
type input "150.000"
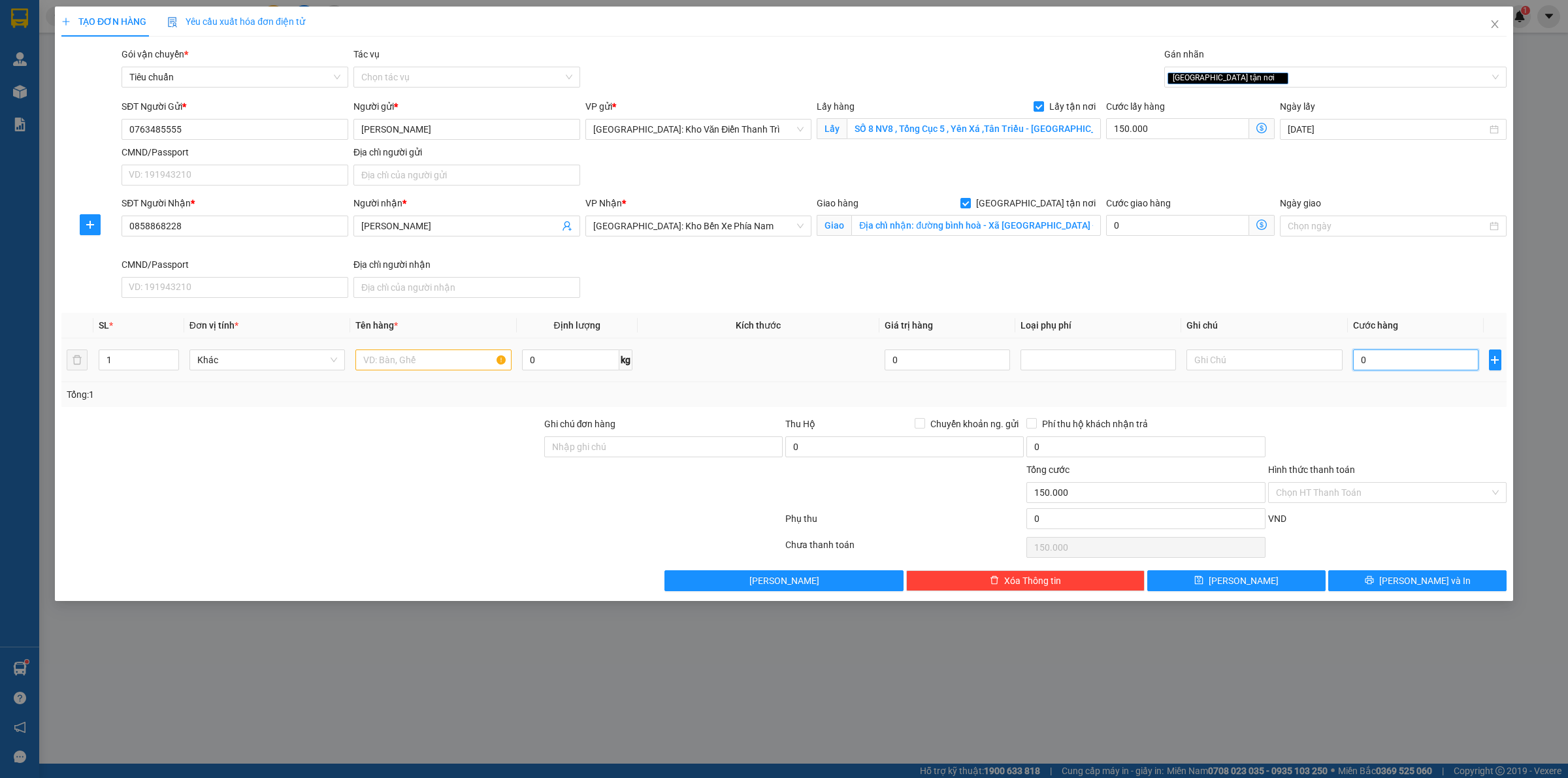
click at [1382, 370] on input "0" at bounding box center [1416, 359] width 126 height 21
type input "1"
type input "150.001"
type input "16"
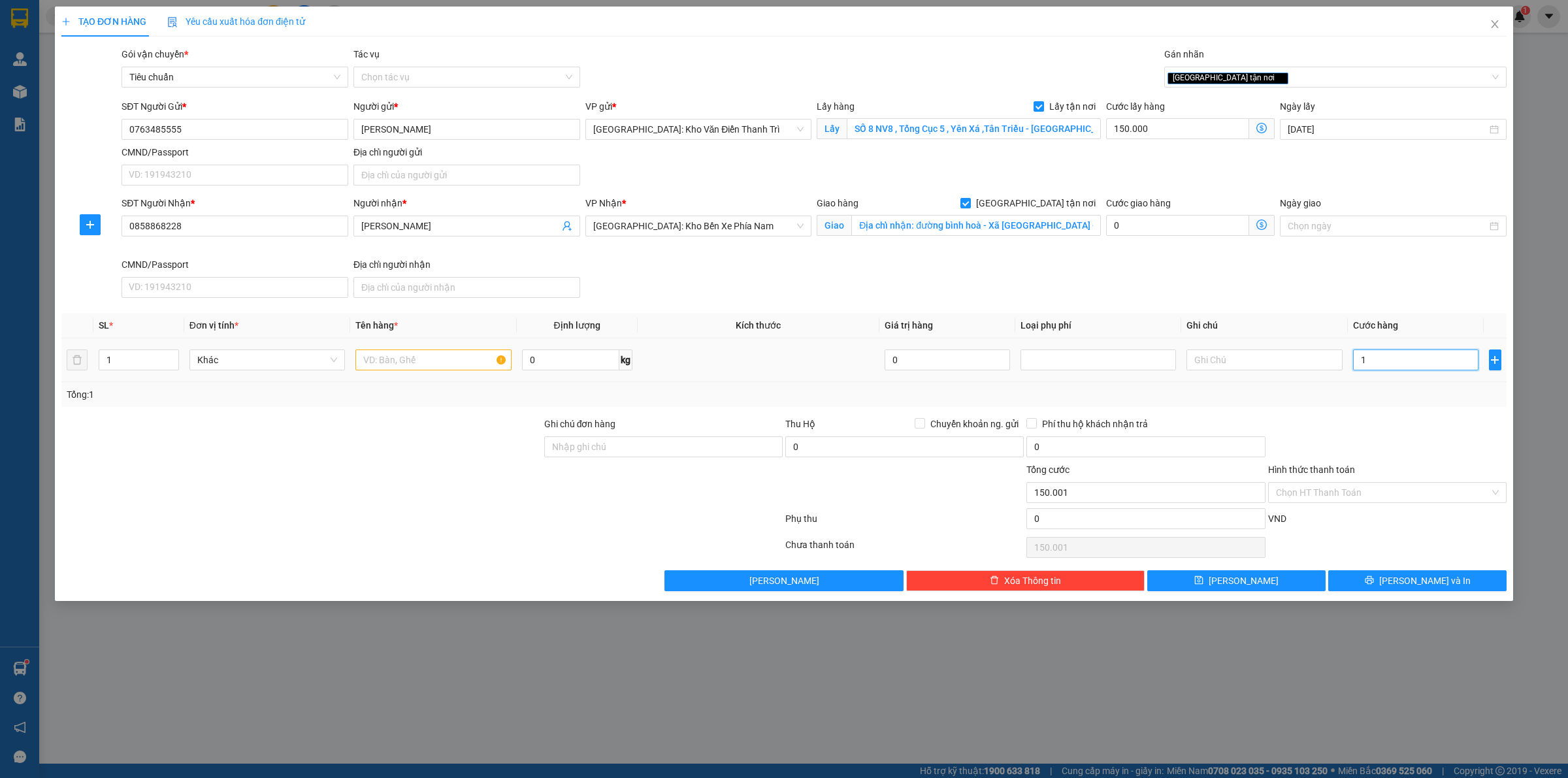
type input "150.016"
type input "160"
type input "150.160"
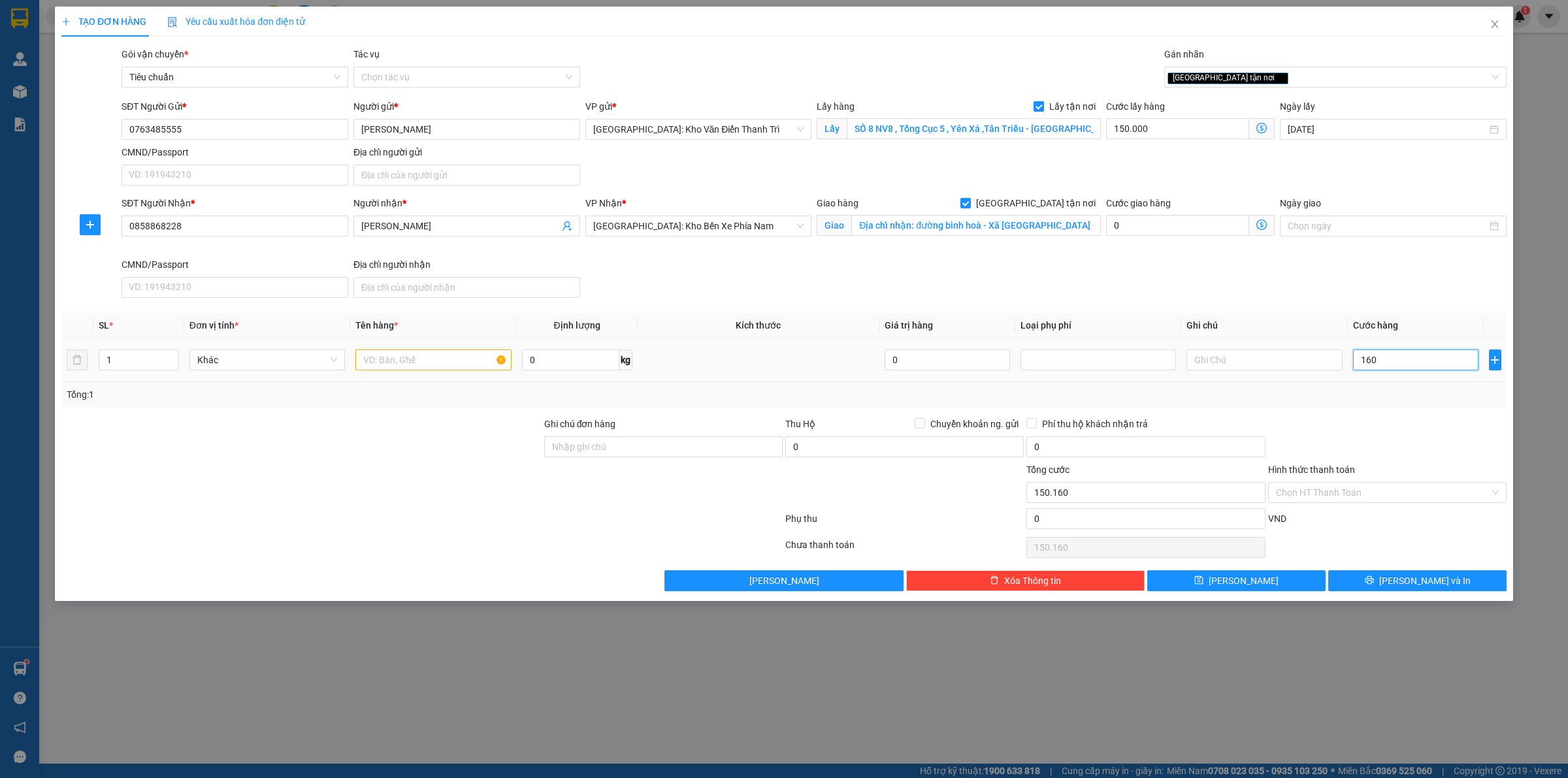
type input "1.600"
type input "151.600"
type input "16.000"
type input "166.000"
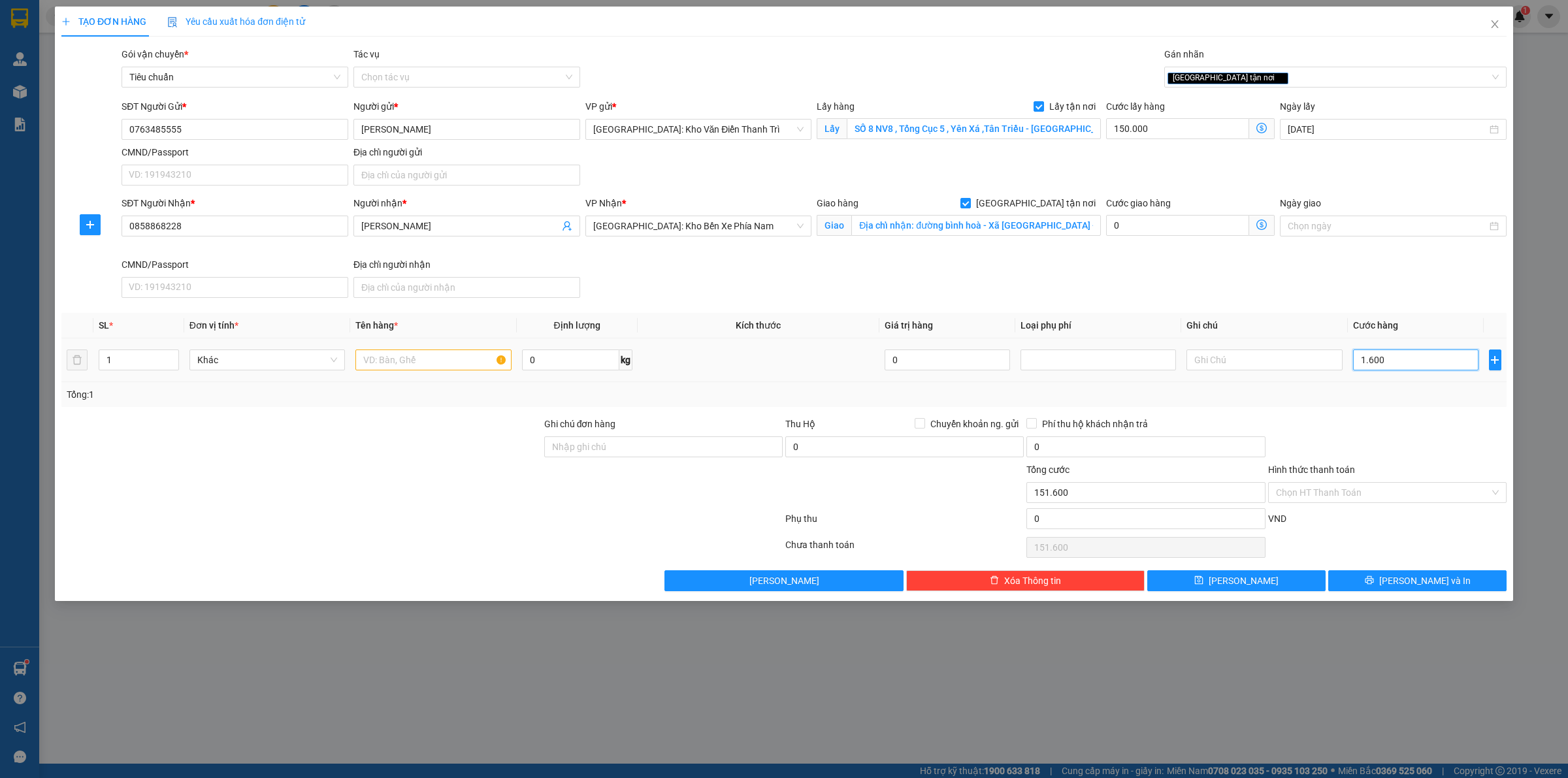
type input "166.000"
type input "160.000"
type input "310.000"
type input "1.600.000"
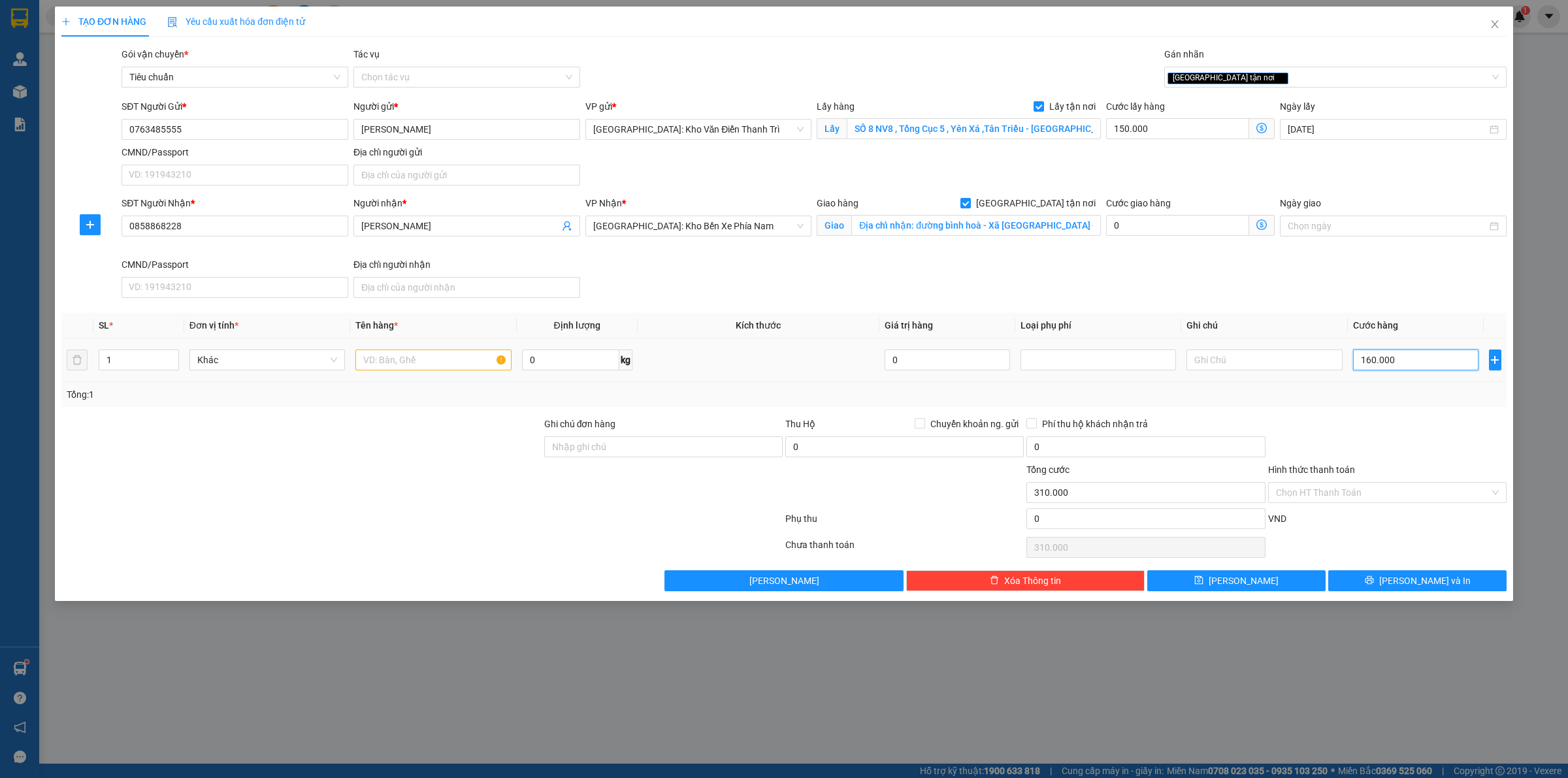
type input "1.750.000"
type input "1.600.000"
click at [472, 368] on input "text" at bounding box center [433, 359] width 156 height 21
click at [407, 350] on input "text" at bounding box center [433, 359] width 156 height 21
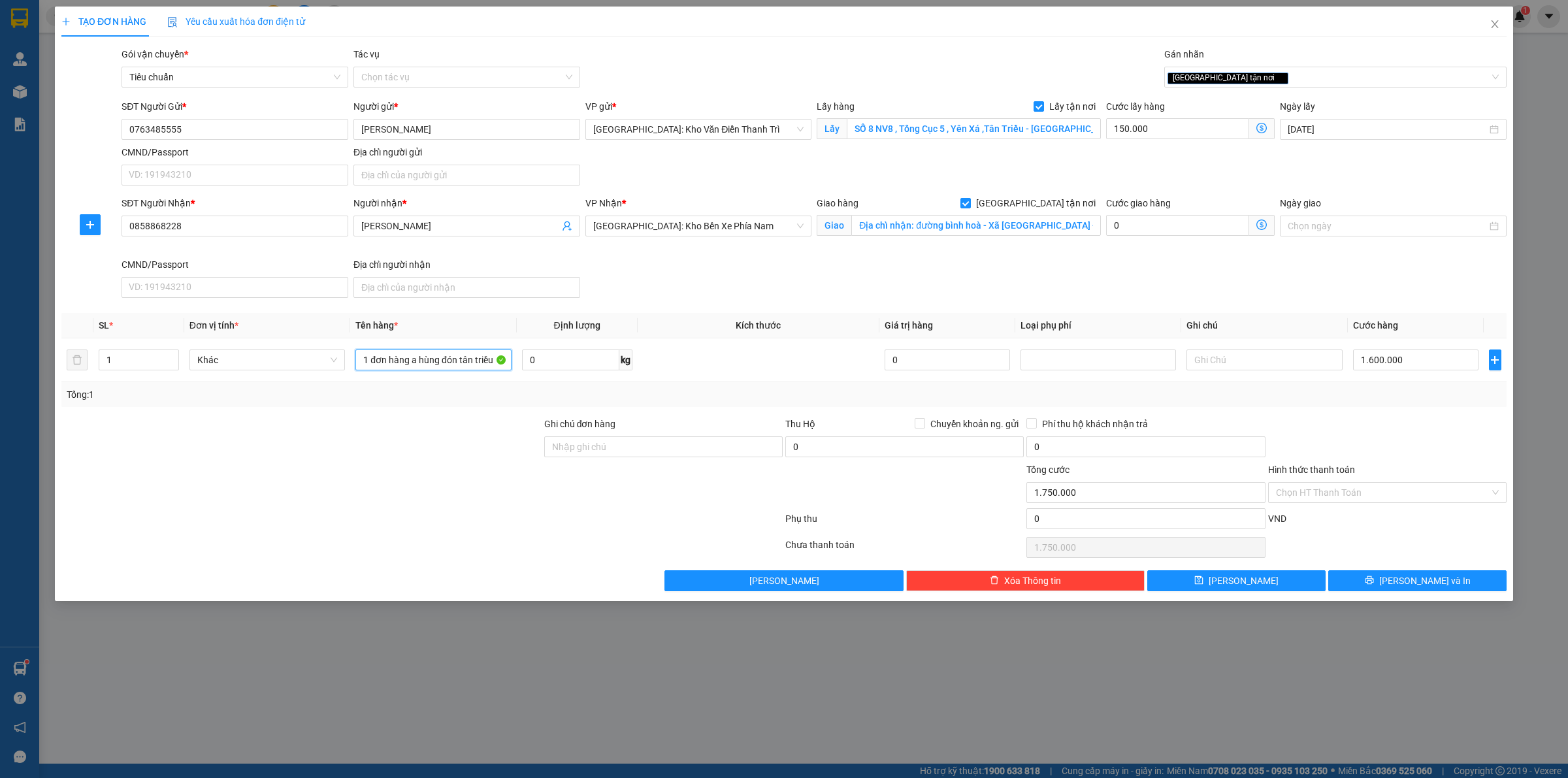
type input "1 đơn hàng a hùng đón tân triều"
click at [1203, 584] on icon "save" at bounding box center [1199, 581] width 9 height 9
checkbox input "false"
type input "0"
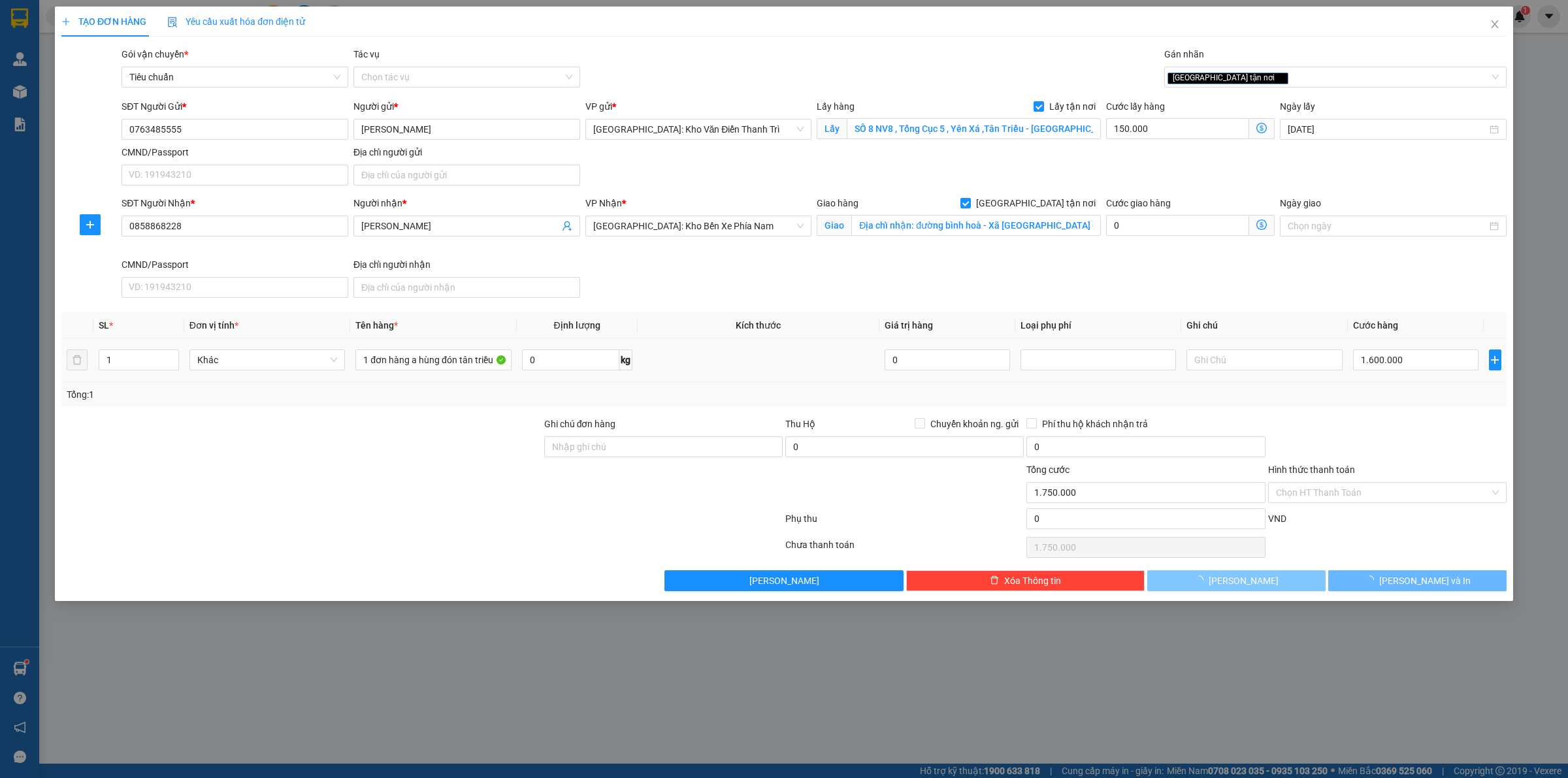
type input "0"
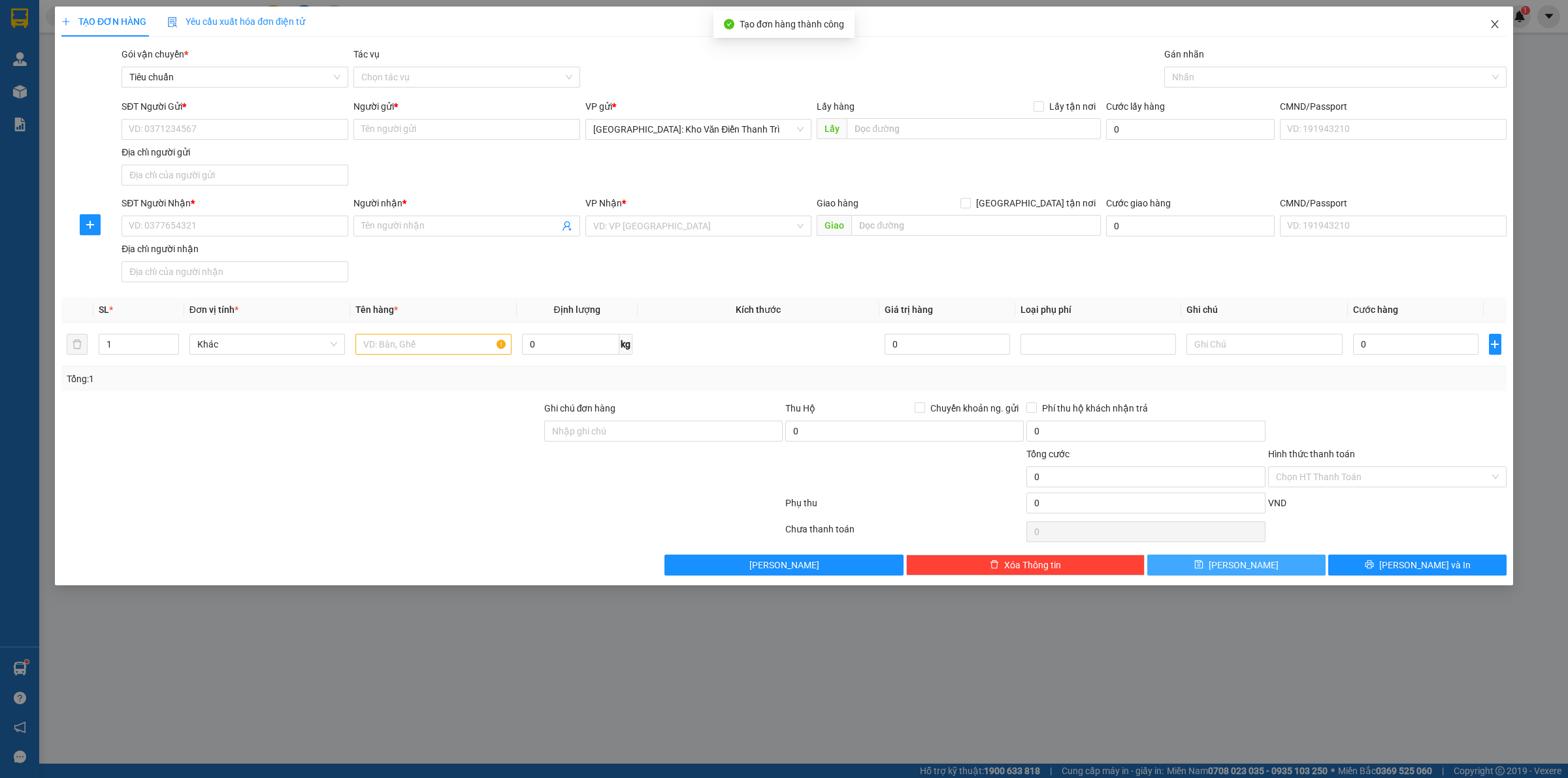
click at [1487, 26] on span "Close" at bounding box center [1495, 24] width 36 height 36
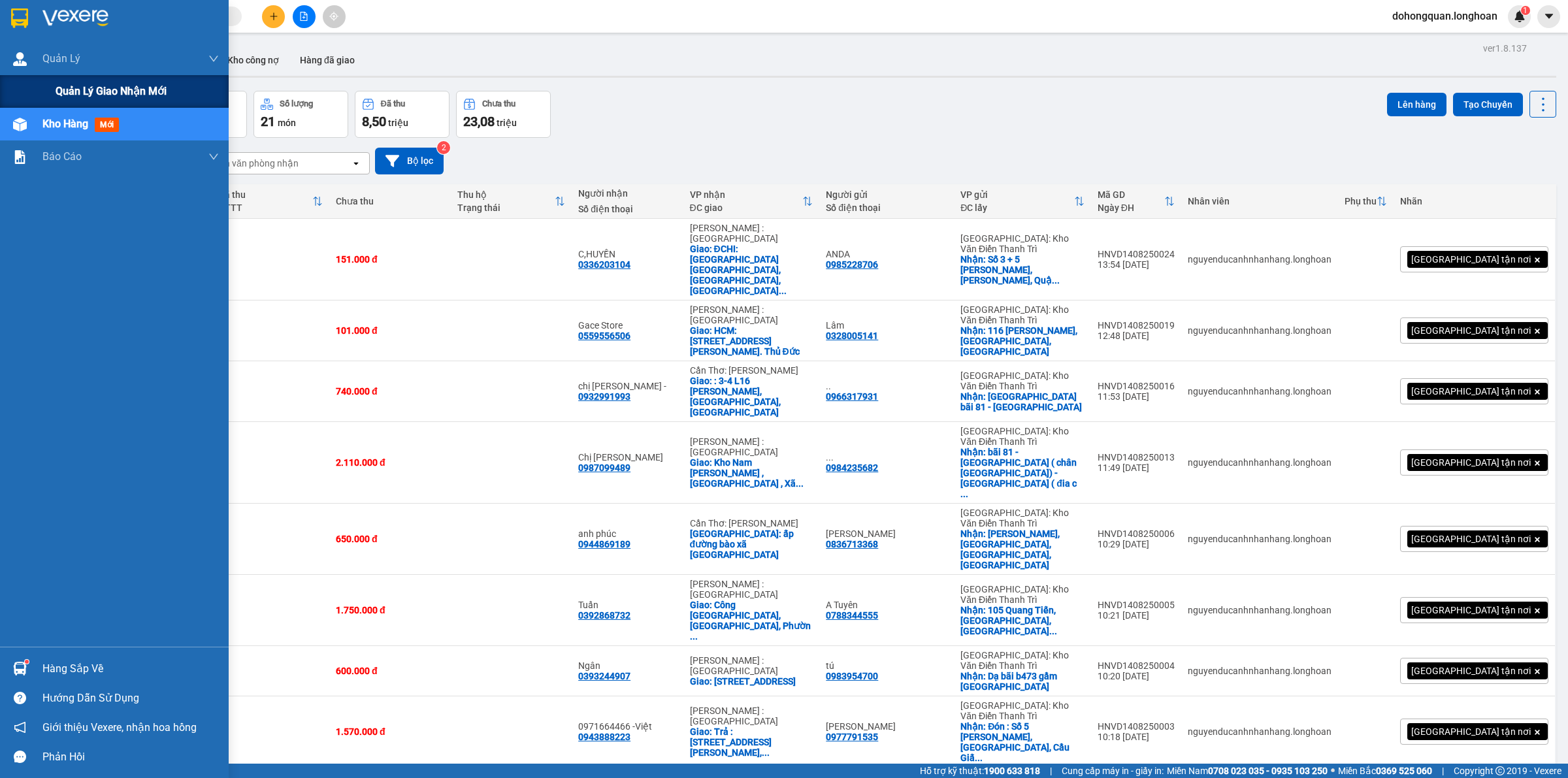
click at [75, 93] on span "Quản lý giao nhận mới" at bounding box center [111, 91] width 111 height 17
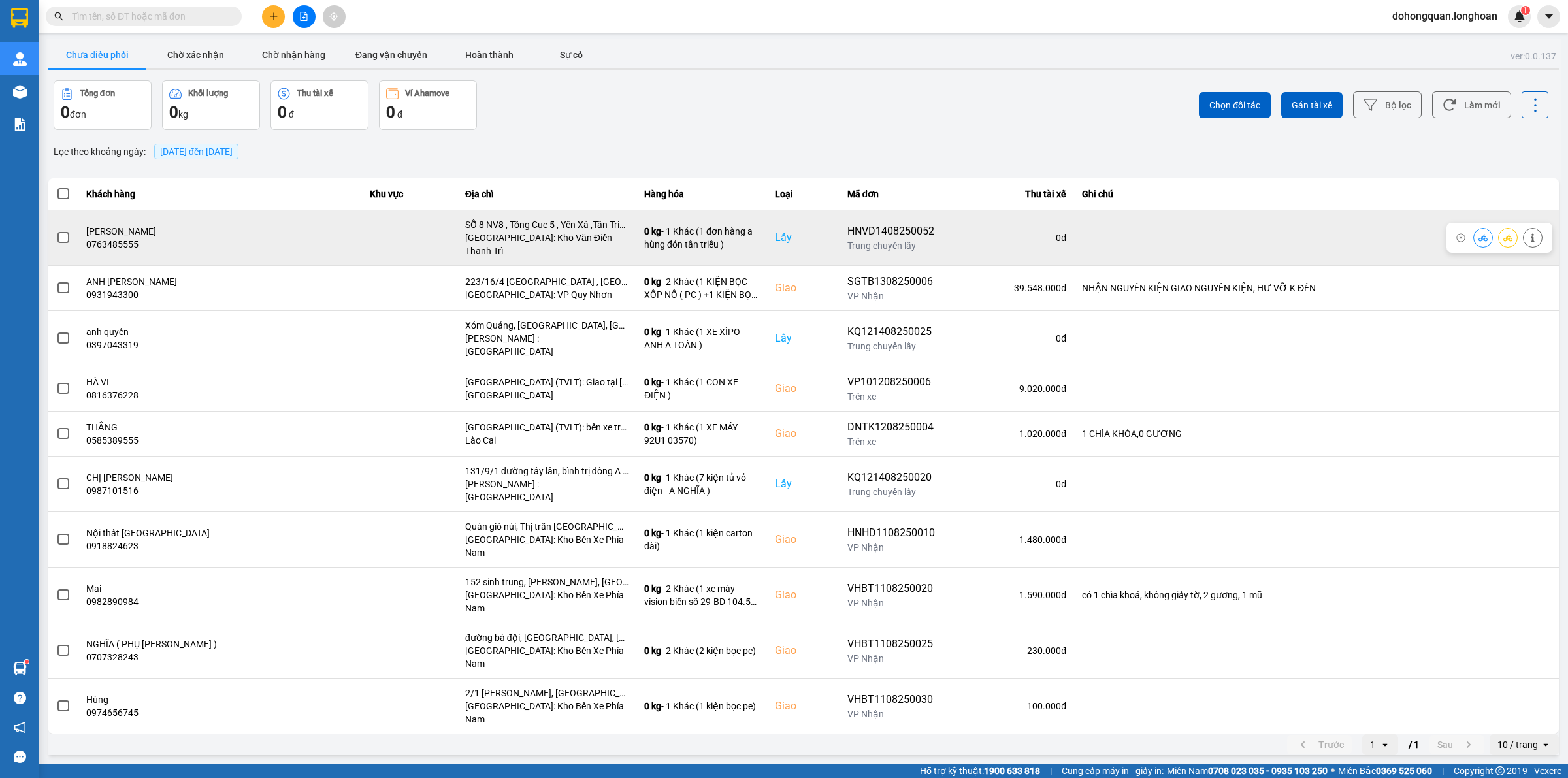
click at [1508, 235] on icon at bounding box center [1508, 238] width 9 height 9
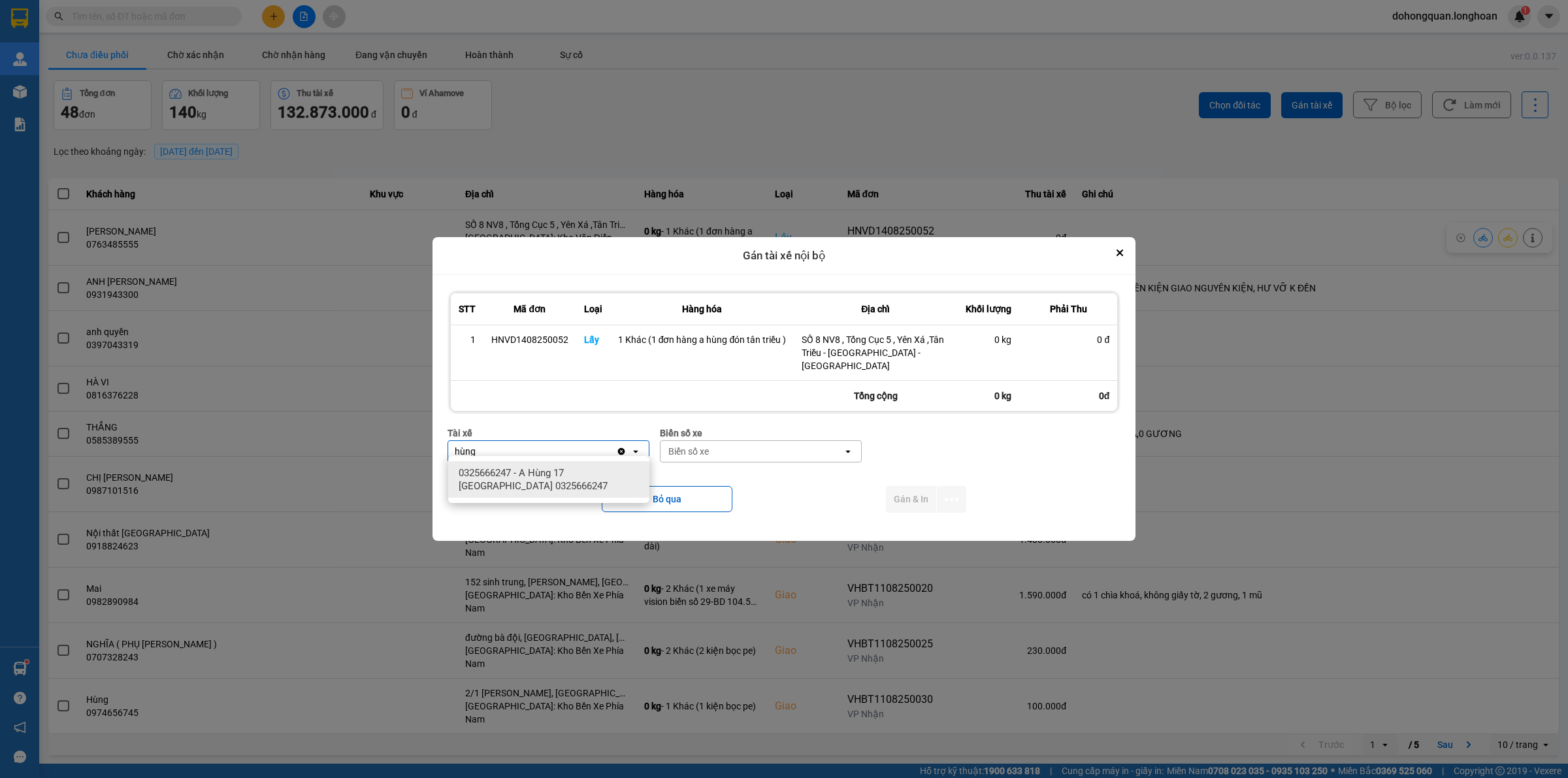
type input "hùng"
click at [583, 464] on div "0325666247 - A Hùng 17 [GEOGRAPHIC_DATA] 0325666247" at bounding box center [548, 479] width 201 height 36
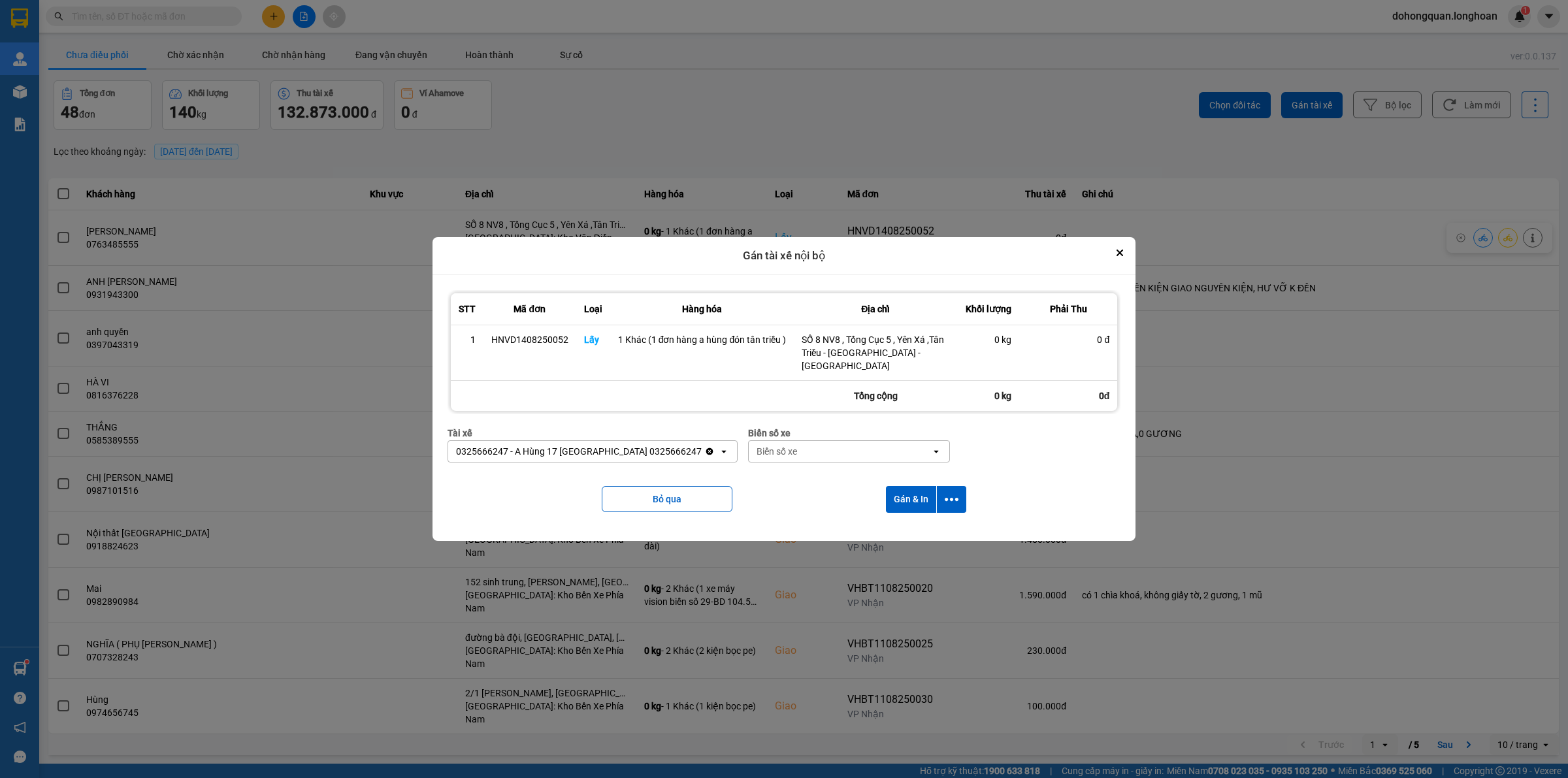
click at [757, 445] on div "Biển số xe" at bounding box center [776, 451] width 40 height 13
type input "71"
click at [769, 470] on span "29E-139.71" at bounding box center [750, 473] width 47 height 13
click at [954, 497] on icon "dialog" at bounding box center [951, 499] width 13 height 13
click at [901, 530] on span "Chỉ gán tài" at bounding box center [900, 528] width 43 height 13
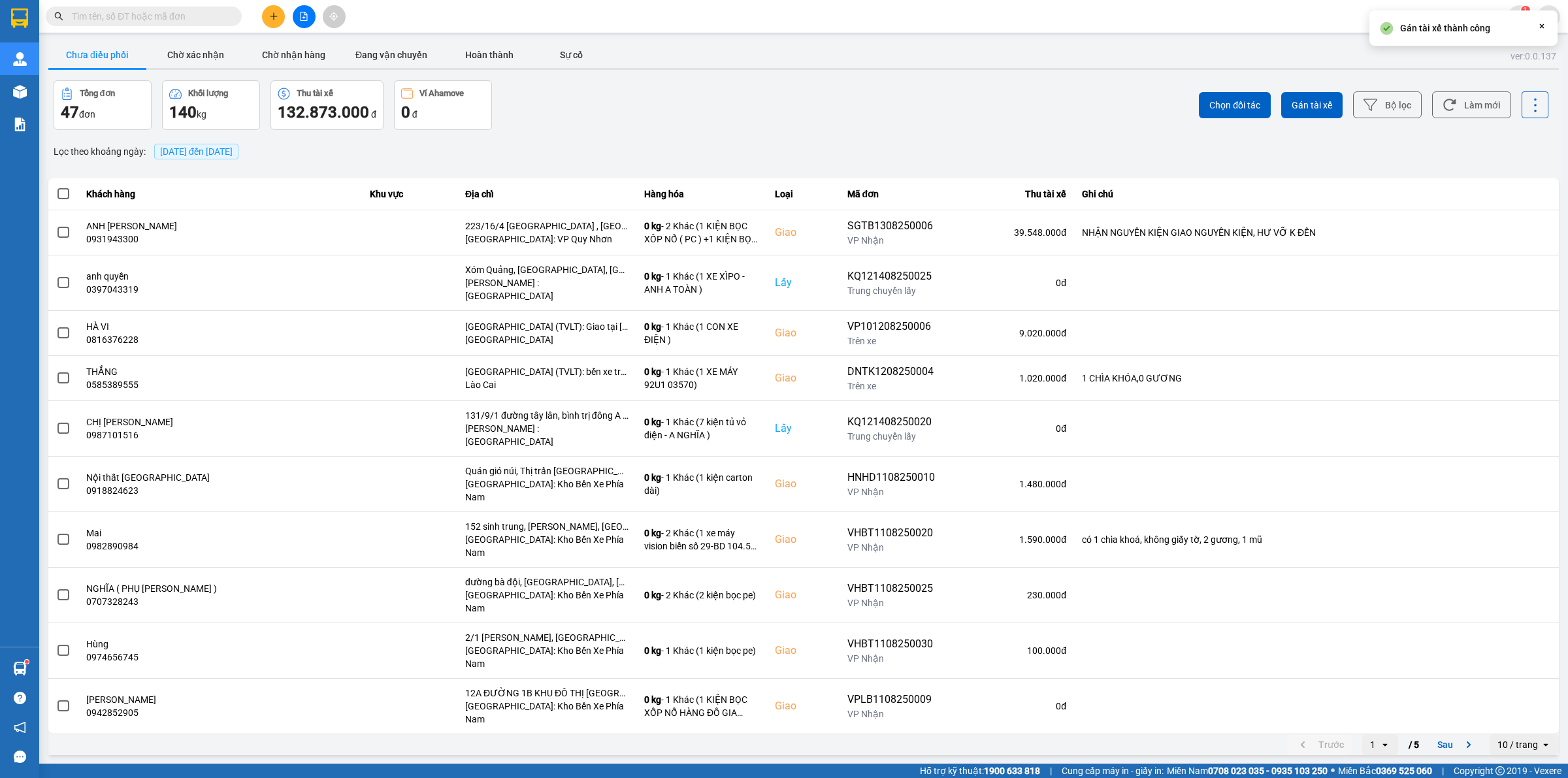
click at [576, 111] on div "Tổng đơn 47 đơn Khối lượng 140 kg Thu tài xế 132.873.000 đ Ví Ahamove 0 đ" at bounding box center [427, 105] width 747 height 50
click at [168, 17] on input "text" at bounding box center [149, 17] width 154 height 14
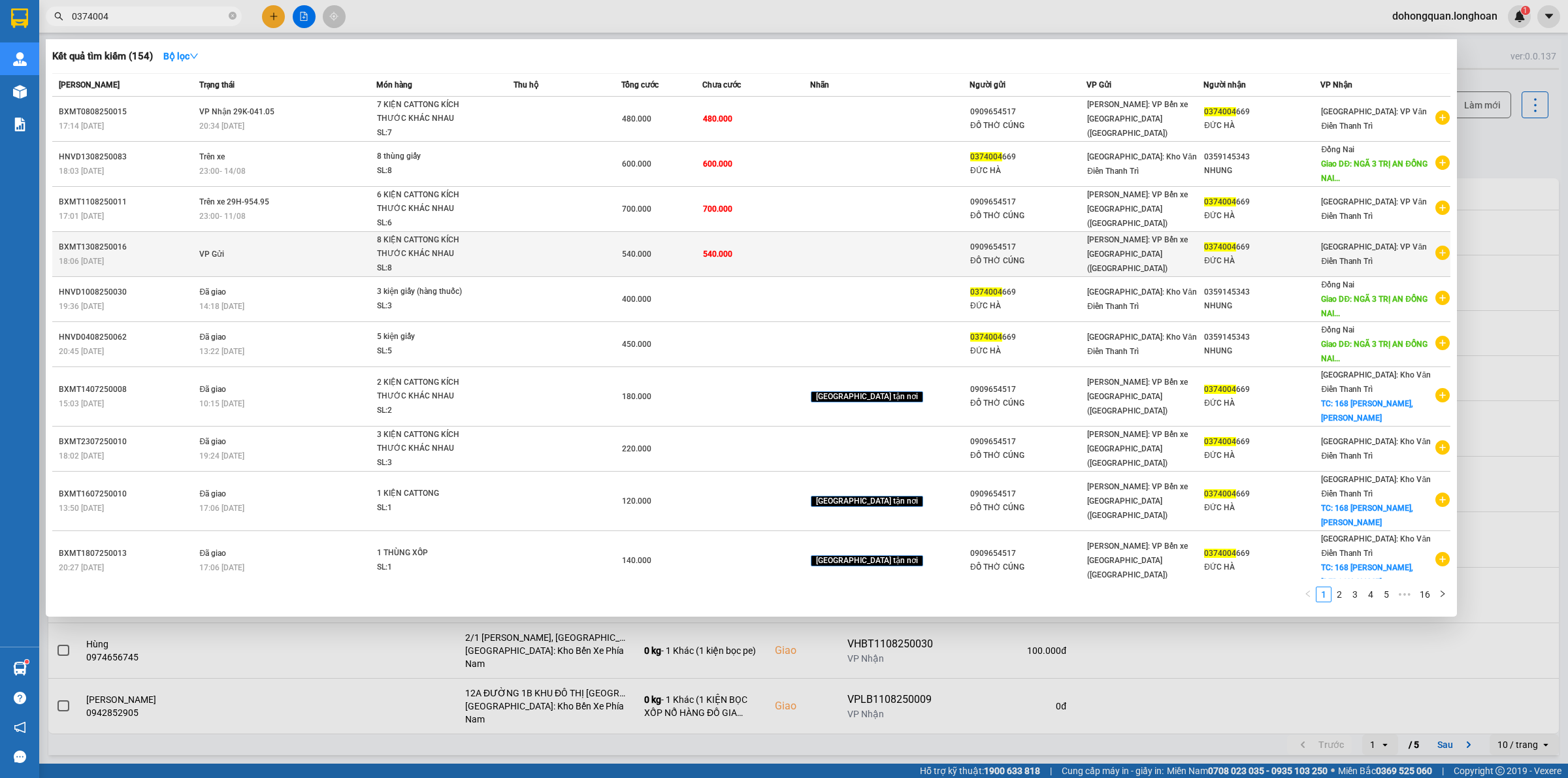
type input "0374004"
click at [370, 253] on td "VP Gửi" at bounding box center [286, 254] width 180 height 45
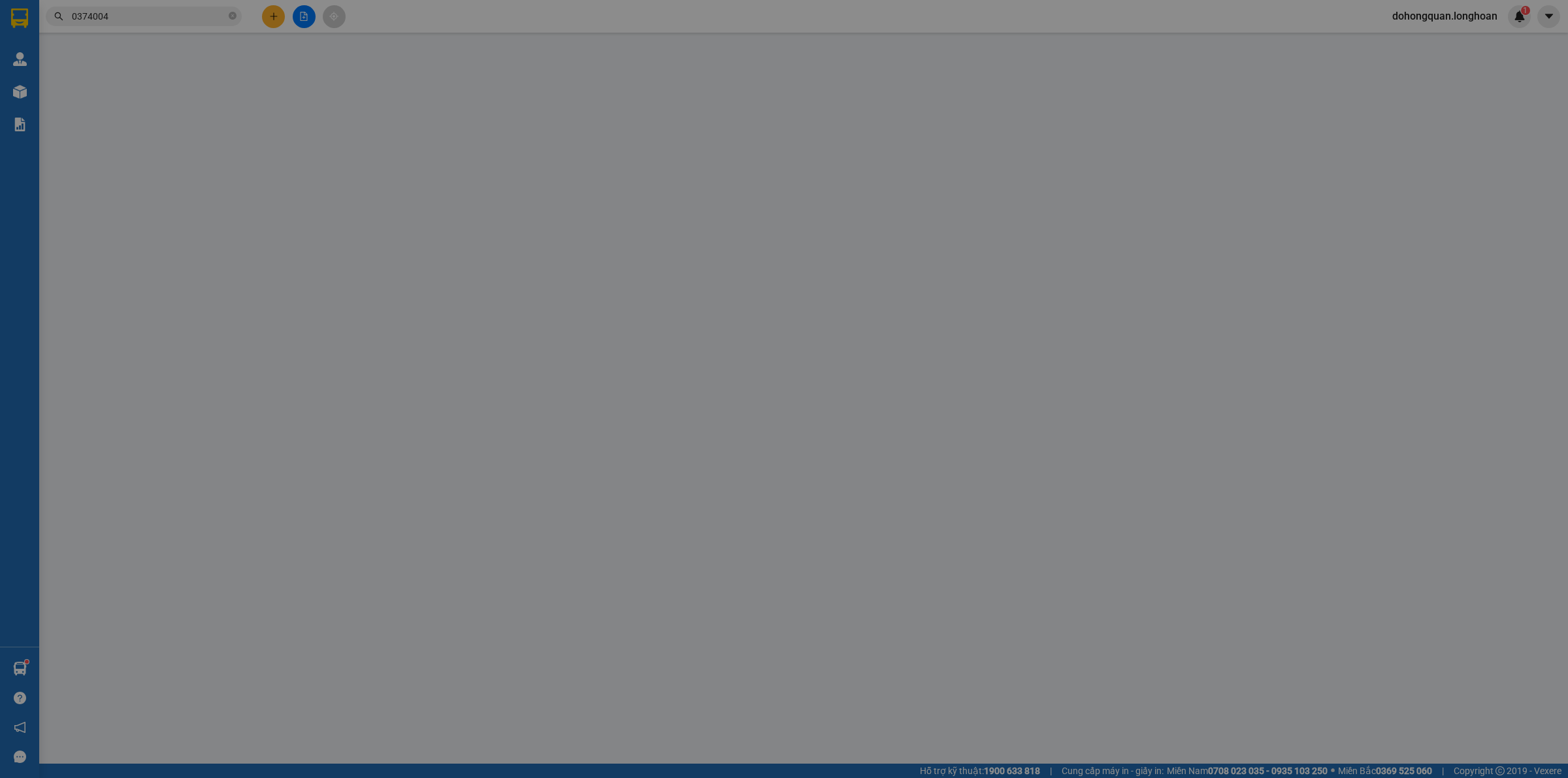
type input "0909654517"
type input "ĐỒ THỜ CÚNG"
type input "0374004669"
type input "ĐỨC HÀ"
type input "540.000"
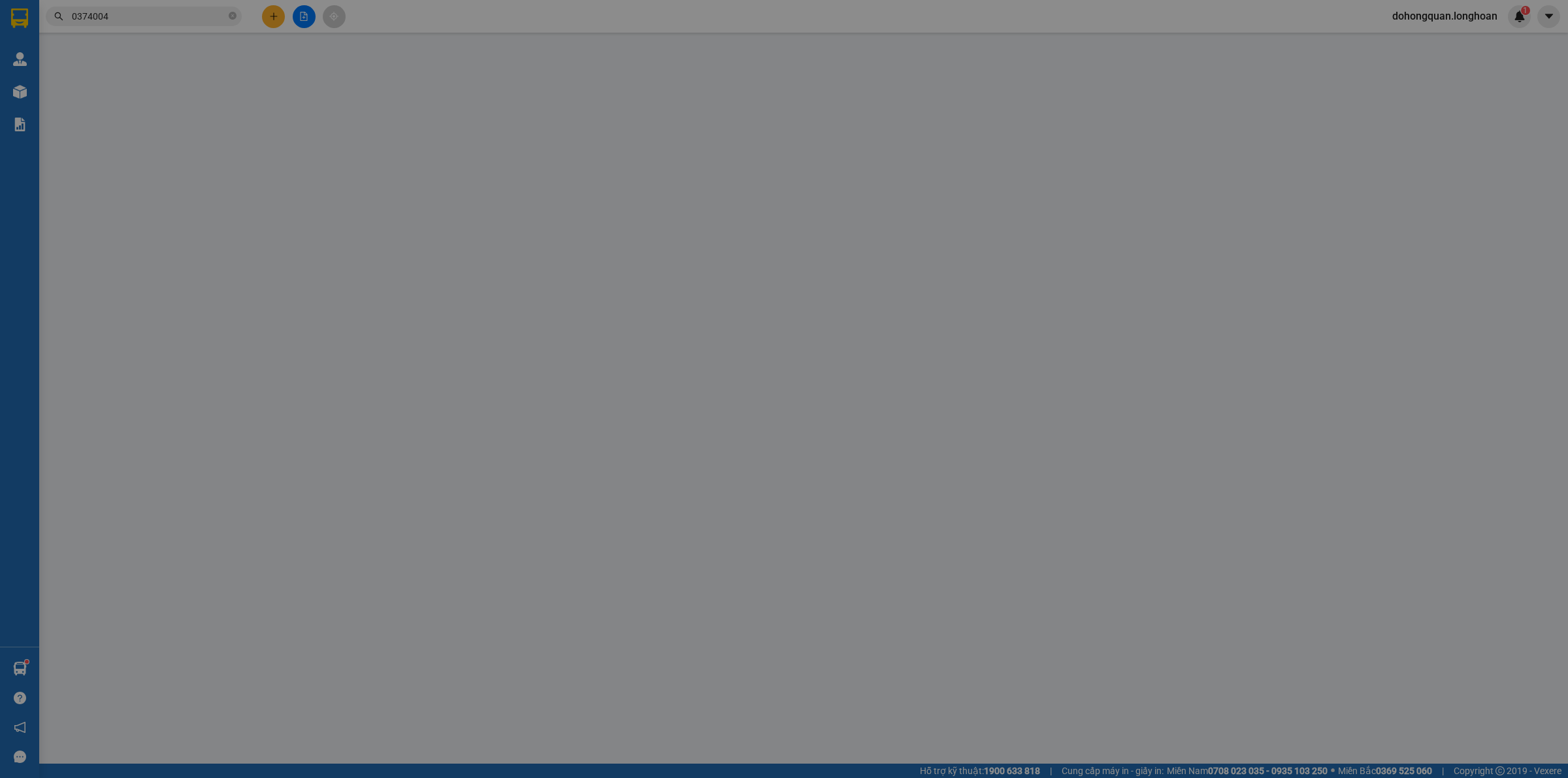
type input "540.000"
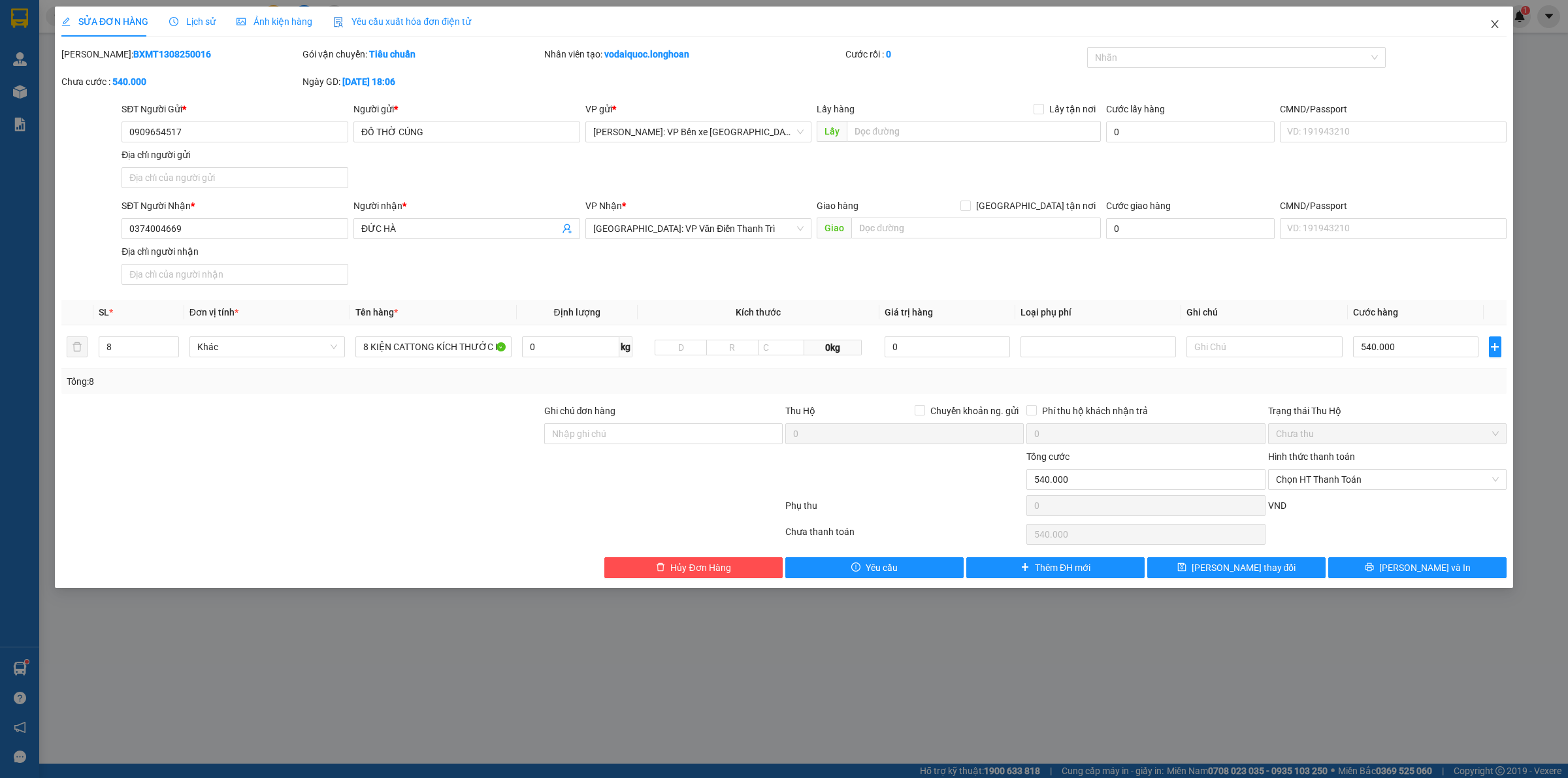
click at [1487, 20] on span "Close" at bounding box center [1495, 24] width 36 height 36
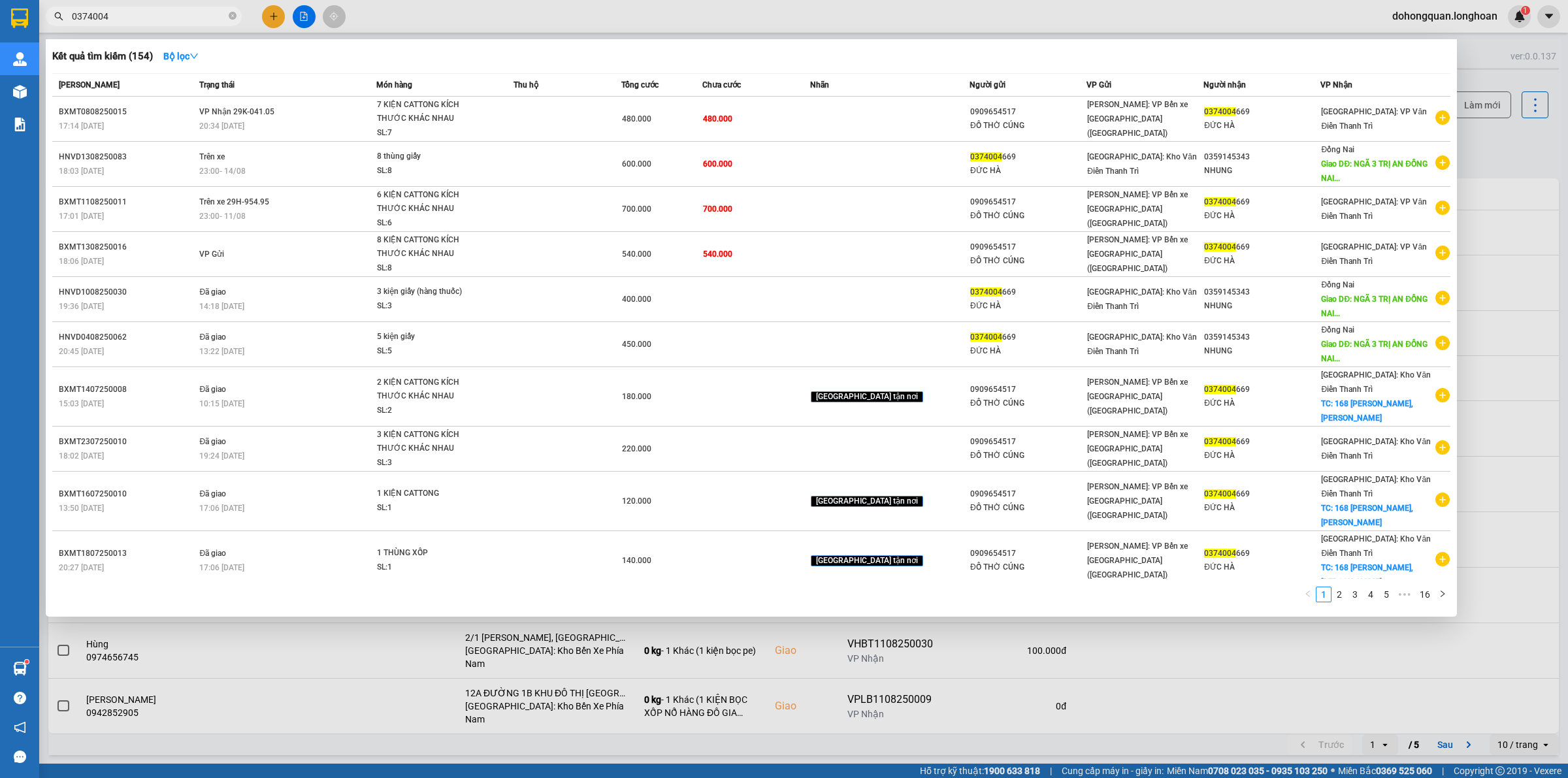
click at [164, 9] on input "0374004" at bounding box center [149, 17] width 154 height 14
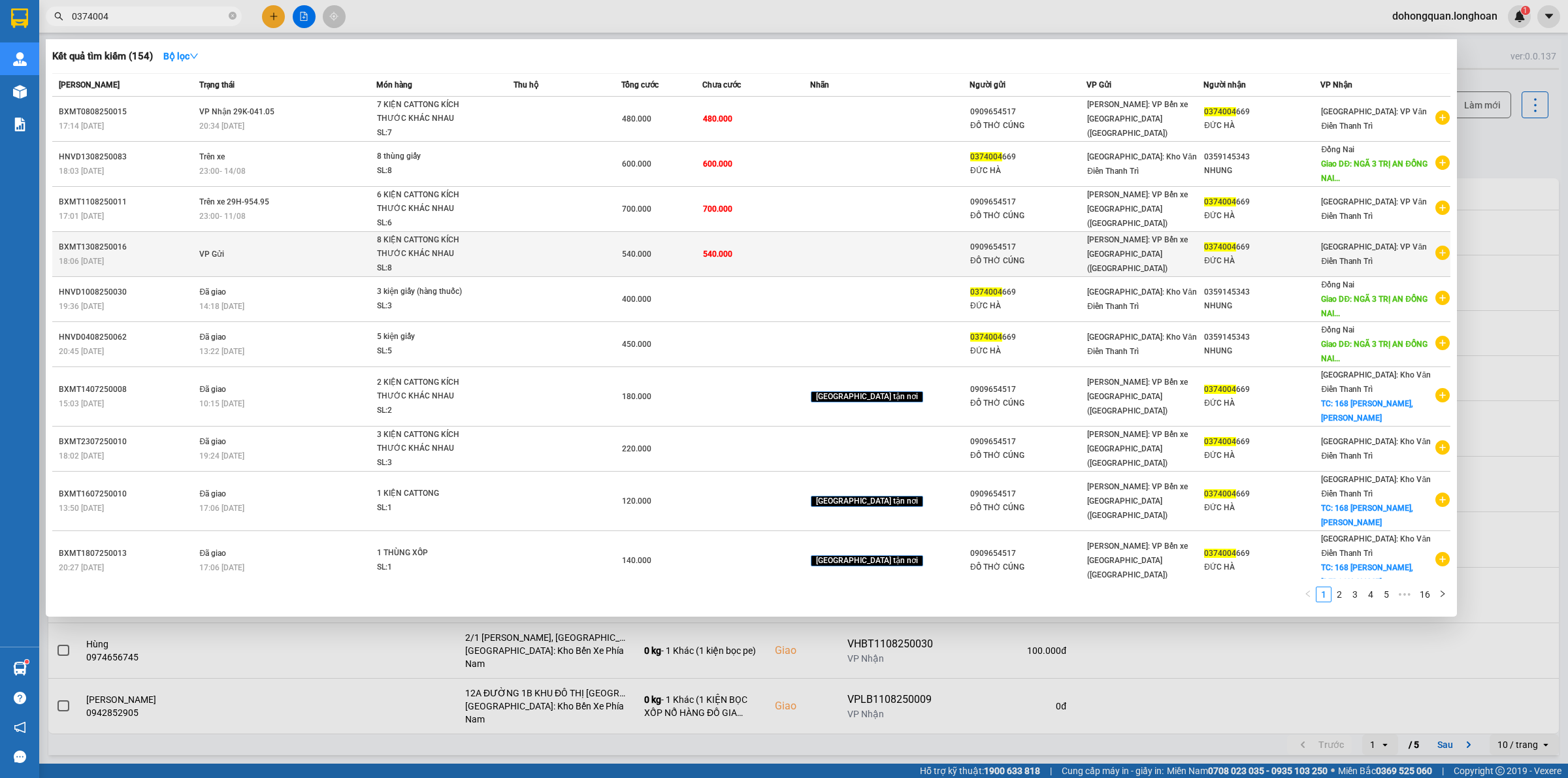
click at [423, 253] on div "8 KIỆN CATTONG KÍCH THƯỚC KHÁC NHAU" at bounding box center [426, 247] width 98 height 28
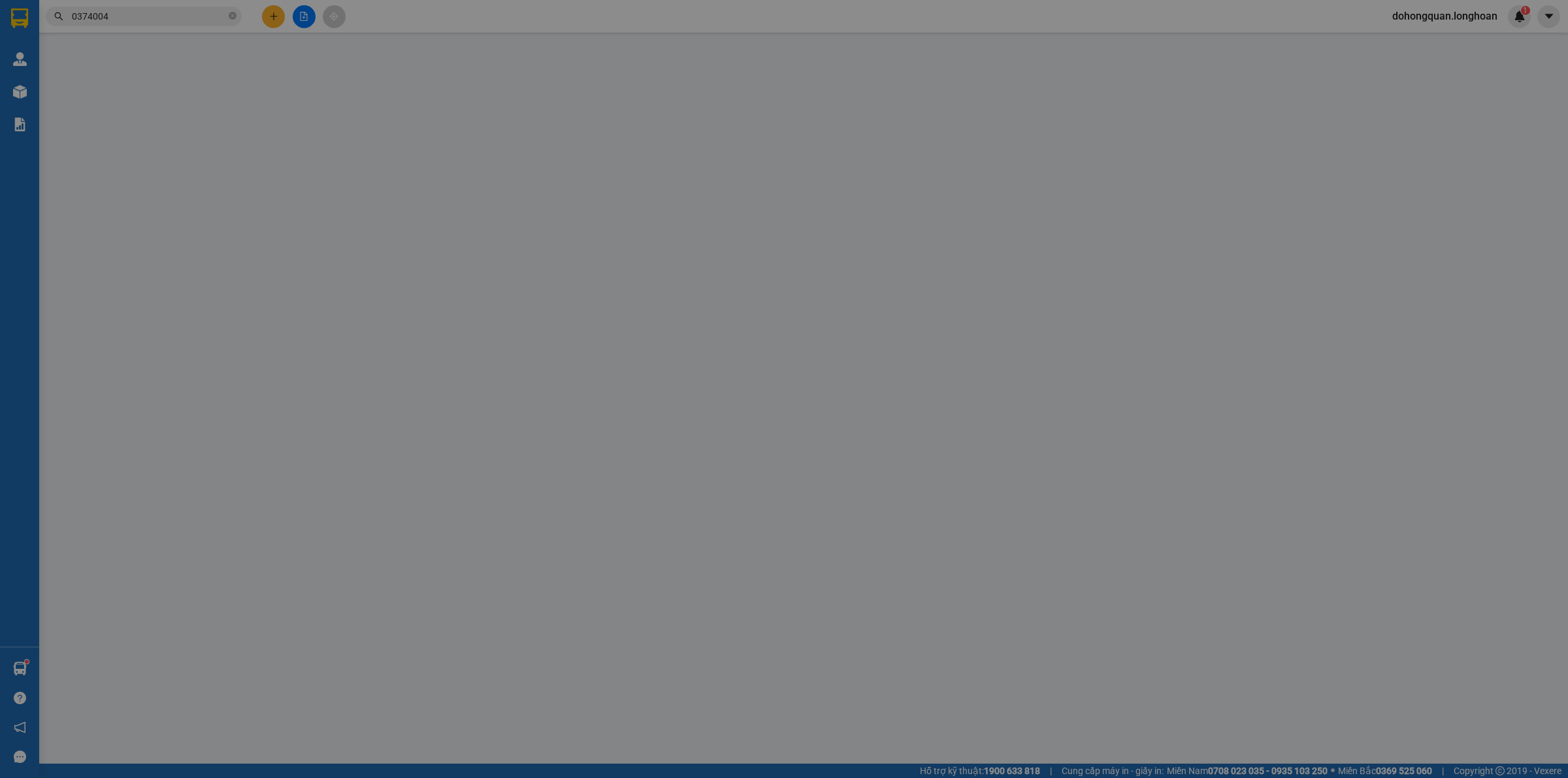
type input "0909654517"
type input "ĐỒ THỜ CÚNG"
type input "0374004669"
type input "ĐỨC HÀ"
type input "540.000"
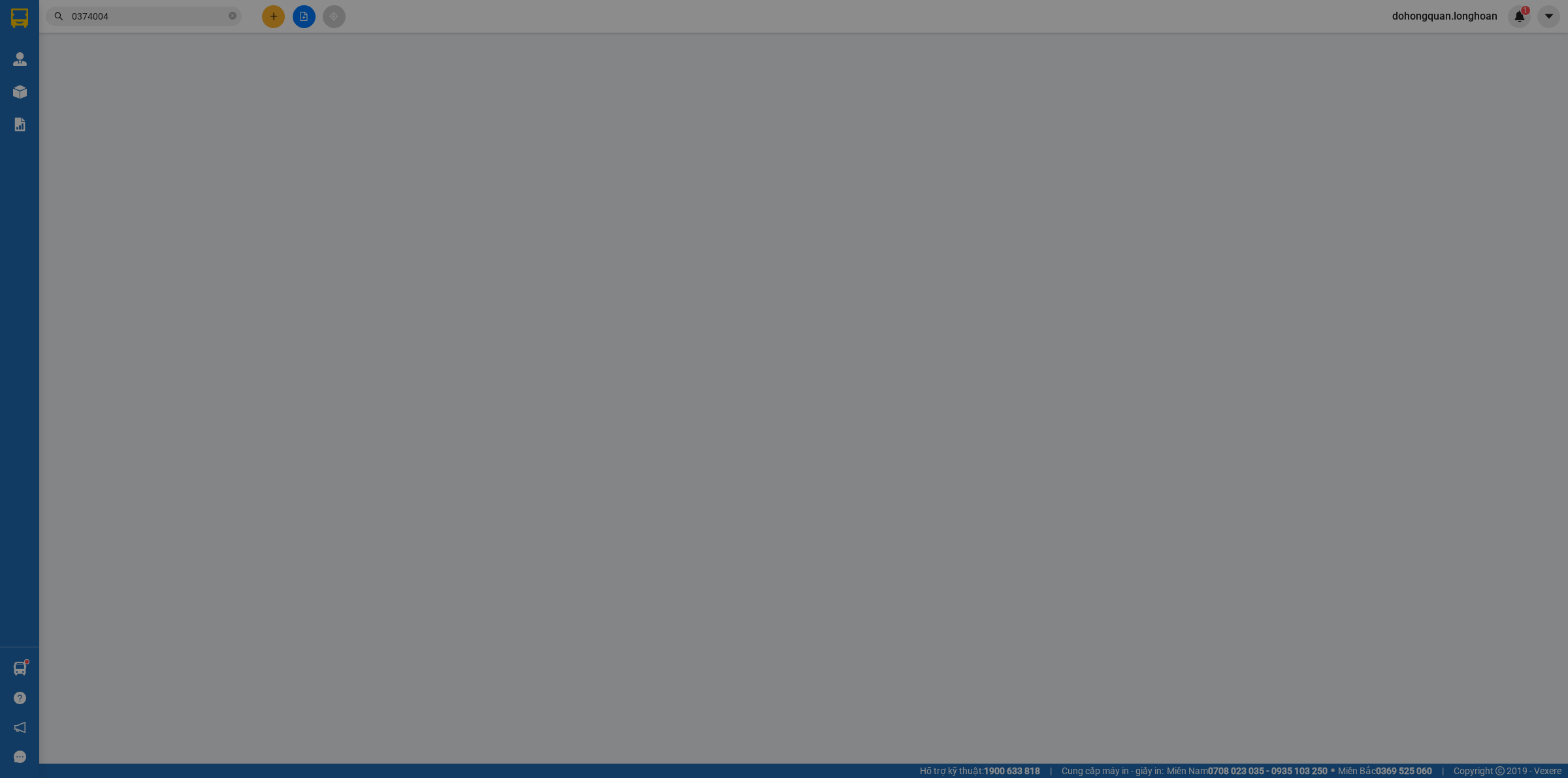
type input "540.000"
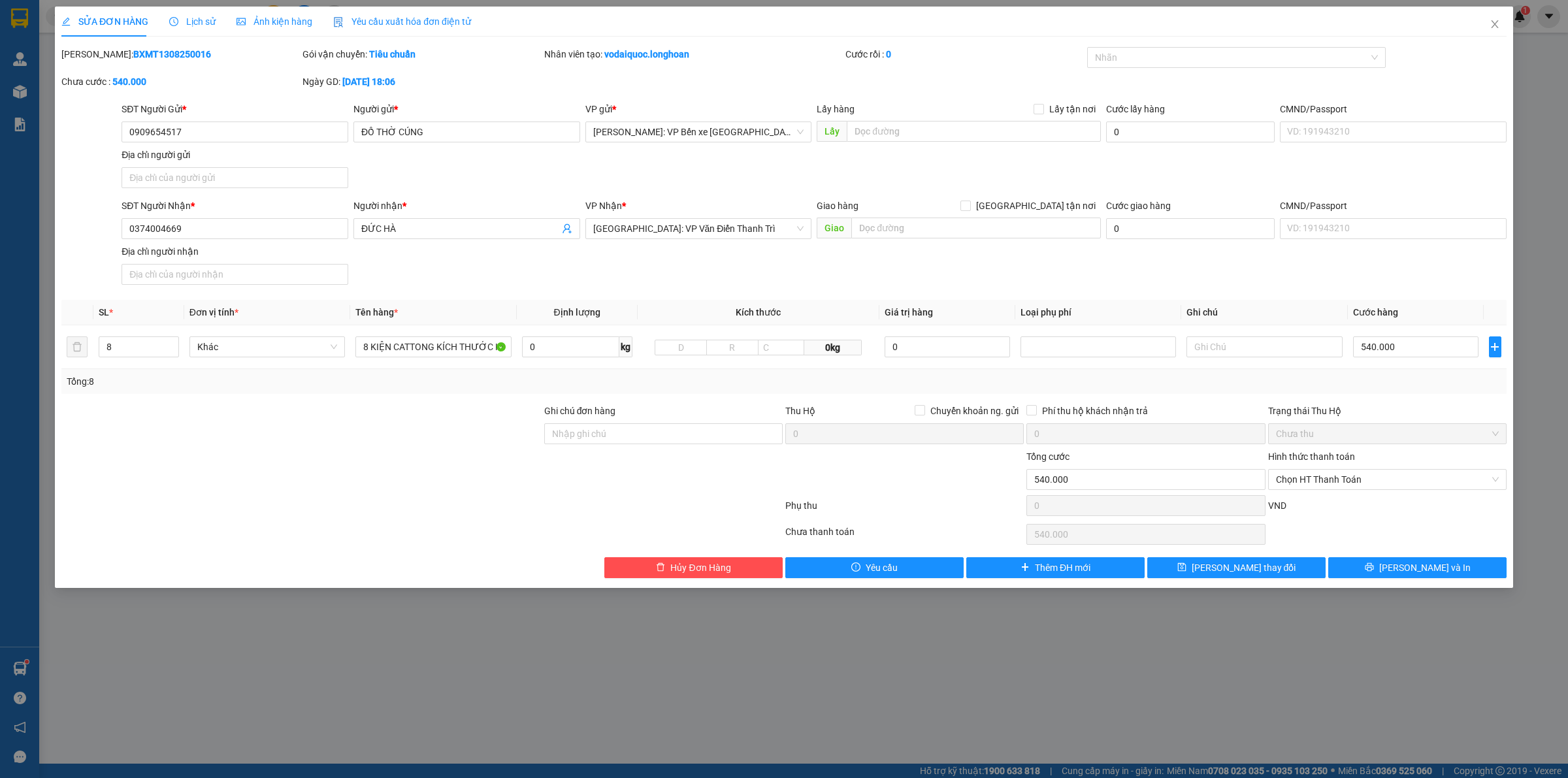
drag, startPoint x: 410, startPoint y: 81, endPoint x: 446, endPoint y: 77, distance: 36.2
click at [446, 77] on div "Ngày GD: 13-08-2025 lúc 18:06" at bounding box center [422, 81] width 239 height 14
click at [439, 78] on div "Ngày GD: 13-08-2025 lúc 18:06" at bounding box center [422, 81] width 239 height 14
click at [199, 28] on div "Lịch sử" at bounding box center [192, 21] width 47 height 14
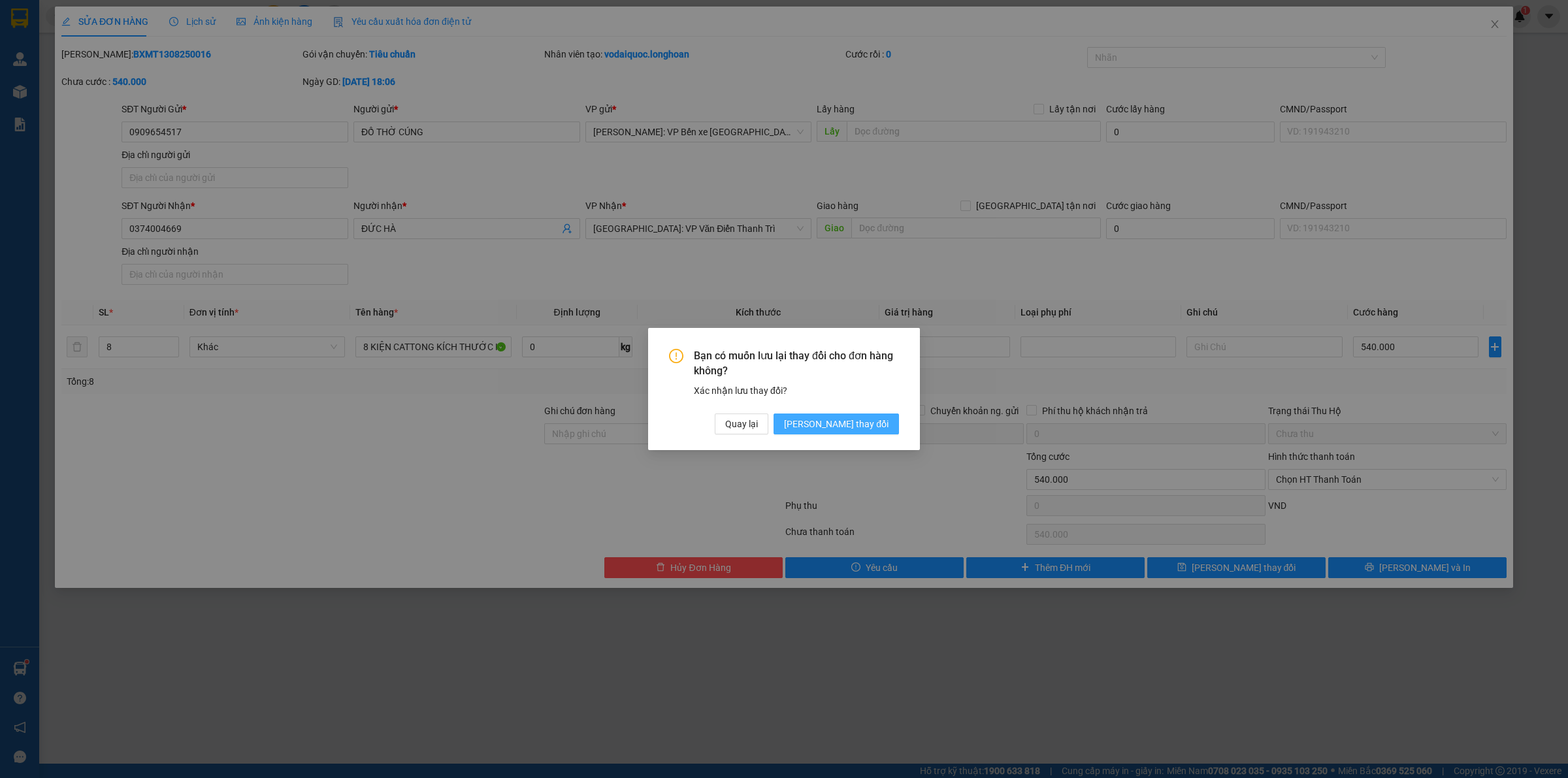
click at [833, 423] on button "[PERSON_NAME] thay đổi" at bounding box center [836, 424] width 126 height 21
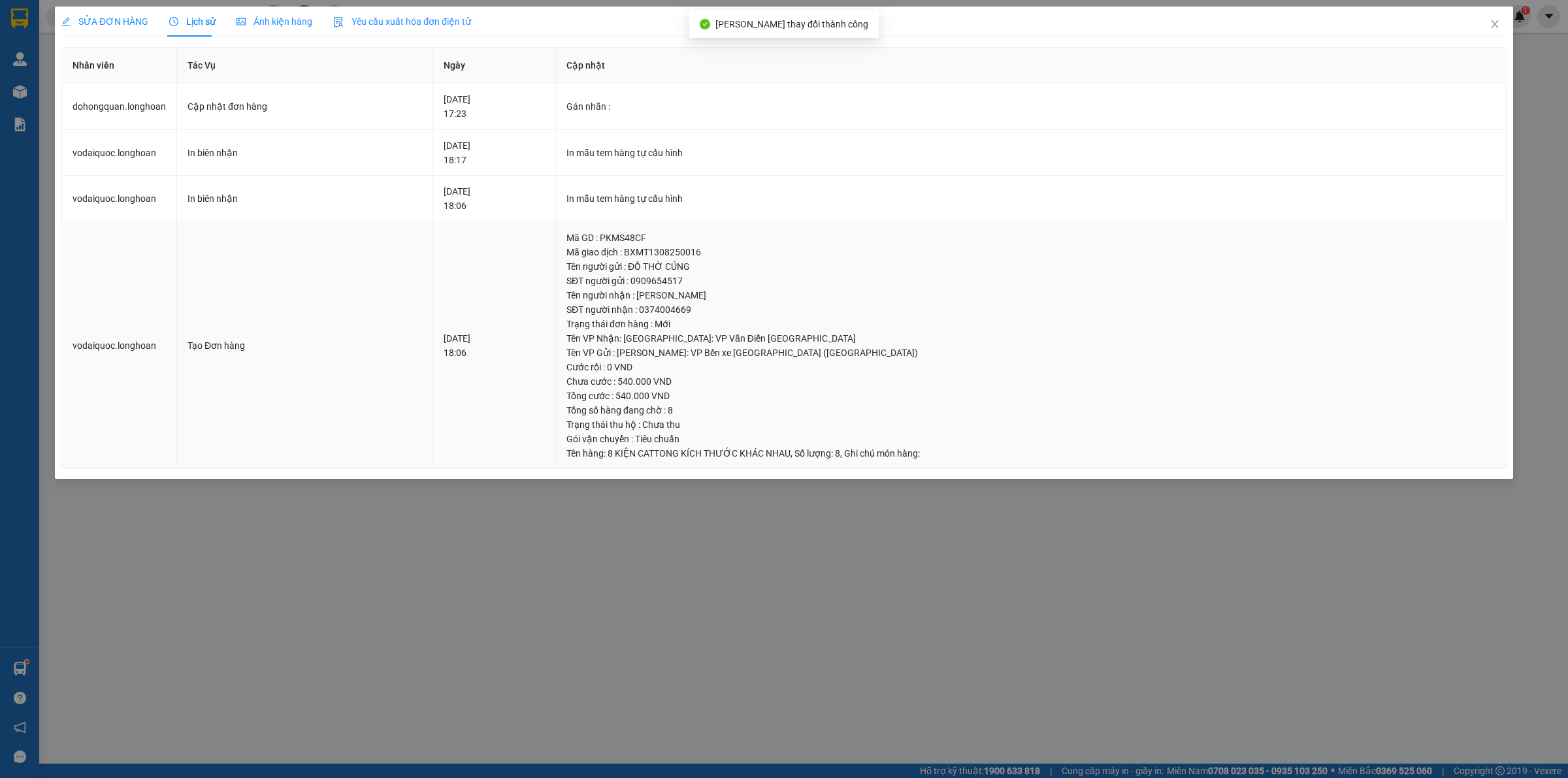
drag, startPoint x: 440, startPoint y: 345, endPoint x: 468, endPoint y: 304, distance: 49.6
click at [457, 340] on div "13-08-2025 18:06" at bounding box center [494, 345] width 101 height 28
drag, startPoint x: 430, startPoint y: 179, endPoint x: 380, endPoint y: 108, distance: 86.8
click at [433, 176] on td "13-08-2025 18:06" at bounding box center [494, 198] width 122 height 47
click at [104, 28] on div "SỬA ĐƠN HÀNG" at bounding box center [105, 21] width 87 height 14
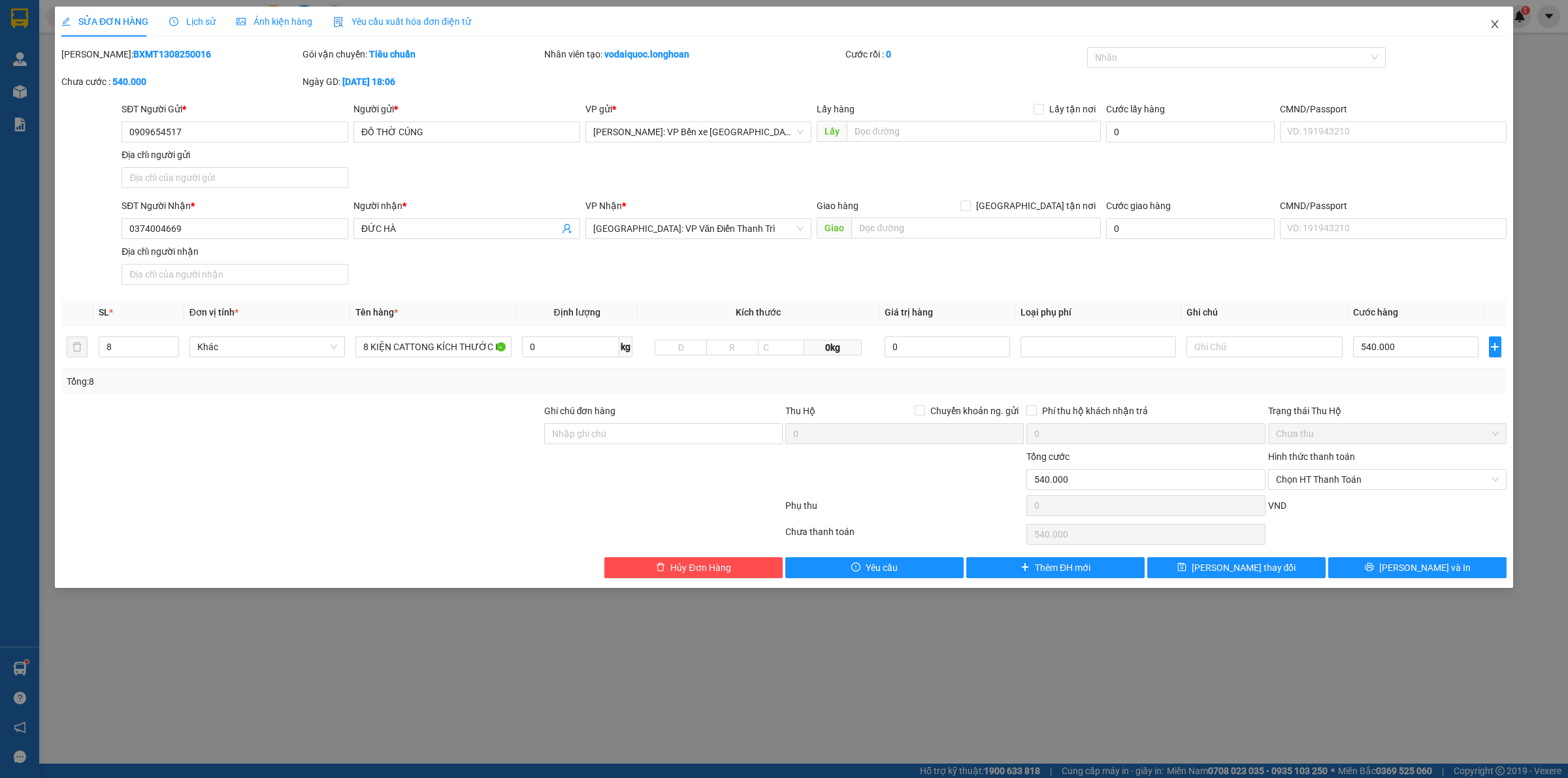
click at [1506, 34] on span "Close" at bounding box center [1495, 24] width 36 height 36
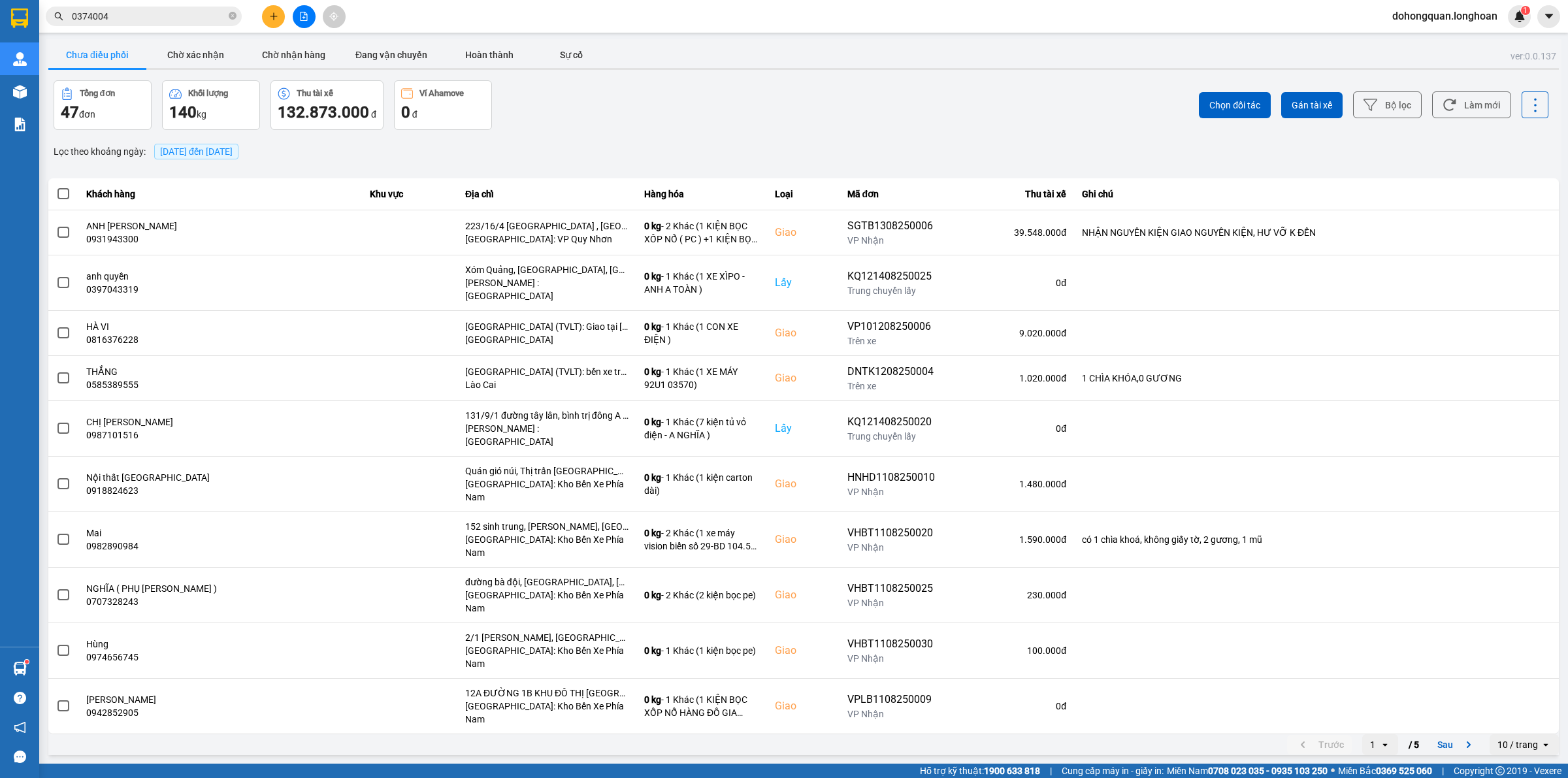
click at [168, 1] on div "Kết quả tìm kiếm ( 154 ) Bộ lọc Mã ĐH Trạng thái Món hàng Thu hộ Tổng cước Chưa…" at bounding box center [784, 16] width 1568 height 32
click at [157, 8] on span "0374004" at bounding box center [144, 16] width 196 height 20
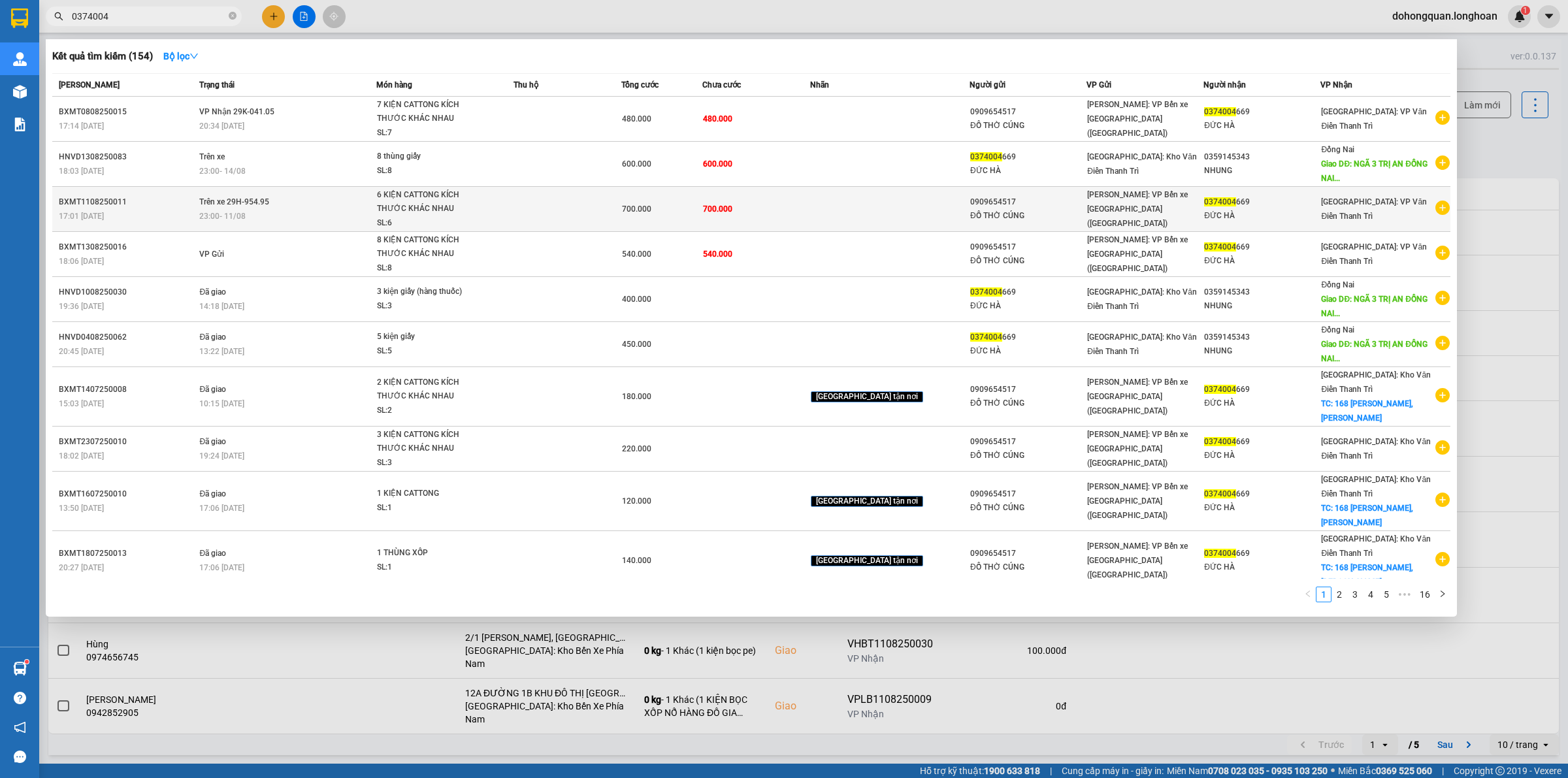
click at [400, 224] on div "SL: 6" at bounding box center [426, 224] width 98 height 14
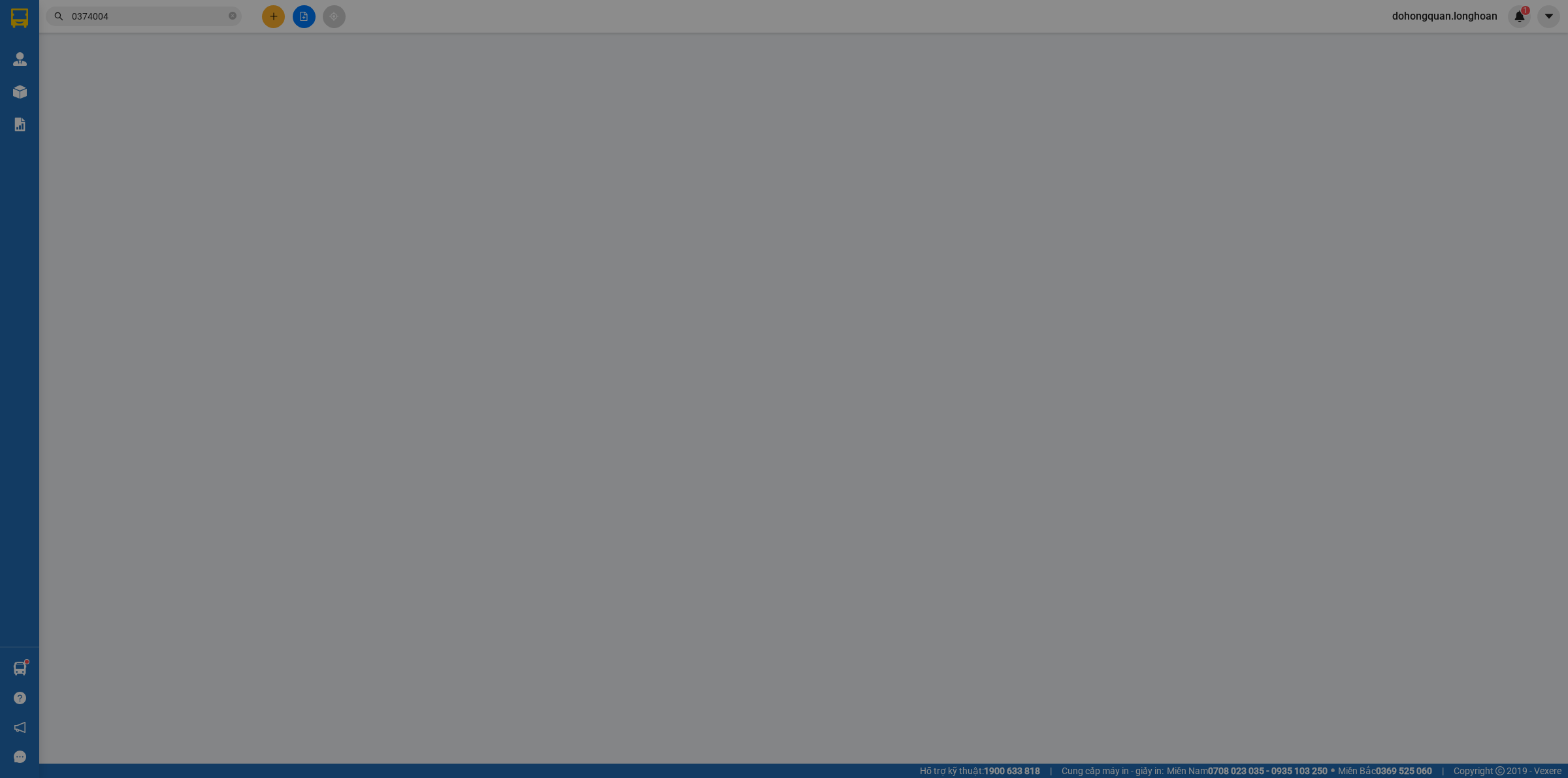
type input "0909654517"
type input "ĐỒ THỜ CÚNG"
type input "0374004669"
type input "ĐỨC HÀ"
type input "700.000"
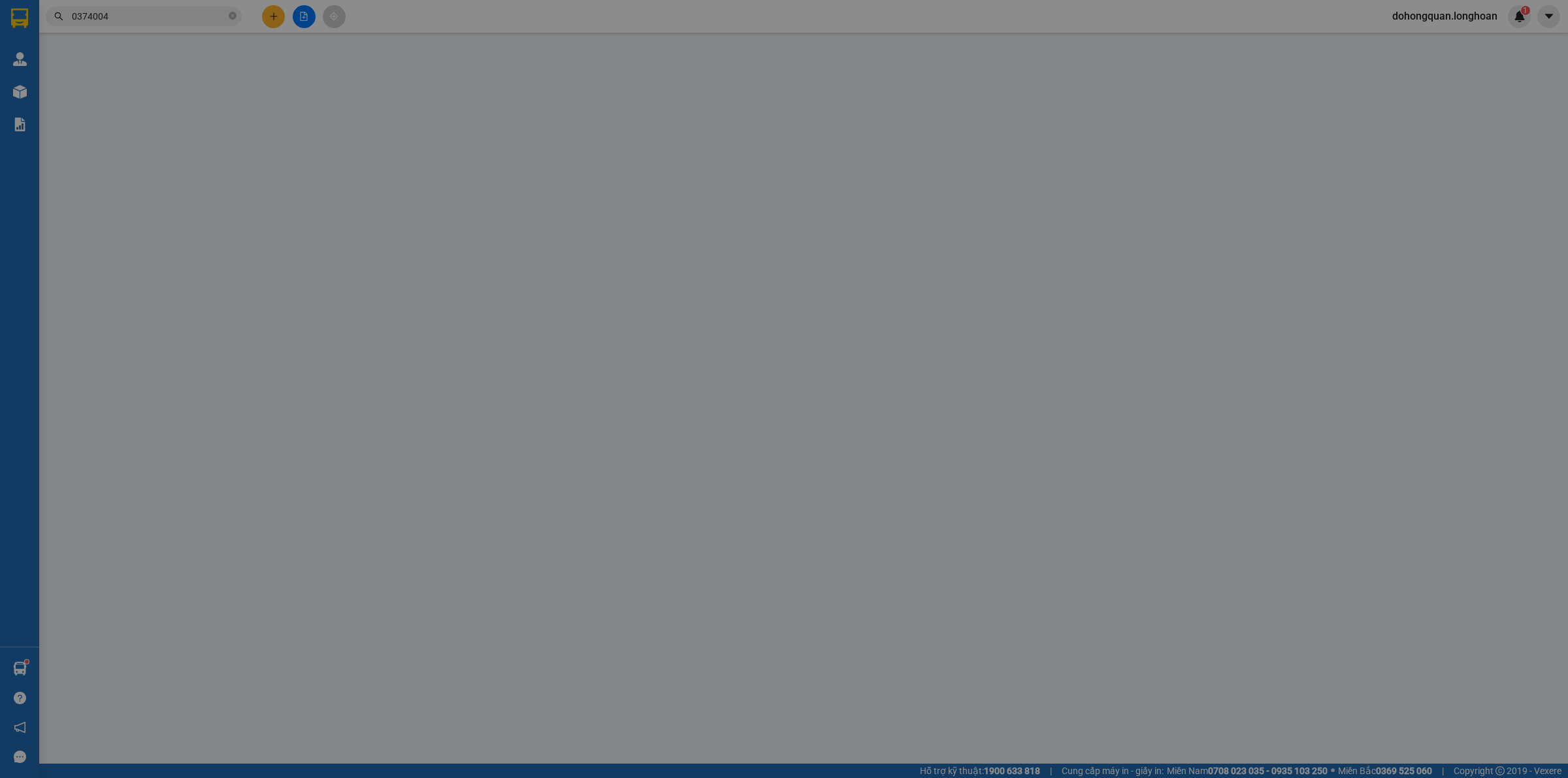
type input "700.000"
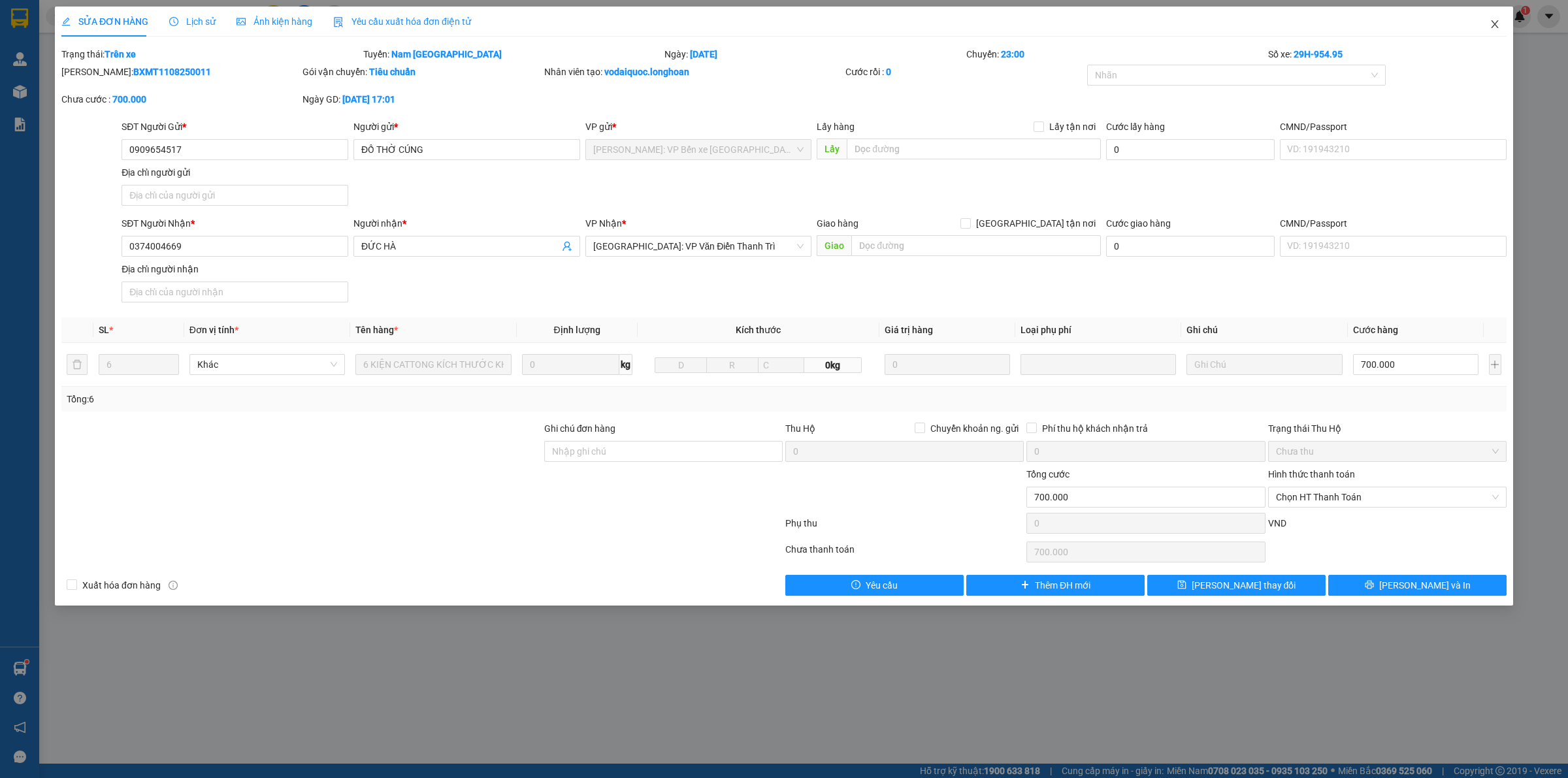
click at [1487, 26] on span "Close" at bounding box center [1495, 24] width 36 height 36
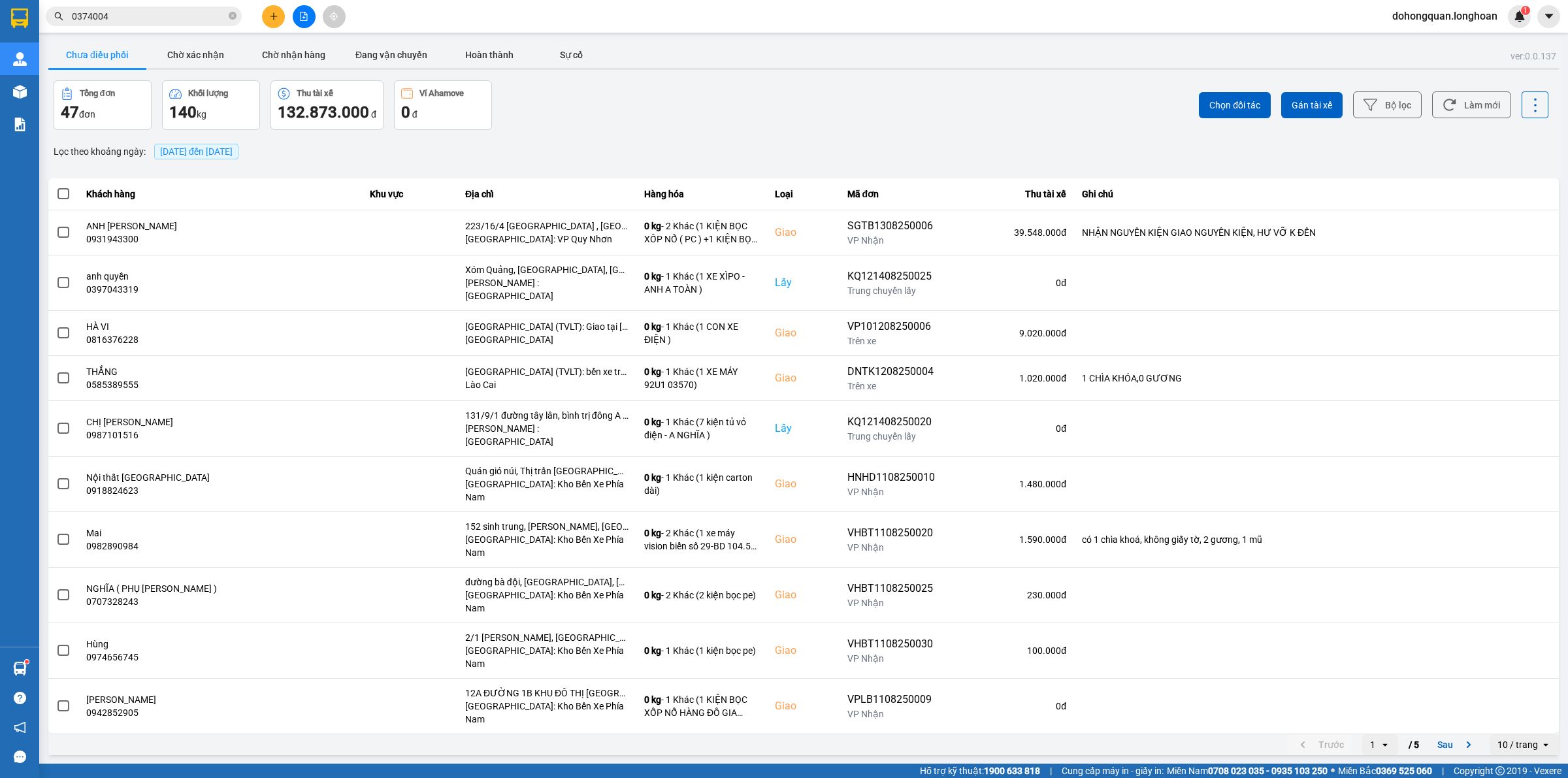
click at [152, 20] on input "0374004" at bounding box center [149, 17] width 154 height 14
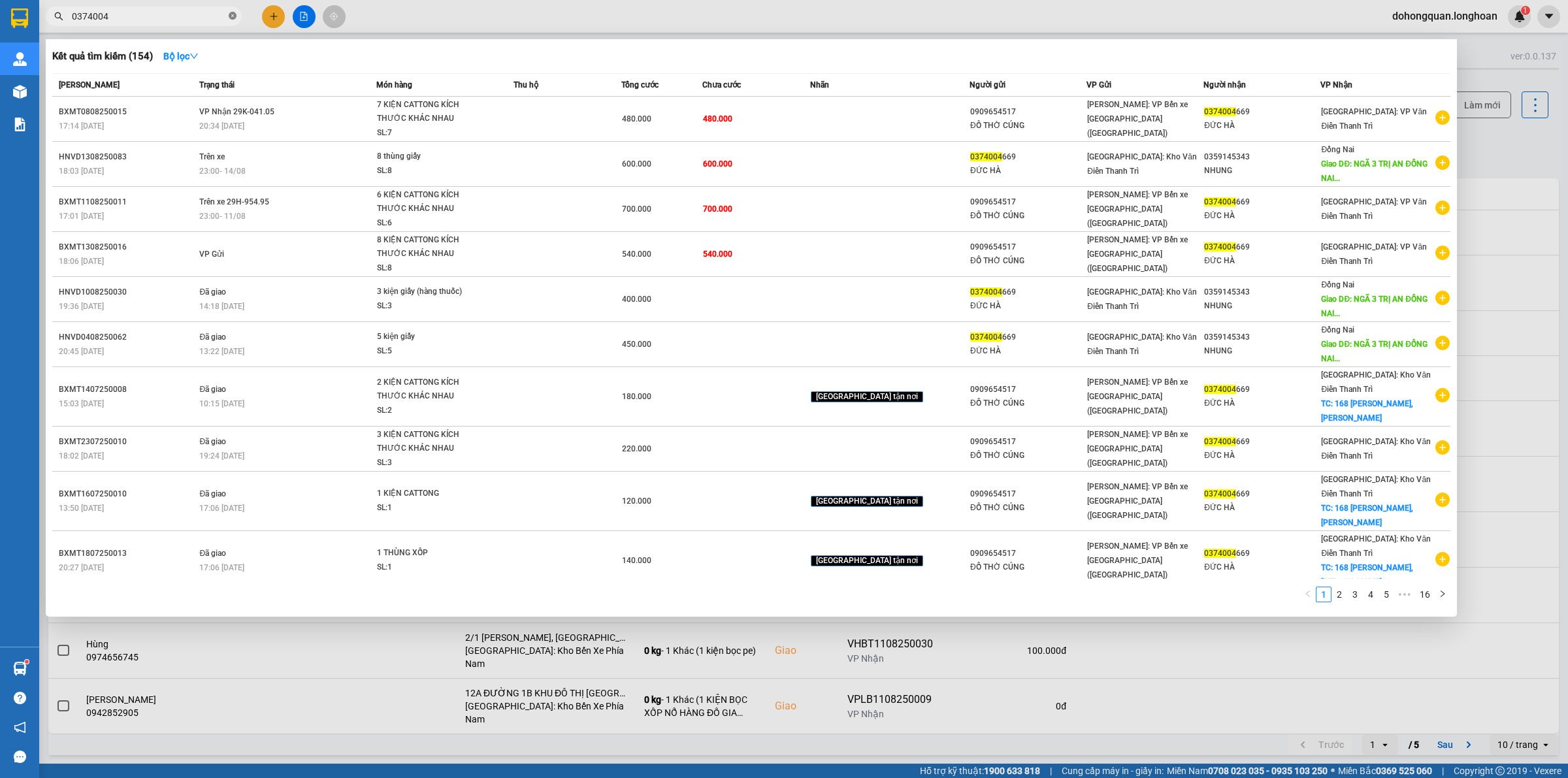
click at [232, 13] on icon "close-circle" at bounding box center [232, 16] width 8 height 8
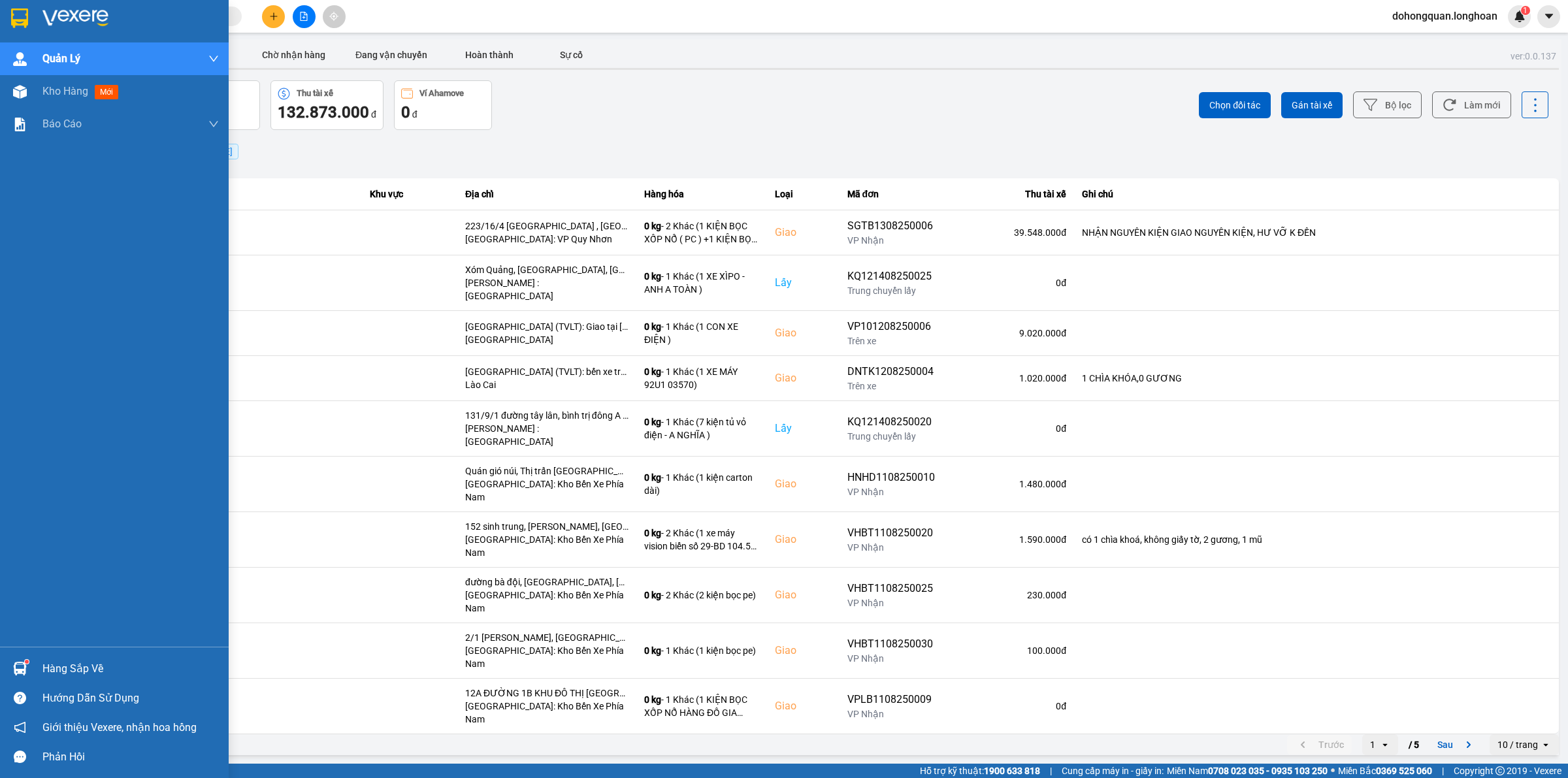
click at [6, 21] on div at bounding box center [114, 21] width 228 height 43
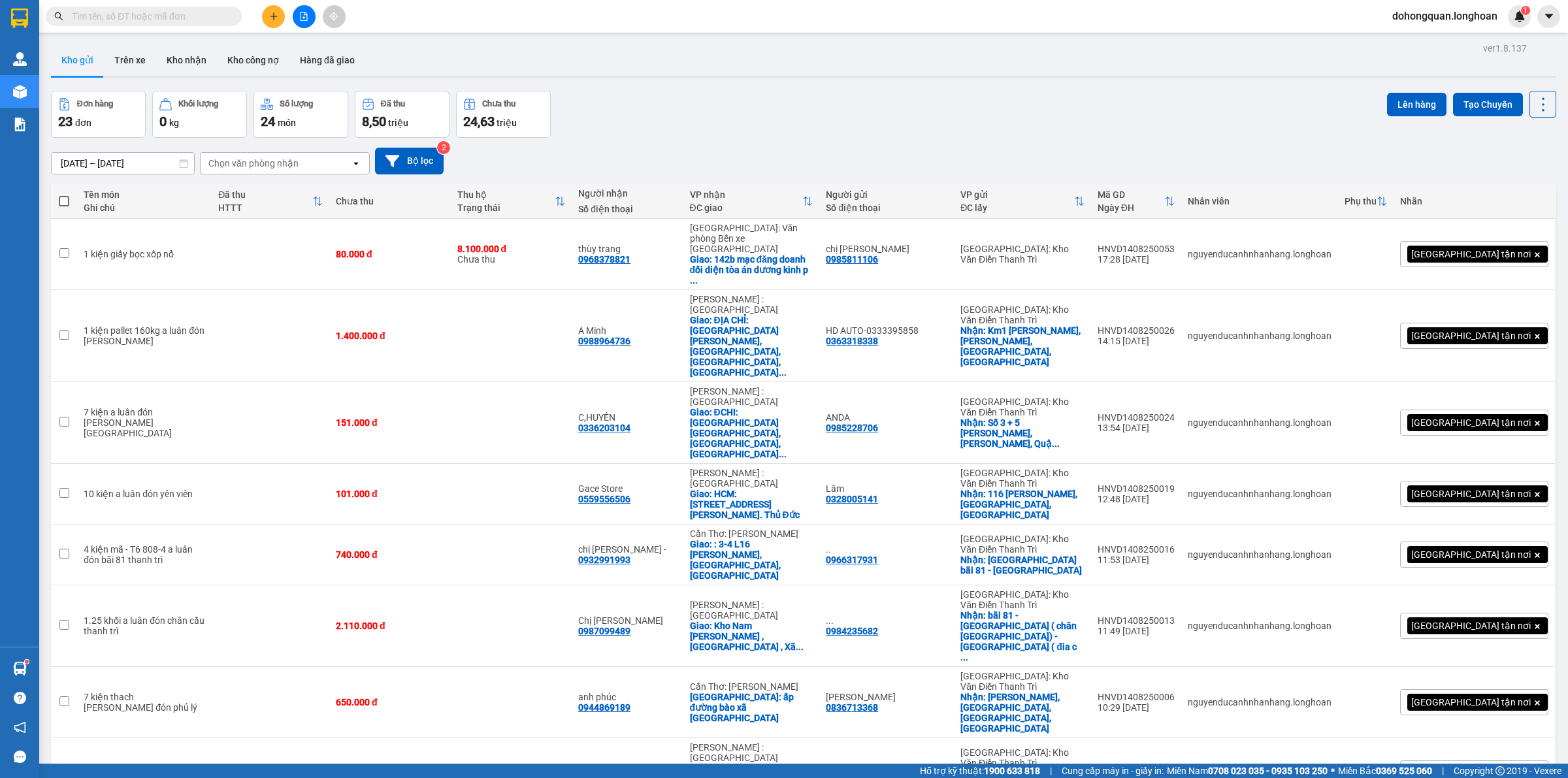
click at [611, 95] on div "Đơn hàng 23 đơn Khối lượng 0 kg Số lượng 24 món Đã thu 8,50 triệu Chưa thu 24,6…" at bounding box center [804, 115] width 1506 height 47
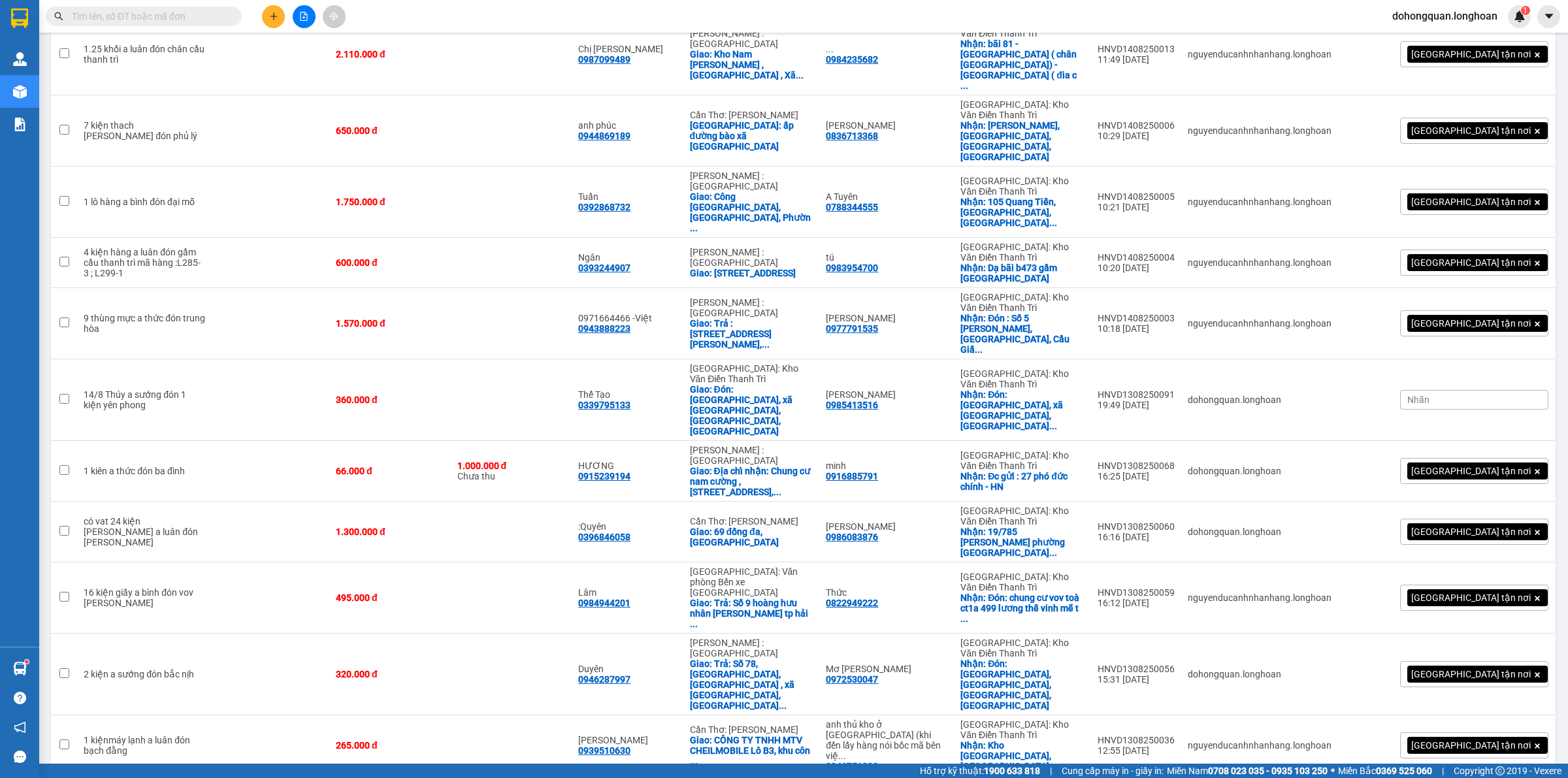
scroll to position [667, 0]
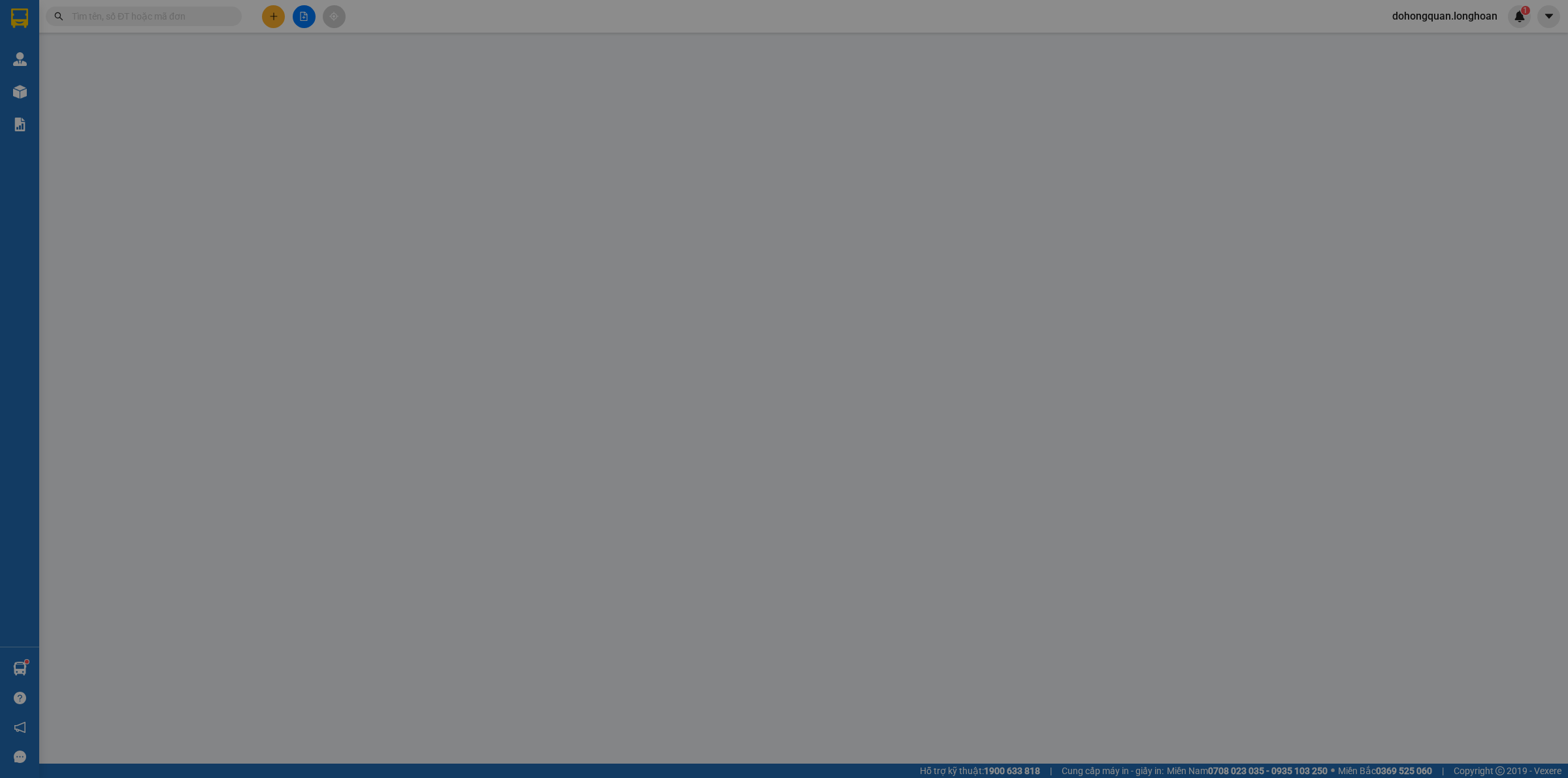
type input "0981143815"
type input "Tuấn"
checkbox input "true"
type input "Đón: Tòa nhà Hòa phát 257 giải phóng ,Bạch Mai, Hà Nội."
type input "0936584333"
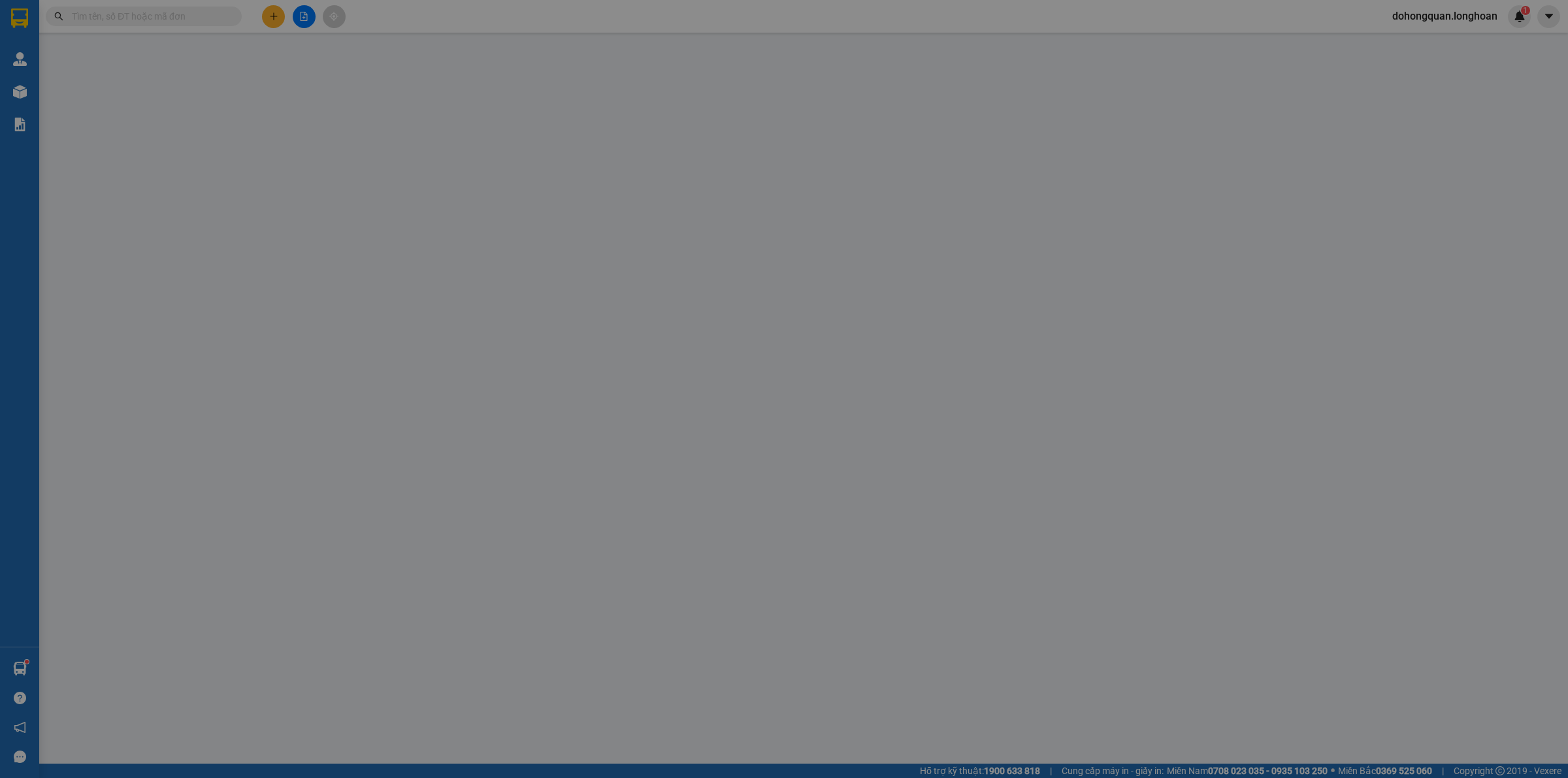
type input "Chi"
checkbox input "true"
type input "Trả: 161C Chùa Hàng, phường Lê Chân, Hải Phòng."
type input "315.000"
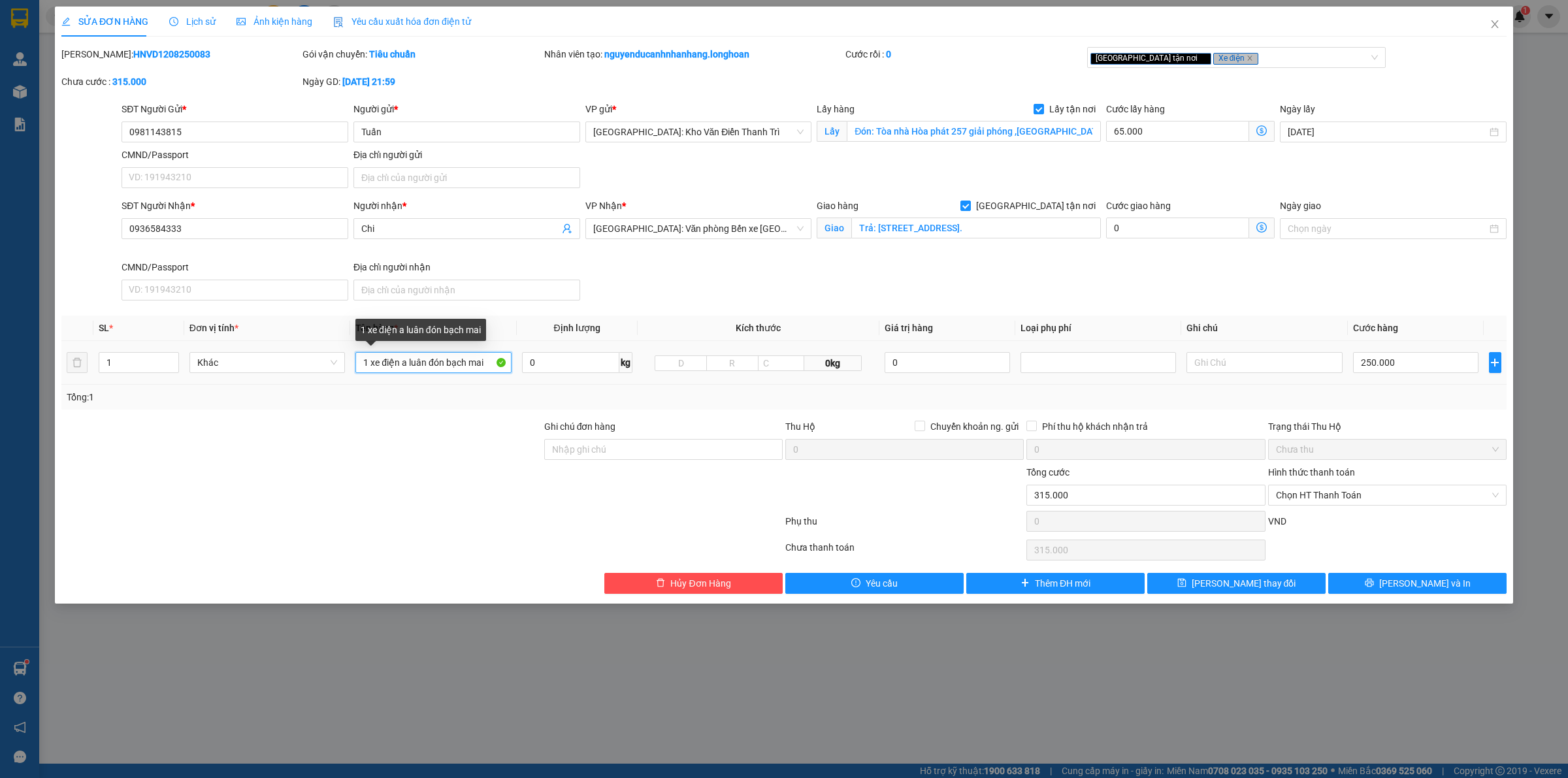
click at [482, 357] on input "1 xe điện a luân đón bạch mai" at bounding box center [433, 363] width 156 height 21
click at [484, 357] on input "1 xe điện a luân đón bạch mai" at bounding box center [433, 363] width 156 height 21
type input "1 xe điện 15MD4- 098.97"
click at [600, 448] on input "Ghi chú đơn hàng" at bounding box center [664, 449] width 239 height 21
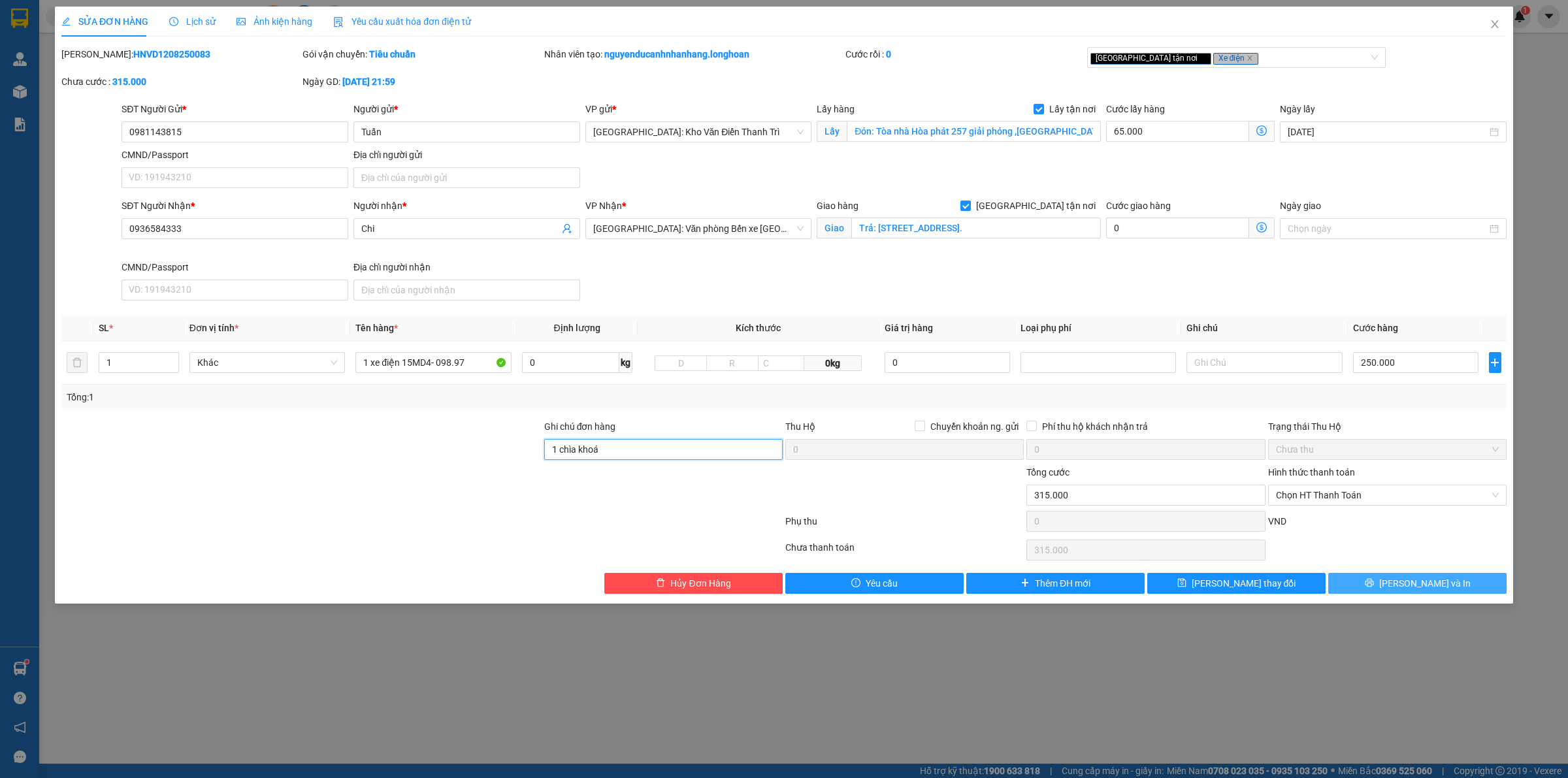
type input "1 chìa khoá"
click at [1404, 581] on button "Lưu và In" at bounding box center [1417, 583] width 179 height 21
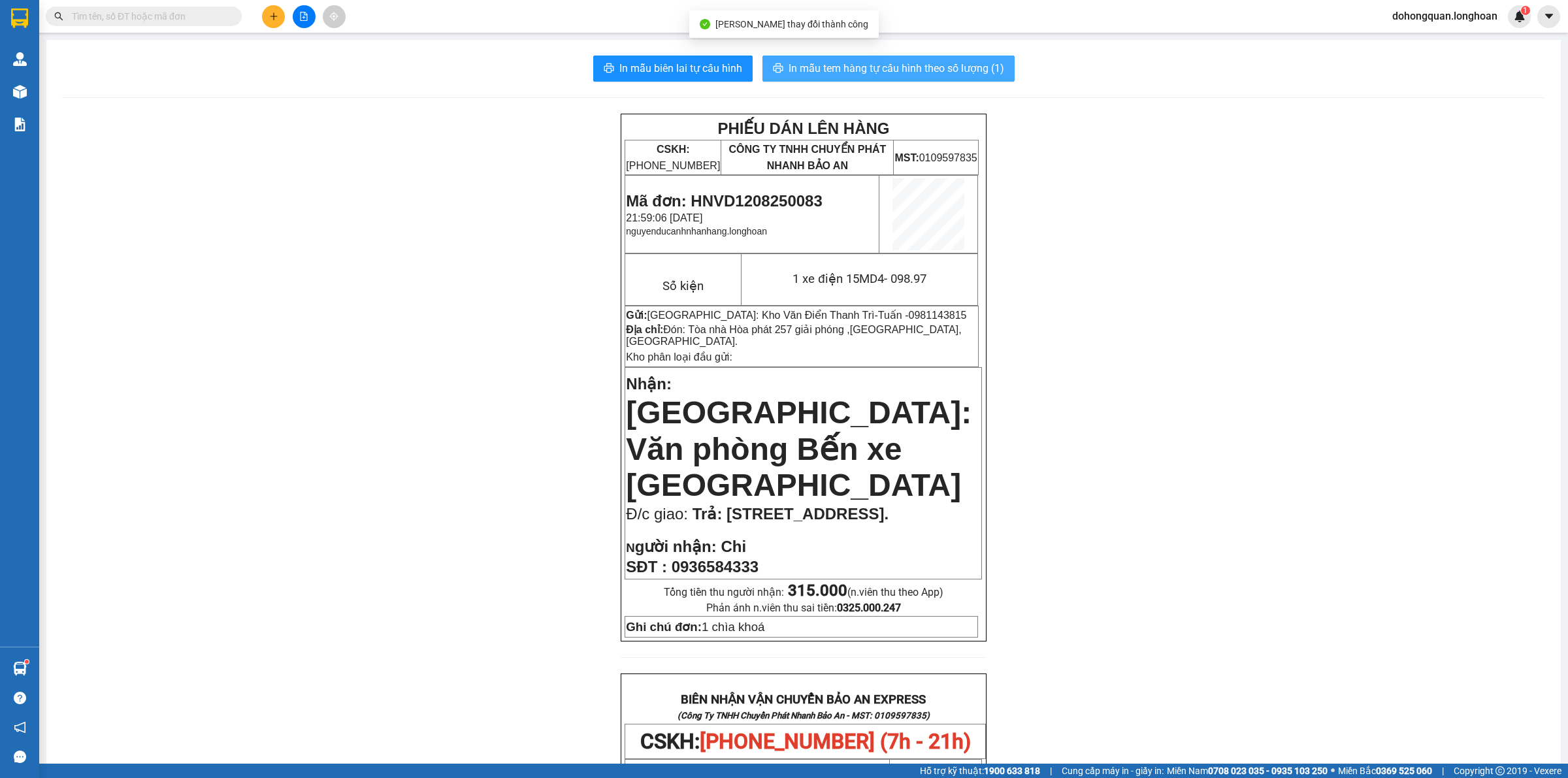
click at [951, 59] on button "In mẫu tem hàng tự cấu hình theo số lượng (1)" at bounding box center [888, 68] width 252 height 26
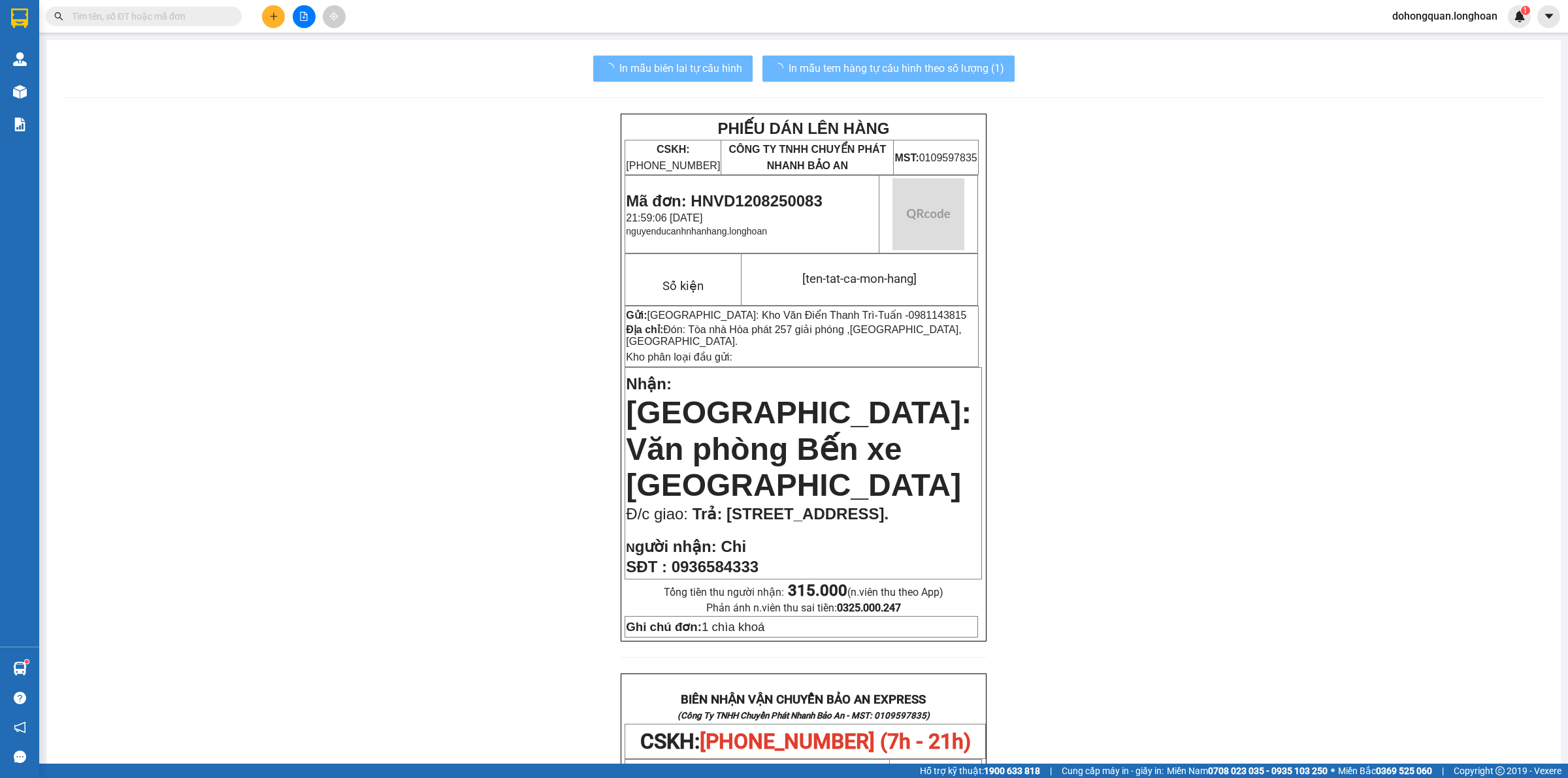
click at [1301, 482] on div "PHIẾU DÁN LÊN HÀNG CSKH: 1900.06.88.33 CÔNG TY TNHH CHUYỂN PHÁT NHANH BẢO AN MS…" at bounding box center [803, 739] width 1483 height 1250
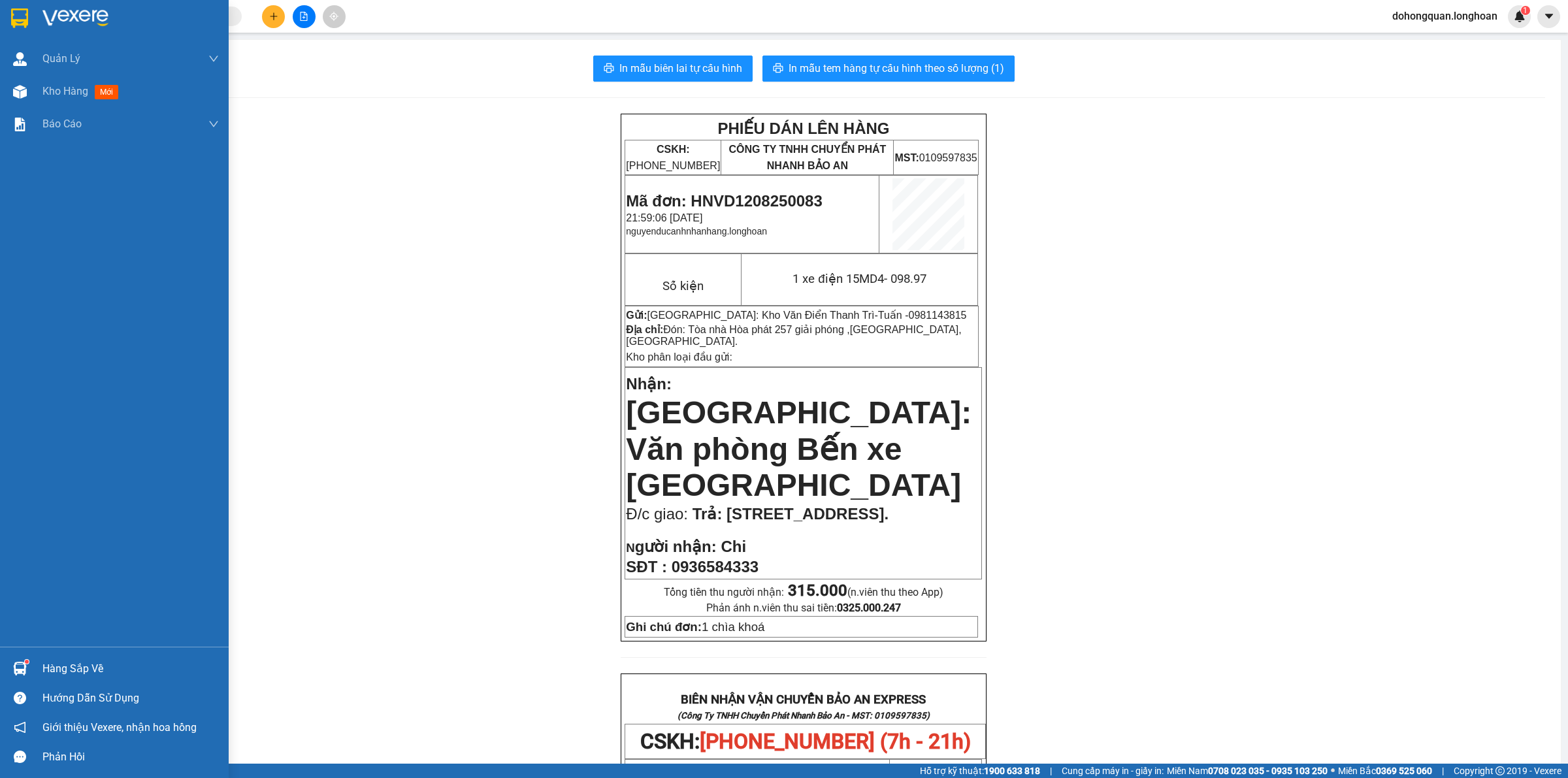
click at [31, 17] on div at bounding box center [114, 21] width 228 height 43
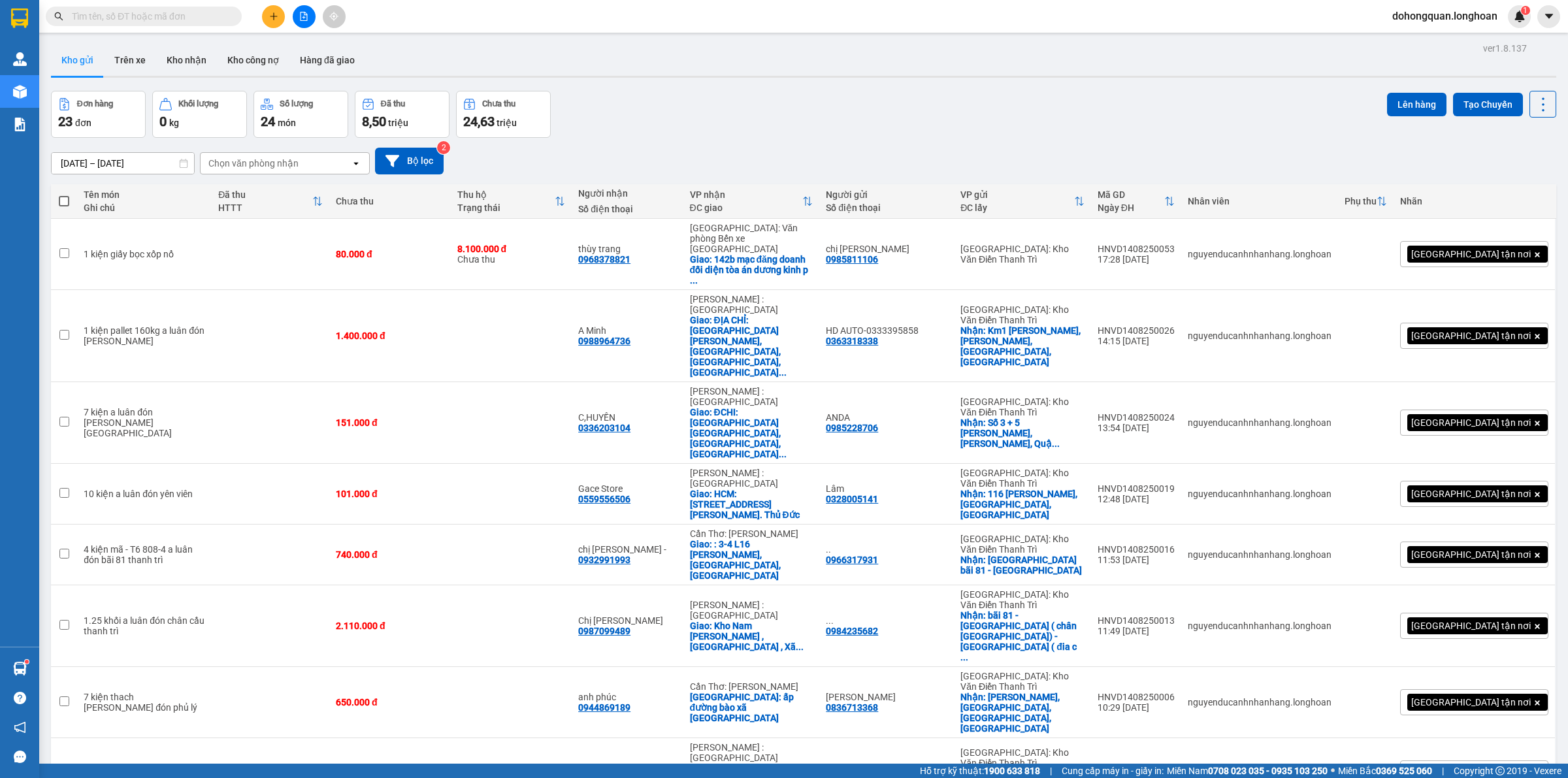
click at [788, 121] on div "Đơn hàng 23 đơn Khối lượng 0 kg Số lượng 24 món Đã thu 8,50 triệu Chưa thu 24,6…" at bounding box center [804, 115] width 1506 height 47
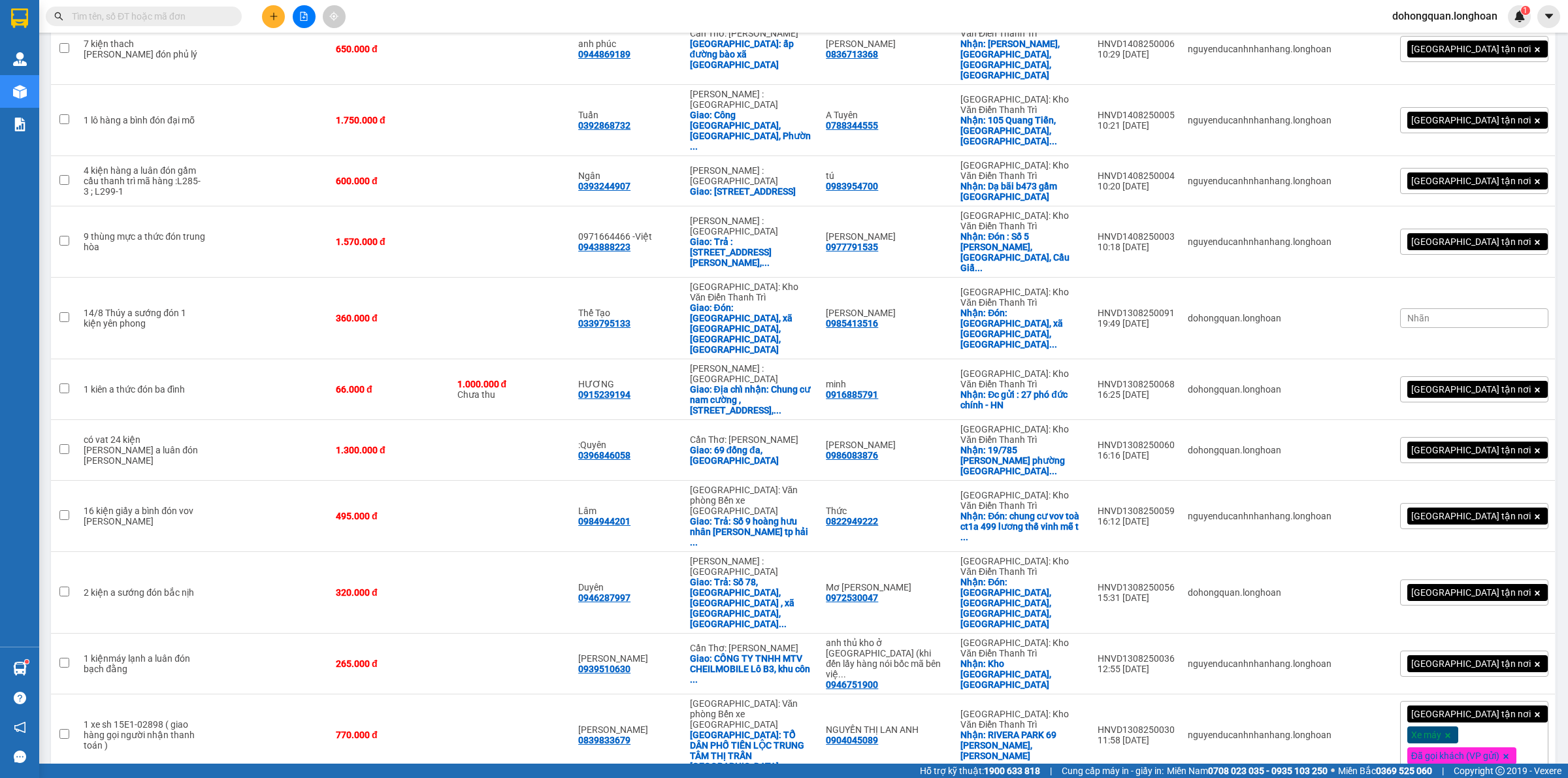
scroll to position [667, 0]
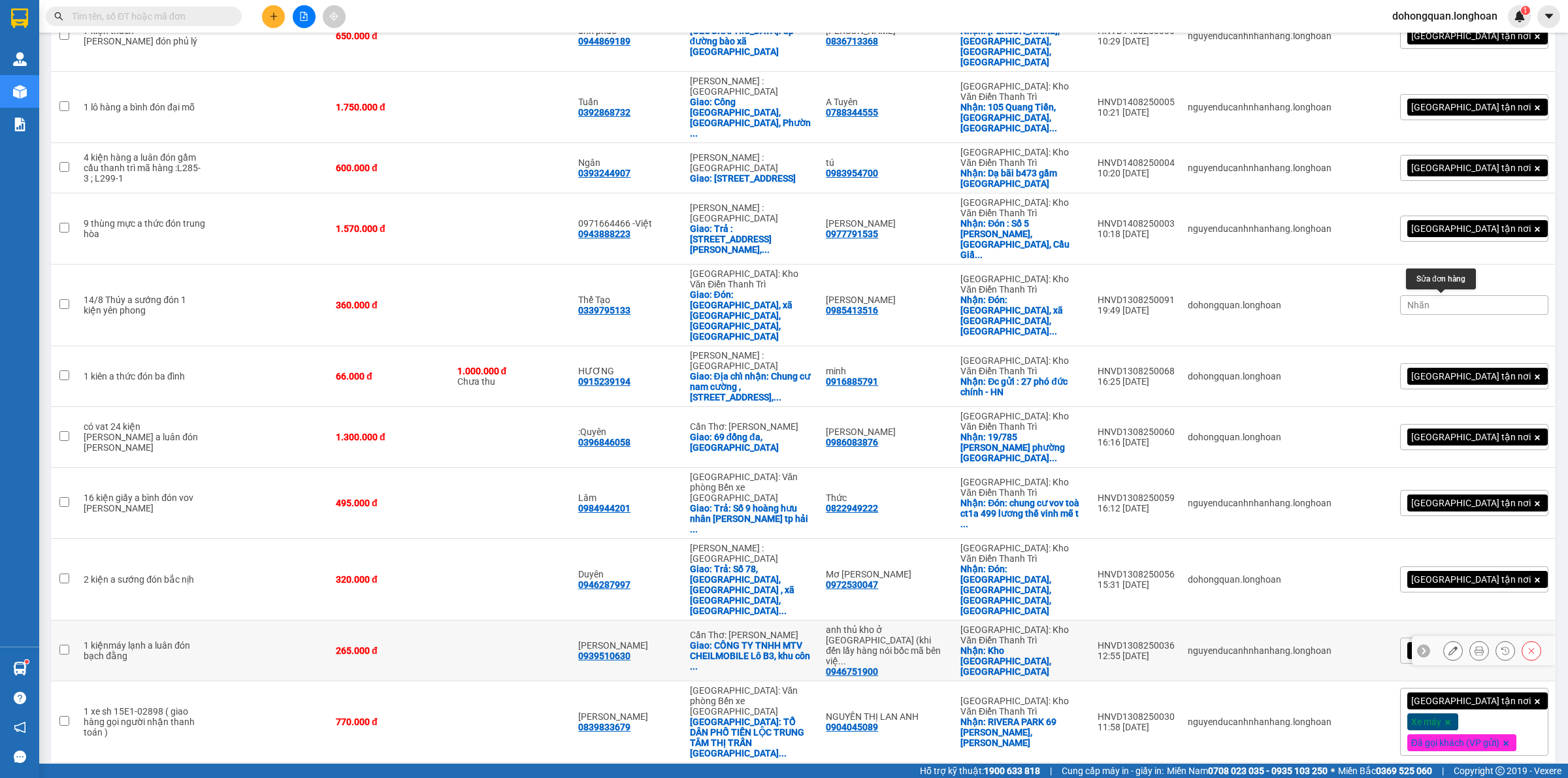
click at [1449, 646] on icon at bounding box center [1453, 651] width 9 height 9
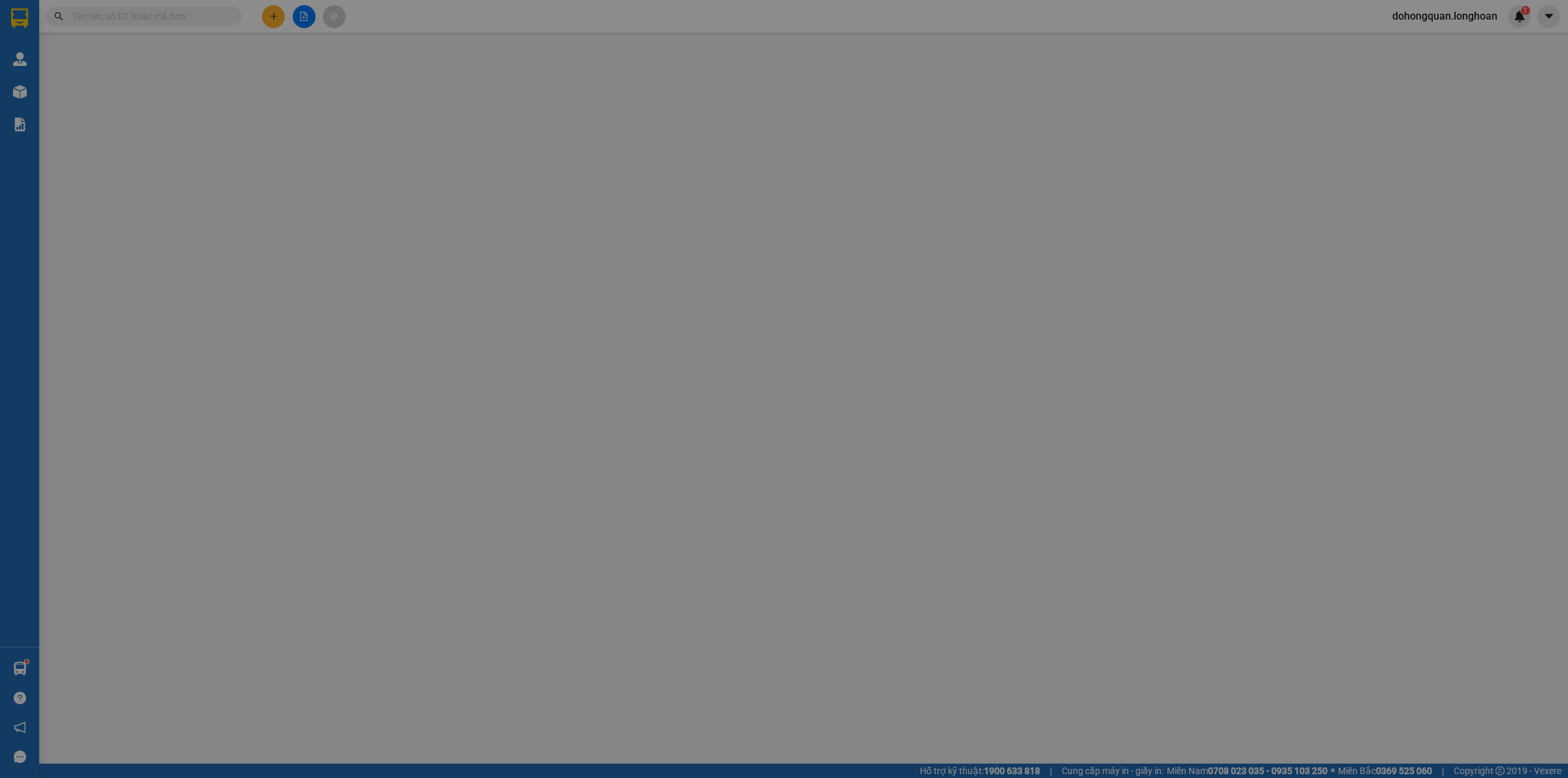
type input "0946751900"
type input "anh thủ kho ở Cảng (khi đến lấy hàng nói bốc mã bên việt anh)"
checkbox input "true"
type input "Kho K7 Cảng Hà Nội, 968 Bạch Đằng"
type input "0939510630"
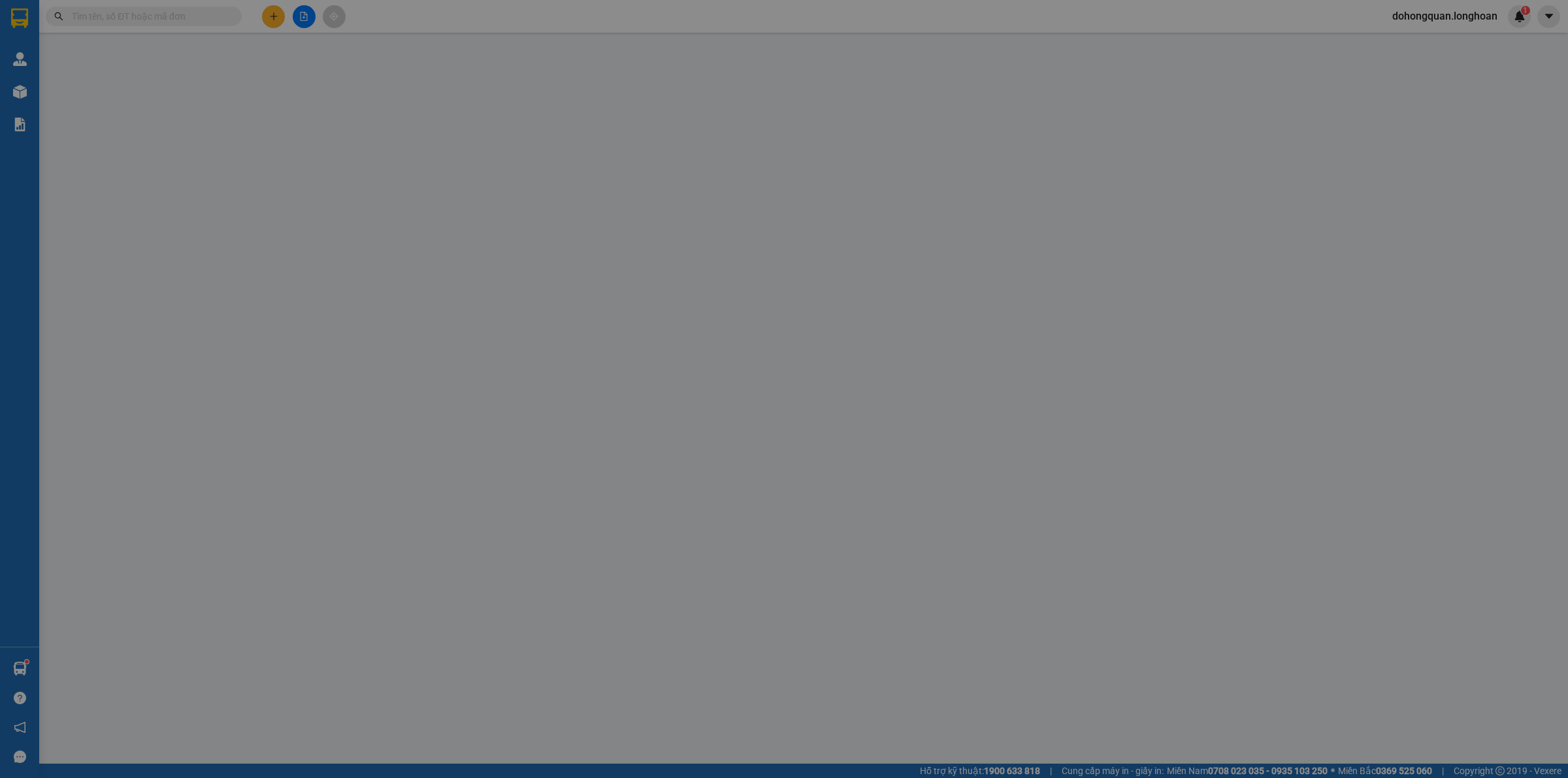
type input "[PERSON_NAME]"
checkbox input "true"
type input "CÔNG TY TNHH MTV CHEILMOBILE Lô B3, khu công nghiệp Hoà Phú, ấp Thạnh Hưng, xã …"
type input "Có lấy hóa đơn VAT"
type input "265.000"
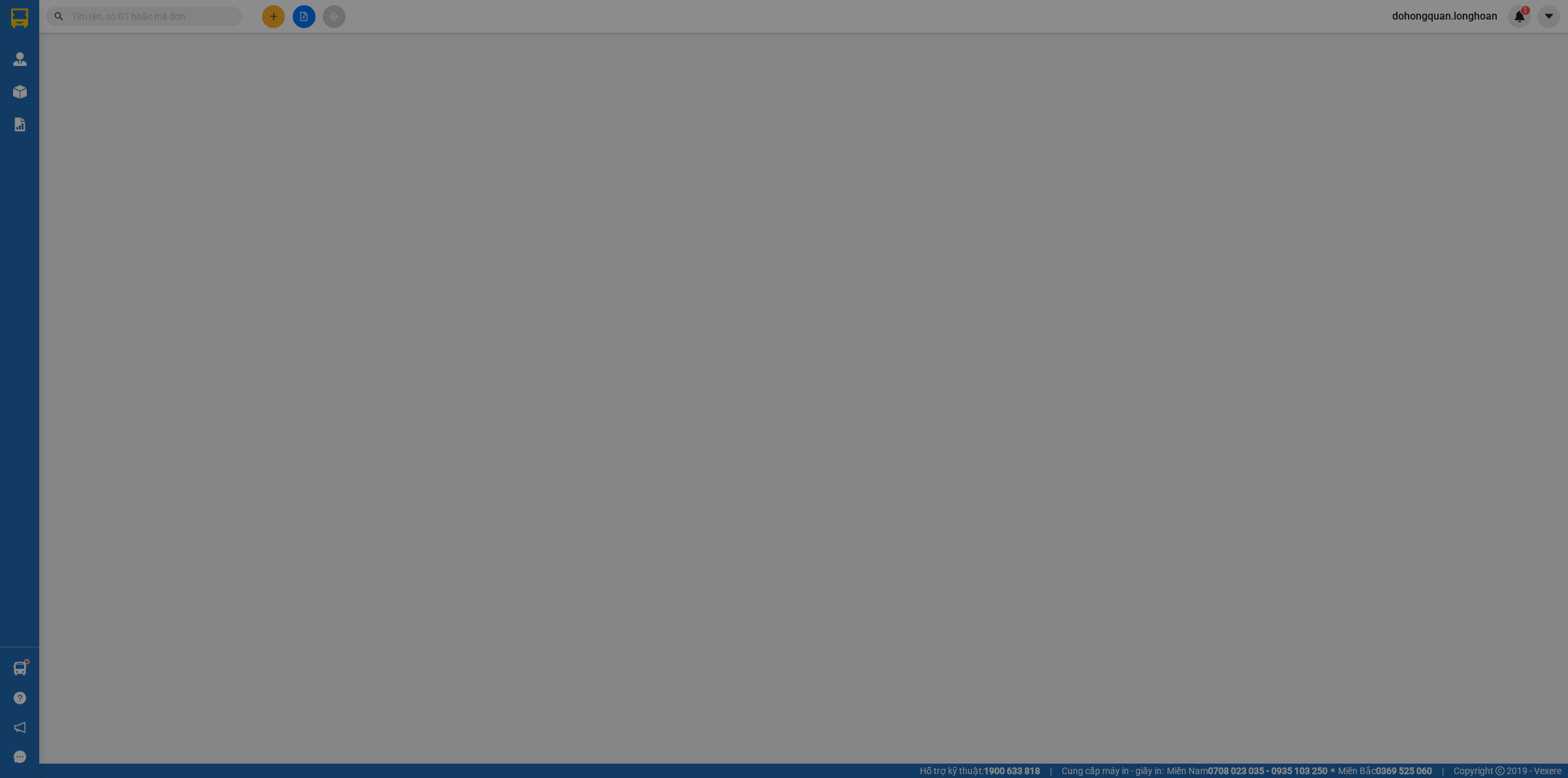
type input "265.000"
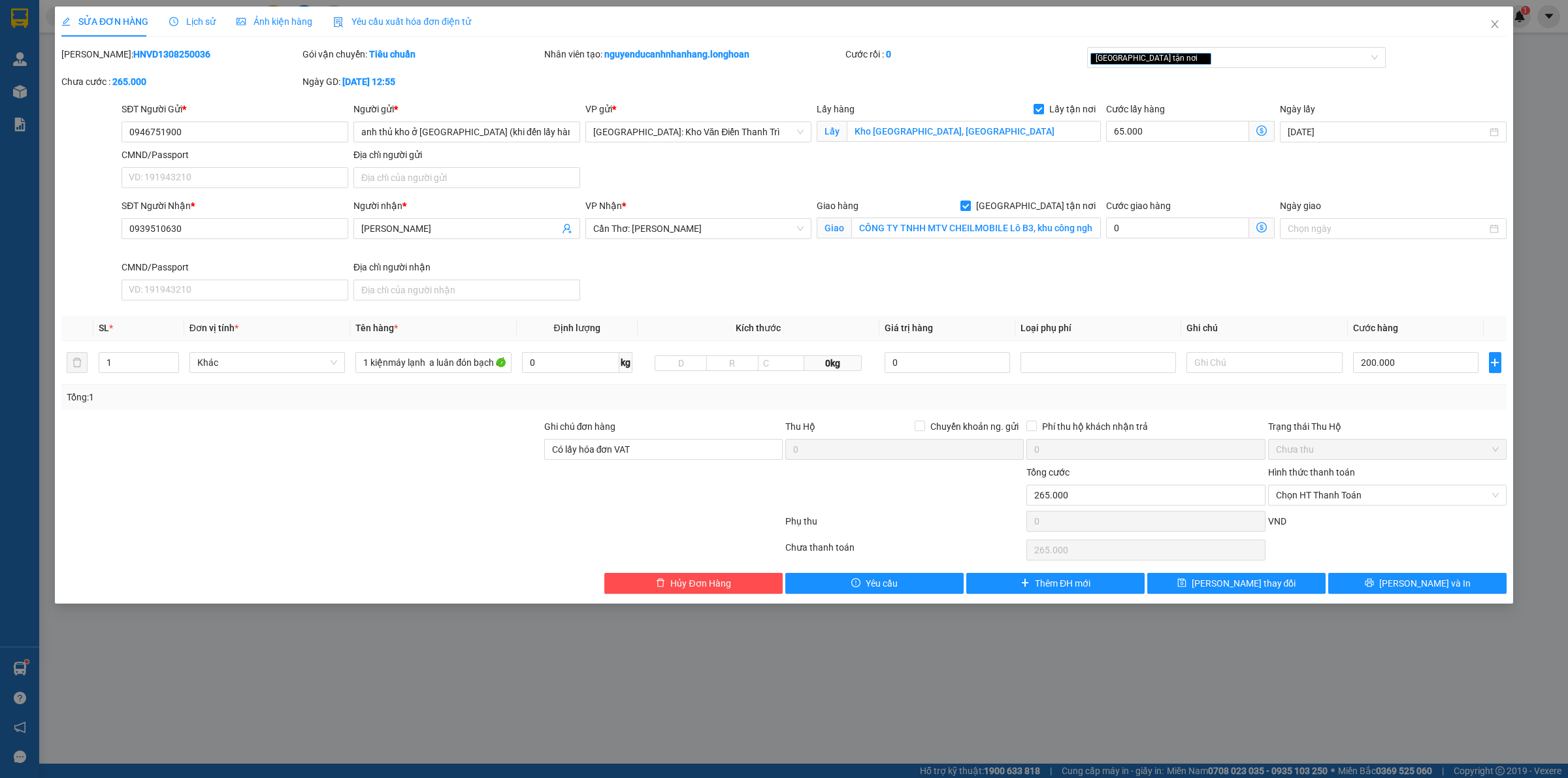
click at [677, 250] on div "VP Nhận * Cần Thơ: Kho Ninh Kiều" at bounding box center [699, 229] width 232 height 62
click at [668, 449] on input "Có lấy hóa đơn VAT" at bounding box center [664, 449] width 239 height 21
click at [649, 312] on div "Total Paid Fee 0 Total UnPaid Fee 265.000 Cash Collection Total Fee Mã ĐH: HNVD…" at bounding box center [784, 321] width 1446 height 547
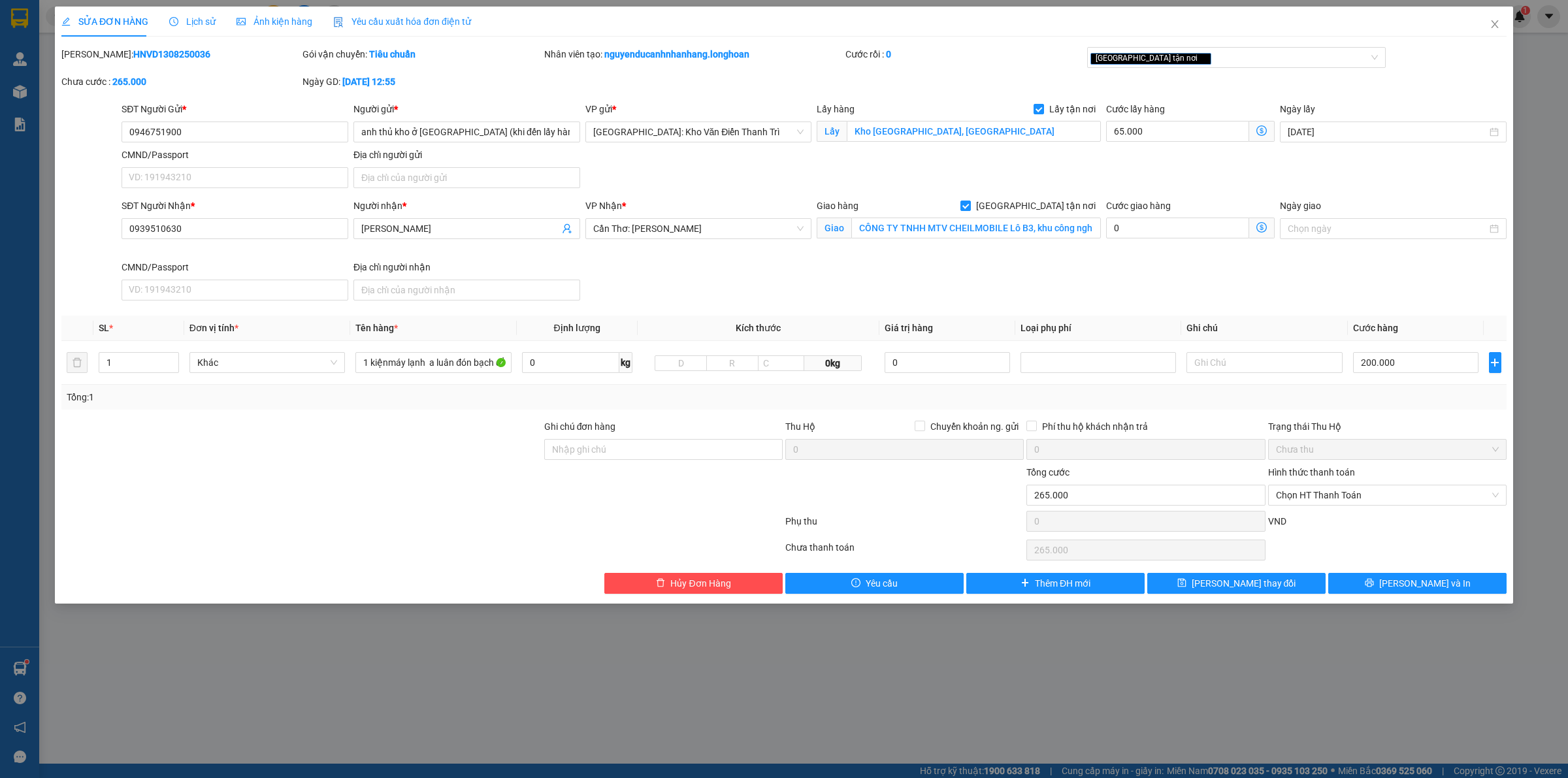
click at [649, 273] on div "SĐT Người Nhận * 0939510630 Người nhận * Thanh Nhàn VP Nhận * Cần Thơ: Kho Ninh…" at bounding box center [814, 252] width 1390 height 107
click at [204, 126] on input "0946751900" at bounding box center [235, 132] width 227 height 21
click at [494, 358] on input "1 kiệnmáy lạnh a luân đón bạch đằng" at bounding box center [433, 363] width 156 height 21
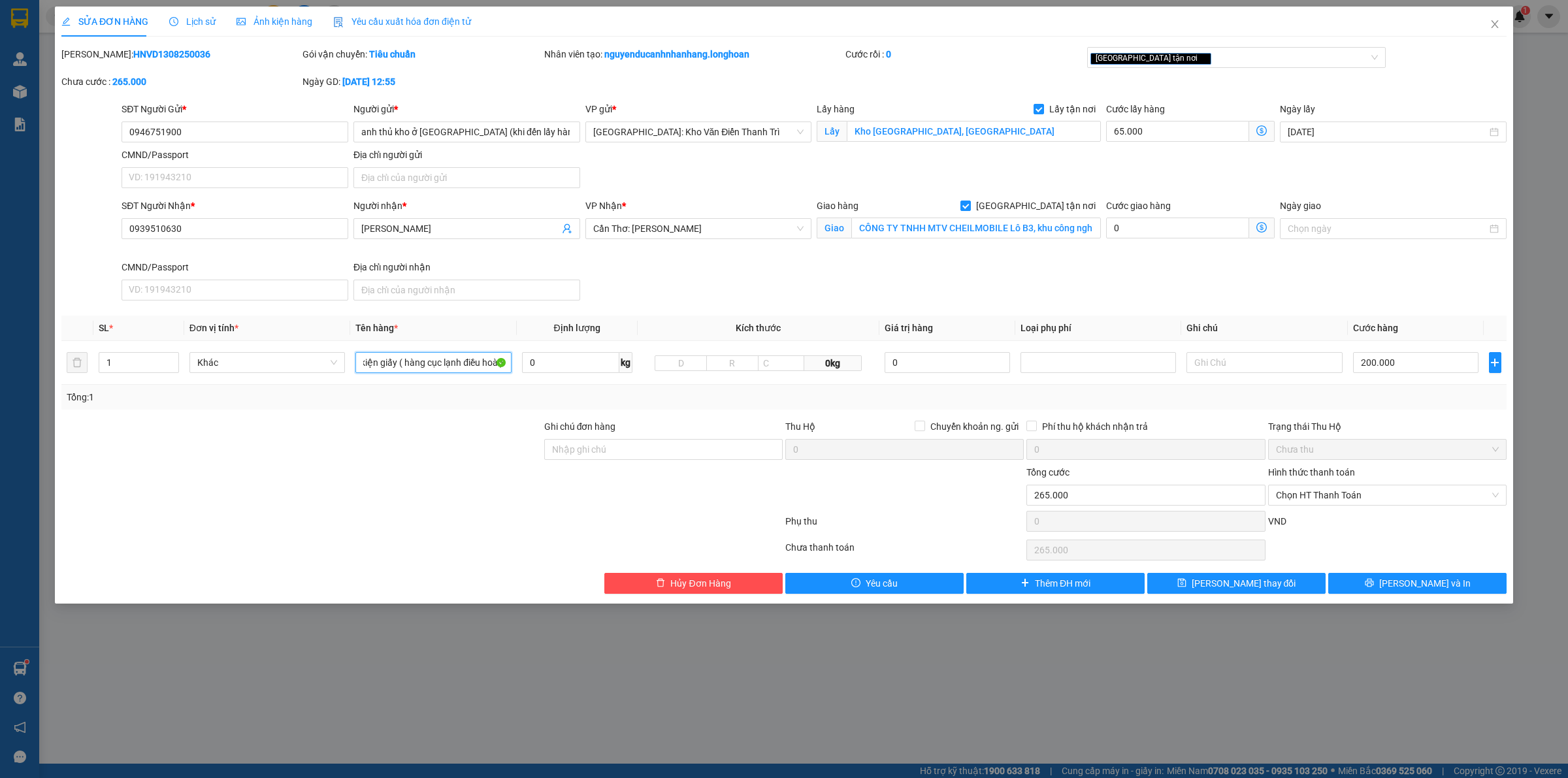
type input "1 kiện giấy ( hàng cục lạnh điều hoà )"
click at [928, 288] on div "SĐT Người Nhận * 0939510630 Người nhận * Thanh Nhàn VP Nhận * Cần Thơ: Kho Ninh…" at bounding box center [814, 252] width 1390 height 107
click at [1429, 580] on span "Lưu và In" at bounding box center [1425, 583] width 92 height 14
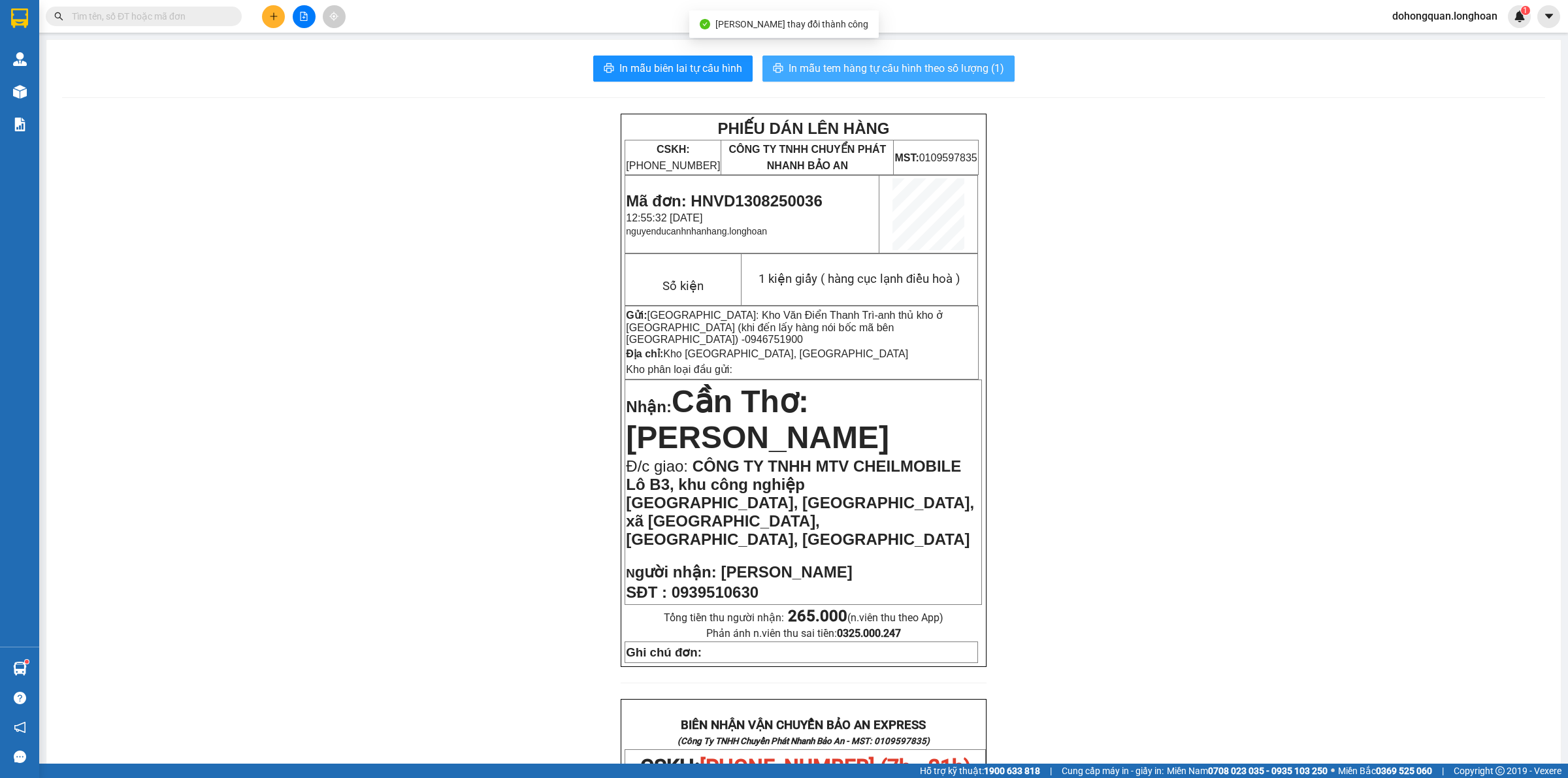
click at [898, 66] on span "In mẫu tem hàng tự cấu hình theo số lượng (1)" at bounding box center [896, 68] width 216 height 17
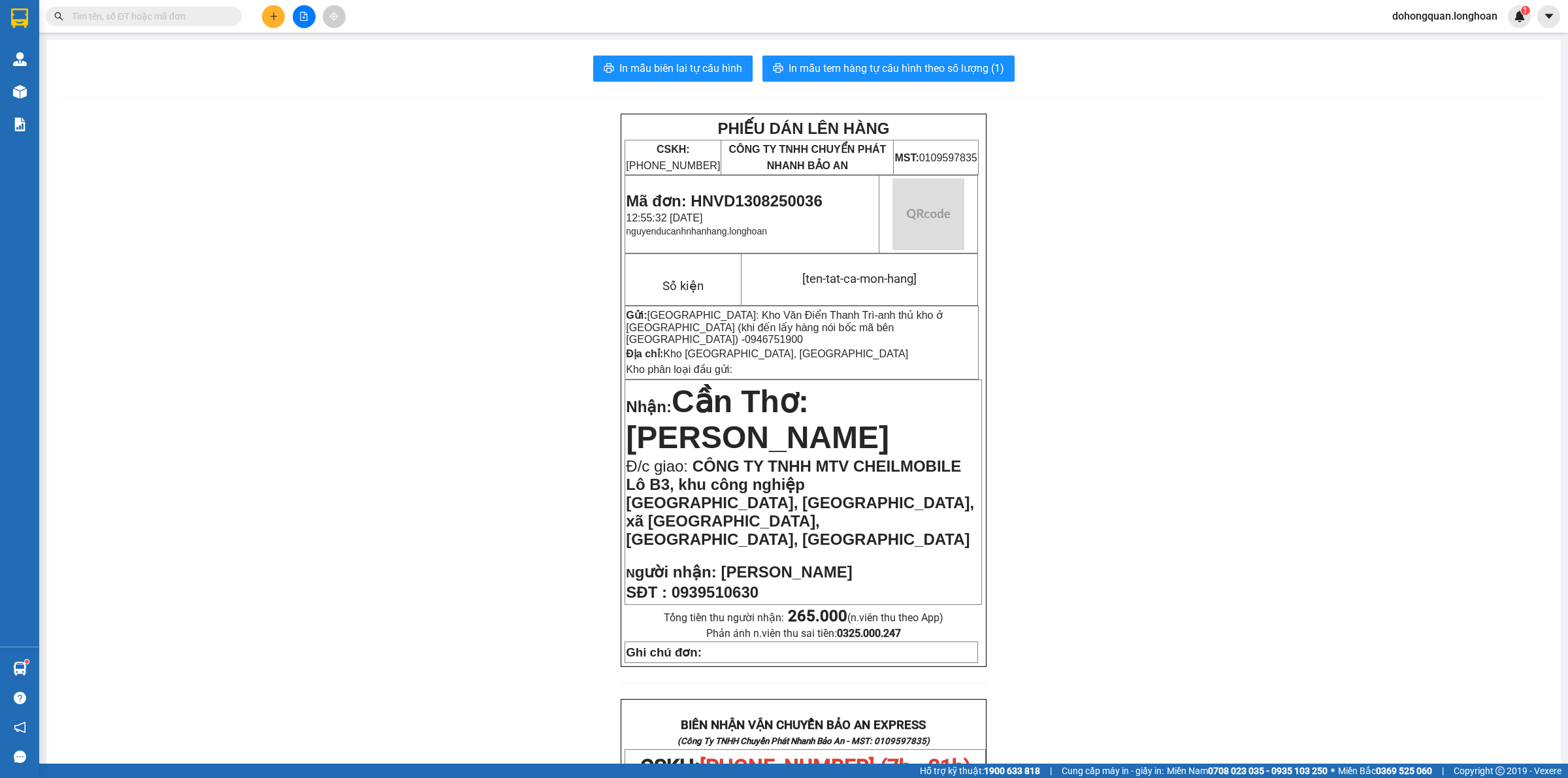
click at [1209, 543] on div "PHIẾU DÁN LÊN HÀNG CSKH: 1900.06.88.33 CÔNG TY TNHH CHUYỂN PHÁT NHANH BẢO AN MS…" at bounding box center [803, 781] width 1483 height 1336
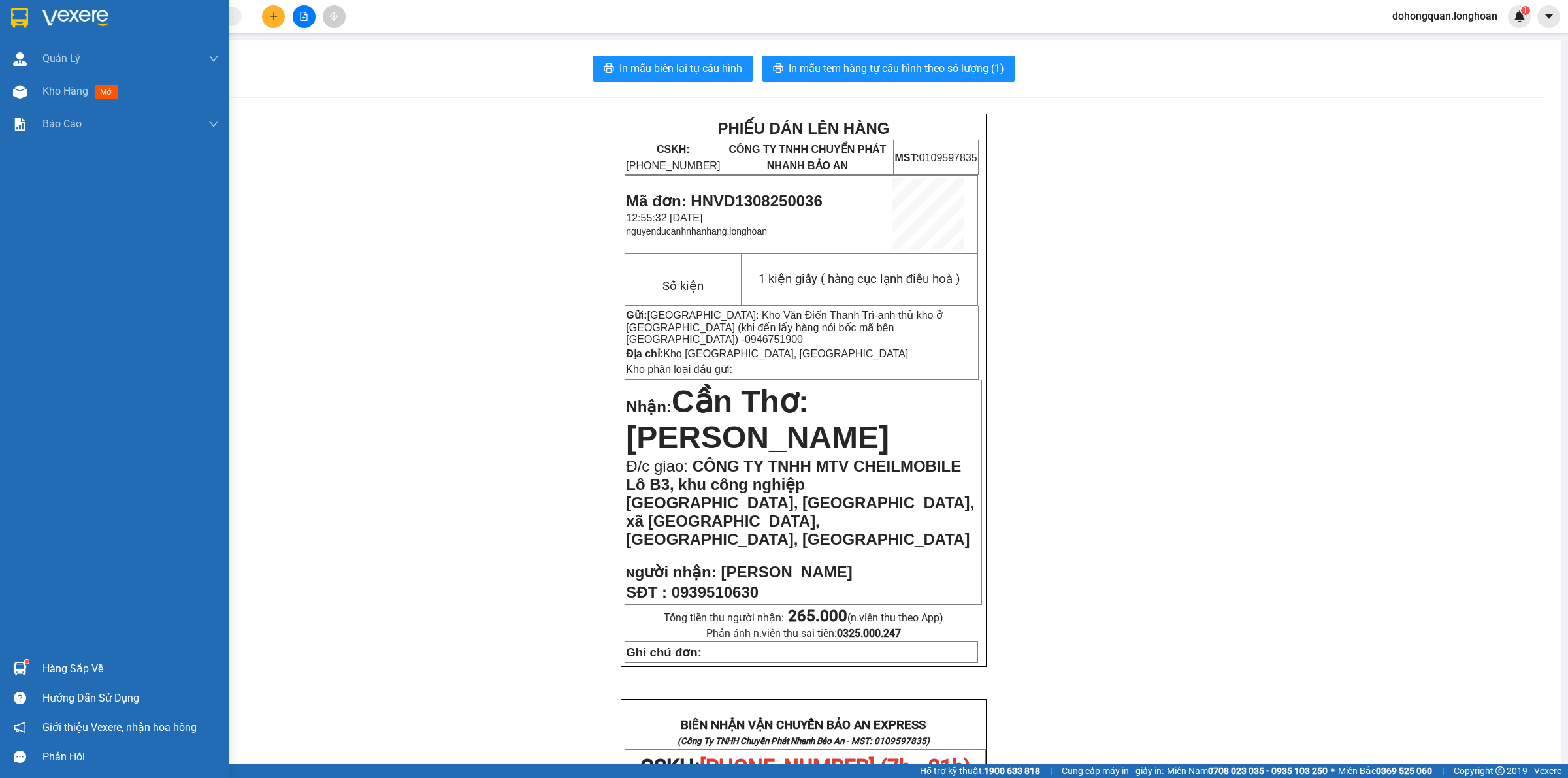
click at [36, 27] on div at bounding box center [114, 21] width 228 height 43
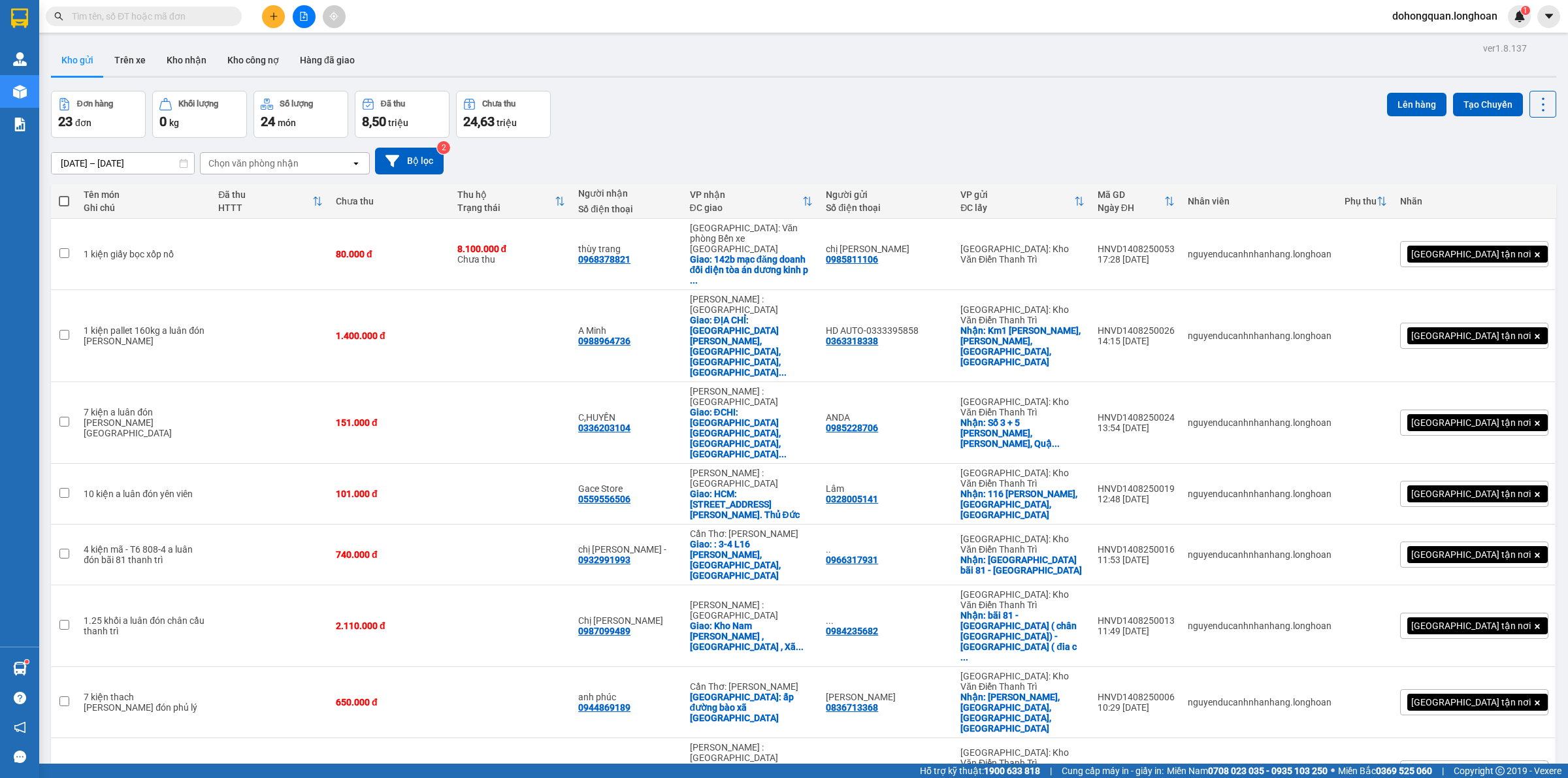
click at [807, 110] on div "Đơn hàng 23 đơn Khối lượng 0 kg Số lượng 24 món Đã thu 8,50 triệu Chưa thu 24,6…" at bounding box center [804, 115] width 1506 height 47
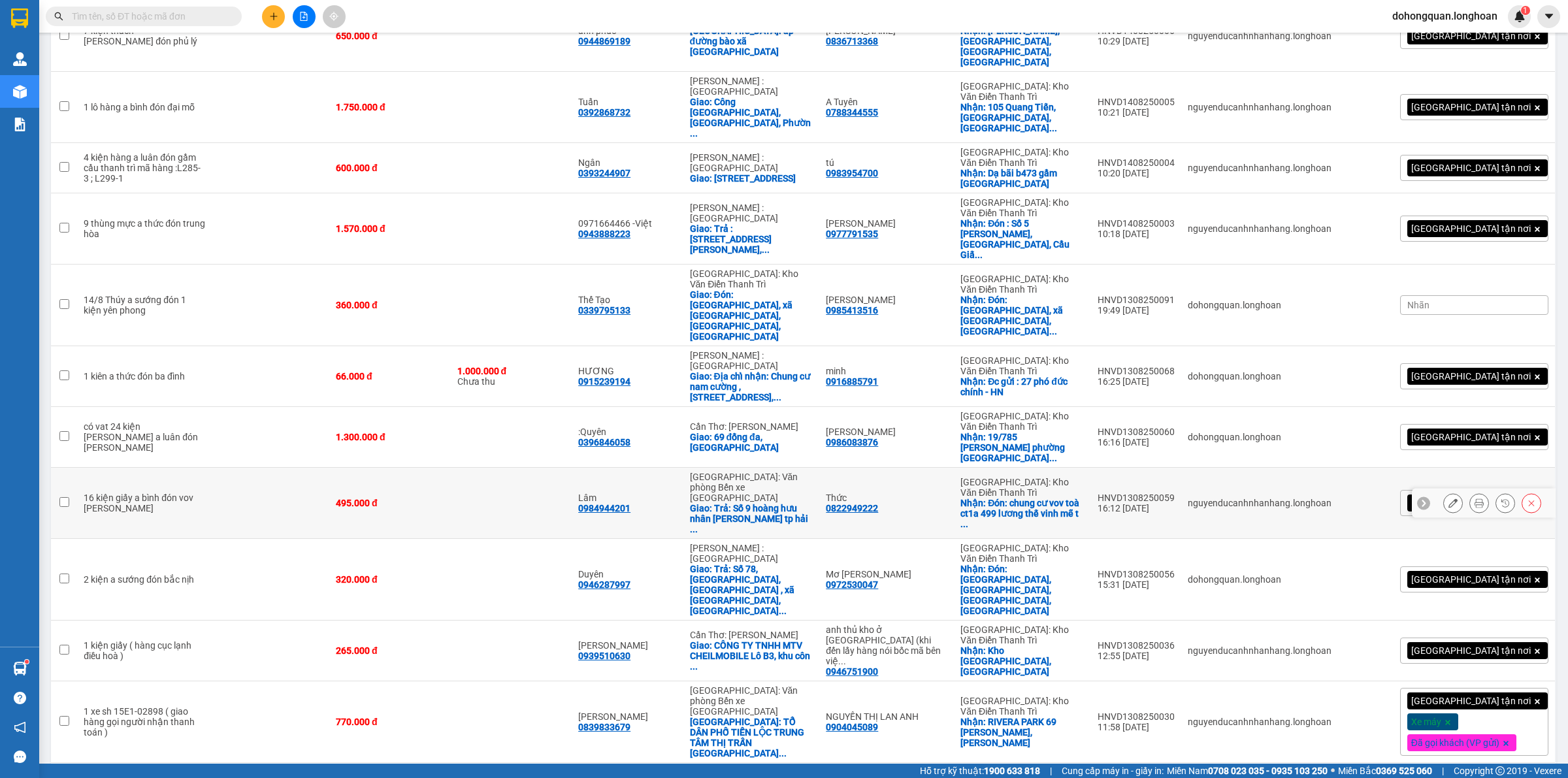
scroll to position [584, 0]
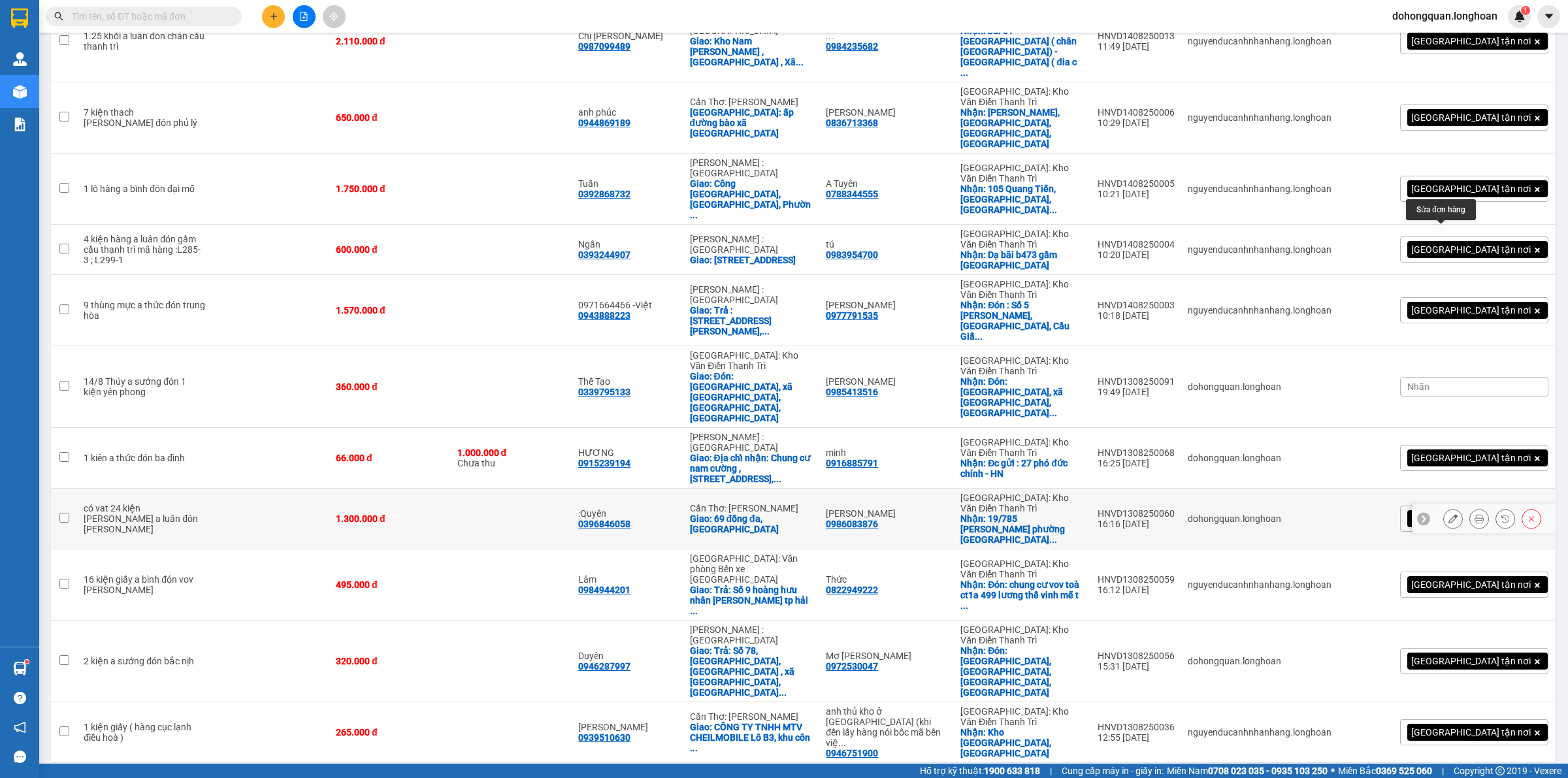
click at [1449, 514] on icon at bounding box center [1453, 519] width 9 height 9
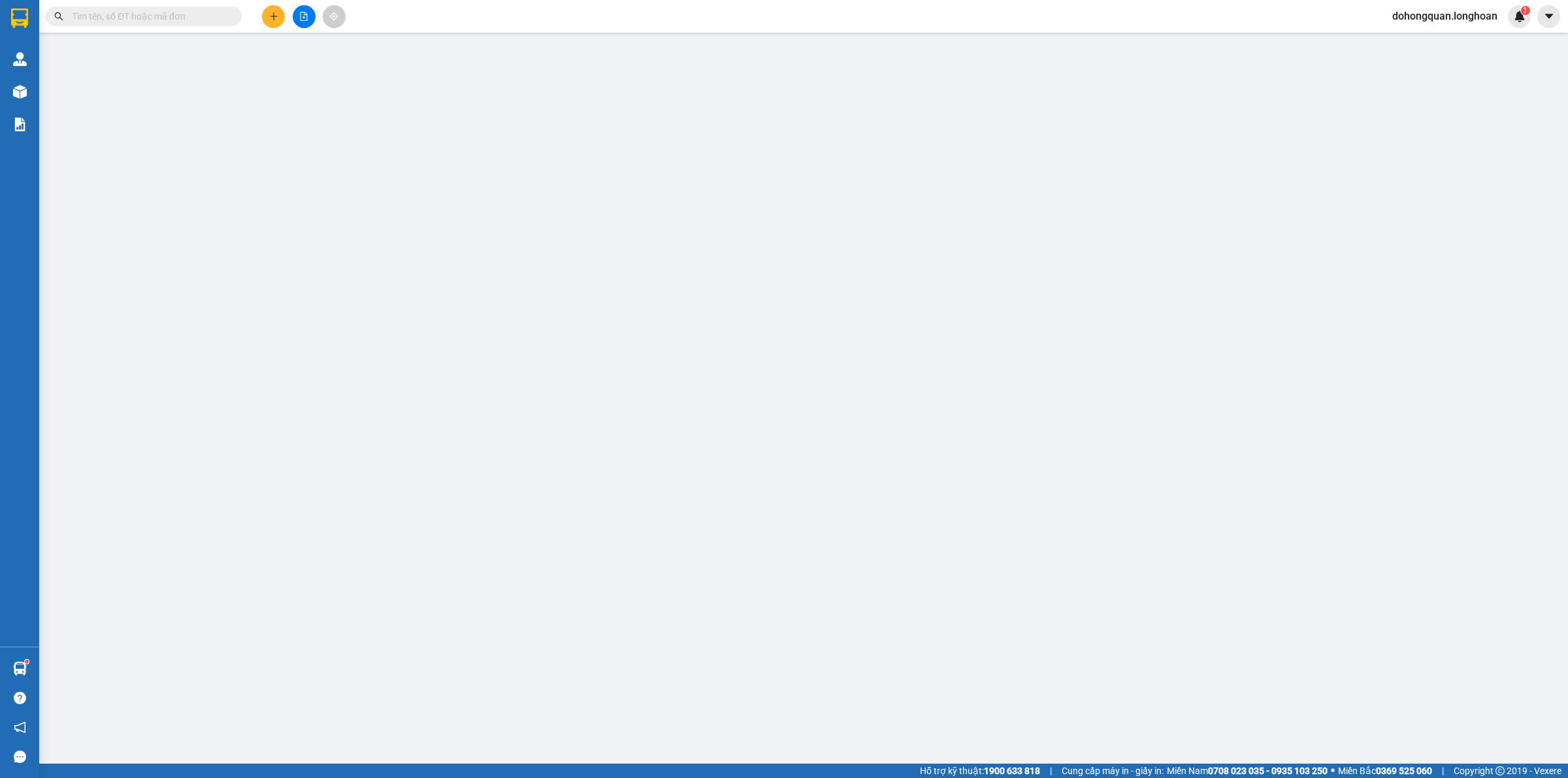
type input "0986083876"
type input "[PERSON_NAME]"
checkbox input "true"
type input "19/785 Nguyễn khoái phường thanh trì quận hoàng mai hà nội"
type input "0396846058"
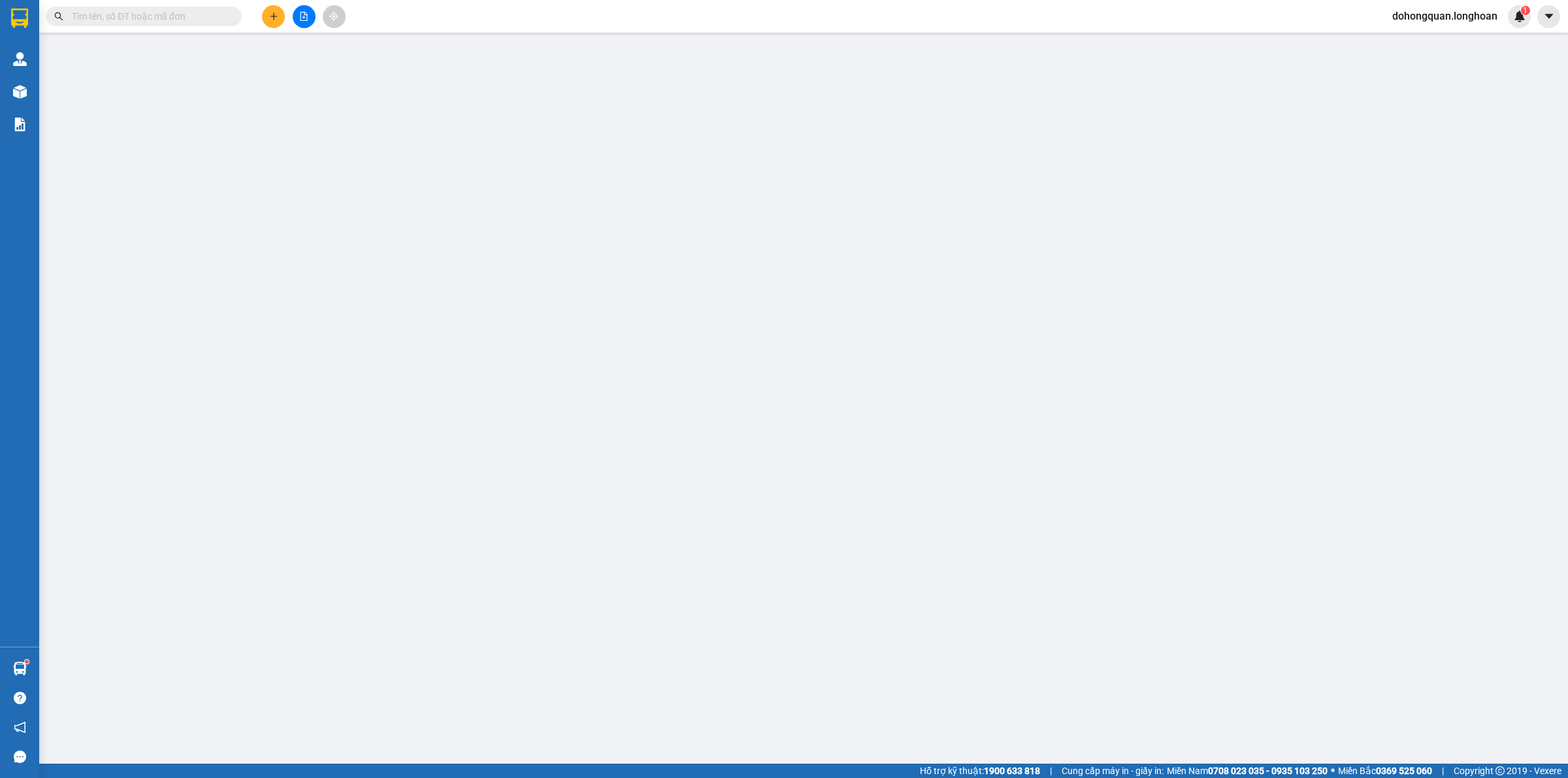
type input ":Quyên"
checkbox input "true"
type input "69 đống đa, vĩnh lạc rạch giá kiên giang"
type input "PHÍ VÀO KHO BỐC 30K, LIÊN HỆ SDT Quyên 0396846058 ĐỂ THANH TOÁN"
type input "1.300.000"
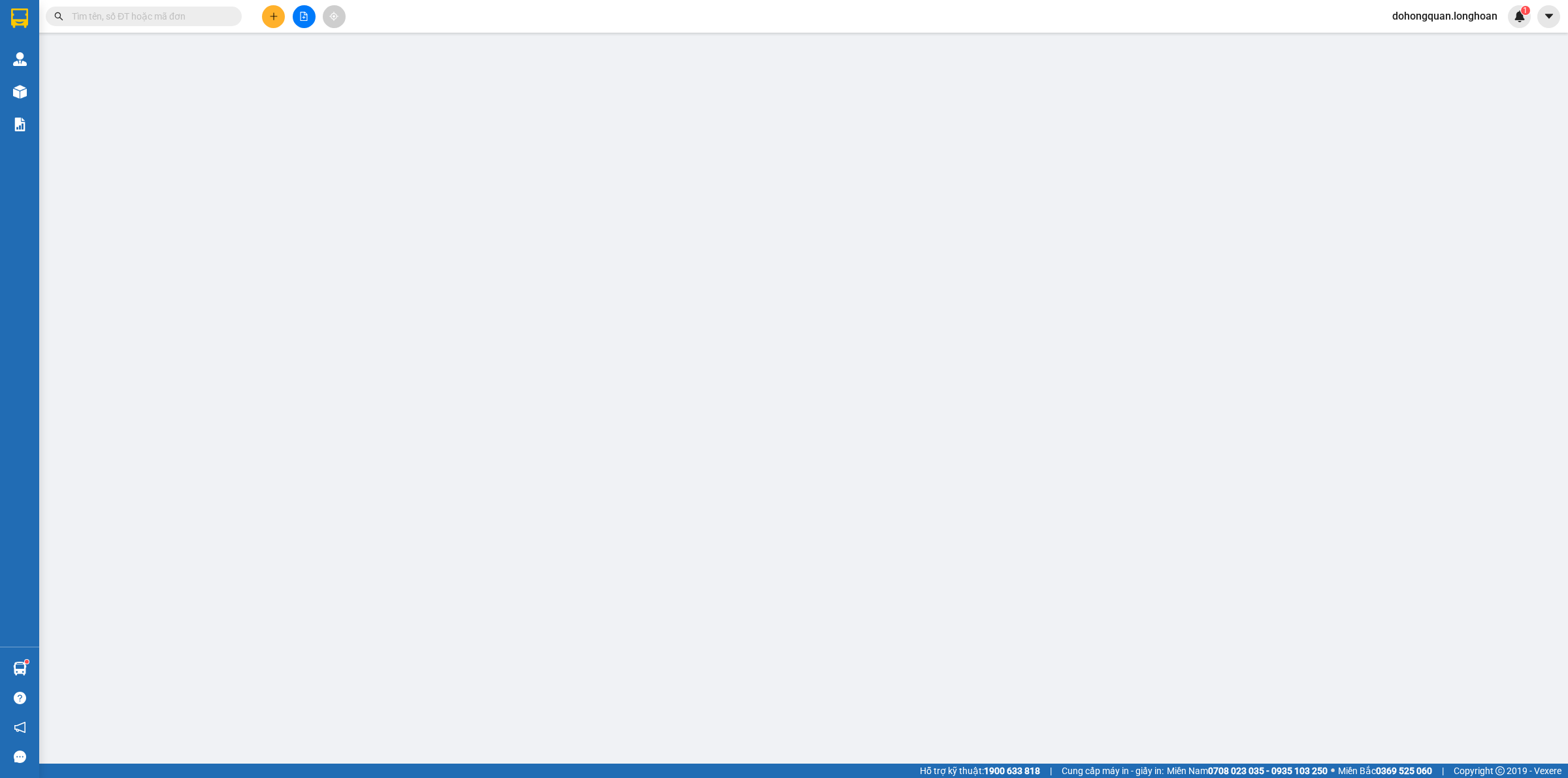
type input "1.300.000"
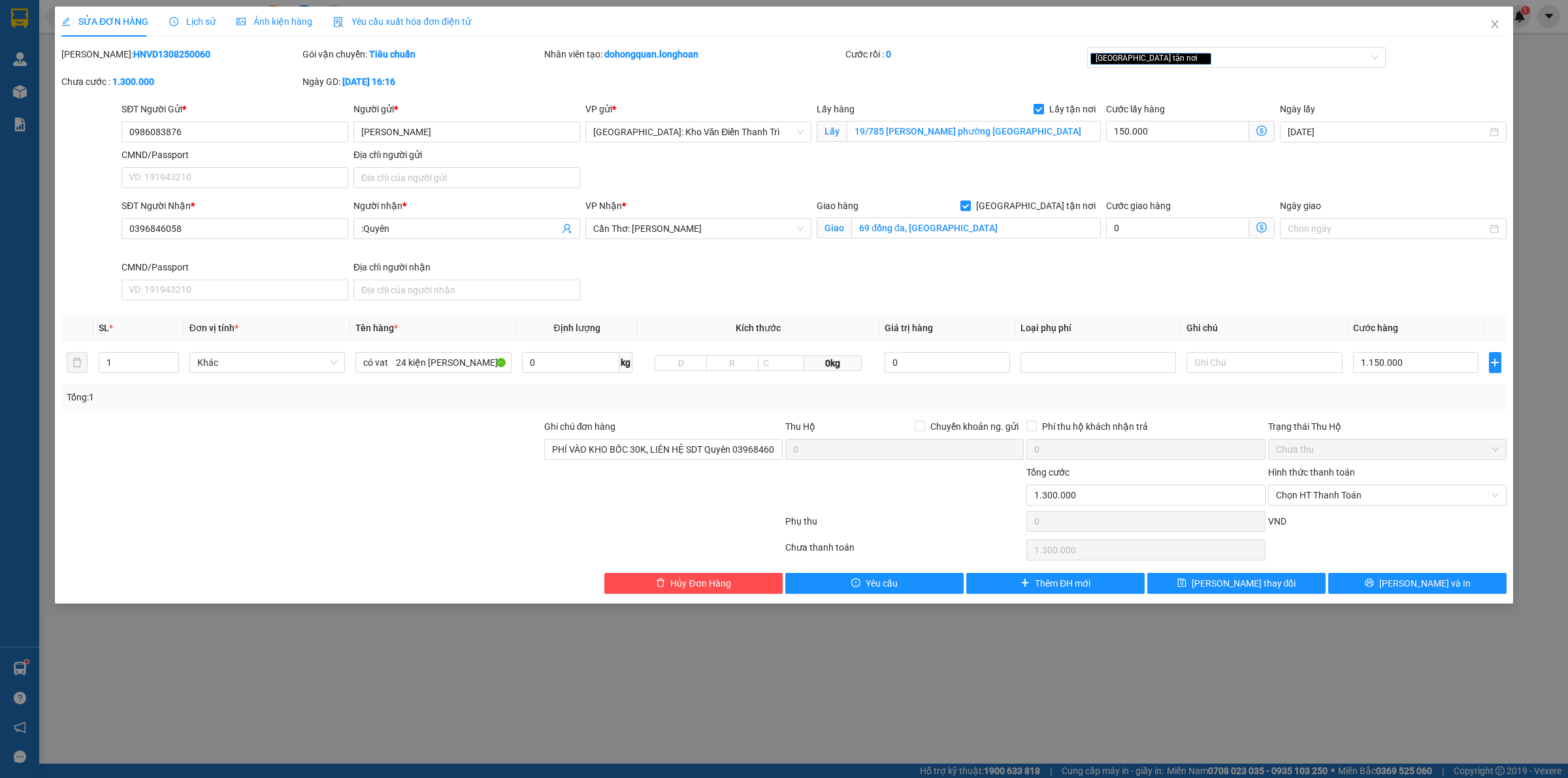
click at [716, 279] on div "SĐT Người Nhận * 0396846058 Người nhận * :Quyên VP Nhận * Cần Thơ: Kho Ninh Kiề…" at bounding box center [814, 252] width 1390 height 107
click at [482, 366] on input "có vat 24 kiện thùng keo a luân đón nguyễn khoái" at bounding box center [433, 363] width 156 height 21
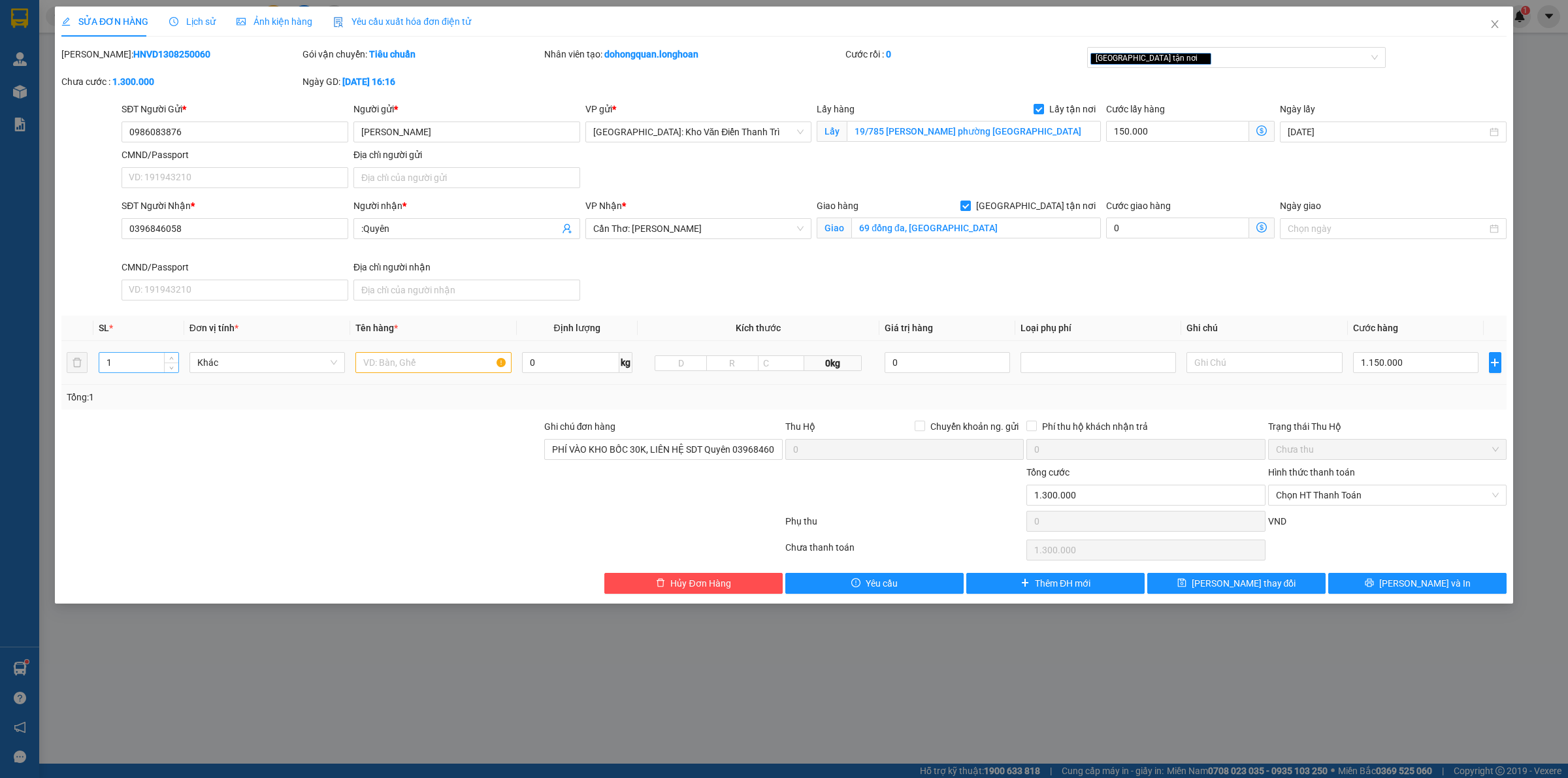
click at [138, 361] on input "1" at bounding box center [139, 363] width 79 height 20
click at [137, 361] on input "1" at bounding box center [139, 363] width 79 height 20
type input "24"
click at [370, 373] on input "text" at bounding box center [433, 363] width 156 height 21
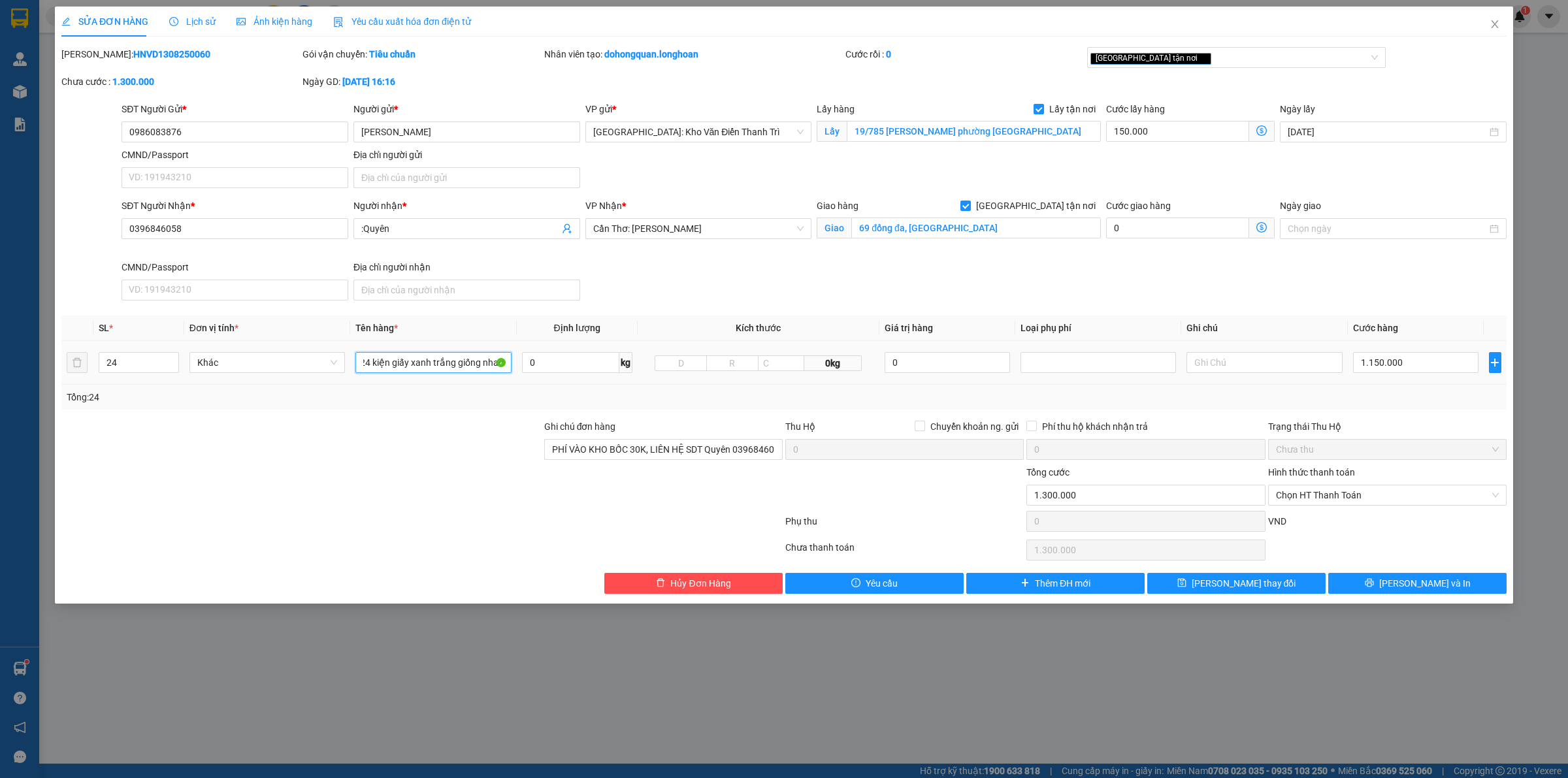
scroll to position [0, 6]
type input "24 kiện giấy xanh trắng giống nhau"
drag, startPoint x: 337, startPoint y: 461, endPoint x: 334, endPoint y: 451, distance: 10.4
click at [337, 463] on div at bounding box center [301, 442] width 483 height 46
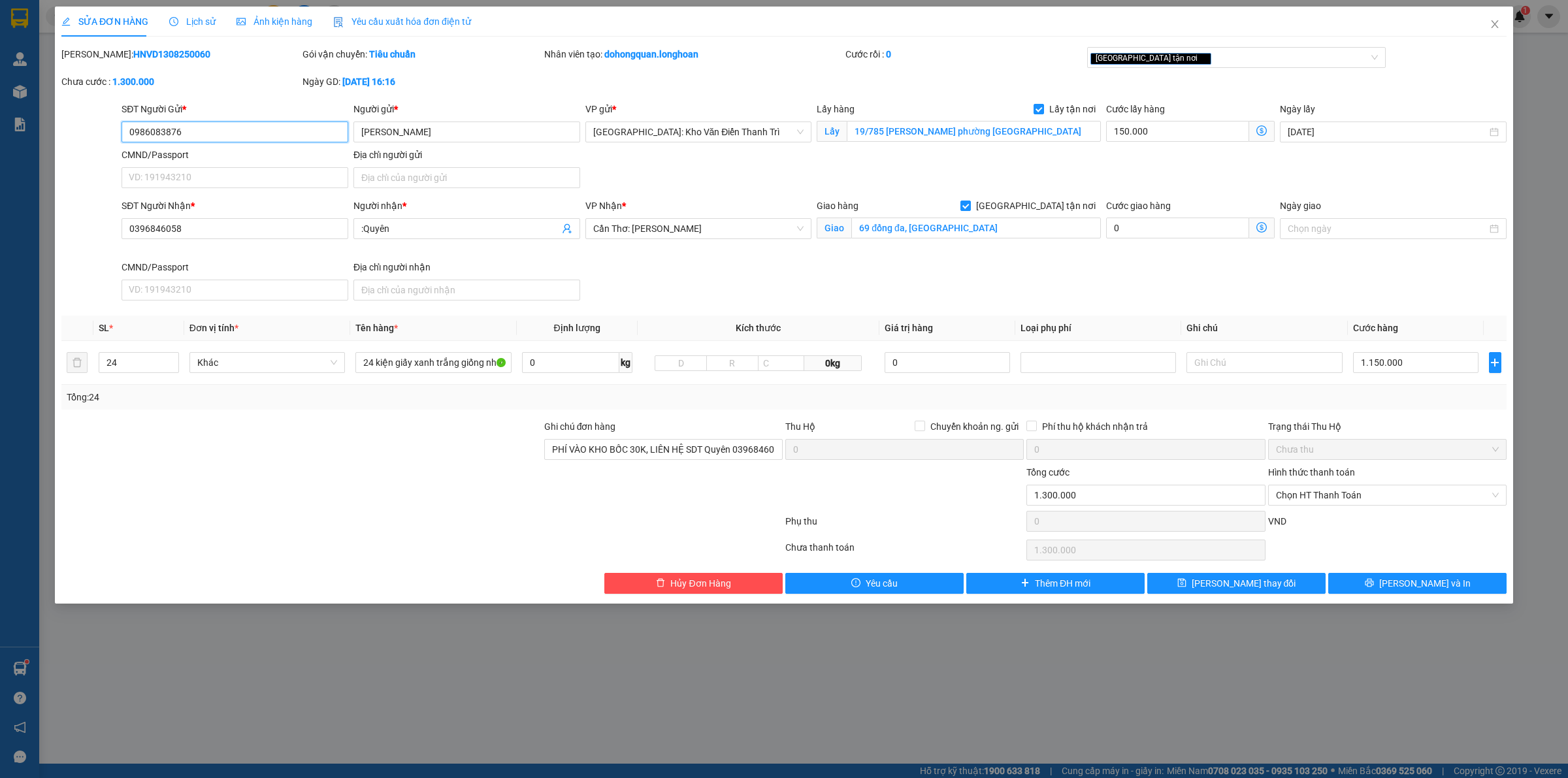
click at [217, 141] on input "0986083876" at bounding box center [235, 132] width 227 height 21
click at [216, 136] on input "0986083876" at bounding box center [235, 132] width 227 height 21
click at [716, 436] on div "Ghi chú đơn hàng" at bounding box center [664, 429] width 239 height 20
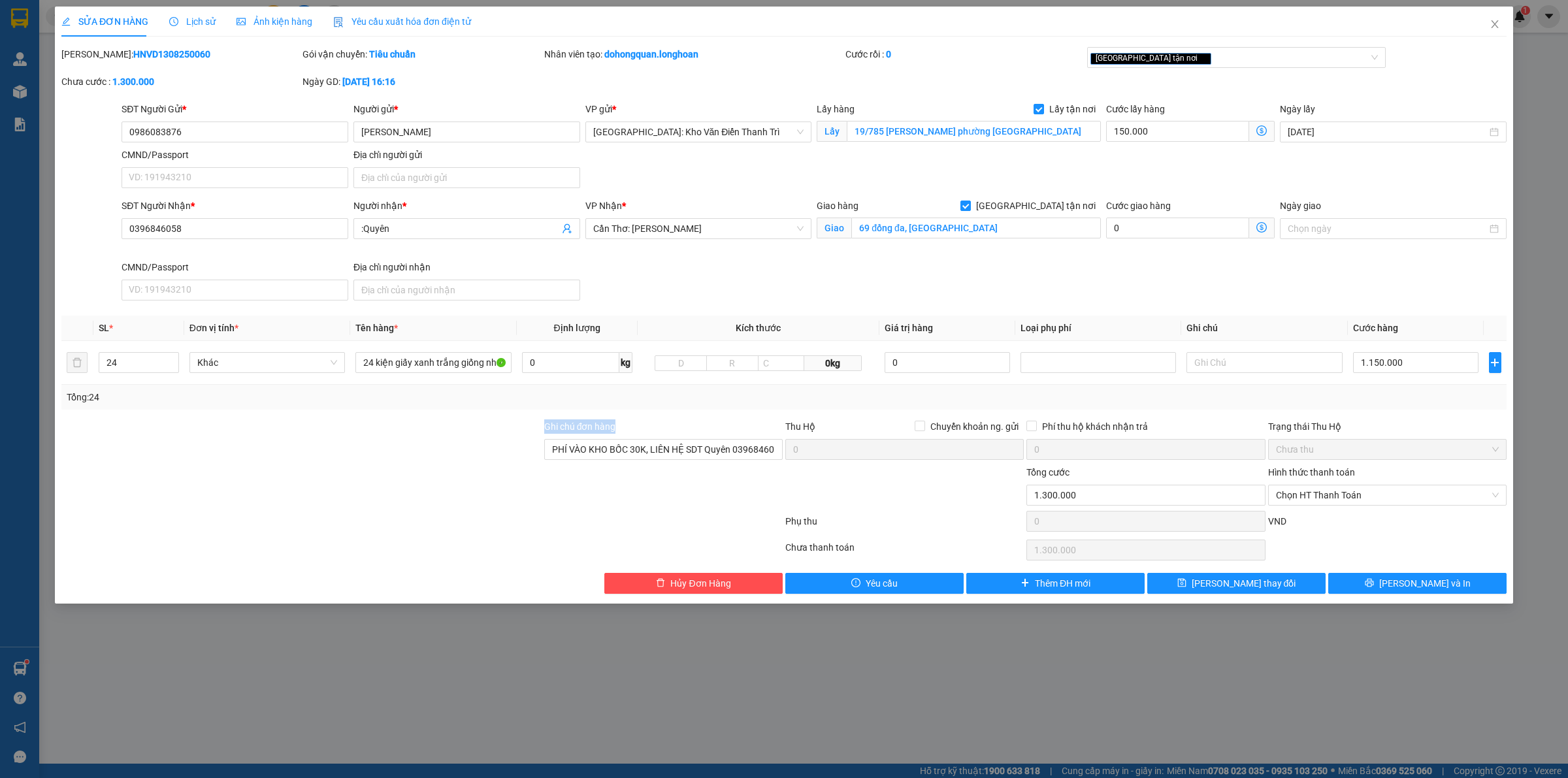
click at [716, 436] on div "Ghi chú đơn hàng" at bounding box center [664, 429] width 239 height 20
click at [705, 449] on input "PHÍ VÀO KHO BỐC 30K, LIÊN HỆ SDT Quyên 0396846058 ĐỂ THANH TOÁN" at bounding box center [664, 449] width 239 height 21
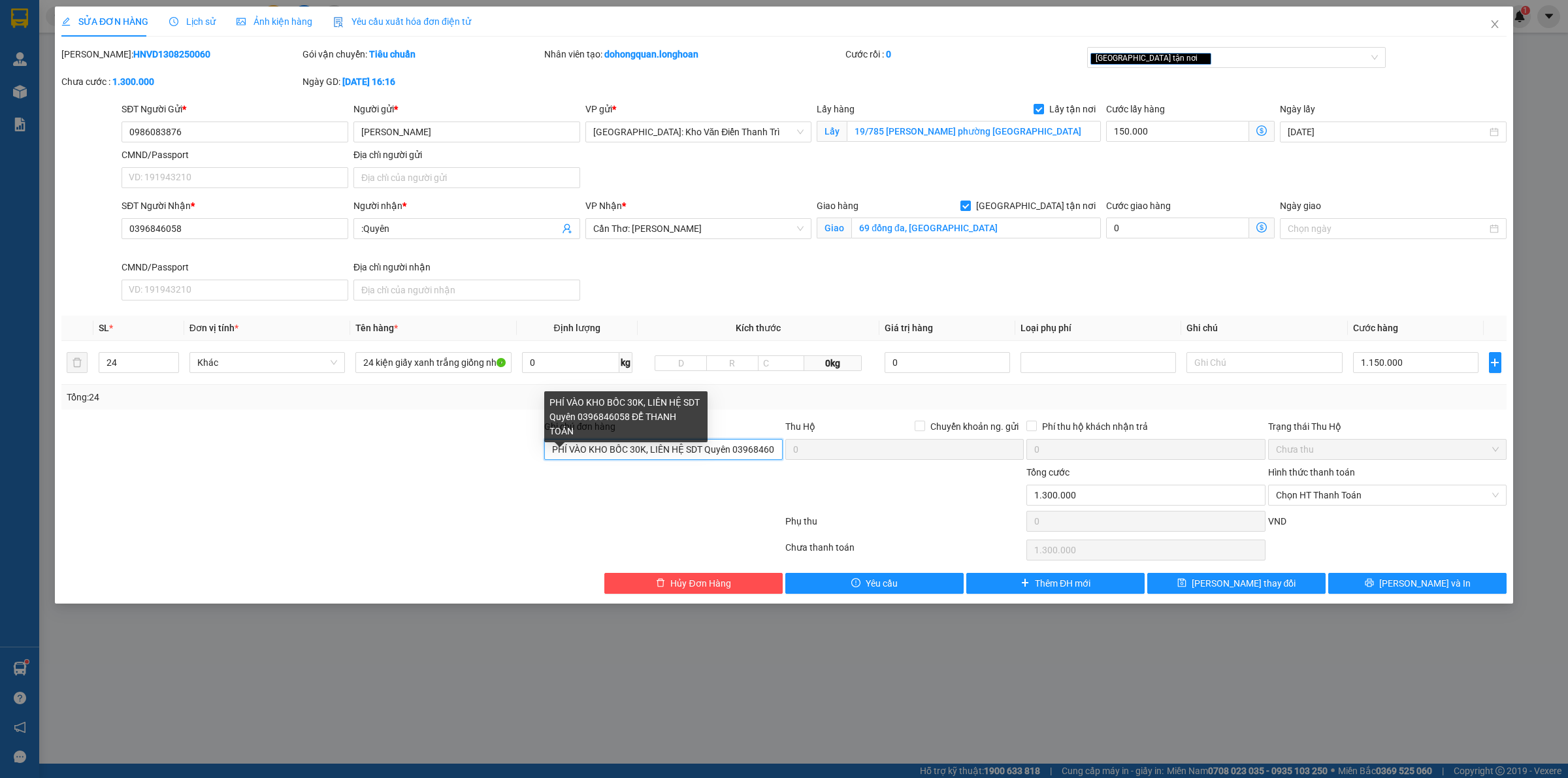
click at [705, 449] on input "PHÍ VÀO KHO BỐC 30K, LIÊN HỆ SDT Quyên 0396846058 ĐỂ THANH TOÁN" at bounding box center [664, 449] width 239 height 21
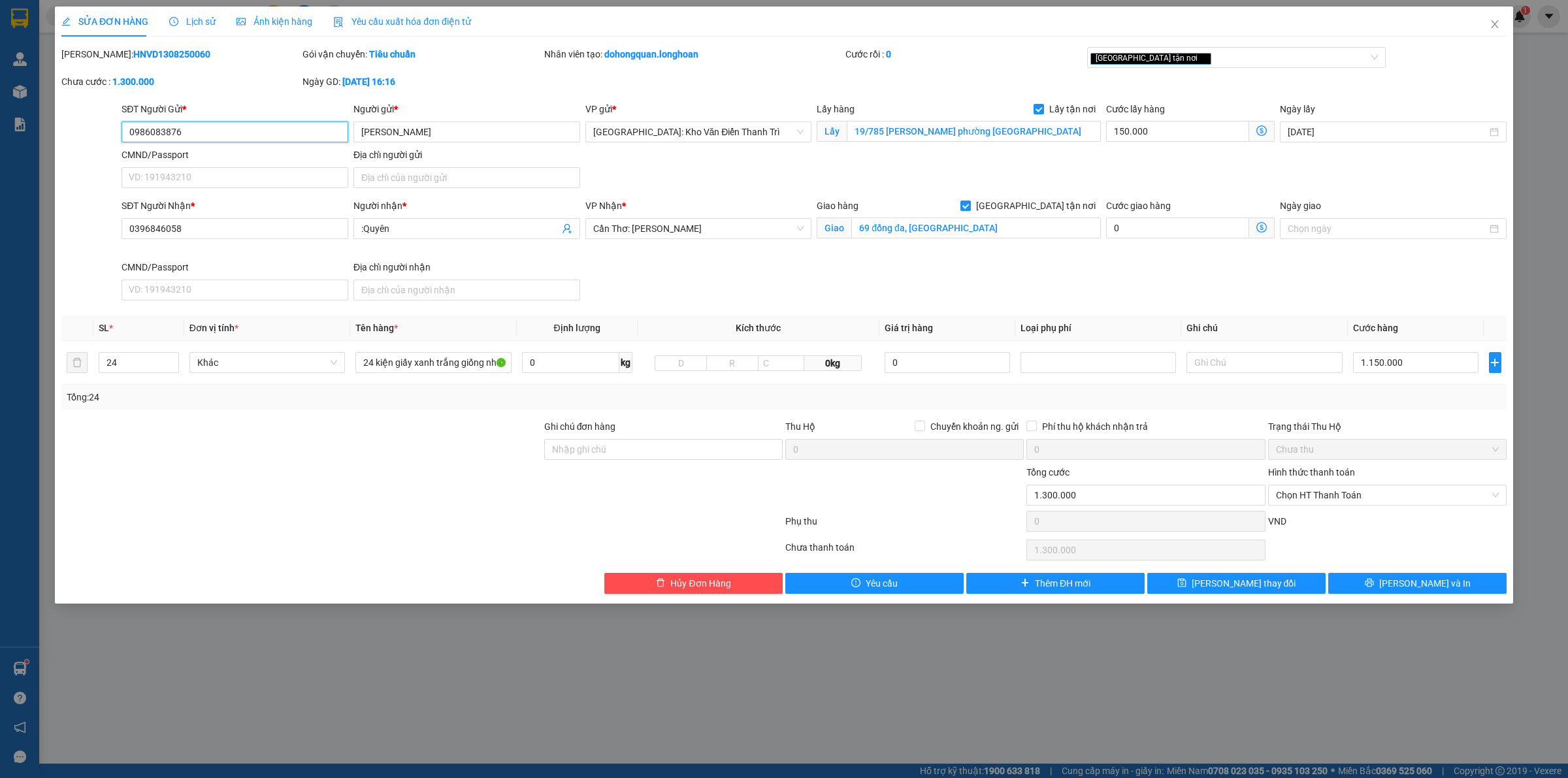
click at [247, 130] on input "0986083876" at bounding box center [235, 132] width 227 height 21
click at [985, 279] on div "SĐT Người Nhận * 0396846058 Người nhận * :Quyên VP Nhận * Cần Thơ: Kho Ninh Kiề…" at bounding box center [814, 252] width 1390 height 107
click at [1355, 580] on button "Lưu và In" at bounding box center [1417, 583] width 179 height 21
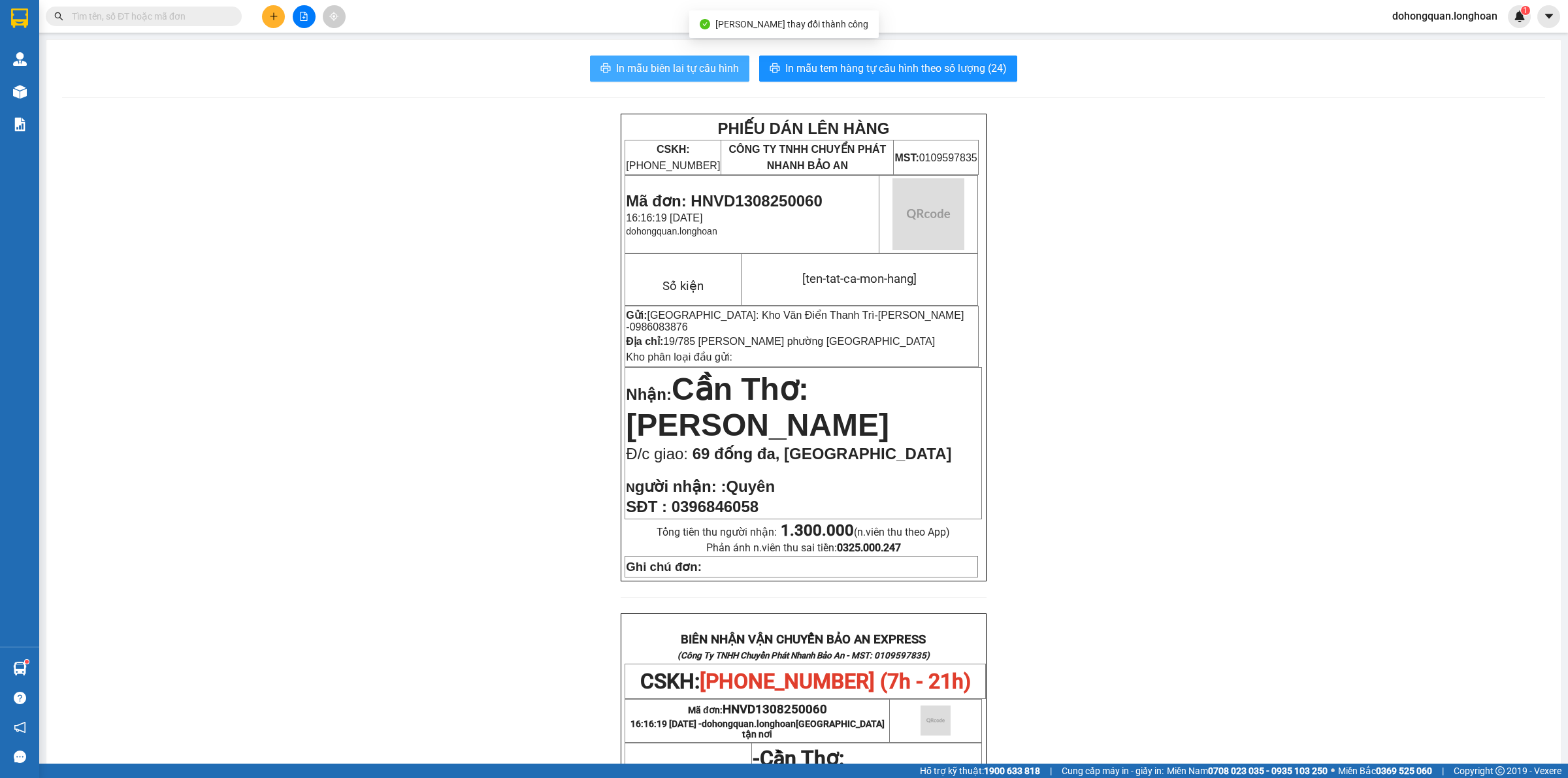
click at [655, 73] on span "In mẫu biên lai tự cấu hình" at bounding box center [677, 68] width 122 height 17
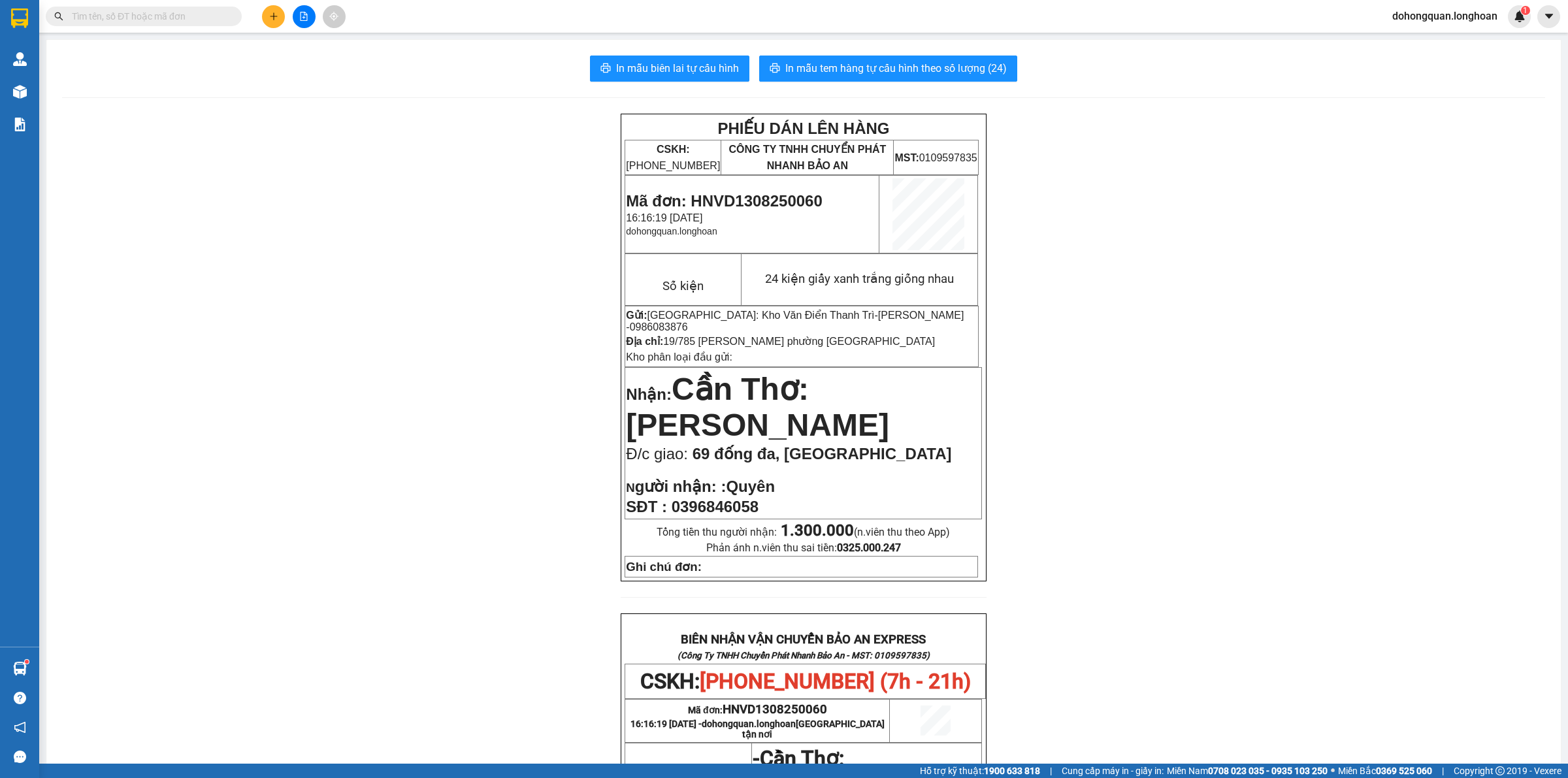
click at [1128, 412] on div "PHIẾU DÁN LÊN HÀNG CSKH: 1900.06.88.33 CÔNG TY TNHH CHUYỂN PHÁT NHANH BẢO AN MS…" at bounding box center [803, 690] width 1483 height 1154
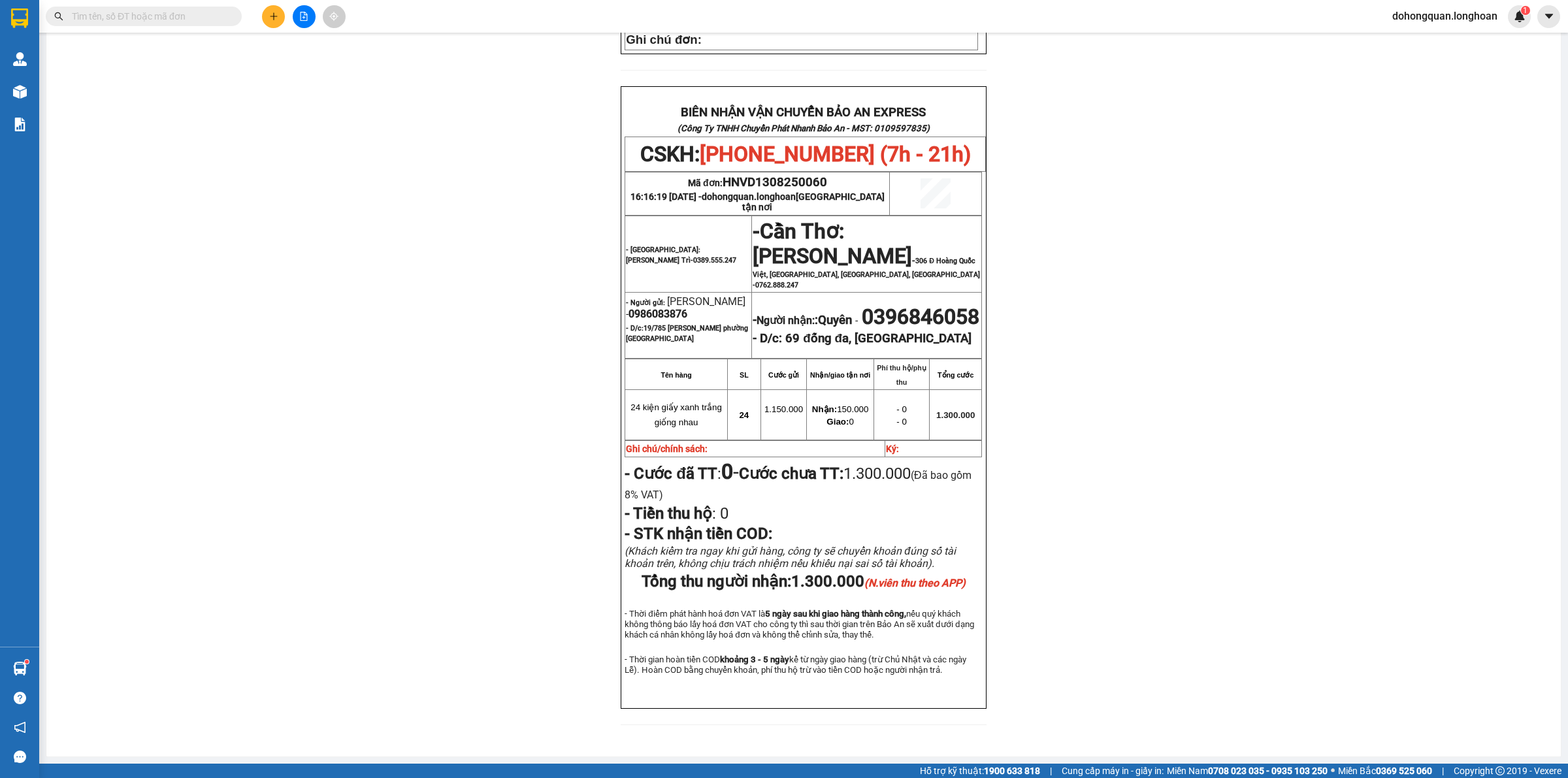
scroll to position [178, 0]
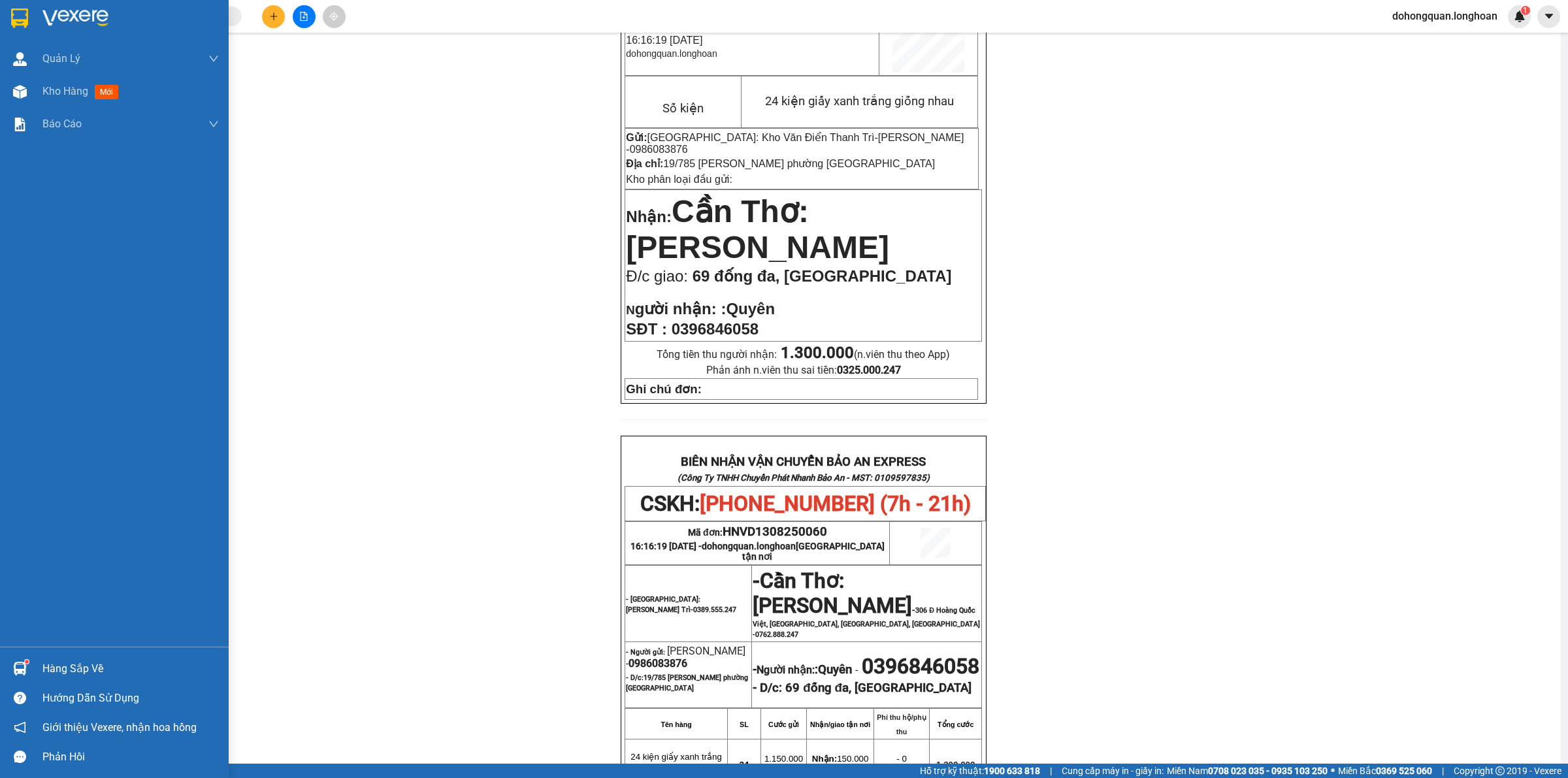
click at [5, 4] on div at bounding box center [114, 21] width 228 height 43
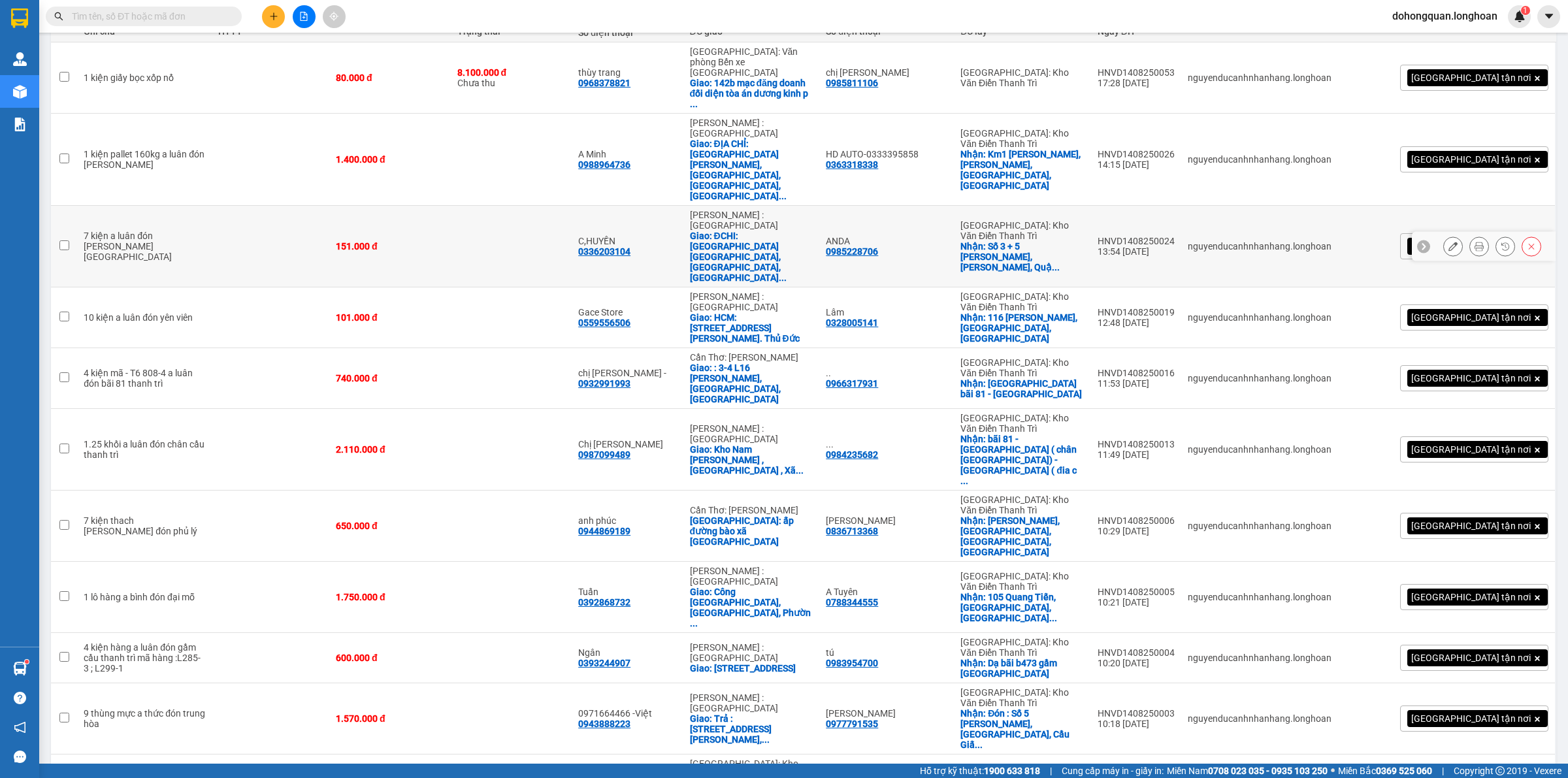
scroll to position [95, 0]
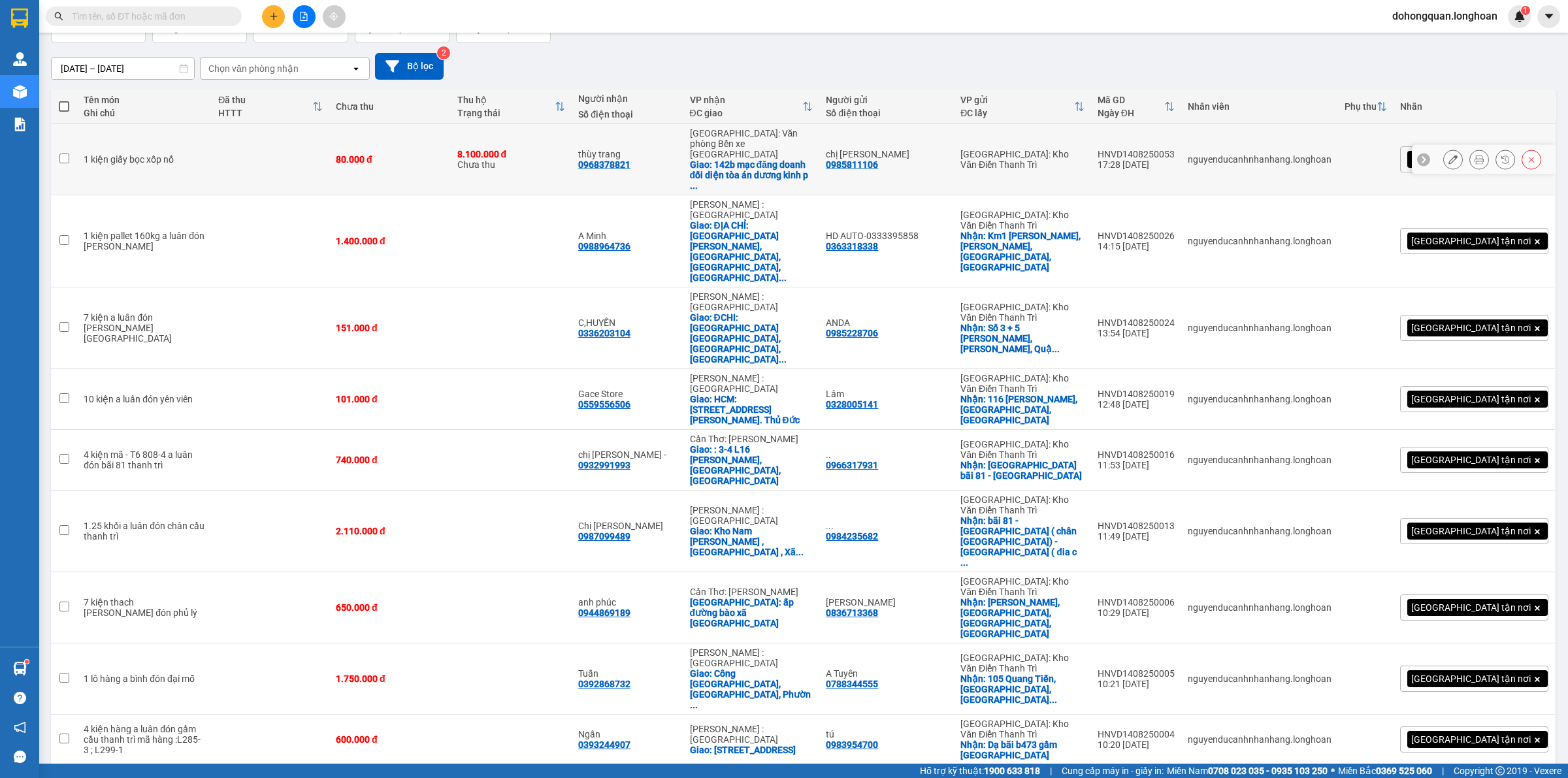
drag, startPoint x: 768, startPoint y: 176, endPoint x: 783, endPoint y: 75, distance: 102.1
click at [814, 73] on div "16/07/2025 – 14/08/2025 Press the down arrow key to interact with the calendar …" at bounding box center [804, 66] width 1506 height 27
click at [203, 14] on input "text" at bounding box center [149, 17] width 154 height 14
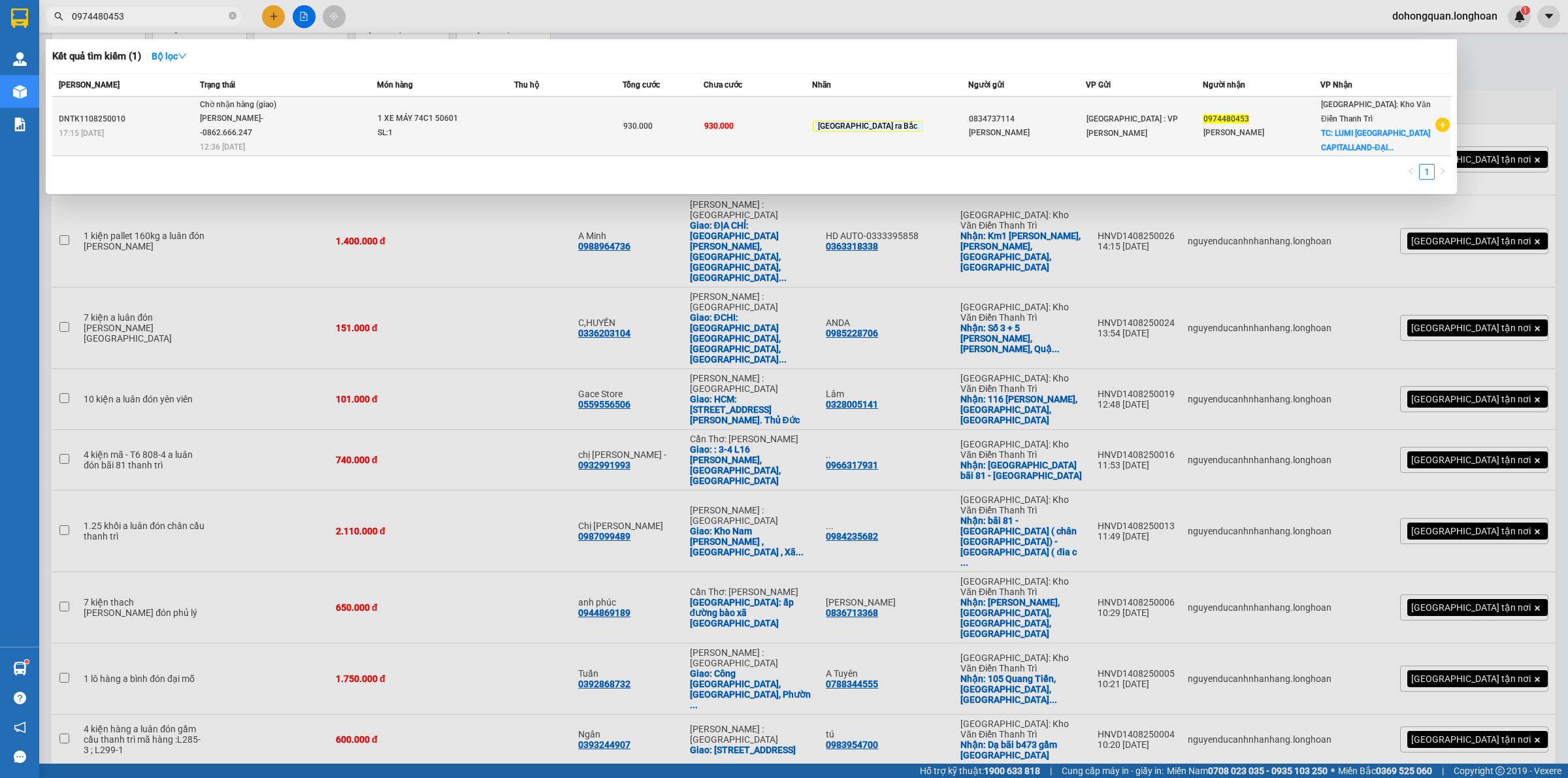
type input "0974480453"
click at [314, 125] on span "Chờ nhận hàng (giao) Trần Thanh Bình--0862.666.247 12:36 - 13/08" at bounding box center [288, 125] width 176 height 54
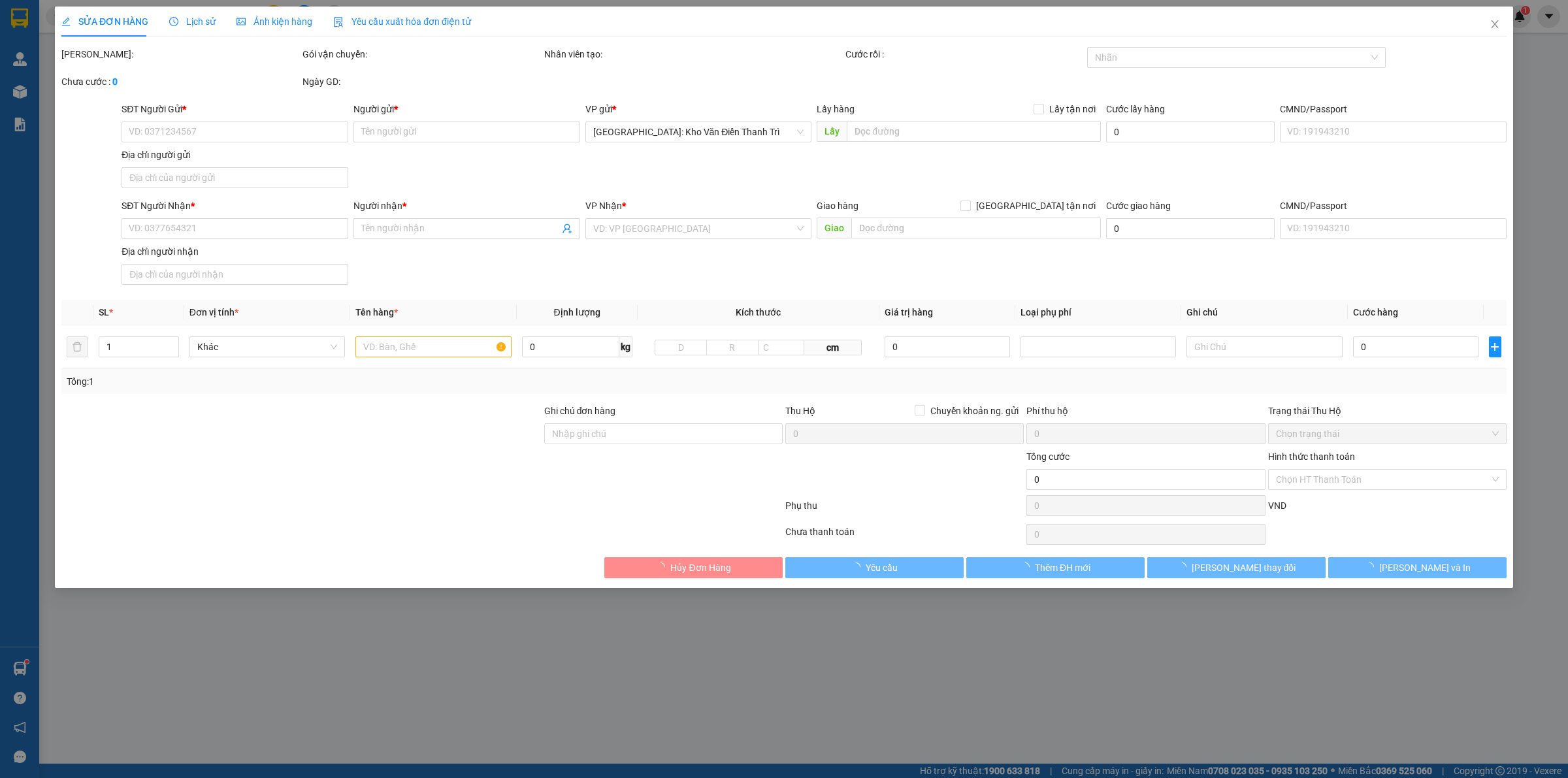
type input "0834737114"
type input "NGỌC ANH"
type input "0974480453"
type input "HỮU HUỲNH"
checkbox input "true"
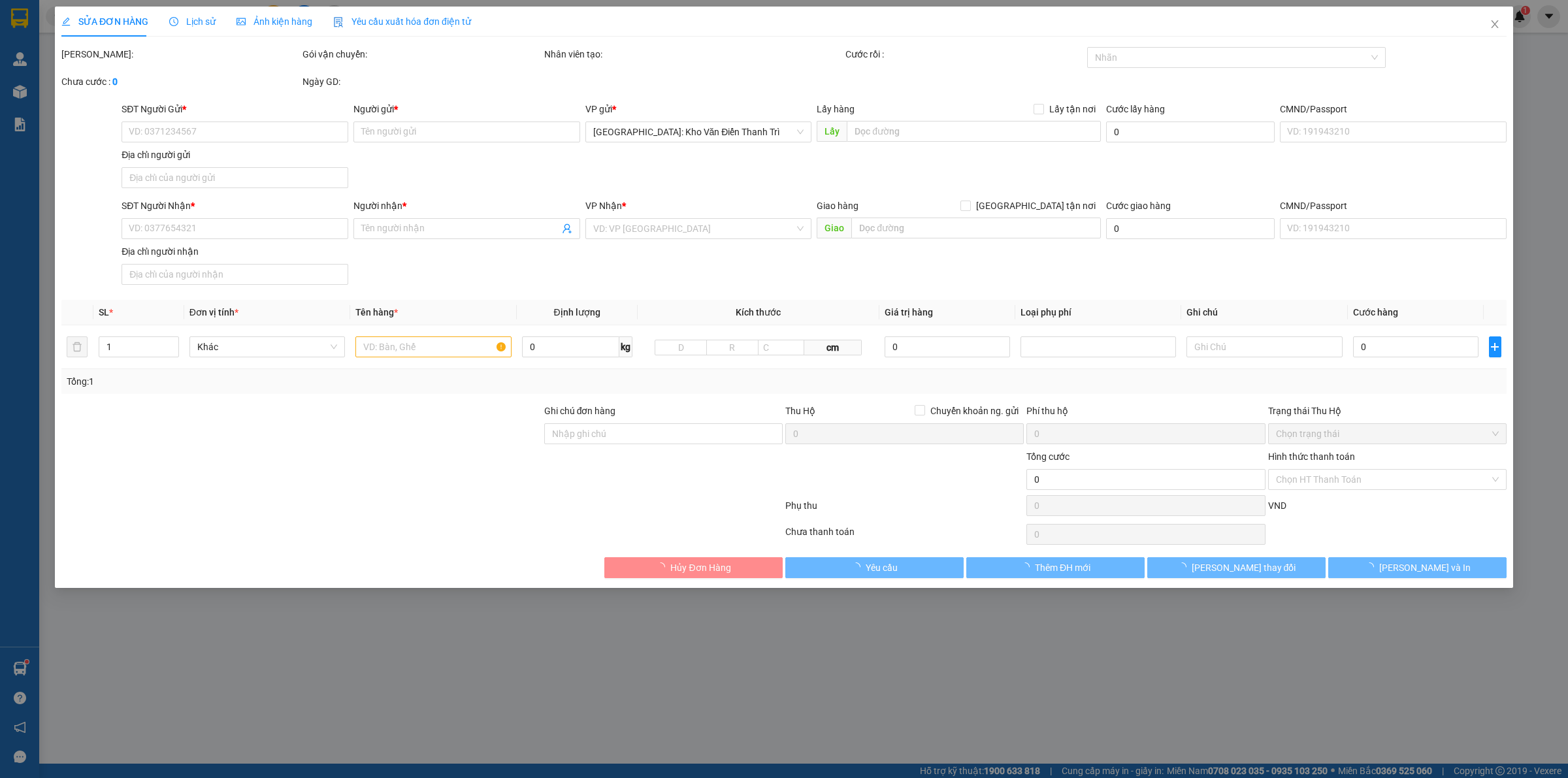
type input "LUMI HANOI CAPITALLAND-ĐẠI LỘ THĂNG LONG-NAM TỪ LIÊM-HÀ NỘI"
type input "1 CHÌA KHÓA,1 GƯƠNG(BỊ VỠ),1 MŨ BH"
type input "930.000"
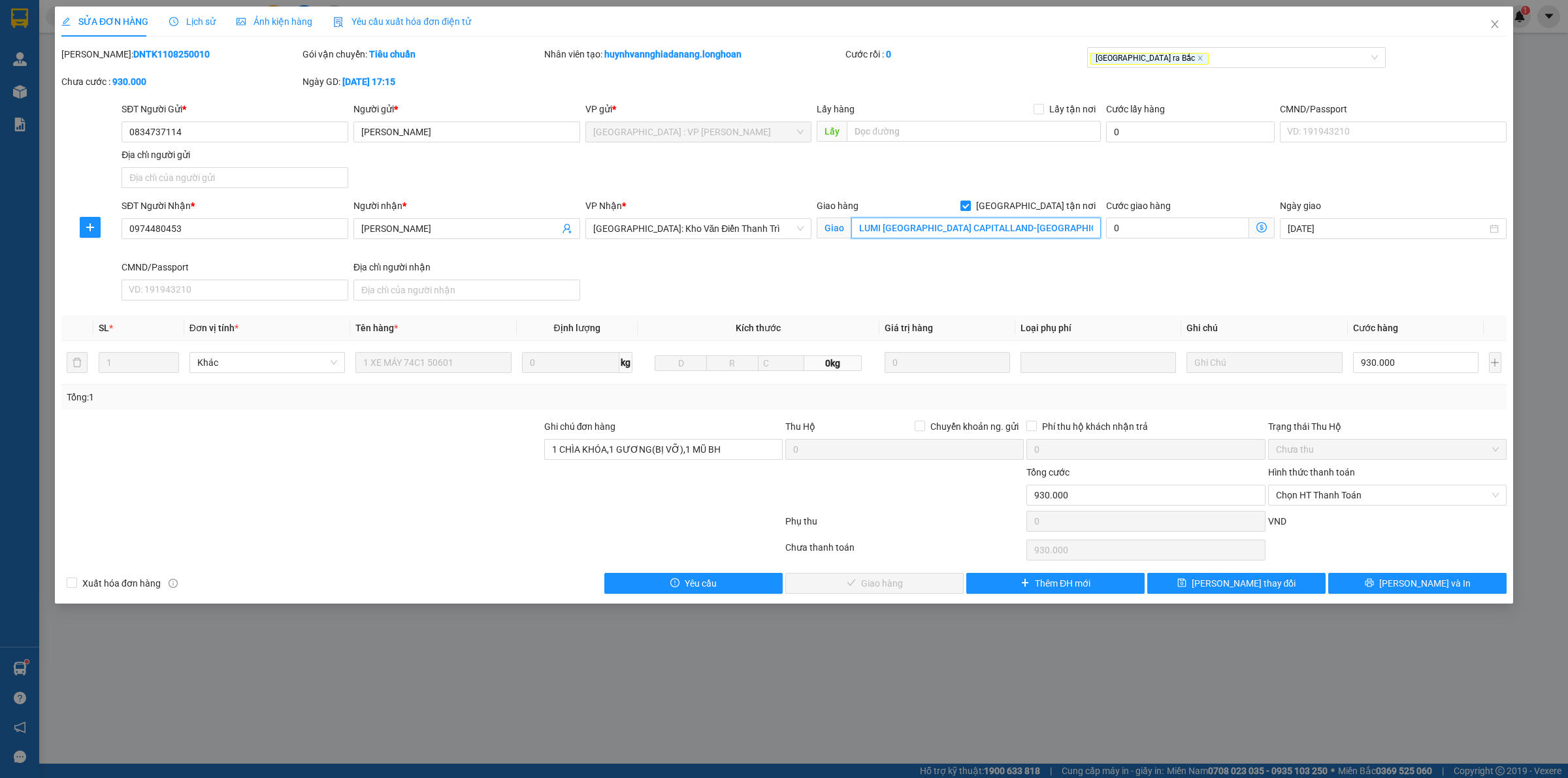
click at [939, 236] on input "LUMI HANOI CAPITALLAND-ĐẠI LỘ THĂNG LONG-NAM TỪ LIÊM-HÀ NỘI" at bounding box center [976, 227] width 250 height 21
click at [905, 246] on div "Giao hàng Giao tận nơi Giao LUMI HANOI CAPITALLAND-ĐẠI LỘ THĂNG LONG-NAM TỪ LIÊ…" at bounding box center [959, 229] width 289 height 62
click at [929, 291] on div "SĐT Người Nhận * 0974480453 Người nhận * HỮU HUỲNH VP Nhận * Hà Nội: Kho Văn Đi…" at bounding box center [814, 252] width 1390 height 107
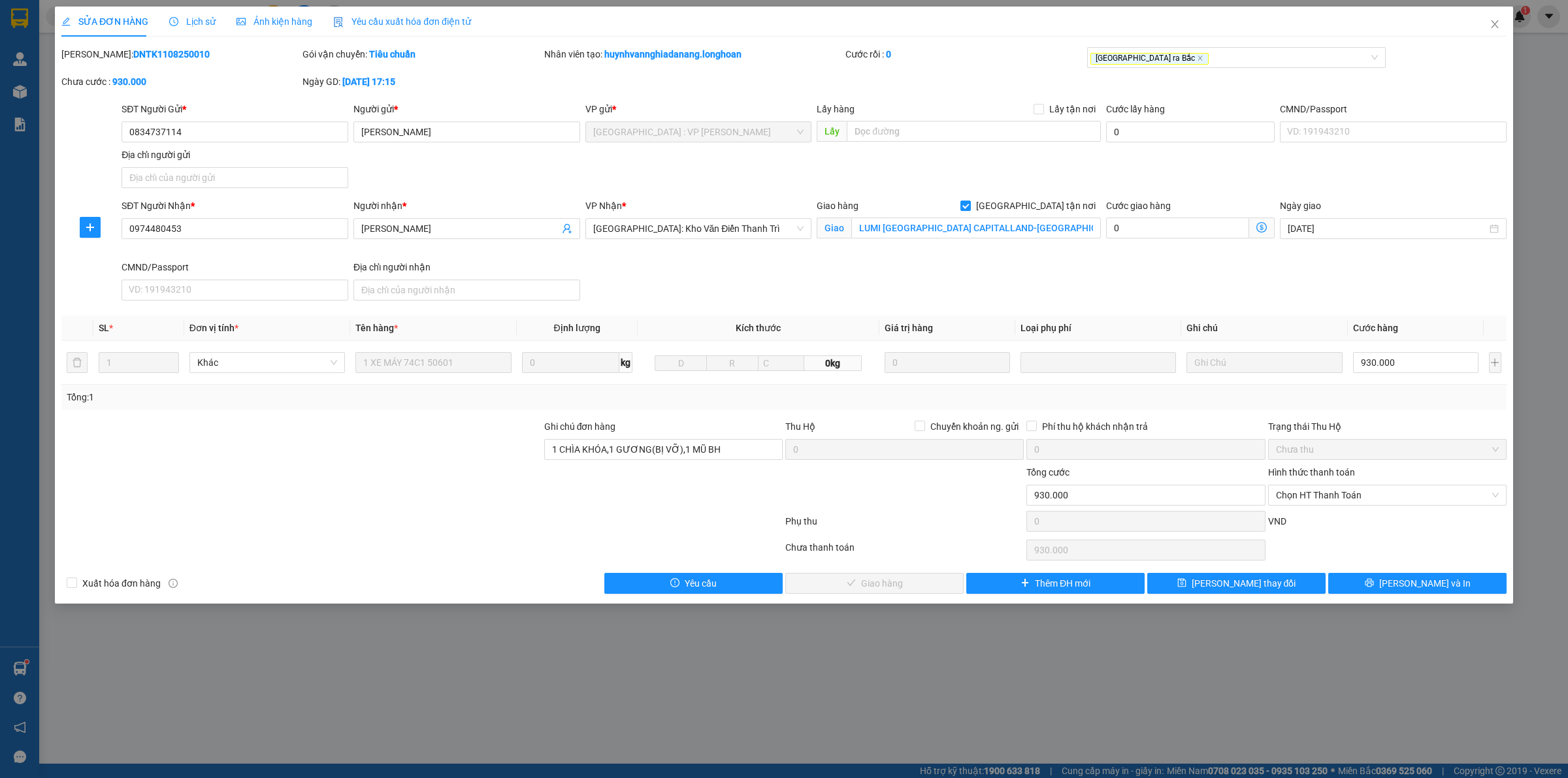
click at [175, 17] on icon "clock-circle" at bounding box center [174, 22] width 9 height 9
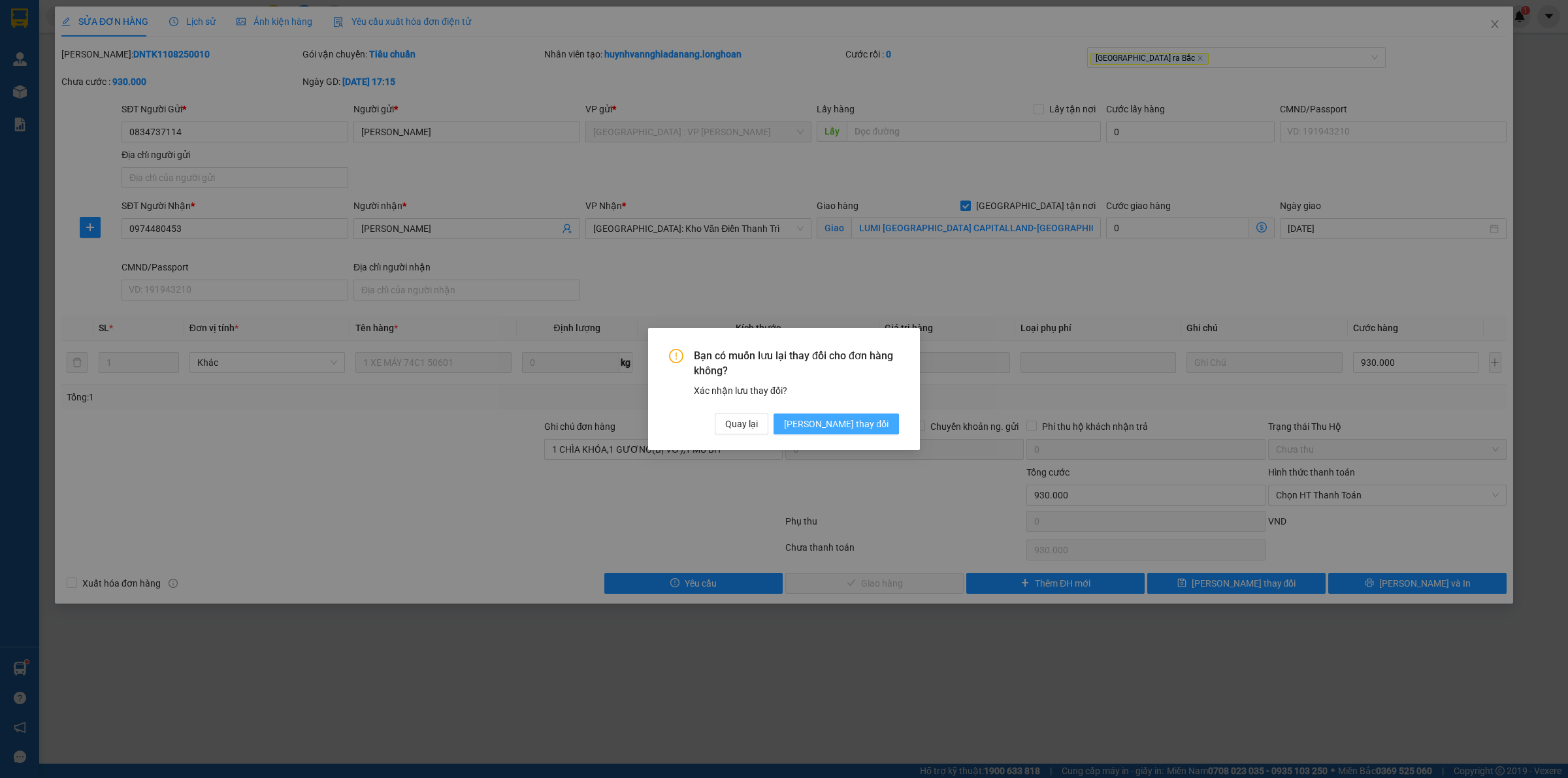
click at [844, 421] on span "Lưu thay đổi" at bounding box center [836, 424] width 104 height 14
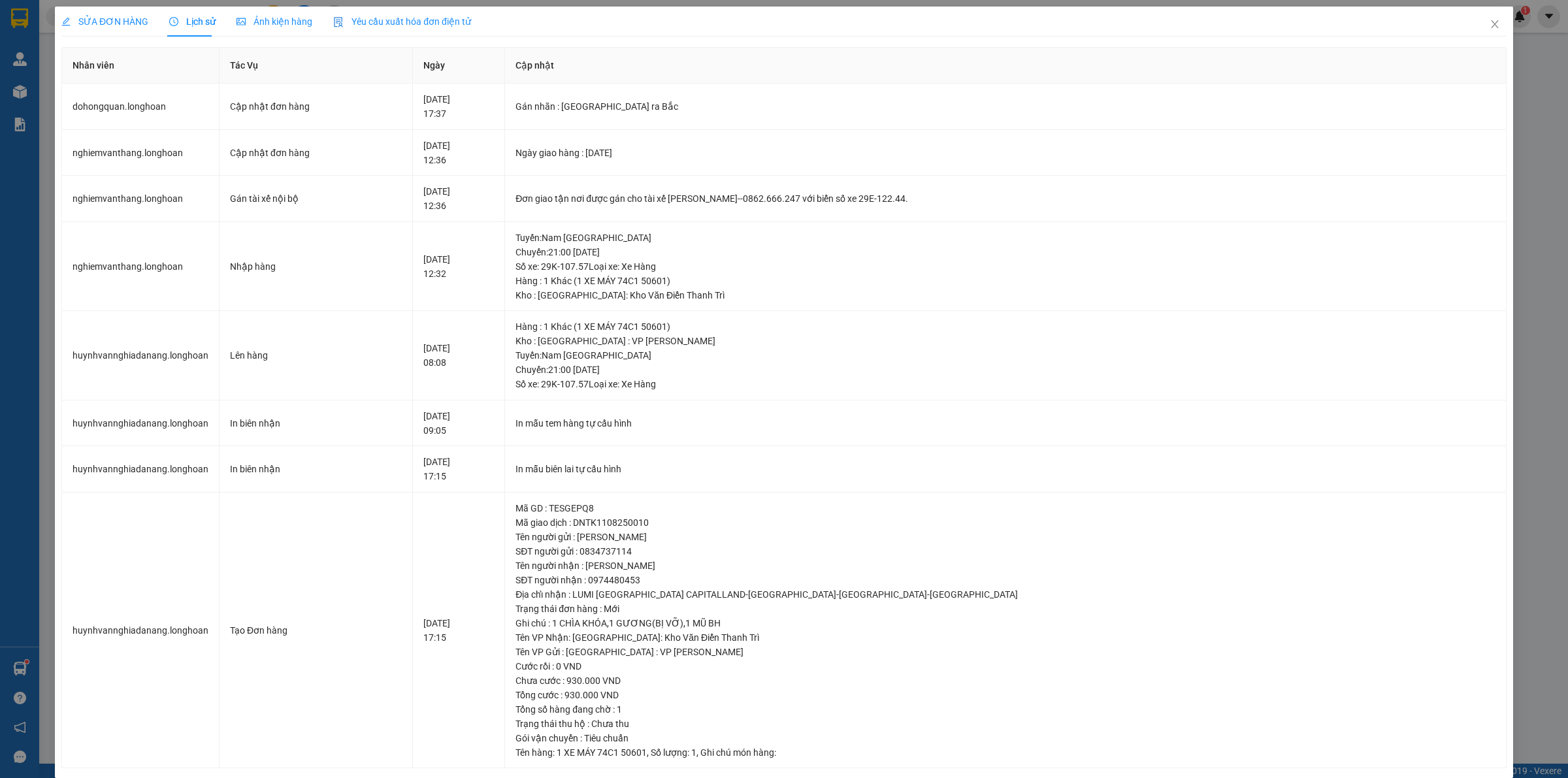
click at [126, 26] on span "SỬA ĐƠN HÀNG" at bounding box center [105, 21] width 87 height 10
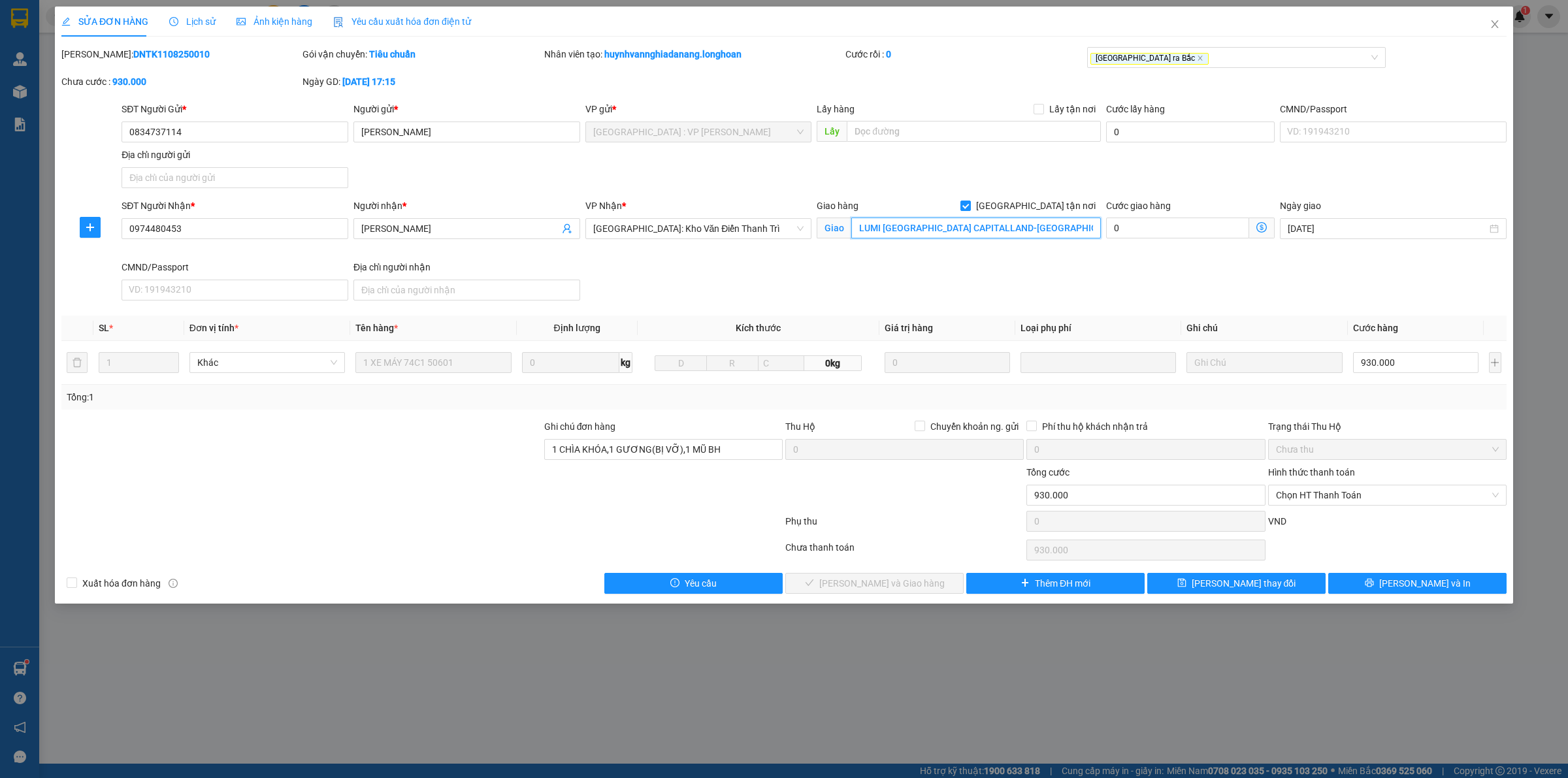
click at [949, 227] on input "LUMI HANOI CAPITALLAND-ĐẠI LỘ THĂNG LONG-NAM TỪ LIÊM-HÀ NỘI" at bounding box center [976, 227] width 250 height 21
click at [663, 273] on div "SĐT Người Nhận * 0974480453 Người nhận * HỮU HUỲNH VP Nhận * Hà Nội: Kho Văn Đi…" at bounding box center [814, 252] width 1390 height 107
click at [190, 21] on span "Lịch sử" at bounding box center [192, 21] width 47 height 10
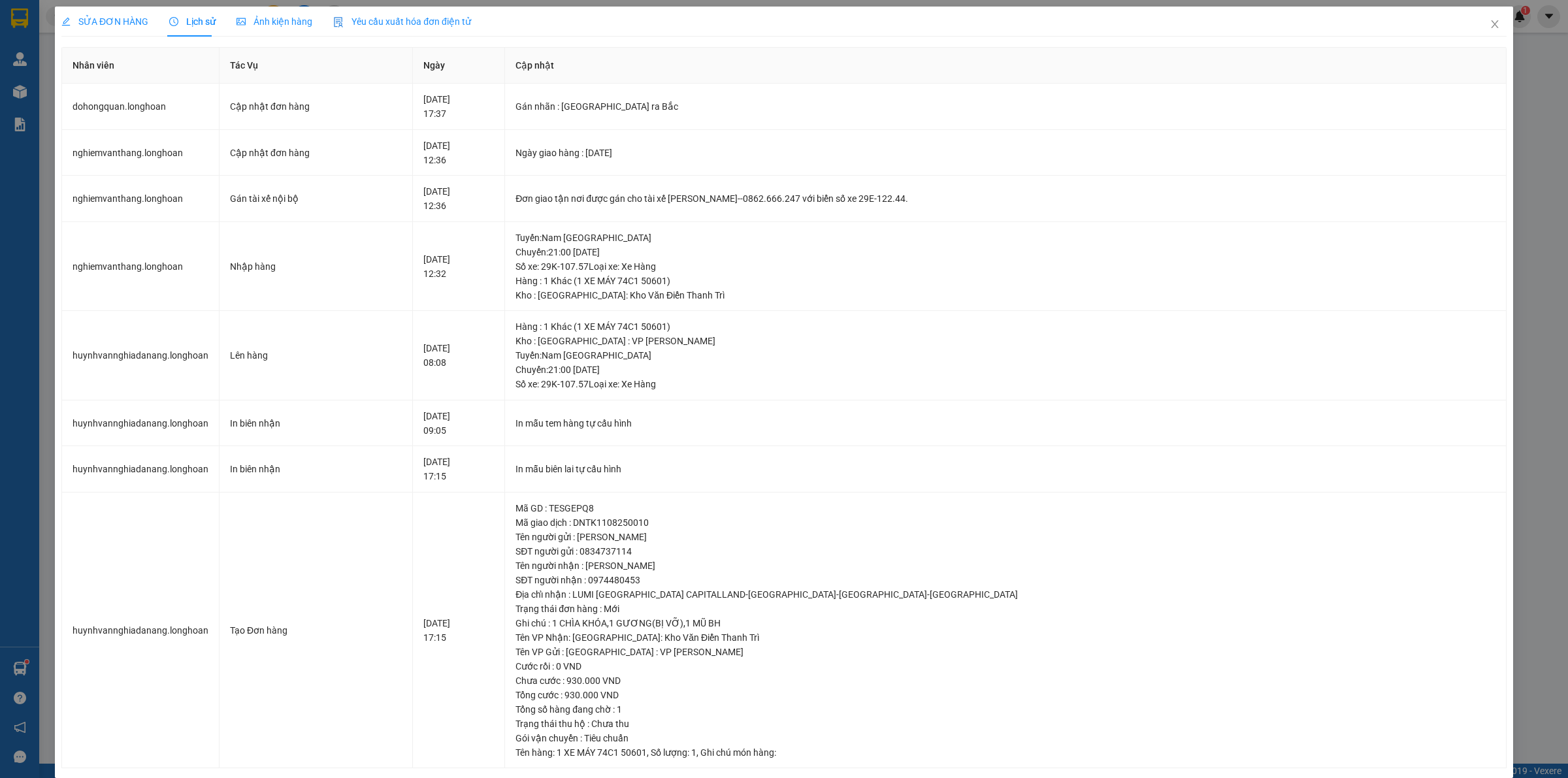
click at [119, 20] on span "SỬA ĐƠN HÀNG" at bounding box center [105, 21] width 87 height 10
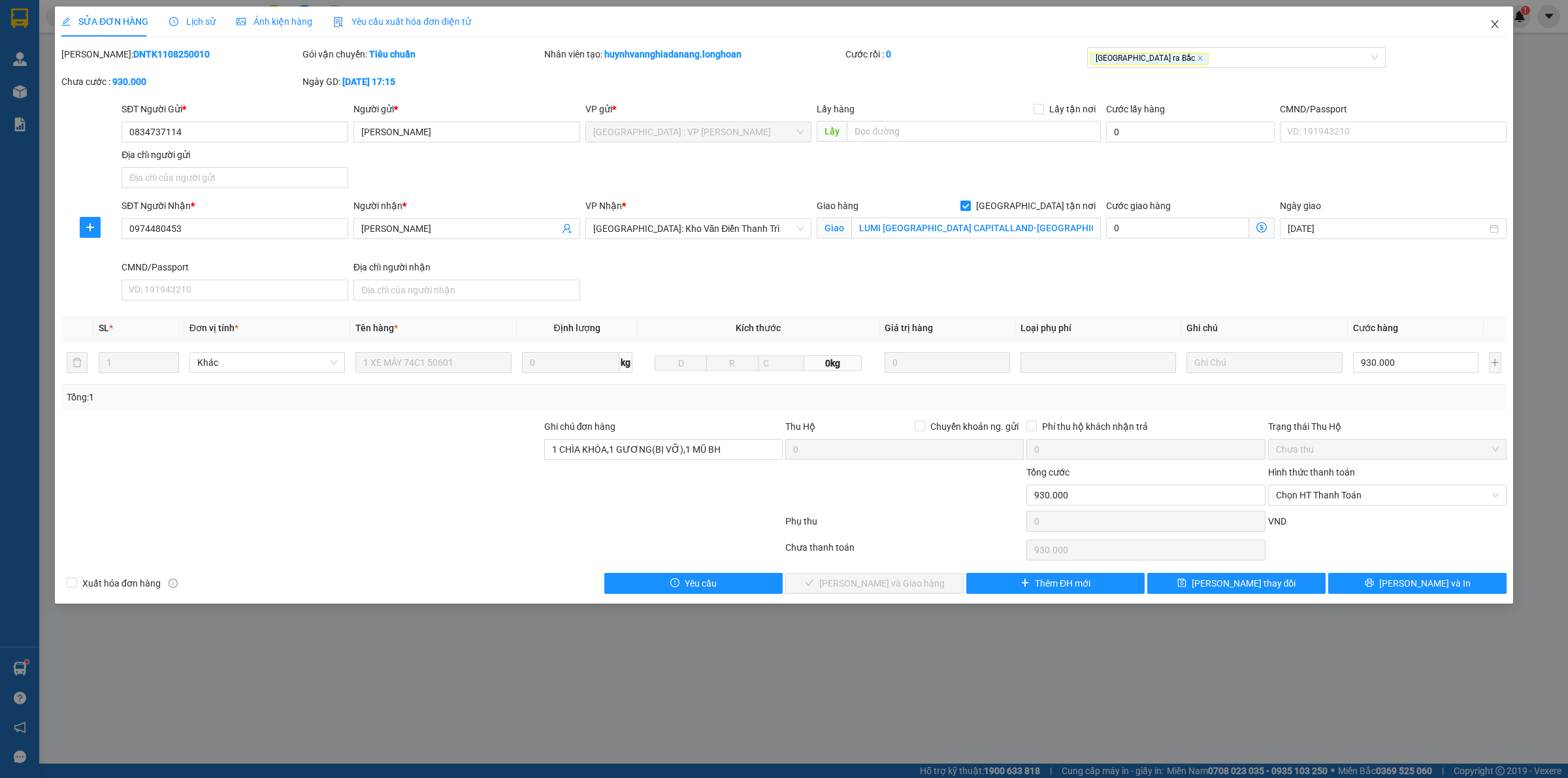
click at [1491, 35] on span "Close" at bounding box center [1495, 24] width 36 height 36
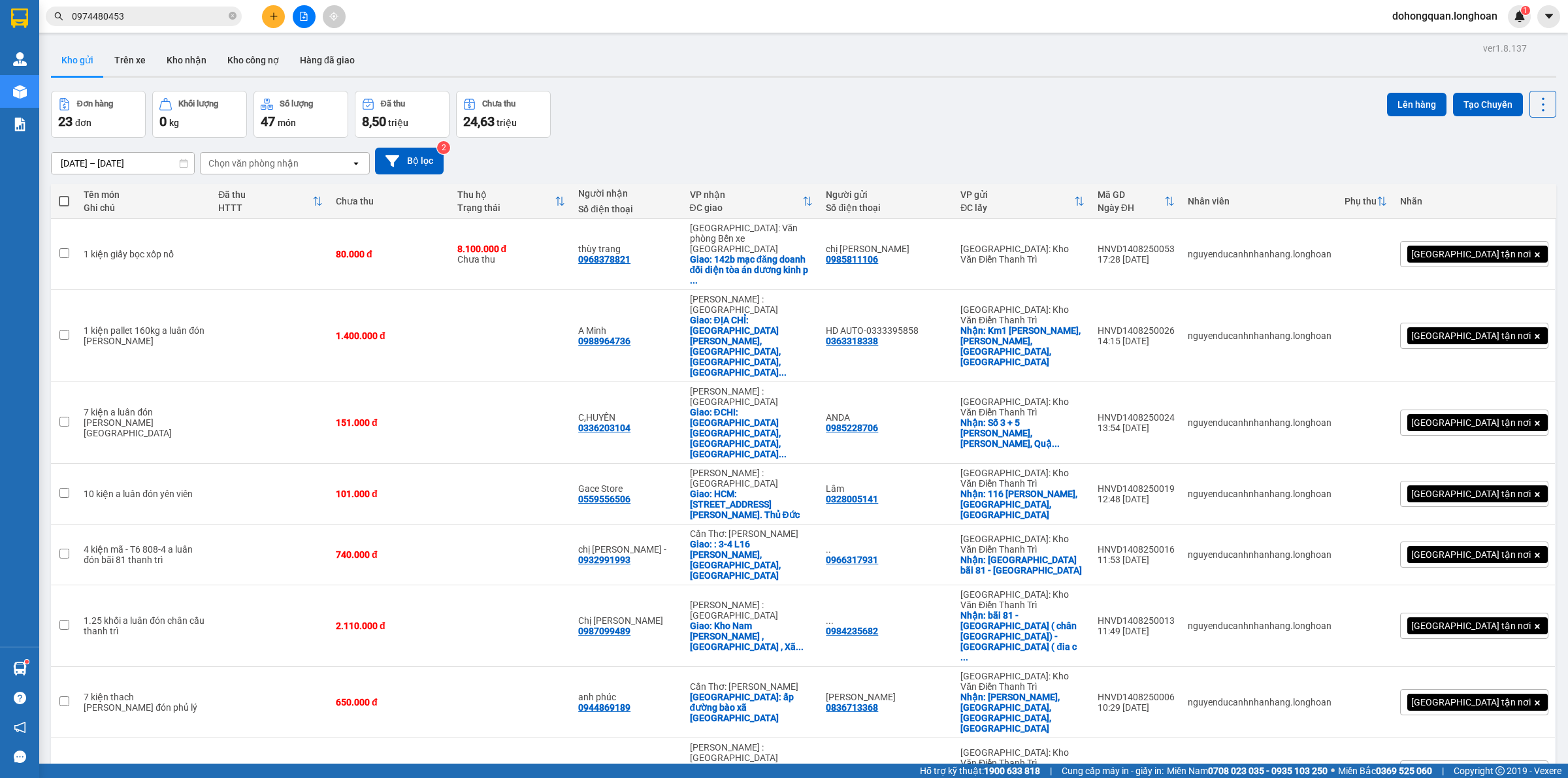
click at [900, 119] on div "Đơn hàng 23 đơn Khối lượng 0 kg Số lượng 47 món Đã thu 8,50 triệu Chưa thu 24,6…" at bounding box center [804, 115] width 1506 height 47
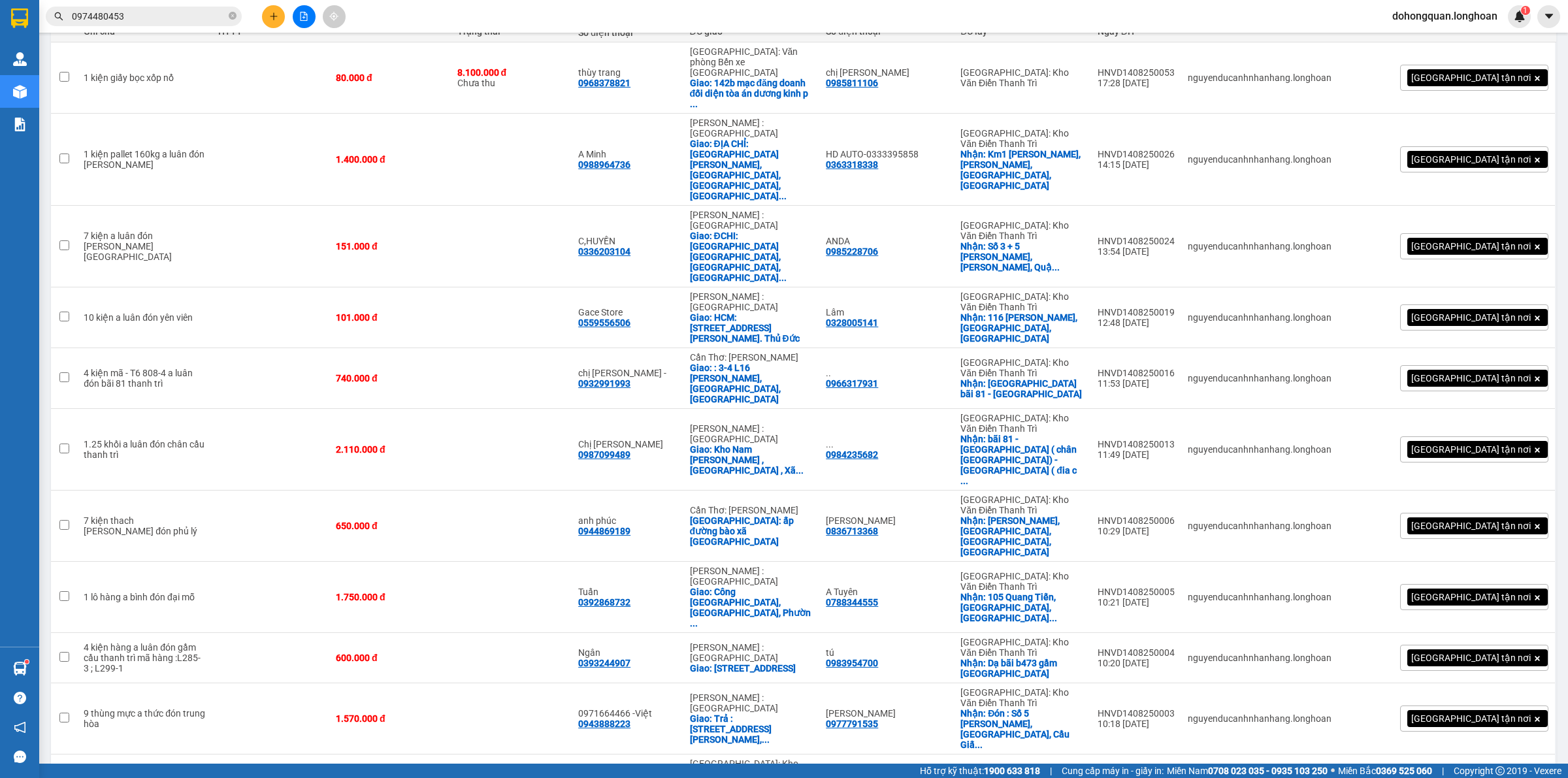
scroll to position [95, 0]
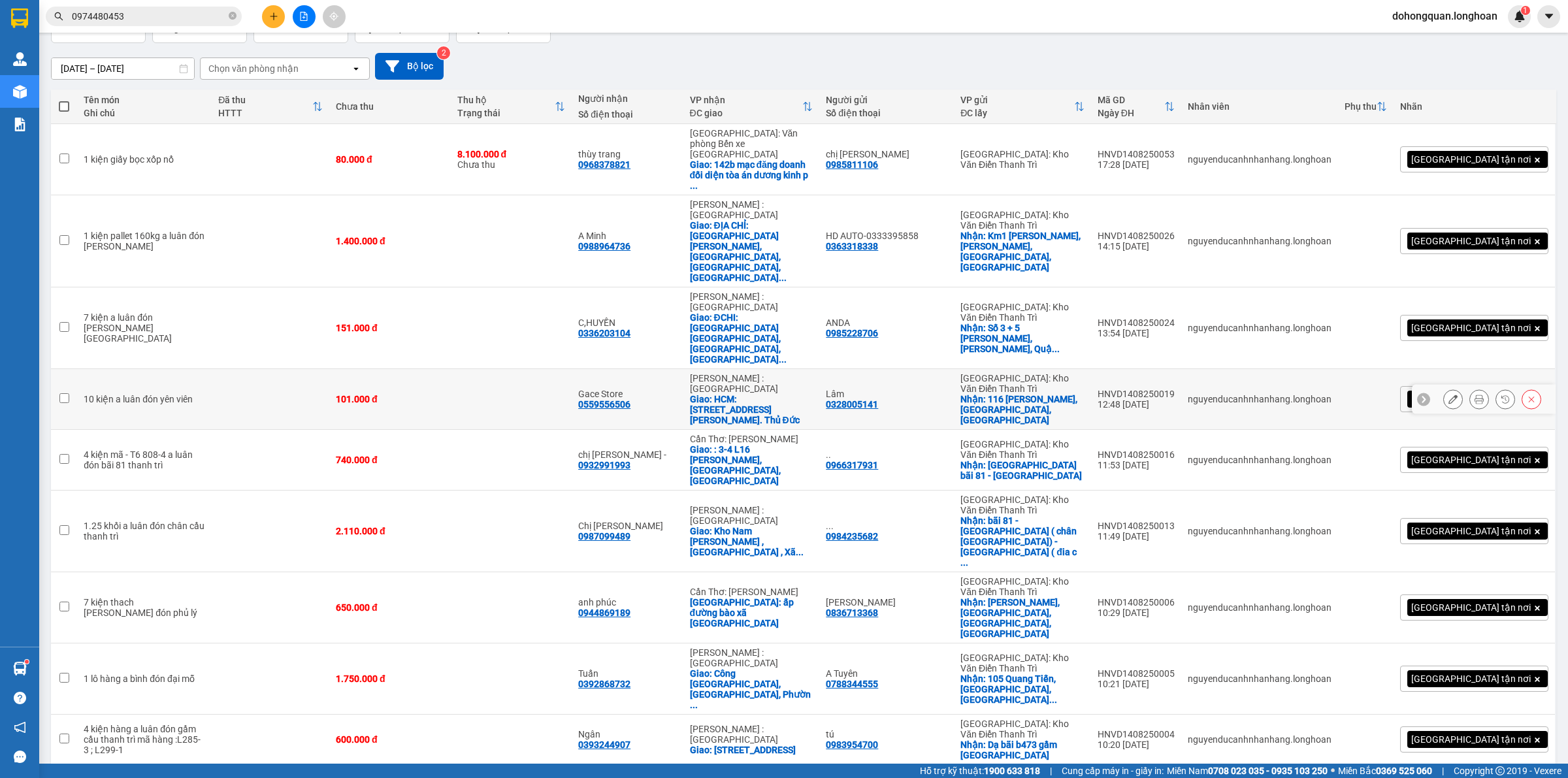
click at [1449, 395] on icon at bounding box center [1453, 400] width 9 height 9
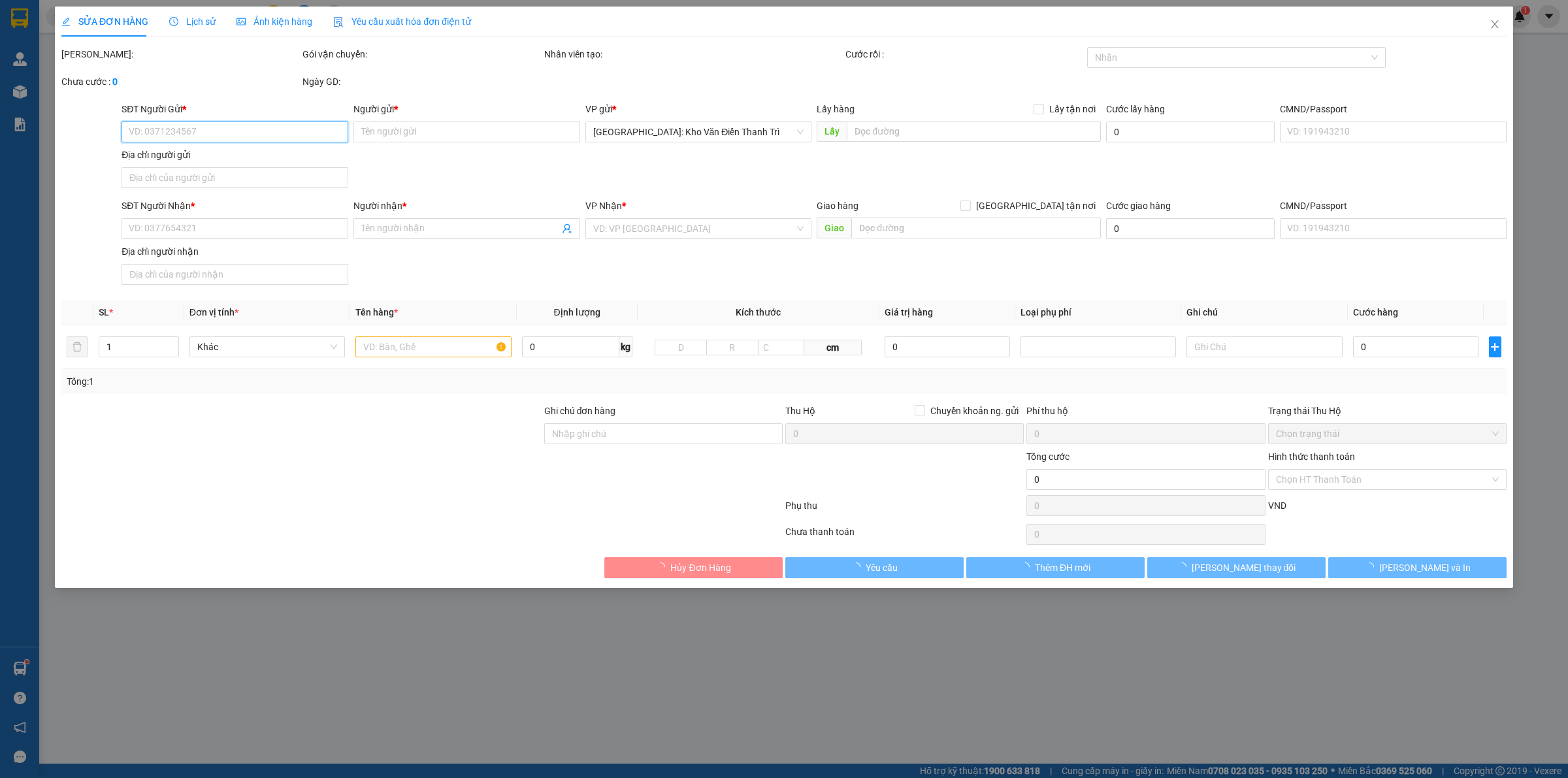
type input "0328005141"
type input "Lâm"
checkbox input "true"
type input "116 Hà Huy Tập, Yên Viên, Gia Lâm"
type input "0559556506"
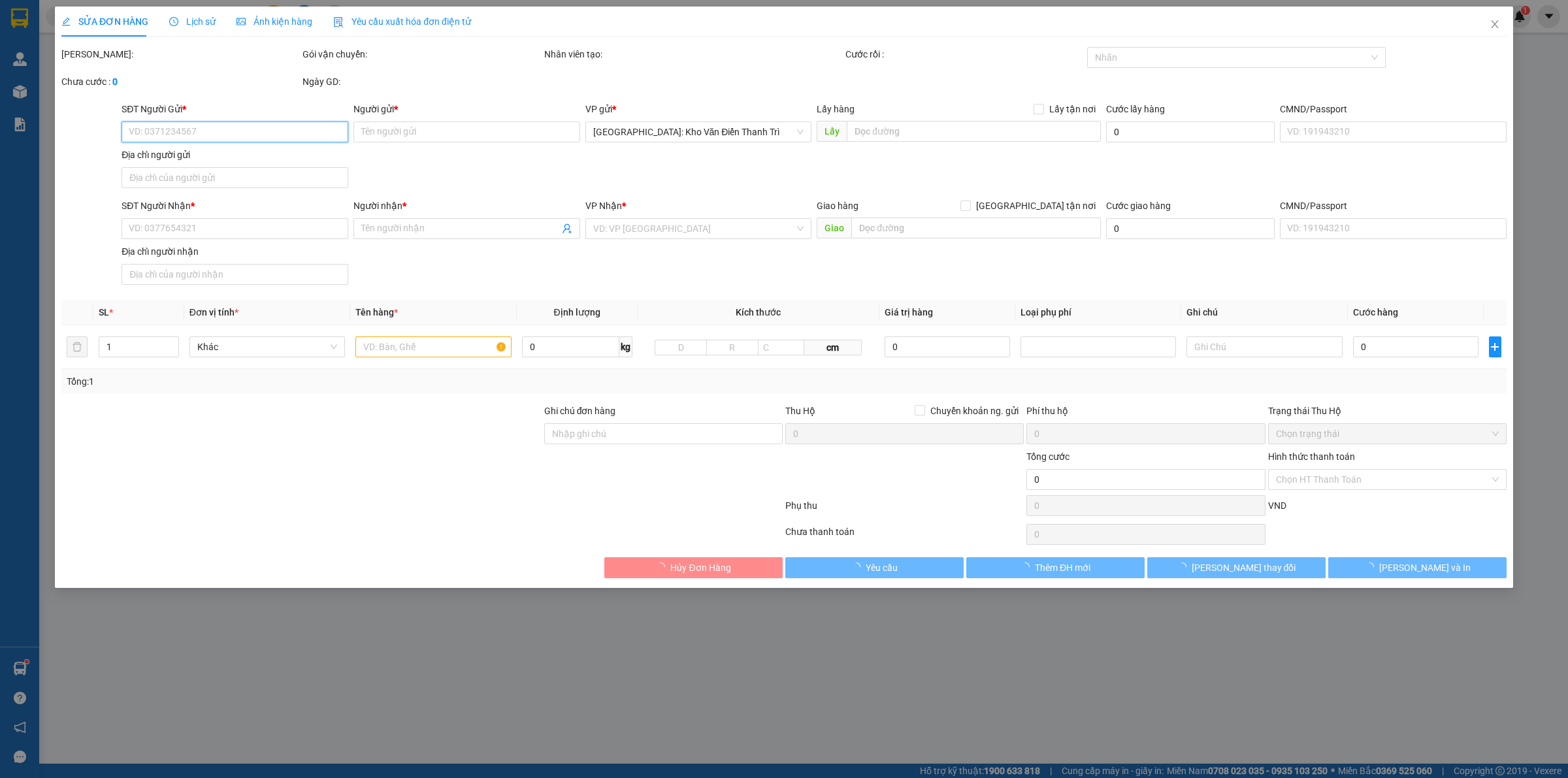
type input "Gace Store"
checkbox input "true"
type input "HCM: 11 Đường Số 39, An Khánh, Q2, TP. Thủ Đức"
type input "mật khẩu lấy hang cho quynhlx"
type input "101.000"
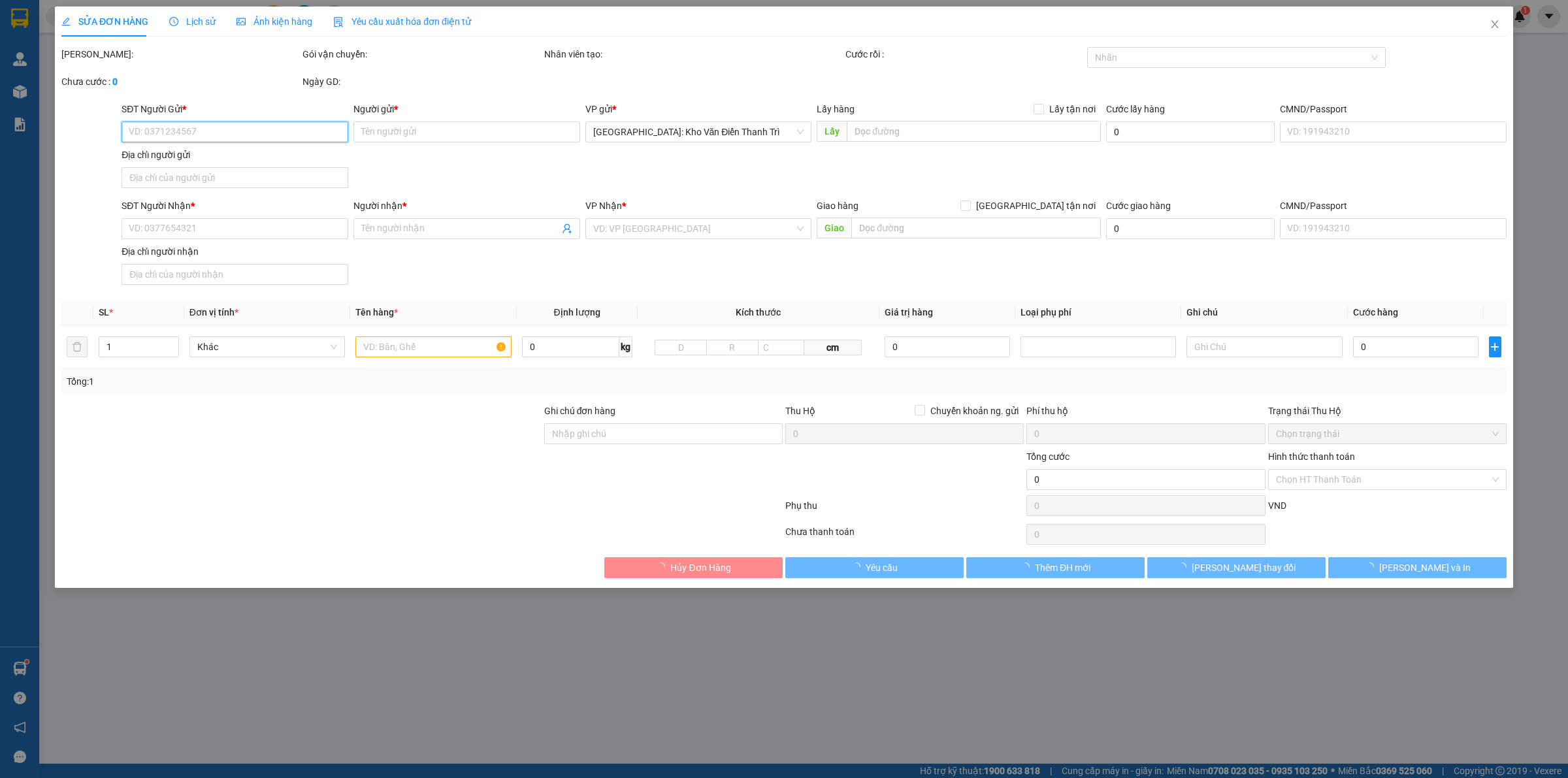
type input "101.000"
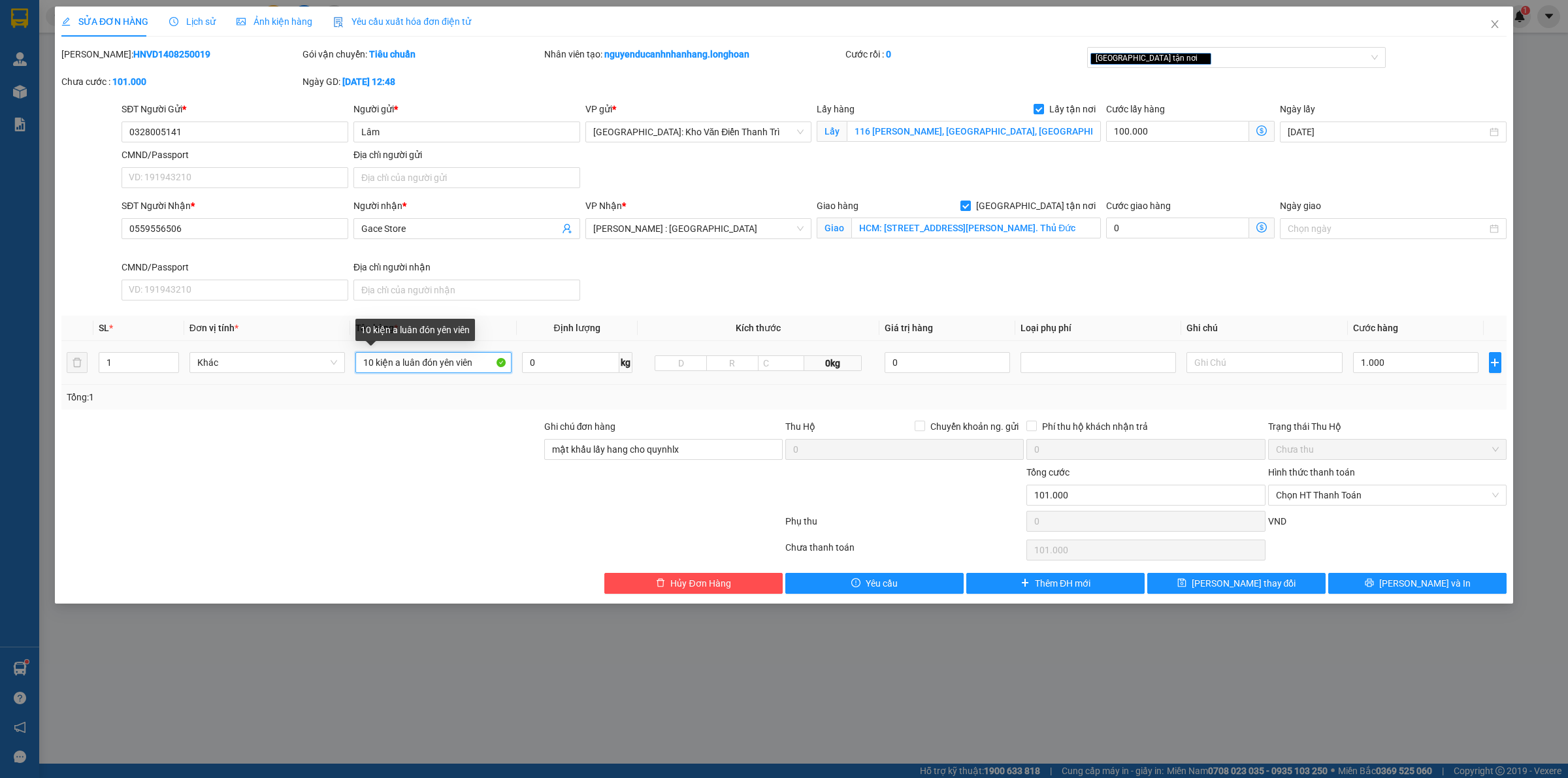
click at [428, 363] on input "10 kiện a luân đón yên viên" at bounding box center [433, 363] width 156 height 21
type input "11 kiện giấy to nhỏ khác nhau"
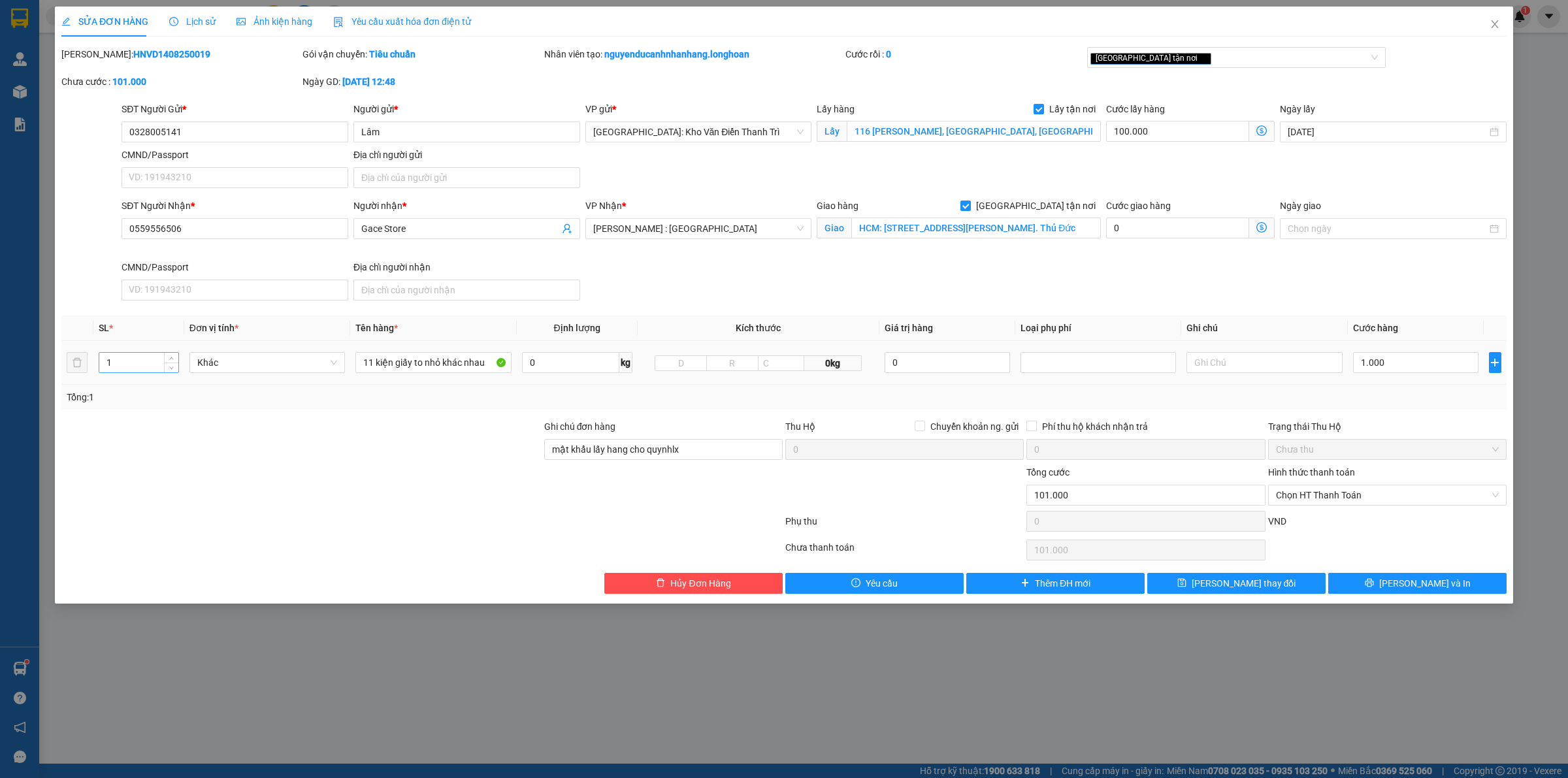
click at [141, 363] on input "1" at bounding box center [139, 363] width 79 height 20
type input "11"
click at [145, 445] on div at bounding box center [301, 442] width 483 height 46
click at [1383, 361] on input "1.000" at bounding box center [1416, 363] width 126 height 21
type input "100.008"
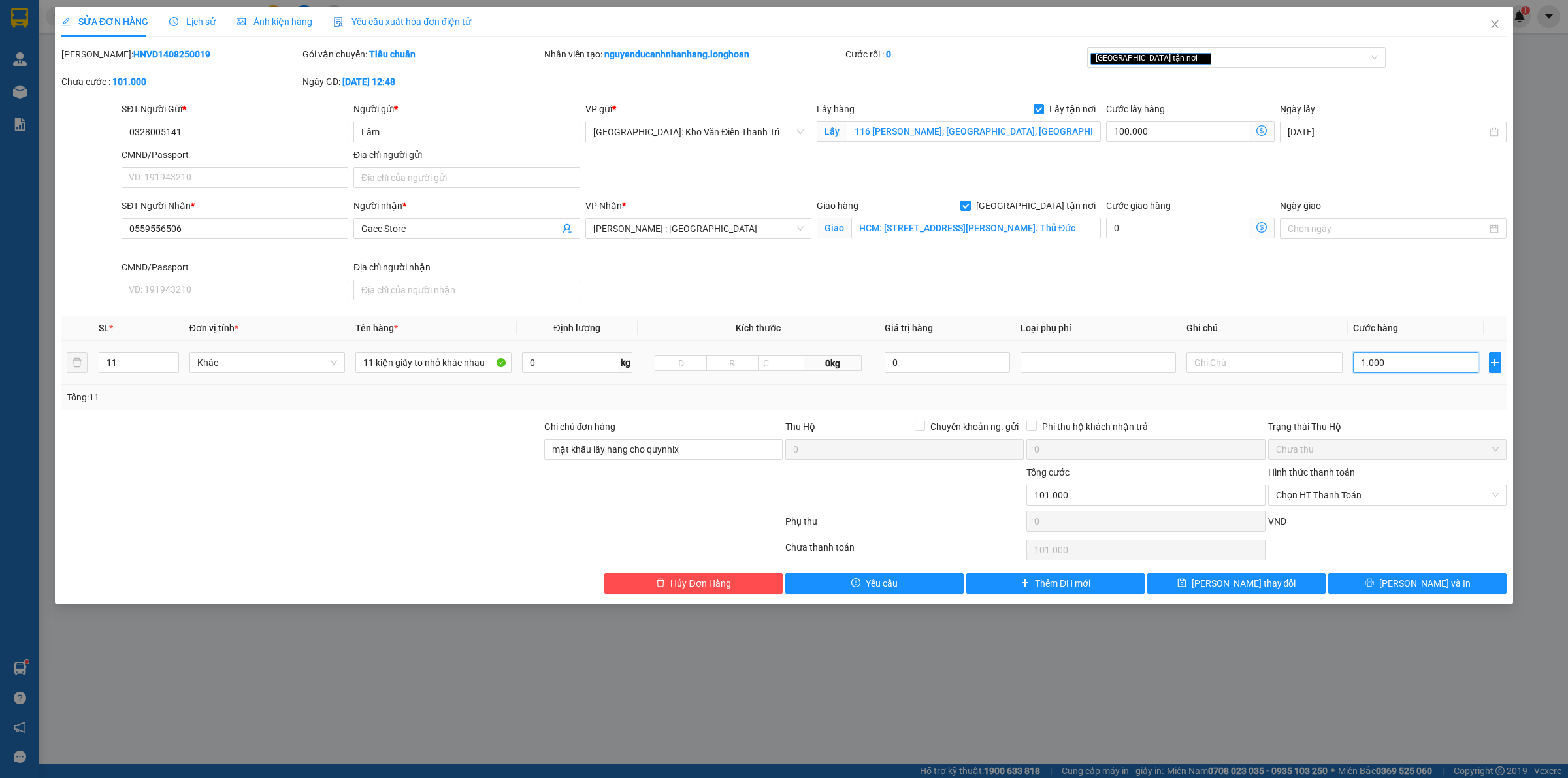
type input "100.008"
type input "8"
type input "100.080"
type input "80"
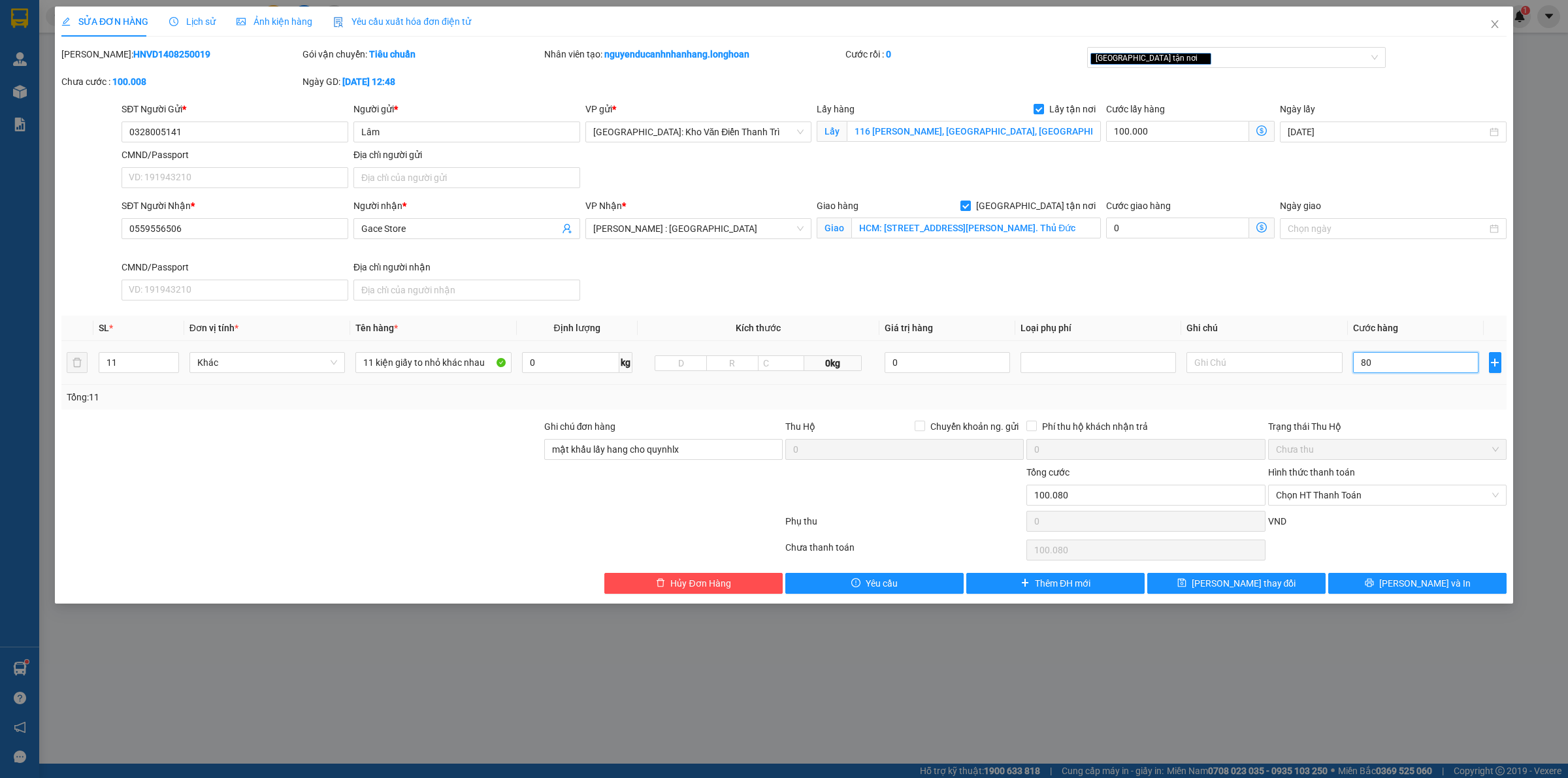
type input "100.800"
type input "8.000"
type input "108.000"
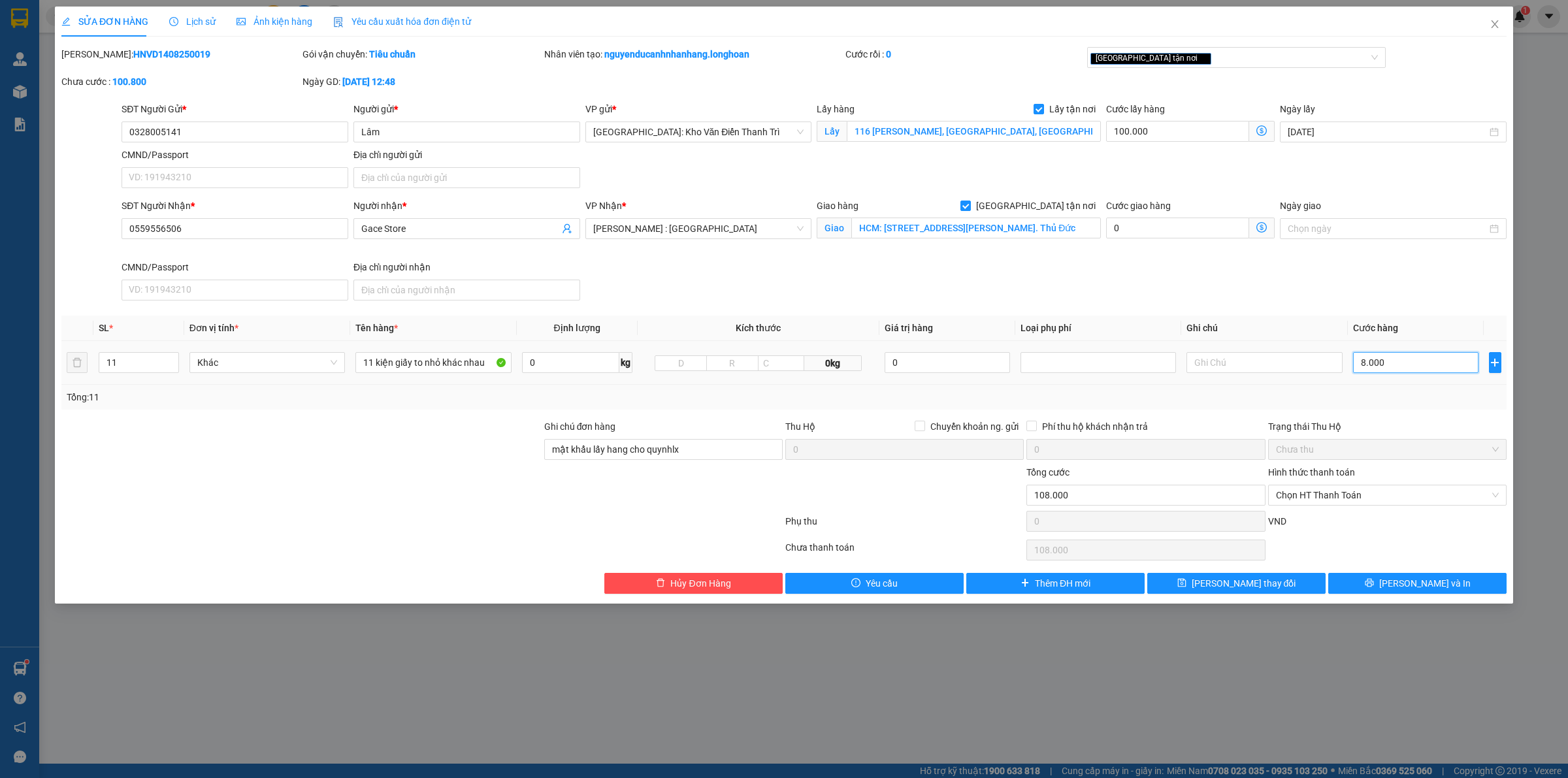
type input "180.000"
type input "800.000"
type input "900.000"
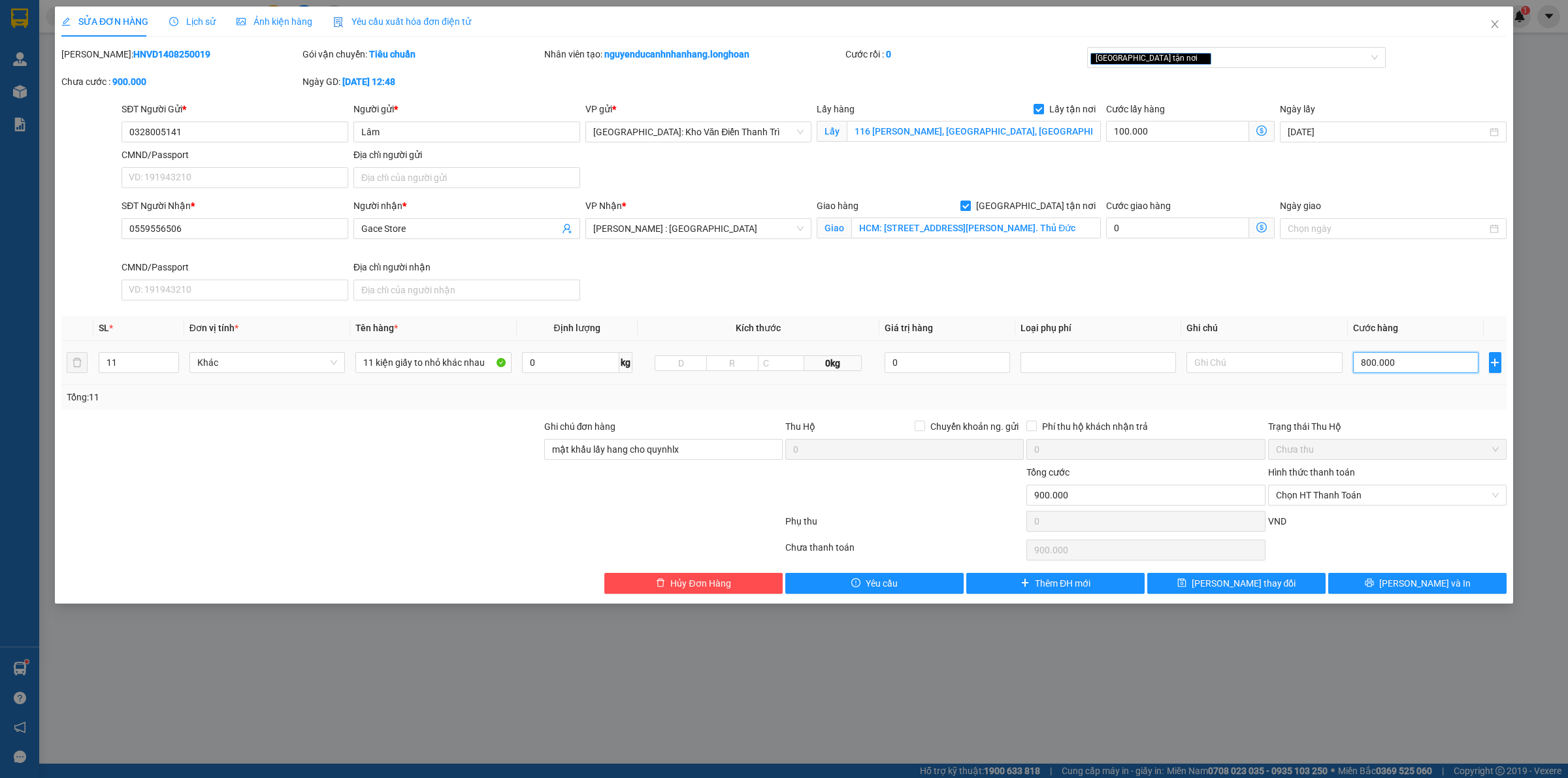
type input "8.100.000"
type input "8.000.000"
type input "900.000"
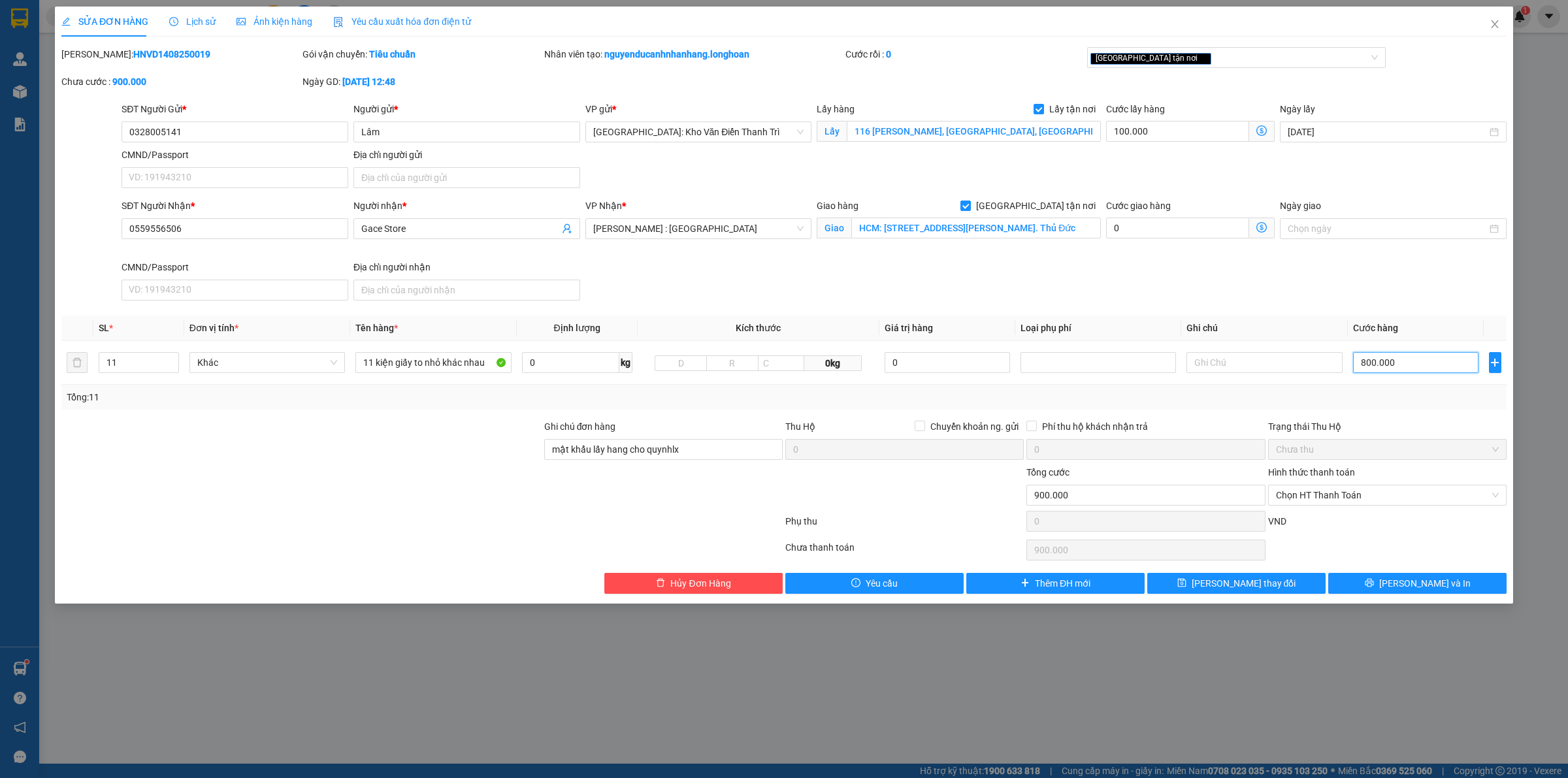
type input "800.000"
click at [722, 462] on div "Ghi chú đơn hàng mật khẩu lấy hang cho quynhlx" at bounding box center [664, 442] width 239 height 46
click at [723, 458] on input "mật khẩu lấy hang cho quynhlx" at bounding box center [664, 449] width 239 height 21
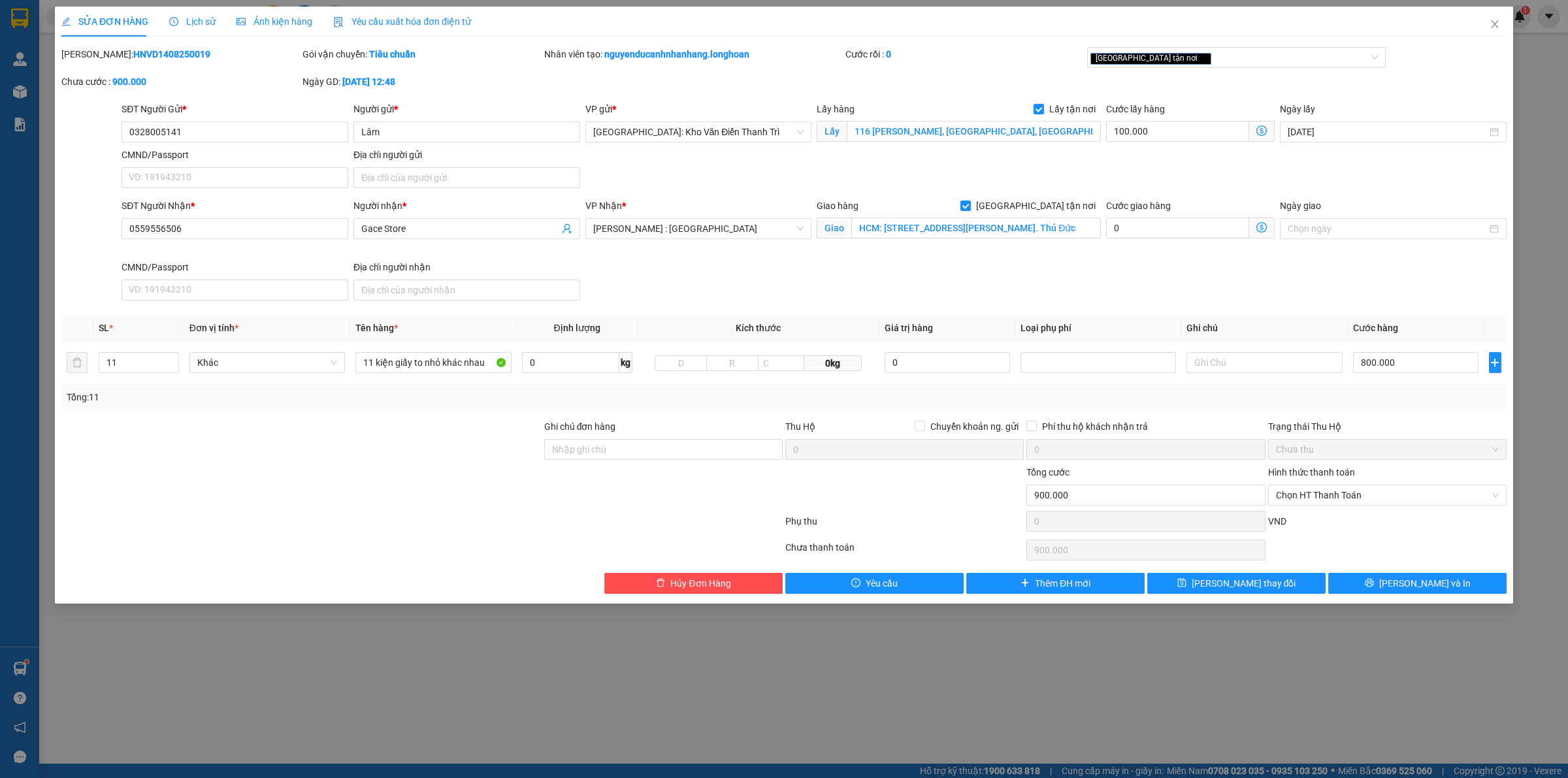
click at [958, 291] on div "SĐT Người Nhận * 0559556506 Người nhận * Gace Store VP Nhận * Hồ Chí Minh : Kho…" at bounding box center [814, 252] width 1390 height 107
click at [242, 129] on input "0328005141" at bounding box center [235, 132] width 227 height 21
click at [892, 231] on input "HCM: 11 Đường Số 39, An Khánh, Q2, TP. Thủ Đức" at bounding box center [976, 227] width 250 height 21
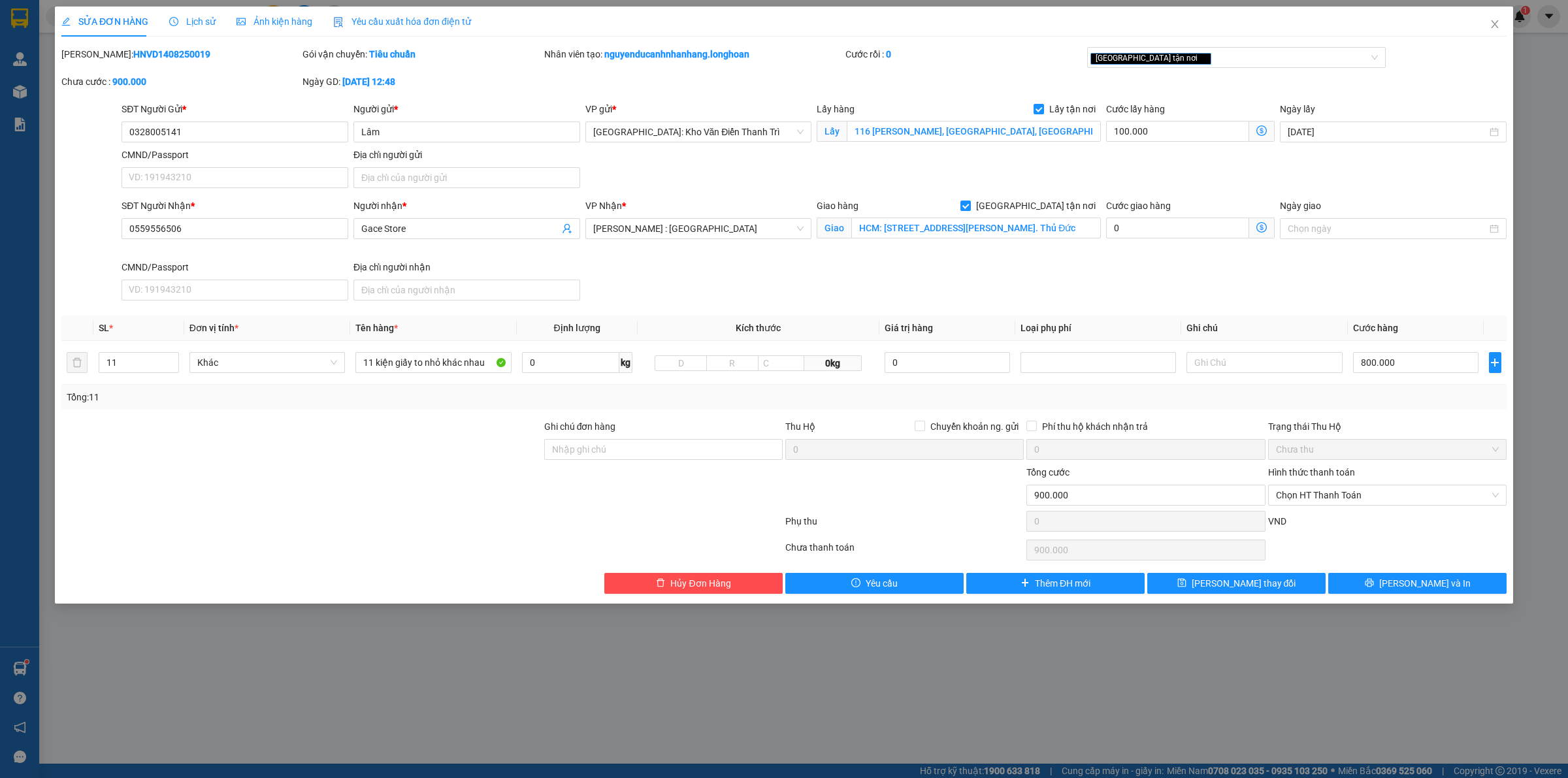
click at [431, 433] on div at bounding box center [301, 442] width 483 height 46
click at [1419, 360] on input "800.000" at bounding box center [1416, 363] width 126 height 21
type input "100.007"
type input "7"
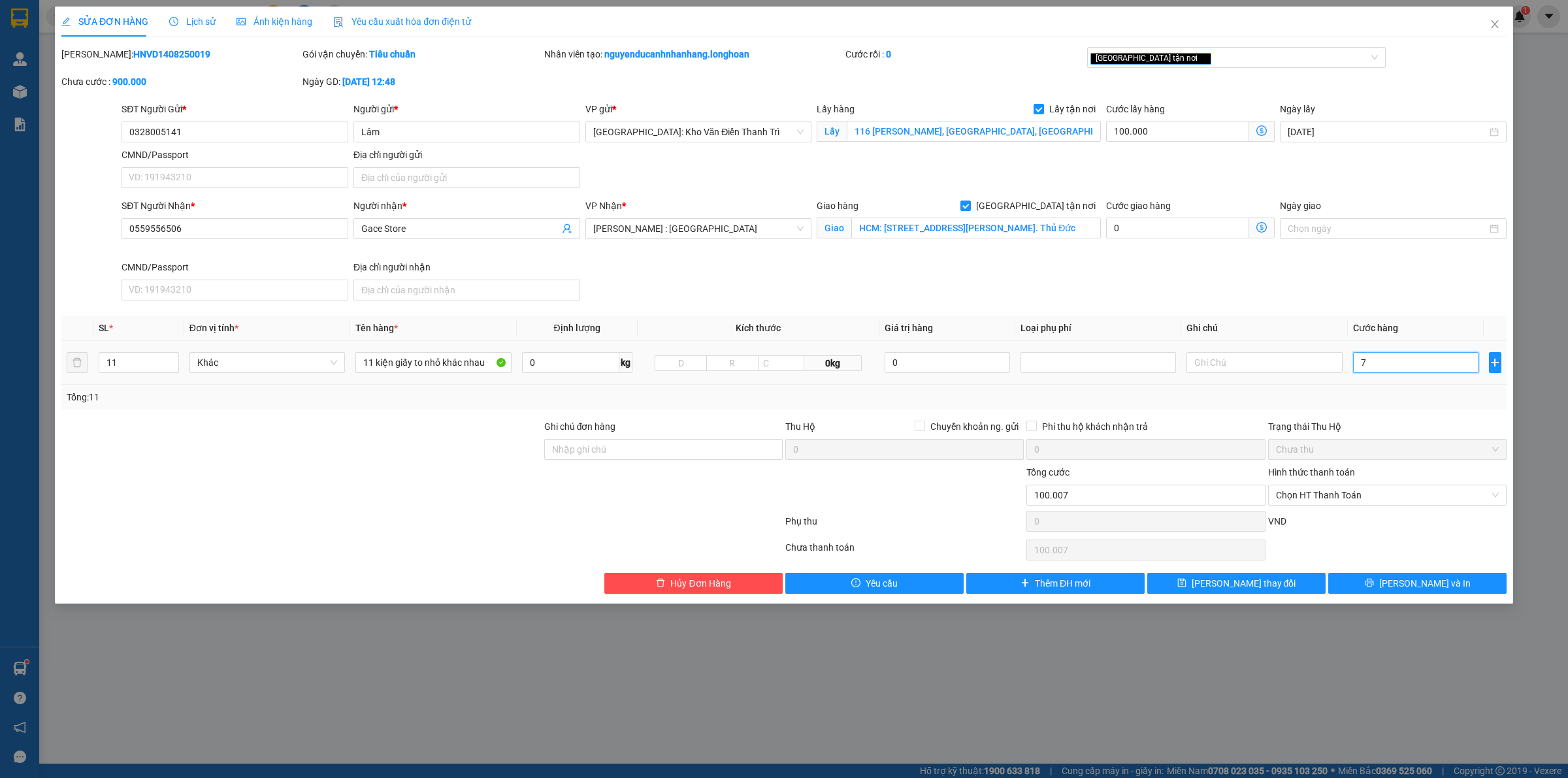
type input "100.075"
type input "75"
type input "100.750"
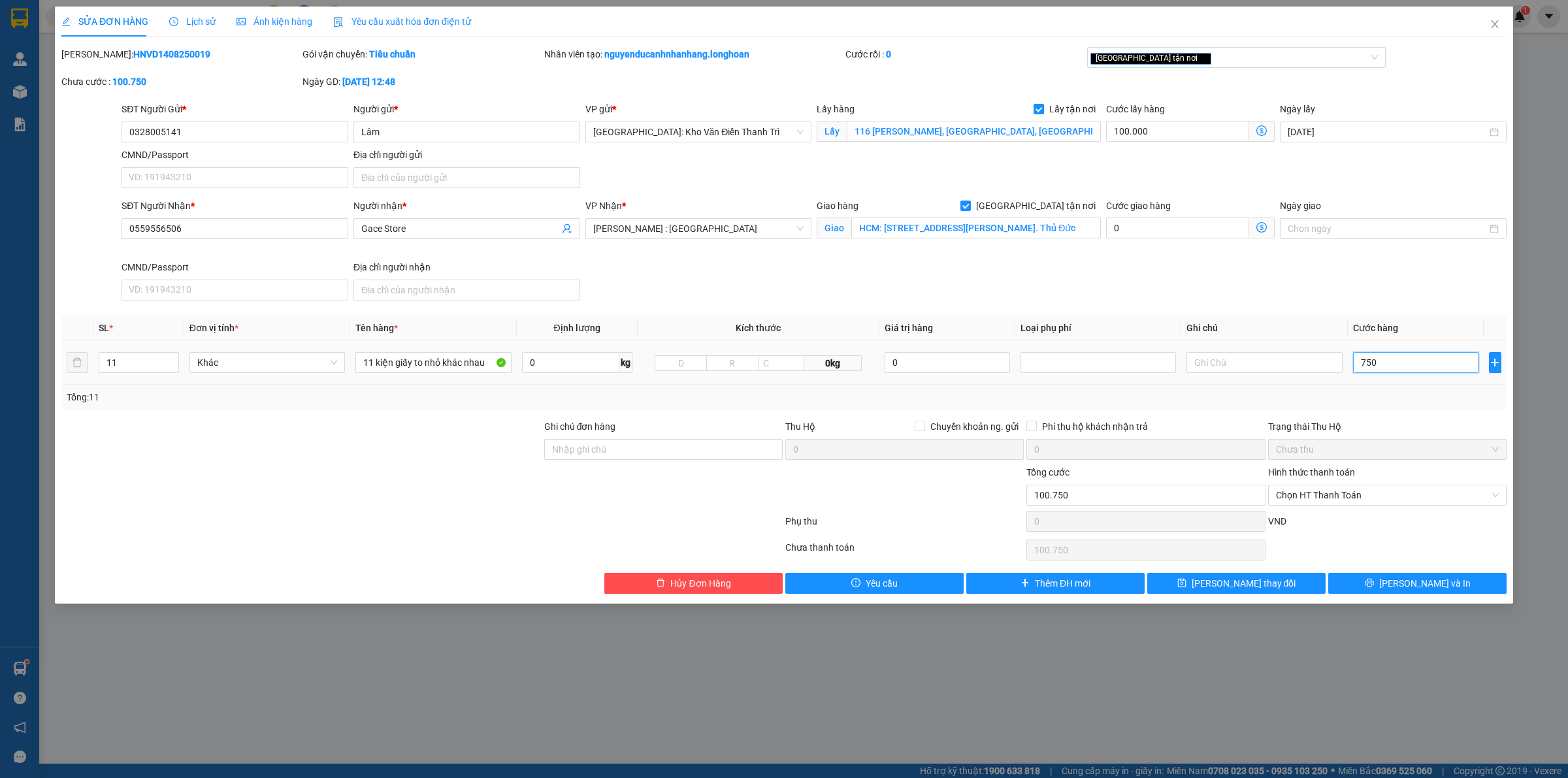
type input "7.500"
type input "107.500"
type input "75.000"
type input "175.000"
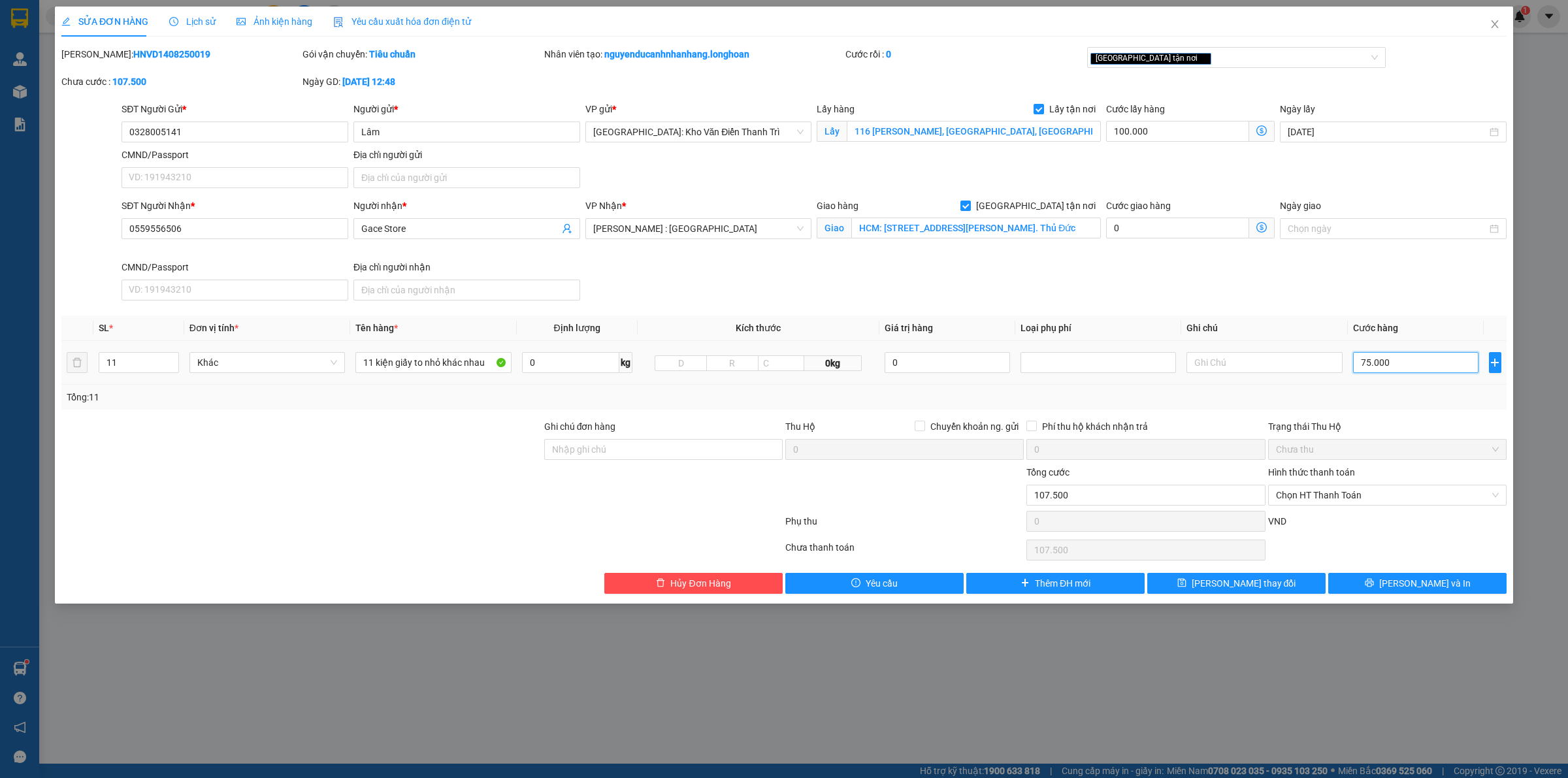
type input "175.000"
type input "850.000"
type input "750.000"
click at [1372, 584] on button "Lưu và In" at bounding box center [1417, 583] width 179 height 21
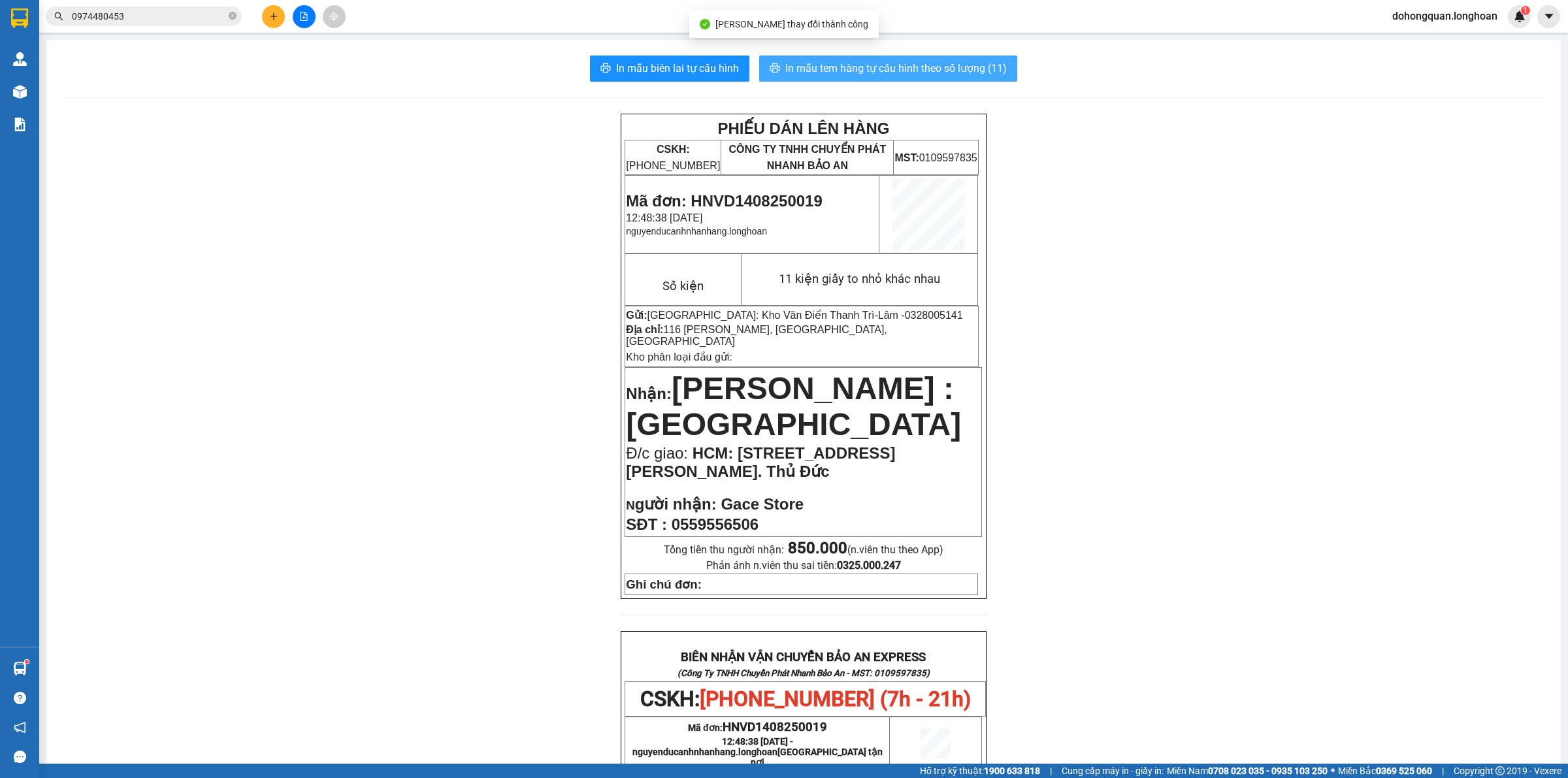
click at [878, 73] on span "In mẫu tem hàng tự cấu hình theo số lượng (11)" at bounding box center [896, 68] width 221 height 17
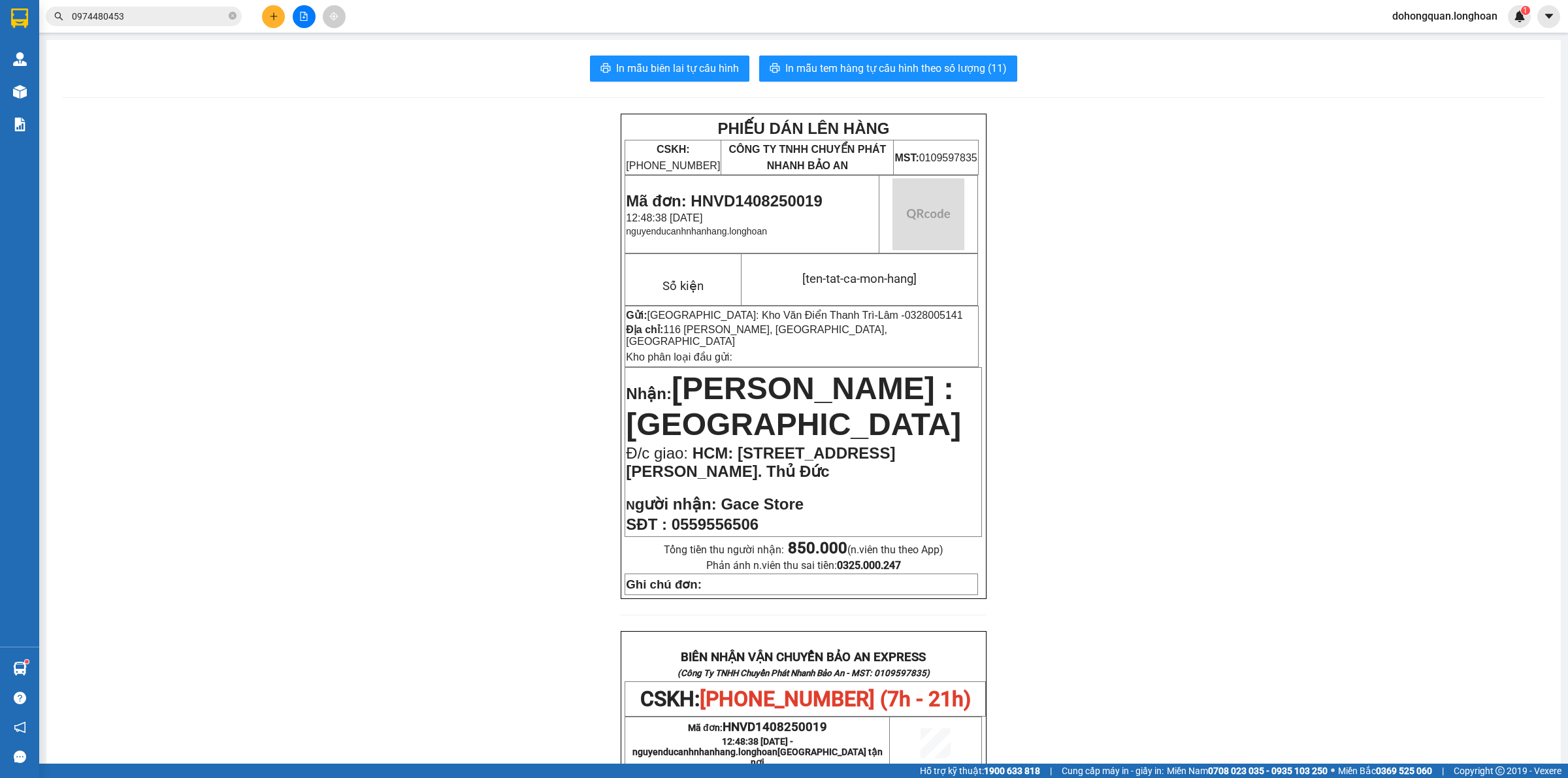
click at [1209, 521] on div "PHIẾU DÁN LÊN HÀNG CSKH: 1900.06.88.33 CÔNG TY TNHH CHUYỂN PHÁT NHANH BẢO AN MS…" at bounding box center [803, 712] width 1483 height 1196
click at [234, 17] on icon "close-circle" at bounding box center [232, 16] width 8 height 8
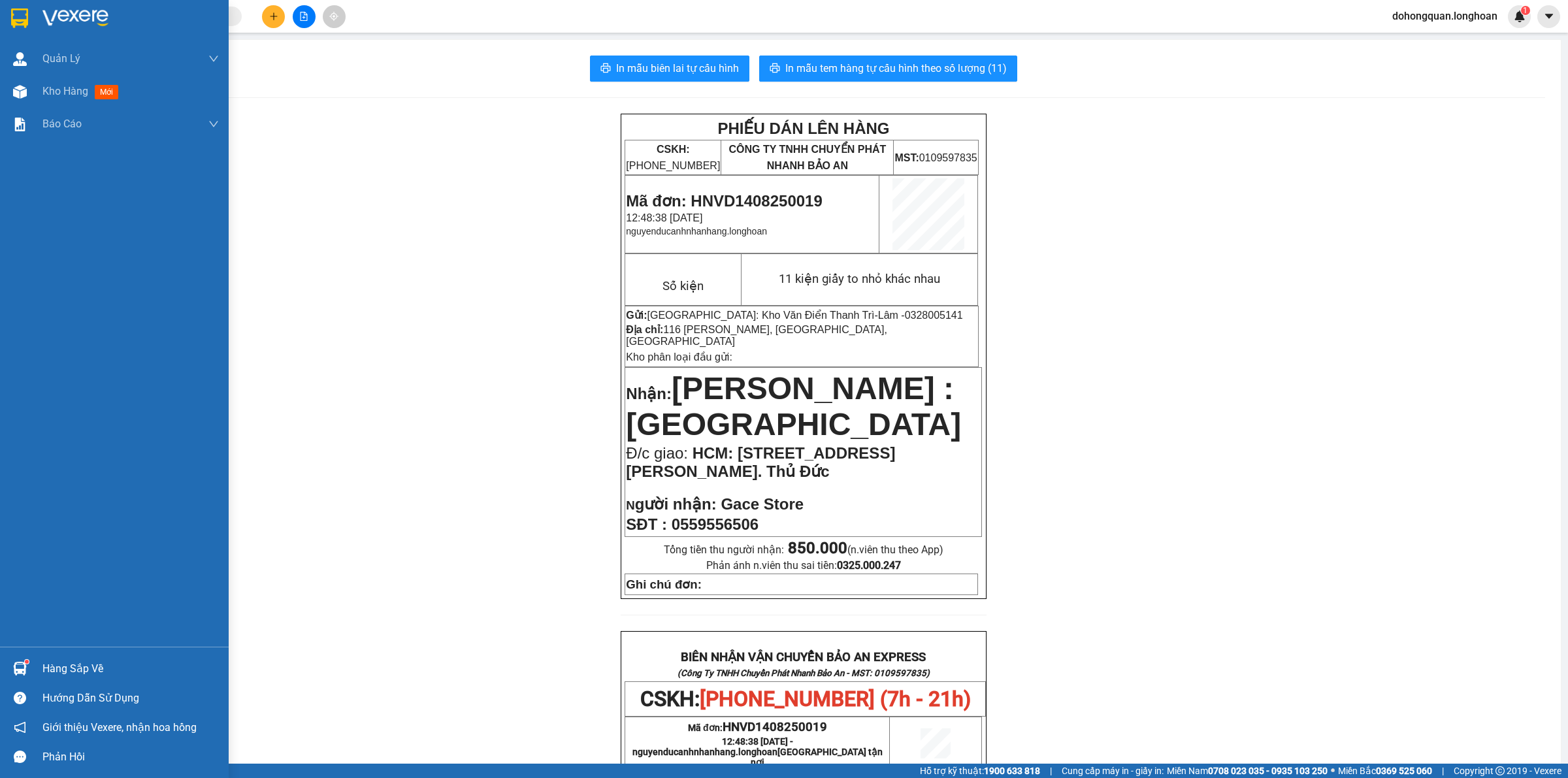
click at [20, 6] on div at bounding box center [114, 21] width 228 height 43
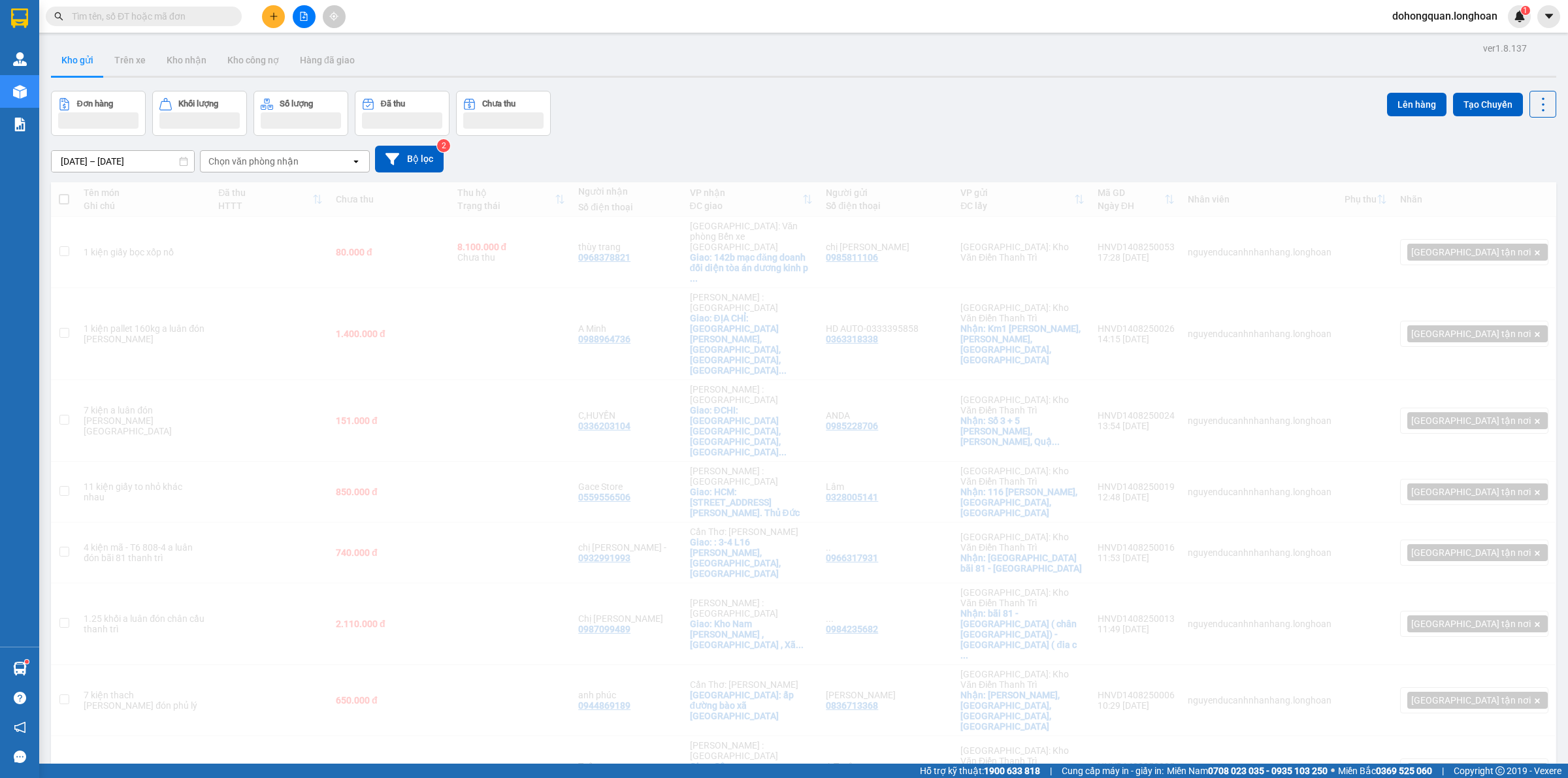
click at [756, 141] on div "16/07/2025 – 14/08/2025 Press the down arrow key to interact with the calendar …" at bounding box center [804, 159] width 1506 height 47
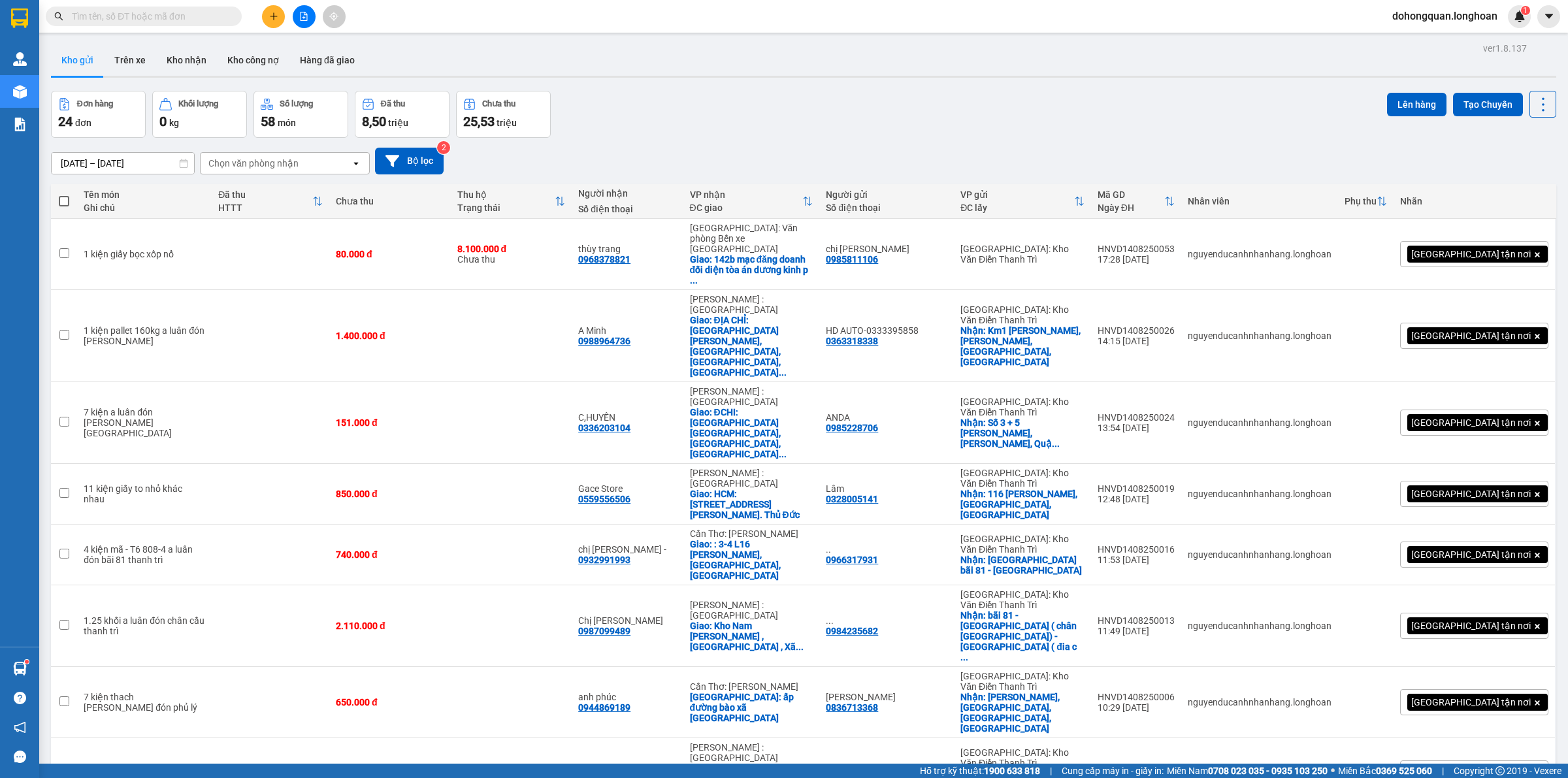
scroll to position [163, 0]
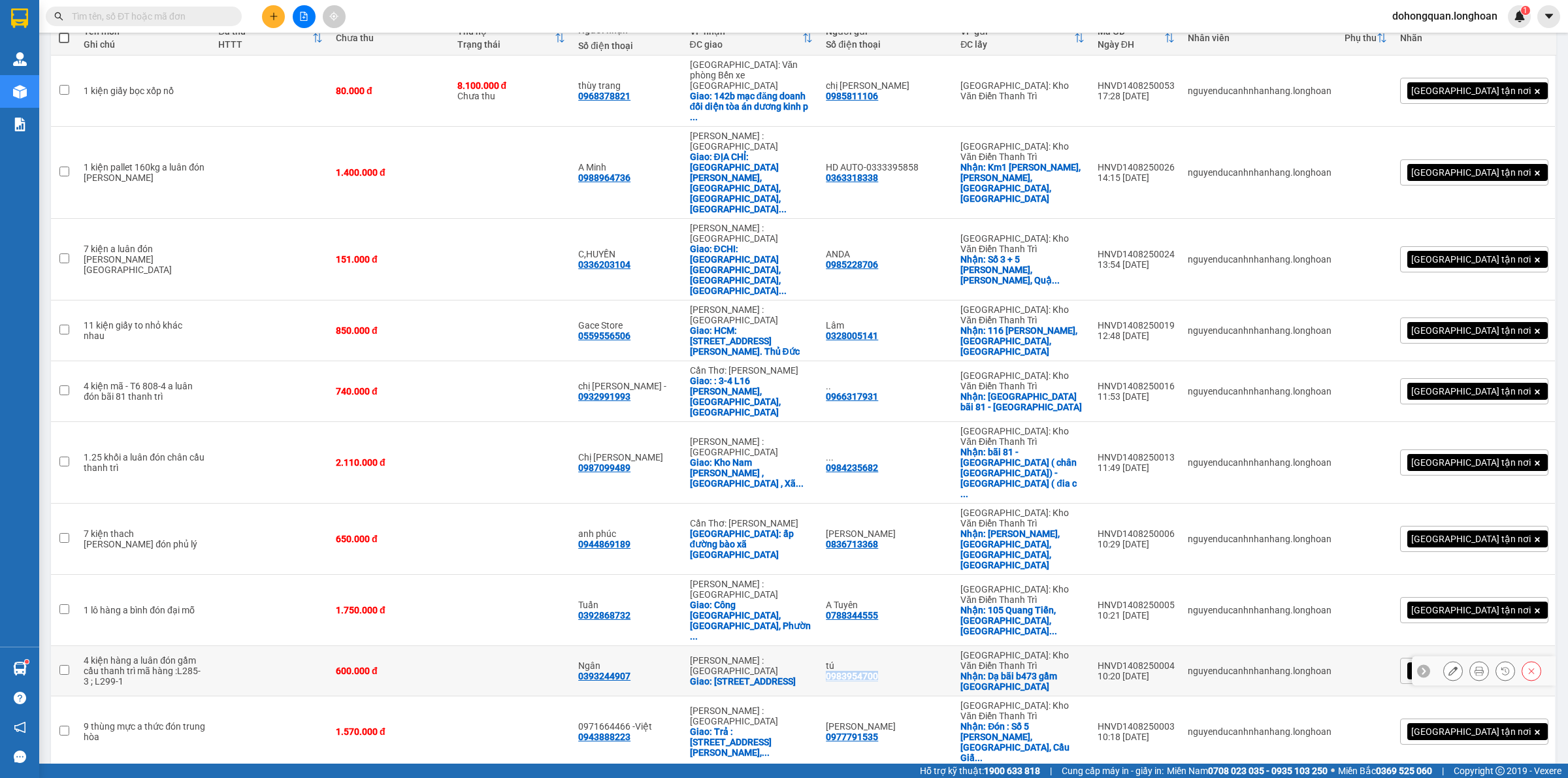
drag, startPoint x: 854, startPoint y: 474, endPoint x: 907, endPoint y: 477, distance: 53.1
click at [907, 660] on div "tú 0983954700" at bounding box center [886, 671] width 122 height 21
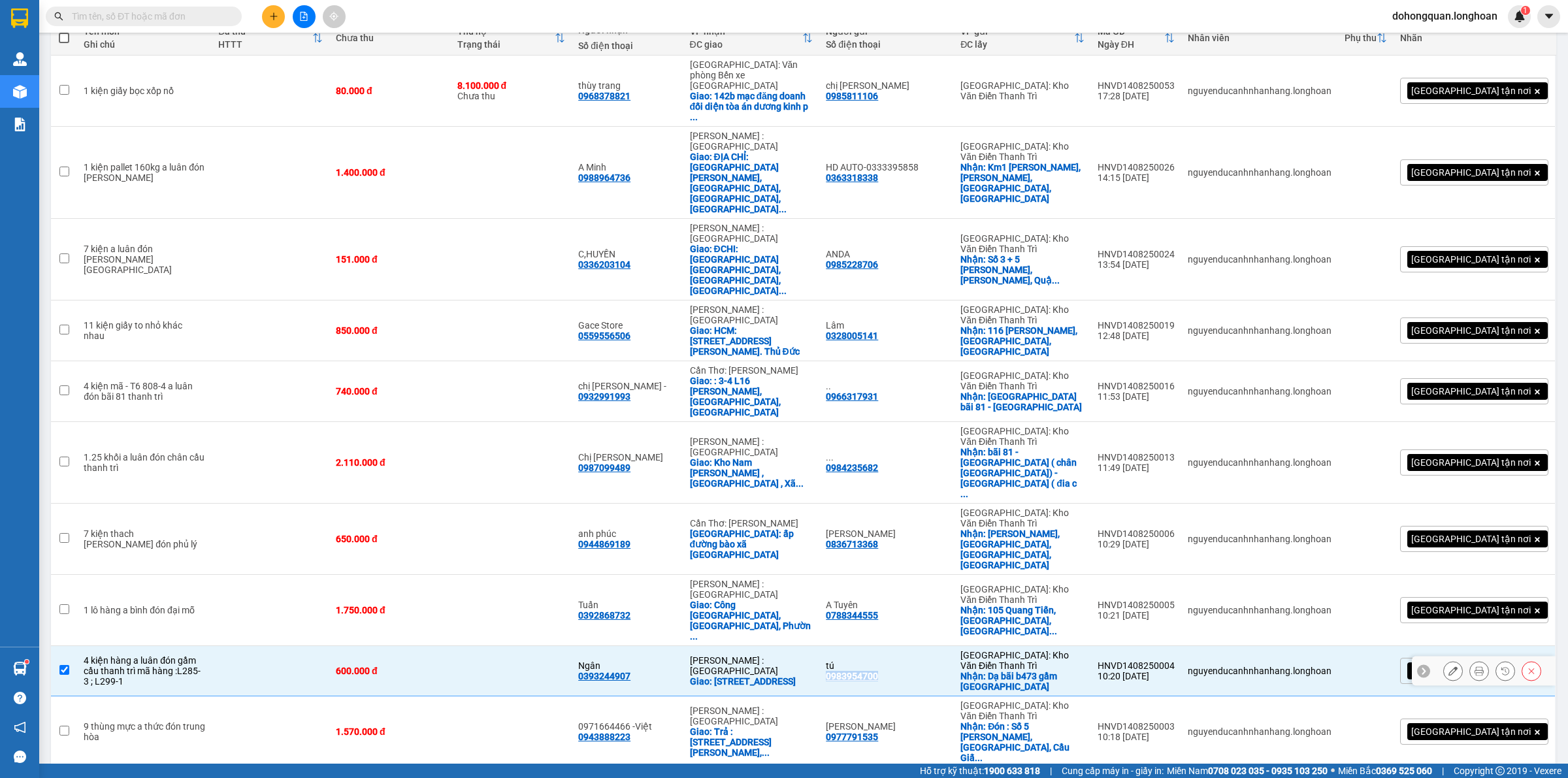
copy div "0983954700"
drag, startPoint x: 596, startPoint y: 472, endPoint x: 654, endPoint y: 472, distance: 58.0
click at [654, 646] on td "Ngân 0393244907" at bounding box center [627, 671] width 111 height 51
checkbox input "false"
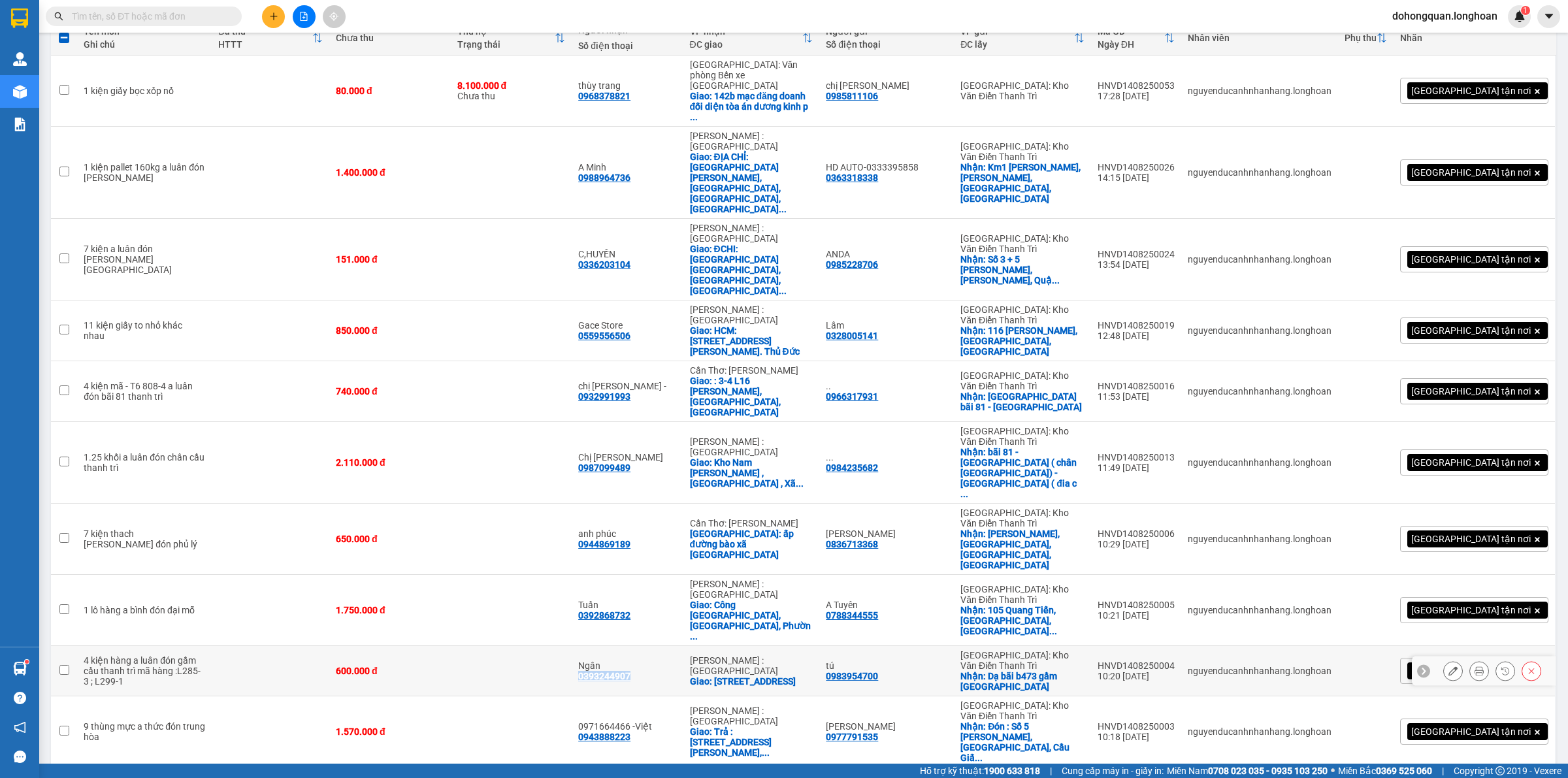
copy div "0393244907"
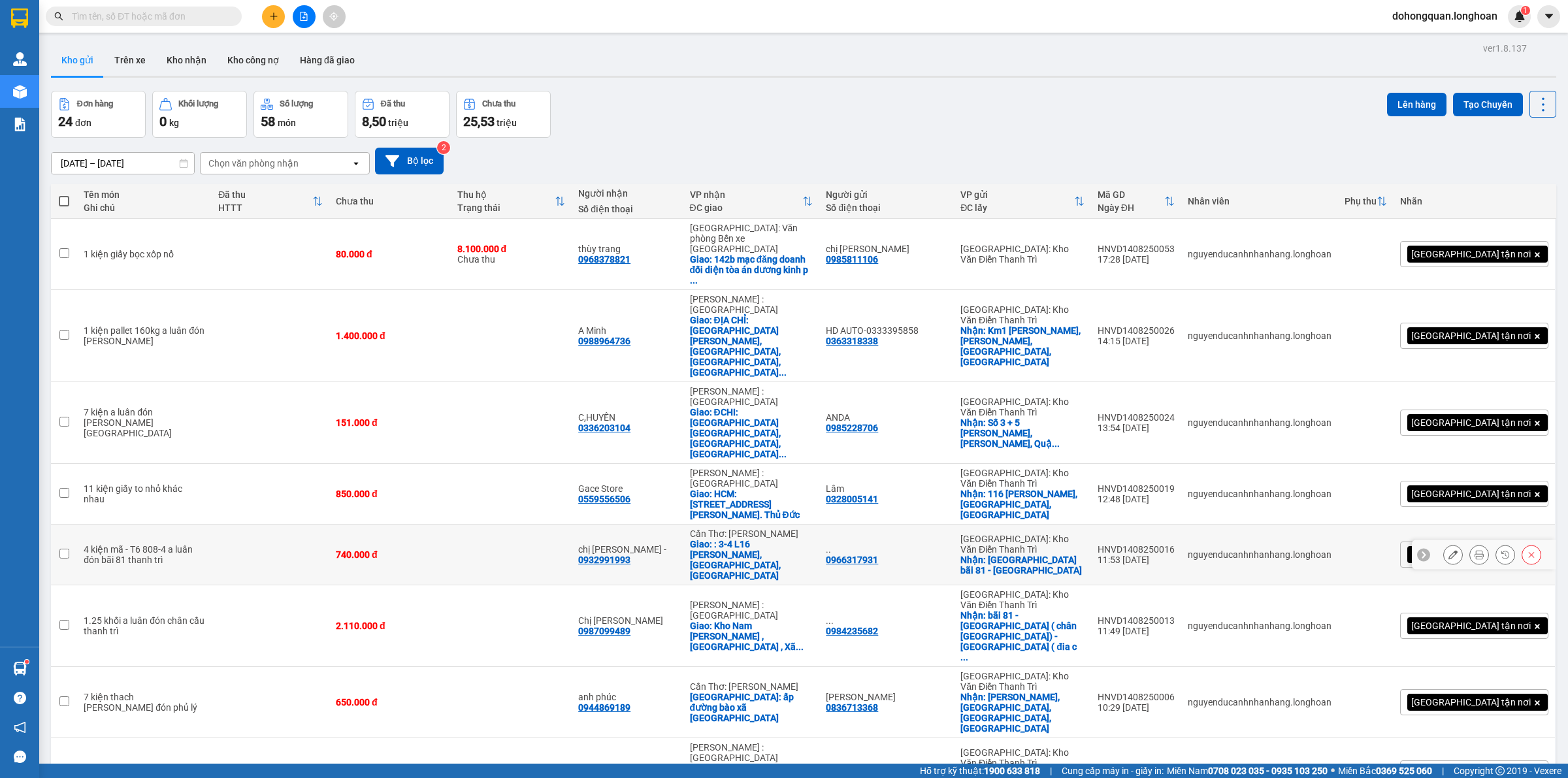
scroll to position [81, 0]
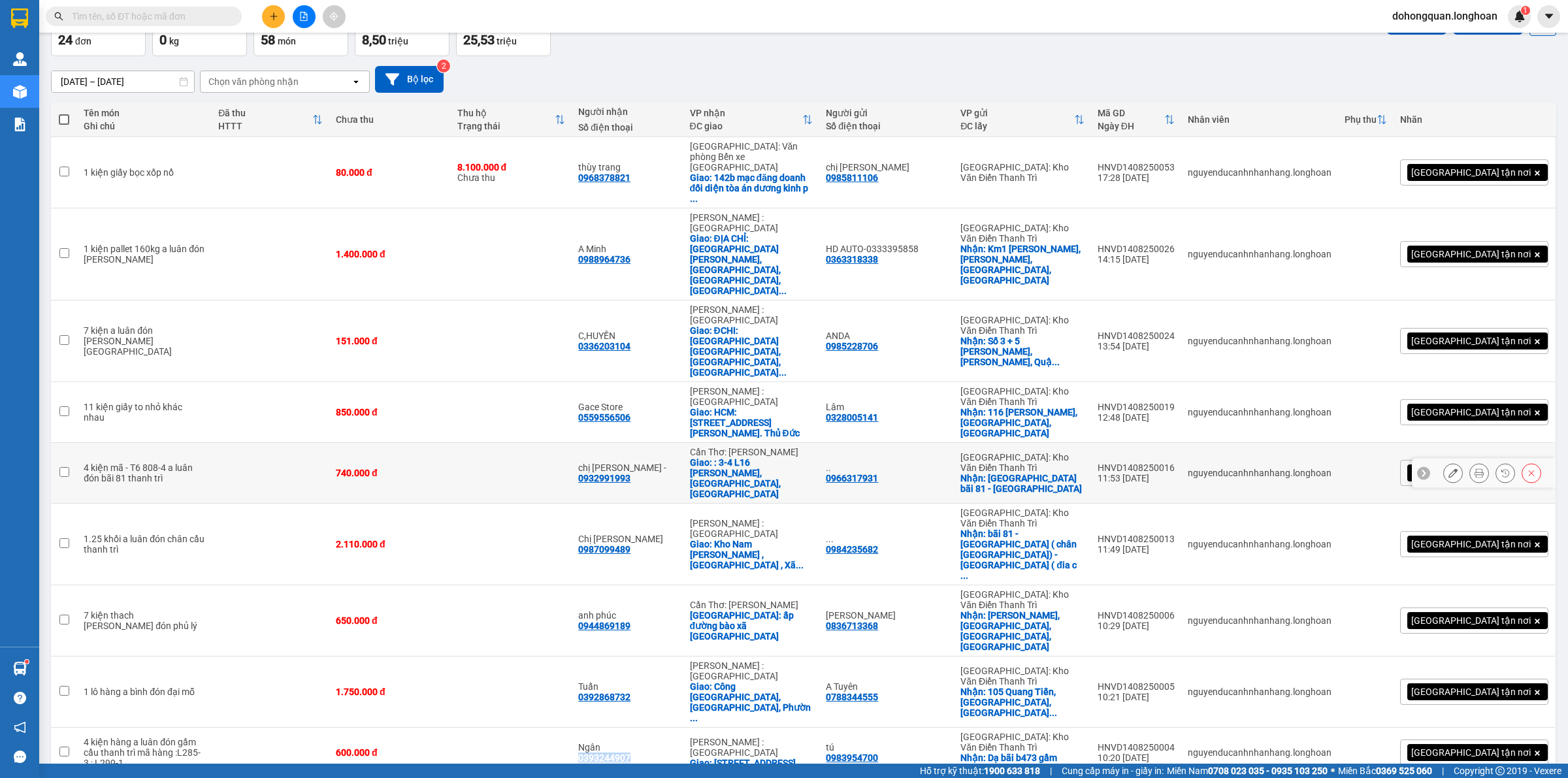
click at [1449, 468] on icon at bounding box center [1453, 473] width 9 height 9
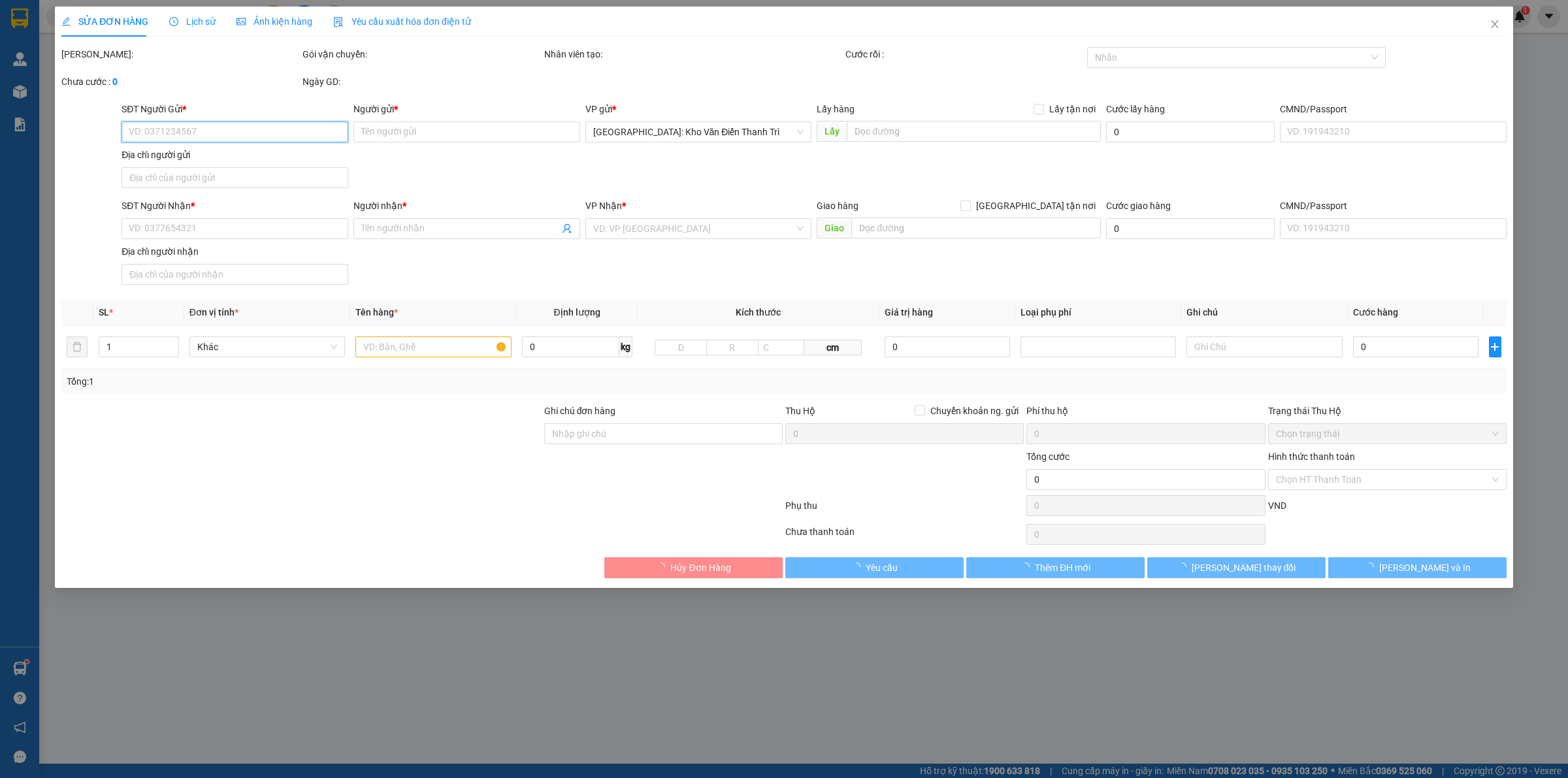
type input "0966317931"
type input ".."
checkbox input "true"
type input "Kho đông Bắc bãi 81 - thanh trì"
type input "0932991993"
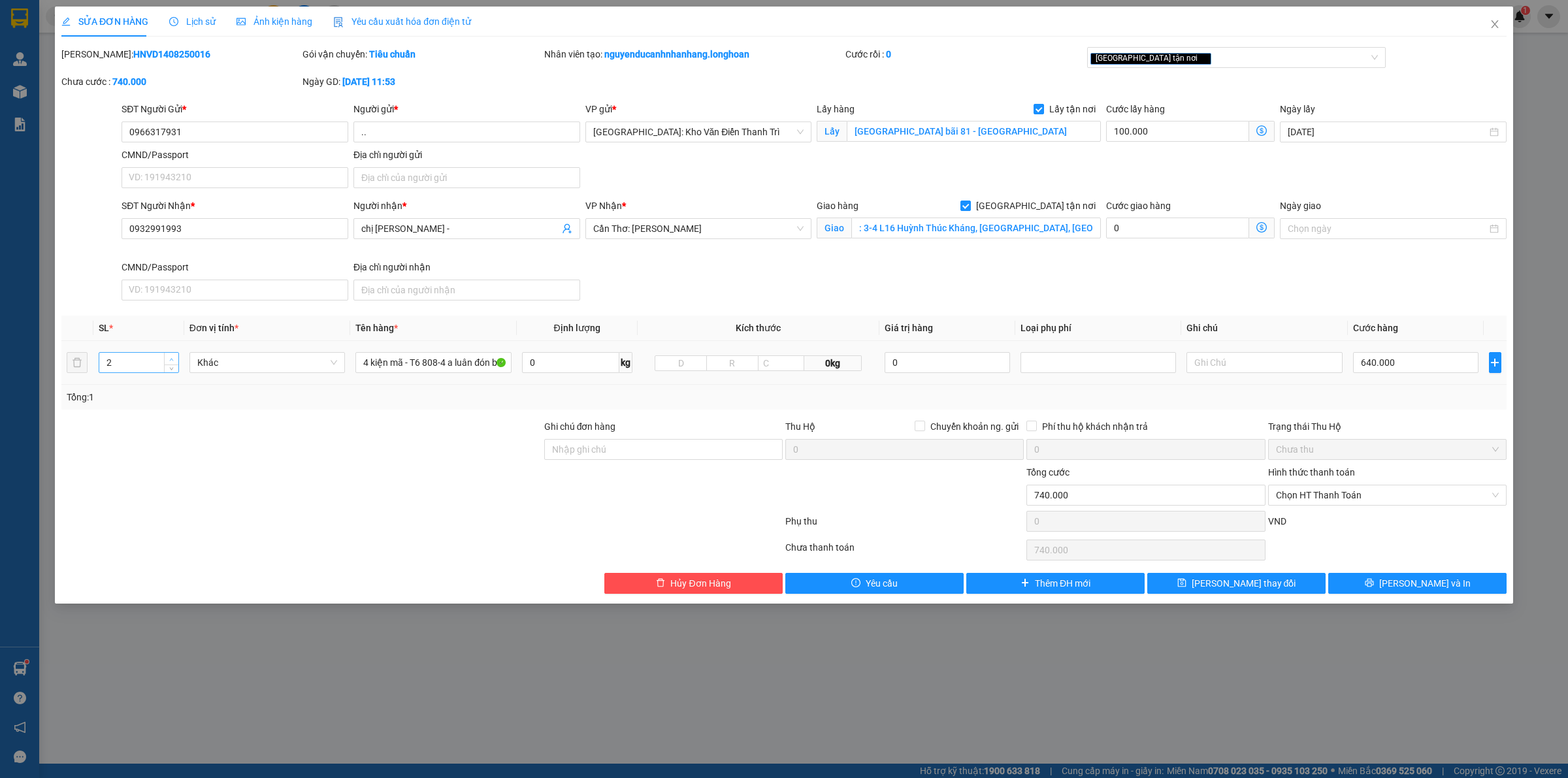
click at [172, 356] on span "up" at bounding box center [172, 359] width 8 height 8
click at [448, 374] on div "4 kiện mã - T6 808-4 a luân đón bãi 81 thanh trì" at bounding box center [433, 362] width 156 height 26
click at [452, 368] on input "4 kiện mã - T6 808-4 a luân đón bãi 81 thanh trì" at bounding box center [433, 363] width 156 height 21
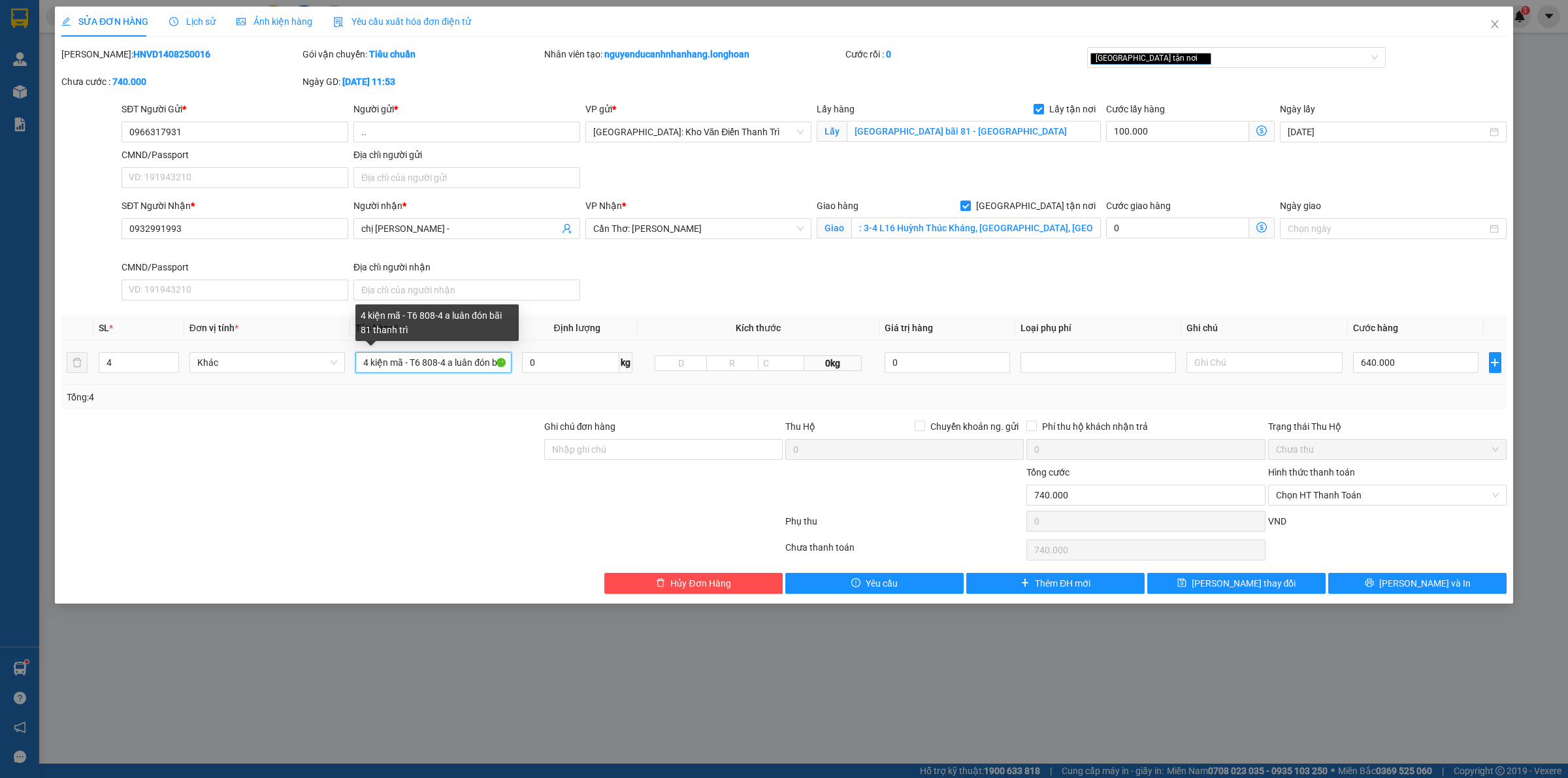
click at [452, 368] on input "4 kiện mã - T6 808-4 a luân đón bãi 81 thanh trì" at bounding box center [433, 363] width 156 height 21
click at [699, 276] on div "SĐT Người Nhận * 0932991993 Người nhận * chị PHương Anh - VP Nhận * Cần Thơ: Kh…" at bounding box center [814, 252] width 1390 height 107
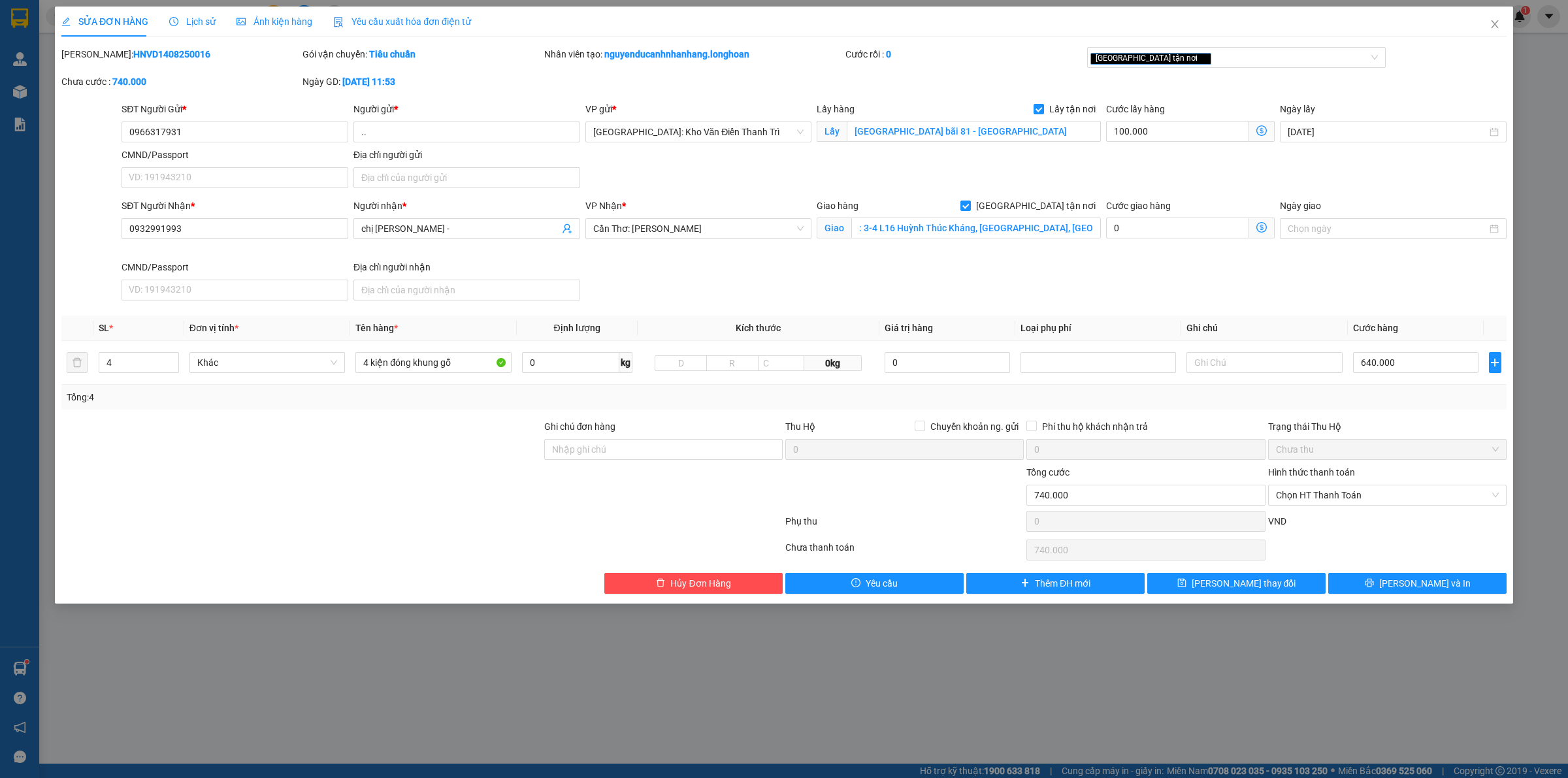
click at [699, 276] on div "SĐT Người Nhận * 0932991993 Người nhận * chị PHương Anh - VP Nhận * Cần Thơ: Kh…" at bounding box center [814, 252] width 1390 height 107
click at [702, 281] on div "SĐT Người Nhận * 0932991993 Người nhận * chị PHương Anh - VP Nhận * Cần Thơ: Kh…" at bounding box center [814, 252] width 1390 height 107
click at [196, 122] on input "0966317931" at bounding box center [235, 132] width 227 height 21
click at [251, 237] on input "0932991993" at bounding box center [235, 228] width 227 height 21
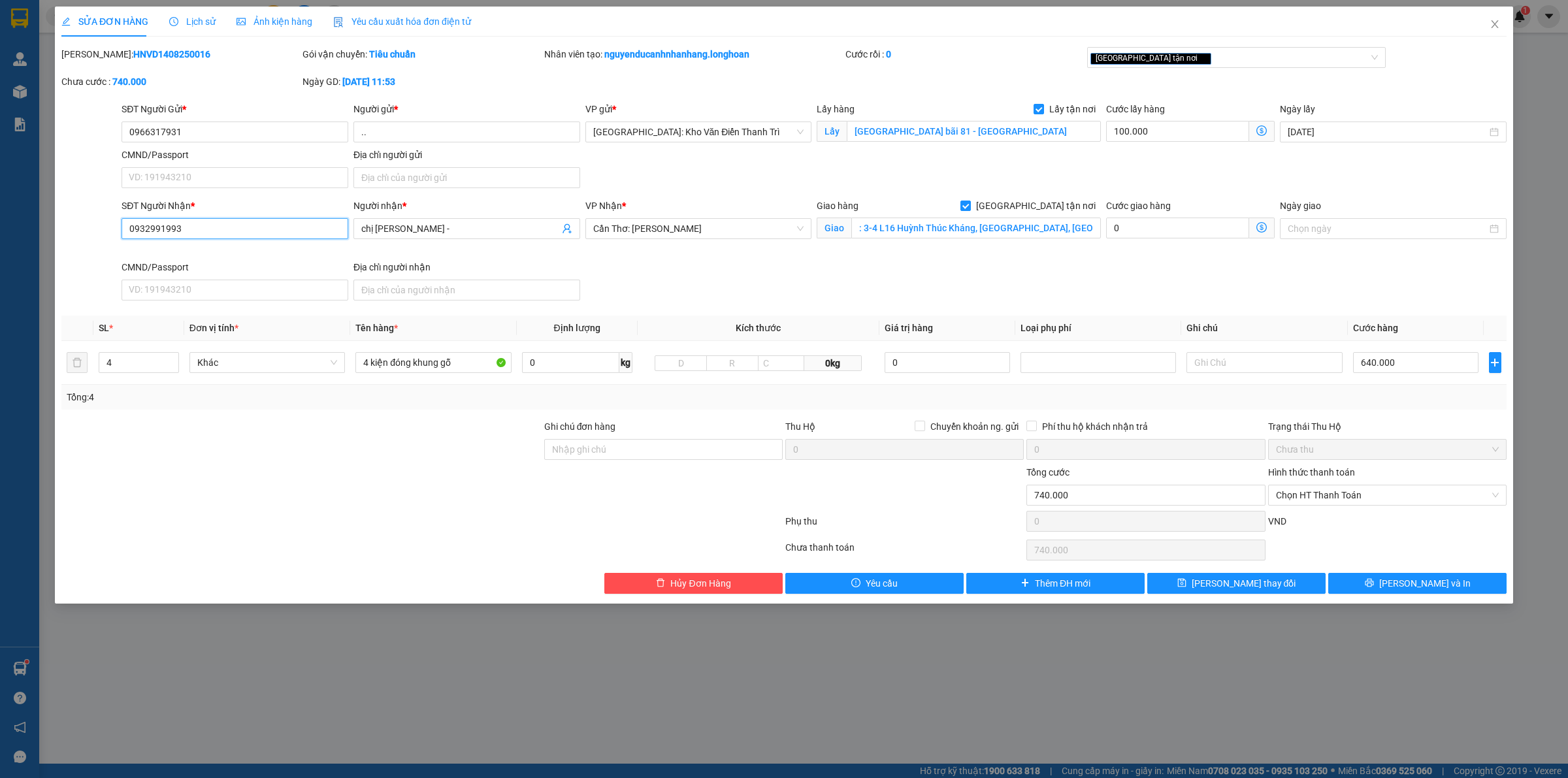
click at [251, 237] on input "0932991993" at bounding box center [235, 228] width 227 height 21
click at [464, 373] on input "4 kiện đóng khung gỗ" at bounding box center [433, 363] width 156 height 21
click at [578, 445] on input "Ghi chú đơn hàng" at bounding box center [664, 449] width 239 height 21
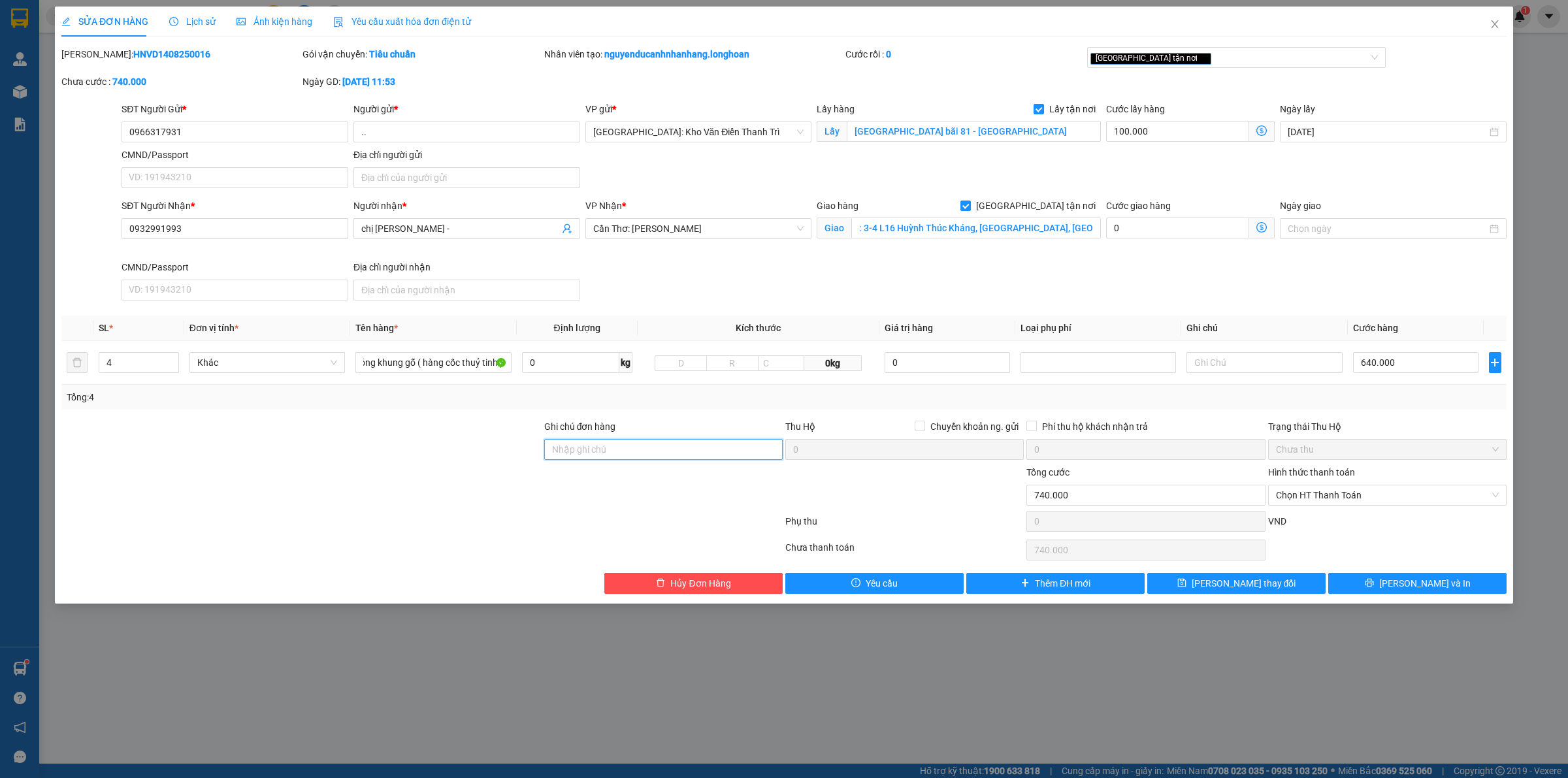
scroll to position [0, 0]
click at [1358, 576] on button "Lưu và In" at bounding box center [1417, 583] width 179 height 21
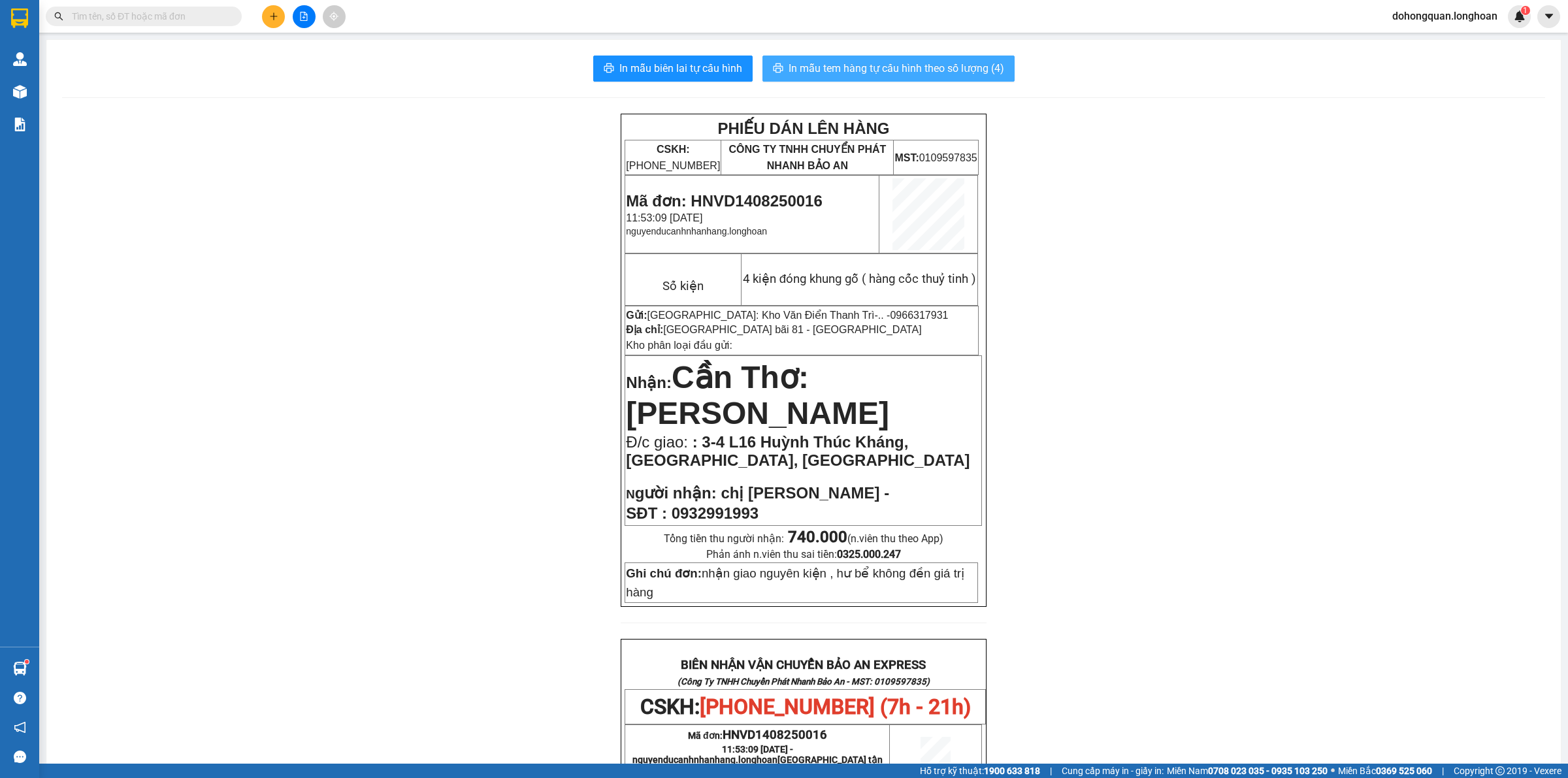
click at [889, 66] on span "In mẫu tem hàng tự cấu hình theo số lượng (4)" at bounding box center [896, 68] width 216 height 17
click at [1200, 495] on div "PHIẾU DÁN LÊN HÀNG CSKH: 1900.06.88.33 CÔNG TY TNHH CHUYỂN PHÁT NHANH BẢO AN MS…" at bounding box center [803, 728] width 1483 height 1229
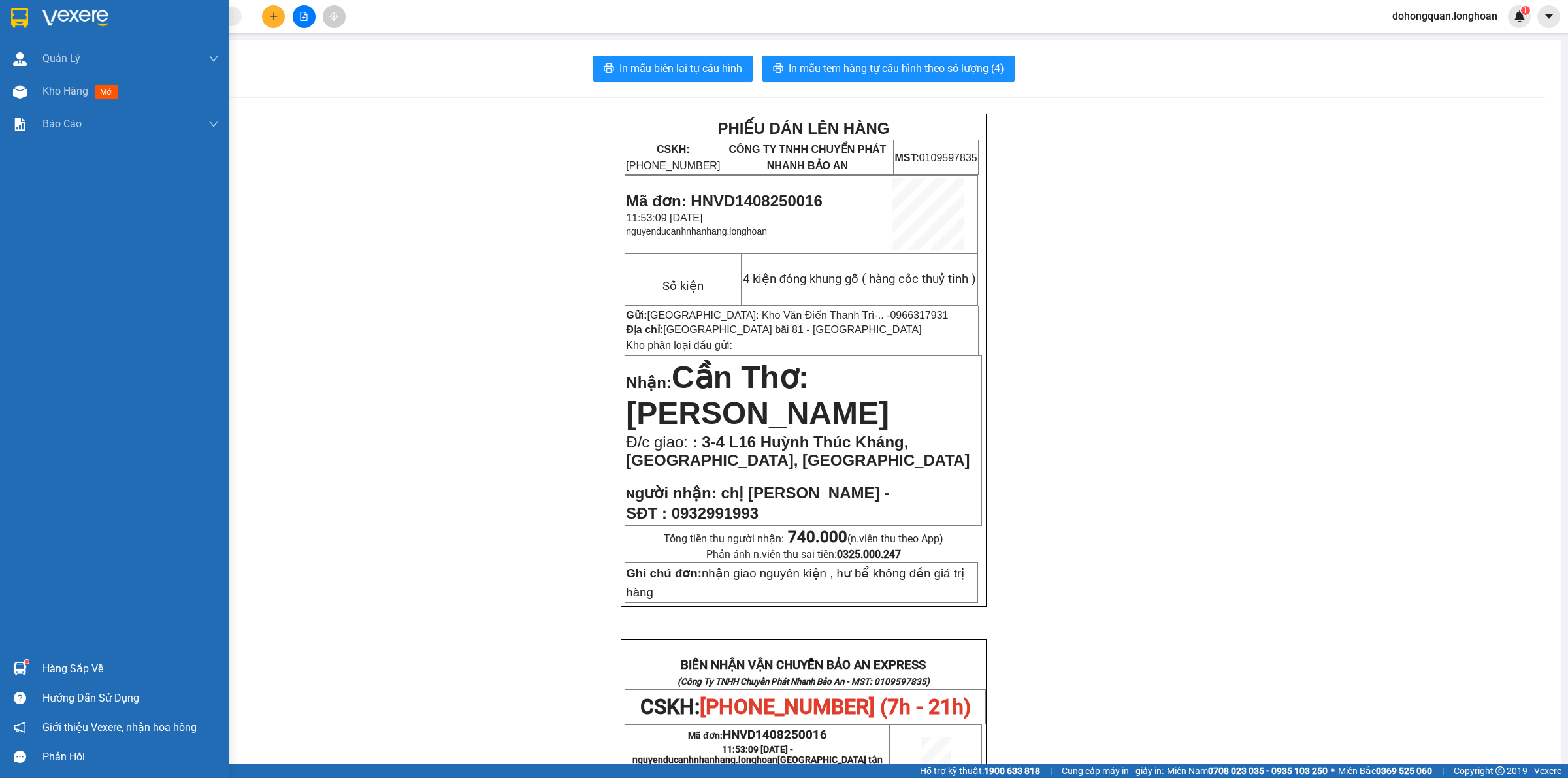
click at [27, 21] on img at bounding box center [20, 18] width 17 height 20
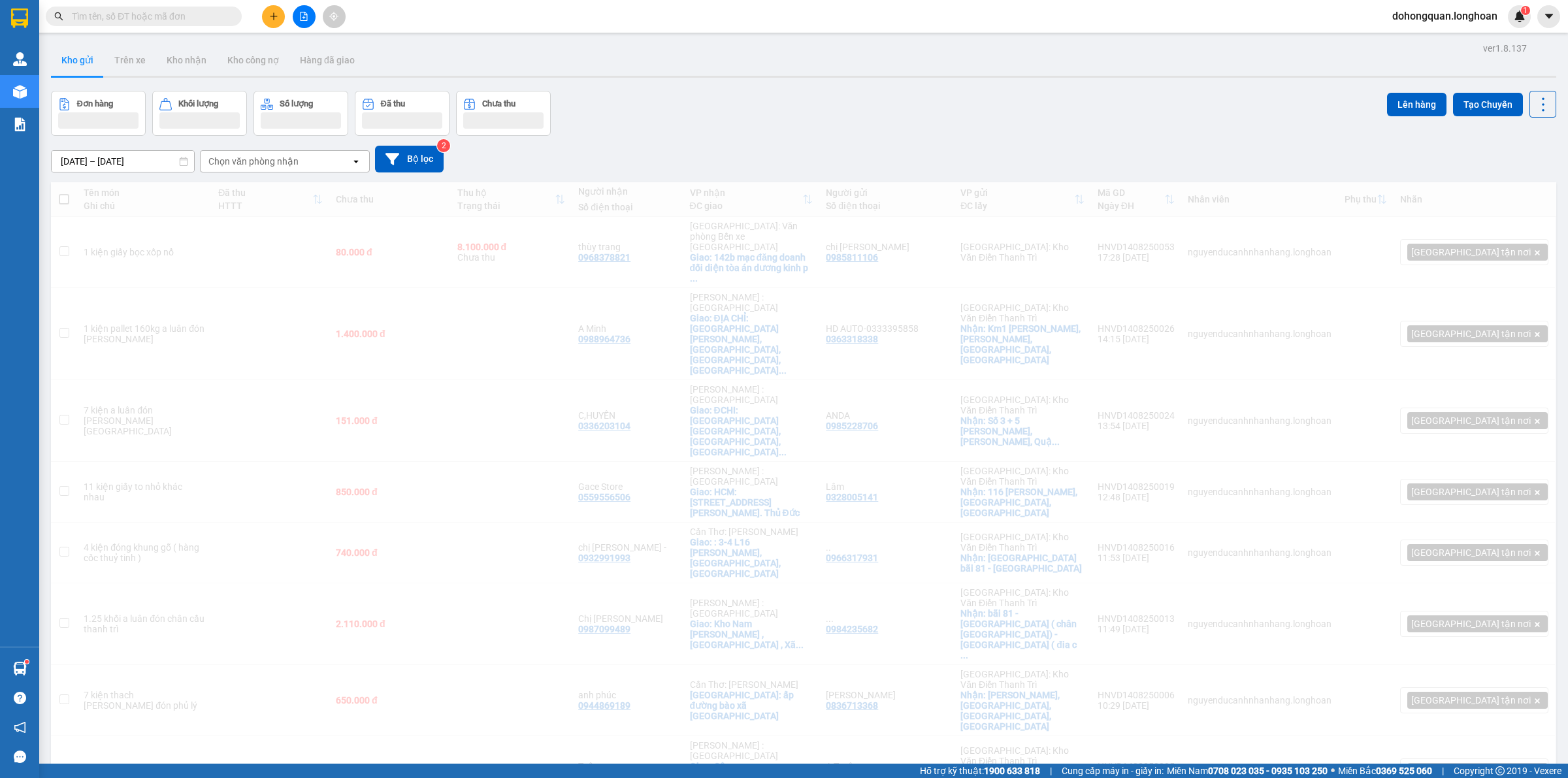
click at [792, 118] on div "Đơn hàng Khối lượng Số lượng Đã thu Chưa thu Lên hàng Tạo Chuyến" at bounding box center [804, 113] width 1506 height 45
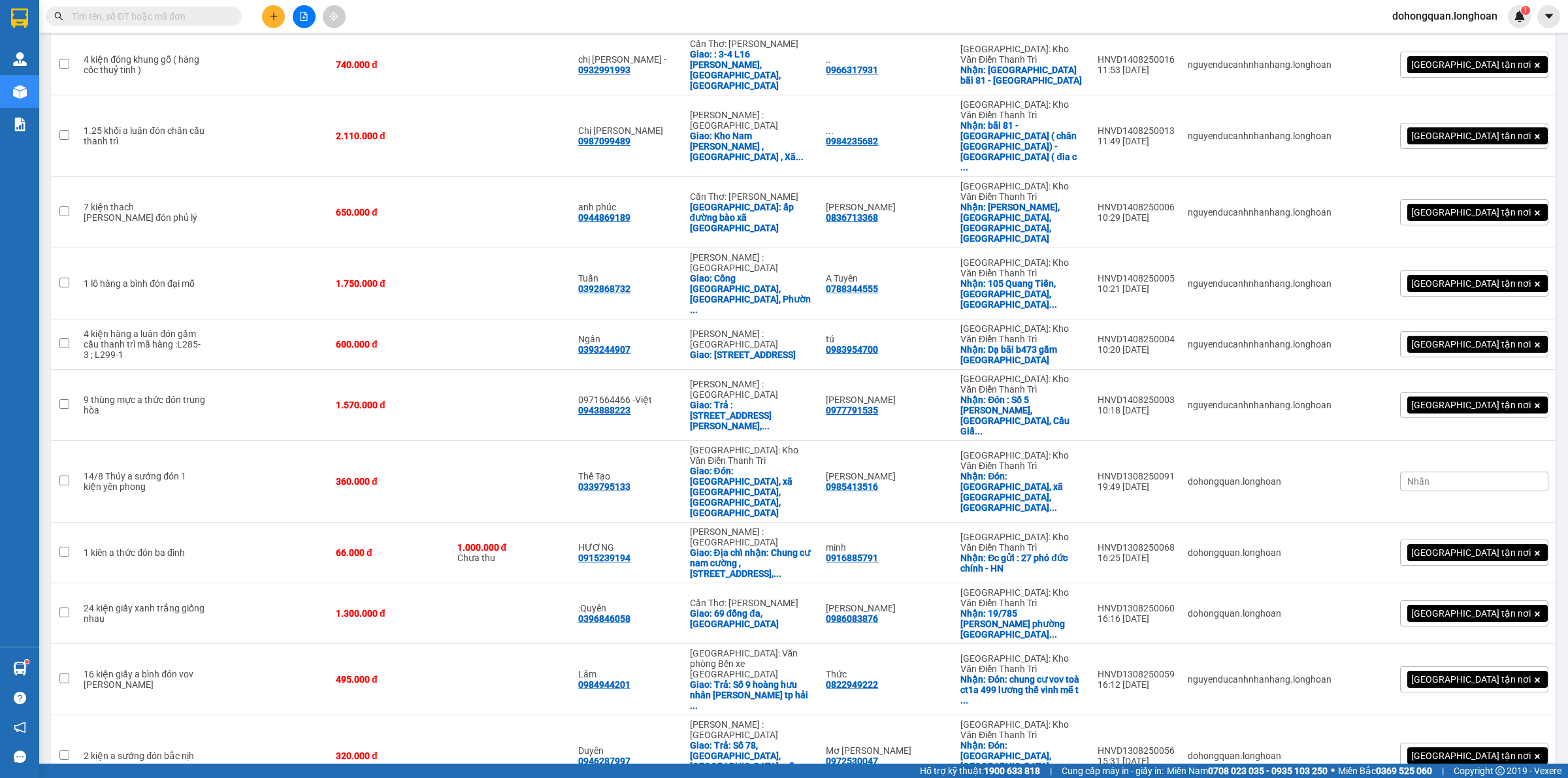
scroll to position [327, 0]
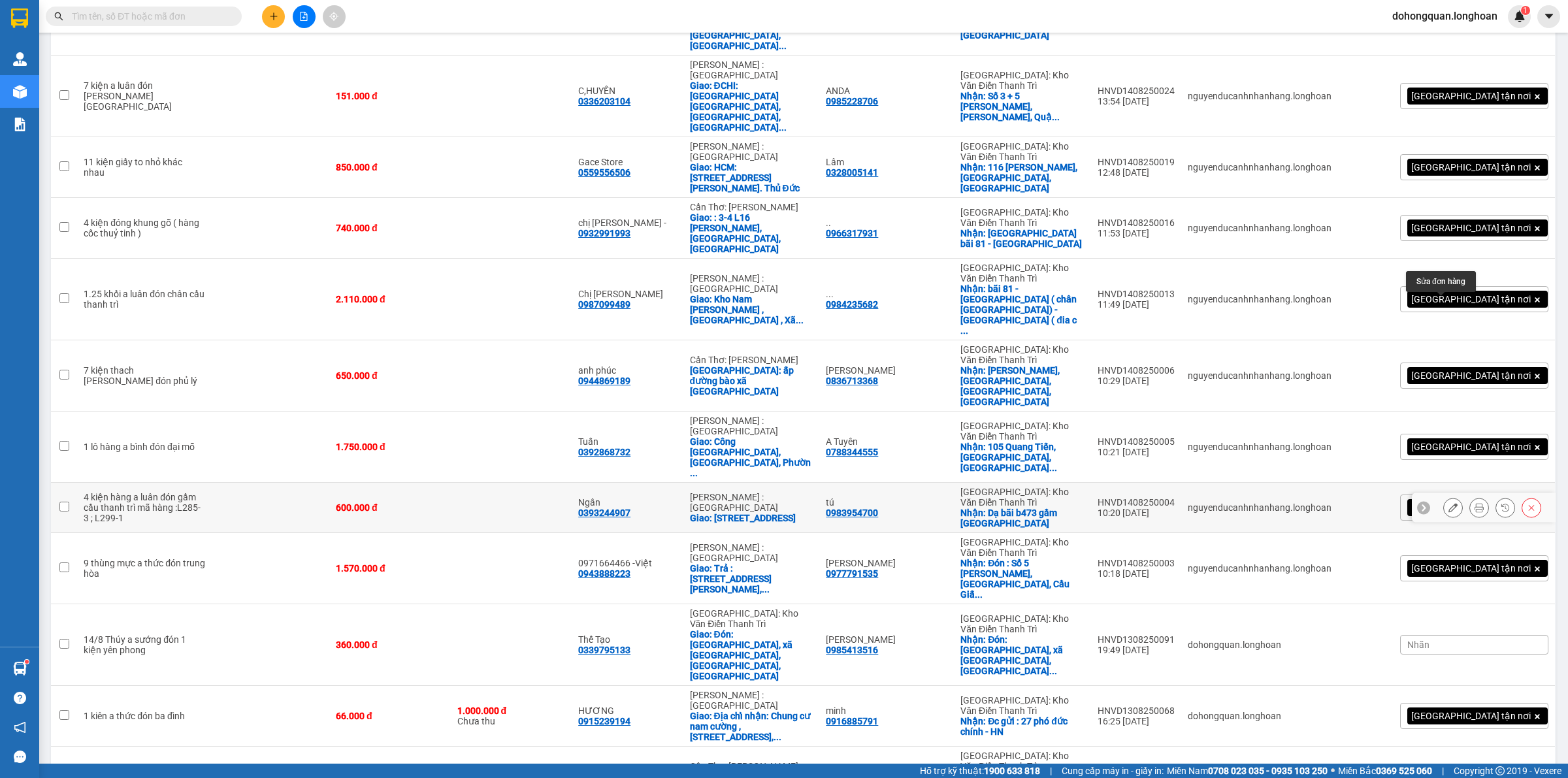
click at [1449, 503] on icon at bounding box center [1453, 508] width 9 height 9
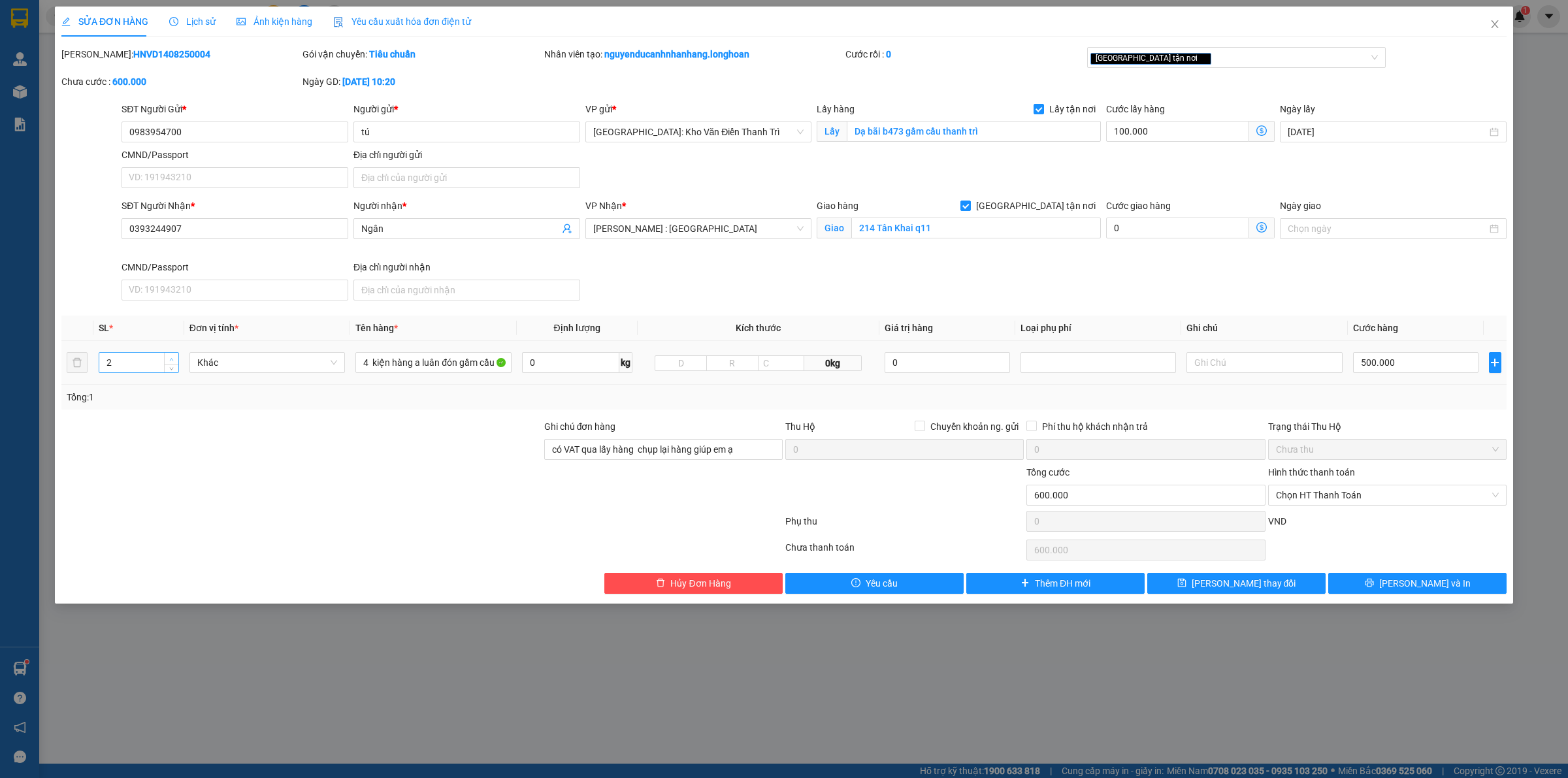
click at [170, 353] on span "Increase Value" at bounding box center [171, 359] width 14 height 12
click at [170, 356] on span "up" at bounding box center [172, 359] width 8 height 8
click at [478, 374] on div "4 kiện hàng a luân đón gầm cầu thanh trì mã hàng :L285-3 ; L299-1" at bounding box center [433, 362] width 156 height 26
click at [478, 365] on input "4 kiện hàng a luân đón gầm cầu thanh trì mã hàng :L285-3 ; L299-1" at bounding box center [433, 363] width 156 height 21
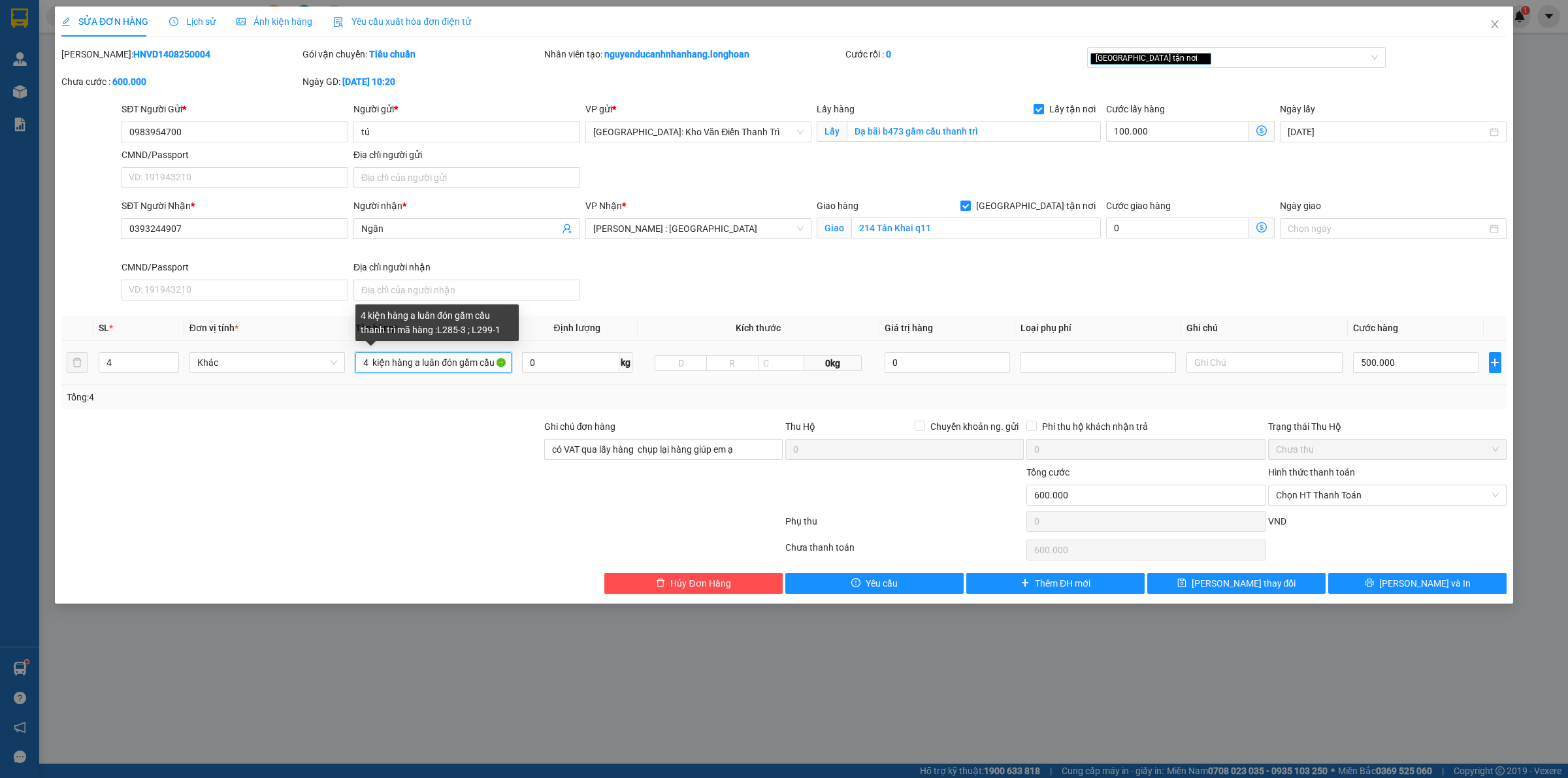
click at [478, 365] on input "4 kiện hàng a luân đón gầm cầu thanh trì mã hàng :L285-3 ; L299-1" at bounding box center [433, 363] width 156 height 21
type input "1 kiện đóng gỗ + 3 kiện giấy bọc FE"
click at [579, 443] on input "có VAT qua lấy hàng chụp lại hàng giúp em ạ" at bounding box center [664, 449] width 239 height 21
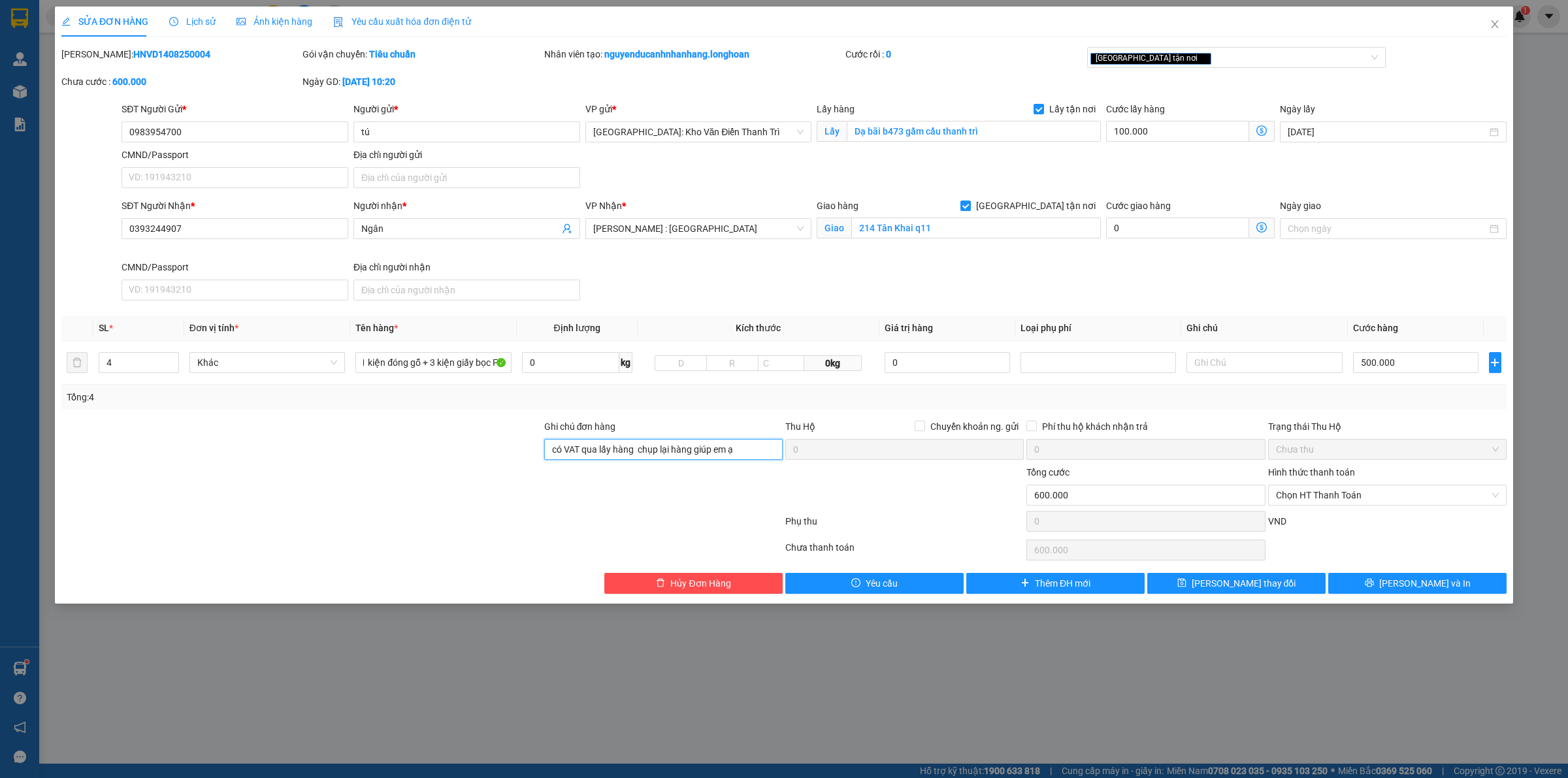
scroll to position [0, 0]
click at [579, 443] on input "có VAT qua lấy hàng chụp lại hàng giúp em ạ" at bounding box center [664, 449] width 239 height 21
click at [223, 126] on input "0983954700" at bounding box center [235, 132] width 227 height 21
click at [217, 130] on input "0983954700" at bounding box center [235, 132] width 227 height 21
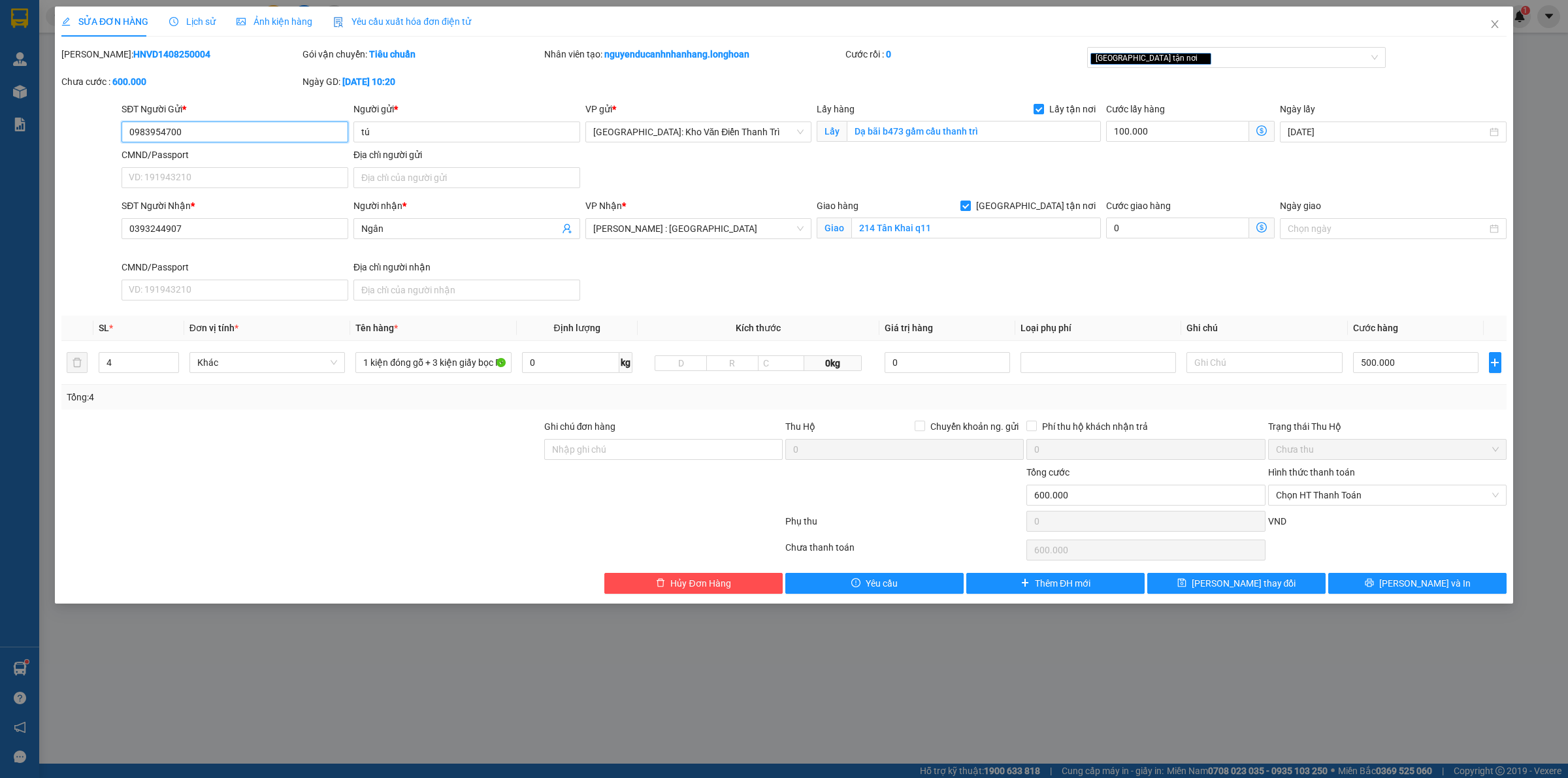
click at [217, 130] on input "0983954700" at bounding box center [235, 132] width 227 height 21
click at [863, 232] on input "214 Tân Khai q11" at bounding box center [976, 227] width 250 height 21
click at [690, 255] on div "VP Nhận * Hồ Chí Minh : Kho Quận 12" at bounding box center [699, 229] width 232 height 62
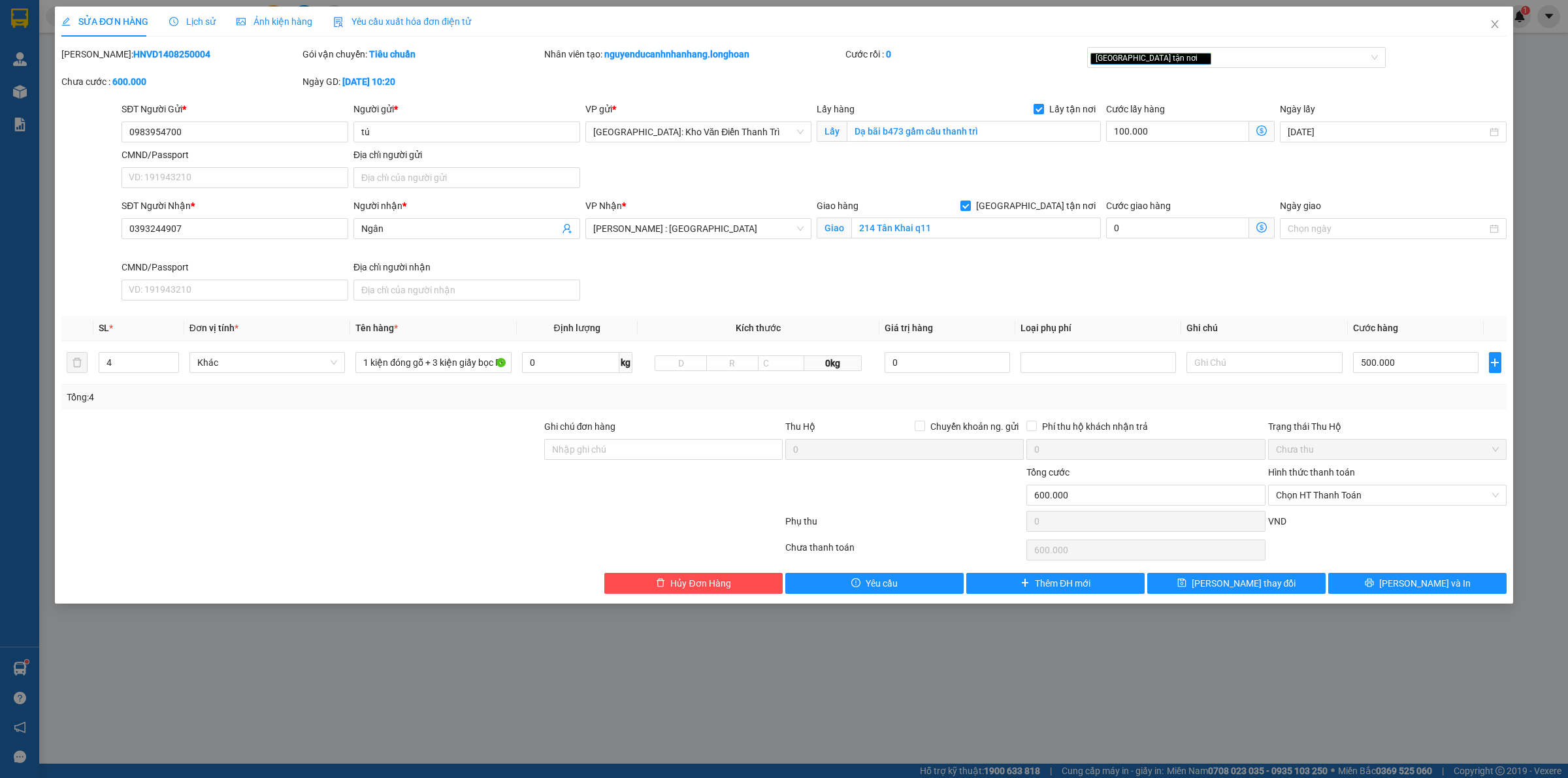
click at [739, 295] on div "SĐT Người Nhận * 0393244907 Người nhận * Ngân VP Nhận * Hồ Chí Minh : Kho Quận …" at bounding box center [814, 252] width 1390 height 107
click at [949, 223] on input "214 Tân Khai q11" at bounding box center [976, 227] width 250 height 21
paste input "Block A - Saphire, Charm City, Dĩ An, Bình Dương"
type input "Block A - Saphire, Charm City, Dĩ An, Bình Dương"
click at [922, 269] on div "SĐT Người Nhận * 0393244907 Người nhận * Ngân VP Nhận * Hồ Chí Minh : Kho Quận …" at bounding box center [814, 252] width 1390 height 107
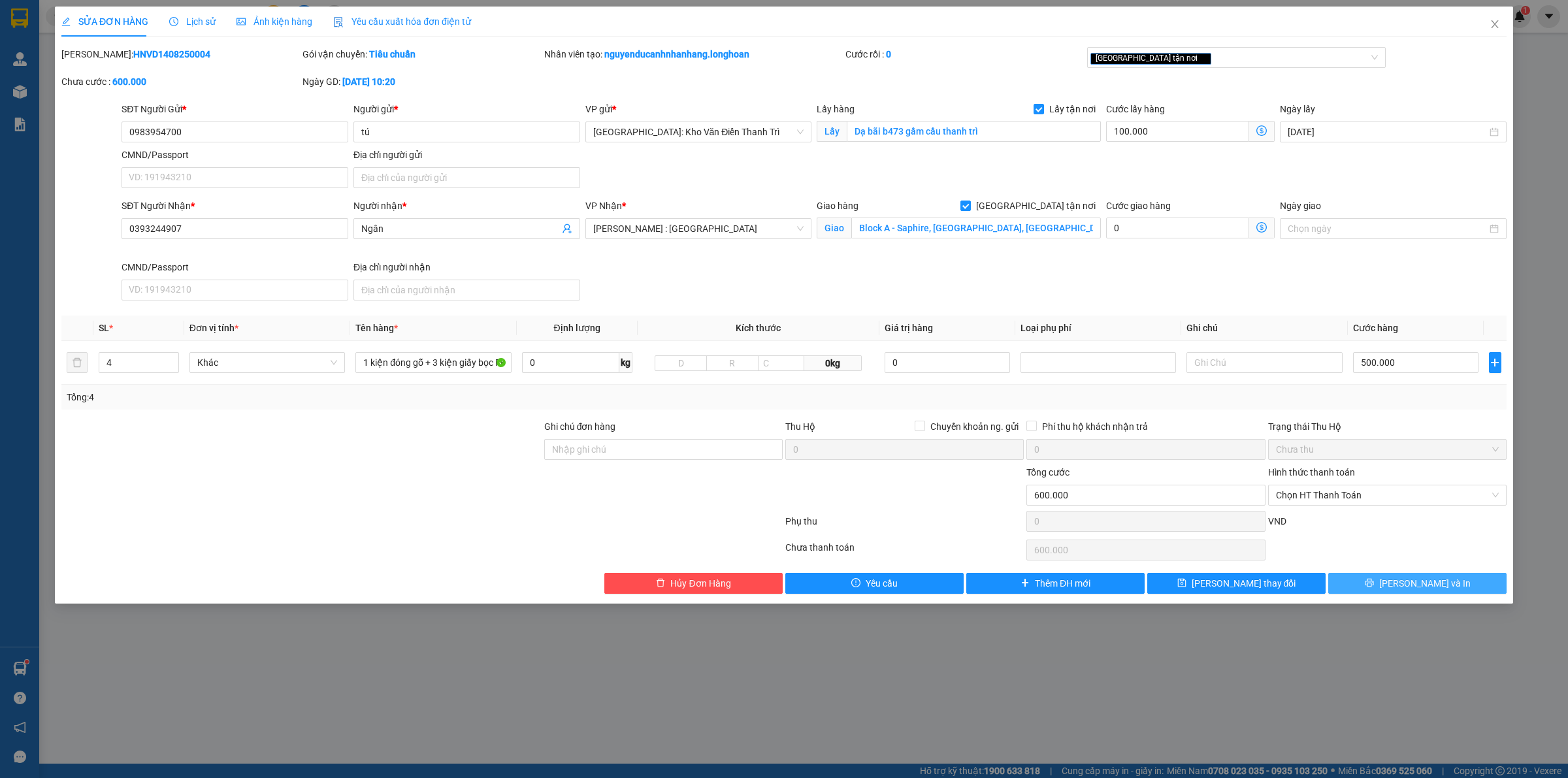
click at [1427, 584] on span "Lưu và In" at bounding box center [1425, 583] width 92 height 14
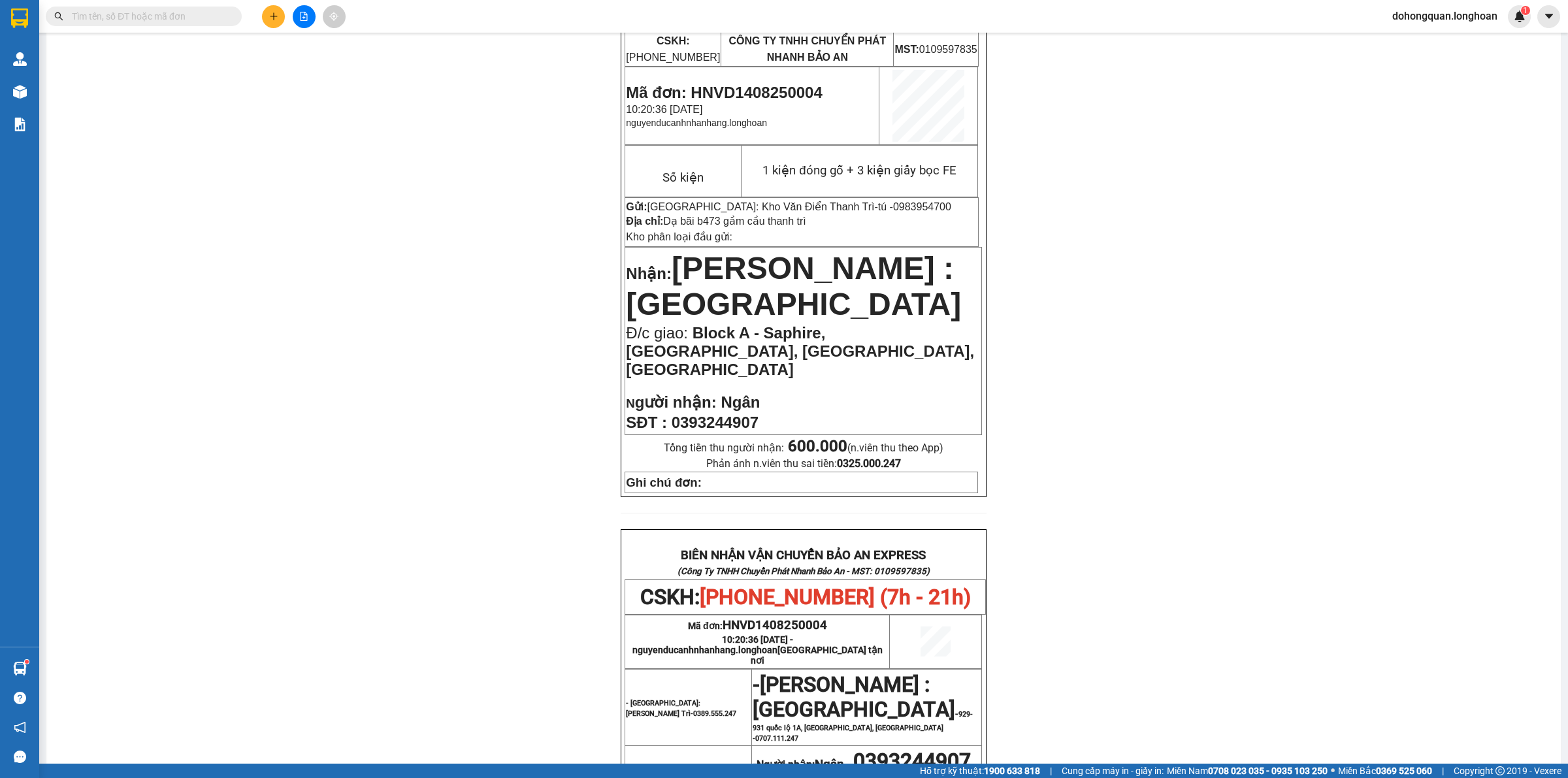
scroll to position [27, 0]
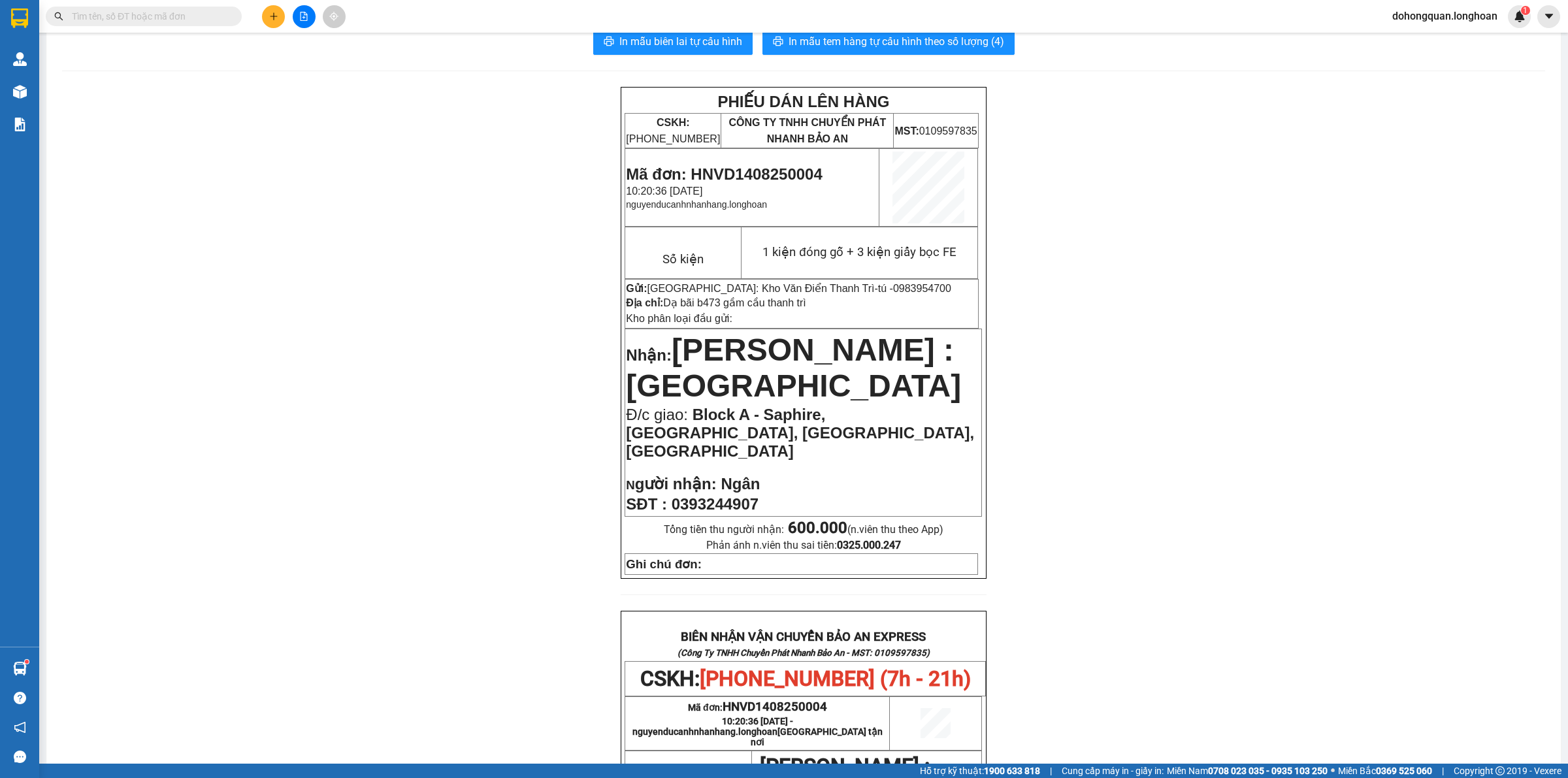
click at [893, 288] on span "0983954700" at bounding box center [923, 288] width 58 height 11
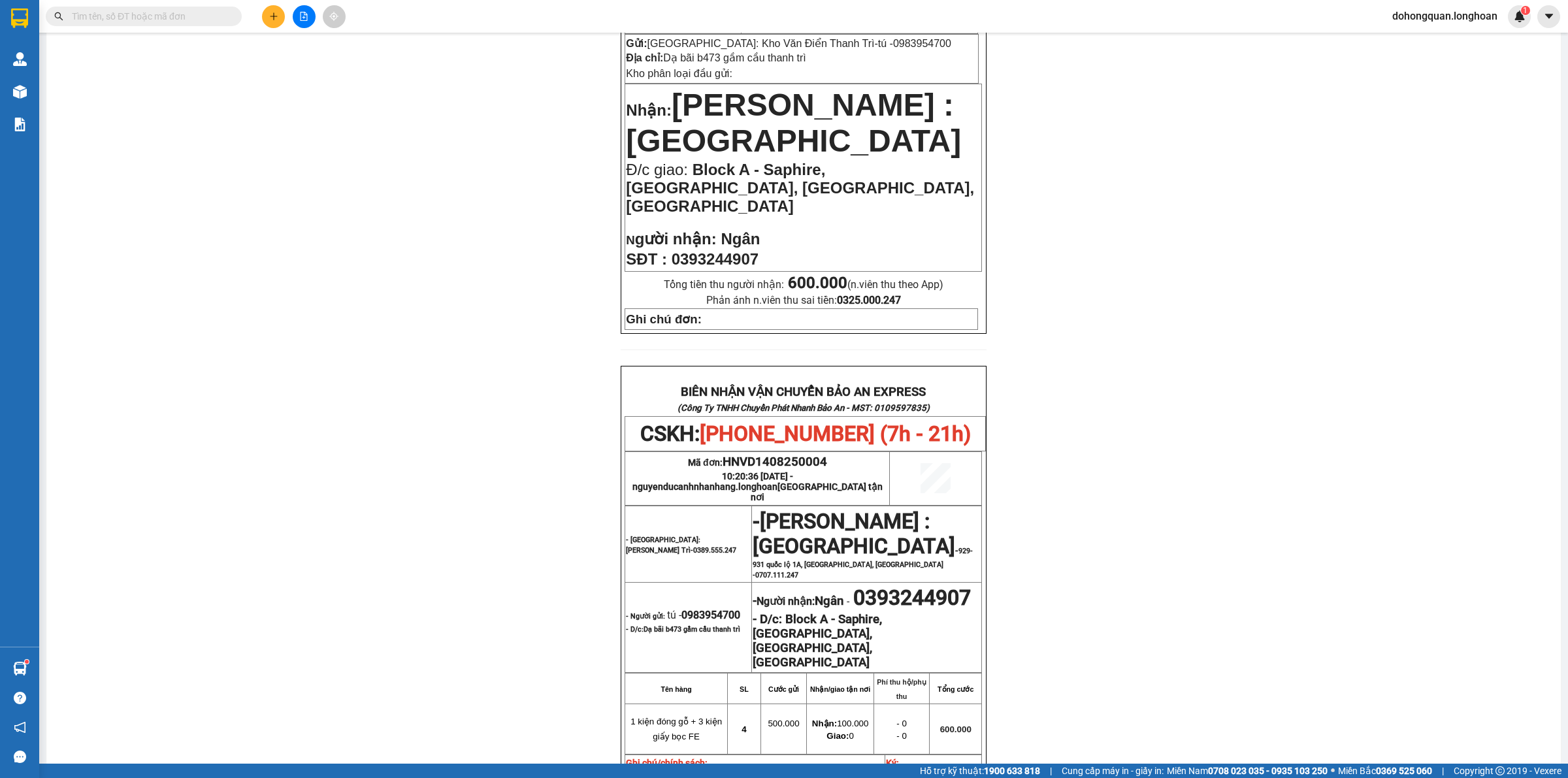
click at [853, 599] on span "0393244907" at bounding box center [912, 597] width 118 height 24
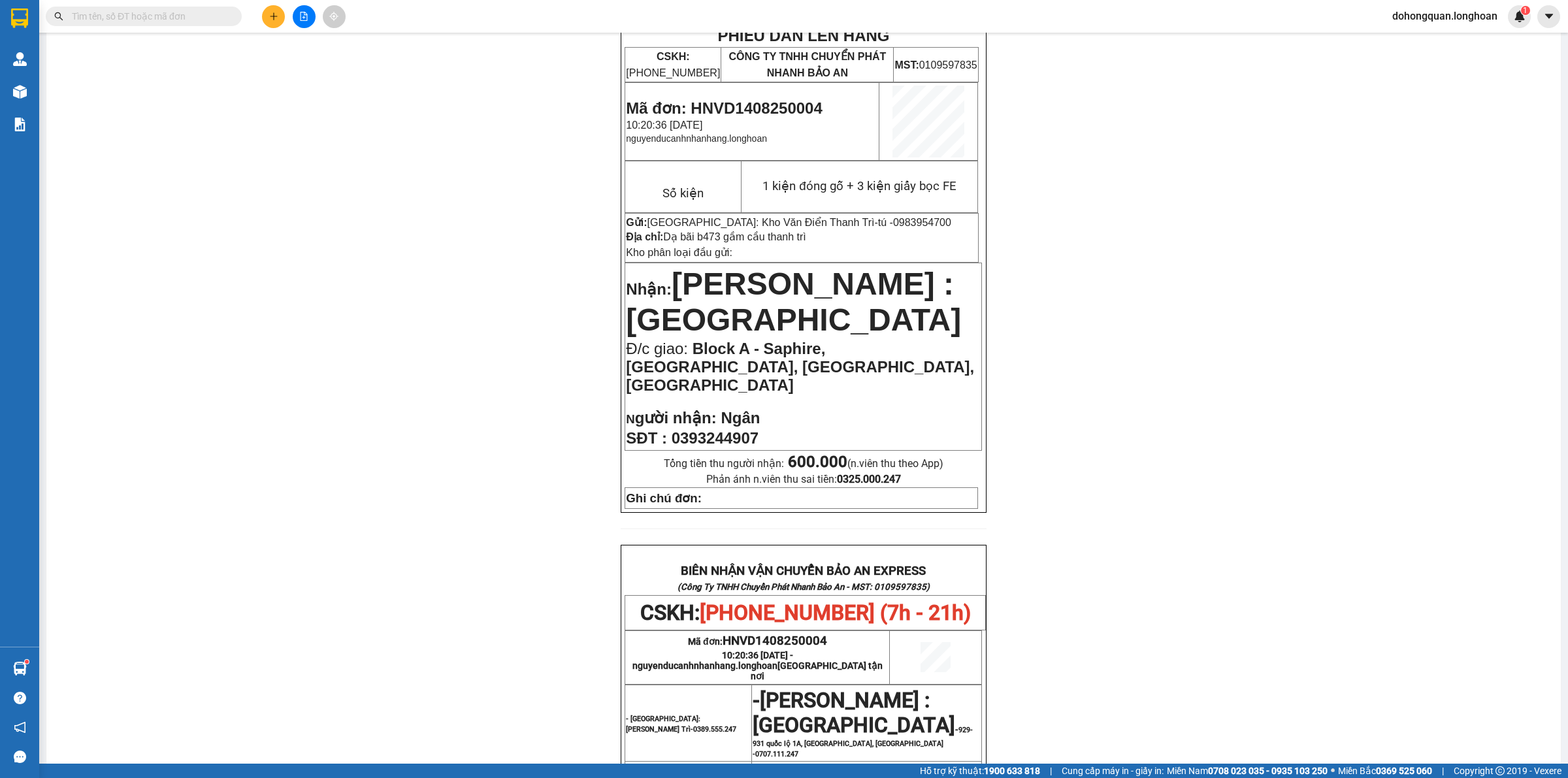
scroll to position [0, 0]
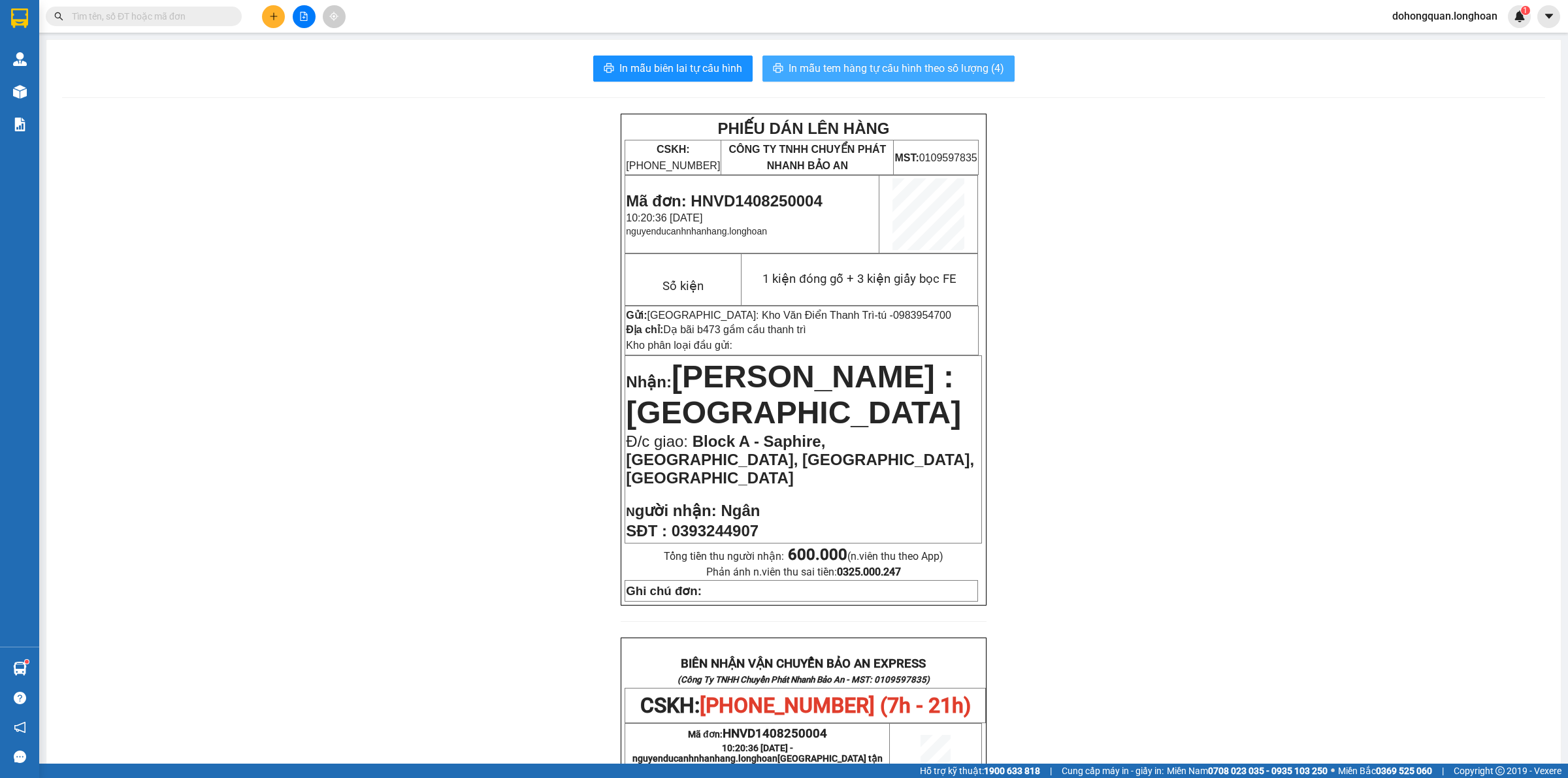
click at [884, 70] on span "In mẫu tem hàng tự cấu hình theo số lượng (4)" at bounding box center [896, 68] width 216 height 17
click at [1322, 498] on div "PHIẾU DÁN LÊN HÀNG CSKH: 1900.06.88.33 CÔNG TY TNHH CHUYỂN PHÁT NHANH BẢO AN MS…" at bounding box center [803, 720] width 1483 height 1213
click at [1292, 523] on div "PHIẾU DÁN LÊN HÀNG CSKH: 1900.06.88.33 CÔNG TY TNHH CHUYỂN PHÁT NHANH BẢO AN MS…" at bounding box center [803, 720] width 1483 height 1213
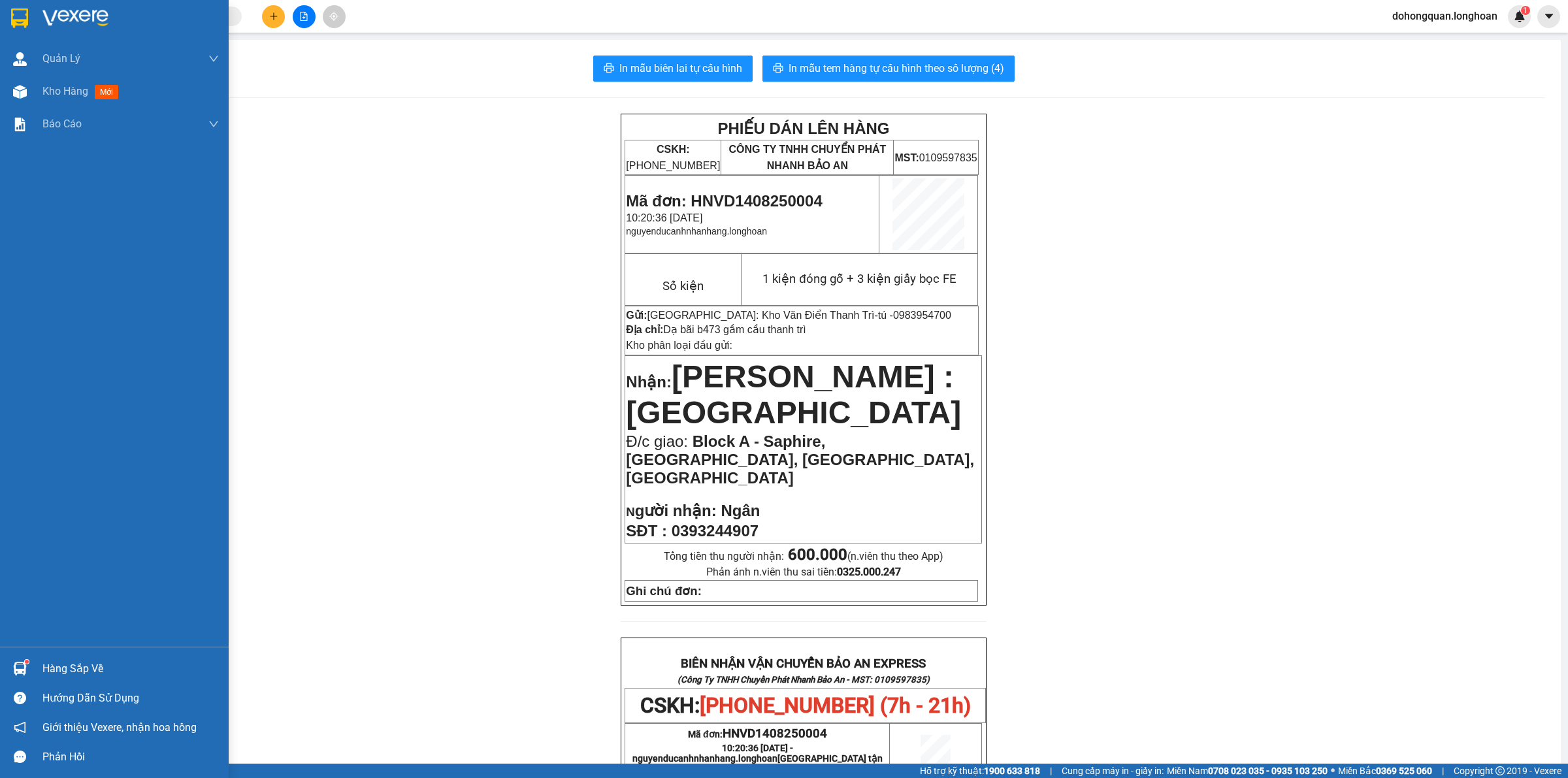
click at [21, 11] on img at bounding box center [20, 18] width 17 height 20
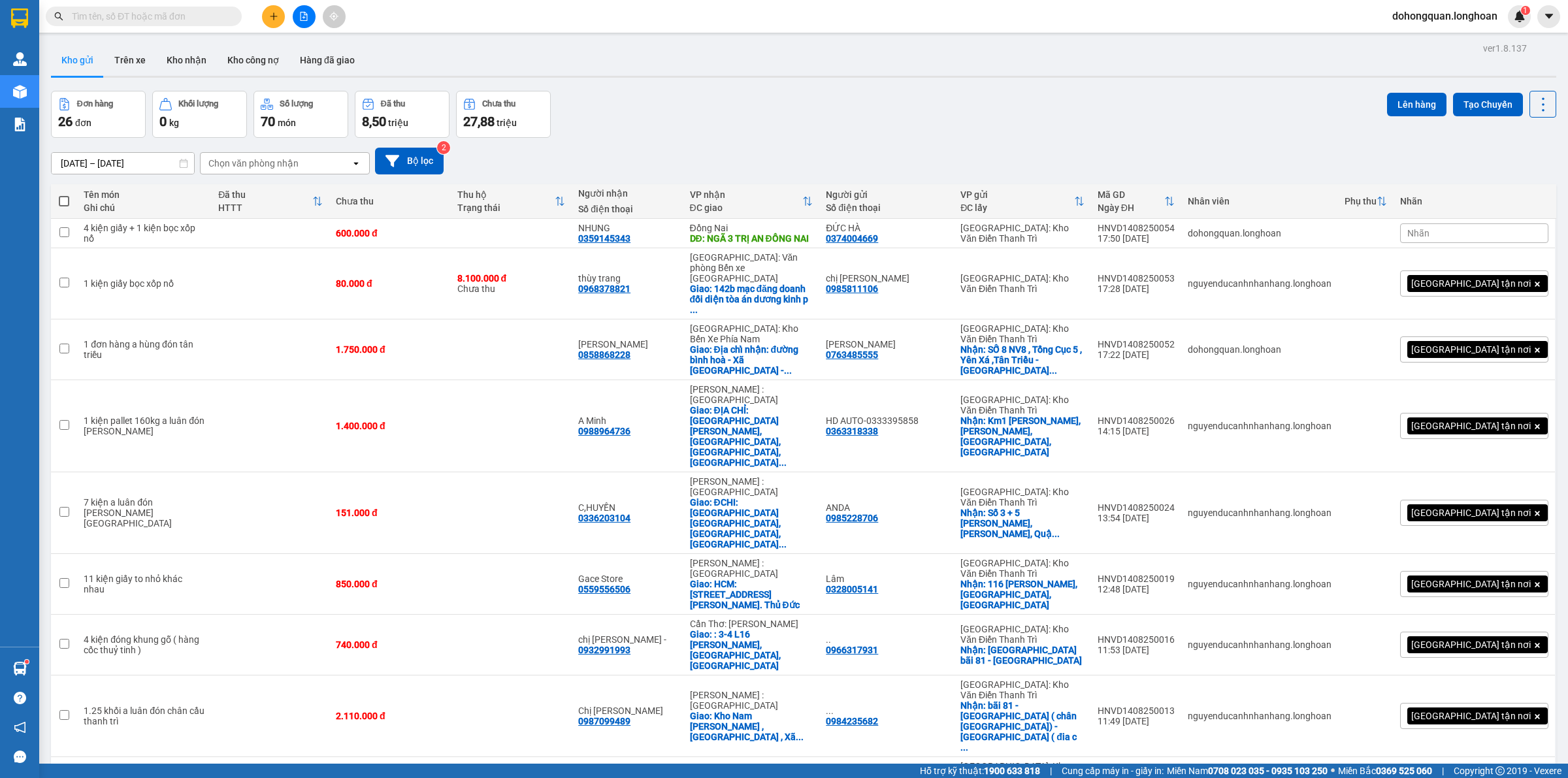
click at [775, 78] on div "Kho gửi Trên xe Kho nhận Kho công nợ Hàng đã giao" at bounding box center [804, 62] width 1506 height 35
drag, startPoint x: 580, startPoint y: 151, endPoint x: 587, endPoint y: 139, distance: 13.9
click at [587, 139] on div "16/07/2025 – 14/08/2025 Press the down arrow key to interact with the calendar …" at bounding box center [804, 161] width 1506 height 47
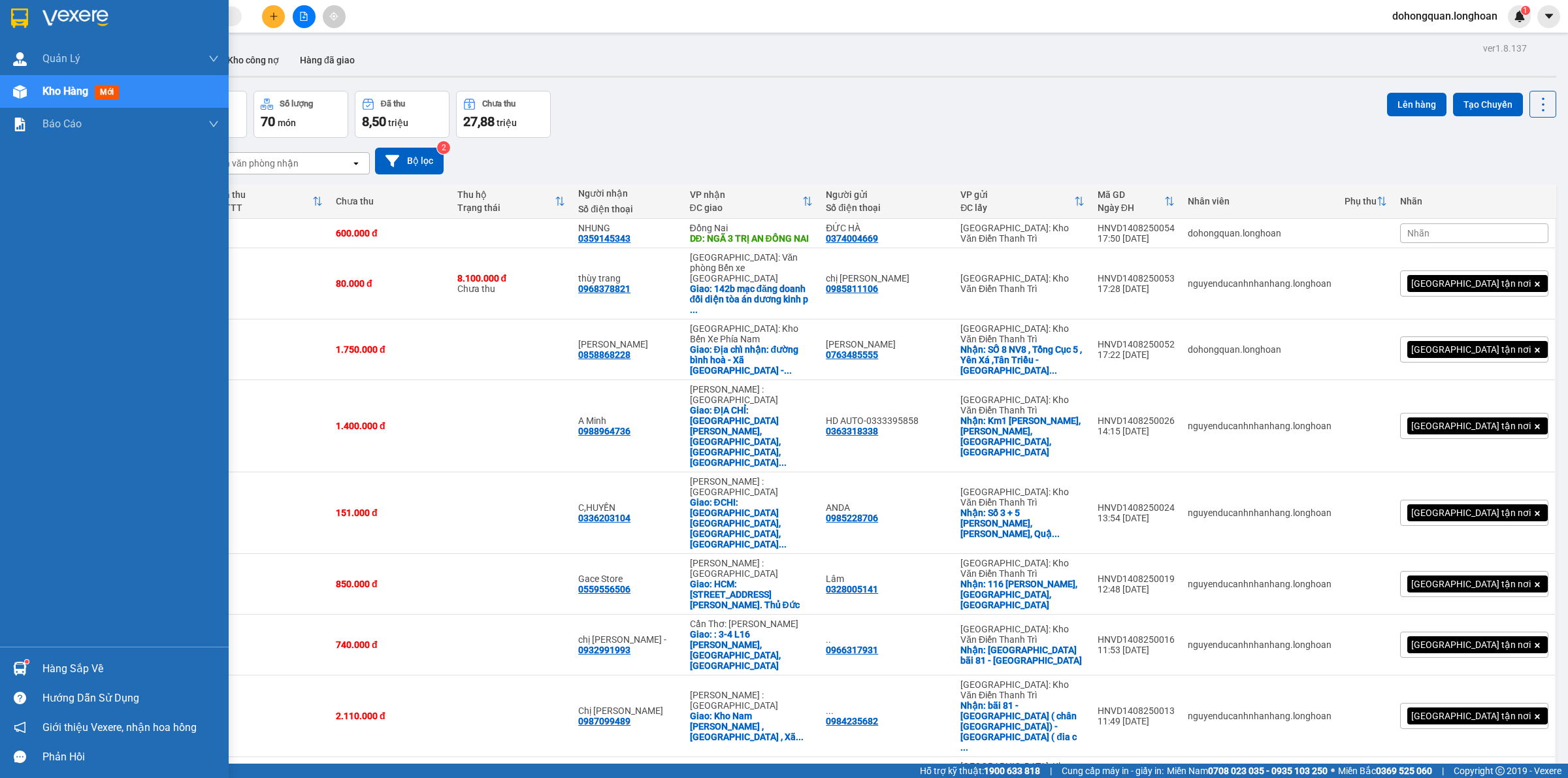
click at [24, 6] on div at bounding box center [20, 17] width 23 height 23
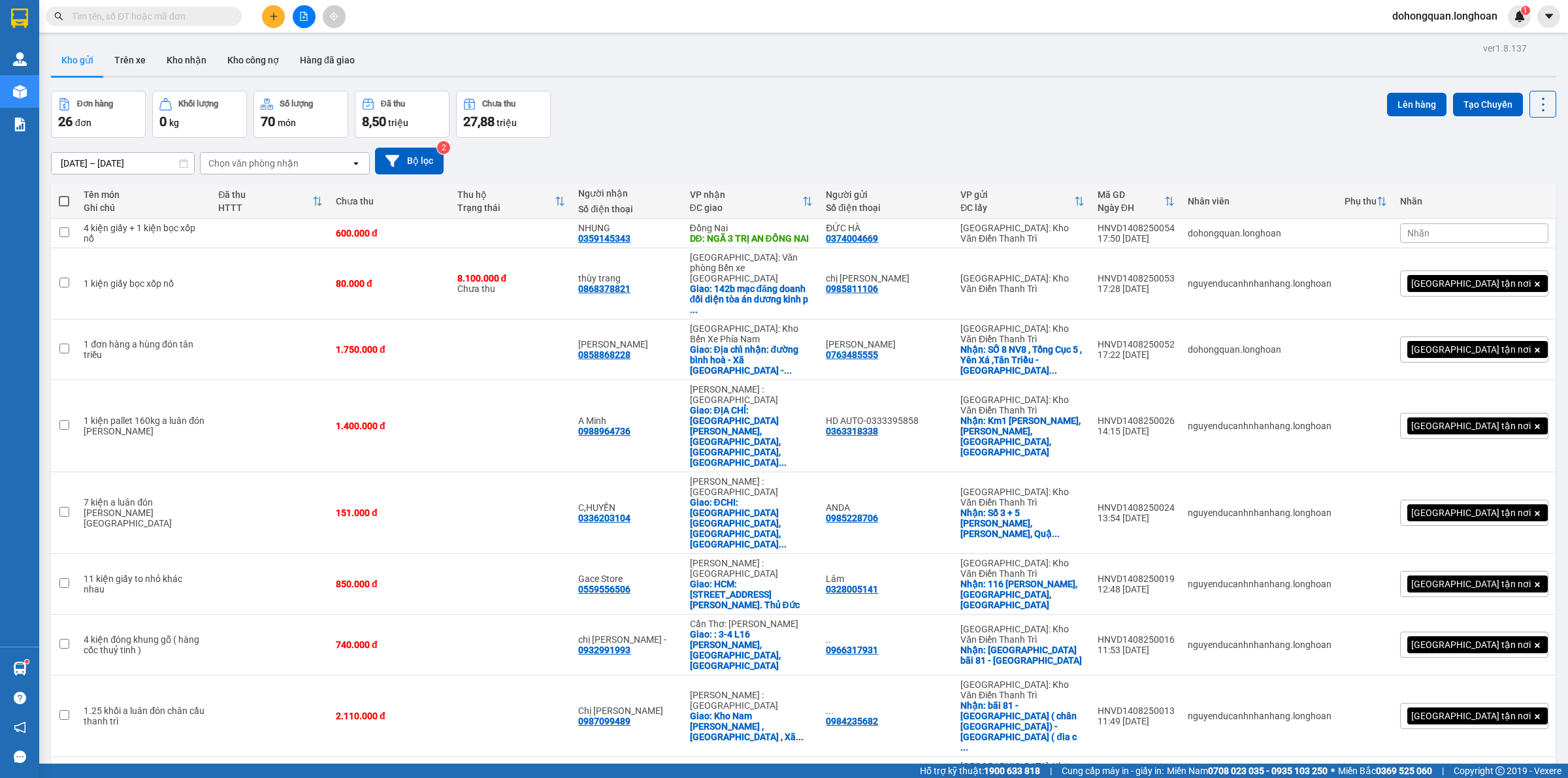
drag, startPoint x: 740, startPoint y: 102, endPoint x: 720, endPoint y: 107, distance: 20.6
click at [739, 103] on div "Đơn hàng 26 đơn Khối lượng 0 kg Số lượng 70 món Đã thu 8,50 triệu Chưa thu 27,8…" at bounding box center [804, 115] width 1506 height 47
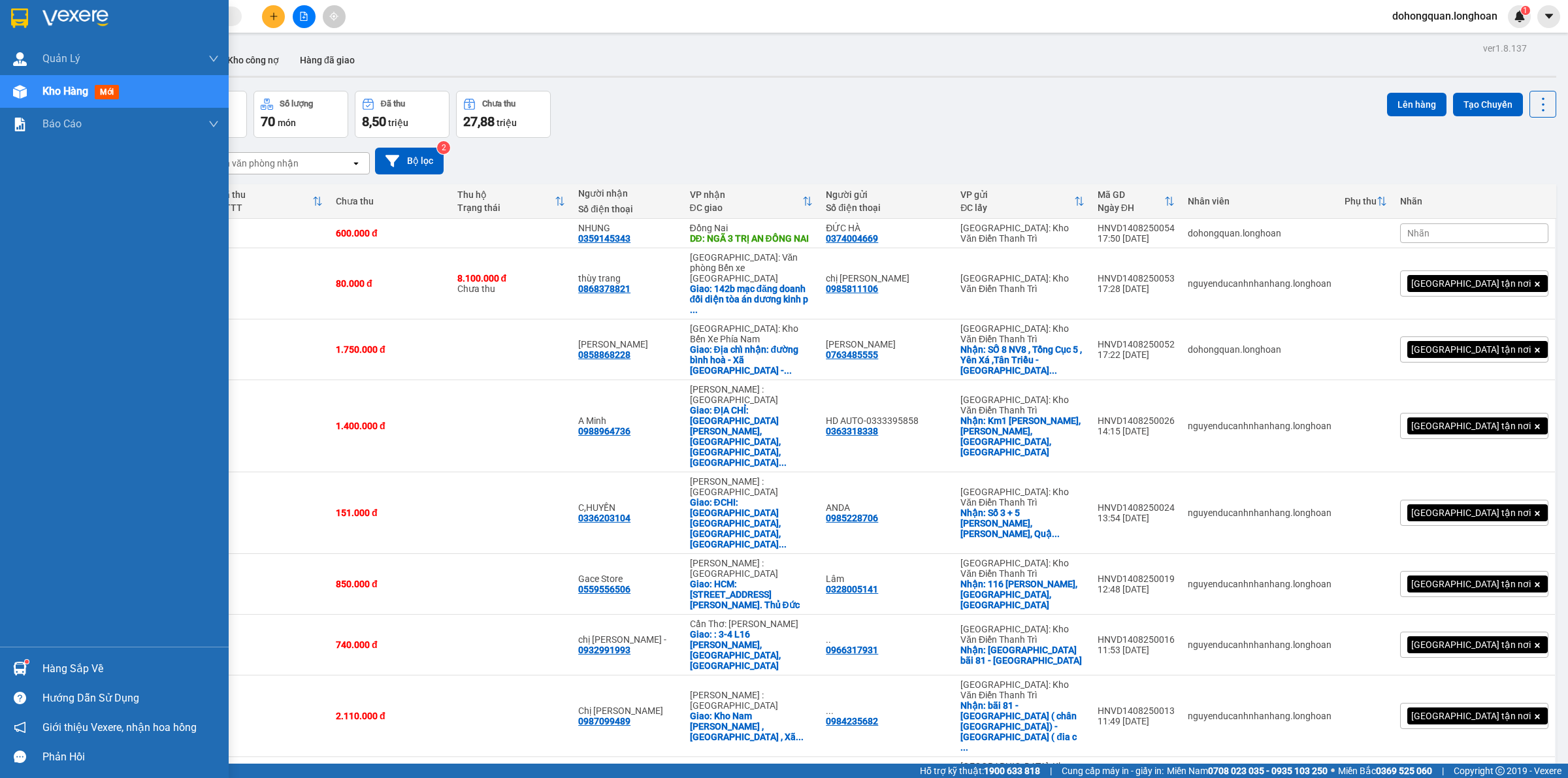
click at [1, 1] on div at bounding box center [114, 21] width 228 height 43
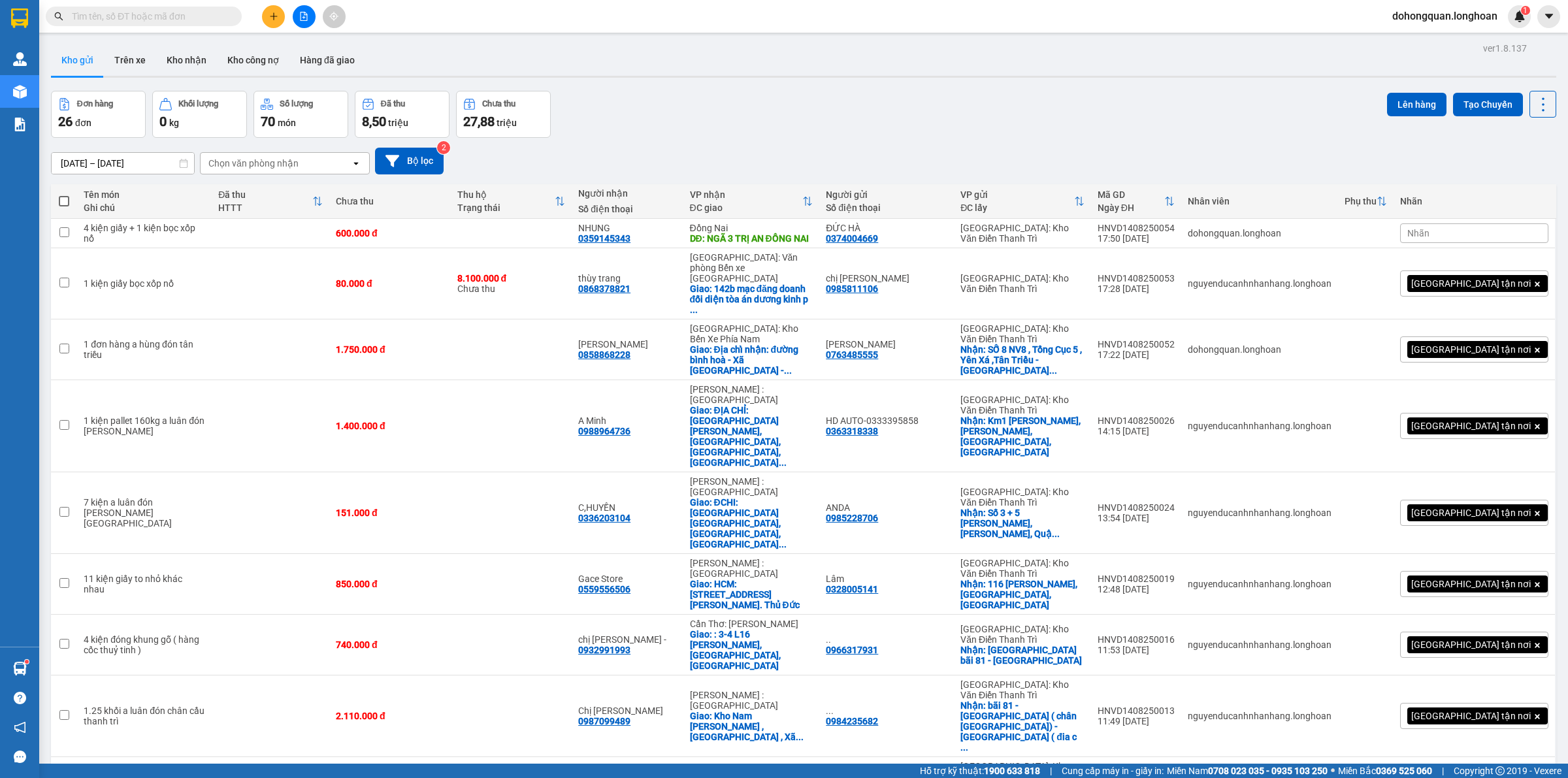
click at [803, 112] on div "Đơn hàng 26 đơn Khối lượng 0 kg Số lượng 70 món Đã thu 8,50 triệu Chưa thu 27,8…" at bounding box center [804, 115] width 1506 height 47
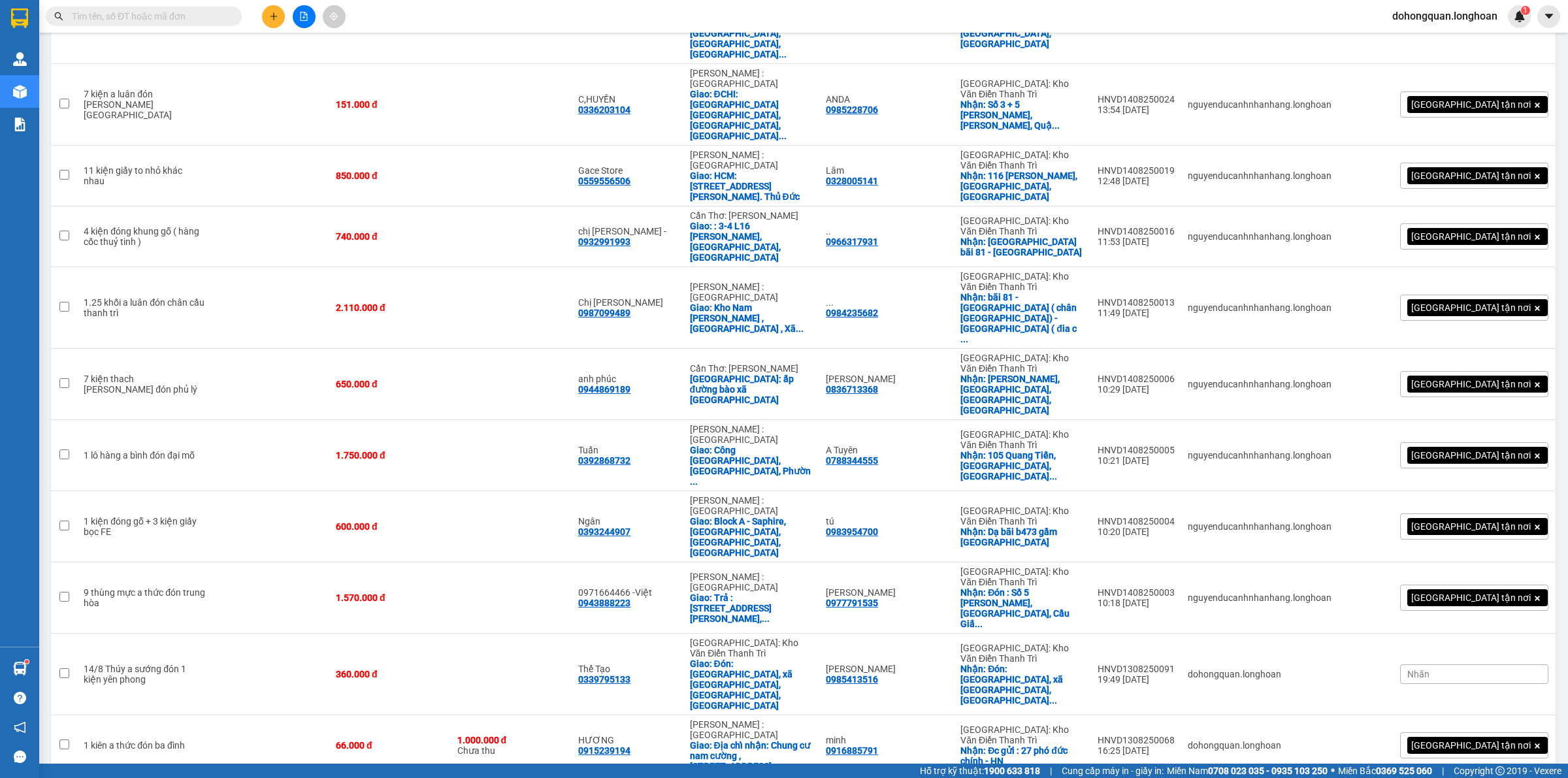
scroll to position [163, 0]
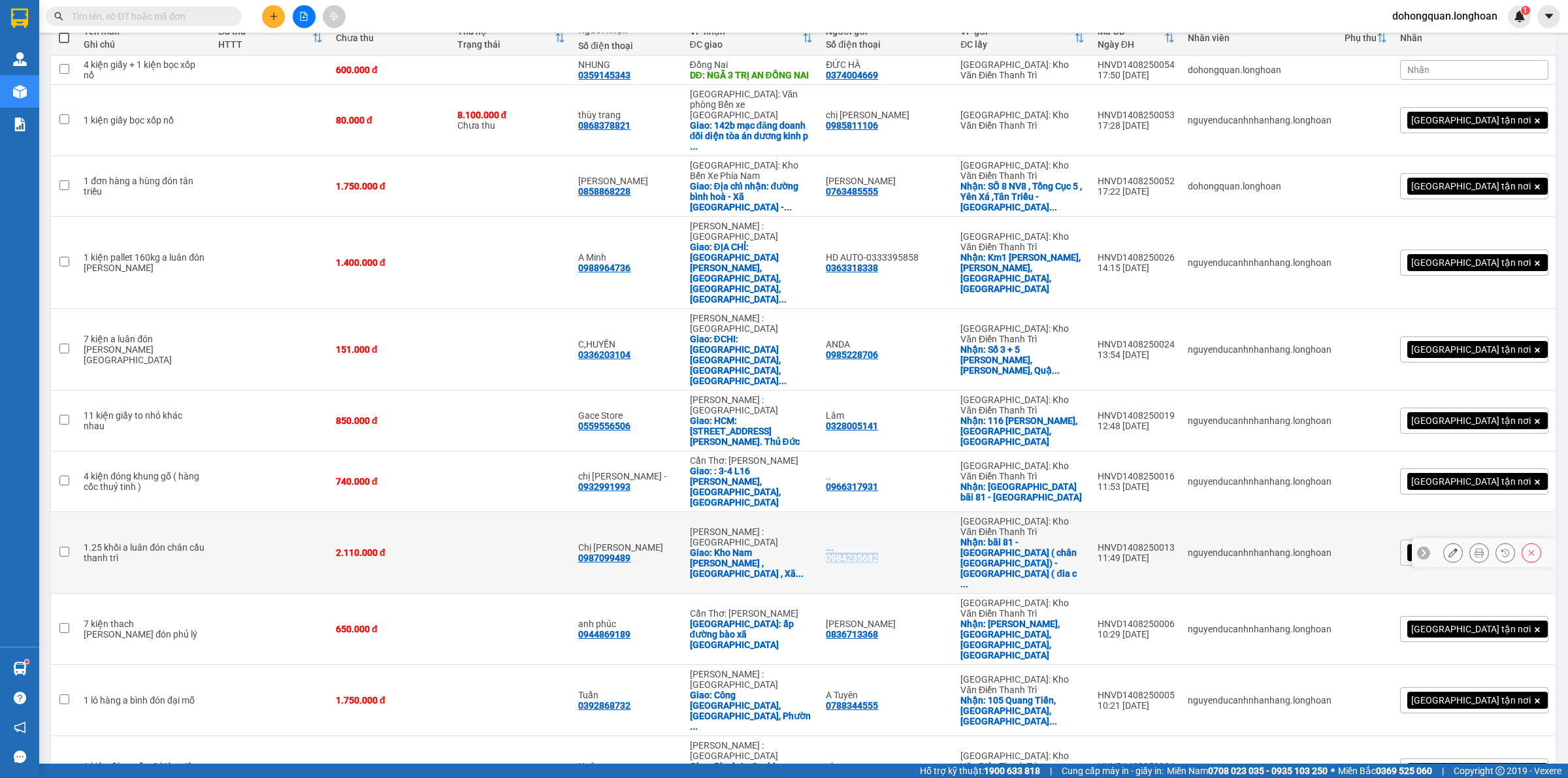
drag, startPoint x: 850, startPoint y: 419, endPoint x: 913, endPoint y: 419, distance: 63.0
click at [913, 512] on td "... 0984235682" at bounding box center [886, 552] width 134 height 81
checkbox input "true"
copy div "0984235682"
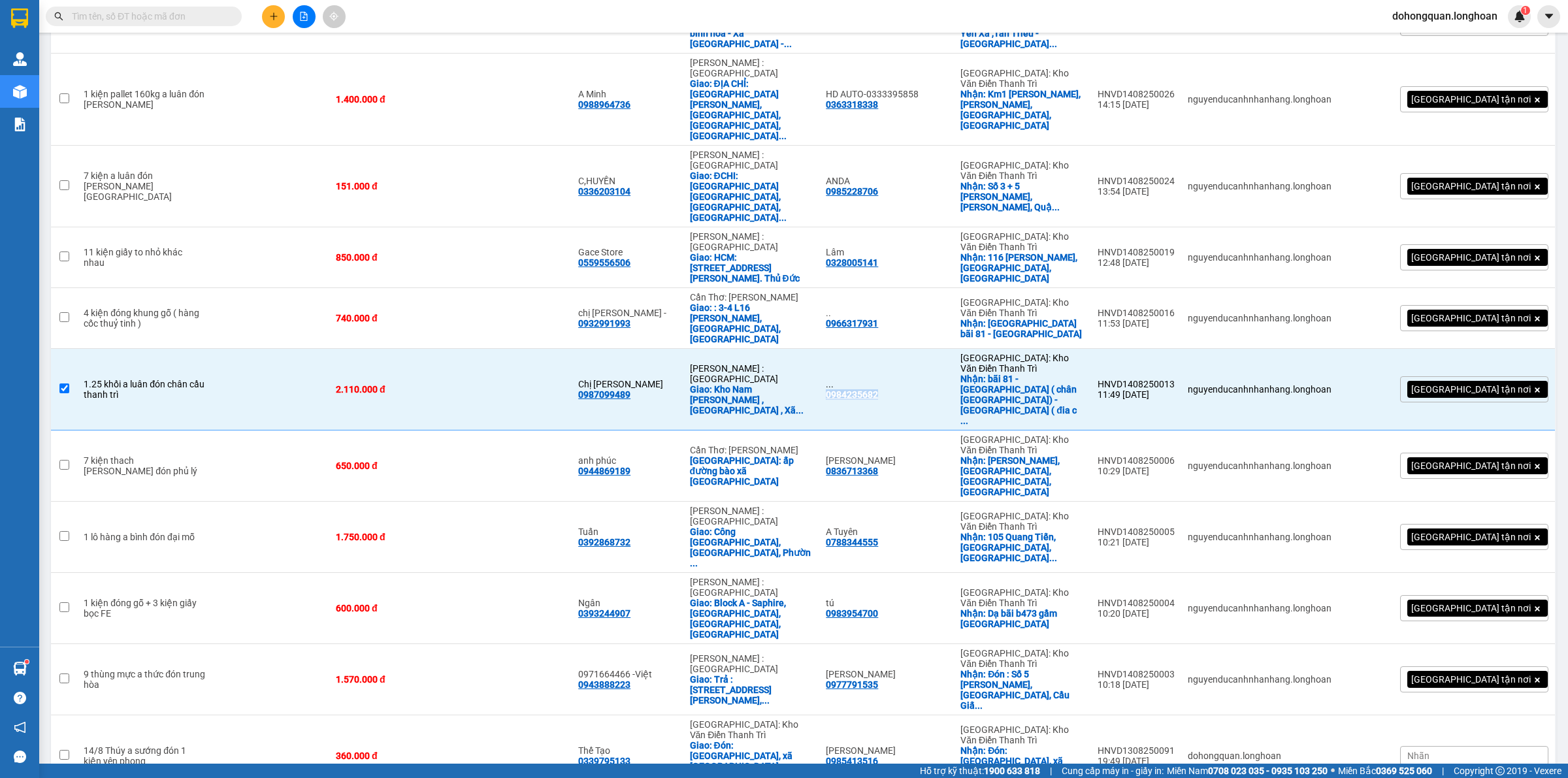
scroll to position [0, 0]
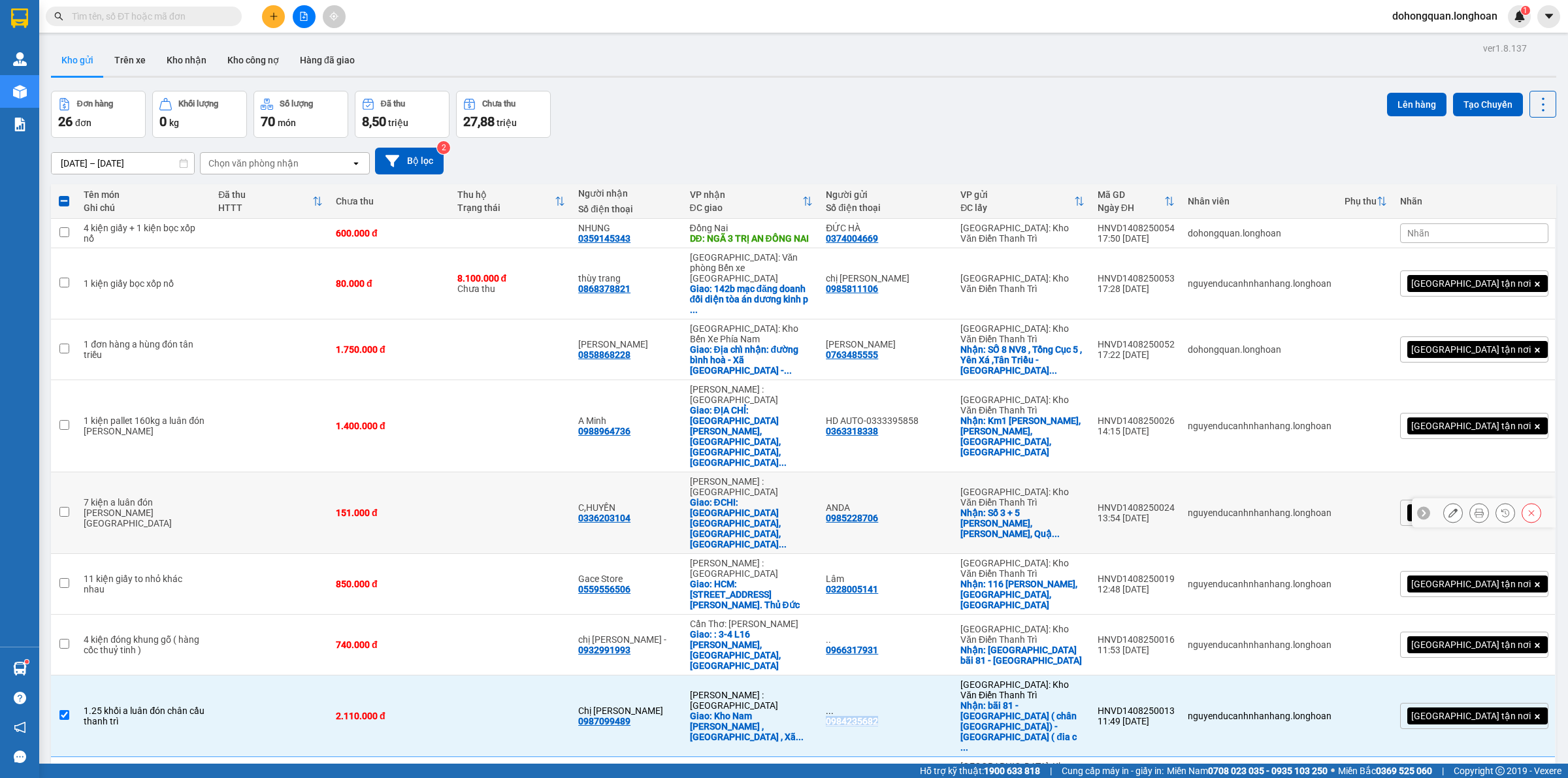
click at [1449, 508] on icon at bounding box center [1453, 513] width 9 height 9
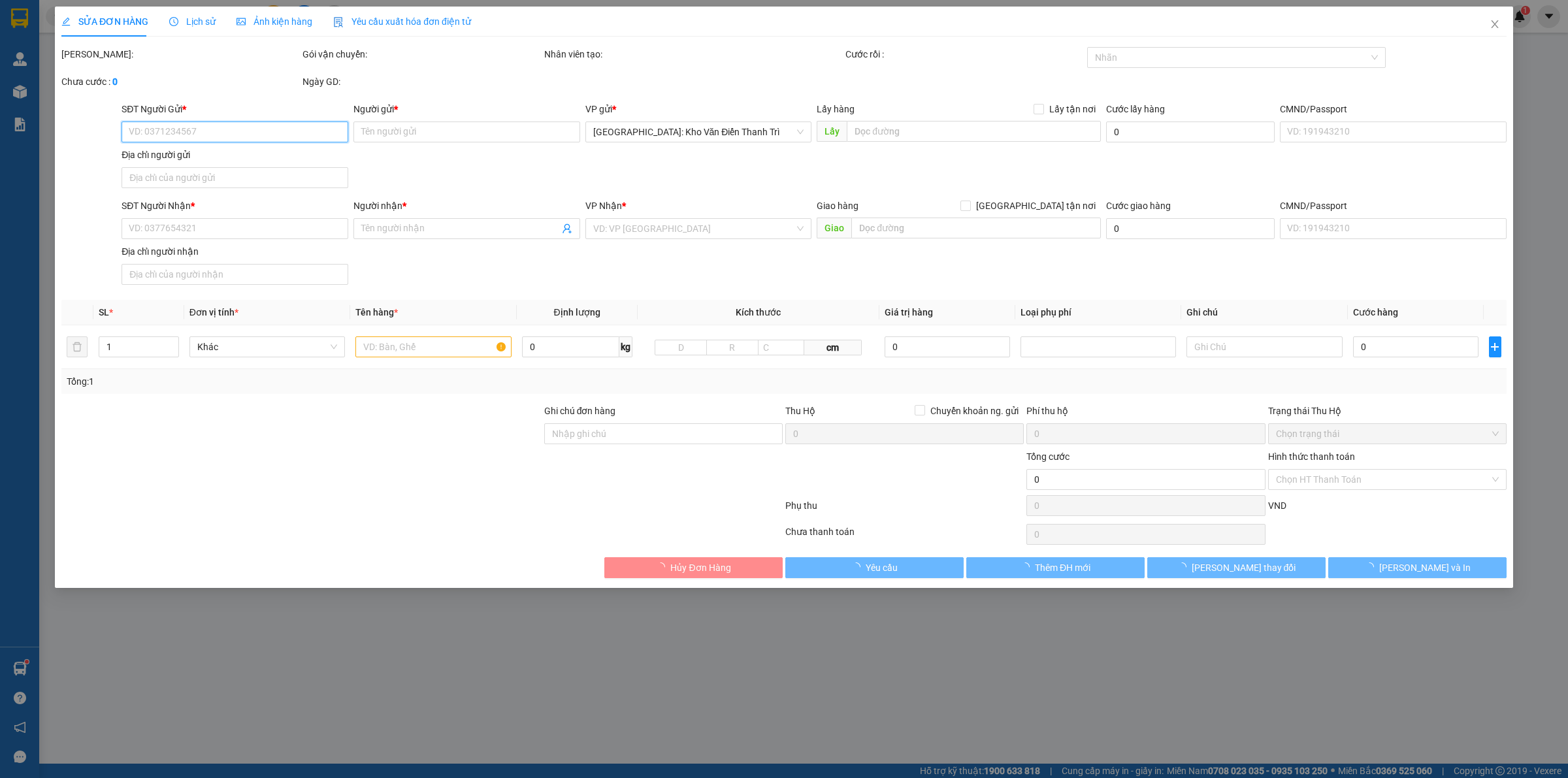
type input "0985228706"
type input "ANDA"
checkbox input "true"
type input "Số 3 + 5 Nguyễn Văn Linh, Phường Gia Thuỵ, Quận Long Biên, Hà Nội"
type input "0336203104"
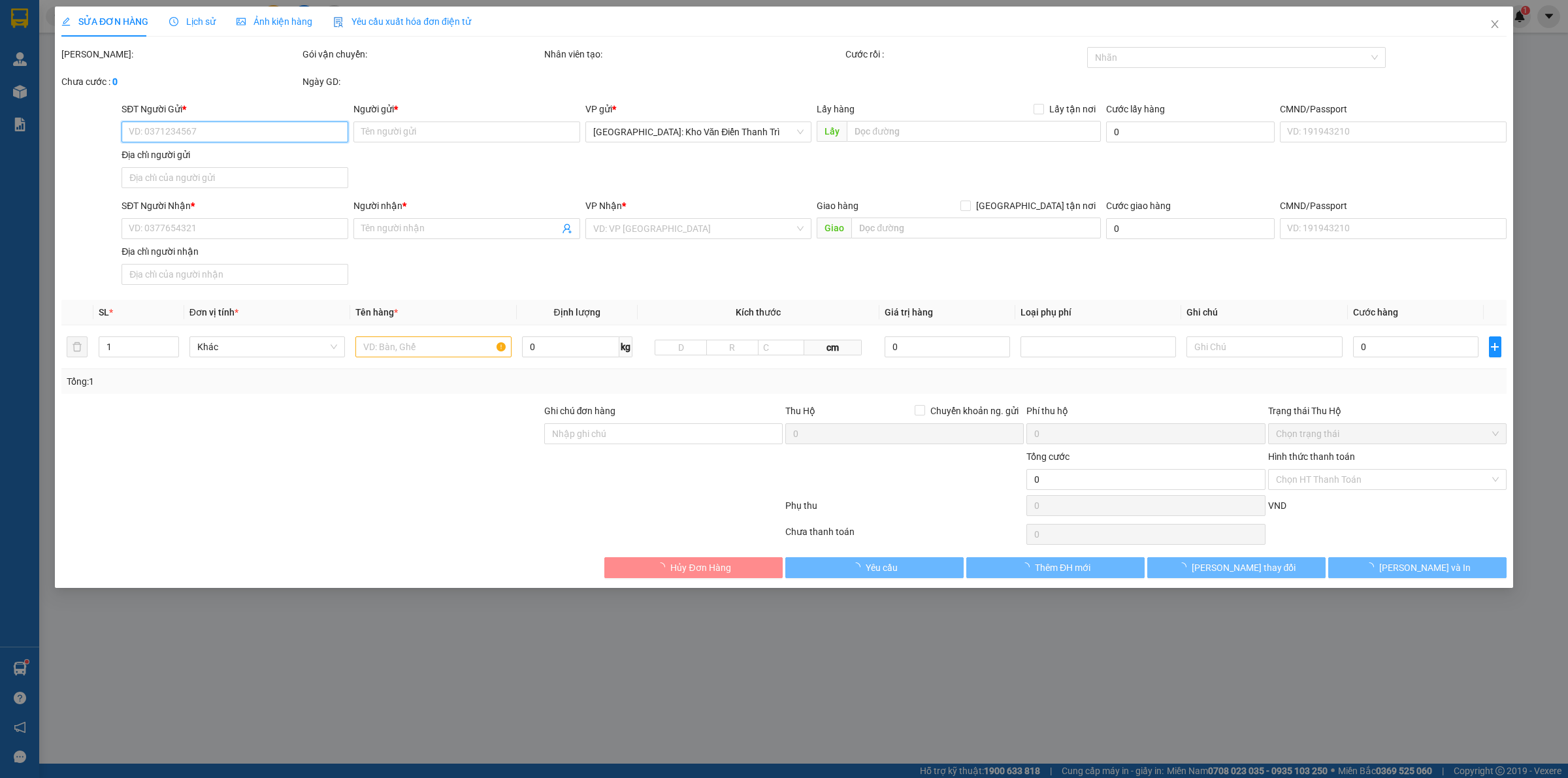
type input "C,HUYỀN"
checkbox input "true"
type input "ĐCHI: Quán cafe Thành Phát, ấp Tân Phú, Tân Hương, Châu Thành, Tiền Giang"
type input "151.000"
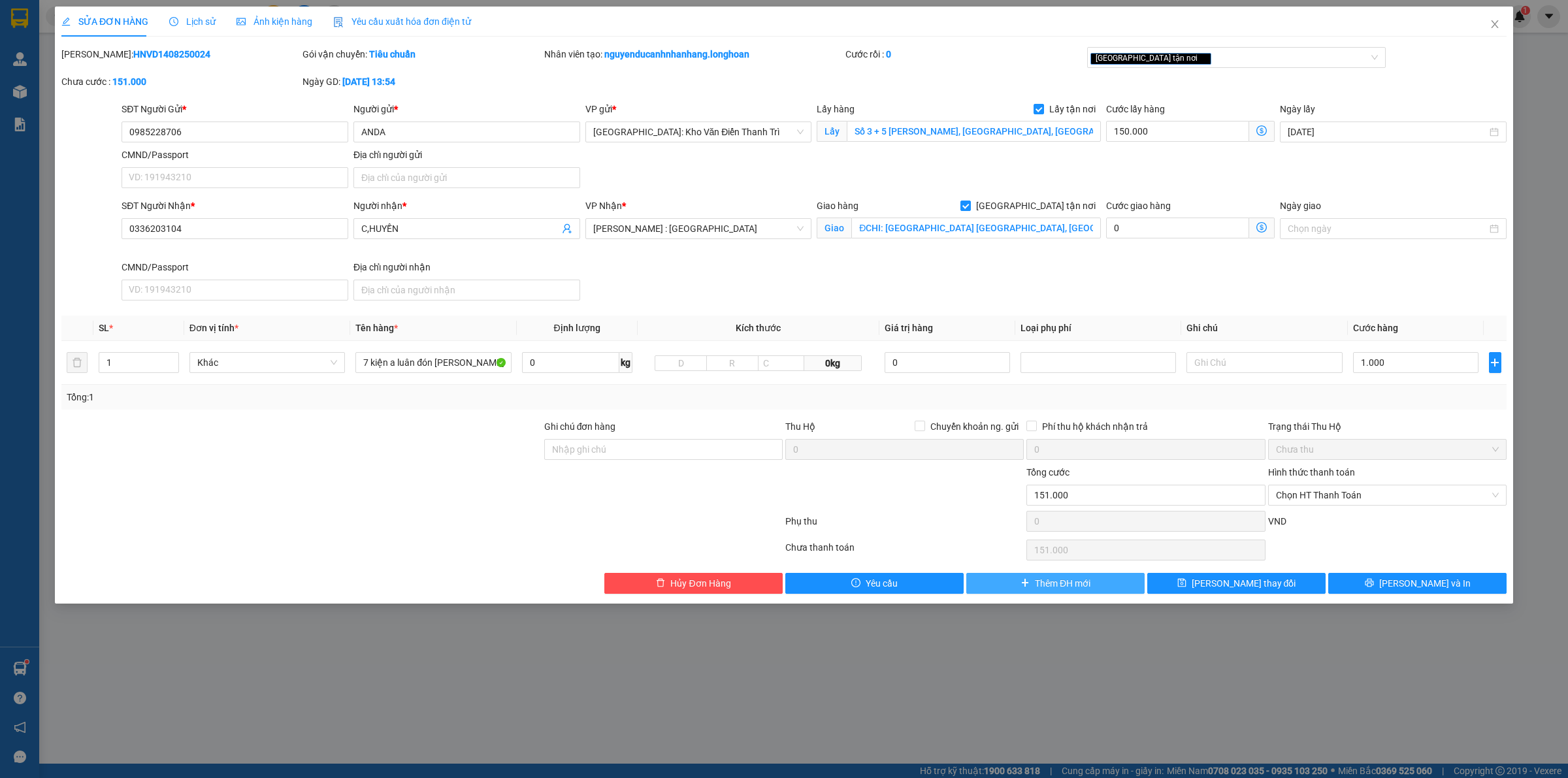
click at [1029, 579] on button "Thêm ĐH mới" at bounding box center [1055, 583] width 179 height 21
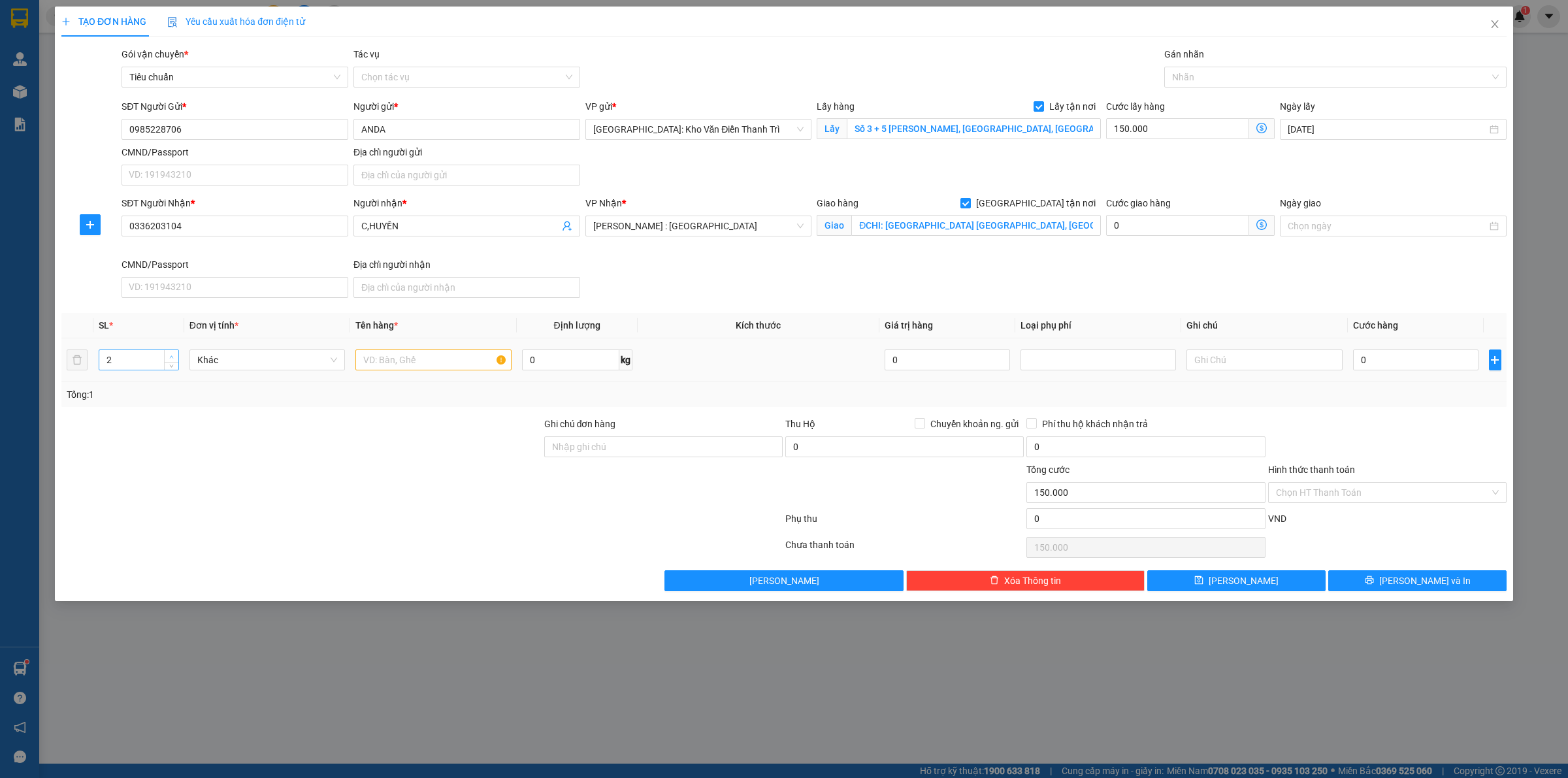
click at [173, 356] on icon "up" at bounding box center [171, 357] width 5 height 5
type input "5"
click at [173, 356] on icon "up" at bounding box center [171, 357] width 5 height 5
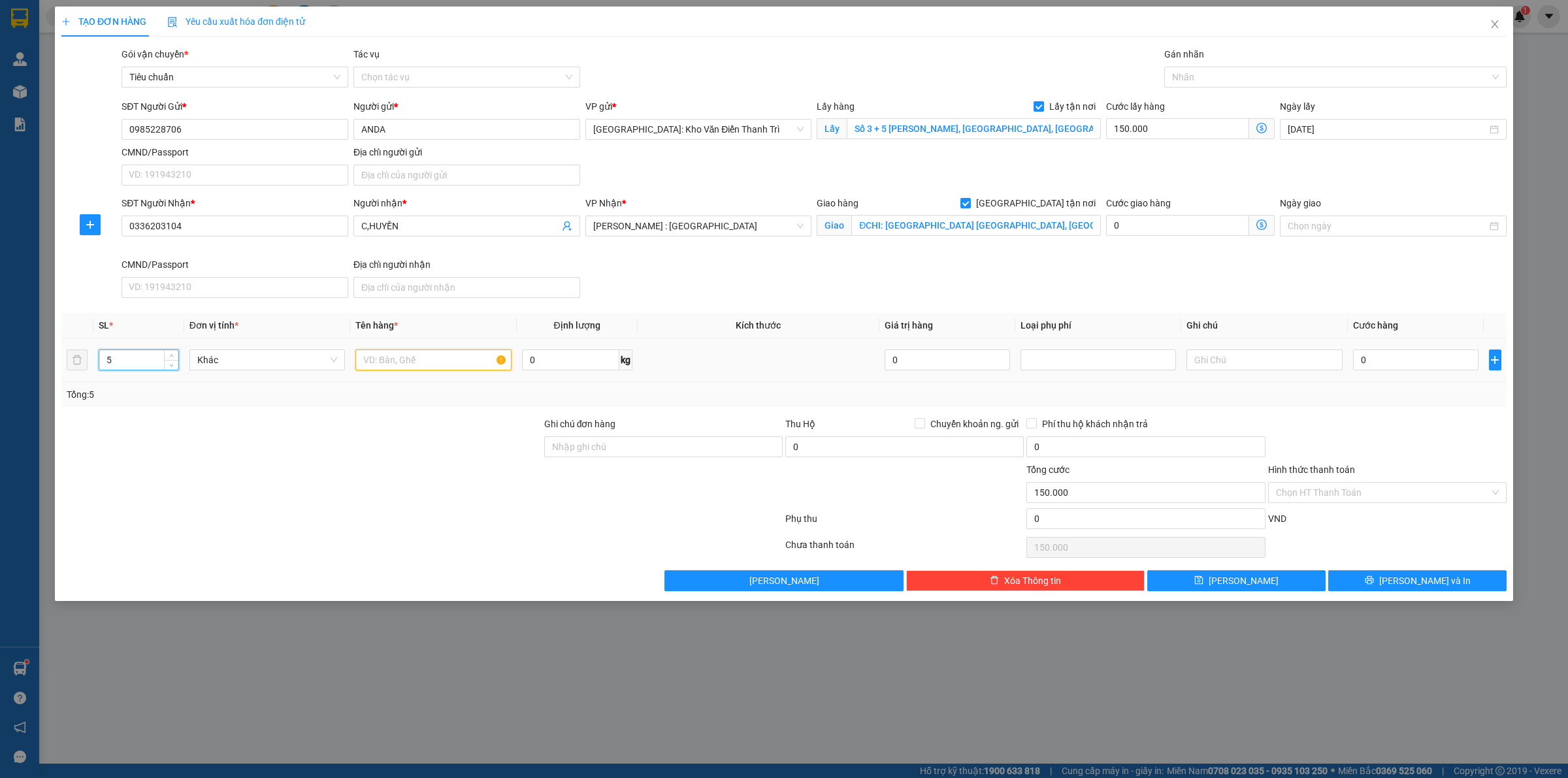
click at [387, 366] on input "text" at bounding box center [433, 359] width 156 height 21
type input "2 kiện bọc bao tải trắng + 2 bao tải xanh + 1 bao tải nâu"
click at [213, 129] on input "0985228706" at bounding box center [235, 130] width 227 height 21
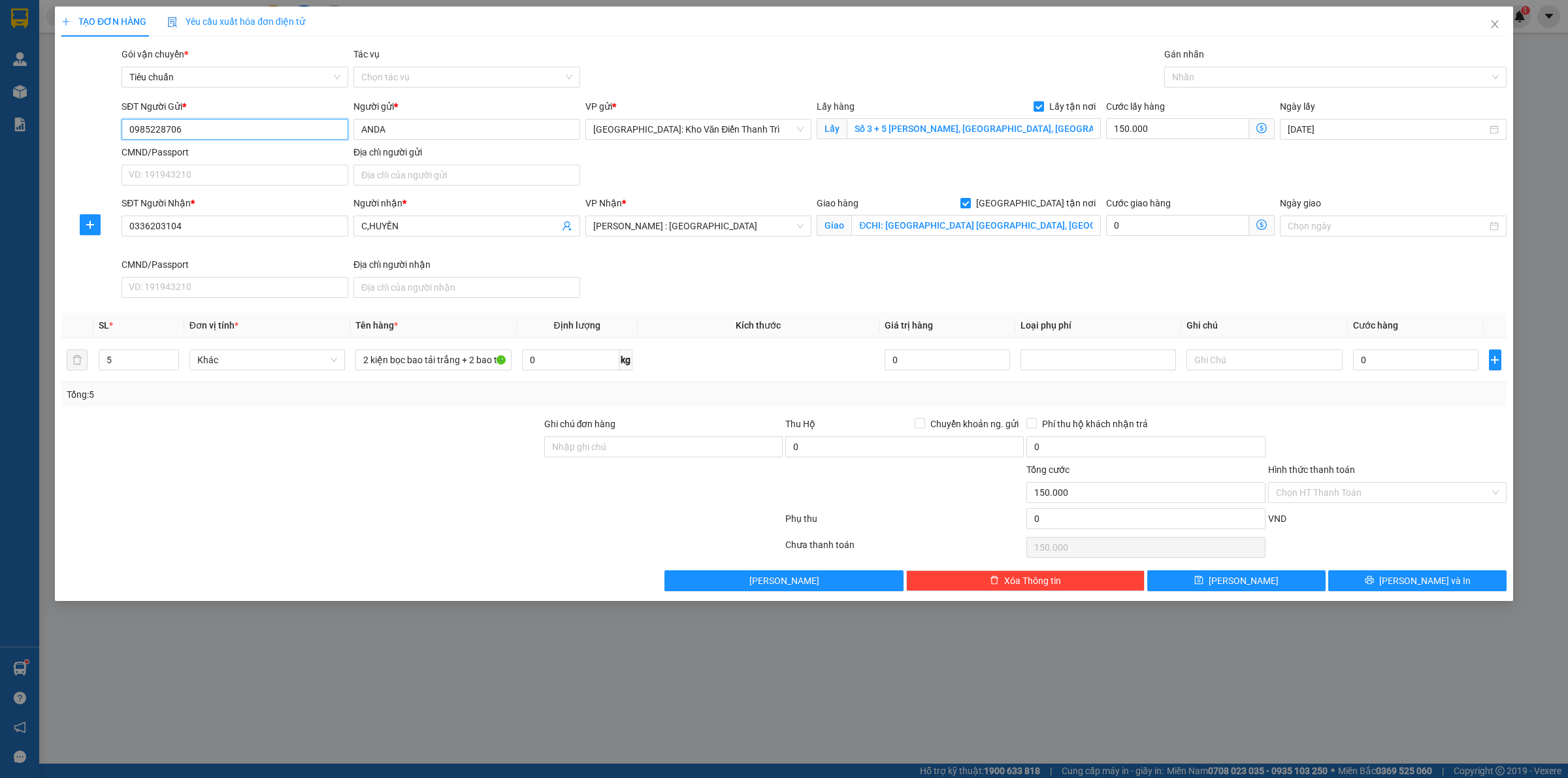
click at [213, 129] on input "0985228706" at bounding box center [235, 130] width 227 height 21
click at [221, 132] on input "0985228706" at bounding box center [235, 130] width 227 height 21
click at [226, 132] on input "0985228706" at bounding box center [235, 130] width 227 height 21
click at [227, 132] on input "0985228706" at bounding box center [235, 130] width 227 height 21
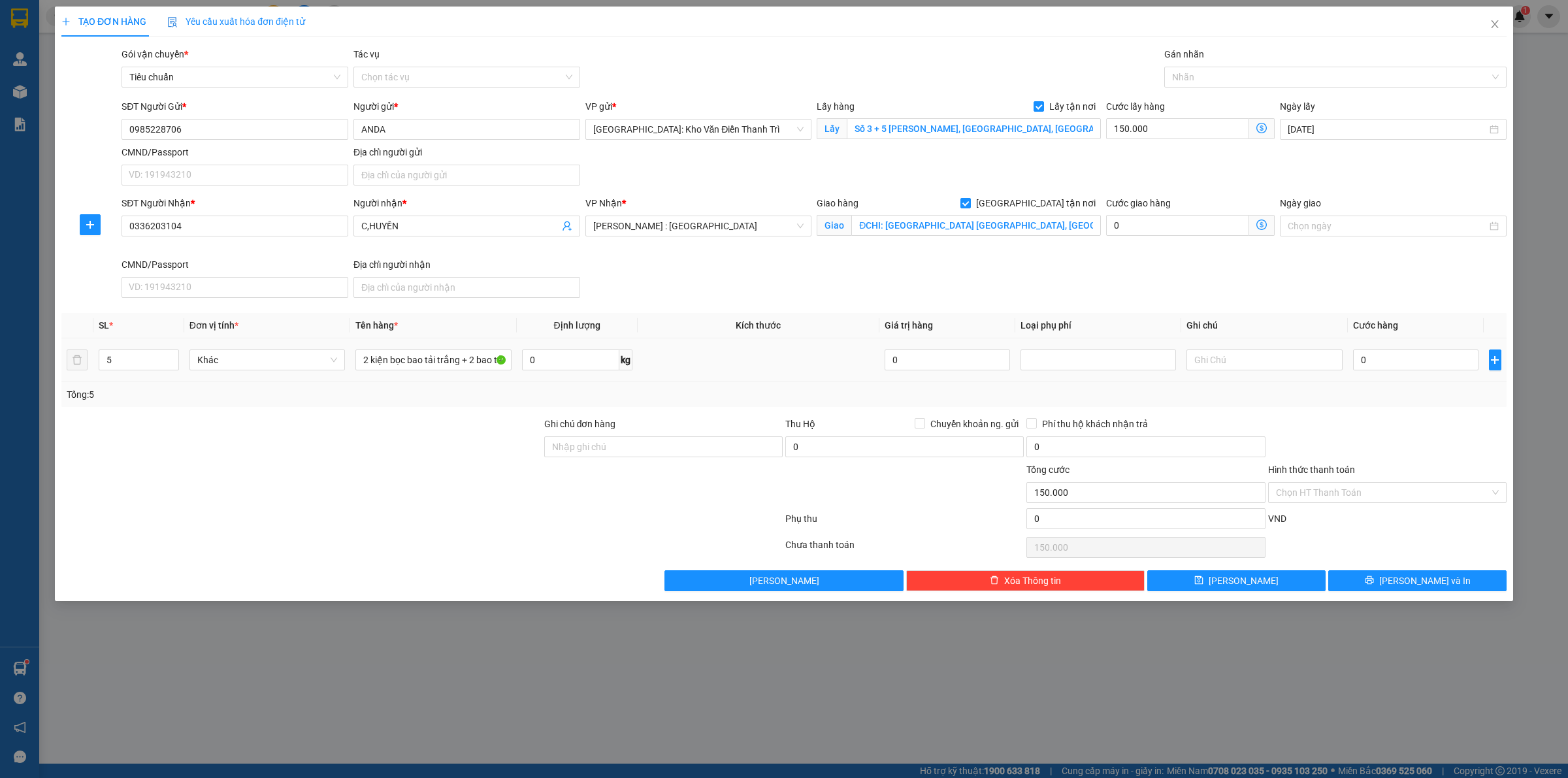
click at [1389, 346] on td "0" at bounding box center [1416, 359] width 136 height 43
click at [1389, 366] on input "0" at bounding box center [1416, 359] width 126 height 21
type input "2"
type input "150.002"
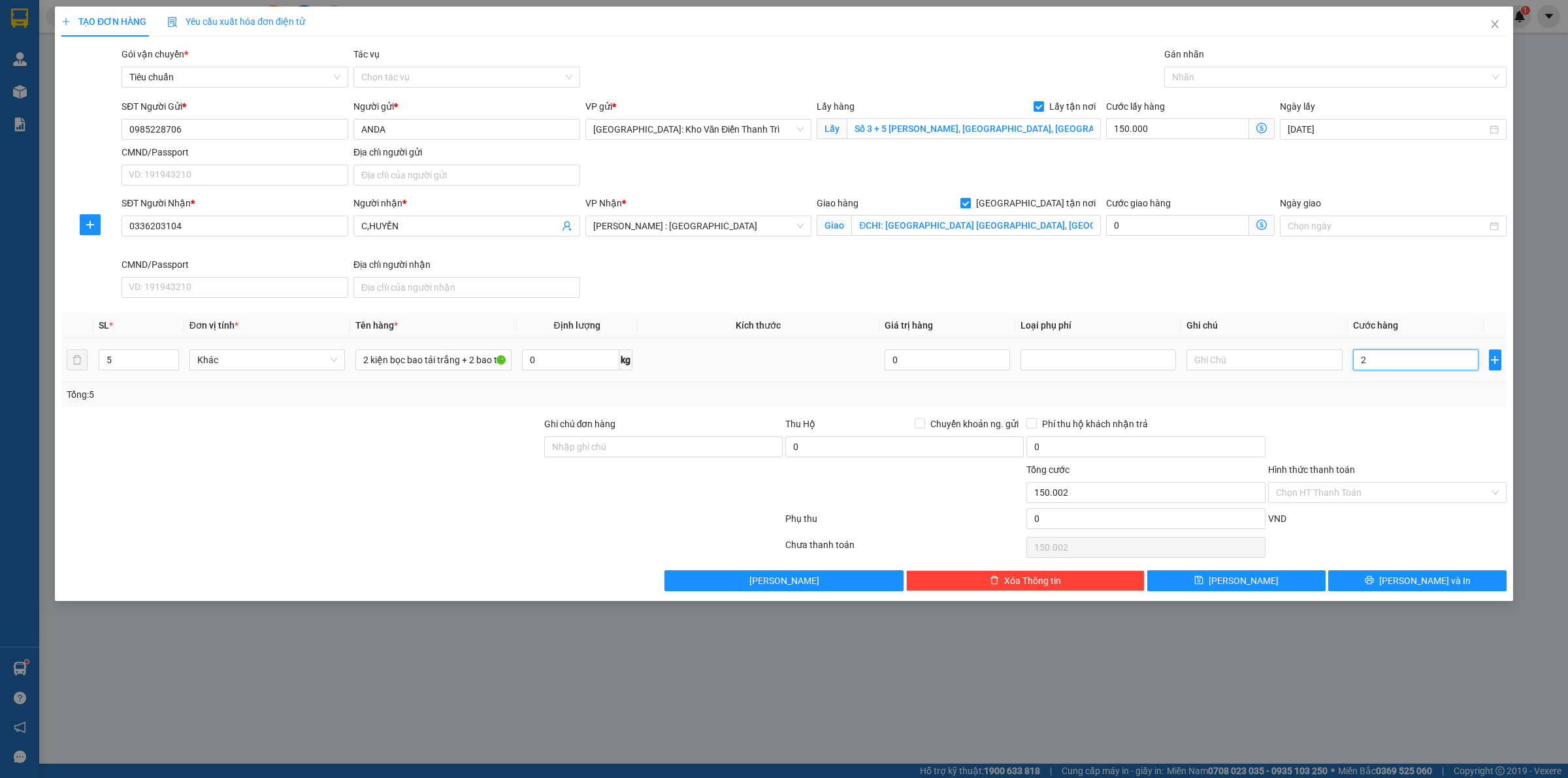
type input "20"
type input "150.020"
type input "203"
type input "150.203"
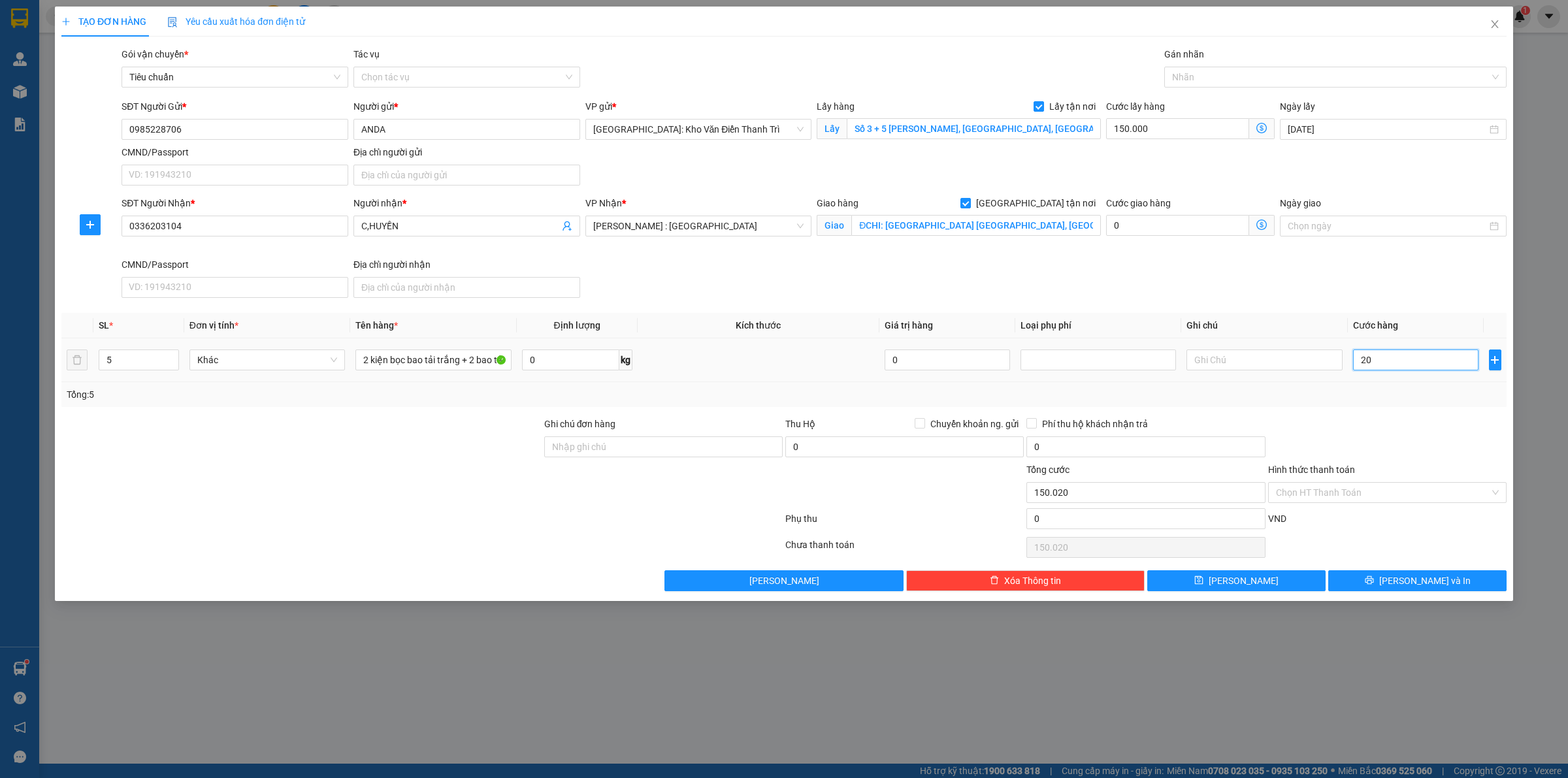
type input "150.203"
type input "2.030"
type input "152.030"
type input "20.300"
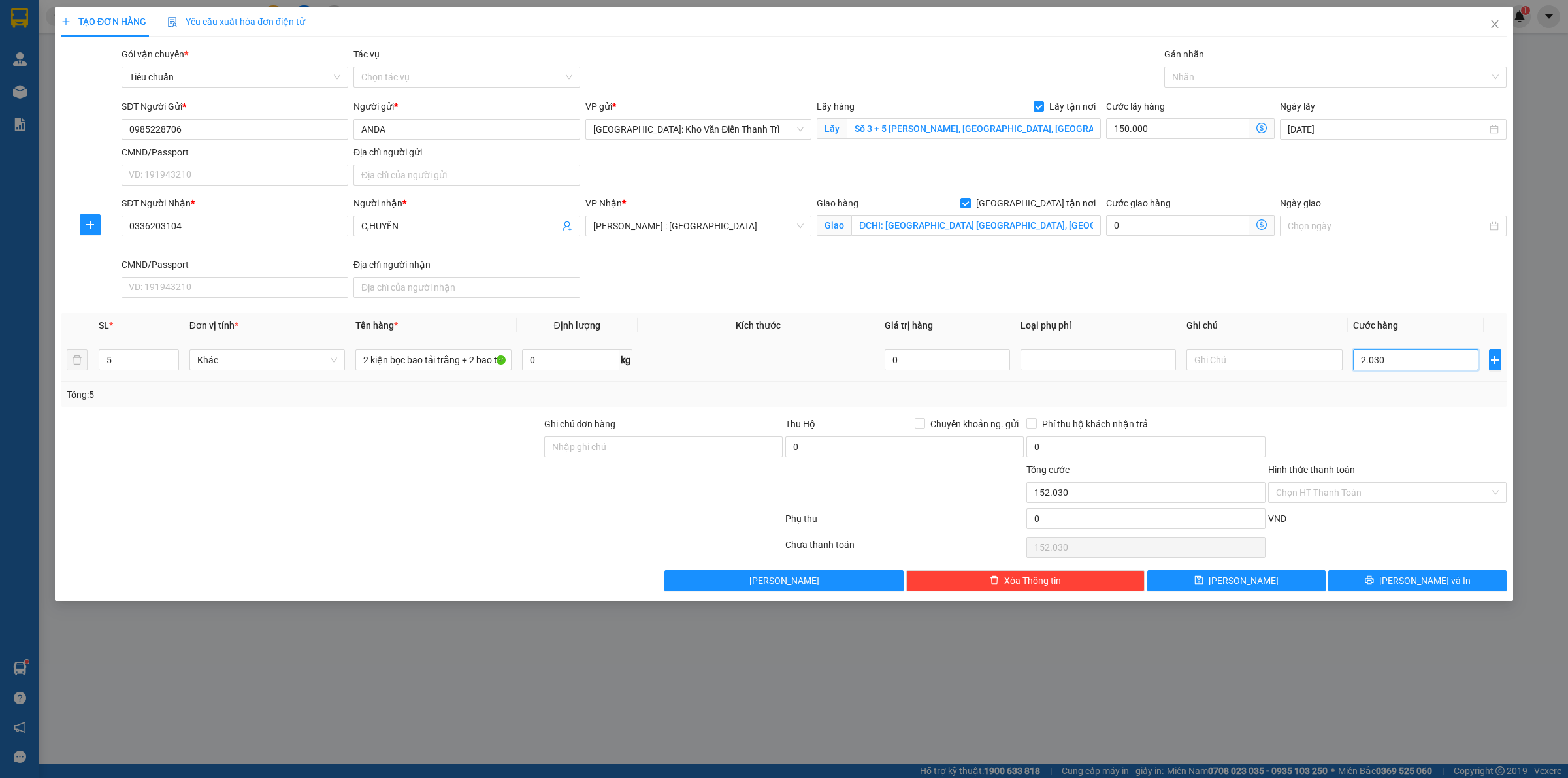
type input "170.300"
type input "203.000"
type input "353.000"
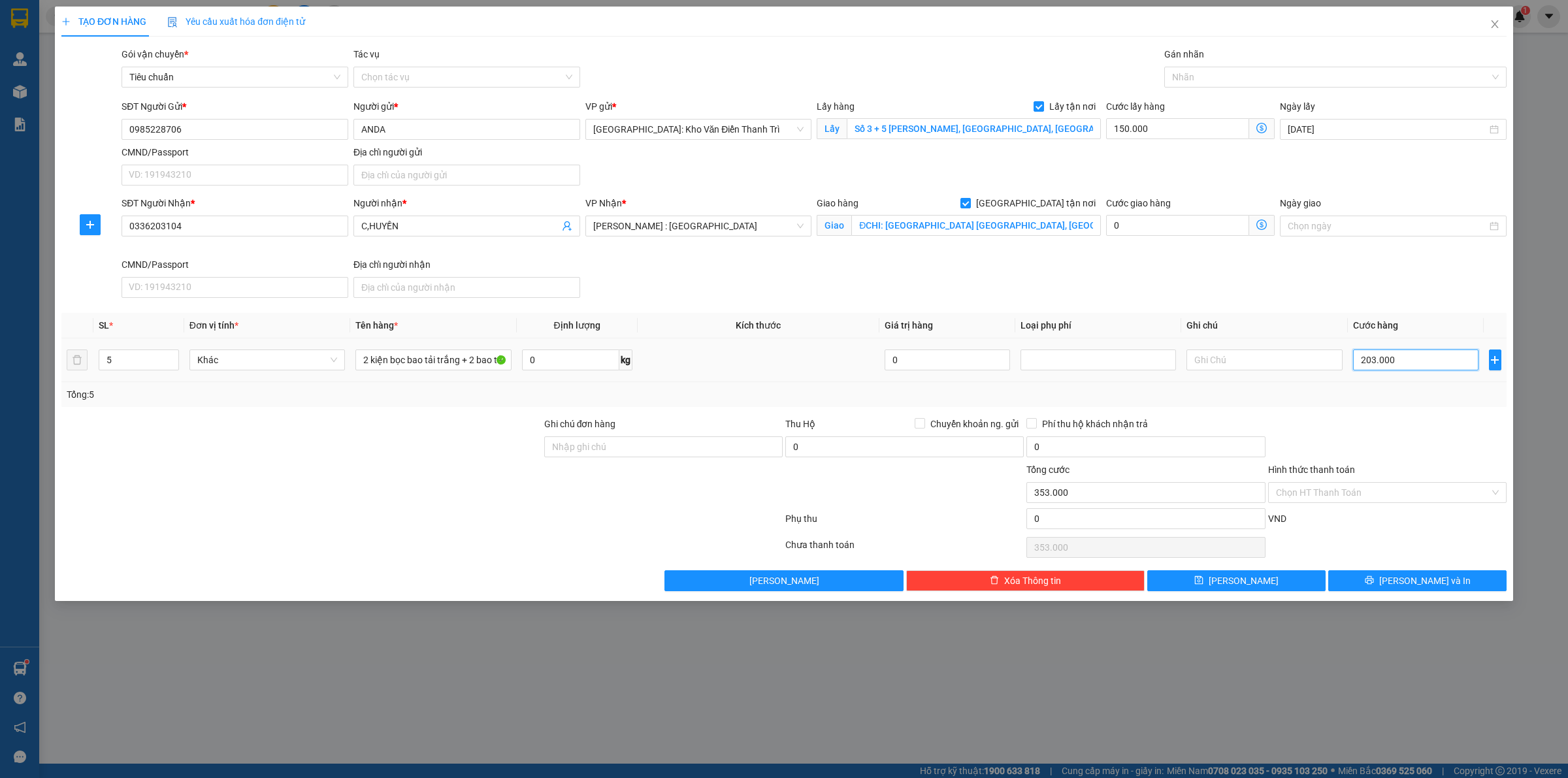
type input "2.030.000"
type input "2.180.000"
type input "2.030.000"
click at [1371, 578] on button "Lưu và In" at bounding box center [1417, 581] width 179 height 21
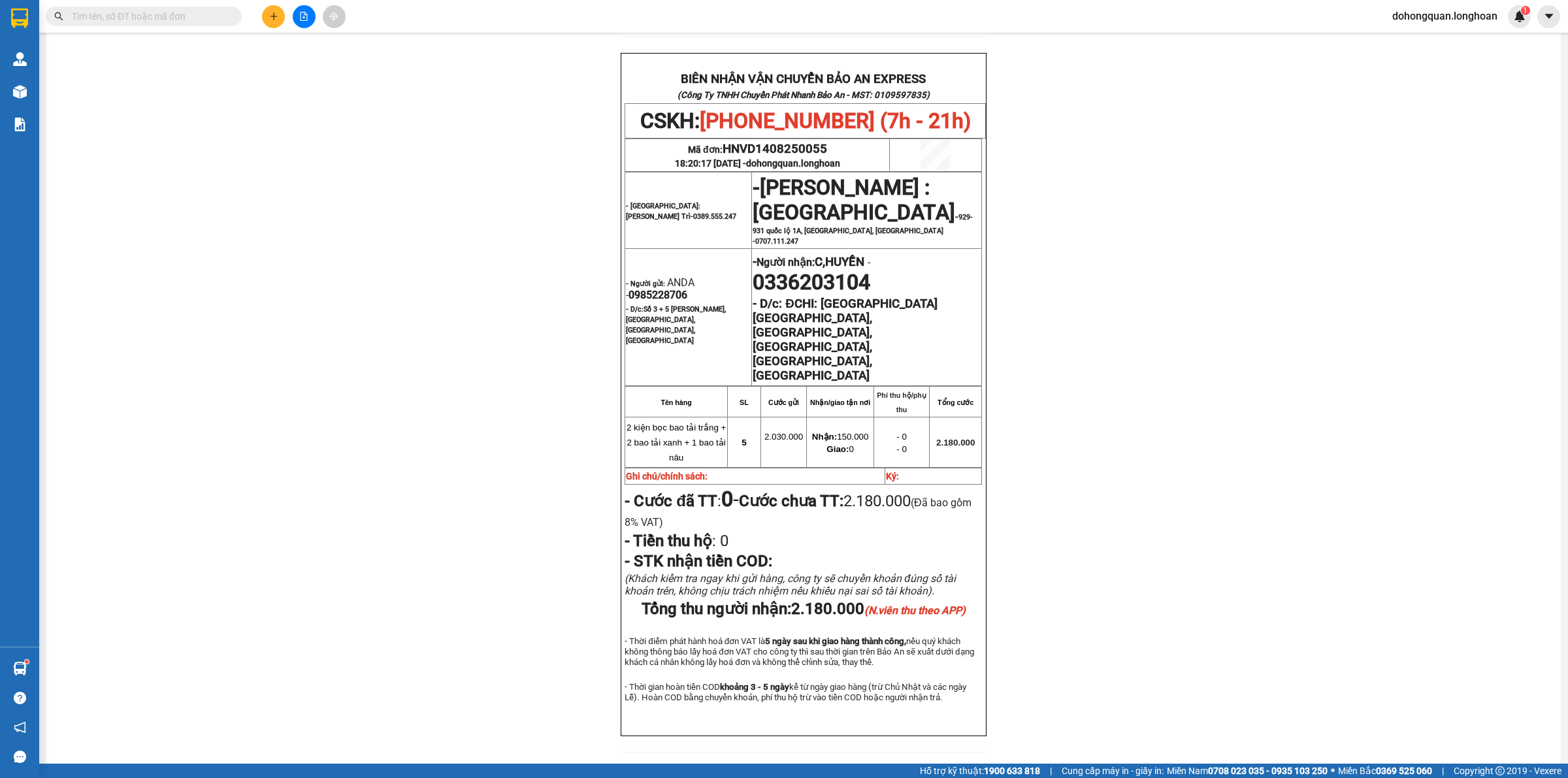
scroll to position [603, 0]
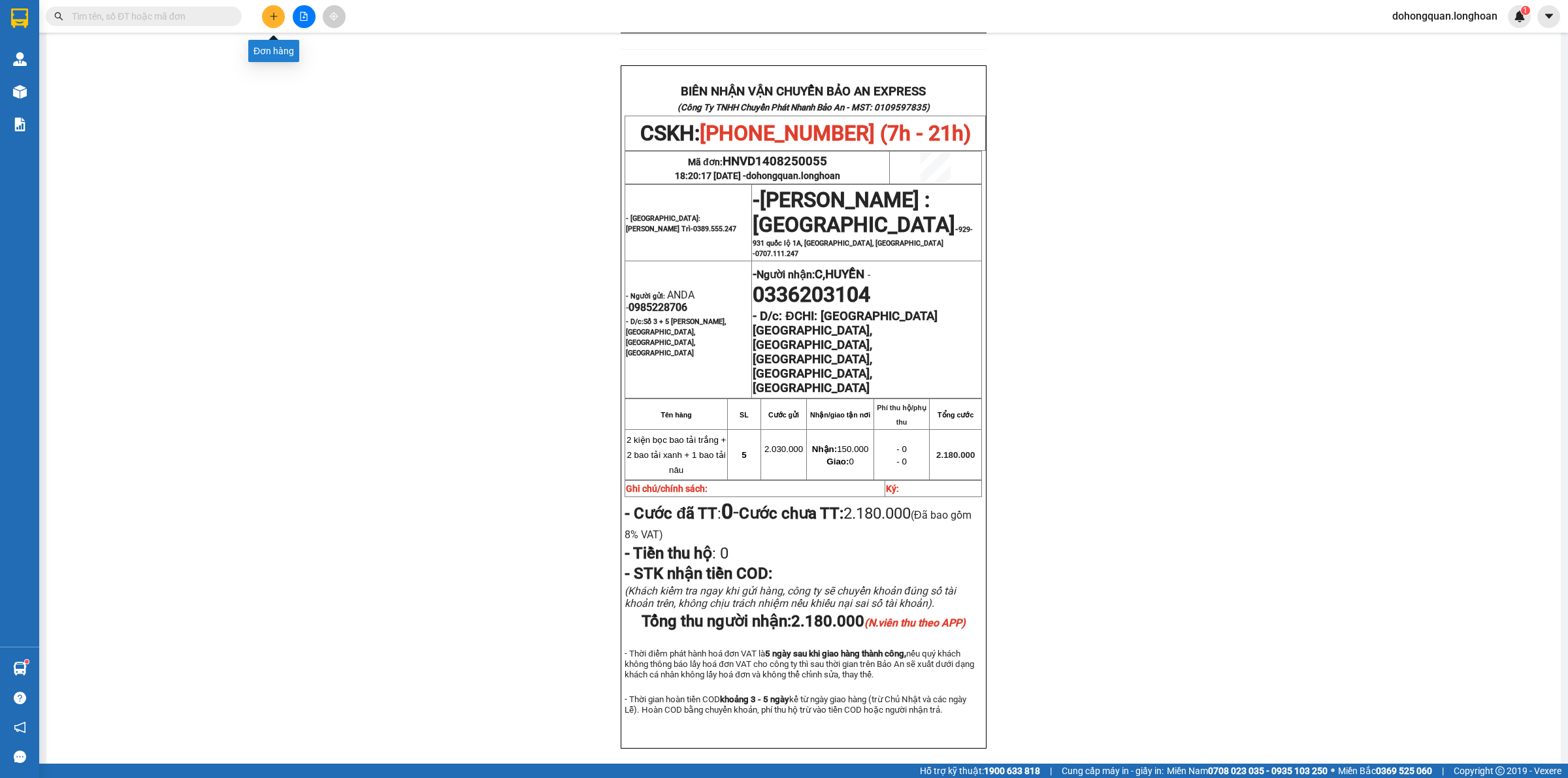
click at [270, 17] on icon "plus" at bounding box center [273, 16] width 7 height 1
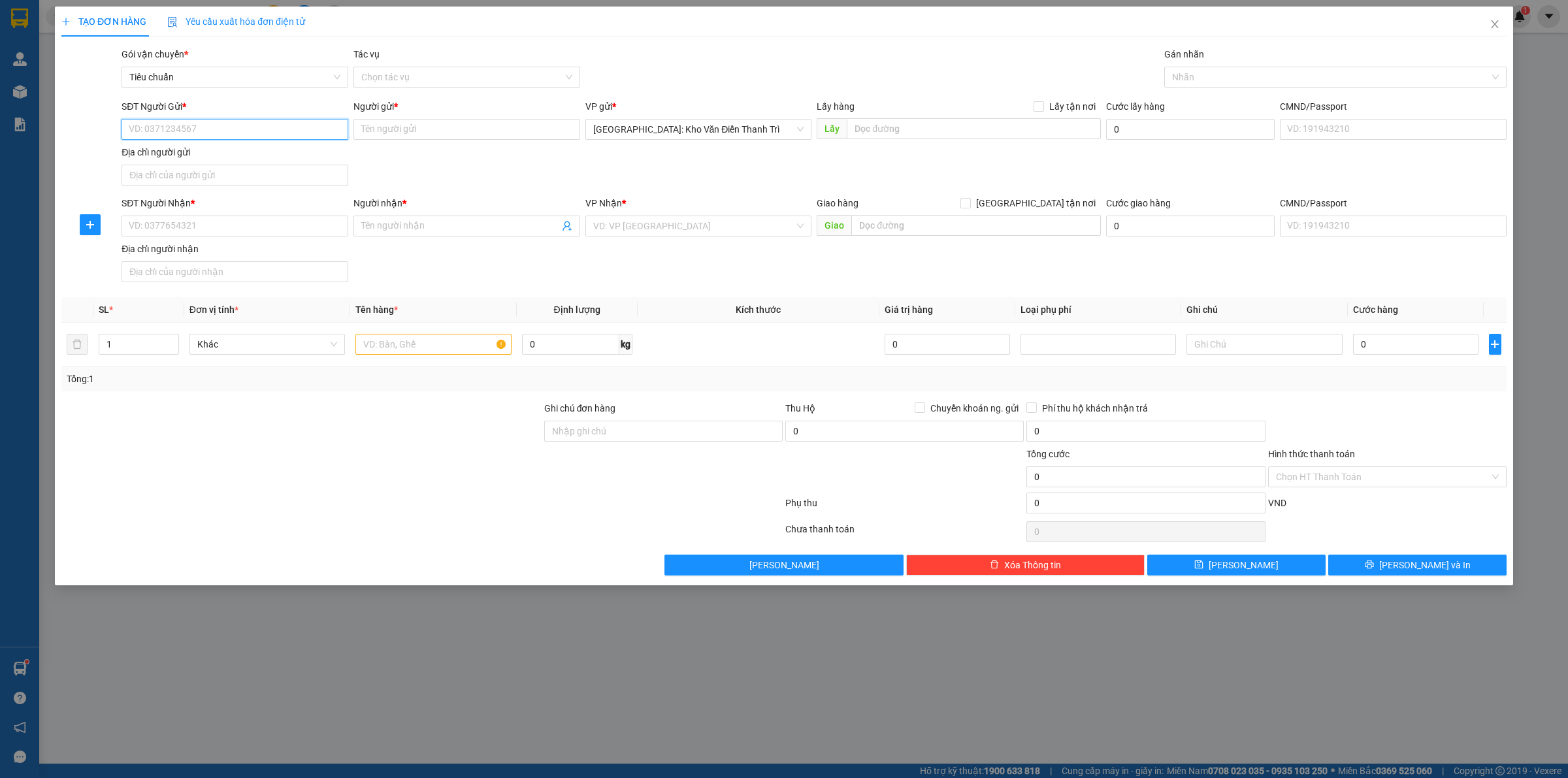
click at [171, 122] on input "SĐT Người Gửi *" at bounding box center [235, 130] width 227 height 21
paste input "0921989888"
type input "0921989888"
click at [443, 127] on input "Người gửi *" at bounding box center [466, 130] width 227 height 21
click at [897, 128] on input "text" at bounding box center [974, 129] width 254 height 21
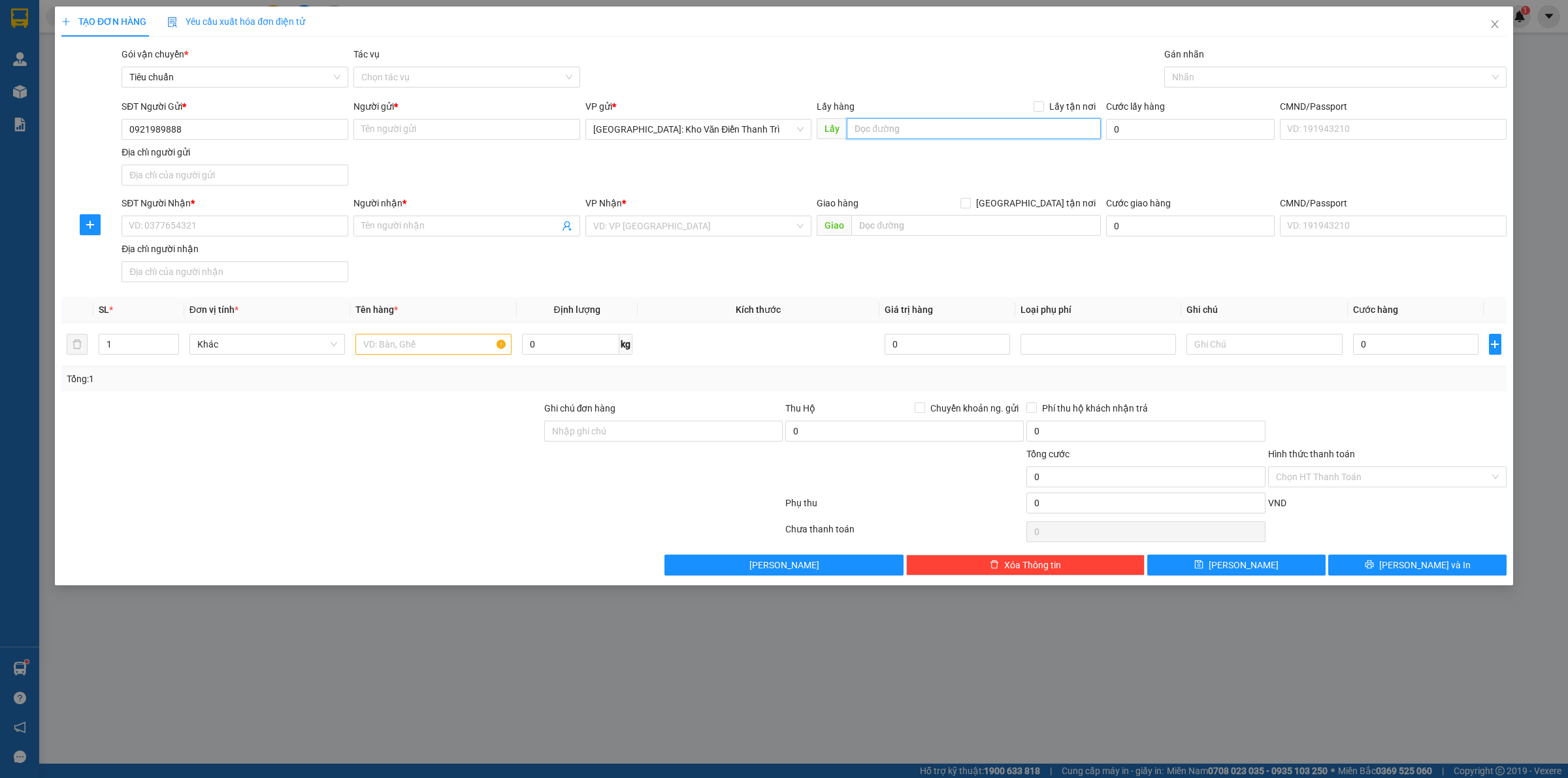
paste input "đón làng trám, vĩnh yên"
type input "đón làng trám, vĩnh yên"
click at [1048, 111] on span "Lấy tận nơi" at bounding box center [1073, 107] width 57 height 14
click at [1043, 111] on input "Lấy tận nơi" at bounding box center [1038, 106] width 9 height 9
checkbox input "true"
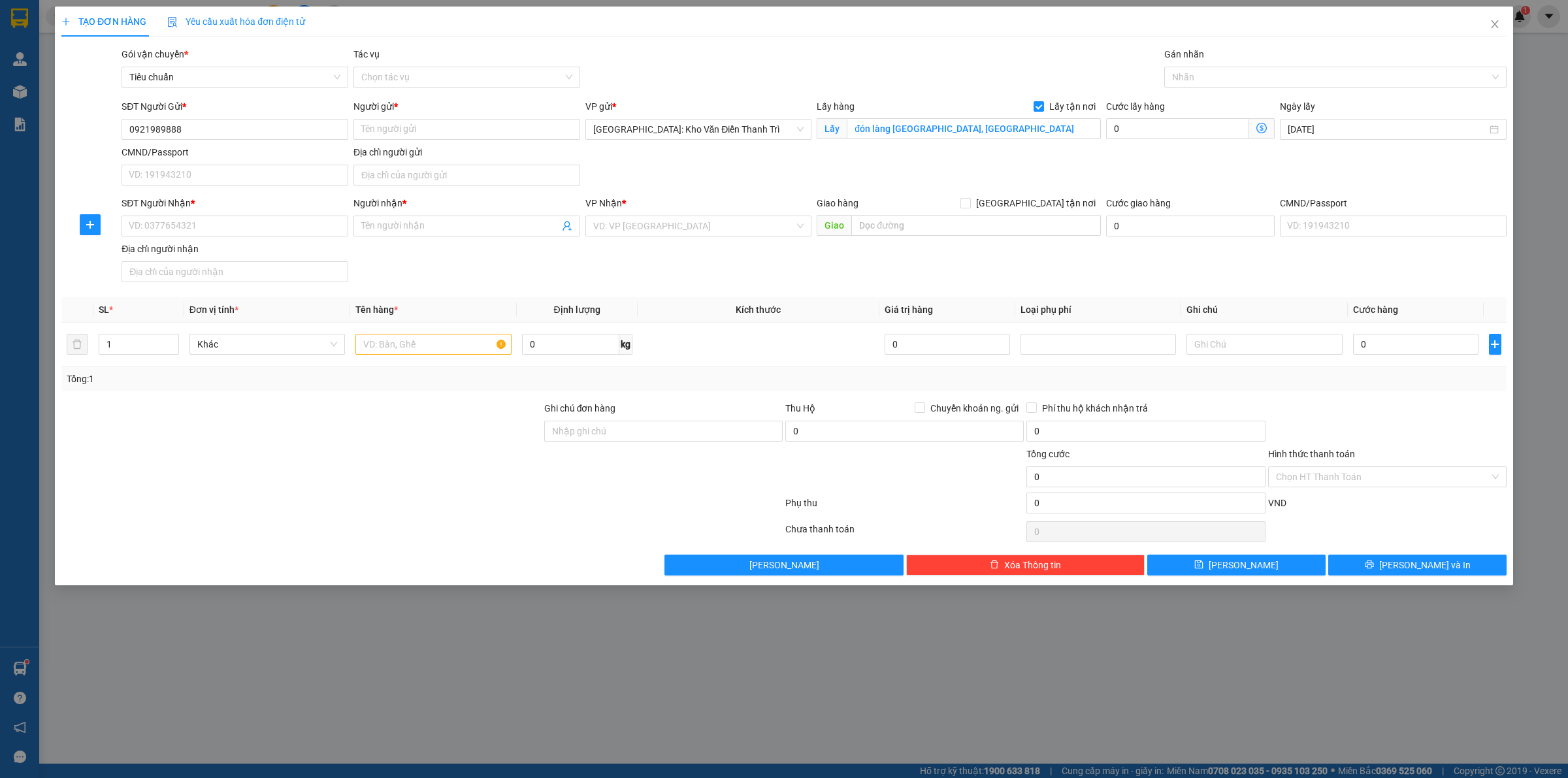
click at [942, 163] on div "SĐT Người Gửi * 0921989888 Người gửi * Tên người gửi VP gửi * Hà Nội: Kho Văn Đ…" at bounding box center [814, 145] width 1390 height 92
click at [463, 126] on input "Người gửi *" at bounding box center [466, 130] width 227 height 21
paste input "Huy"
type input "Huy"
click at [668, 148] on div "SĐT Người Gửi * 0921989888 Người gửi * Huy VP gửi * Hà Nội: Kho Văn Điển Thanh …" at bounding box center [814, 145] width 1390 height 92
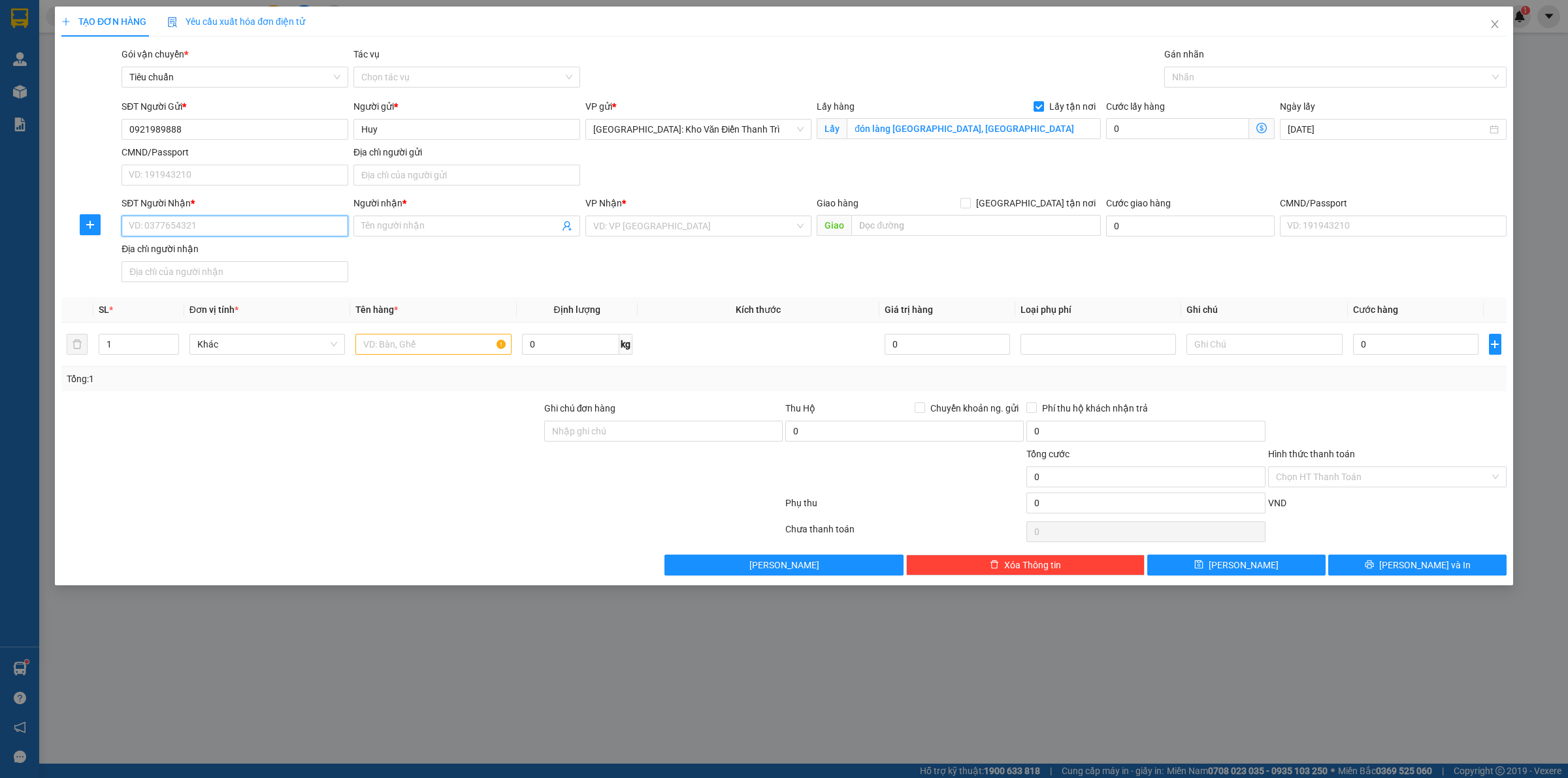
click at [191, 224] on input "SĐT Người Nhận *" at bounding box center [235, 226] width 227 height 21
click at [919, 233] on input "text" at bounding box center [976, 225] width 250 height 21
paste input "Số 94 Đường Hoàng Diệu 2, Phường Linh Chiểu, Quận Thủ Đức, Thành phố Hồ Chí Minh"
type input "Số 94 Đường Hoàng Diệu 2, Phường Linh Chiểu, Quận Thủ Đức, Thành phố Hồ Chí Minh"
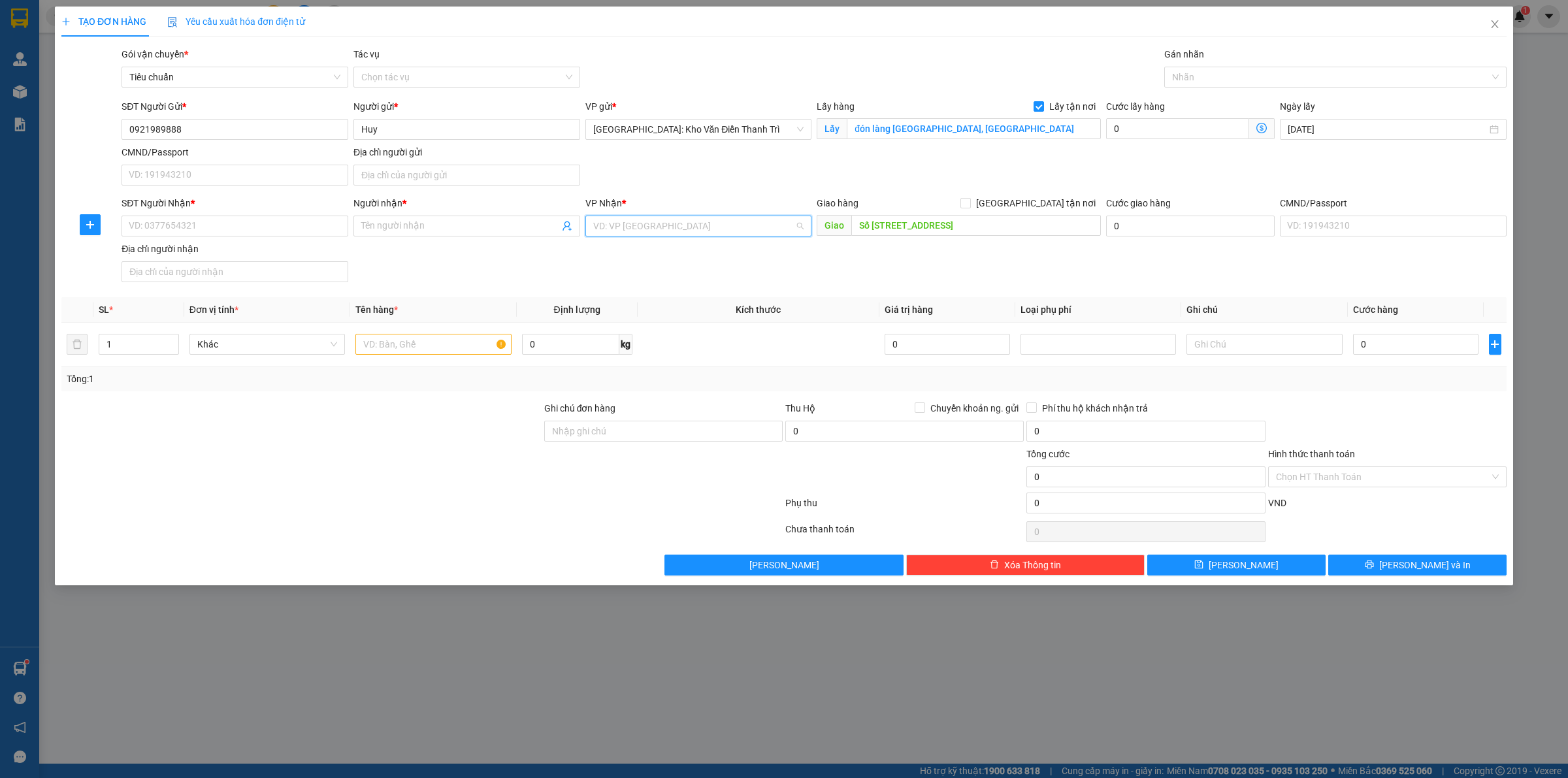
click at [694, 234] on input "search" at bounding box center [694, 226] width 202 height 20
type input "12"
drag, startPoint x: 704, startPoint y: 266, endPoint x: 935, endPoint y: 273, distance: 231.1
click at [705, 266] on div "[PERSON_NAME] : [GEOGRAPHIC_DATA]" at bounding box center [698, 273] width 211 height 14
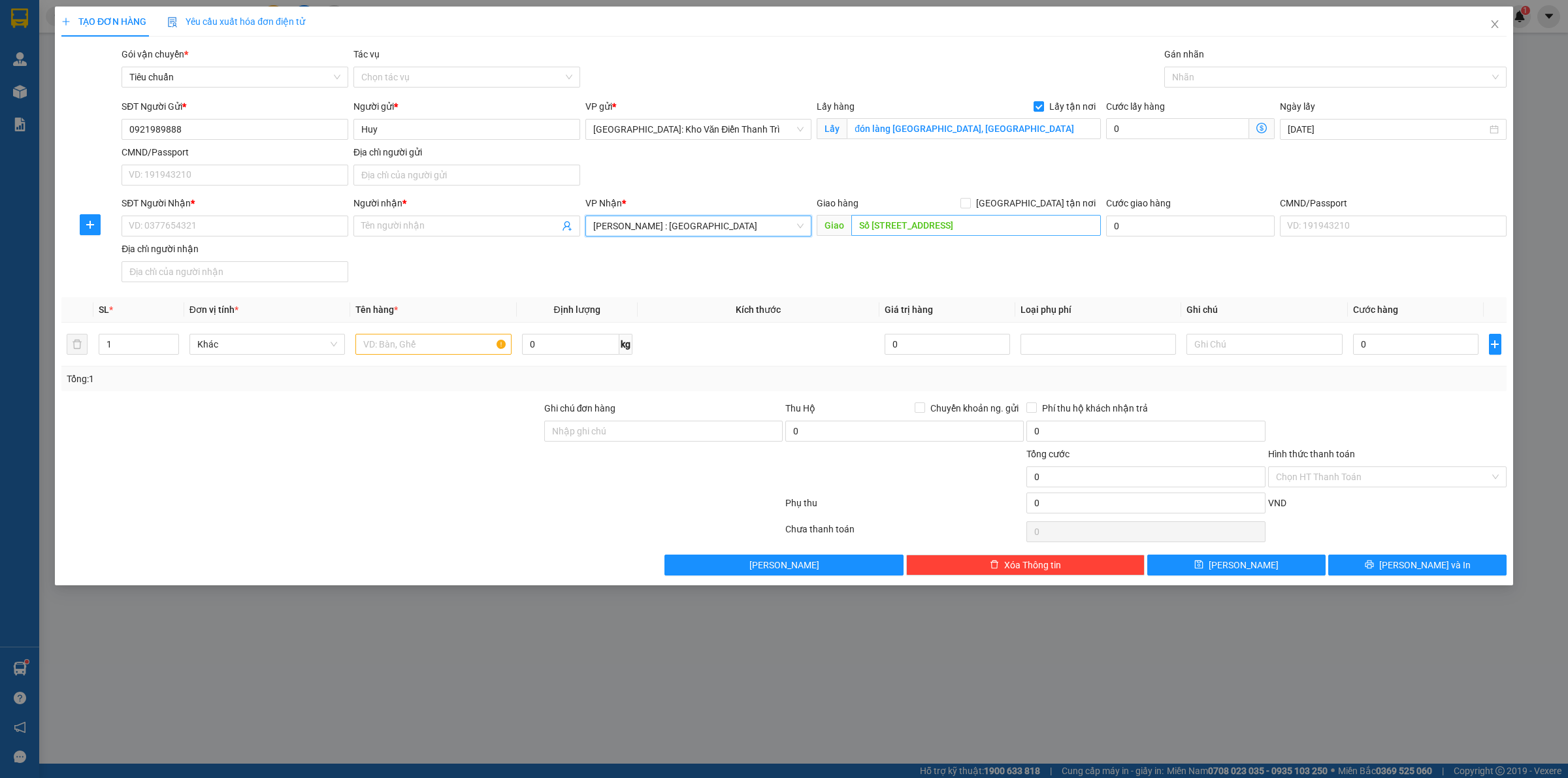
drag, startPoint x: 935, startPoint y: 273, endPoint x: 1002, endPoint y: 228, distance: 80.7
click at [936, 273] on div "SĐT Người Nhận * VD: 0377654321 Người nhận * Tên người nhận VP Nhận * Hồ Chí Mi…" at bounding box center [814, 242] width 1390 height 92
click at [969, 205] on input "[GEOGRAPHIC_DATA] tận nơi" at bounding box center [965, 203] width 9 height 9
checkbox input "true"
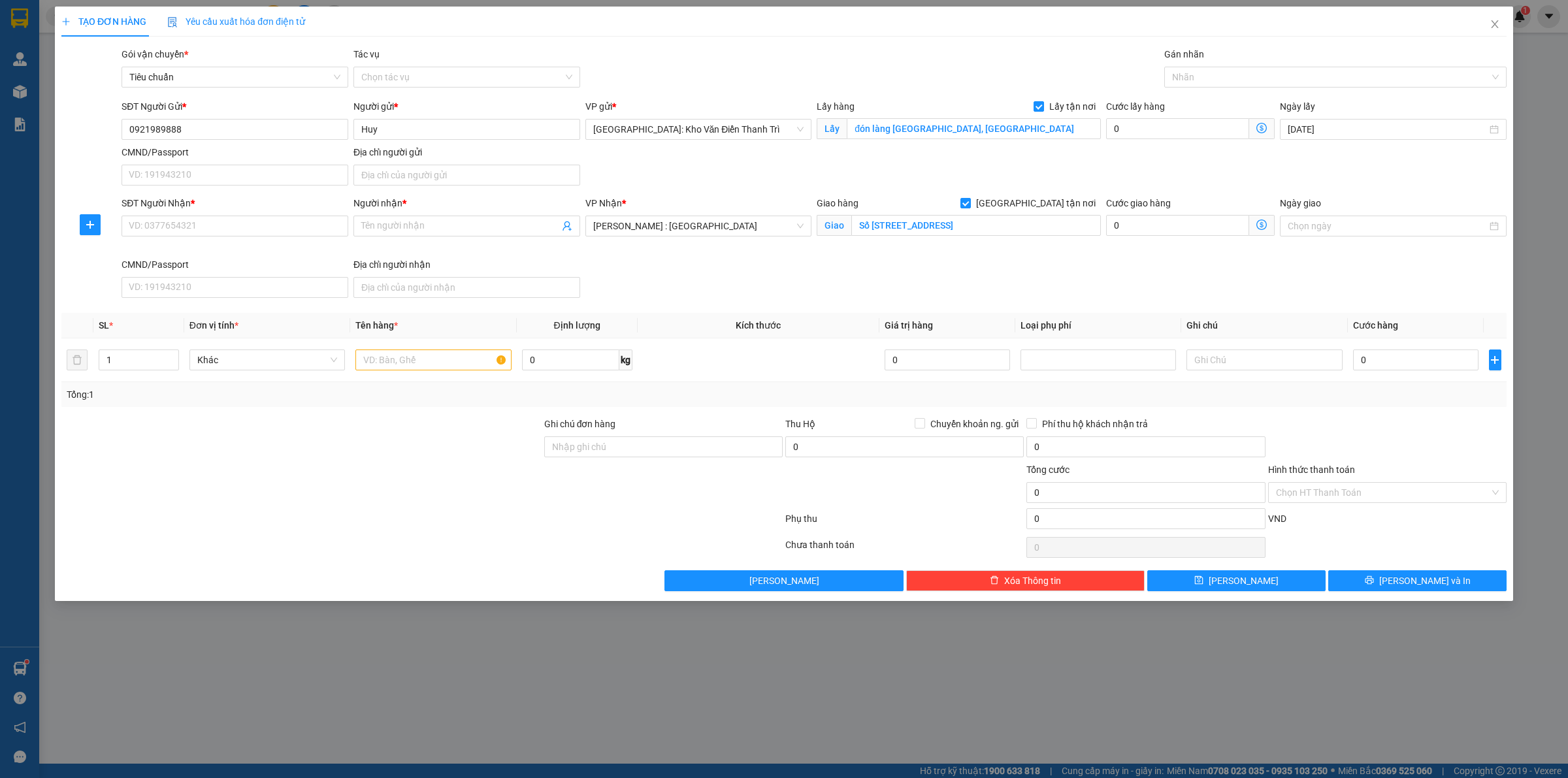
click at [1171, 145] on div "SĐT Người Gửi * 0921989888 Người gửi * Huy VP gửi * Hà Nội: Kho Văn Điển Thanh …" at bounding box center [814, 145] width 1390 height 92
click at [1219, 70] on div at bounding box center [1329, 77] width 323 height 16
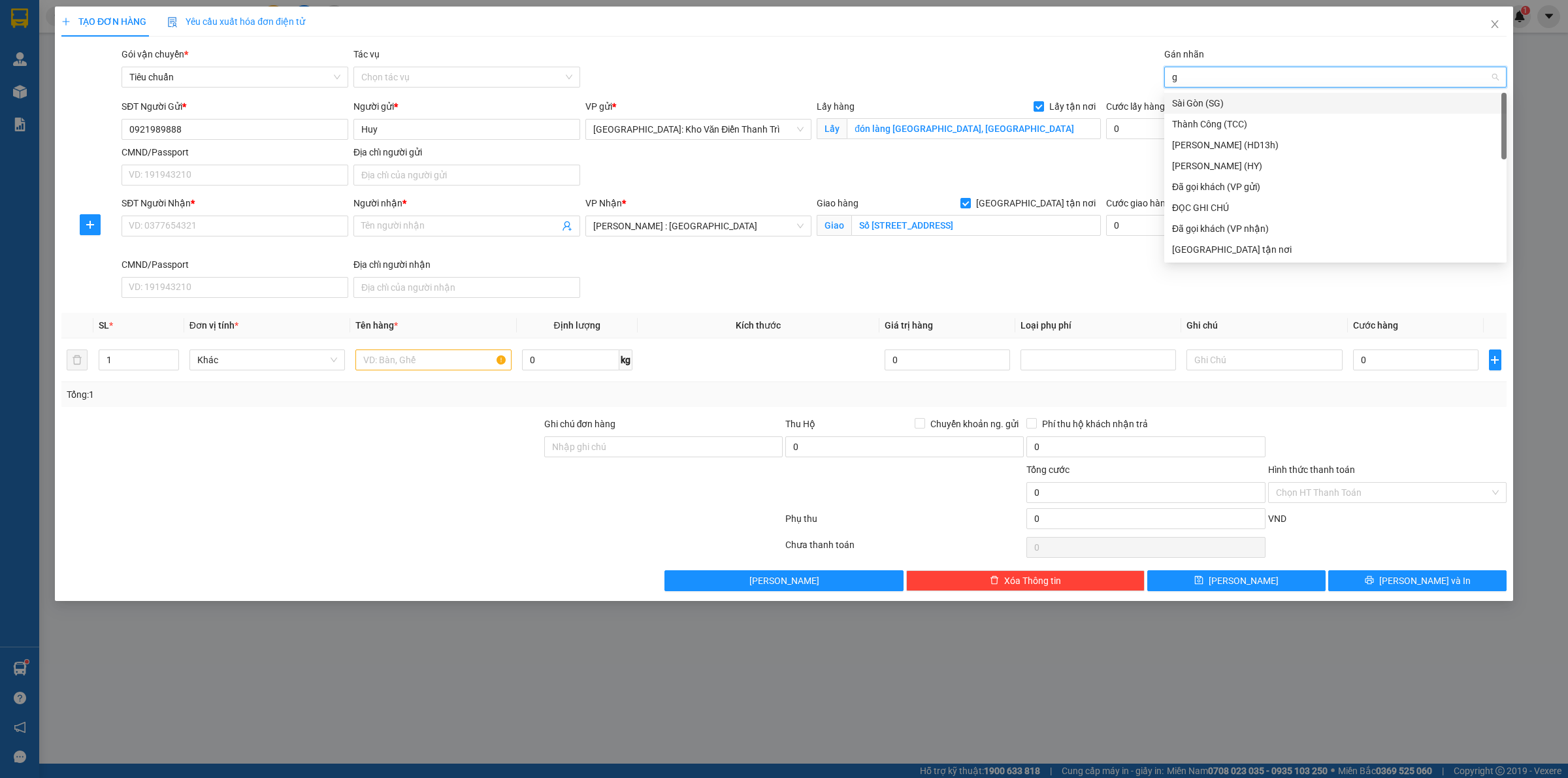
type input "gt"
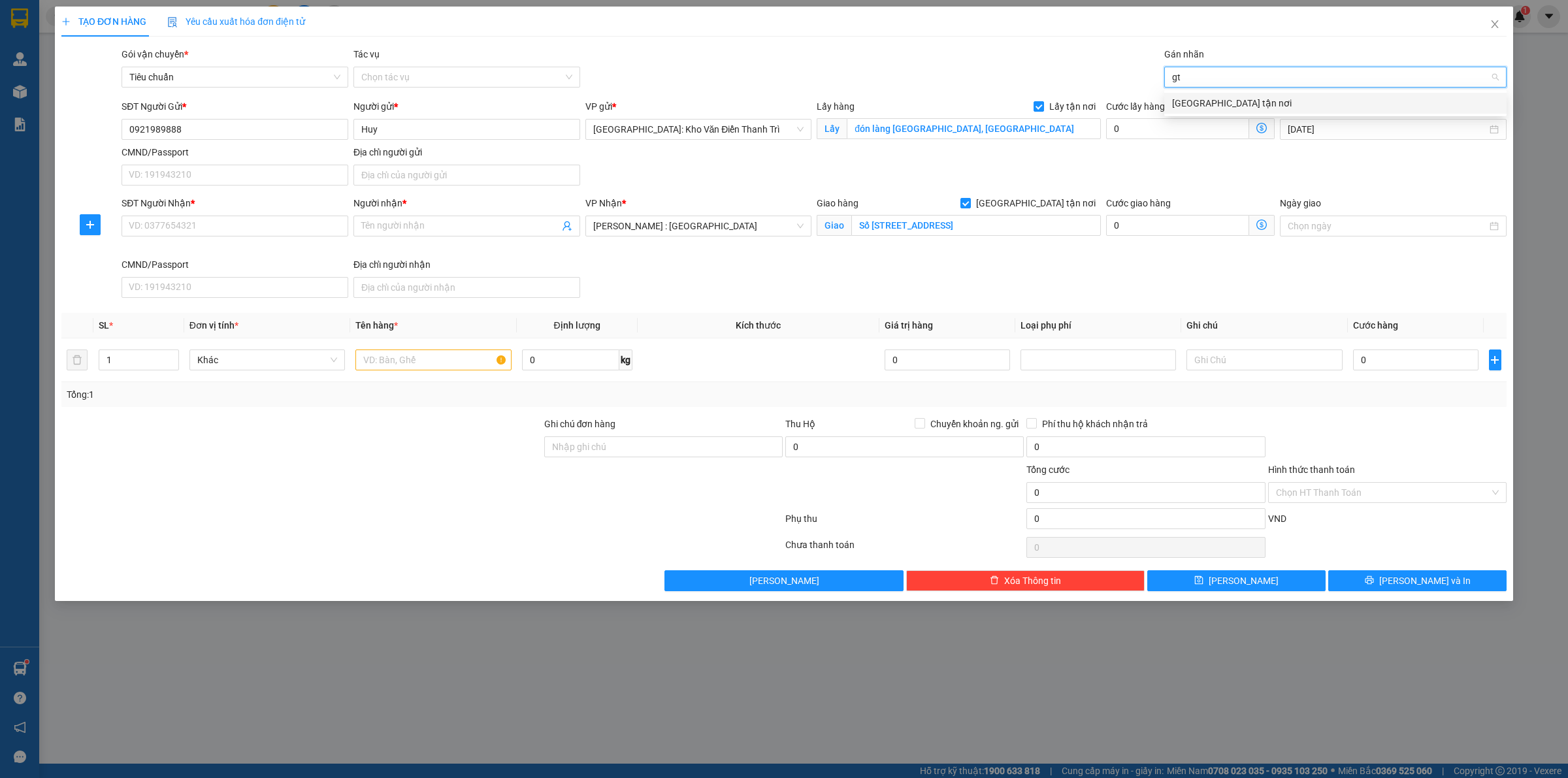
click at [1202, 100] on div "[GEOGRAPHIC_DATA] tận nơi" at bounding box center [1336, 103] width 327 height 14
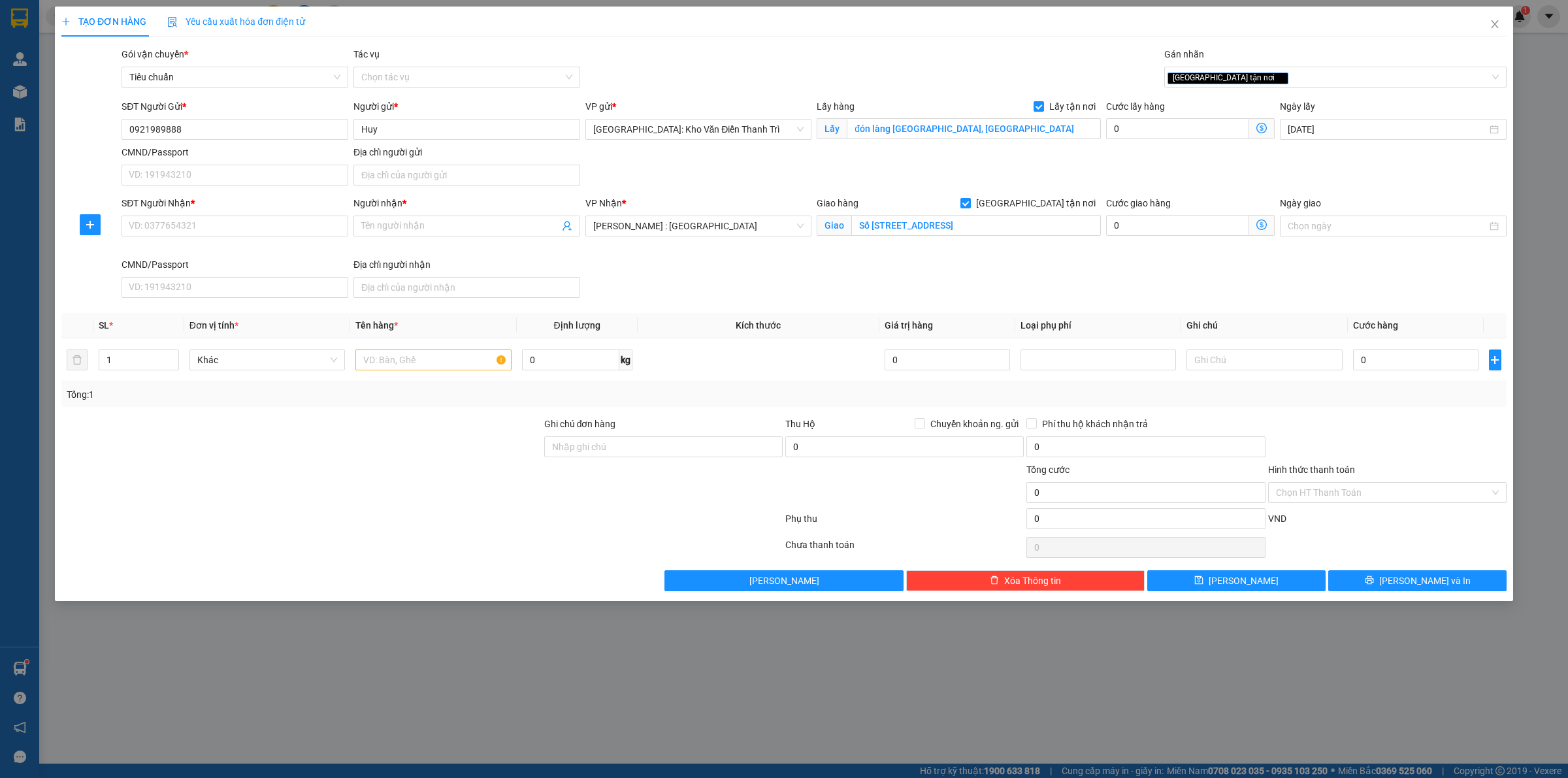
click at [969, 279] on div "SĐT Người Nhận * VD: 0377654321 Người nhận * Tên người nhận VP Nhận * Hồ Chí Mi…" at bounding box center [814, 250] width 1390 height 107
click at [216, 225] on input "SĐT Người Nhận *" at bounding box center [235, 226] width 227 height 21
click at [493, 361] on input "text" at bounding box center [433, 359] width 156 height 21
paste input "1 kiên phụ kiện"
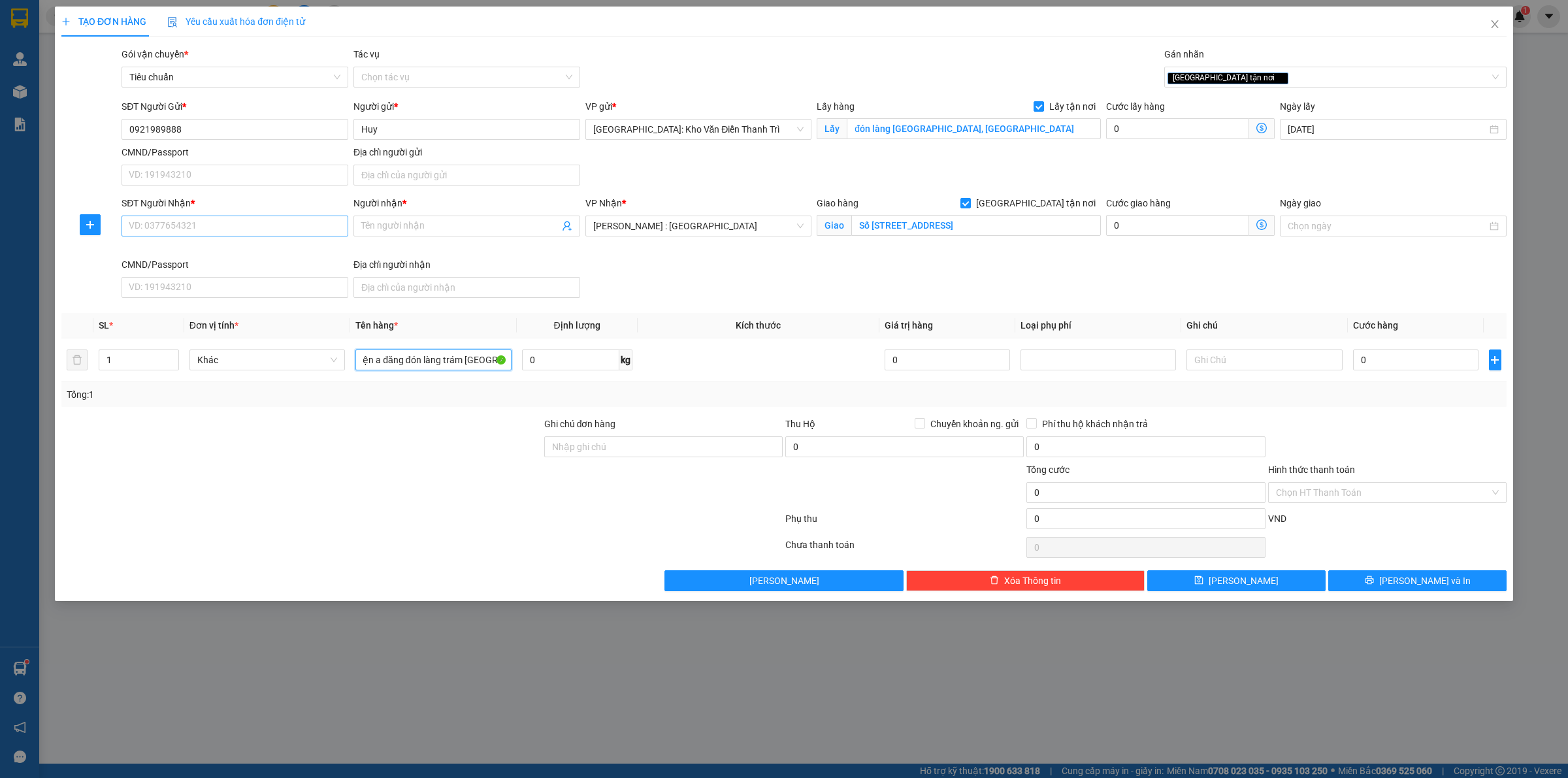
type input "1 kiên phụ kiện a đăng đón làng trám vĩnh yên"
click at [178, 236] on input "SĐT Người Nhận *" at bounding box center [235, 226] width 227 height 21
paste input "0866991322"
type input "0866991322"
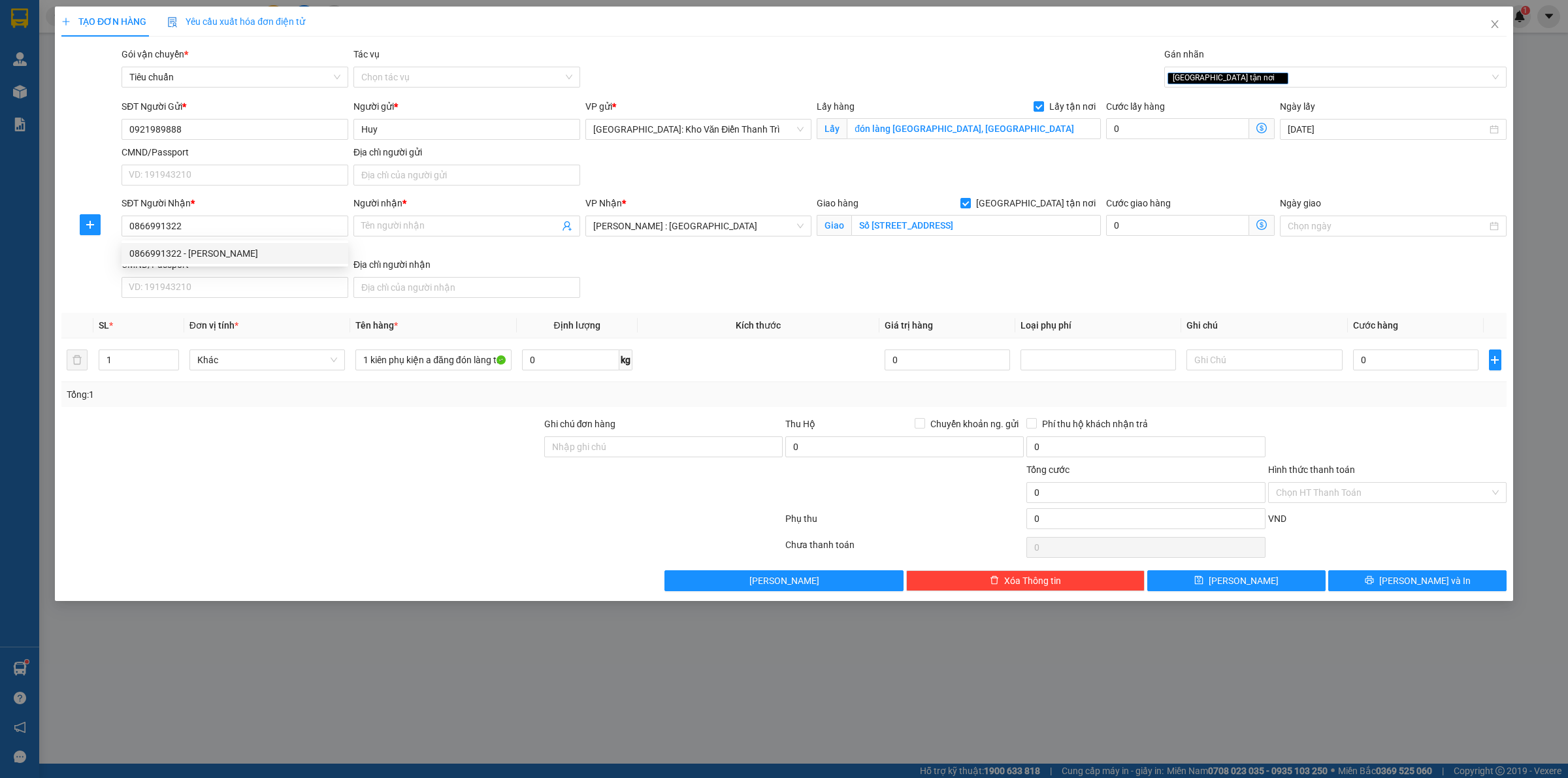
click at [408, 214] on div "Người nhận *" at bounding box center [466, 205] width 227 height 20
click at [402, 224] on input "Người nhận *" at bounding box center [460, 226] width 198 height 14
paste input "[PERSON_NAME]"
type input "[PERSON_NAME]"
click at [714, 252] on div "VP Nhận * Hồ Chí Minh : Kho Quận 12" at bounding box center [699, 227] width 232 height 62
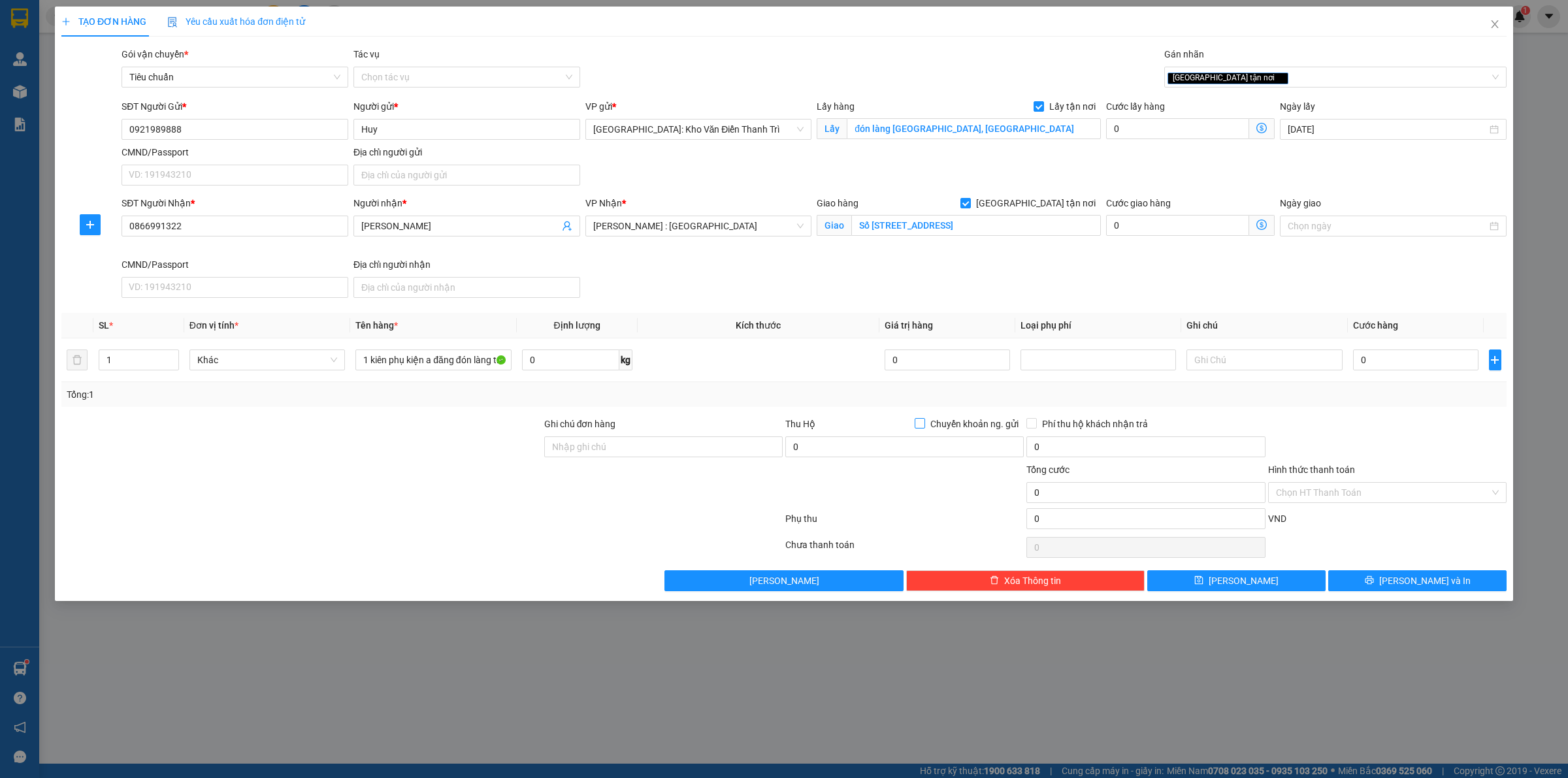
click at [919, 426] on input "Chuyển khoản ng. gửi" at bounding box center [919, 423] width 9 height 9
checkbox input "true"
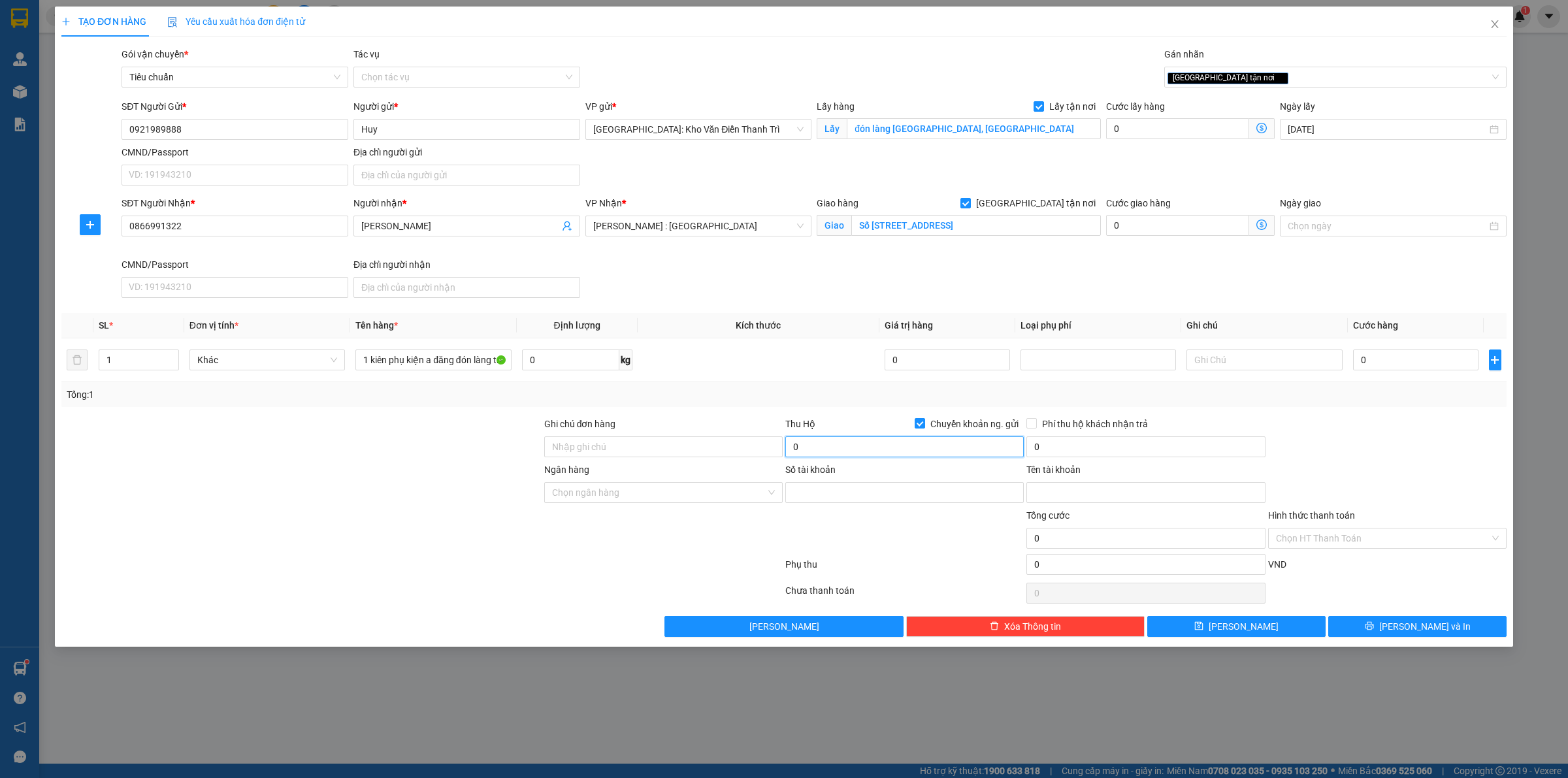
click at [850, 455] on input "0" at bounding box center [904, 446] width 239 height 21
click at [1276, 249] on div "Cước giao hàng 0" at bounding box center [1190, 227] width 174 height 62
click at [1398, 361] on input "0" at bounding box center [1416, 359] width 126 height 21
type input "1"
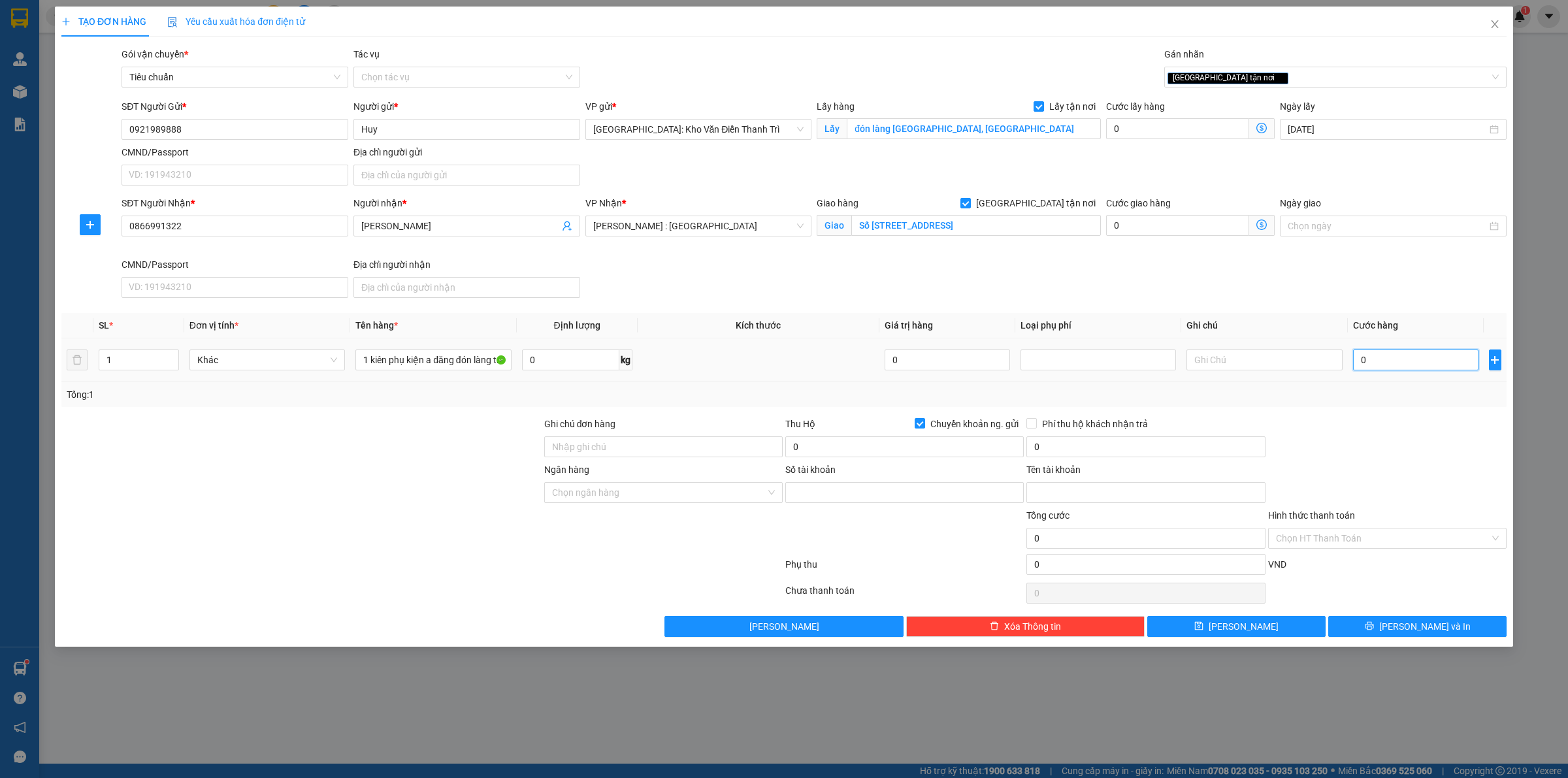
type input "1"
type input "1.000"
drag, startPoint x: 1408, startPoint y: 412, endPoint x: 1385, endPoint y: 433, distance: 31.1
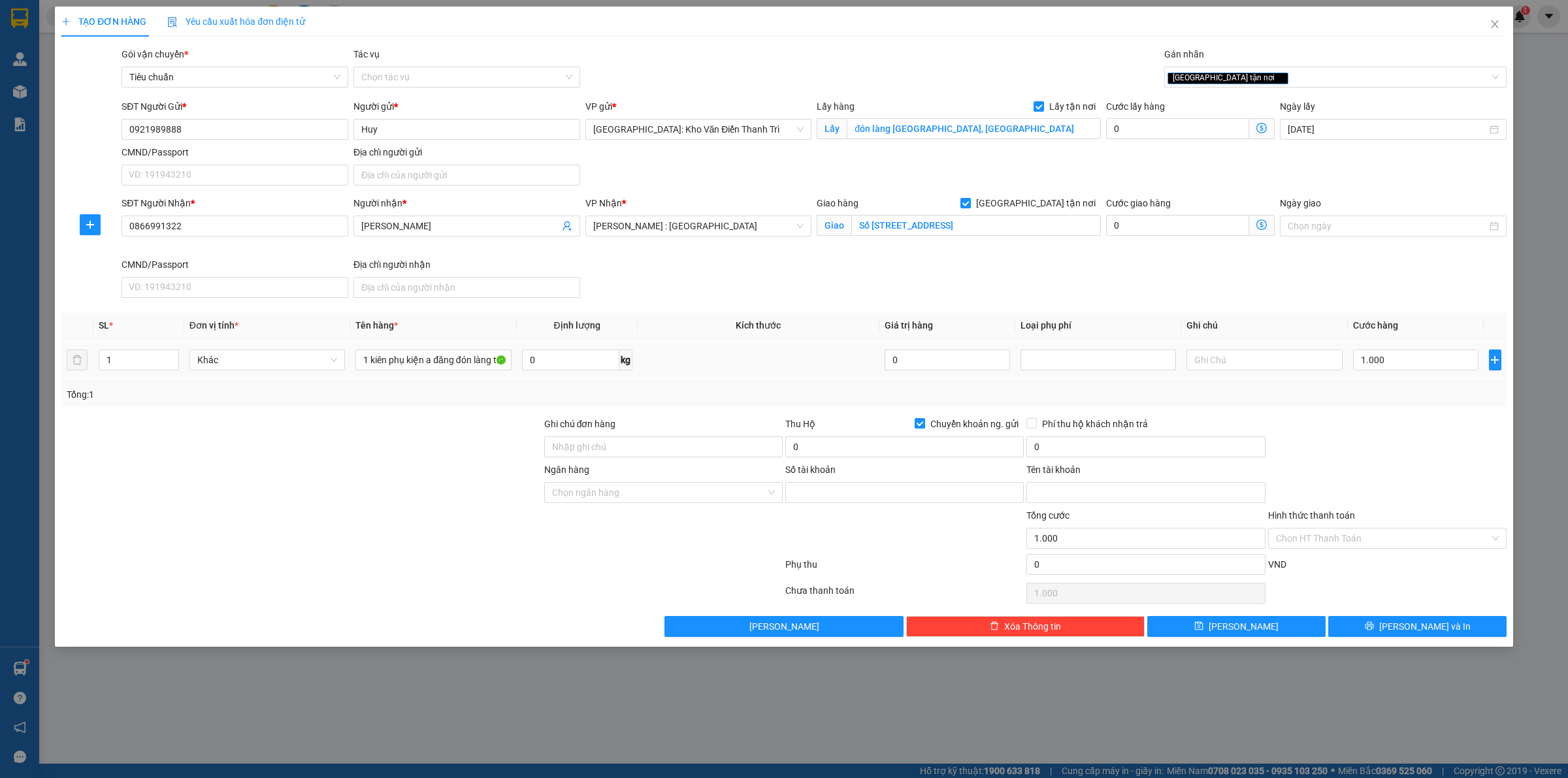
click at [1408, 414] on div "Transit Pickup Surcharge Ids Transit Deliver Surcharge Ids Transit Deliver Surc…" at bounding box center [784, 342] width 1446 height 590
click at [1241, 644] on div "TẠO ĐƠN HÀNG Yêu cầu xuất hóa đơn điện tử Transit Pickup Surcharge Ids Transit …" at bounding box center [784, 326] width 1458 height 641
click at [1248, 633] on span "Lưu" at bounding box center [1243, 626] width 70 height 14
checkbox input "false"
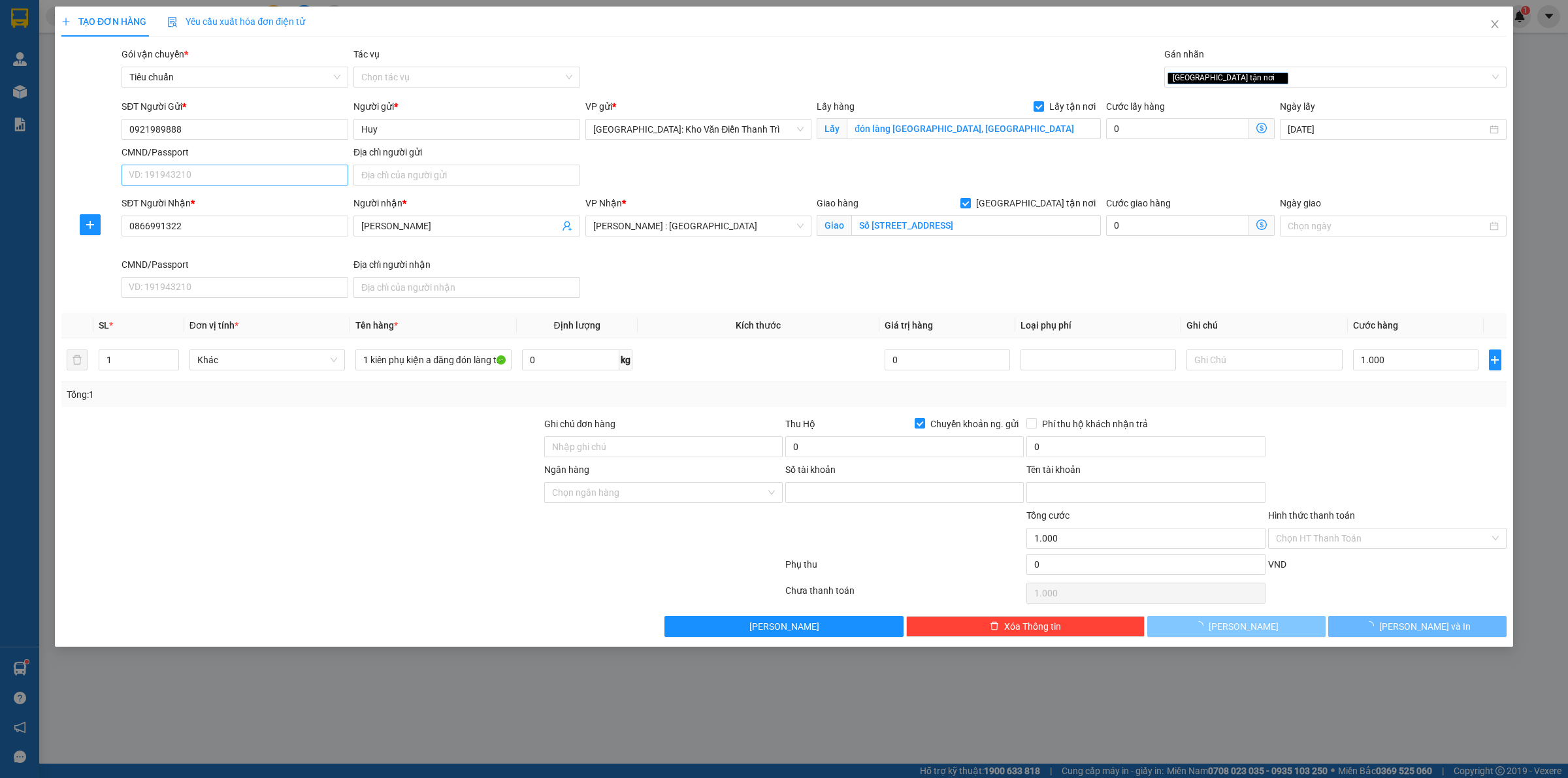
type input "0"
checkbox input "false"
type input "0"
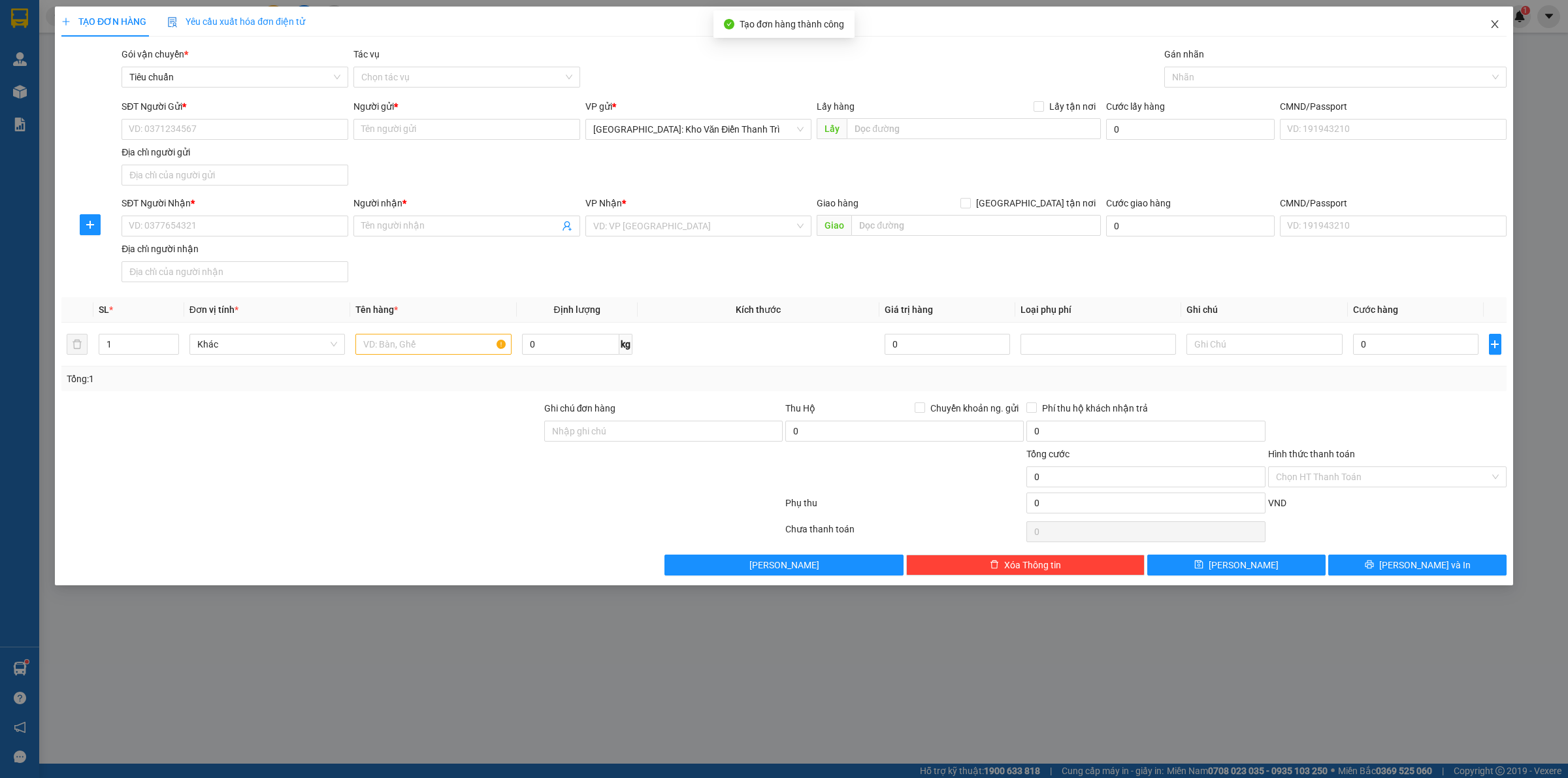
click at [1502, 24] on span "Close" at bounding box center [1495, 24] width 36 height 36
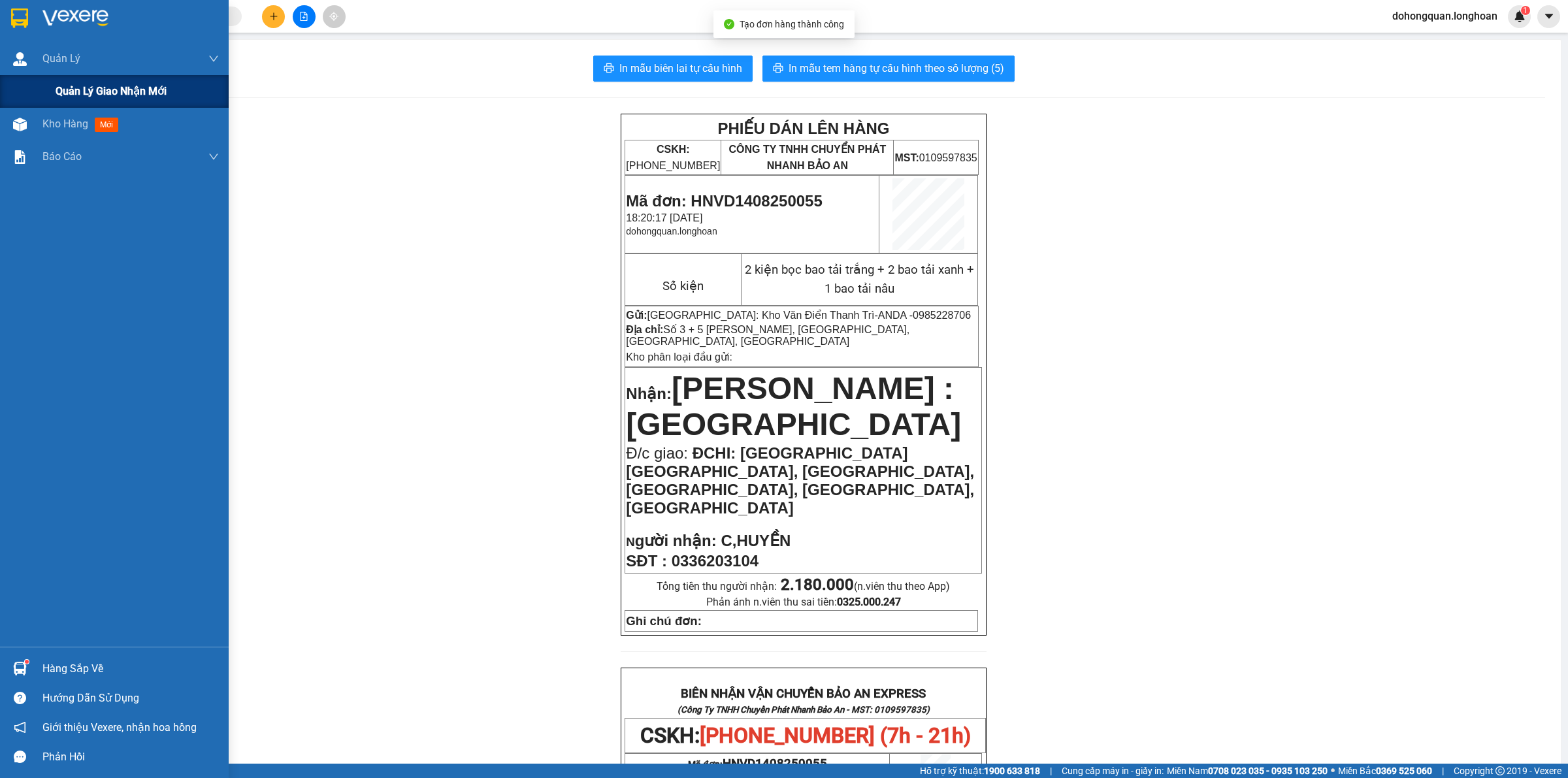
click at [69, 92] on span "Quản lý giao nhận mới" at bounding box center [111, 91] width 111 height 17
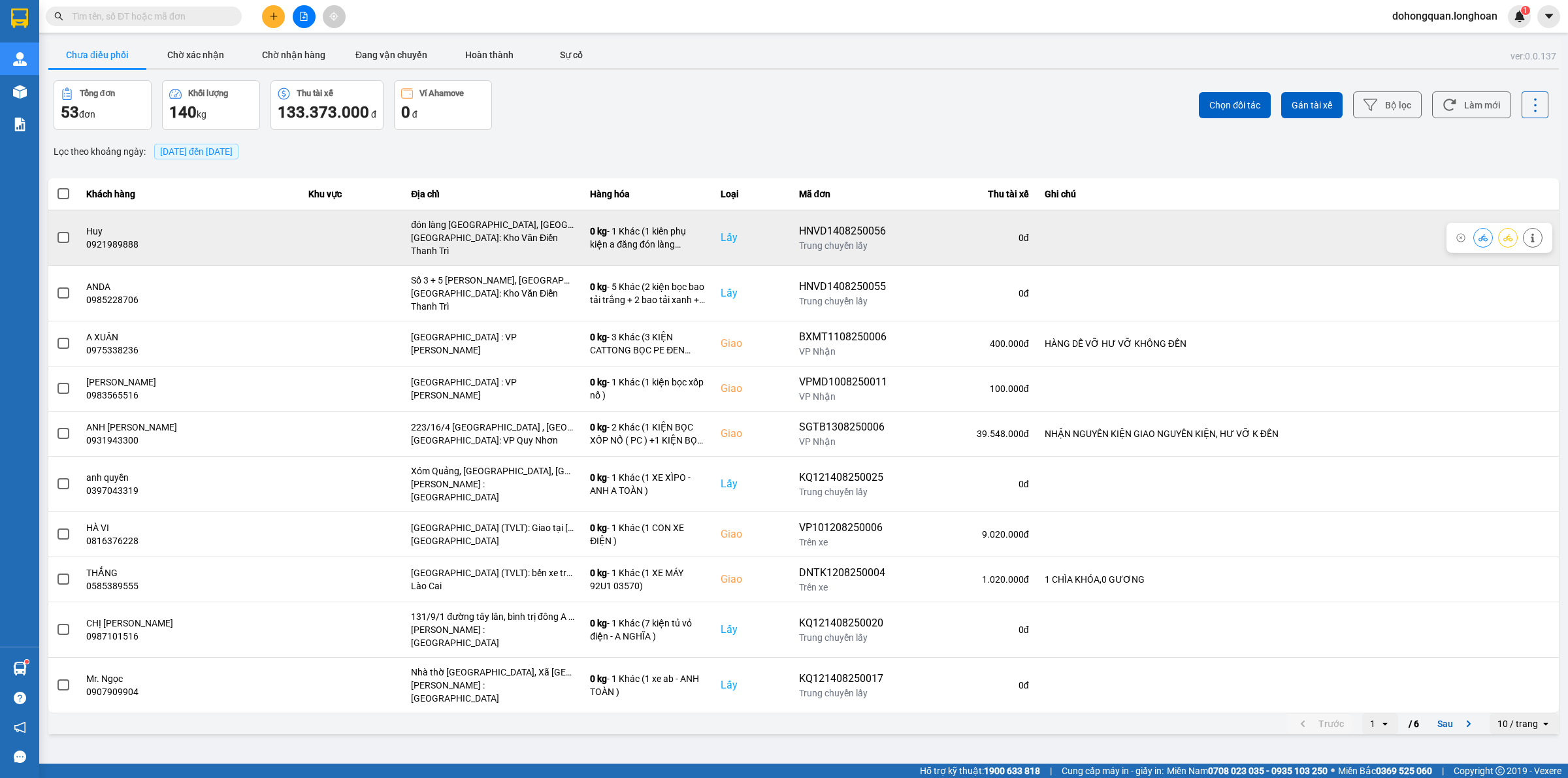
click at [1508, 236] on icon at bounding box center [1508, 238] width 9 height 9
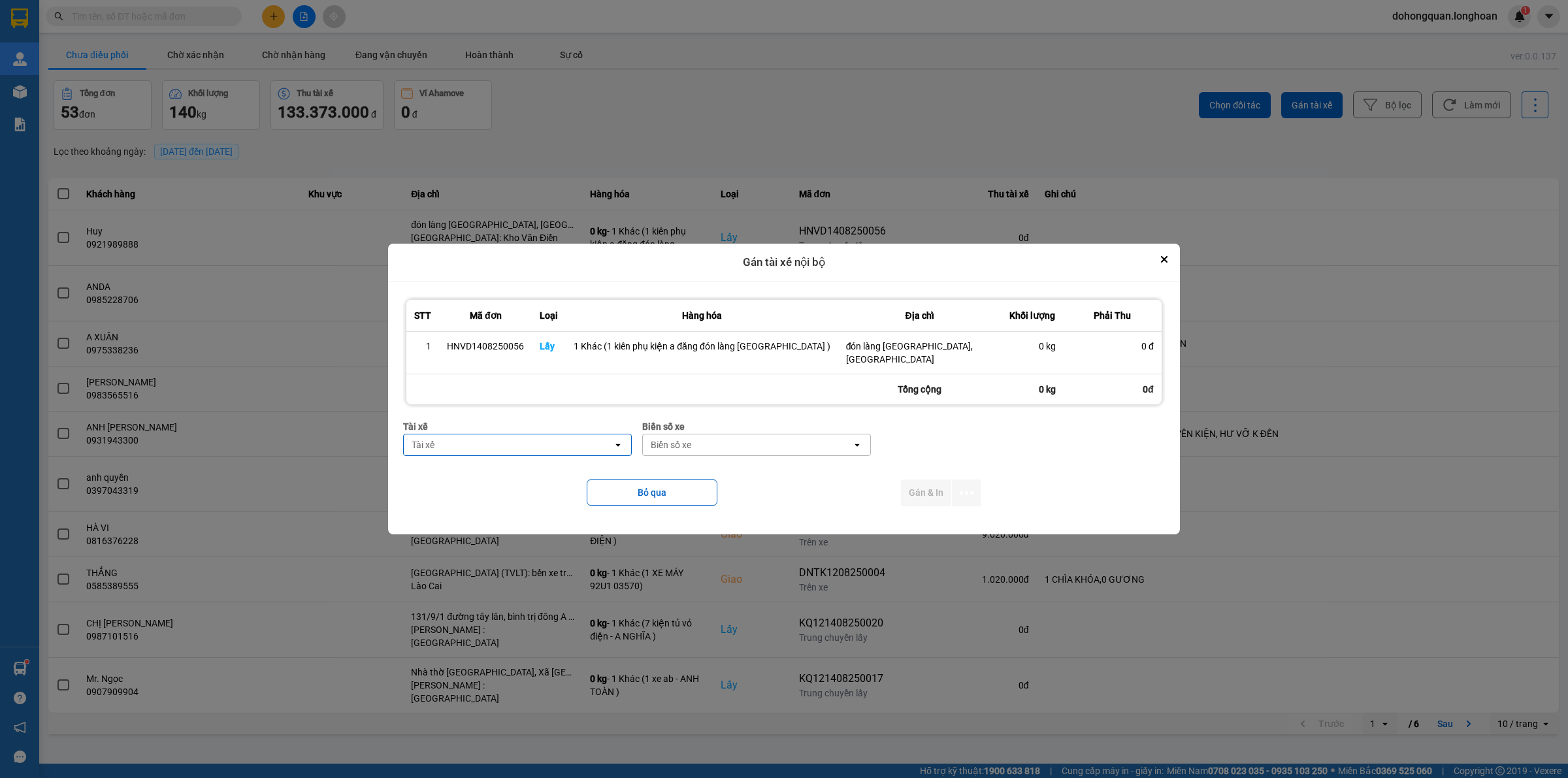
click at [513, 435] on div "Tài xế" at bounding box center [508, 445] width 209 height 21
type input "hải dăng"
drag, startPoint x: 525, startPoint y: 472, endPoint x: 607, endPoint y: 453, distance: 84.2
click at [527, 472] on span "0859238386 - nguyễn hải đăng 0356.999.247" at bounding box center [528, 466] width 195 height 13
click at [690, 438] on div "Biển số xe" at bounding box center [675, 445] width 40 height 13
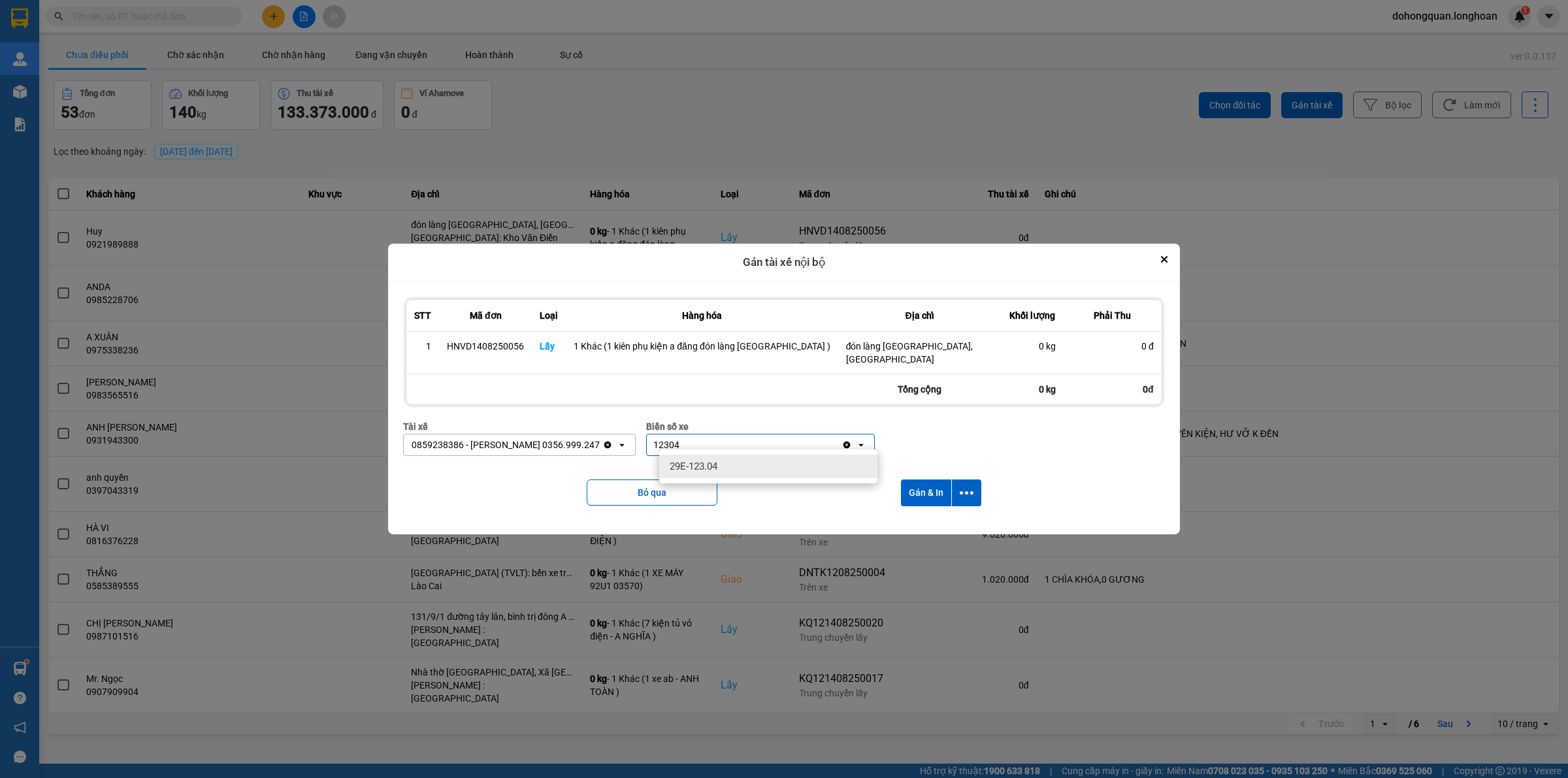
type input "12304"
click at [690, 452] on ul "29E-123.04" at bounding box center [769, 466] width 218 height 34
click at [701, 456] on div "29E-123.04" at bounding box center [769, 467] width 218 height 24
click at [968, 484] on button "dialog" at bounding box center [966, 493] width 29 height 27
click at [907, 520] on span "Chỉ gán tài" at bounding box center [908, 522] width 43 height 13
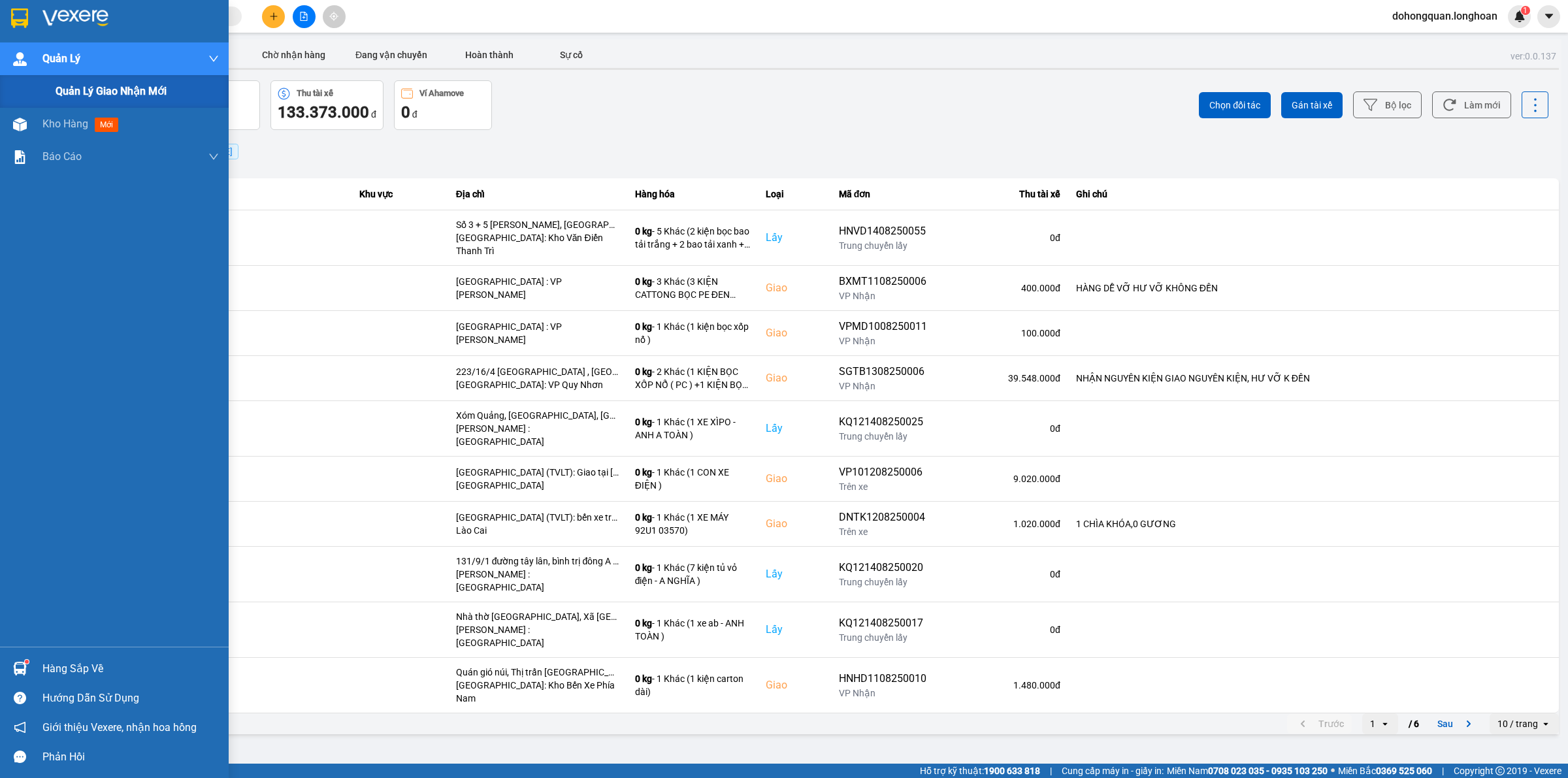
click at [31, 93] on div "Quản lý giao nhận mới" at bounding box center [114, 91] width 228 height 32
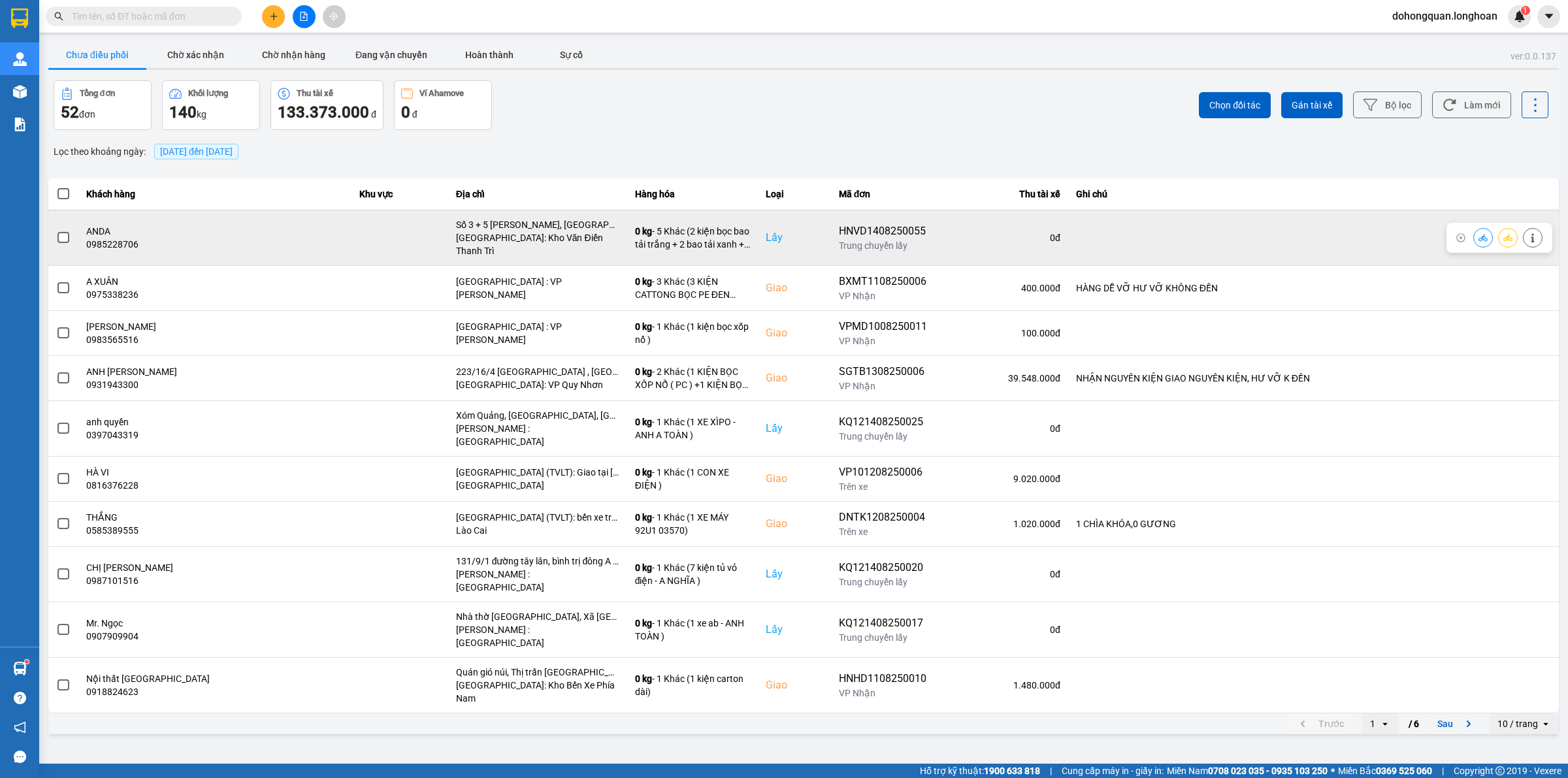
click at [1506, 234] on icon at bounding box center [1508, 237] width 9 height 7
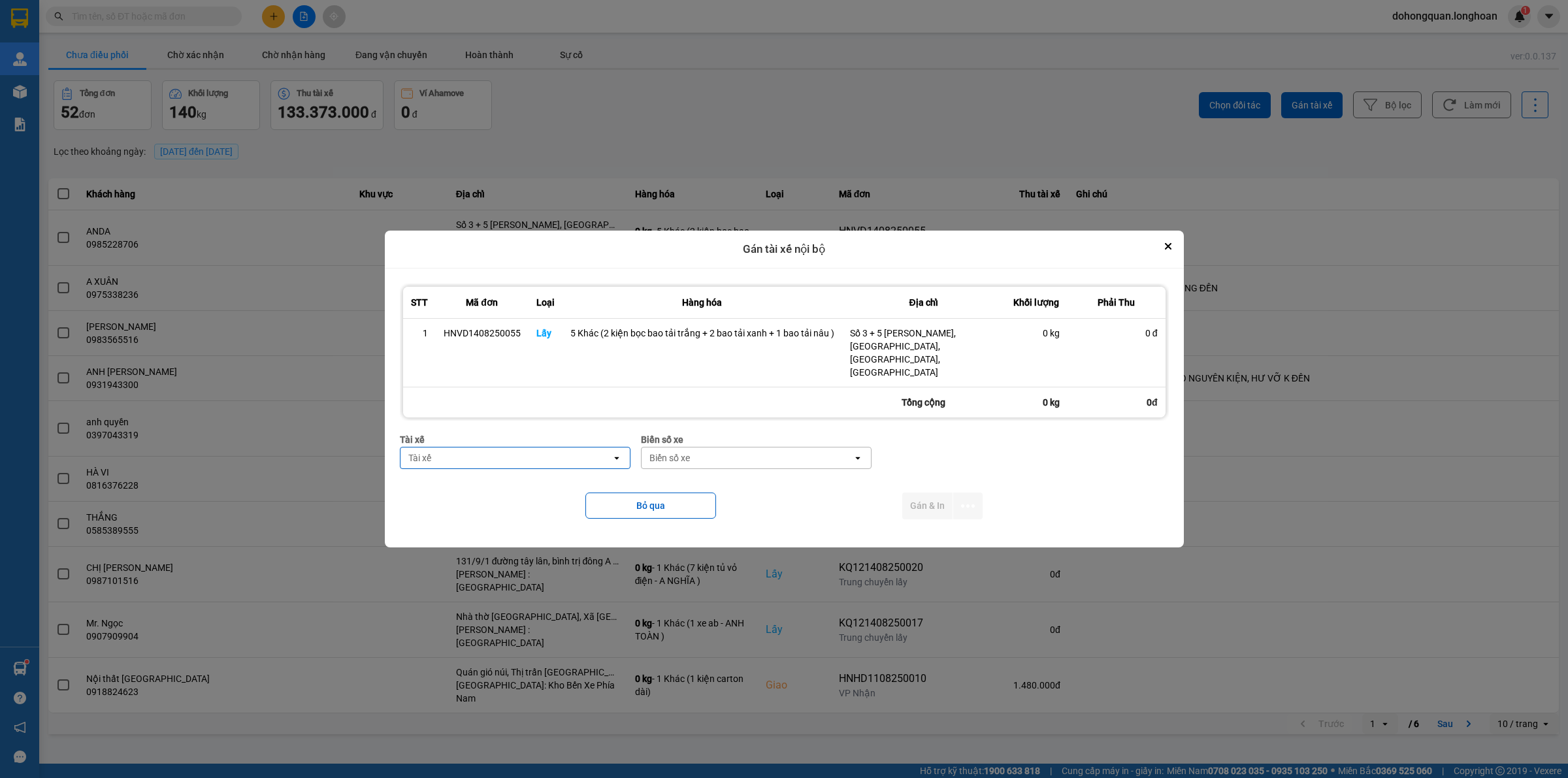
click at [466, 465] on div "Tài xế Tài xế open" at bounding box center [515, 457] width 231 height 47
click at [469, 449] on div "Tài xế" at bounding box center [506, 458] width 211 height 21
type input "luân"
click at [505, 471] on span "0395666247 - Phạm Thế Luân 0395.666.247" at bounding box center [508, 473] width 195 height 13
click at [704, 455] on div "Biển số xe open" at bounding box center [758, 458] width 231 height 22
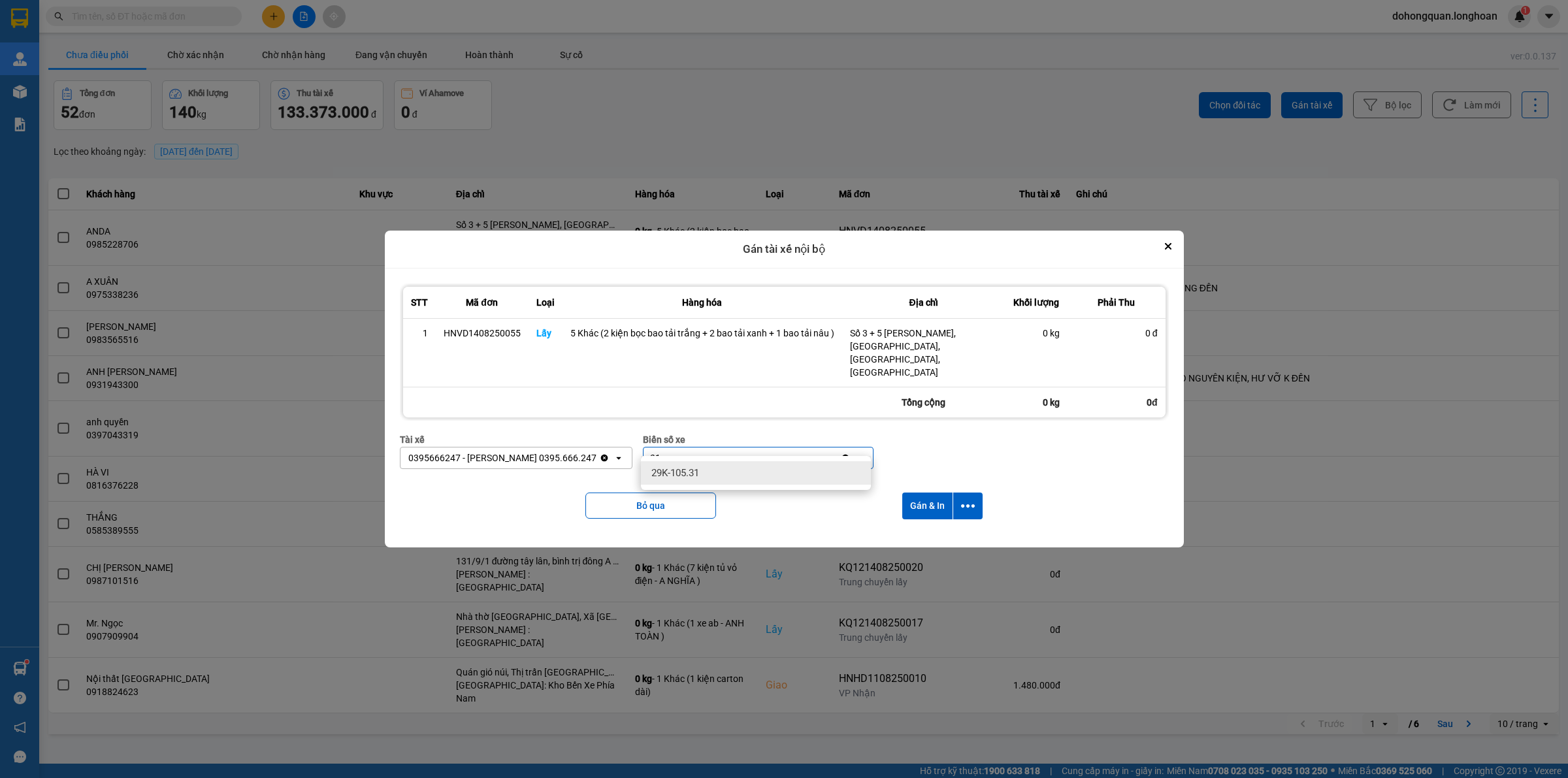
type input "31"
click at [671, 470] on span "29K-105.31" at bounding box center [675, 473] width 47 height 13
click at [977, 497] on button "dialog" at bounding box center [968, 506] width 29 height 27
click at [907, 524] on span "Chỉ gán tài" at bounding box center [915, 528] width 43 height 13
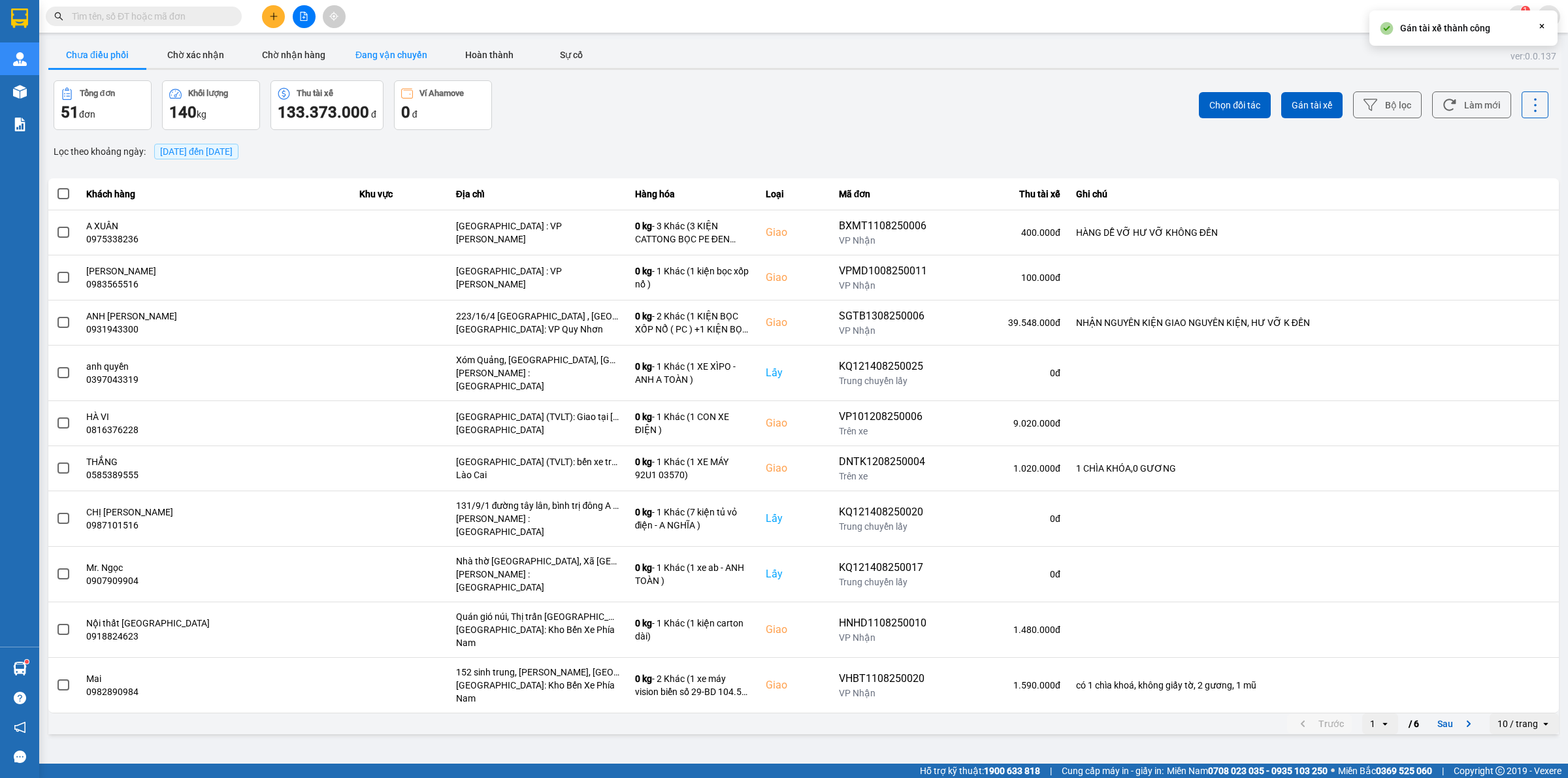
click at [399, 49] on button "Đang vận chuyển" at bounding box center [391, 54] width 98 height 26
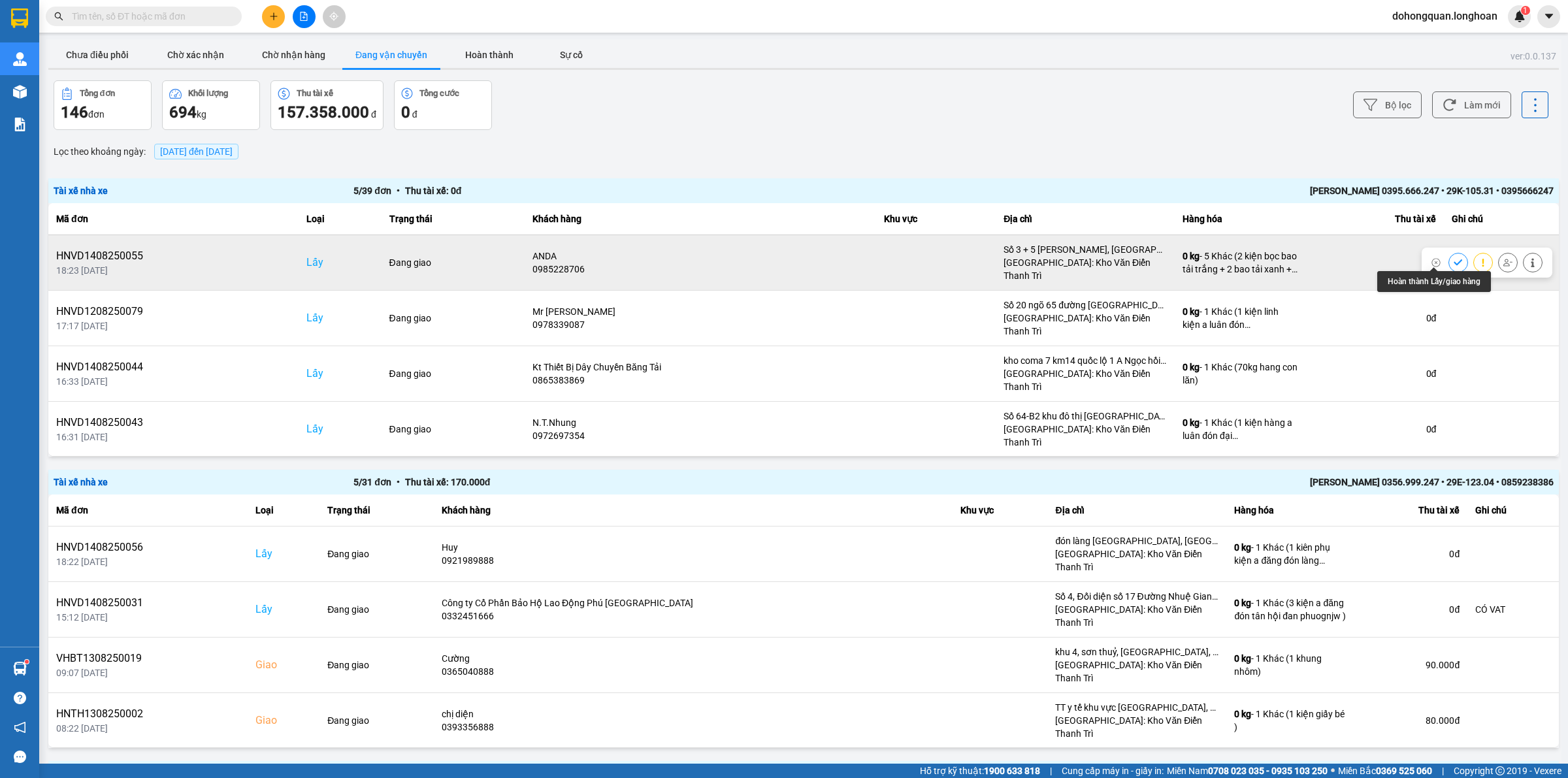
click at [1453, 258] on icon at bounding box center [1458, 263] width 9 height 9
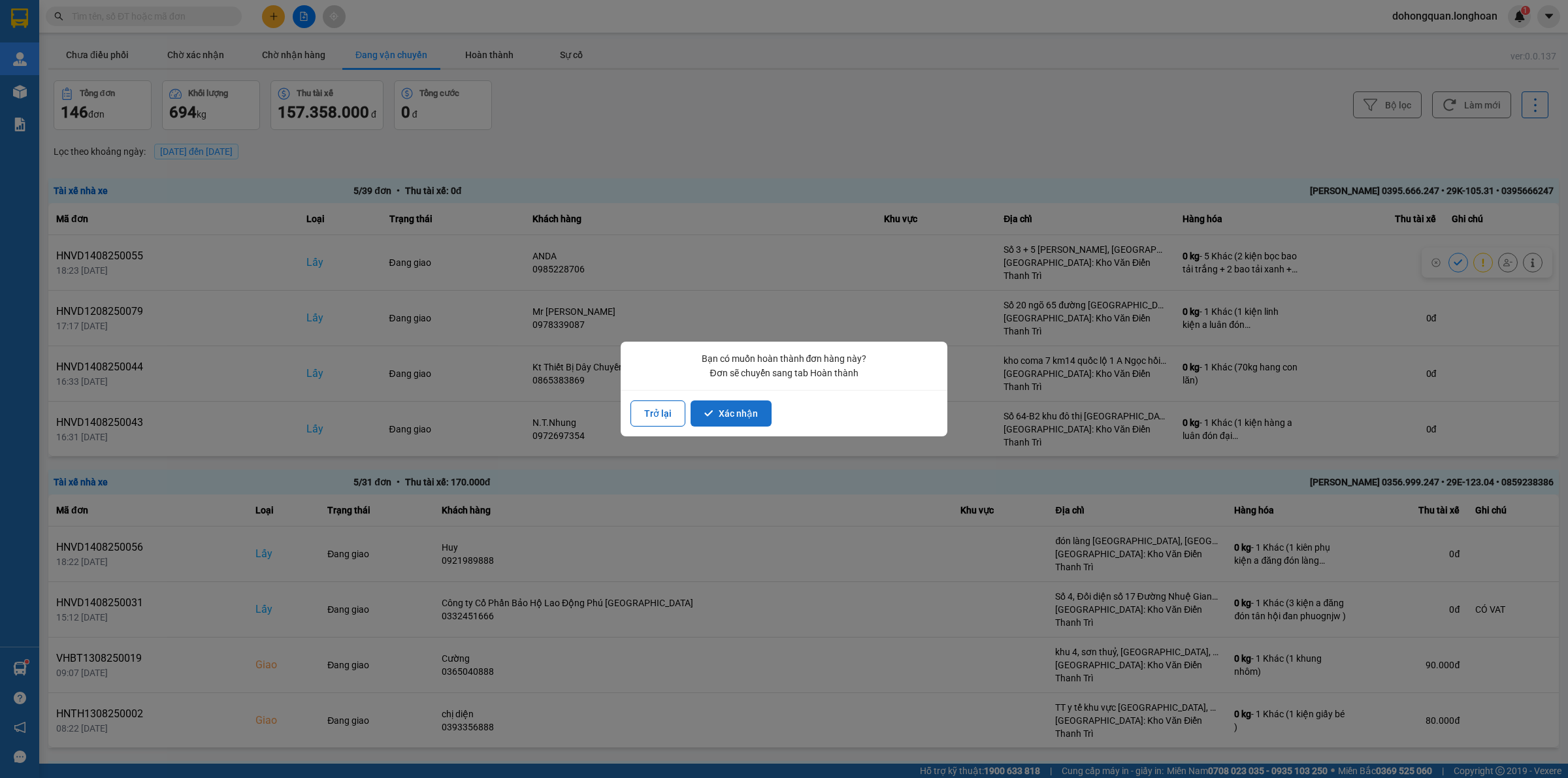
click at [739, 414] on button "Xác nhận" at bounding box center [731, 413] width 81 height 26
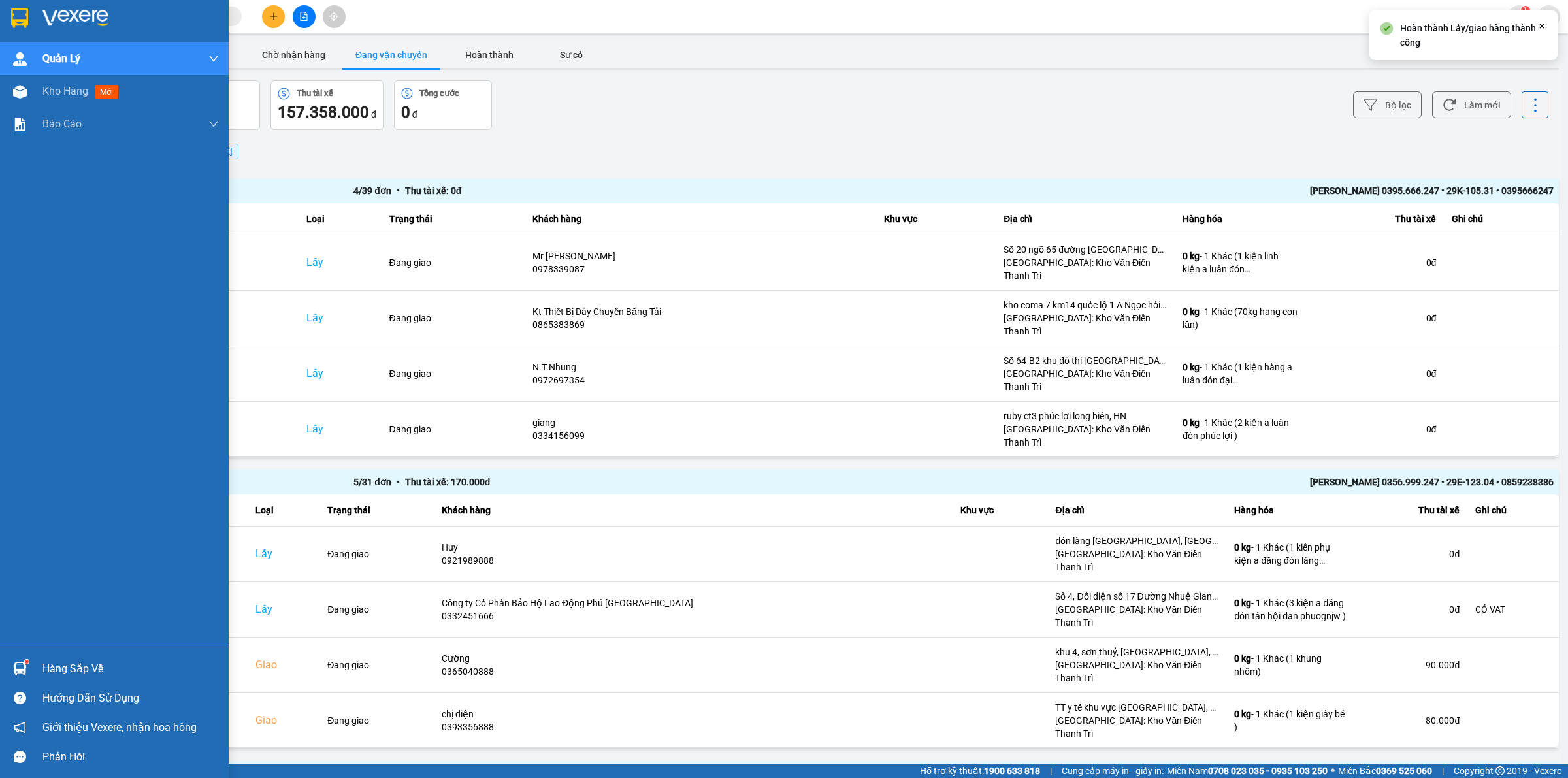
click at [9, 18] on div at bounding box center [20, 17] width 23 height 23
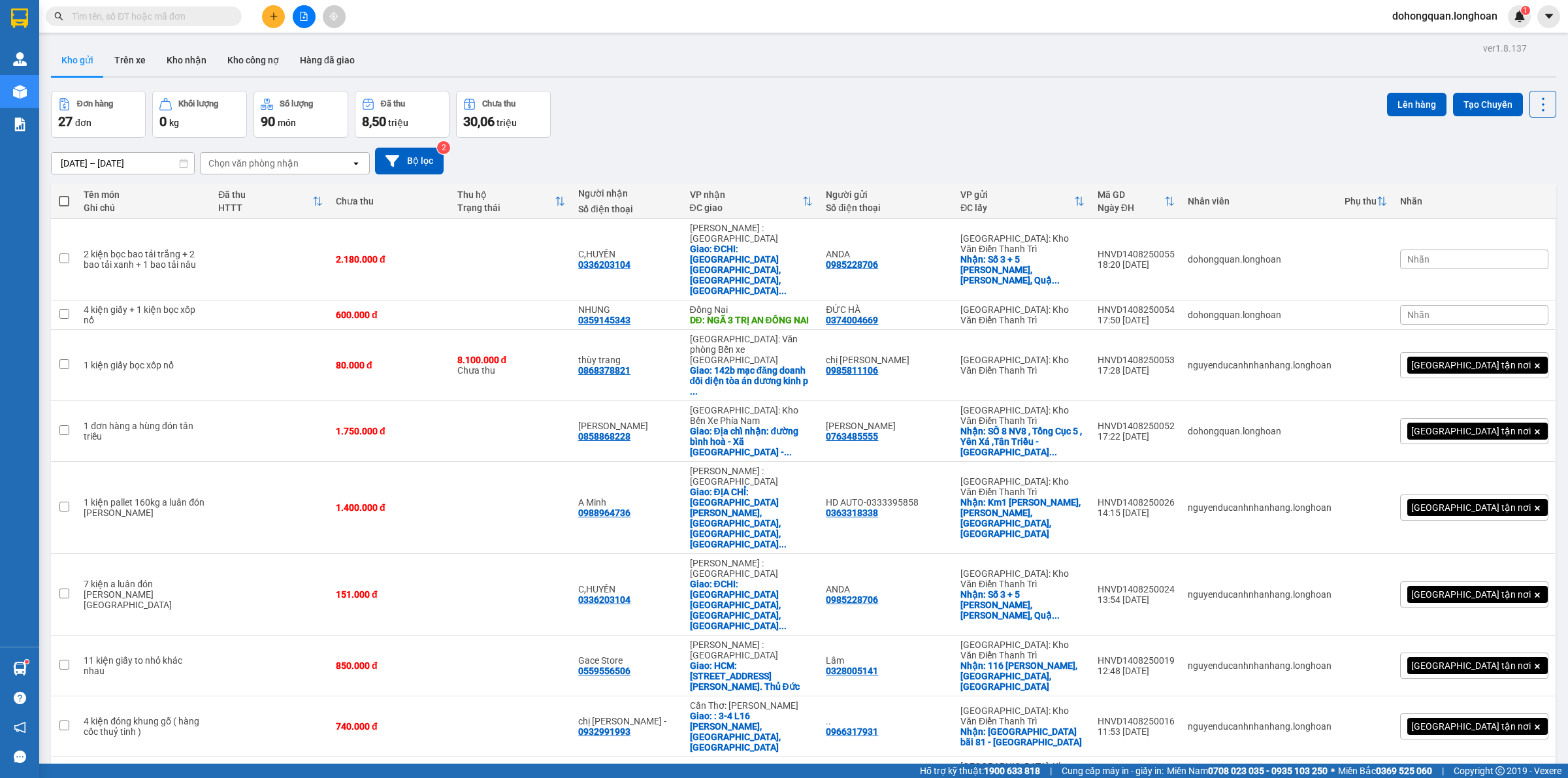
click at [803, 130] on div "Đơn hàng 27 đơn Khối lượng 0 kg Số lượng 90 món Đã thu 8,50 triệu Chưa thu 30,0…" at bounding box center [804, 115] width 1506 height 47
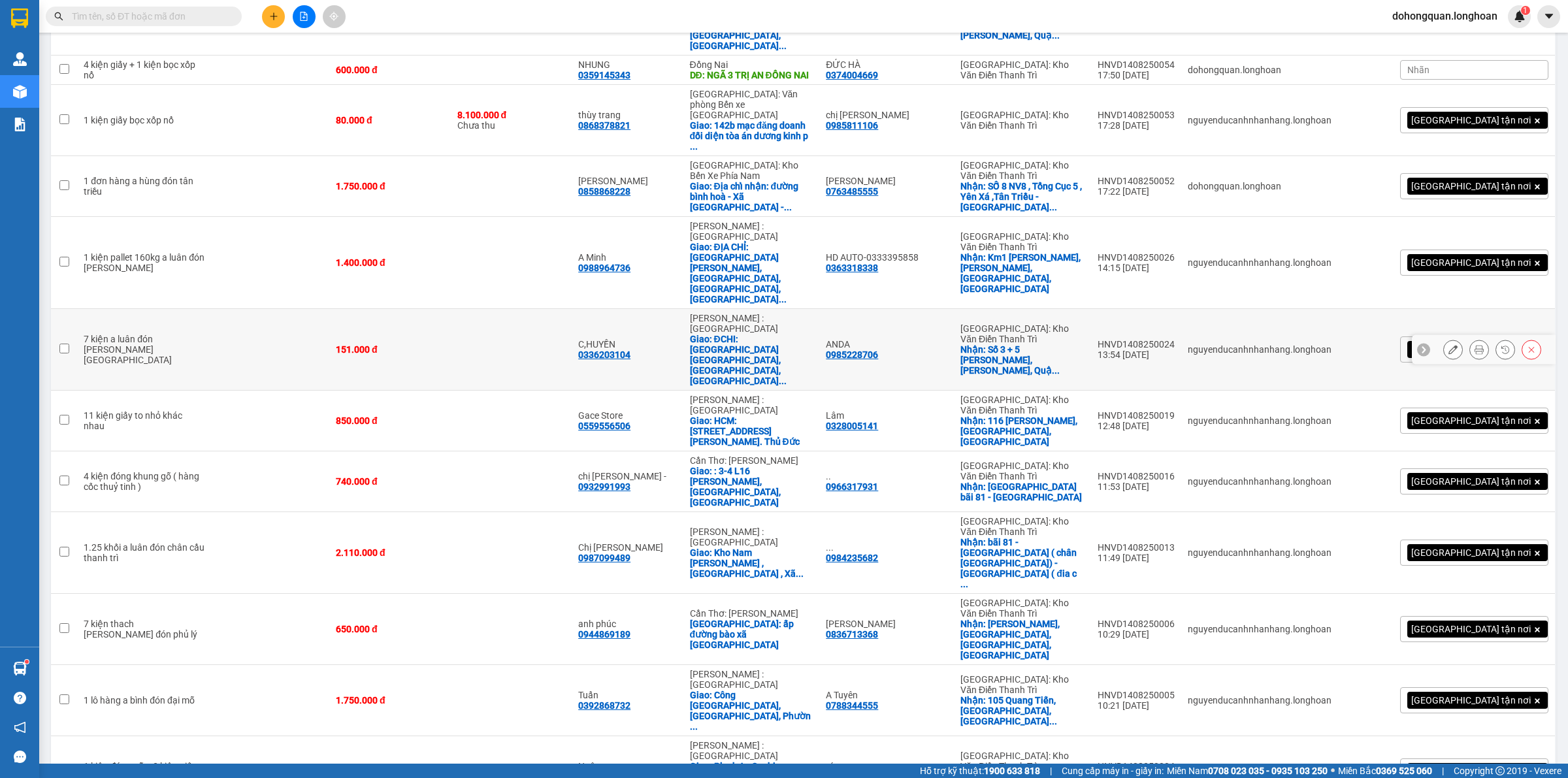
click at [1449, 345] on icon at bounding box center [1453, 350] width 9 height 9
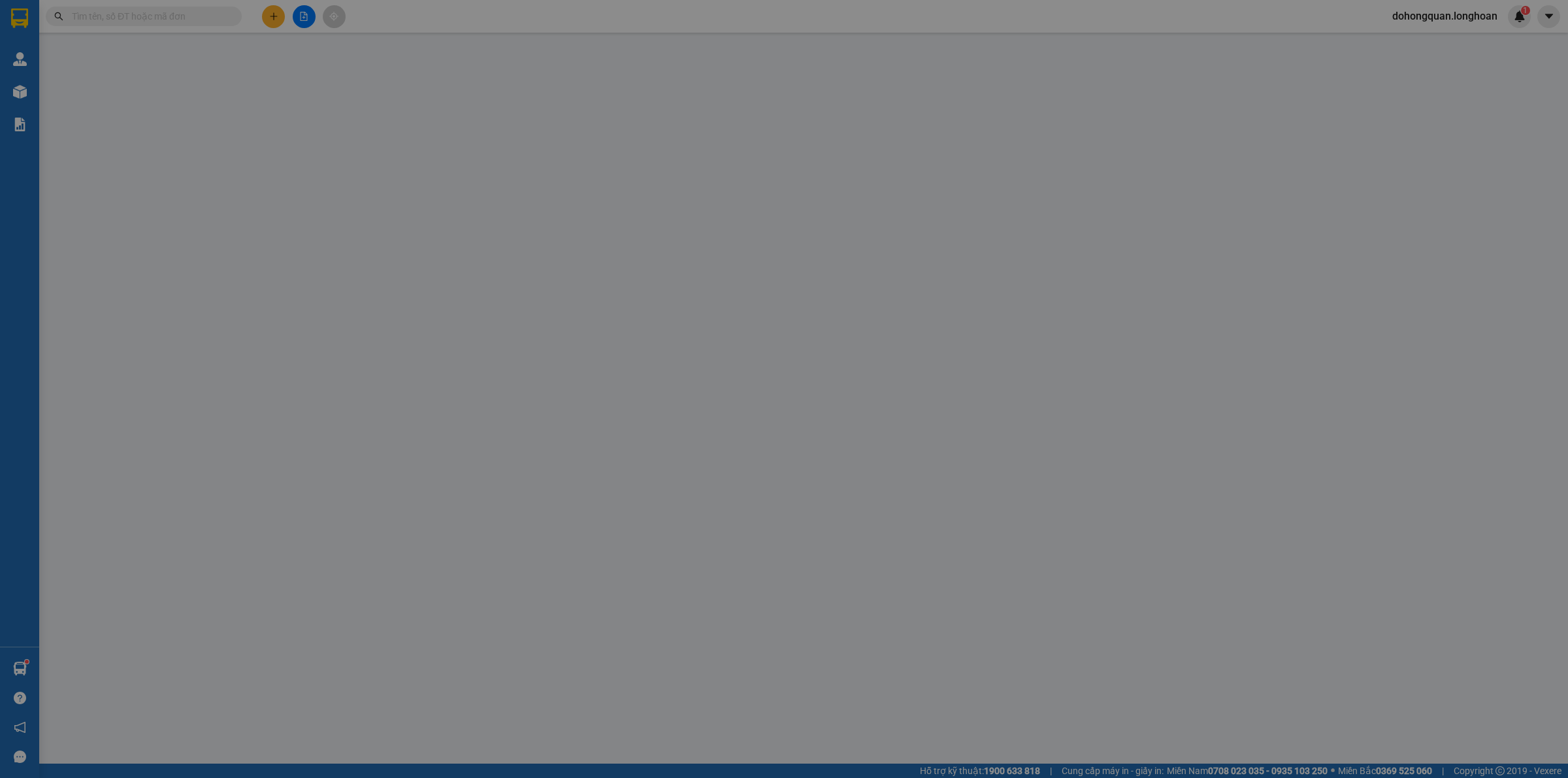
type input "0985228706"
type input "ANDA"
checkbox input "true"
type input "Số 3 + 5 Nguyễn Văn Linh, Phường Gia Thuỵ, Quận Long Biên, Hà Nội"
type input "0336203104"
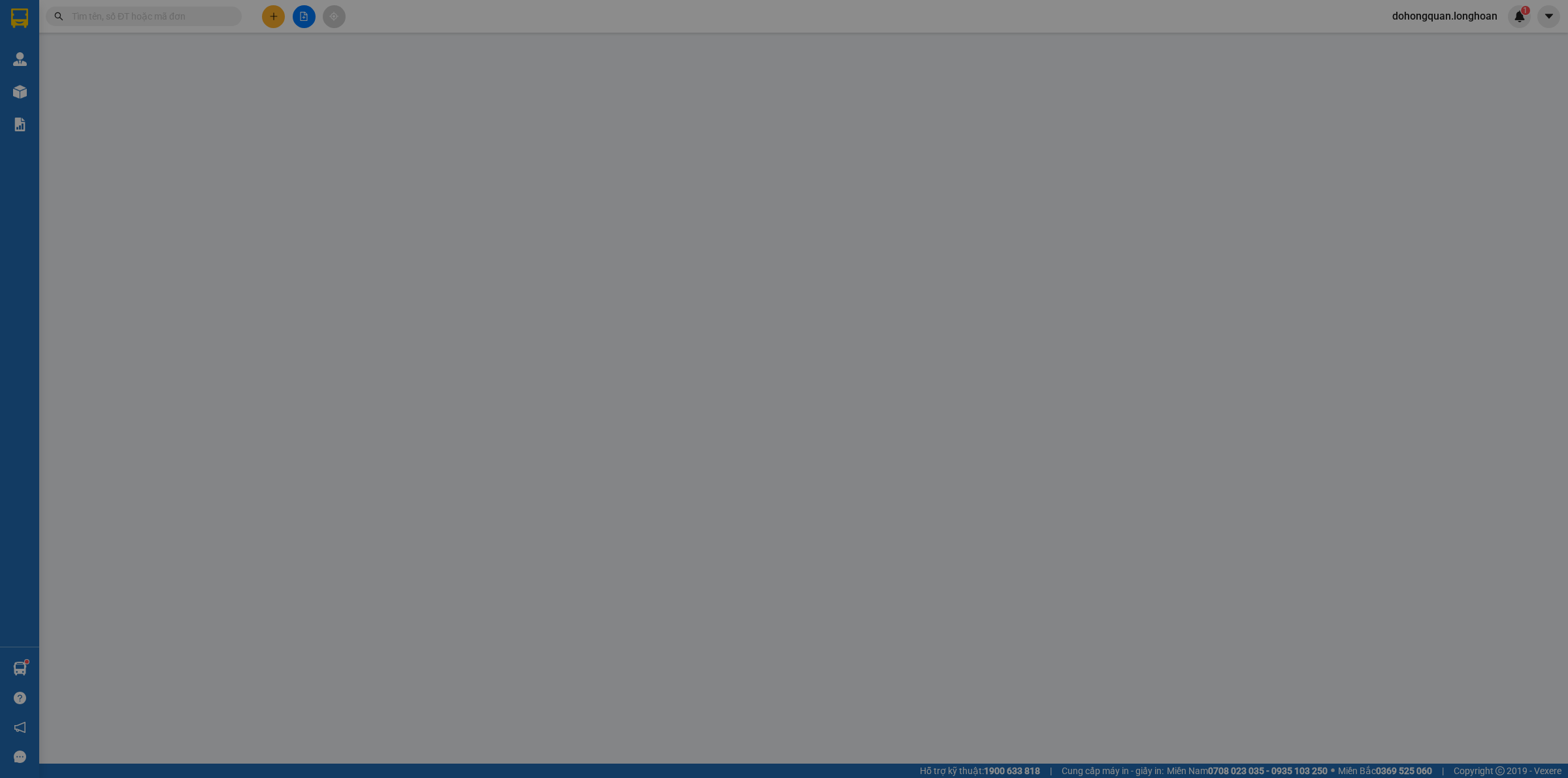
type input "C,HUYỀN"
checkbox input "true"
type input "ĐCHI: Quán cafe Thành Phát, ấp Tân Phú, Tân Hương, Châu Thành, Tiền Giang"
type input "151.000"
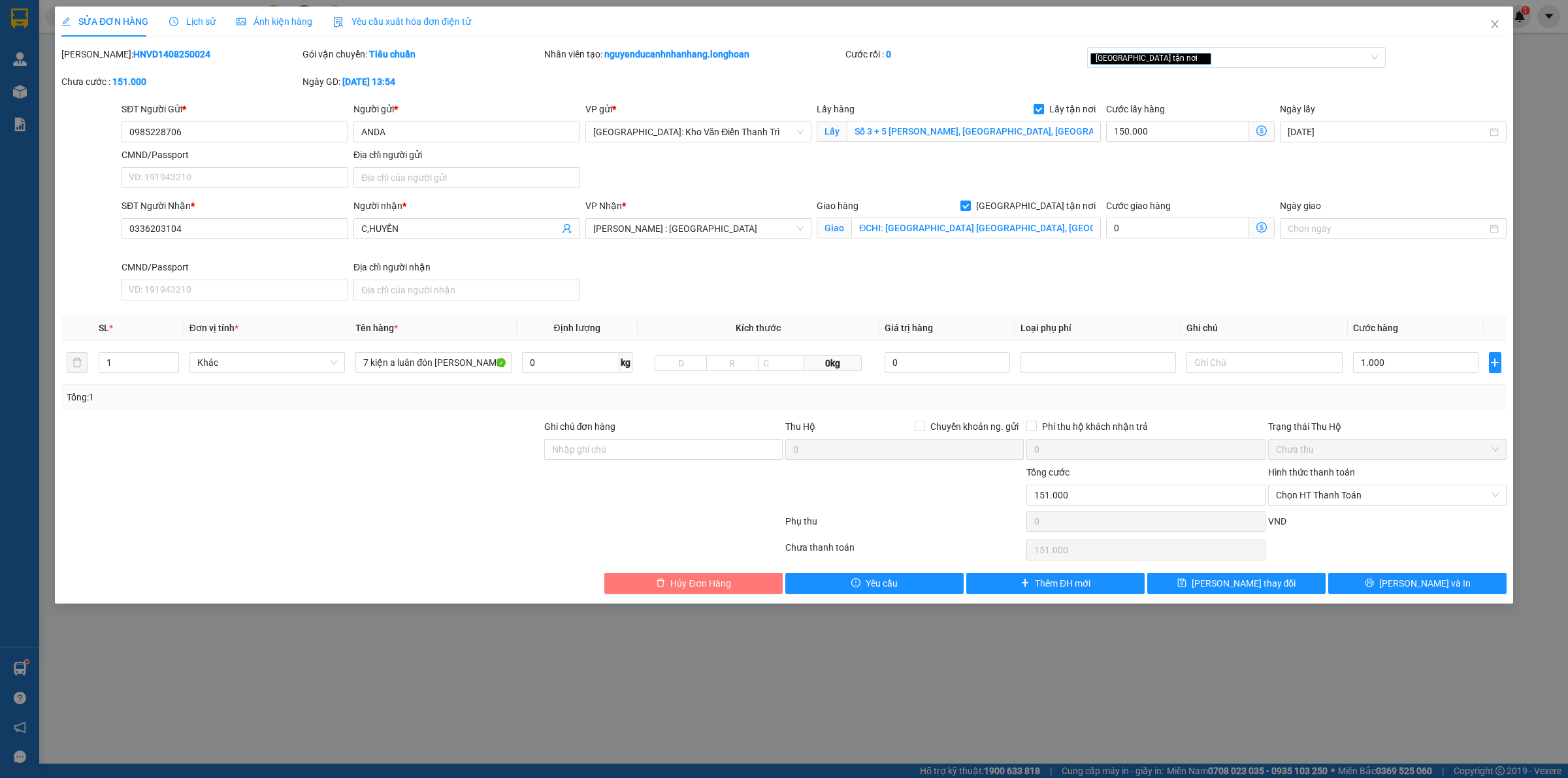
click at [667, 585] on button "Hủy Đơn Hàng" at bounding box center [694, 583] width 179 height 21
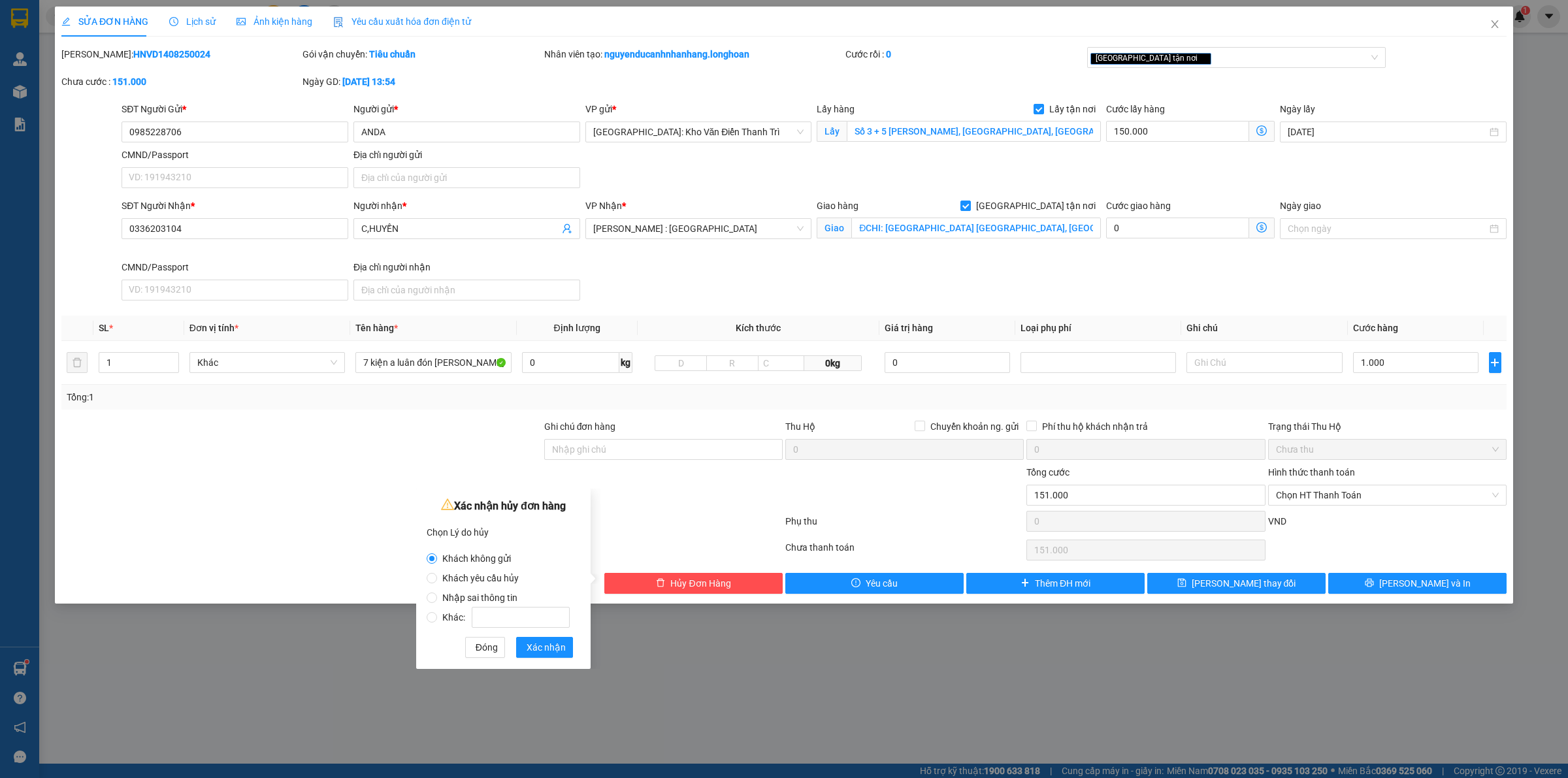
click at [442, 599] on span "Nhập sai thông tin" at bounding box center [479, 597] width 85 height 10
click at [437, 599] on input "Nhập sai thông tin" at bounding box center [431, 597] width 10 height 10
radio input "true"
radio input "false"
click at [543, 652] on span "Xác nhận" at bounding box center [547, 648] width 39 height 14
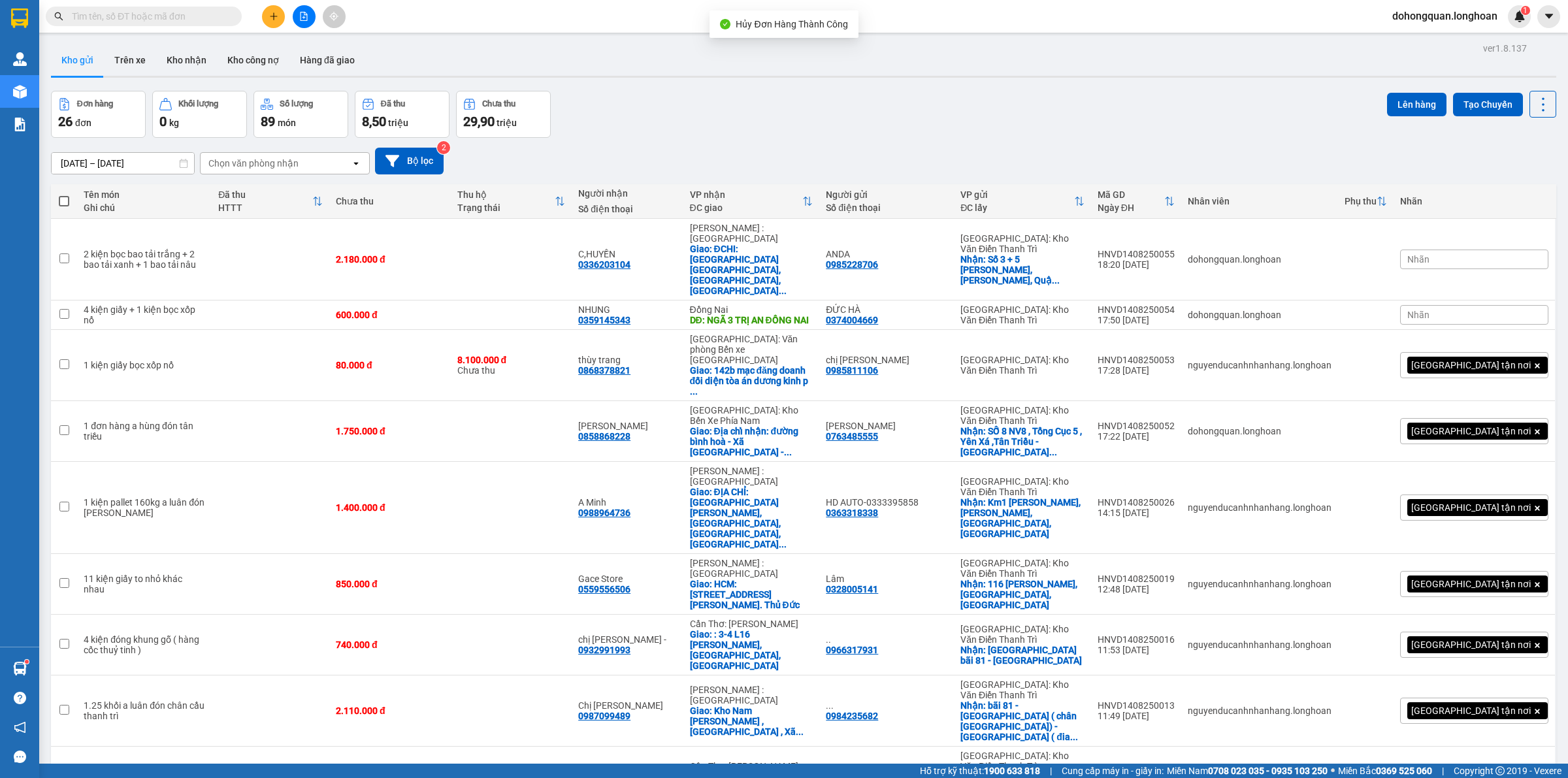
click at [863, 111] on div "Đơn hàng 26 đơn Khối lượng 0 kg Số lượng 89 món Đã thu 8,50 triệu Chưa thu 29,9…" at bounding box center [804, 115] width 1506 height 47
click at [1449, 255] on icon at bounding box center [1453, 260] width 9 height 9
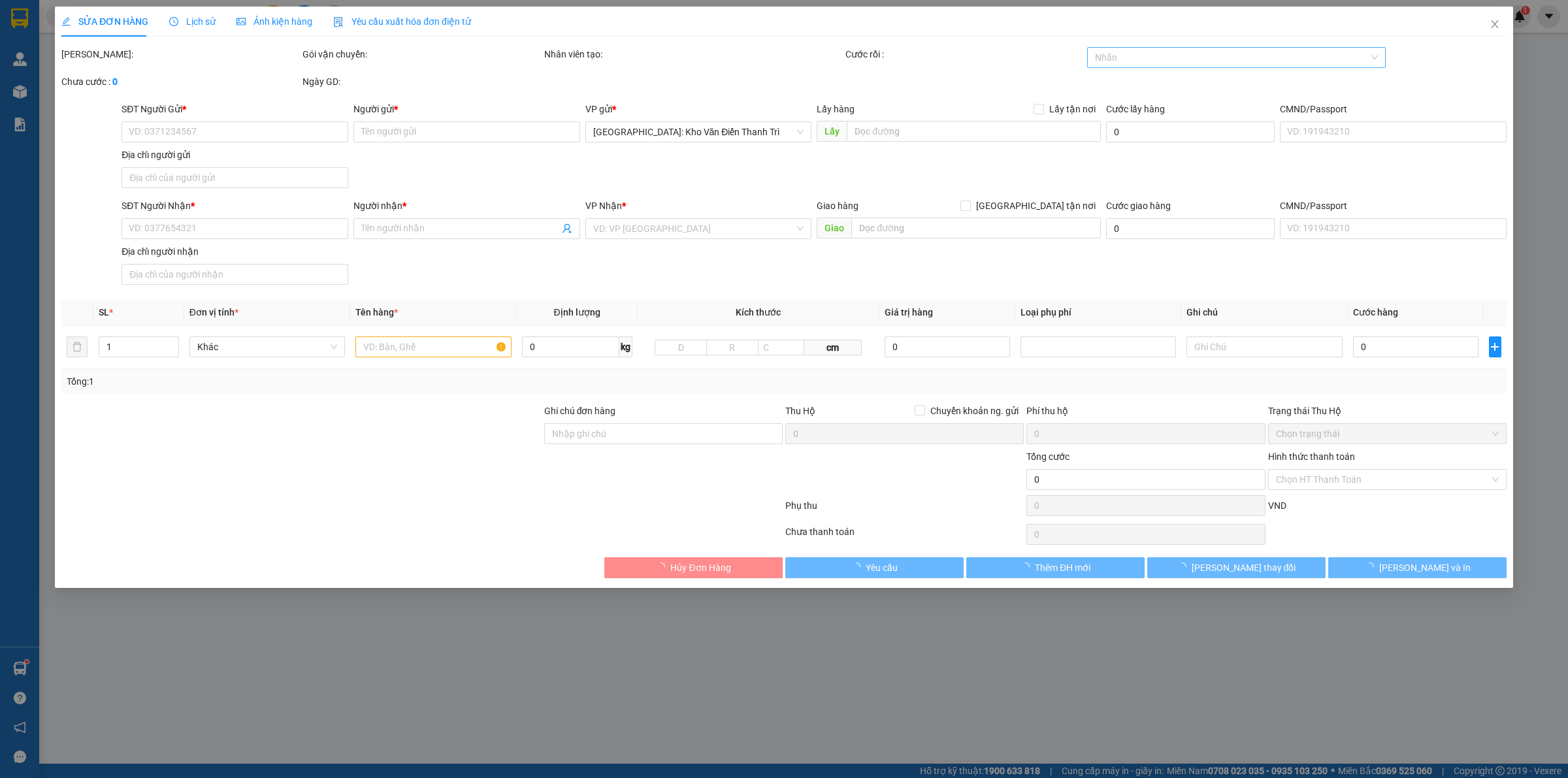
type input "0985228706"
type input "ANDA"
checkbox input "true"
type input "Số 3 + 5 Nguyễn Văn Linh, Phường Gia Thuỵ, Quận Long Biên, Hà Nội"
type input "0336203104"
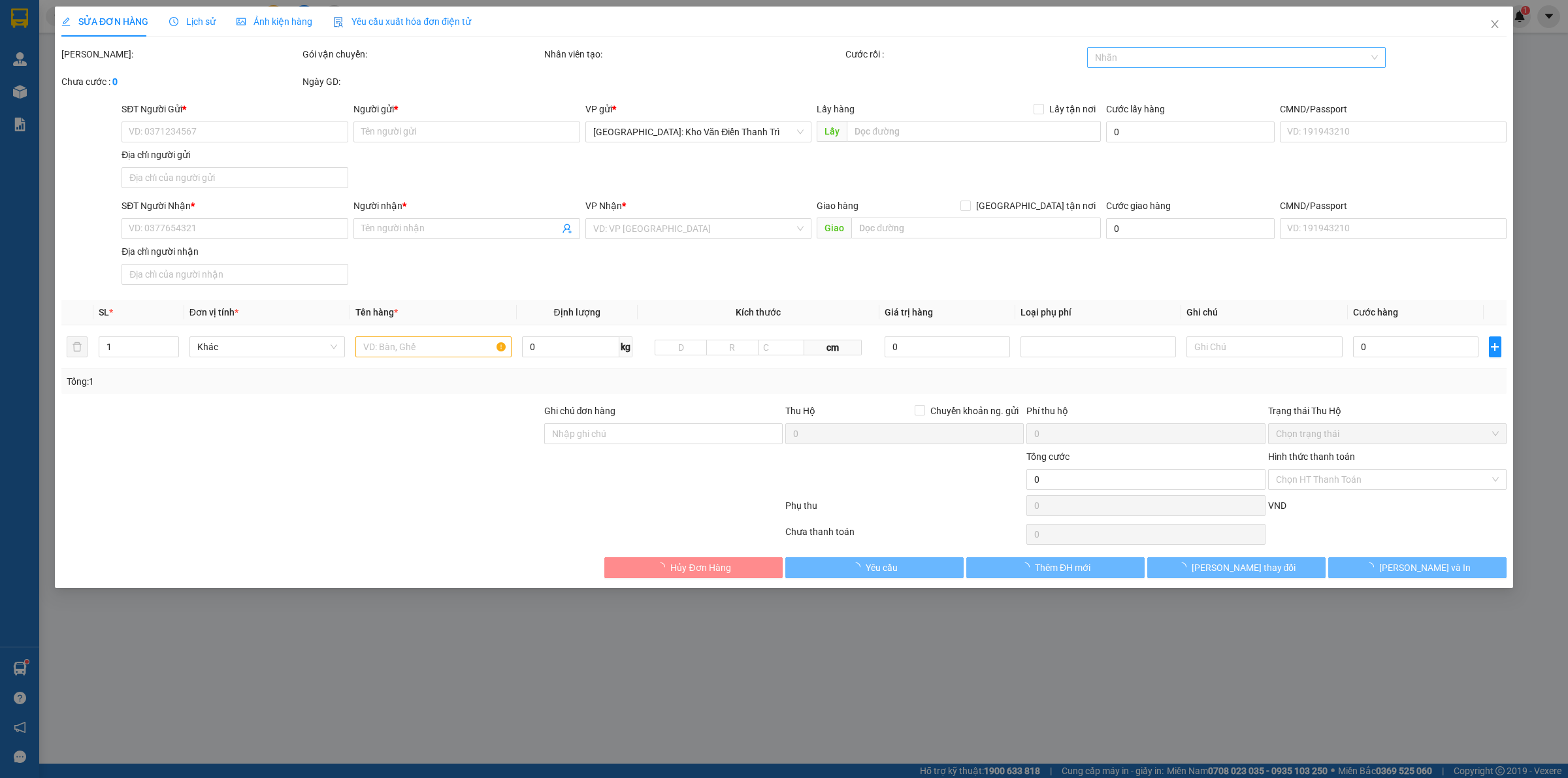
type input "C,HUYỀN"
checkbox input "true"
type input "ĐCHI: Quán cafe Thành Phát, ấp Tân Phú, Tân Hương, Châu Thành, Tiền Giang"
type input "2.180.000"
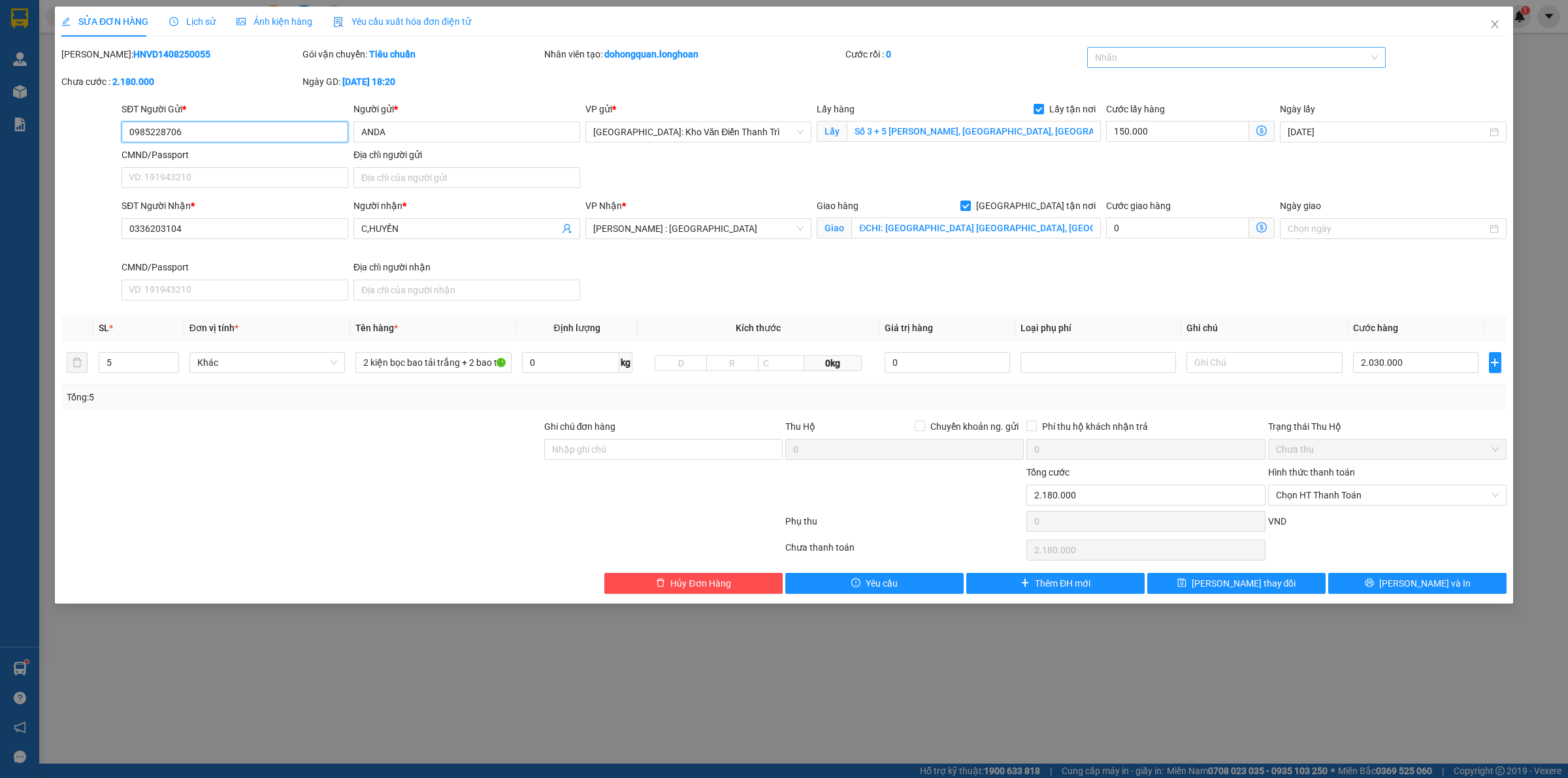
click at [1247, 59] on div at bounding box center [1230, 58] width 280 height 16
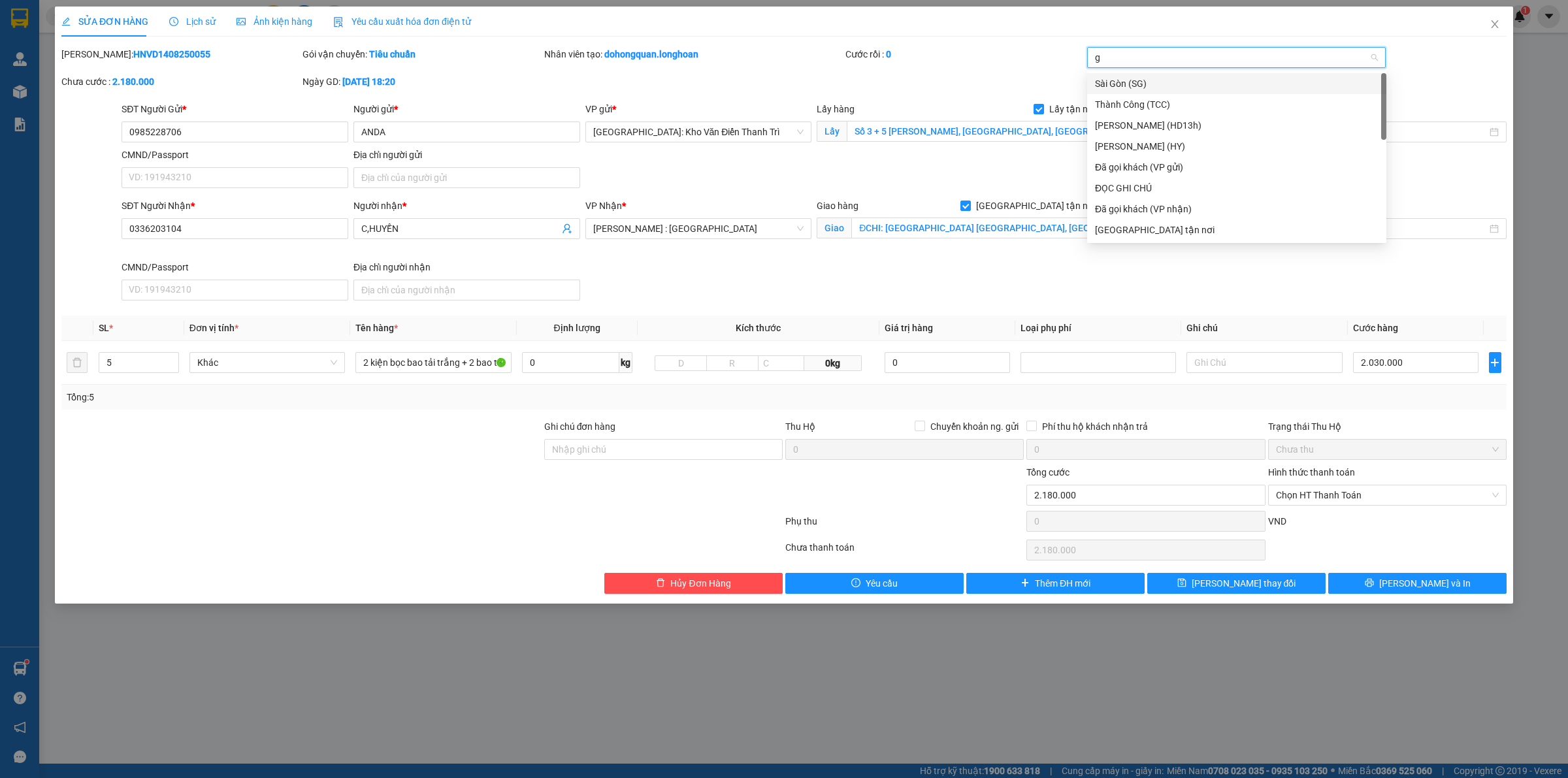
type input "gt"
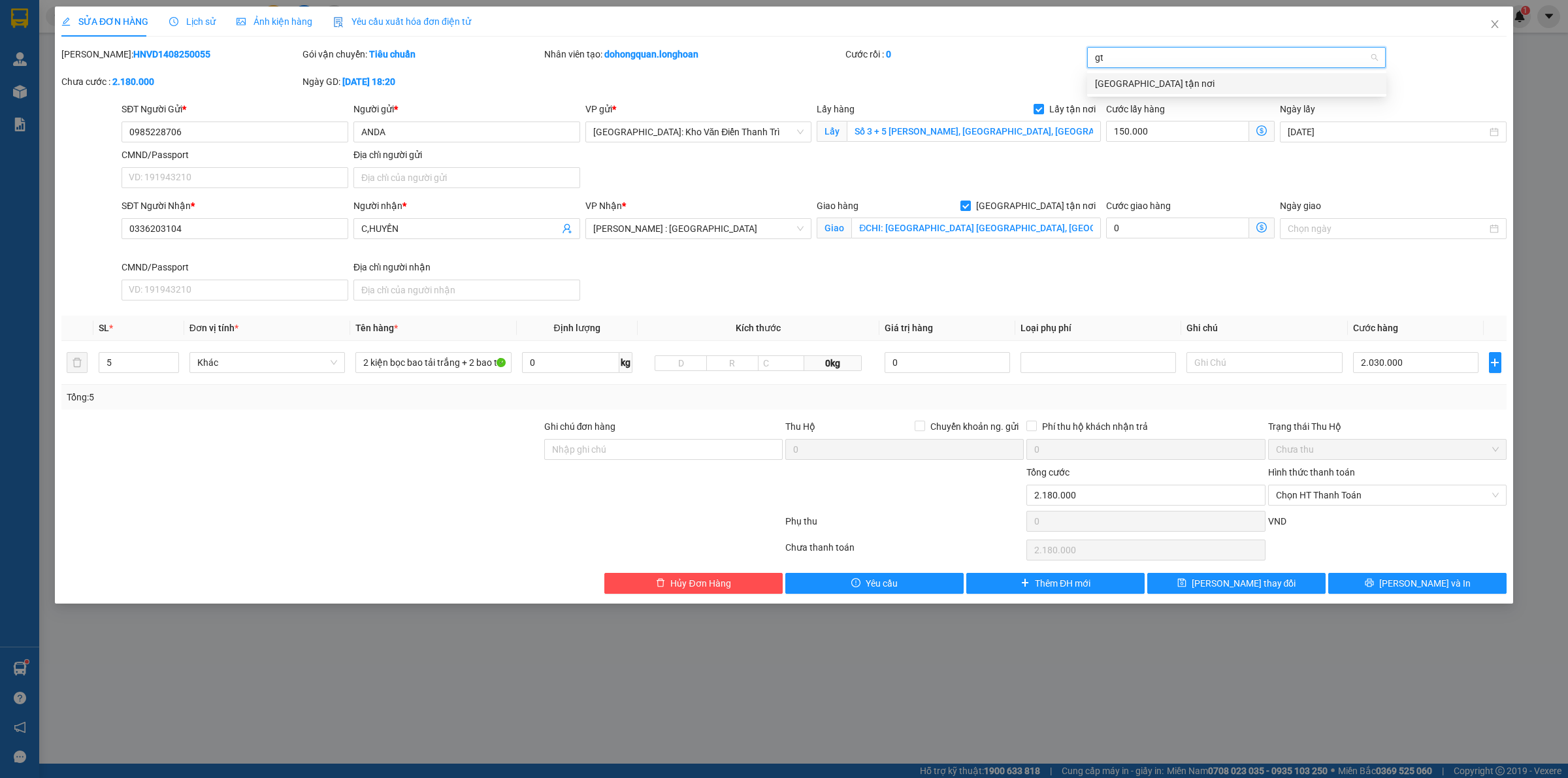
click at [1160, 84] on div "[GEOGRAPHIC_DATA] tận nơi" at bounding box center [1236, 84] width 284 height 14
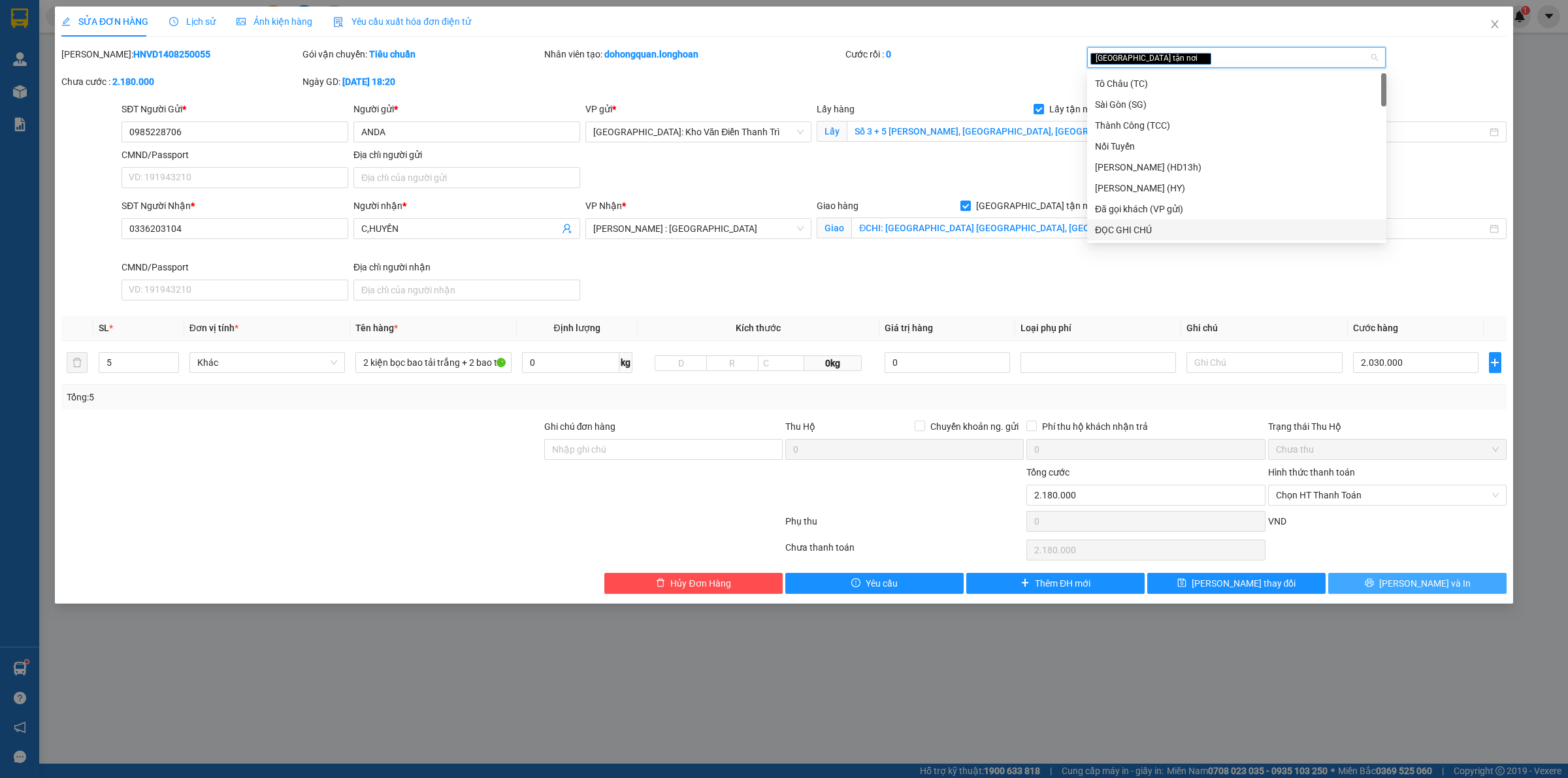
click at [1395, 577] on button "Lưu và In" at bounding box center [1417, 583] width 179 height 21
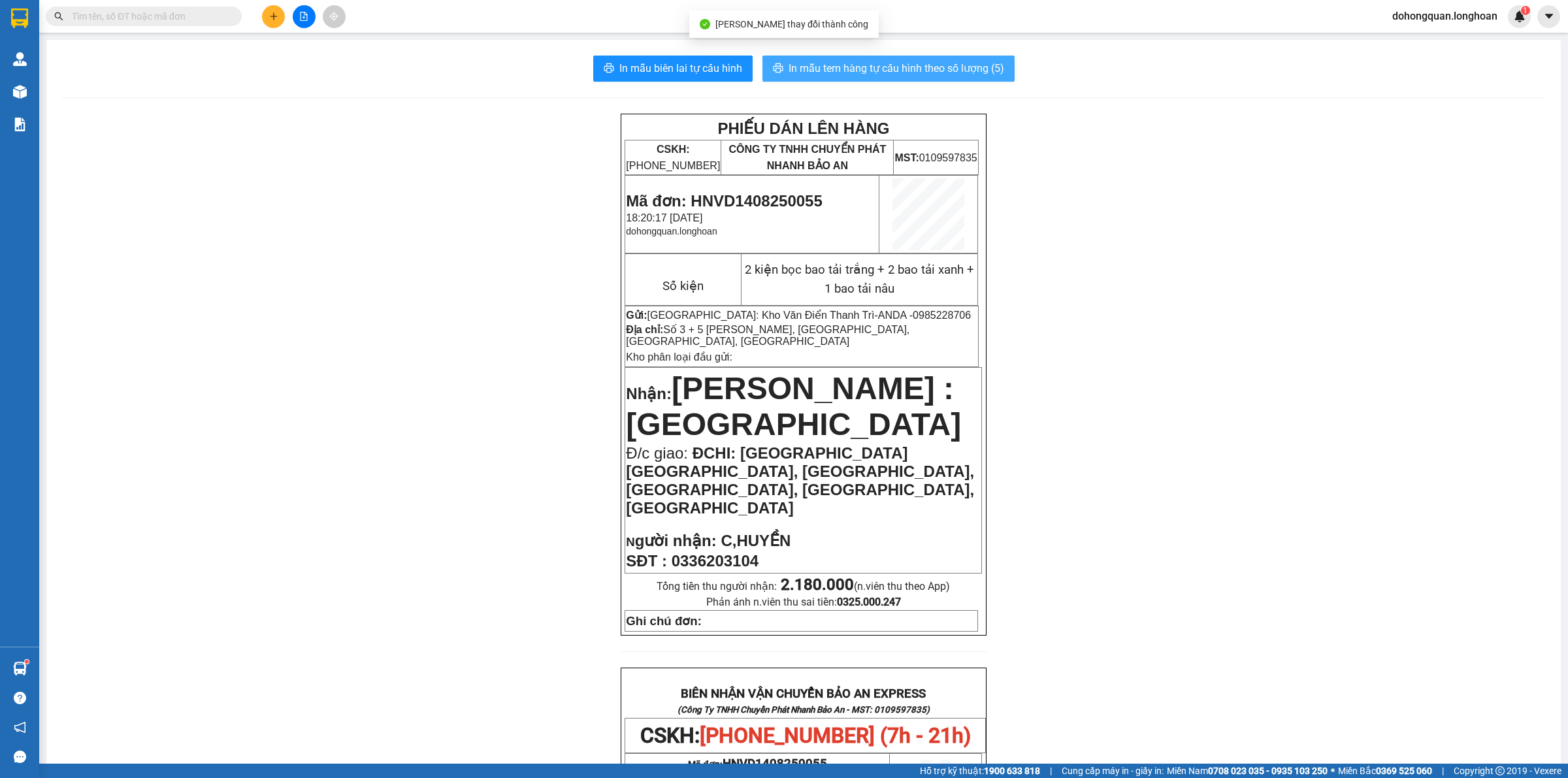
click at [851, 79] on button "In mẫu tem hàng tự cấu hình theo số lượng (5)" at bounding box center [888, 68] width 252 height 26
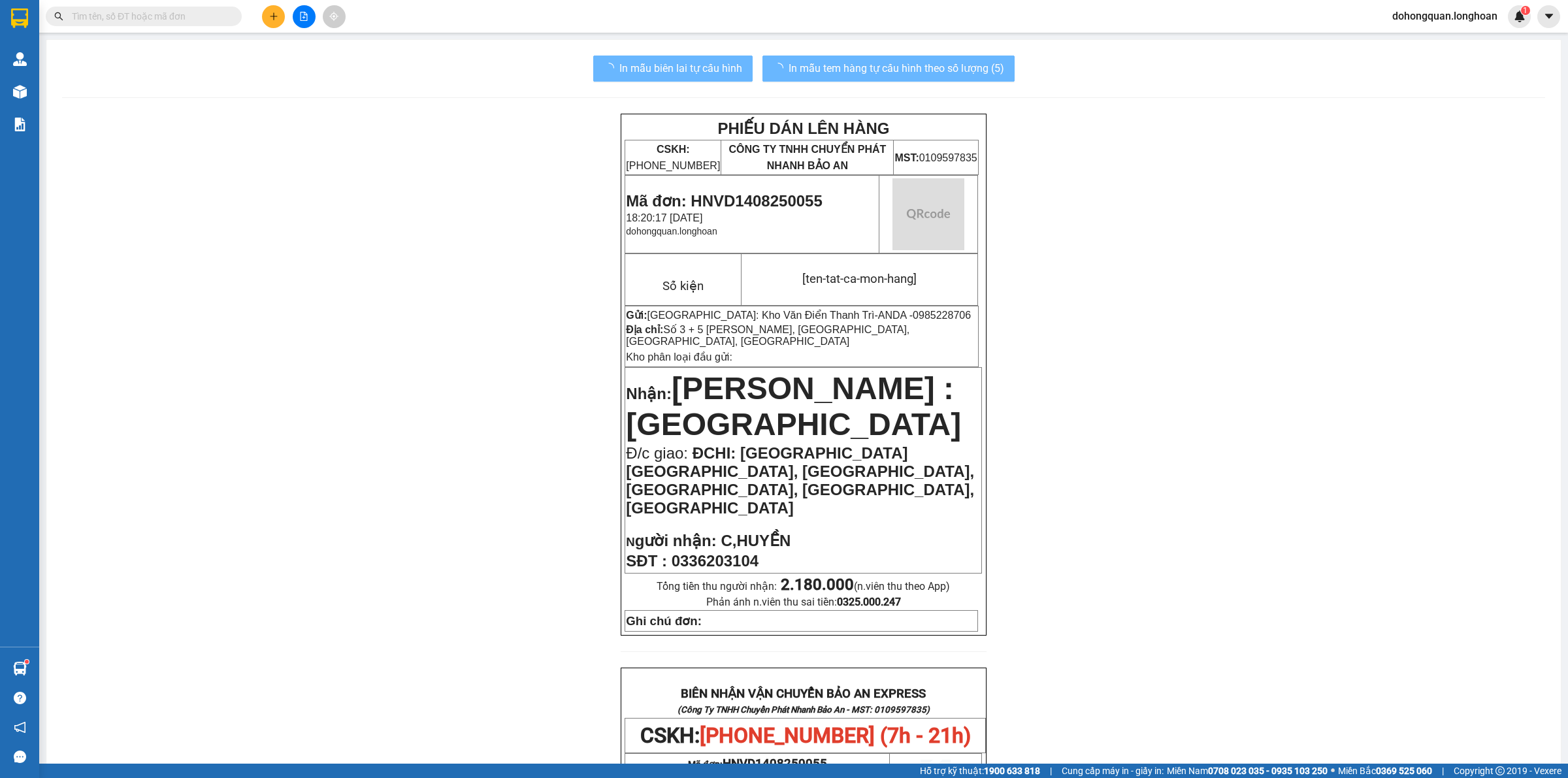
click at [1263, 538] on div "PHIẾU DÁN LÊN HÀNG CSKH: 1900.06.88.33 CÔNG TY TNHH CHUYỂN PHÁT NHANH BẢO AN MS…" at bounding box center [803, 754] width 1483 height 1280
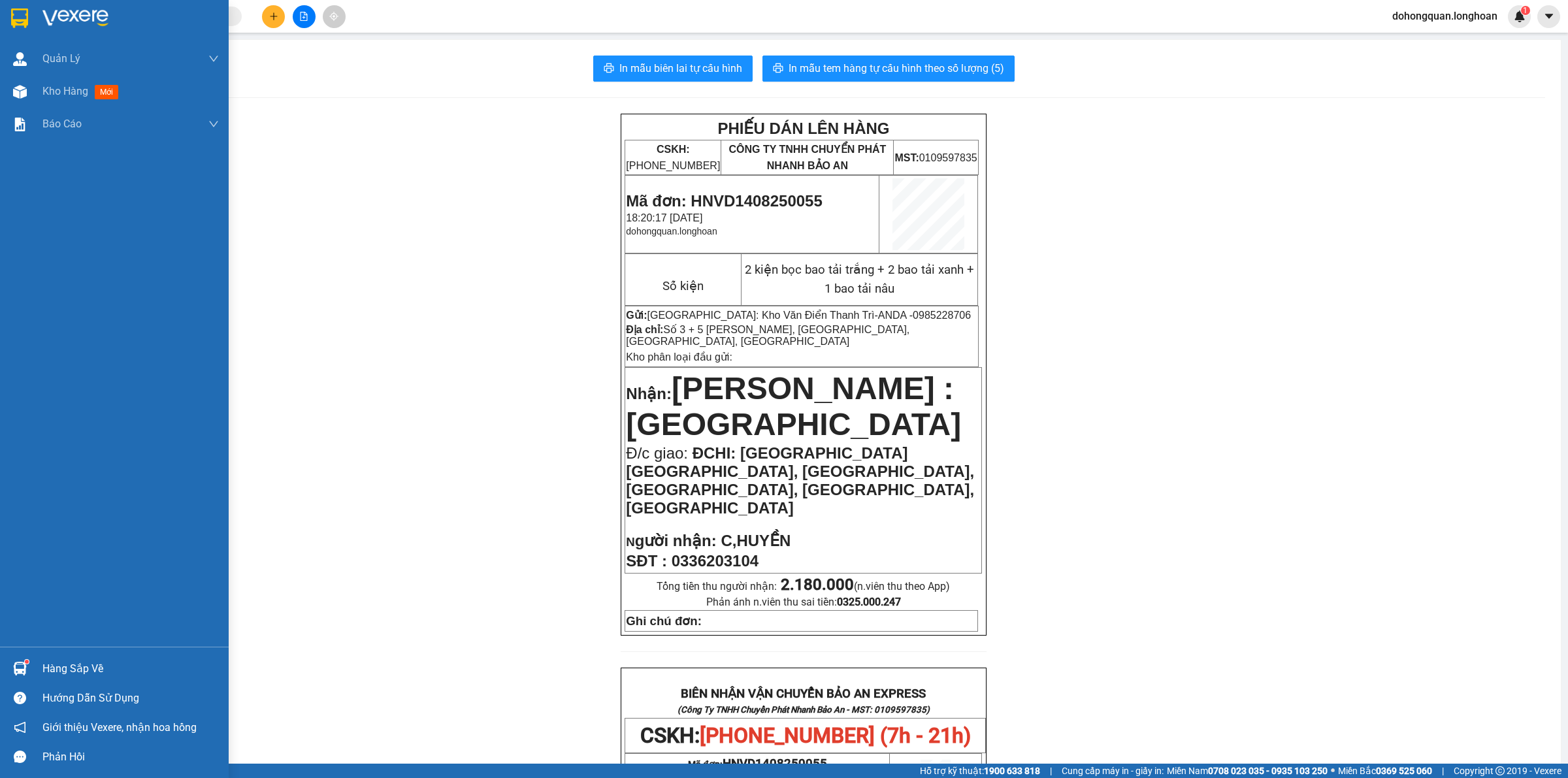
click at [32, 24] on div at bounding box center [114, 21] width 228 height 43
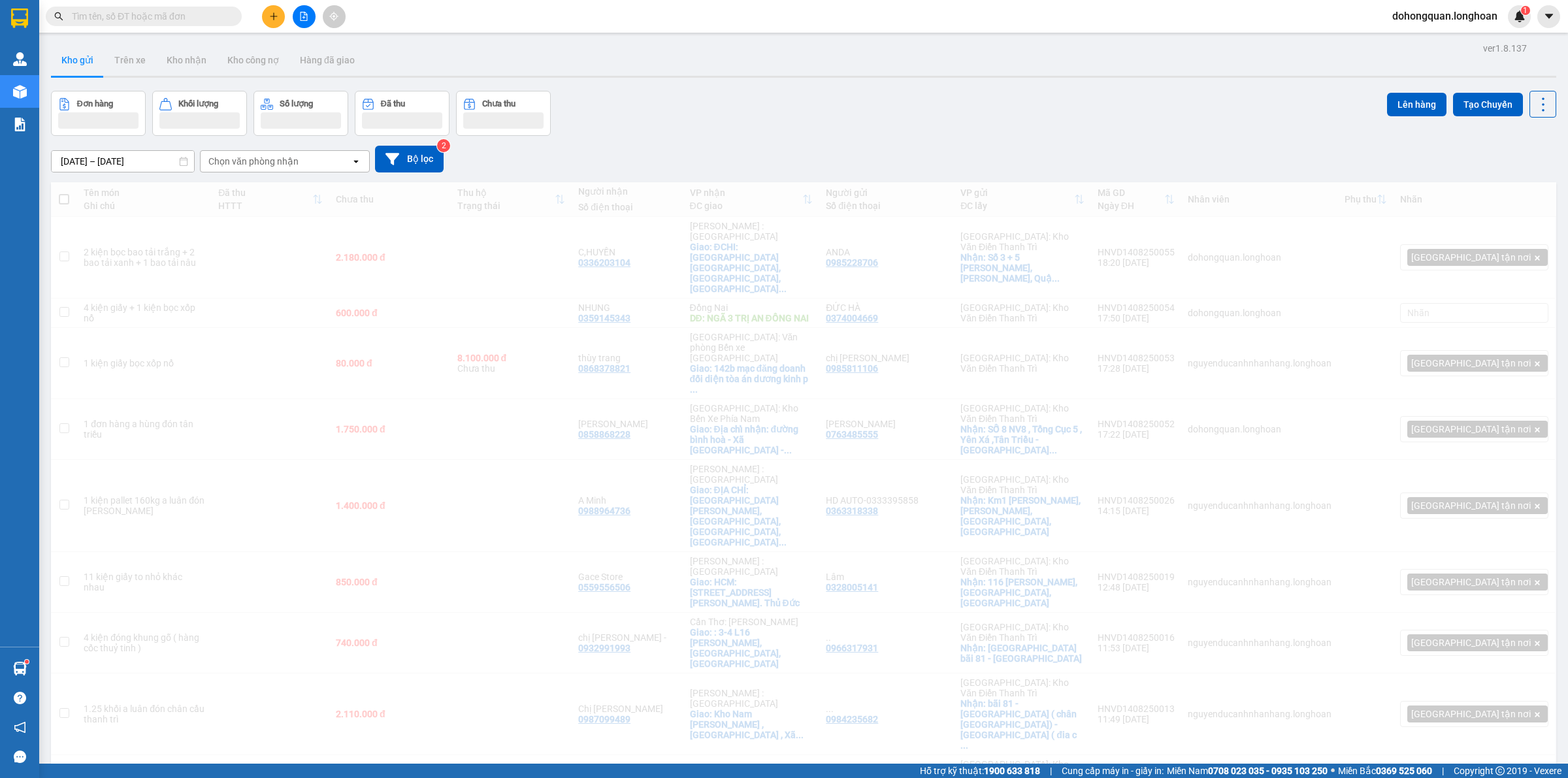
click at [743, 106] on div "Đơn hàng Khối lượng Số lượng Đã thu Chưa thu Lên hàng Tạo Chuyến" at bounding box center [804, 113] width 1506 height 45
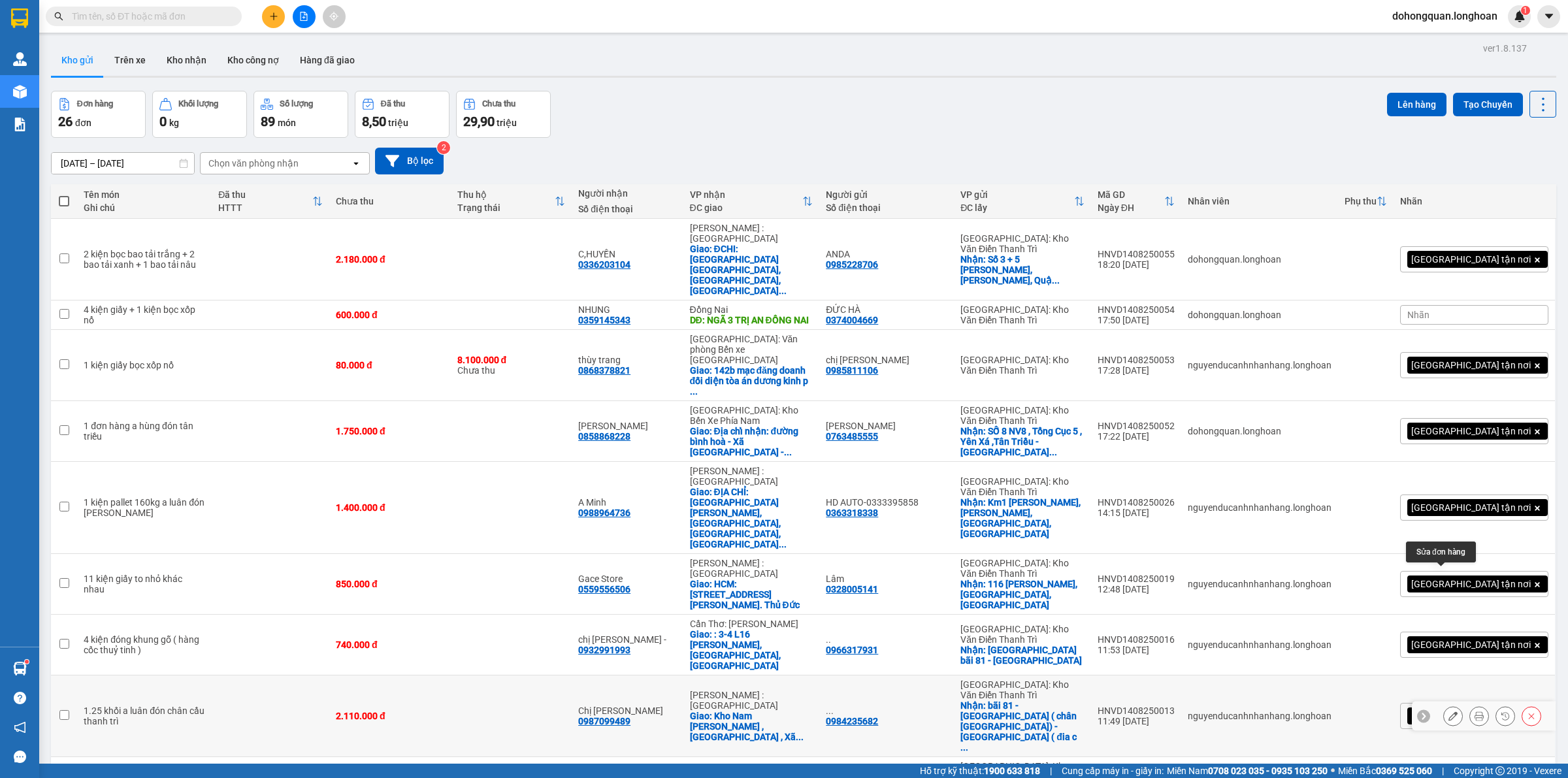
click at [1449, 712] on icon at bounding box center [1453, 716] width 9 height 9
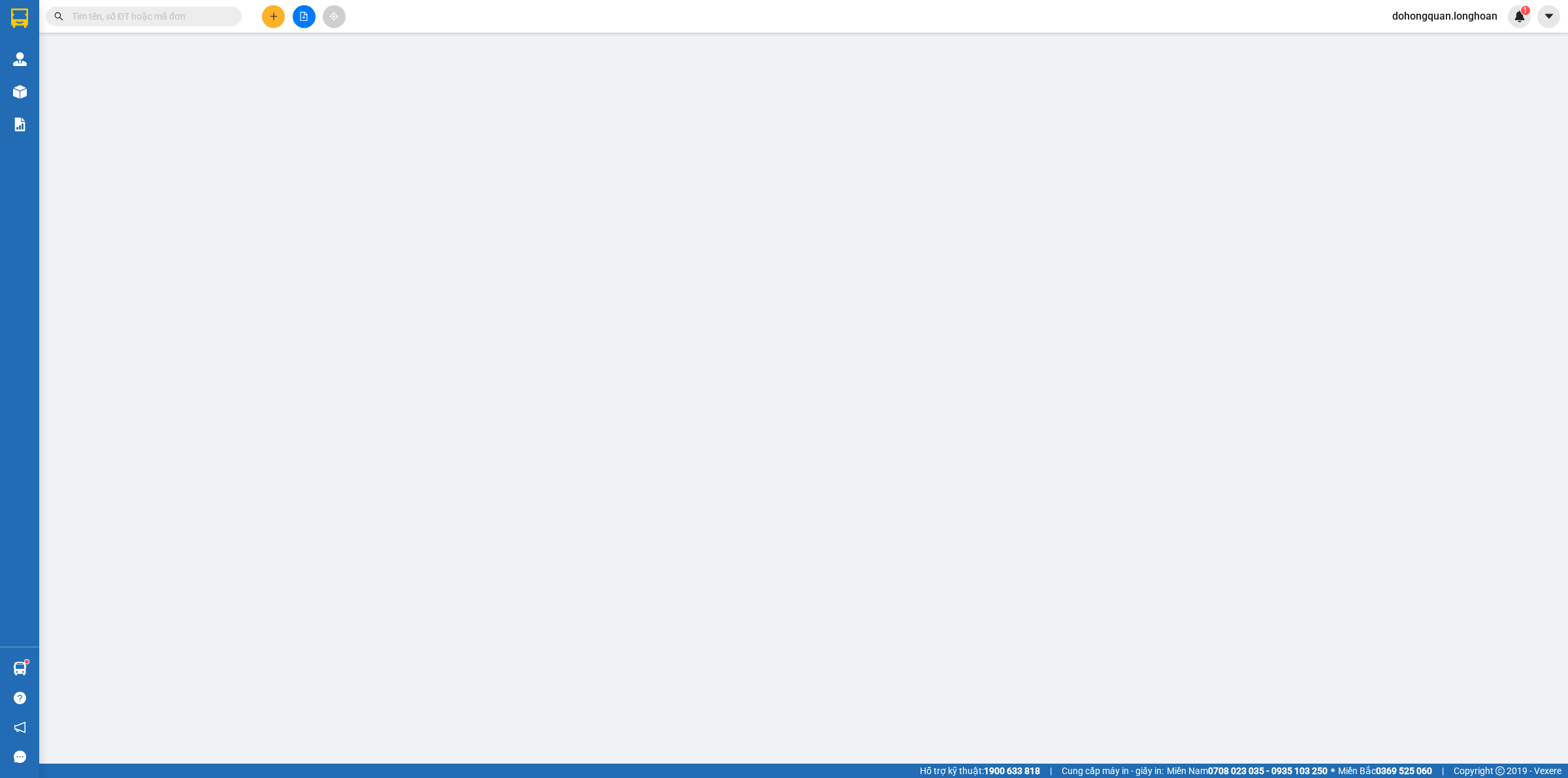
type input "0984235682"
type input "..."
checkbox input "true"
type input "bãi 81 - thanh trì ( chân cầu Thanh trì) - hà nội ( đia chỉ lấy hàng)"
type input "0987099489"
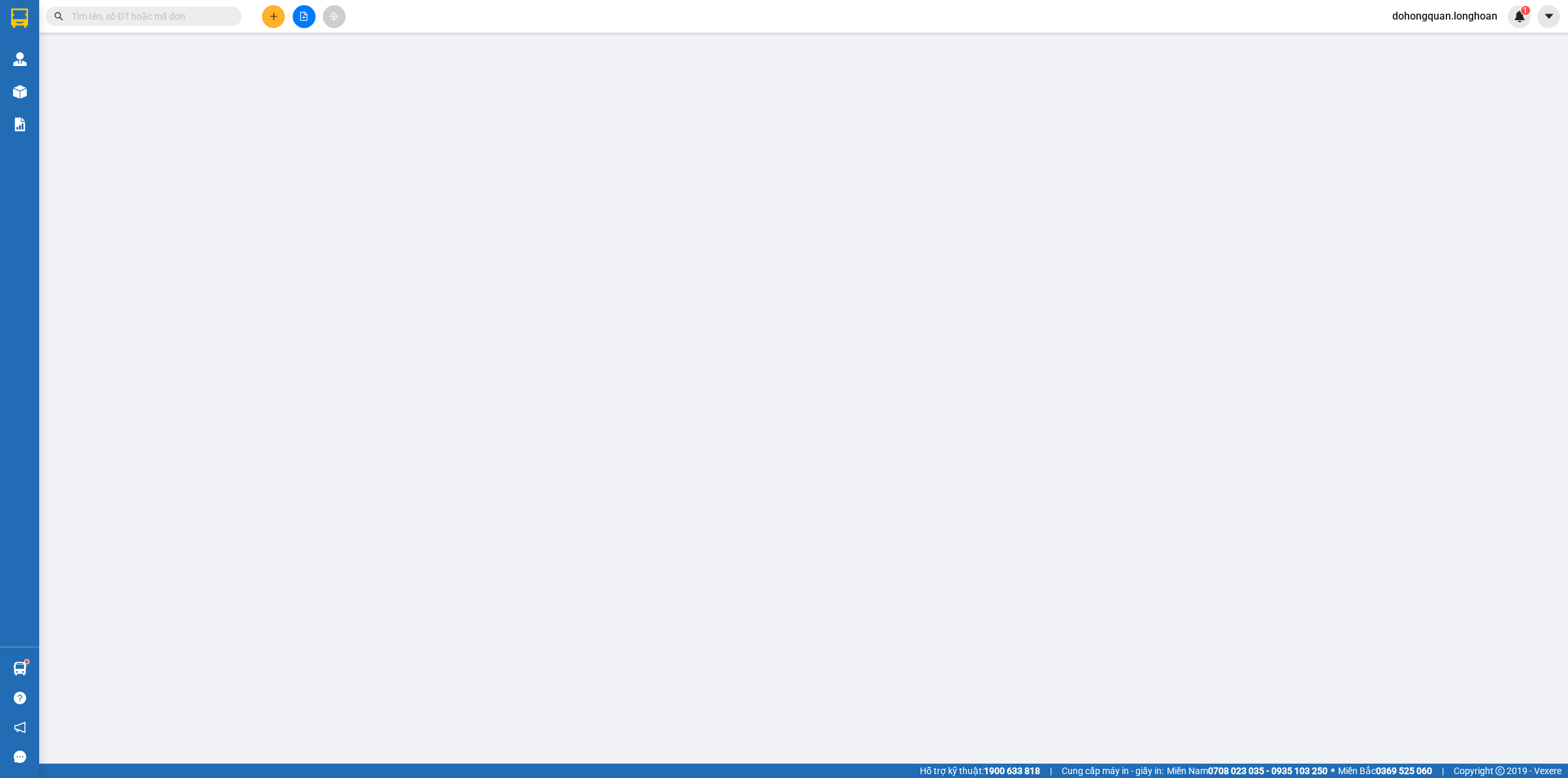
type input "Chị [PERSON_NAME]"
checkbox input "true"
type input "Kho Nam nguyễn xóm Bắc , Thôn sơn thuận , Xã Xuân Sơn, huyện Châu Đức, Tỉnh bà …"
type input "Mã kiện hàng: kiện A229-1-1(phí bãi 50k tt vs lái xe)"
type input "2.110.000"
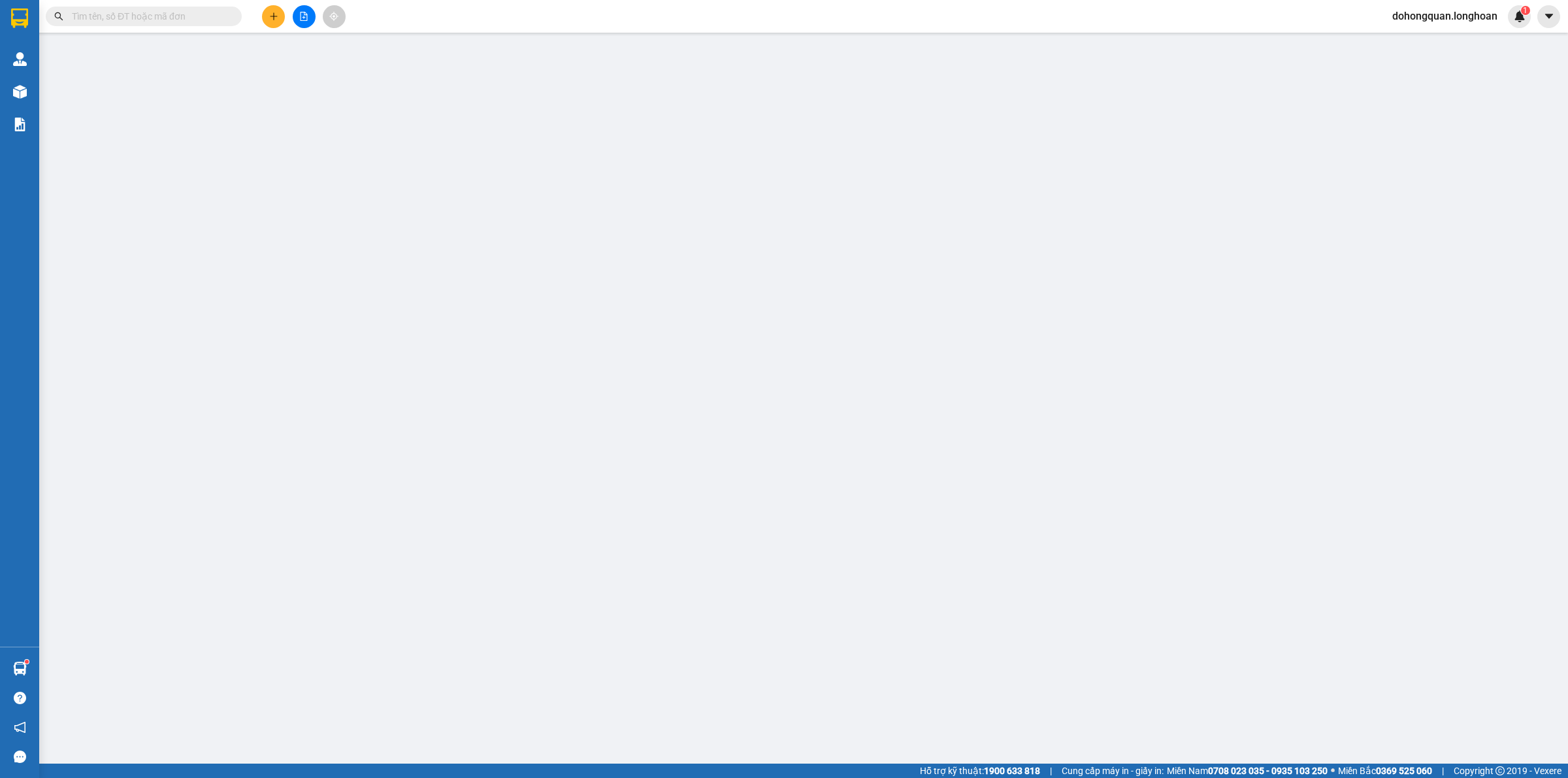
type input "2.110.000"
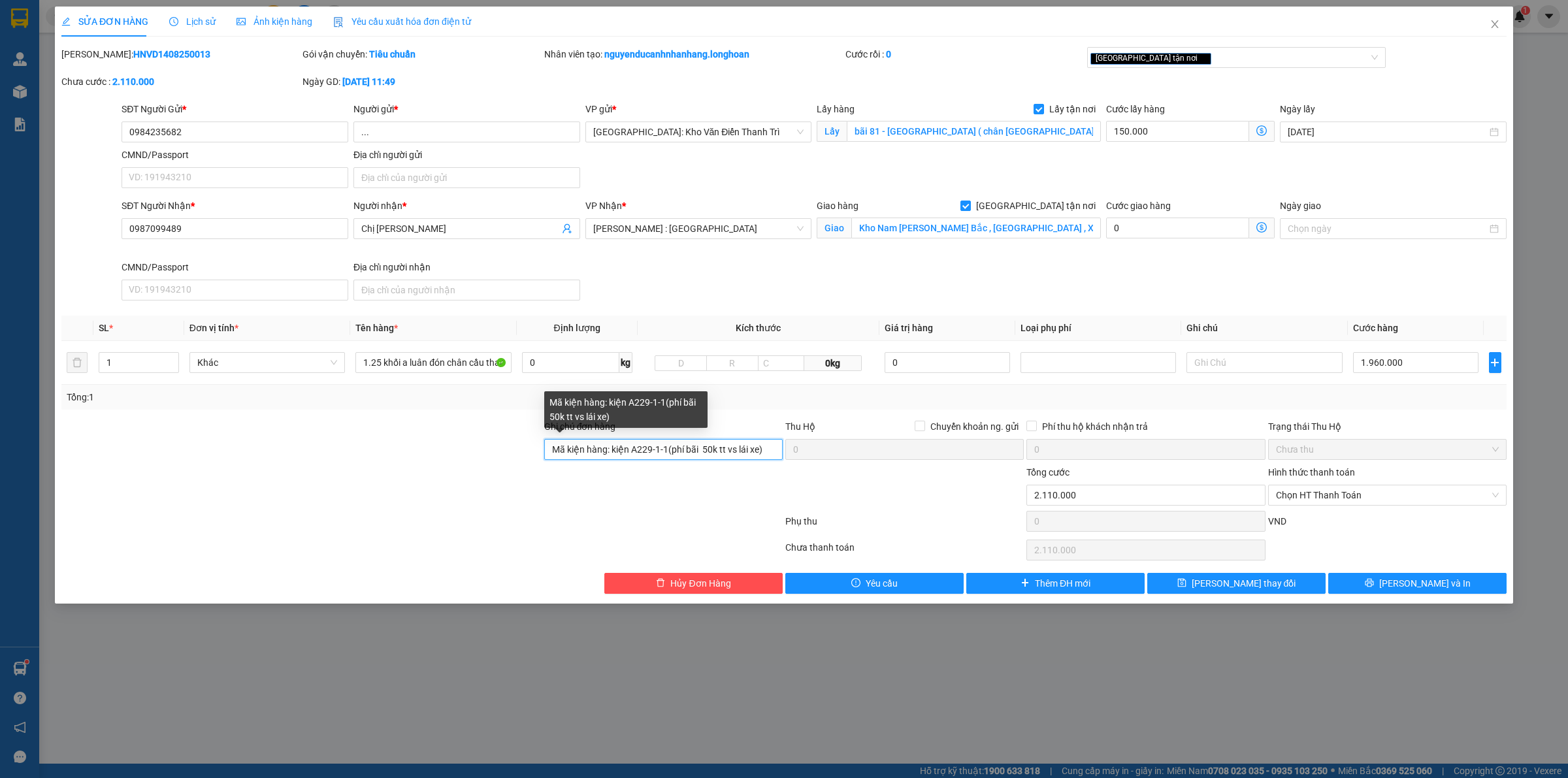
click at [677, 446] on input "Mã kiện hàng: kiện A229-1-1(phí bãi 50k tt vs lái xe)" at bounding box center [664, 449] width 239 height 21
click at [677, 448] on input "Mã kiện hàng: kiện A229-1-1(phí bãi 50k tt vs lái xe)" at bounding box center [664, 449] width 239 height 21
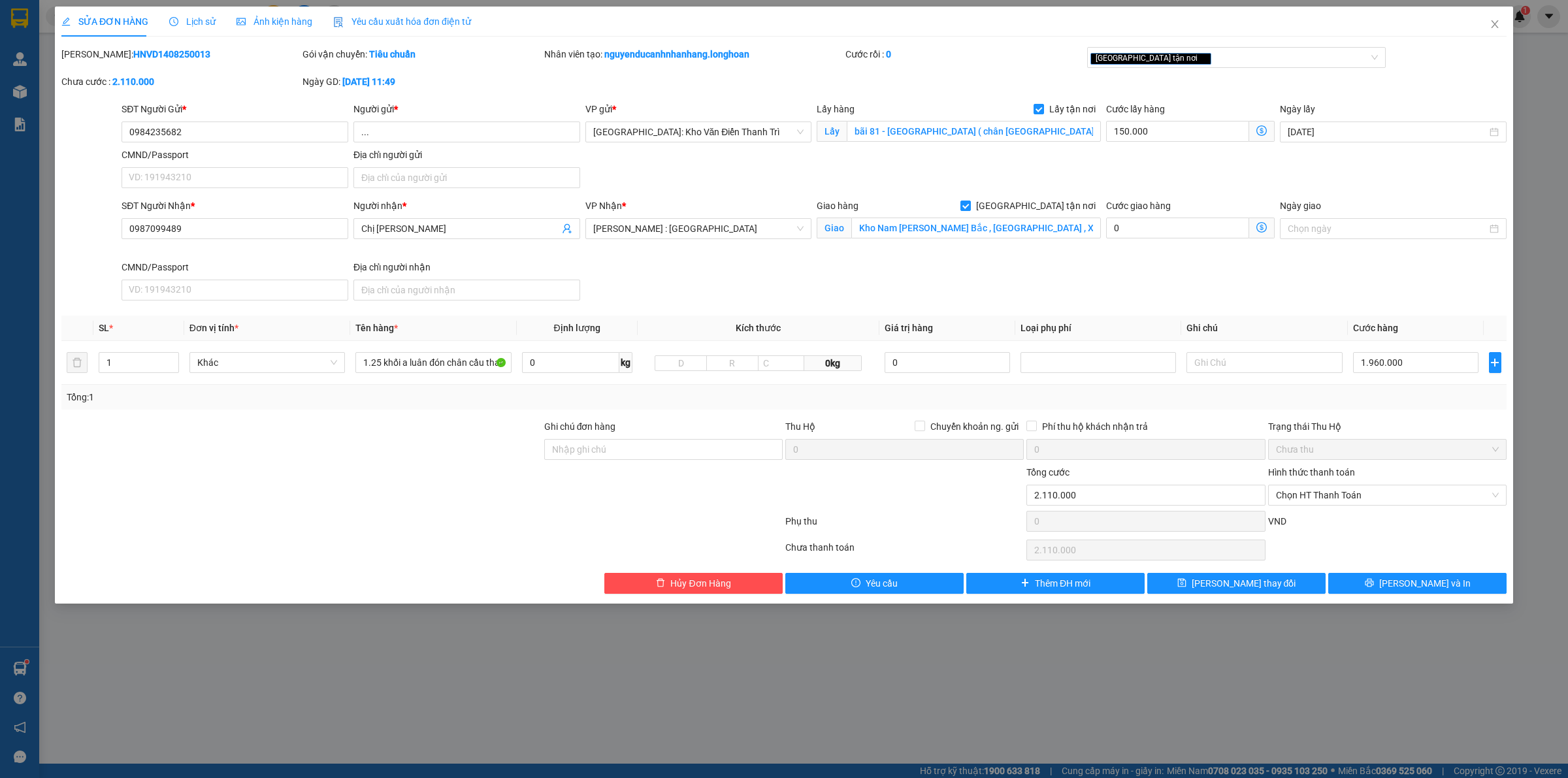
click at [924, 302] on div "SĐT Người Nhận * 0987099489 Người nhận * Chị Trần Bích VP Nhận * Hồ Chí Minh : …" at bounding box center [814, 252] width 1390 height 107
click at [968, 236] on input "Kho Nam nguyễn xóm Bắc , Thôn sơn thuận , Xã Xuân Sơn, huyện Châu Đức, Tỉnh bà …" at bounding box center [976, 227] width 250 height 21
click at [946, 275] on div "SĐT Người Nhận * 0987099489 Người nhận * Chị Trần Bích VP Nhận * Hồ Chí Minh : …" at bounding box center [814, 252] width 1390 height 107
click at [373, 361] on input "1.25 khối a luân đón chân cầu thanh trì" at bounding box center [433, 363] width 156 height 21
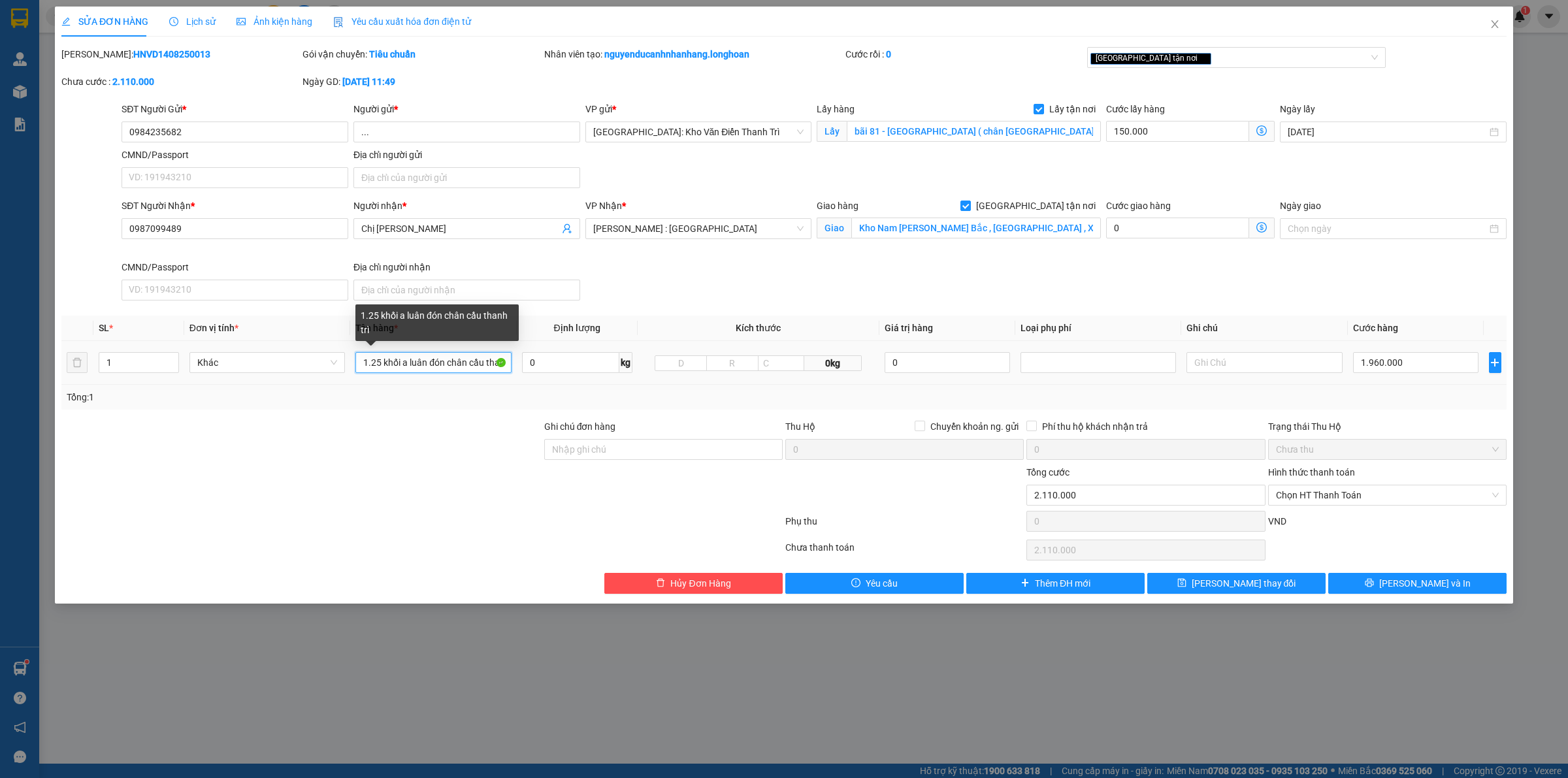
click at [373, 361] on input "1.25 khối a luân đón chân cầu thanh trì" at bounding box center [433, 363] width 156 height 21
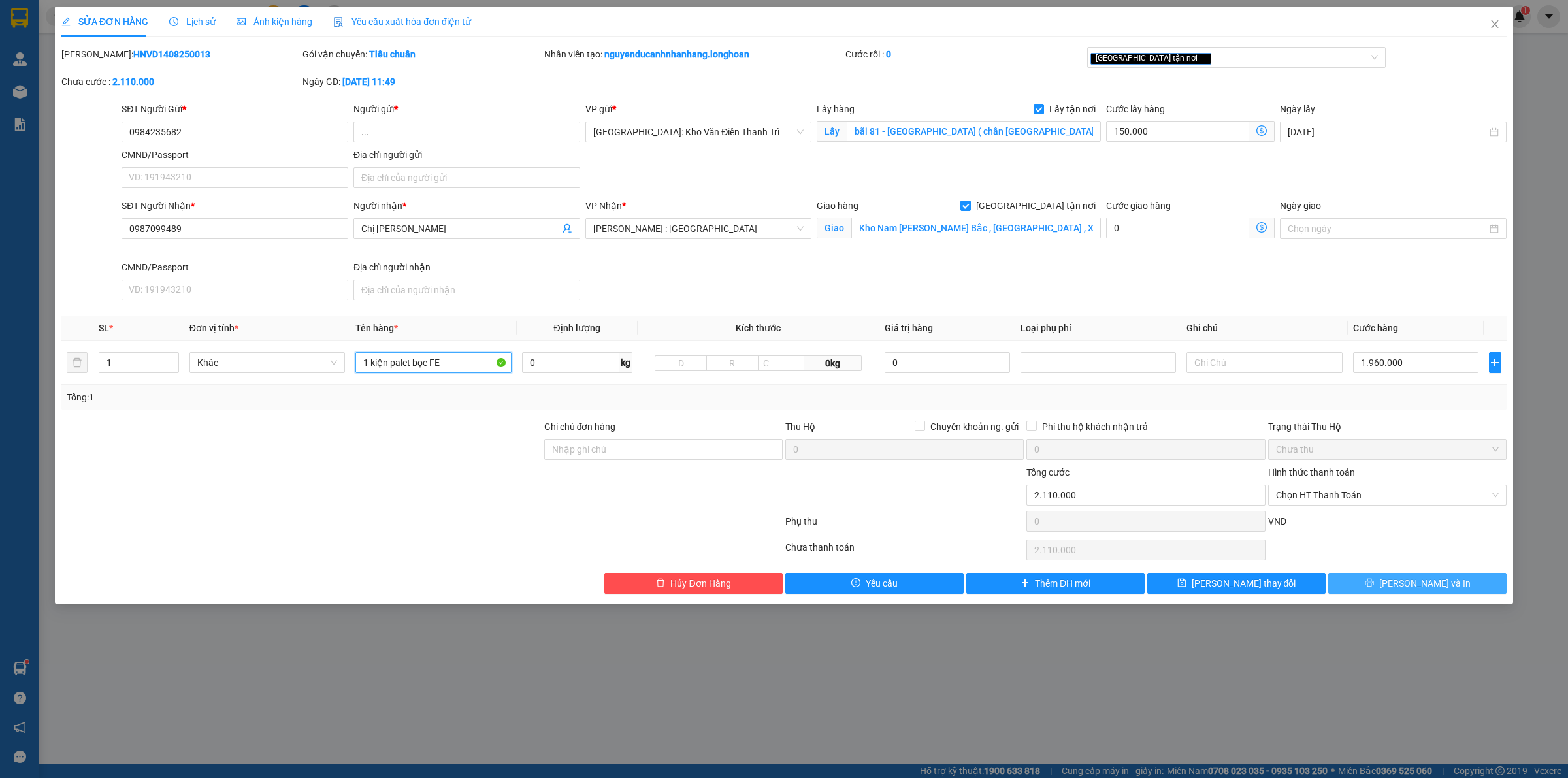
type input "1 kiện palet bọc FE"
click at [1392, 592] on button "Lưu và In" at bounding box center [1417, 583] width 179 height 21
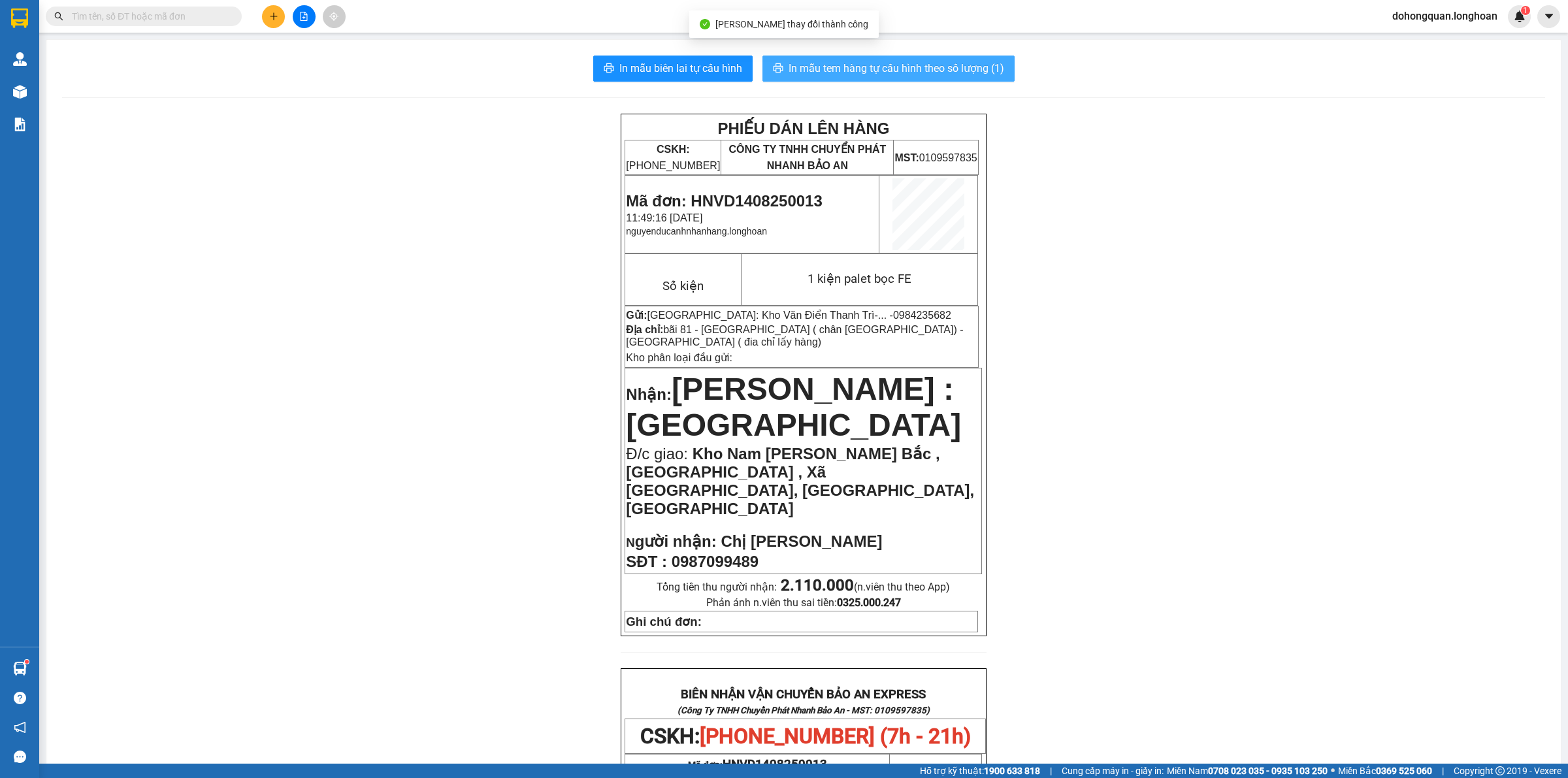
click at [899, 60] on span "In mẫu tem hàng tự cấu hình theo số lượng (1)" at bounding box center [896, 68] width 216 height 17
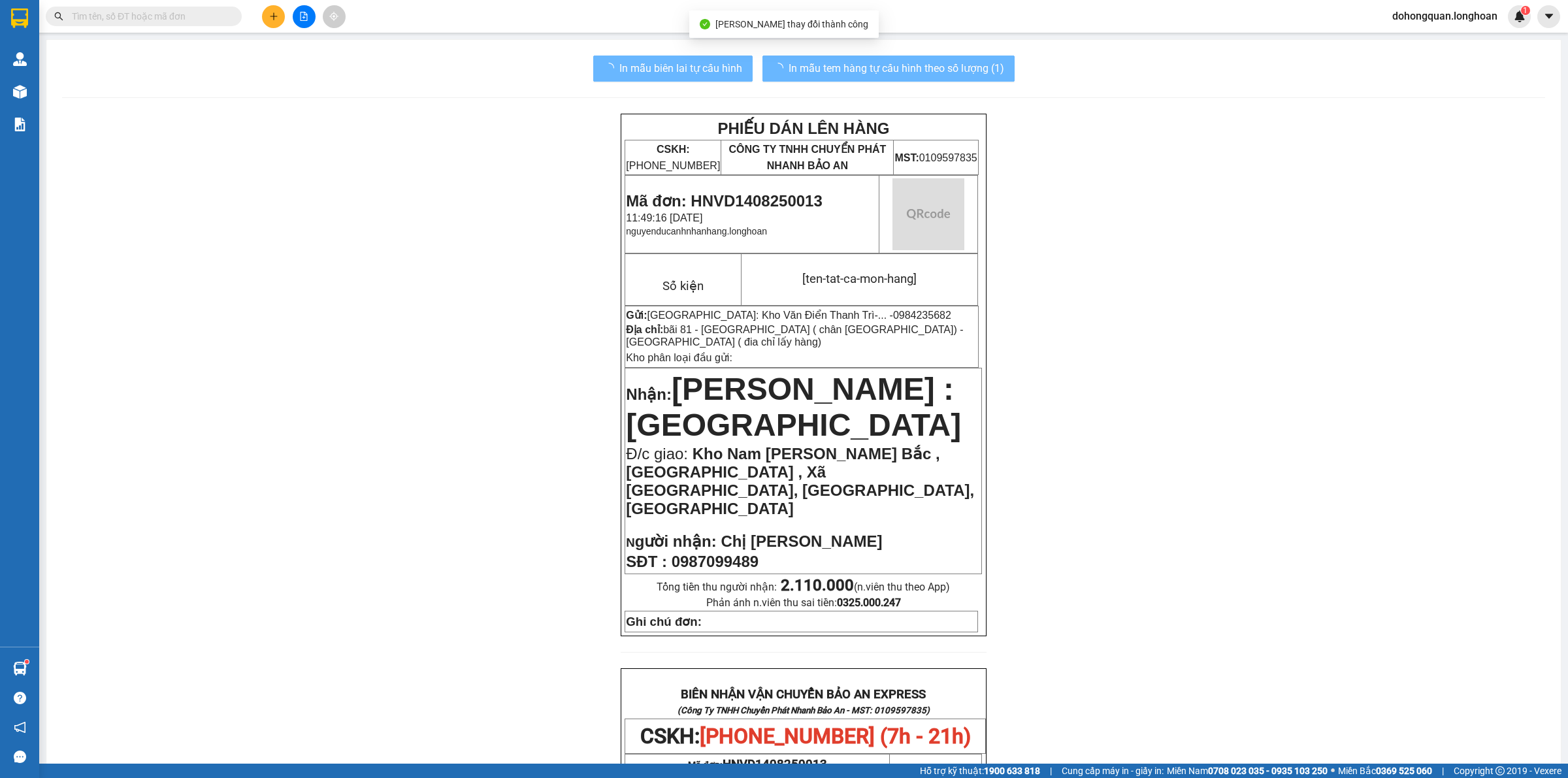
click at [1314, 421] on div "PHIẾU DÁN LÊN HÀNG CSKH: 1900.06.88.33 CÔNG TY TNHH CHUYỂN PHÁT NHANH BẢO AN MS…" at bounding box center [803, 752] width 1483 height 1276
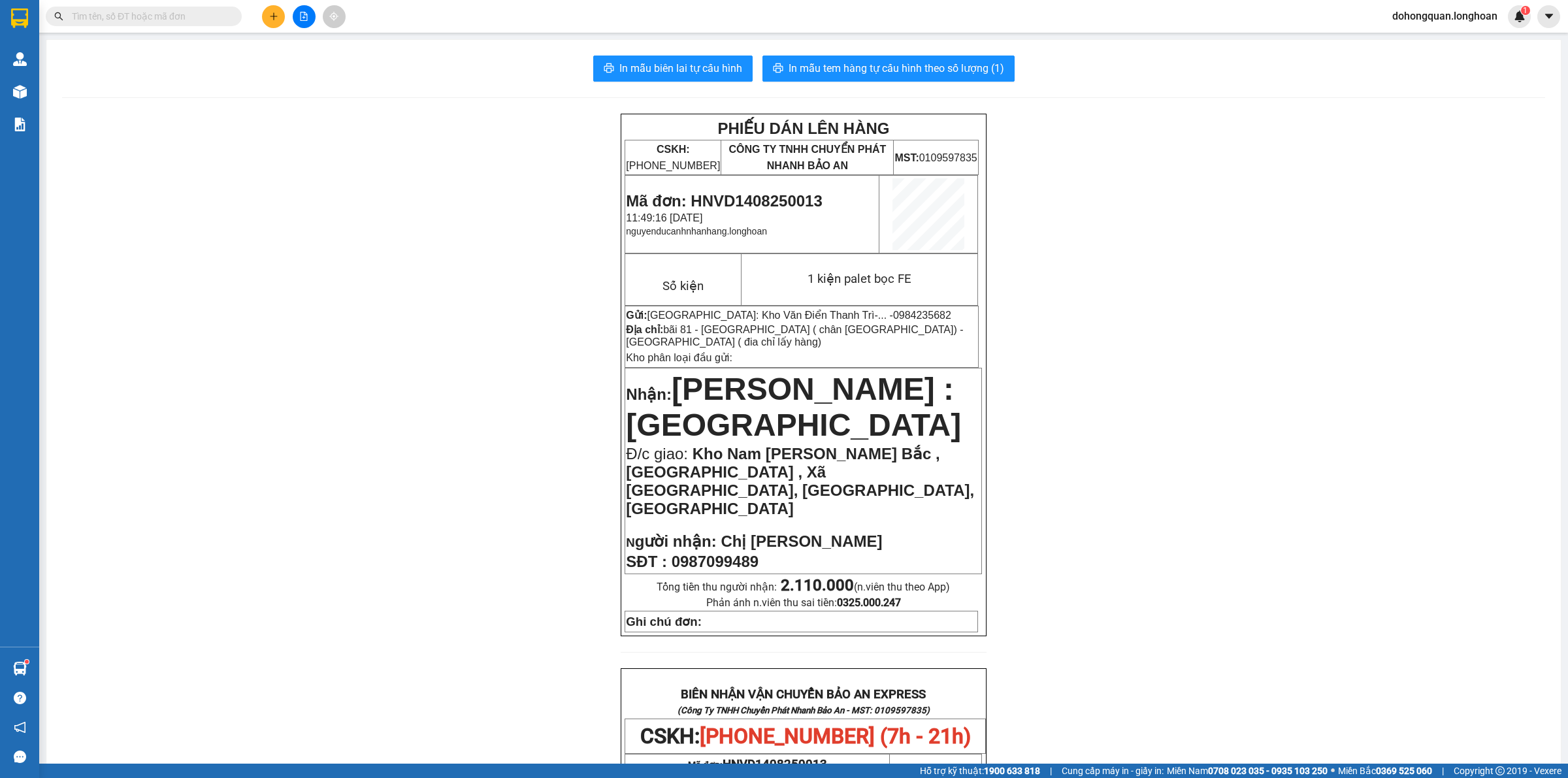
click at [893, 314] on span "0984235682" at bounding box center [923, 315] width 58 height 11
copy span "0984235682"
click at [933, 81] on div "In mẫu biên lai tự cấu hình In mẫu tem hàng tự cấu hình theo số lượng (1) PHIẾU…" at bounding box center [803, 722] width 1514 height 1366
click at [934, 73] on span "In mẫu tem hàng tự cấu hình theo số lượng (1)" at bounding box center [896, 68] width 216 height 17
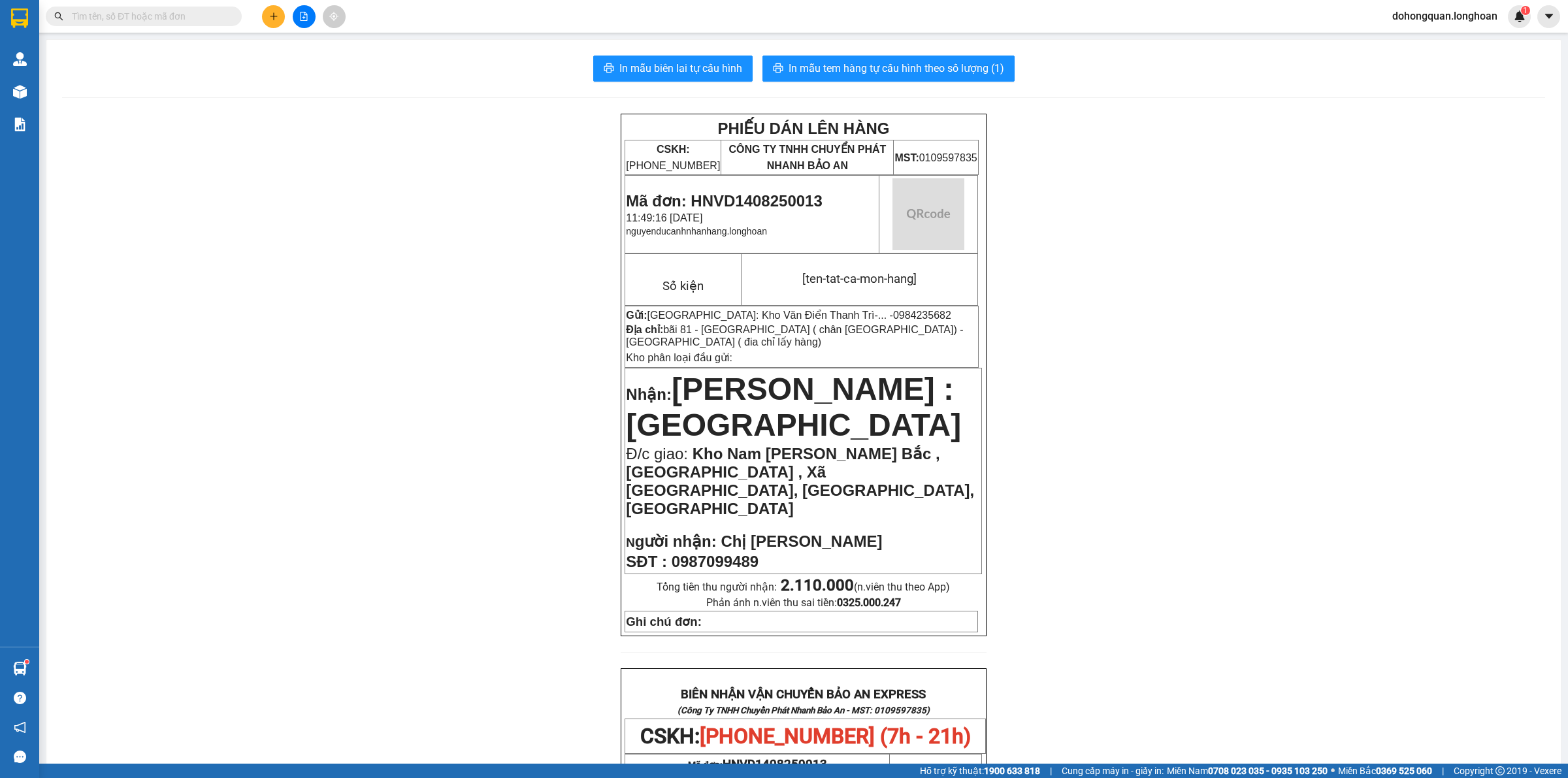
click at [1232, 498] on div "PHIẾU DÁN LÊN HÀNG CSKH: [PHONE_NUMBER] CÔNG TY TNHH CHUYỂN PHÁT NHANH BẢO AN M…" at bounding box center [803, 752] width 1483 height 1276
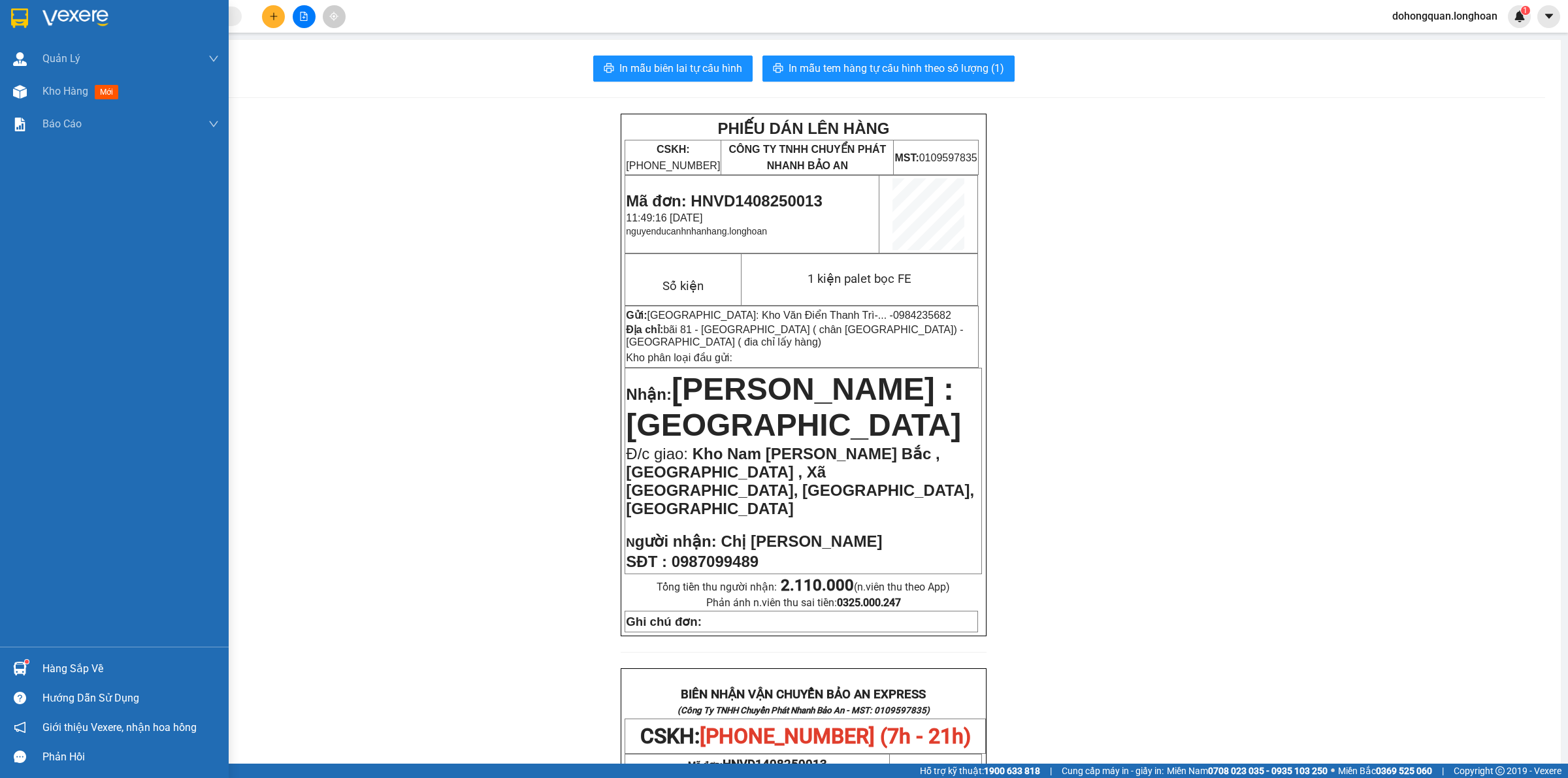
click at [31, 17] on div at bounding box center [114, 21] width 228 height 43
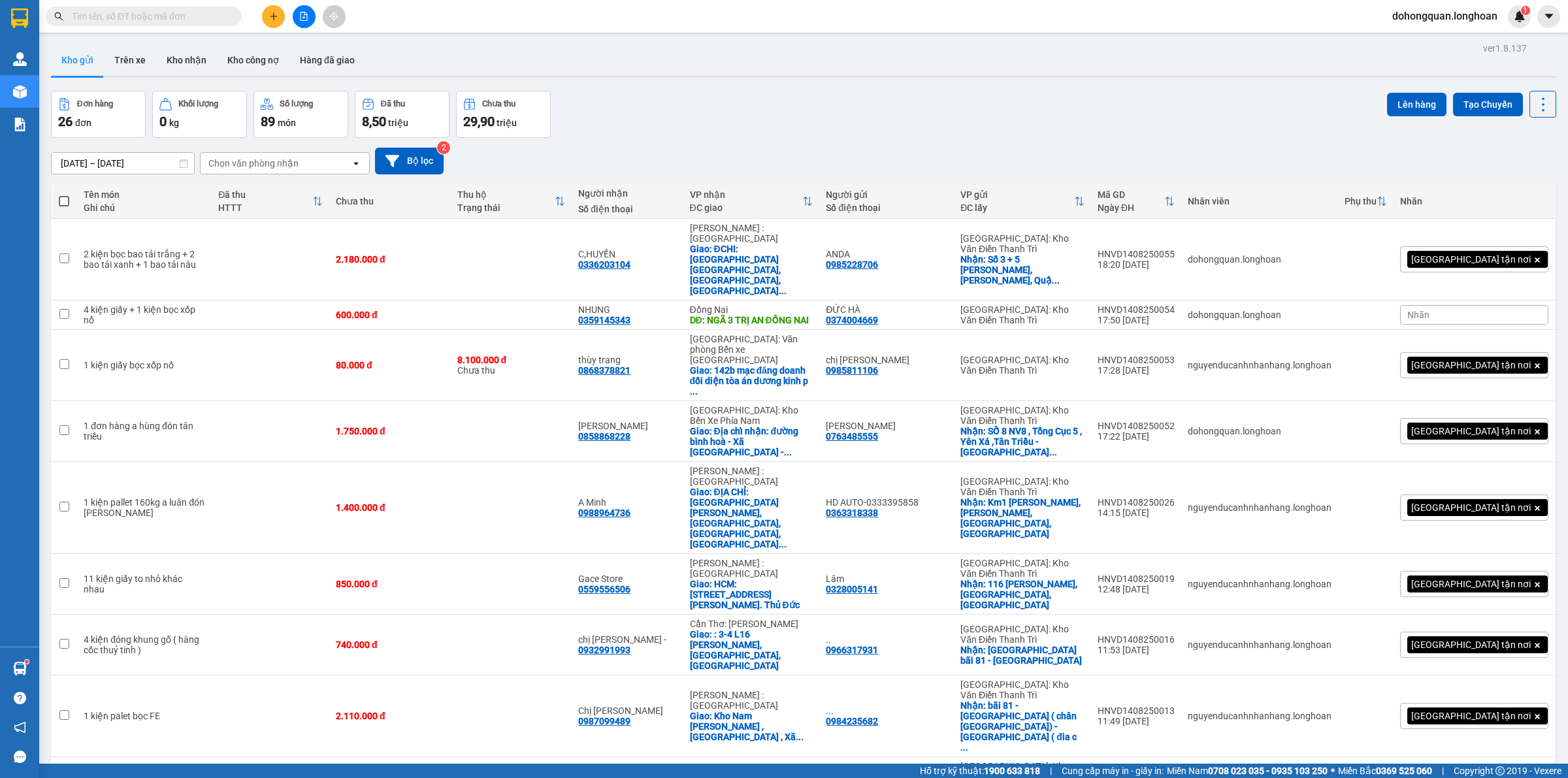
scroll to position [331, 0]
